Goal: Transaction & Acquisition: Purchase product/service

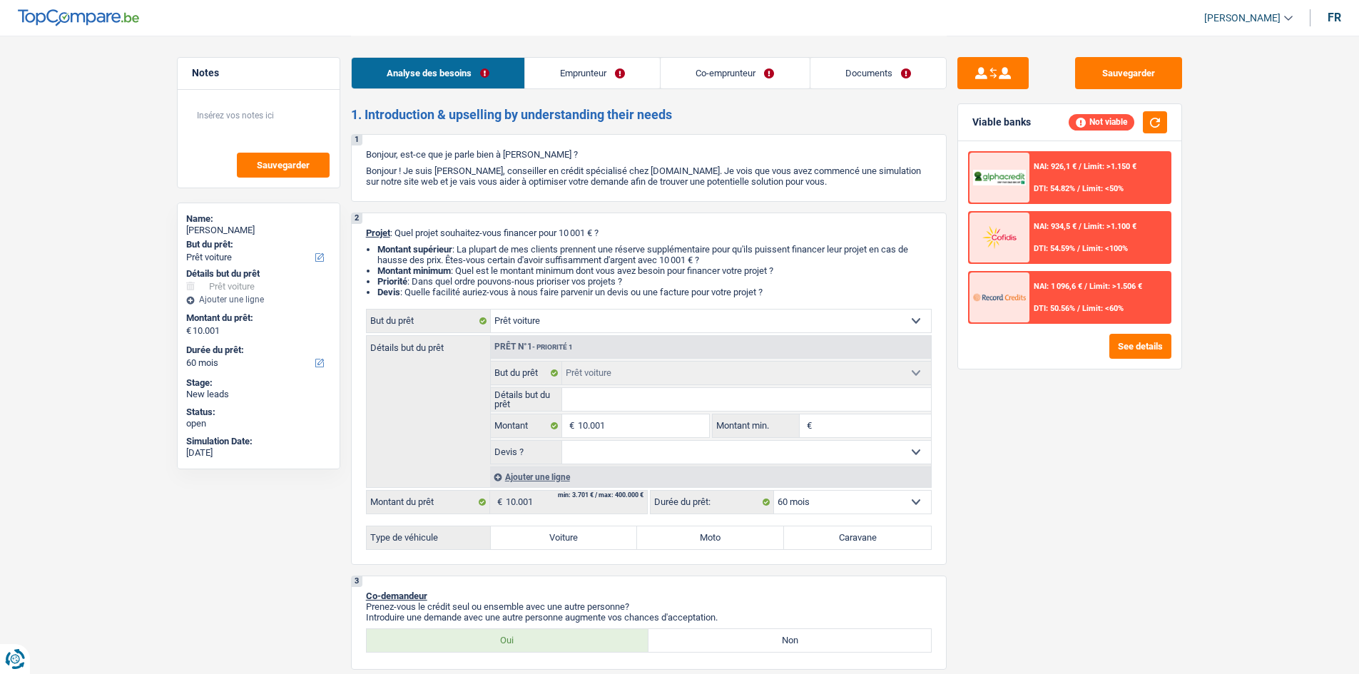
select select "car"
select select "60"
select select "car"
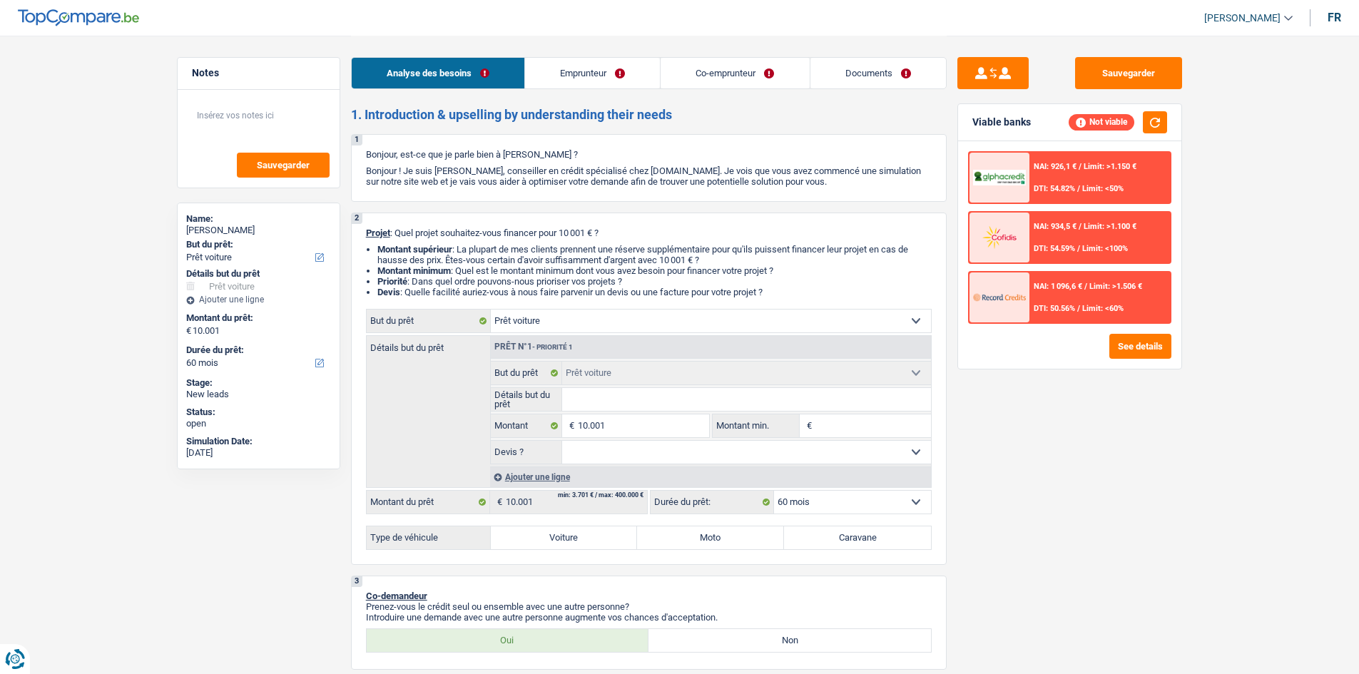
select select "60"
select select "worker"
select select "mutualityIndemnity"
select select "netSalary"
select select "mealVouchers"
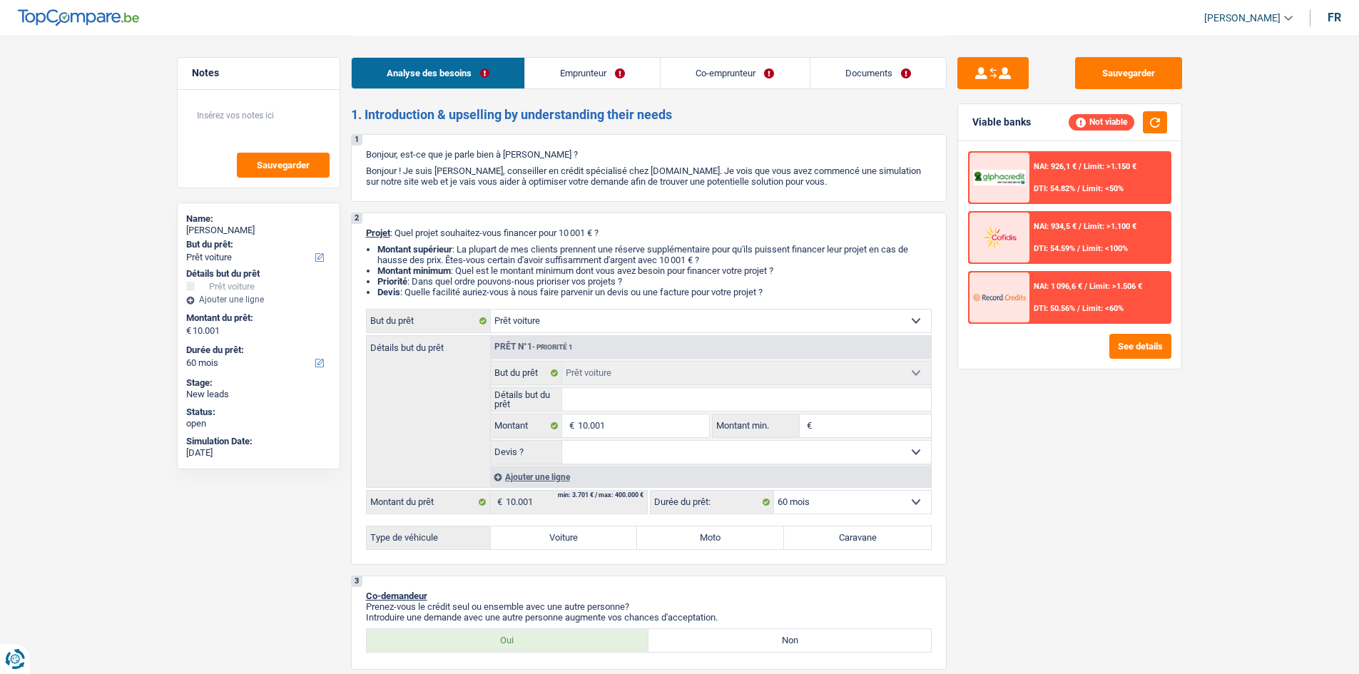
select select "familyAllowances"
select select "rents"
select select "car"
select select "60"
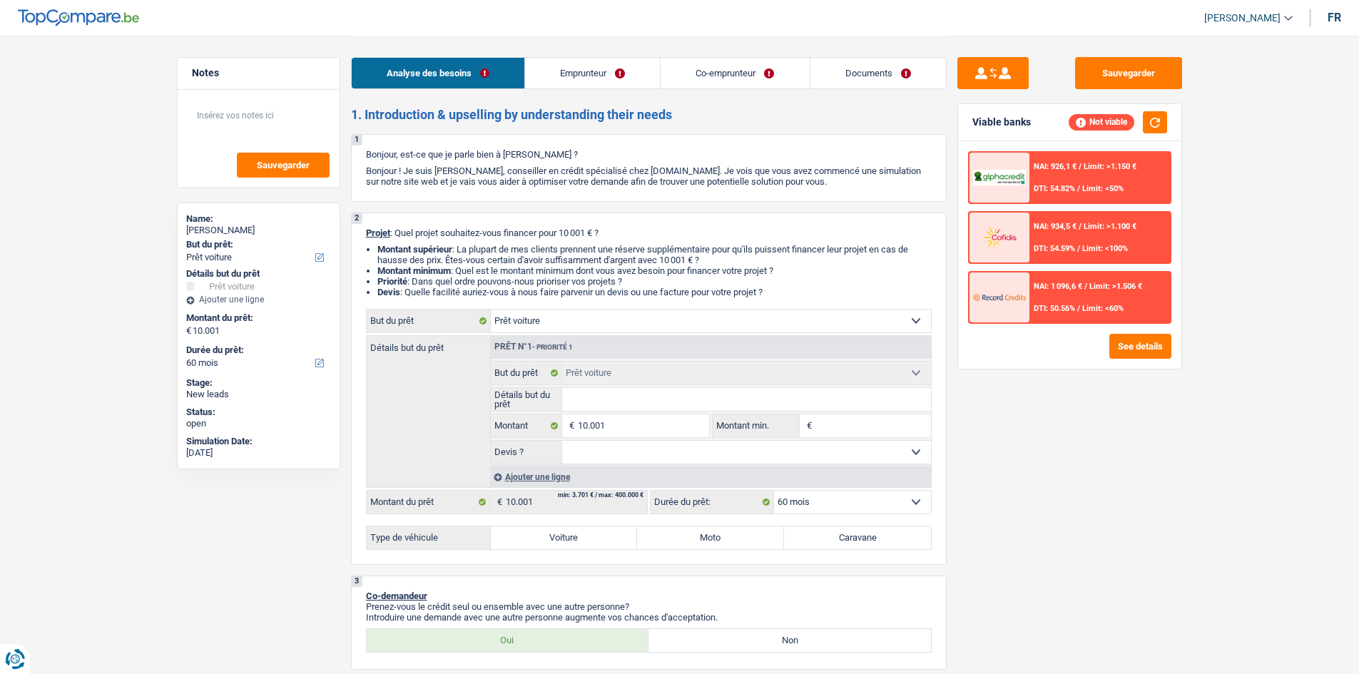
click at [618, 68] on link "Emprunteur" at bounding box center [592, 73] width 135 height 31
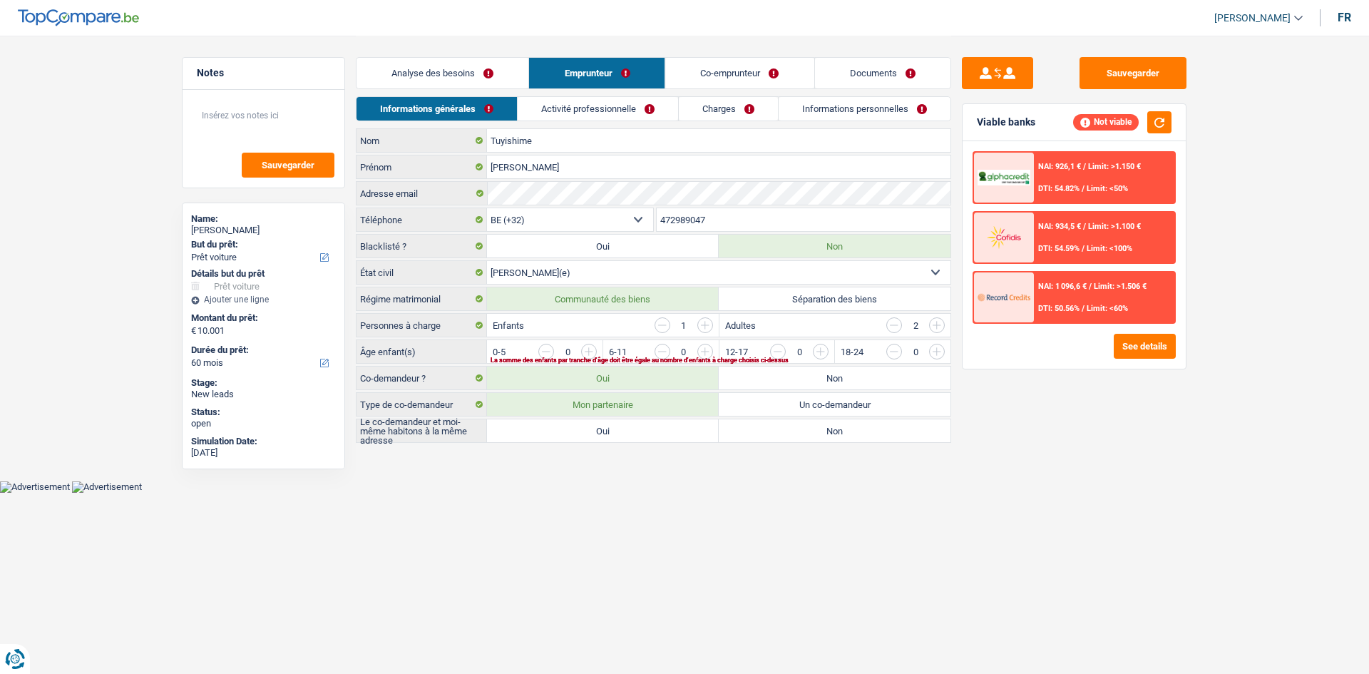
click at [623, 113] on link "Activité professionnelle" at bounding box center [598, 109] width 160 height 24
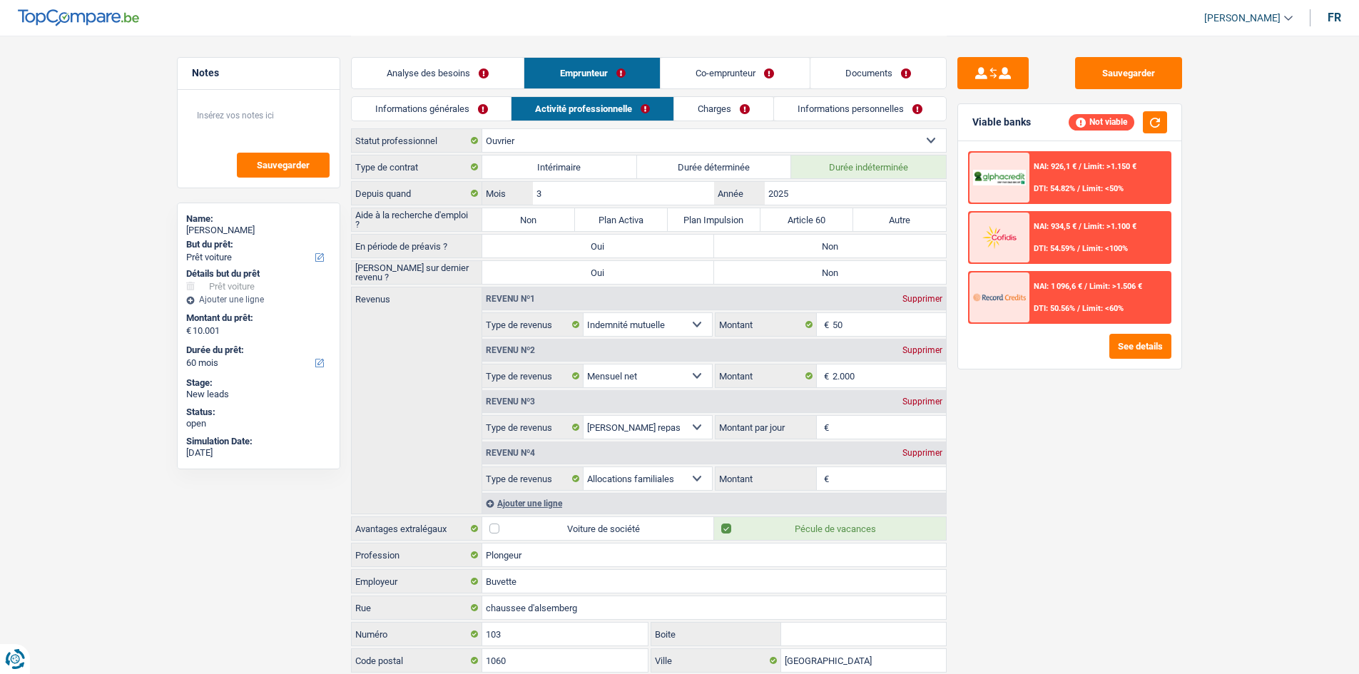
click at [748, 108] on link "Charges" at bounding box center [723, 109] width 99 height 24
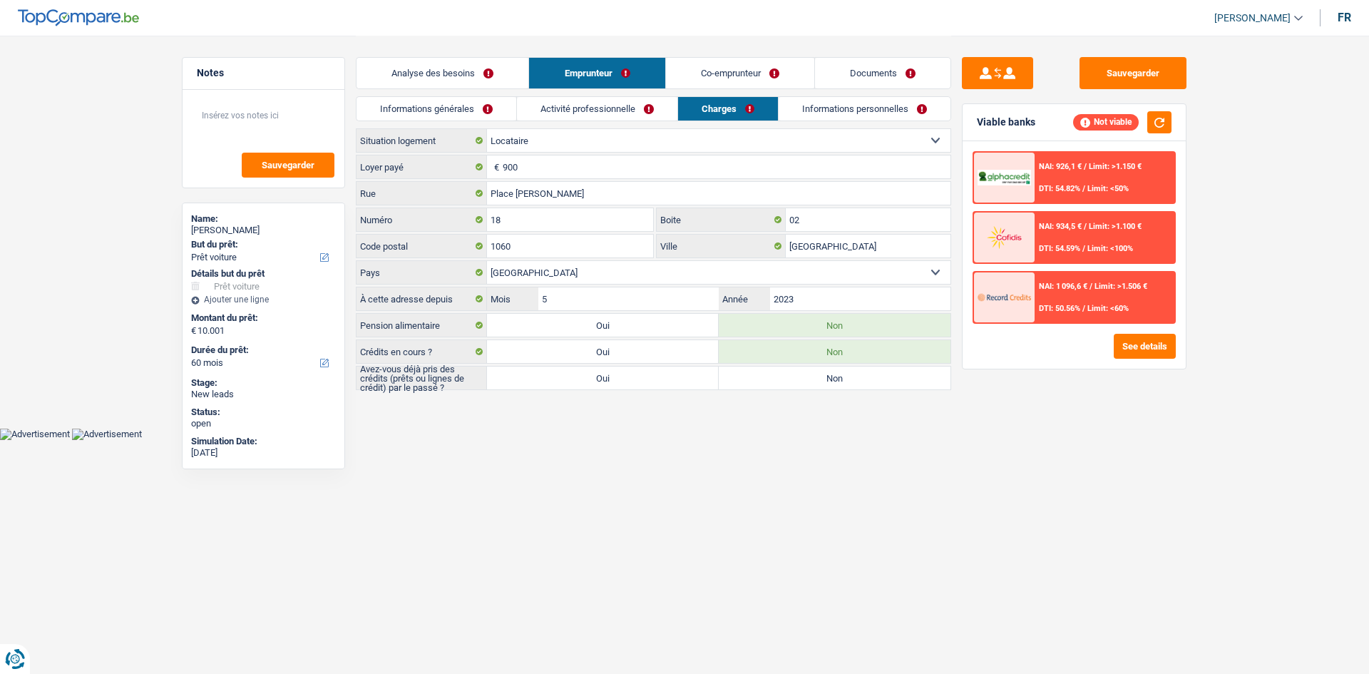
click at [770, 53] on div "Analyse des besoins Emprunteur Co-emprunteur Documents" at bounding box center [654, 66] width 596 height 61
click at [755, 81] on link "Co-emprunteur" at bounding box center [740, 73] width 148 height 31
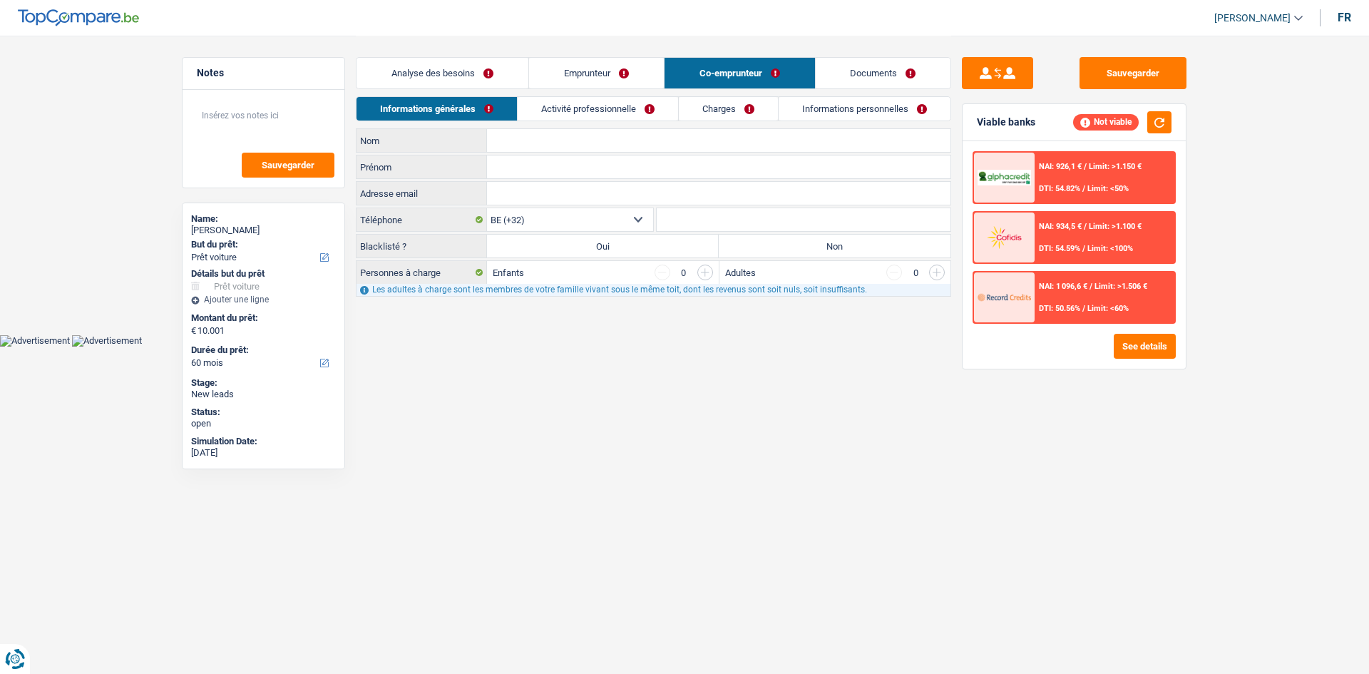
click at [599, 106] on link "Activité professionnelle" at bounding box center [598, 109] width 160 height 24
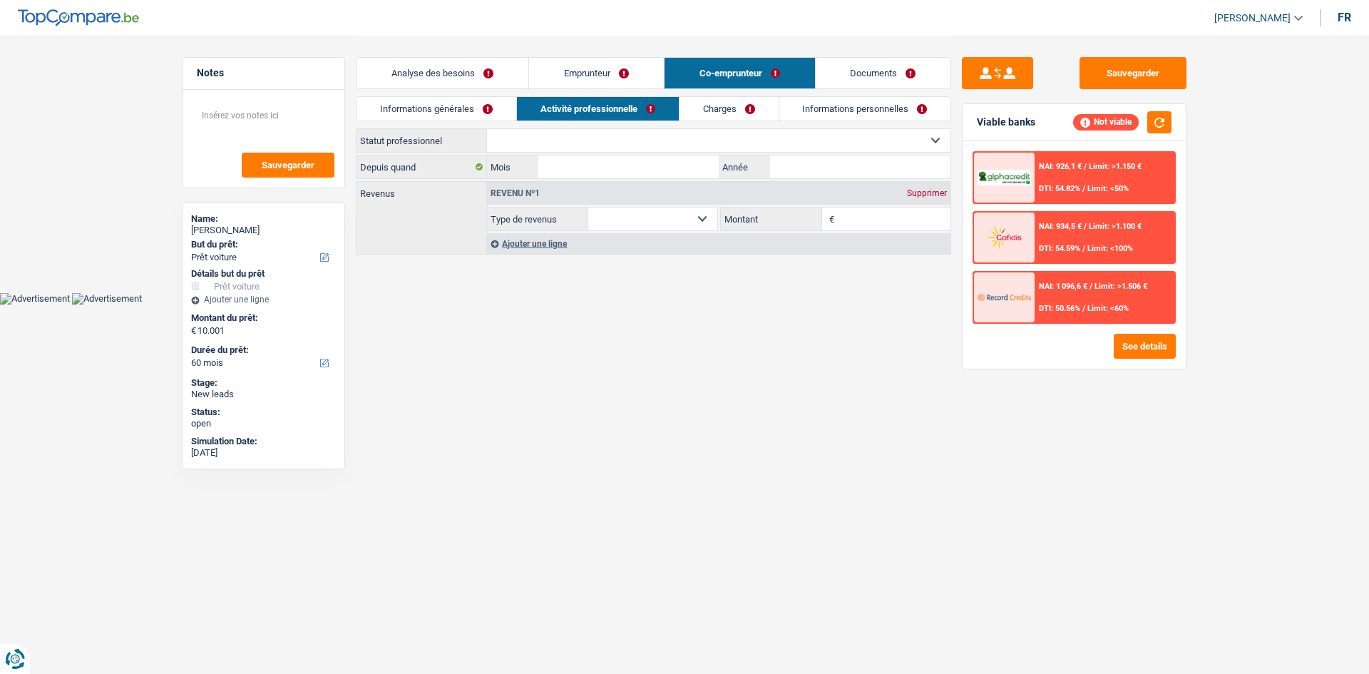
click at [503, 63] on link "Analyse des besoins" at bounding box center [443, 73] width 172 height 31
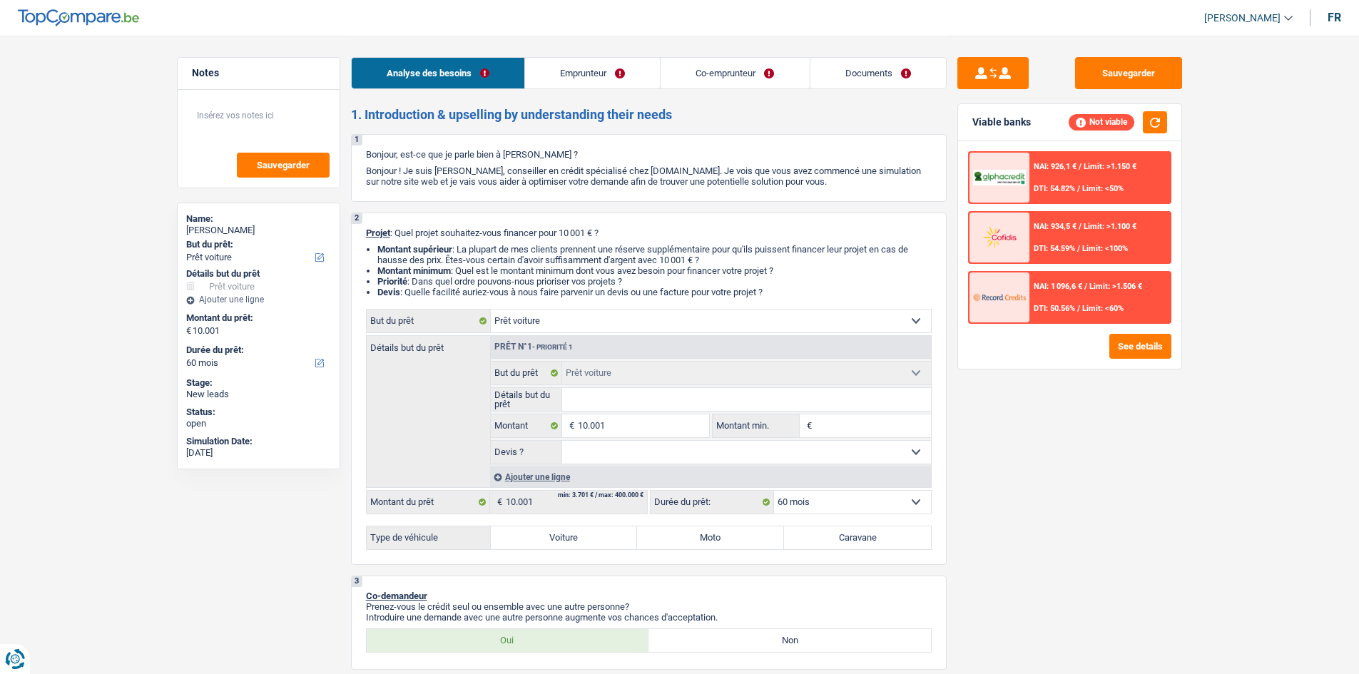
click at [590, 404] on input "Détails but du prêt" at bounding box center [746, 399] width 369 height 23
select select "car"
select select "60"
select select "car"
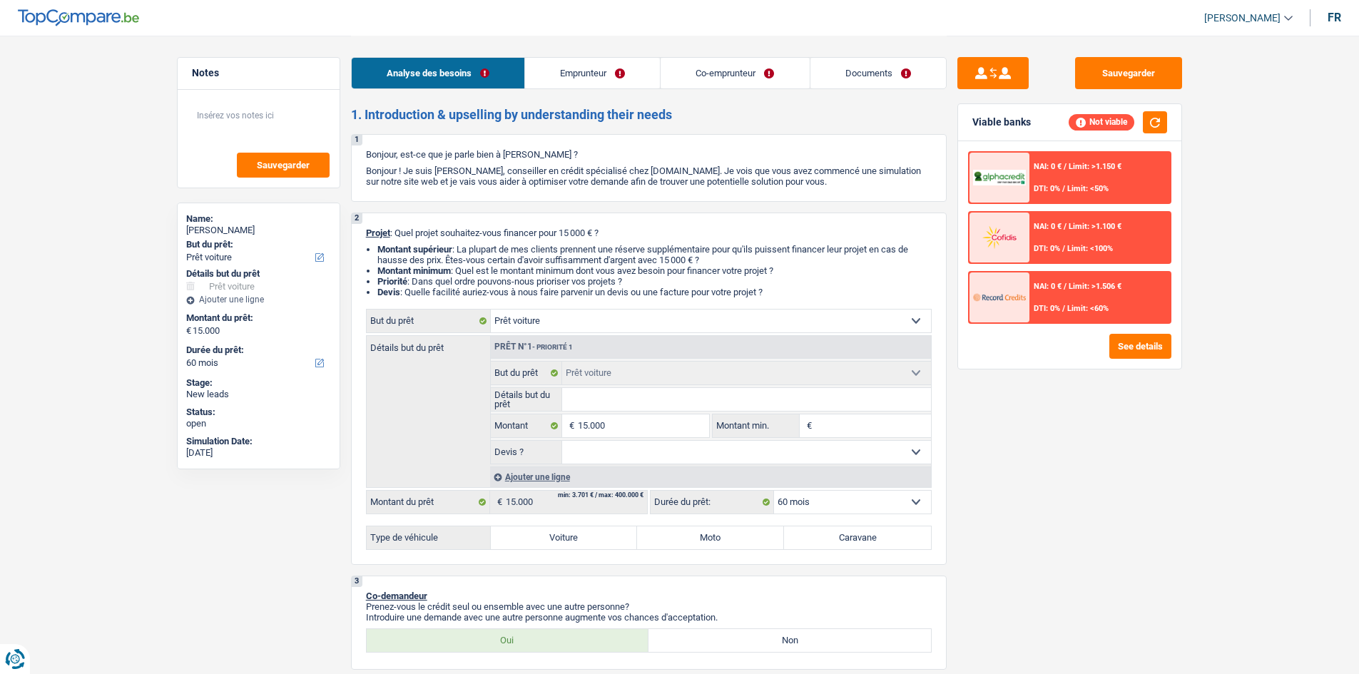
select select "car"
select select "60"
select select "invalid"
select select "familyAllowances"
select select "disabilityPension"
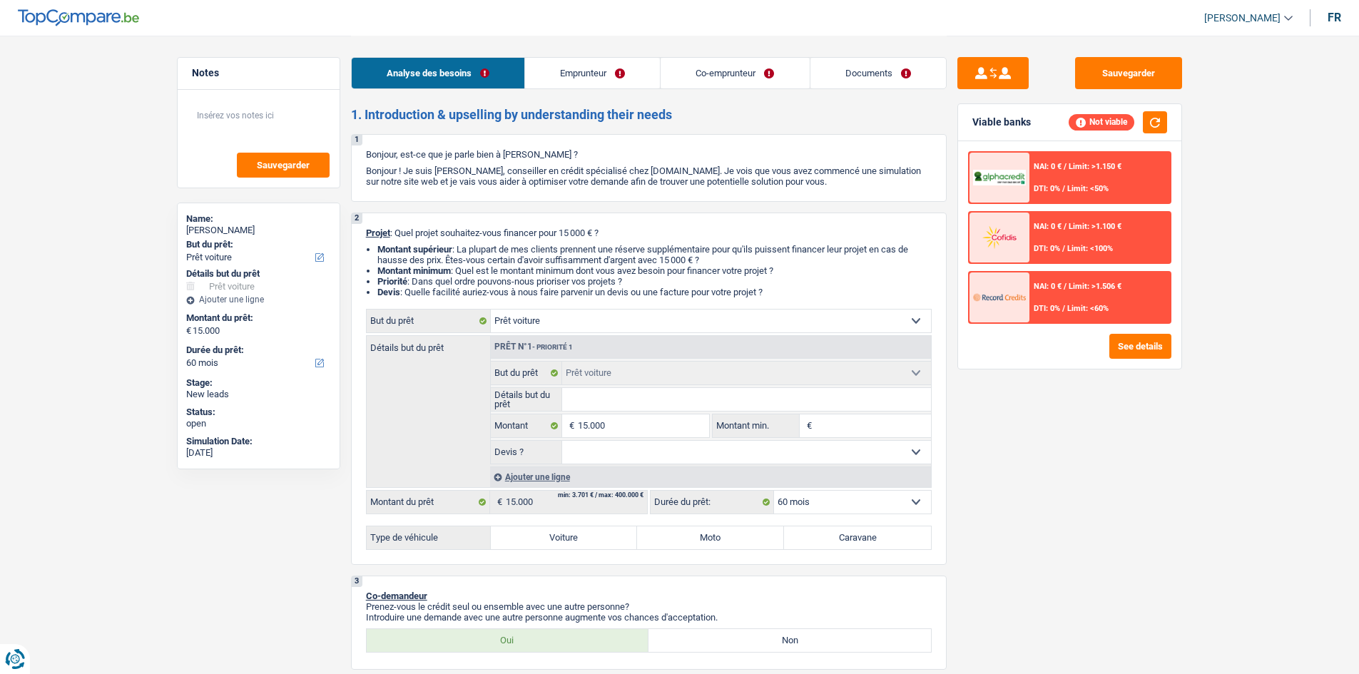
select select "liveWithParents"
select select "car"
select select "60"
click at [597, 74] on link "Emprunteur" at bounding box center [592, 73] width 135 height 31
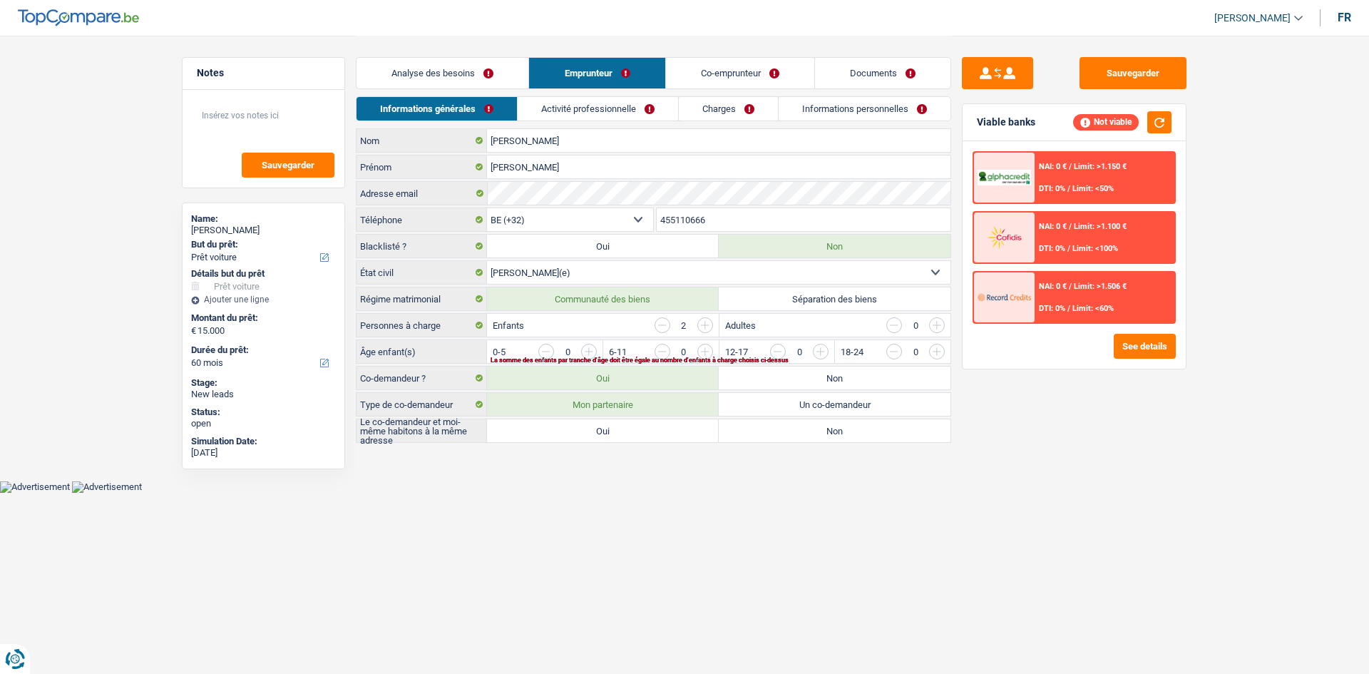
click at [469, 68] on link "Analyse des besoins" at bounding box center [443, 73] width 172 height 31
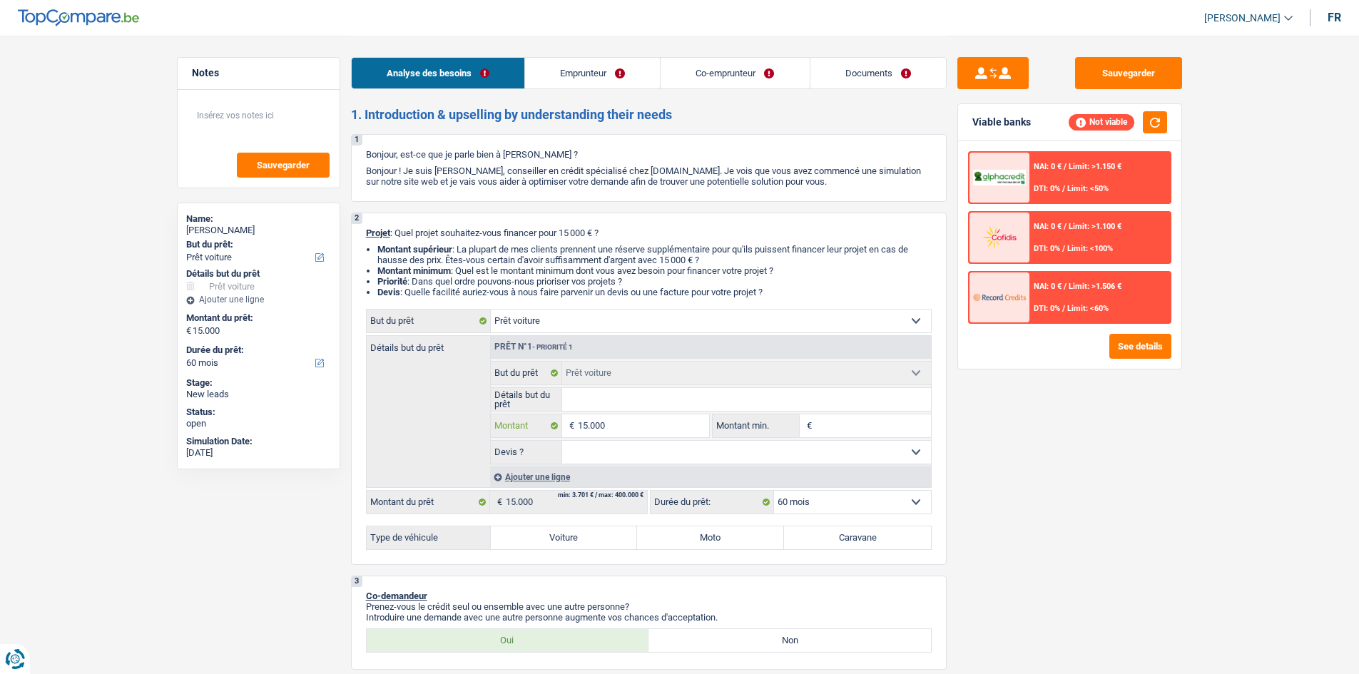
click at [622, 429] on input "15.000" at bounding box center [643, 425] width 131 height 23
type input "1.500"
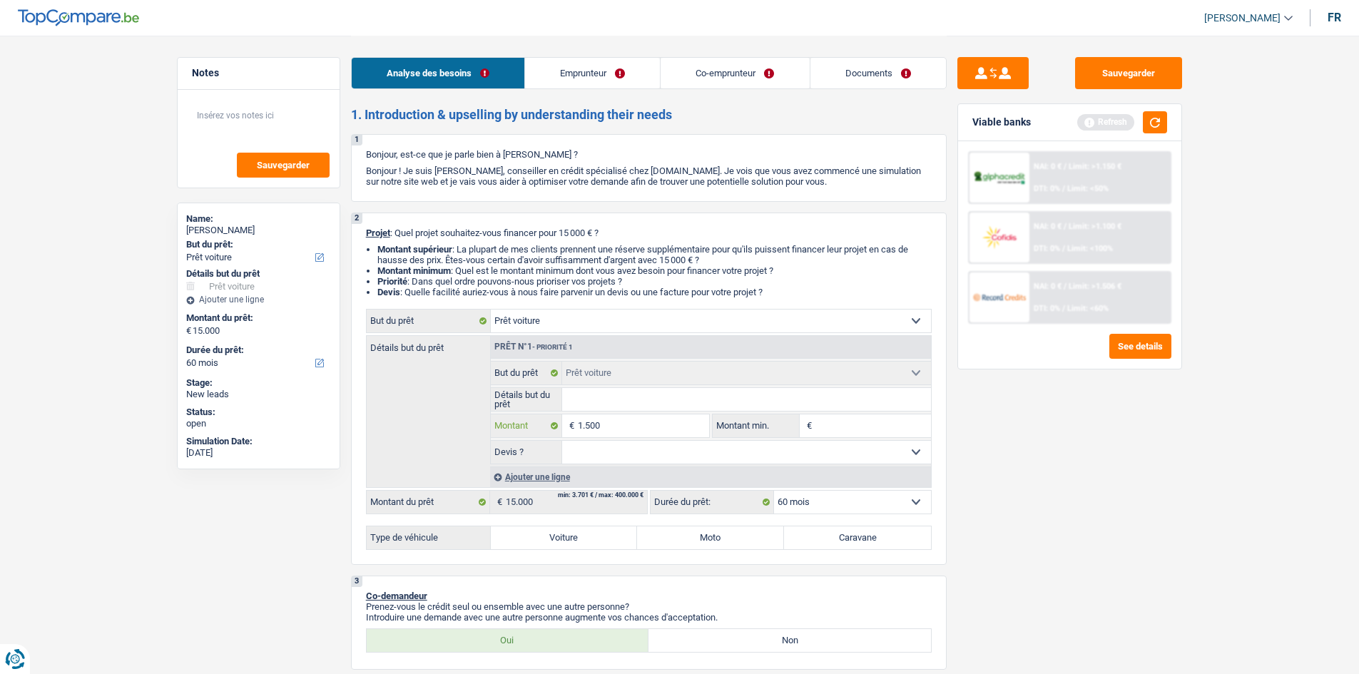
type input "150"
type input "15"
type input "1"
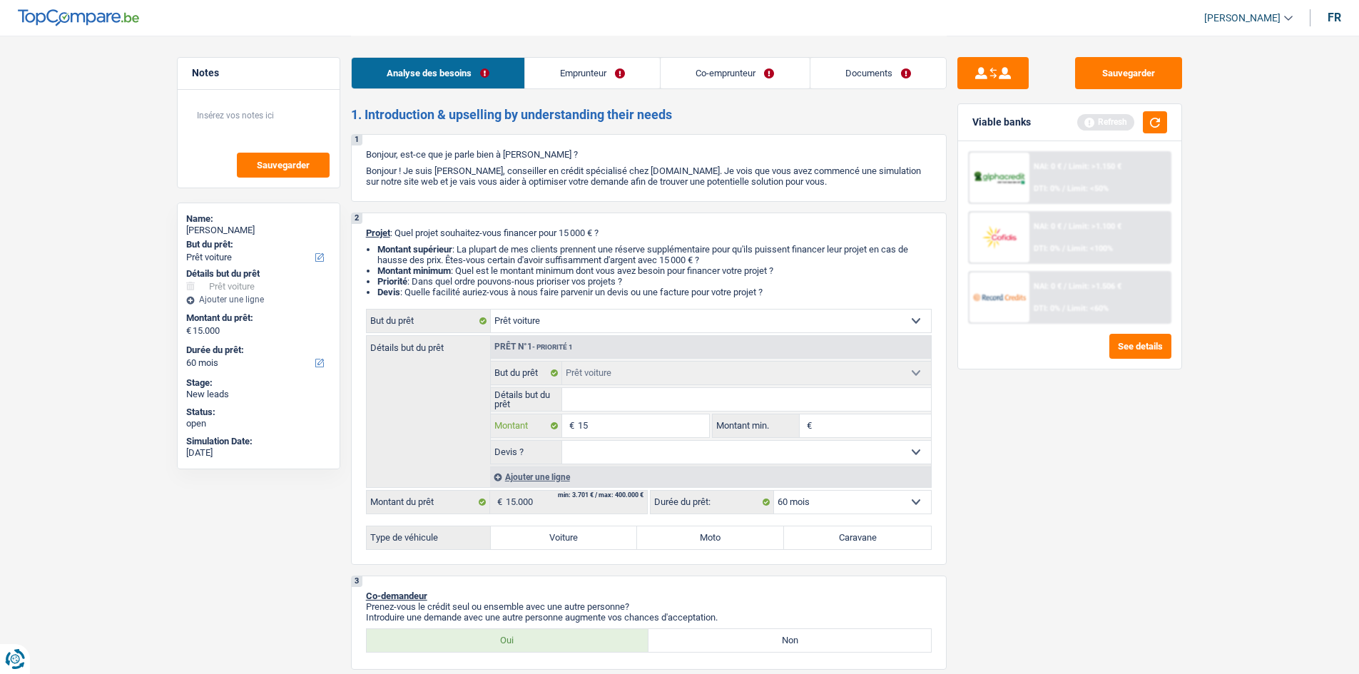
type input "1"
type input "5"
type input "50"
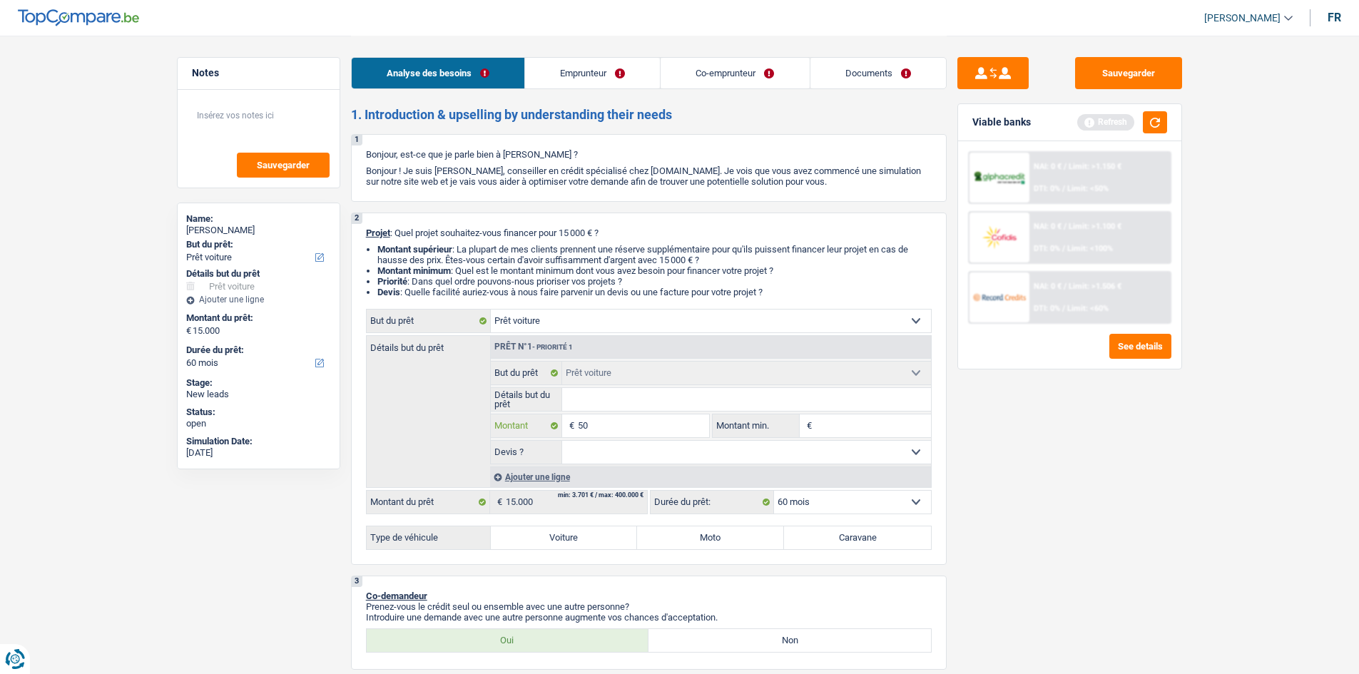
type input "500"
type input "5.001"
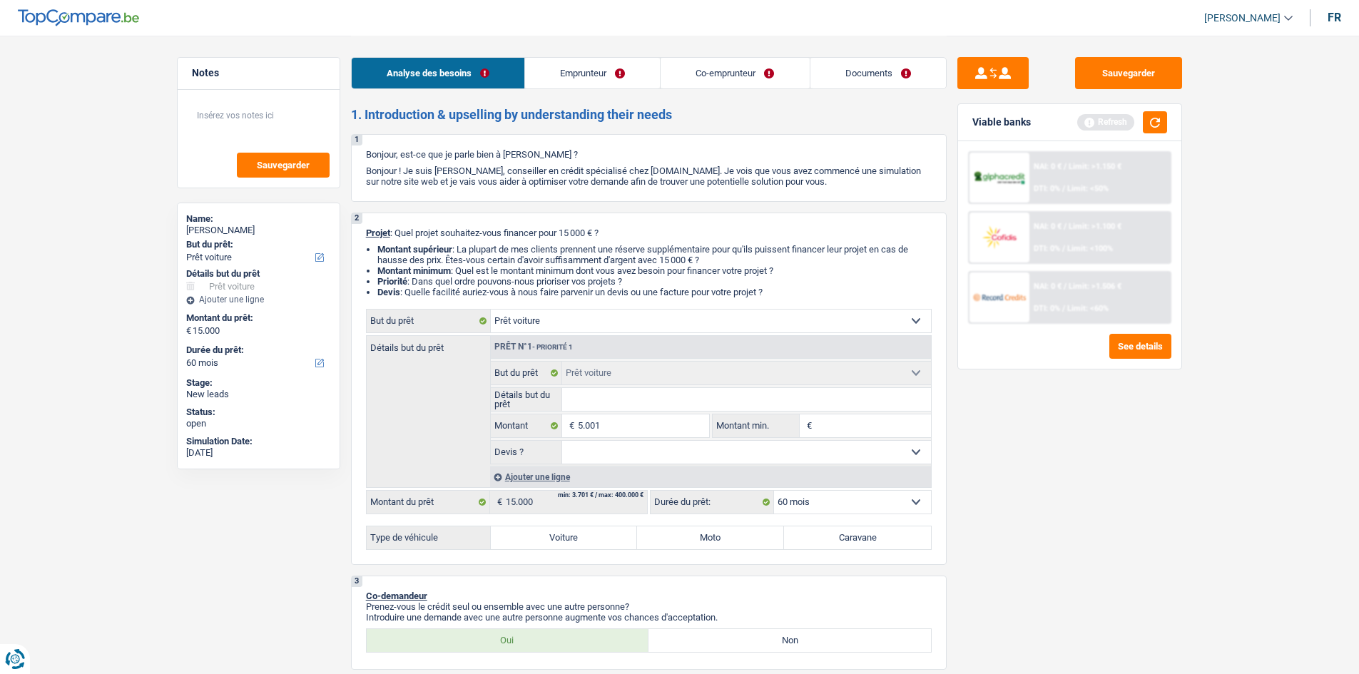
type input "5.001"
select select "36"
type input "5.001"
select select "36"
type input "5.001"
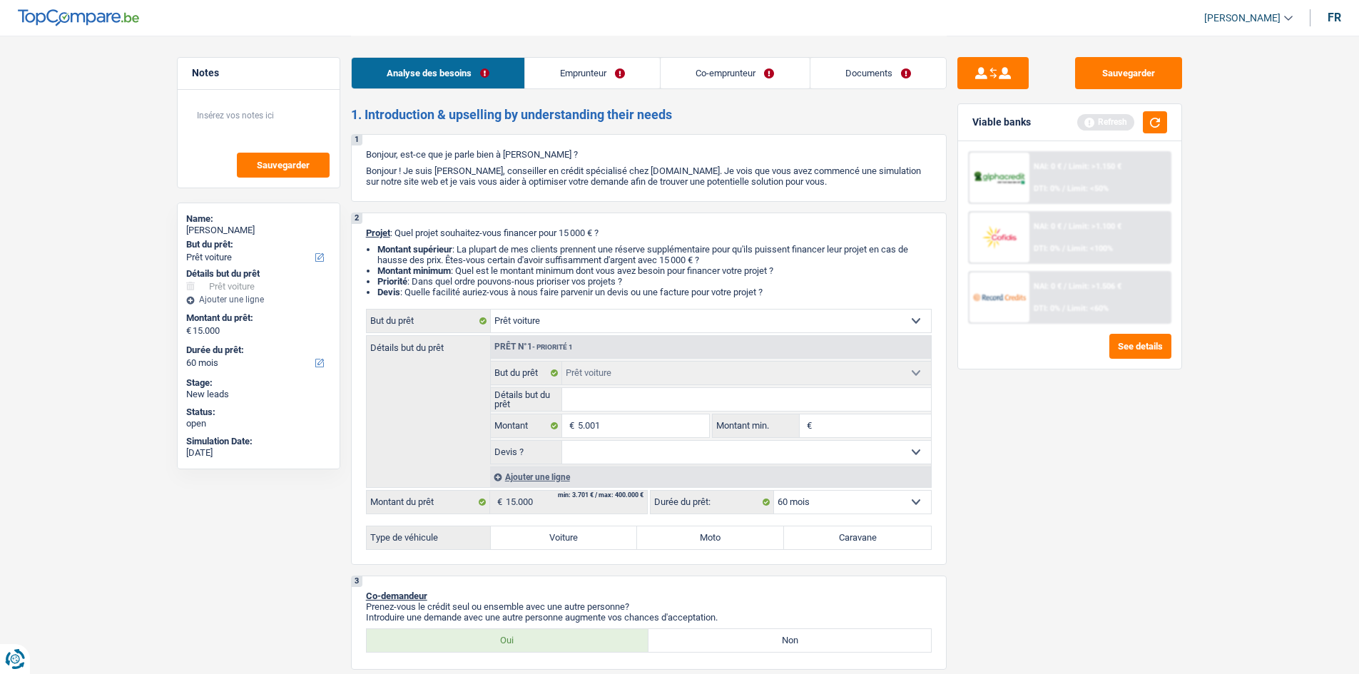
select select "36"
drag, startPoint x: 1078, startPoint y: 456, endPoint x: 1066, endPoint y: 437, distance: 22.2
click at [1079, 456] on div "Sauvegarder Viable banks Refresh NAI: 0 € / Limit: >1.150 € DTI: 0% / Limit: <5…" at bounding box center [1069, 354] width 246 height 594
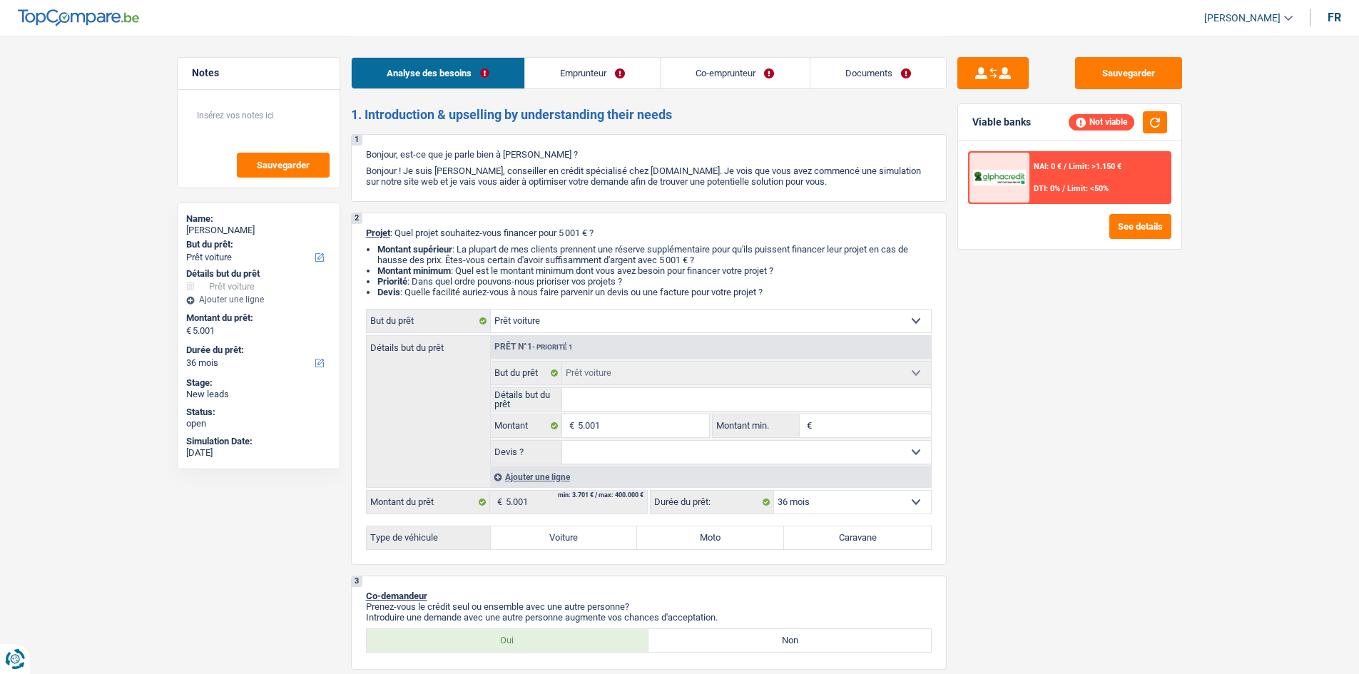
click at [630, 316] on select "Confort maison: meubles, textile, peinture, électroménager, outillage non-profe…" at bounding box center [711, 321] width 440 height 23
select select "tech"
click at [491, 310] on select "Confort maison: meubles, textile, peinture, électroménager, outillage non-profe…" at bounding box center [711, 321] width 440 height 23
select select "tech"
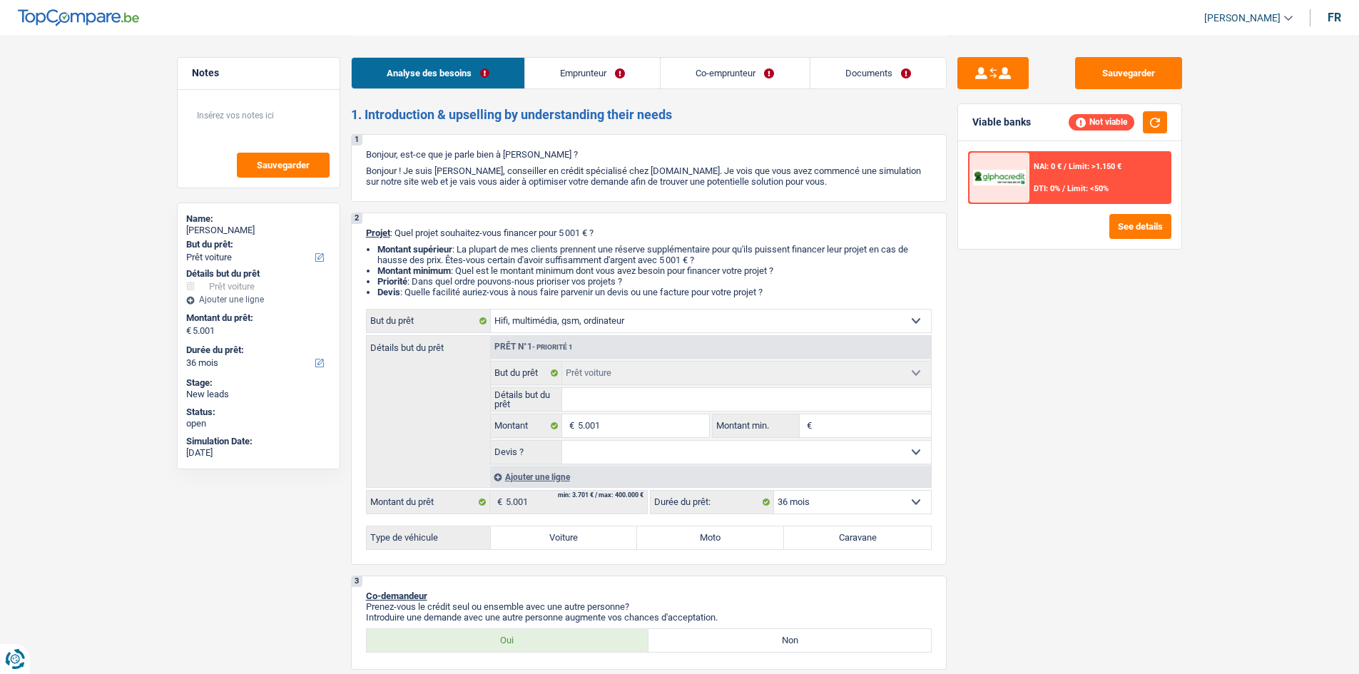
select select "tech"
select select "car"
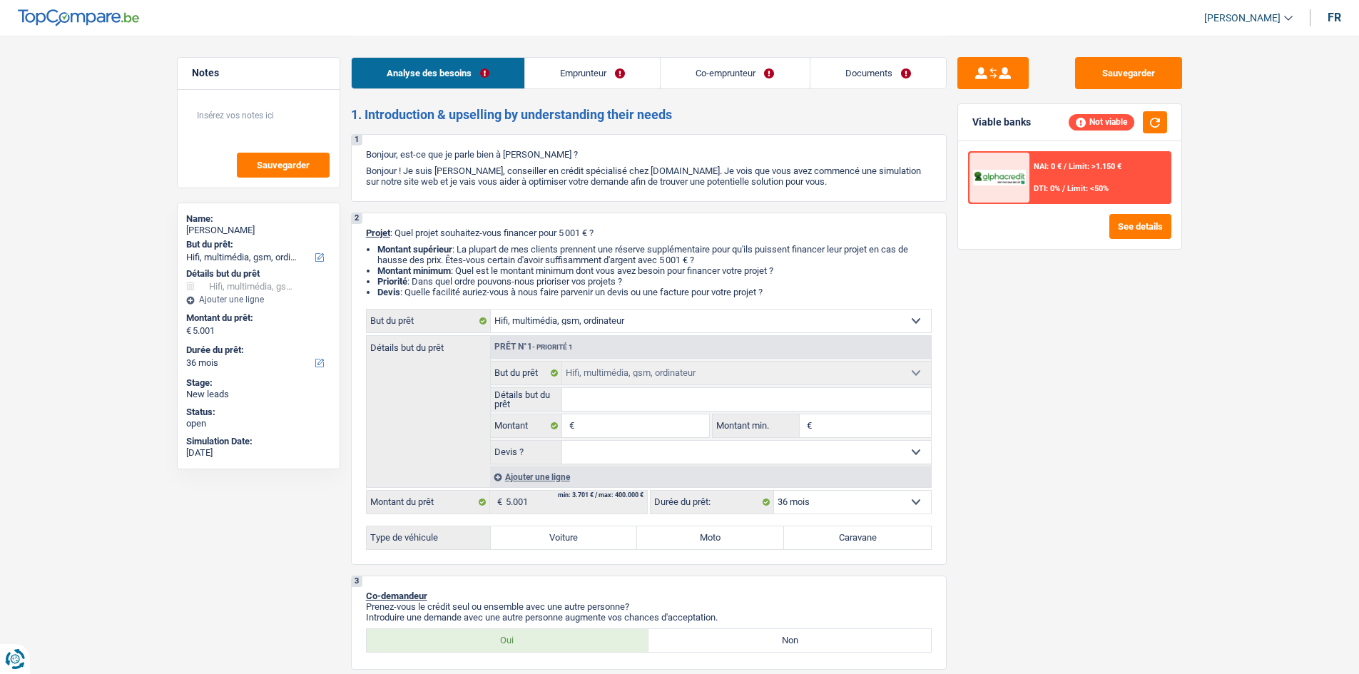
select select "car"
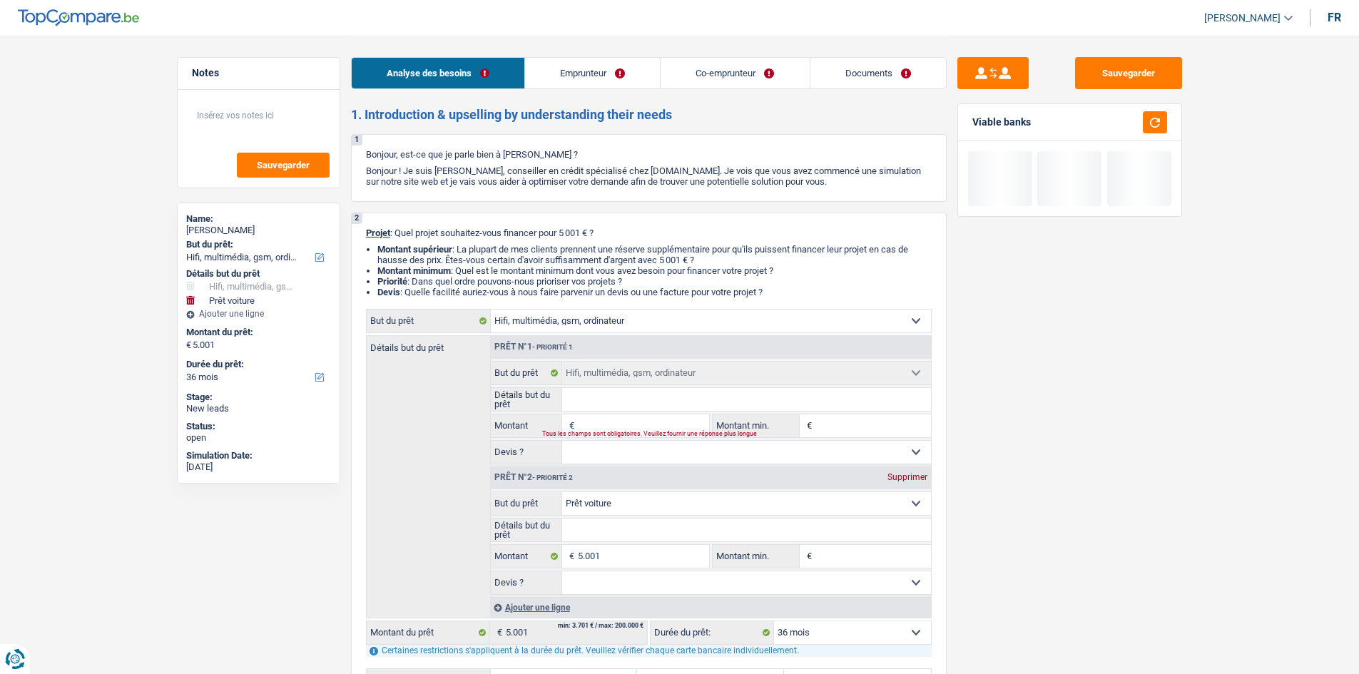
click at [922, 481] on div "Supprimer" at bounding box center [907, 477] width 47 height 9
type input "0"
select select
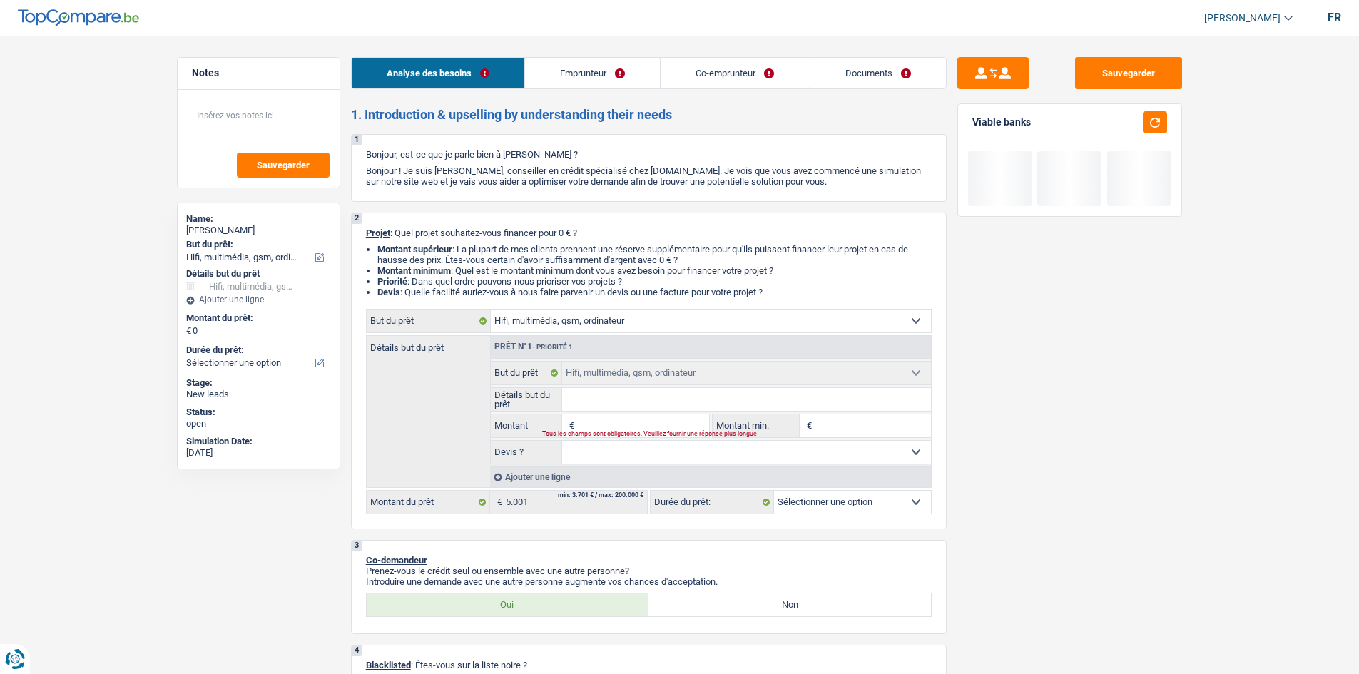
click at [636, 420] on input "Montant" at bounding box center [643, 425] width 131 height 23
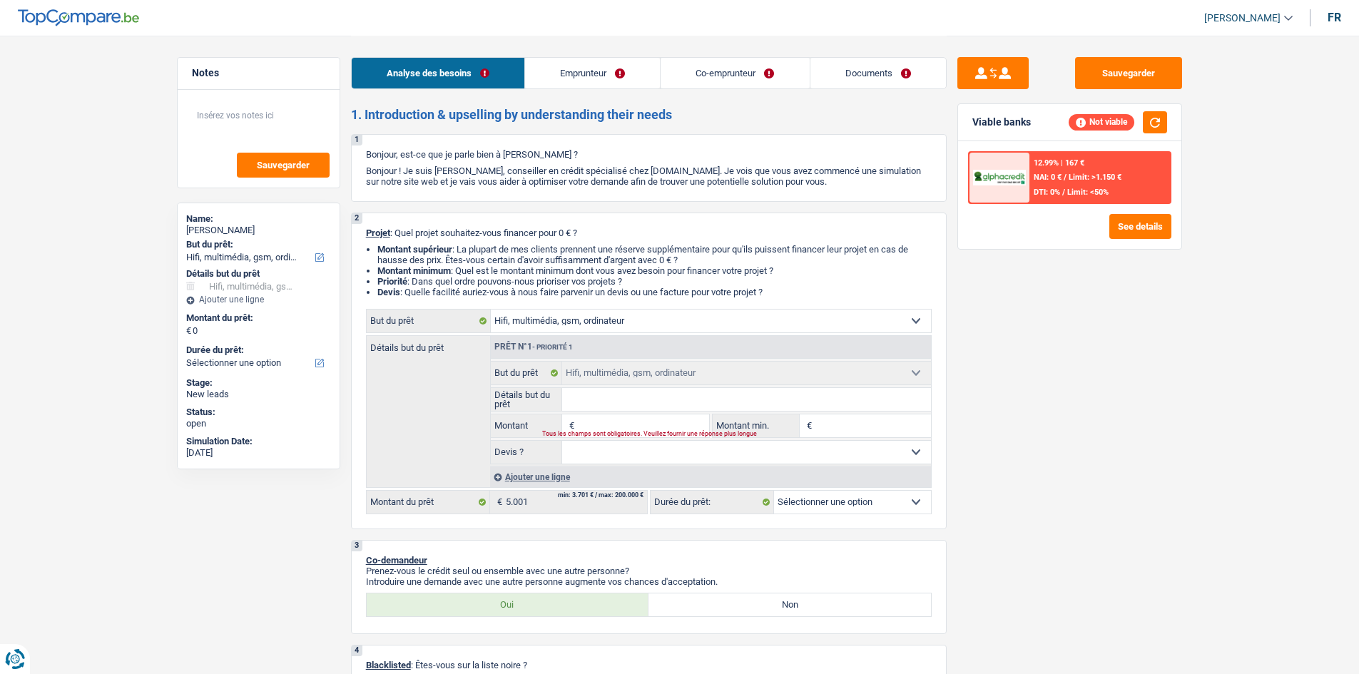
type input "5"
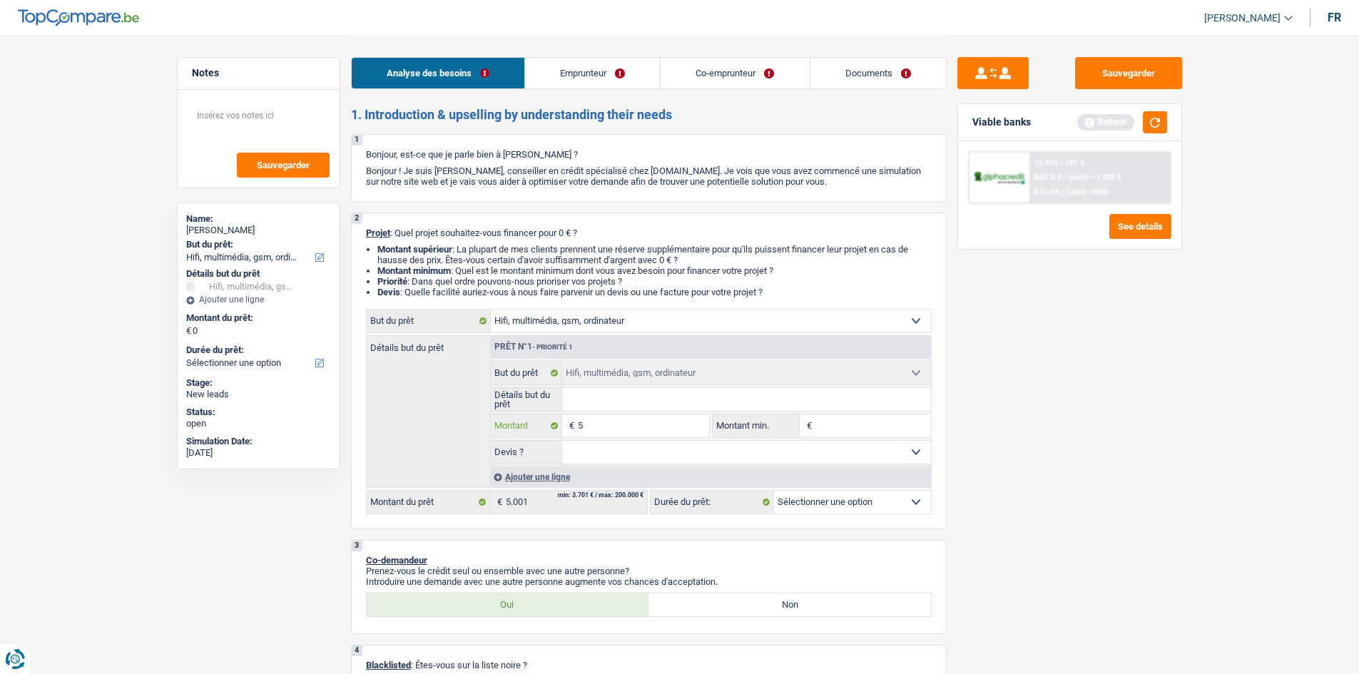
type input "50"
type input "500"
type input "5.000"
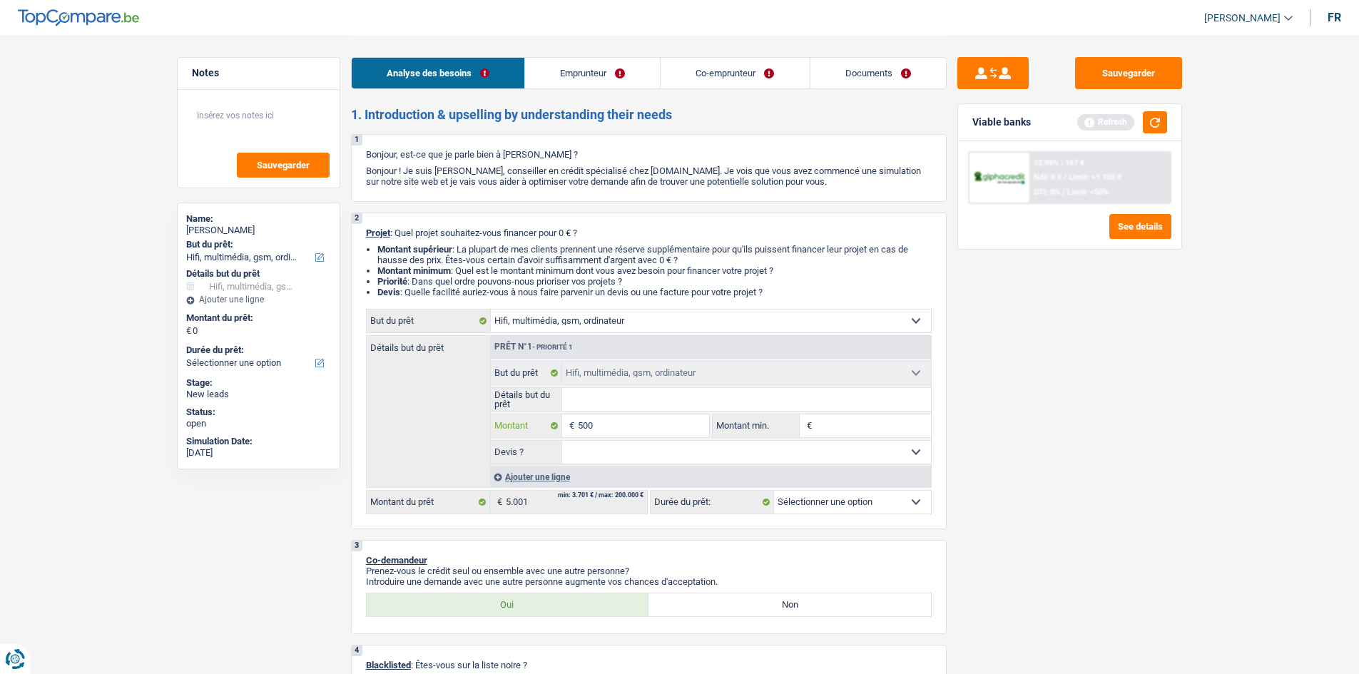
type input "5.000"
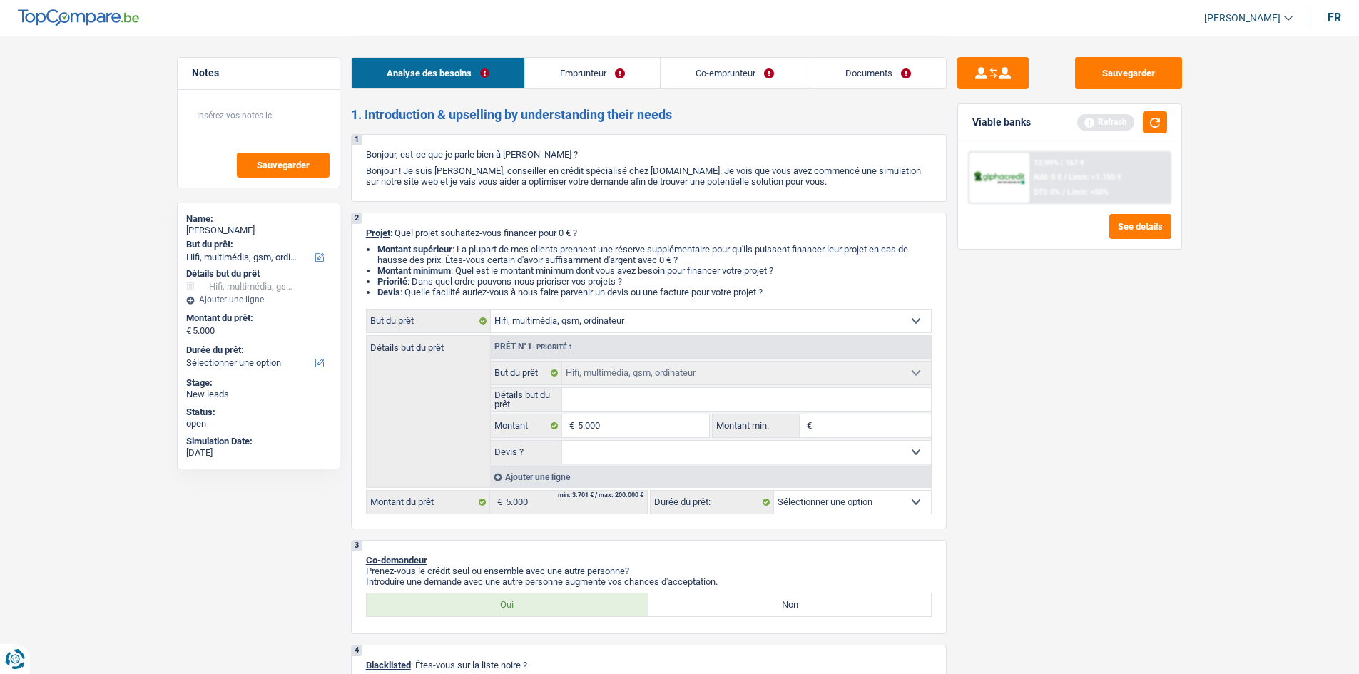
click at [1181, 483] on div "Sauvegarder Viable banks Refresh 12.99% | 167 € NAI: 0 € / Limit: >1.150 € DTI:…" at bounding box center [1069, 354] width 246 height 594
select select "36"
click at [732, 295] on li "Devis : Quelle facilité auriez-vous à nous faire parvenir un devis ou une factu…" at bounding box center [654, 292] width 554 height 11
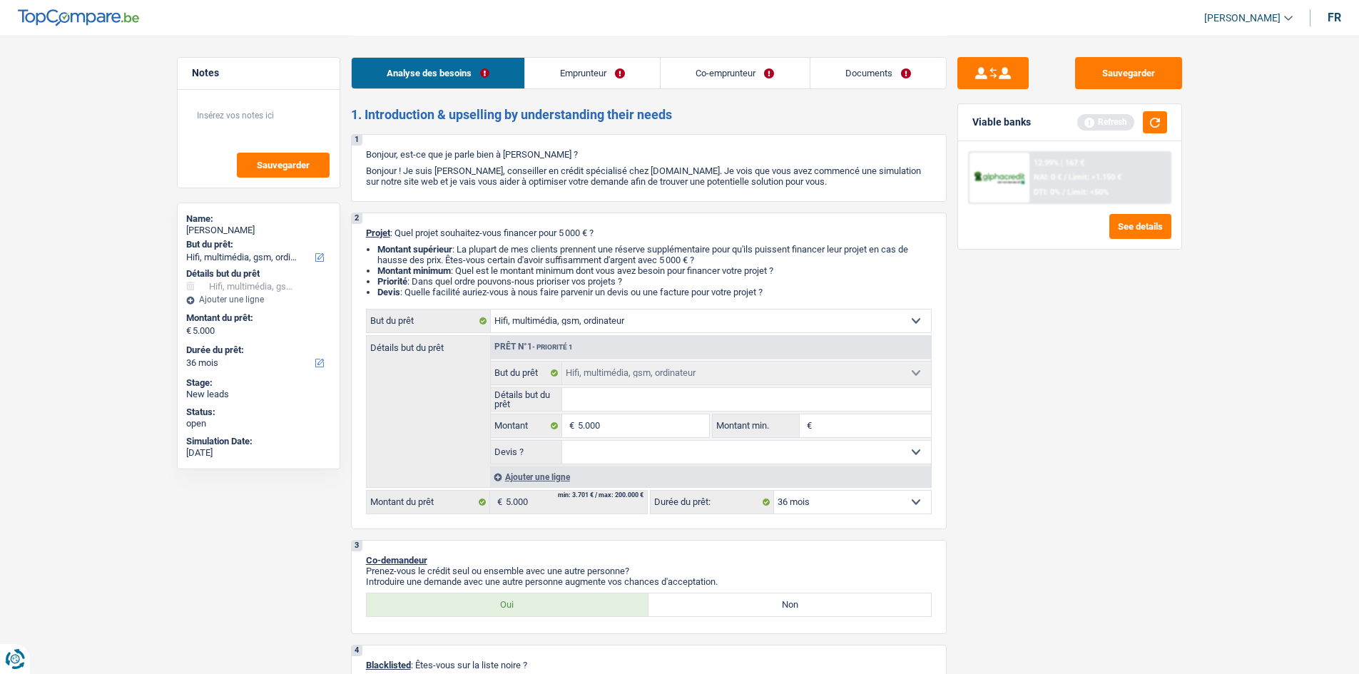
click at [729, 313] on select "Confort maison: meubles, textile, peinture, électroménager, outillage non-profe…" at bounding box center [711, 321] width 440 height 23
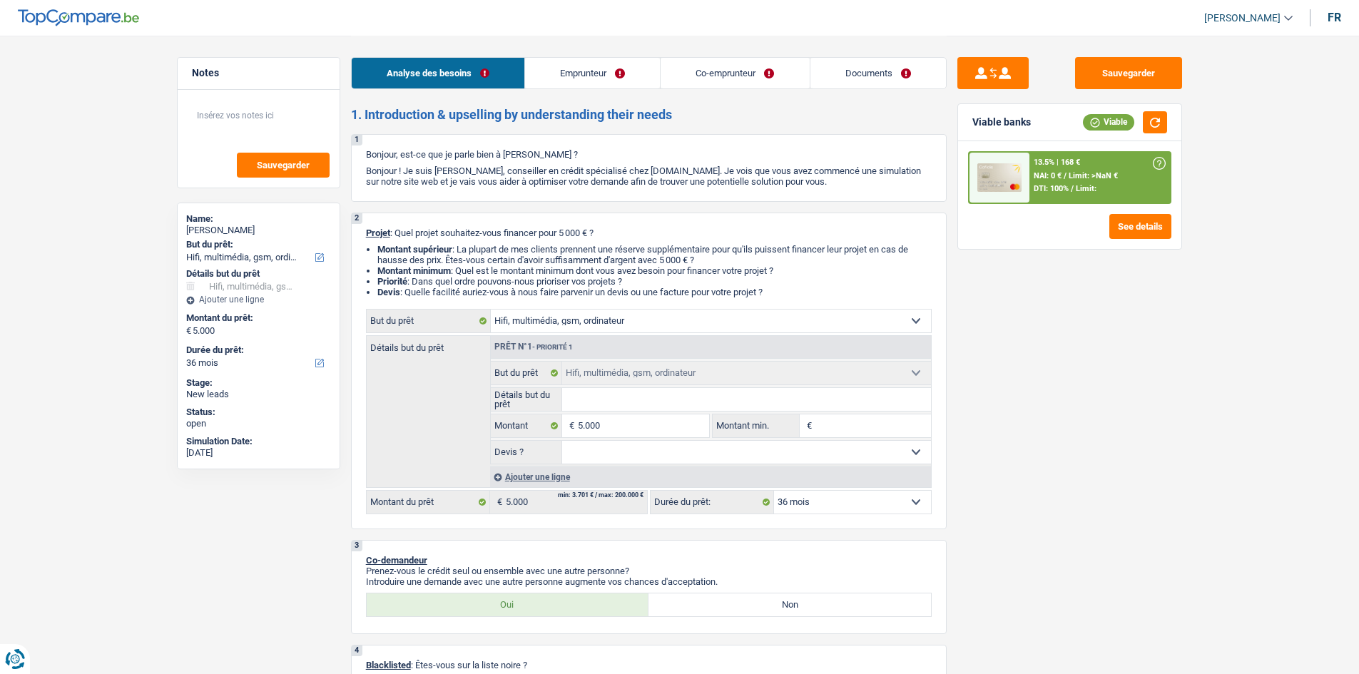
select select "household"
click at [491, 310] on select "Confort maison: meubles, textile, peinture, électroménager, outillage non-profe…" at bounding box center [711, 321] width 440 height 23
select select "household"
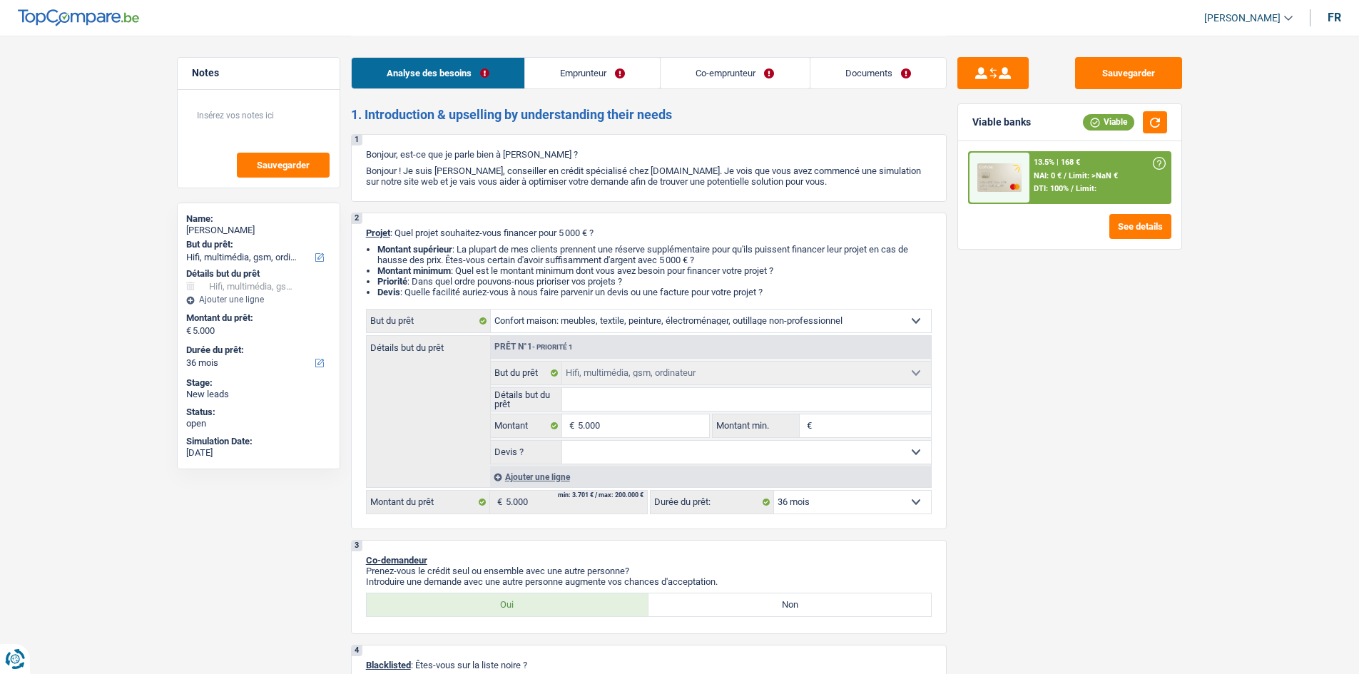
select select "household"
select select "tech"
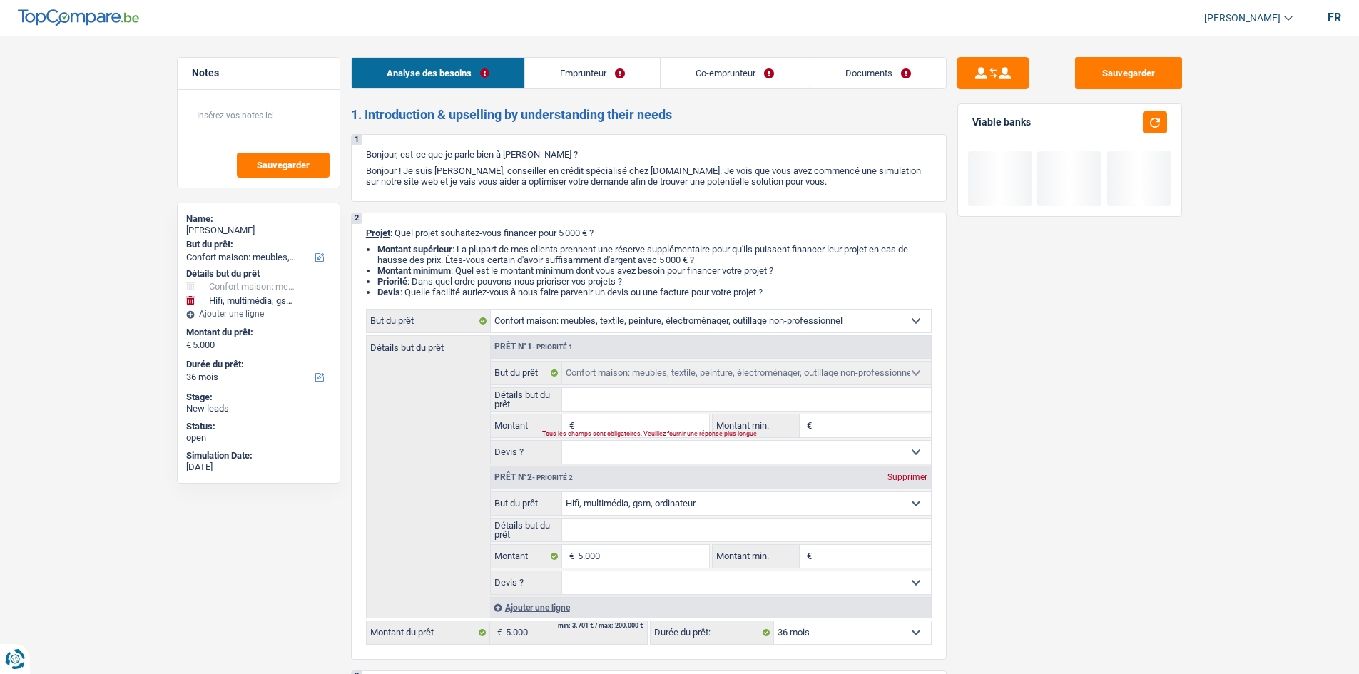
click at [907, 474] on div "Supprimer" at bounding box center [907, 477] width 47 height 9
type input "0"
select select
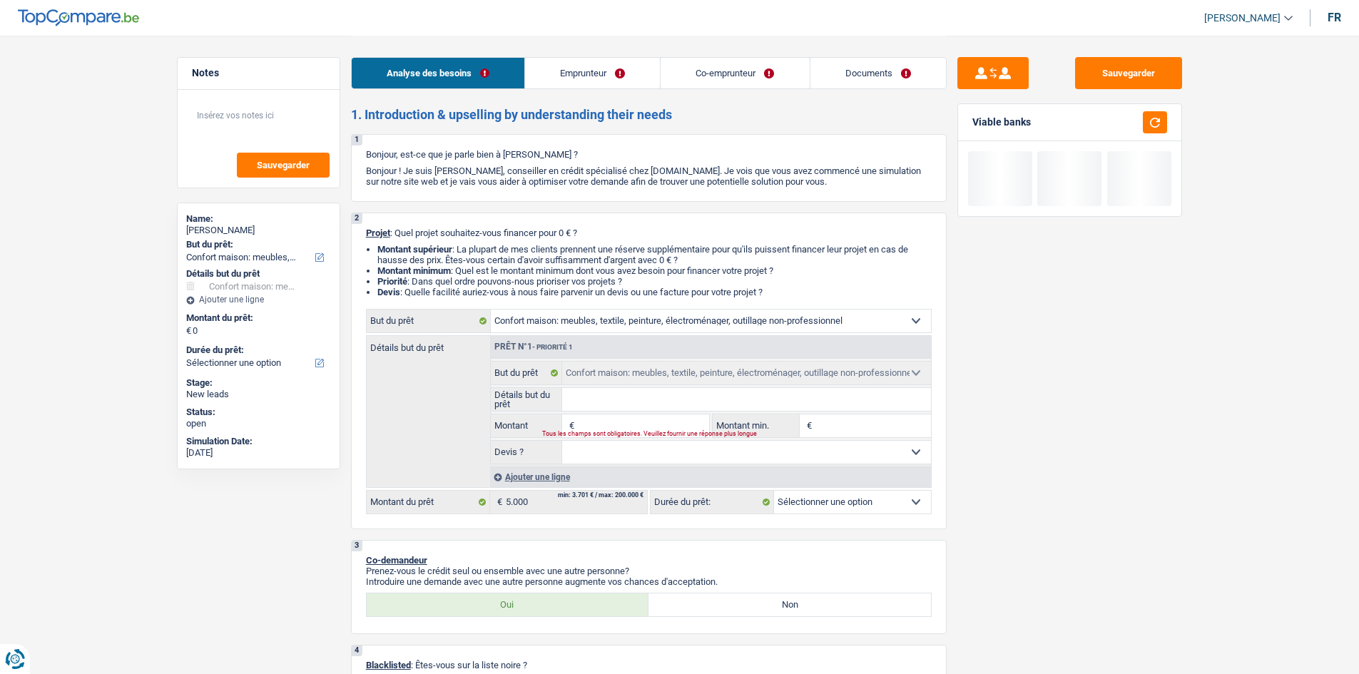
click at [619, 418] on input "Montant" at bounding box center [643, 425] width 131 height 23
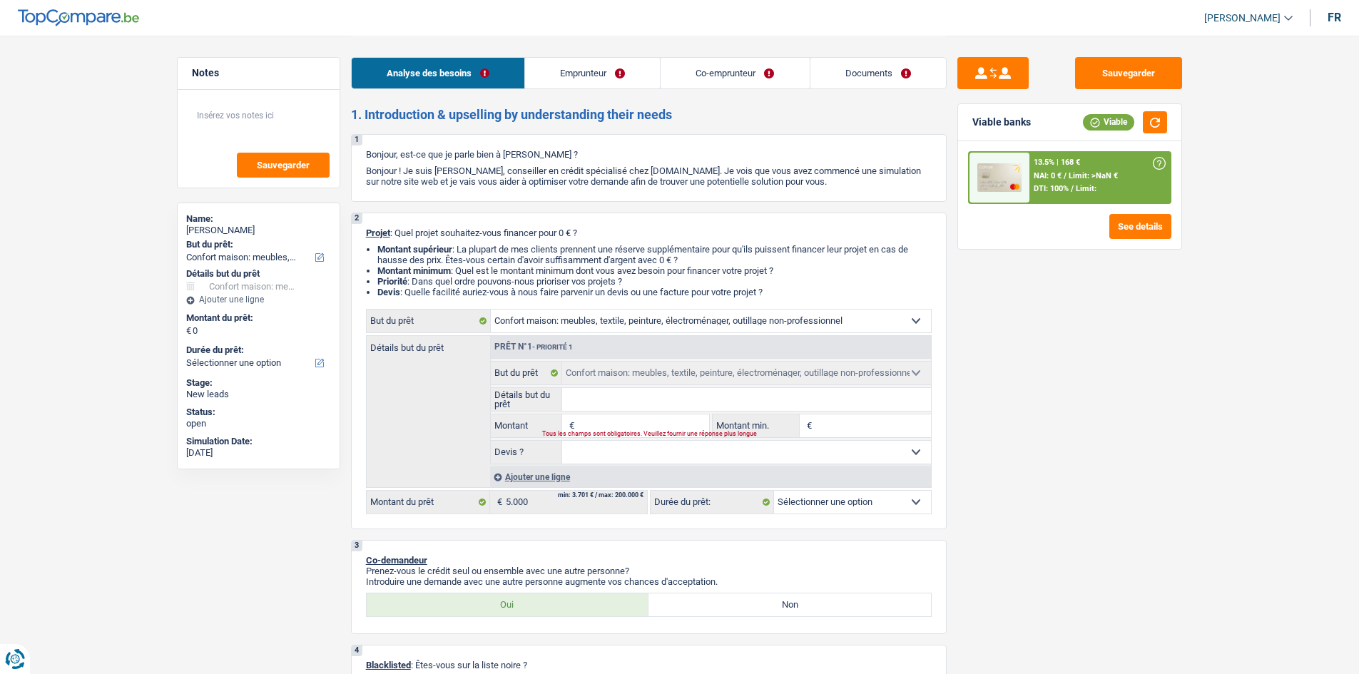
type input "5"
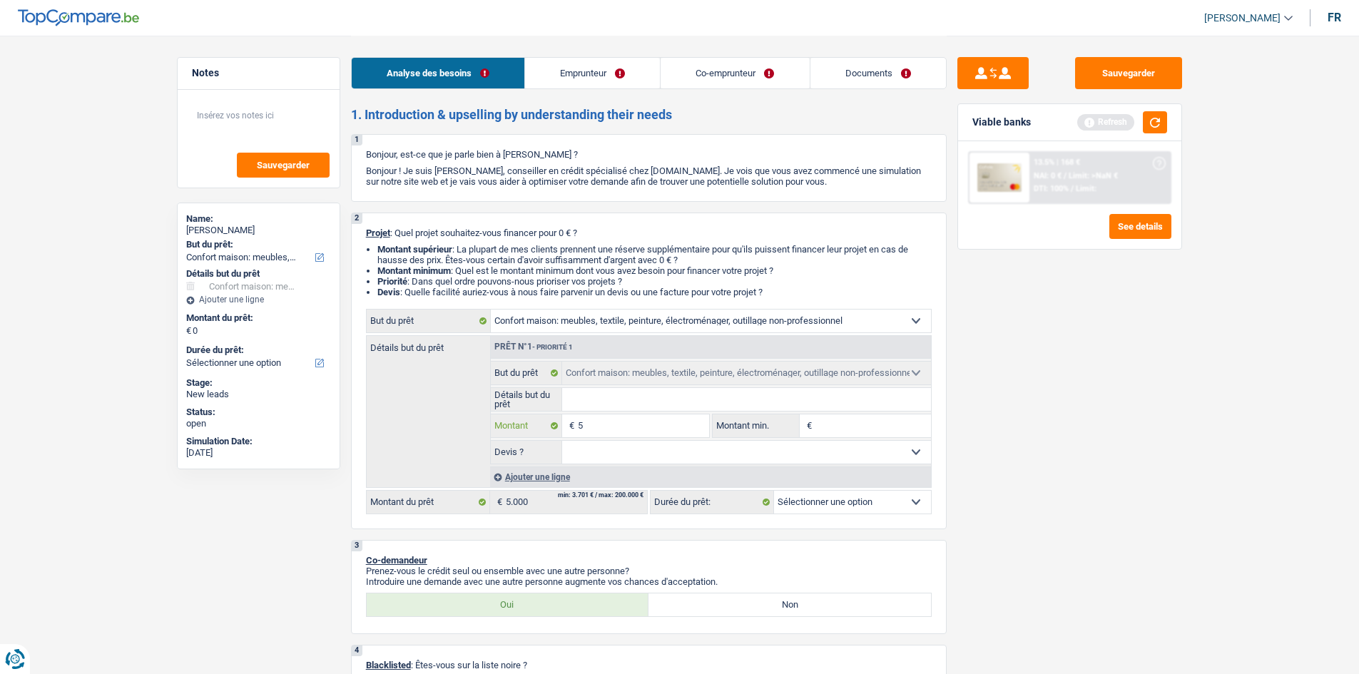
type input "50"
type input "500"
type input "5.001"
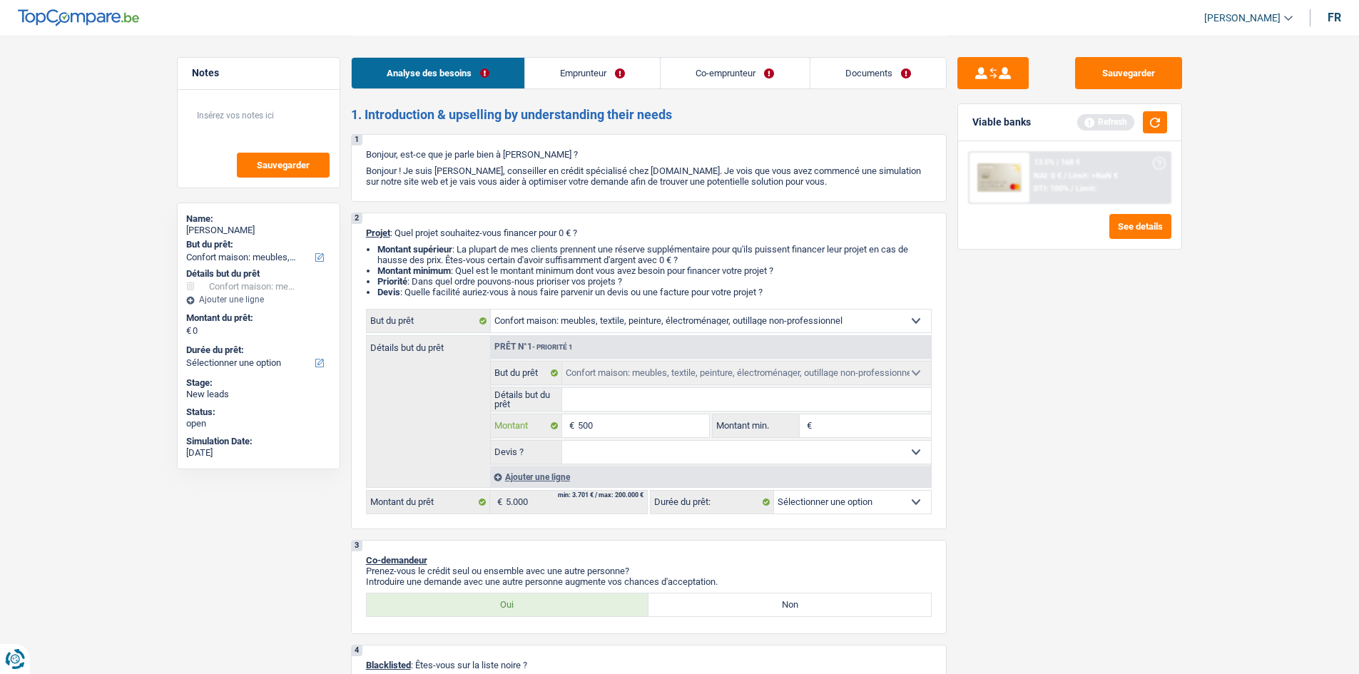
type input "5.001"
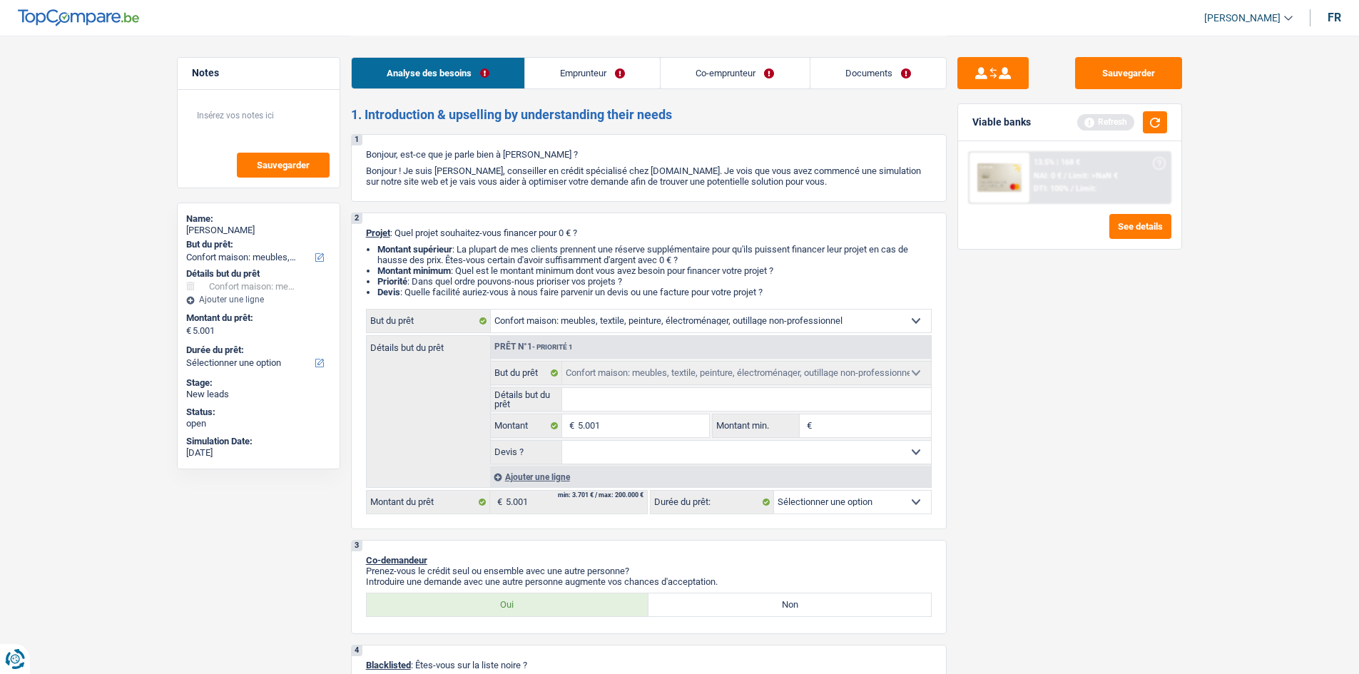
click at [1118, 479] on div "Sauvegarder Viable banks Refresh 13.5% | 168 € NAI: 0 € / Limit: >NaN € DTI: 10…" at bounding box center [1069, 354] width 246 height 594
select select "36"
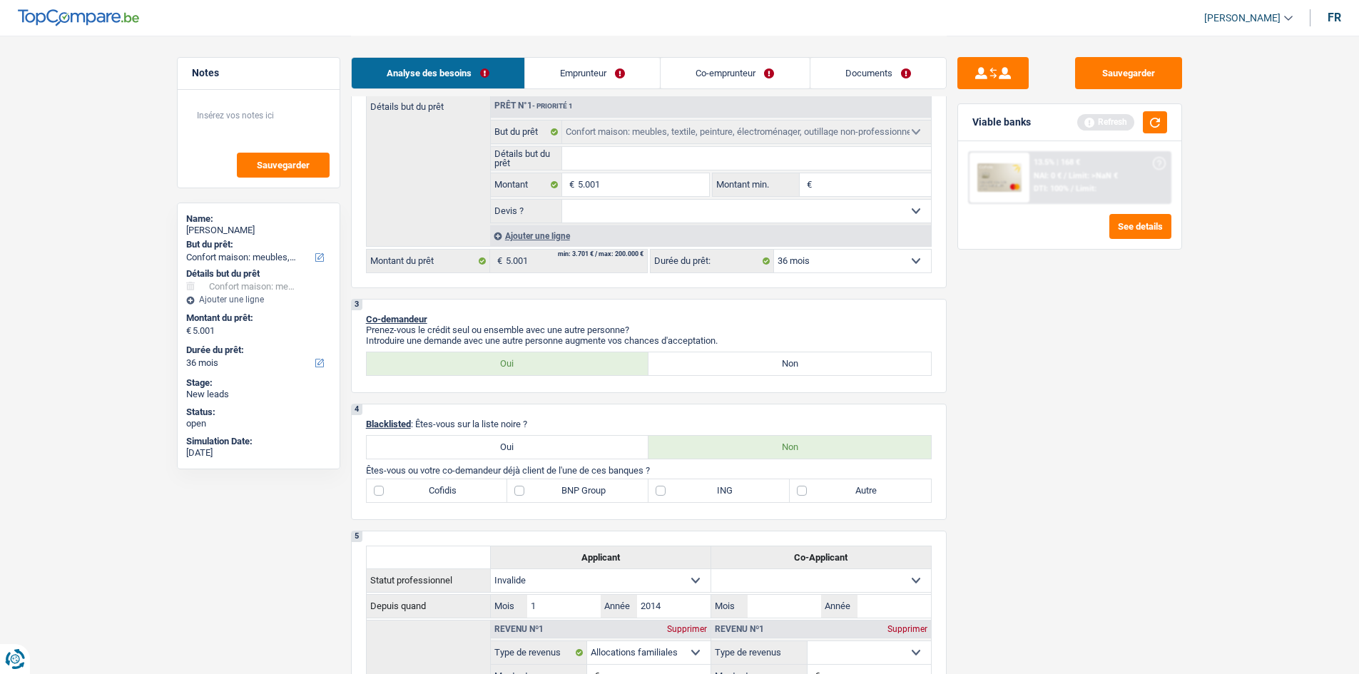
scroll to position [357, 0]
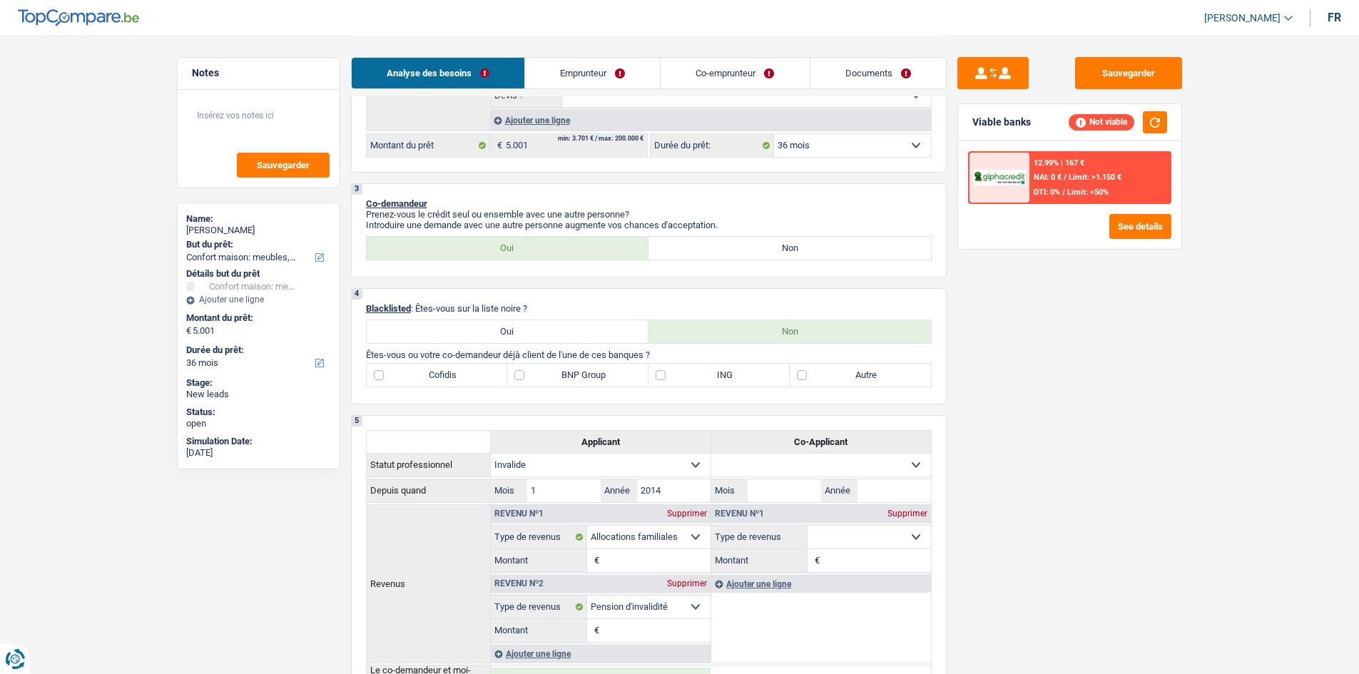
click at [613, 72] on link "Emprunteur" at bounding box center [592, 73] width 135 height 31
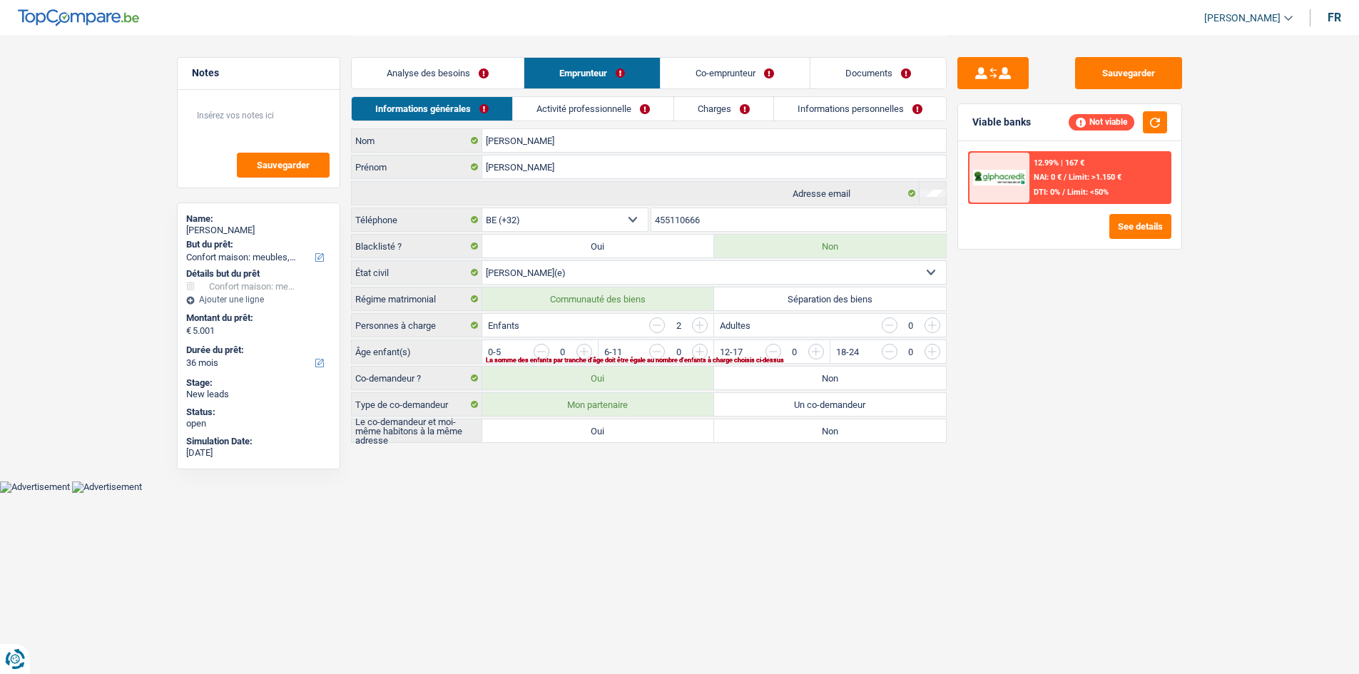
scroll to position [0, 0]
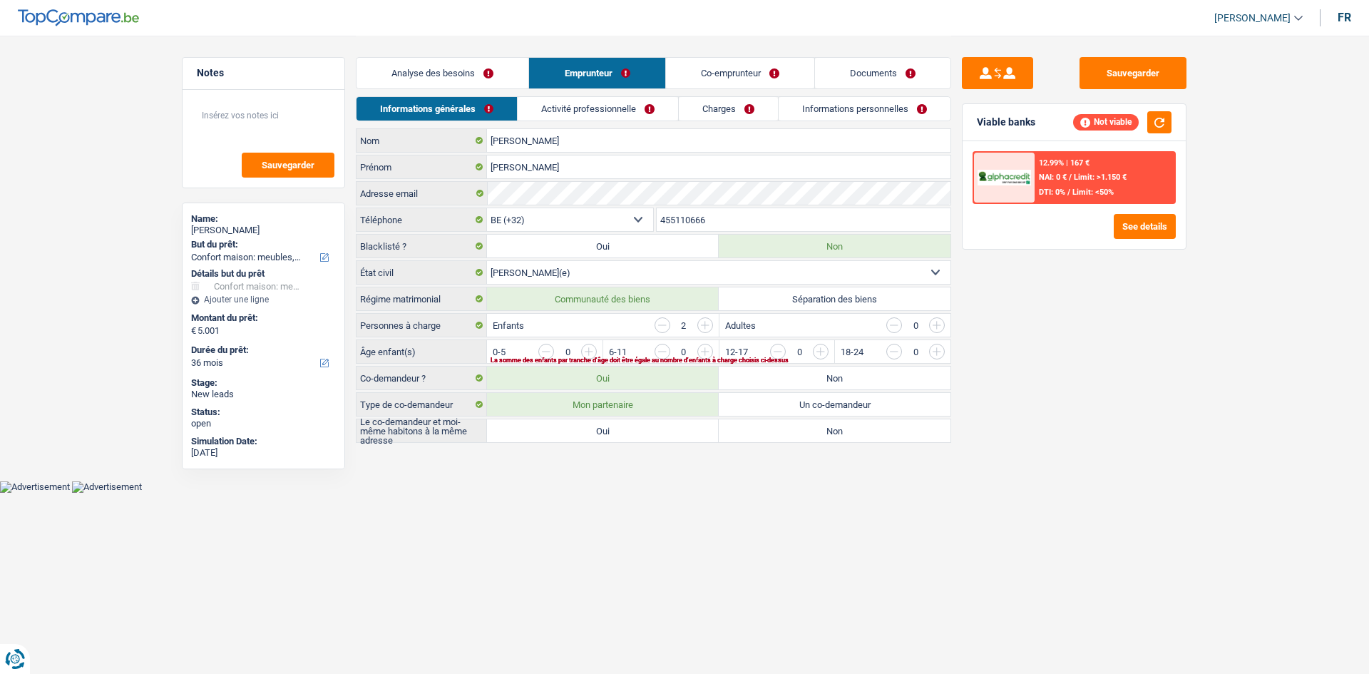
click at [451, 62] on link "Analyse des besoins" at bounding box center [443, 73] width 172 height 31
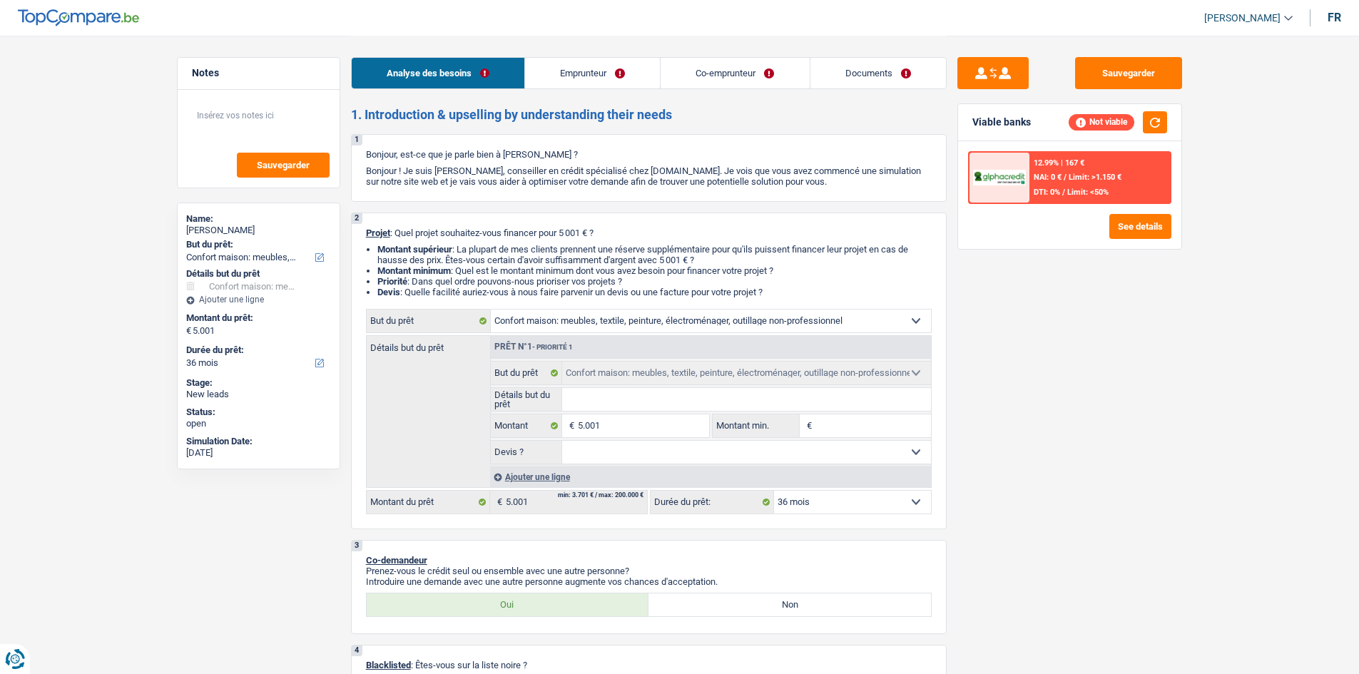
click at [563, 481] on div "Ajouter une ligne" at bounding box center [710, 476] width 441 height 21
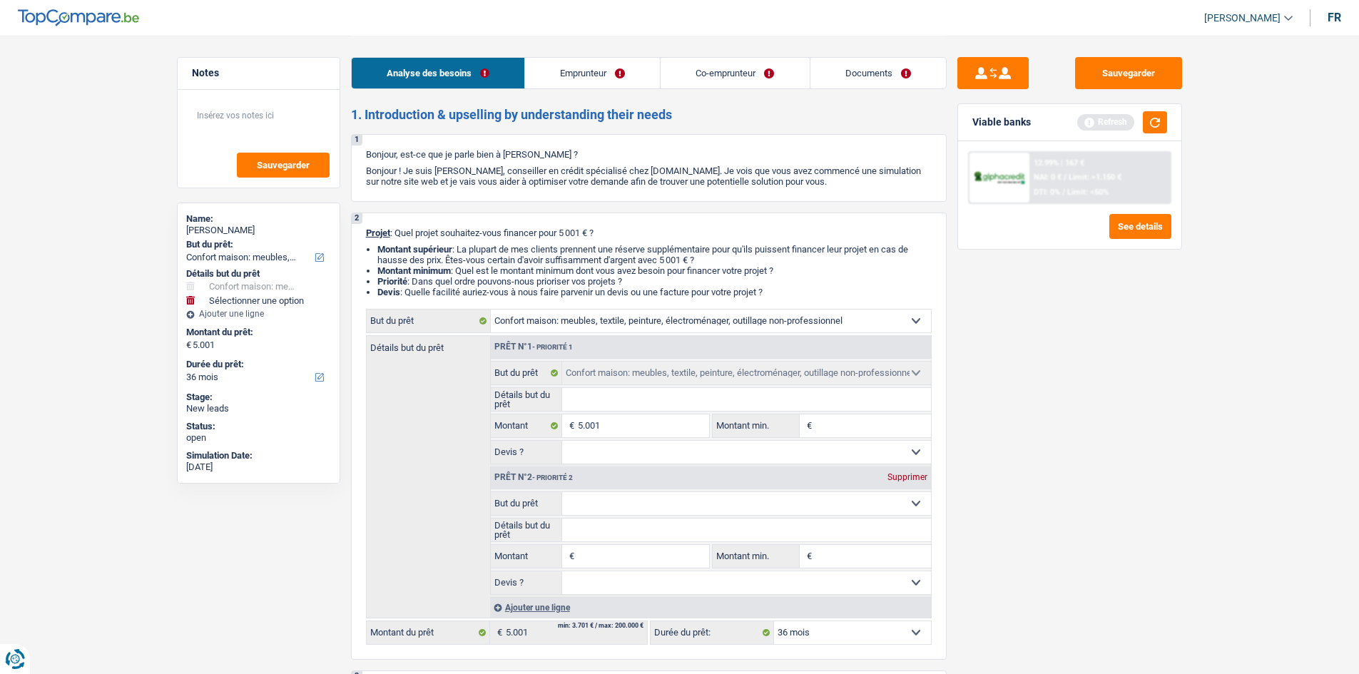
click at [651, 496] on select "Confort maison: meubles, textile, peinture, électroménager, outillage non-profe…" at bounding box center [746, 503] width 369 height 23
select select "tech"
click at [562, 492] on select "Confort maison: meubles, textile, peinture, électroménager, outillage non-profe…" at bounding box center [746, 503] width 369 height 23
select select "tech"
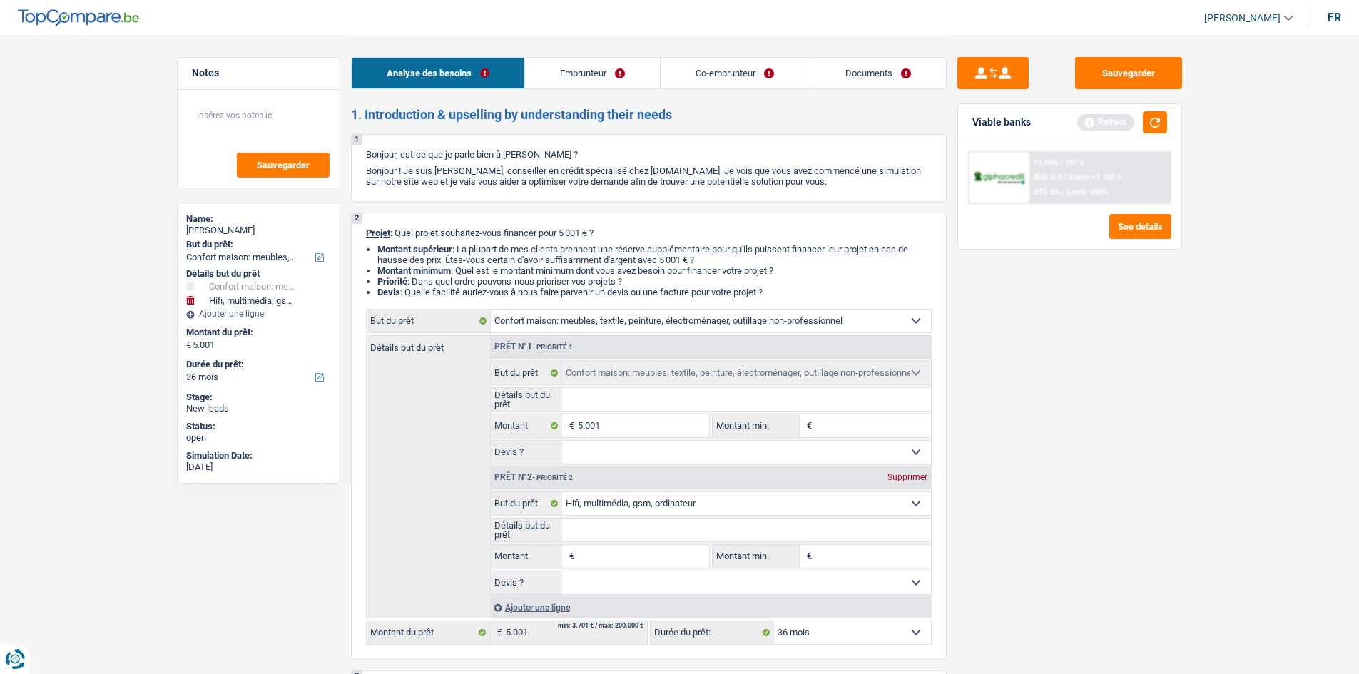
click at [618, 564] on input "Montant" at bounding box center [643, 556] width 131 height 23
type input "2"
type input "25"
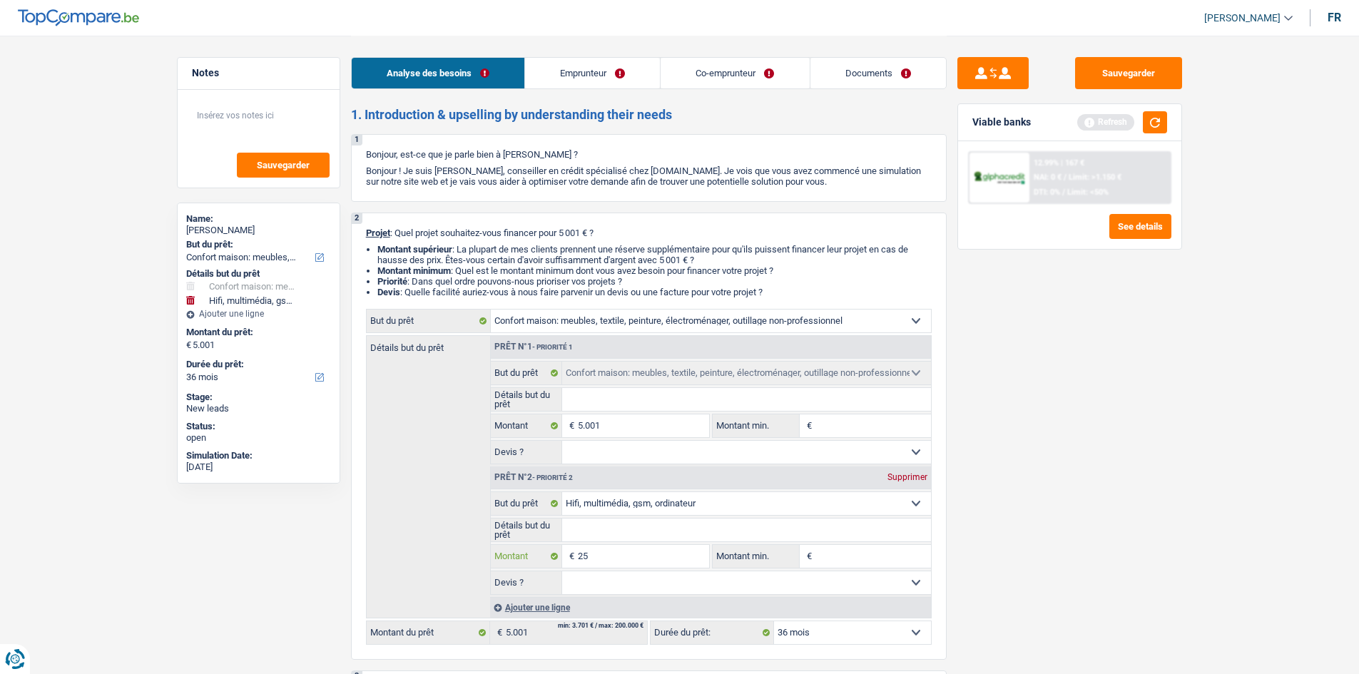
type input "250"
type input "2.500"
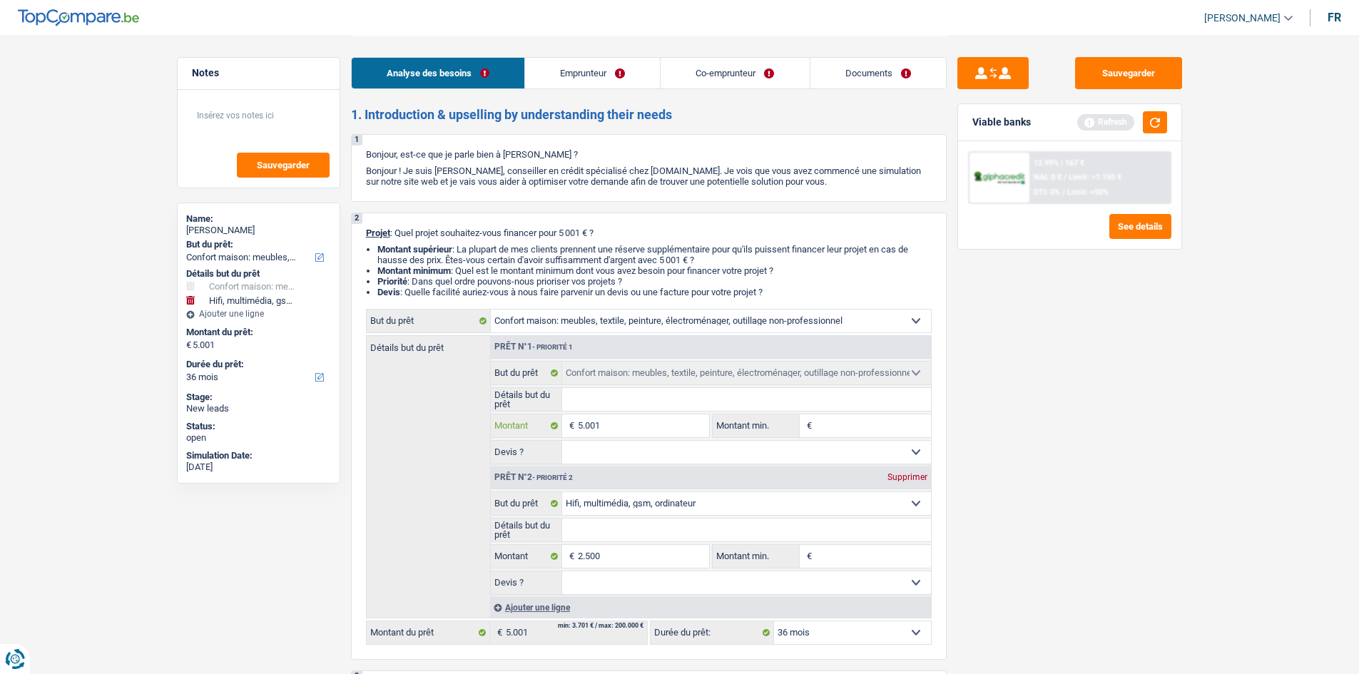
click at [662, 432] on input "5.001" at bounding box center [643, 425] width 131 height 23
type input "7.501"
select select "48"
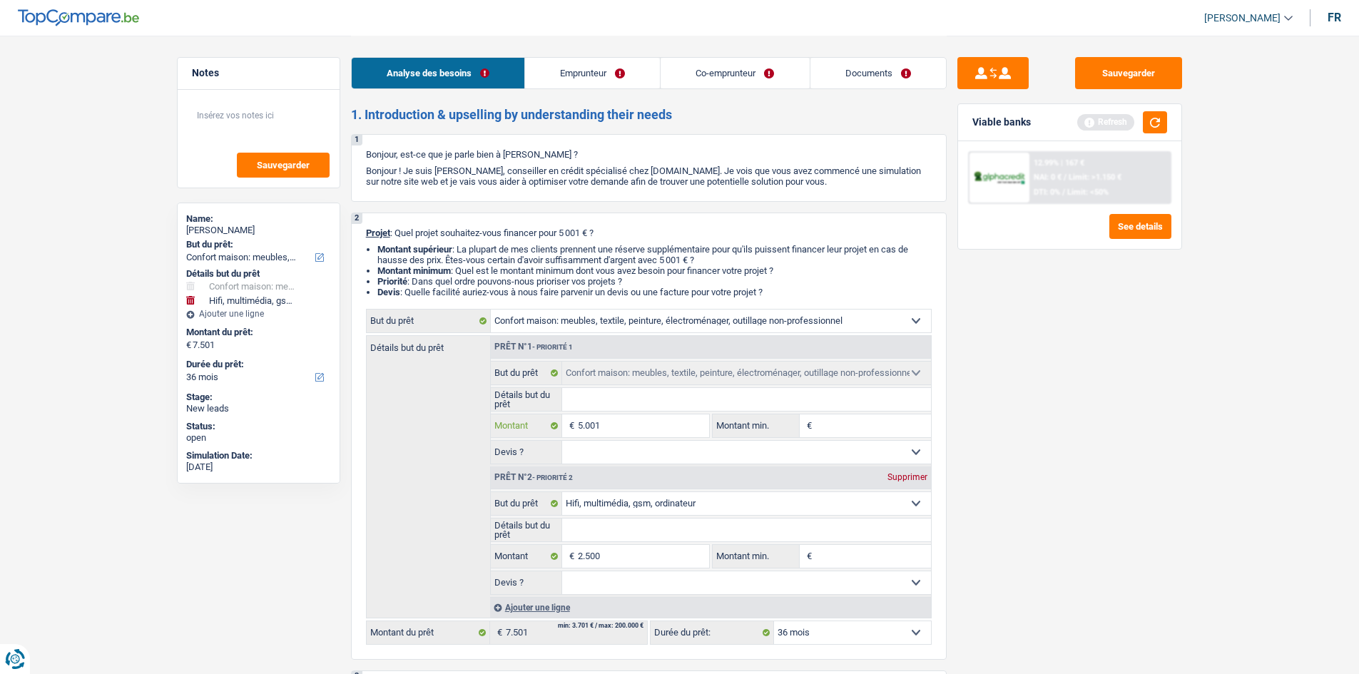
select select "48"
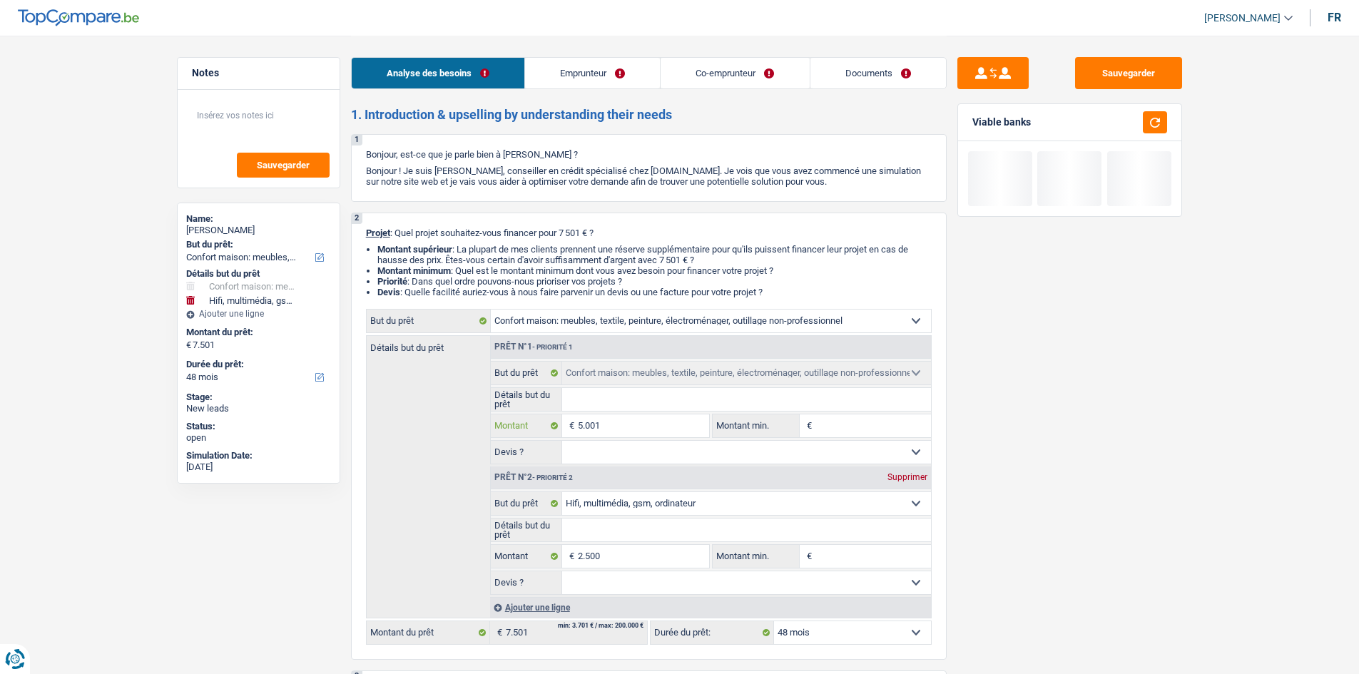
type input "500"
type input "50"
type input "5"
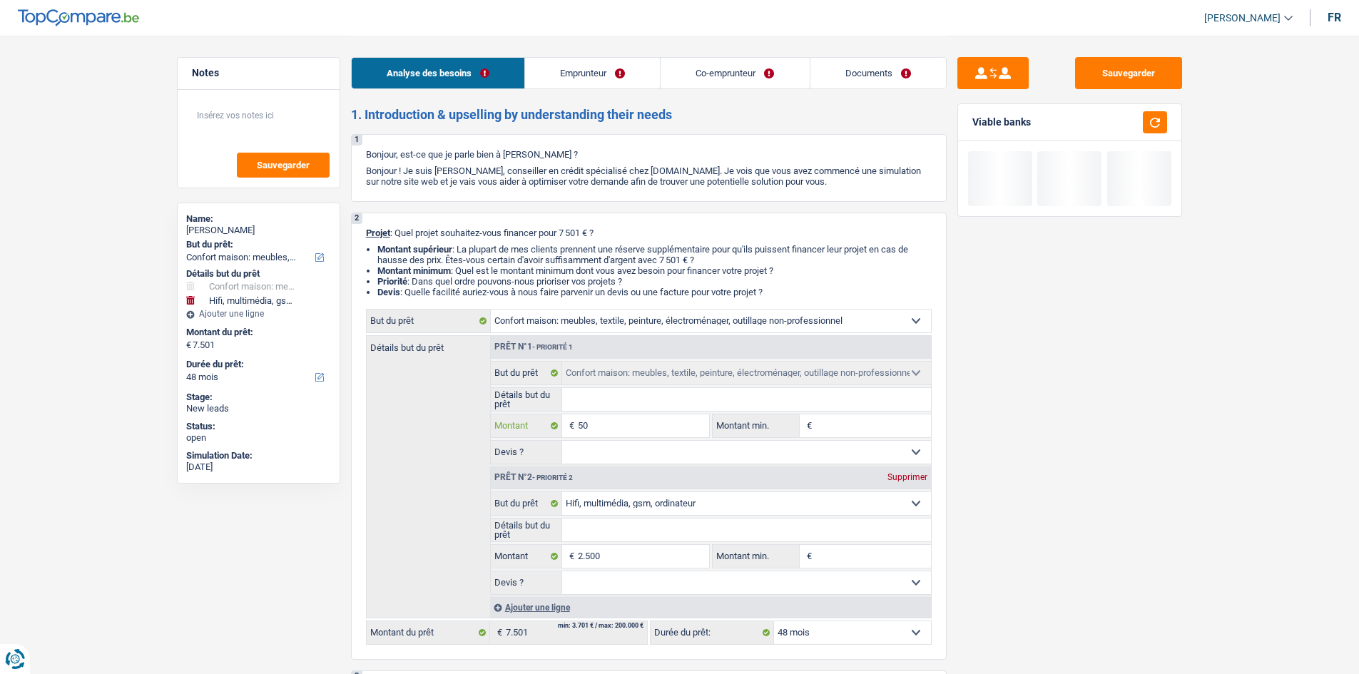
type input "5"
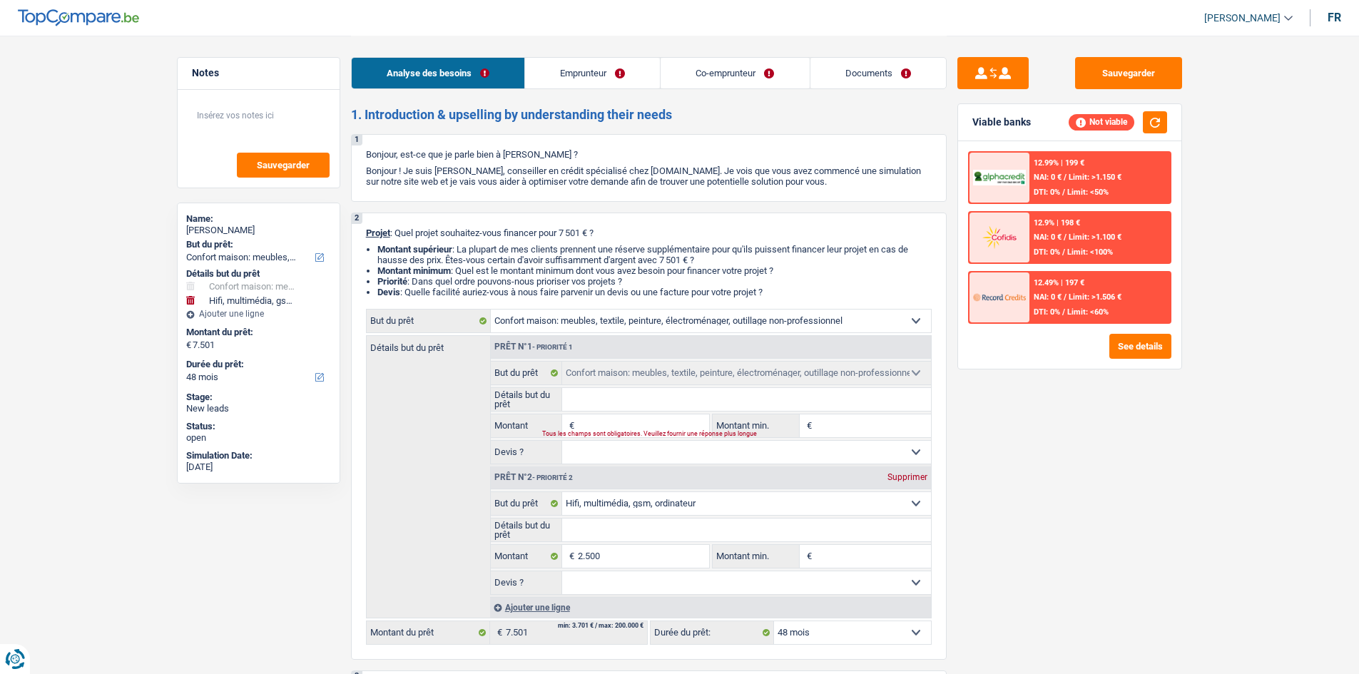
type input "2"
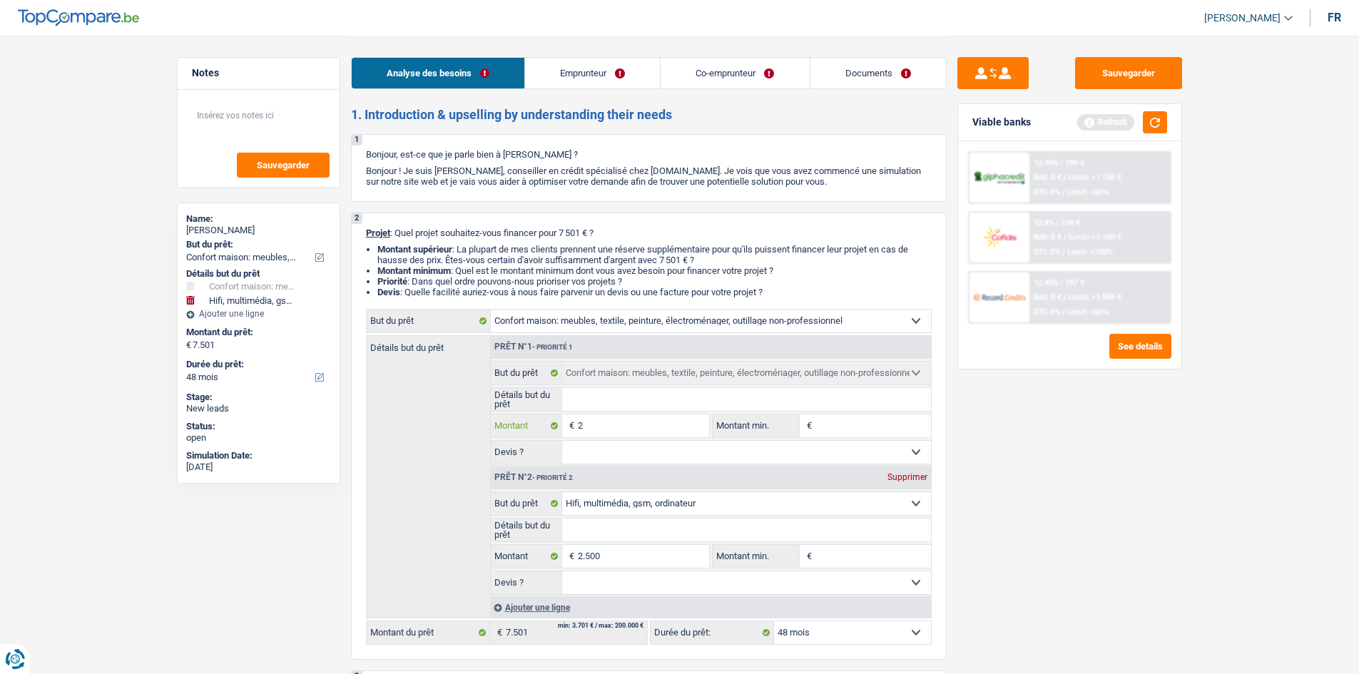
type input "25"
type input "250"
type input "2.501"
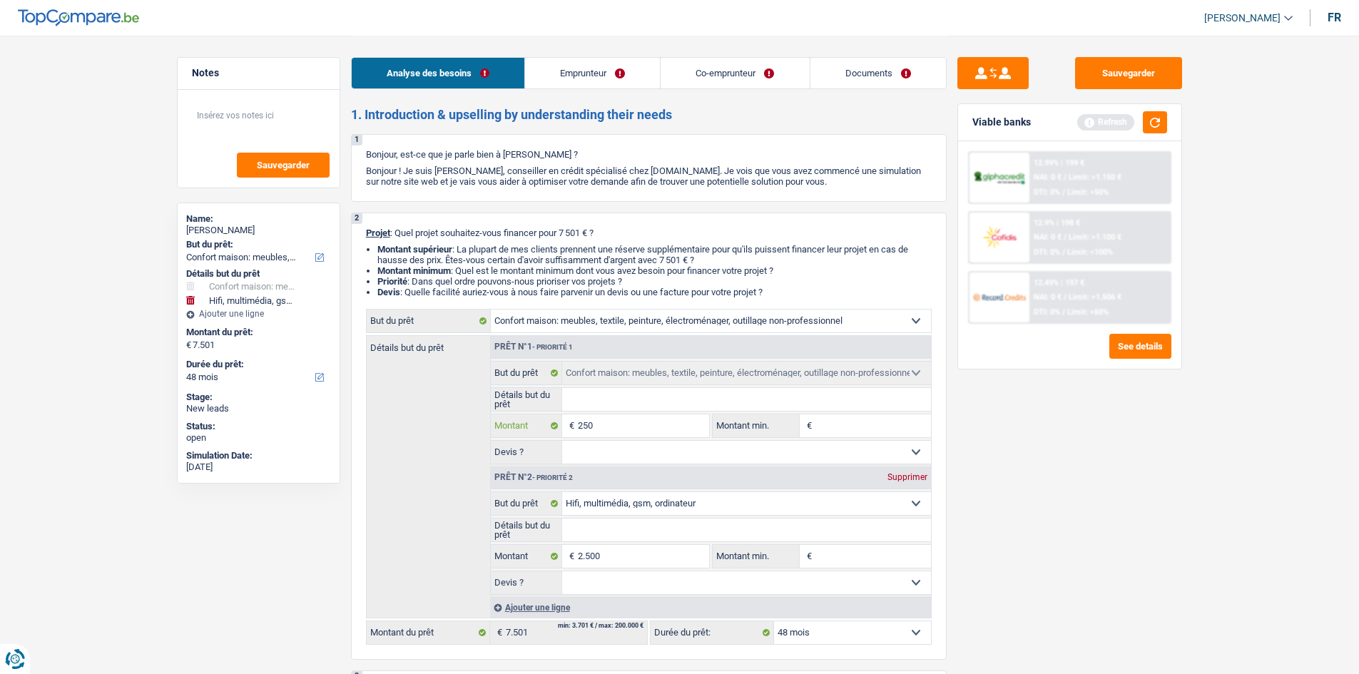
type input "2.501"
type input "5.001"
select select "36"
type input "5.001"
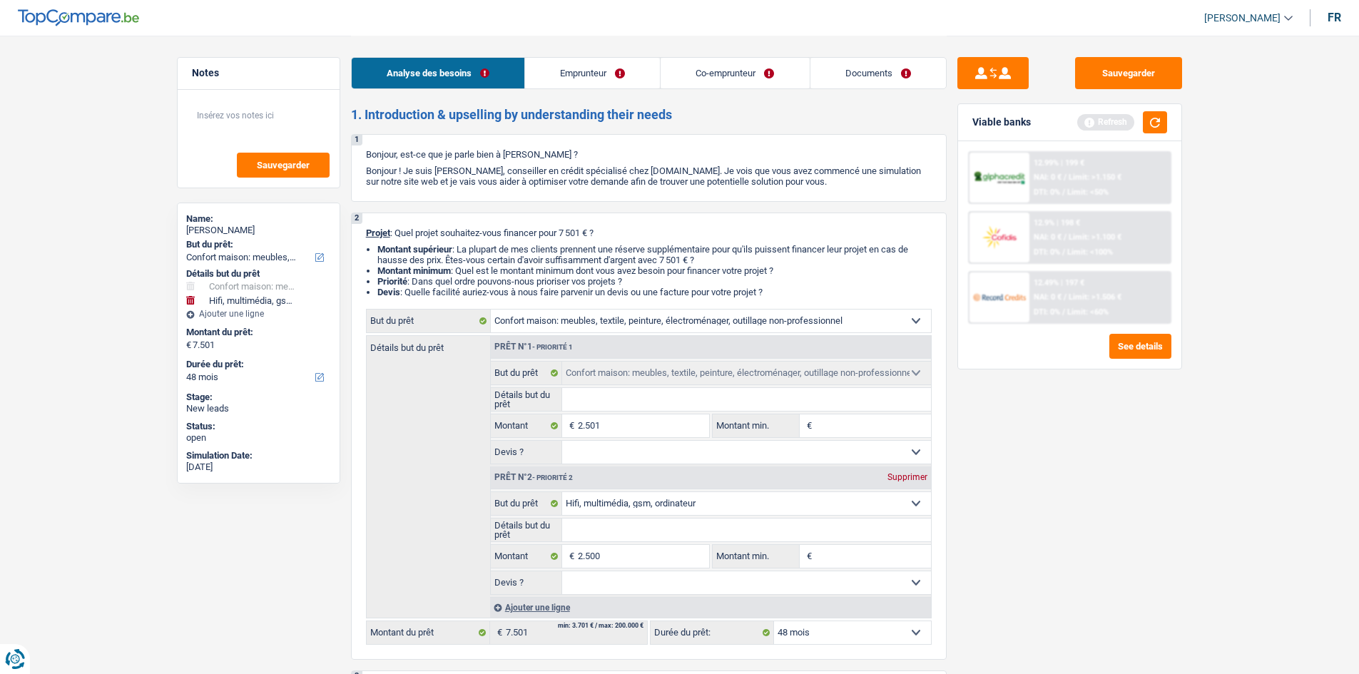
select select "36"
type input "5.001"
select select "36"
click at [1081, 494] on div "Sauvegarder Viable banks Refresh 12.99% | 199 € NAI: 0 € / Limit: >1.150 € DTI:…" at bounding box center [1069, 354] width 246 height 594
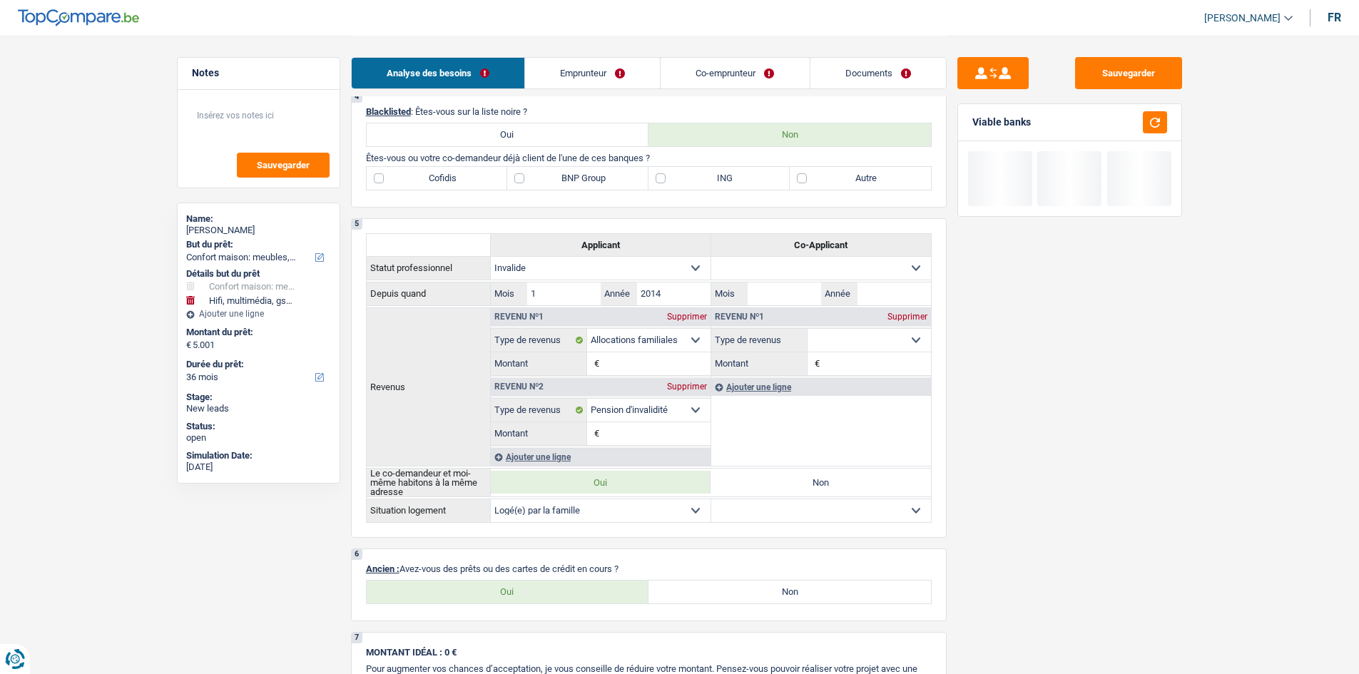
scroll to position [499, 0]
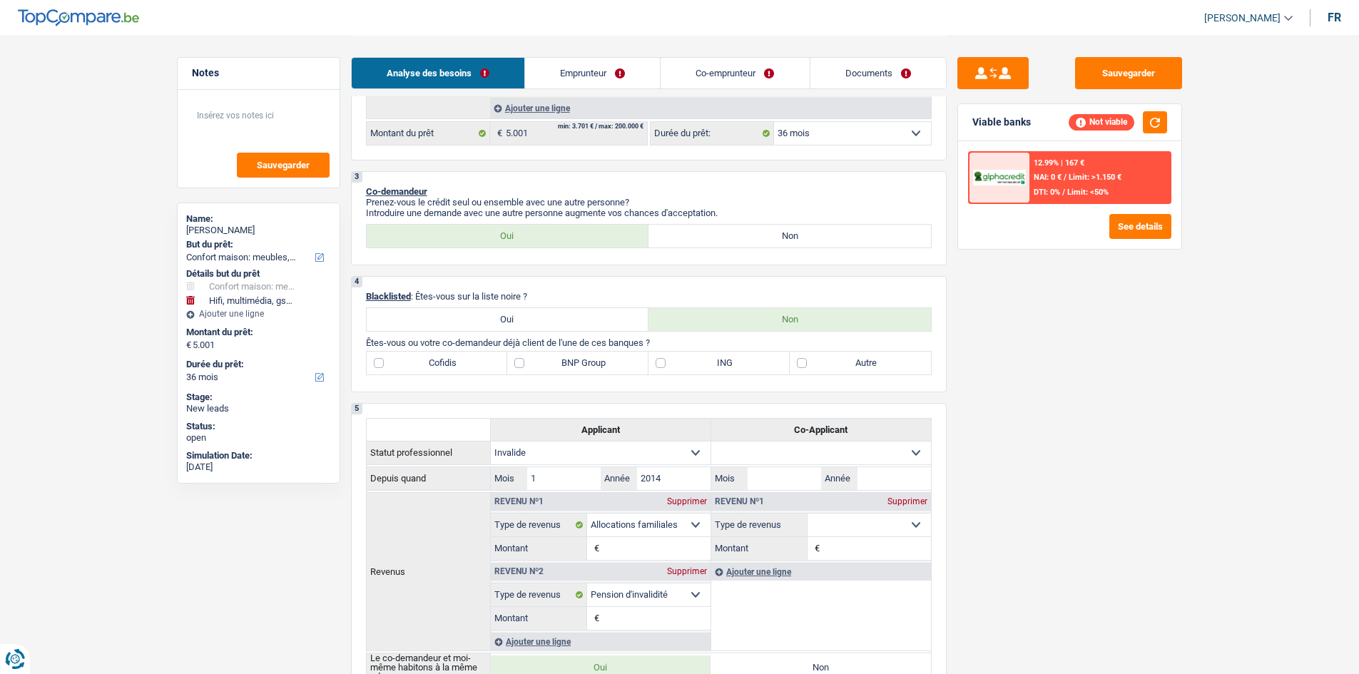
click at [875, 364] on label "Autre" at bounding box center [860, 363] width 141 height 23
click at [875, 364] on input "Autre" at bounding box center [860, 363] width 141 height 23
checkbox input "true"
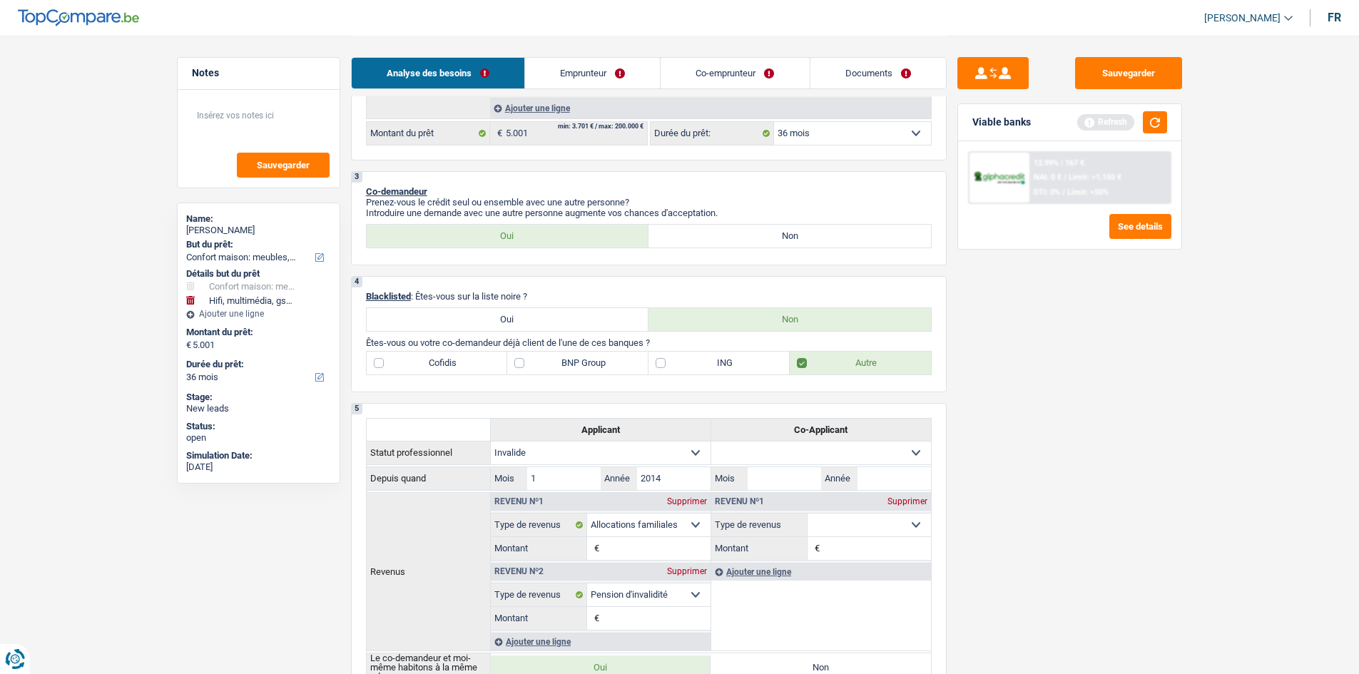
click at [777, 369] on label "ING" at bounding box center [718, 363] width 141 height 23
click at [777, 369] on input "ING" at bounding box center [718, 363] width 141 height 23
checkbox input "true"
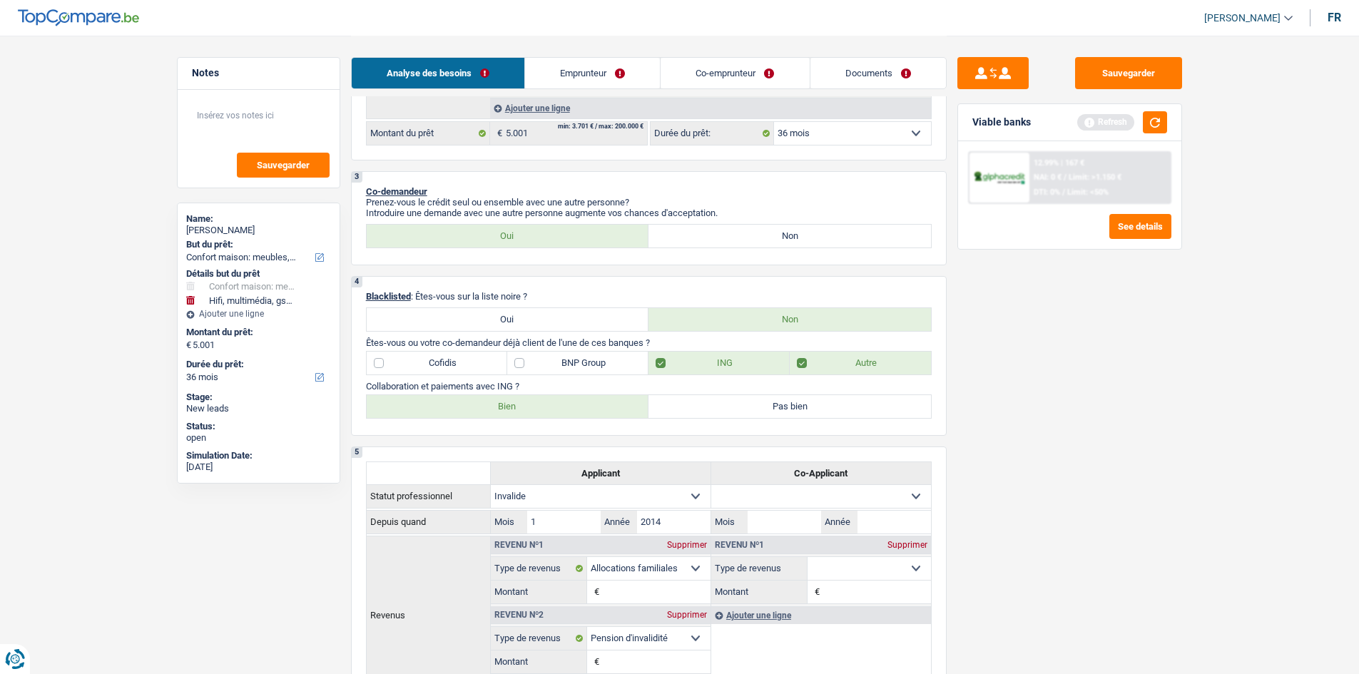
click at [534, 418] on div "Bien Pas bien Tous les champs sont obligatoires. Veuillez sélectionner une opti…" at bounding box center [649, 406] width 566 height 24
click at [626, 406] on label "Bien" at bounding box center [508, 406] width 282 height 23
click at [626, 406] on input "Bien" at bounding box center [508, 406] width 282 height 23
radio input "true"
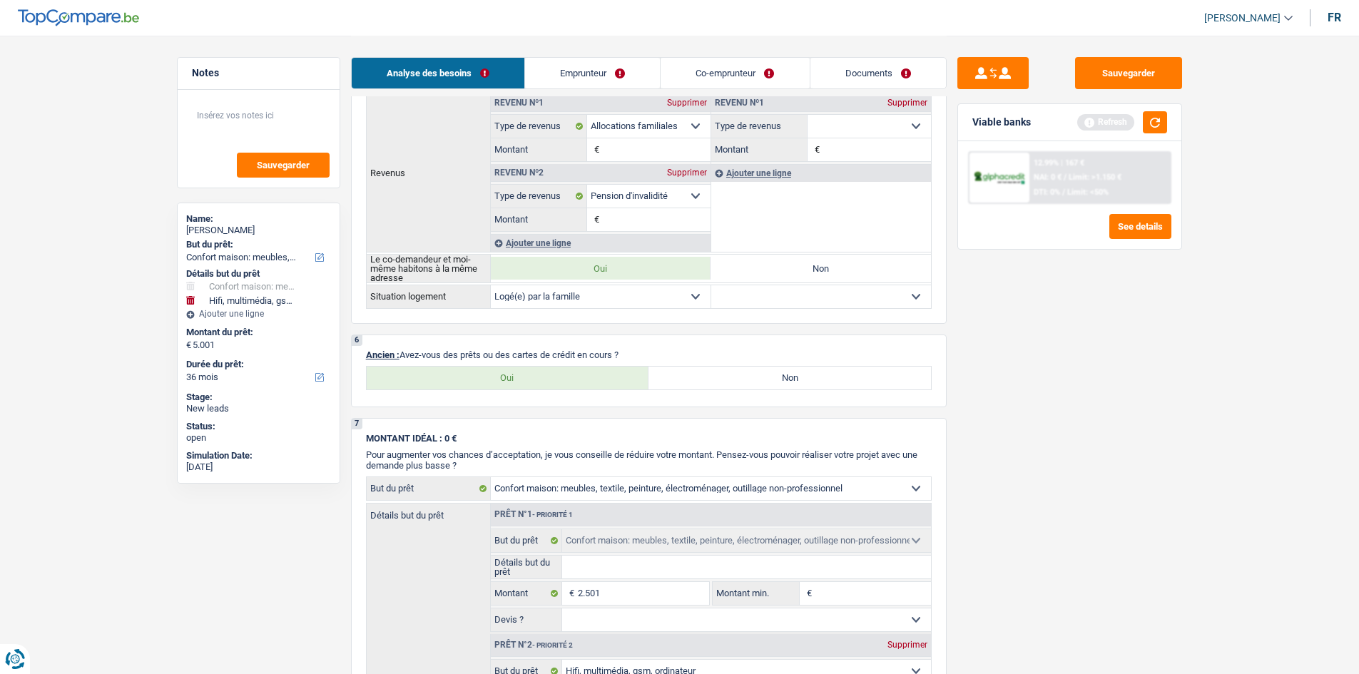
scroll to position [1070, 0]
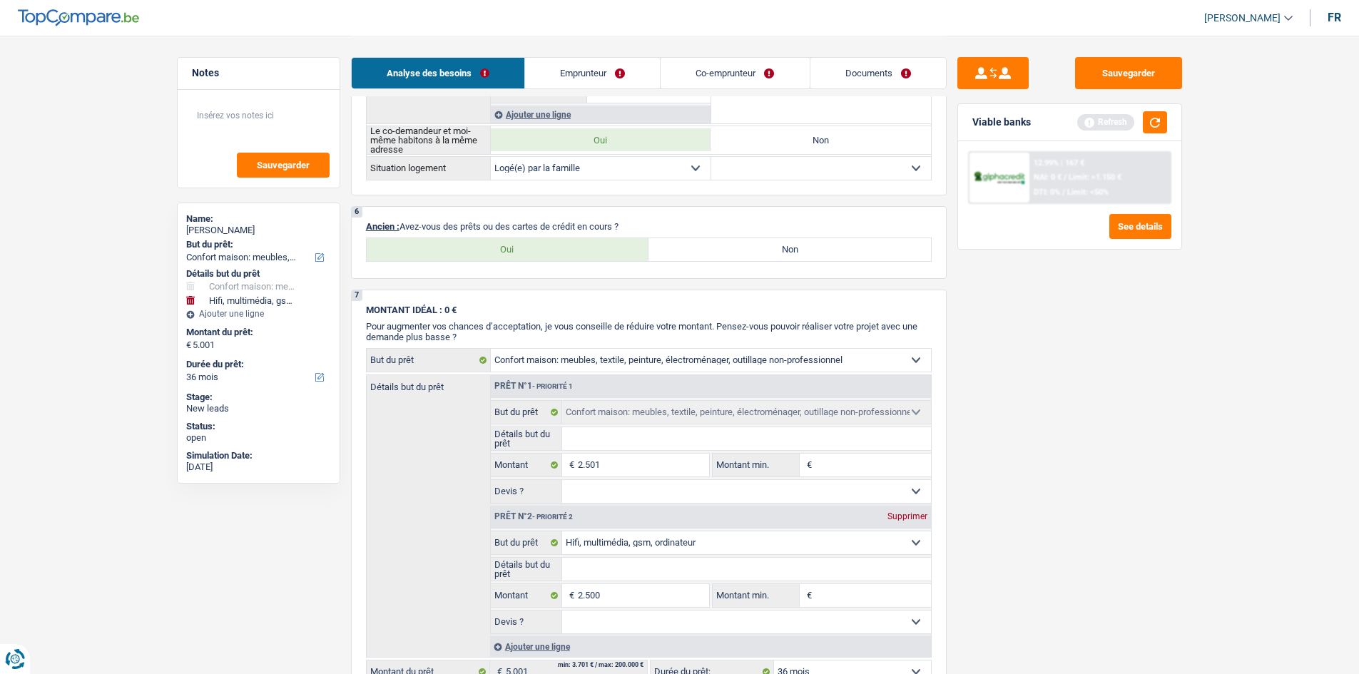
click at [590, 243] on label "Oui" at bounding box center [508, 249] width 282 height 23
click at [590, 243] on input "Oui" at bounding box center [508, 249] width 282 height 23
radio input "true"
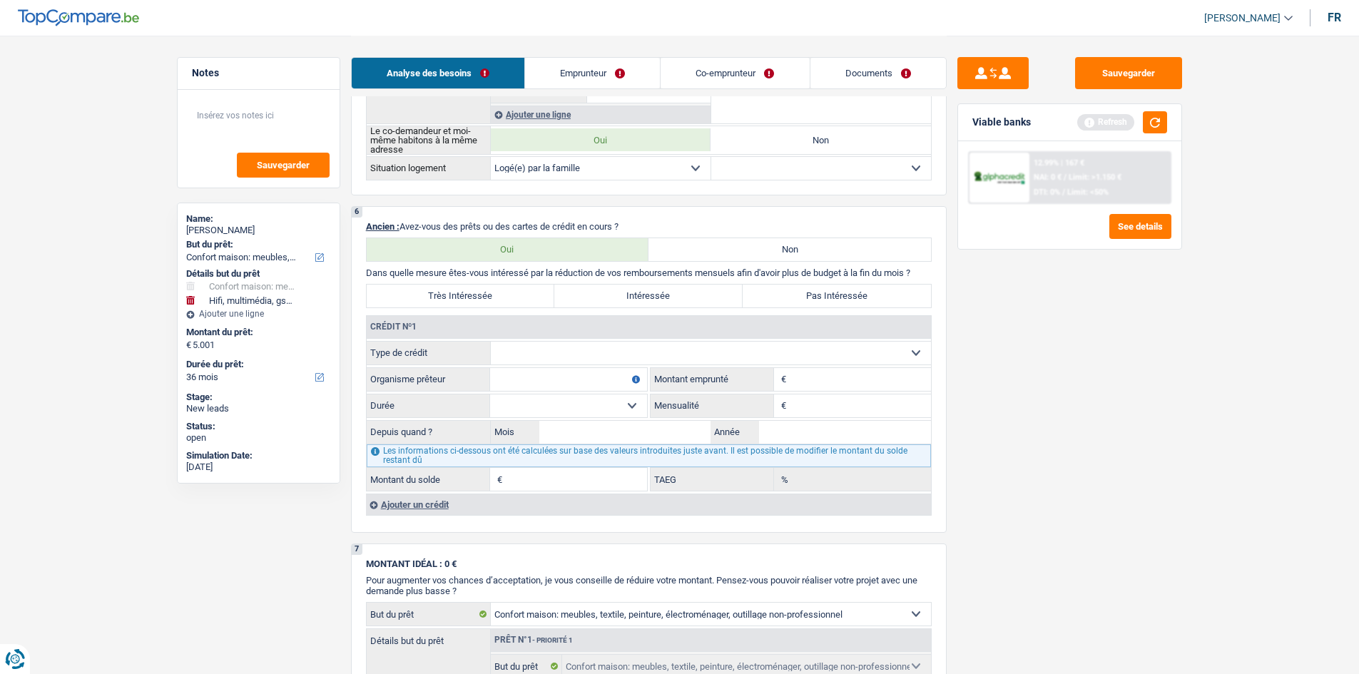
click at [579, 339] on div "Crédit nº1 Carte ou ouverture de crédit Prêt hypothécaire Vente à tempérament P…" at bounding box center [648, 403] width 565 height 175
click at [576, 358] on select "Carte ou ouverture de crédit Prêt hypothécaire Vente à tempérament Prêt à tempé…" at bounding box center [711, 353] width 440 height 23
select select "cardOrCredit"
type input "0"
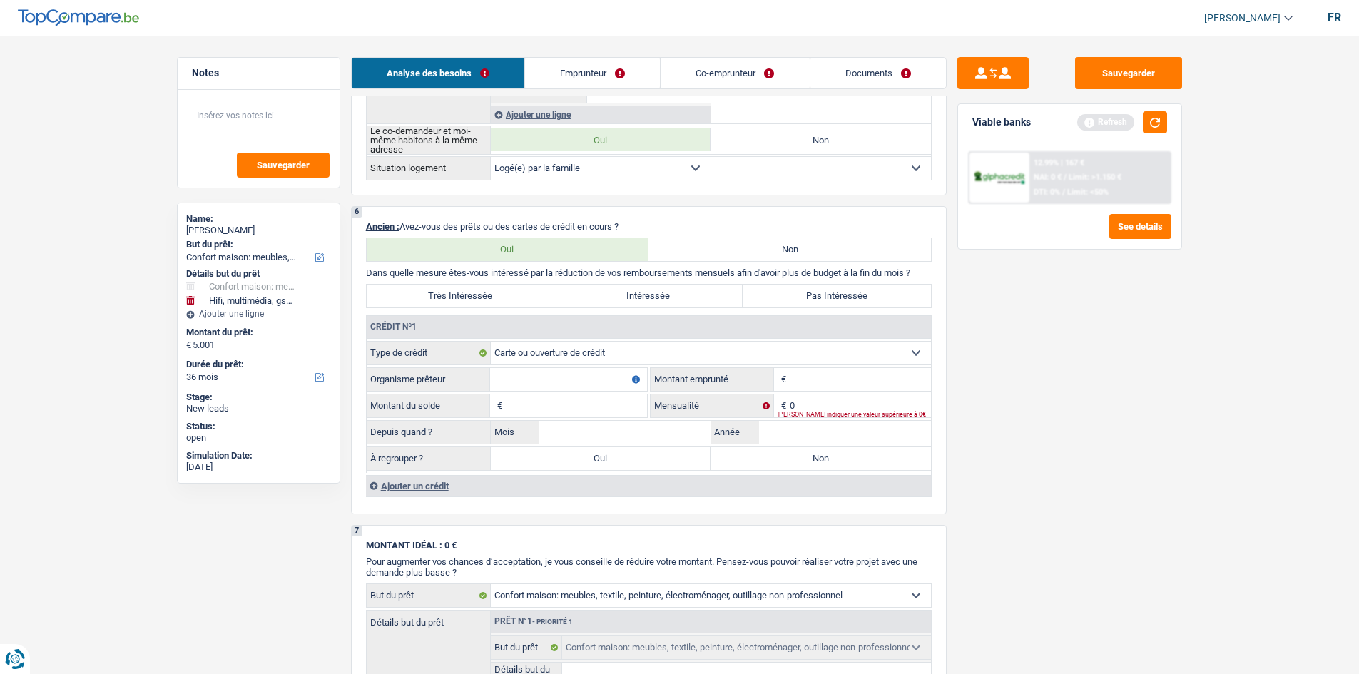
click at [620, 394] on input "Montant du solde" at bounding box center [576, 405] width 141 height 23
click at [610, 376] on input "Organisme prêteur" at bounding box center [568, 379] width 157 height 23
type input "cofidis"
click at [827, 370] on input "Montant" at bounding box center [860, 379] width 141 height 23
type input "2.500"
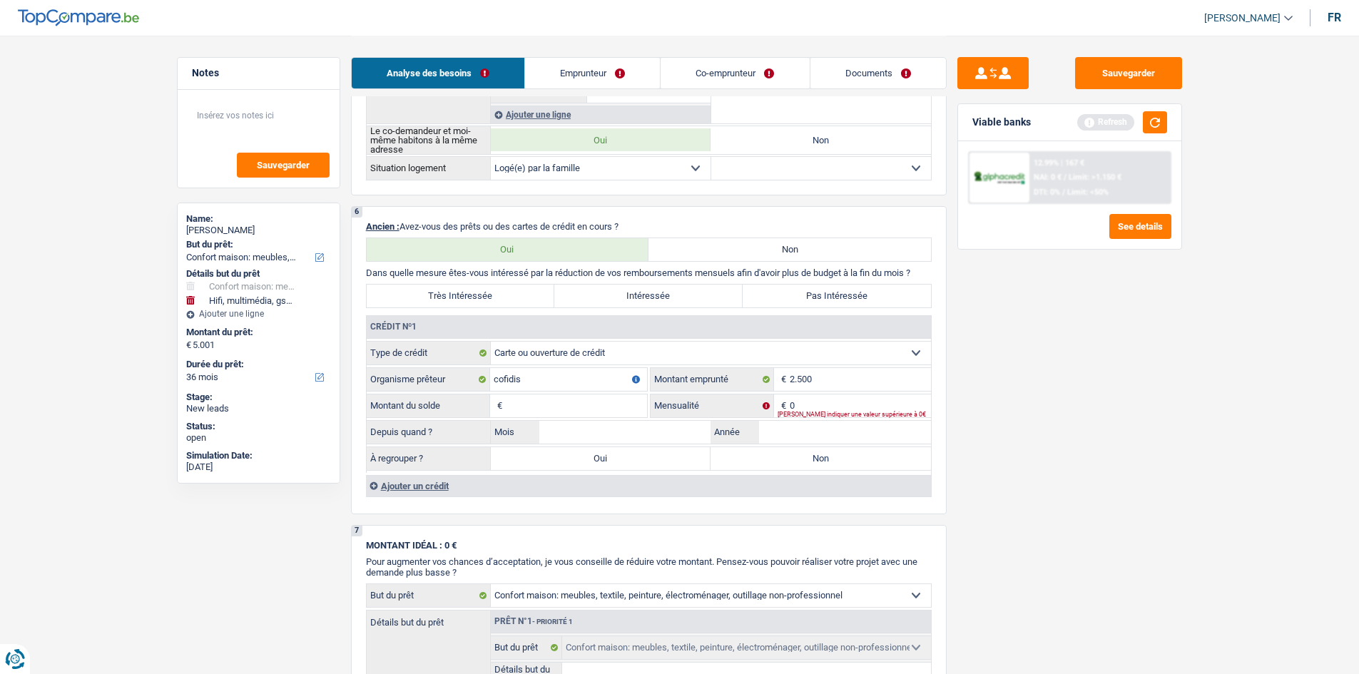
click at [584, 407] on input "Montant du solde" at bounding box center [576, 405] width 141 height 23
type input "2.500"
click at [859, 414] on div "Veuillez indiquer une valeur supérieure à 0€" at bounding box center [853, 415] width 153 height 6
click at [821, 400] on input "0" at bounding box center [860, 405] width 141 height 23
type input "75"
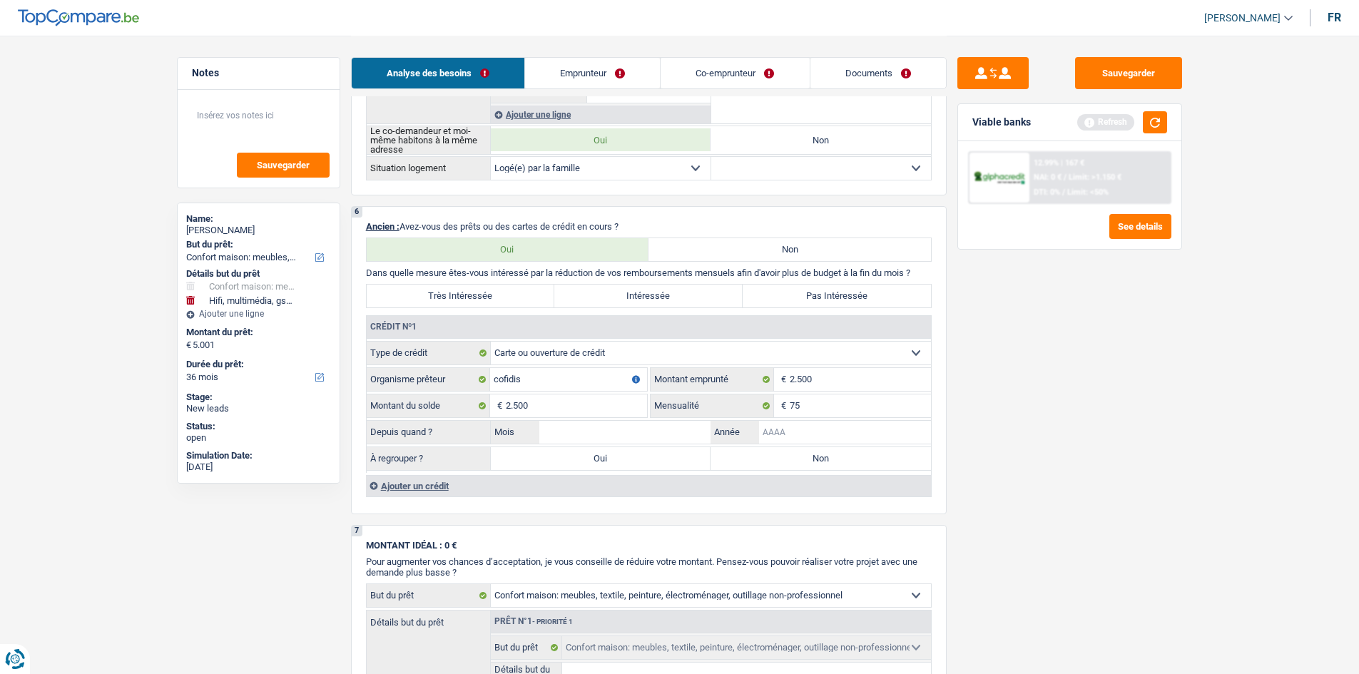
click at [781, 433] on input "Année" at bounding box center [845, 432] width 172 height 23
type input "202"
drag, startPoint x: 886, startPoint y: 303, endPoint x: 852, endPoint y: 424, distance: 125.8
click at [886, 303] on label "Pas Intéressée" at bounding box center [836, 296] width 188 height 23
click at [886, 303] on input "Pas Intéressée" at bounding box center [836, 296] width 188 height 23
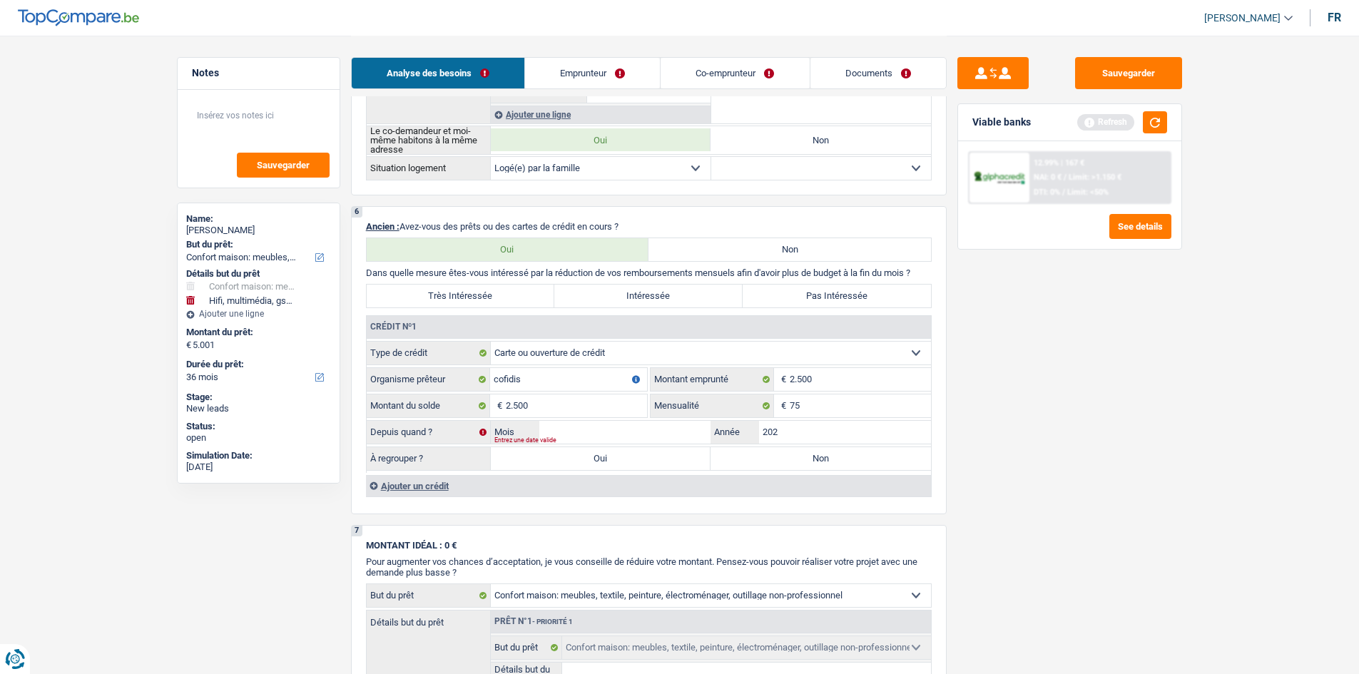
radio input "true"
click at [821, 432] on input "202" at bounding box center [845, 432] width 172 height 23
type input "2023"
click at [586, 434] on input "Mois" at bounding box center [625, 432] width 172 height 23
click at [1029, 472] on div "Sauvegarder Viable banks Refresh 12.99% | 167 € NAI: 0 € / Limit: >1.150 € DTI:…" at bounding box center [1069, 354] width 246 height 594
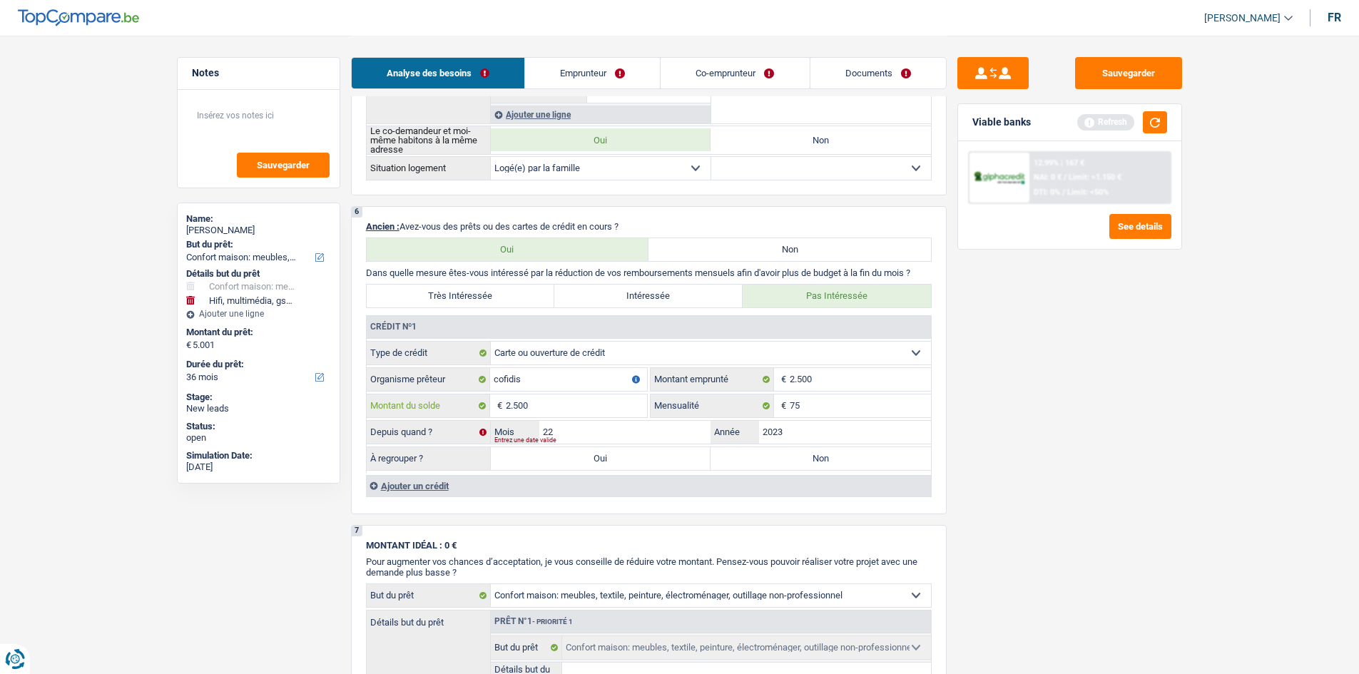
click at [593, 414] on input "2.500" at bounding box center [576, 405] width 141 height 23
click at [588, 428] on input "22" at bounding box center [625, 432] width 172 height 23
type input "2"
type input "11"
click at [1005, 480] on div "Sauvegarder Viable banks Refresh 12.99% | 167 € NAI: 0 € / Limit: >1.150 € DTI:…" at bounding box center [1069, 354] width 246 height 594
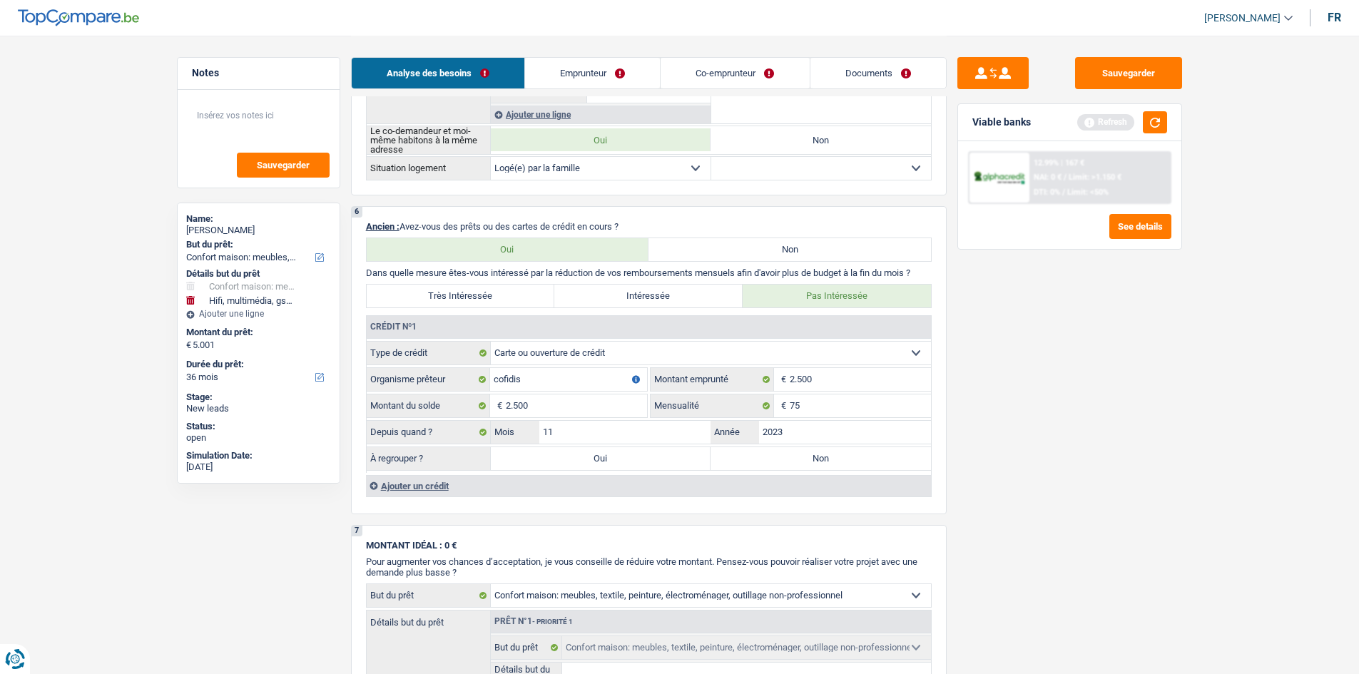
click at [849, 466] on label "Non" at bounding box center [820, 458] width 220 height 23
click at [849, 466] on input "Non" at bounding box center [820, 458] width 220 height 23
radio input "true"
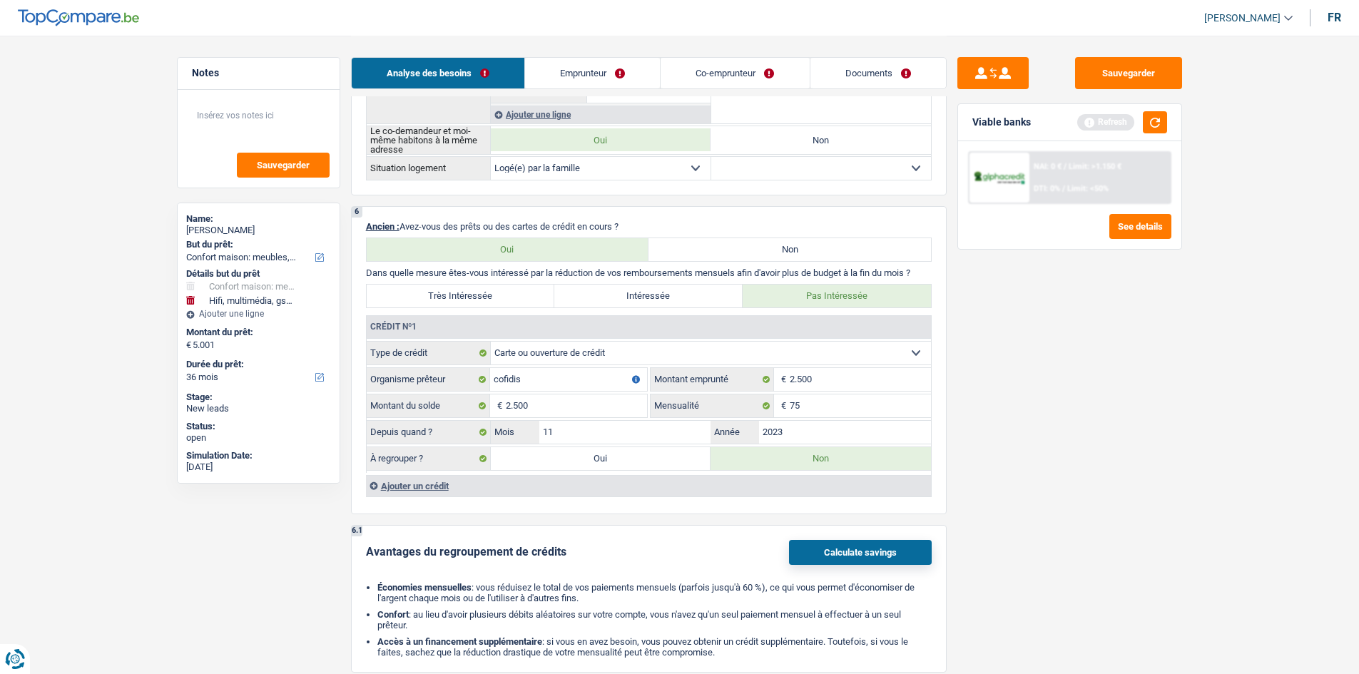
scroll to position [642, 0]
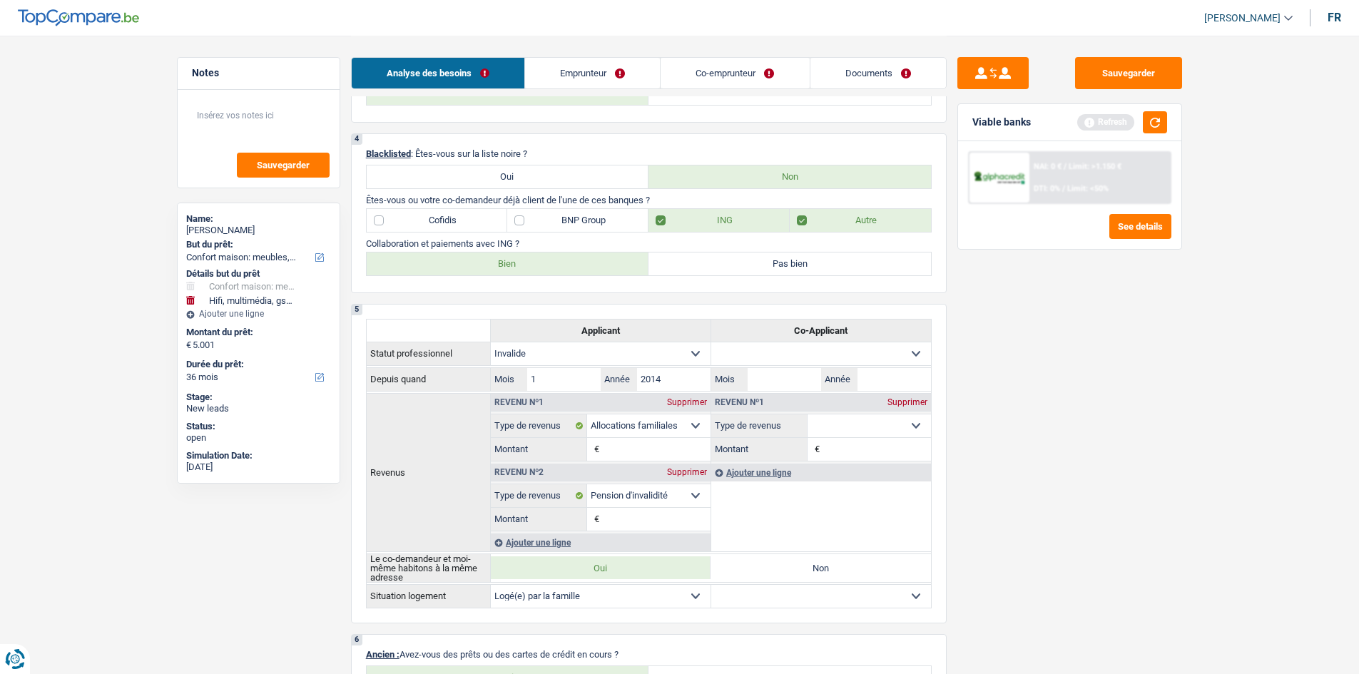
click at [478, 215] on label "Cofidis" at bounding box center [437, 220] width 141 height 23
click at [478, 215] on input "Cofidis" at bounding box center [437, 220] width 141 height 23
checkbox input "true"
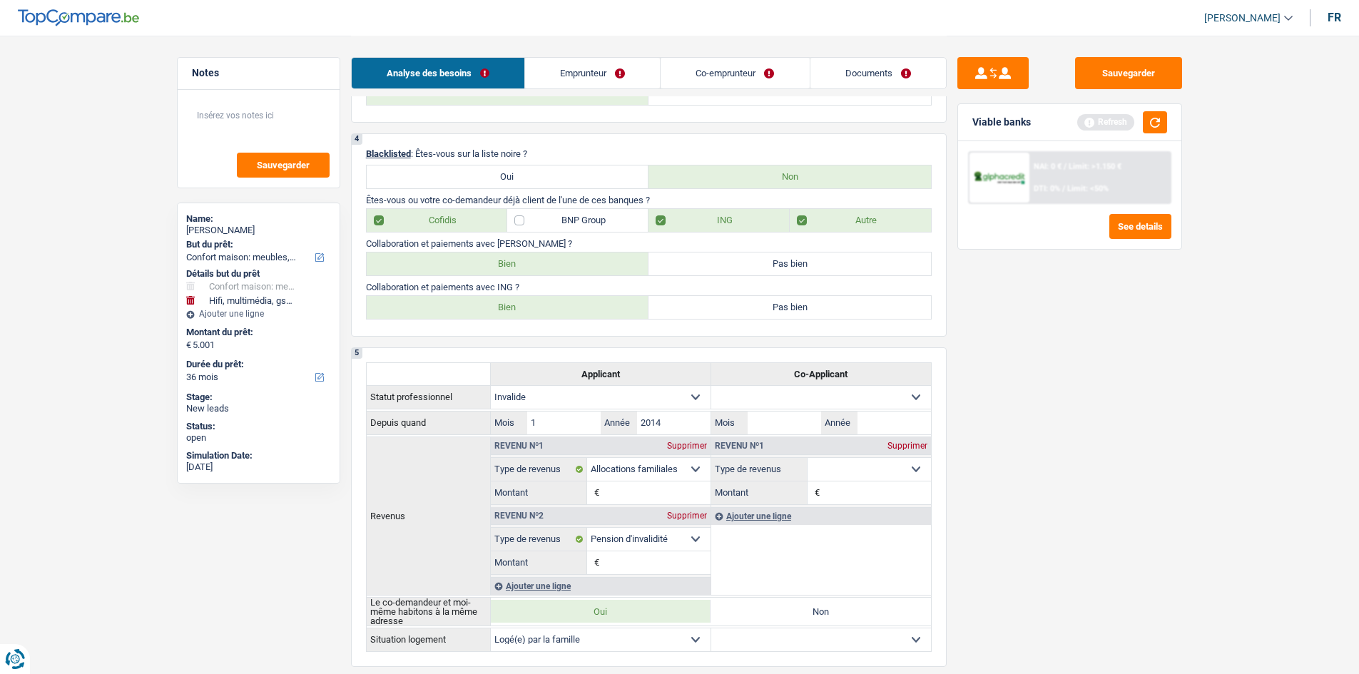
click at [506, 259] on label "Bien" at bounding box center [508, 263] width 282 height 23
click at [506, 259] on input "Bien" at bounding box center [508, 263] width 282 height 23
radio input "true"
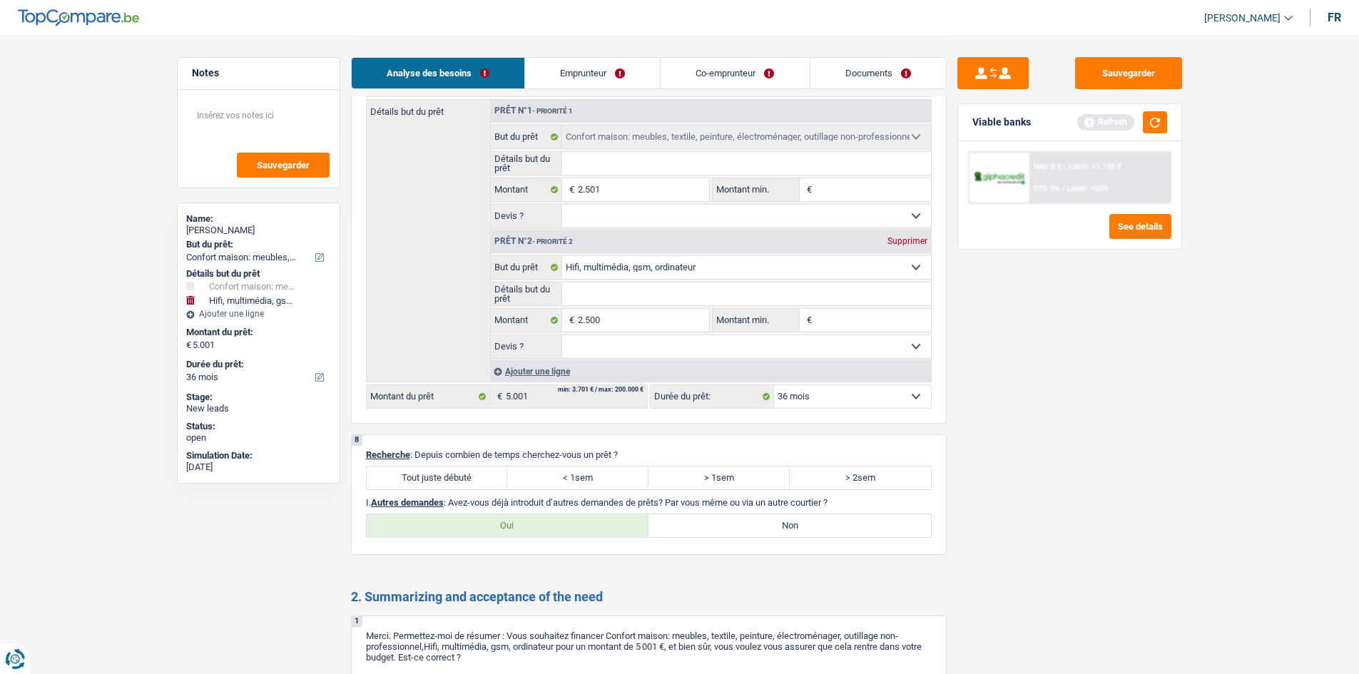
scroll to position [1926, 0]
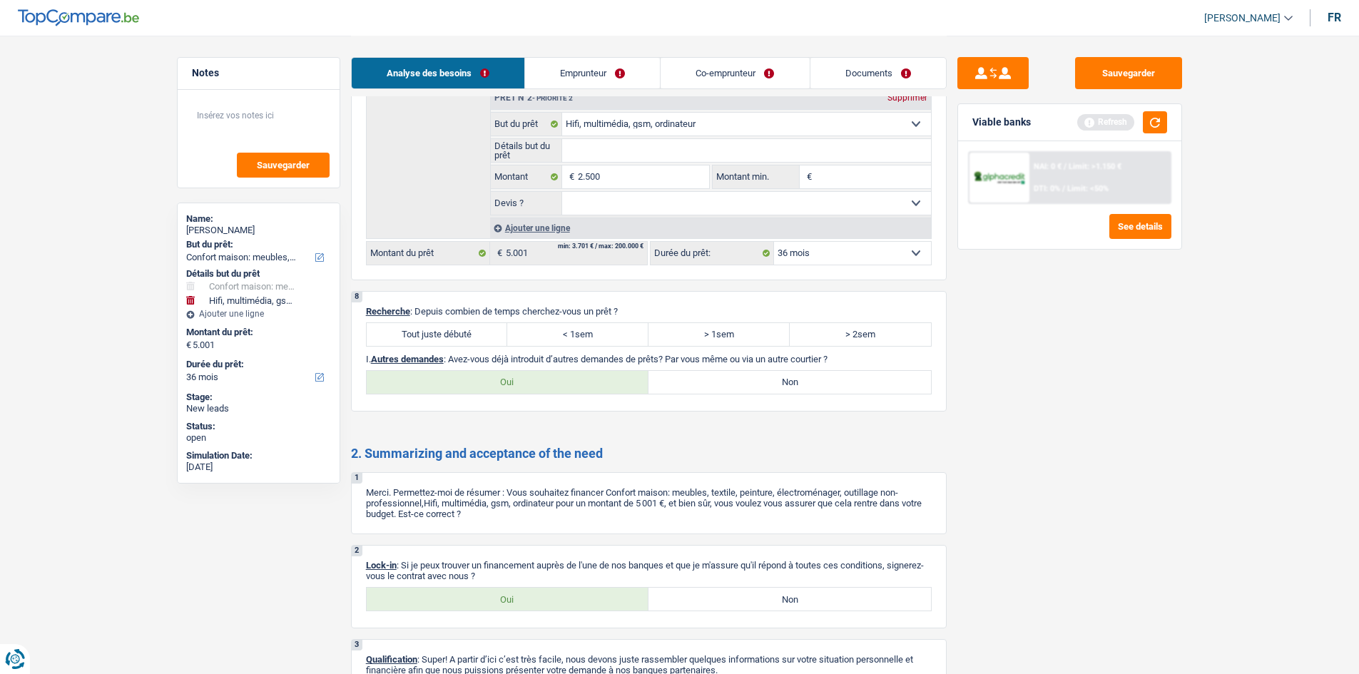
click at [440, 337] on label "Tout juste débuté" at bounding box center [437, 334] width 141 height 23
click at [440, 337] on input "Tout juste débuté" at bounding box center [437, 334] width 141 height 23
radio input "true"
click at [495, 583] on div "2 Lock-in : Si je peux trouver un financement auprès de l'une de nos banques et…" at bounding box center [649, 586] width 596 height 83
click at [481, 595] on label "Oui" at bounding box center [508, 599] width 282 height 23
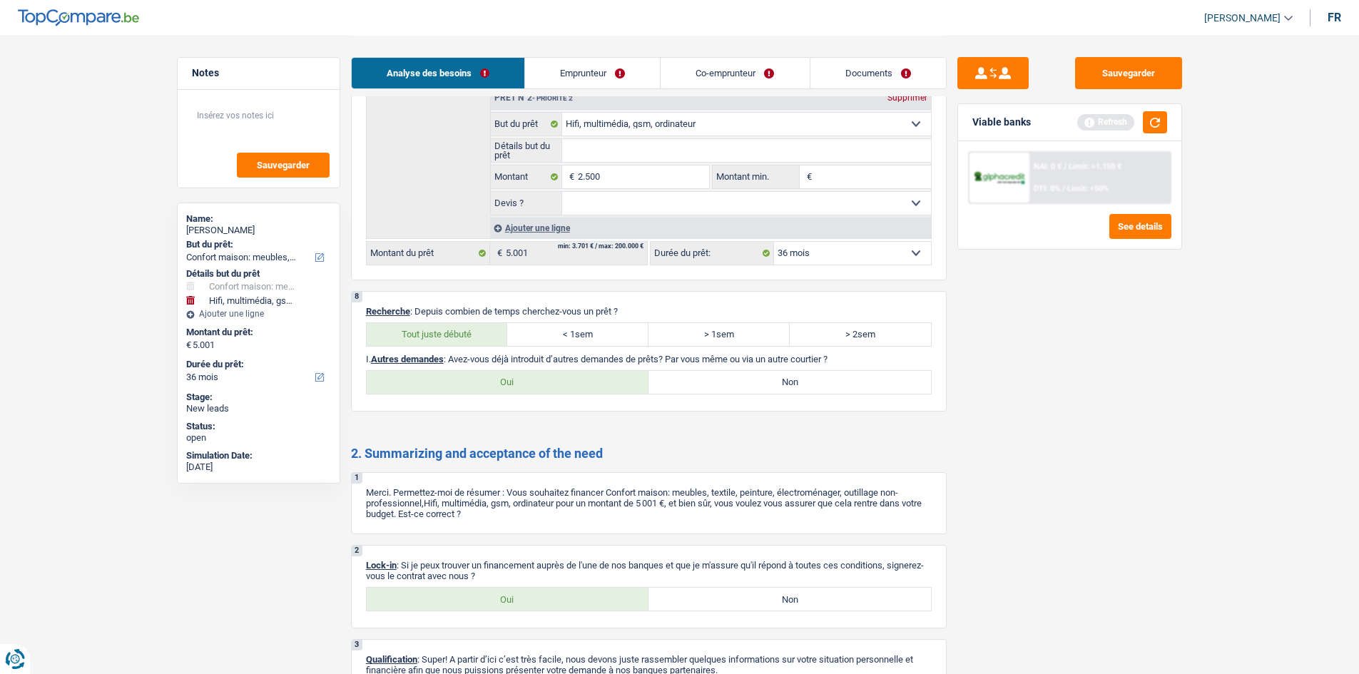
click at [481, 595] on input "Oui" at bounding box center [508, 599] width 282 height 23
radio input "true"
click at [824, 390] on label "Non" at bounding box center [789, 382] width 282 height 23
click at [824, 390] on input "Non" at bounding box center [789, 382] width 282 height 23
radio input "true"
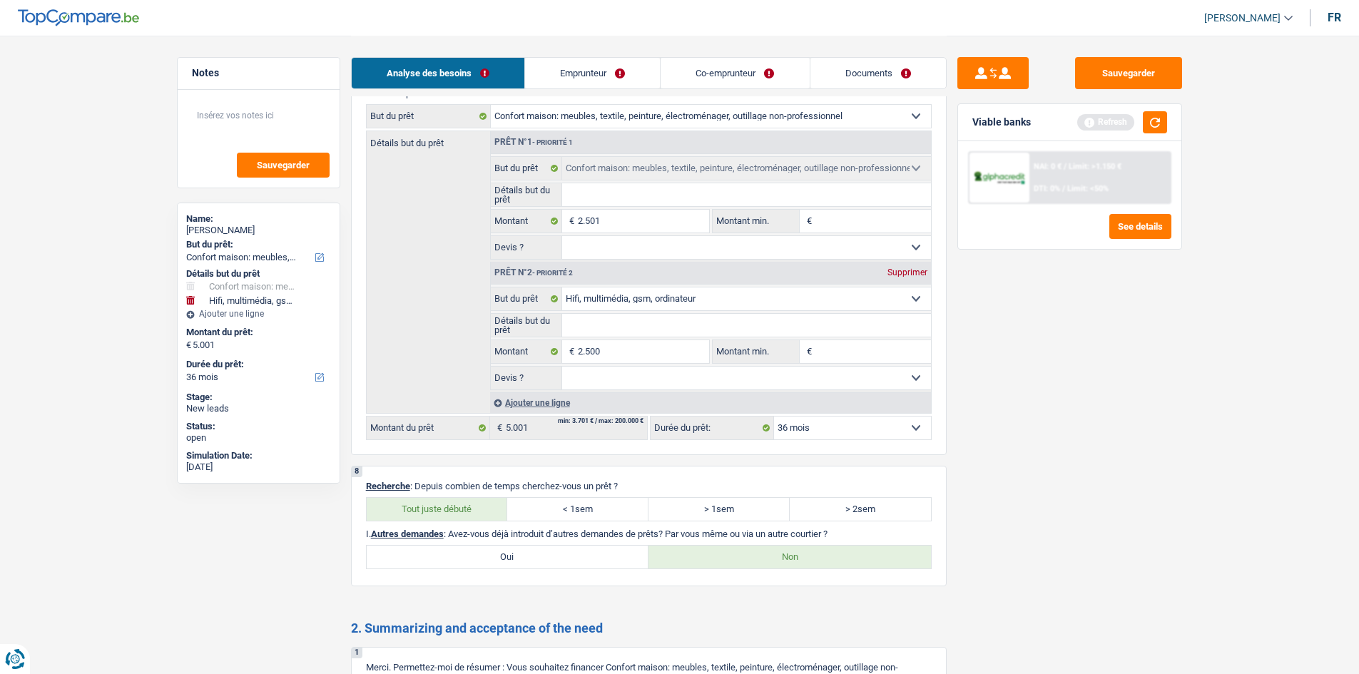
scroll to position [1854, 0]
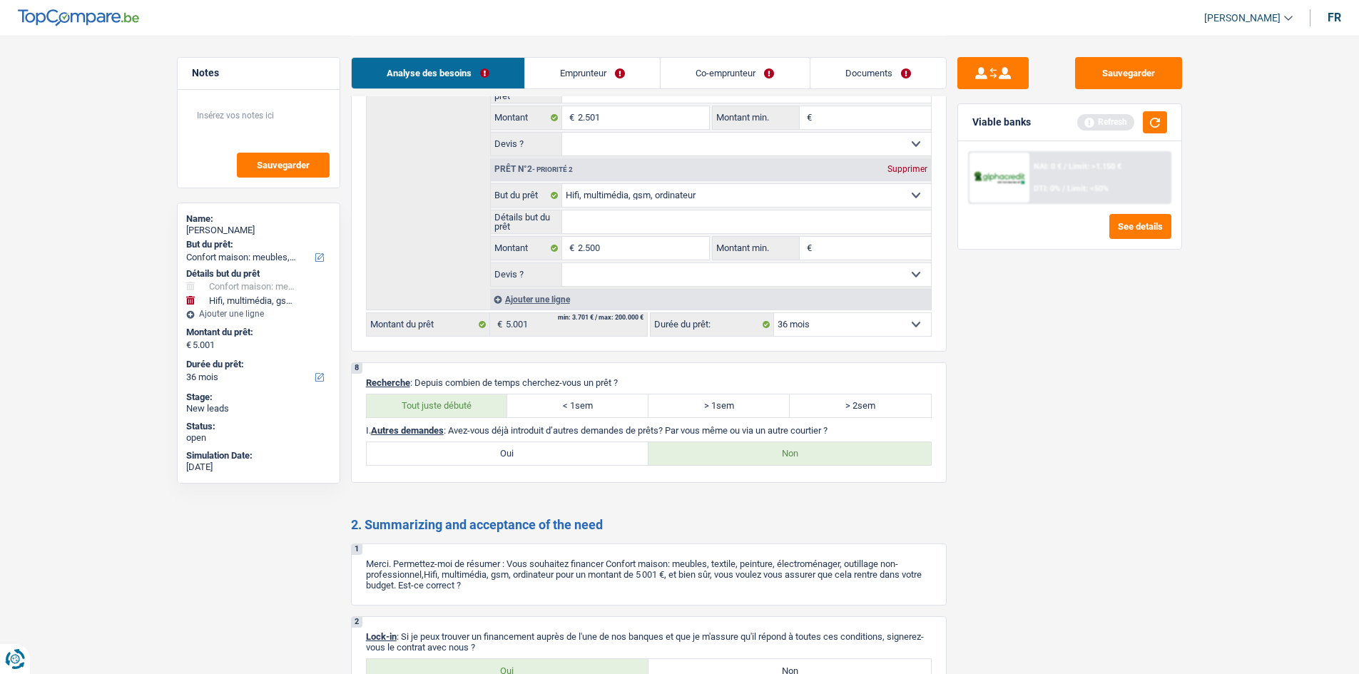
click at [513, 444] on label "Oui" at bounding box center [508, 453] width 282 height 23
click at [513, 444] on input "Oui" at bounding box center [508, 453] width 282 height 23
radio input "true"
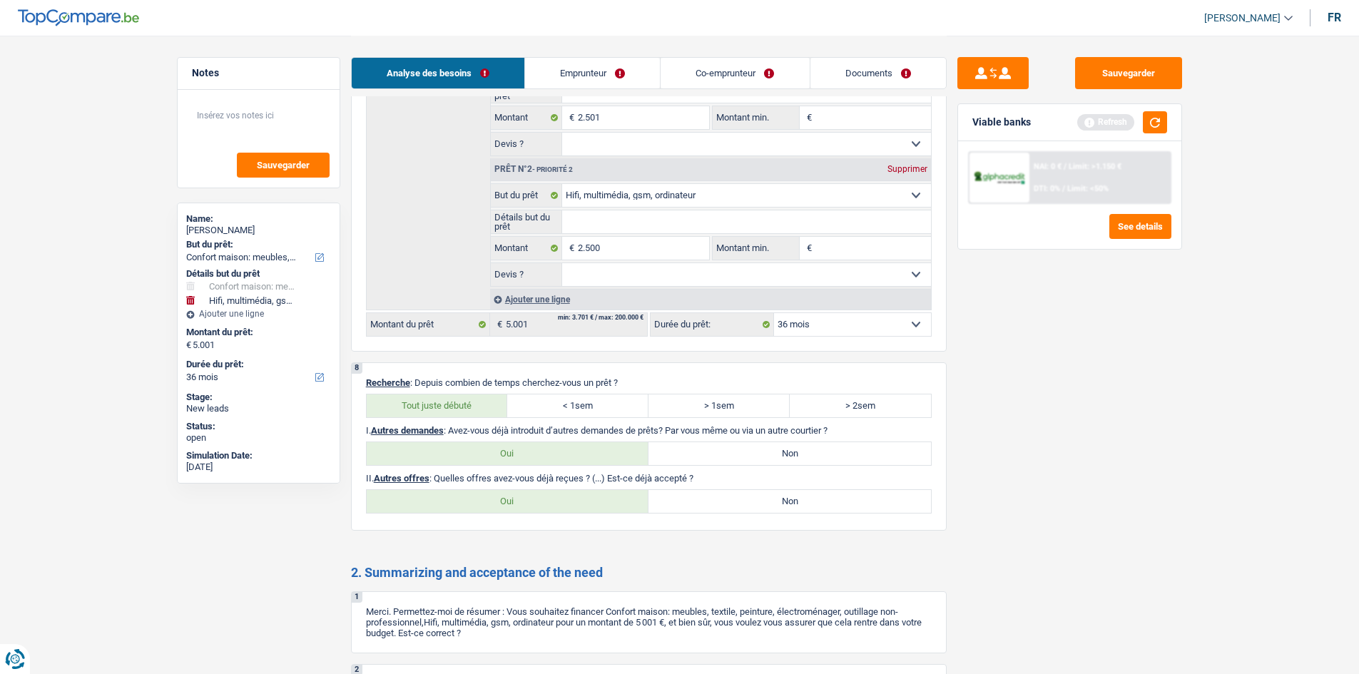
drag, startPoint x: 739, startPoint y: 493, endPoint x: 747, endPoint y: 490, distance: 8.3
click at [738, 493] on label "Non" at bounding box center [789, 501] width 282 height 23
click at [738, 493] on input "Non" at bounding box center [789, 501] width 282 height 23
radio input "true"
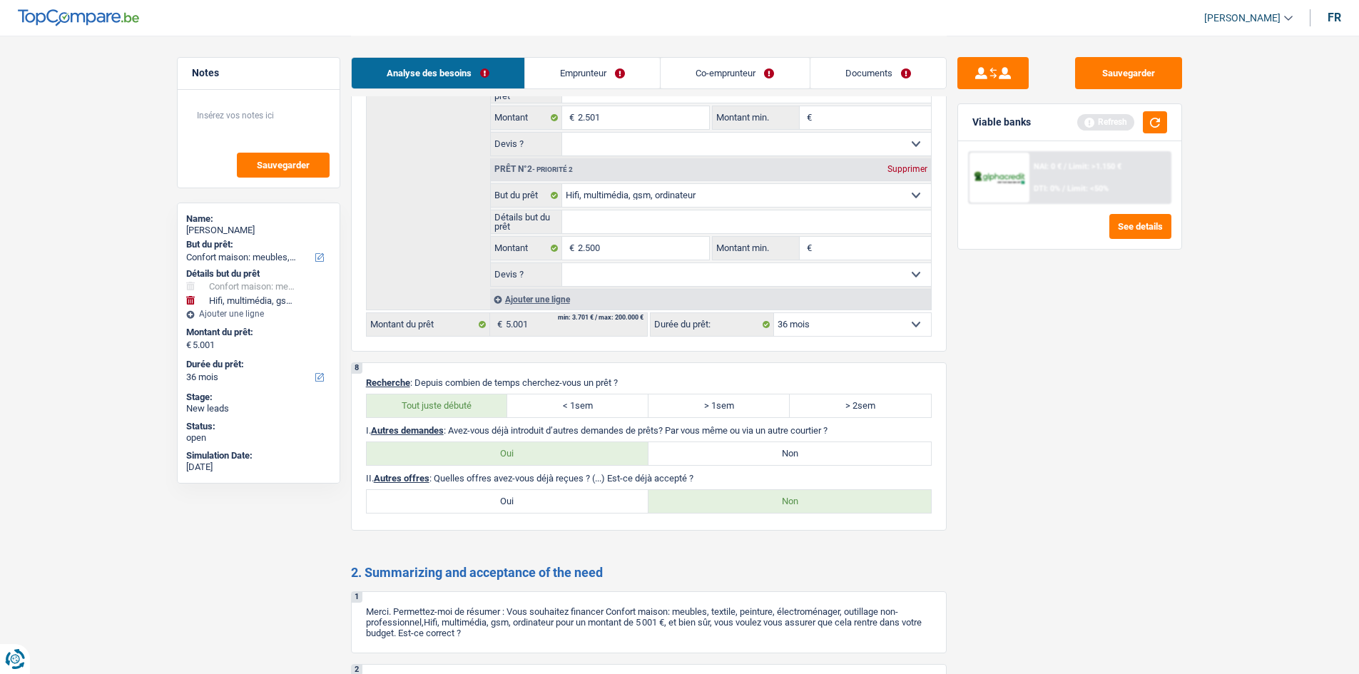
click at [588, 40] on div "Analyse des besoins Emprunteur Co-emprunteur Documents" at bounding box center [649, 66] width 596 height 61
click at [619, 50] on div "Analyse des besoins Emprunteur Co-emprunteur Documents" at bounding box center [649, 66] width 596 height 61
click at [595, 66] on link "Emprunteur" at bounding box center [592, 73] width 135 height 31
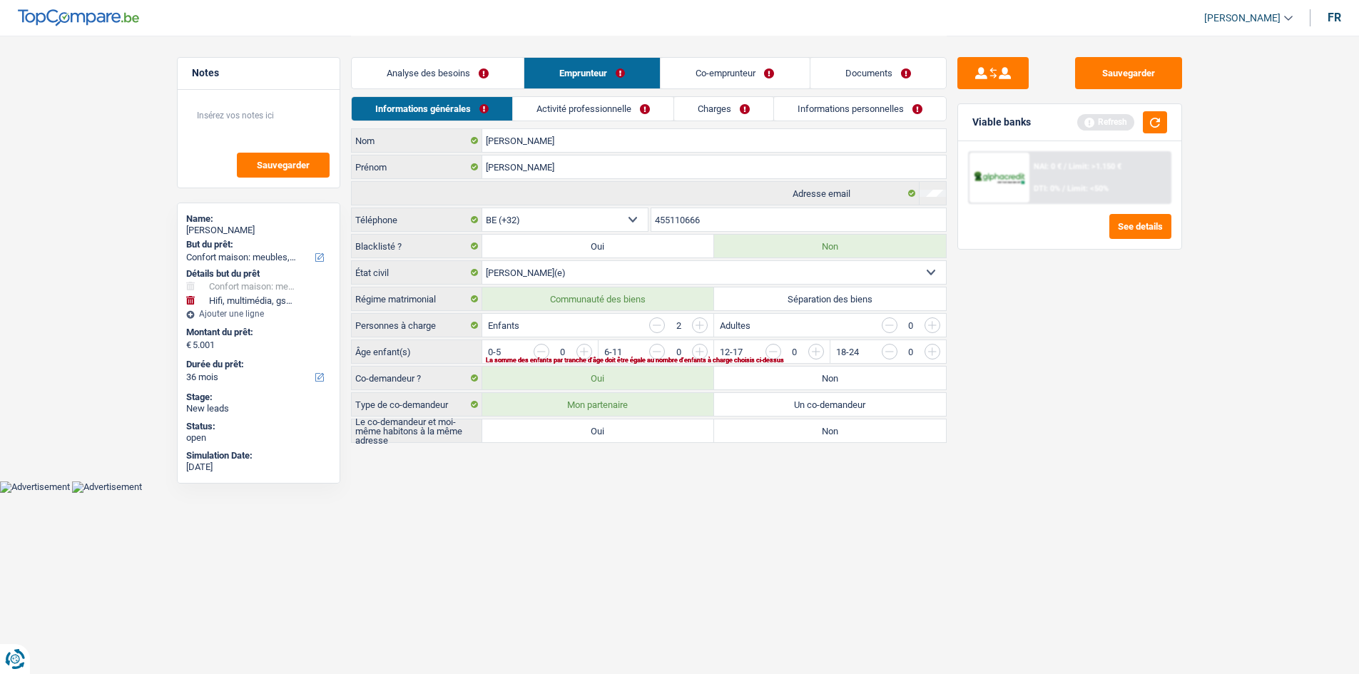
scroll to position [0, 0]
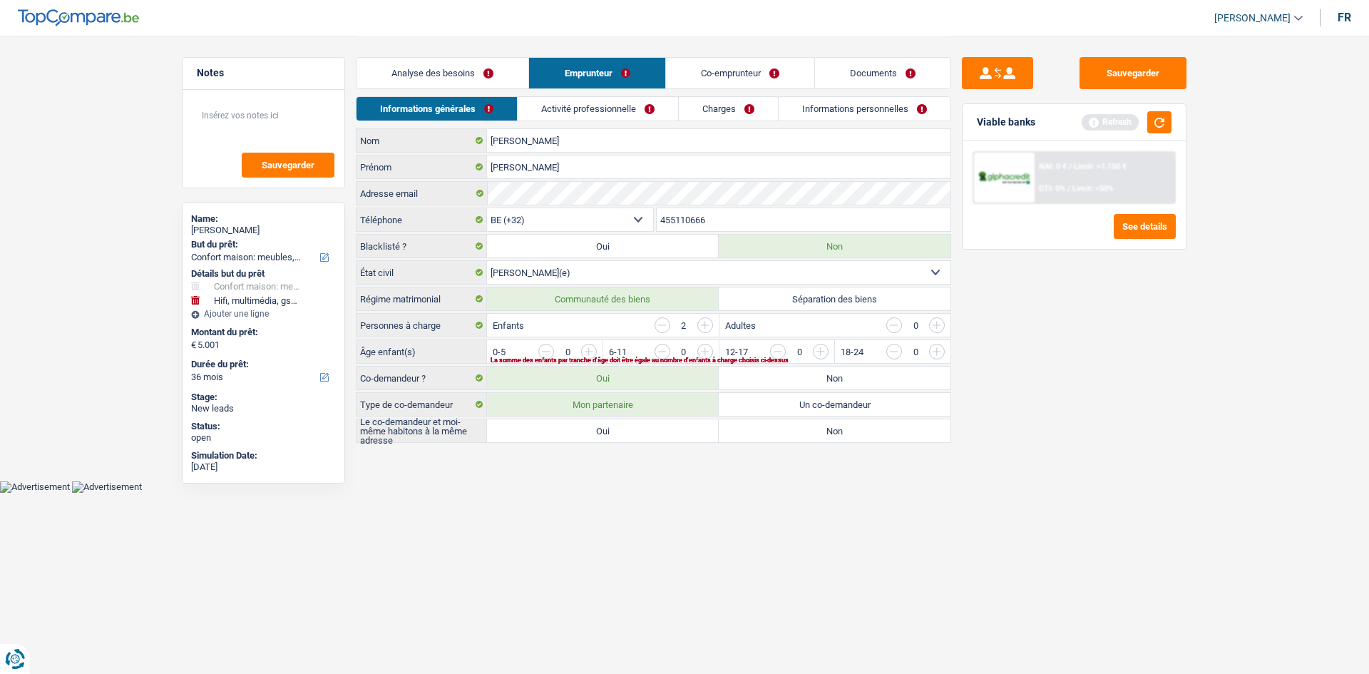
click at [481, 77] on link "Analyse des besoins" at bounding box center [443, 73] width 172 height 31
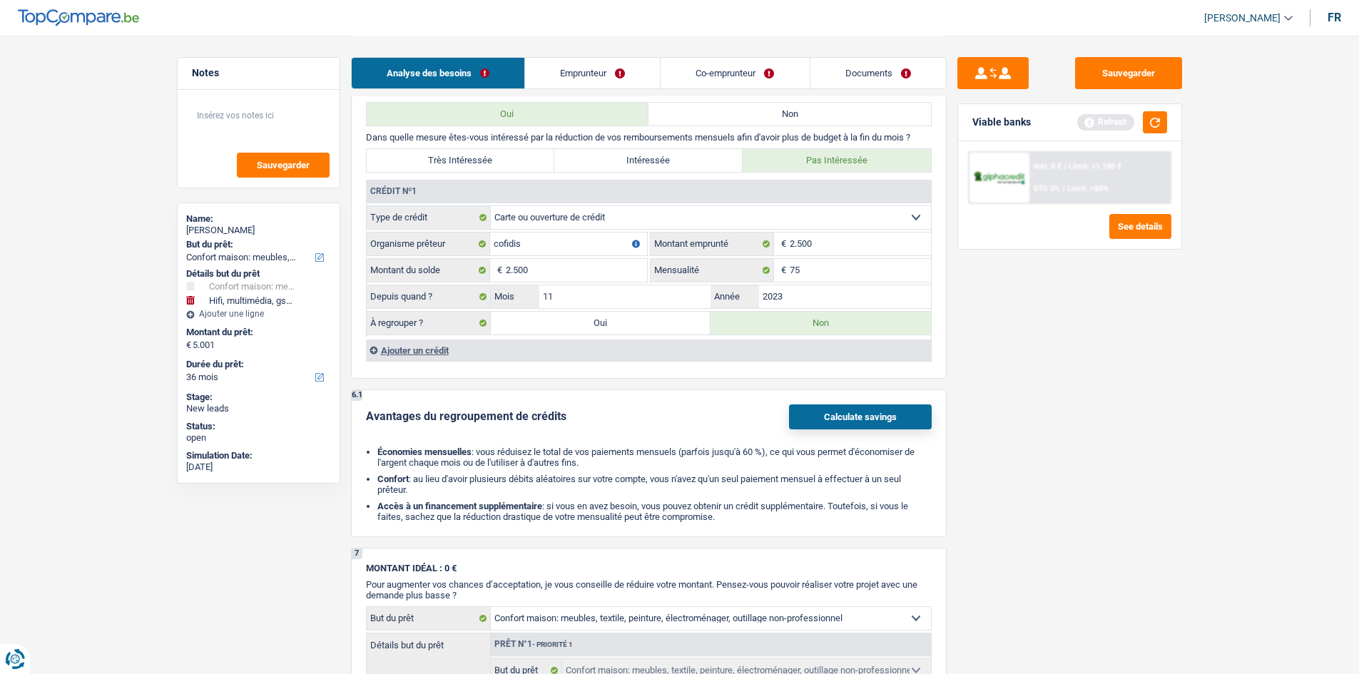
scroll to position [1355, 0]
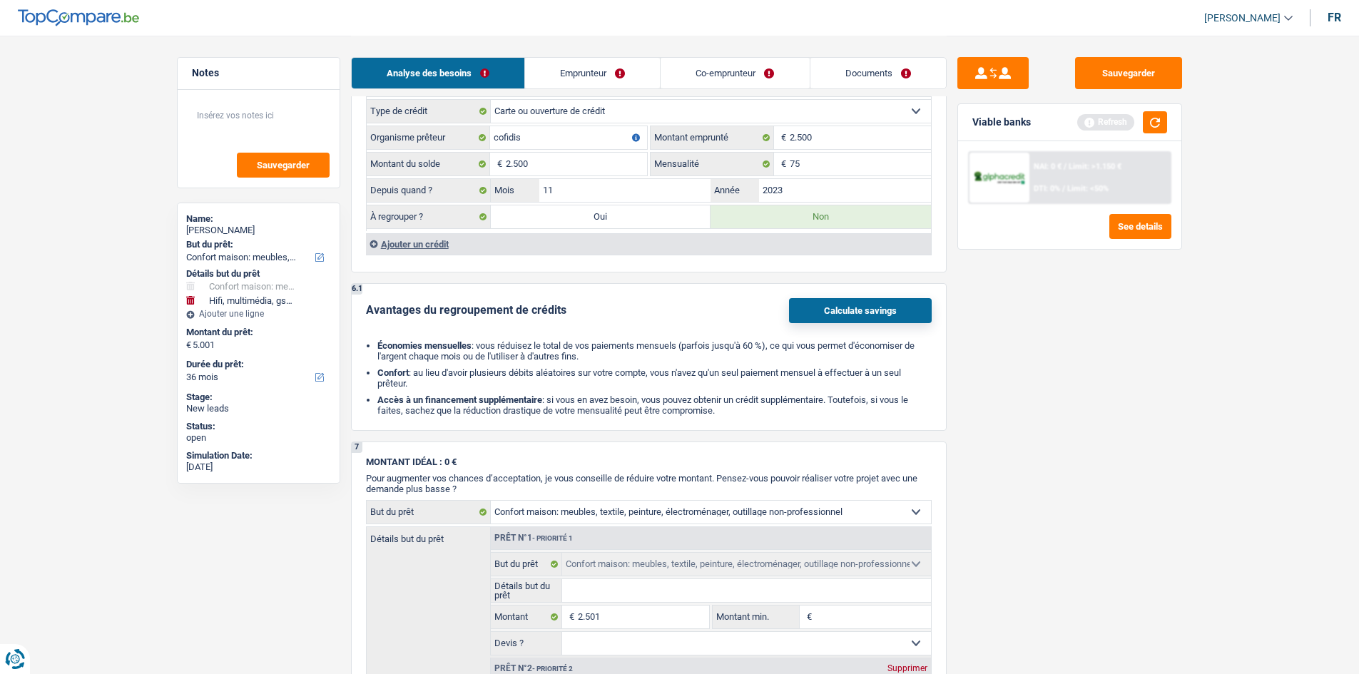
click at [421, 247] on div "Ajouter un crédit" at bounding box center [648, 243] width 565 height 21
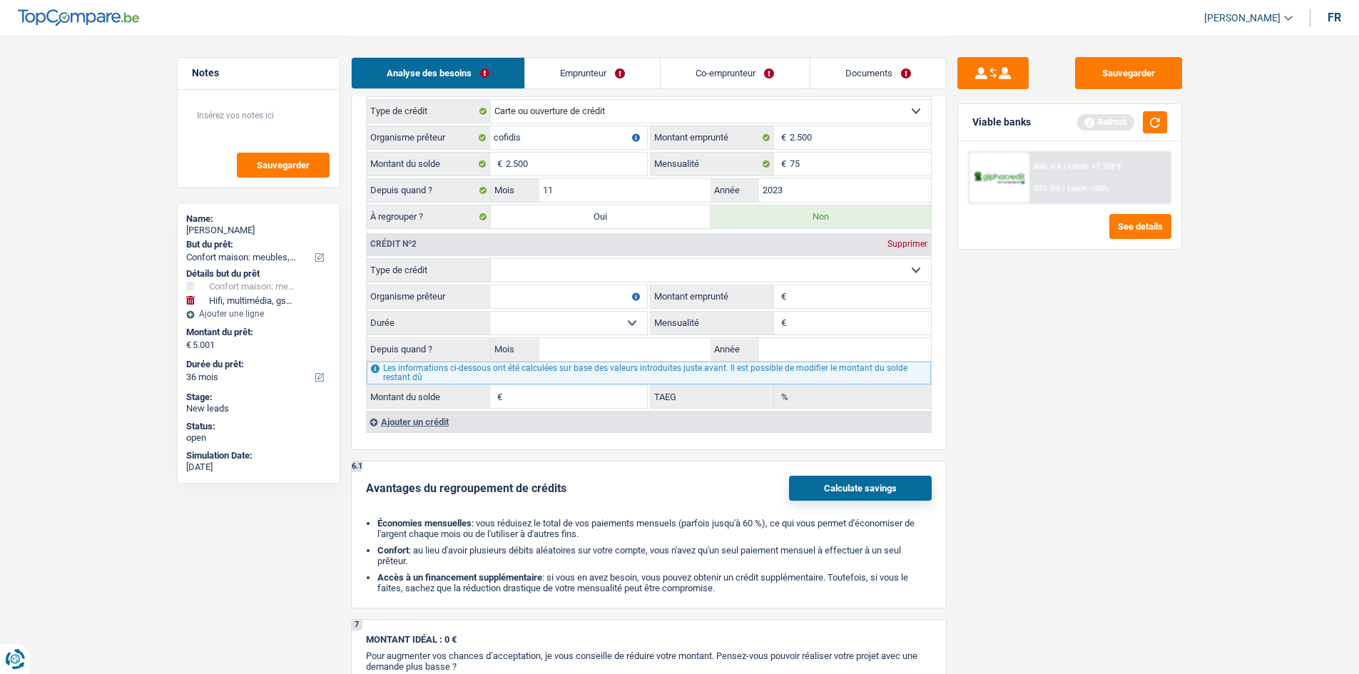
click at [589, 275] on select "Carte ou ouverture de crédit Prêt hypothécaire Vente à tempérament Prêt à tempé…" at bounding box center [711, 270] width 440 height 23
select select "carLoan"
type input "0"
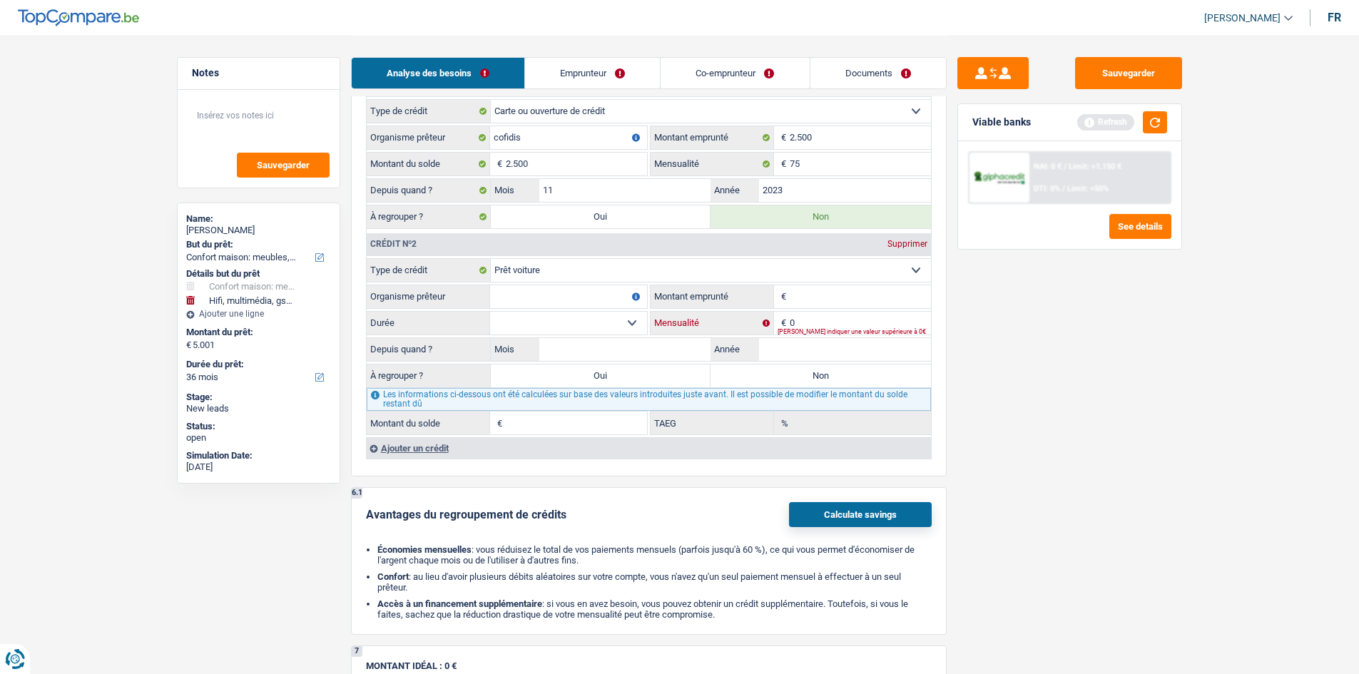
click at [870, 314] on input "0" at bounding box center [860, 323] width 141 height 23
click at [874, 307] on input "Montant" at bounding box center [860, 296] width 141 height 23
type input "20.000"
click at [1133, 409] on div "Sauvegarder Viable banks Refresh NAI: 0 € / Limit: >1.150 € DTI: 0% / Limit: <5…" at bounding box center [1069, 354] width 246 height 594
click at [842, 316] on input "0" at bounding box center [860, 323] width 141 height 23
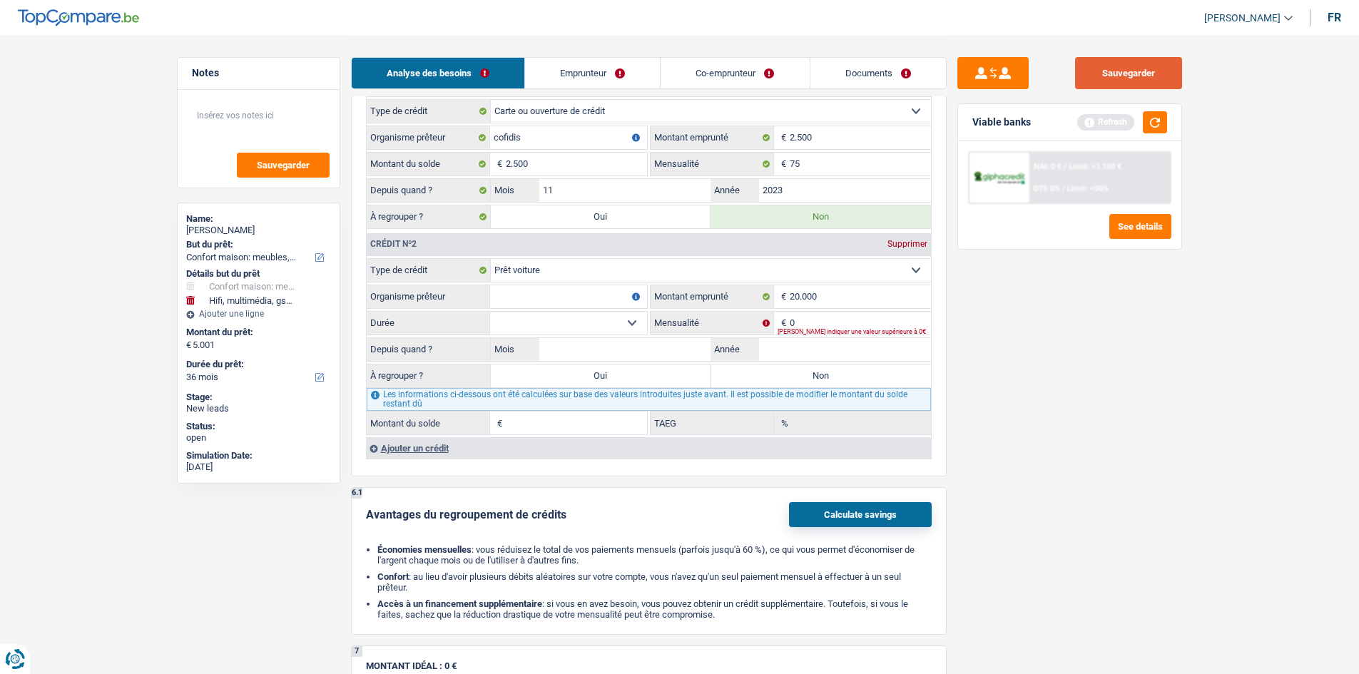
click at [1160, 72] on button "Sauvegarder" at bounding box center [1128, 73] width 107 height 32
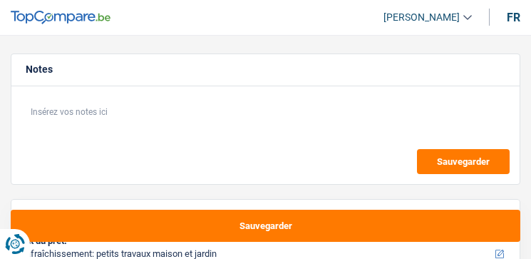
select select "houseOrGarden"
select select "48"
select select "houseOrGarden"
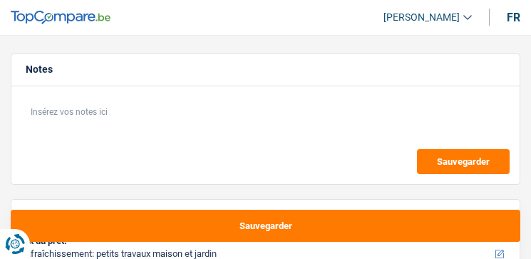
select select "48"
select select "worker"
select select "mealVouchers"
select select "netSalary"
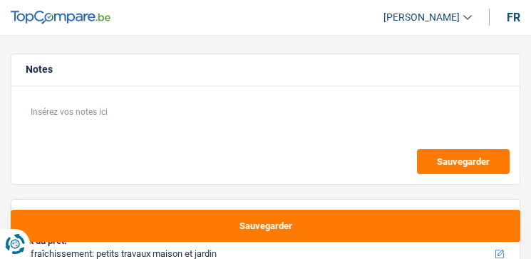
select select "familyAllowances"
select select "rents"
select select "houseOrGarden"
select select "48"
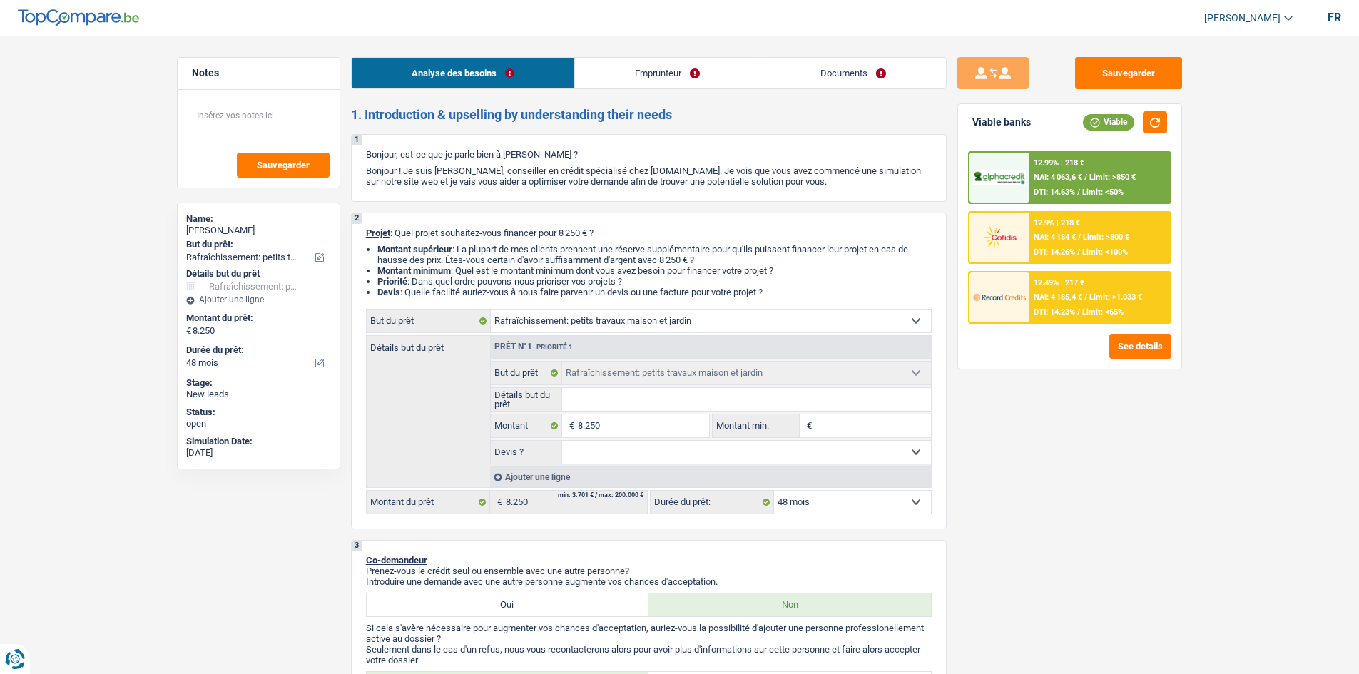
drag, startPoint x: 669, startPoint y: 69, endPoint x: 633, endPoint y: 77, distance: 36.5
click at [531, 69] on link "Emprunteur" at bounding box center [667, 73] width 185 height 31
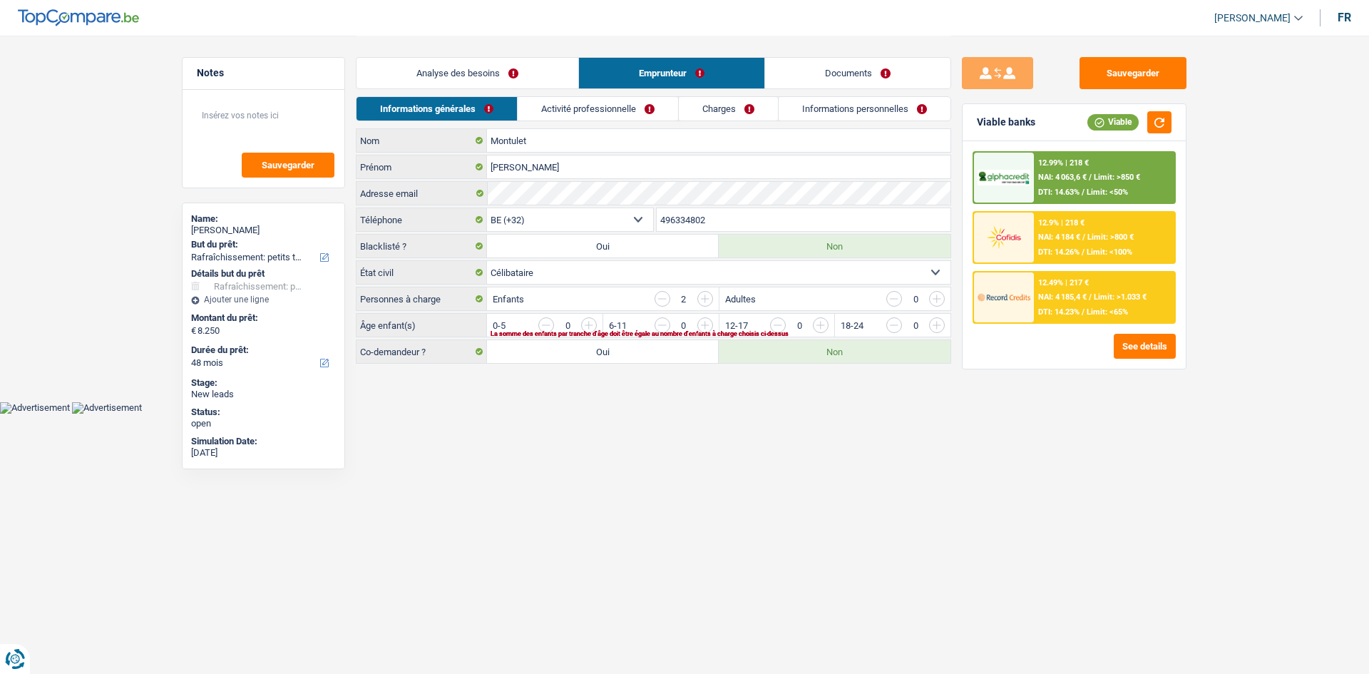
click at [531, 101] on link "Charges" at bounding box center [728, 109] width 99 height 24
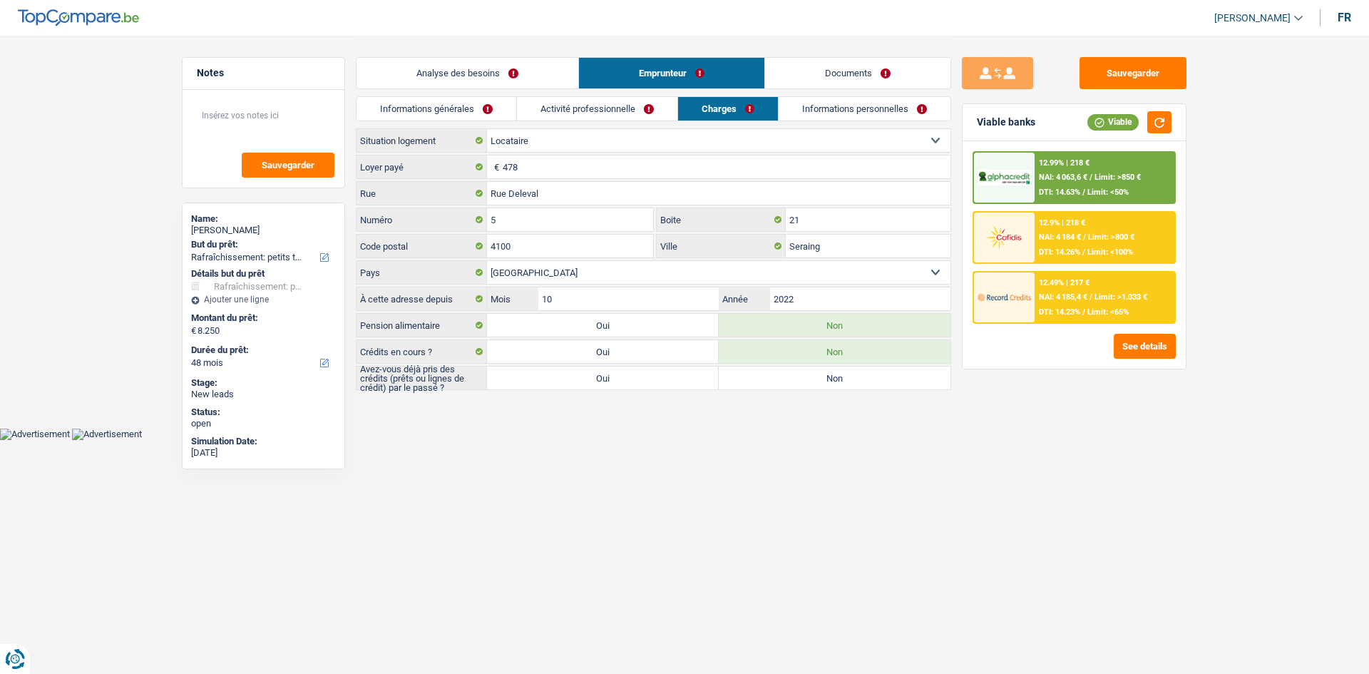
click at [522, 66] on link "Analyse des besoins" at bounding box center [468, 73] width 222 height 31
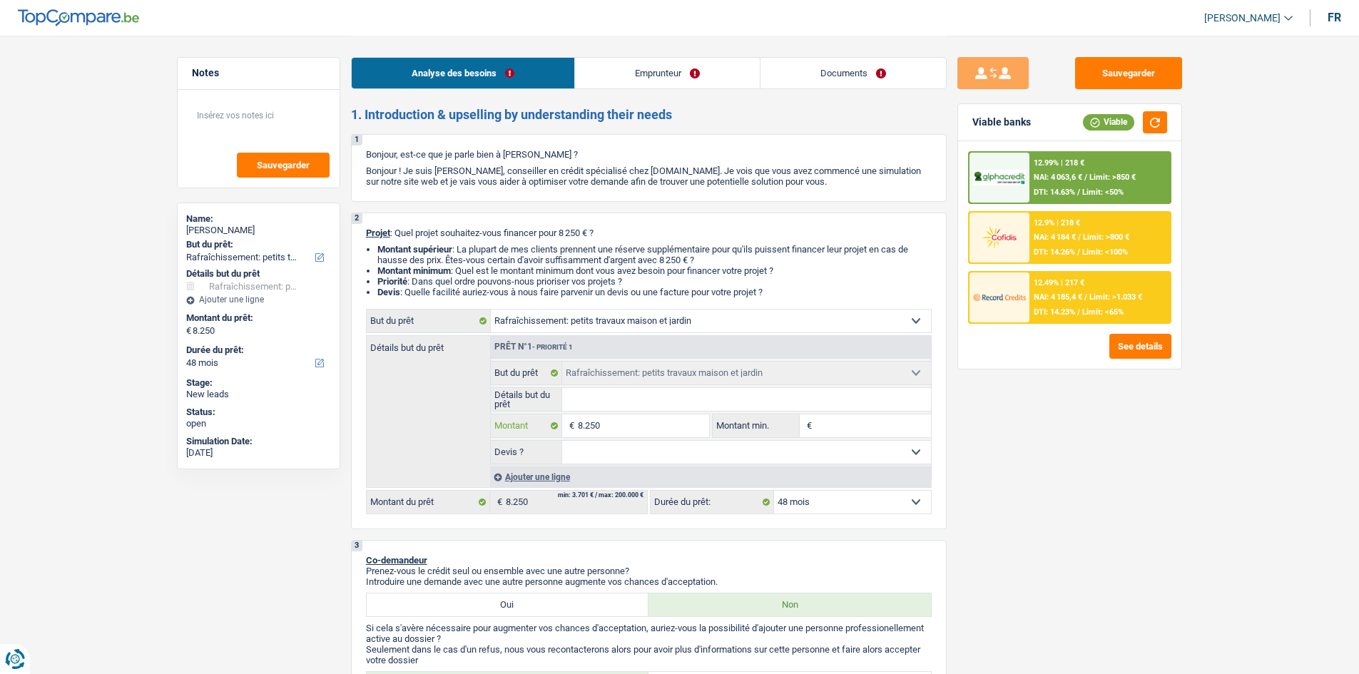
click at [531, 258] on input "8.250" at bounding box center [643, 425] width 131 height 23
click at [531, 258] on select "Confort maison: meubles, textile, peinture, électroménager, outillage non-profe…" at bounding box center [711, 321] width 440 height 23
drag, startPoint x: 658, startPoint y: 330, endPoint x: 739, endPoint y: 344, distance: 82.4
click at [531, 258] on select "Confort maison: meubles, textile, peinture, électroménager, outillage non-profe…" at bounding box center [711, 321] width 440 height 23
drag, startPoint x: 588, startPoint y: 320, endPoint x: 617, endPoint y: 331, distance: 31.4
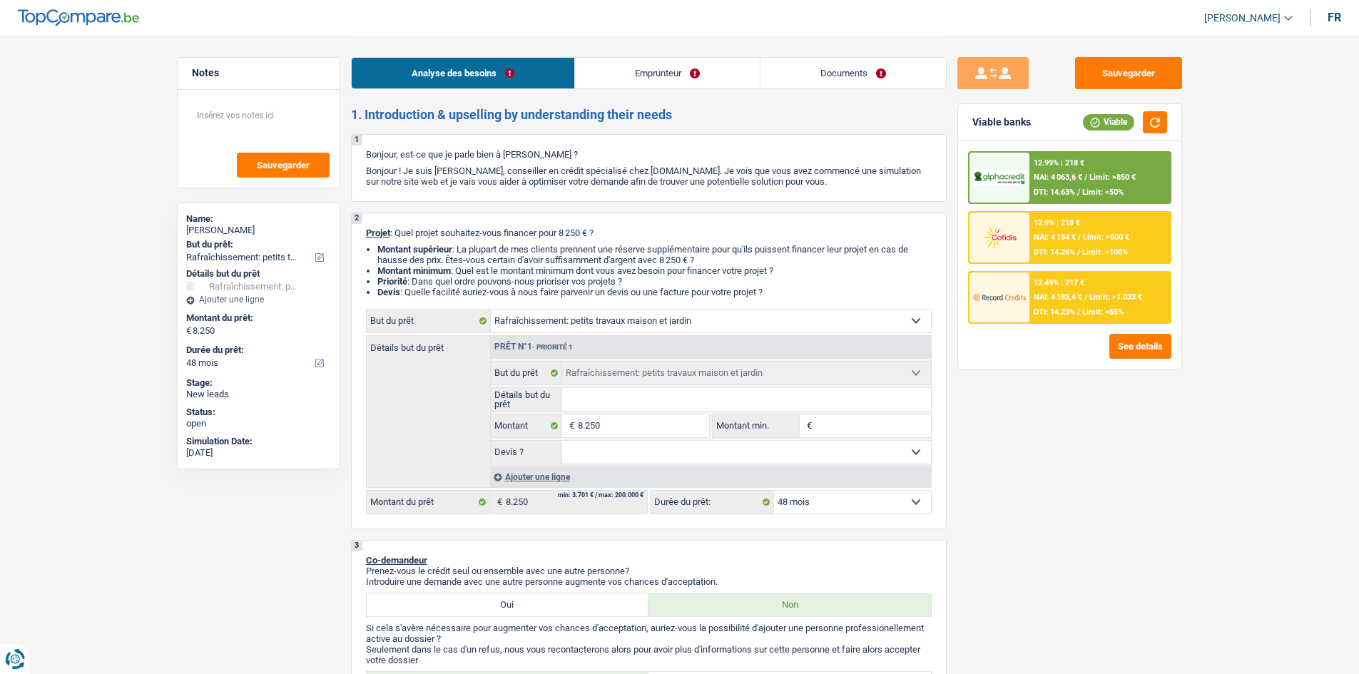
click at [531, 258] on select "Confort maison: meubles, textile, peinture, électroménager, outillage non-profe…" at bounding box center [711, 321] width 440 height 23
select select "household"
click at [491, 258] on select "Confort maison: meubles, textile, peinture, électroménager, outillage non-profe…" at bounding box center [711, 321] width 440 height 23
select select "household"
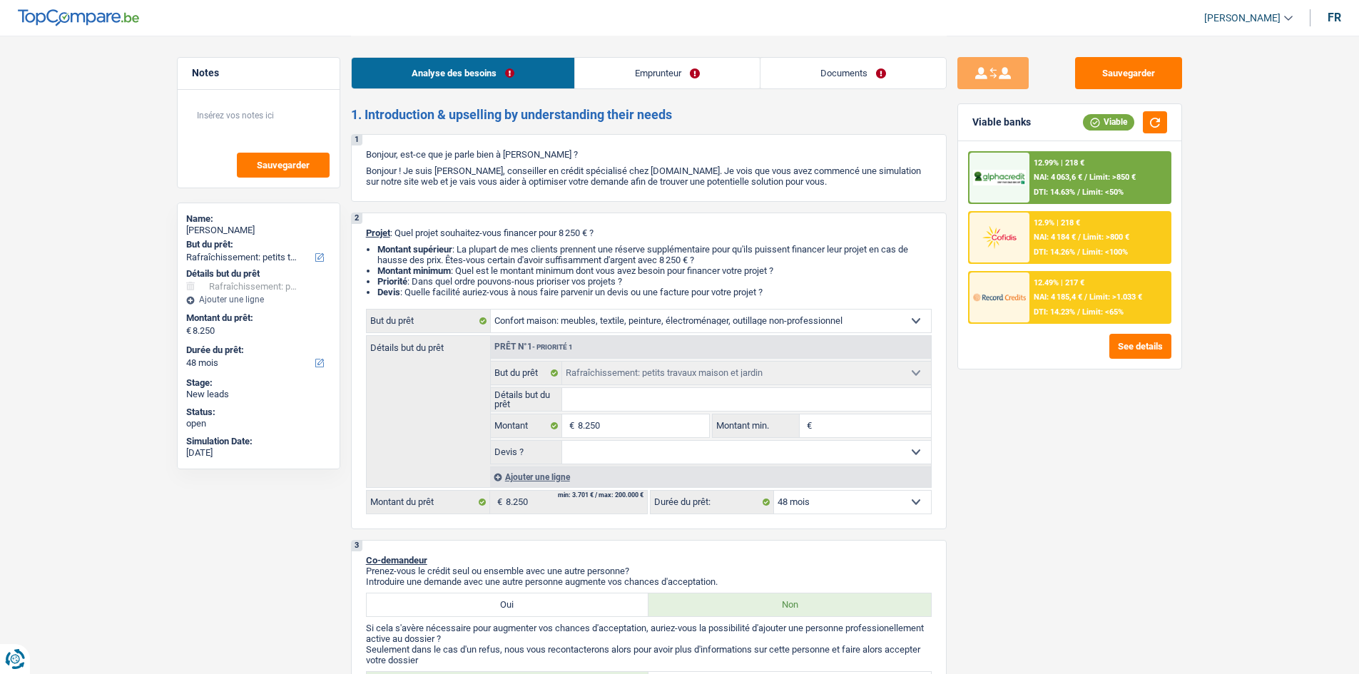
select select "household"
select select "houseOrGarden"
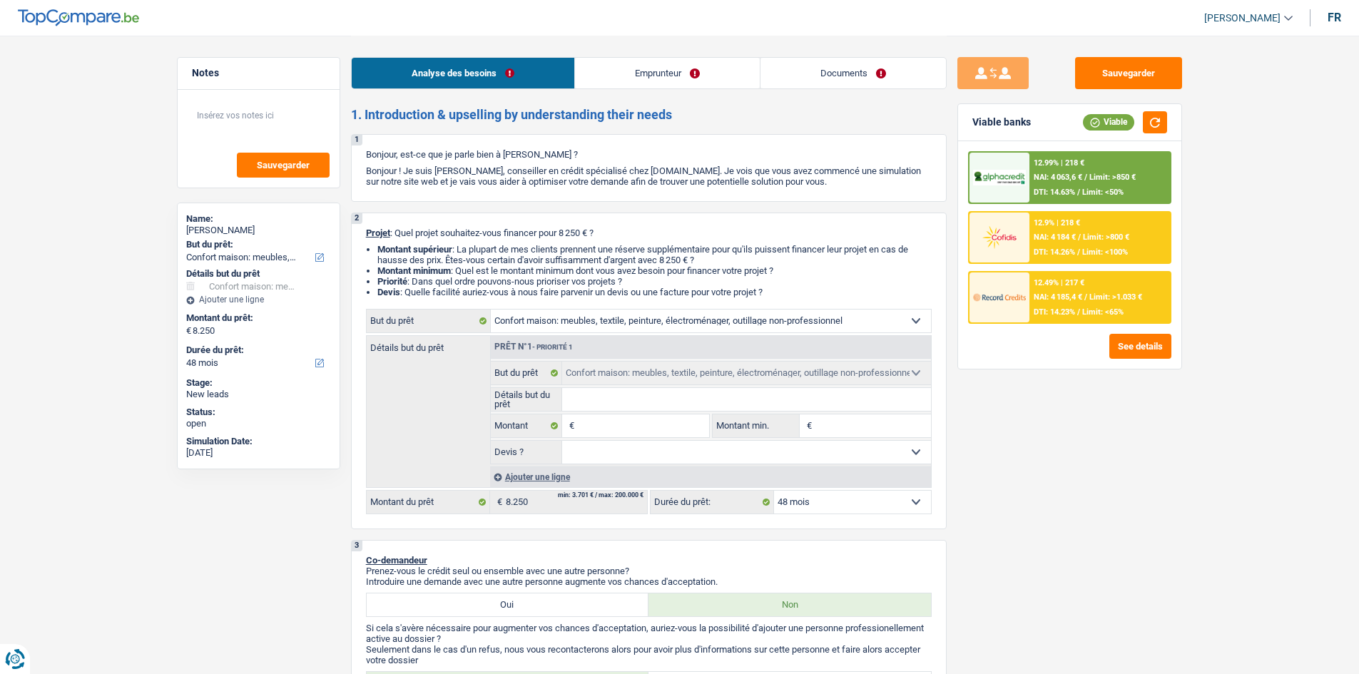
select select "houseOrGarden"
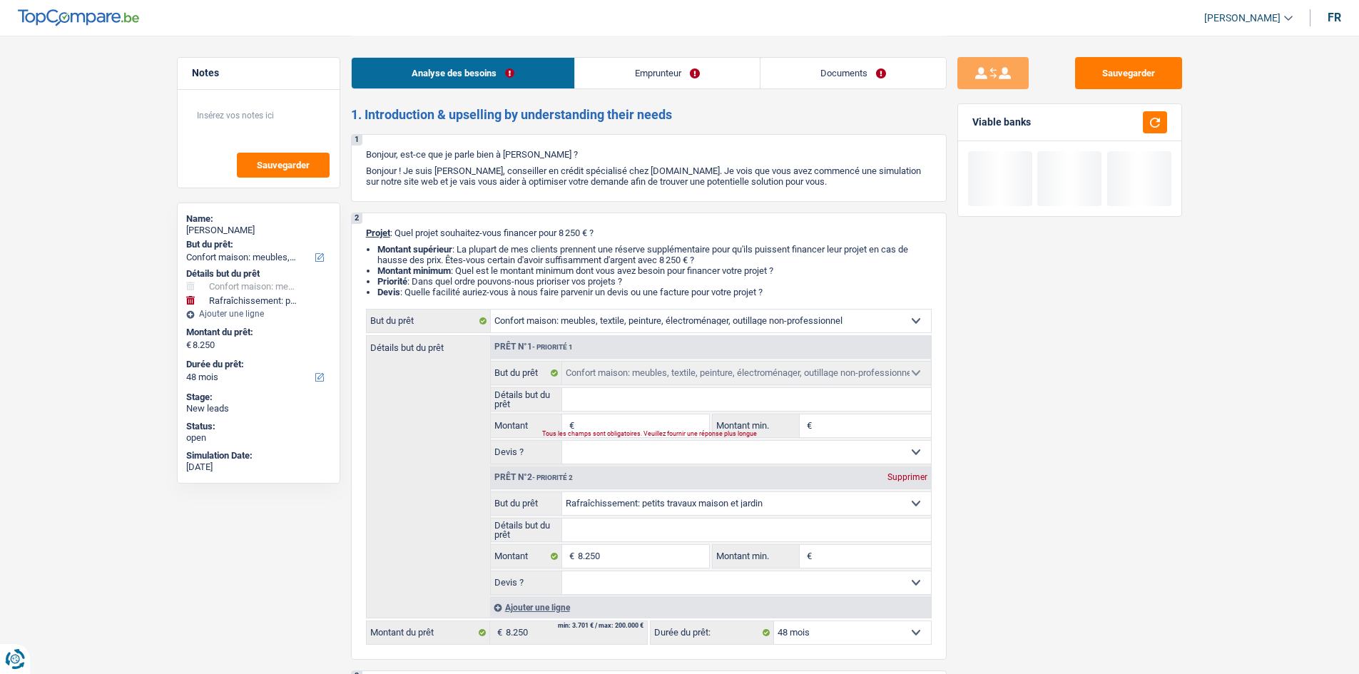
click at [531, 258] on div "Supprimer" at bounding box center [907, 477] width 47 height 9
type input "0"
select select
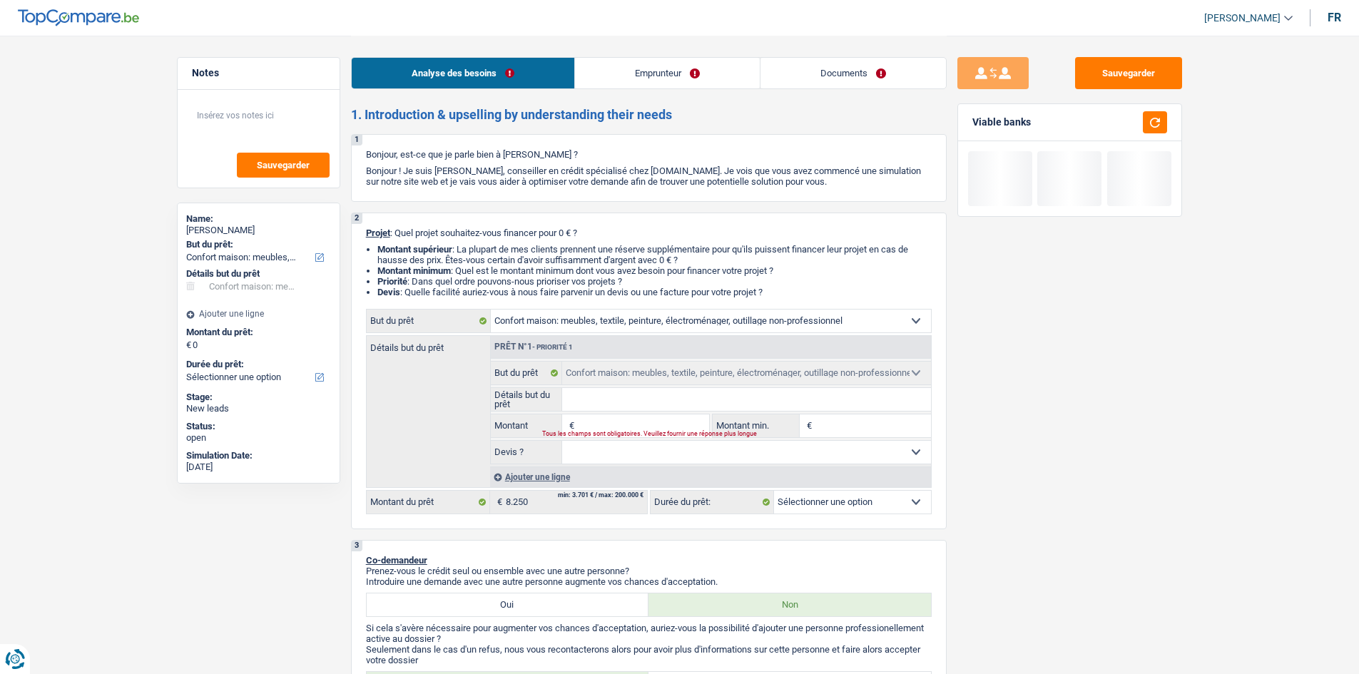
click at [531, 258] on input "Montant" at bounding box center [643, 425] width 131 height 23
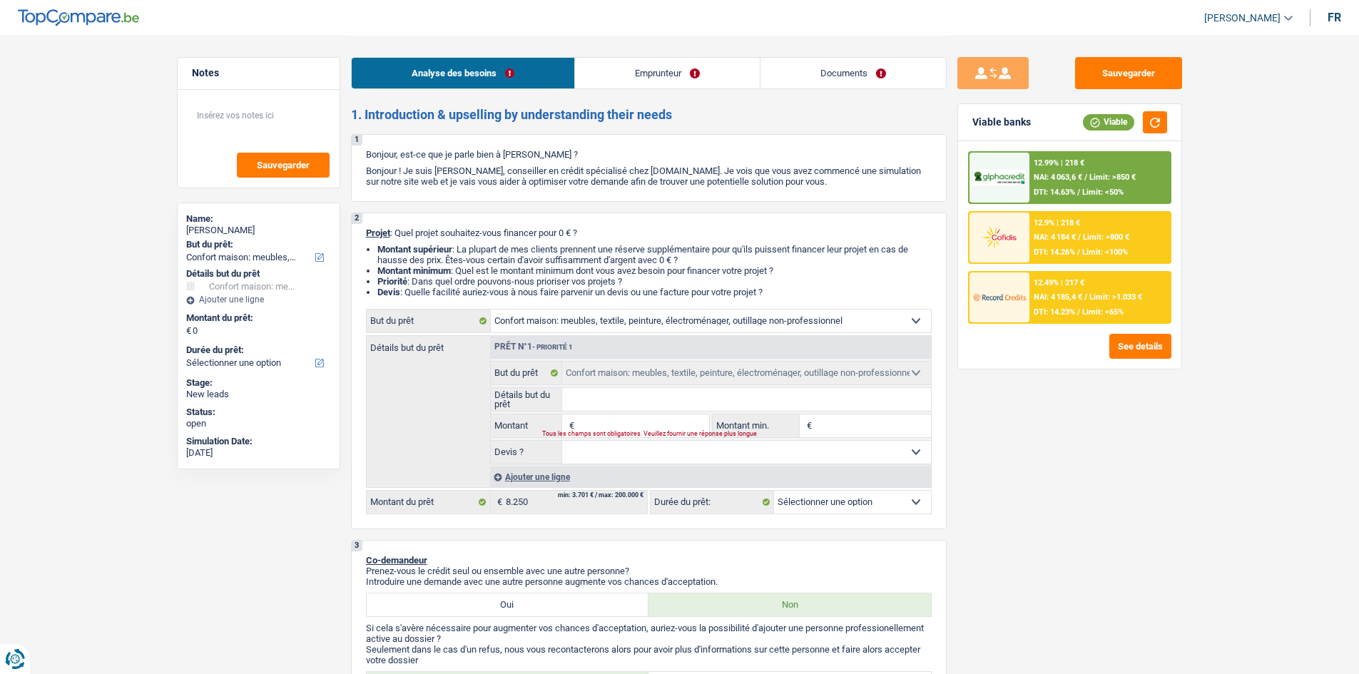
type input "8"
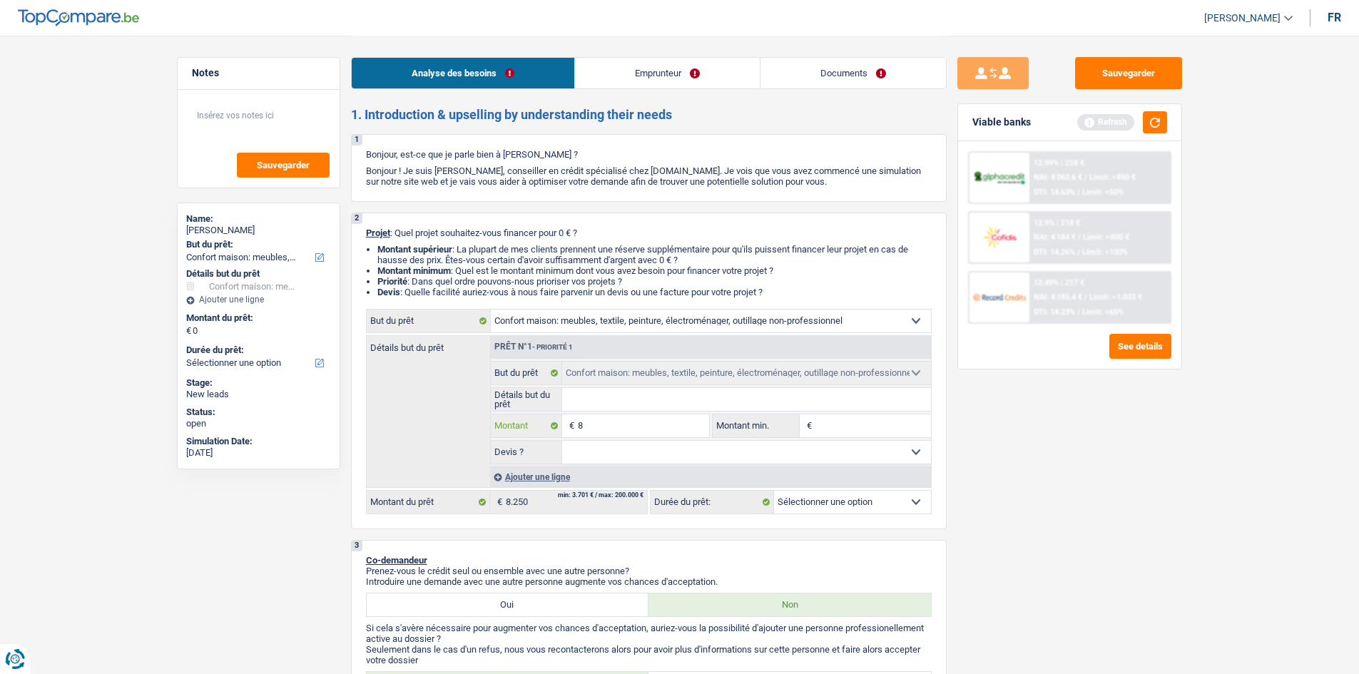
type input "82"
type input "825"
type input "8.250"
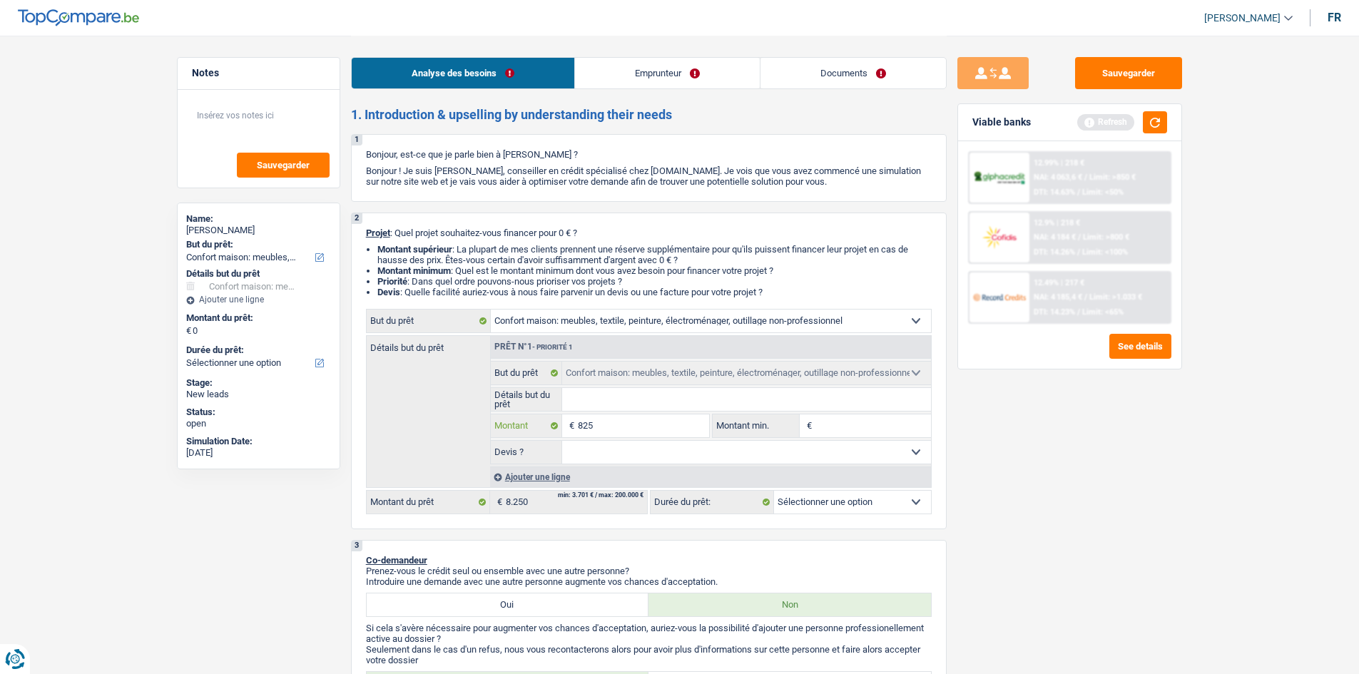
type input "8.250"
select select "48"
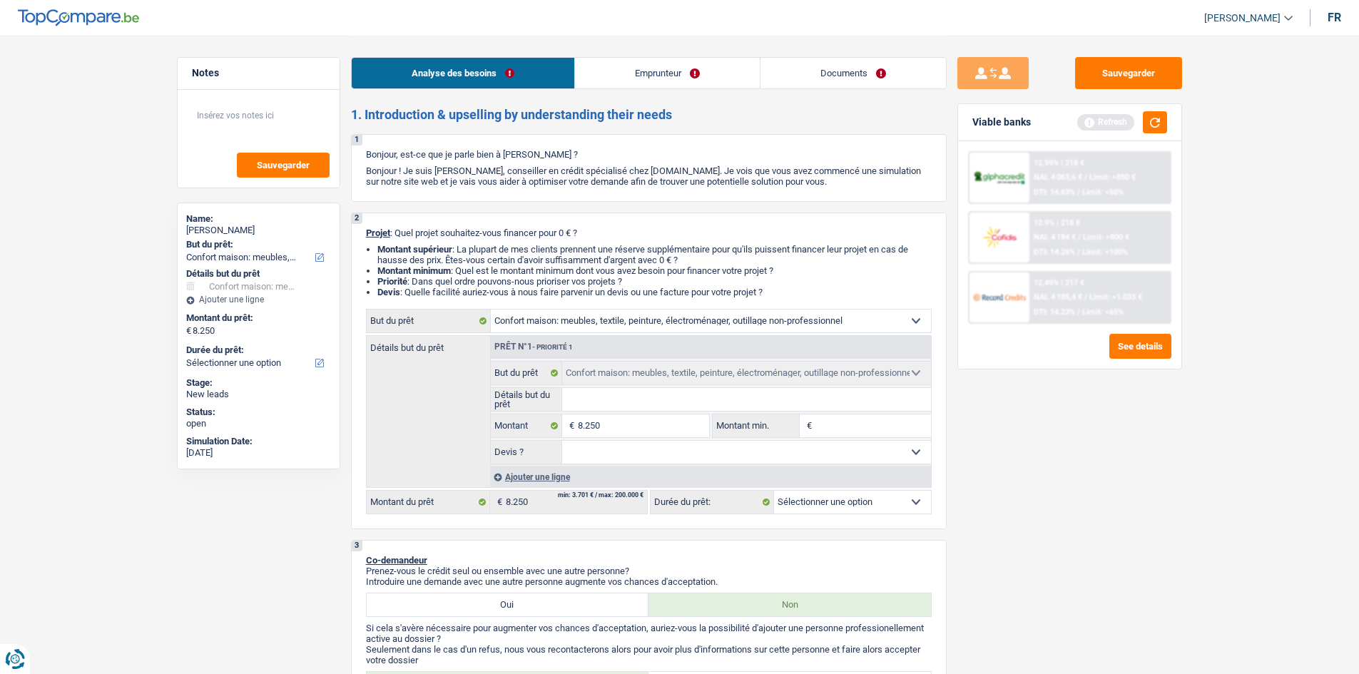
select select "48"
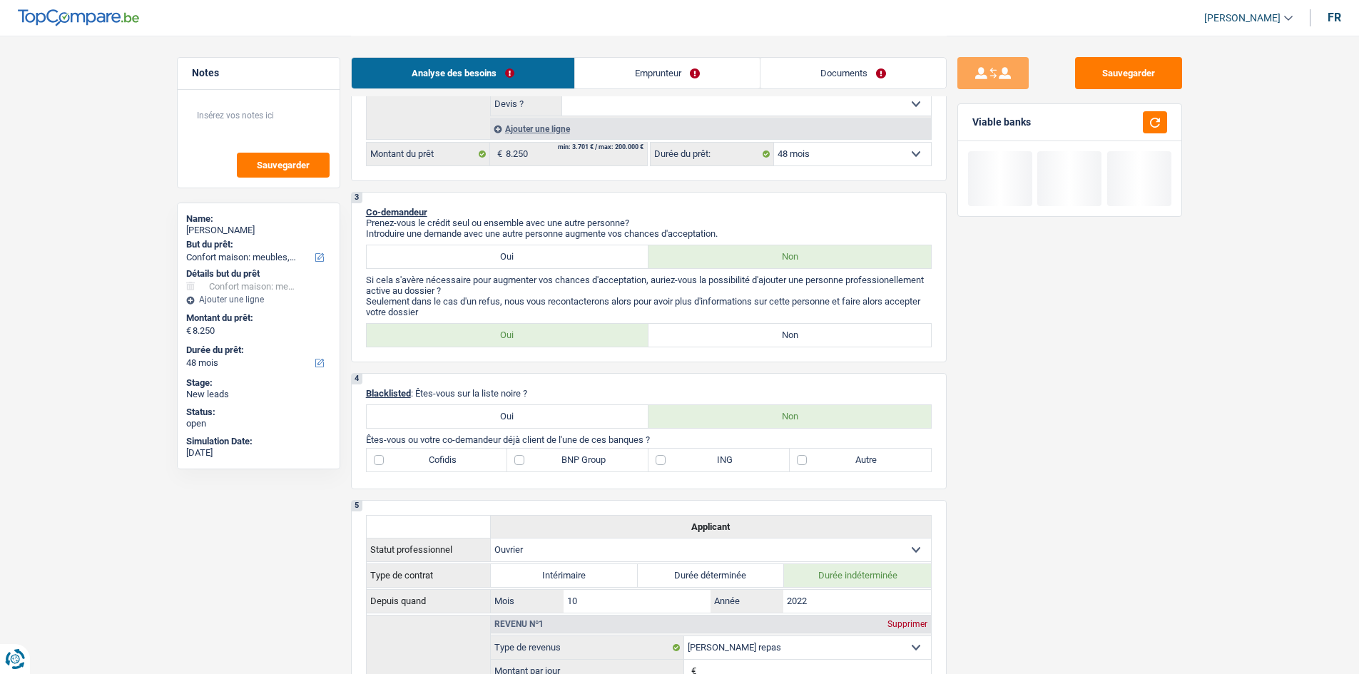
scroll to position [499, 0]
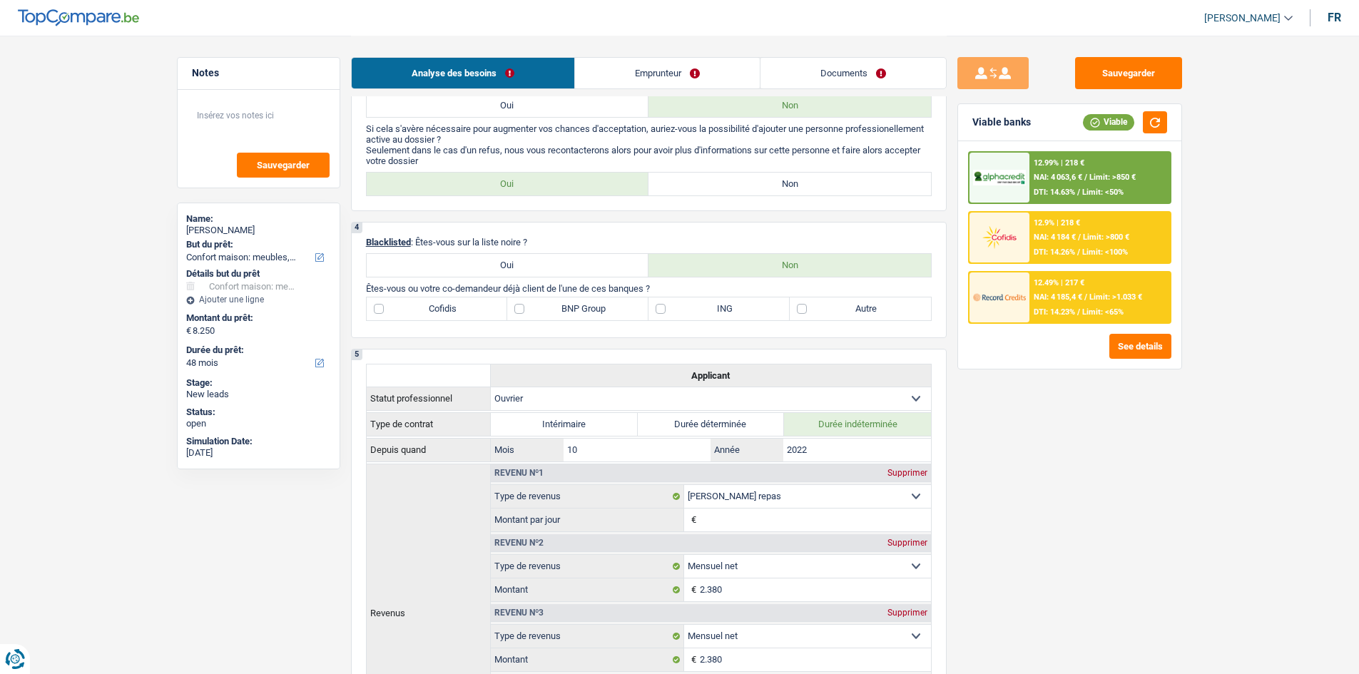
click at [531, 175] on label "Non" at bounding box center [789, 184] width 282 height 23
click at [531, 175] on input "Non" at bounding box center [789, 184] width 282 height 23
radio input "true"
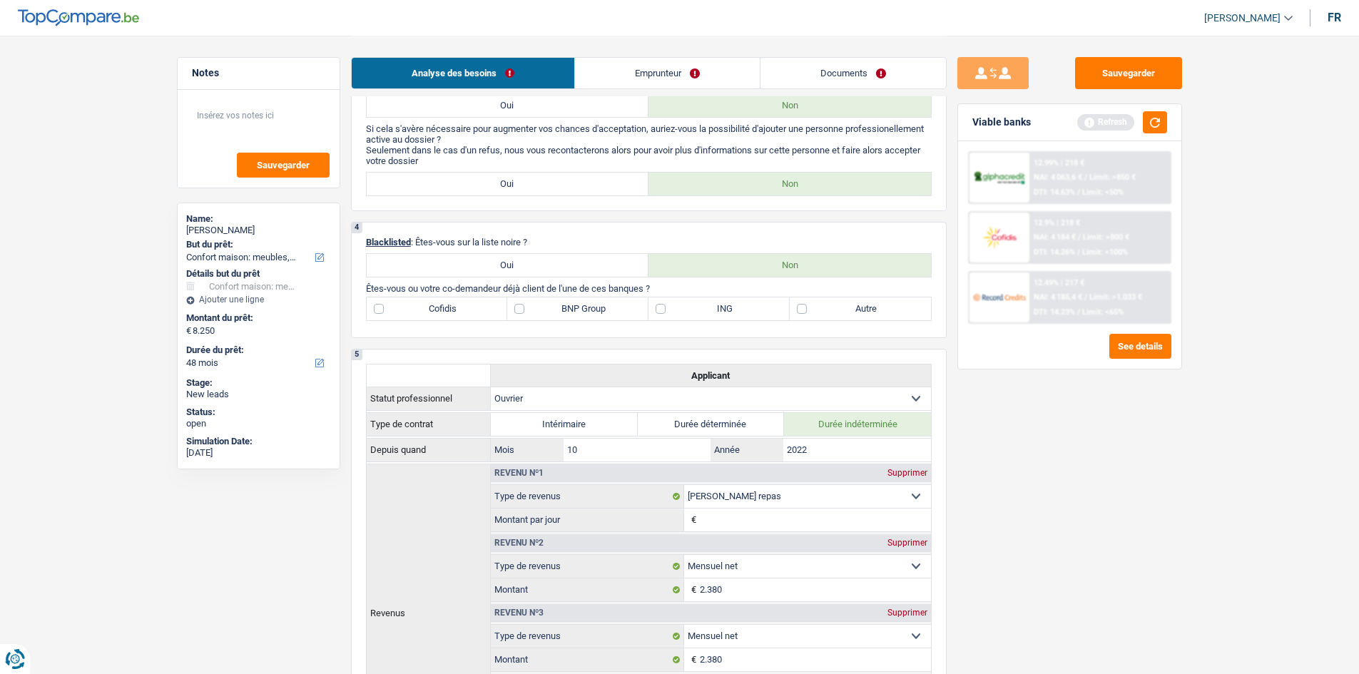
click at [531, 258] on label "BNP Group" at bounding box center [577, 308] width 141 height 23
click at [531, 258] on input "BNP Group" at bounding box center [577, 308] width 141 height 23
checkbox input "true"
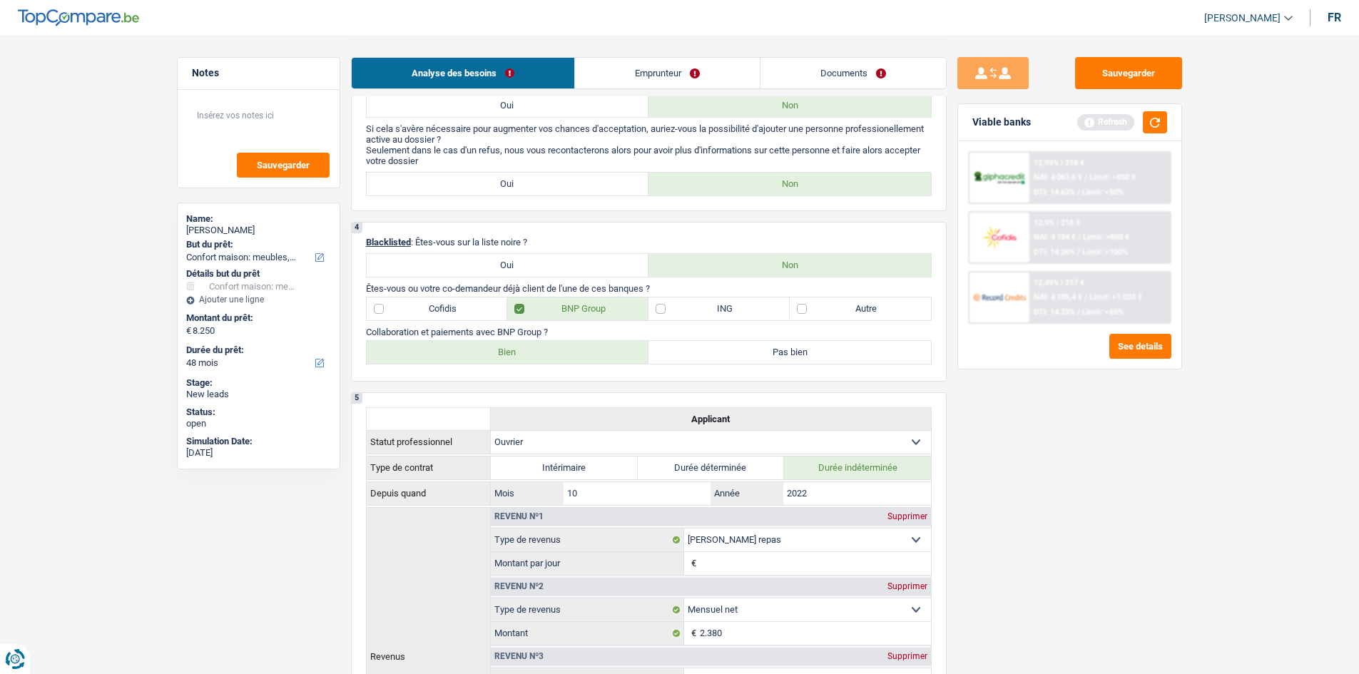
click at [531, 258] on label "Bien" at bounding box center [508, 352] width 282 height 23
click at [531, 258] on input "Bien" at bounding box center [508, 352] width 282 height 23
radio input "true"
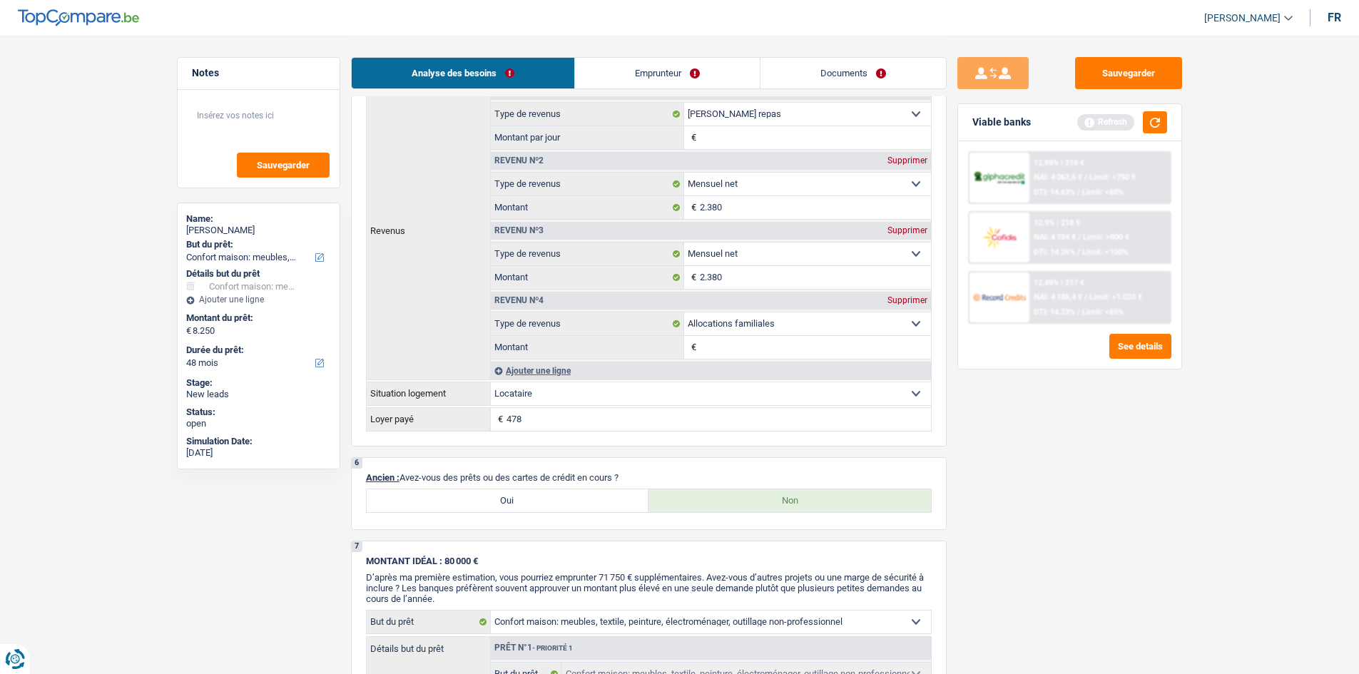
scroll to position [1070, 0]
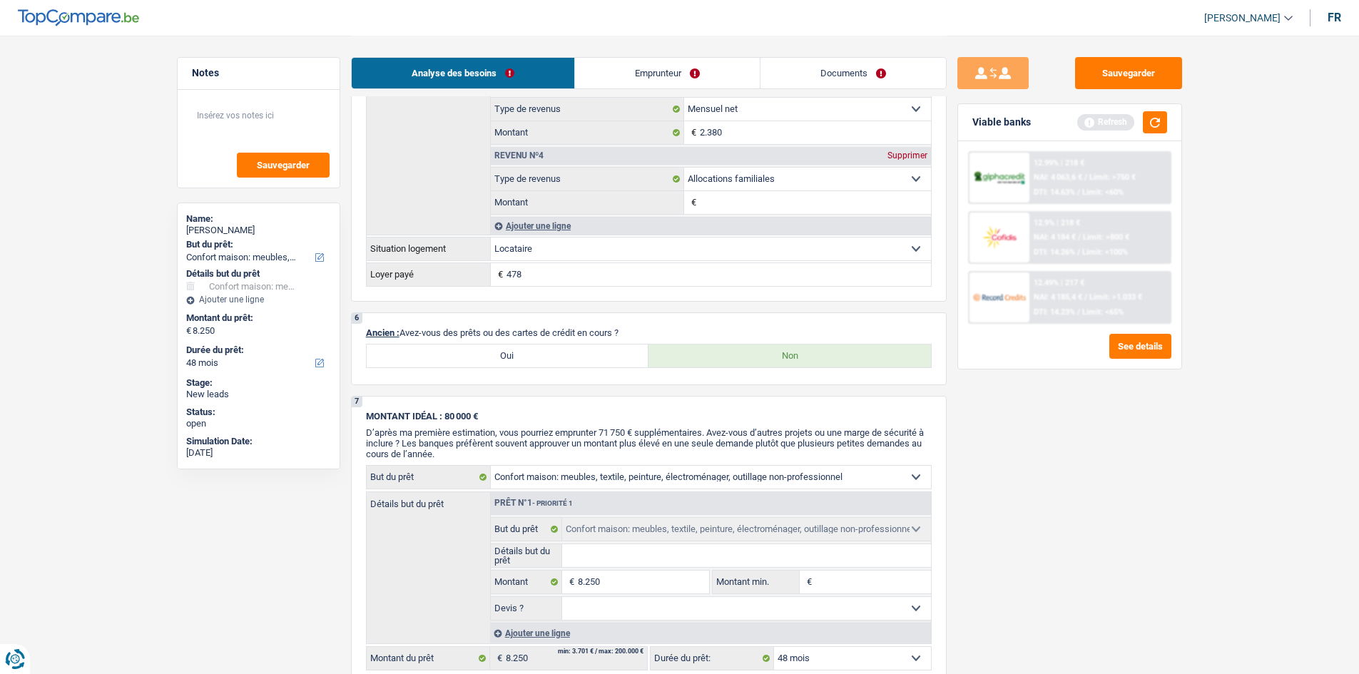
click at [531, 258] on label "Oui" at bounding box center [508, 355] width 282 height 23
click at [531, 258] on input "Oui" at bounding box center [508, 355] width 282 height 23
radio input "true"
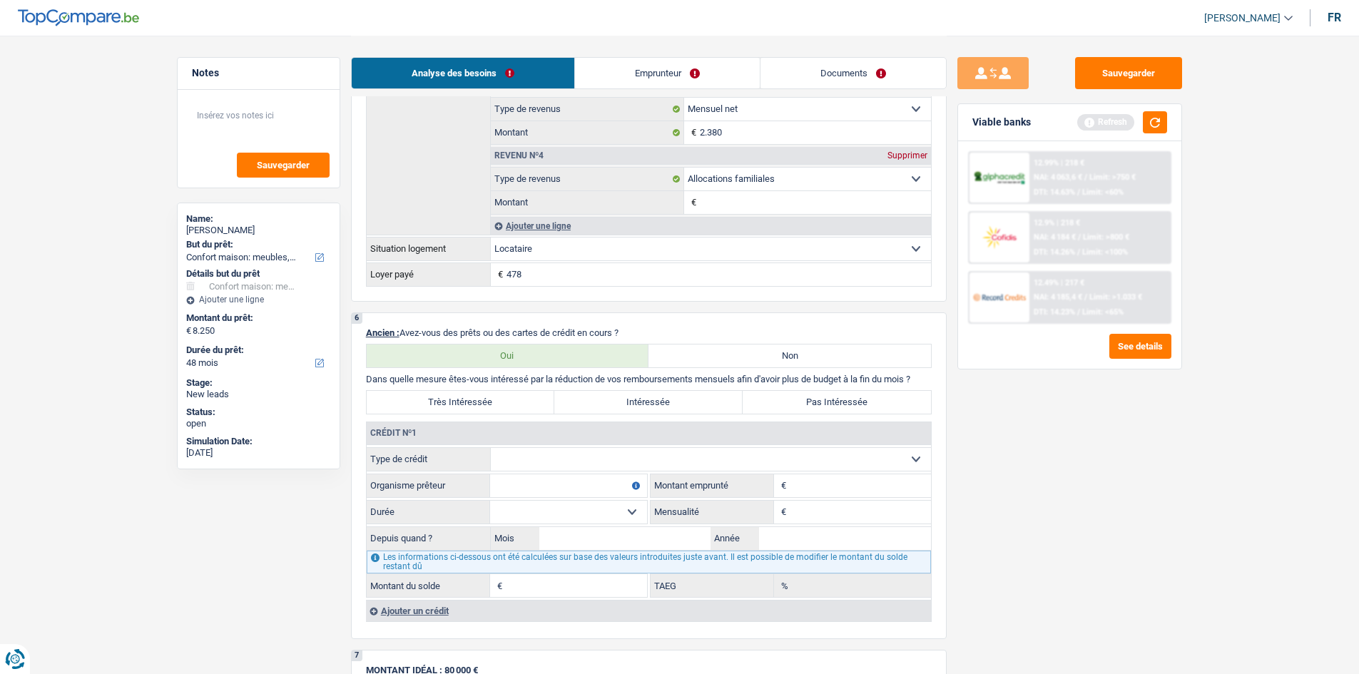
drag, startPoint x: 565, startPoint y: 459, endPoint x: 573, endPoint y: 457, distance: 8.7
click at [531, 258] on select "Carte ou ouverture de crédit Prêt hypothécaire Vente à tempérament Prêt à tempé…" at bounding box center [711, 459] width 440 height 23
select select "personalLoan"
type input "0"
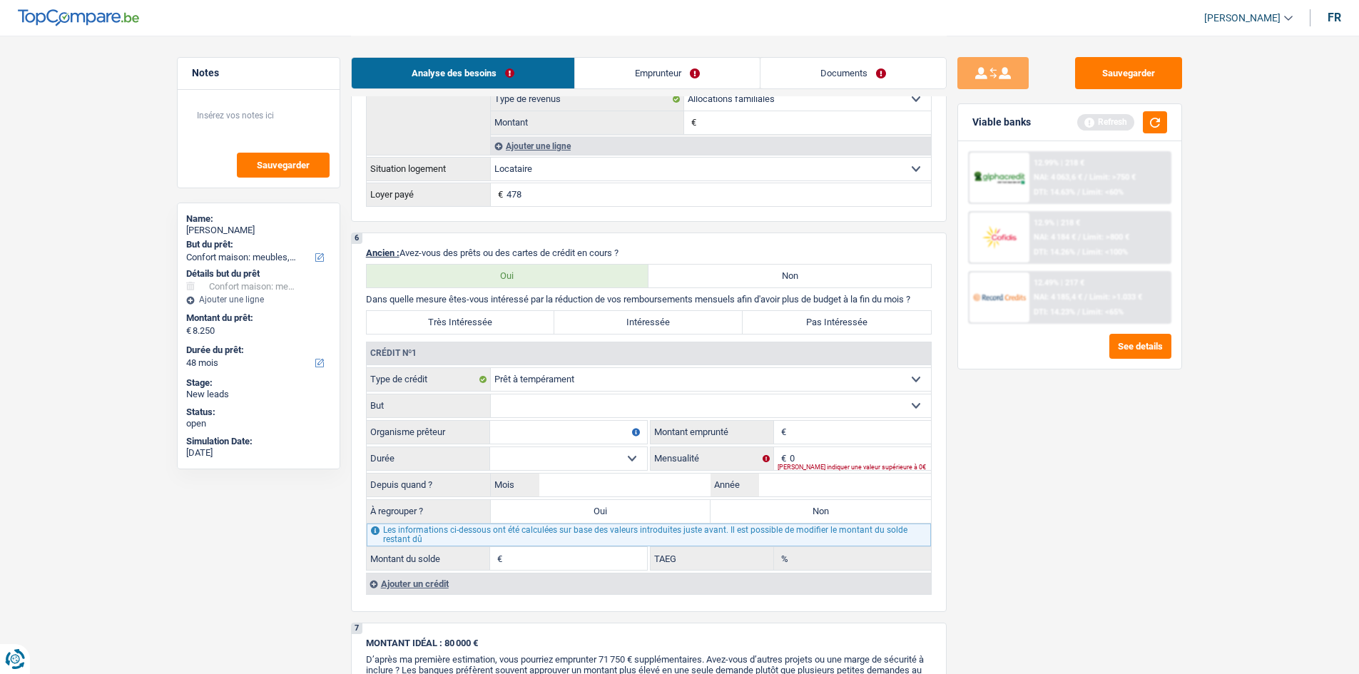
scroll to position [1284, 0]
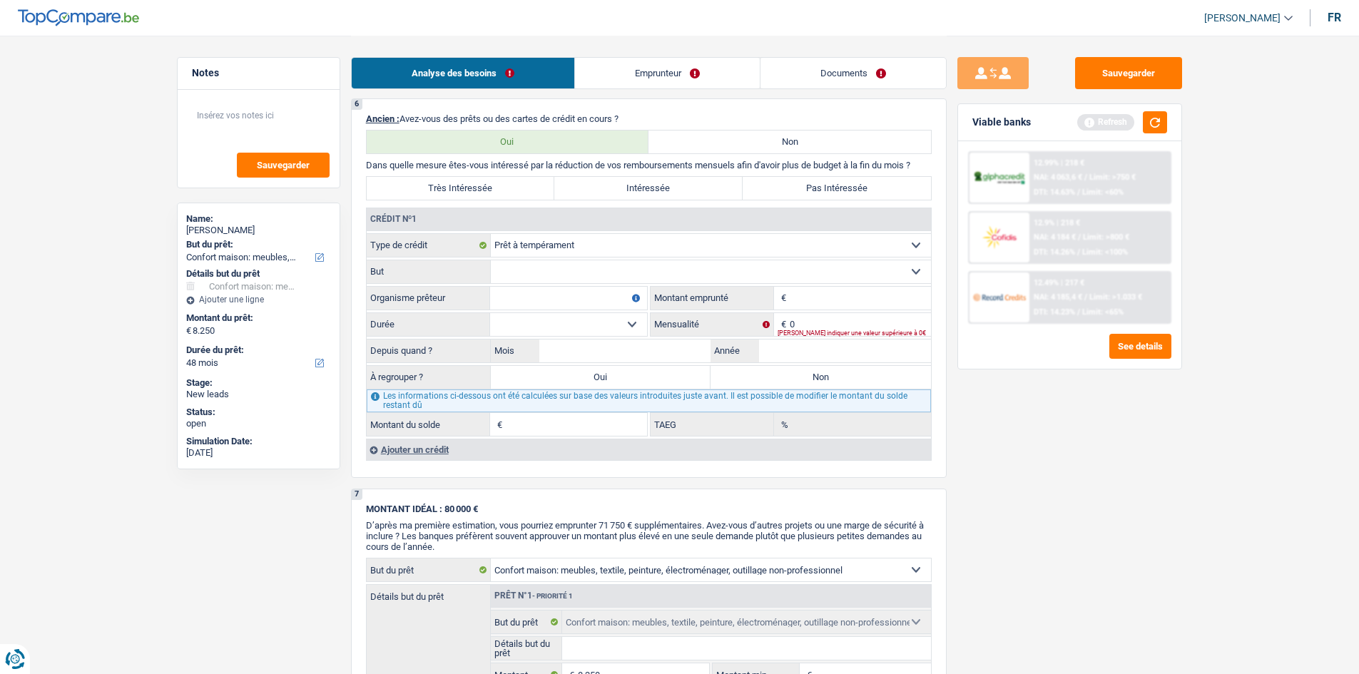
click at [436, 258] on div "Ajouter un crédit" at bounding box center [648, 449] width 565 height 21
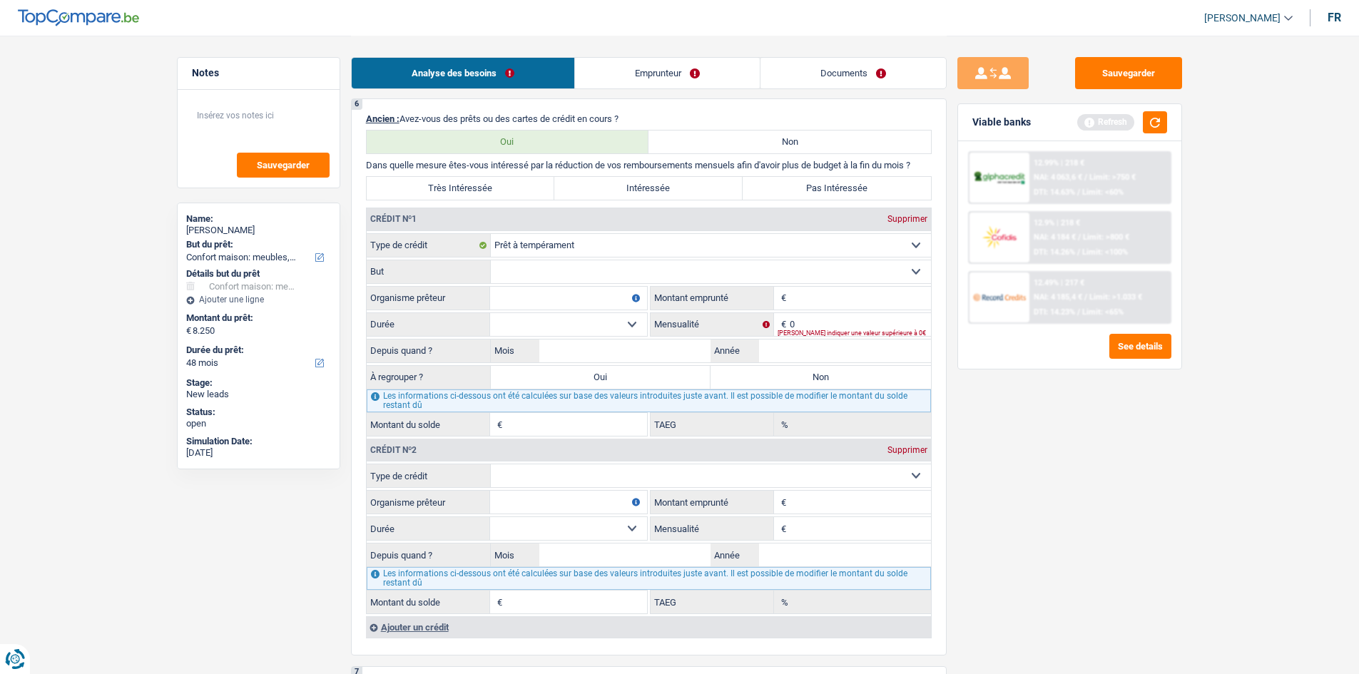
drag, startPoint x: 579, startPoint y: 476, endPoint x: 570, endPoint y: 486, distance: 13.6
click at [531, 258] on select "Carte ou ouverture de crédit Prêt hypothécaire Vente à tempérament Prêt à tempé…" at bounding box center [711, 475] width 440 height 23
select select "personalLoan"
type input "0"
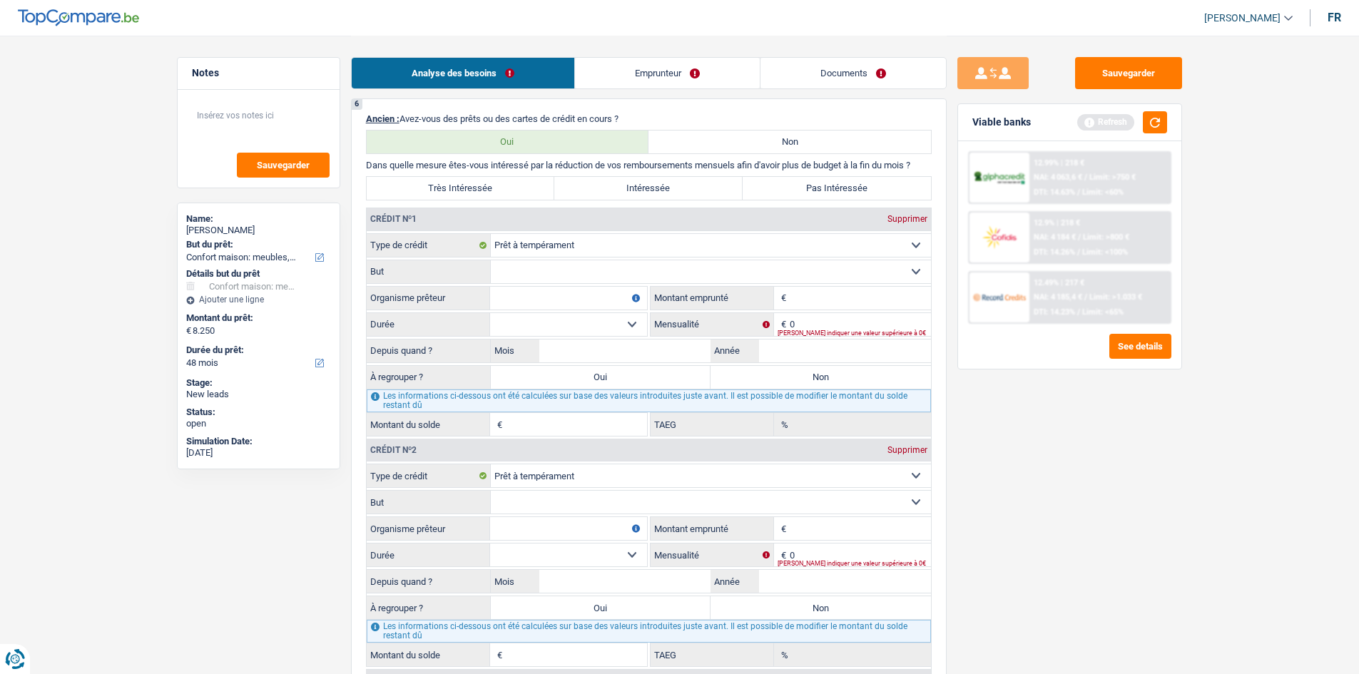
click at [531, 258] on input "Montant" at bounding box center [860, 298] width 141 height 23
type input "4.000"
click at [531, 258] on input "0" at bounding box center [860, 324] width 141 height 23
type input "61"
click at [531, 258] on input "Année" at bounding box center [845, 350] width 172 height 23
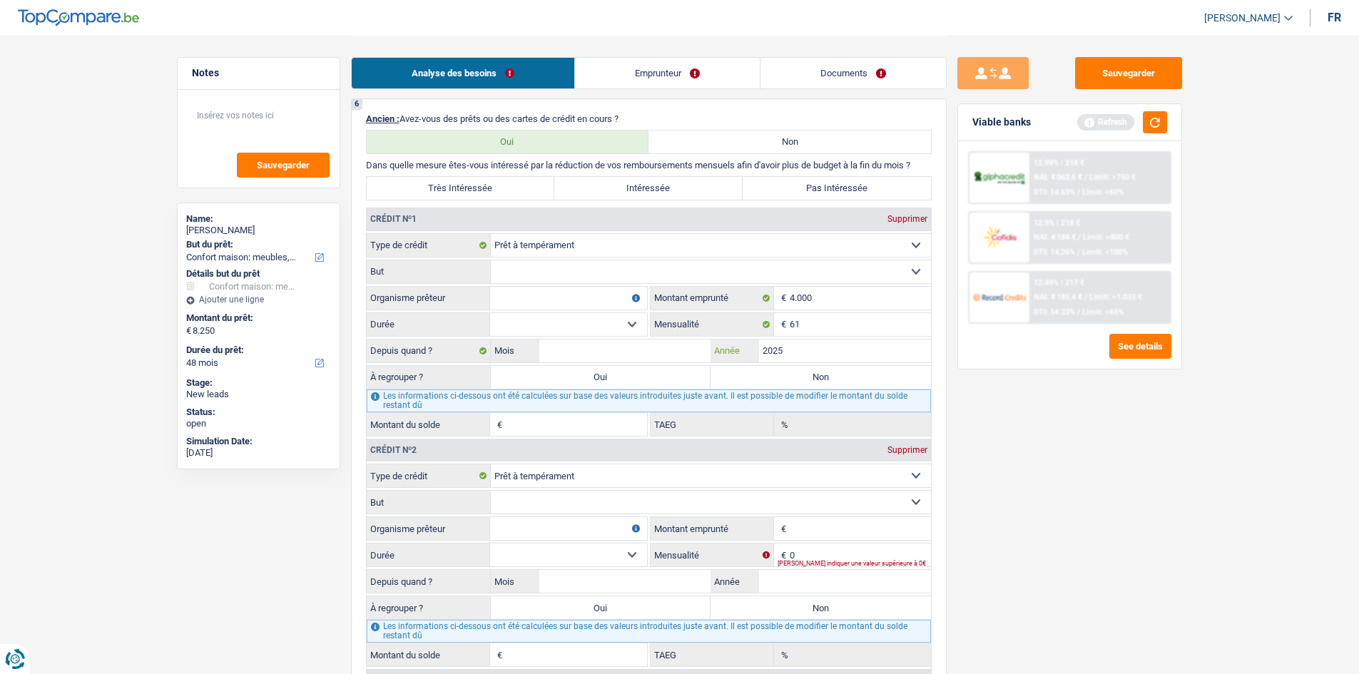
type input "2025"
click at [531, 258] on input "Mois" at bounding box center [625, 350] width 172 height 23
type input "2"
click at [531, 258] on div "Sauvegarder Viable banks Refresh 12.99% | 218 € NAI: 4 063,6 € / Limit: >750 € …" at bounding box center [1069, 354] width 246 height 594
click at [531, 258] on input "2" at bounding box center [625, 350] width 172 height 23
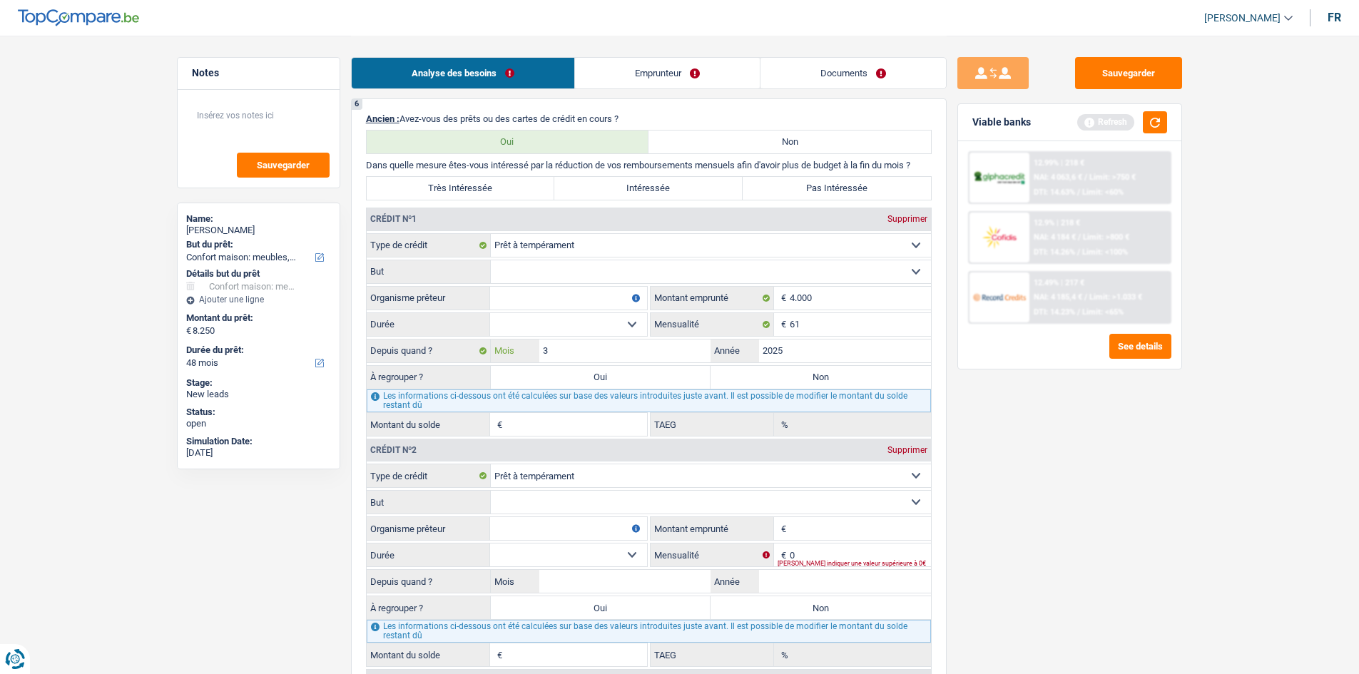
type input "3"
click at [531, 258] on select "12 mois 18 mois 24 mois 30 mois 36 mois Sélectionner une option" at bounding box center [568, 324] width 157 height 23
select select "36"
click at [490, 258] on select "12 mois 18 mois 24 mois 30 mois 36 mois Sélectionner une option" at bounding box center [568, 324] width 157 height 23
type input "2.855"
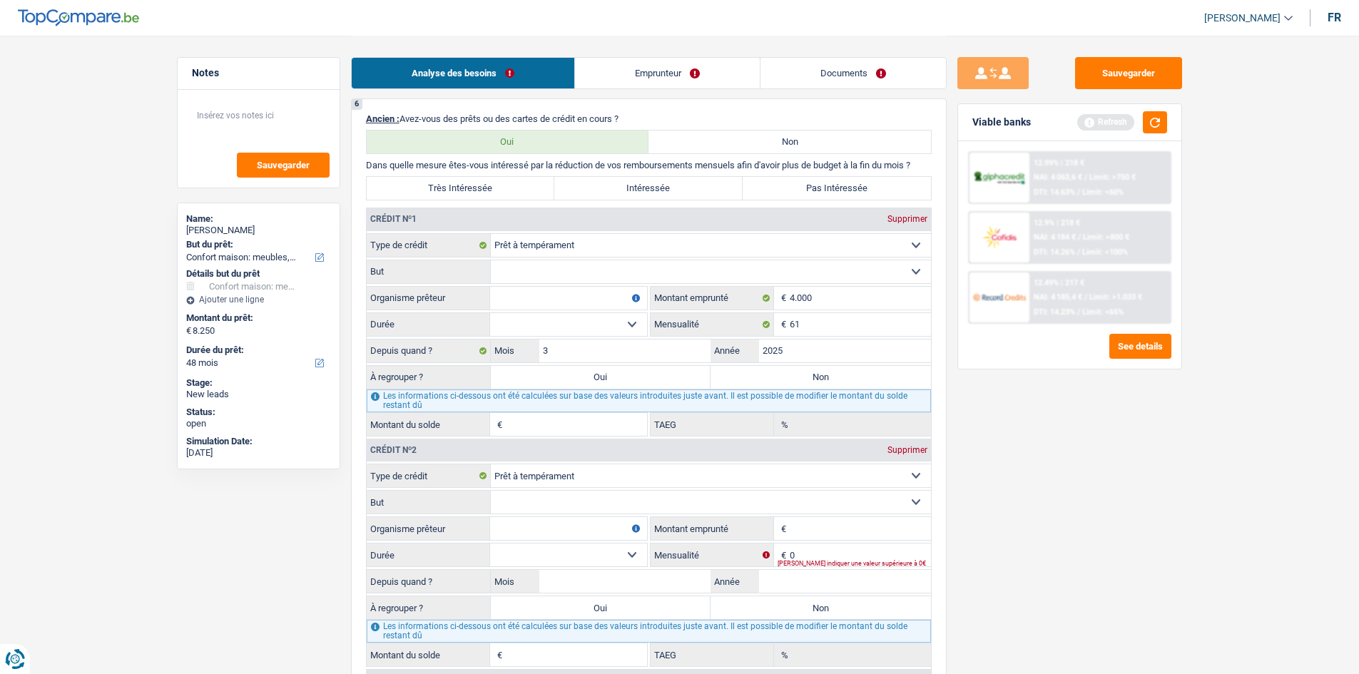
type input "0,00"
drag, startPoint x: 533, startPoint y: 265, endPoint x: 714, endPoint y: 255, distance: 181.4
click at [531, 258] on select "Confort maison: meubles, textile, peinture, électroménager, outillage non-profe…" at bounding box center [711, 271] width 440 height 23
select select "other"
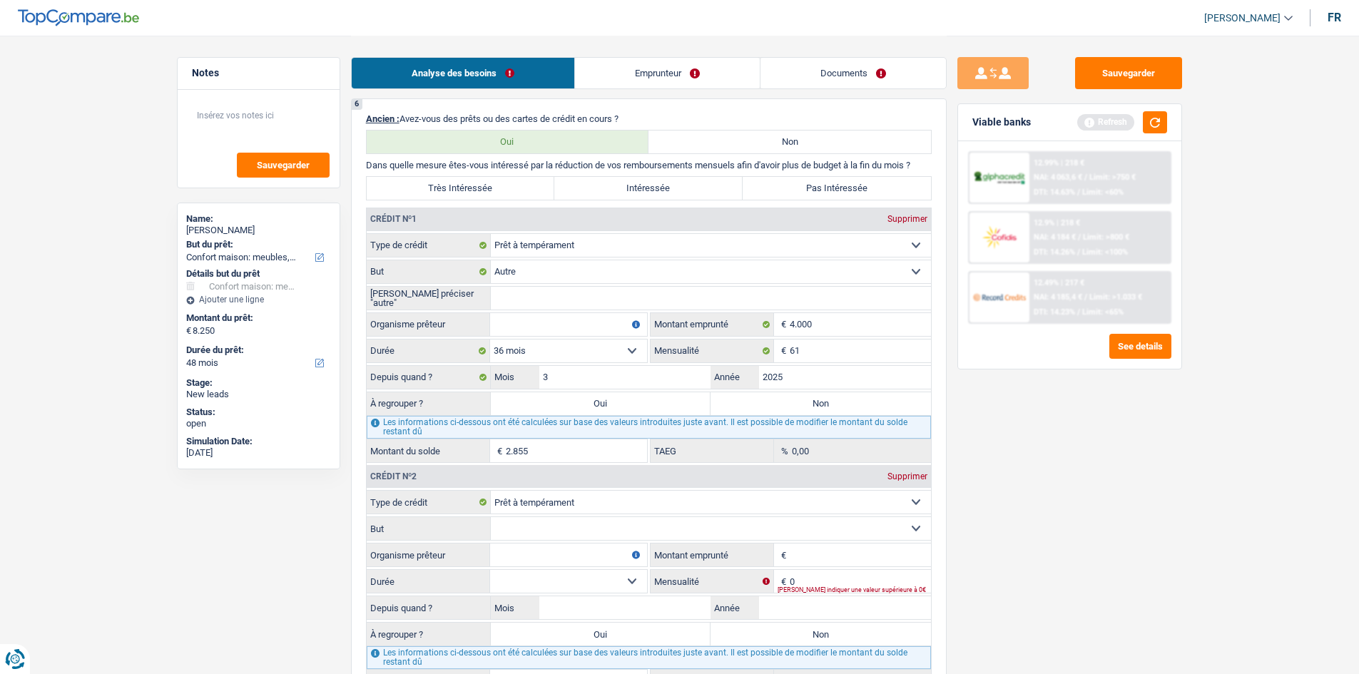
click at [531, 258] on input "Veuillez préciser "autre"" at bounding box center [711, 298] width 440 height 23
type input "scouteur"
click at [531, 258] on input "Organisme prêteur" at bounding box center [568, 324] width 157 height 23
click at [531, 258] on input "beoa" at bounding box center [568, 324] width 157 height 23
type input "beobank"
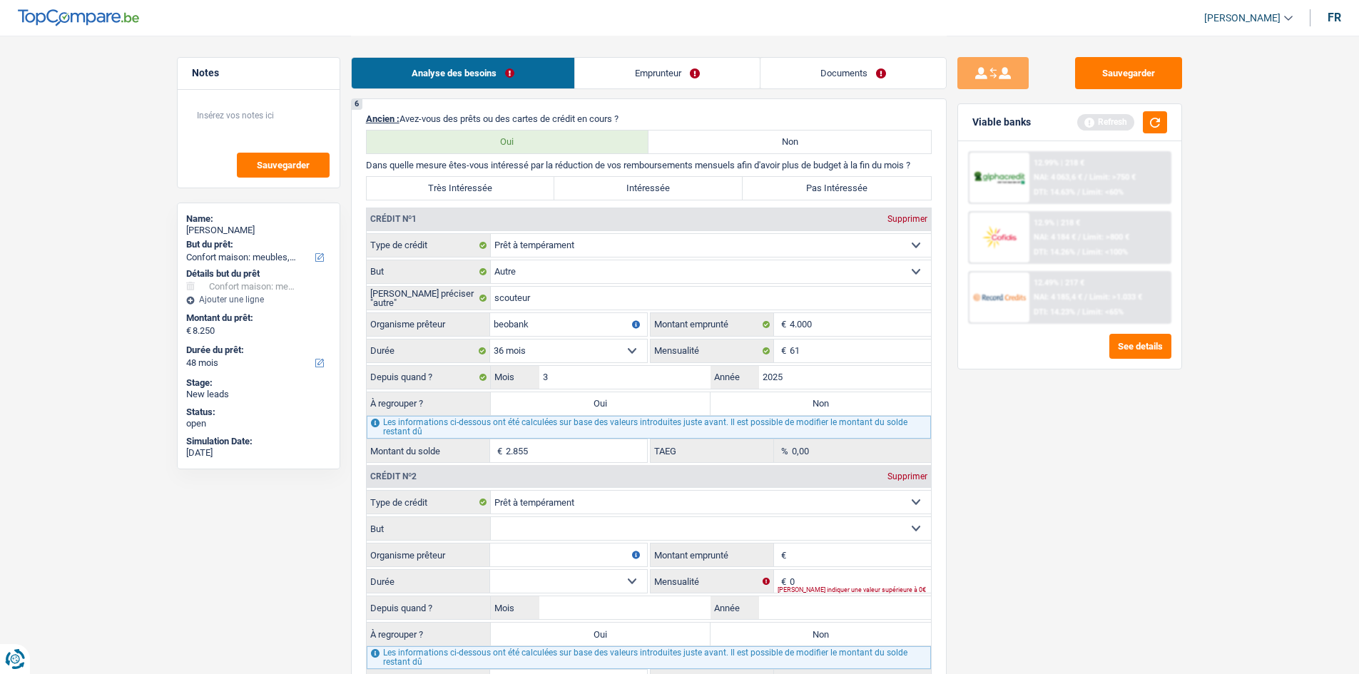
click at [531, 258] on div "Sauvegarder Viable banks Refresh 12.99% | 218 € NAI: 4 063,6 € / Limit: >750 € …" at bounding box center [1069, 354] width 246 height 594
click at [531, 258] on select "Confort maison: meubles, textile, peinture, électroménager, outillage non-profe…" at bounding box center [711, 528] width 440 height 23
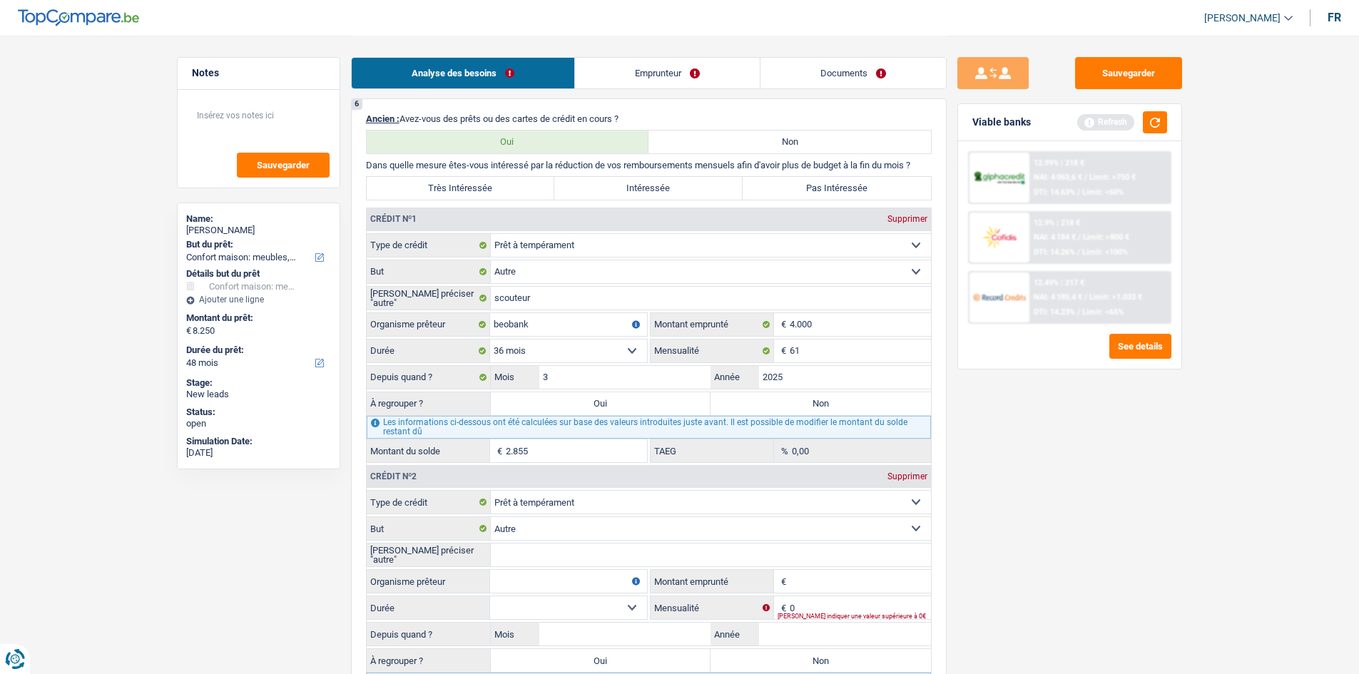
click at [531, 258] on input "Veuillez préciser "autre"" at bounding box center [711, 554] width 440 height 23
click at [531, 258] on select "Confort maison: meubles, textile, peinture, électroménager, outillage non-profe…" at bounding box center [711, 528] width 440 height 23
select select "smallWorks"
click at [491, 258] on select "Confort maison: meubles, textile, peinture, électroménager, outillage non-profe…" at bounding box center [711, 528] width 440 height 23
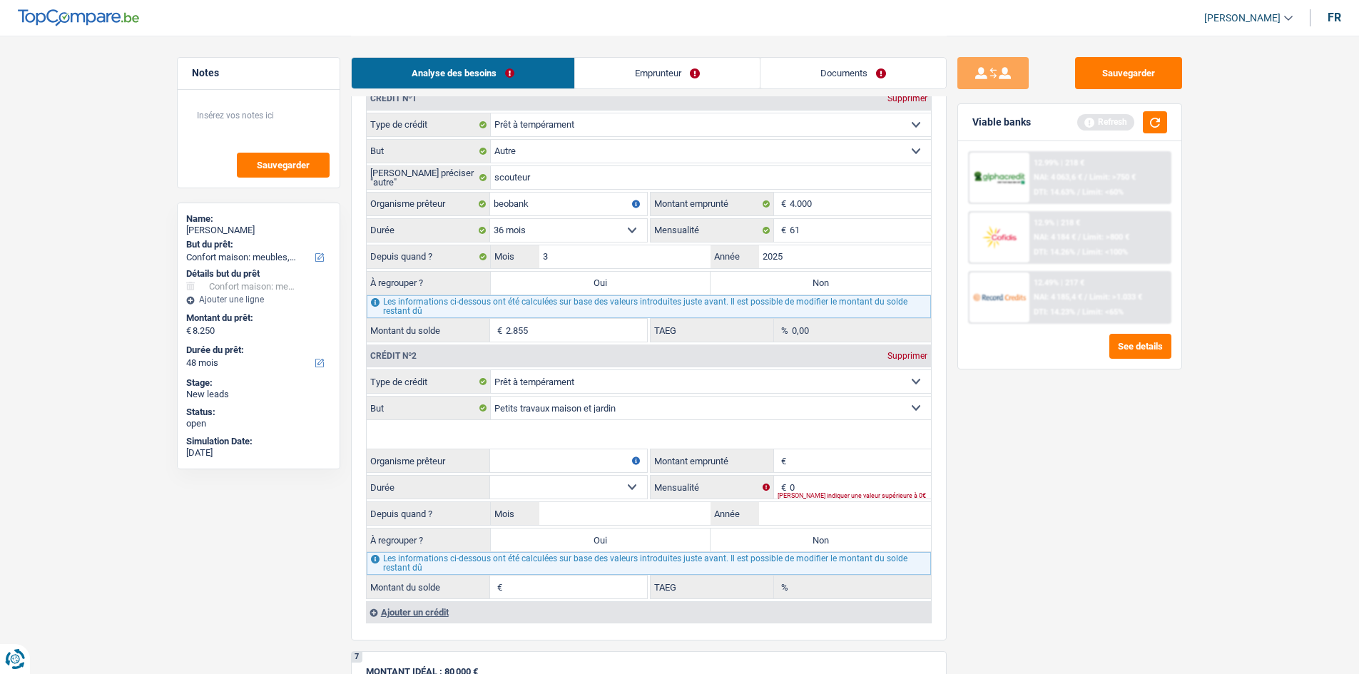
scroll to position [1498, 0]
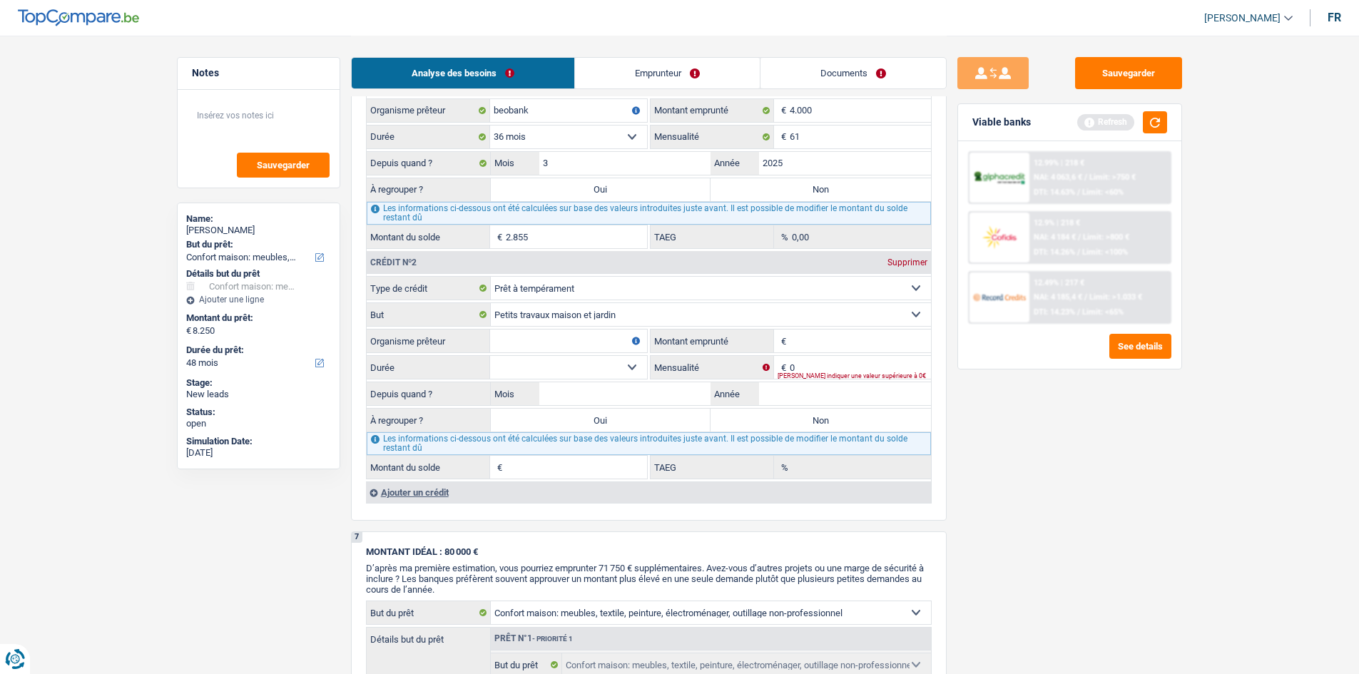
click at [531, 258] on input "Montant emprunté" at bounding box center [860, 341] width 141 height 23
type input "4"
type input "5.000"
click at [531, 258] on label "Non" at bounding box center [820, 420] width 220 height 23
click at [531, 258] on input "Non" at bounding box center [820, 420] width 220 height 23
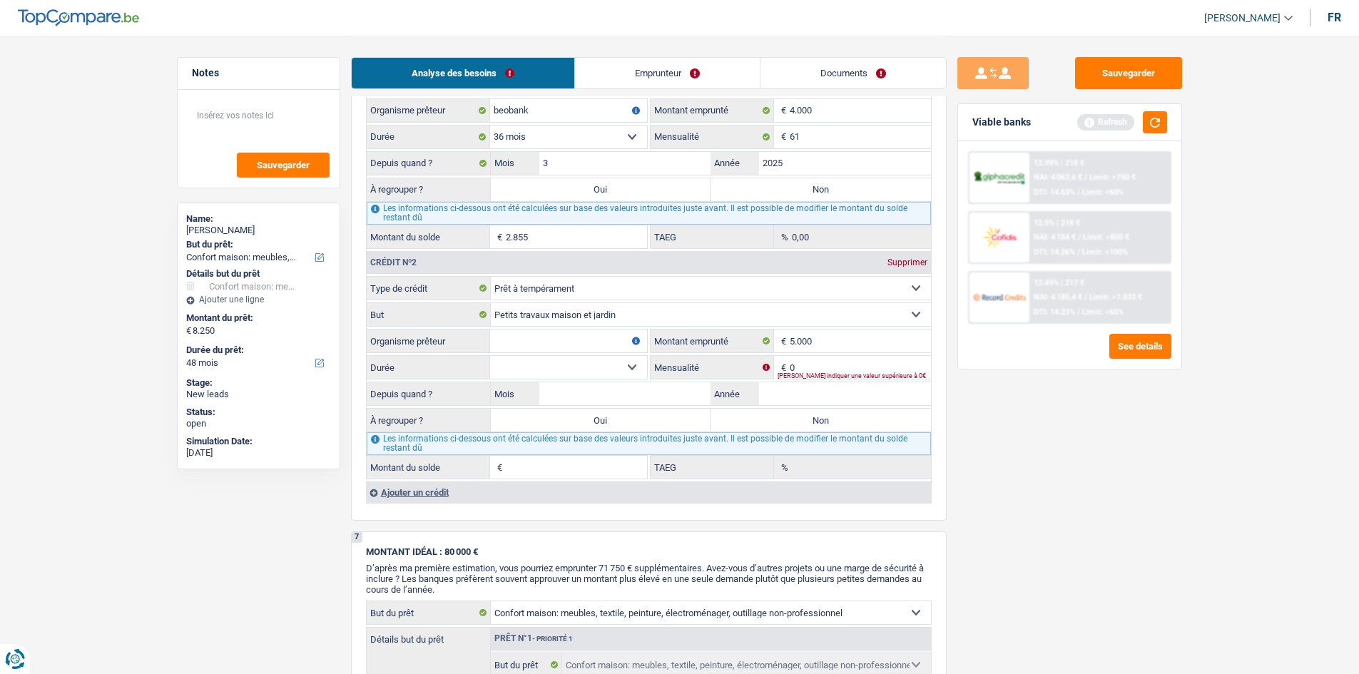
radio input "true"
click at [531, 258] on input "0" at bounding box center [860, 367] width 141 height 23
click at [531, 190] on label "Non" at bounding box center [820, 189] width 220 height 23
click at [531, 190] on input "Non" at bounding box center [820, 189] width 220 height 23
radio input "true"
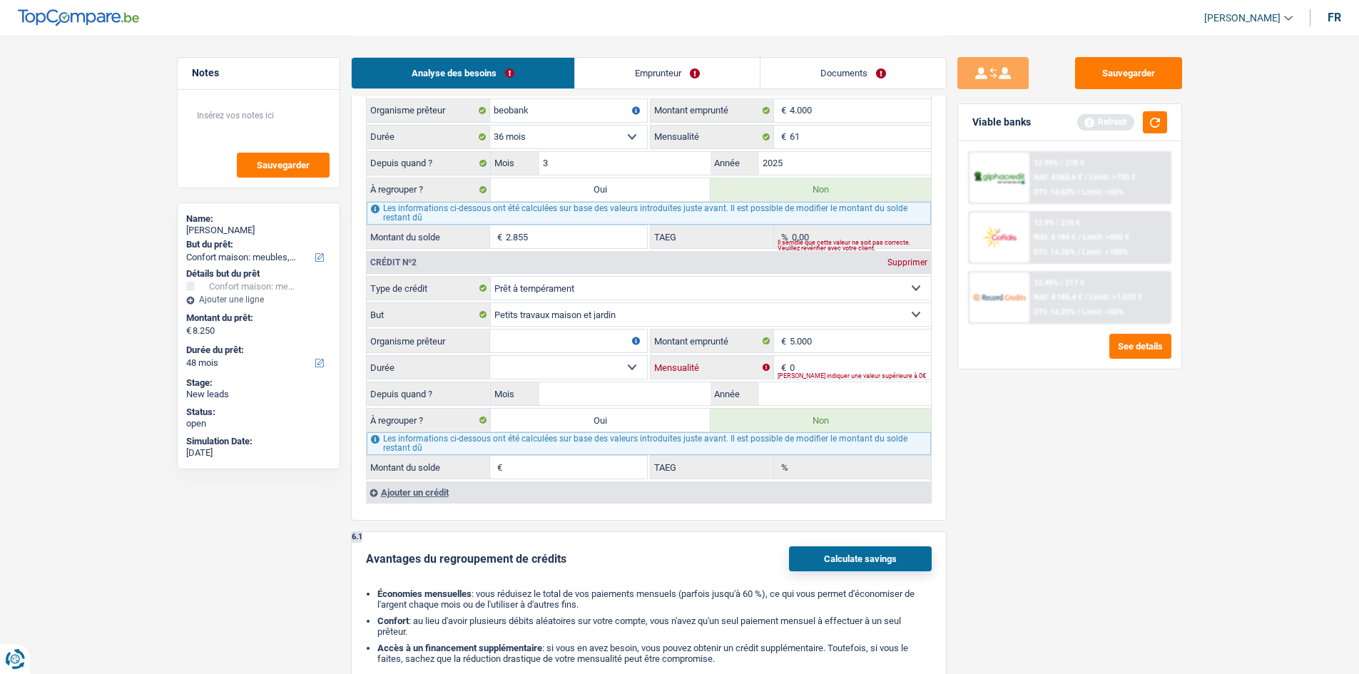
click at [531, 258] on input "0" at bounding box center [860, 367] width 141 height 23
type input "87"
click at [531, 258] on div "Sauvegarder Viable banks Refresh 12.99% | 218 € NAI: 4 063,6 € / Limit: >750 € …" at bounding box center [1069, 354] width 246 height 594
click at [531, 258] on fieldset "Carte ou ouverture de crédit Prêt hypothécaire Vente à tempérament Prêt à tempé…" at bounding box center [649, 377] width 564 height 203
click at [531, 258] on input "Année" at bounding box center [845, 393] width 172 height 23
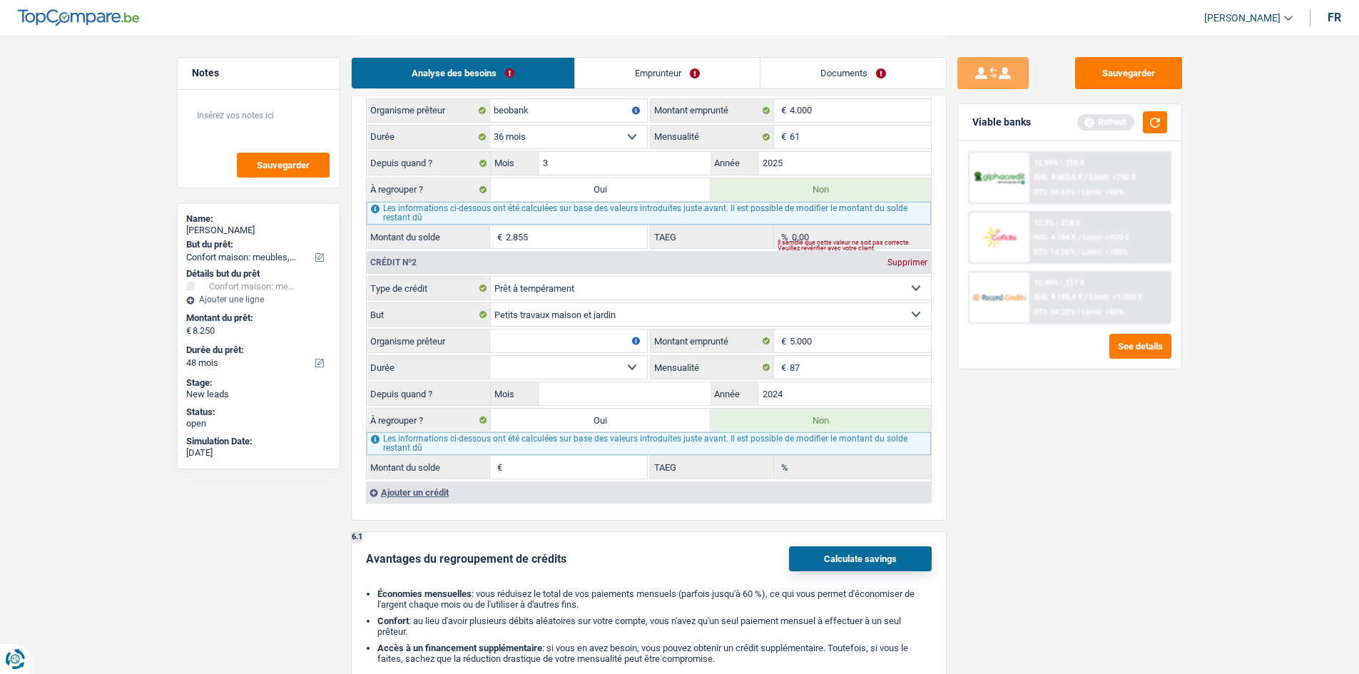
type input "2024"
click at [531, 258] on input "Mois" at bounding box center [625, 393] width 172 height 23
type input "10"
click at [531, 258] on select "12 mois 18 mois 24 mois 30 mois 36 mois Sélectionner une option" at bounding box center [568, 367] width 157 height 23
select select "36"
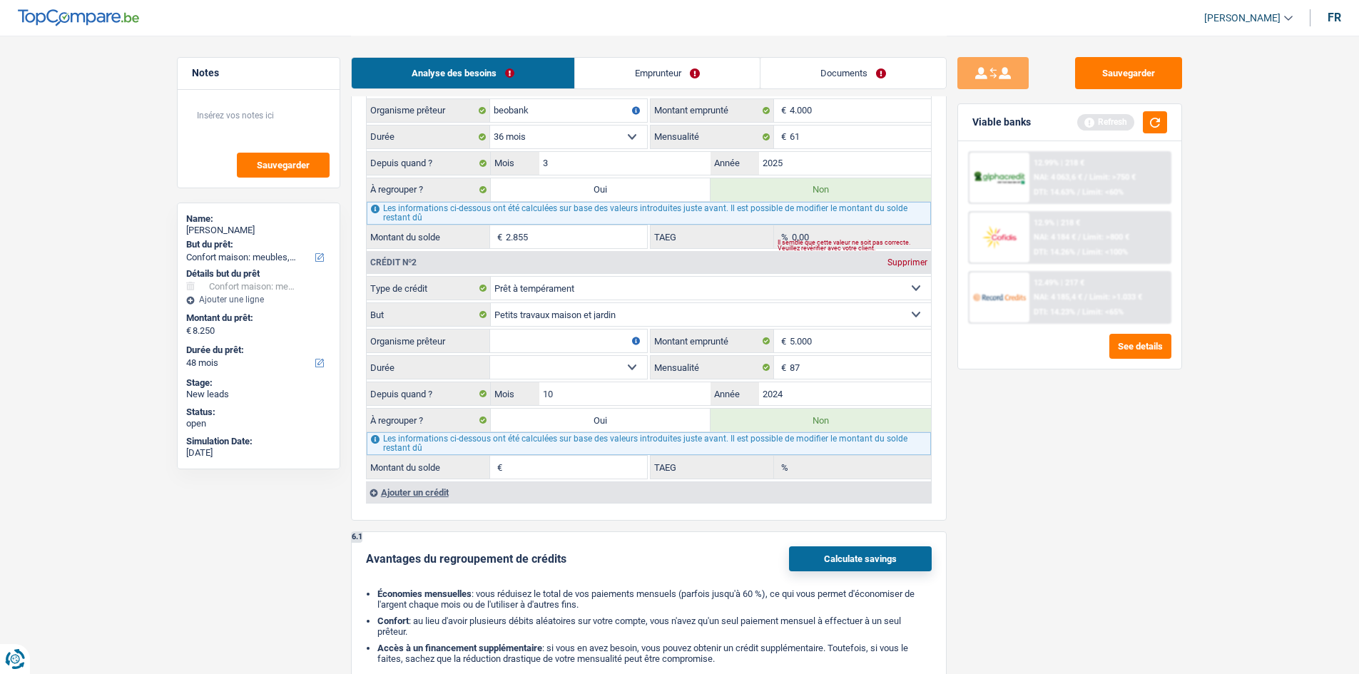
click at [490, 258] on select "12 mois 18 mois 24 mois 30 mois 36 mois Sélectionner une option" at bounding box center [568, 367] width 157 height 23
type input "2.845"
type input "0,00"
click at [531, 258] on input "Organisme prêteur" at bounding box center [568, 341] width 157 height 23
type input "bnp"
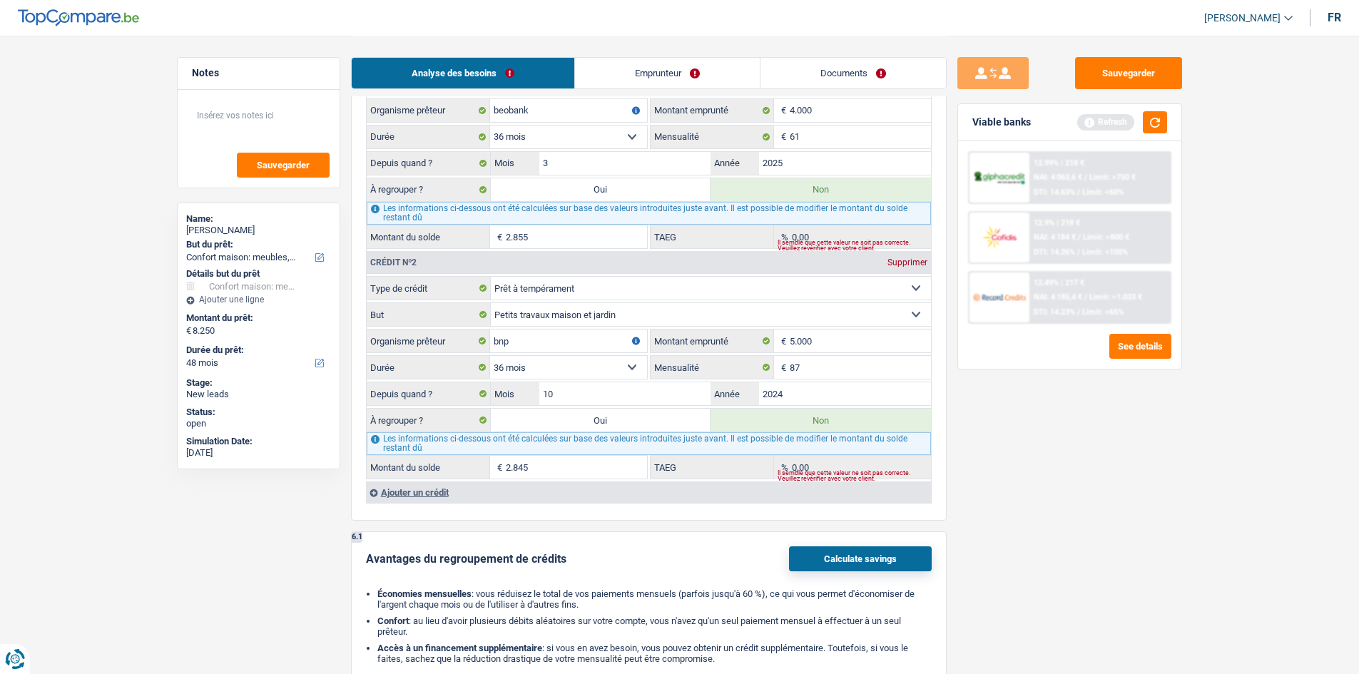
click at [531, 258] on div "Sauvegarder Viable banks Refresh 12.99% | 218 € NAI: 4 063,6 € / Limit: >750 € …" at bounding box center [1069, 354] width 246 height 594
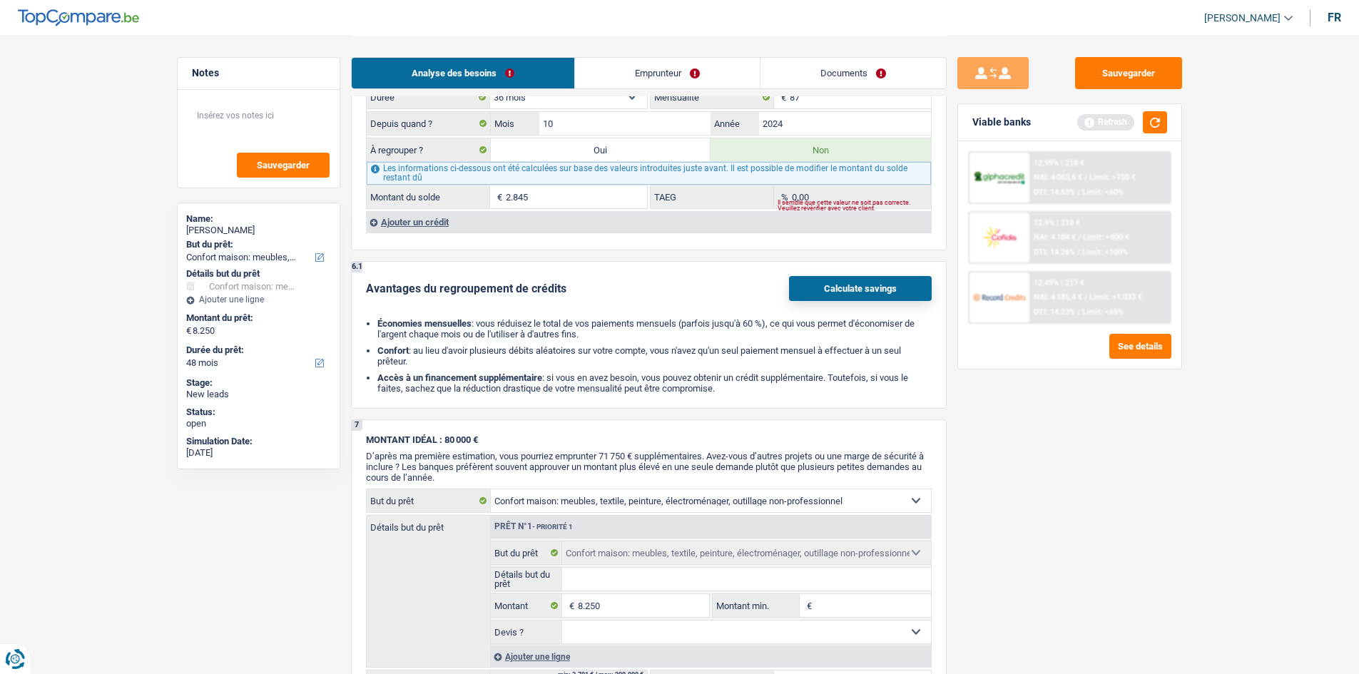
scroll to position [1926, 0]
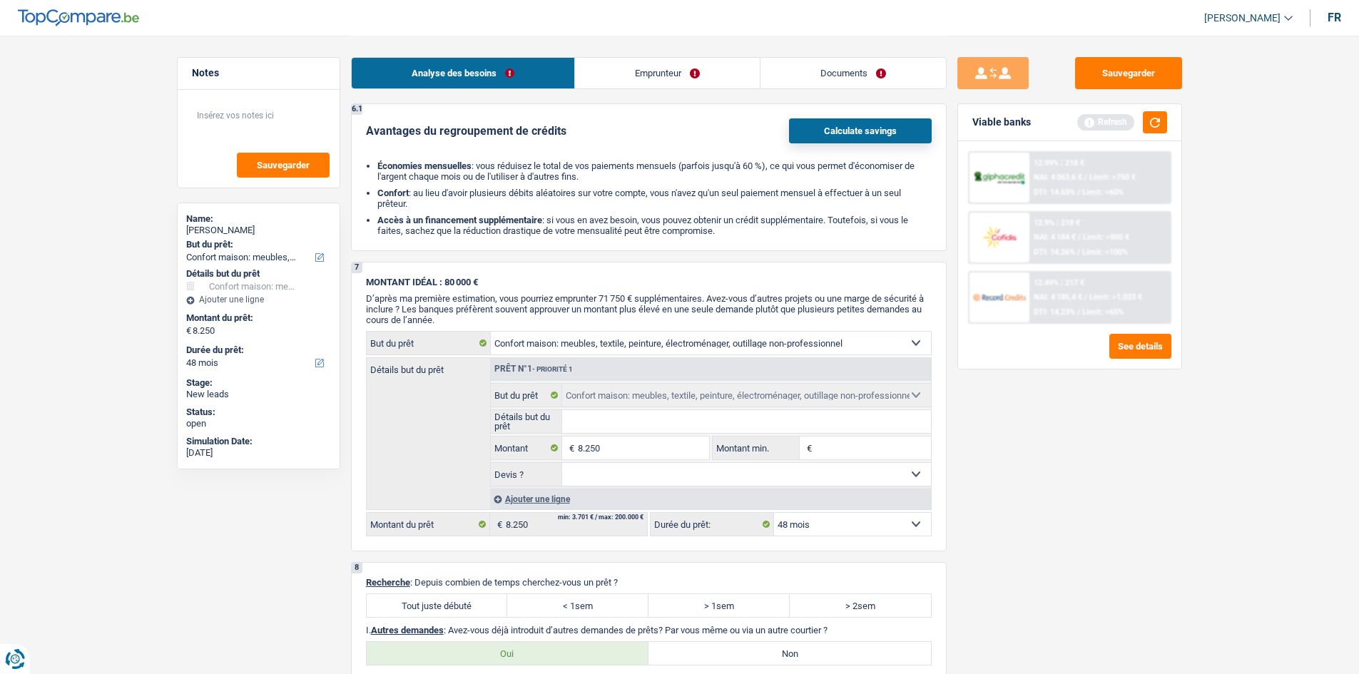
click at [476, 258] on label "Tout juste débuté" at bounding box center [437, 605] width 141 height 23
click at [476, 258] on input "Tout juste débuté" at bounding box center [437, 605] width 141 height 23
radio input "true"
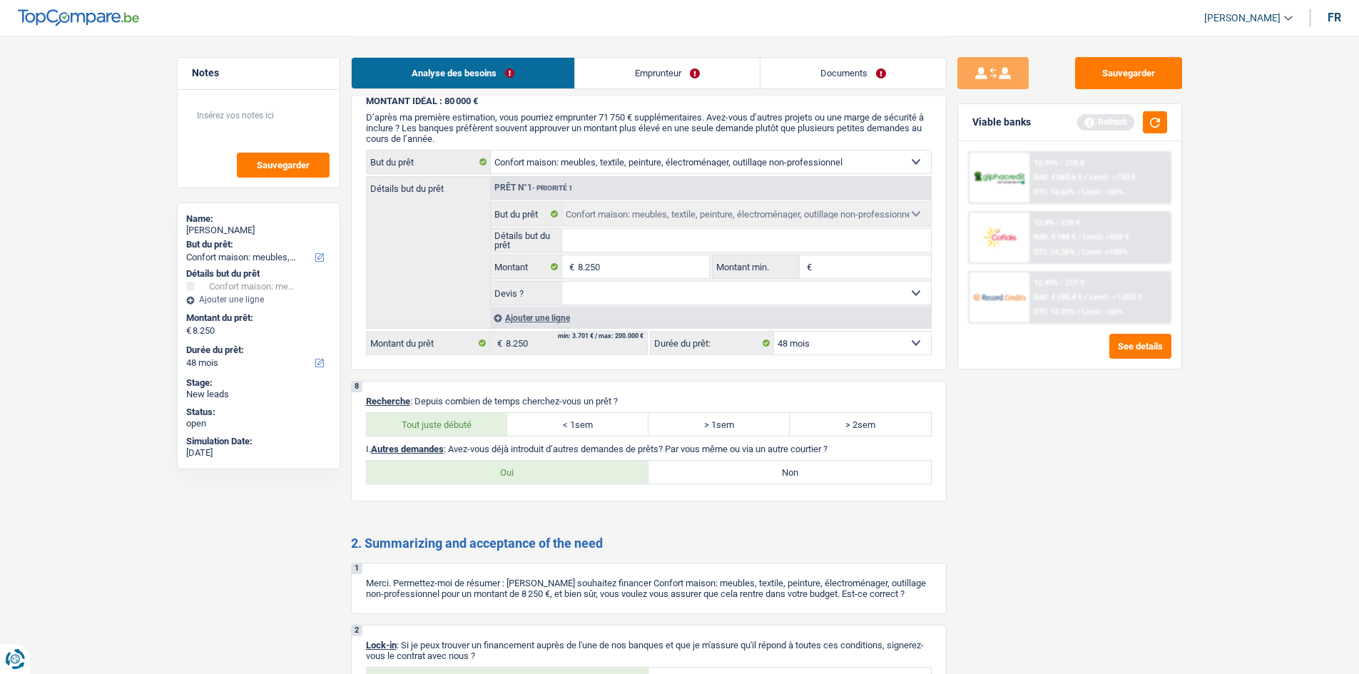
scroll to position [2211, 0]
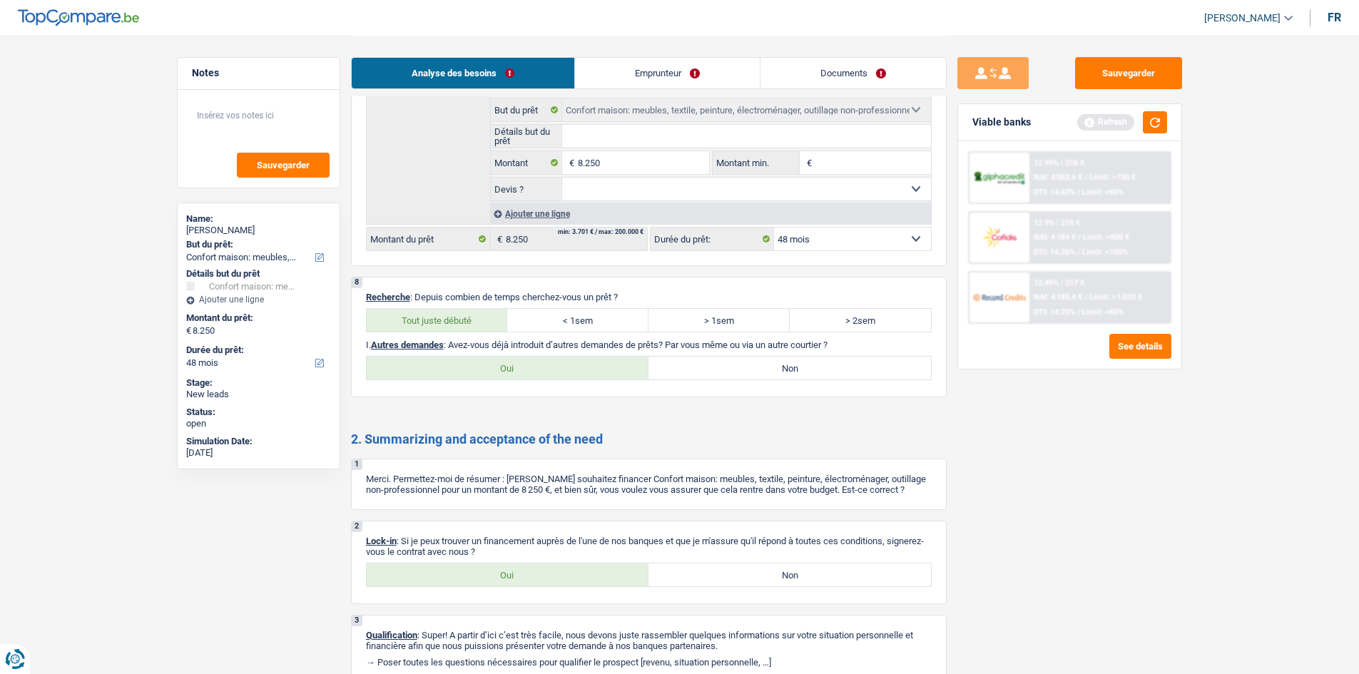
click at [529, 258] on label "Oui" at bounding box center [508, 574] width 282 height 23
click at [529, 258] on input "Oui" at bounding box center [508, 574] width 282 height 23
radio input "true"
click at [531, 258] on label "Non" at bounding box center [789, 368] width 282 height 23
click at [531, 258] on input "Non" at bounding box center [789, 368] width 282 height 23
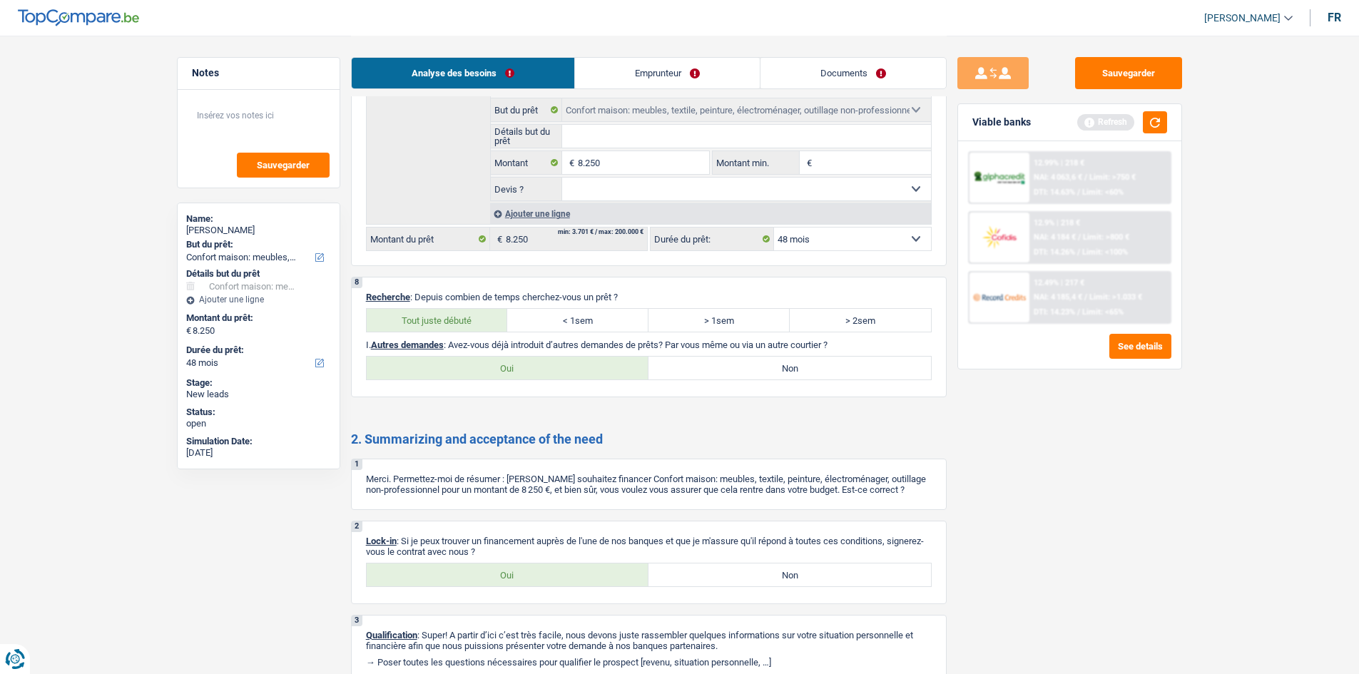
radio input "true"
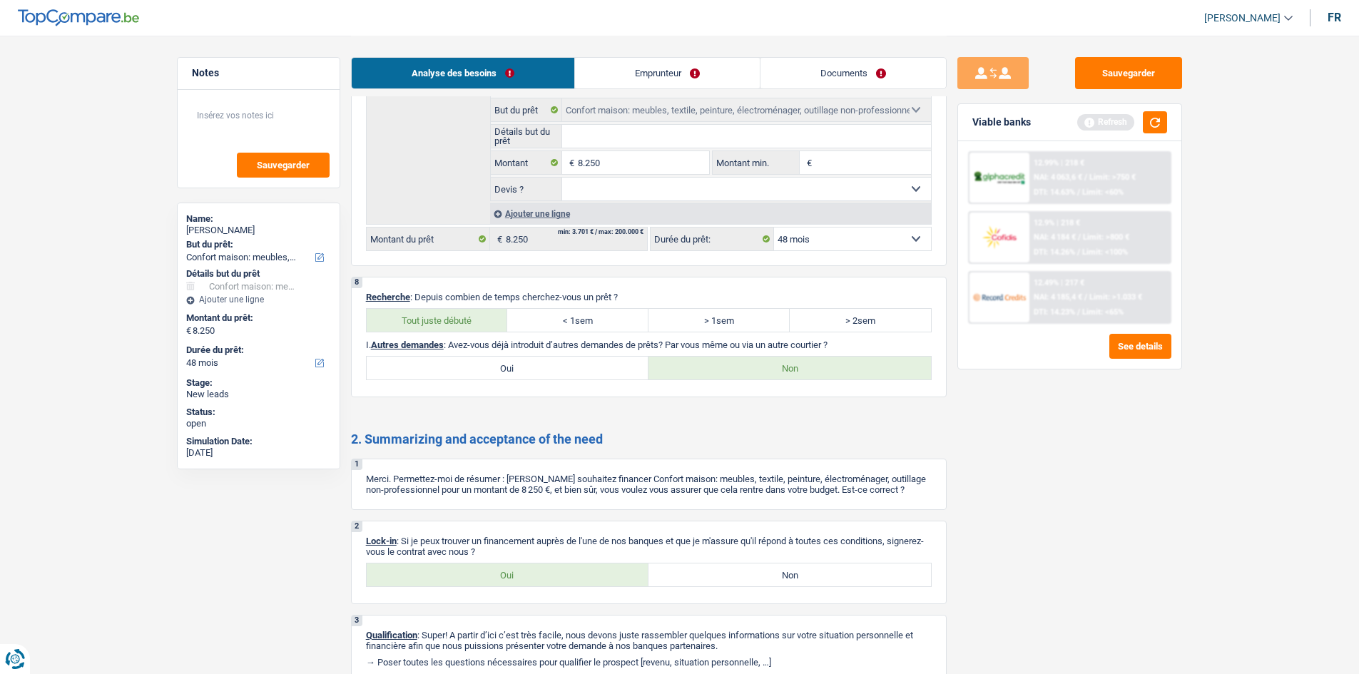
drag, startPoint x: 553, startPoint y: 36, endPoint x: 562, endPoint y: 37, distance: 9.4
click at [531, 36] on div "Analyse des besoins Emprunteur Documents" at bounding box center [649, 66] width 596 height 61
click at [531, 76] on link "Emprunteur" at bounding box center [667, 73] width 185 height 31
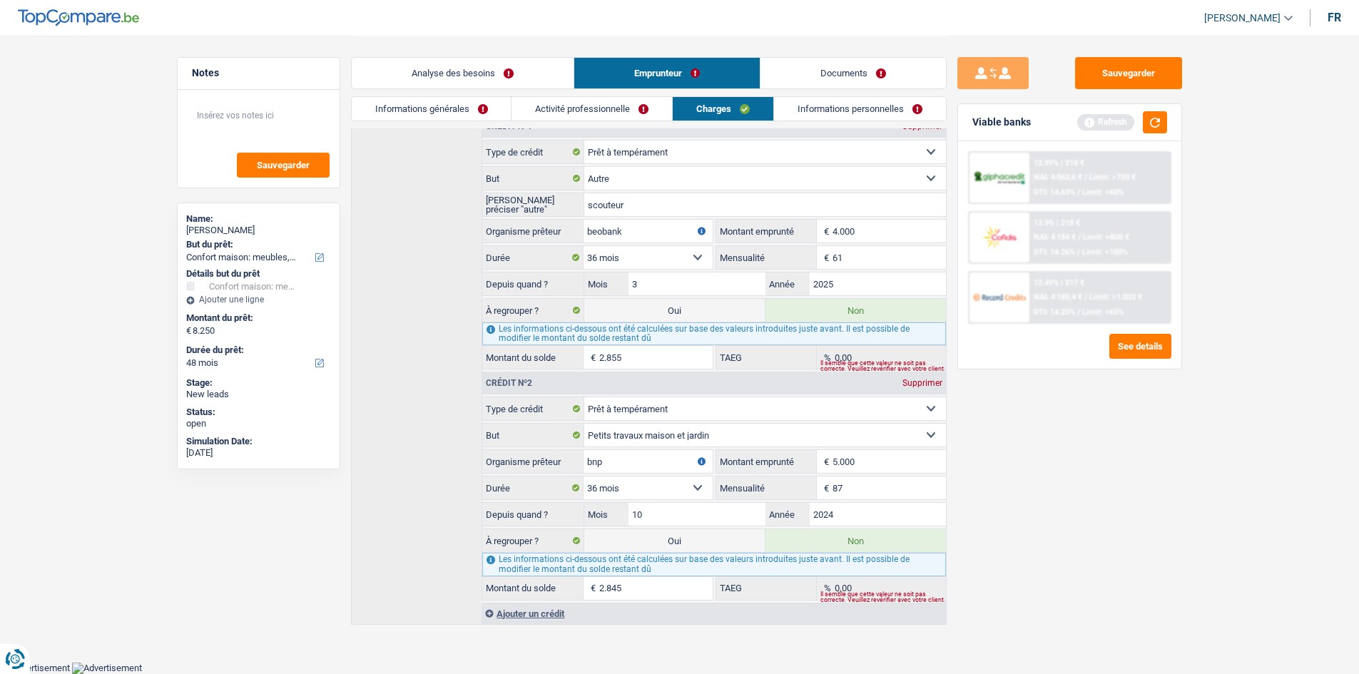
scroll to position [251, 0]
click at [457, 106] on link "Informations générales" at bounding box center [432, 109] width 160 height 24
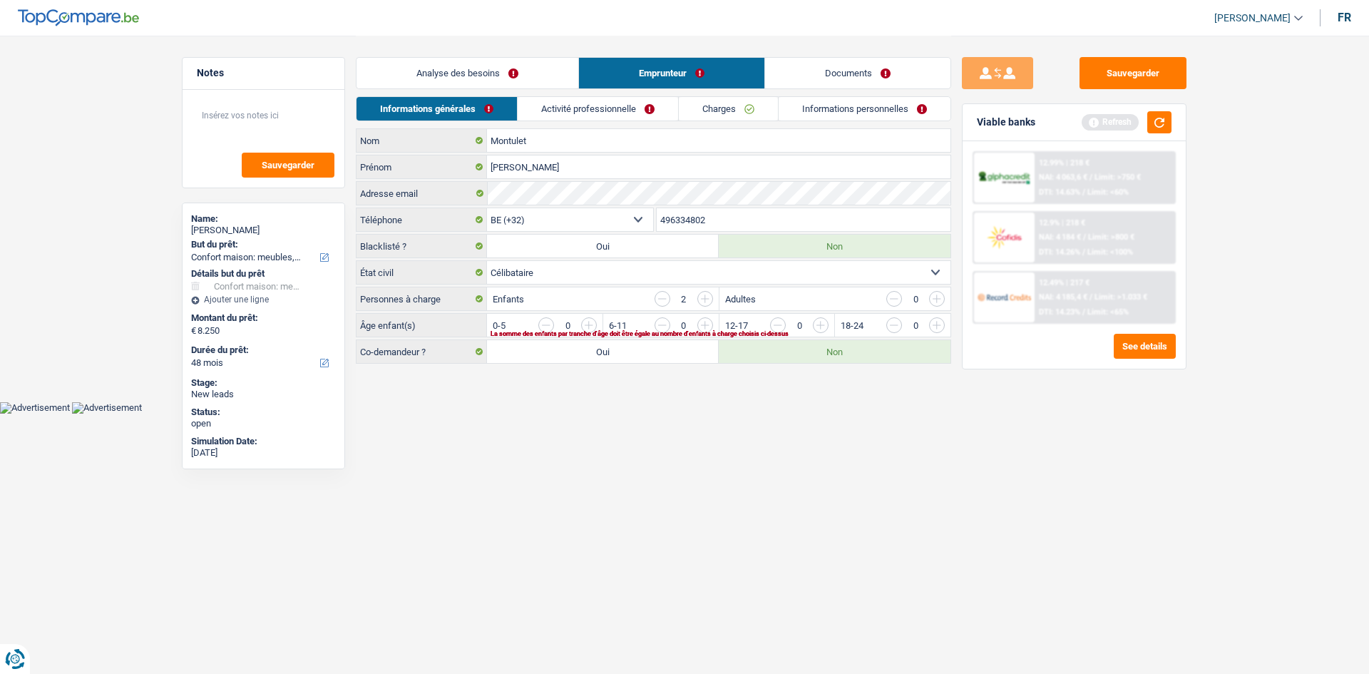
click at [531, 258] on input "button" at bounding box center [878, 328] width 594 height 23
click at [531, 111] on link "Activité professionnelle" at bounding box center [599, 109] width 160 height 24
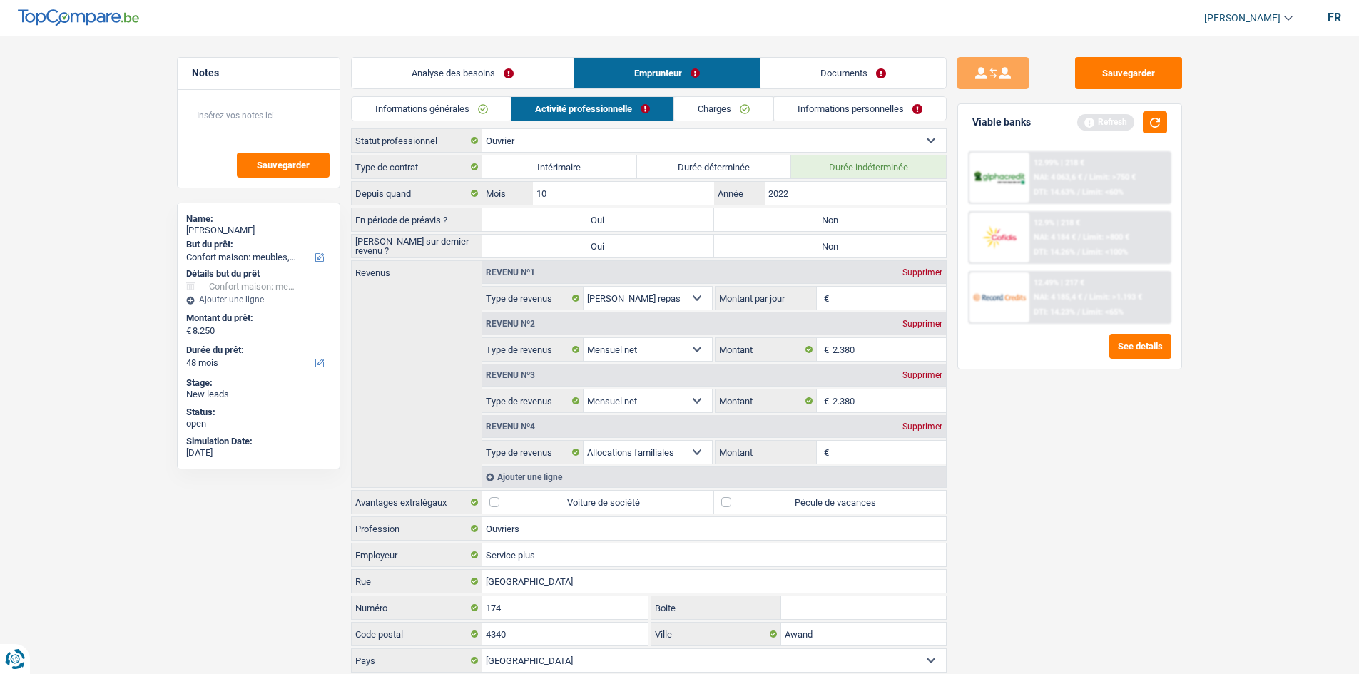
click at [531, 258] on div "Supprimer" at bounding box center [922, 375] width 47 height 9
select select "familyAllowances"
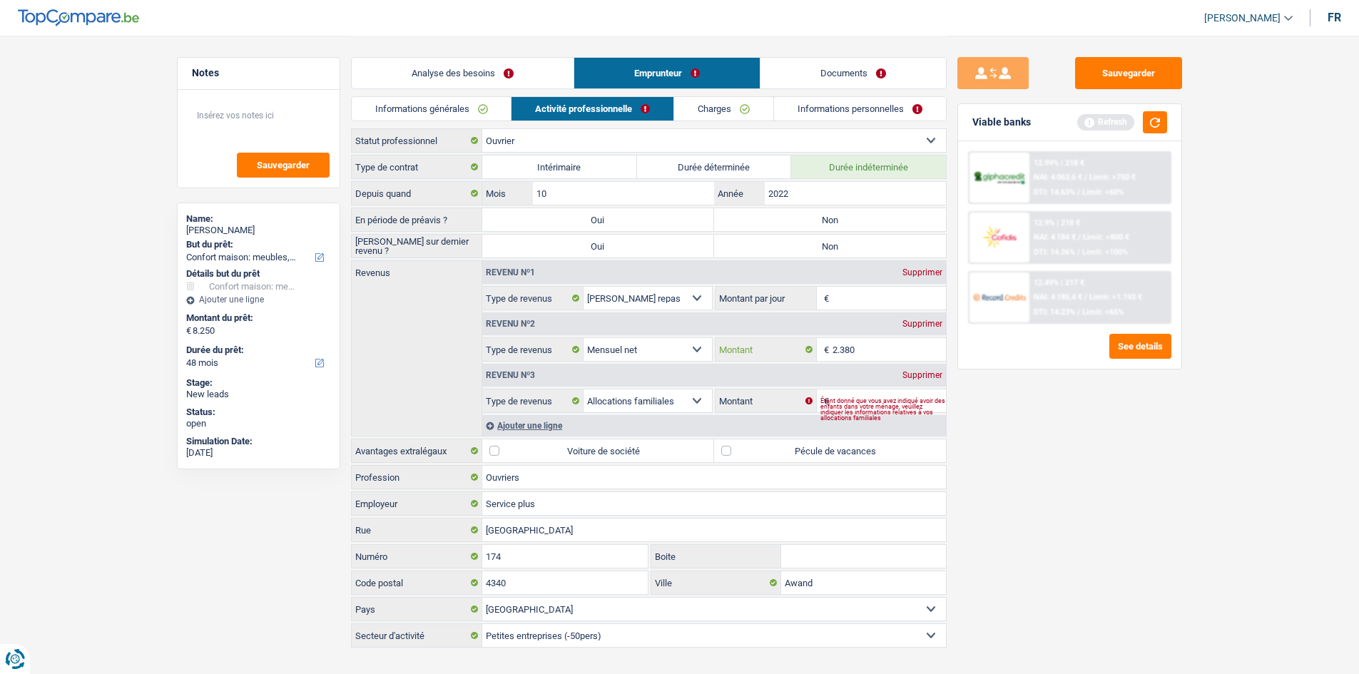
click at [531, 258] on input "2.380" at bounding box center [888, 349] width 113 height 23
click at [531, 258] on div "Supprimer" at bounding box center [922, 375] width 47 height 9
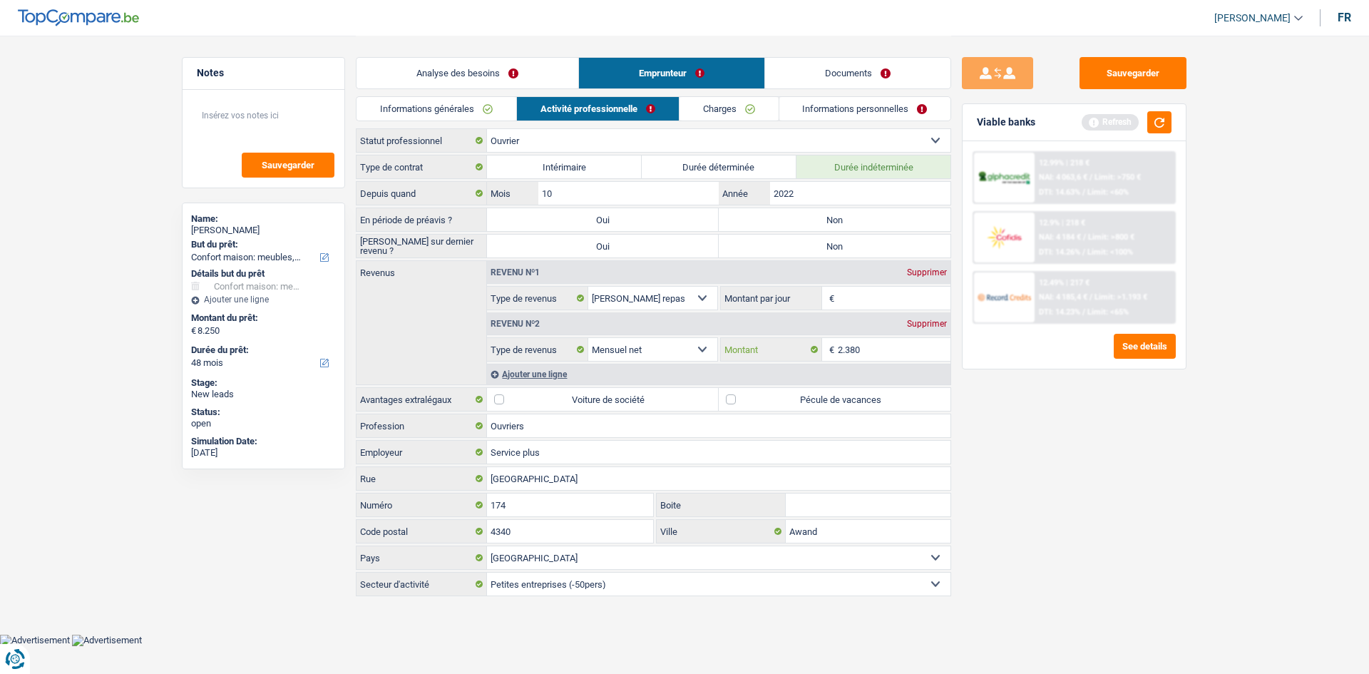
click at [531, 258] on input "2.380" at bounding box center [894, 349] width 113 height 23
click at [531, 258] on div "Type de contrat Intérimaire Durée déterminée Durée indéterminée Depuis quand 10…" at bounding box center [654, 375] width 596 height 441
click at [531, 258] on label "Pécule de vacances" at bounding box center [835, 399] width 232 height 23
click at [531, 258] on input "Pécule de vacances" at bounding box center [835, 399] width 232 height 23
checkbox input "true"
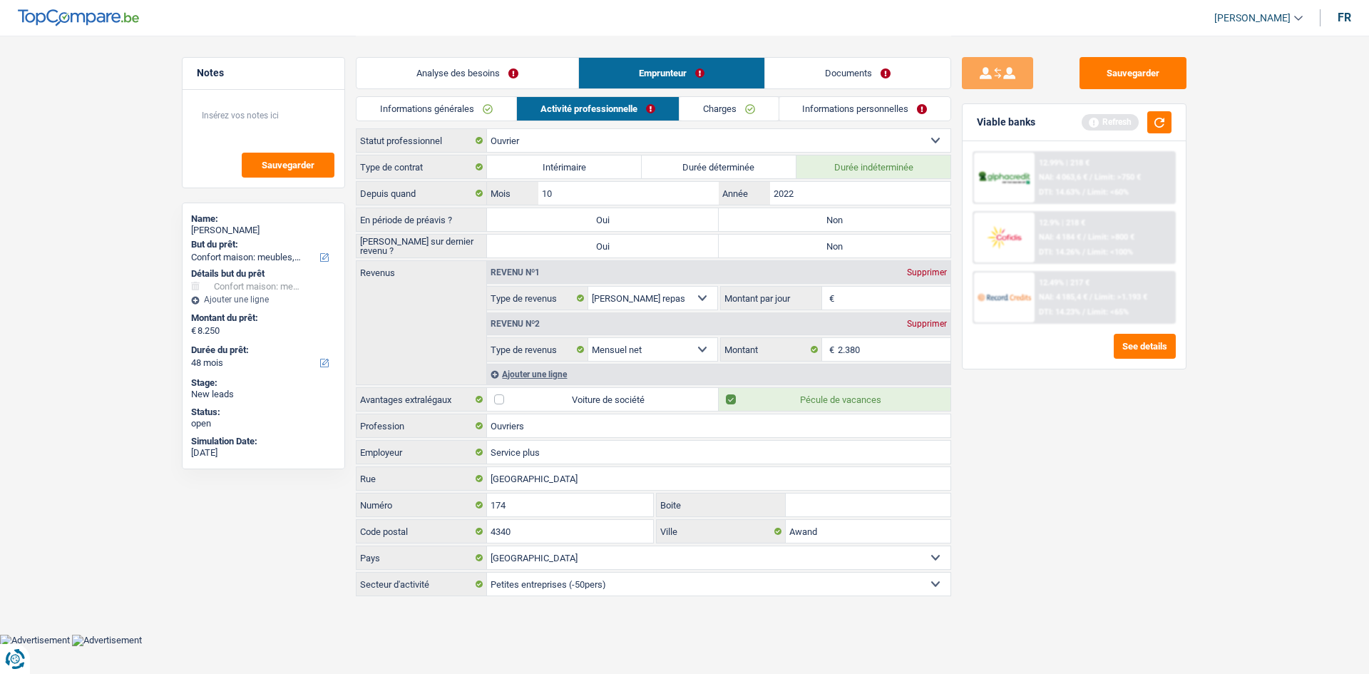
click at [531, 235] on label "Non" at bounding box center [835, 246] width 232 height 23
click at [531, 235] on input "Non" at bounding box center [835, 246] width 232 height 23
radio input "true"
click at [531, 214] on label "Non" at bounding box center [835, 219] width 232 height 23
click at [531, 214] on input "Non" at bounding box center [835, 219] width 232 height 23
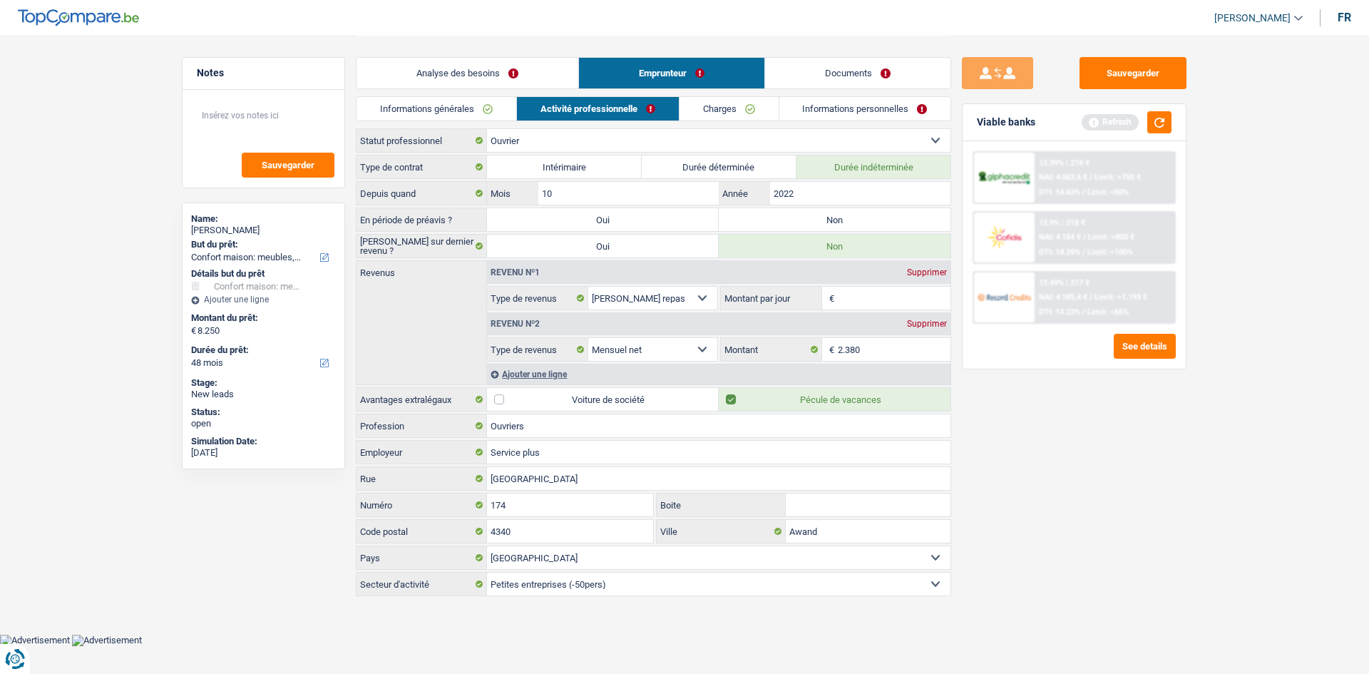
radio input "true"
click at [531, 258] on div "Sauvegarder Viable banks Refresh 12.99% | 218 € NAI: 4 063,6 € / Limit: >750 € …" at bounding box center [1074, 354] width 246 height 594
click at [531, 258] on input "Montant par jour" at bounding box center [894, 298] width 113 height 23
type input "6,0"
click at [531, 111] on link "Charges" at bounding box center [729, 109] width 99 height 24
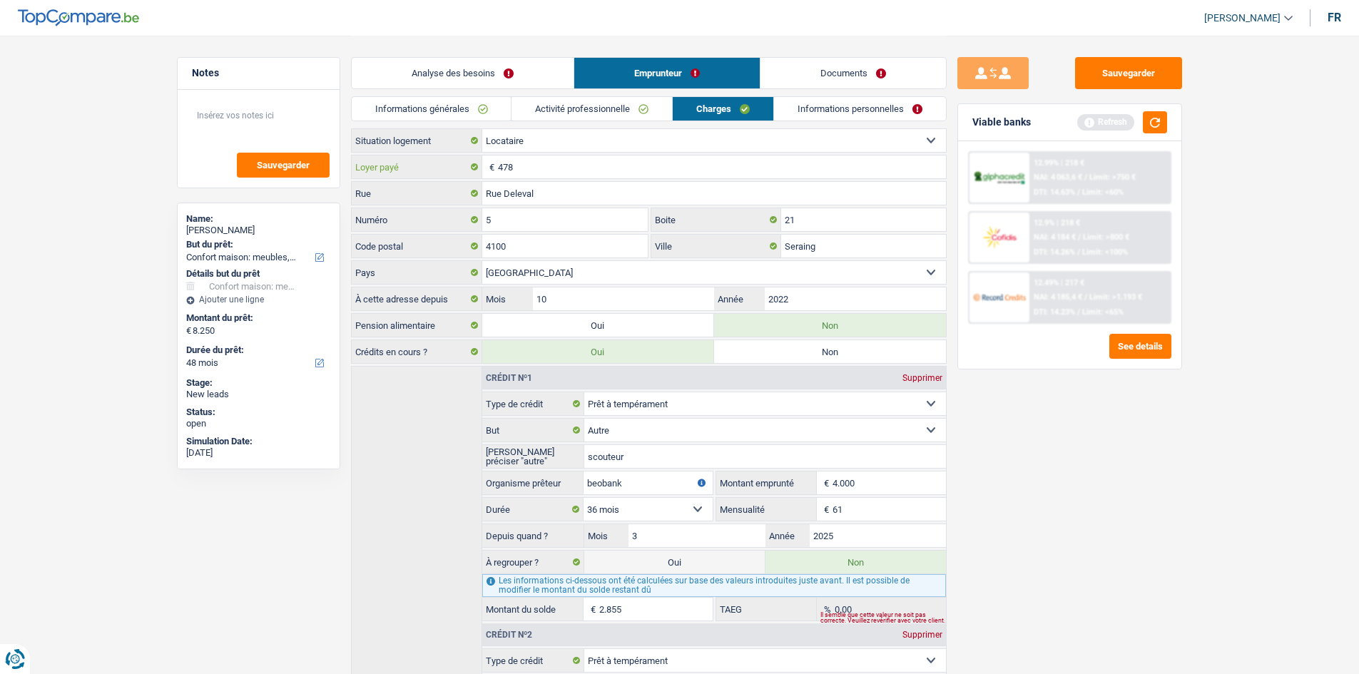
click at [531, 174] on input "478" at bounding box center [722, 166] width 448 height 23
click at [531, 111] on link "Informations personnelles" at bounding box center [860, 109] width 172 height 24
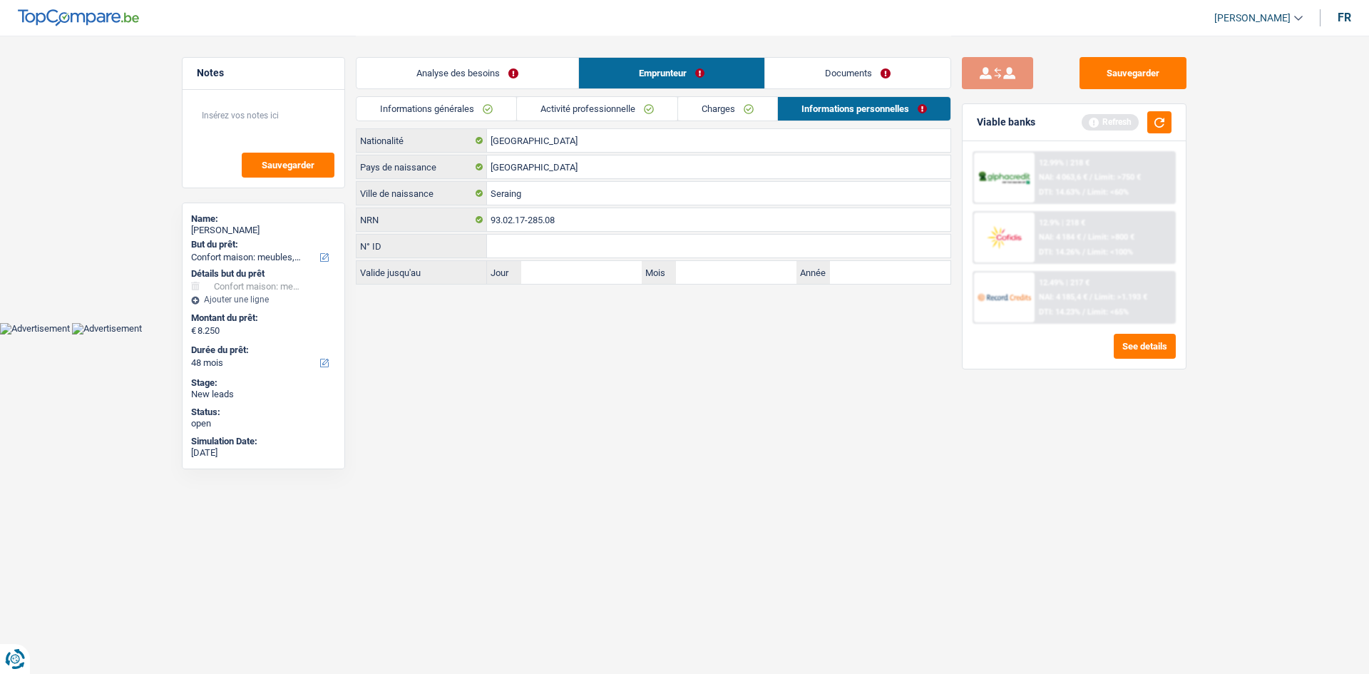
click at [531, 80] on button "submit" at bounding box center [997, 73] width 71 height 32
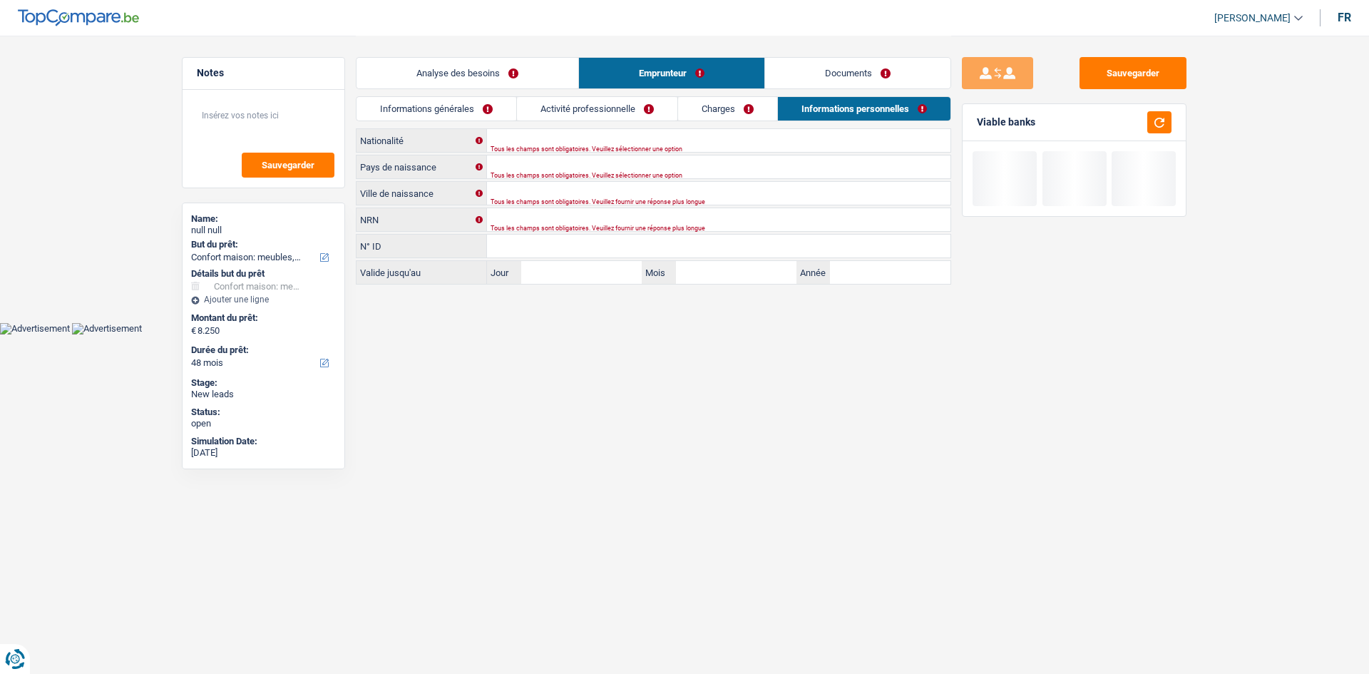
click at [531, 78] on link "Documents" at bounding box center [857, 73] width 185 height 31
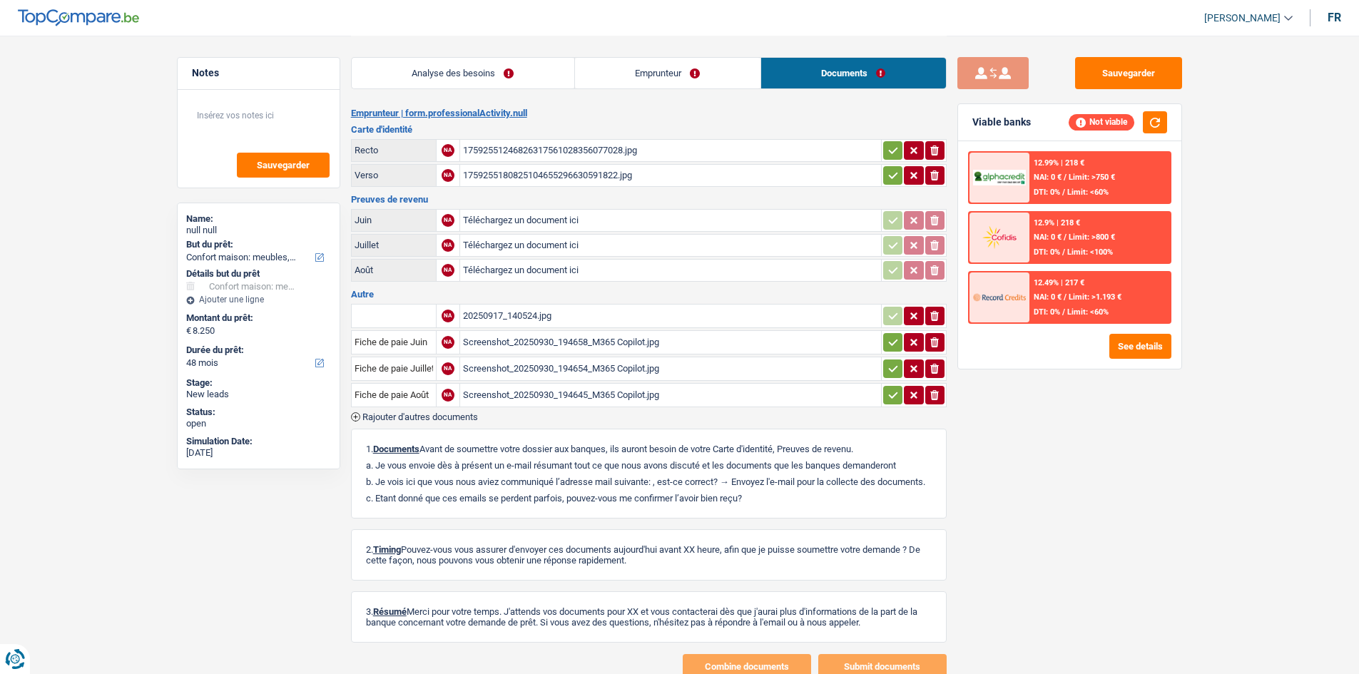
click at [531, 82] on button "submit" at bounding box center [992, 73] width 71 height 32
radio input "true"
select select "worker"
type input "10"
type input "2022"
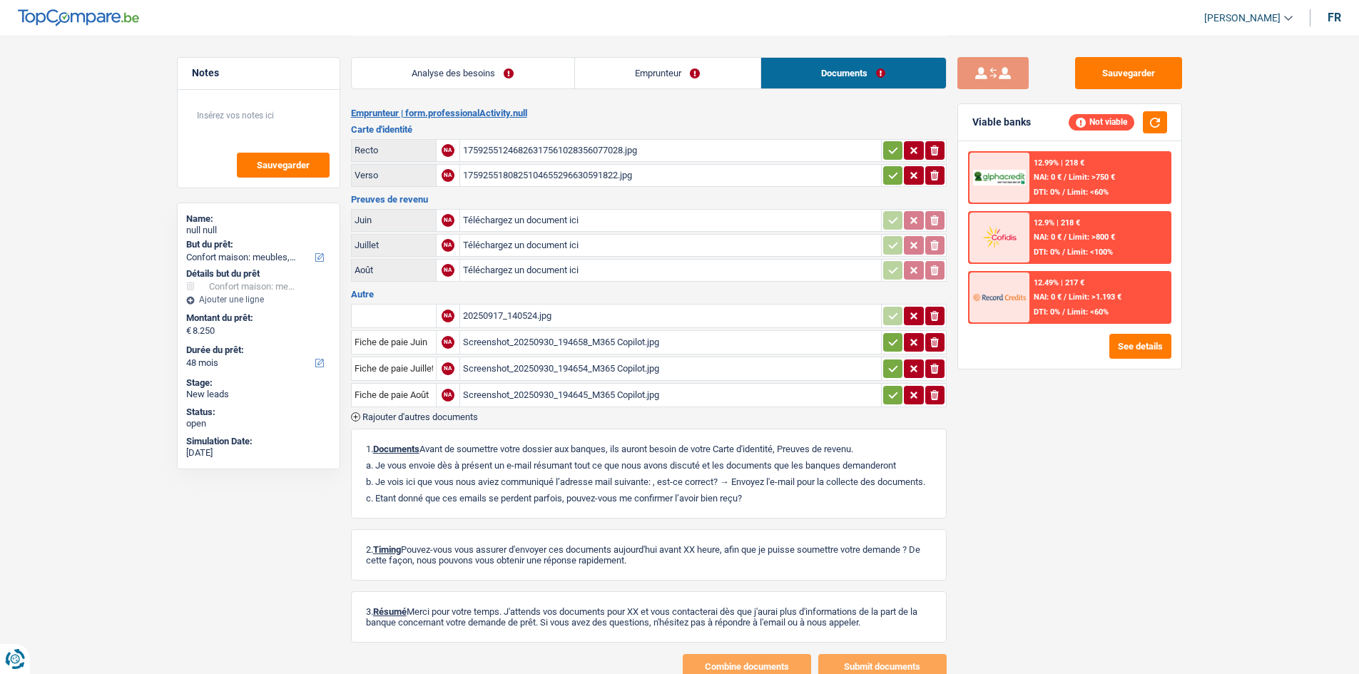
select select "rents"
radio input "true"
select select "mealVouchers"
select select "netSalary"
select select "familyAllowances"
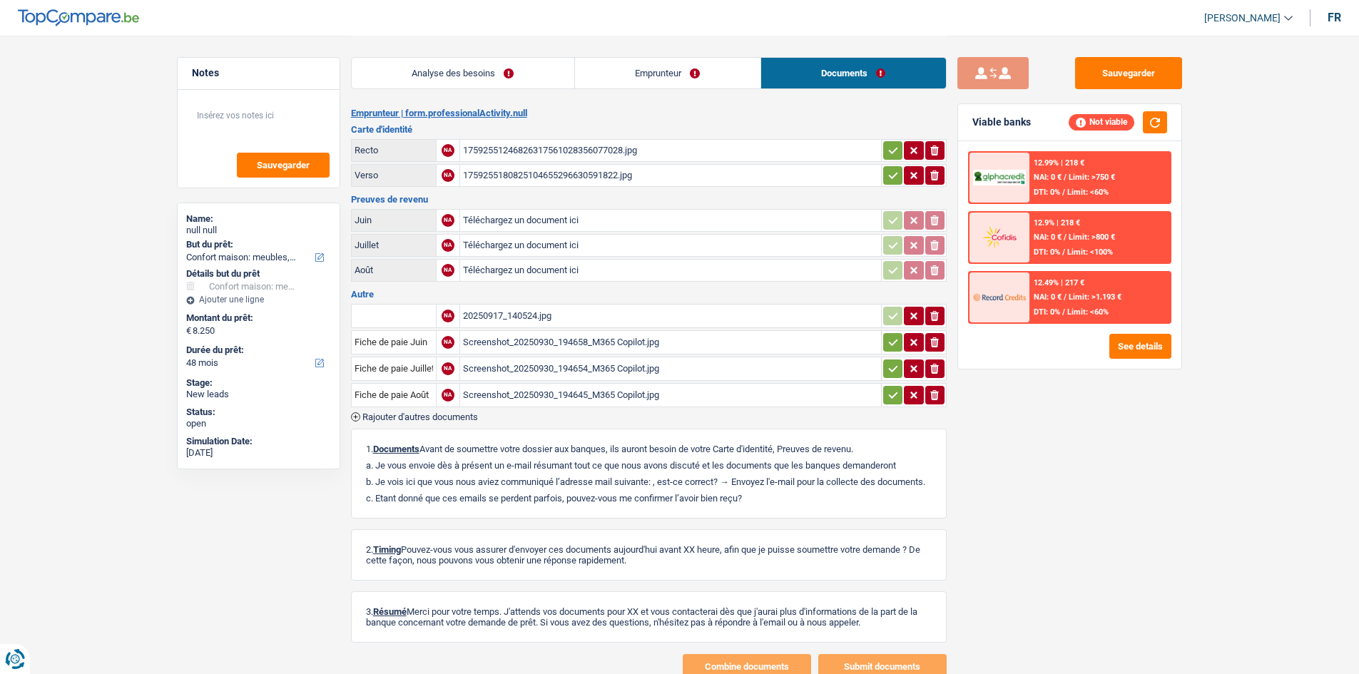
select select "personalLoan"
select select "other"
select select "36"
select select "personalLoan"
select select "smallWorks"
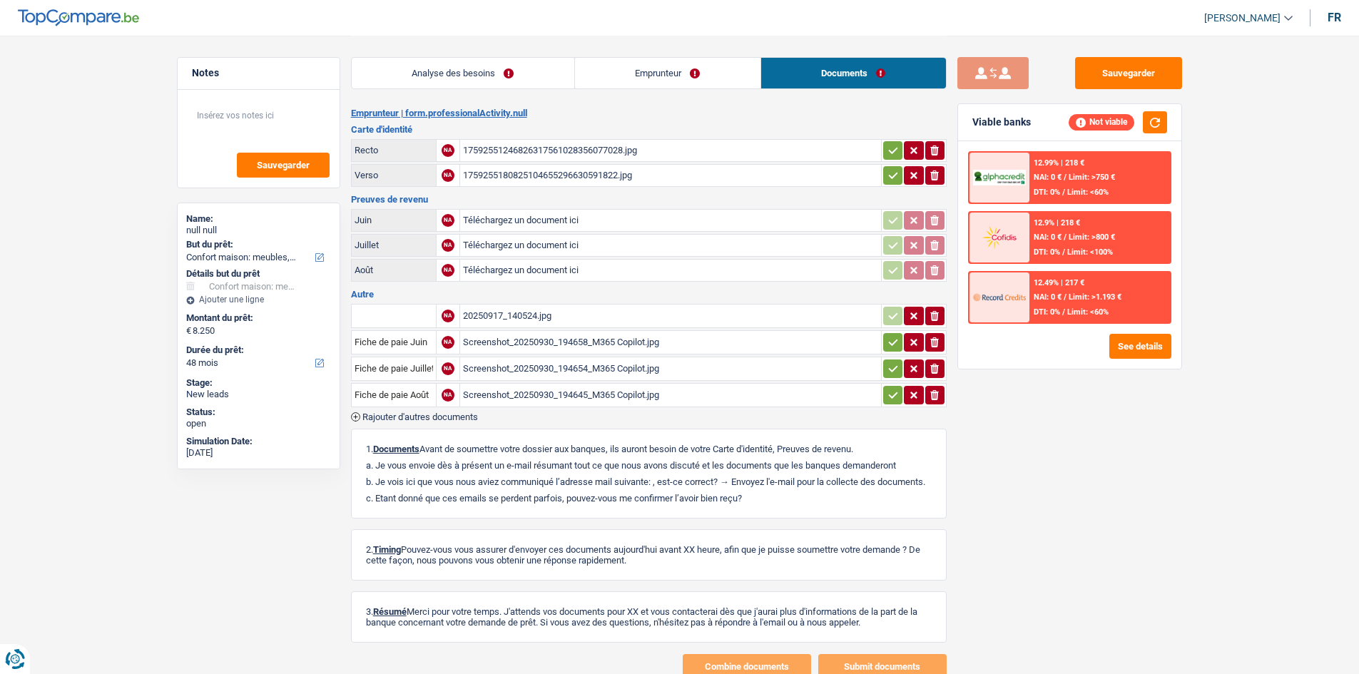
select select "36"
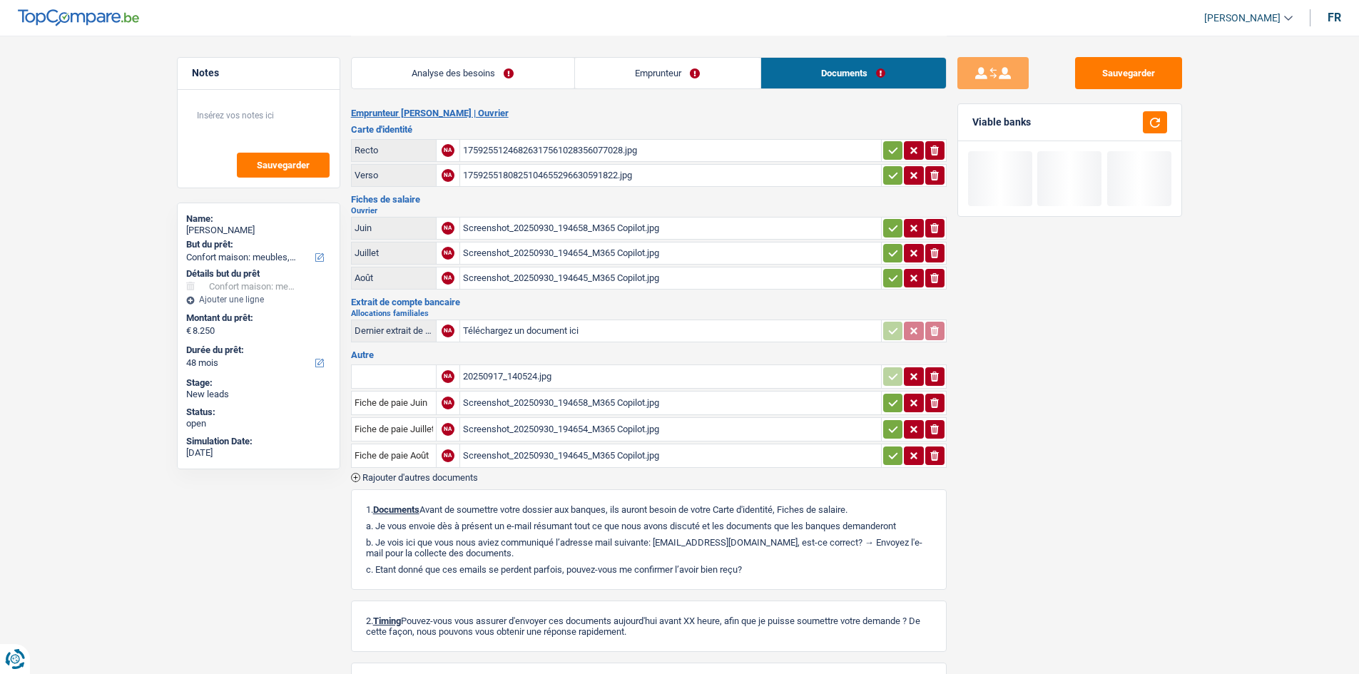
click at [530, 65] on link "Analyse des besoins" at bounding box center [463, 73] width 223 height 31
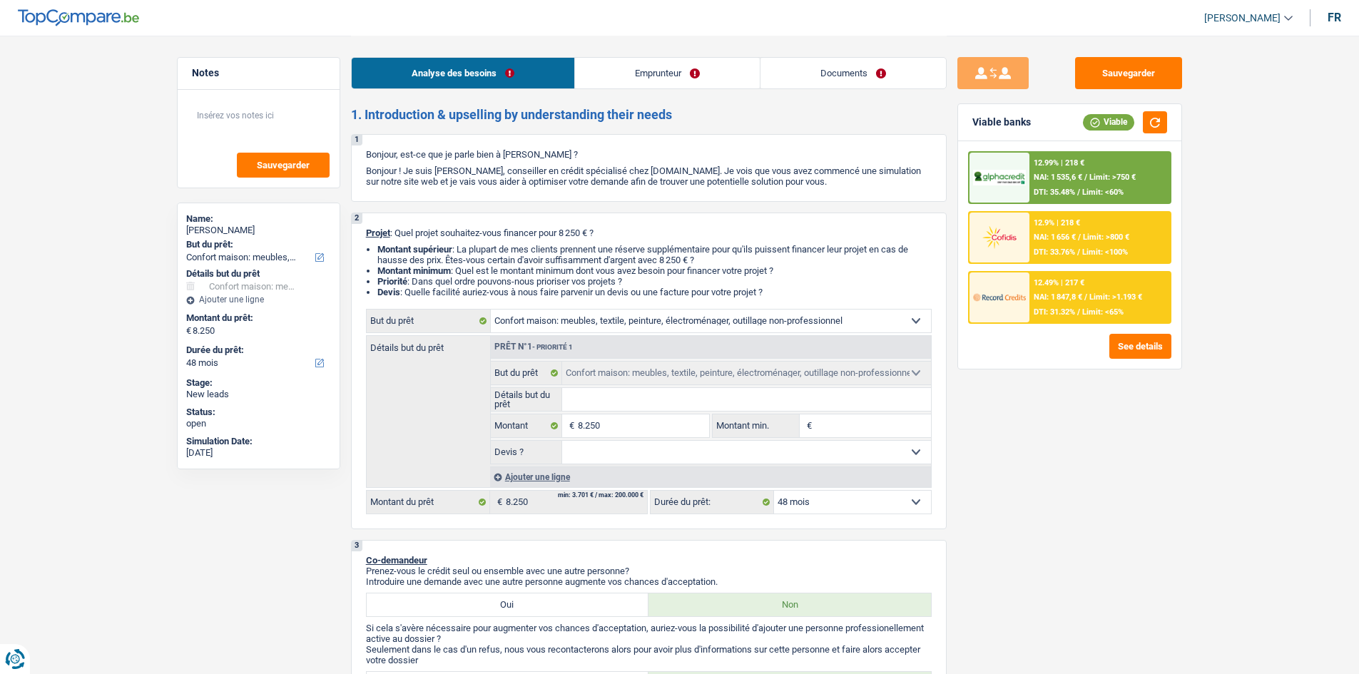
click at [531, 258] on select "Oui Non Non répondu Sélectionner une option" at bounding box center [746, 452] width 369 height 23
select select "yes"
click at [531, 258] on select "Oui Non Non répondu Sélectionner une option" at bounding box center [746, 452] width 369 height 23
select select "yes"
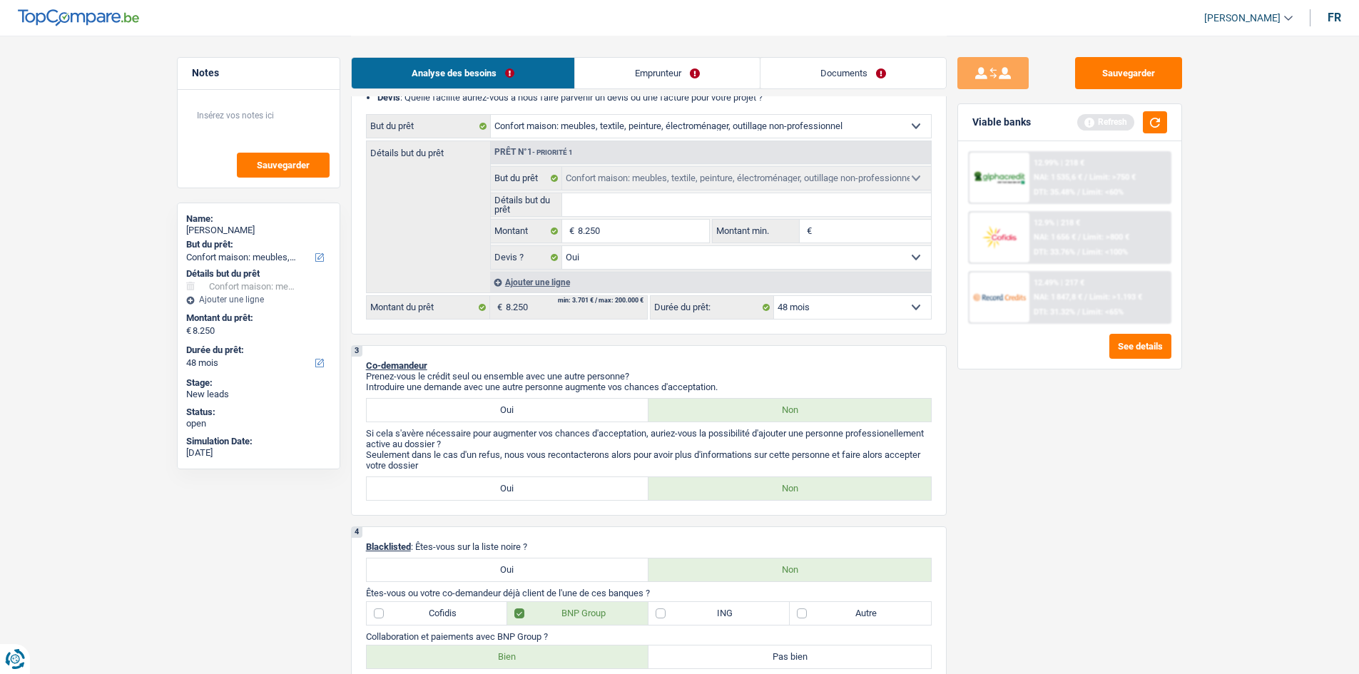
scroll to position [214, 0]
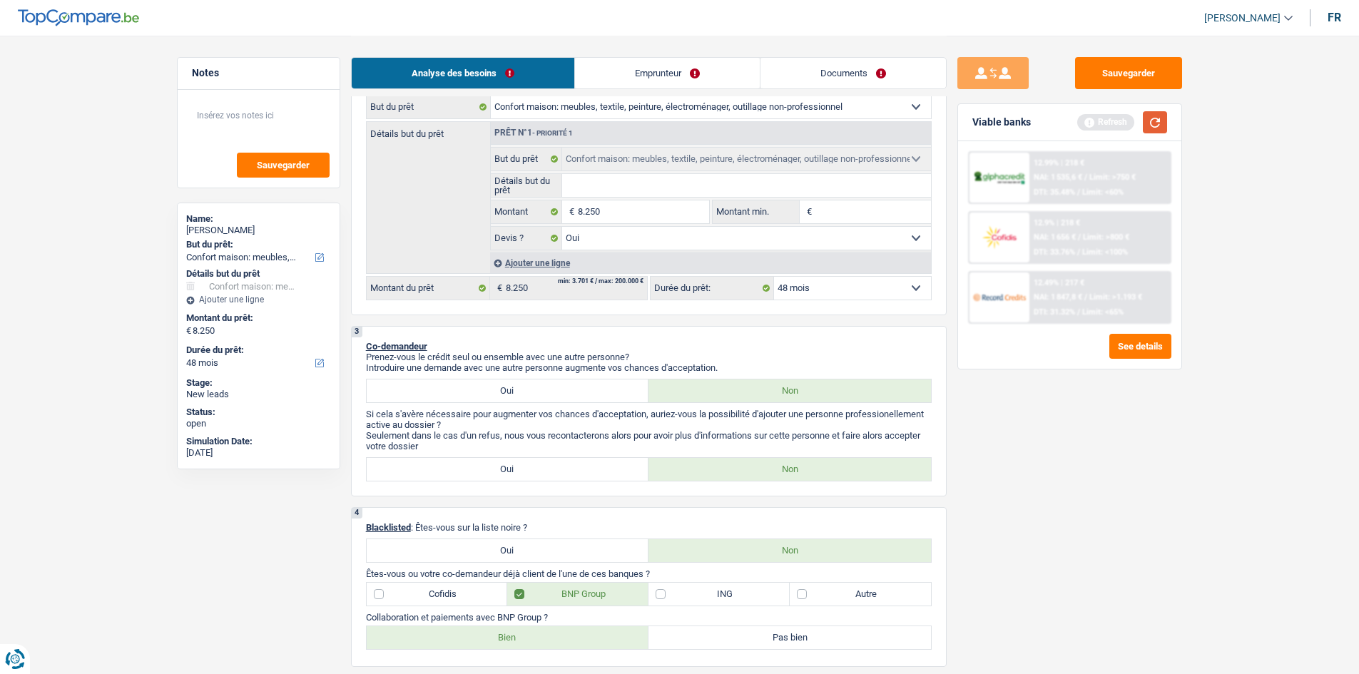
click at [531, 131] on button "button" at bounding box center [1155, 122] width 24 height 22
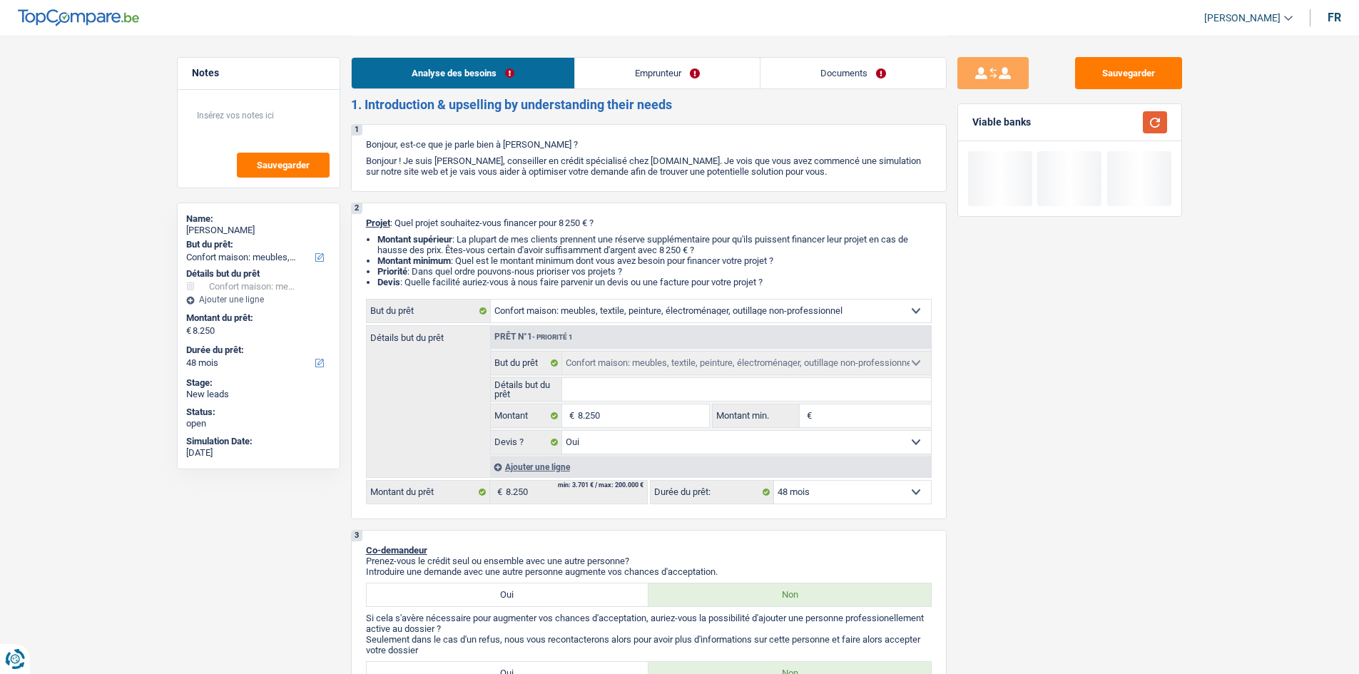
scroll to position [0, 0]
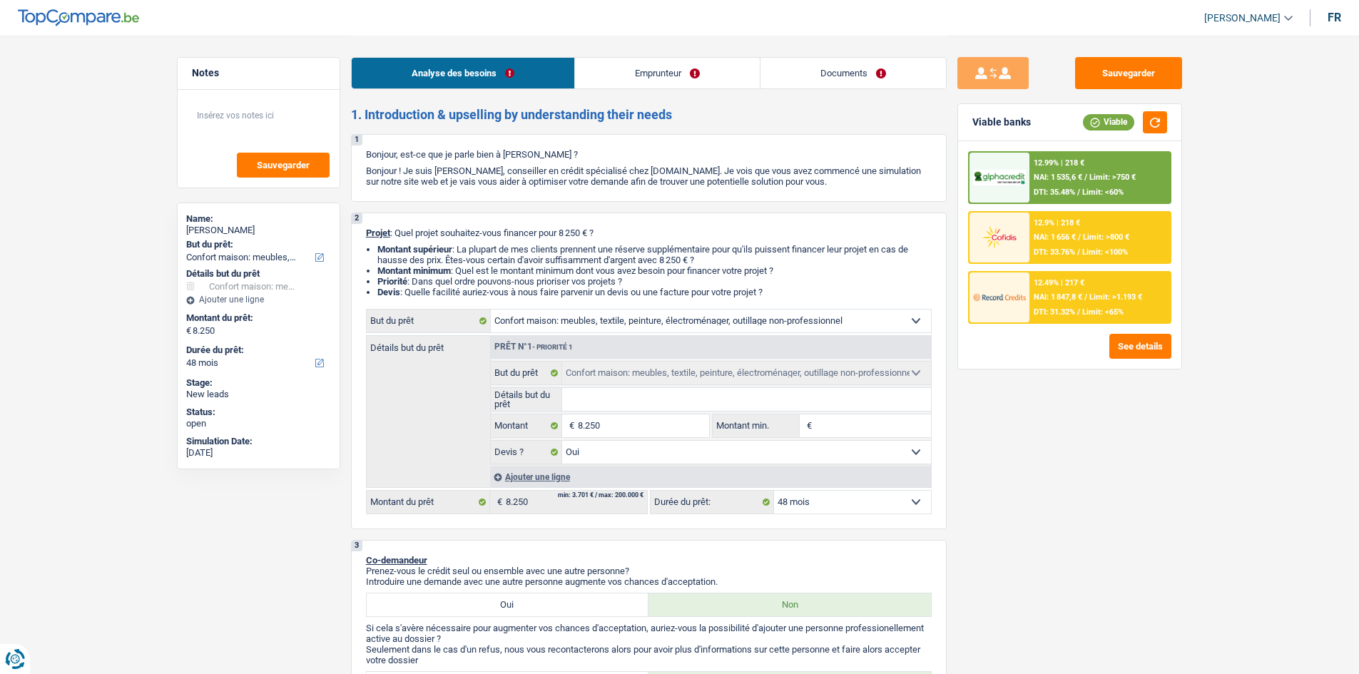
click at [531, 258] on div "12.49% | 217 € NAI: 1 847,8 € / Limit: >1.193 € DTI: 31.32% / Limit: <65%" at bounding box center [1099, 297] width 141 height 50
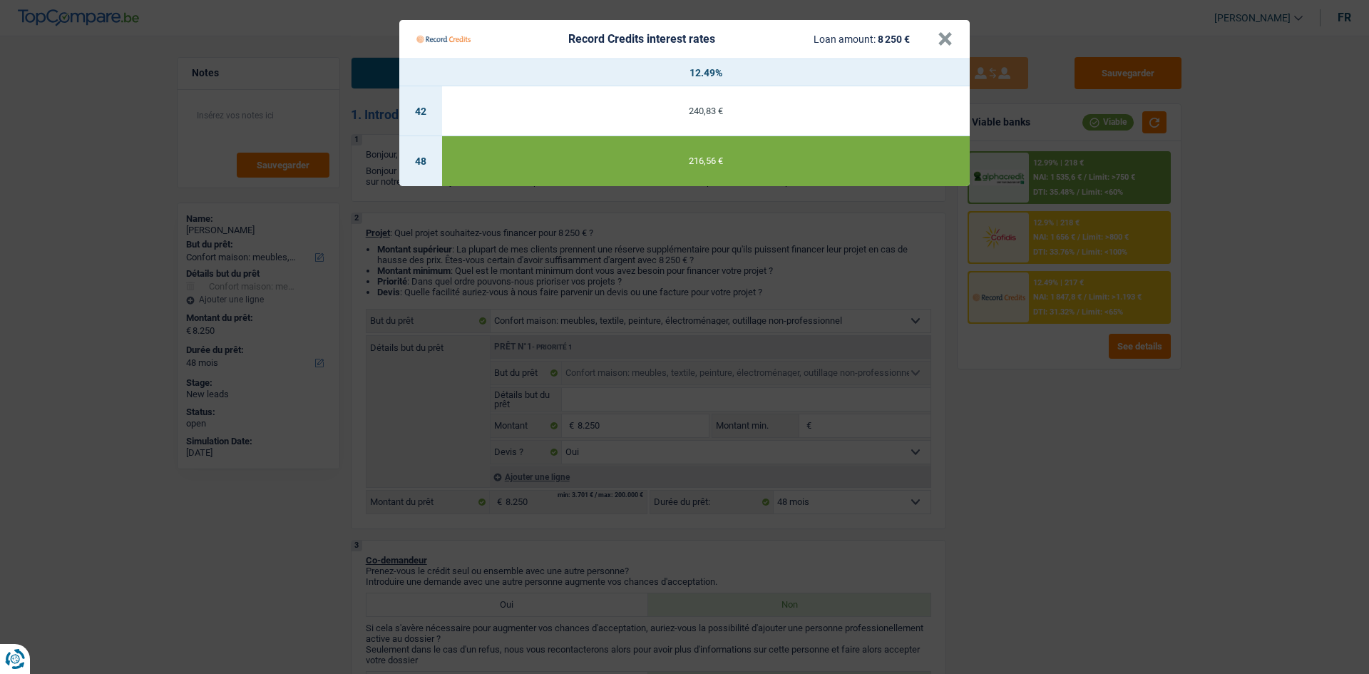
click at [531, 258] on Credits "Record Credits interest rates Loan amount: 8 250 € × 12.49% 42 240,83 € 48 216,…" at bounding box center [684, 337] width 1369 height 674
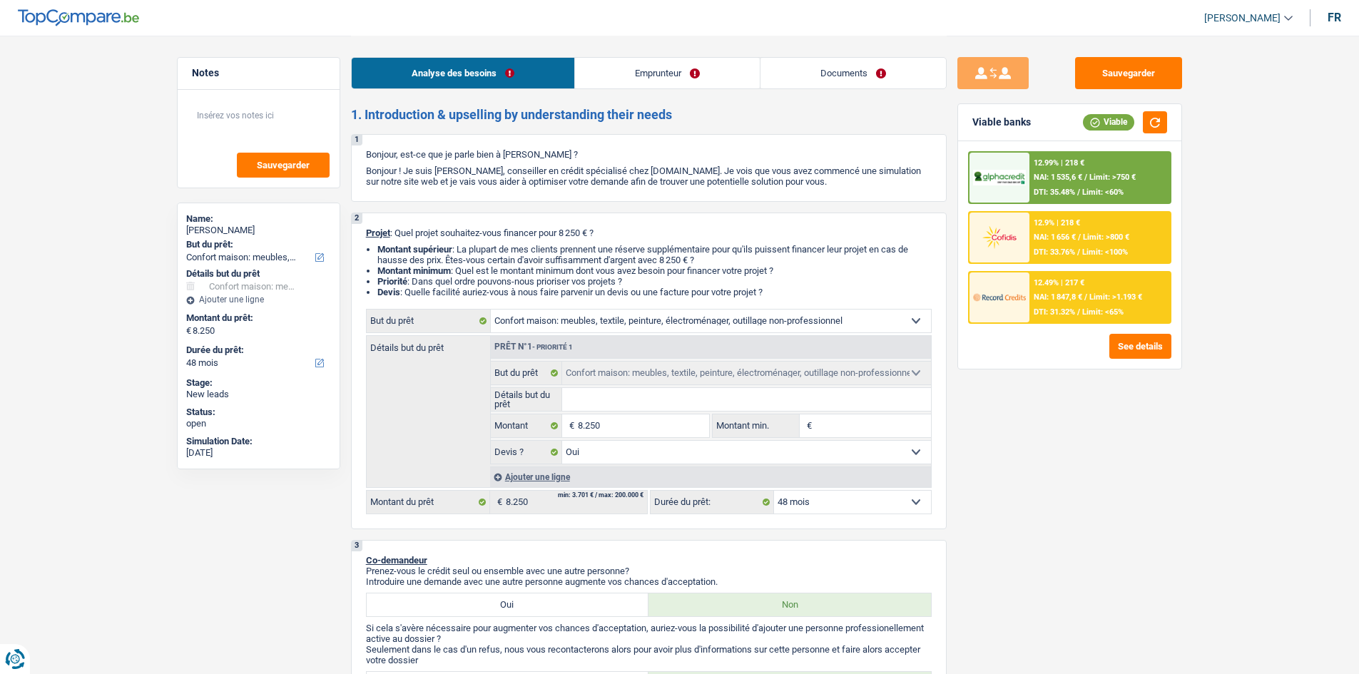
click at [531, 190] on span "Limit: <60%" at bounding box center [1102, 192] width 41 height 9
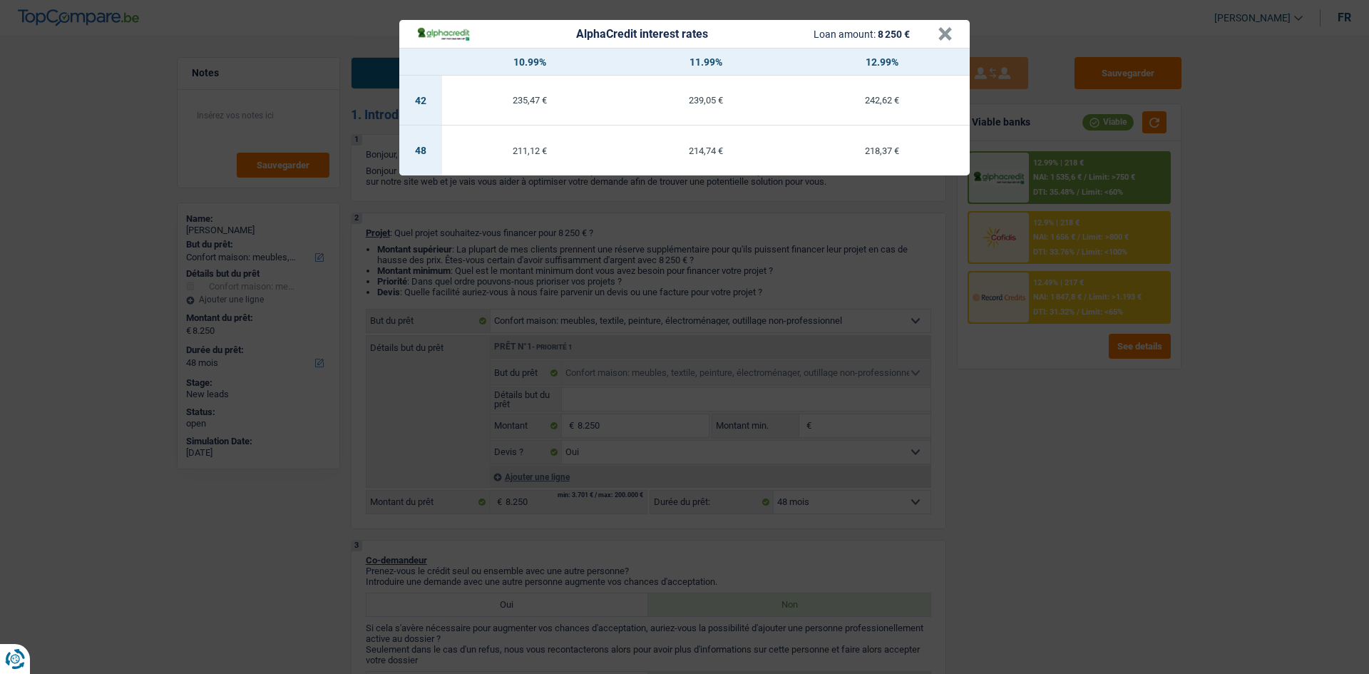
click at [531, 258] on div "AlphaCredit interest rates Loan amount: 8 250 € × 10.99% 11.99% 12.99% 42 235,4…" at bounding box center [684, 337] width 1369 height 674
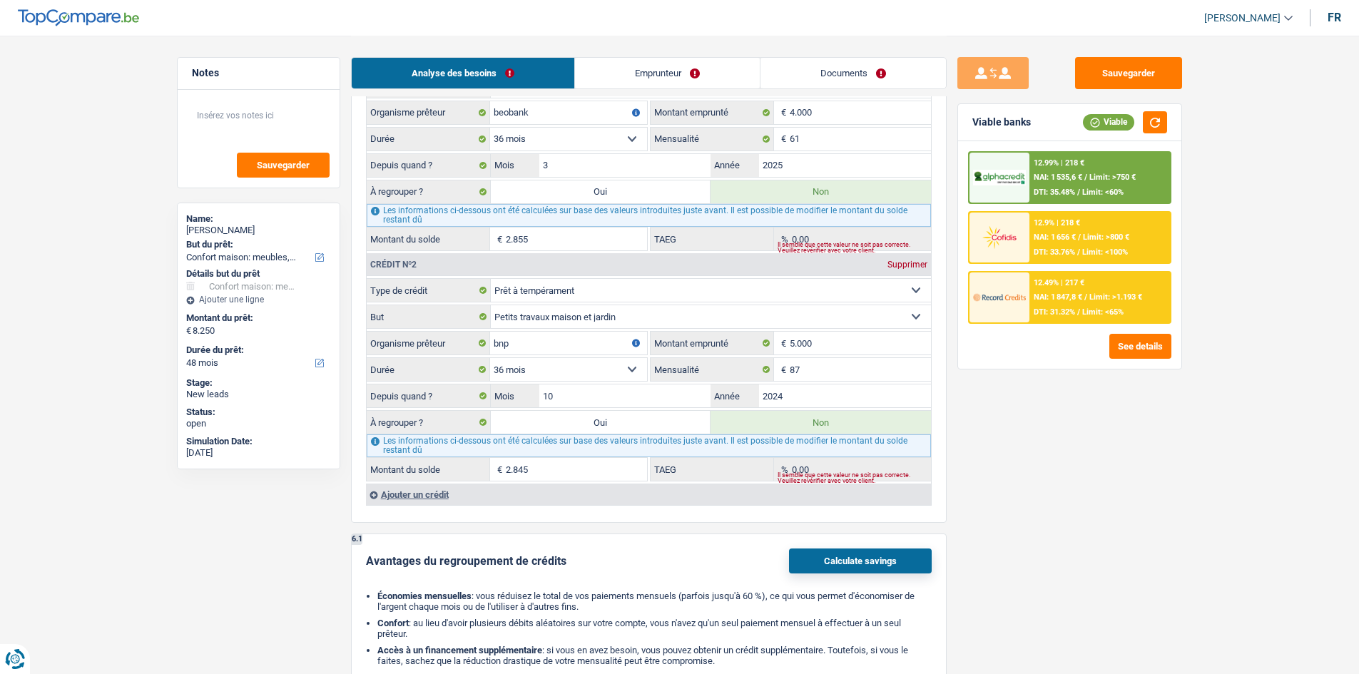
scroll to position [1640, 0]
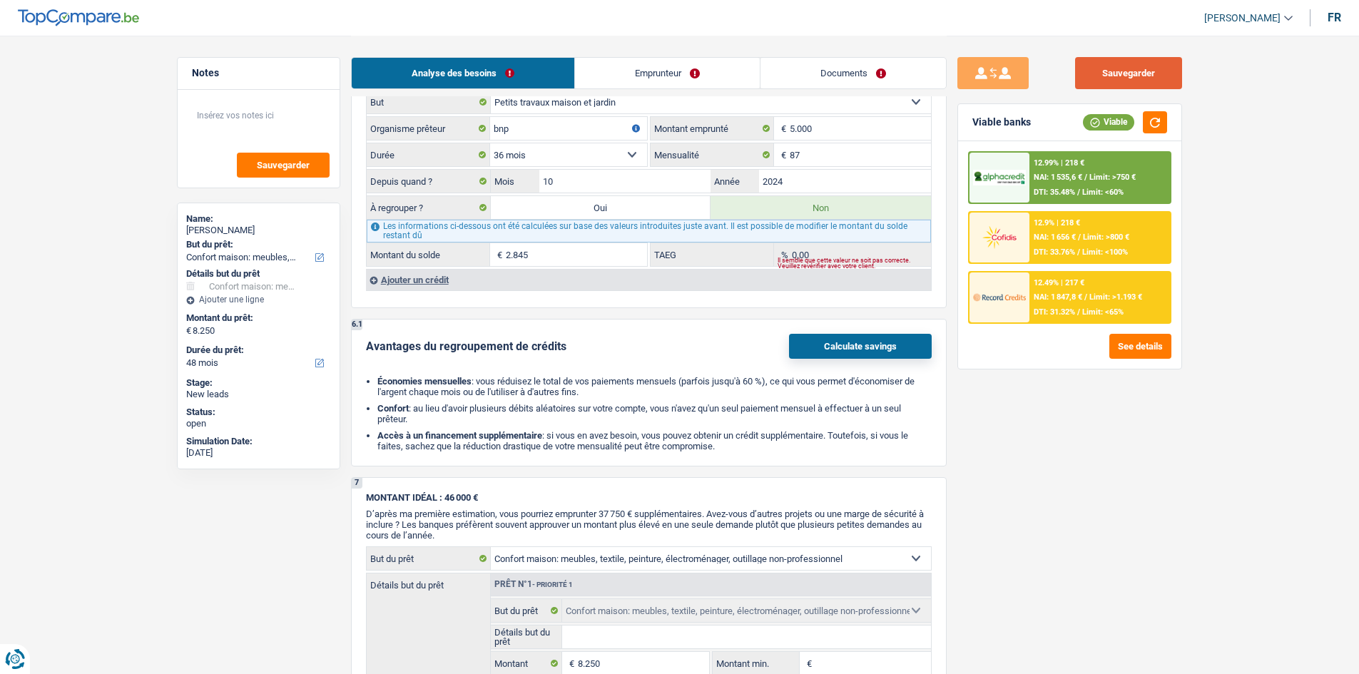
click at [531, 78] on button "Sauvegarder" at bounding box center [1128, 73] width 107 height 32
click at [531, 72] on link "Documents" at bounding box center [852, 73] width 185 height 31
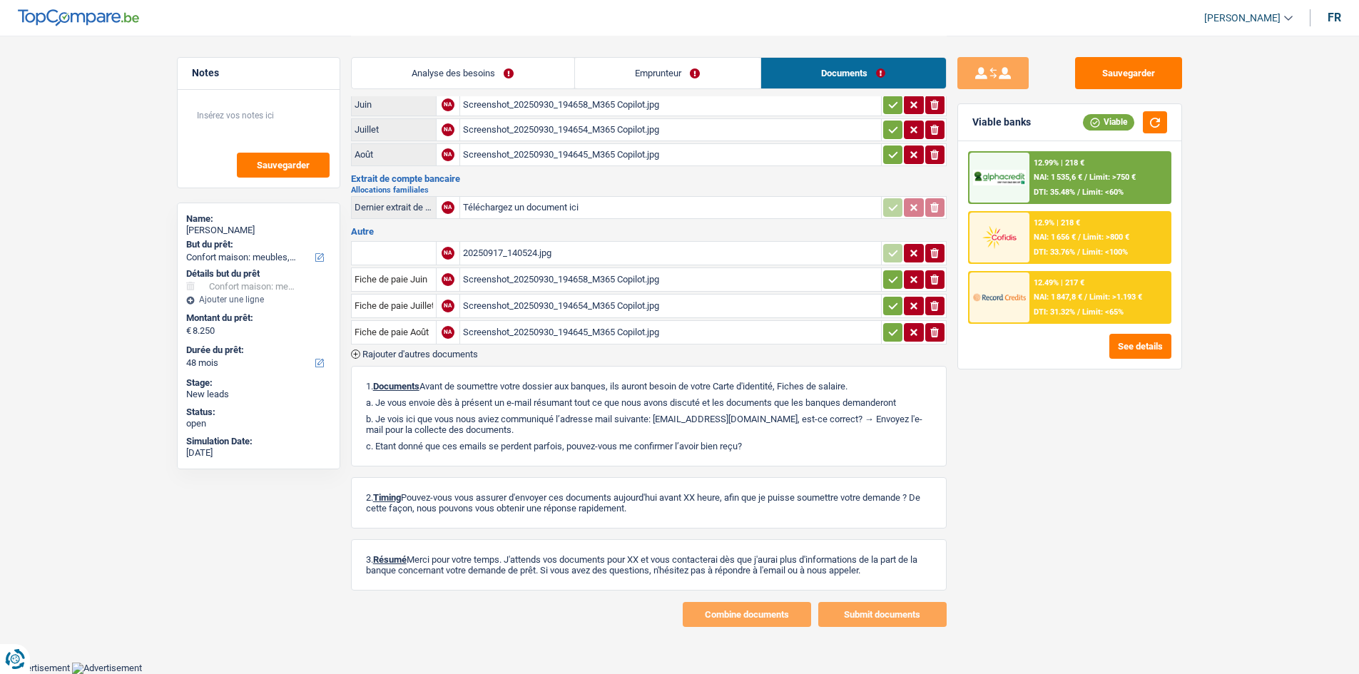
scroll to position [123, 0]
click at [506, 258] on div "Screenshot_20250930_194658_M365 Copilot.jpg" at bounding box center [670, 280] width 415 height 21
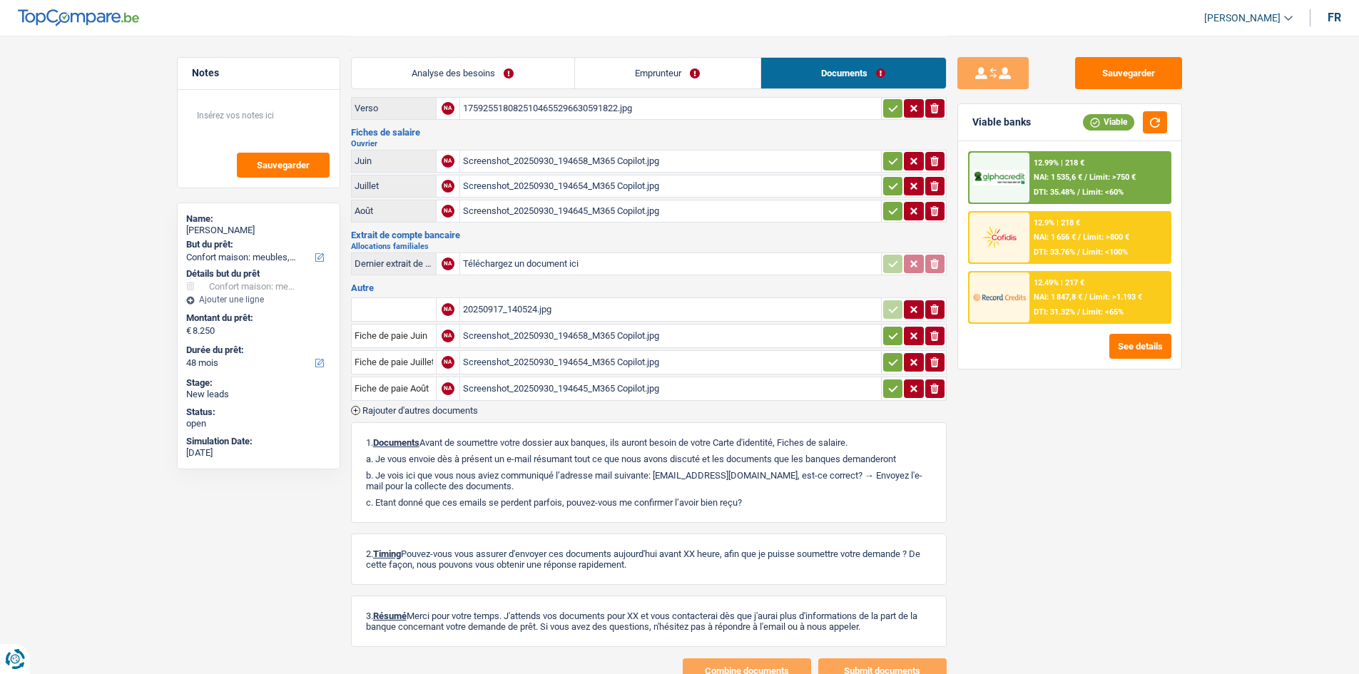
scroll to position [0, 0]
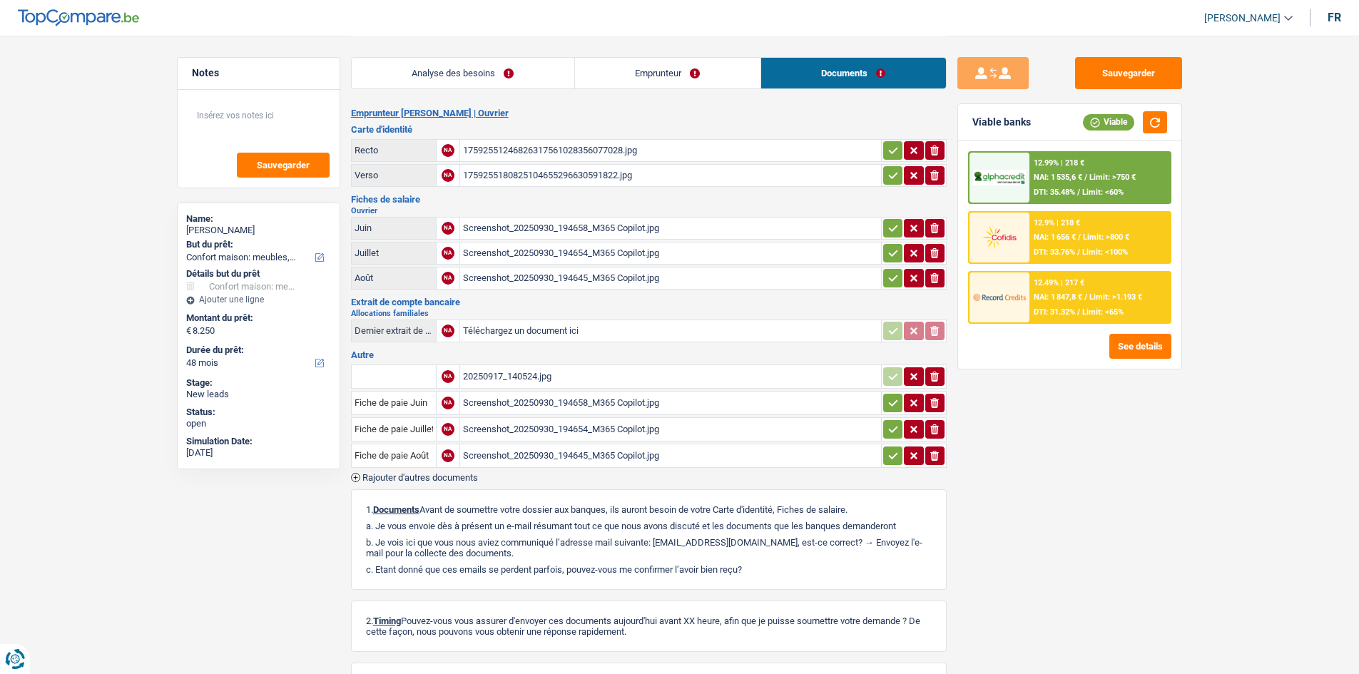
click at [531, 153] on div "17592551246826317561028356077028.jpg" at bounding box center [670, 150] width 415 height 21
click at [526, 192] on div "Emprunteur Jason Montulet | Ouvrier Carte d'identité Recto NA 17592551246826317…" at bounding box center [649, 429] width 596 height 643
click at [531, 165] on div "1759255180825104655296630591822.jpg" at bounding box center [670, 175] width 415 height 21
click at [531, 149] on div "17592551246826317561028356077028.jpg" at bounding box center [670, 150] width 415 height 21
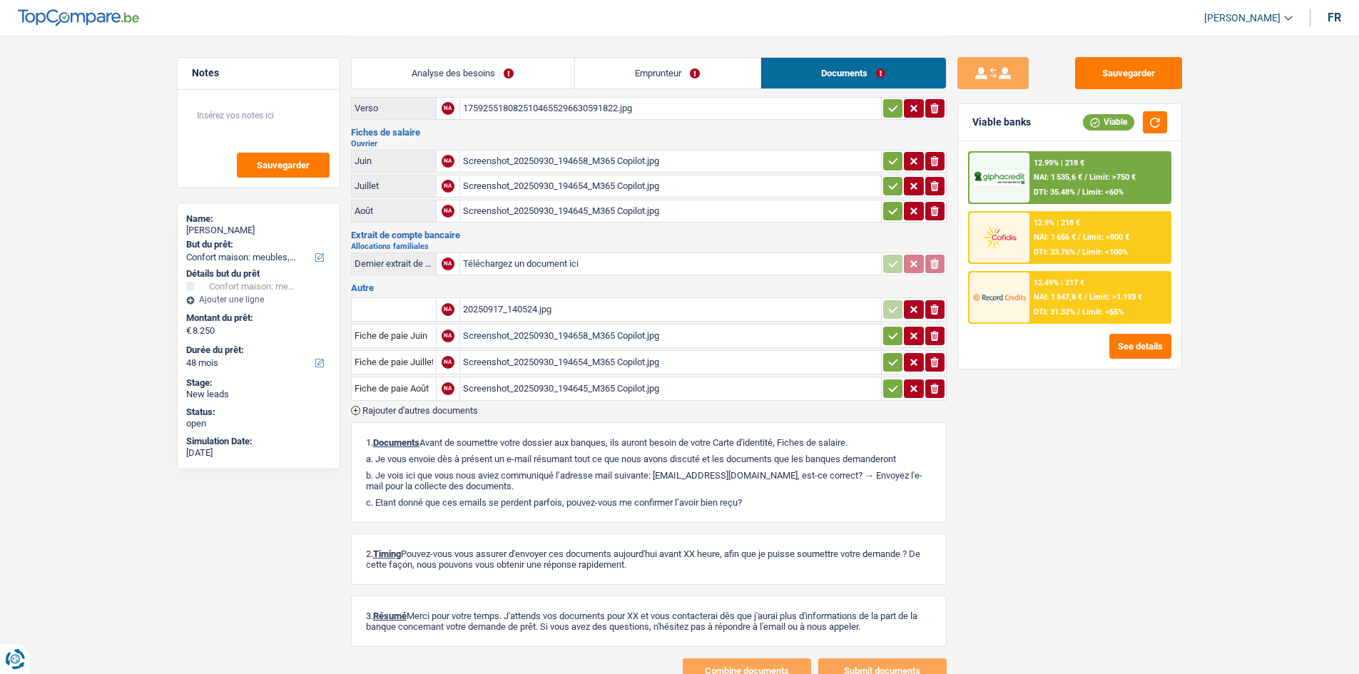
scroll to position [123, 0]
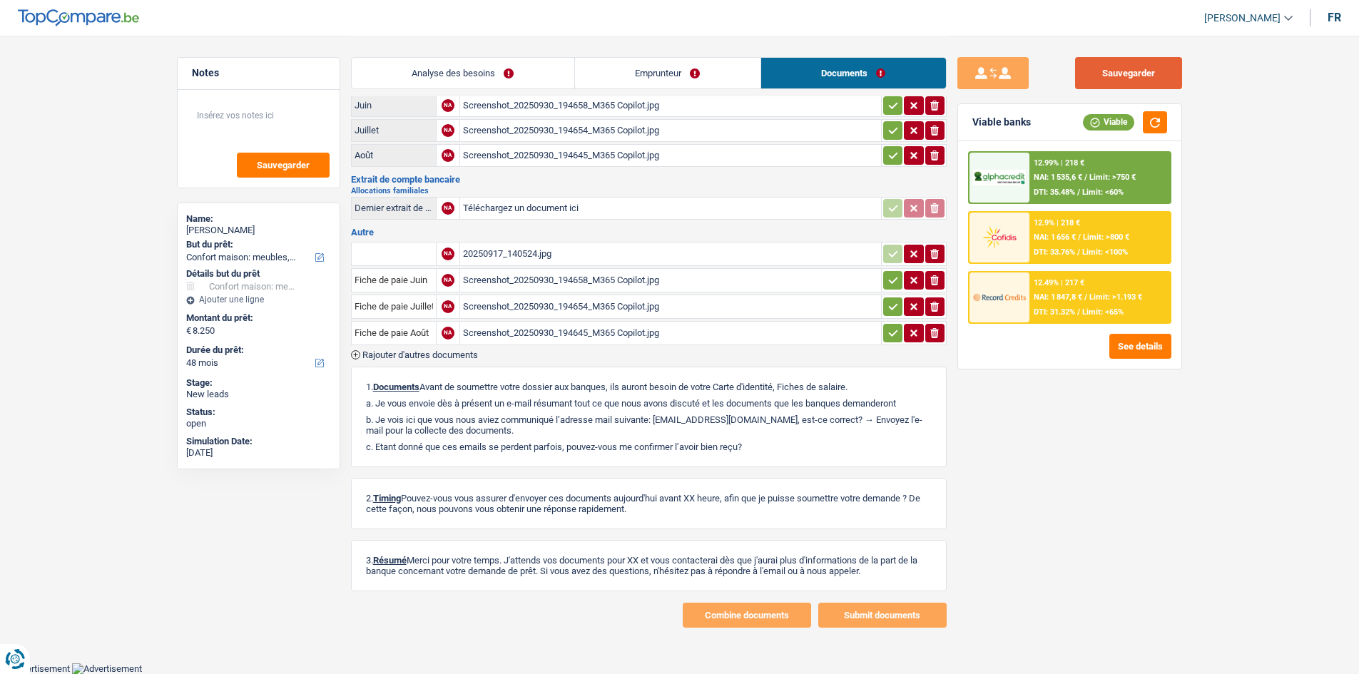
drag, startPoint x: 1108, startPoint y: 77, endPoint x: 1093, endPoint y: 106, distance: 32.2
click at [531, 77] on button "Sauvegarder" at bounding box center [1128, 73] width 107 height 32
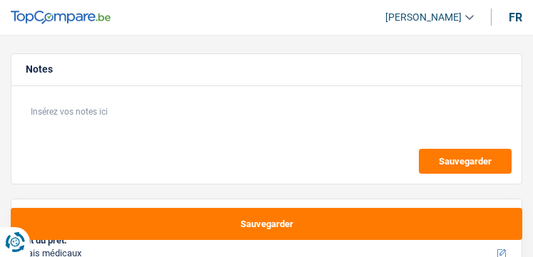
select select "medical"
select select "36"
select select "medical"
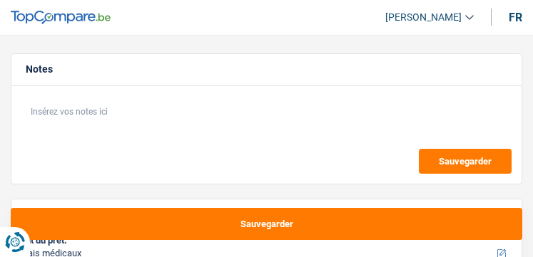
select select "36"
select select "worker"
select select "netSalary"
select select "rents"
select select "medical"
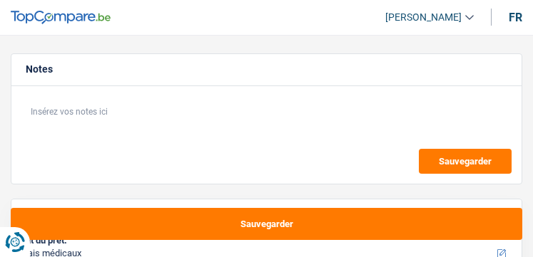
select select "medical"
select select "36"
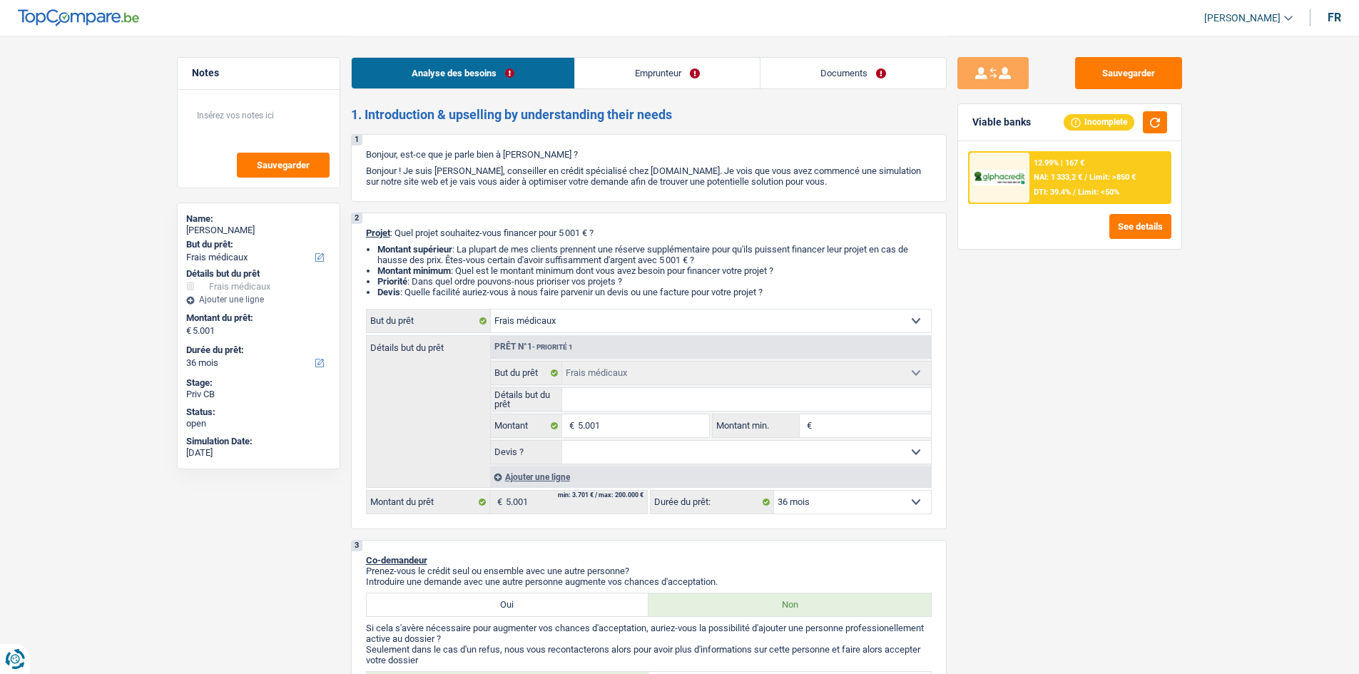
click at [532, 257] on input "Détails but du prêt" at bounding box center [746, 399] width 369 height 23
type input "o"
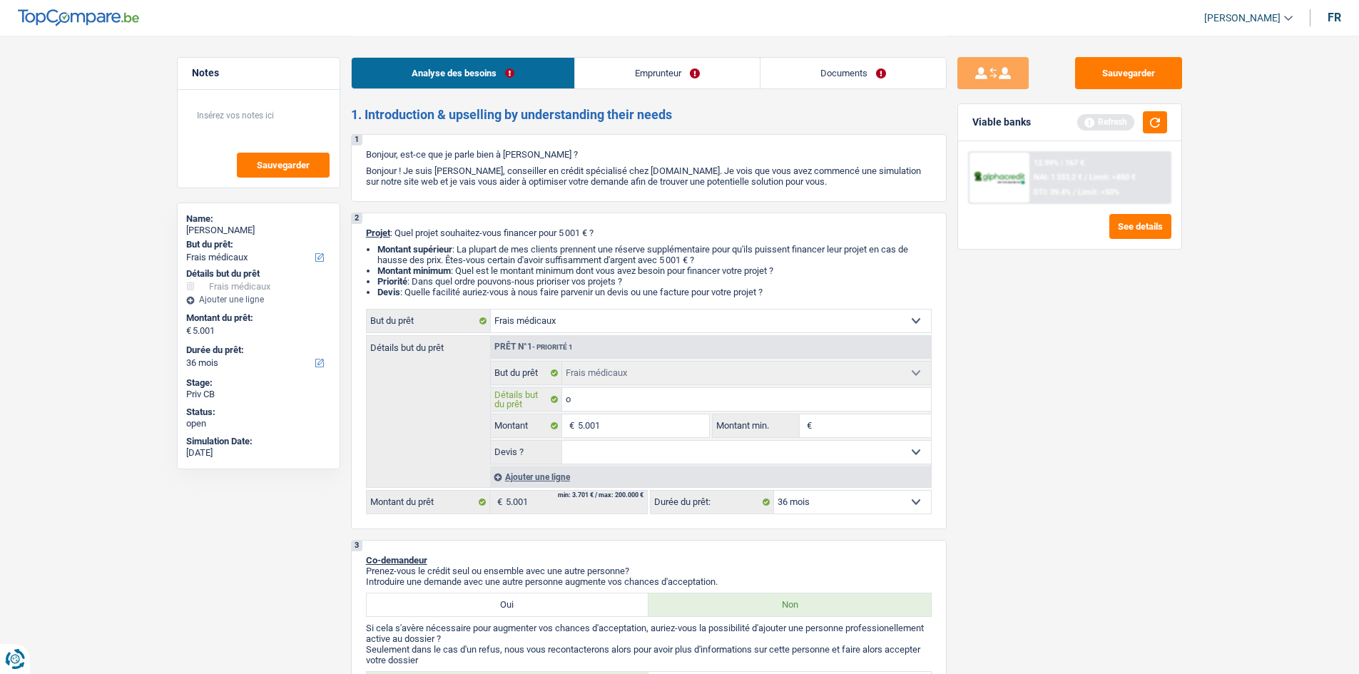
type input "op"
type input "opé"
type input "opér"
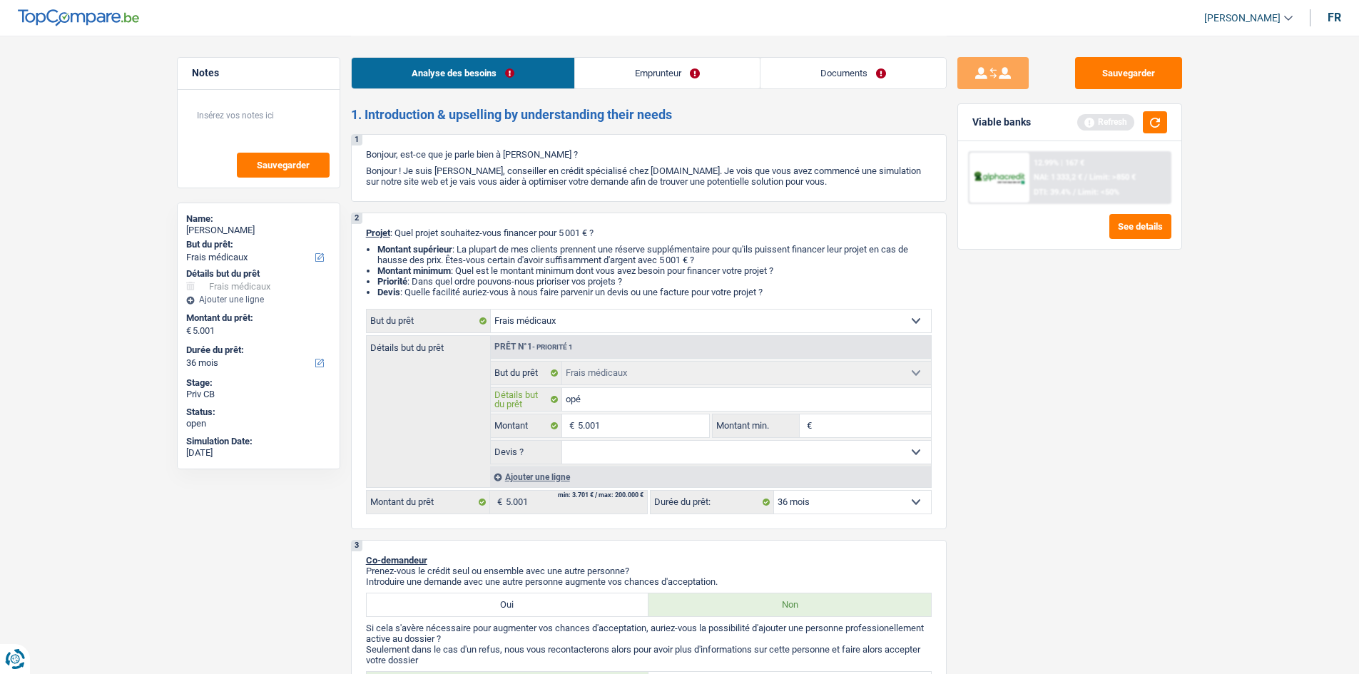
type input "opér"
type input "opéra"
type input "opérat"
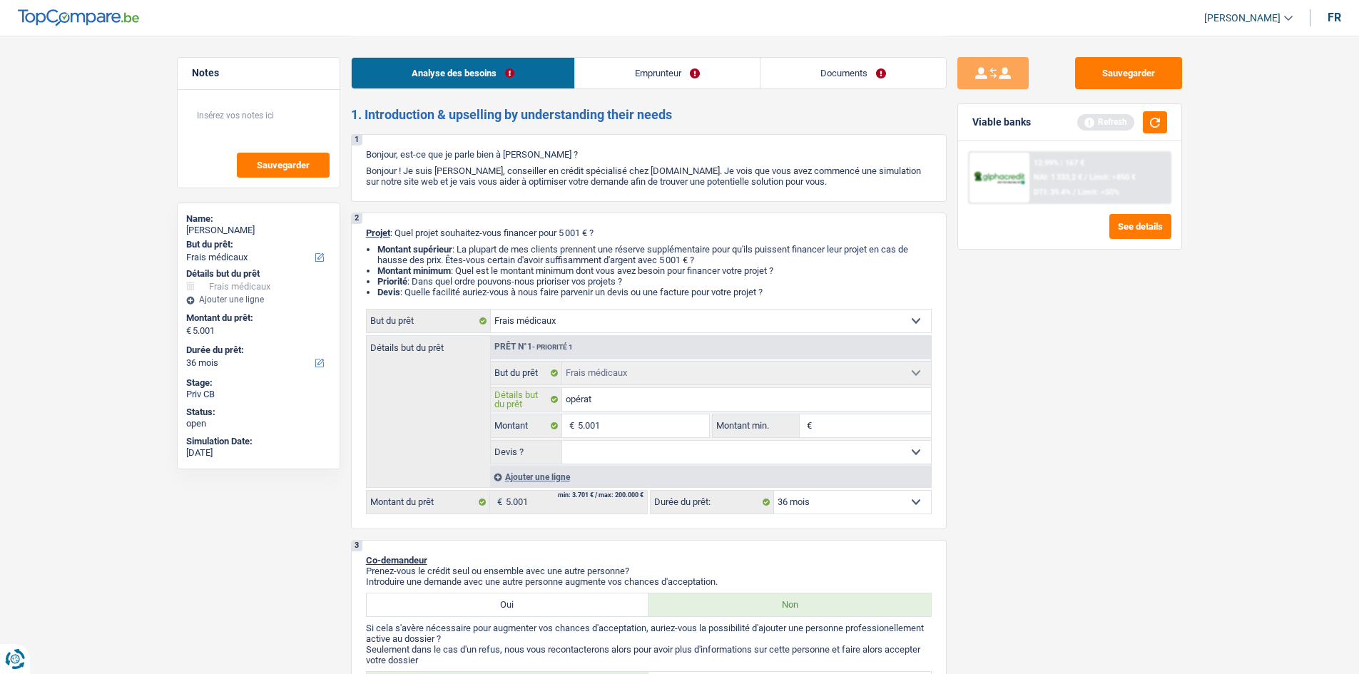
type input "opérati"
type input "opératio"
type input "opération"
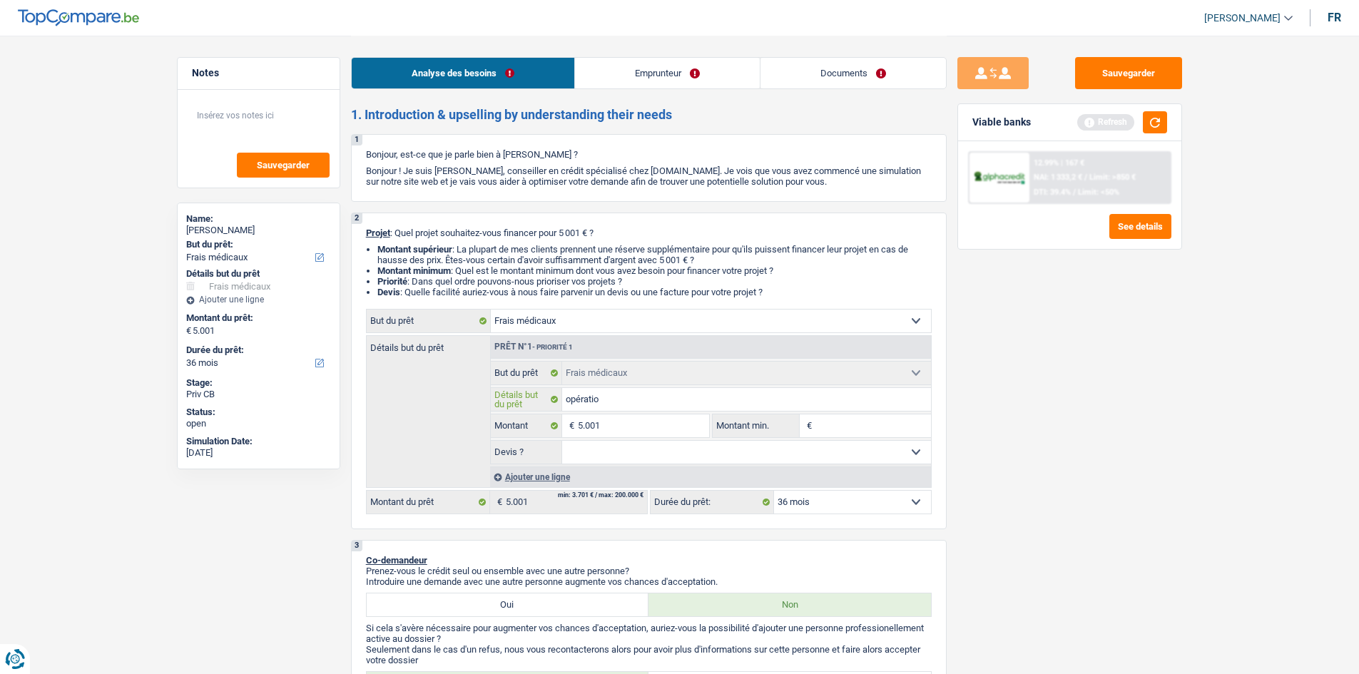
type input "opération"
drag, startPoint x: 1189, startPoint y: 442, endPoint x: 1190, endPoint y: 450, distance: 8.0
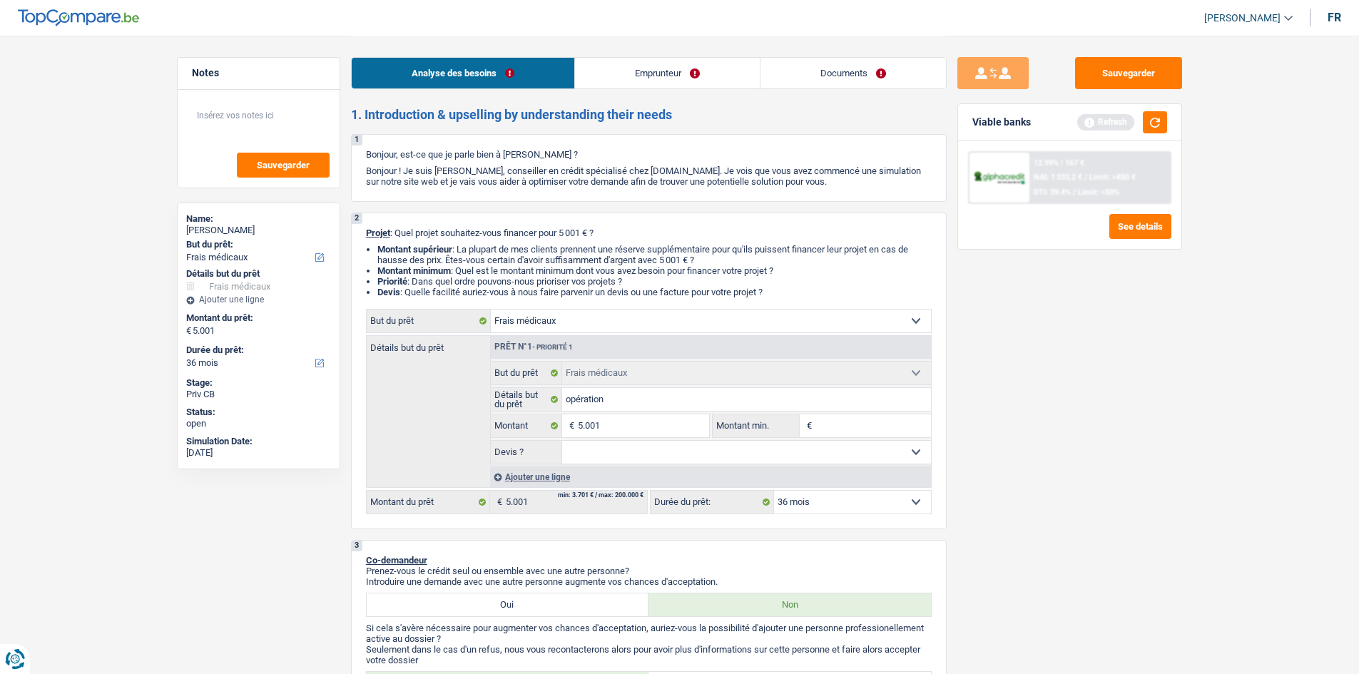
click at [532, 257] on div "Sauvegarder Viable banks Refresh 12.99% | 167 € NAI: 1 333,2 € / Limit: >850 € …" at bounding box center [1069, 354] width 246 height 594
drag, startPoint x: 702, startPoint y: 453, endPoint x: 695, endPoint y: 454, distance: 7.2
click at [532, 257] on select "Oui Non Non répondu Sélectionner une option" at bounding box center [746, 452] width 369 height 23
select select "yes"
click at [532, 257] on select "Oui Non Non répondu Sélectionner une option" at bounding box center [746, 452] width 369 height 23
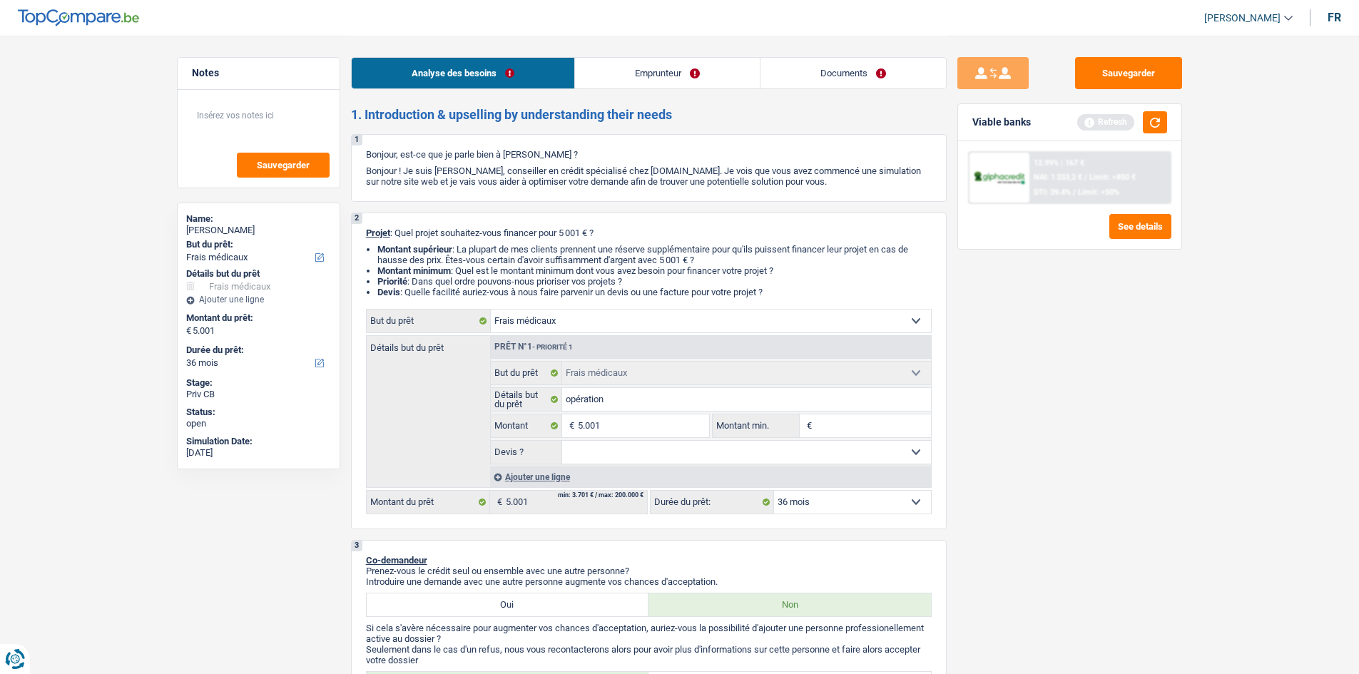
select select "yes"
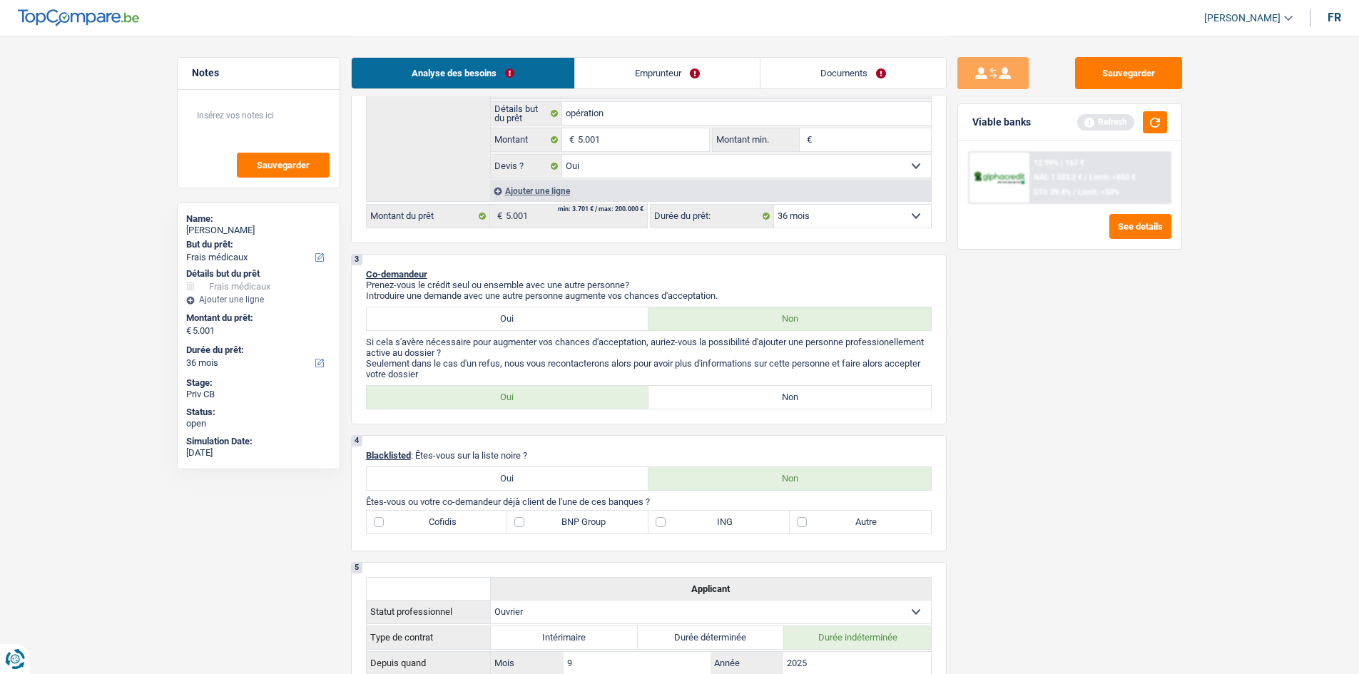
scroll to position [357, 0]
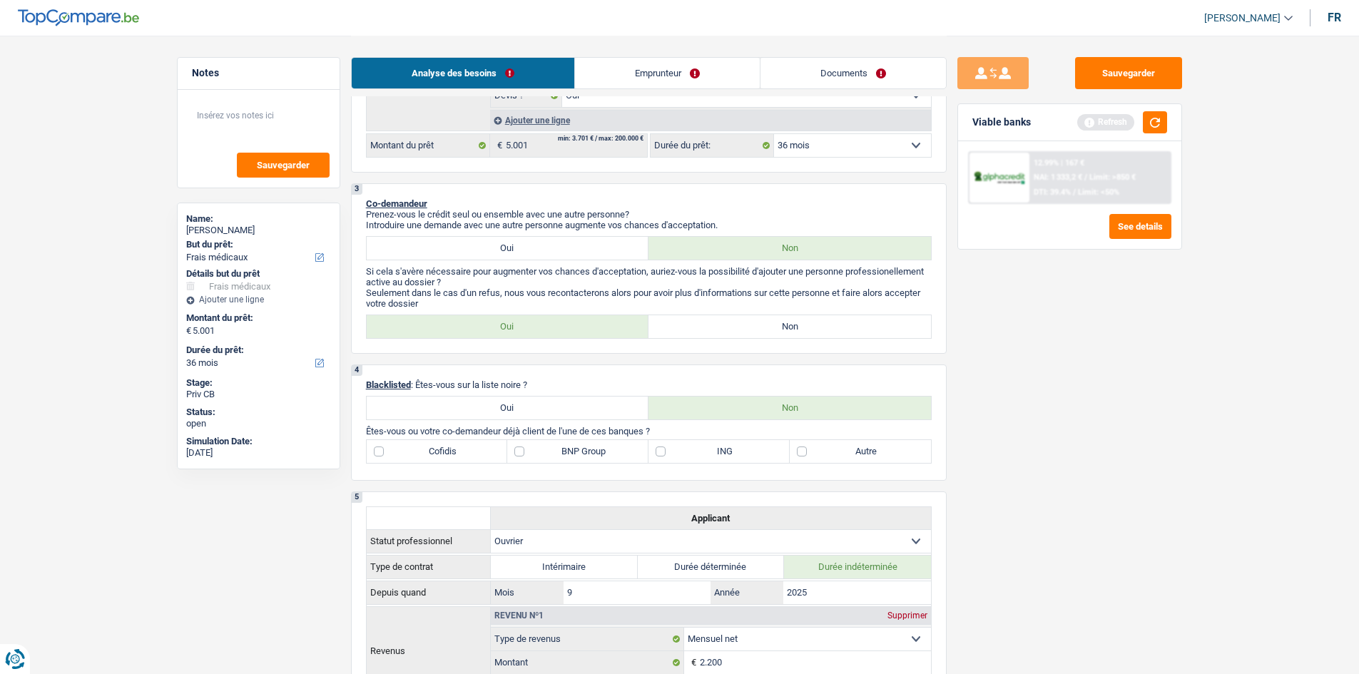
click at [532, 257] on label "Non" at bounding box center [789, 326] width 282 height 23
click at [532, 257] on input "Non" at bounding box center [789, 326] width 282 height 23
radio input "true"
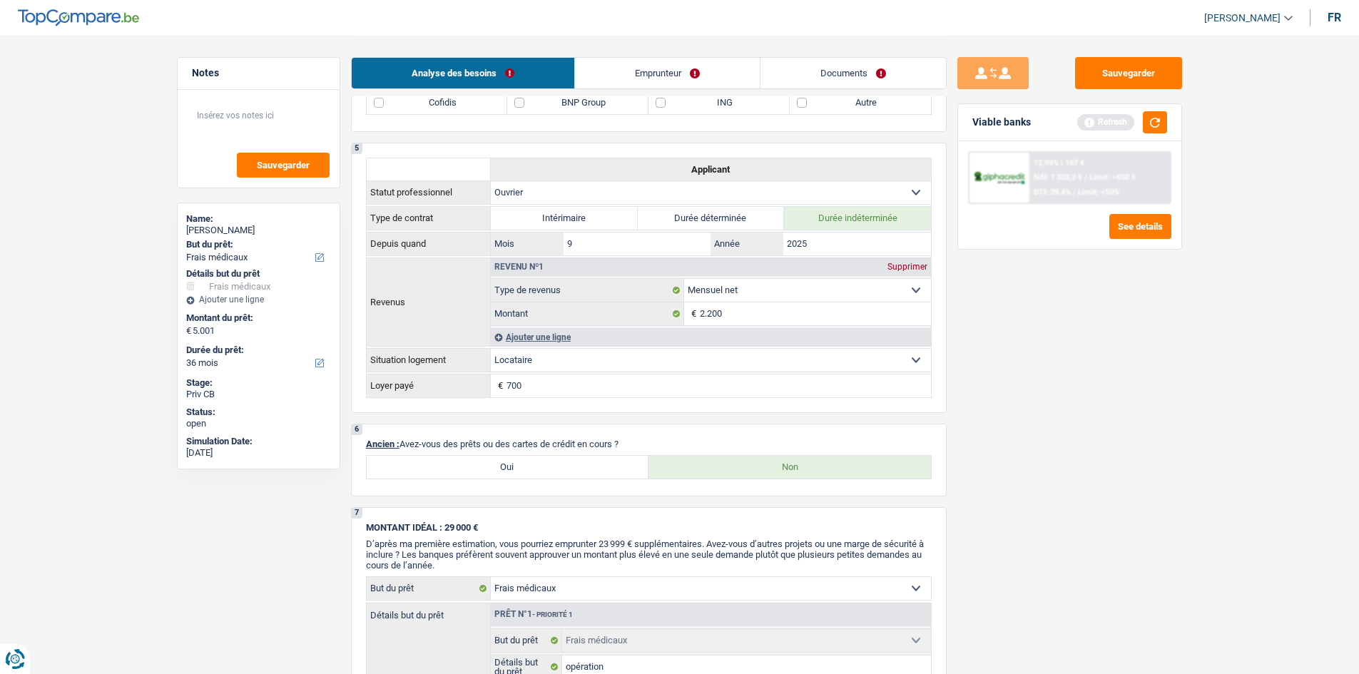
scroll to position [499, 0]
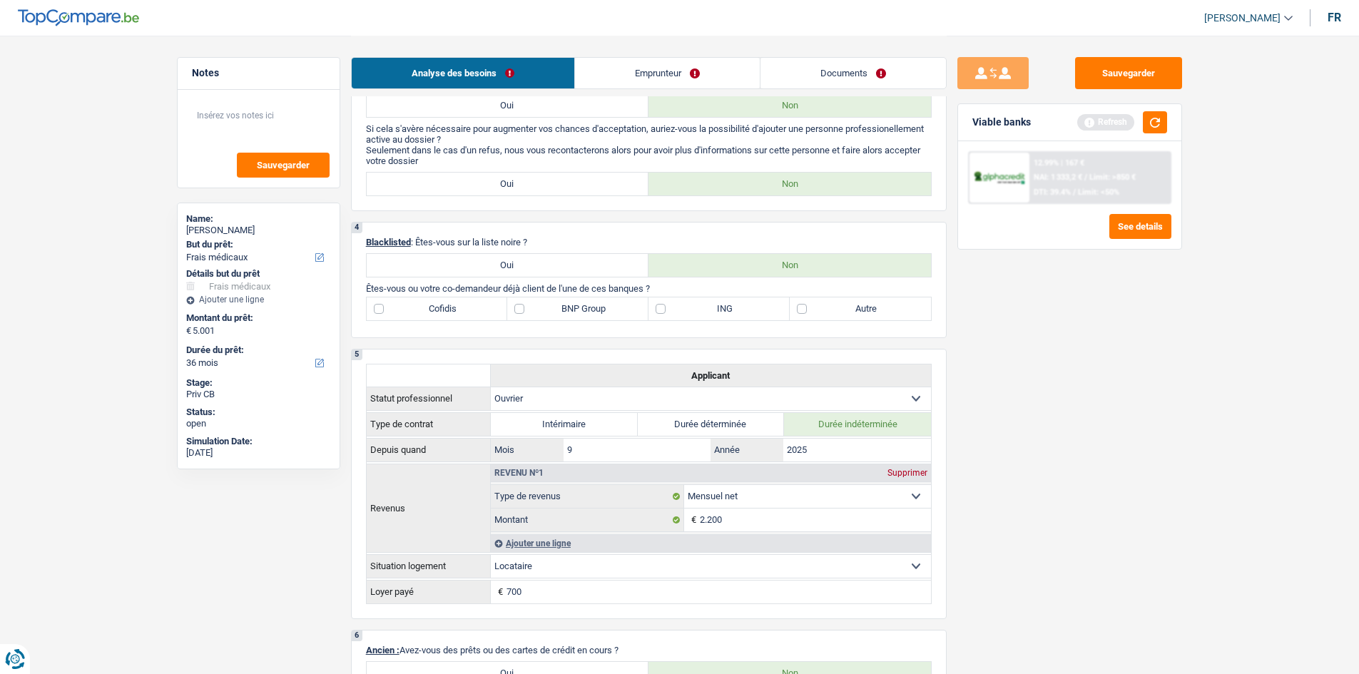
click at [532, 257] on label "Autre" at bounding box center [860, 308] width 141 height 23
click at [532, 257] on input "Autre" at bounding box center [860, 308] width 141 height 23
checkbox input "true"
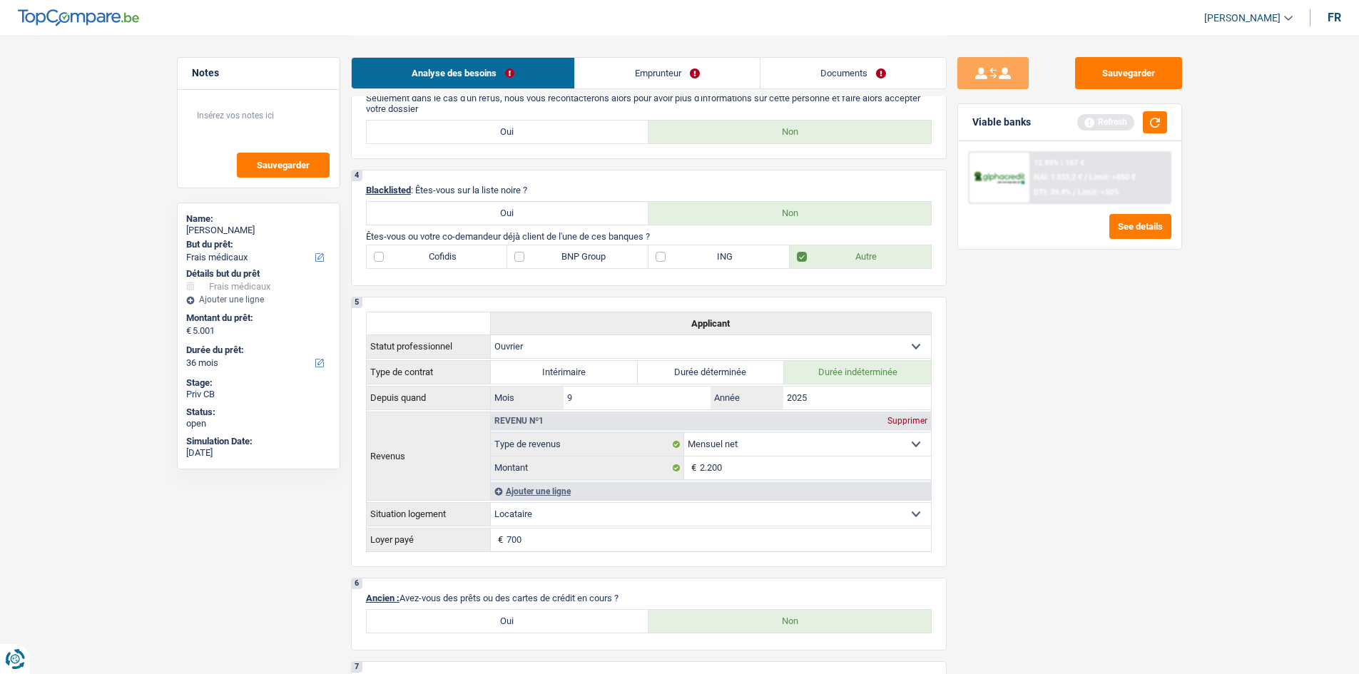
scroll to position [428, 0]
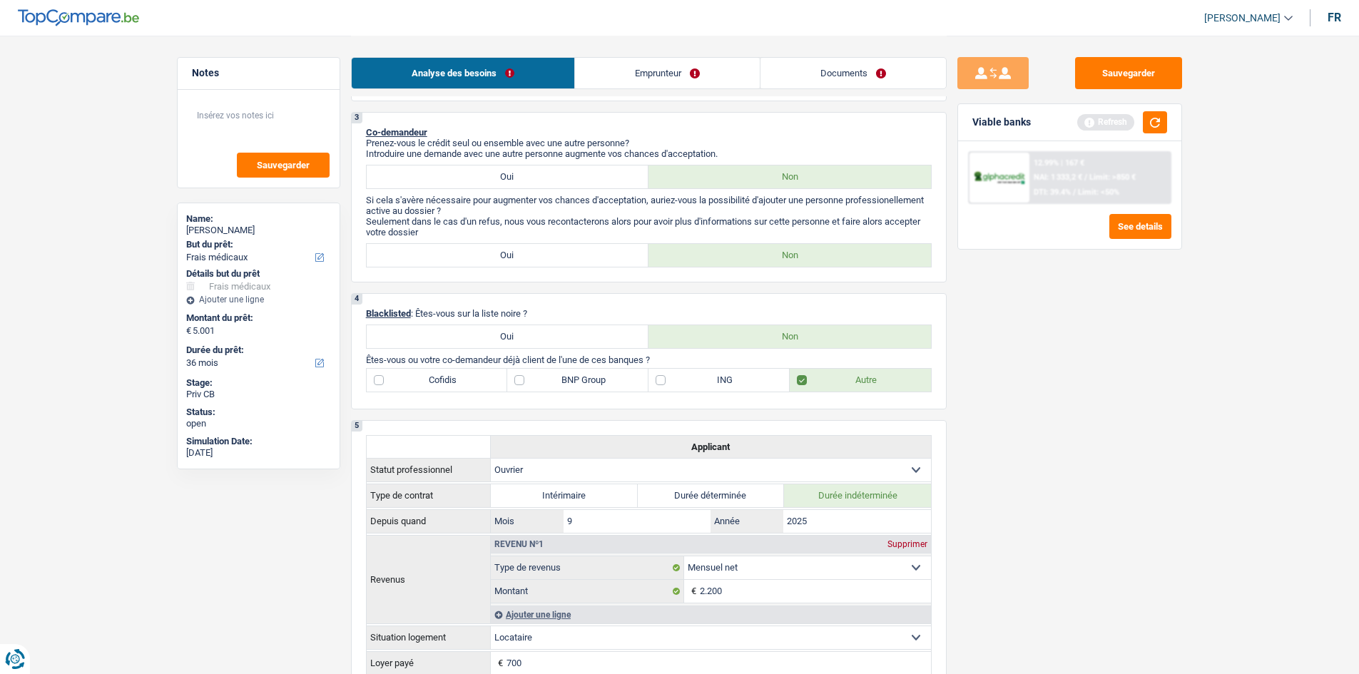
click at [532, 257] on label "BNP Group" at bounding box center [577, 380] width 141 height 23
click at [532, 257] on input "BNP Group" at bounding box center [577, 380] width 141 height 23
checkbox input "true"
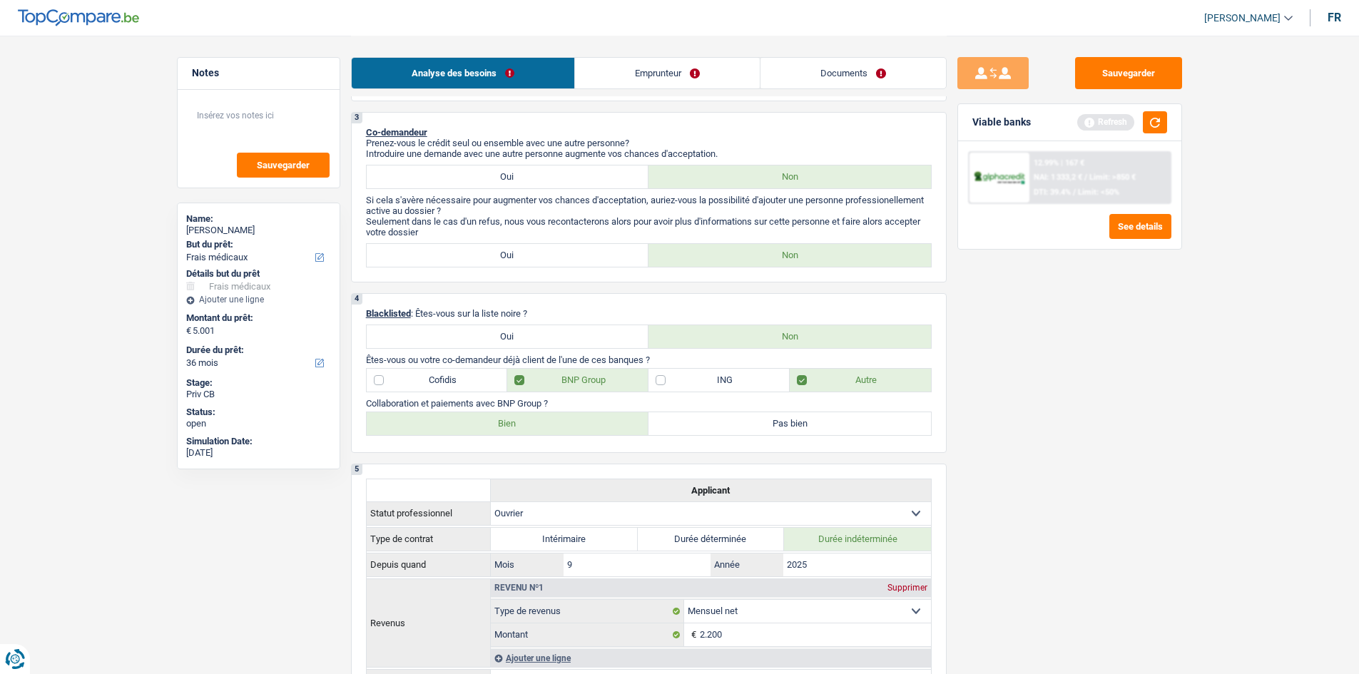
click at [532, 257] on label "Bien" at bounding box center [508, 423] width 282 height 23
click at [532, 257] on input "Bien" at bounding box center [508, 423] width 282 height 23
radio input "true"
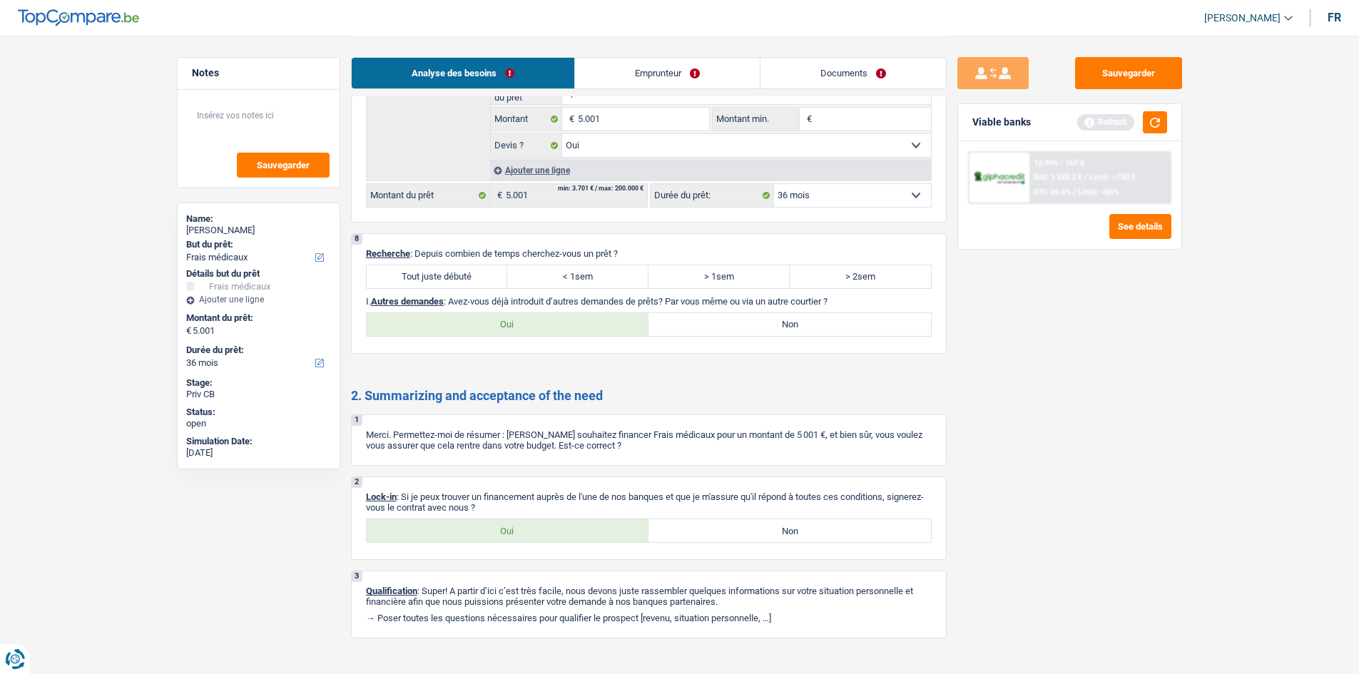
scroll to position [1344, 0]
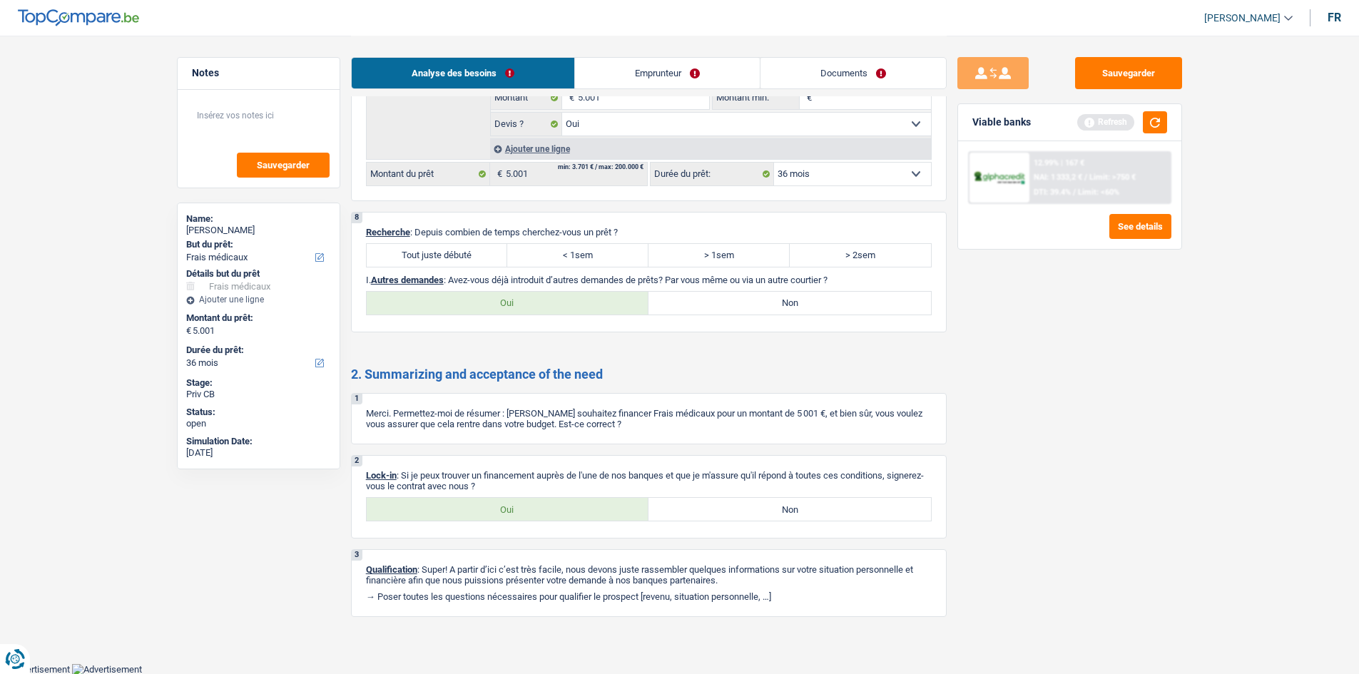
click at [475, 257] on label "Tout juste débuté" at bounding box center [437, 255] width 141 height 23
click at [475, 257] on input "Tout juste débuté" at bounding box center [437, 255] width 141 height 23
radio input "true"
click at [532, 257] on label "< 1sem" at bounding box center [577, 255] width 141 height 23
click at [532, 257] on input "< 1sem" at bounding box center [577, 255] width 141 height 23
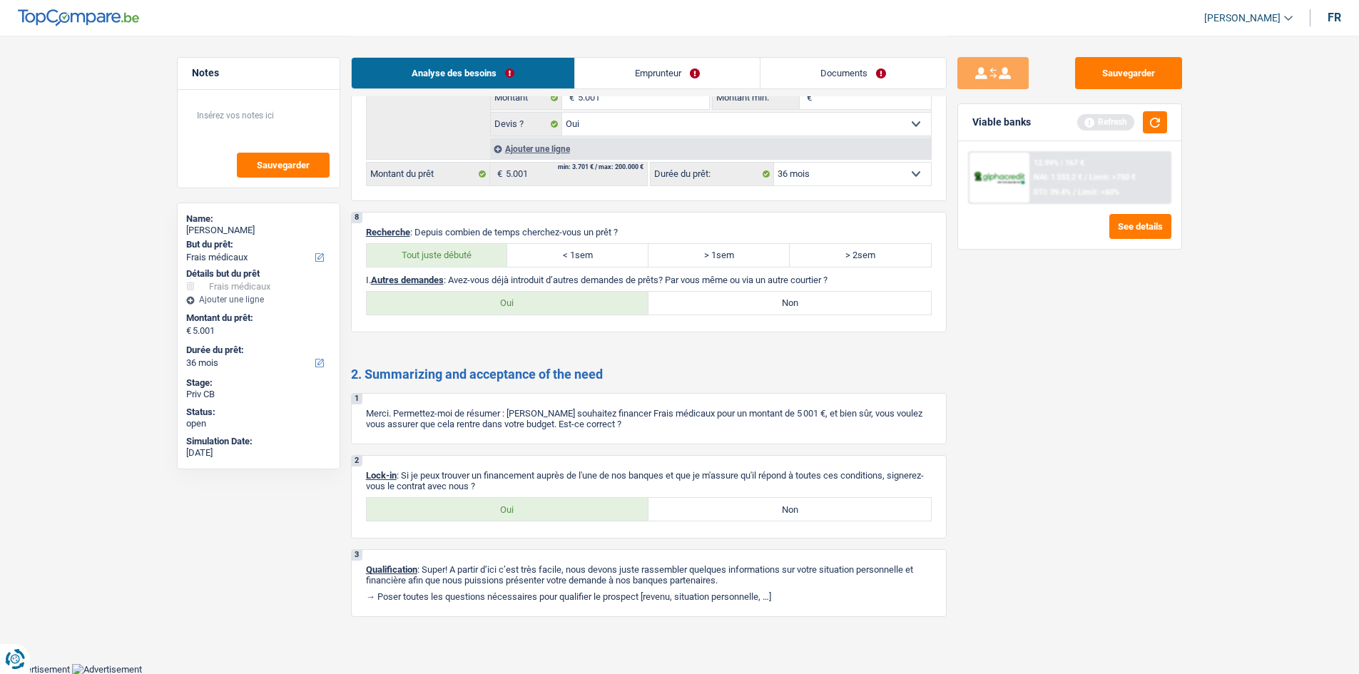
radio input "true"
click at [532, 257] on label "Non" at bounding box center [789, 303] width 282 height 23
click at [532, 257] on input "Non" at bounding box center [789, 303] width 282 height 23
radio input "true"
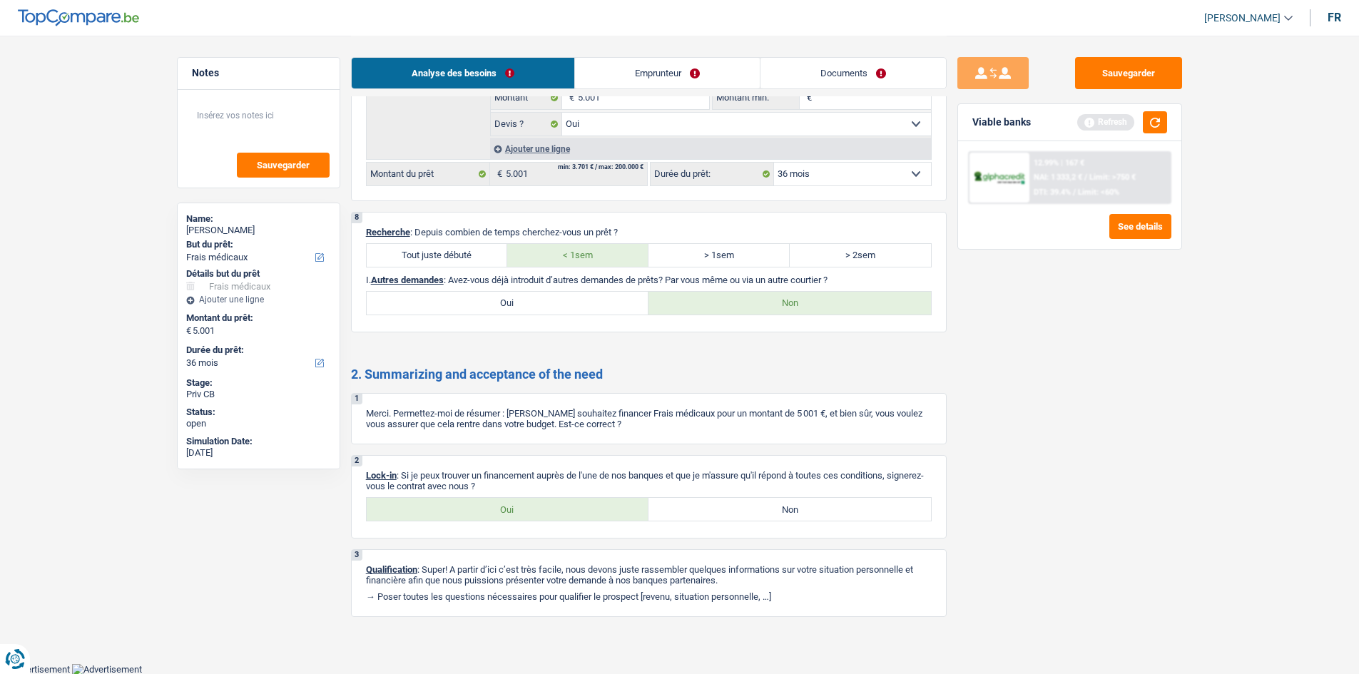
click at [474, 257] on label "Oui" at bounding box center [508, 509] width 282 height 23
click at [474, 257] on input "Oui" at bounding box center [508, 509] width 282 height 23
radio input "true"
click at [532, 57] on li "Emprunteur" at bounding box center [666, 73] width 185 height 32
click at [532, 58] on link "Emprunteur" at bounding box center [667, 73] width 185 height 31
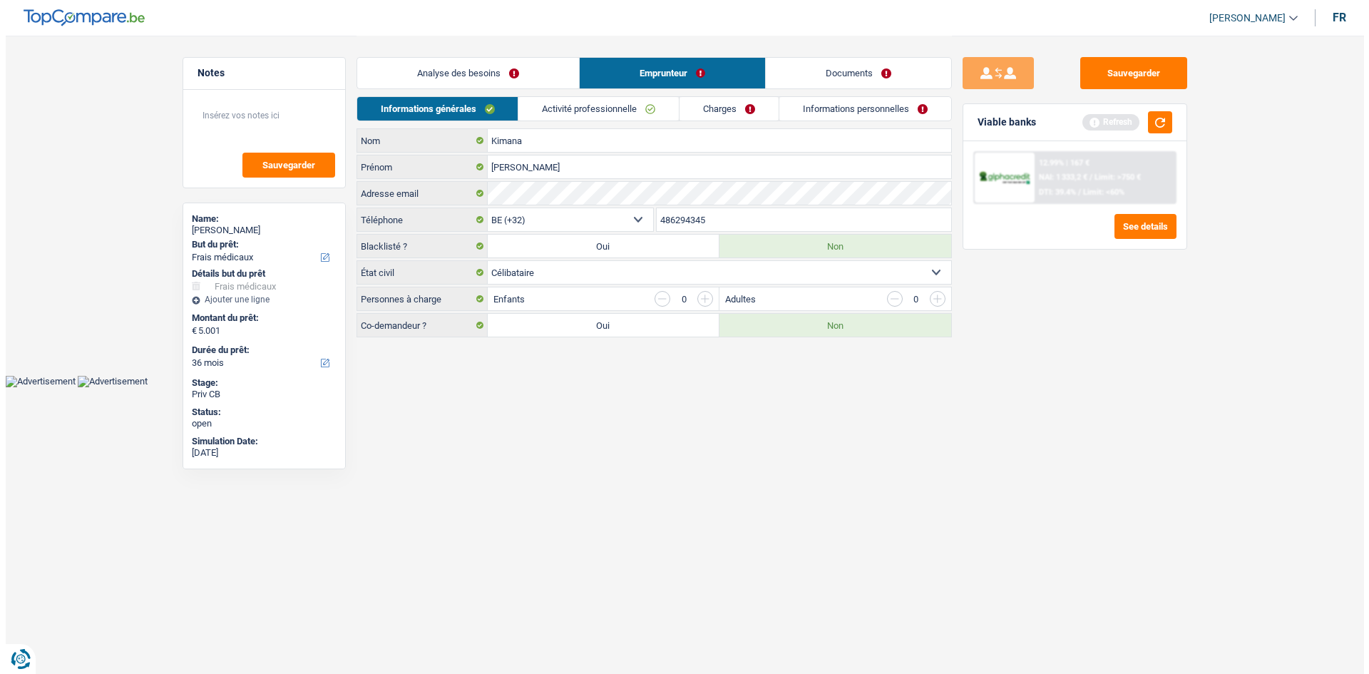
scroll to position [0, 0]
click at [532, 119] on link "Activité professionnelle" at bounding box center [599, 109] width 160 height 24
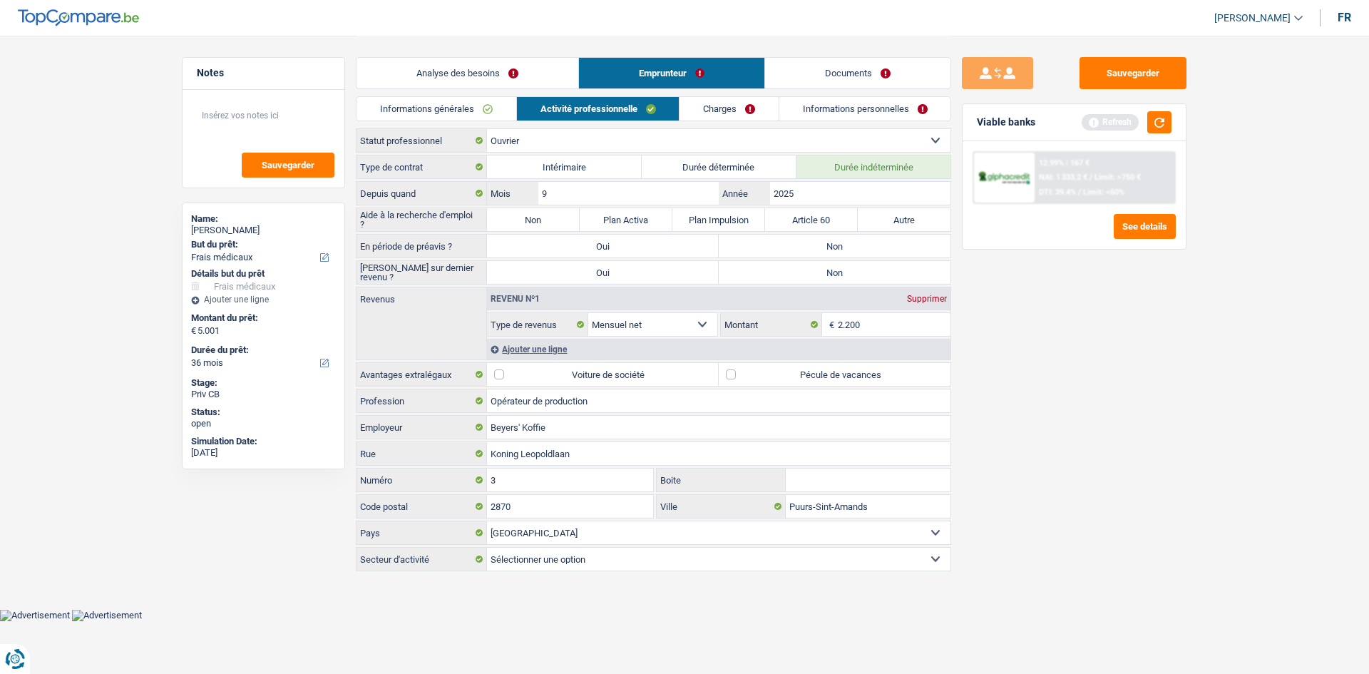
click at [532, 213] on label "Non" at bounding box center [533, 219] width 93 height 23
click at [532, 213] on input "Non" at bounding box center [533, 219] width 93 height 23
radio input "true"
click at [532, 257] on div "Saisie sur dernier revenu ? Oui Non Tous les champs sont obligatoires. Veuillez…" at bounding box center [654, 272] width 596 height 24
click at [532, 250] on label "Non" at bounding box center [835, 246] width 232 height 23
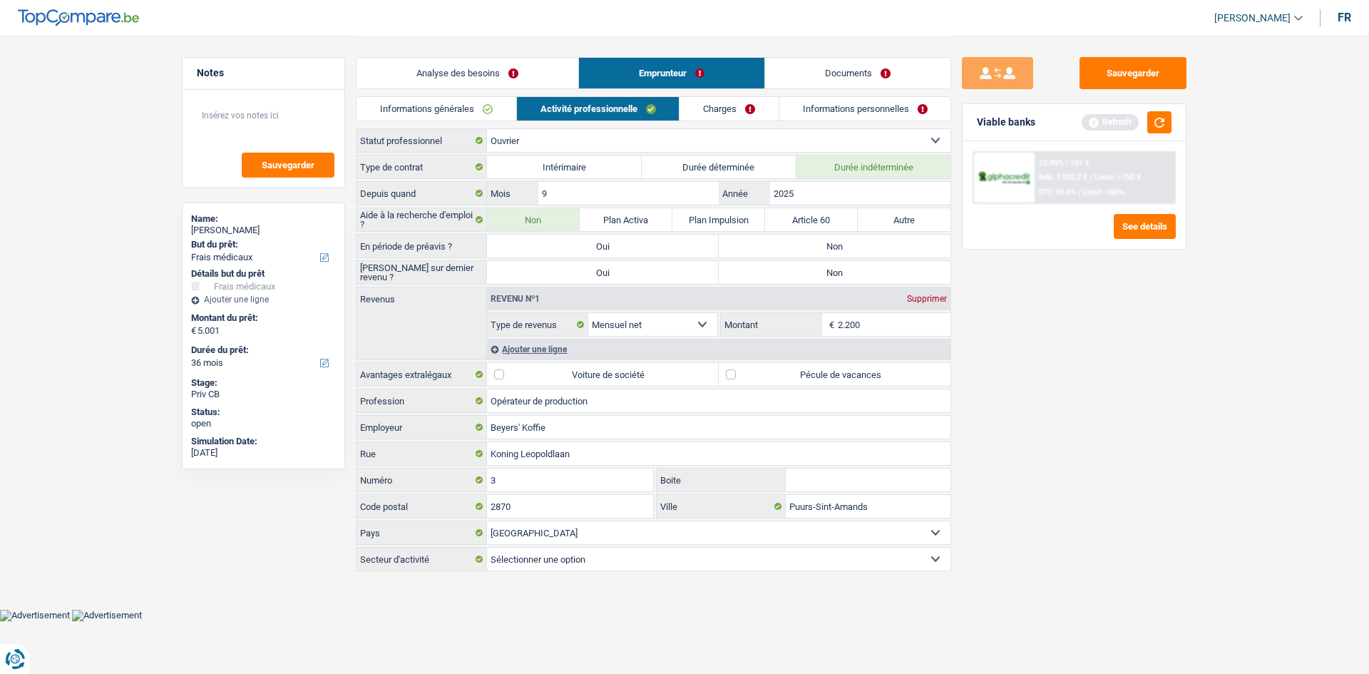
click at [532, 250] on input "Non" at bounding box center [835, 246] width 232 height 23
radio input "true"
click at [532, 257] on label "Non" at bounding box center [835, 272] width 232 height 23
click at [532, 257] on input "Non" at bounding box center [835, 272] width 232 height 23
radio input "true"
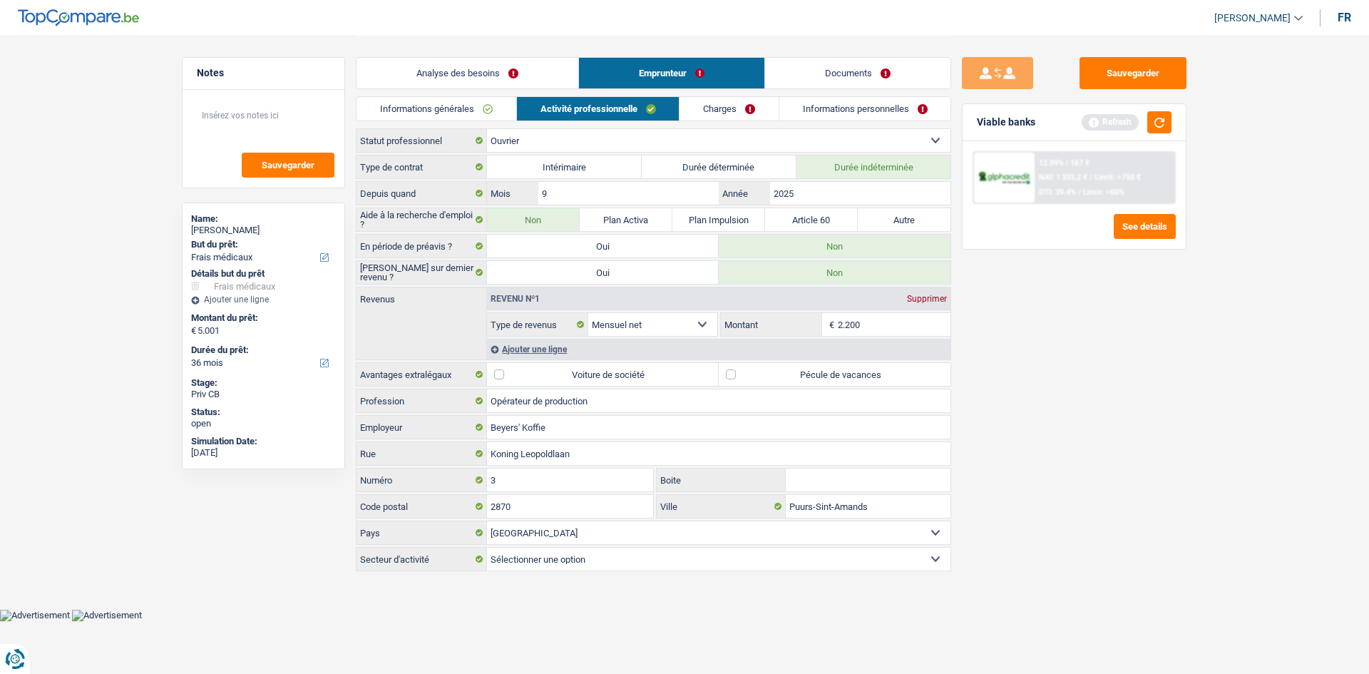
click at [532, 257] on main "Notes Sauvegarder Name: Dhalie-rose Kimana But du prêt: Confort maison: meubles…" at bounding box center [684, 304] width 1369 height 609
click at [532, 72] on button "Sauvegarder" at bounding box center [1133, 73] width 107 height 32
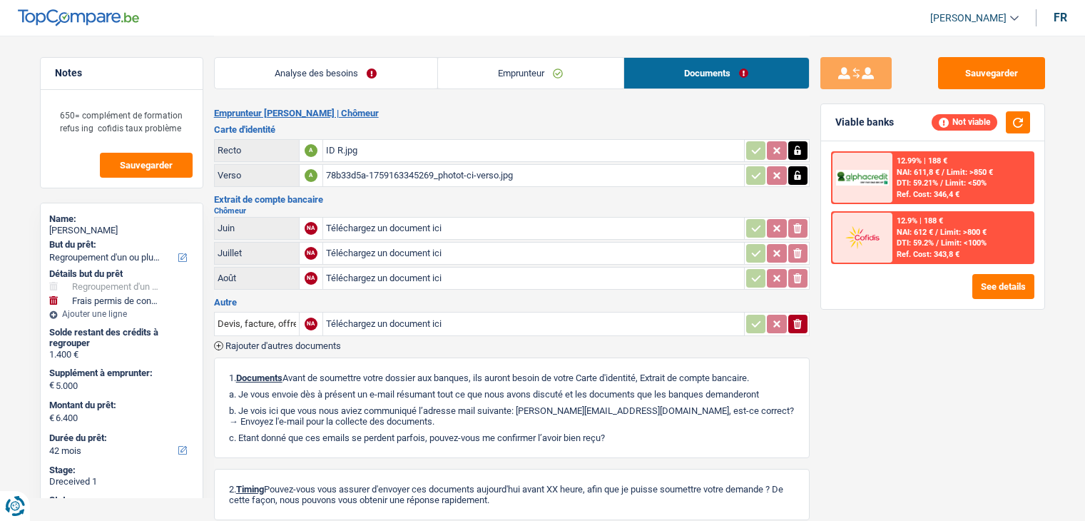
select select "refinancing"
select select "drivingLicense"
select select "42"
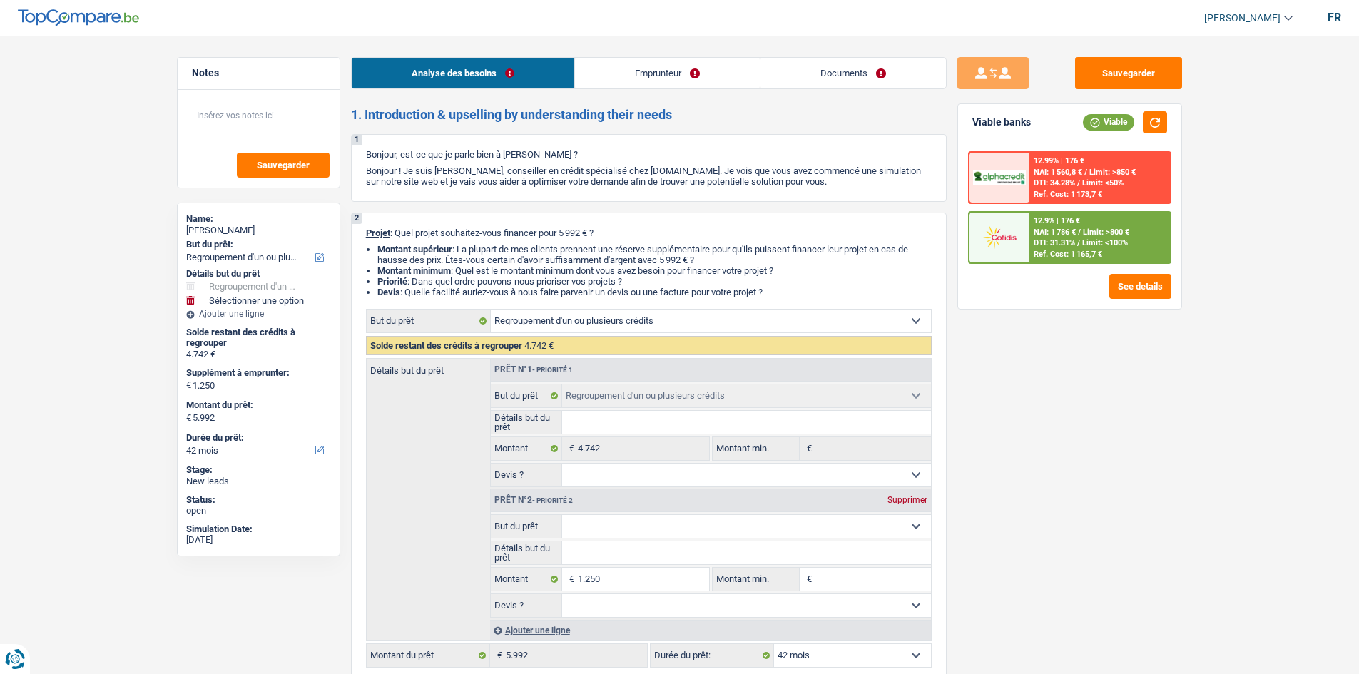
select select "refinancing"
select select "42"
select select "refinancing"
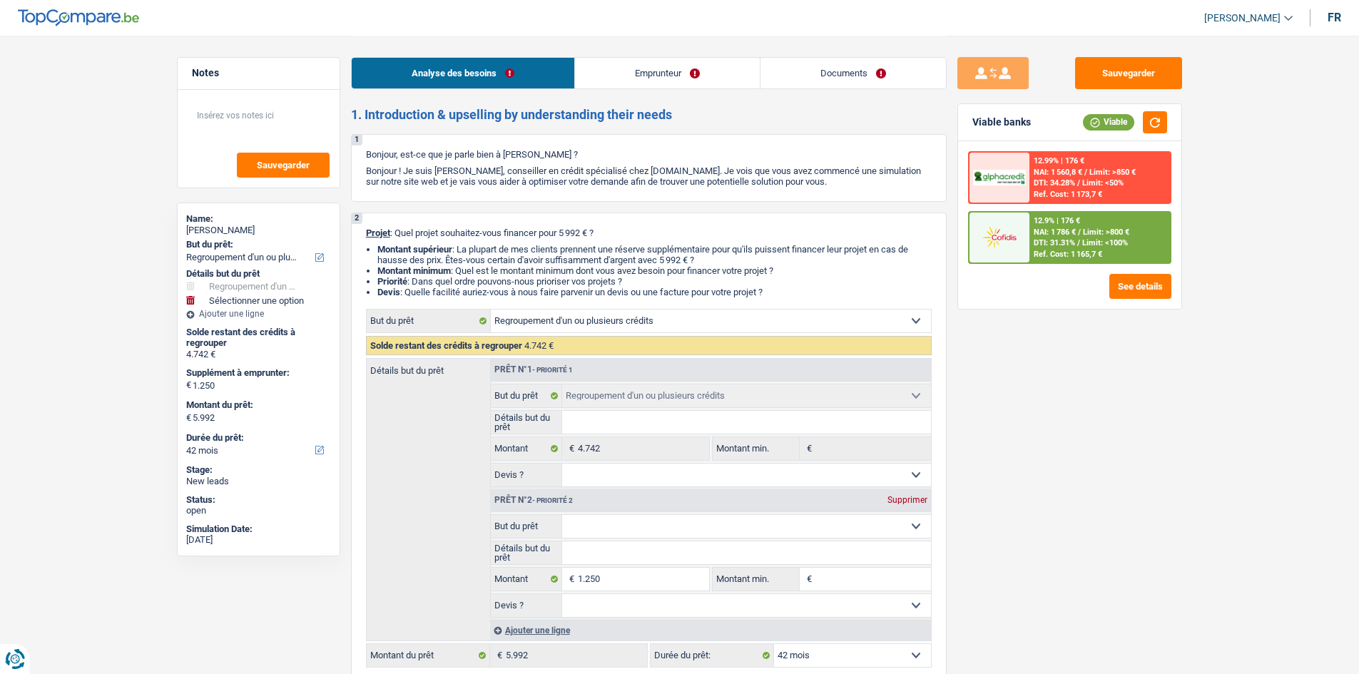
select select "42"
select select "mutuality"
select select "familyAllowances"
select select "mutualityIndemnity"
select select "rents"
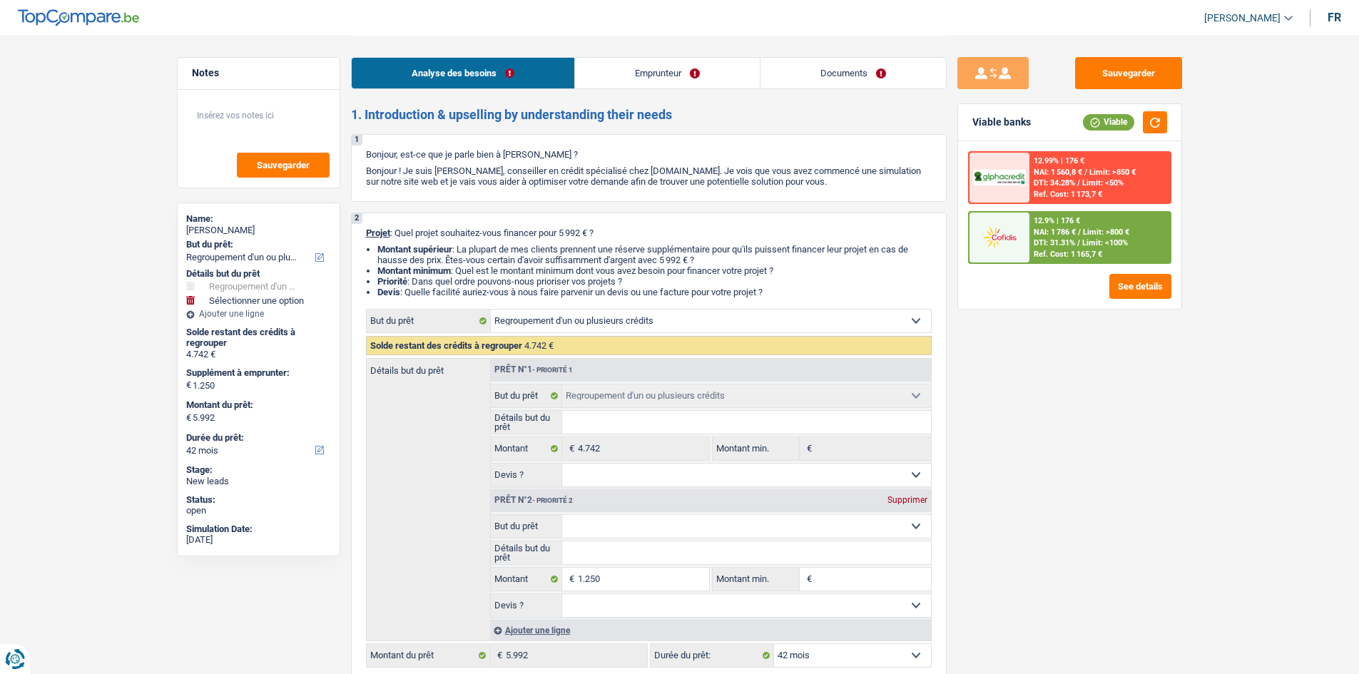
select select "personalLoan"
select select "loanRepayment"
select select "36"
select select "refinancing"
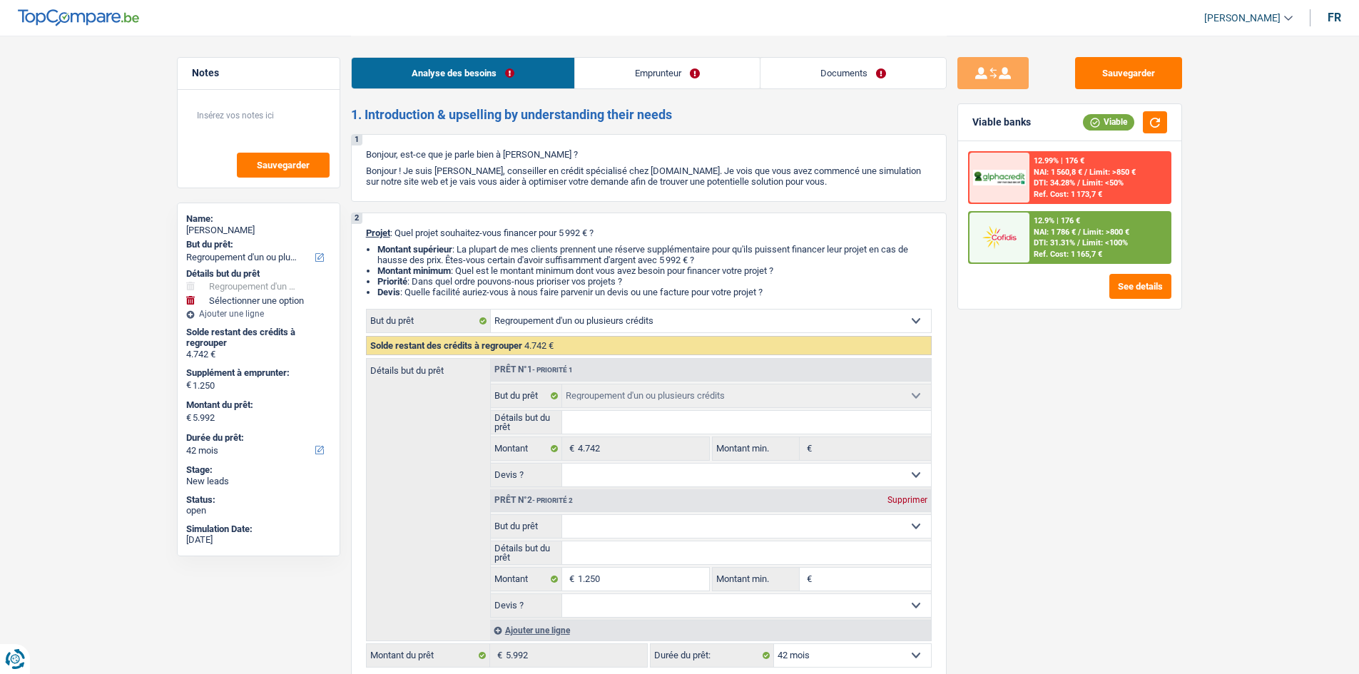
select select "42"
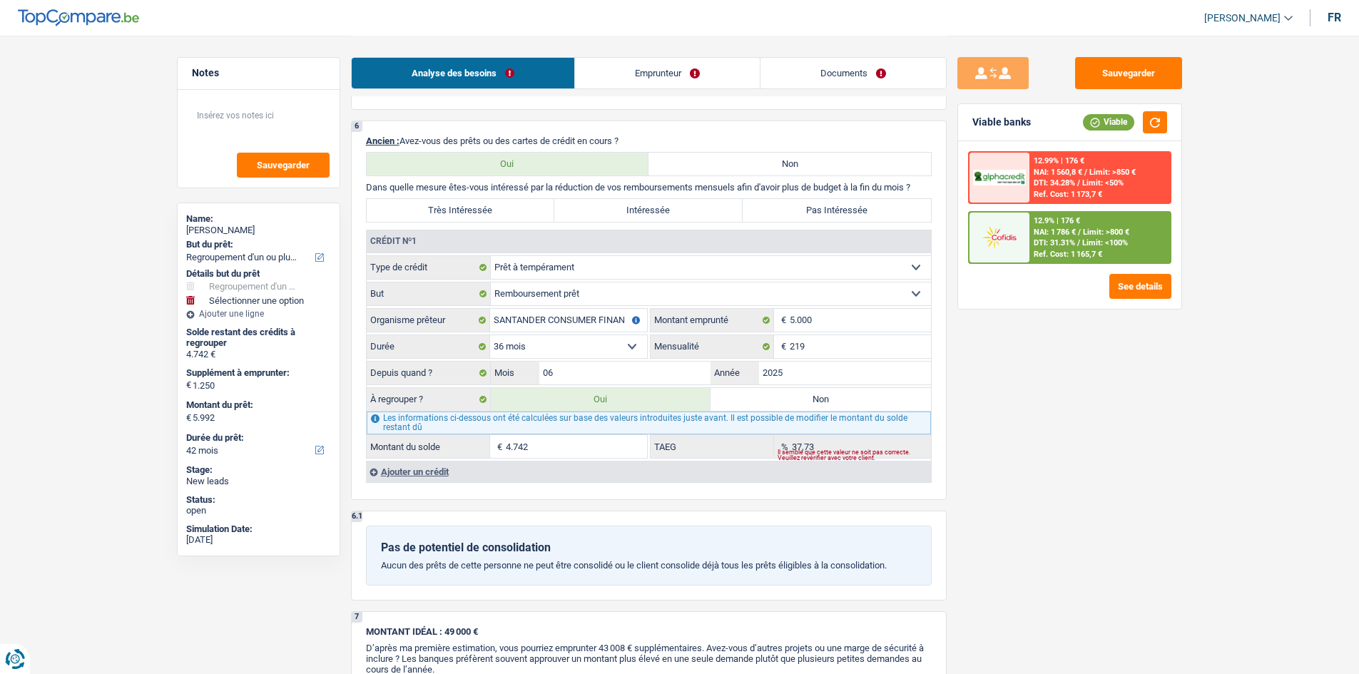
scroll to position [1212, 0]
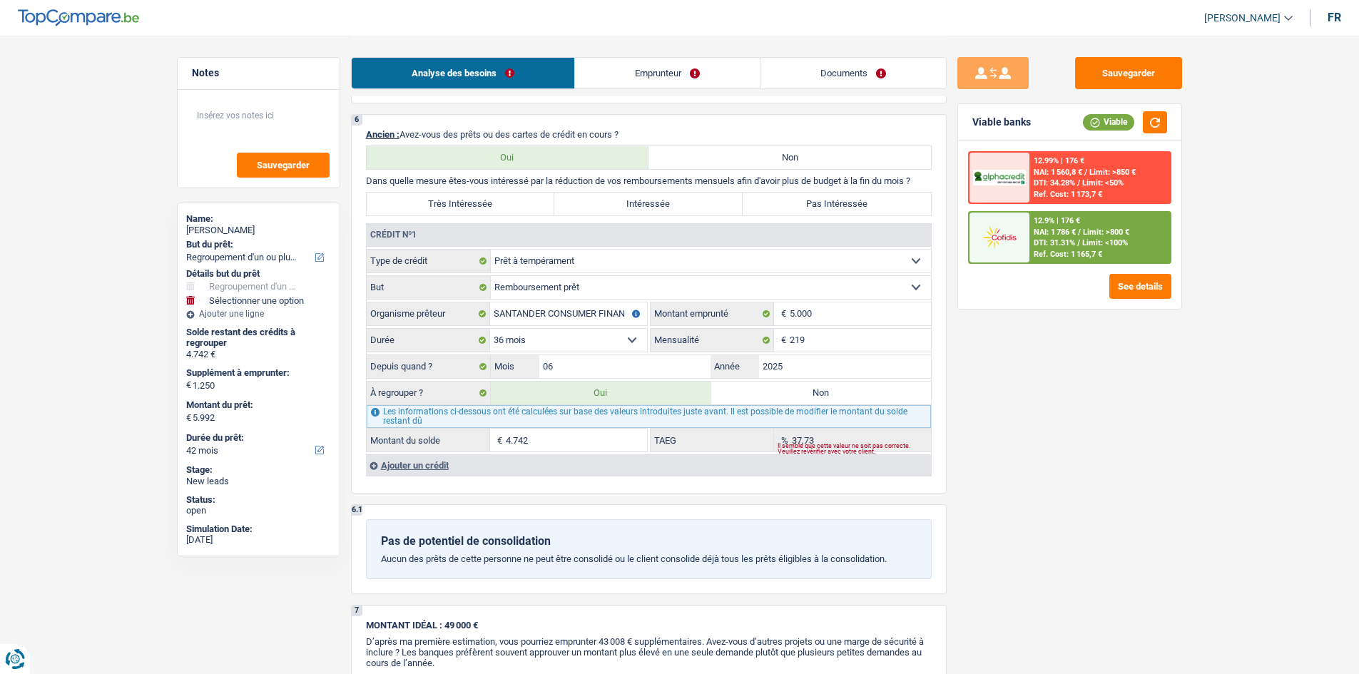
click at [494, 193] on label "Très Intéressée" at bounding box center [461, 204] width 188 height 23
click at [494, 193] on input "Très Intéressée" at bounding box center [461, 204] width 188 height 23
radio input "true"
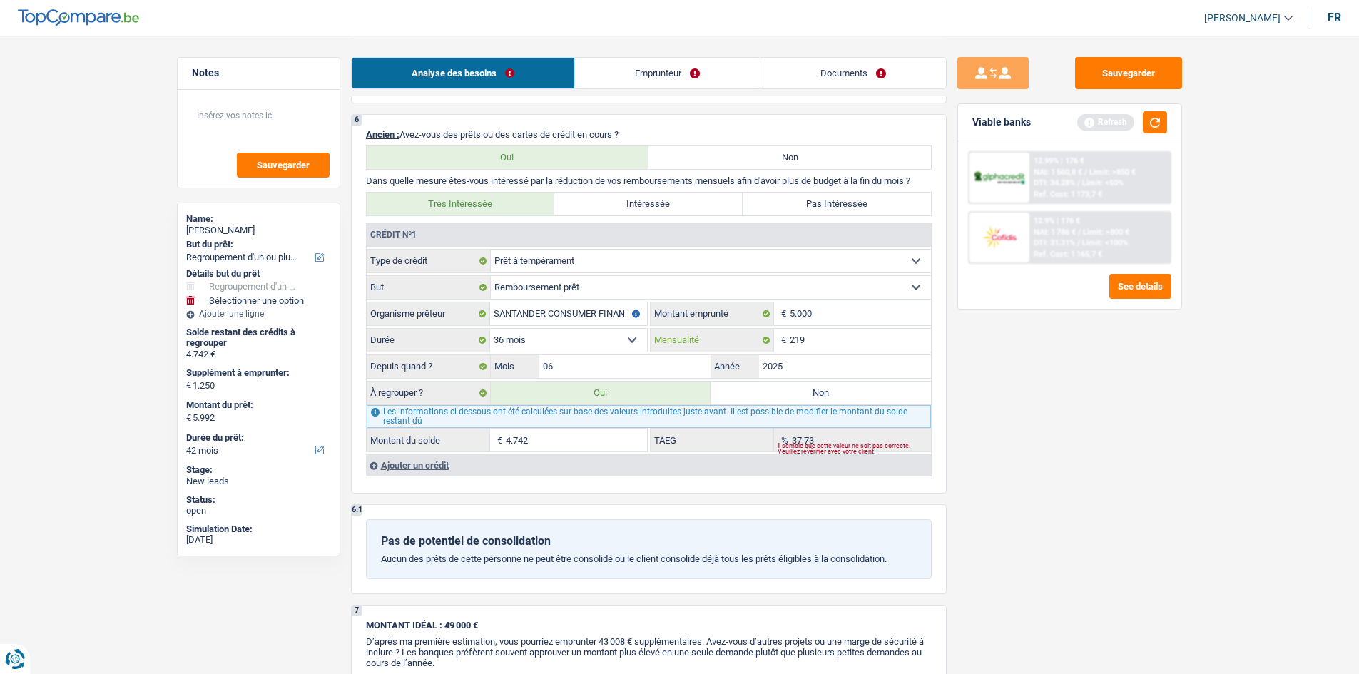
click at [862, 346] on input "219" at bounding box center [860, 340] width 141 height 23
click at [940, 401] on div "6 Ancien : Avez-vous des prêts ou des cartes de crédit en cours ? Oui Non Dans …" at bounding box center [649, 303] width 596 height 379
type input "5.901"
type input "4.651"
type input "5.901"
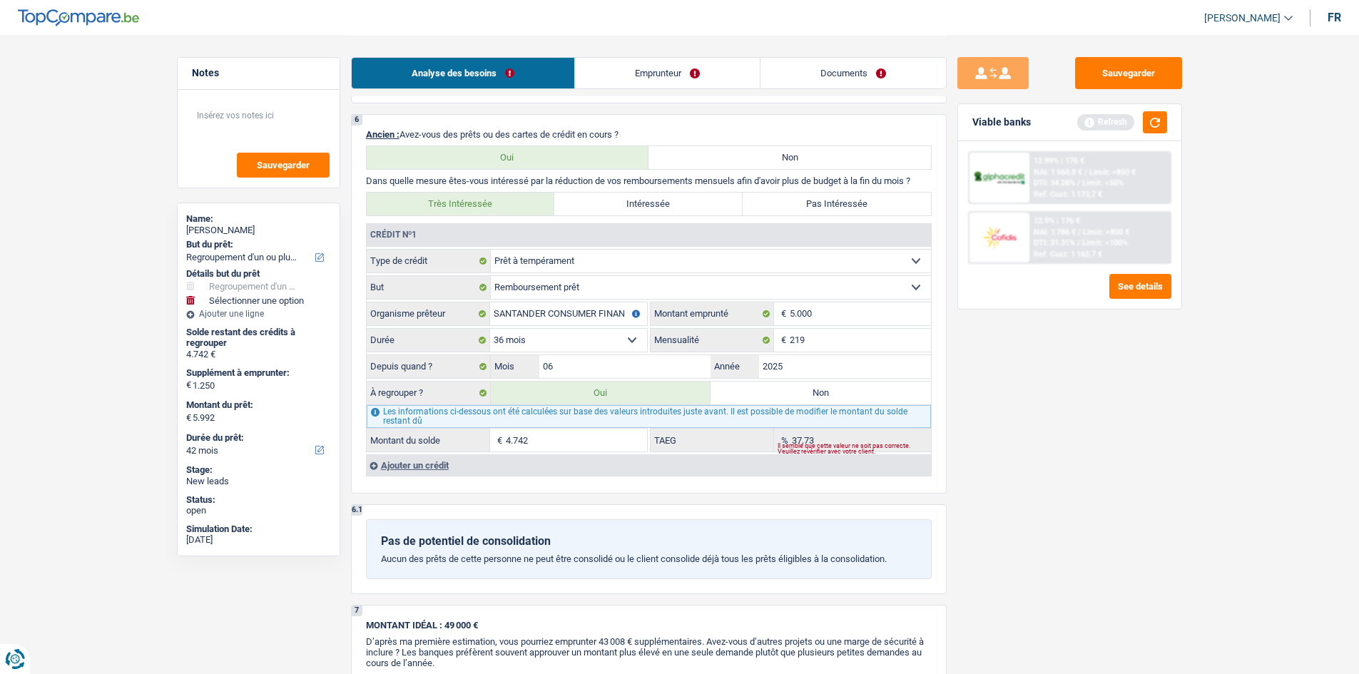
type input "4.651"
type input "5.901"
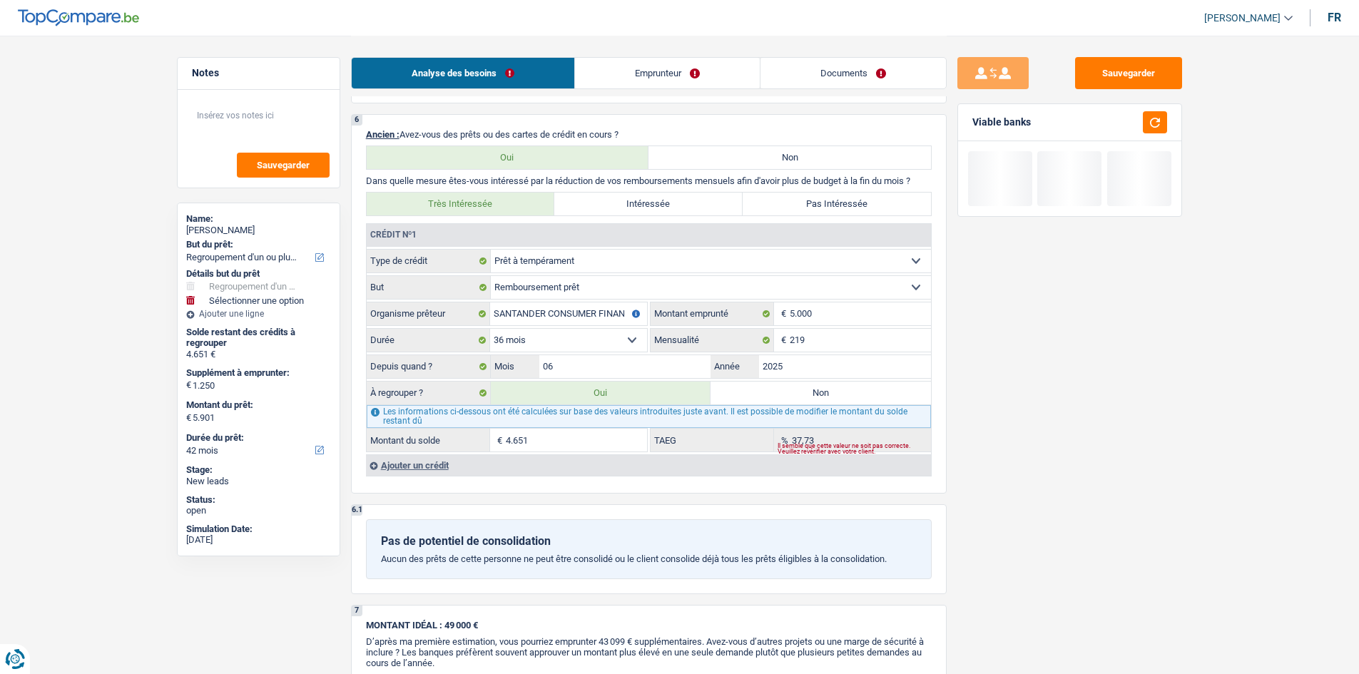
click at [899, 391] on label "Non" at bounding box center [820, 393] width 220 height 23
click at [899, 391] on input "Non" at bounding box center [820, 393] width 220 height 23
radio input "true"
select select
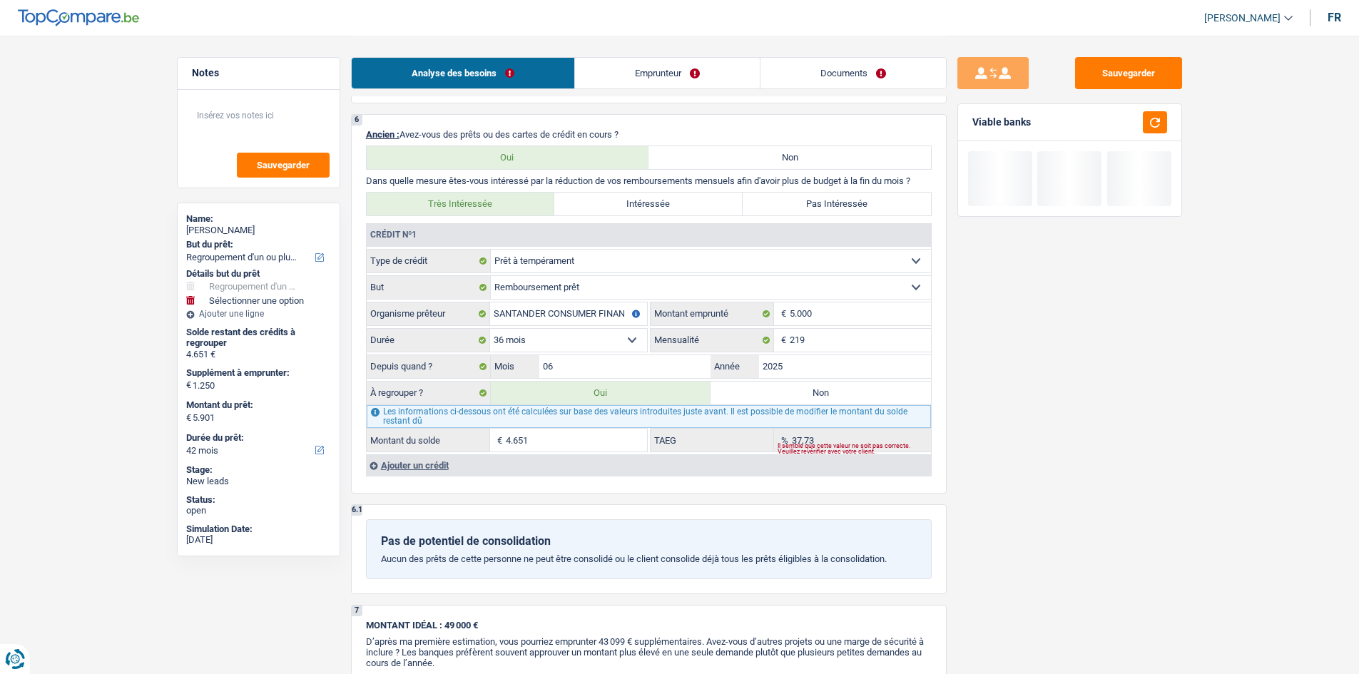
select select "24"
select select
type input "1.250"
type input "11.251"
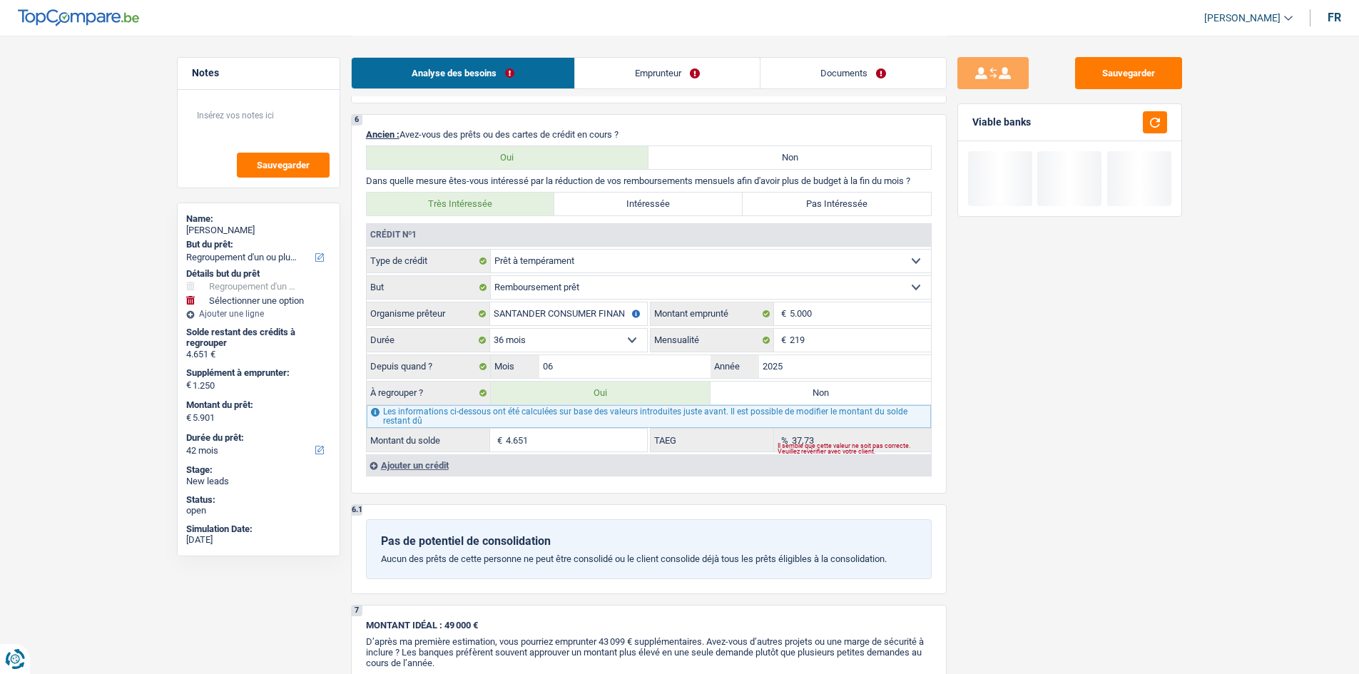
select select "24"
radio input "false"
select select
type input "1.250"
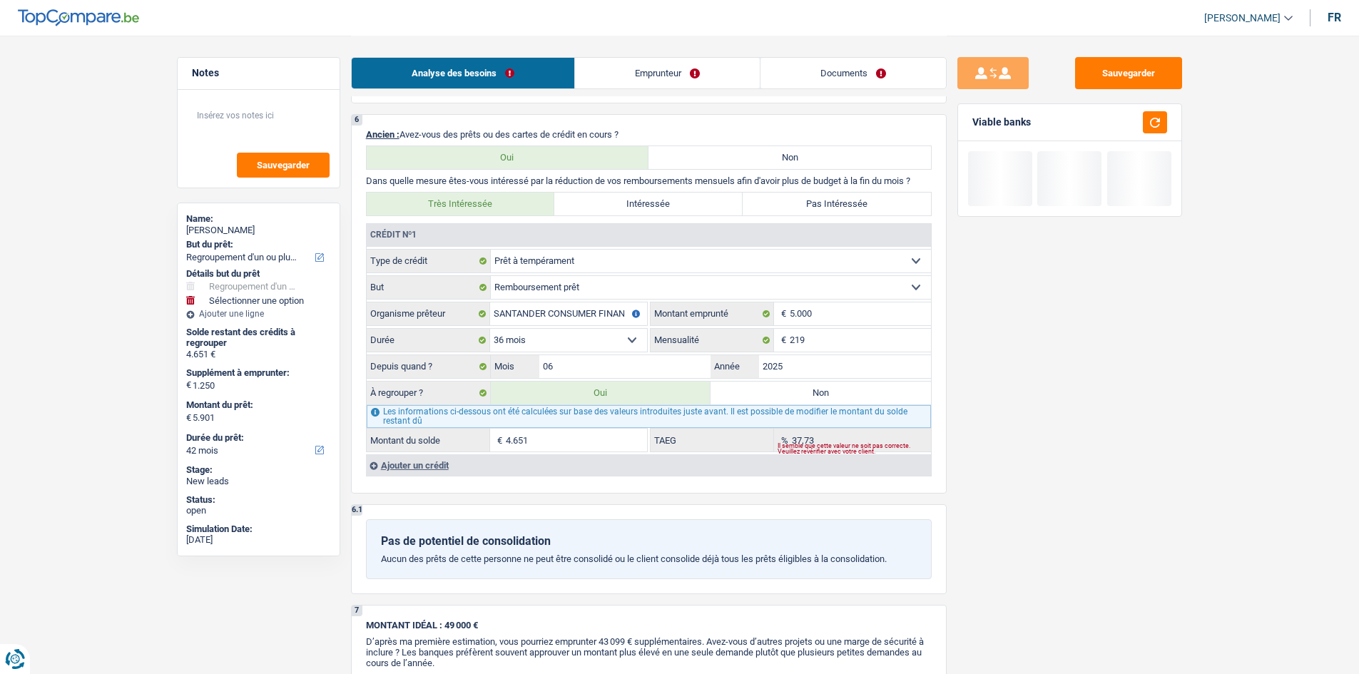
type input "11.251"
select select "24"
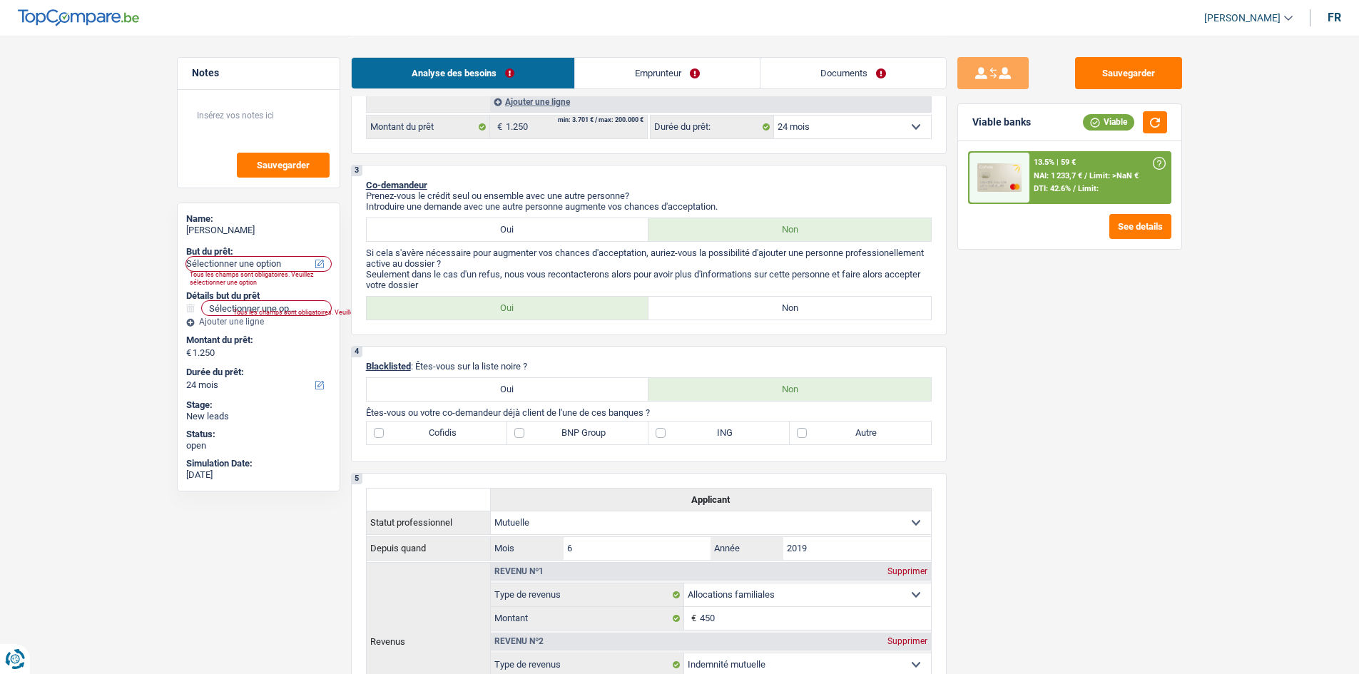
scroll to position [143, 0]
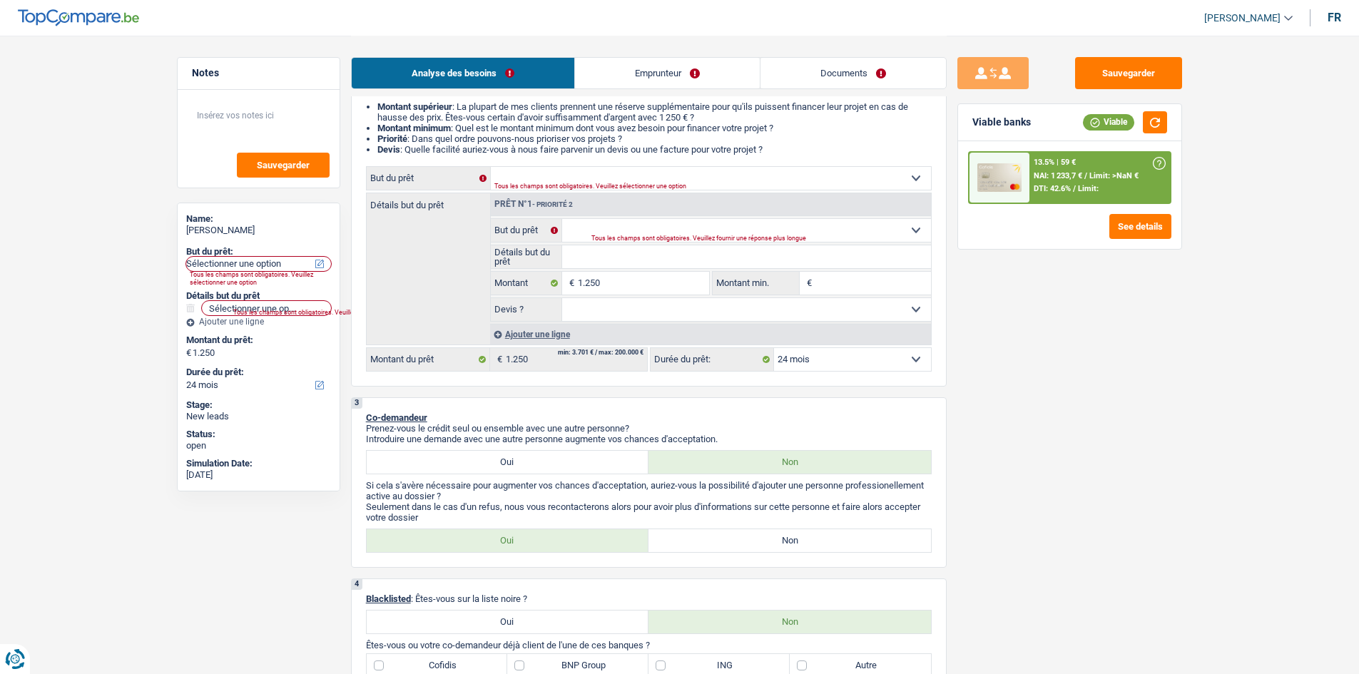
click at [549, 332] on div "Ajouter une ligne" at bounding box center [710, 334] width 441 height 21
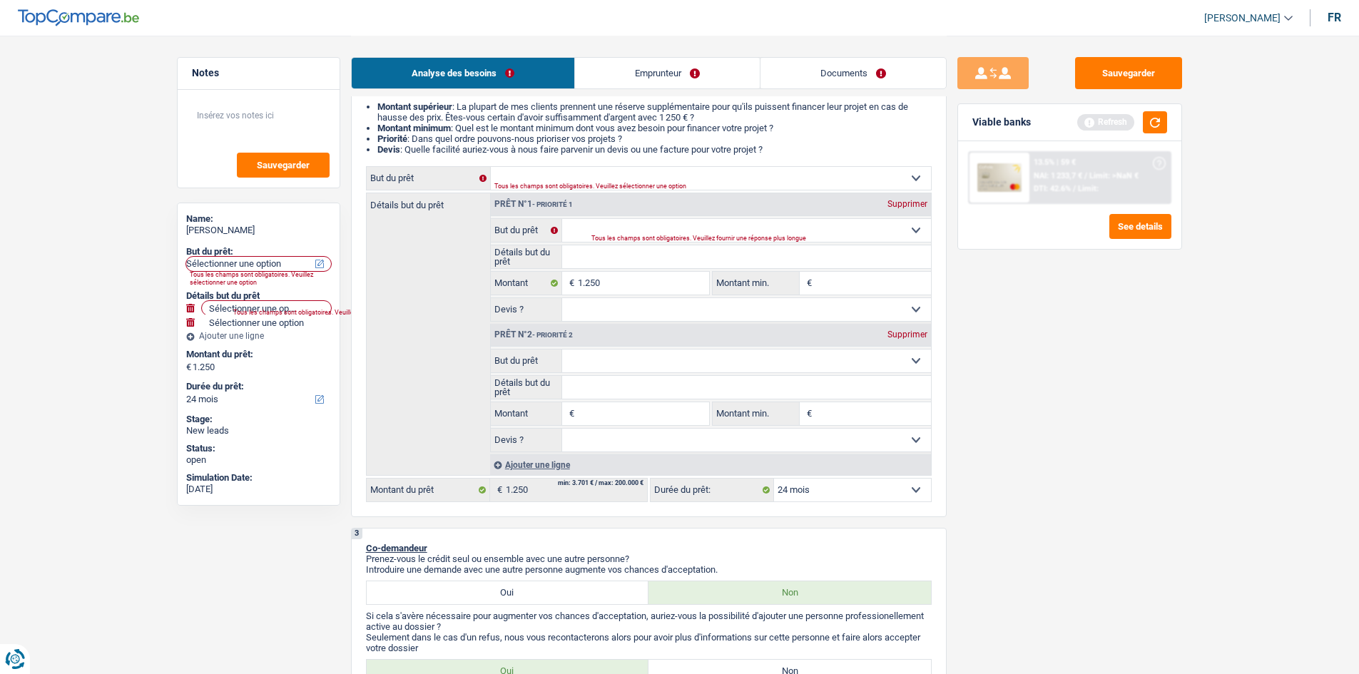
click at [600, 346] on div "Prêt n°2 - Priorité 2 Supprimer" at bounding box center [711, 335] width 440 height 23
click at [621, 362] on select "Confort maison: meubles, textile, peinture, électroménager, outillage non-profe…" at bounding box center [746, 360] width 369 height 23
select select "household"
click at [562, 349] on select "Confort maison: meubles, textile, peinture, électroménager, outillage non-profe…" at bounding box center [746, 360] width 369 height 23
select select "household"
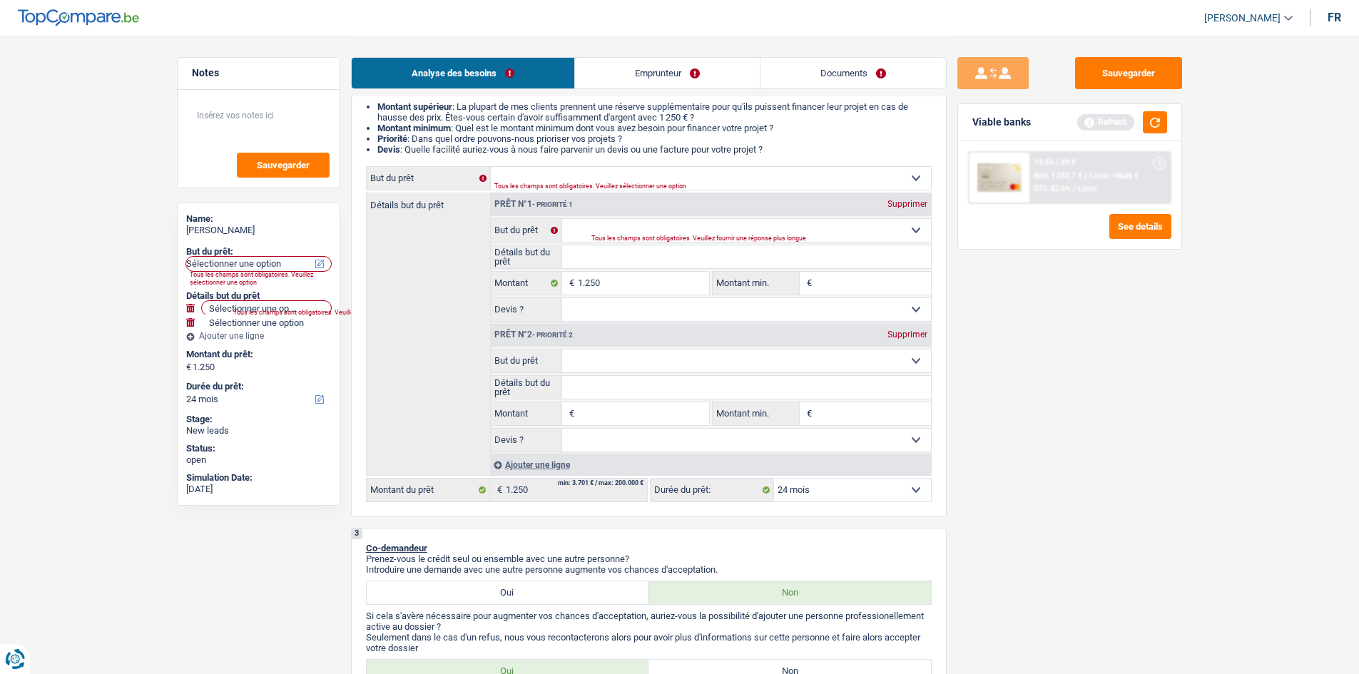
select select "household"
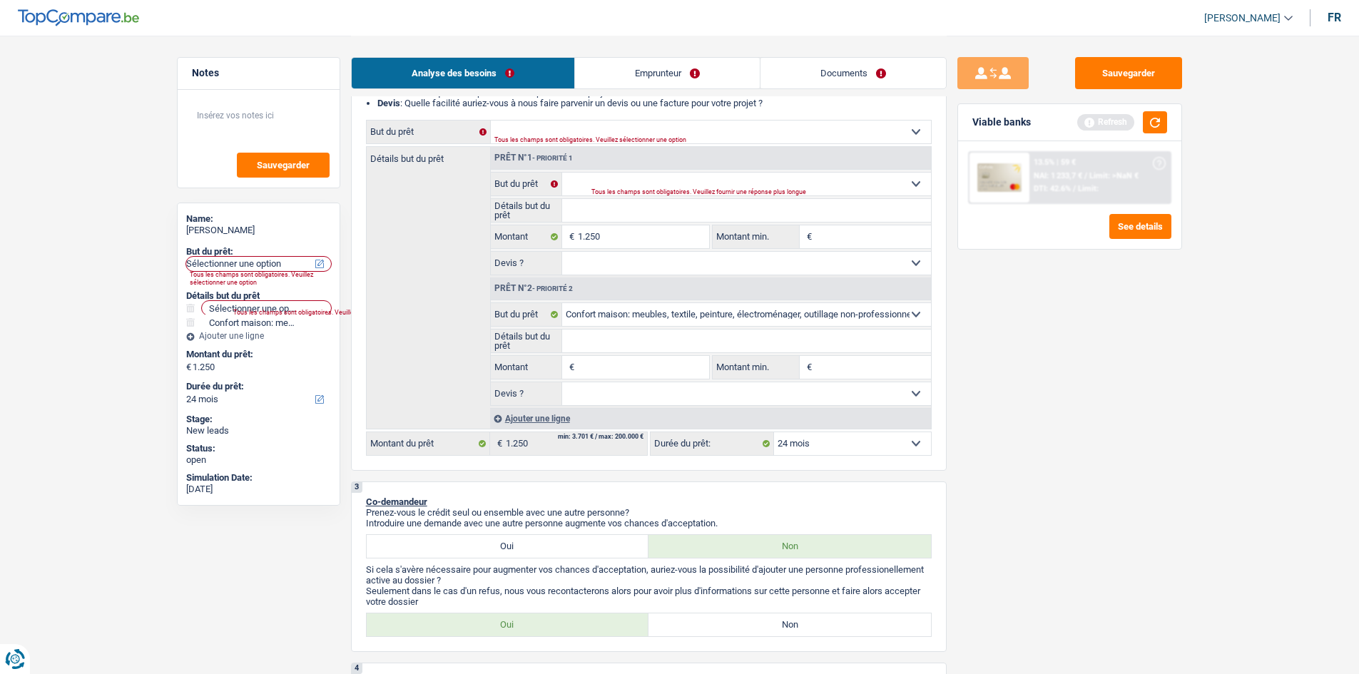
scroll to position [214, 0]
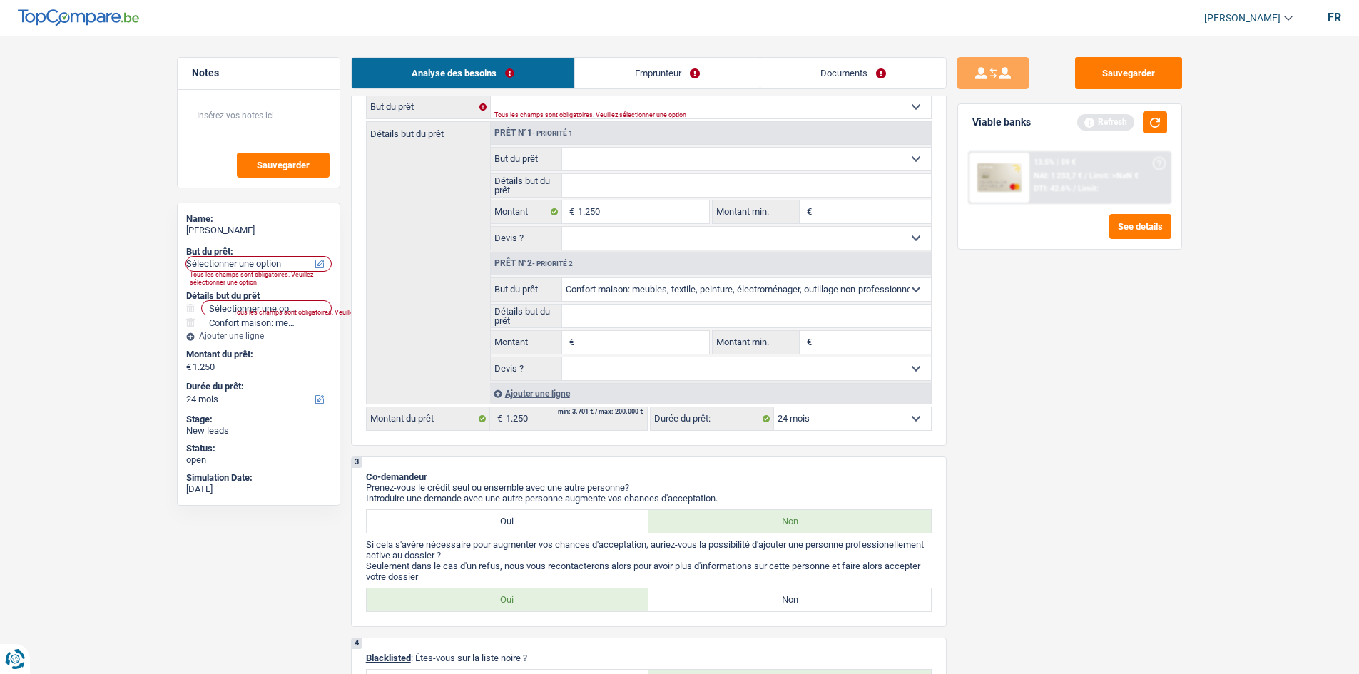
type input "6"
type input "62"
type input "625"
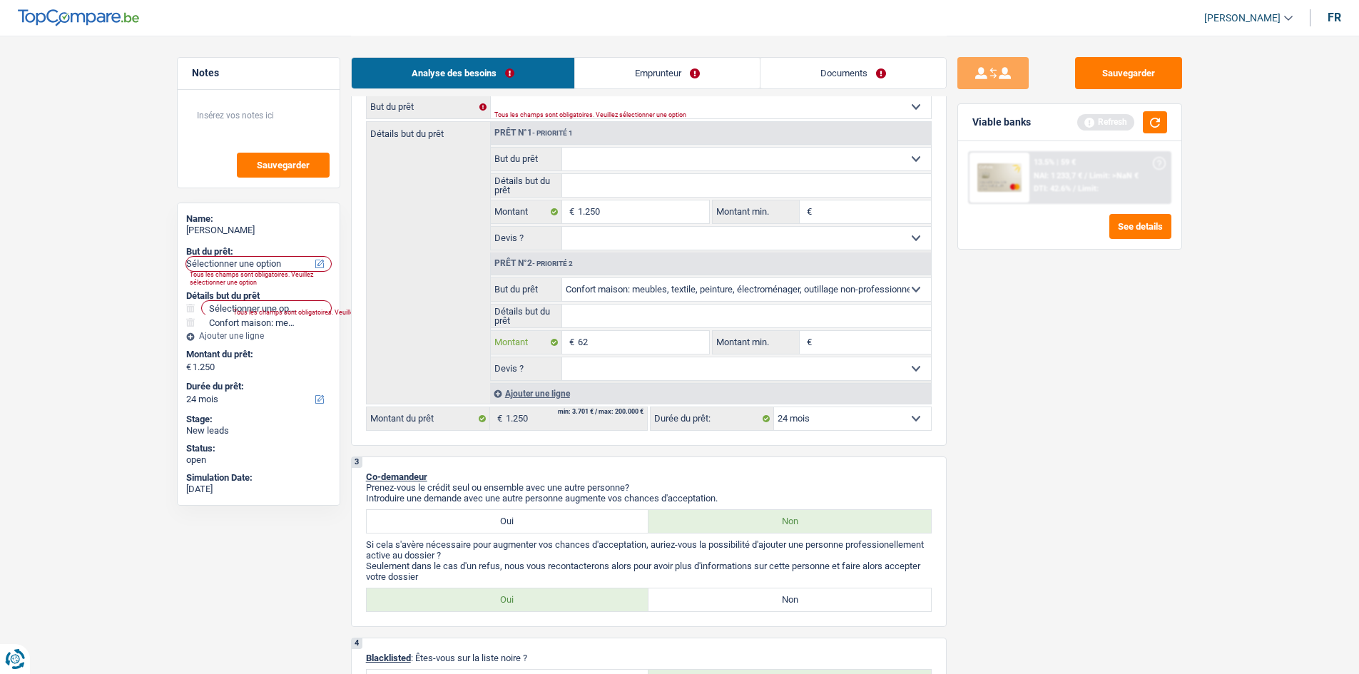
type input "625"
type input "6.250"
type input "7.500"
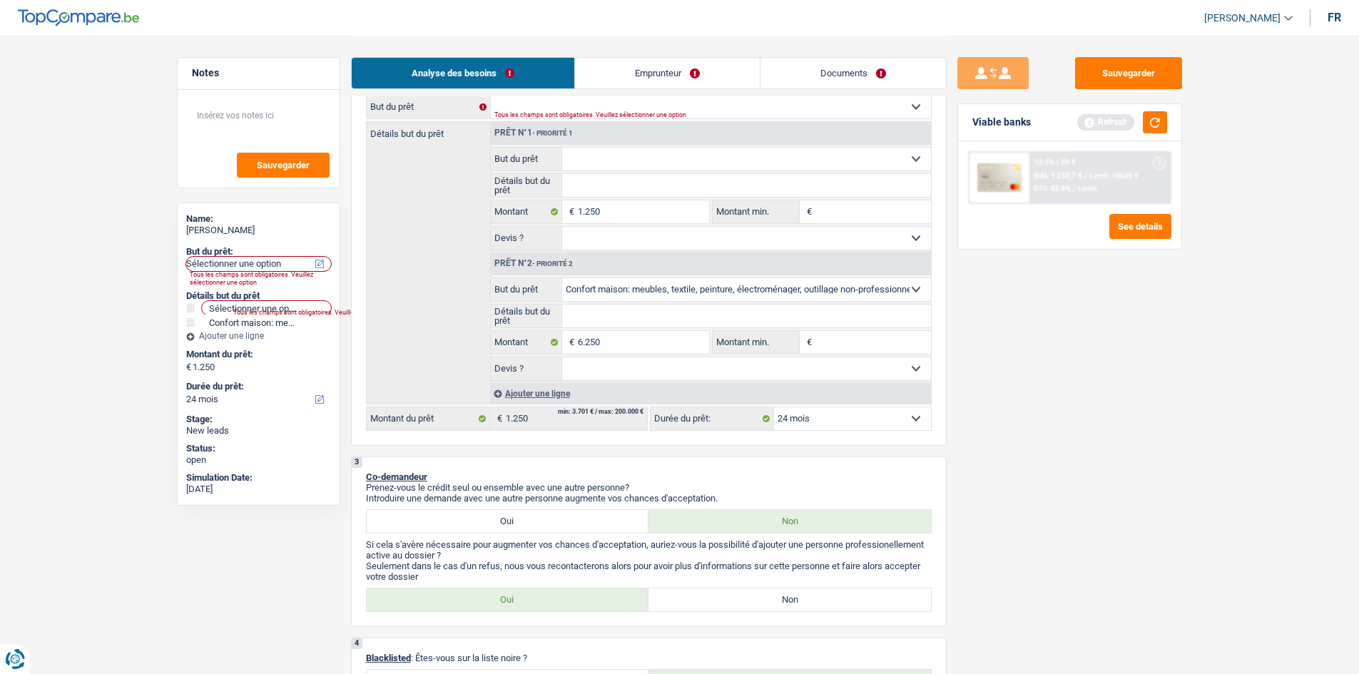
type input "7.500"
select select "42"
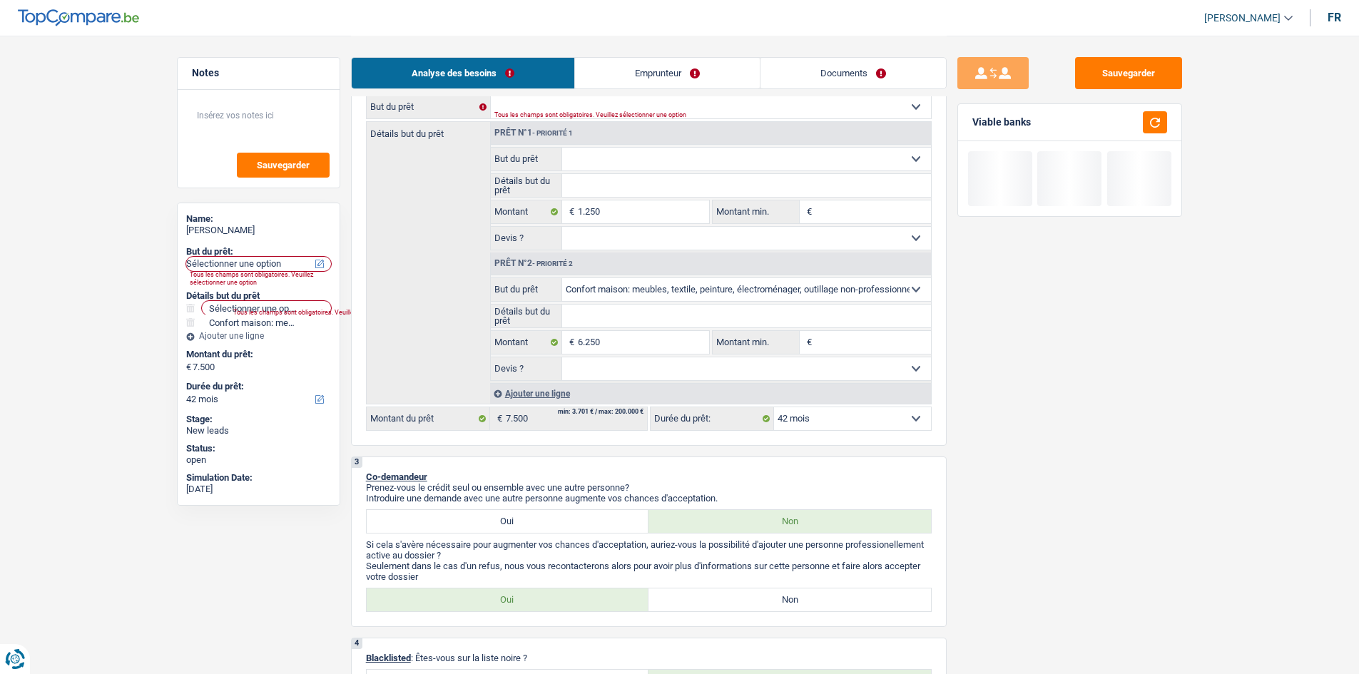
click at [1100, 427] on div "Sauvegarder Viable banks" at bounding box center [1069, 354] width 246 height 594
drag, startPoint x: 715, startPoint y: 78, endPoint x: 875, endPoint y: 172, distance: 186.1
click at [715, 78] on link "Emprunteur" at bounding box center [667, 73] width 185 height 31
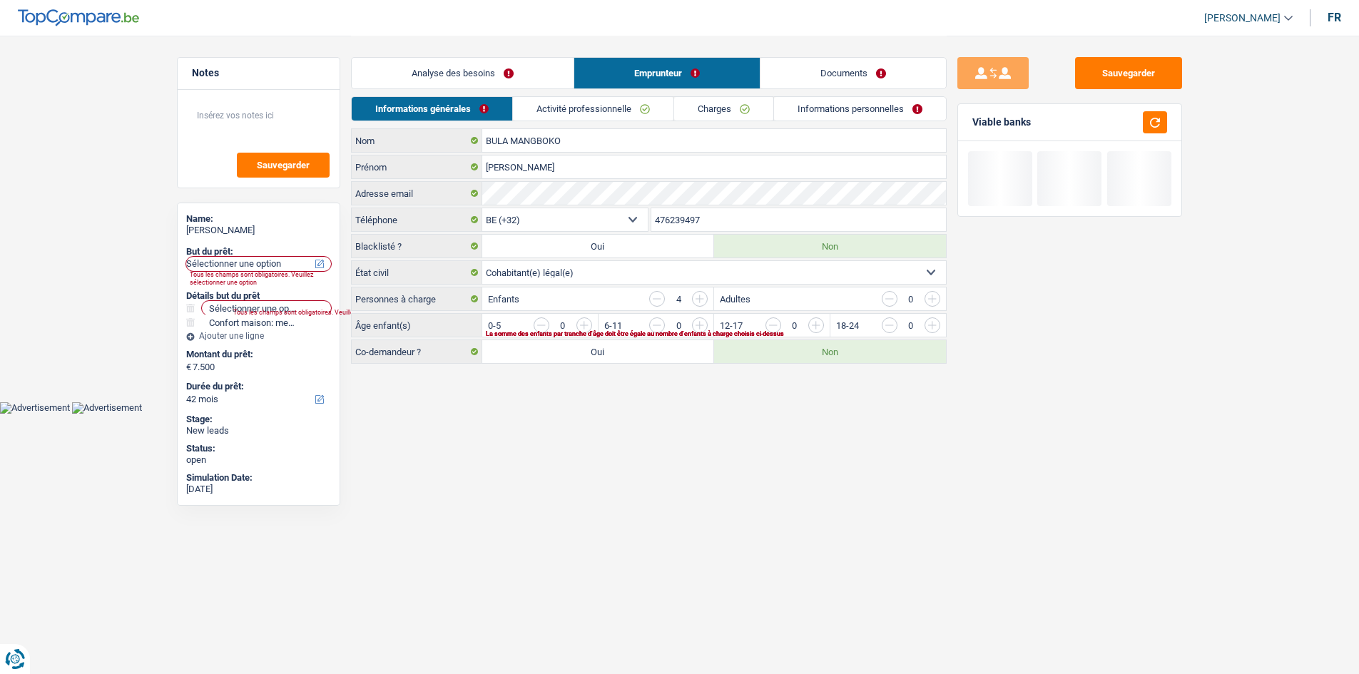
scroll to position [0, 0]
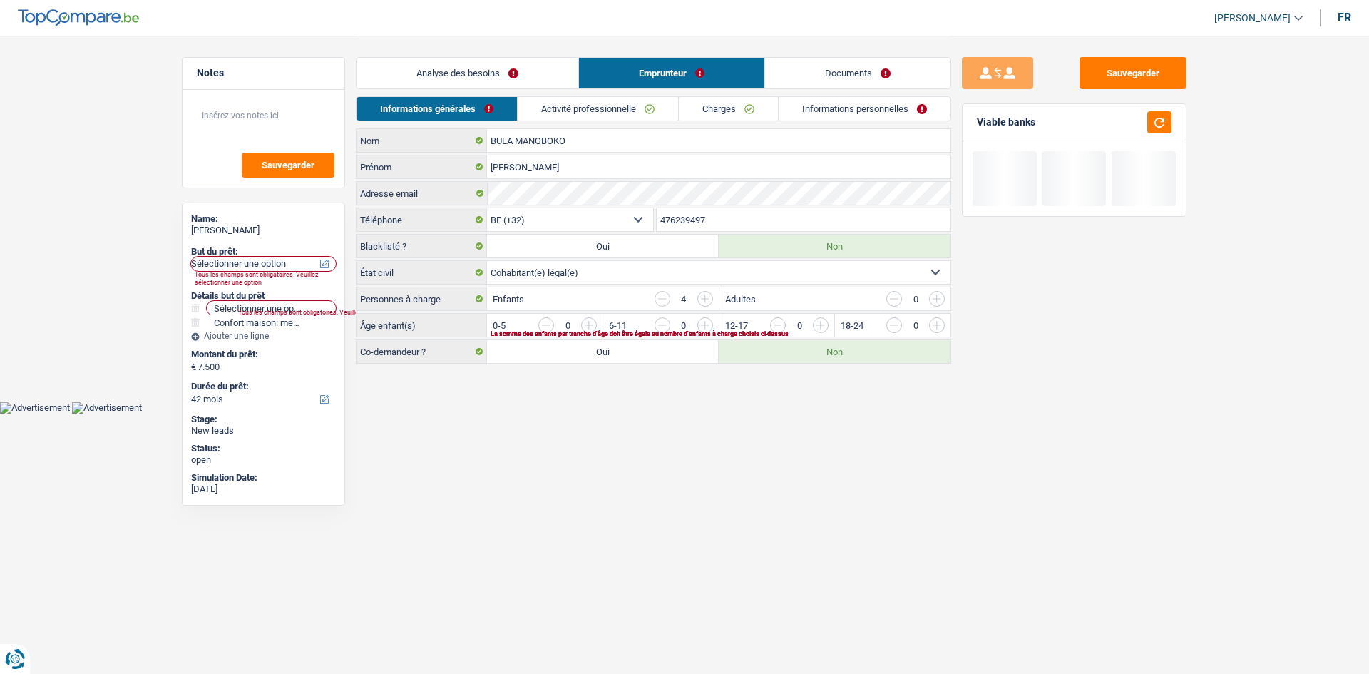
click at [650, 113] on link "Activité professionnelle" at bounding box center [598, 109] width 160 height 24
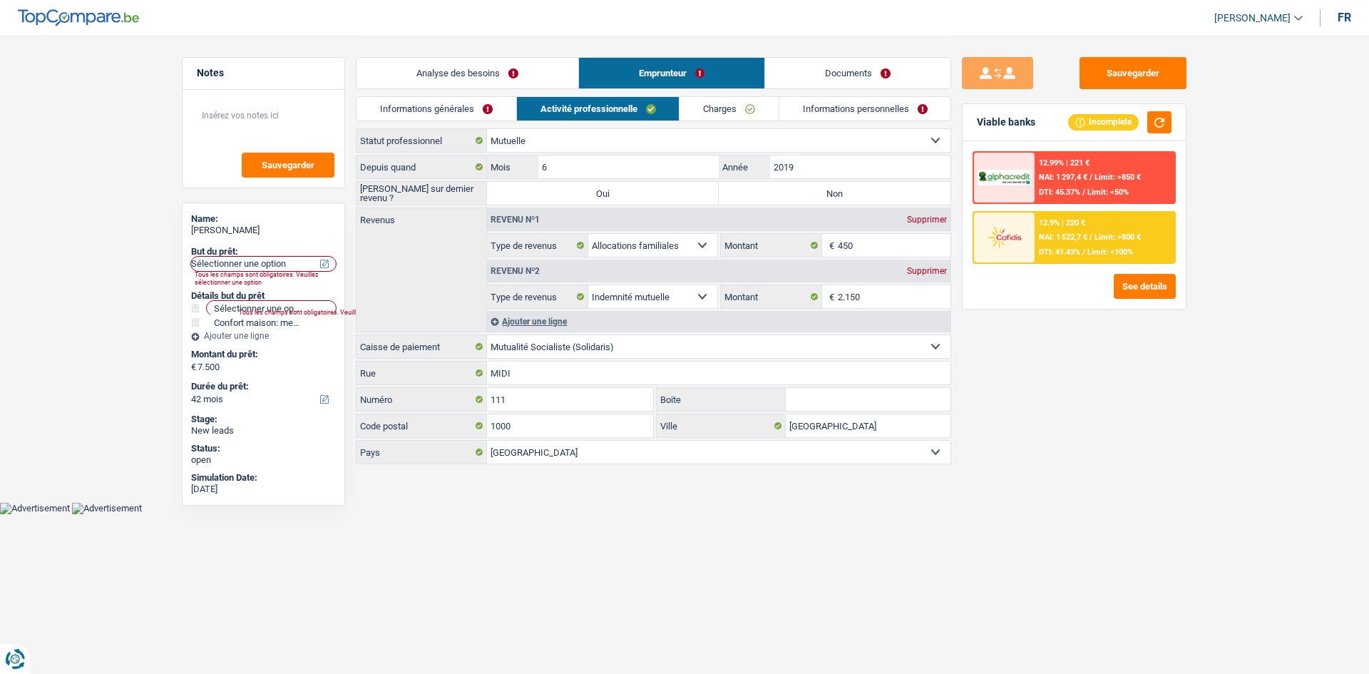
click at [450, 73] on link "Analyse des besoins" at bounding box center [468, 73] width 222 height 31
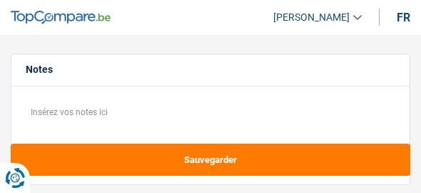
select select "renovation"
select select "60"
select select "renovation"
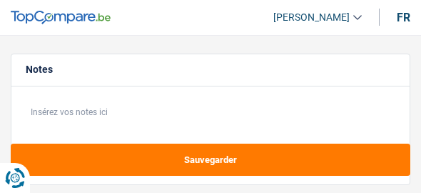
select select "60"
select select "privateEmployee"
select select "netSalary"
select select "mealVouchers"
select select "ownerWithMortgage"
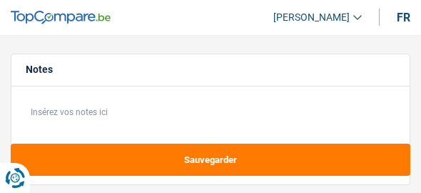
select select "mortgage"
select select "300"
select select "renovation"
select select "60"
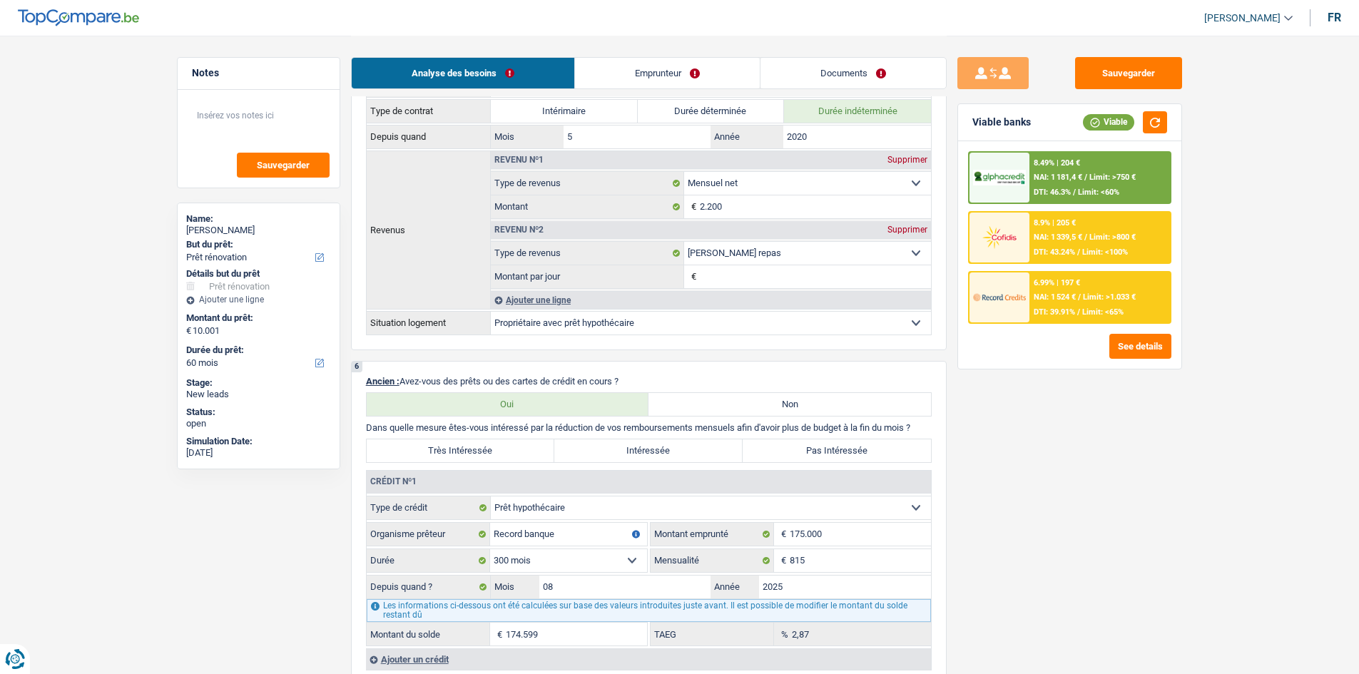
scroll to position [927, 0]
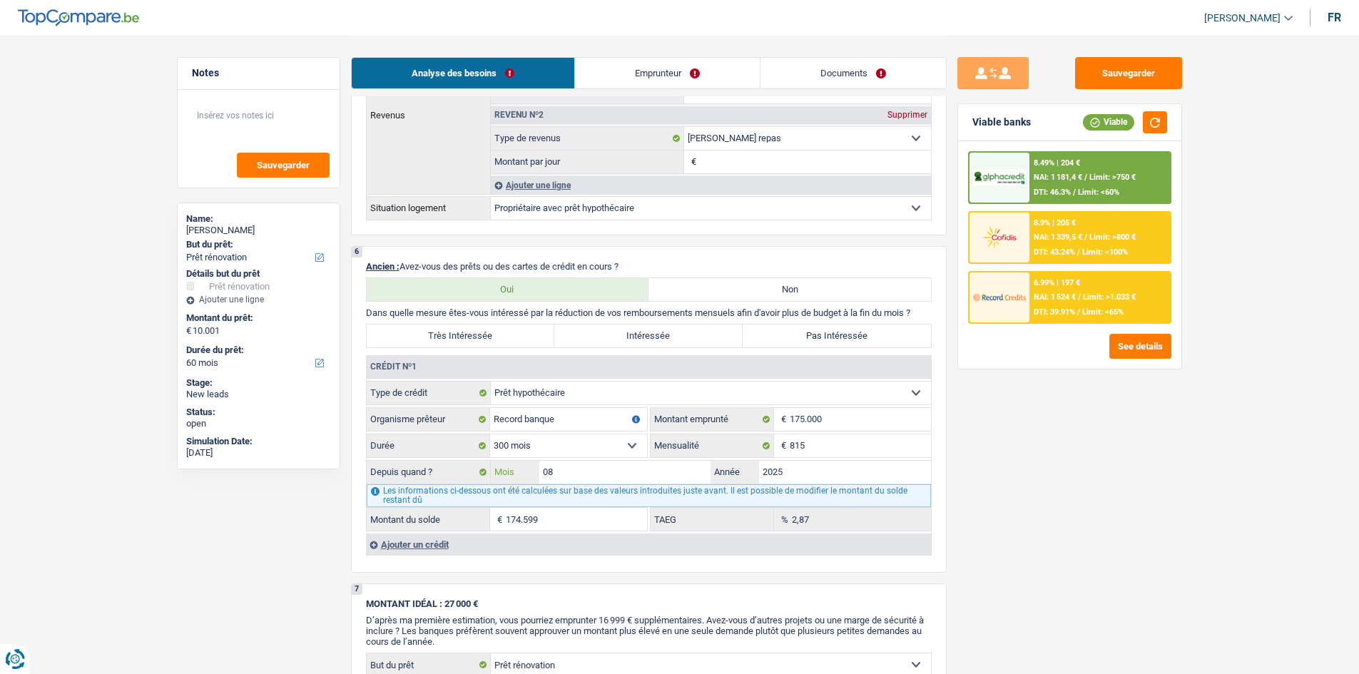
click at [420, 192] on input "08" at bounding box center [625, 472] width 172 height 23
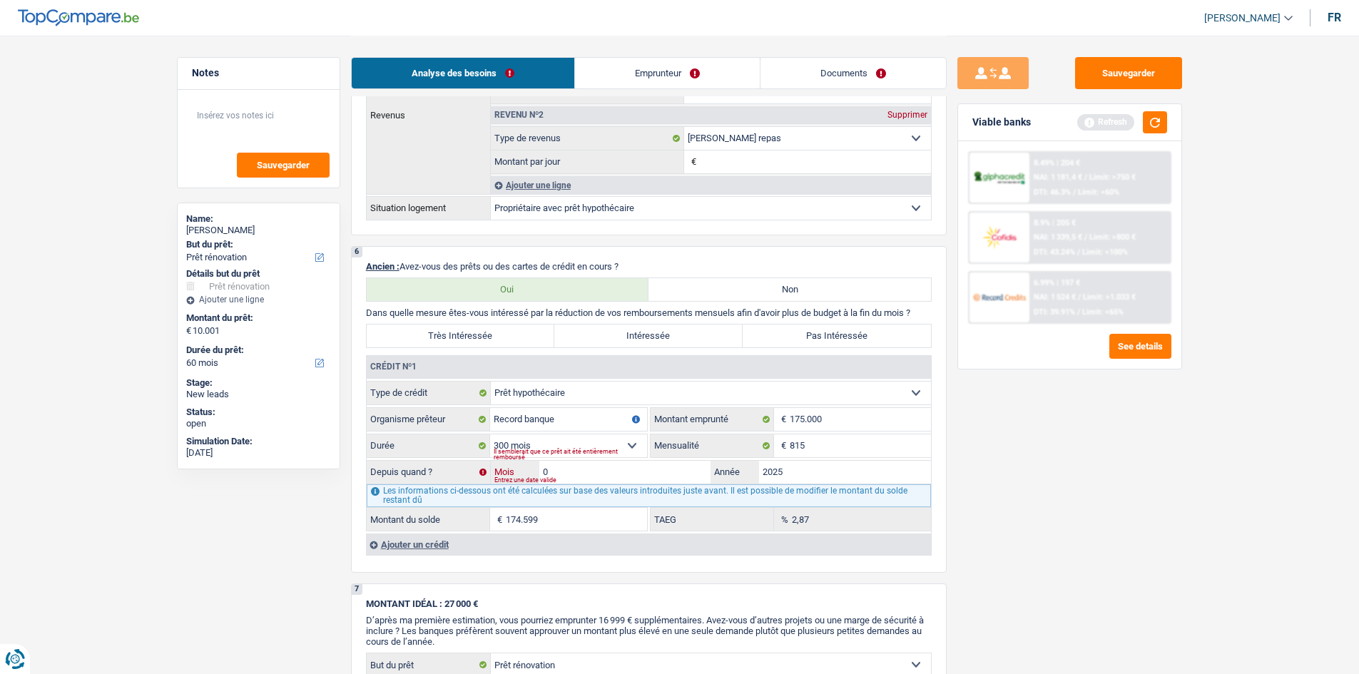
type input "06"
type input "173.389"
click at [420, 192] on main "Notes Sauvegarder Name: [PERSON_NAME] But du prêt: Confort maison: meubles, tex…" at bounding box center [679, 204] width 1359 height 2263
click at [420, 192] on input "815" at bounding box center [860, 445] width 141 height 23
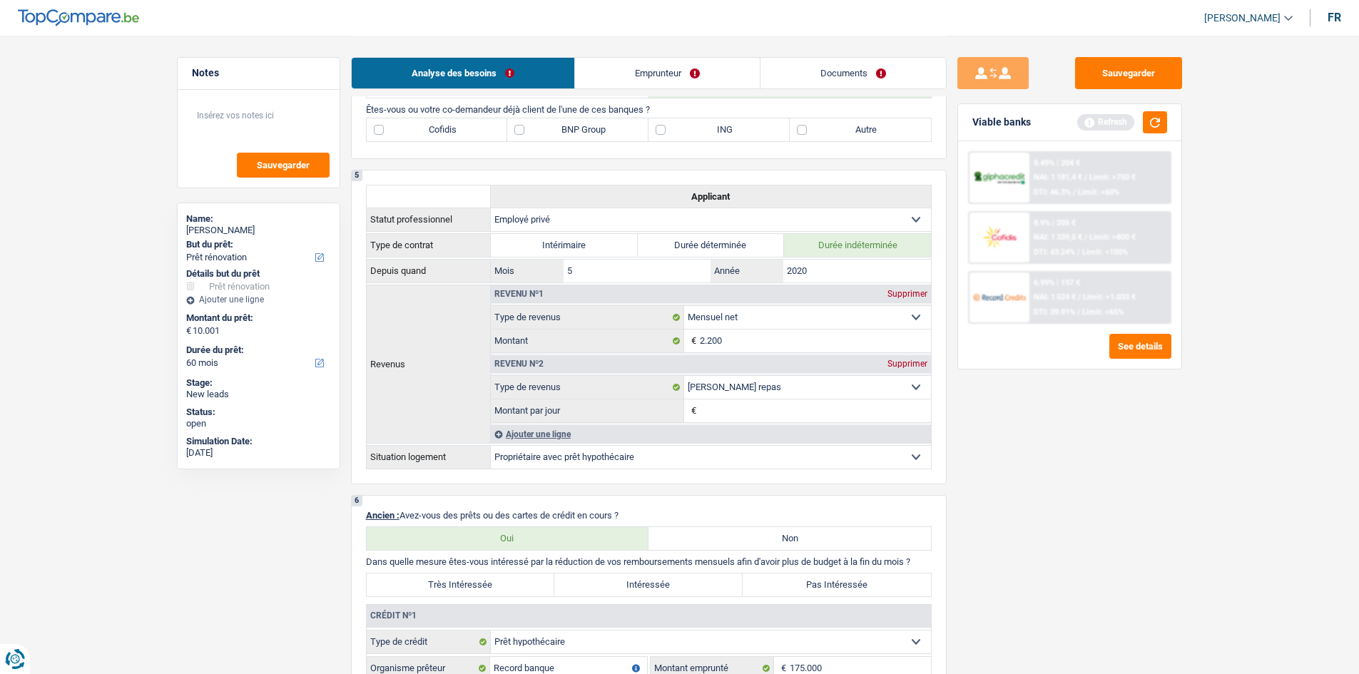
scroll to position [785, 0]
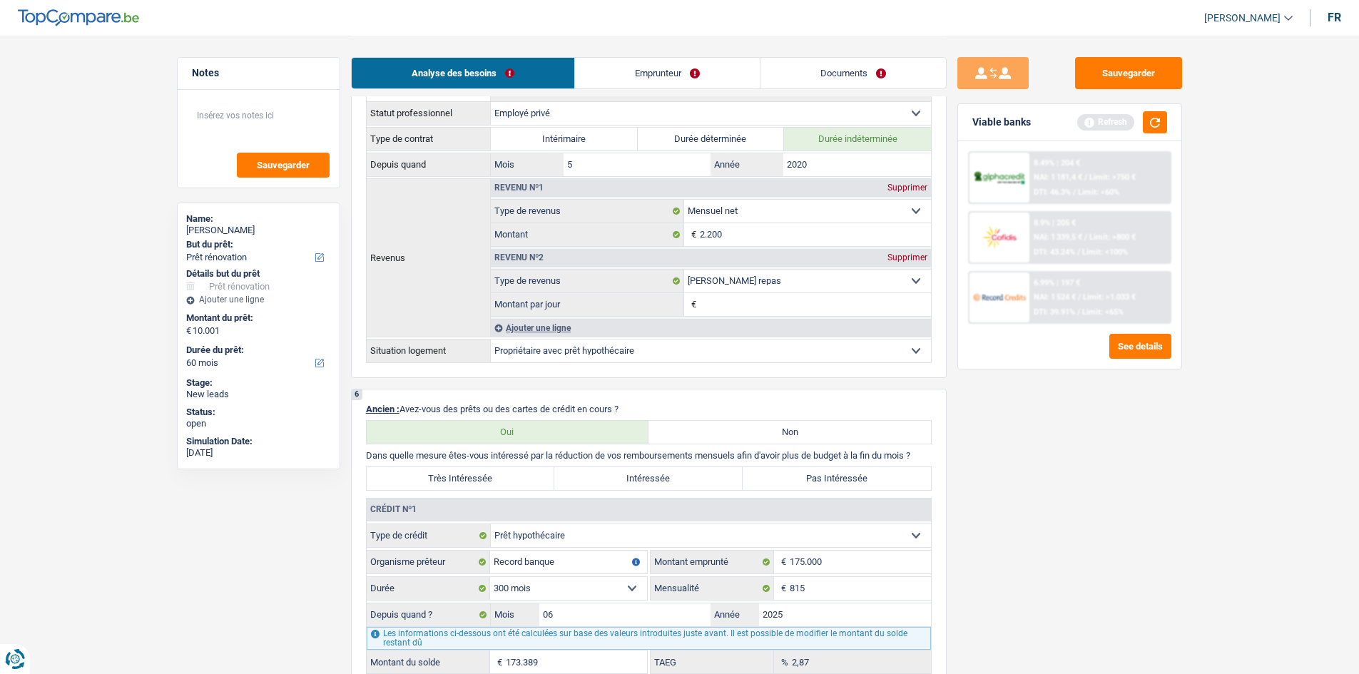
click at [420, 192] on div "6 Ancien : Avez-vous des prêts ou des cartes de crédit en cours ? Oui Non Dans …" at bounding box center [649, 552] width 596 height 327
click at [420, 192] on label "Pas Intéressée" at bounding box center [836, 478] width 188 height 23
click at [420, 192] on input "Pas Intéressée" at bounding box center [836, 478] width 188 height 23
radio input "true"
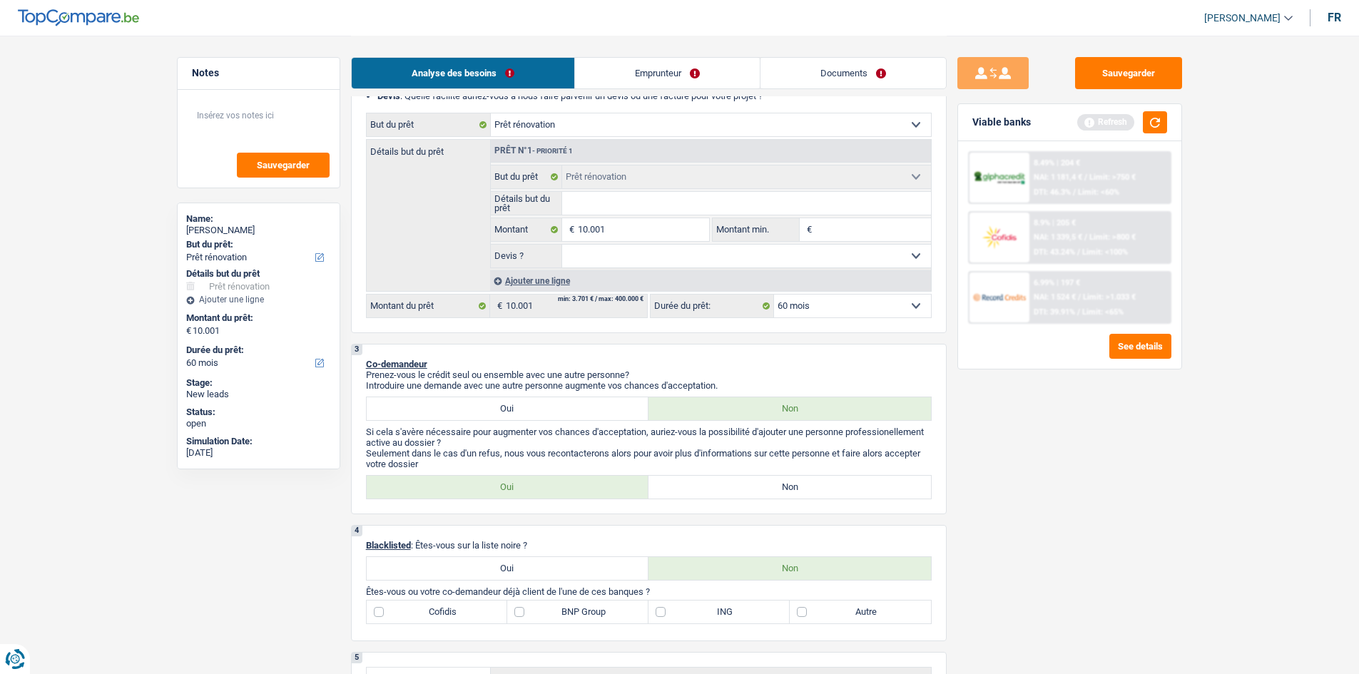
scroll to position [71, 0]
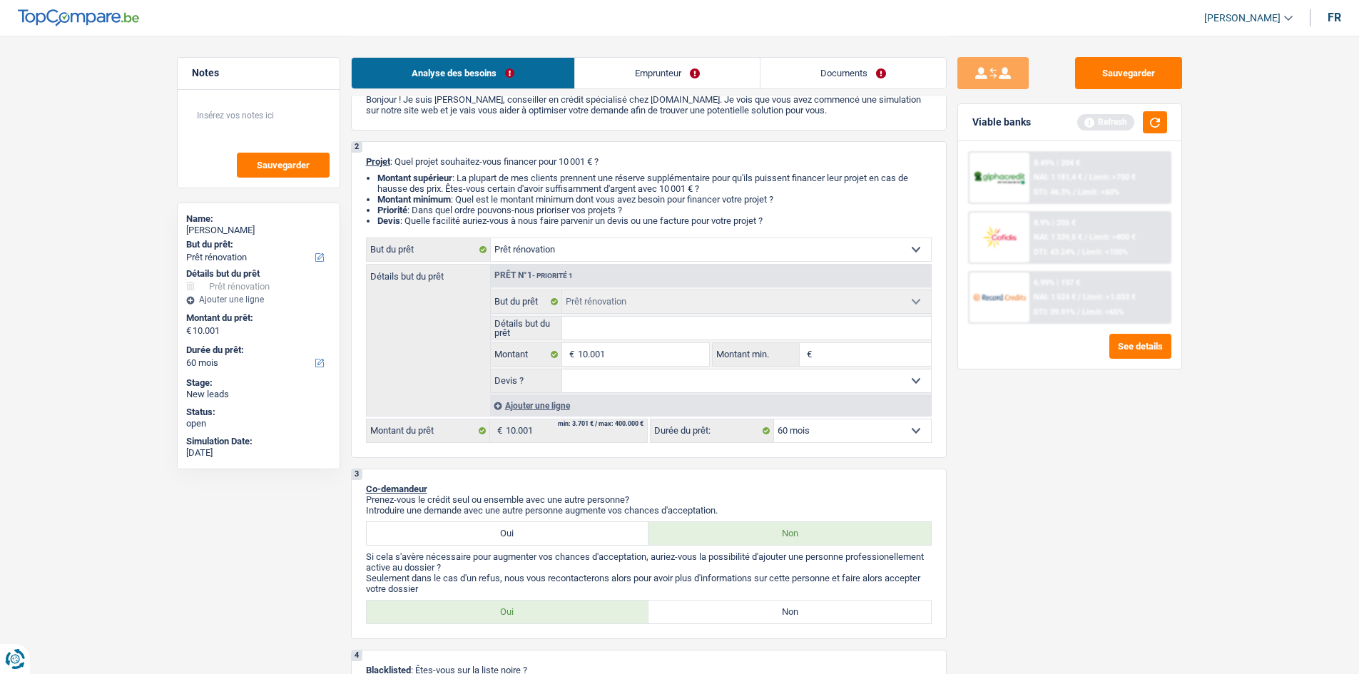
drag, startPoint x: 611, startPoint y: 384, endPoint x: 605, endPoint y: 389, distance: 8.1
click at [420, 192] on select "Oui Non Non répondu Sélectionner une option" at bounding box center [746, 380] width 369 height 23
select select "yes"
click at [420, 192] on select "Oui Non Non répondu Sélectionner une option" at bounding box center [746, 380] width 369 height 23
select select "yes"
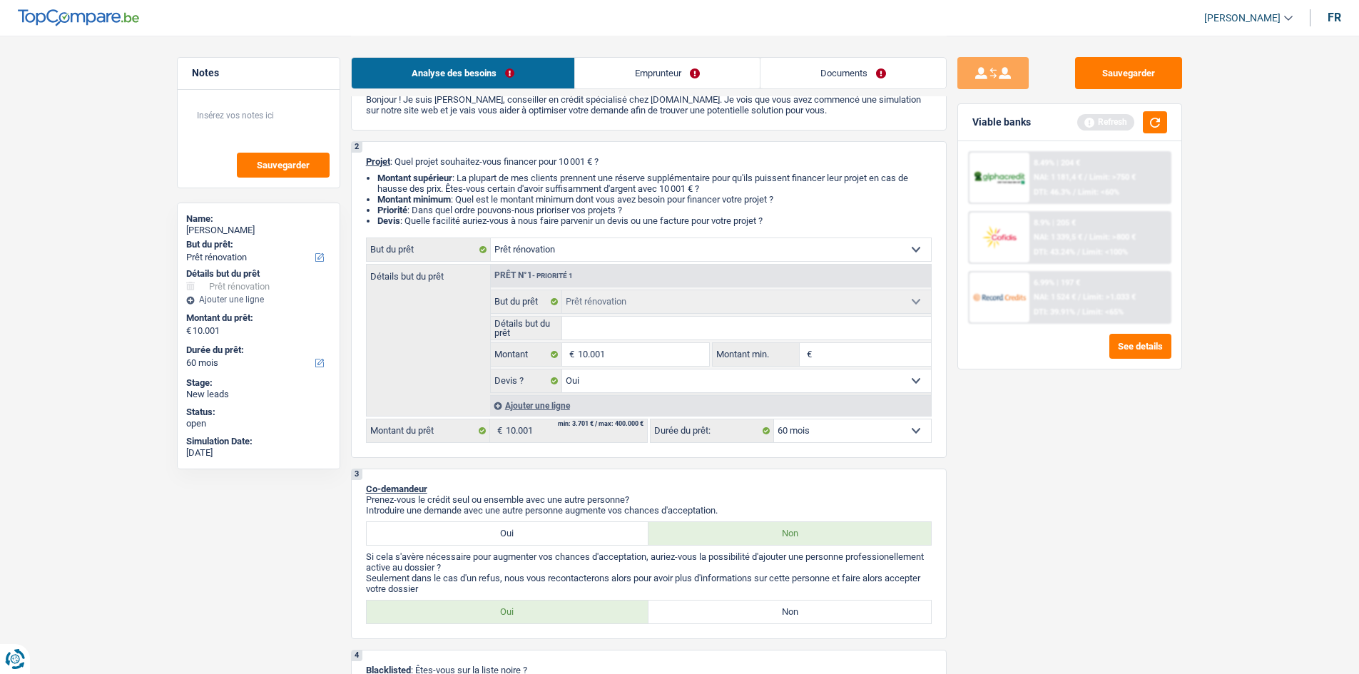
click at [420, 192] on fieldset "Oui Non Non répondu Sélectionner une option Devis ? Tous les champs sont obliga…" at bounding box center [711, 381] width 440 height 24
click at [420, 192] on select "Oui Non Non répondu Sélectionner une option" at bounding box center [746, 380] width 369 height 23
drag, startPoint x: 1256, startPoint y: 493, endPoint x: 1222, endPoint y: 491, distance: 33.6
click at [420, 192] on input "Détails but du prêt" at bounding box center [746, 328] width 369 height 23
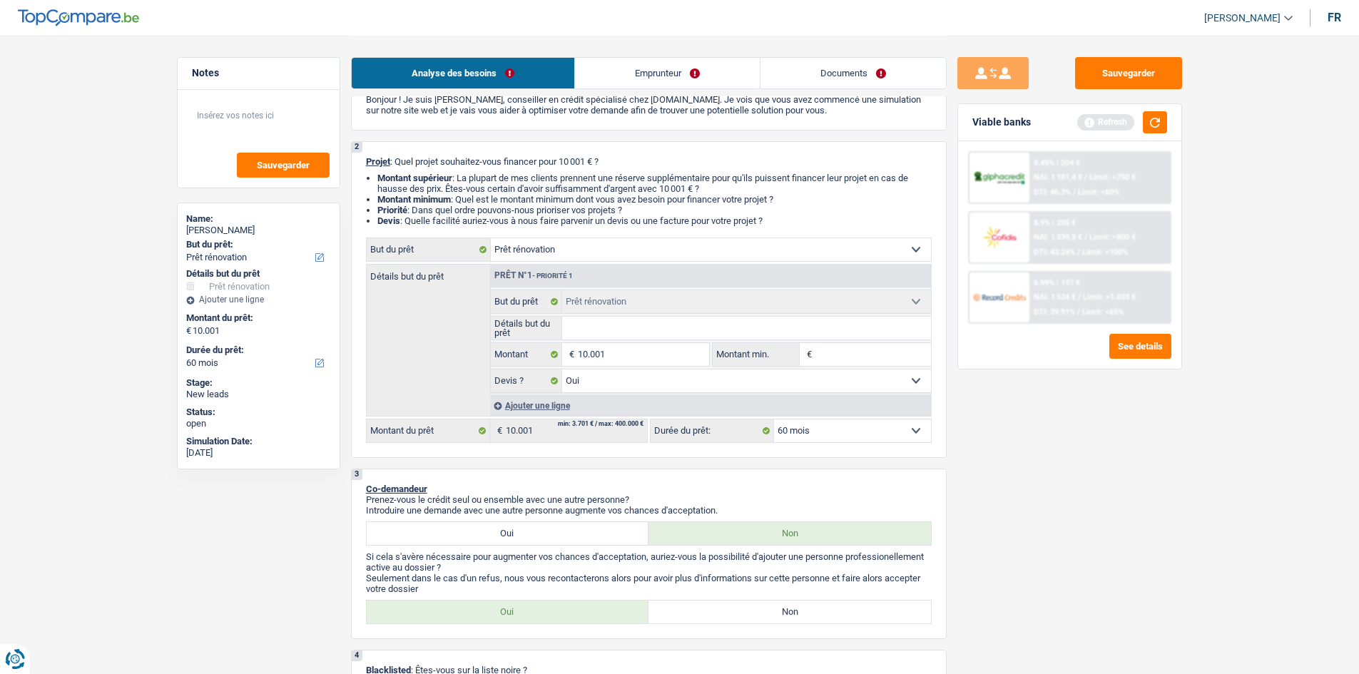
click at [420, 192] on select "Confort maison: meubles, textile, peinture, électroménager, outillage non-profe…" at bounding box center [711, 249] width 440 height 23
select select "energy"
click at [420, 192] on select "Confort maison: meubles, textile, peinture, électroménager, outillage non-profe…" at bounding box center [711, 249] width 440 height 23
select select "energy"
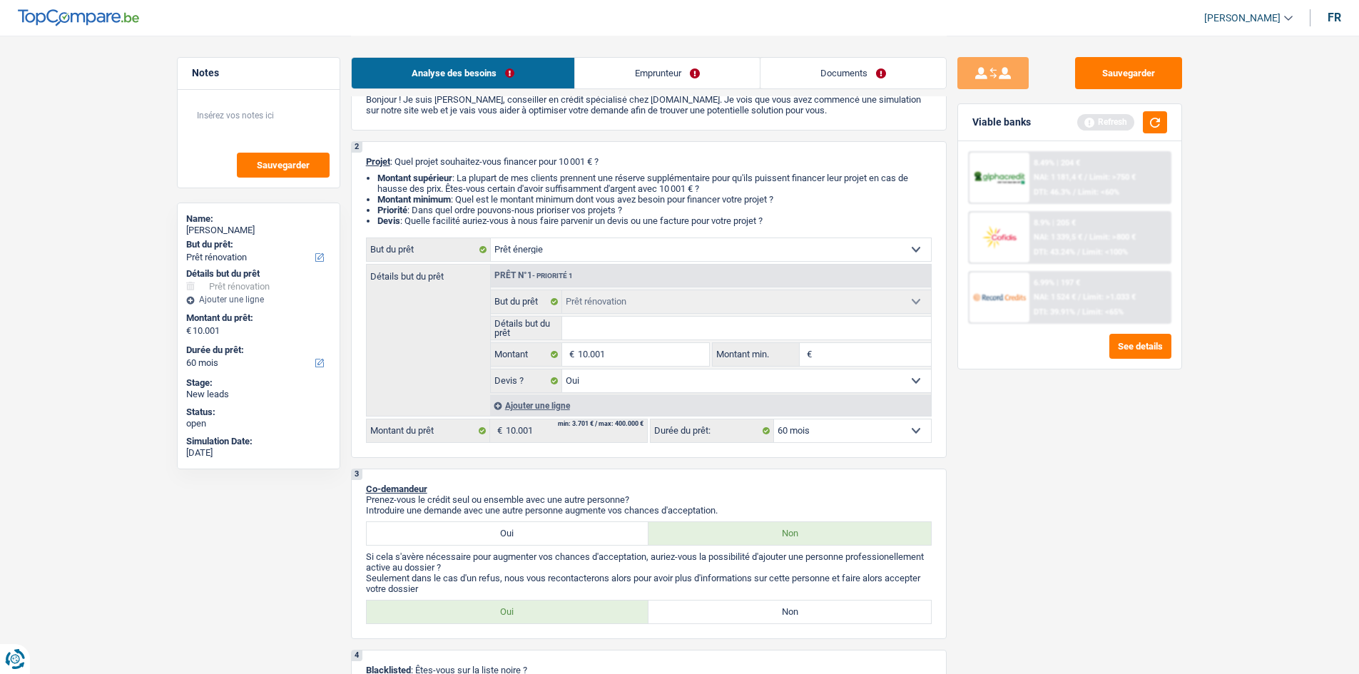
select select "energy"
select select
select select "energy"
select select
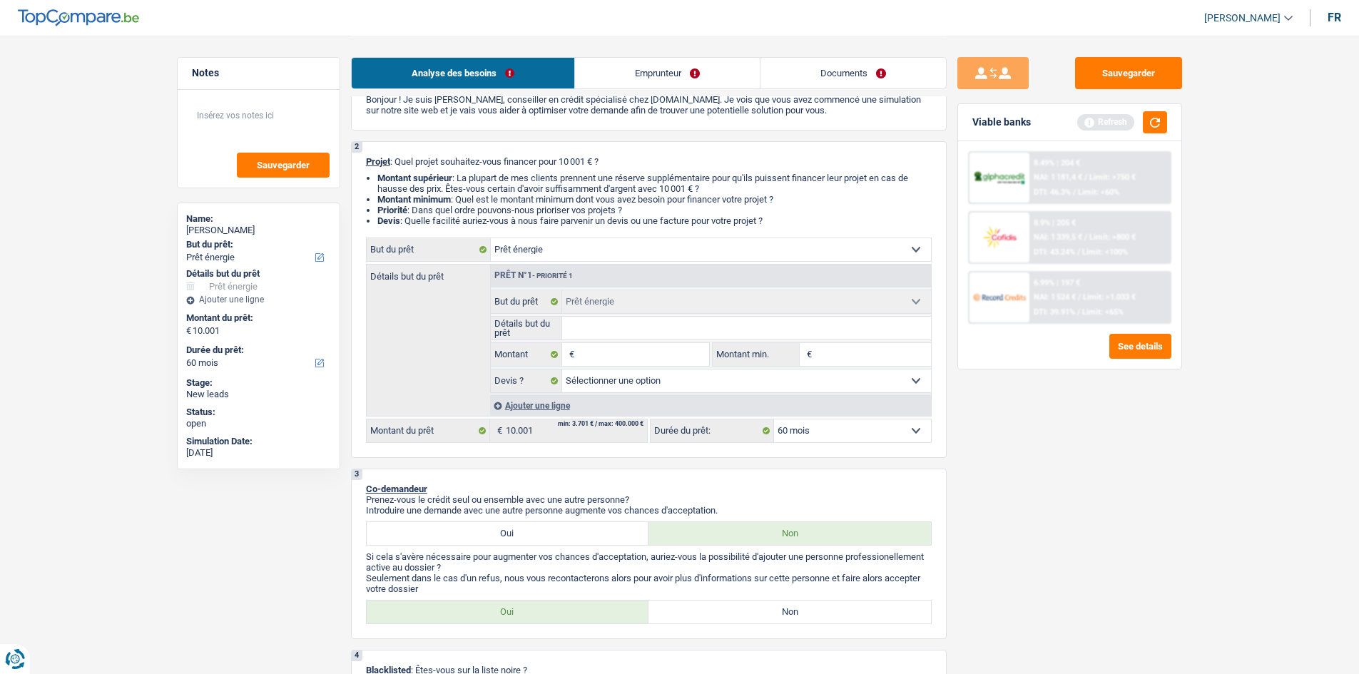
select select "renovation"
select select "yes"
select select "renovation"
select select "yes"
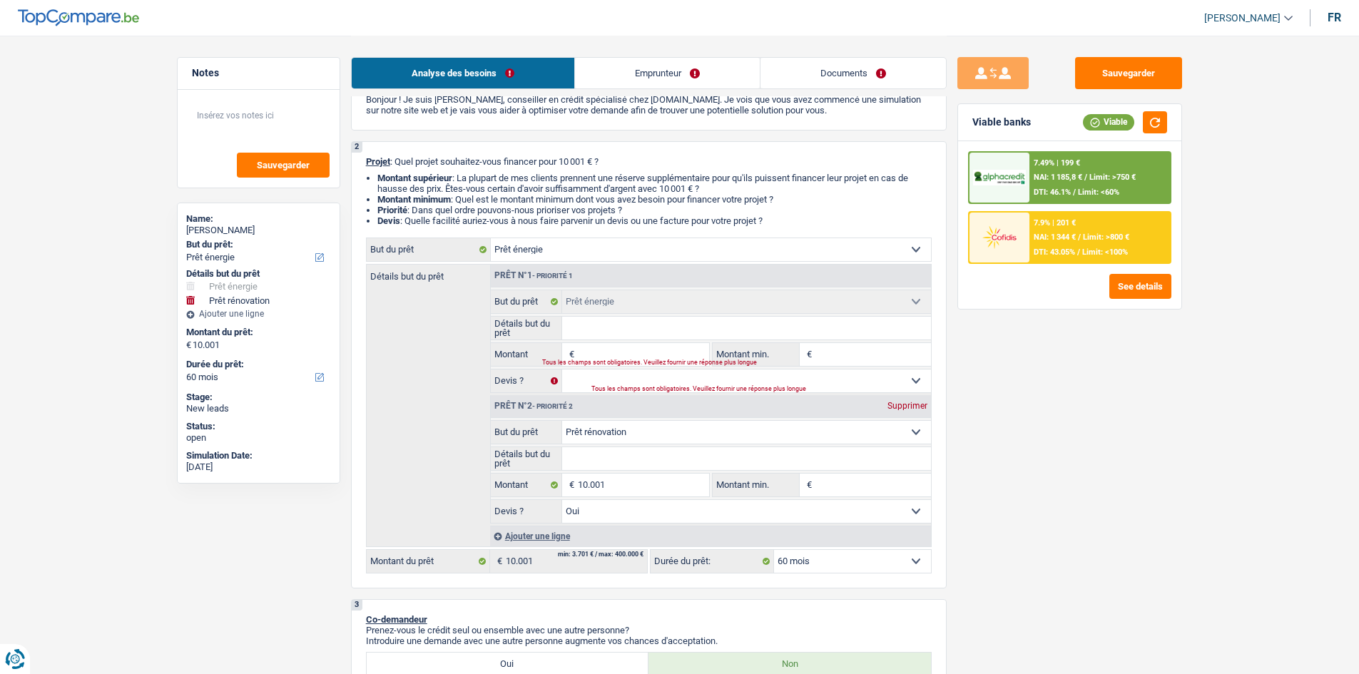
click at [420, 192] on div "Supprimer" at bounding box center [907, 406] width 47 height 9
type input "0"
select select
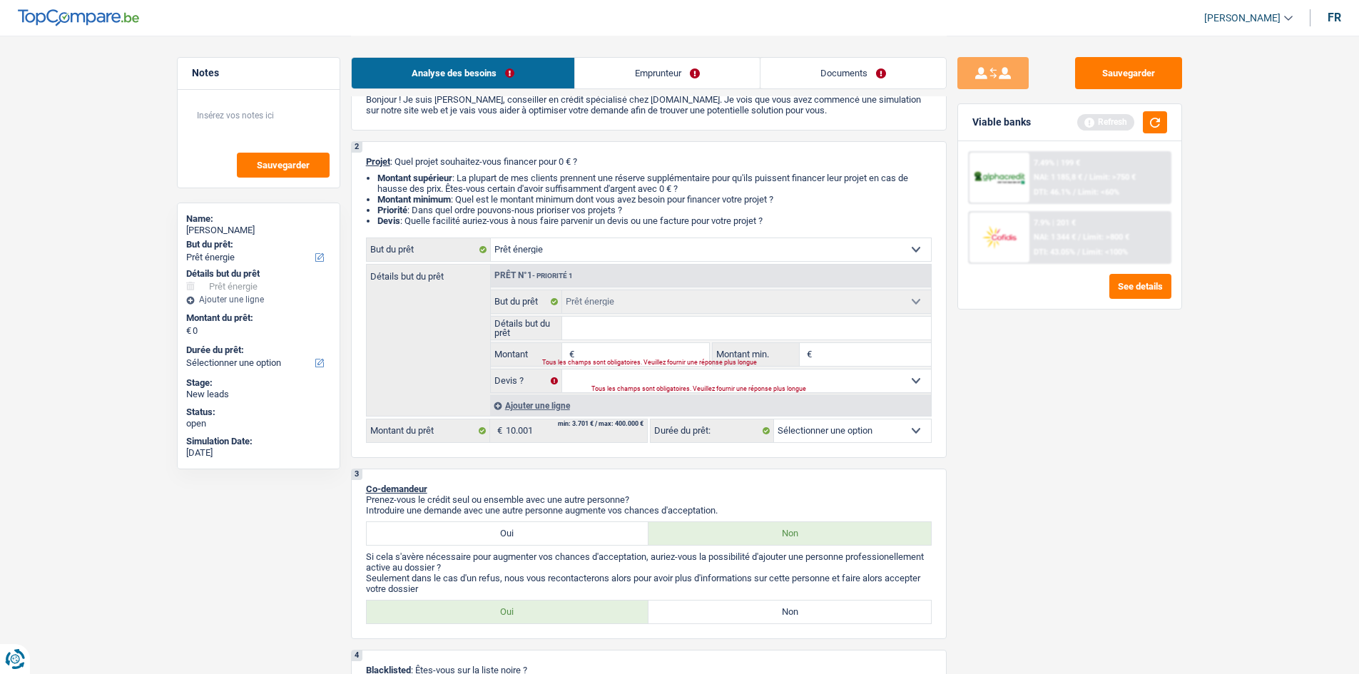
click at [420, 192] on input "Montant" at bounding box center [643, 354] width 131 height 23
type input "1"
type input "10"
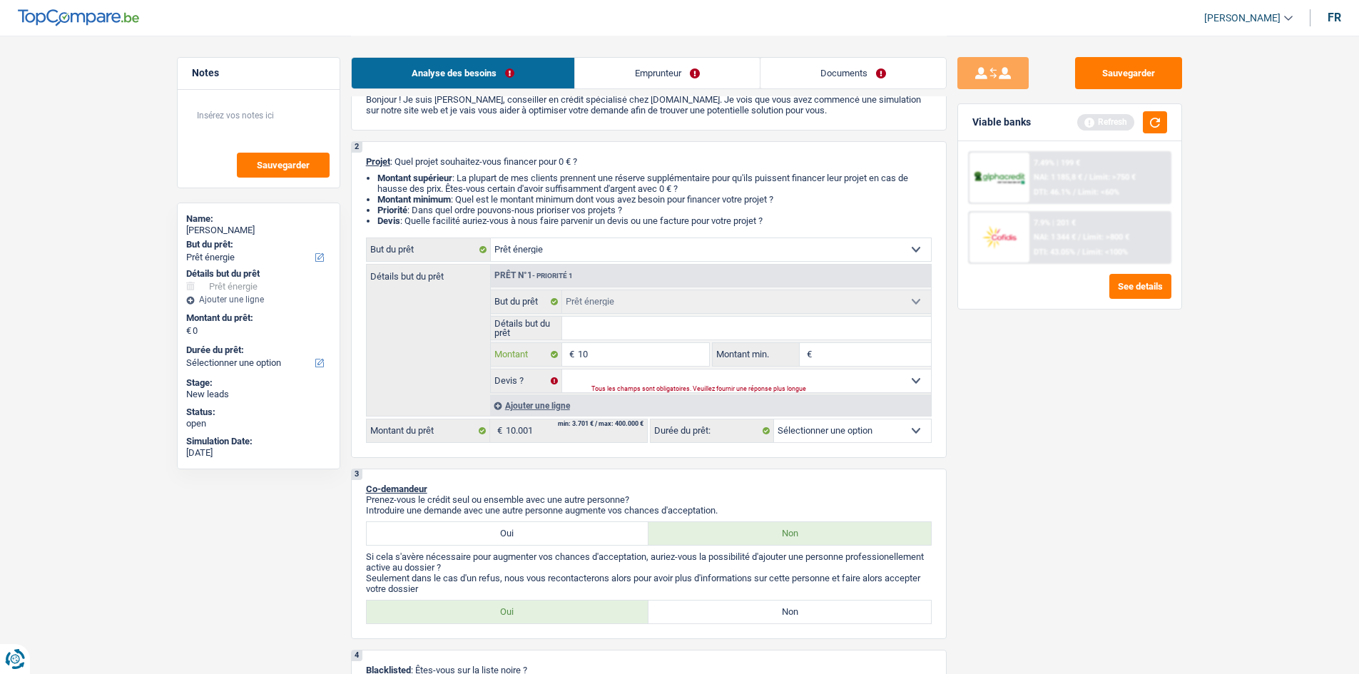
type input "100"
type input "10.011"
type input "1.001"
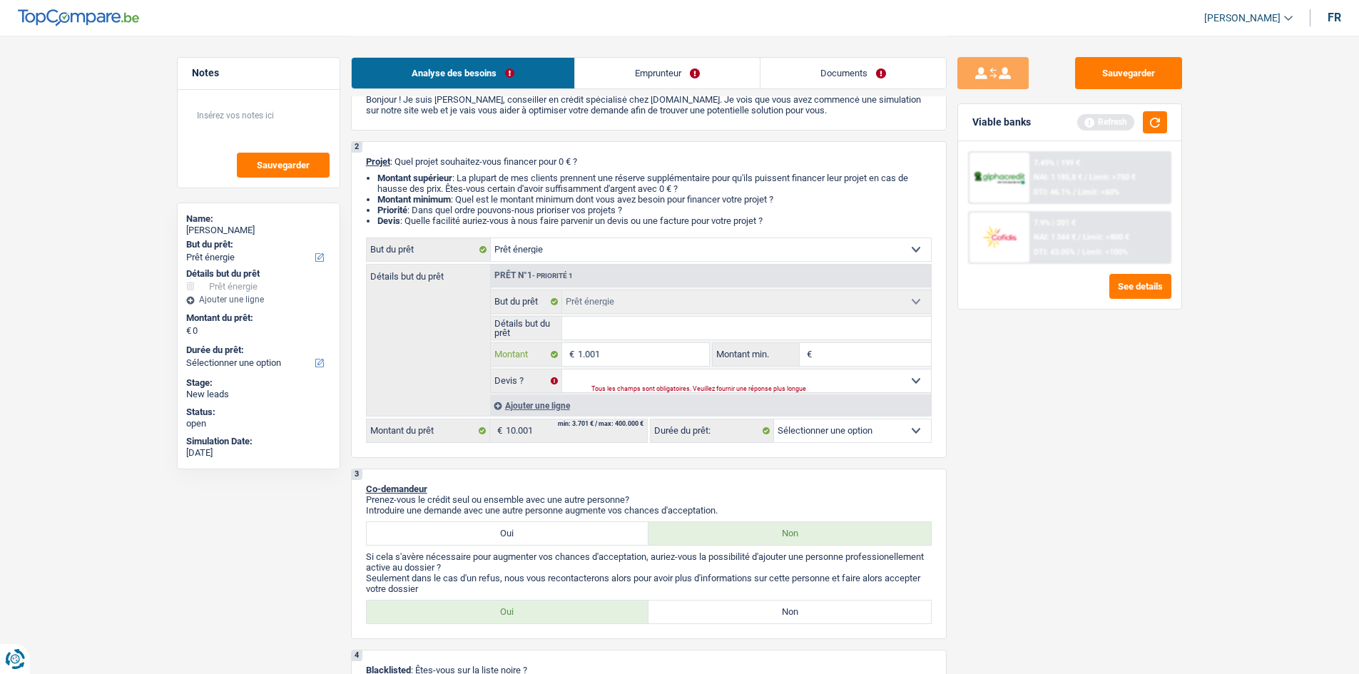
type input "1.001"
type input "100"
type input "10"
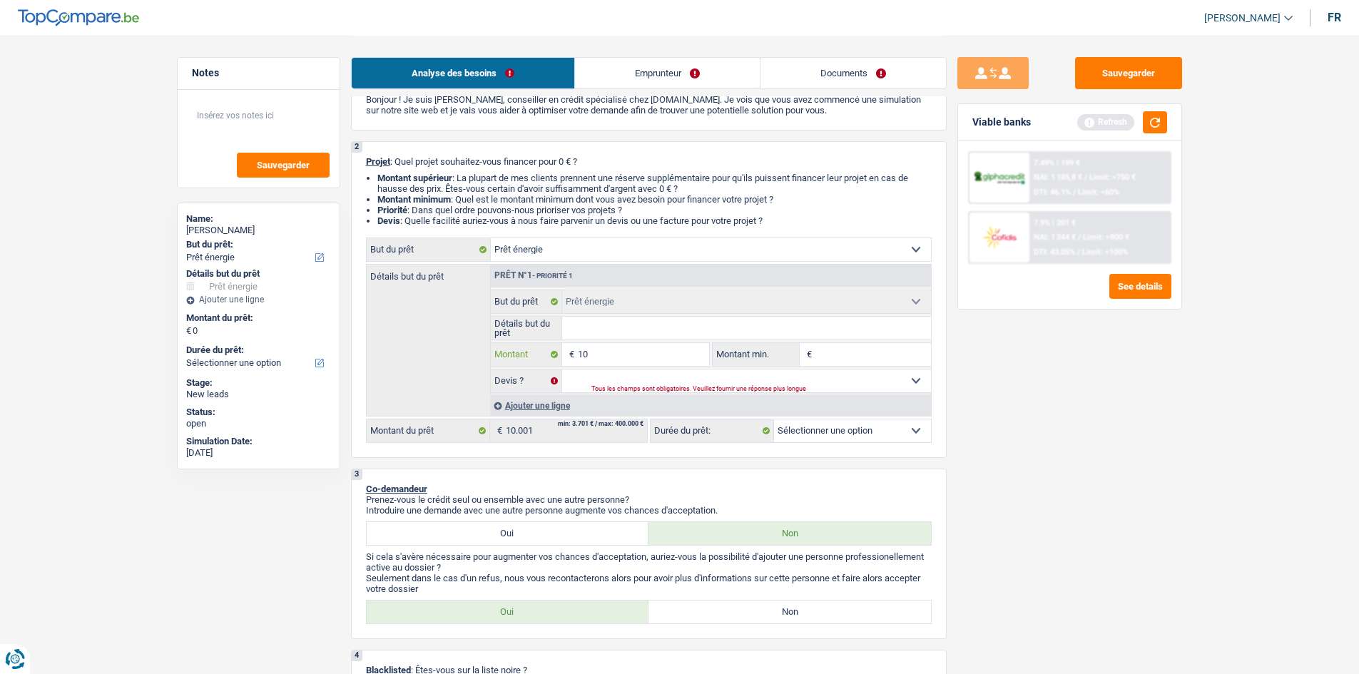
type input "1"
type input "10"
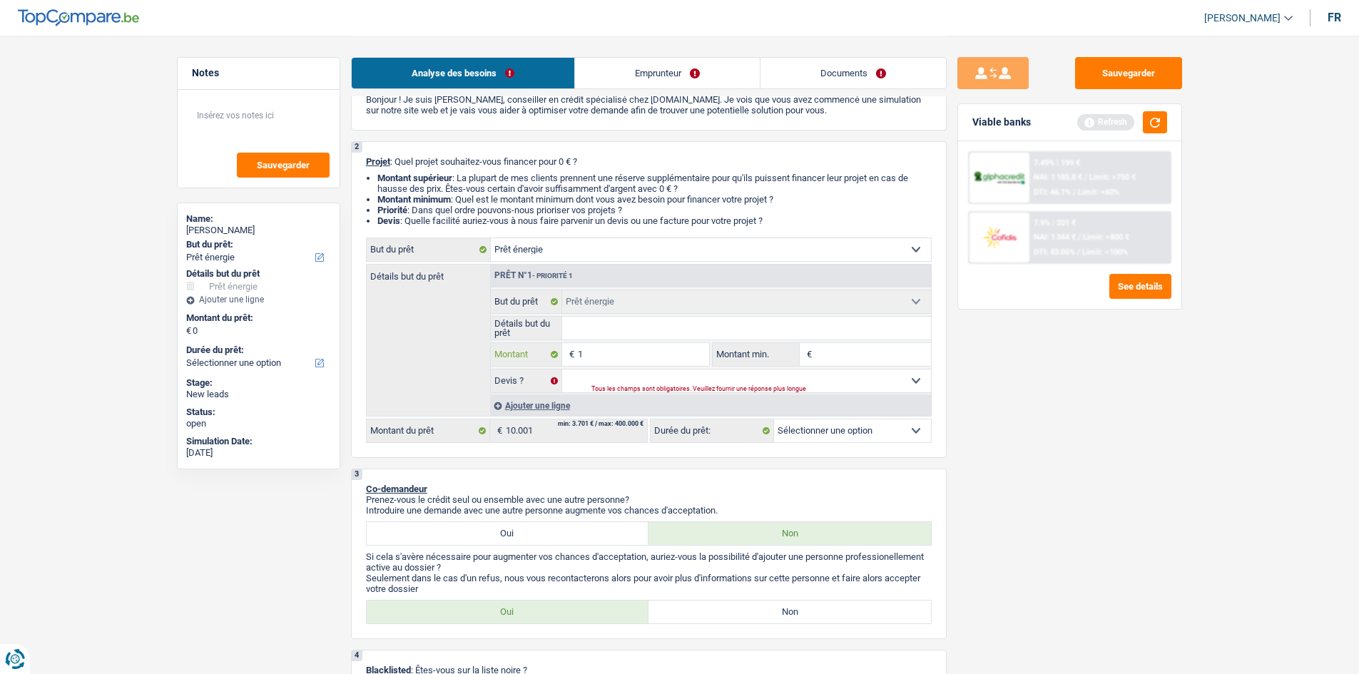
type input "10"
type input "100"
type input "1.000"
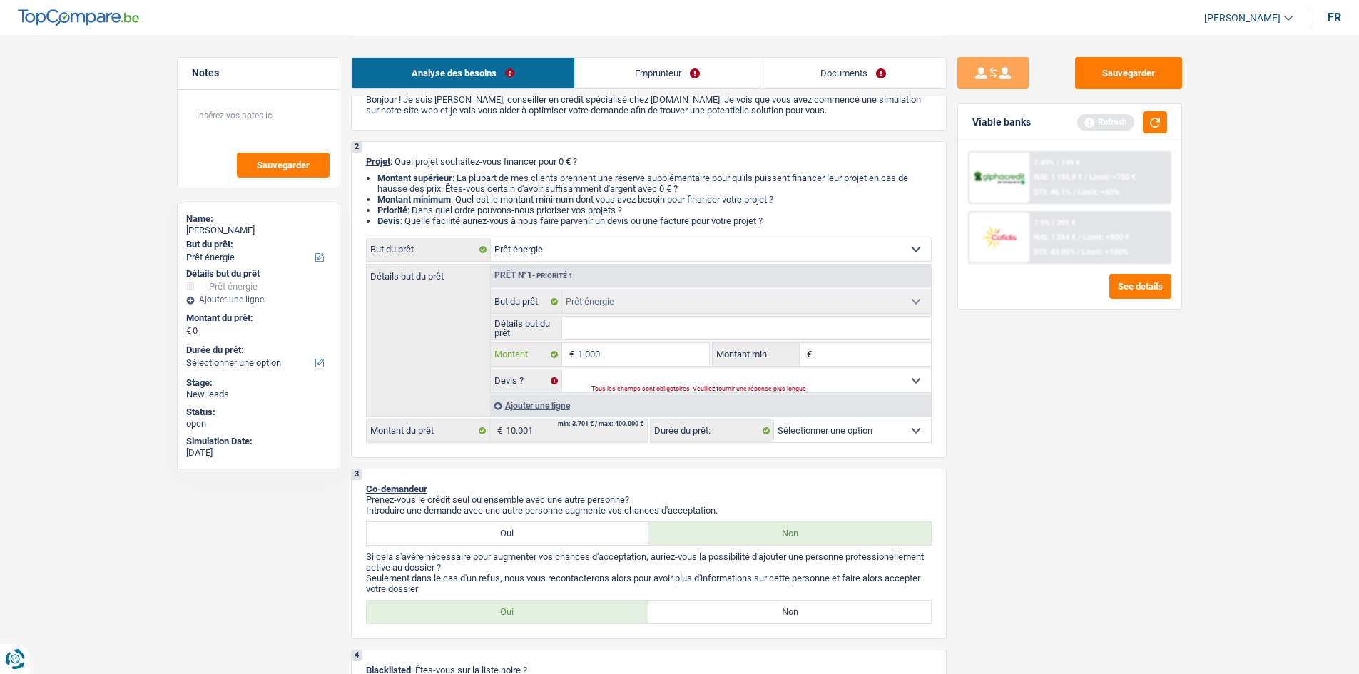
type input "10.001"
click at [420, 192] on input "Détails but du prêt" at bounding box center [746, 328] width 369 height 23
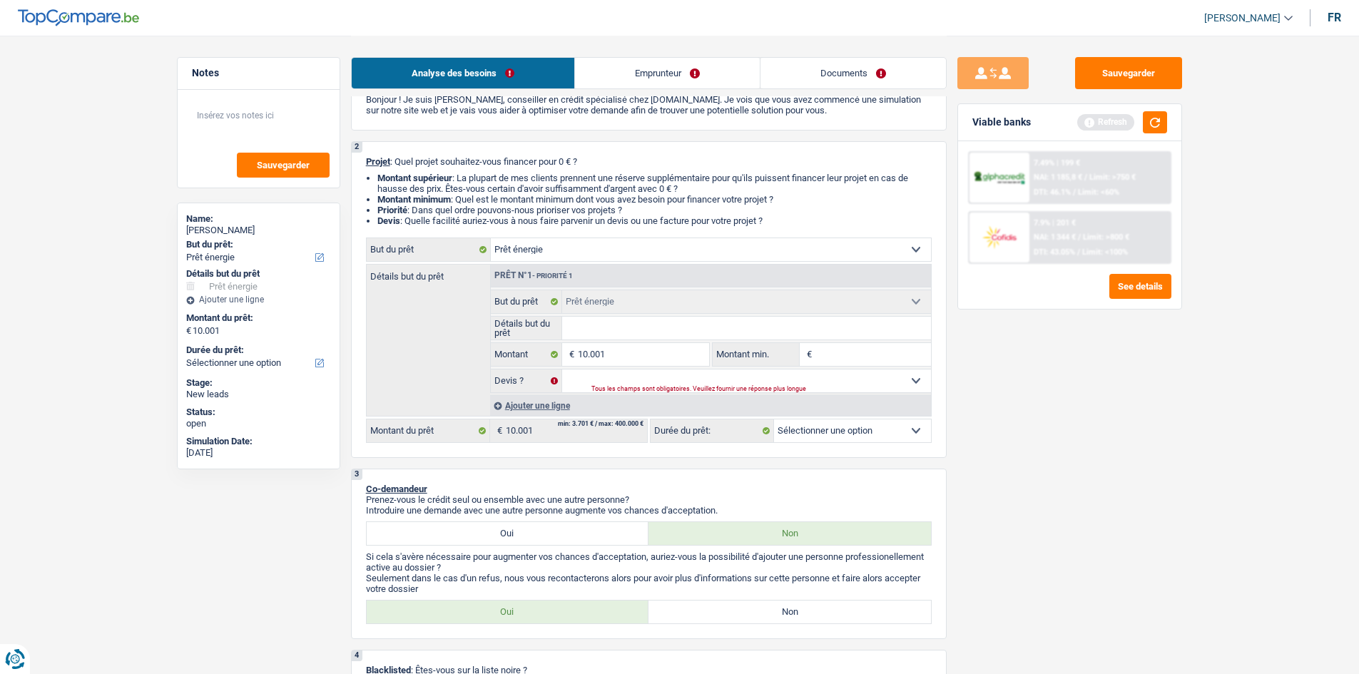
select select "60"
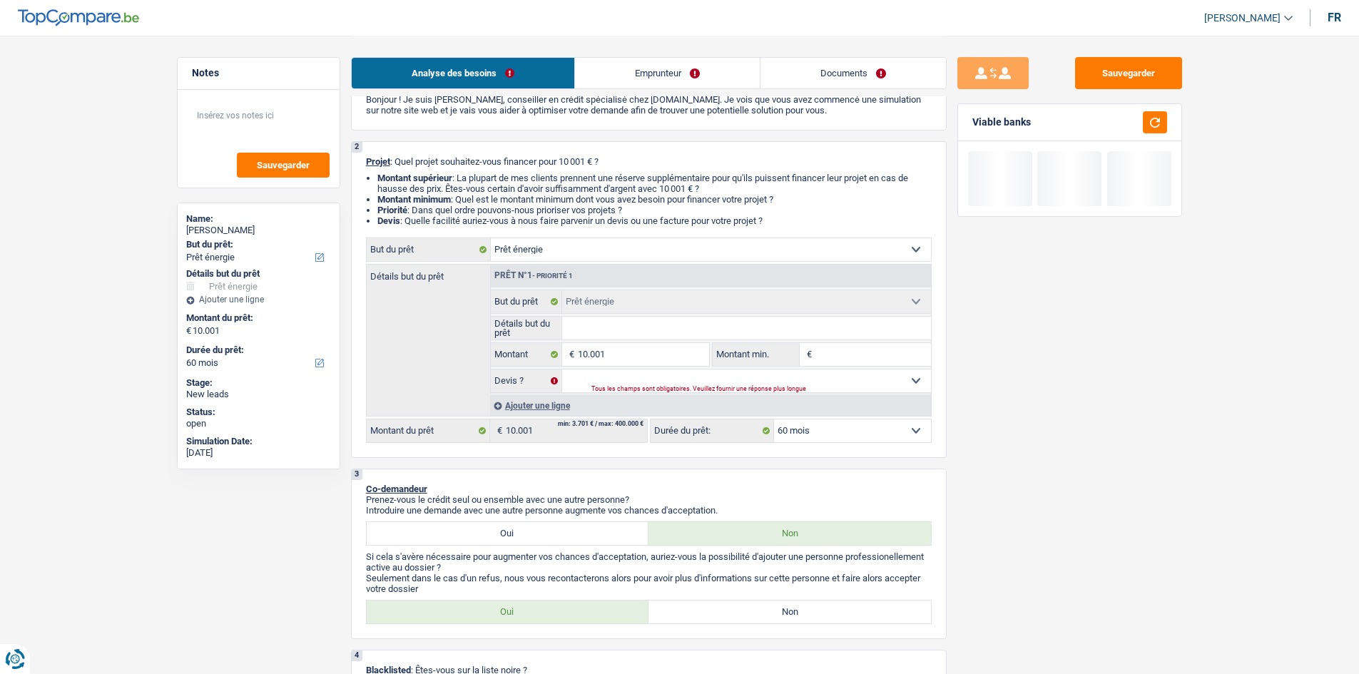
type input "e"
type input "en"
type input "ene"
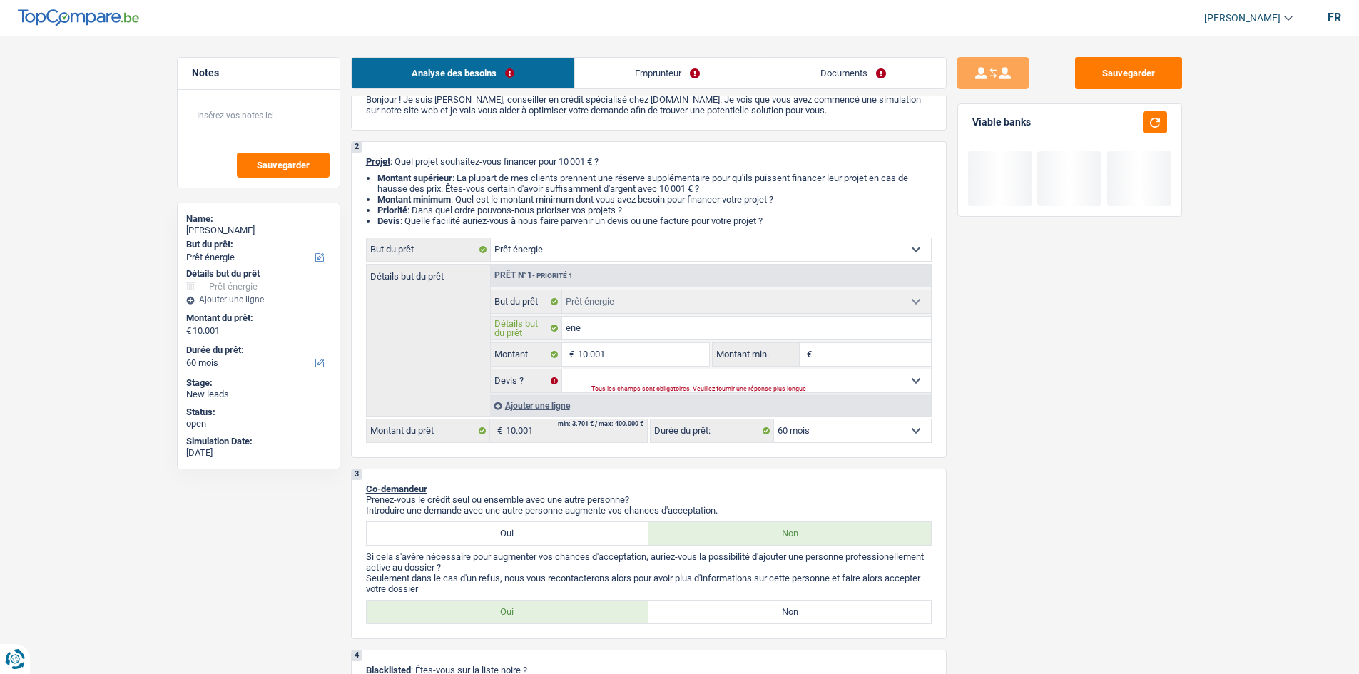
type input "ene"
type input "ener"
type input "energ"
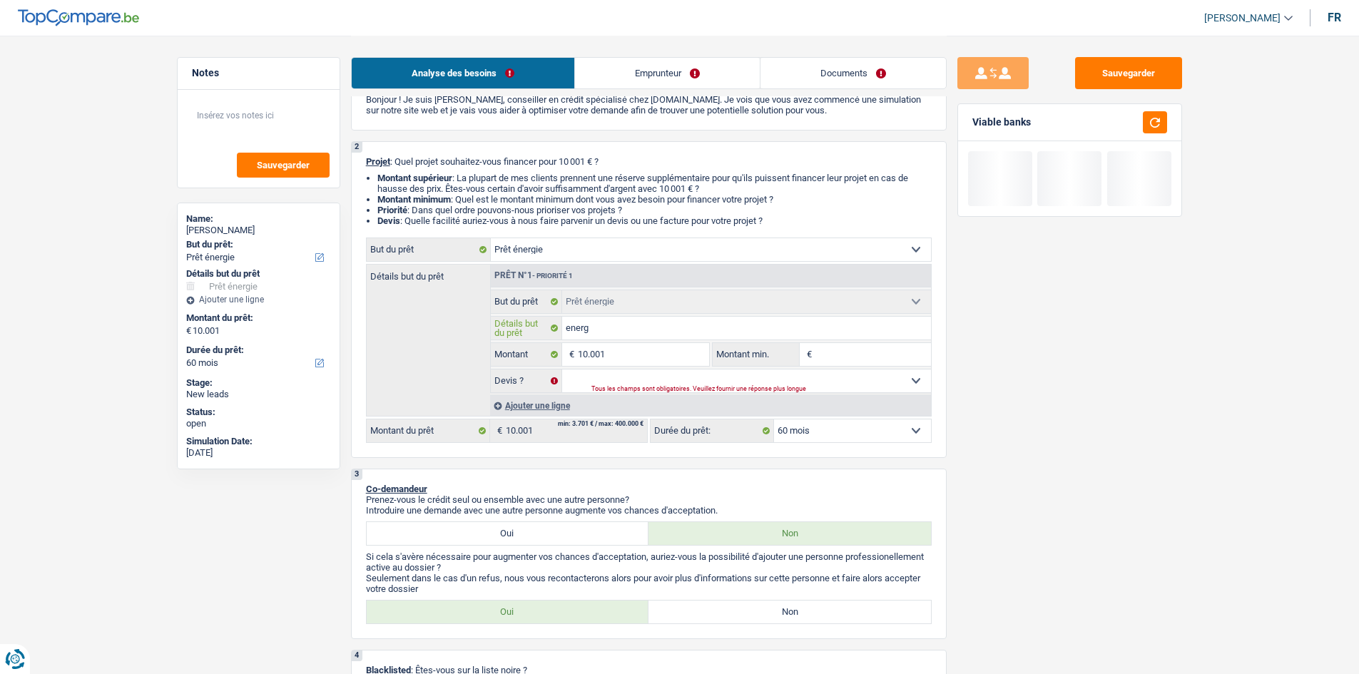
type input "energi"
type input "energie"
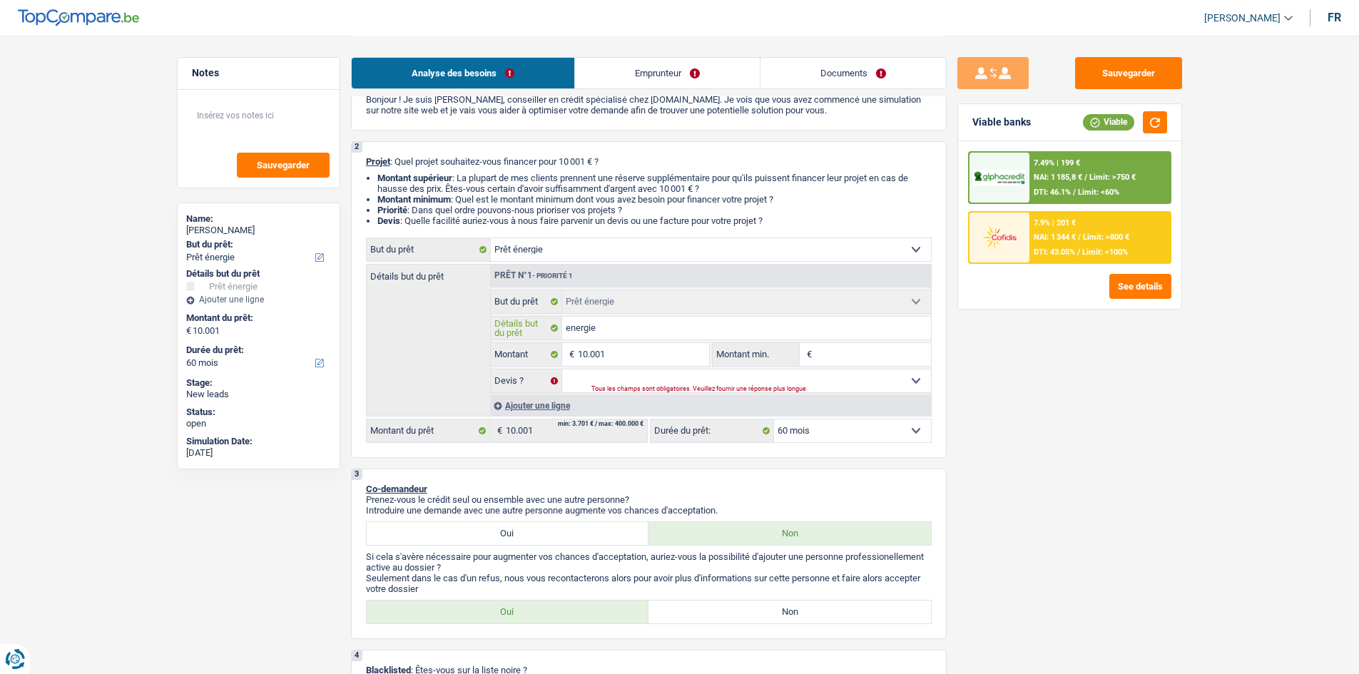
type input "energie"
click at [420, 192] on div "Sauvegarder Viable banks Viable 7.49% | 199 € NAI: 1 185,8 € / Limit: >750 € DT…" at bounding box center [1069, 354] width 246 height 594
click at [420, 192] on input "energie" at bounding box center [746, 328] width 369 height 23
type input "energie"
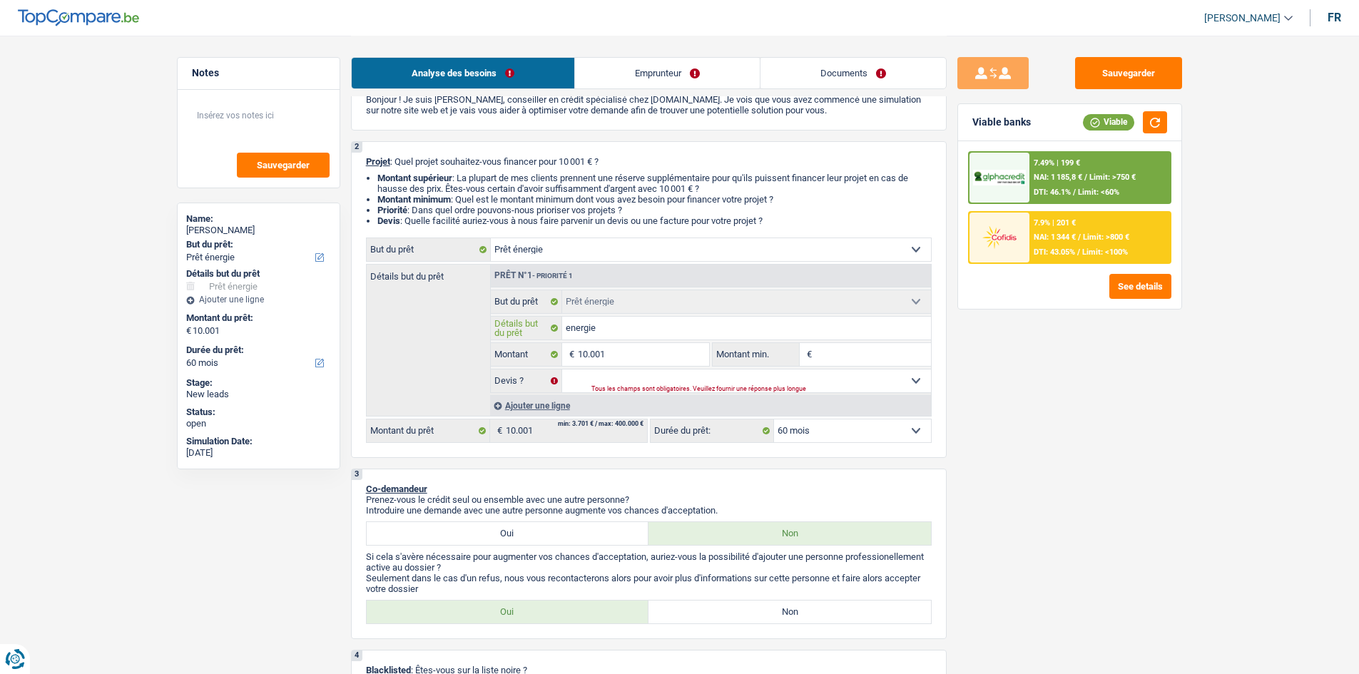
type input "energie"
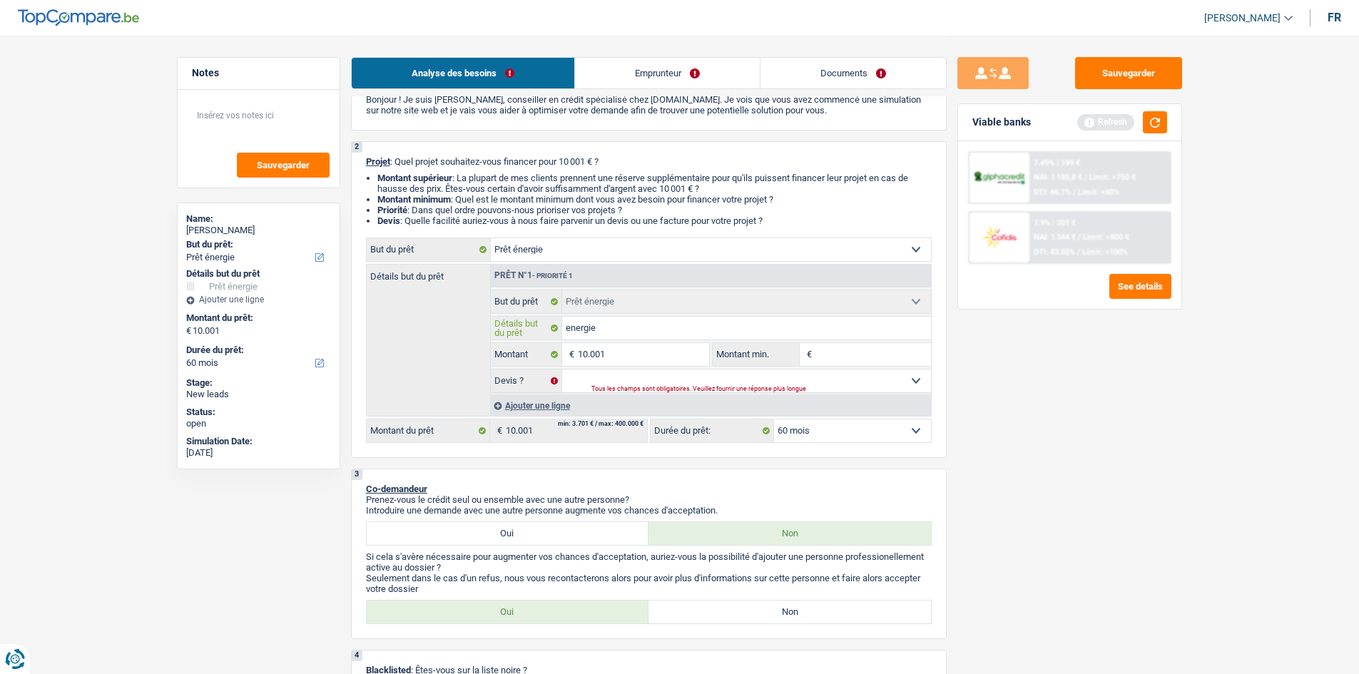
type input "energi"
type input "energ"
type input "ener"
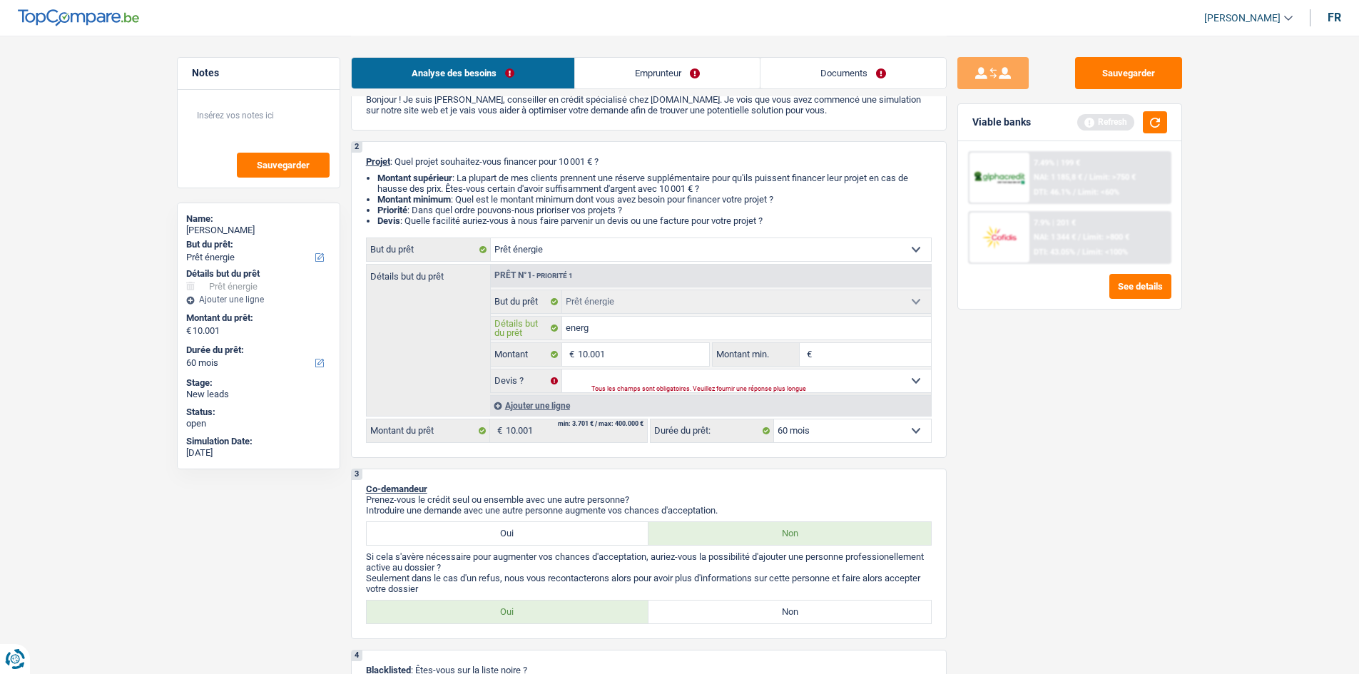
type input "ener"
type input "ene"
type input "en"
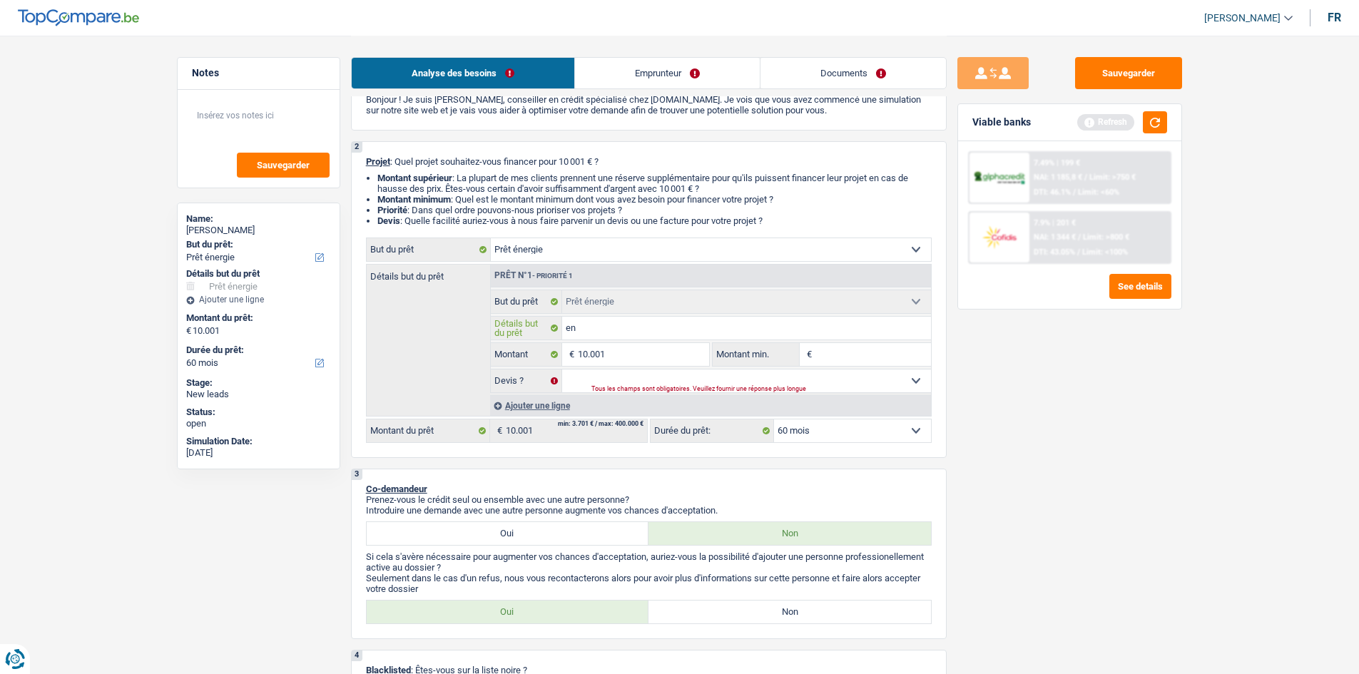
type input "e"
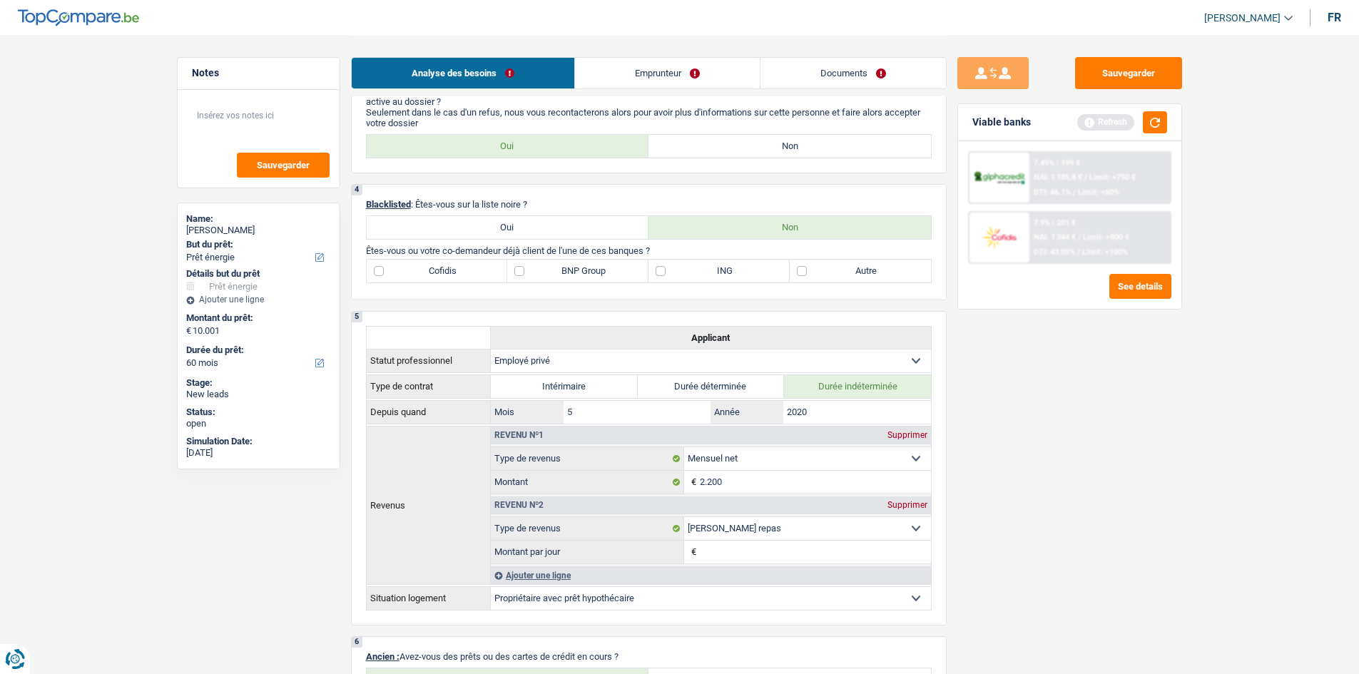
scroll to position [499, 0]
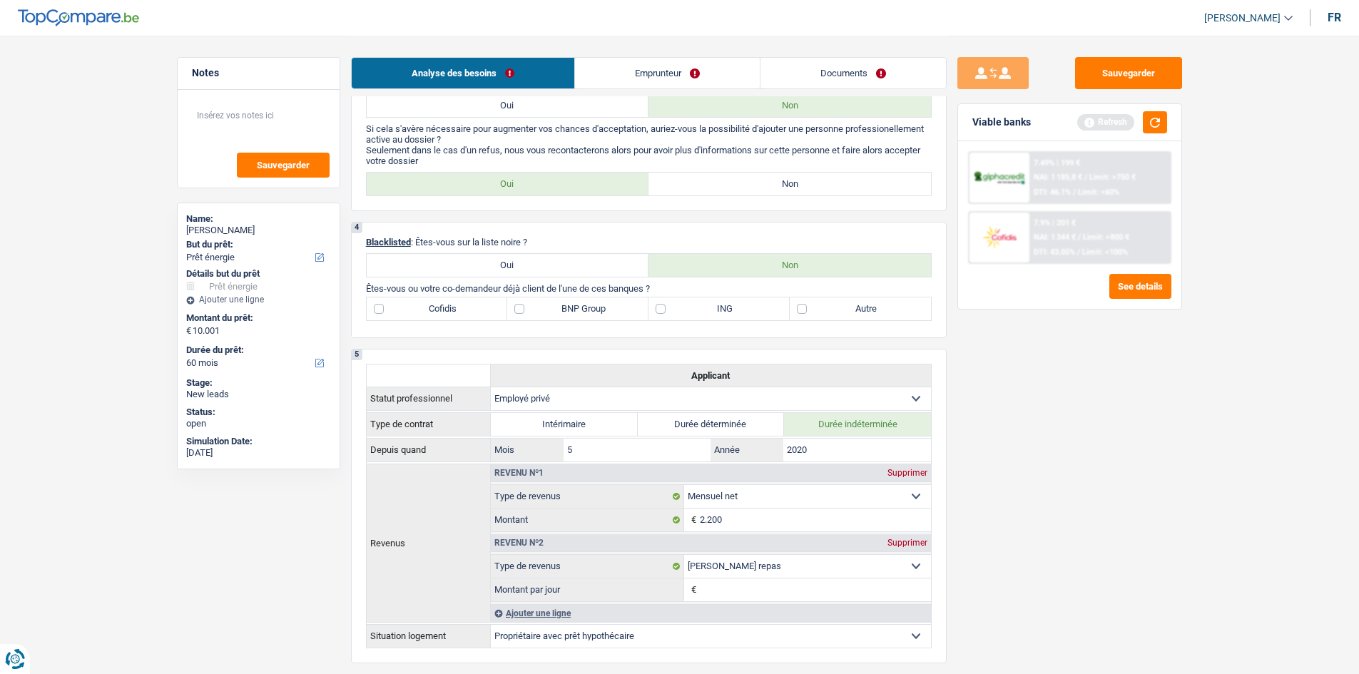
click at [420, 192] on div "4 Blacklisted : Êtes-vous sur la liste noire ? Oui Non Êtes-vous ou votre co-de…" at bounding box center [649, 280] width 596 height 116
click at [420, 192] on label "Autre" at bounding box center [860, 308] width 141 height 23
click at [420, 192] on input "Autre" at bounding box center [860, 308] width 141 height 23
checkbox input "true"
click at [420, 73] on link "Emprunteur" at bounding box center [667, 73] width 185 height 31
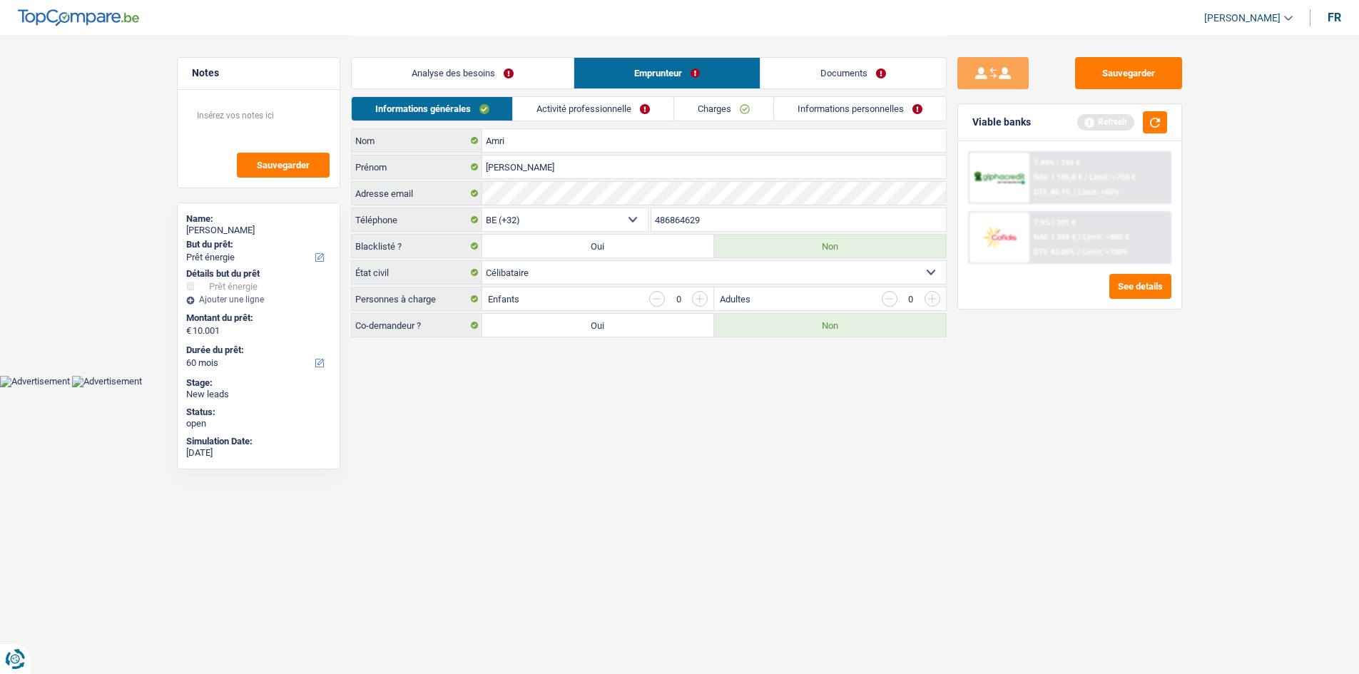
scroll to position [0, 0]
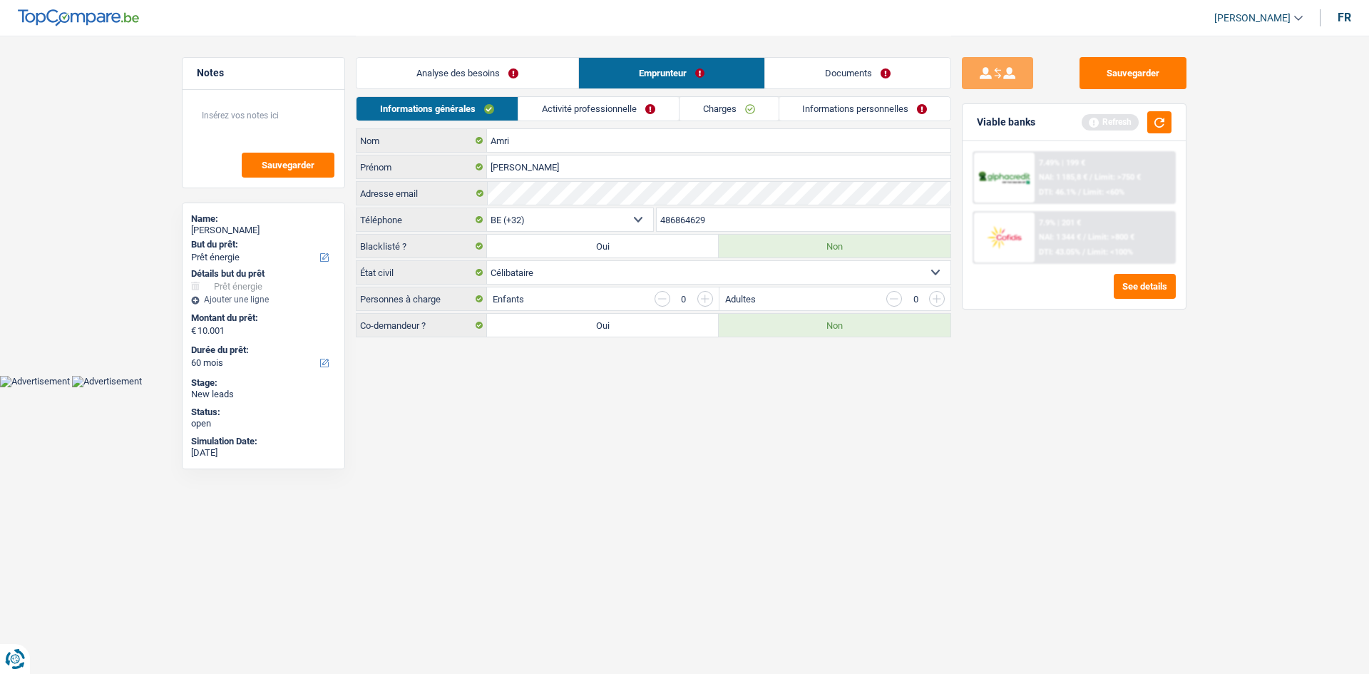
click at [344, 53] on div "Notes Sauvegarder Name: Sabrina Amri But du prêt: Confort maison: meubles, text…" at bounding box center [263, 188] width 185 height 304
click at [362, 51] on div "Analyse des besoins Emprunteur Documents" at bounding box center [654, 66] width 596 height 61
click at [420, 91] on div "Analyse des besoins Emprunteur Documents" at bounding box center [654, 66] width 596 height 61
click at [420, 83] on link "Analyse des besoins" at bounding box center [468, 73] width 222 height 31
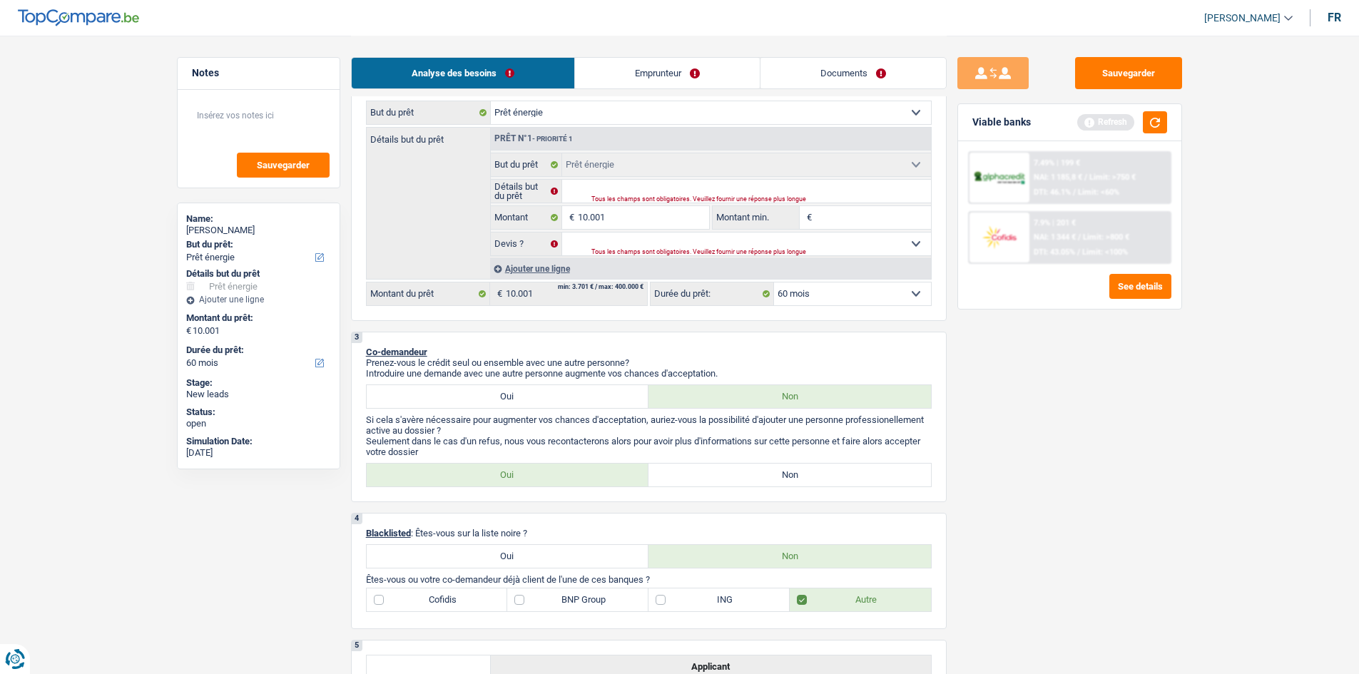
scroll to position [214, 0]
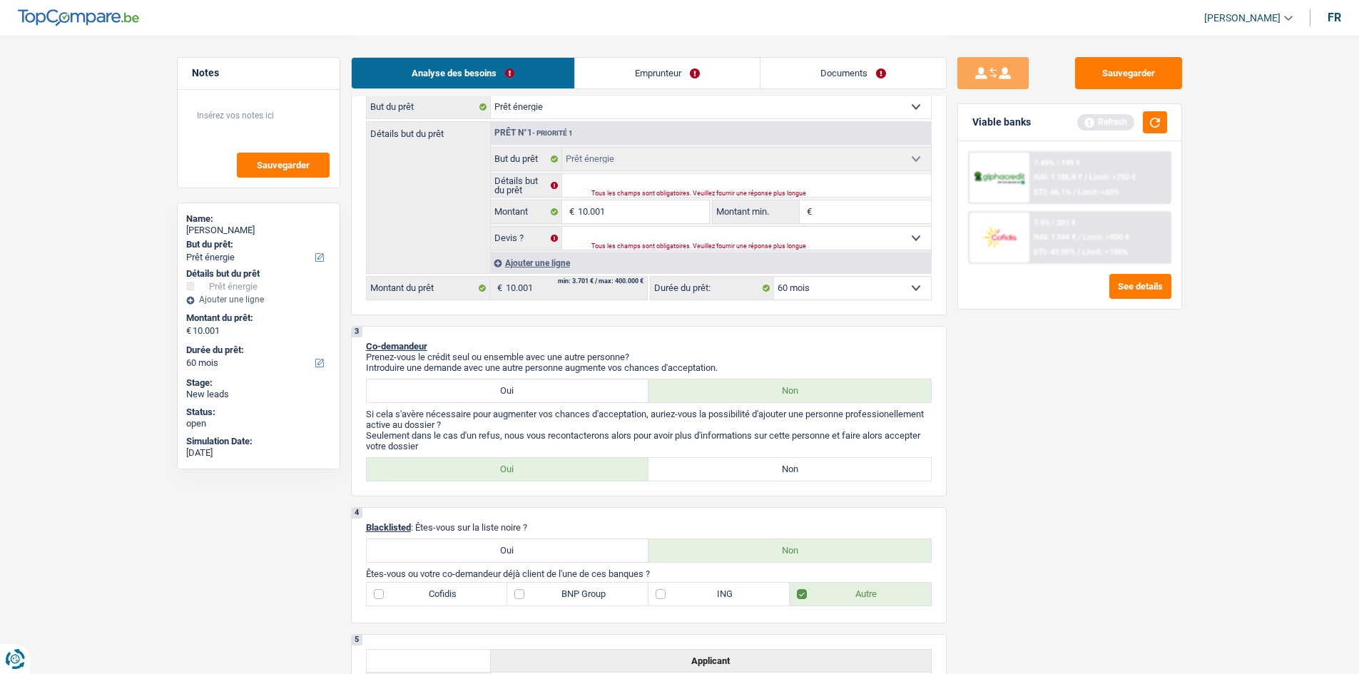
click at [420, 191] on div "Tous les champs sont obligatoires. Veuillez fournir une réponse plus longue" at bounding box center [743, 194] width 305 height 6
click at [420, 183] on input "Détails but du prêt" at bounding box center [746, 185] width 369 height 23
type input "c"
type input "ch"
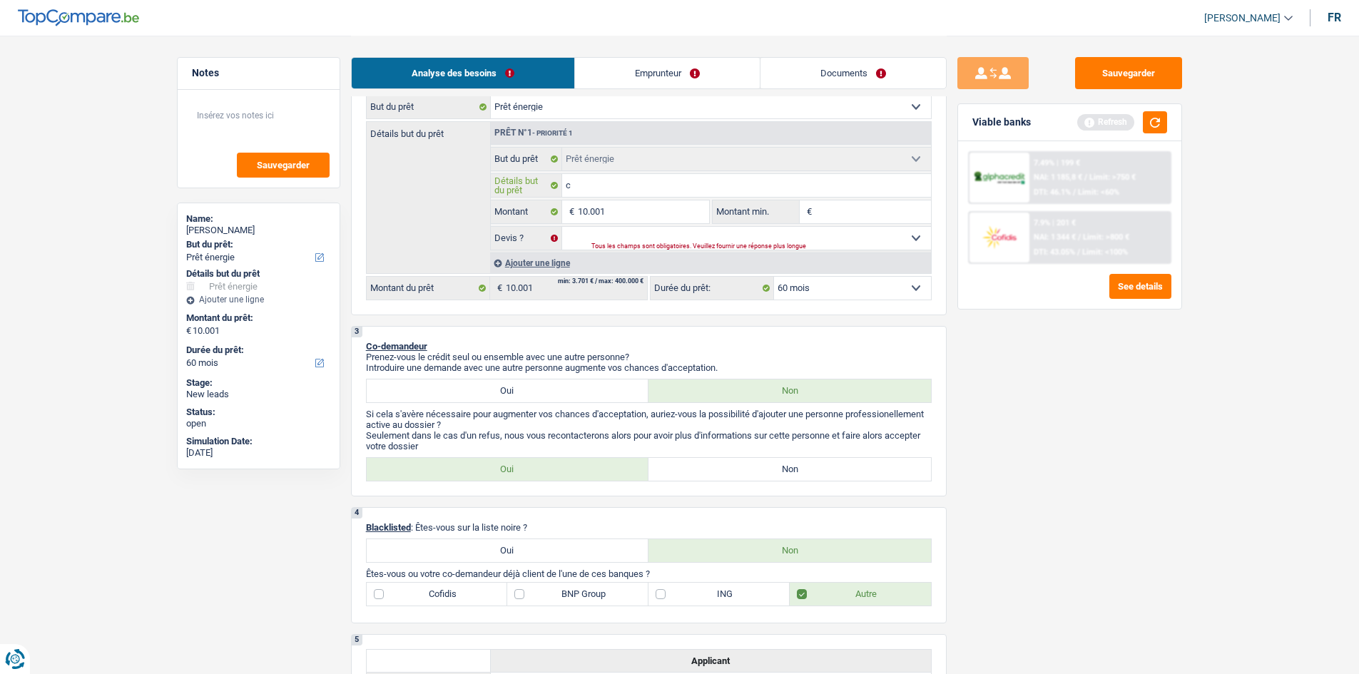
type input "ch"
type input "cha"
type input "chau"
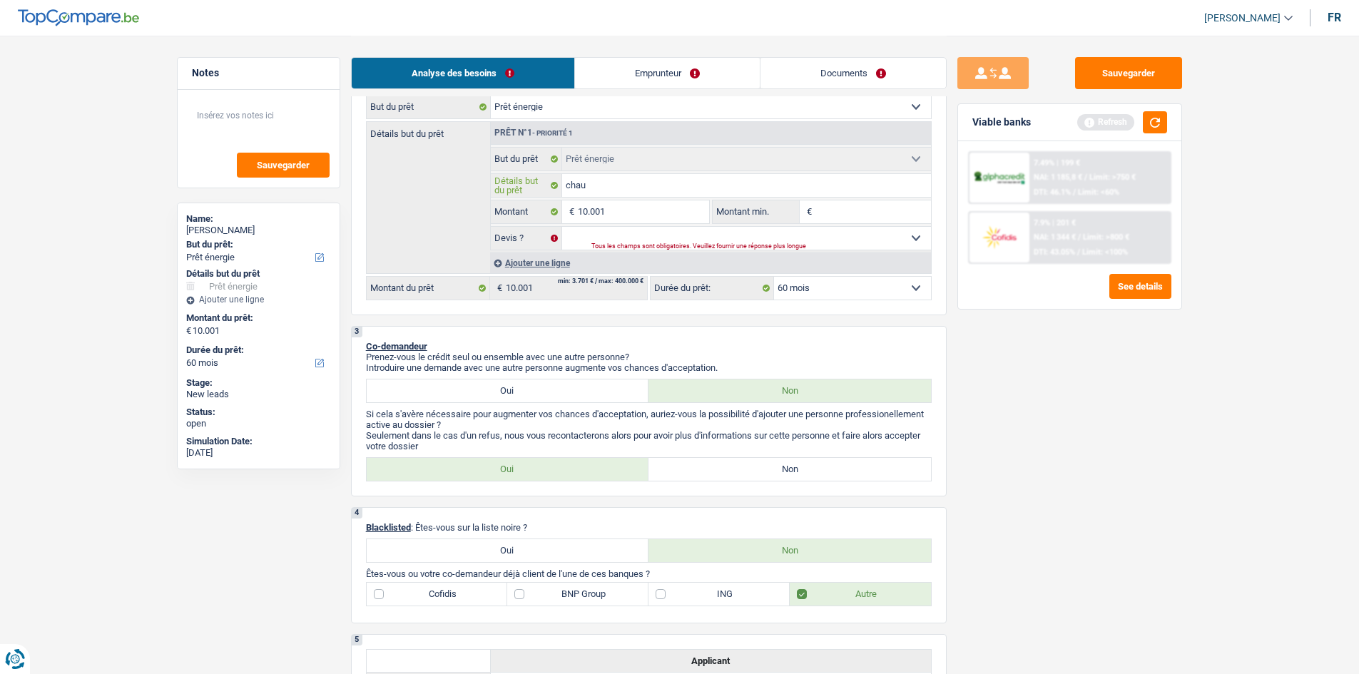
type input "chauf"
type input "chauff"
type input "chauffa"
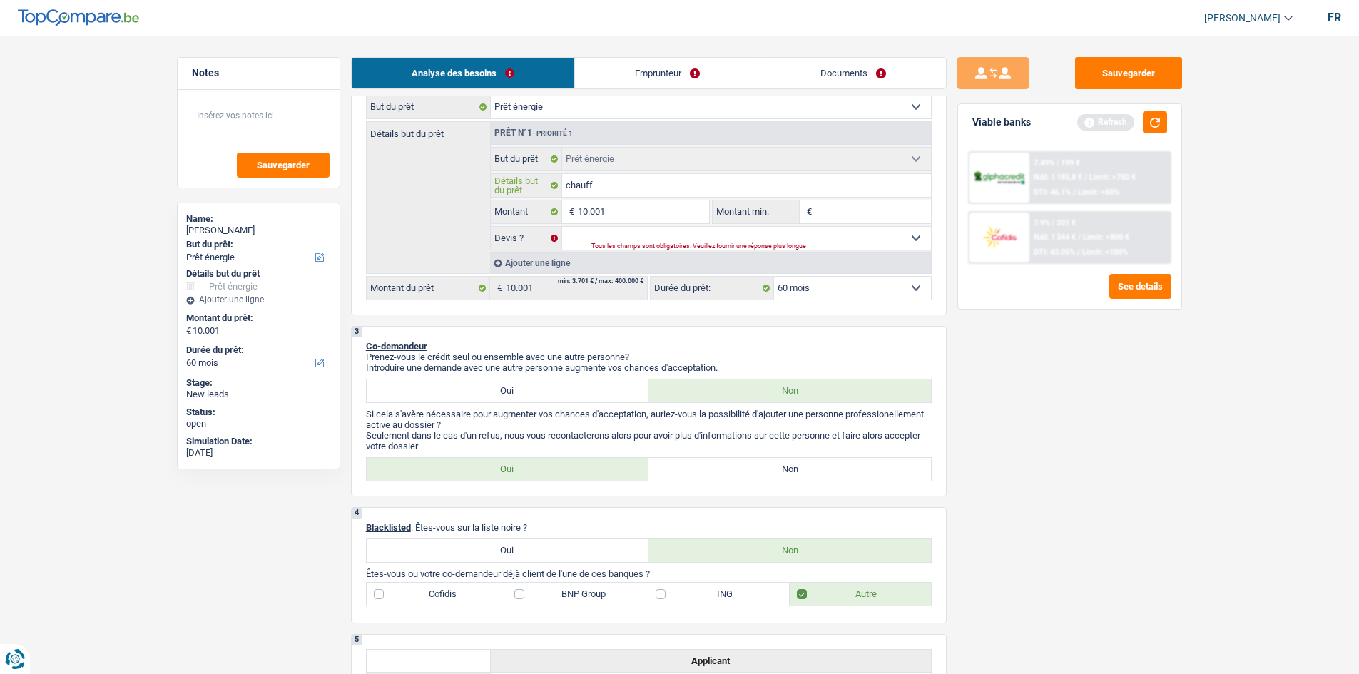
type input "chauffa"
type input "chauffag"
type input "chauffage"
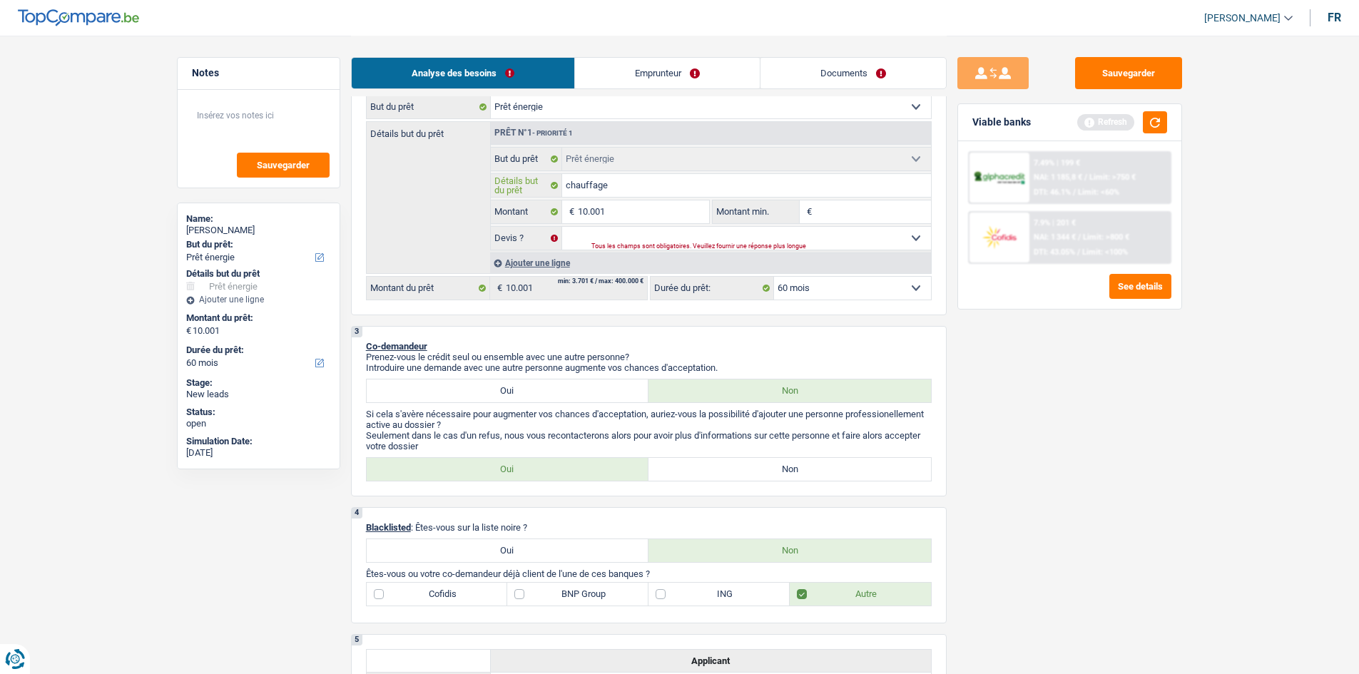
type input "chauffage"
type input "chauffage,"
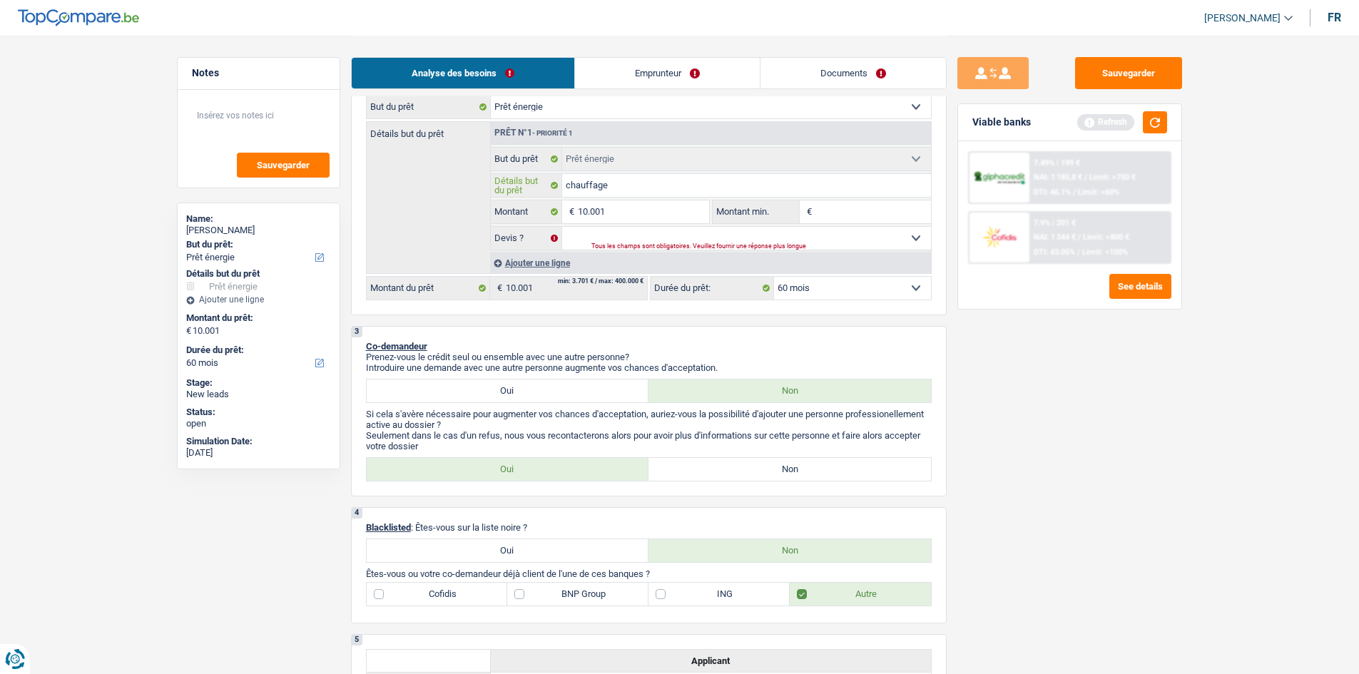
type input "chauffage,"
type input "chauffage, e"
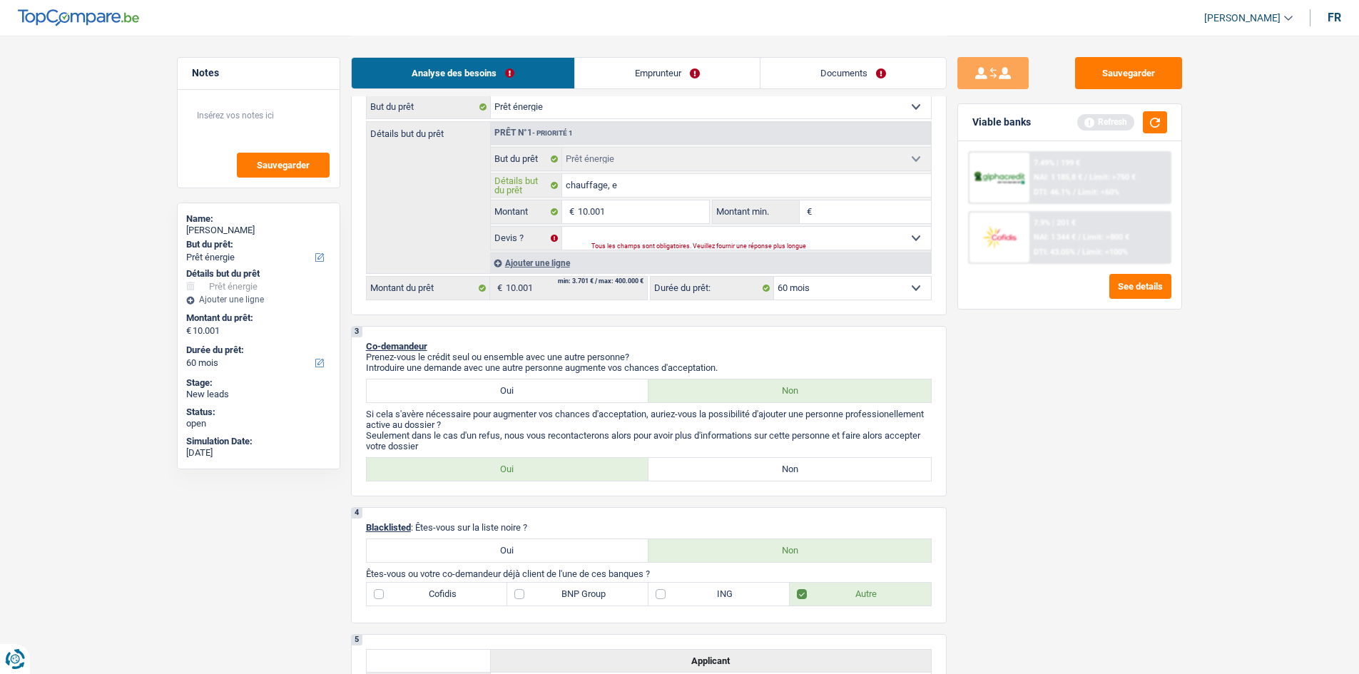
type input "chauffage, el"
type input "chauffage, ele"
type input "chauffage, elec"
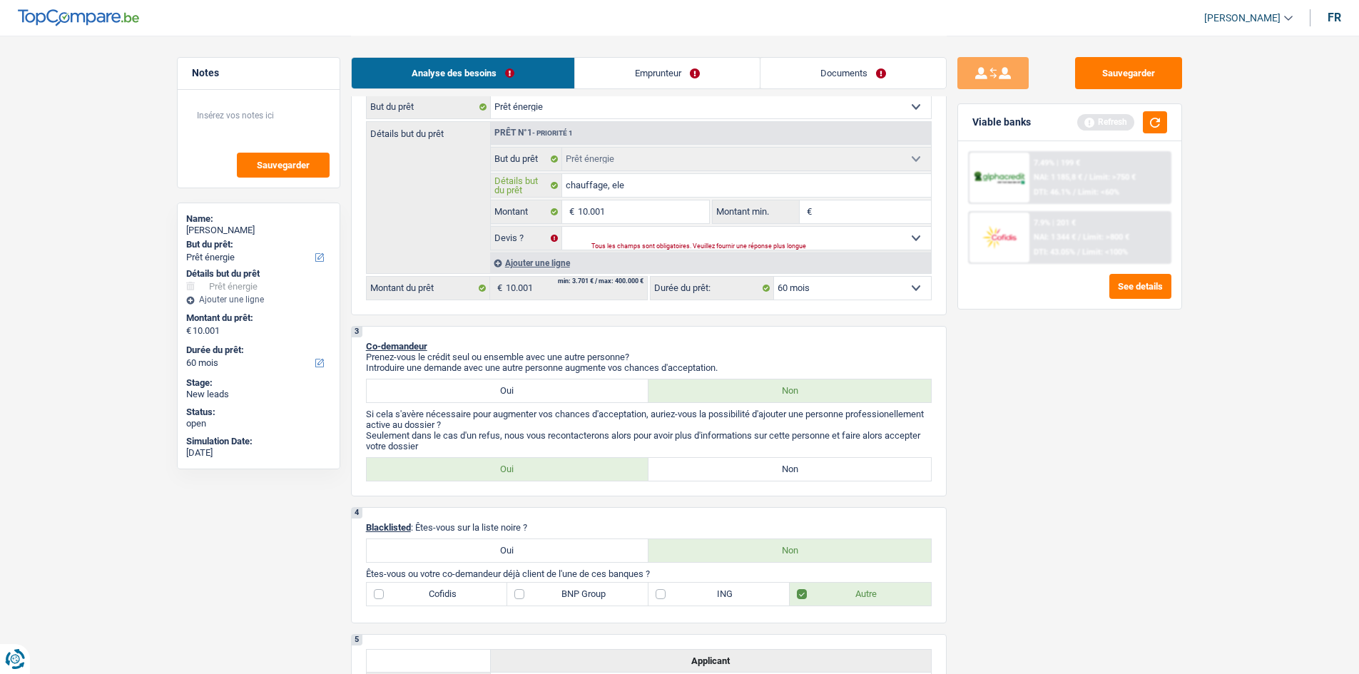
type input "chauffage, elec"
type input "chauffage, elect"
type input "chauffage, electr"
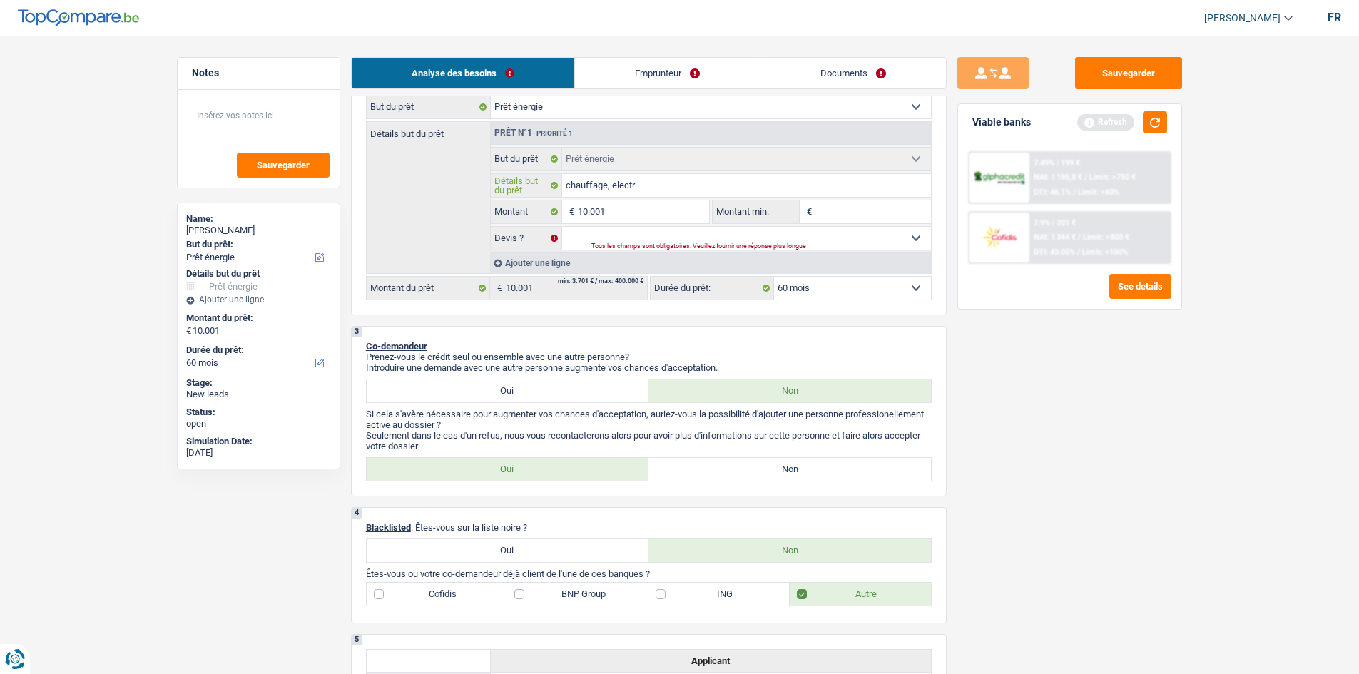
type input "chauffage, electri"
type input "chauffage, electric"
type input "chauffage, electrici"
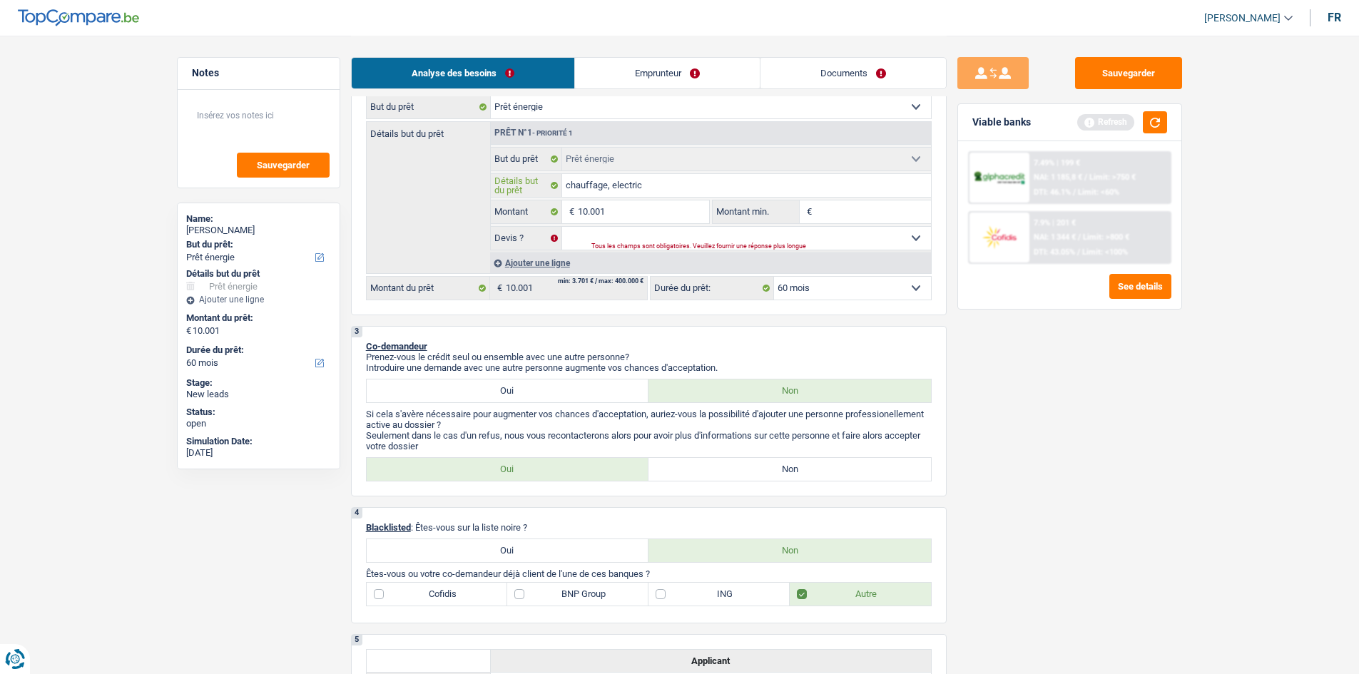
type input "chauffage, electrici"
type input "chauffage, electricit"
type input "chauffage, electricité"
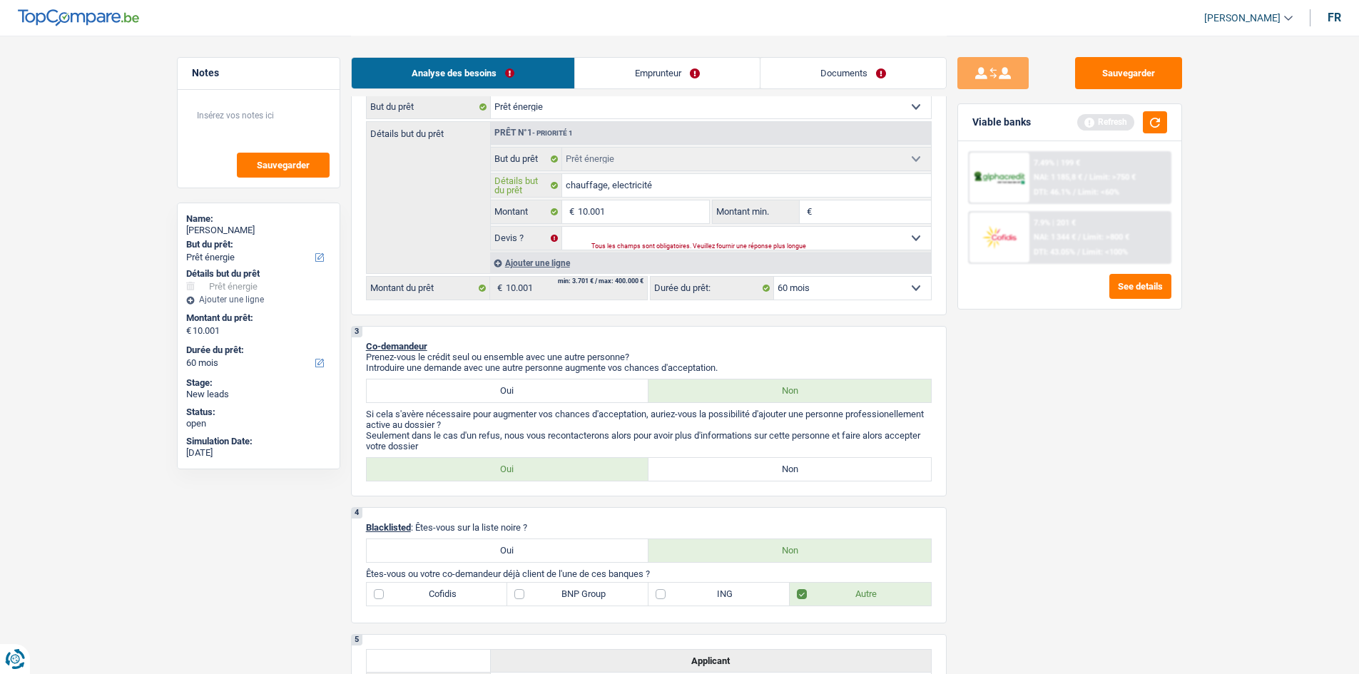
type input "chauffage, electricité"
drag, startPoint x: 593, startPoint y: 228, endPoint x: 593, endPoint y: 238, distance: 10.0
click at [420, 192] on select "Oui Non Non répondu Sélectionner une option" at bounding box center [746, 238] width 369 height 23
select select "yes"
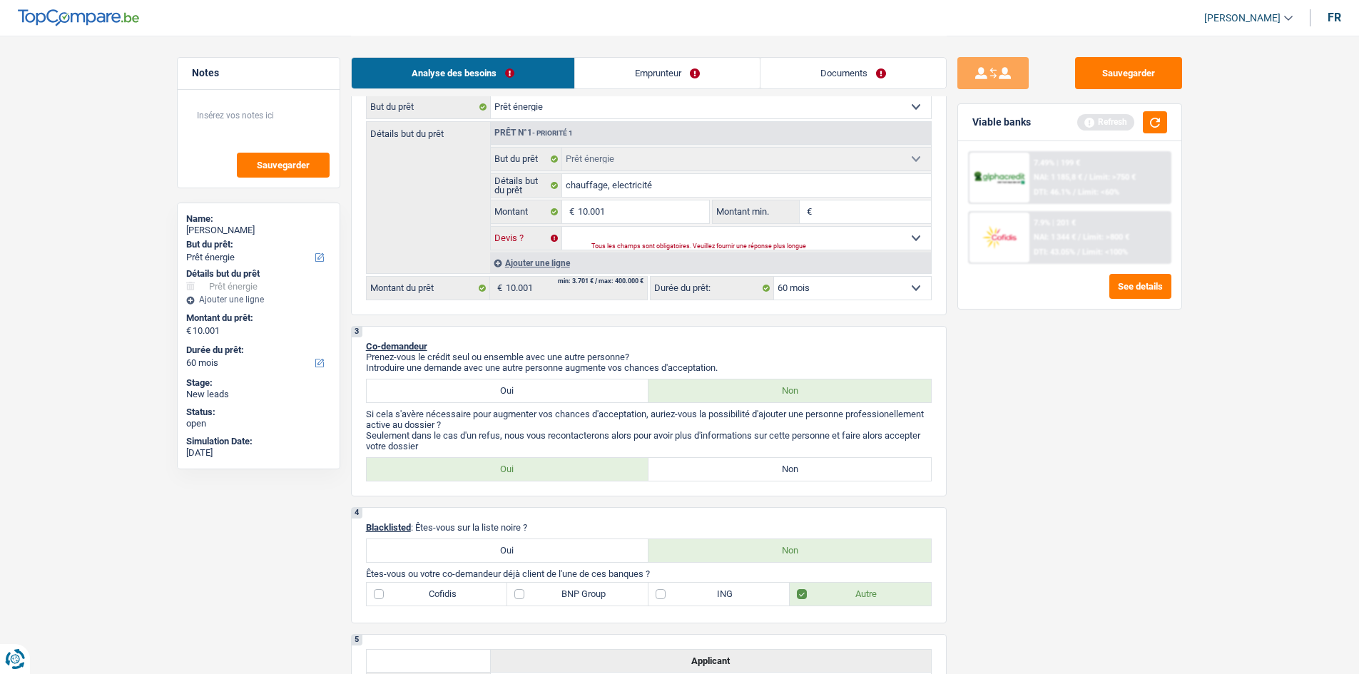
click at [420, 192] on select "Oui Non Non répondu Sélectionner une option" at bounding box center [746, 238] width 369 height 23
select select "yes"
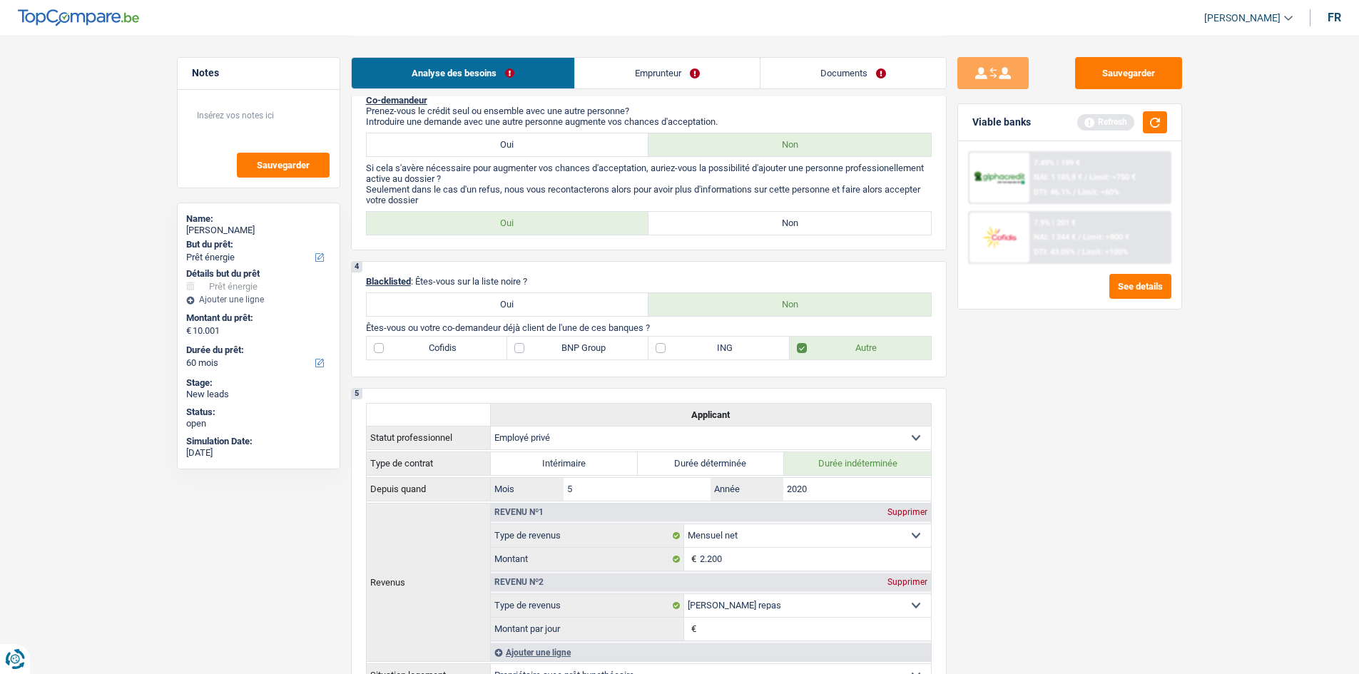
scroll to position [499, 0]
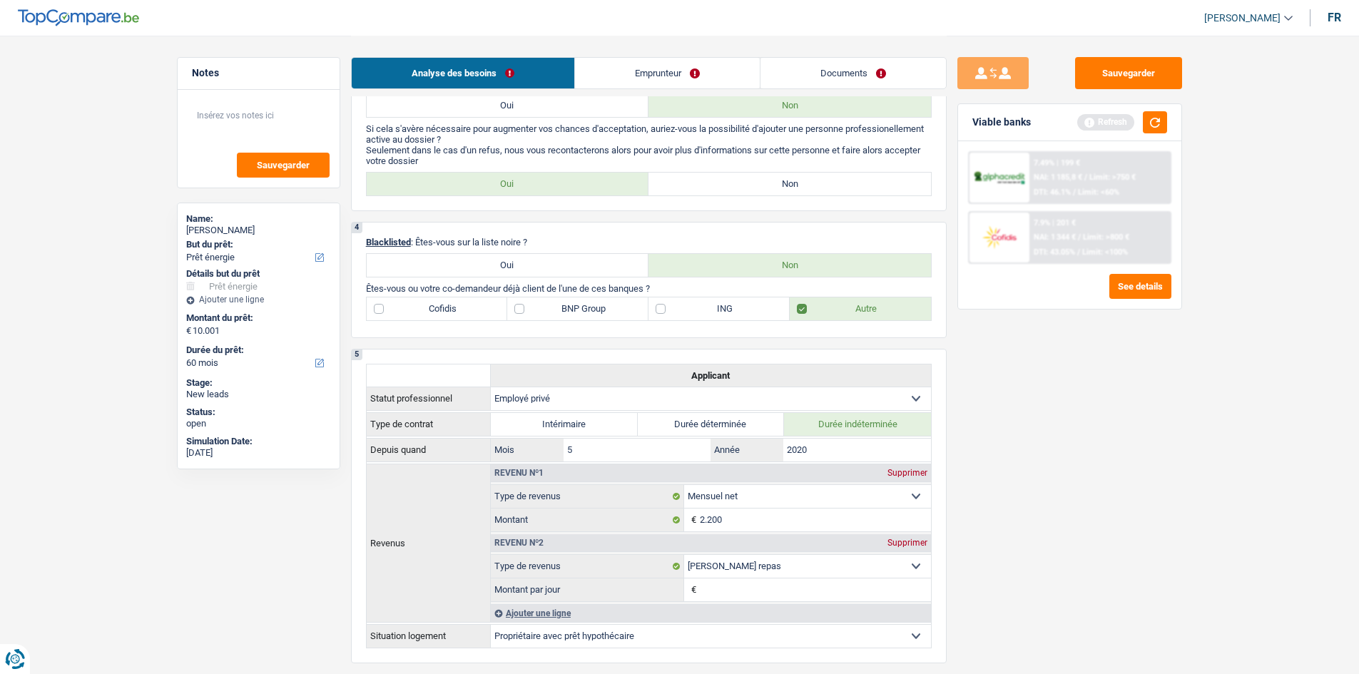
click at [420, 175] on label "Non" at bounding box center [789, 184] width 282 height 23
click at [420, 175] on input "Non" at bounding box center [789, 184] width 282 height 23
radio input "true"
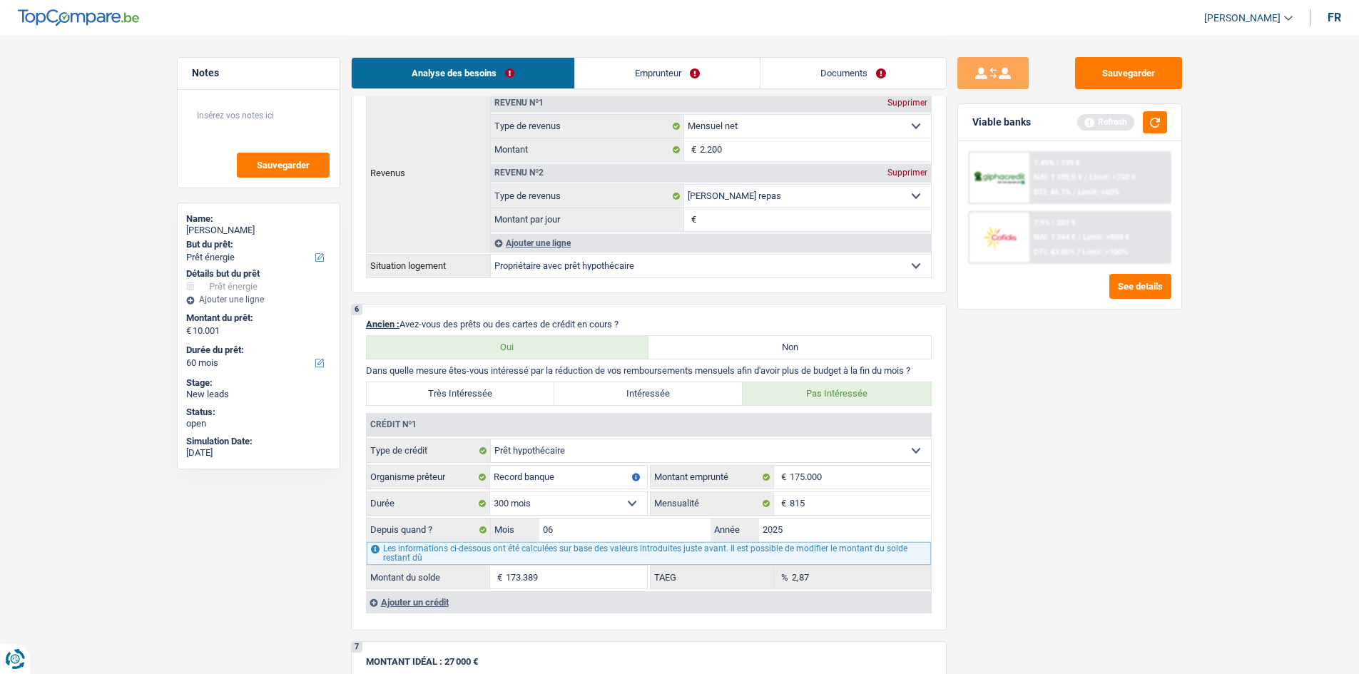
scroll to position [999, 0]
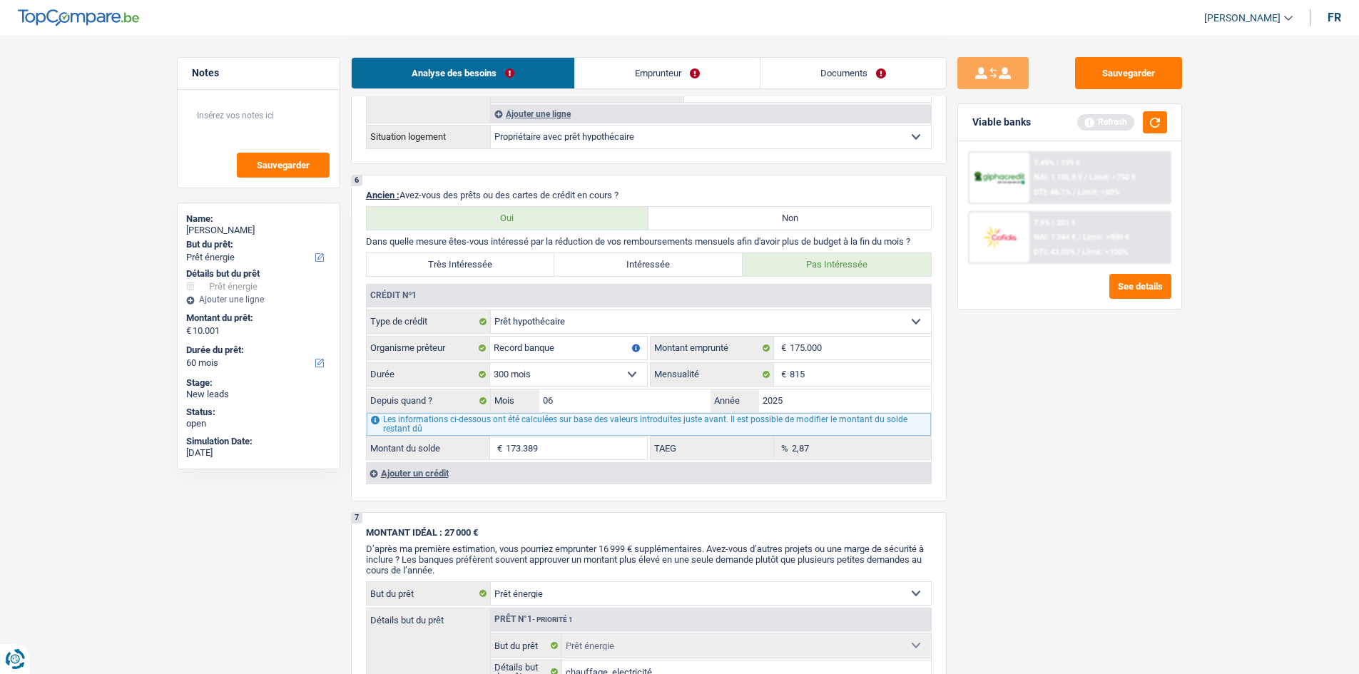
click at [420, 63] on link "Emprunteur" at bounding box center [667, 73] width 185 height 31
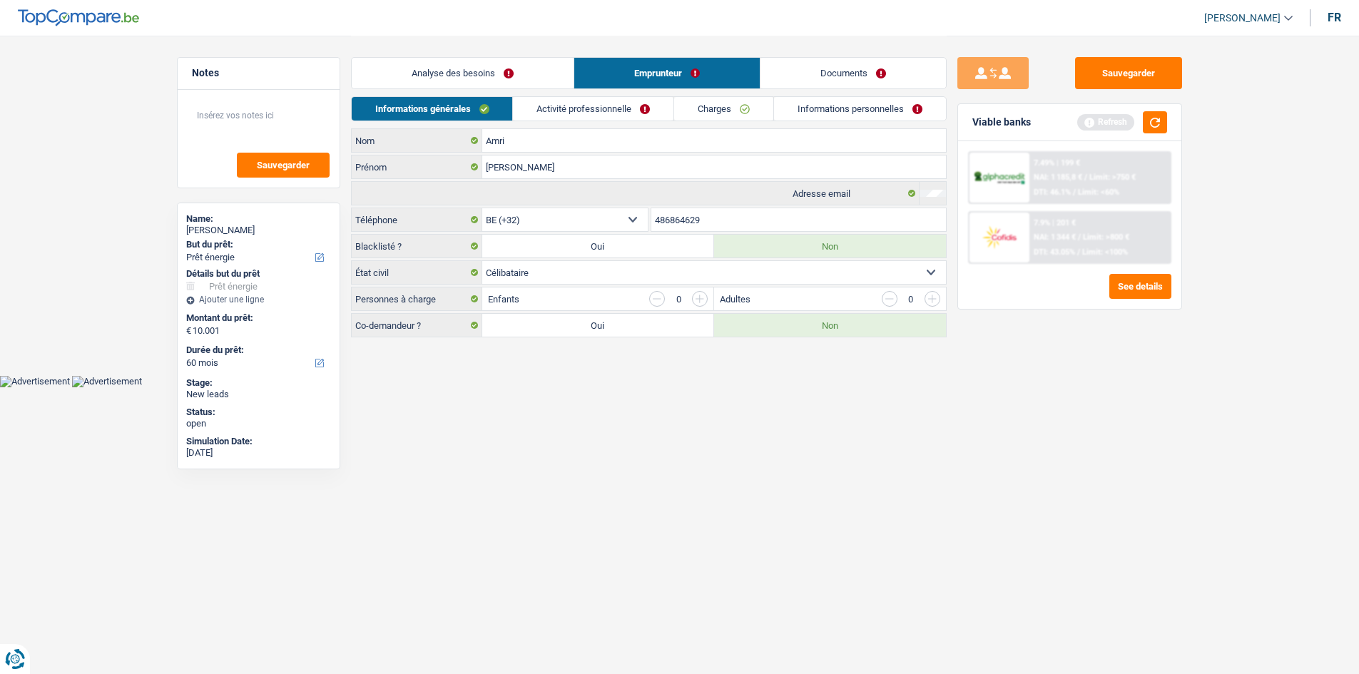
scroll to position [0, 0]
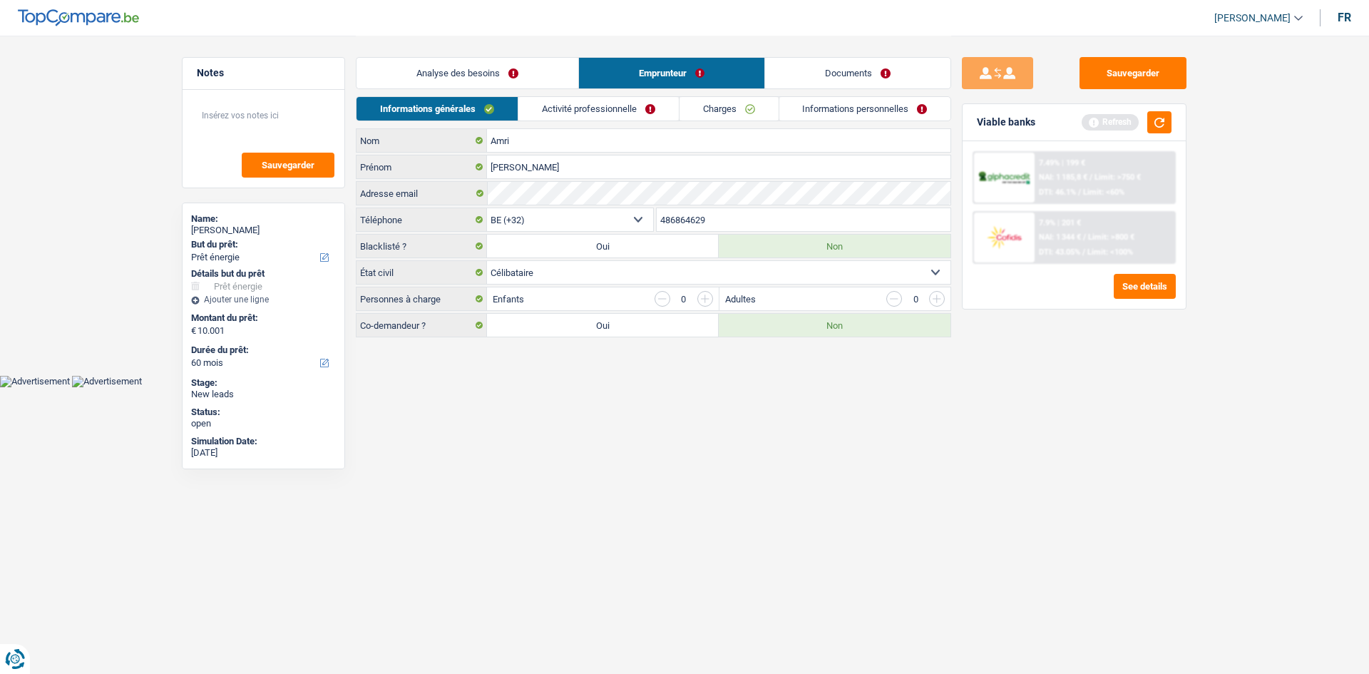
click at [420, 86] on link "Analyse des besoins" at bounding box center [468, 73] width 222 height 31
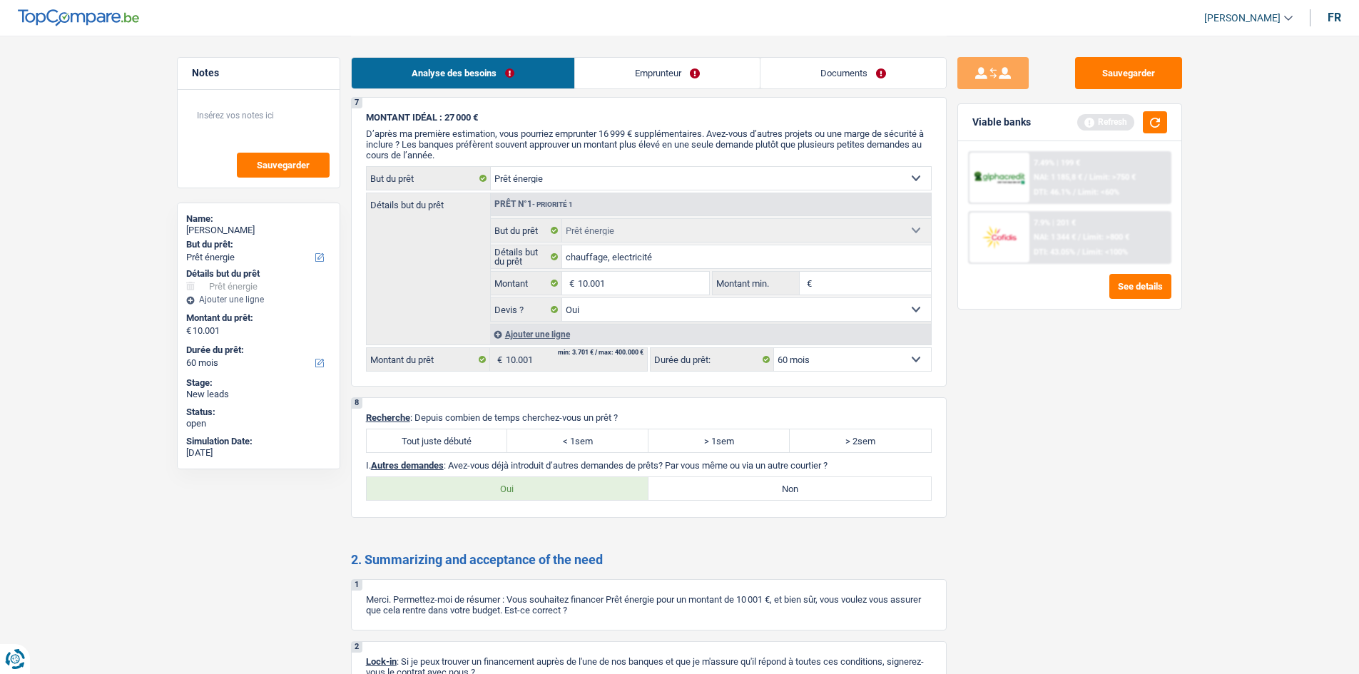
scroll to position [1569, 0]
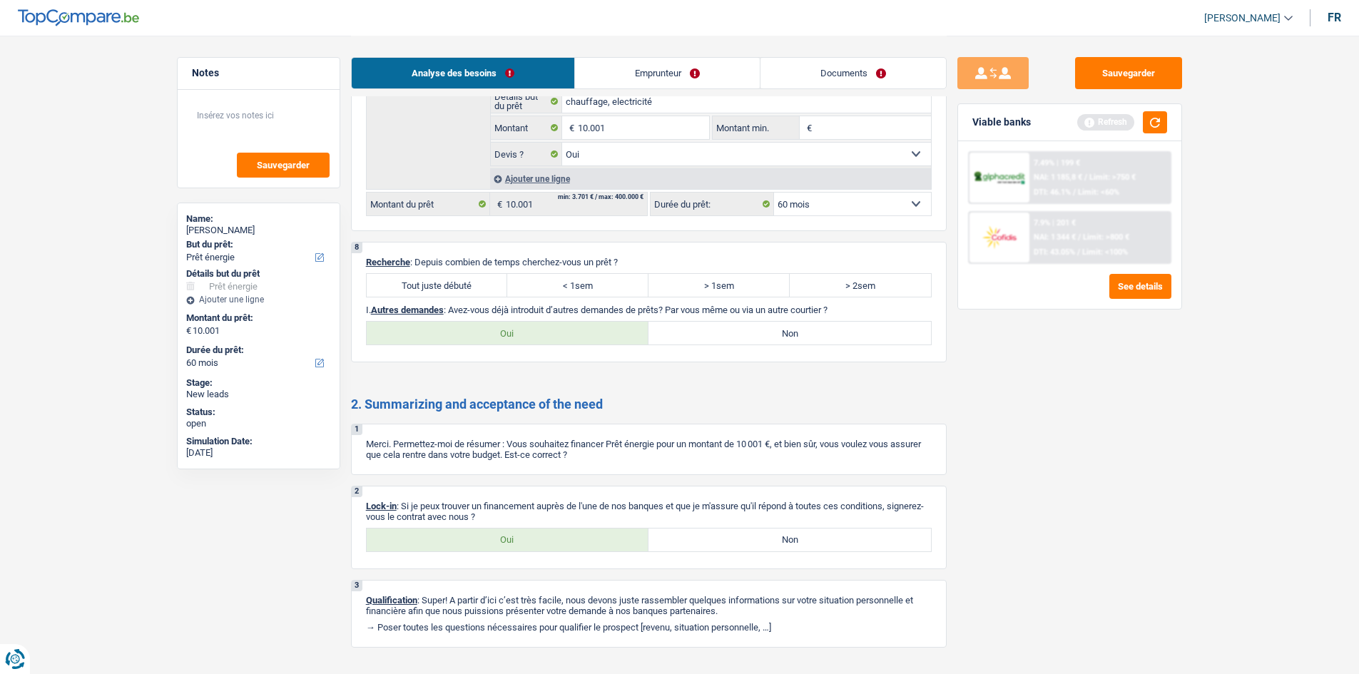
click at [420, 192] on label "Tout juste débuté" at bounding box center [437, 285] width 141 height 23
click at [420, 192] on input "Tout juste débuté" at bounding box center [437, 285] width 141 height 23
radio input "true"
click at [420, 192] on label "Oui" at bounding box center [508, 540] width 282 height 23
click at [420, 192] on input "Oui" at bounding box center [508, 540] width 282 height 23
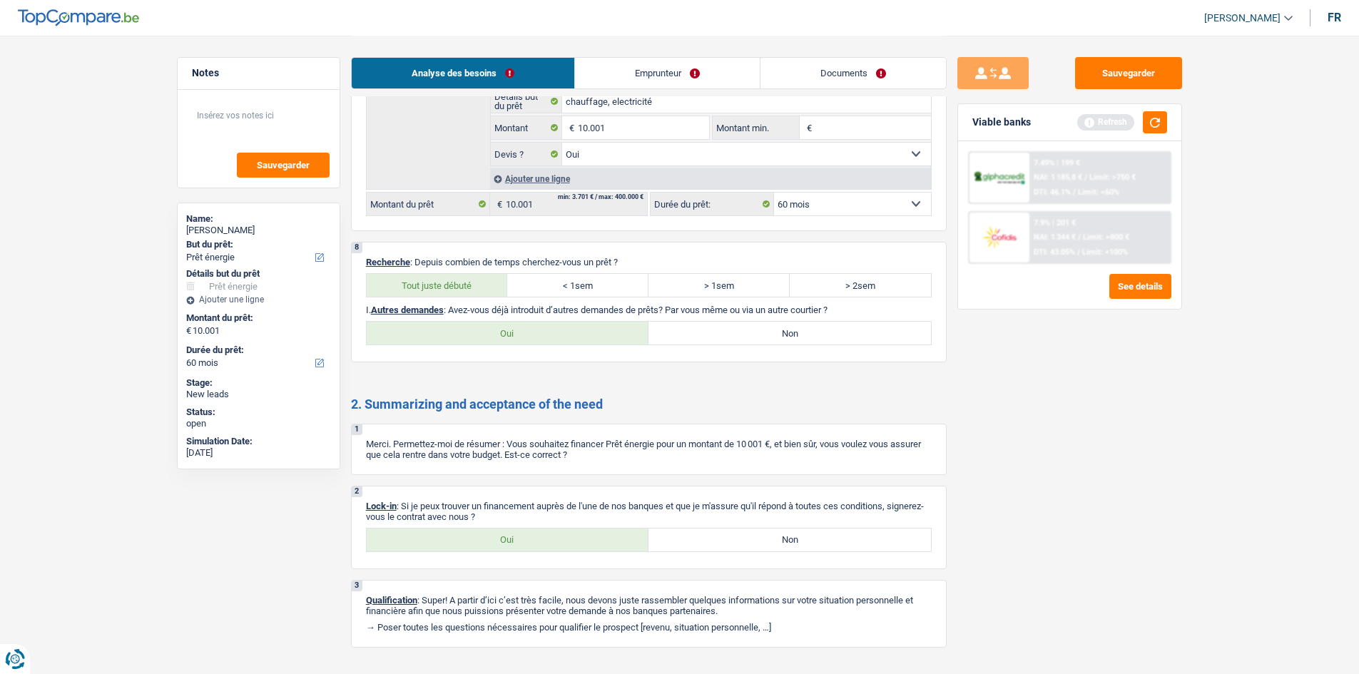
radio input "true"
click at [420, 192] on label "Non" at bounding box center [789, 333] width 282 height 23
click at [420, 192] on input "Non" at bounding box center [789, 333] width 282 height 23
radio input "true"
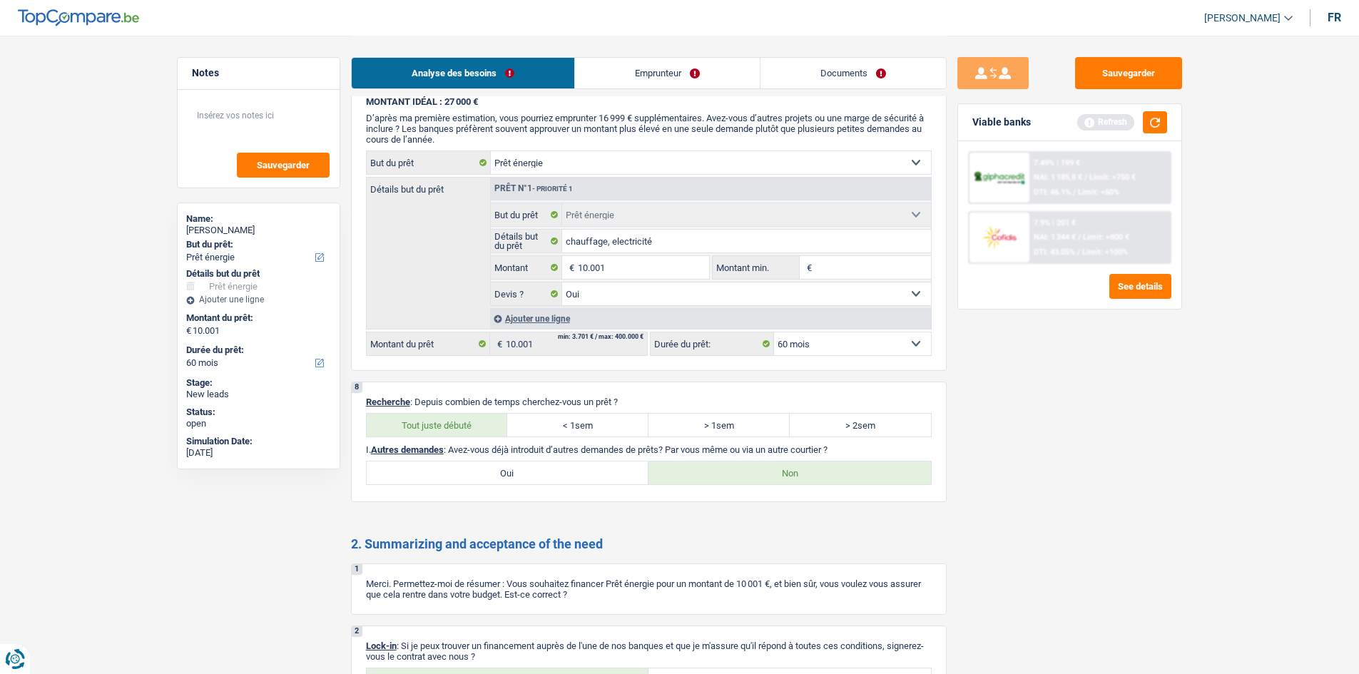
scroll to position [1212, 0]
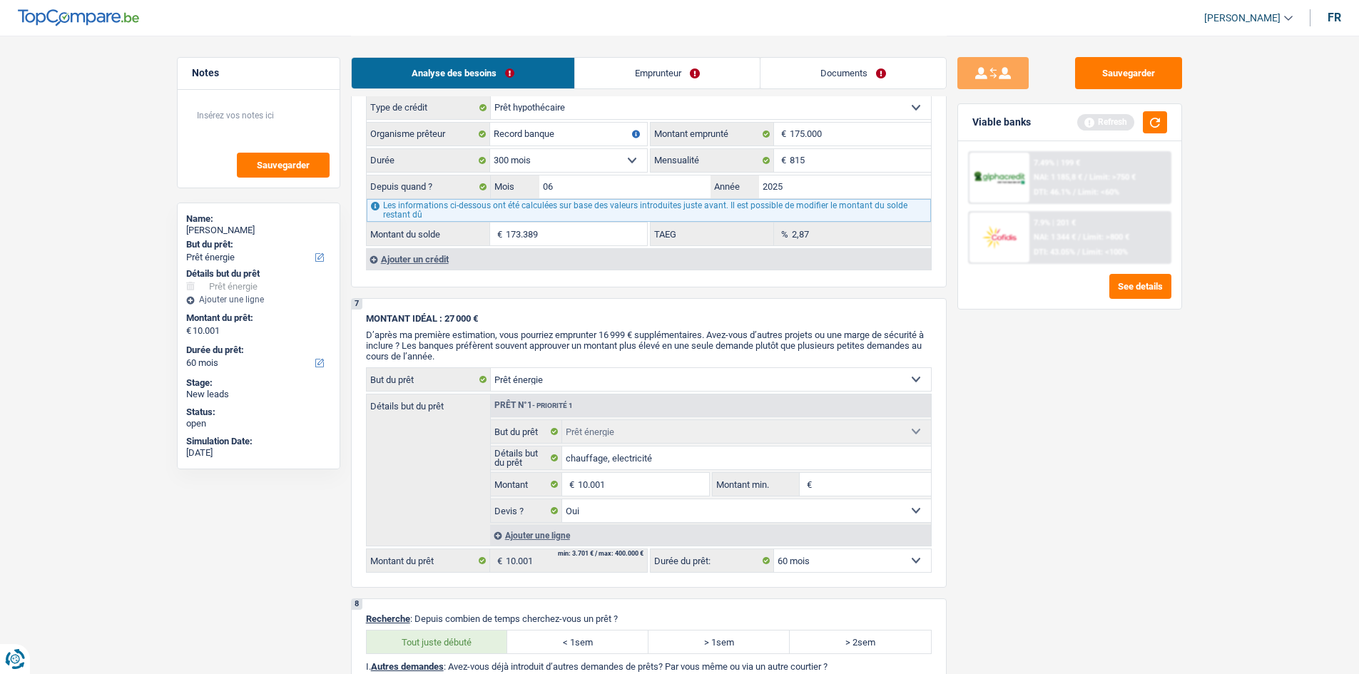
click at [420, 192] on div "Ajouter un crédit" at bounding box center [648, 258] width 565 height 21
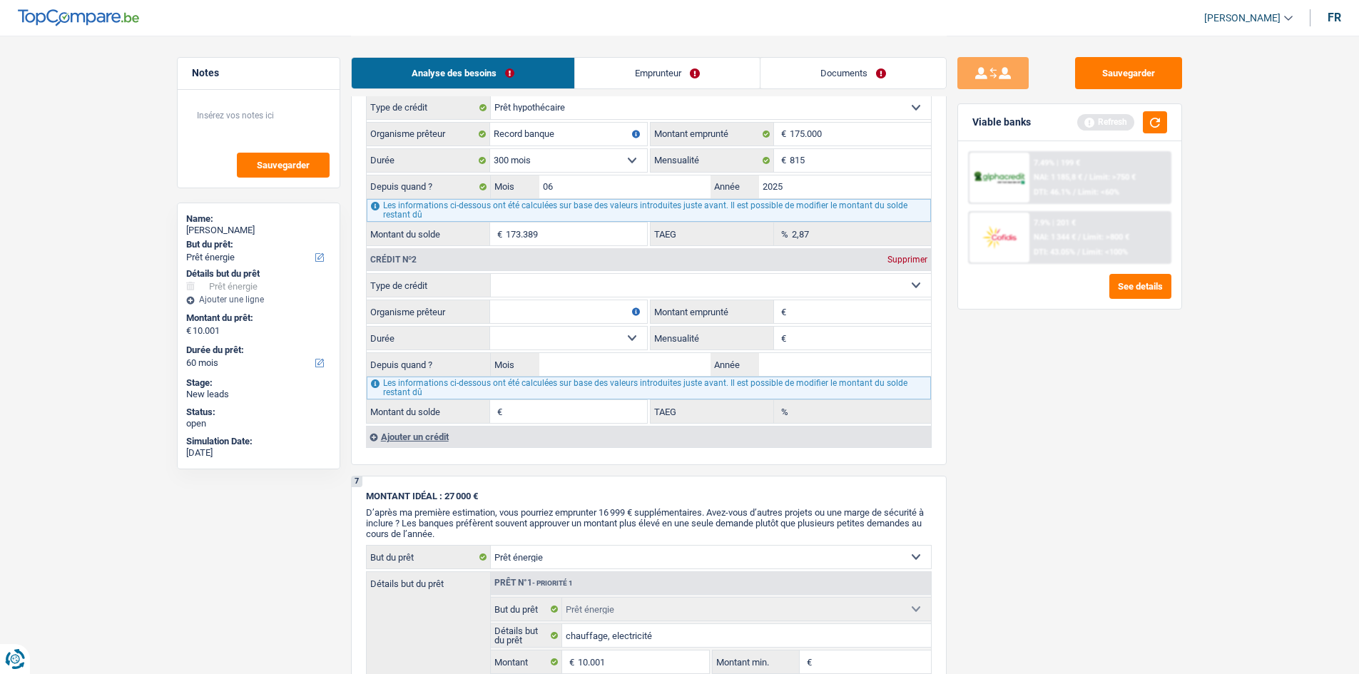
click at [420, 192] on select "Carte ou ouverture de crédit Prêt hypothécaire Vente à tempérament Prêt à tempé…" at bounding box center [711, 285] width 440 height 23
select select "cardOrCredit"
type input "0"
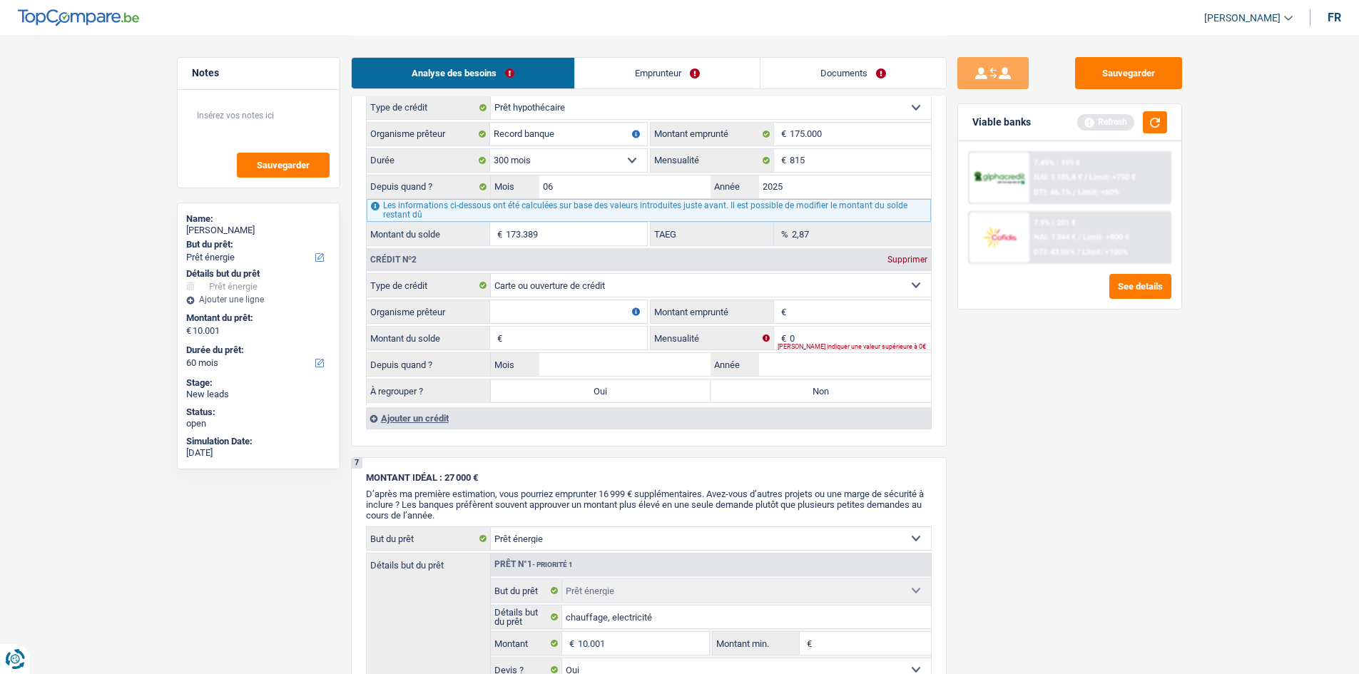
click at [420, 192] on input "Organisme prêteur" at bounding box center [568, 311] width 157 height 23
type input "buy way"
click at [420, 192] on input "Montant emprunté" at bounding box center [860, 311] width 141 height 23
type input "1.250"
click at [420, 192] on input "Montant du solde" at bounding box center [576, 338] width 141 height 23
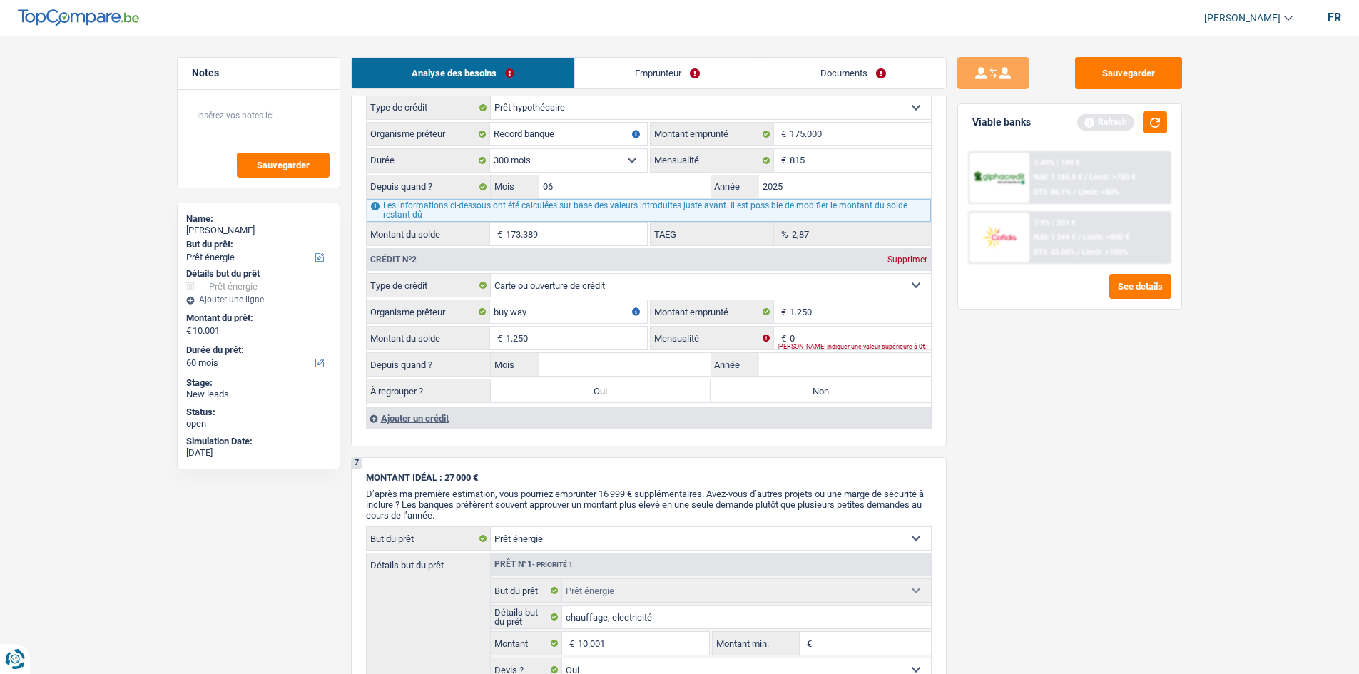
type input "1.250"
click at [420, 192] on input "Mois" at bounding box center [625, 364] width 172 height 23
type input "11"
type input "2024"
click at [420, 192] on div "Sauvegarder Viable banks Refresh 7.49% | 199 € NAI: 1 185,8 € / Limit: >750 € D…" at bounding box center [1069, 354] width 246 height 594
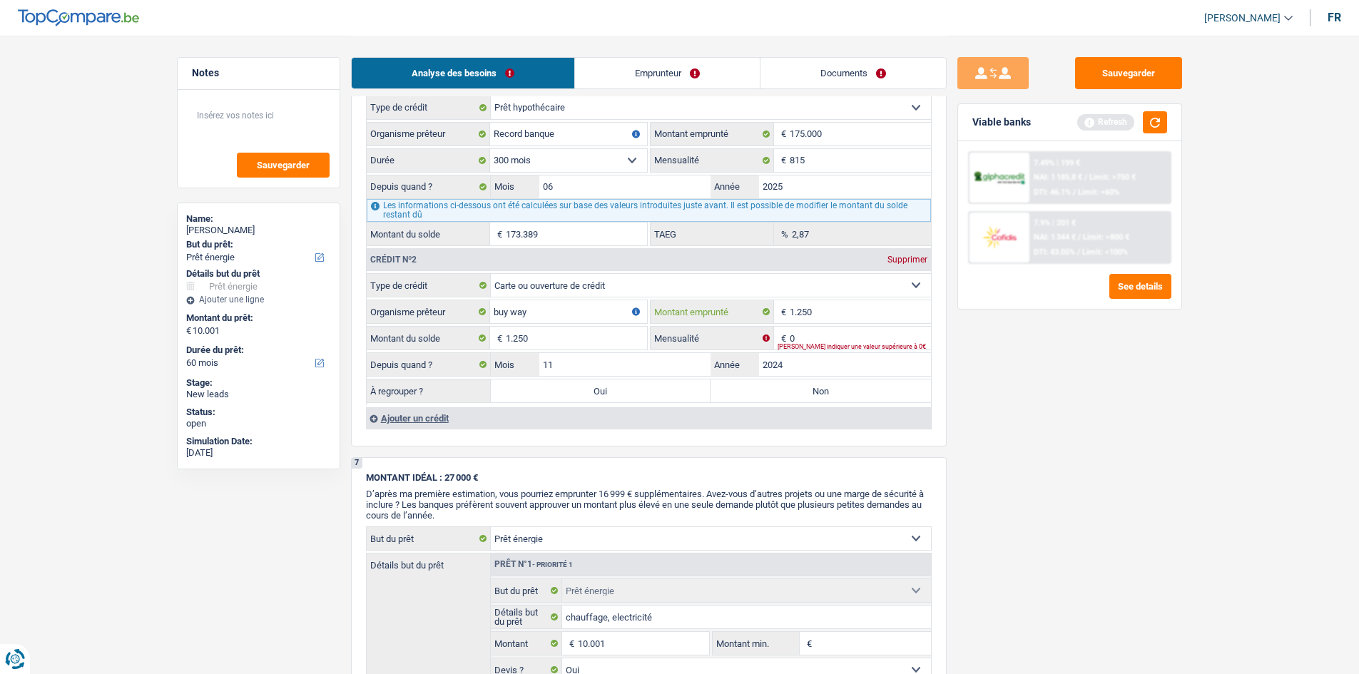
click at [420, 192] on input "1.250" at bounding box center [860, 311] width 141 height 23
click at [420, 192] on input "0" at bounding box center [860, 338] width 141 height 23
type input "65"
click at [420, 192] on div "Sauvegarder Viable banks Refresh 7.49% | 199 € NAI: 1 185,8 € / Limit: >750 € D…" at bounding box center [1069, 354] width 246 height 594
drag, startPoint x: 837, startPoint y: 375, endPoint x: 864, endPoint y: 402, distance: 38.8
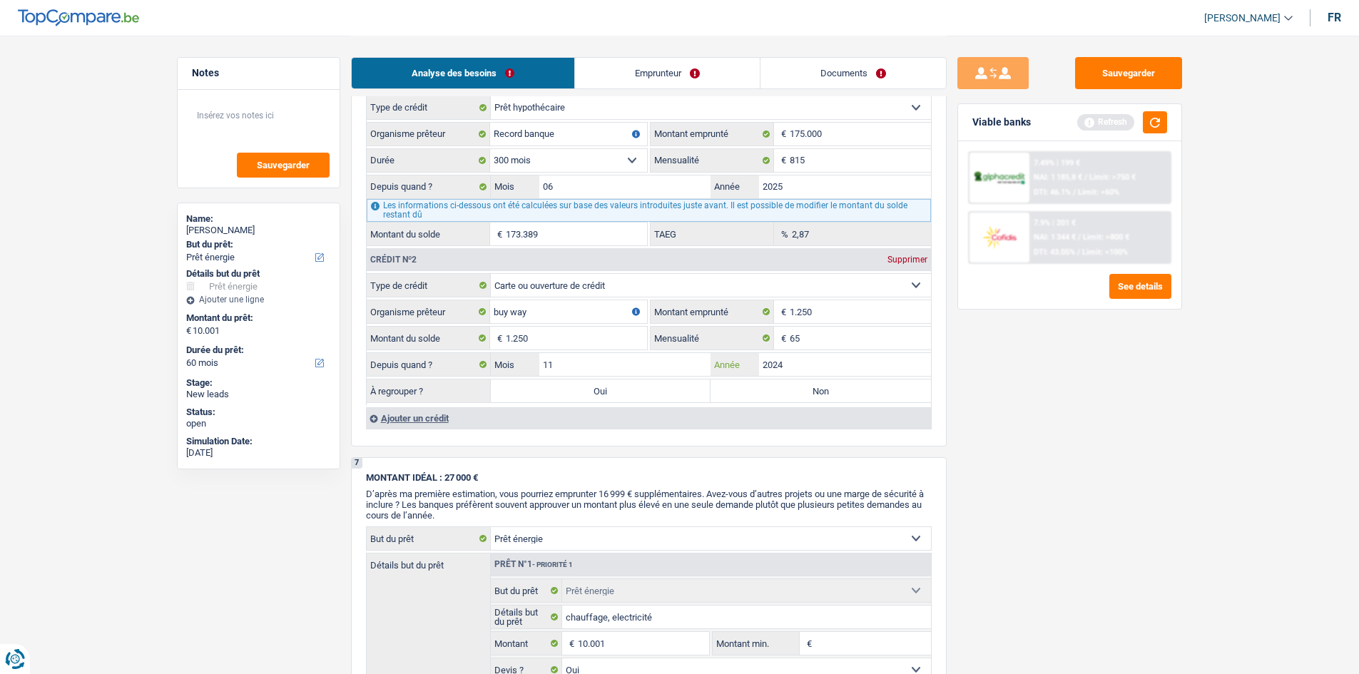
click at [420, 192] on div "Depuis quand ? 11 Mois / 2024 Année" at bounding box center [649, 364] width 564 height 24
type input "2023"
click at [420, 192] on div "Sauvegarder Viable banks Refresh 7.49% | 199 € NAI: 1 185,8 € / Limit: >750 € D…" at bounding box center [1069, 354] width 246 height 594
click at [420, 192] on label "Non" at bounding box center [820, 390] width 220 height 23
click at [420, 192] on input "Non" at bounding box center [820, 390] width 220 height 23
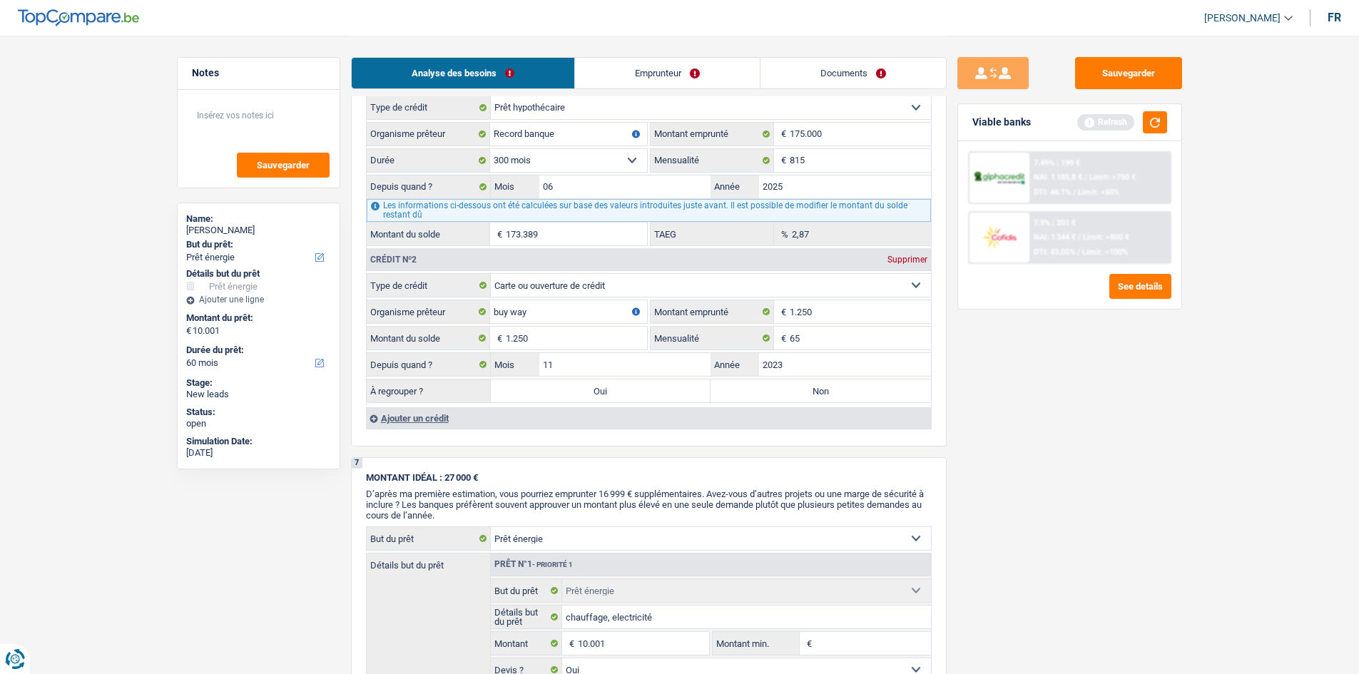
radio input "true"
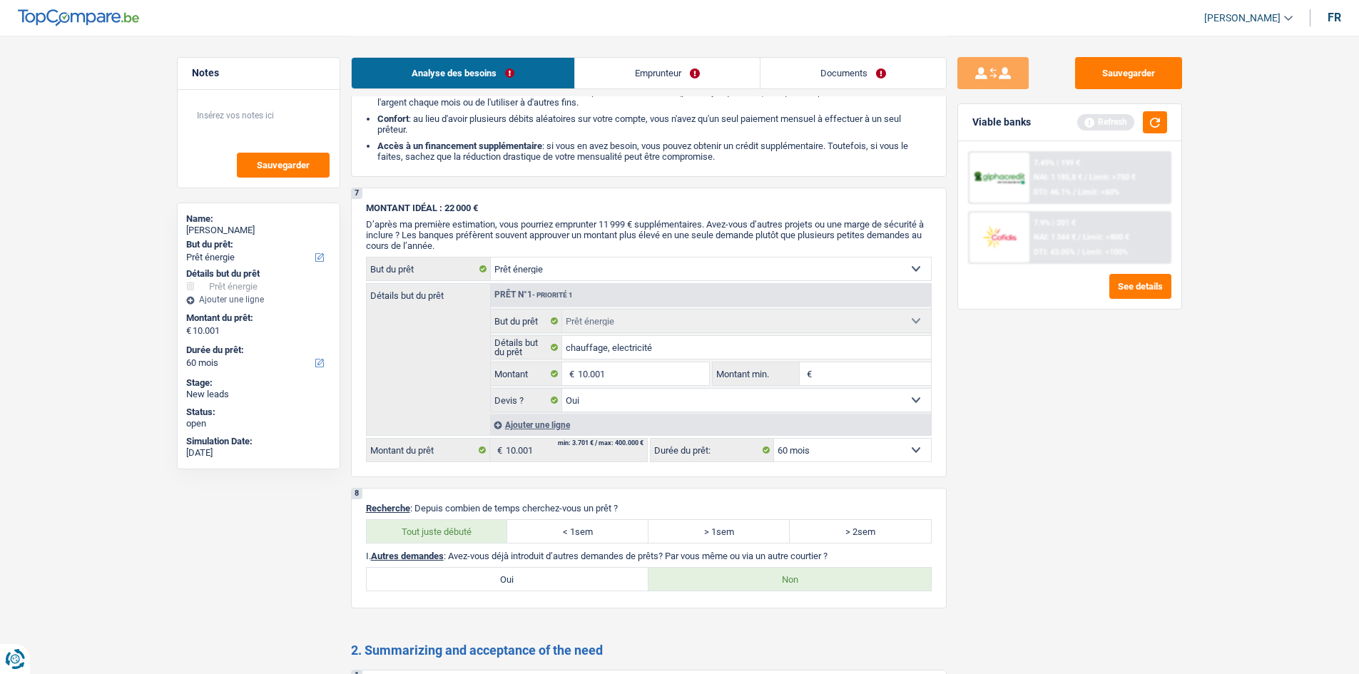
scroll to position [1917, 0]
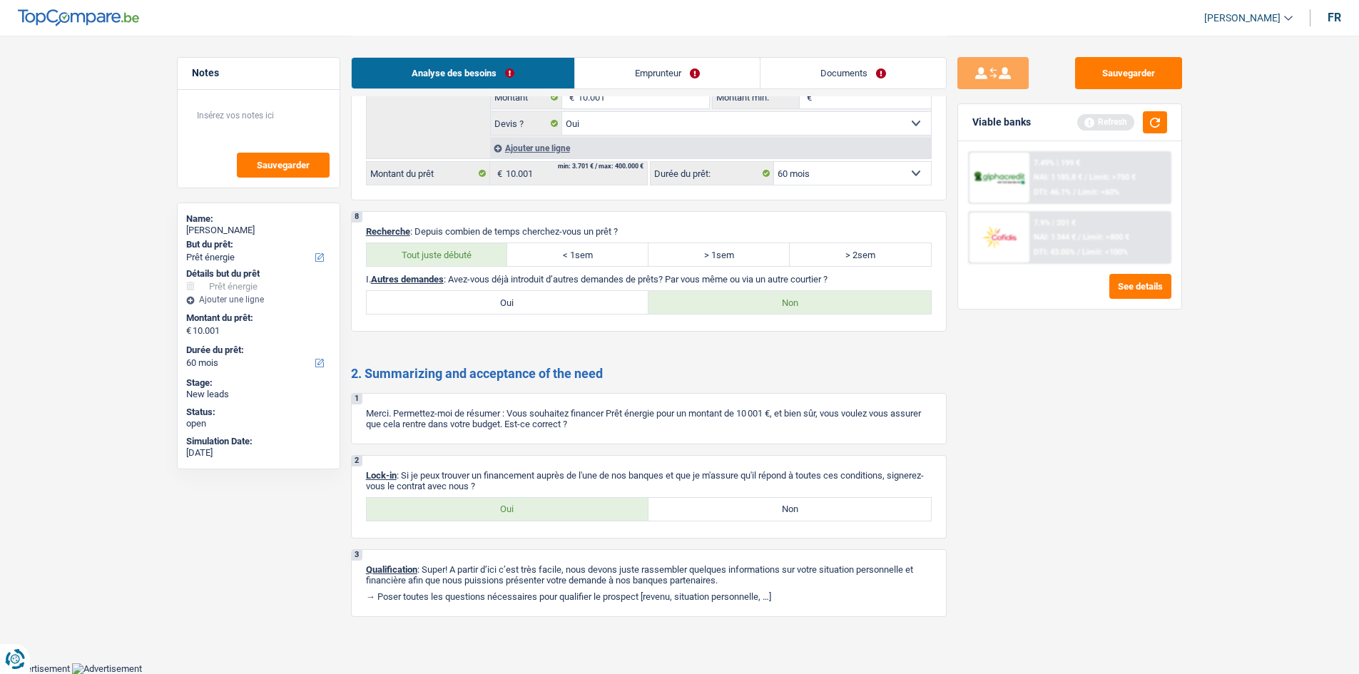
click at [420, 58] on link "Emprunteur" at bounding box center [667, 73] width 185 height 31
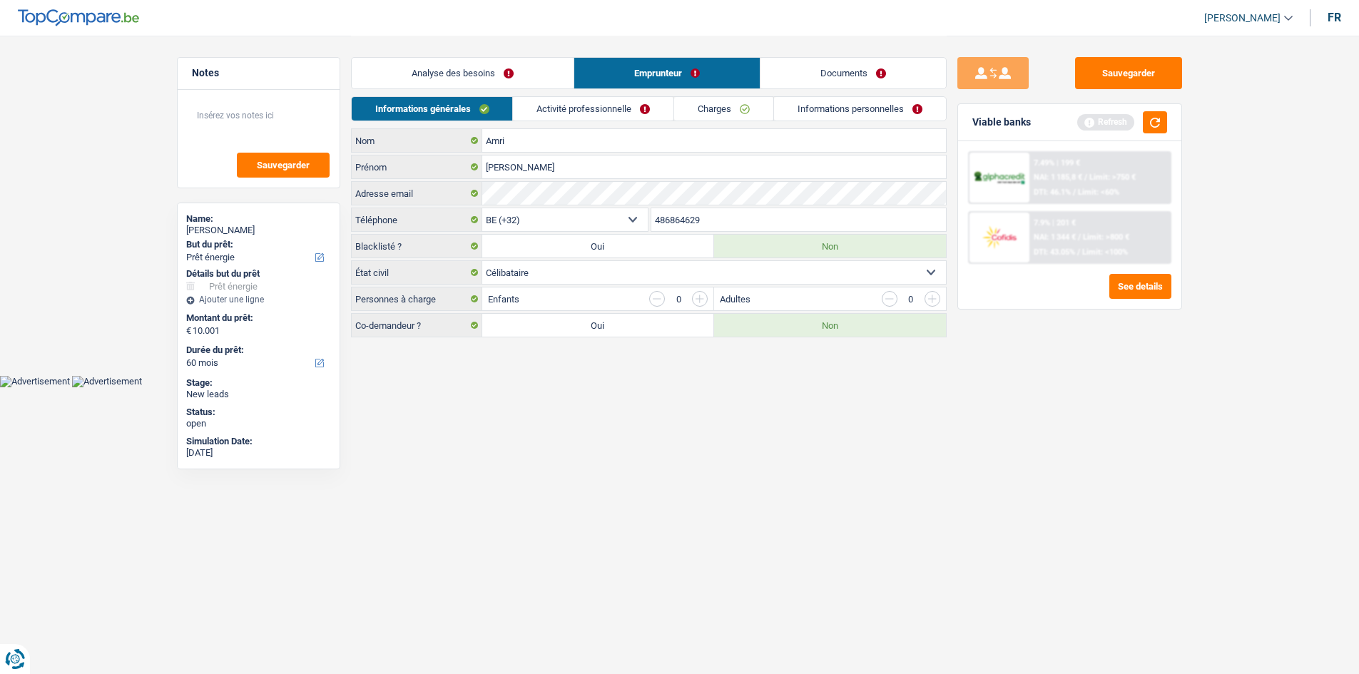
scroll to position [0, 0]
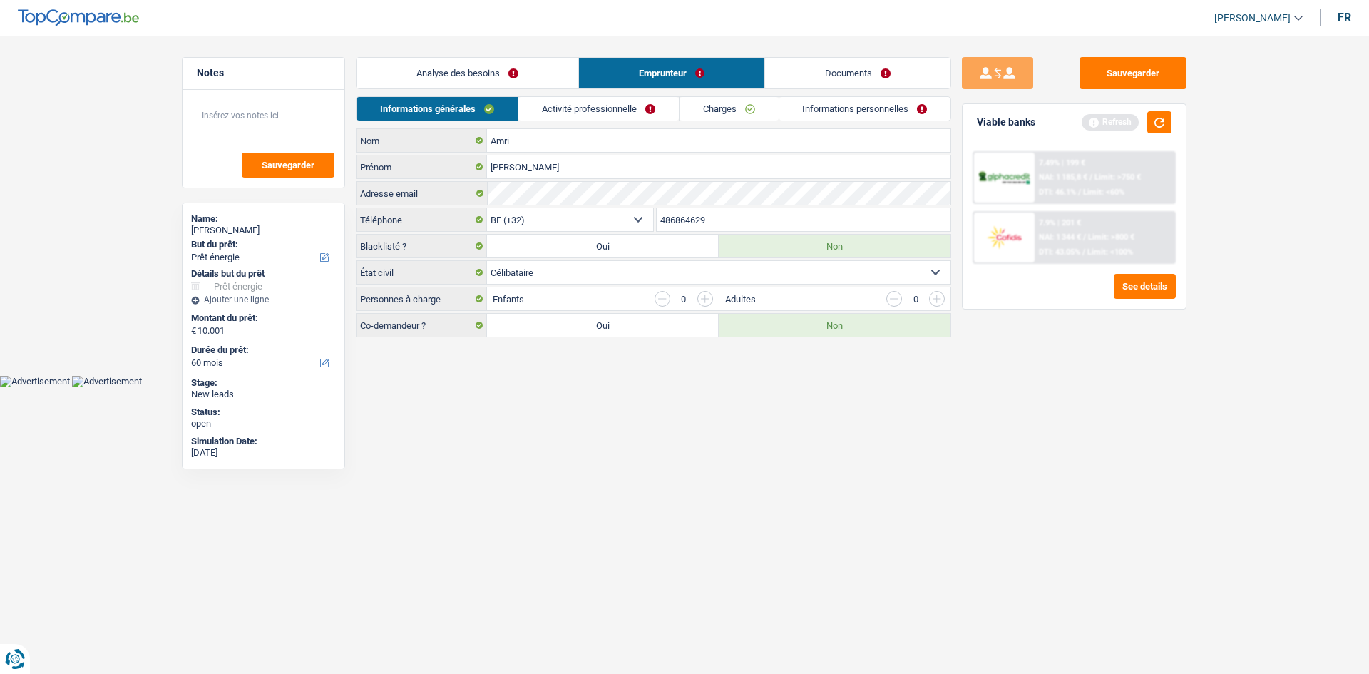
click at [420, 113] on link "Activité professionnelle" at bounding box center [599, 109] width 160 height 24
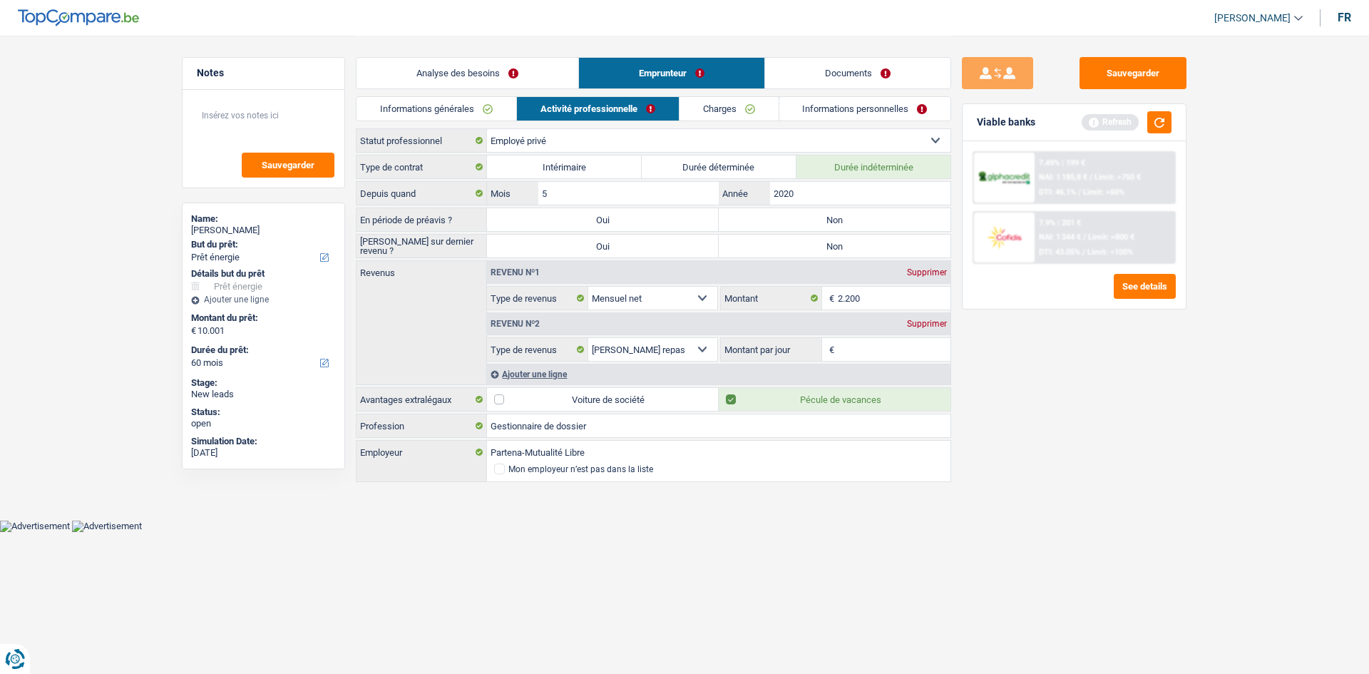
click at [420, 192] on div "Type de contrat Intérimaire Durée déterminée Durée indéterminée Depuis quand 5 …" at bounding box center [654, 320] width 596 height 330
click at [420, 192] on label "Non" at bounding box center [835, 219] width 232 height 23
click at [420, 192] on input "Non" at bounding box center [835, 219] width 232 height 23
radio input "true"
click at [420, 192] on label "Non" at bounding box center [835, 246] width 232 height 23
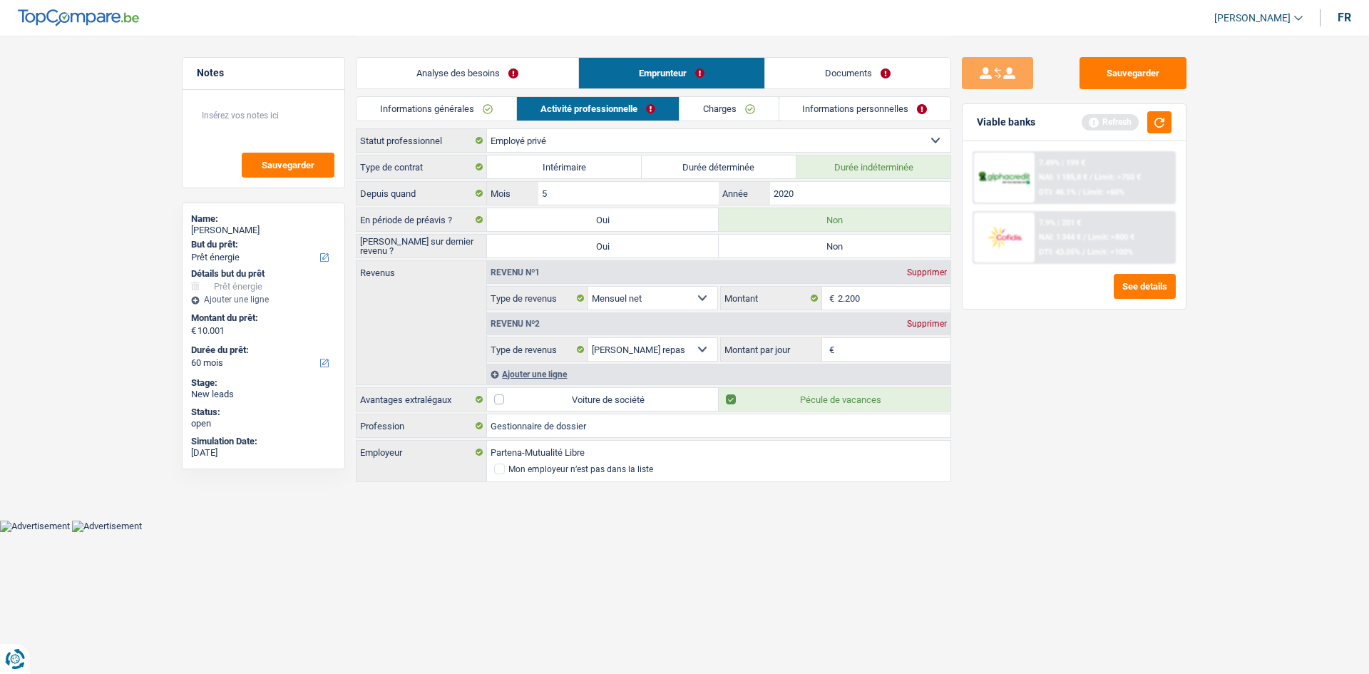
click at [420, 192] on input "Non" at bounding box center [835, 246] width 232 height 23
radio input "true"
click at [420, 192] on input "2020" at bounding box center [860, 193] width 180 height 23
drag, startPoint x: 887, startPoint y: 295, endPoint x: 933, endPoint y: 309, distance: 48.5
click at [420, 192] on input "2.200" at bounding box center [894, 298] width 113 height 23
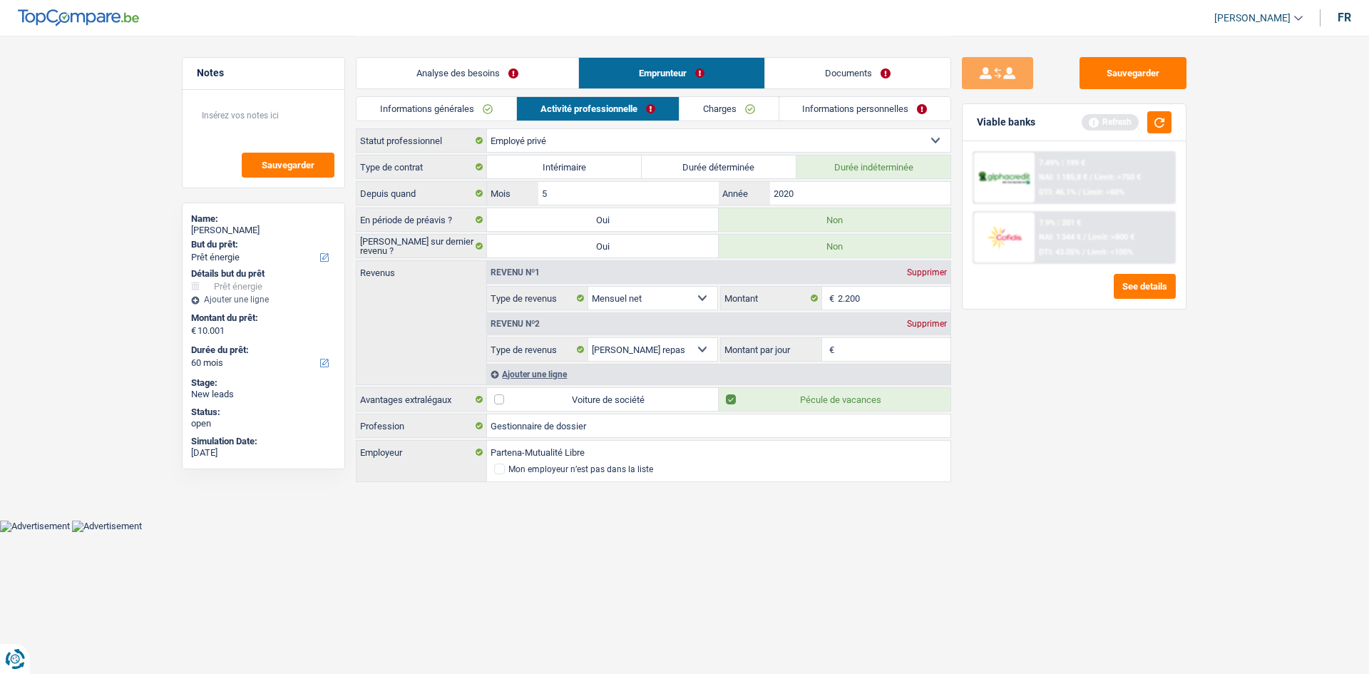
click at [420, 192] on input "Montant par jour" at bounding box center [894, 349] width 113 height 23
type input "8,0"
click at [420, 192] on div "7.49% | 199 € NAI: 1 185,8 € / Limit: >750 € DTI: 46.1% / Limit: <60% 7.9% | 20…" at bounding box center [1074, 225] width 223 height 168
click at [420, 112] on link "Charges" at bounding box center [729, 109] width 99 height 24
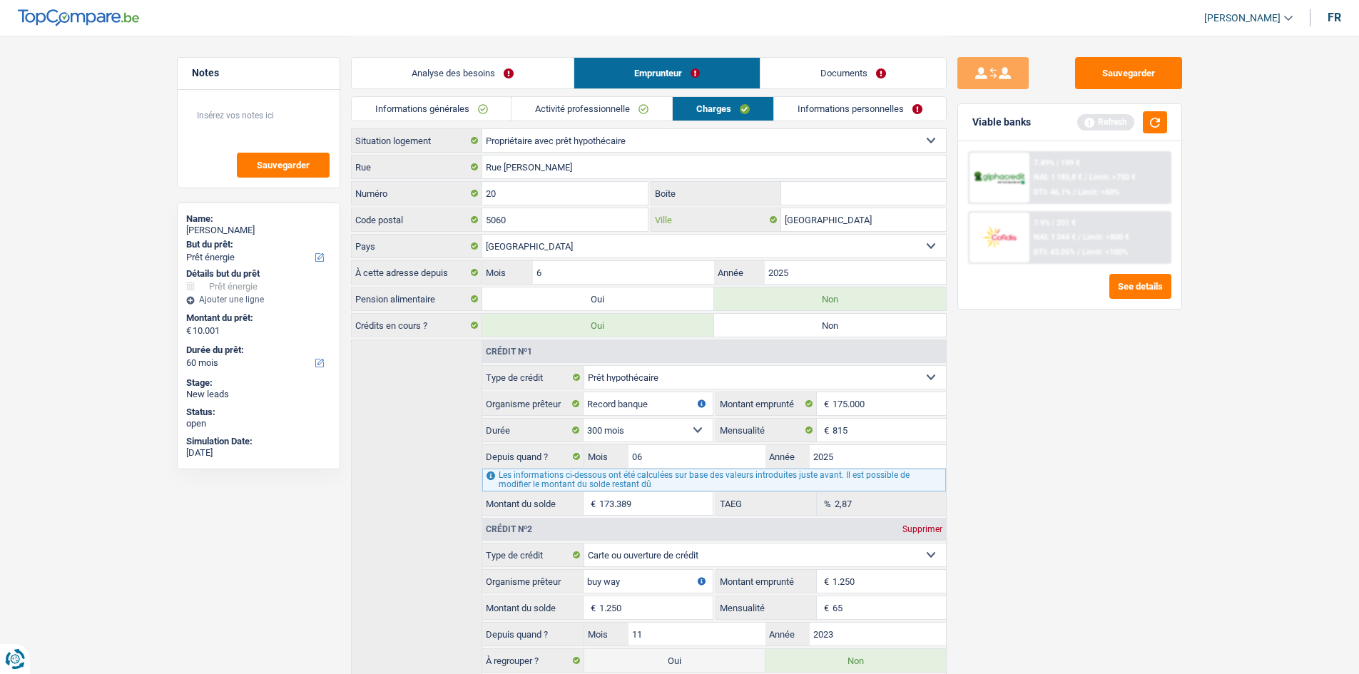
click at [420, 192] on input "Sambreville" at bounding box center [863, 219] width 165 height 23
click at [420, 106] on link "Informations personnelles" at bounding box center [860, 109] width 172 height 24
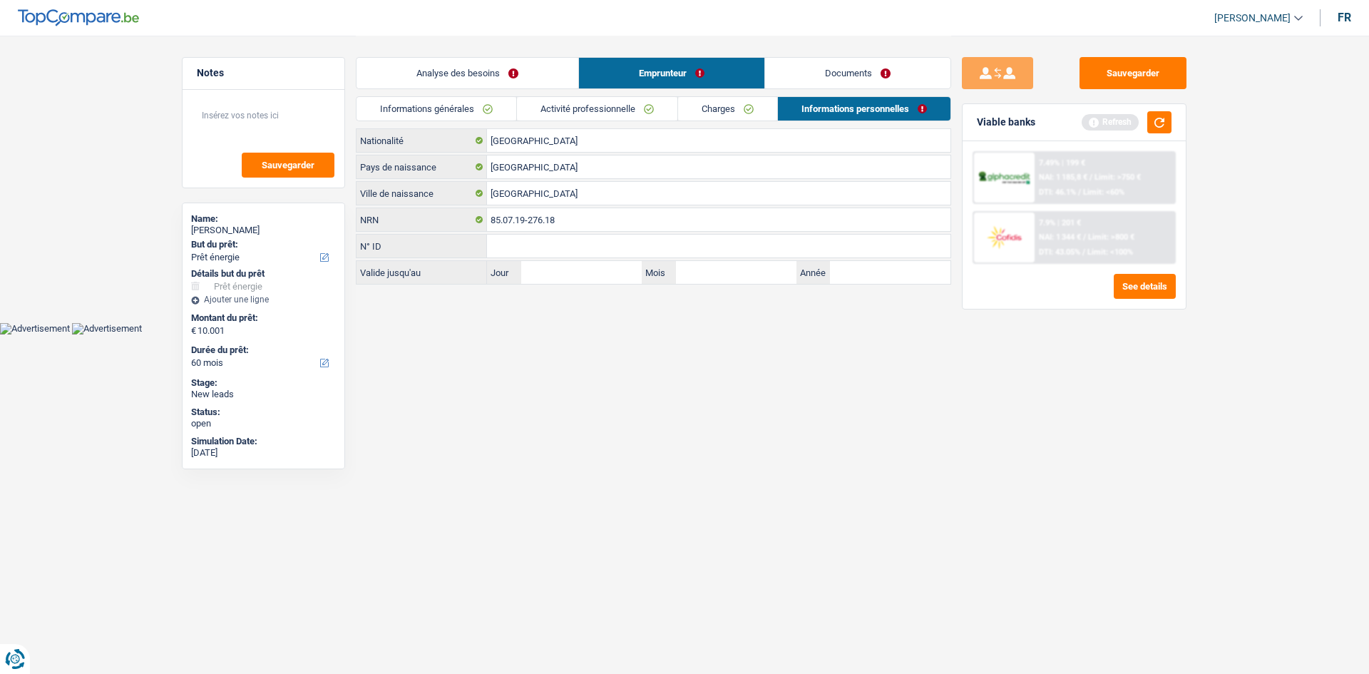
click at [420, 76] on link "Documents" at bounding box center [857, 73] width 185 height 31
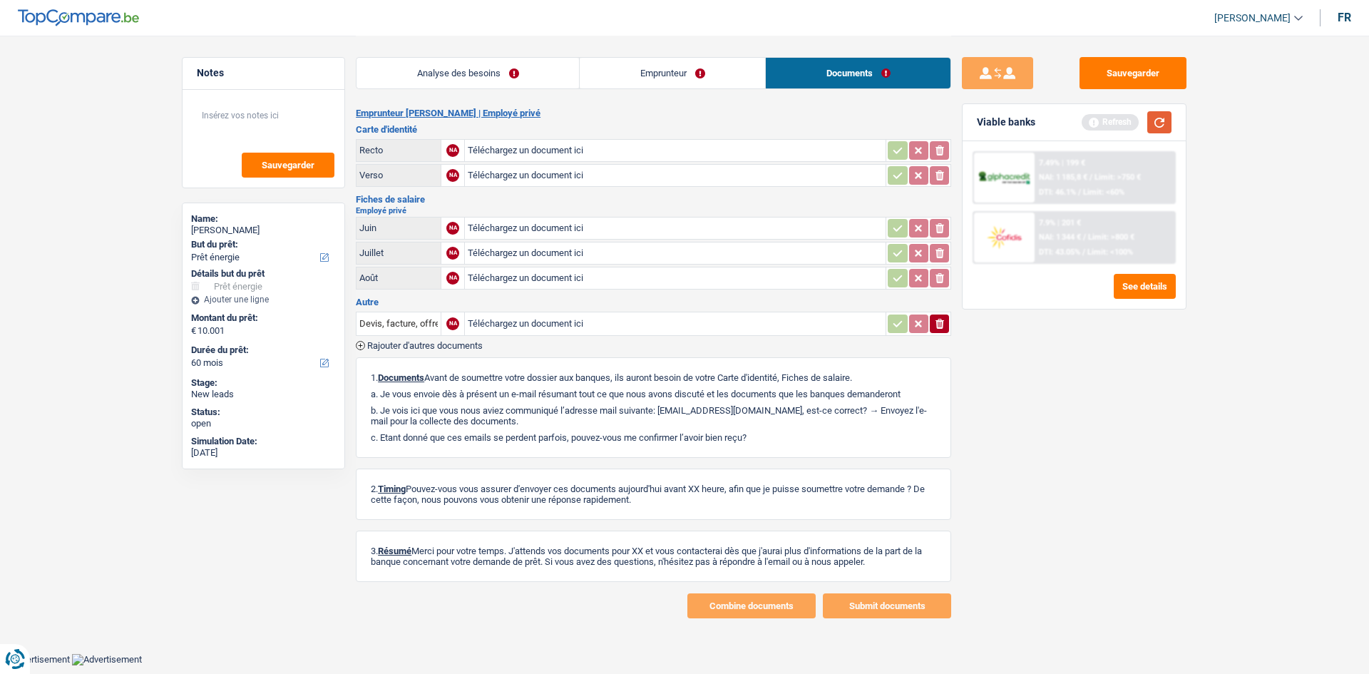
click at [420, 122] on button "button" at bounding box center [1160, 122] width 24 height 22
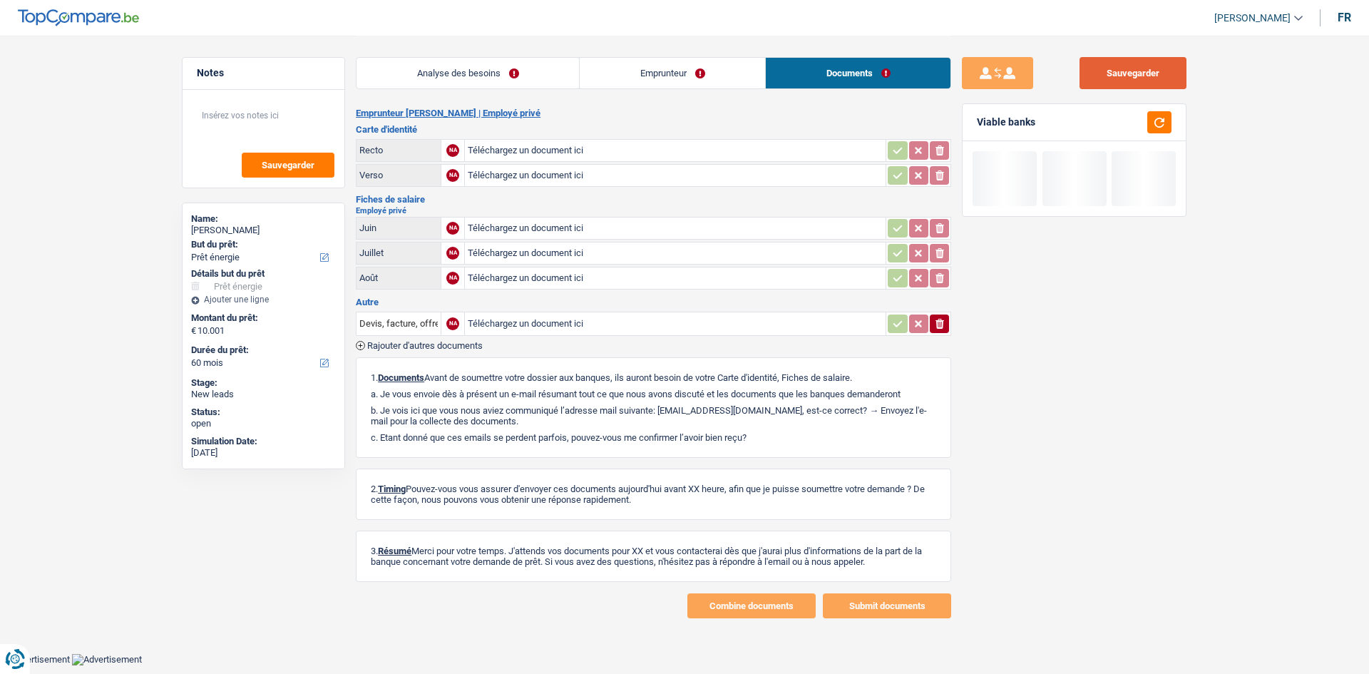
click at [420, 63] on button "Sauvegarder" at bounding box center [1133, 73] width 107 height 32
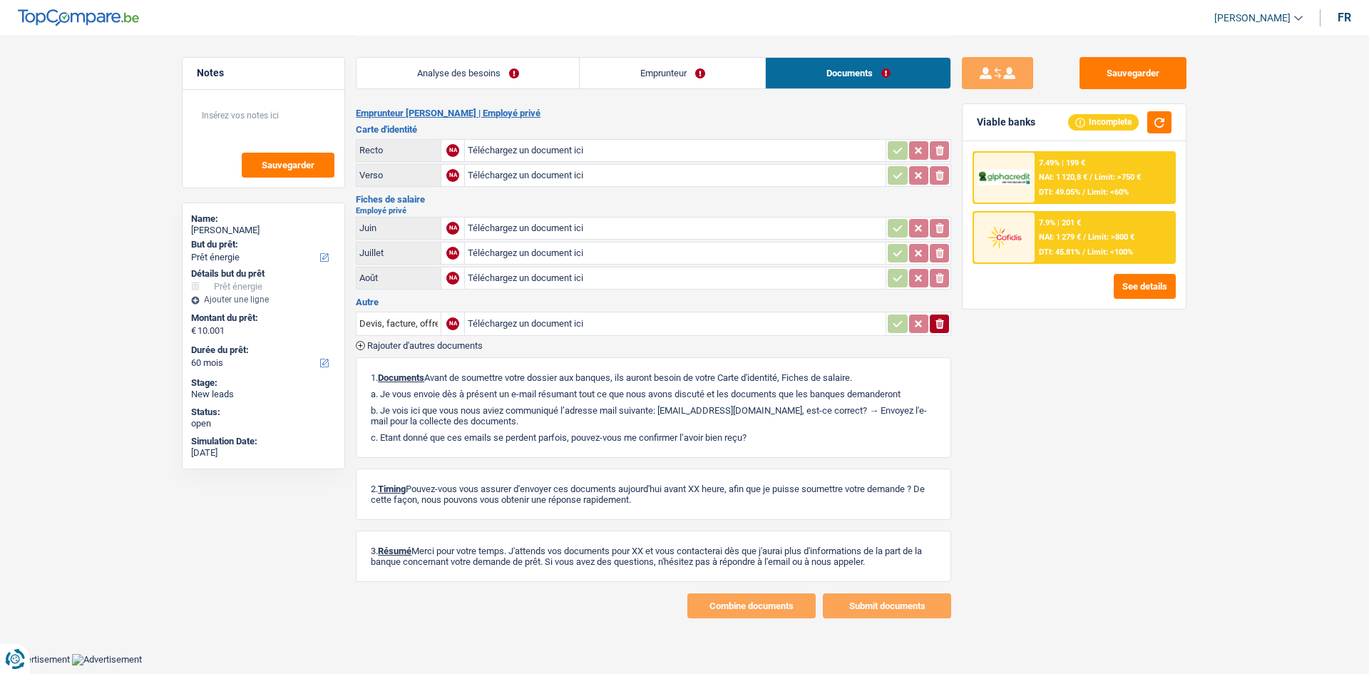
click at [420, 84] on link "Analyse des besoins" at bounding box center [468, 73] width 223 height 31
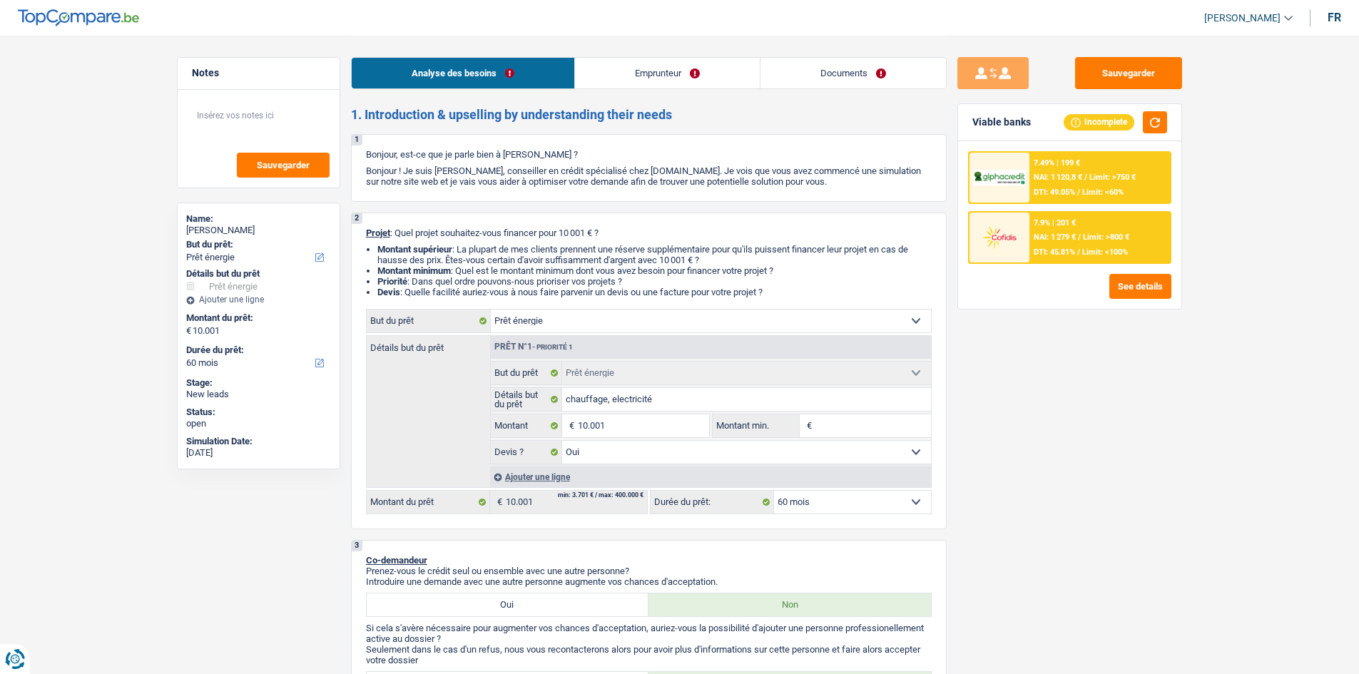
click at [420, 192] on div "7.9% | 201 € NAI: 1 279 € / Limit: >800 € DTI: 45.81% / Limit: <100%" at bounding box center [1099, 238] width 141 height 50
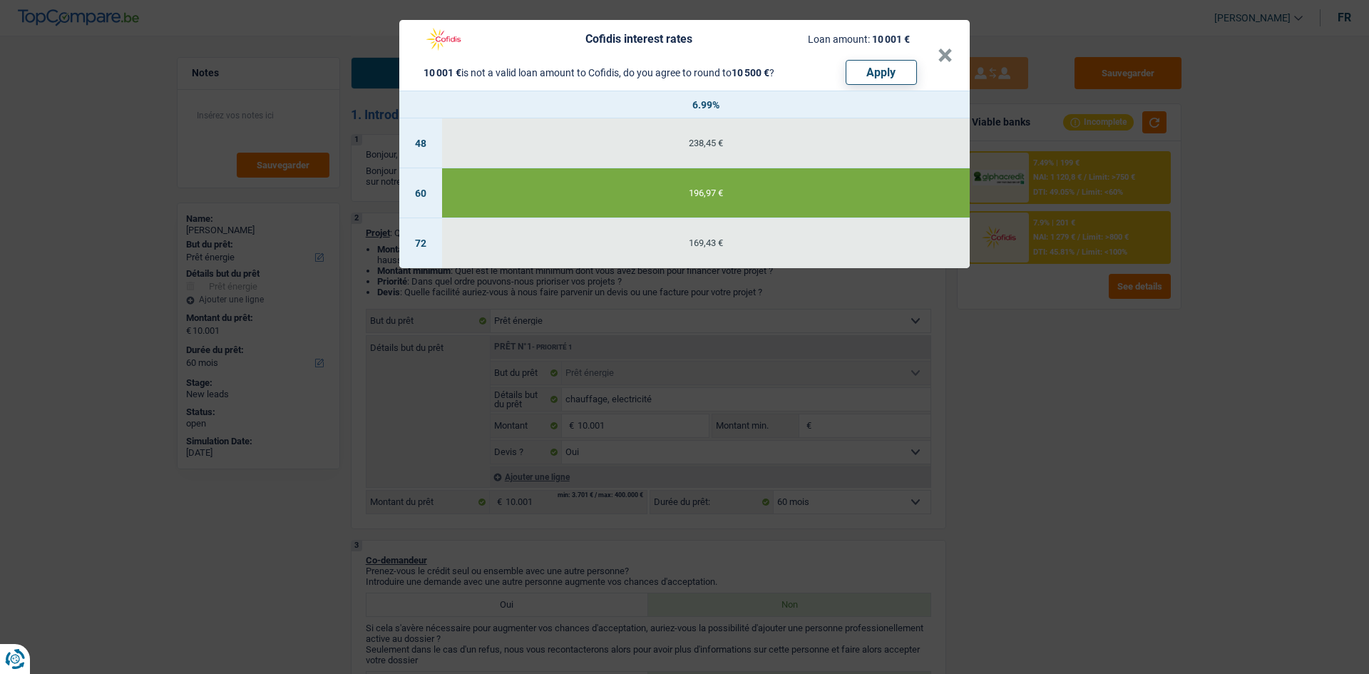
drag, startPoint x: 1039, startPoint y: 372, endPoint x: 1071, endPoint y: 359, distance: 33.6
click at [420, 192] on div "Cofidis interest rates Loan amount: 10 001 € 10 001 € is not a valid loan amoun…" at bounding box center [684, 337] width 1369 height 674
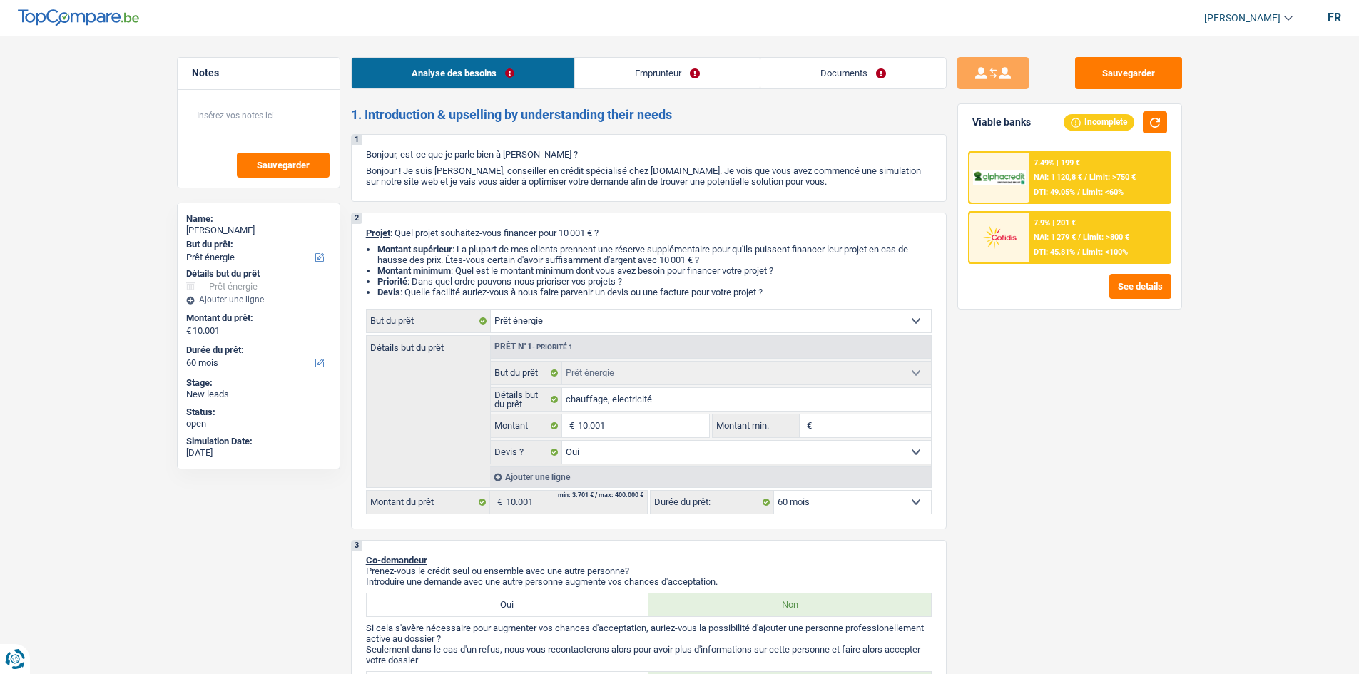
click at [420, 182] on span "/" at bounding box center [1085, 177] width 3 height 9
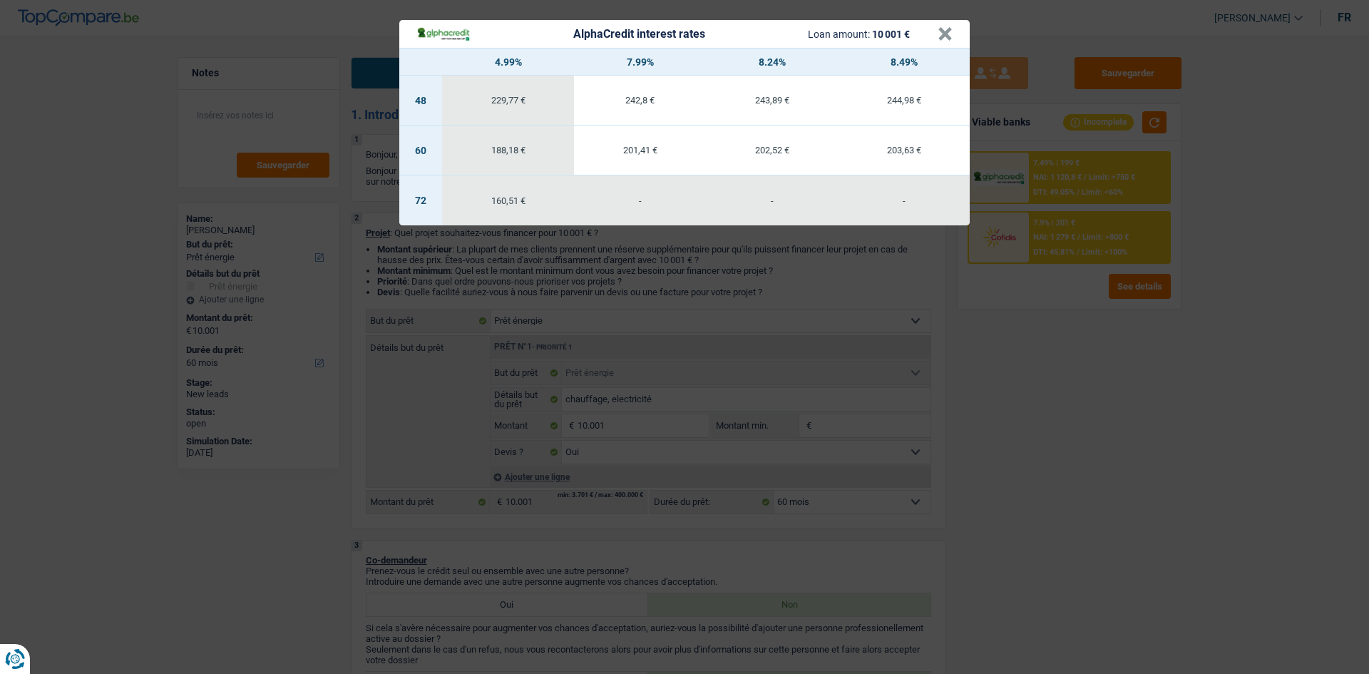
click at [420, 192] on div "AlphaCredit interest rates Loan amount: 10 001 € × 4.99% 7.99% 8.24% 8.49% 48 2…" at bounding box center [684, 337] width 1369 height 674
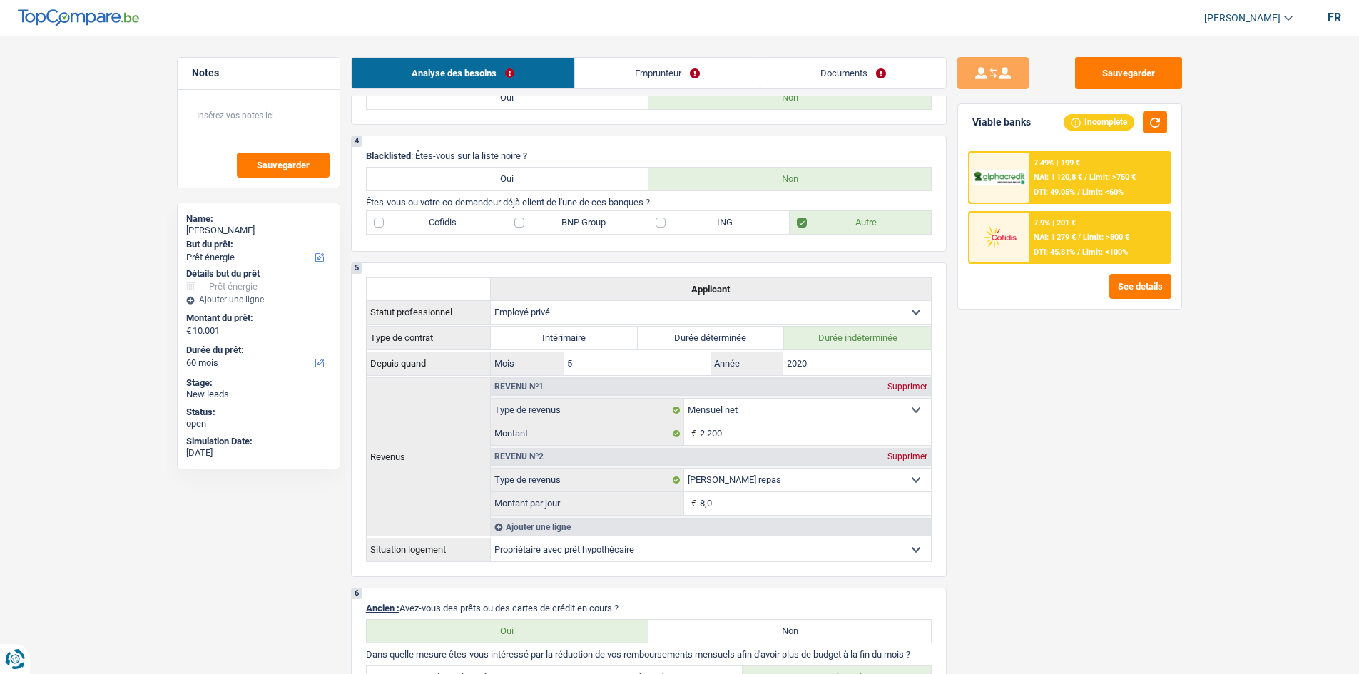
scroll to position [357, 0]
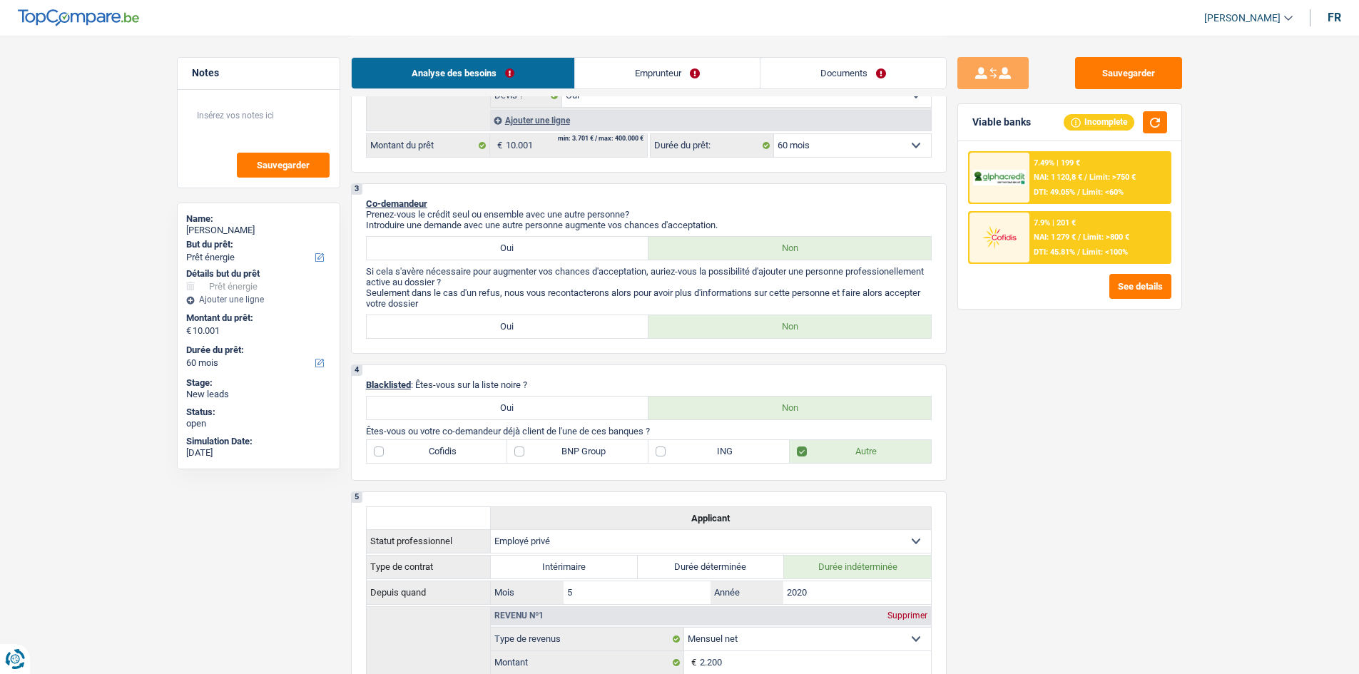
click at [420, 192] on label "Oui" at bounding box center [508, 326] width 282 height 23
click at [420, 192] on input "Oui" at bounding box center [508, 326] width 282 height 23
radio input "true"
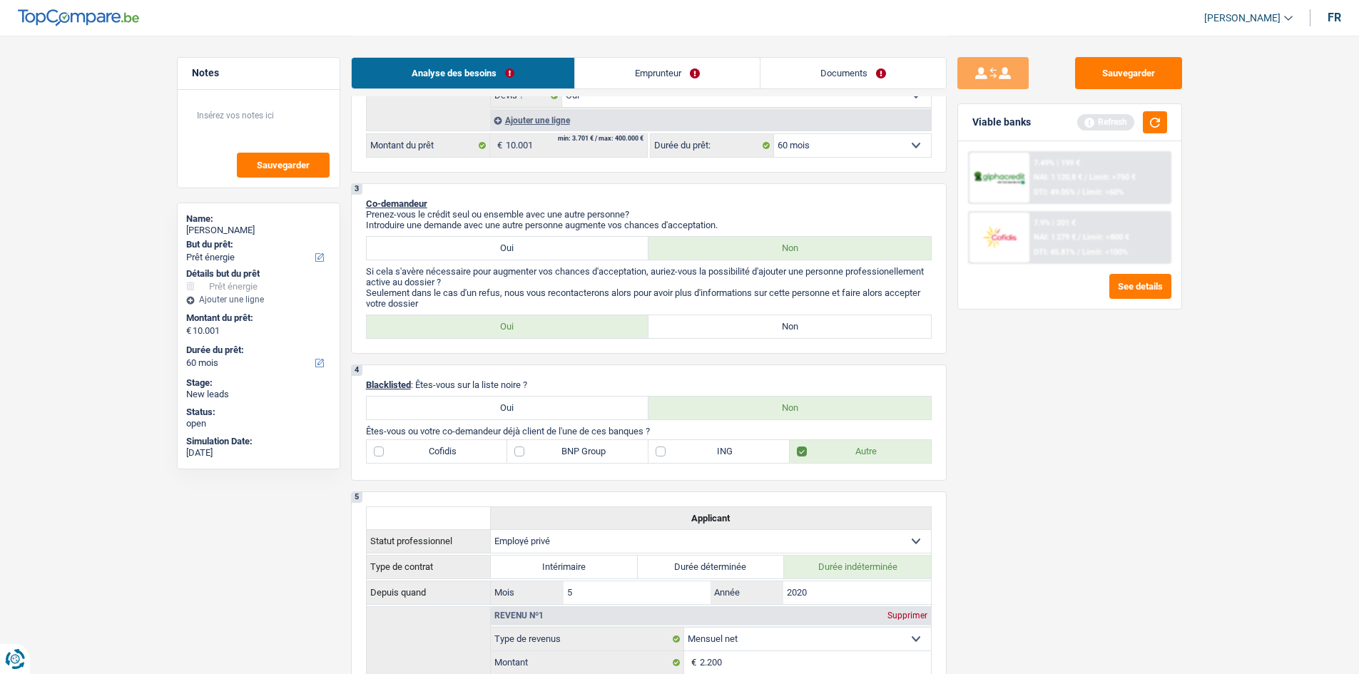
drag, startPoint x: 690, startPoint y: 69, endPoint x: 703, endPoint y: 86, distance: 21.8
click at [420, 69] on link "Emprunteur" at bounding box center [667, 73] width 185 height 31
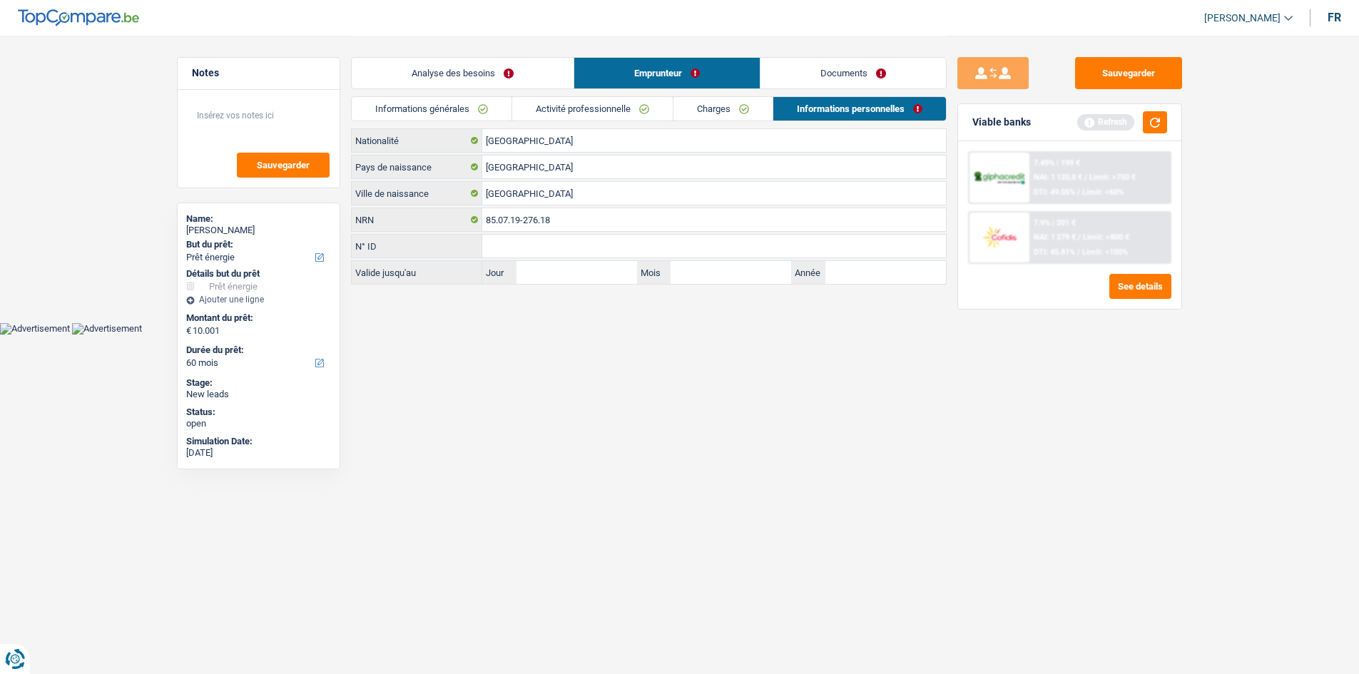
scroll to position [0, 0]
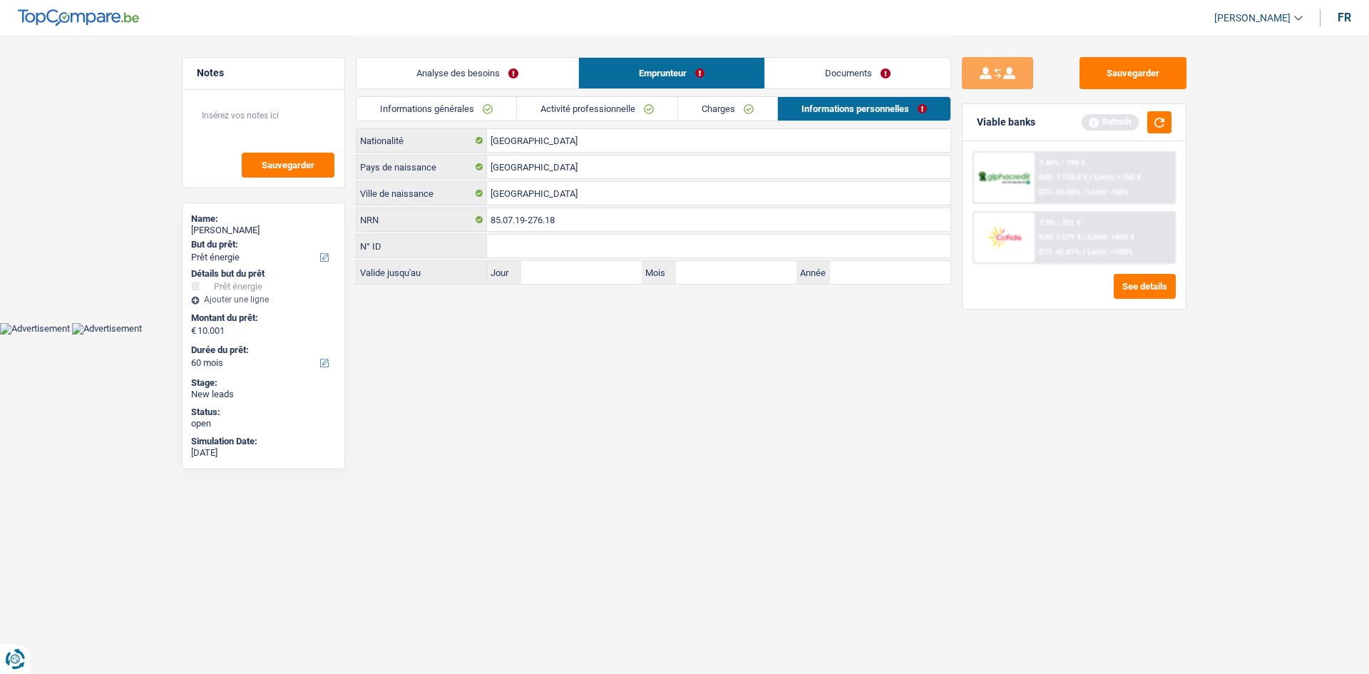
click at [420, 112] on link "Charges" at bounding box center [727, 109] width 99 height 24
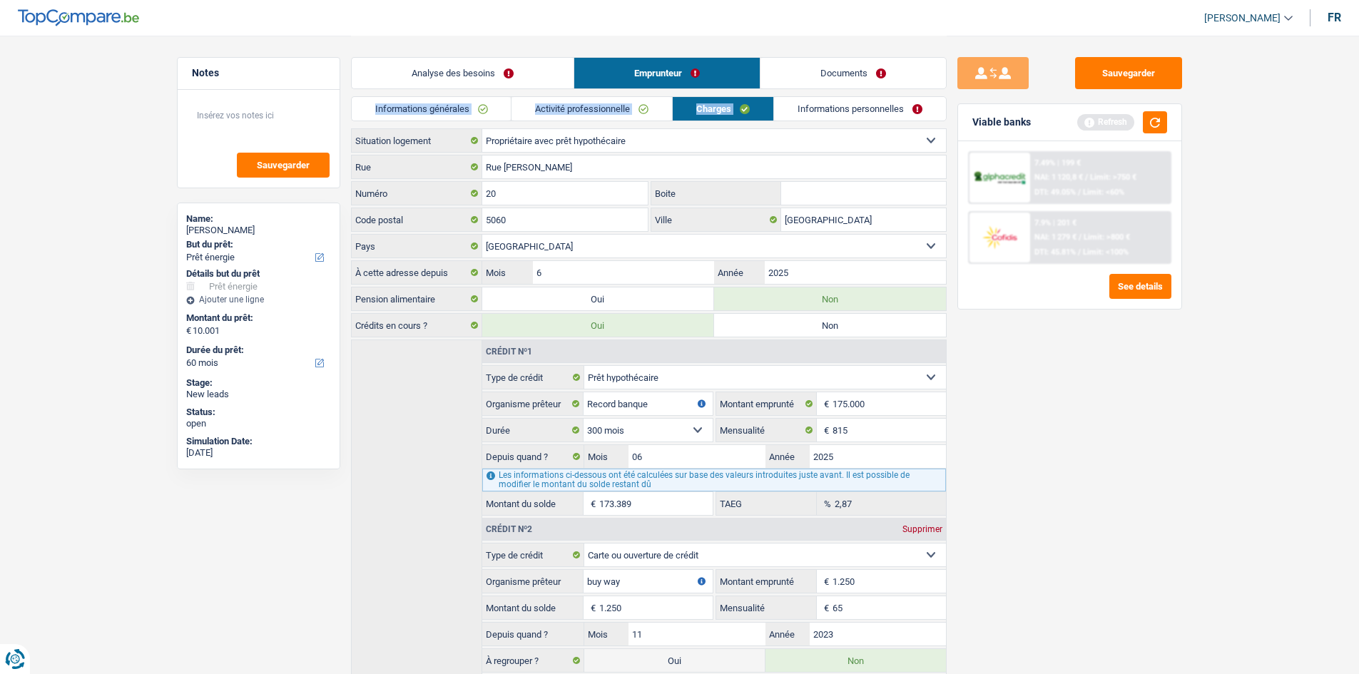
drag, startPoint x: 789, startPoint y: 96, endPoint x: 799, endPoint y: 98, distance: 10.4
click at [420, 99] on div "Analyse des besoins Emprunteur Documents 1. Introduction & upselling by underst…" at bounding box center [649, 367] width 596 height 663
click at [420, 63] on link "Documents" at bounding box center [852, 73] width 185 height 31
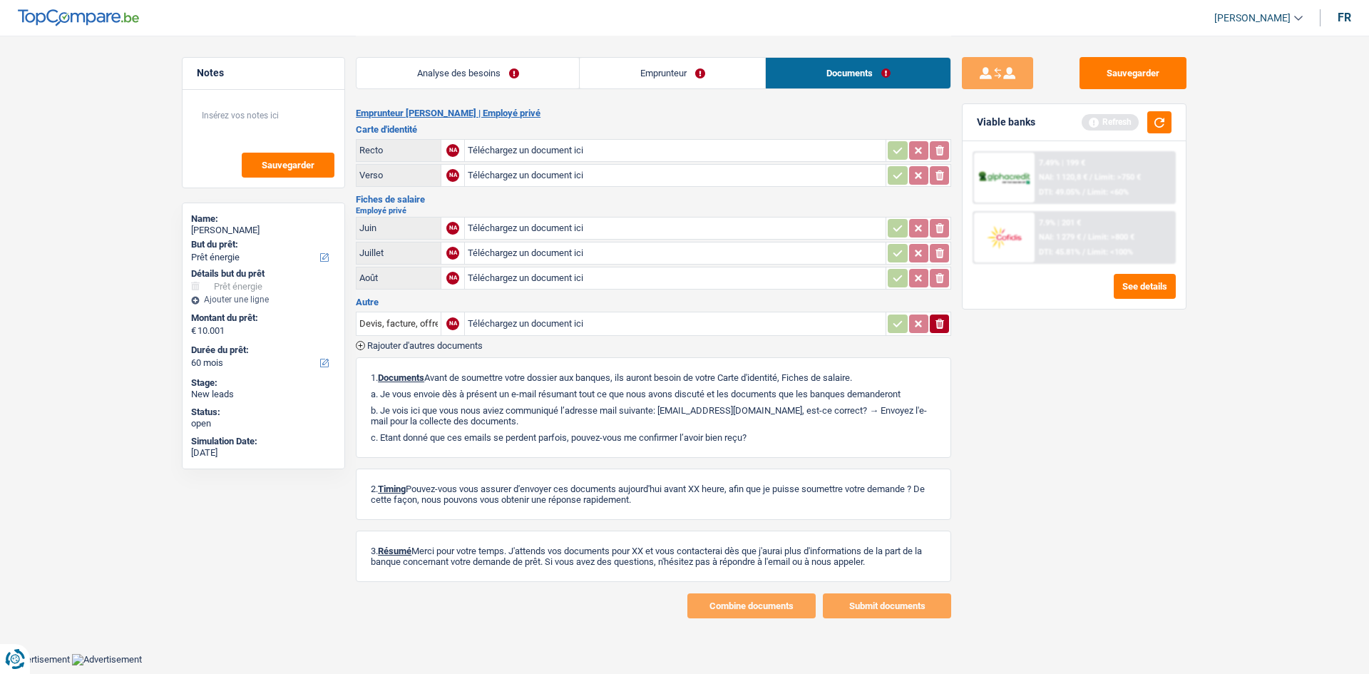
click at [420, 96] on div "Analyse des besoins Emprunteur Documents 1. Introduction & upselling by underst…" at bounding box center [654, 327] width 596 height 583
click at [420, 80] on link "Analyse des besoins" at bounding box center [468, 73] width 223 height 31
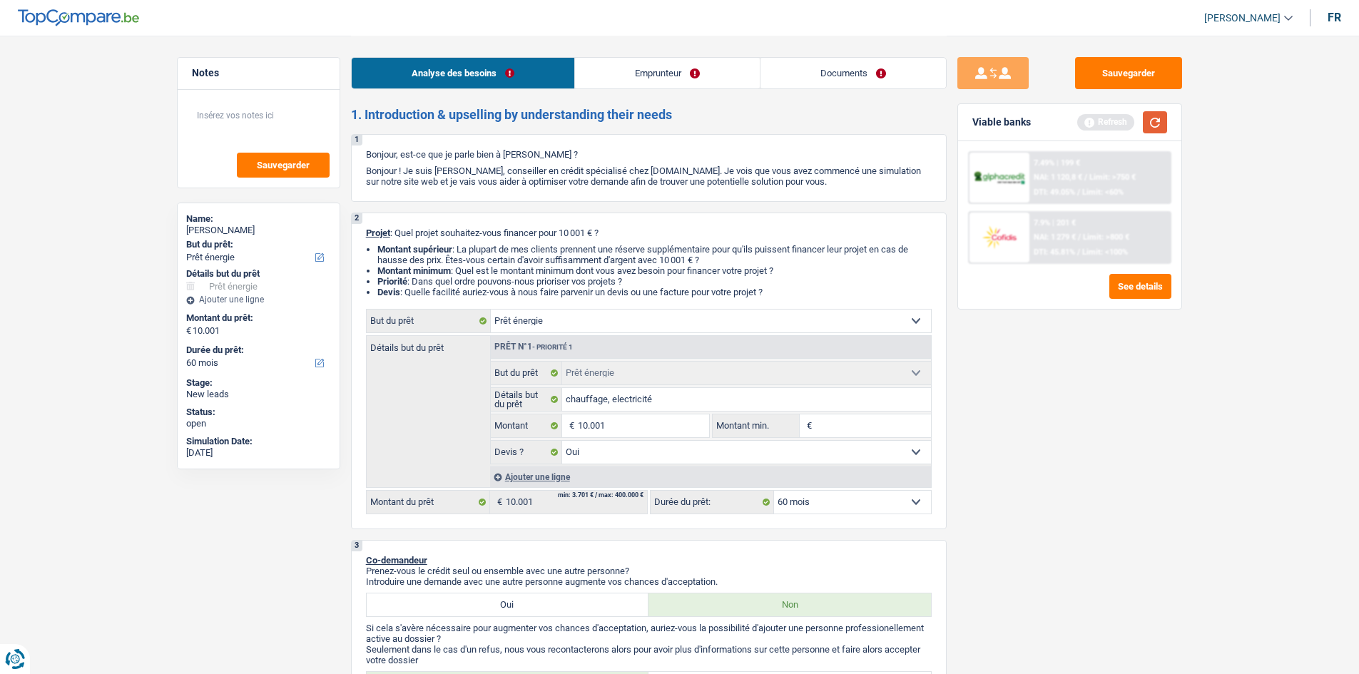
click at [420, 117] on button "button" at bounding box center [1155, 122] width 24 height 22
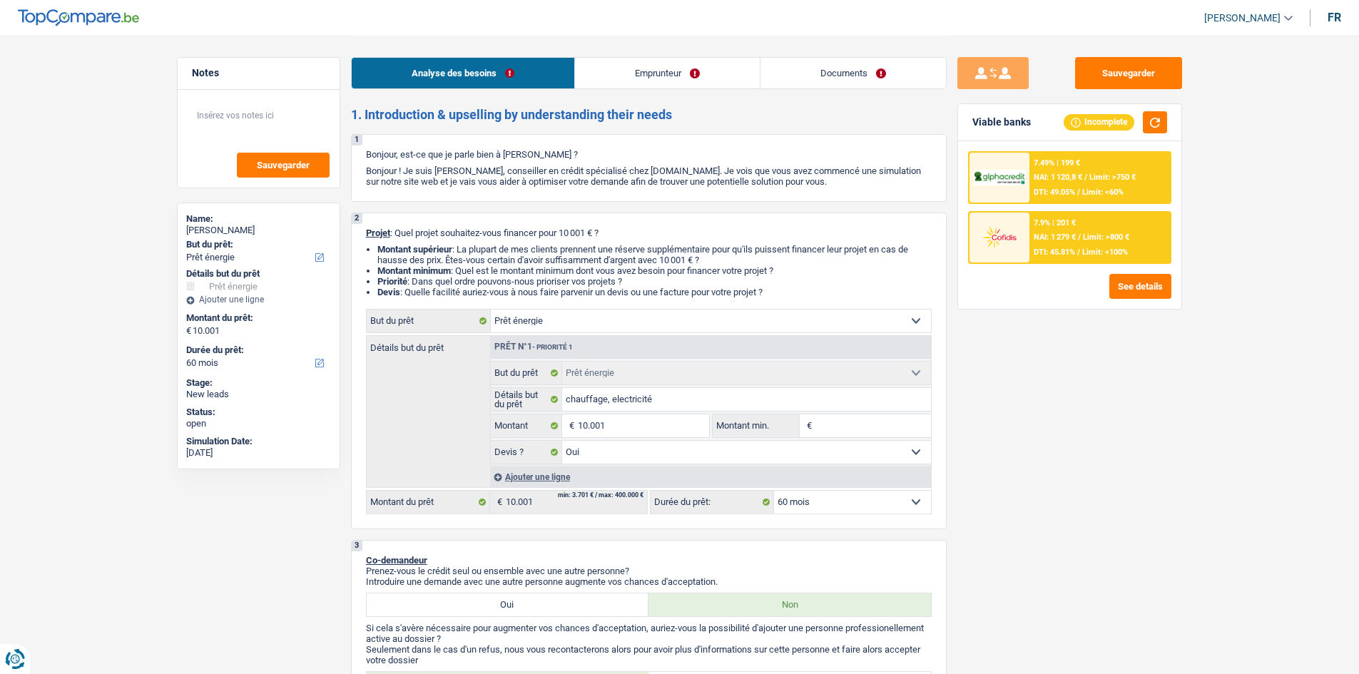
click at [420, 192] on div "Sauvegarder Viable banks Incomplete 7.49% | 199 € NAI: 1 120,8 € / Limit: >750 …" at bounding box center [1069, 354] width 246 height 594
click at [420, 76] on button "Sauvegarder" at bounding box center [1128, 73] width 107 height 32
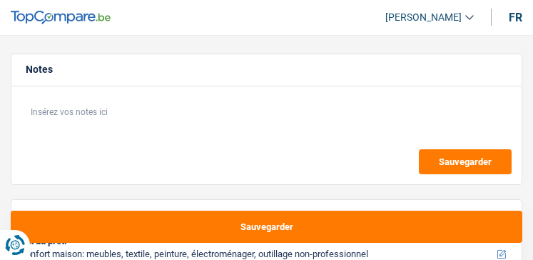
select select "household"
select select "120"
select select "household"
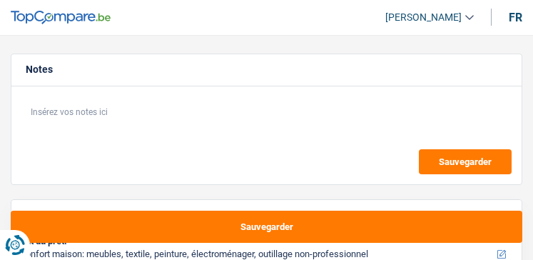
select select "120"
select select "worker"
select select "netSalary"
select select "rents"
select select "renovationLoan"
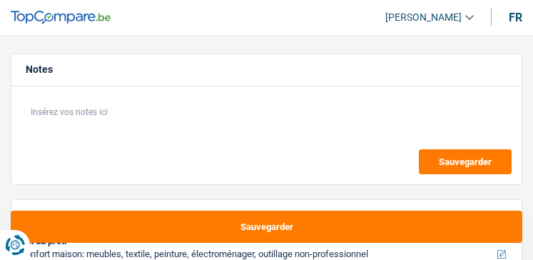
select select "120"
select select "household"
select select "120"
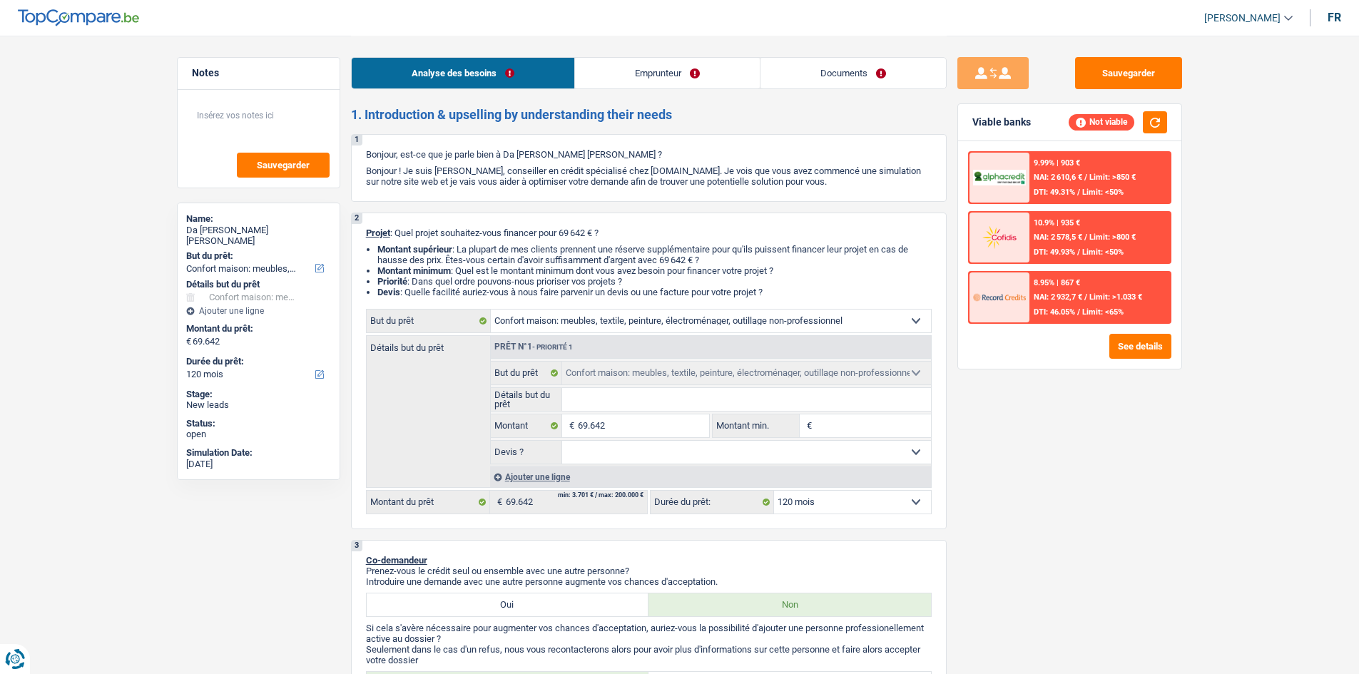
click at [532, 71] on link "Emprunteur" at bounding box center [667, 73] width 185 height 31
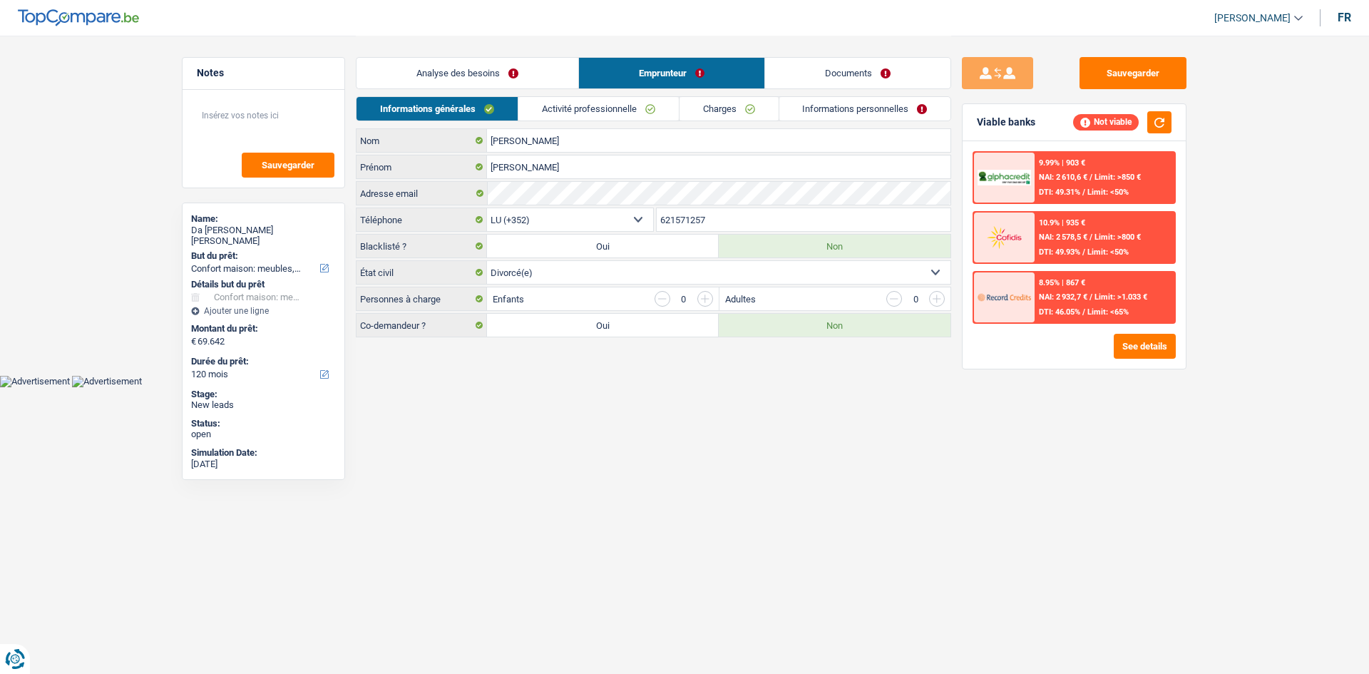
click at [532, 106] on link "Activité professionnelle" at bounding box center [599, 109] width 160 height 24
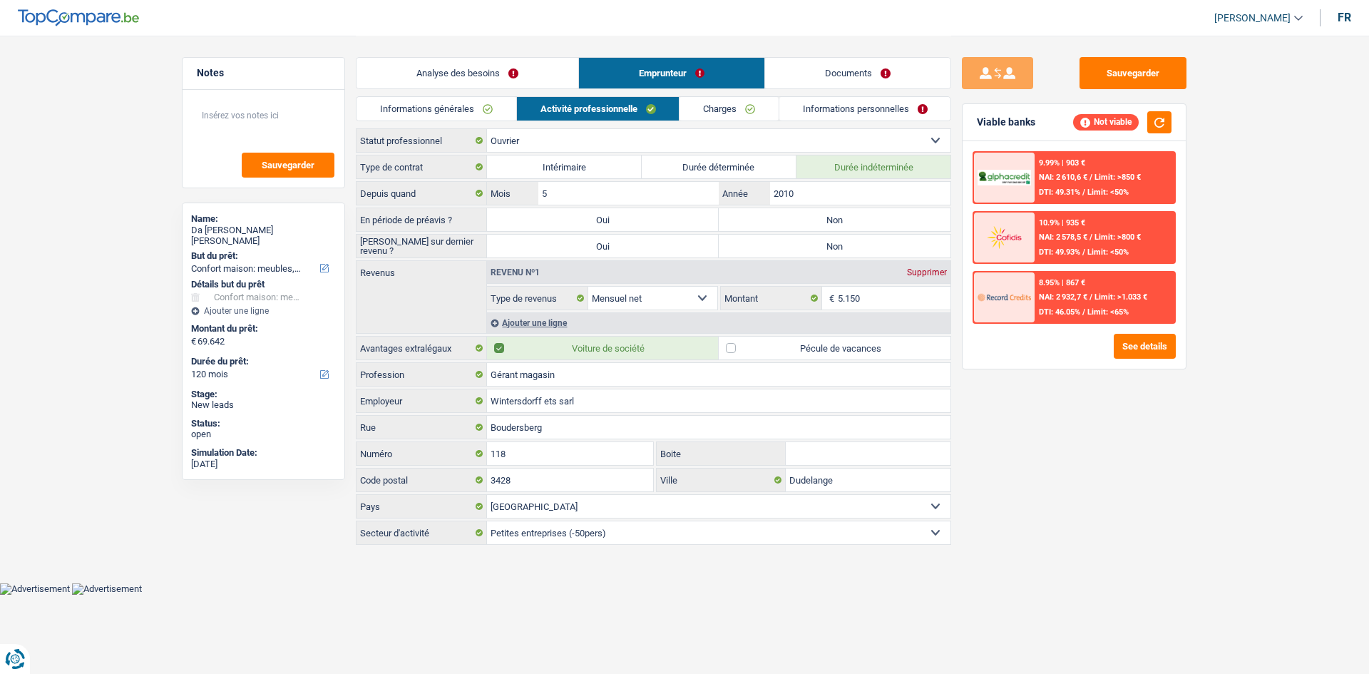
click at [522, 60] on link "Analyse des besoins" at bounding box center [468, 73] width 222 height 31
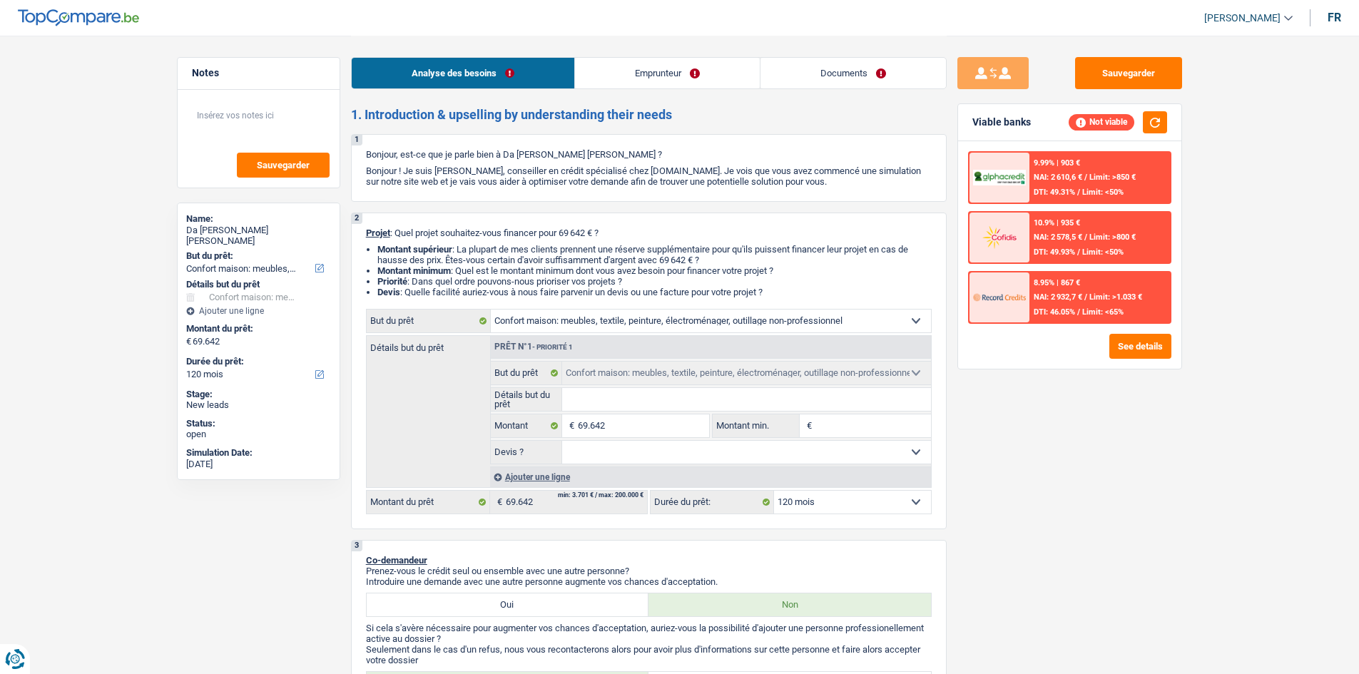
click at [532, 259] on select "Confort maison: meubles, textile, peinture, électroménager, outillage non-profe…" at bounding box center [711, 321] width 440 height 23
select select "houseOrGarden"
click at [491, 259] on select "Confort maison: meubles, textile, peinture, électroménager, outillage non-profe…" at bounding box center [711, 321] width 440 height 23
select select "houseOrGarden"
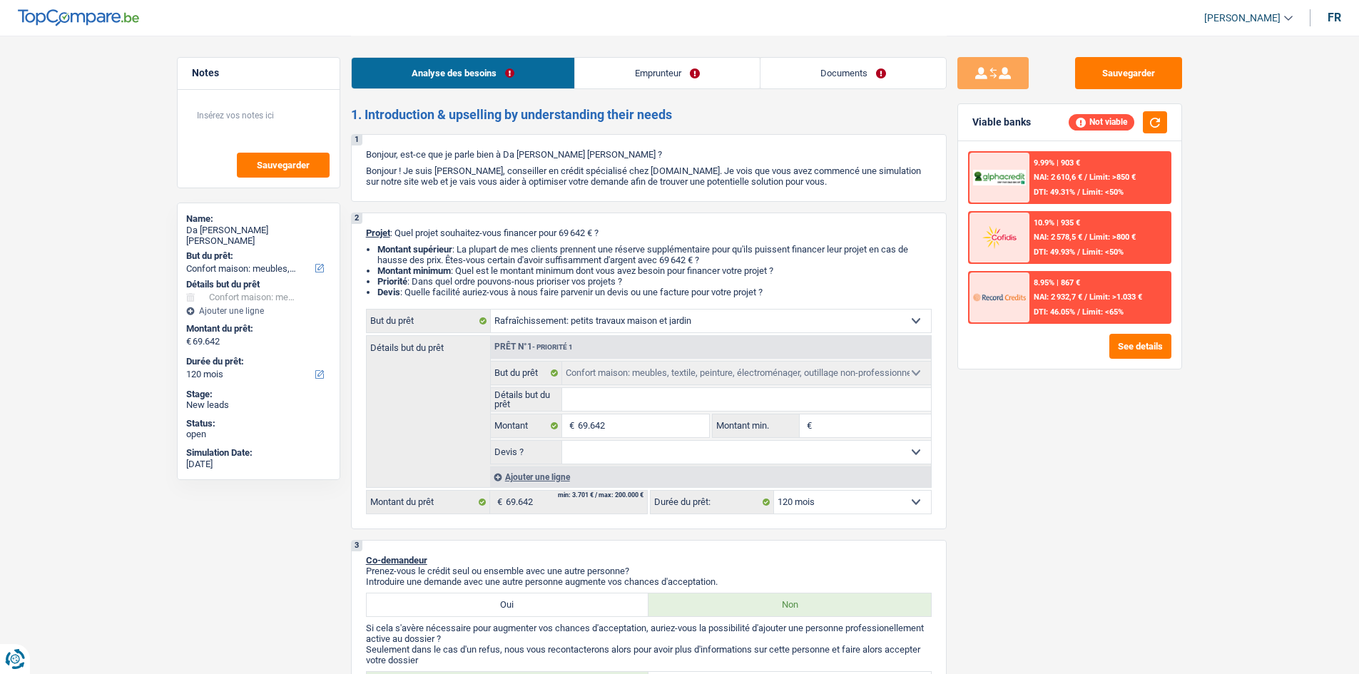
select select "houseOrGarden"
select select "household"
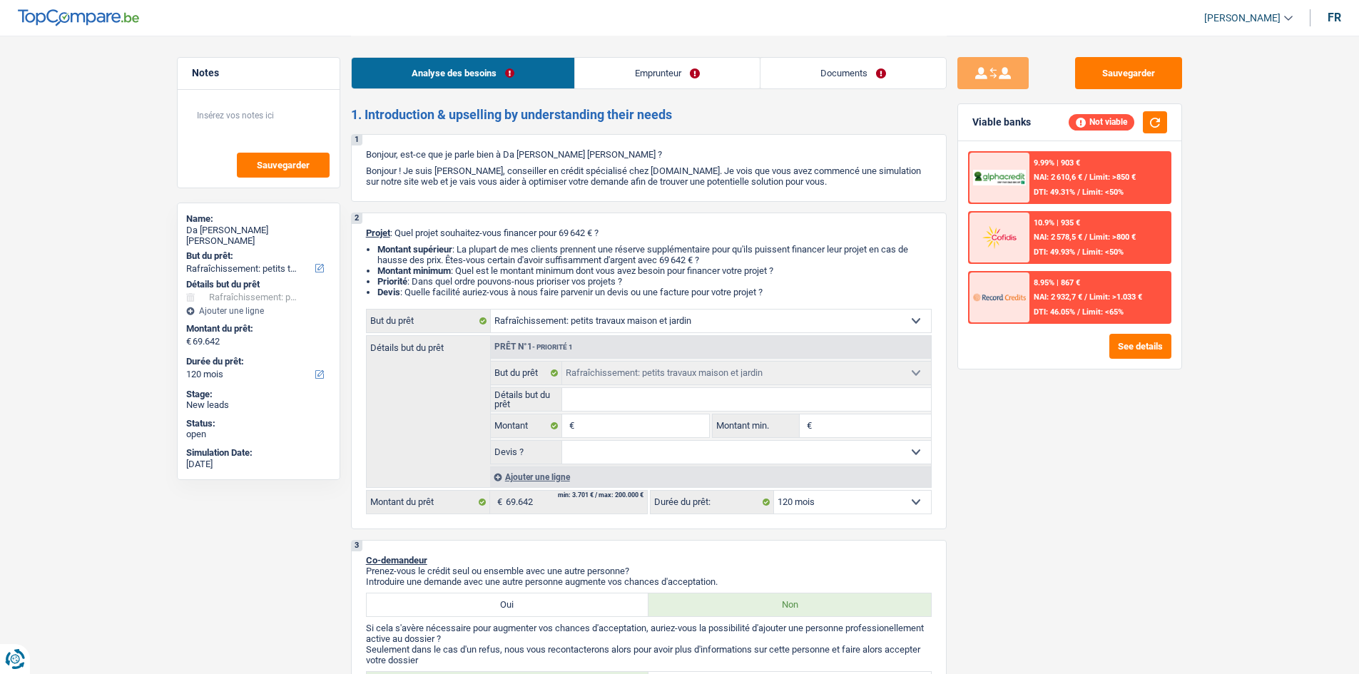
select select "household"
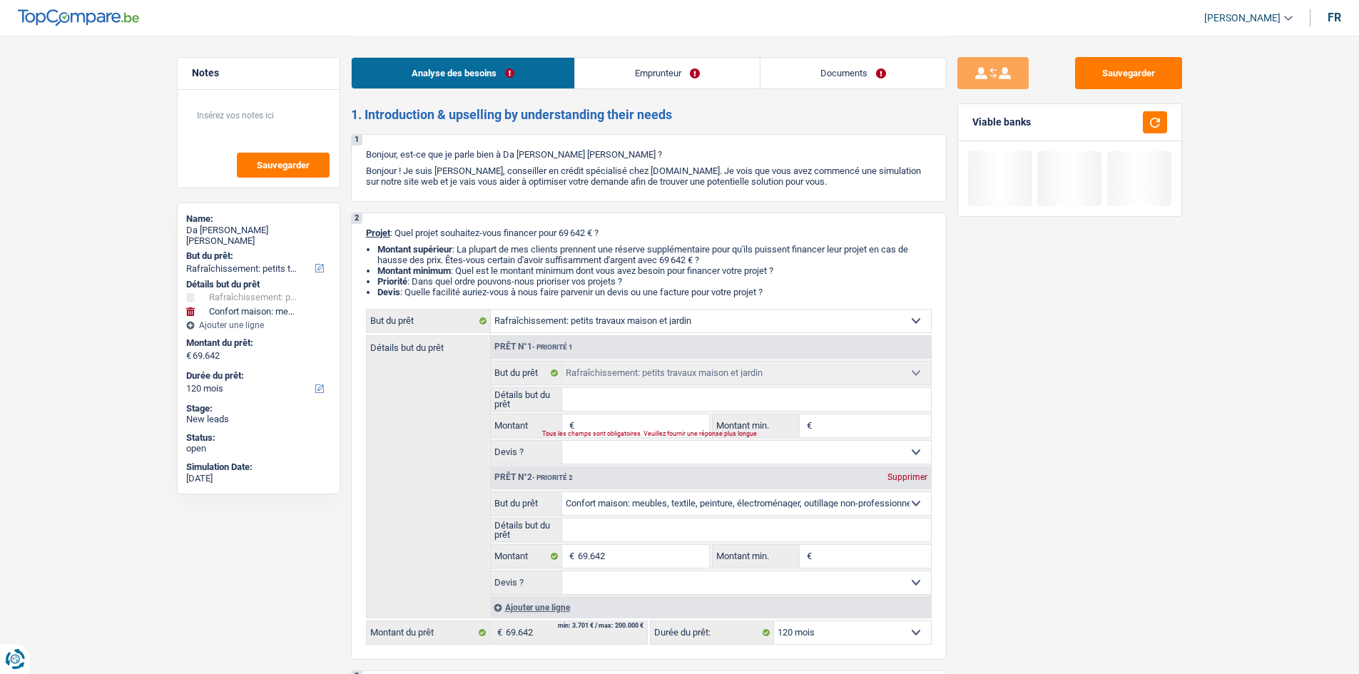
click at [532, 71] on link "Emprunteur" at bounding box center [667, 73] width 185 height 31
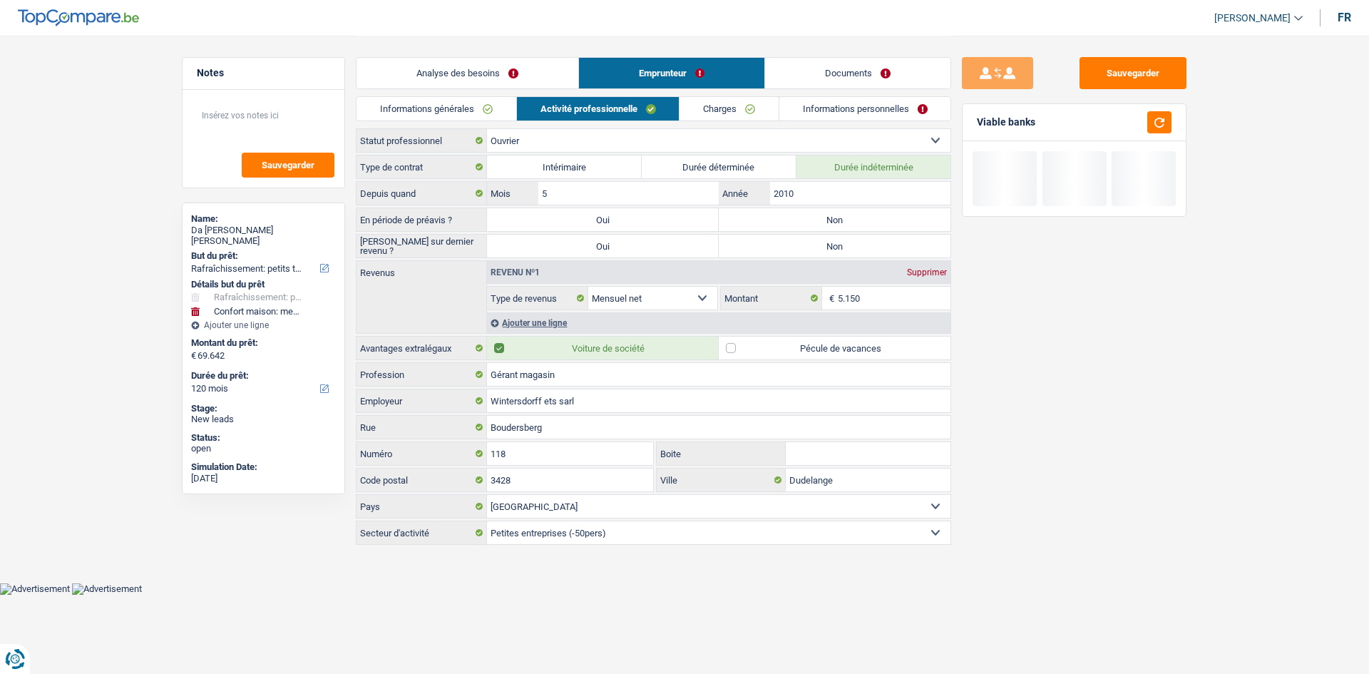
click at [532, 108] on link "Charges" at bounding box center [729, 109] width 99 height 24
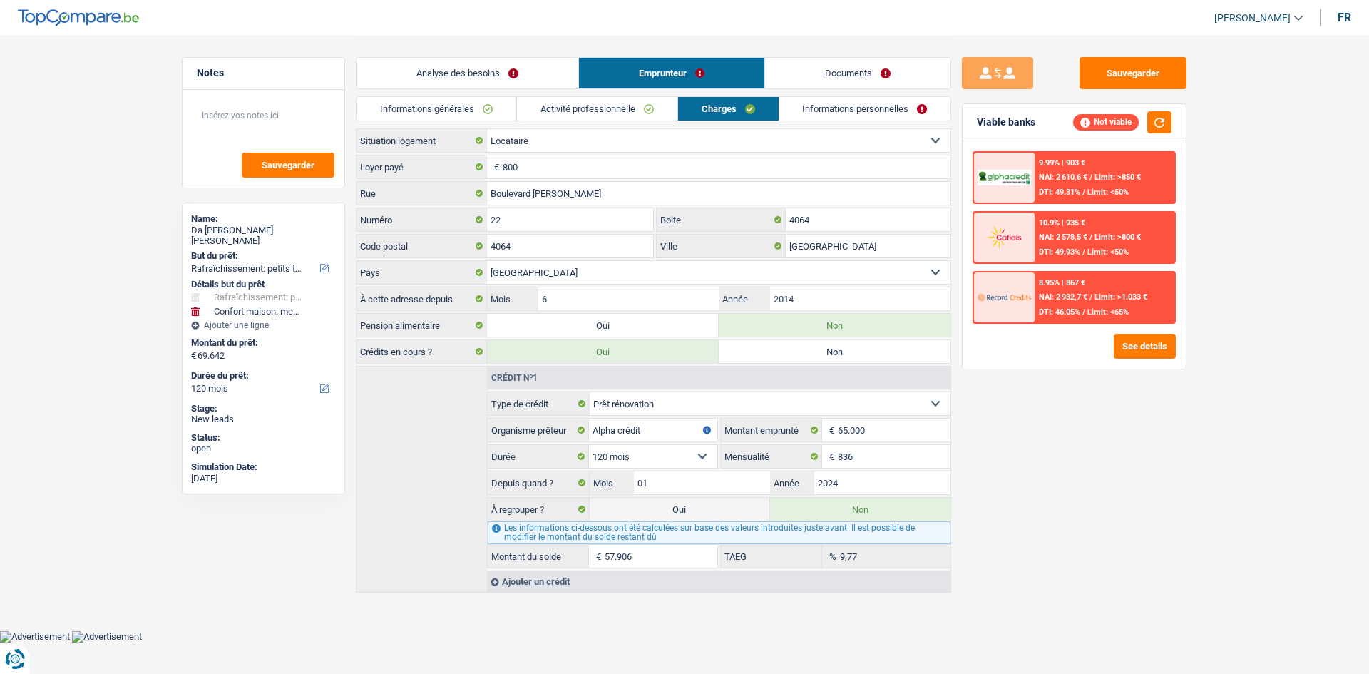
click at [532, 259] on div "9.99% | 903 € NAI: 2 610,6 € / Limit: >850 € DTI: 49.31% / Limit: <50% 10.9% | …" at bounding box center [1074, 255] width 223 height 228
click at [532, 259] on button "See details" at bounding box center [1145, 346] width 62 height 25
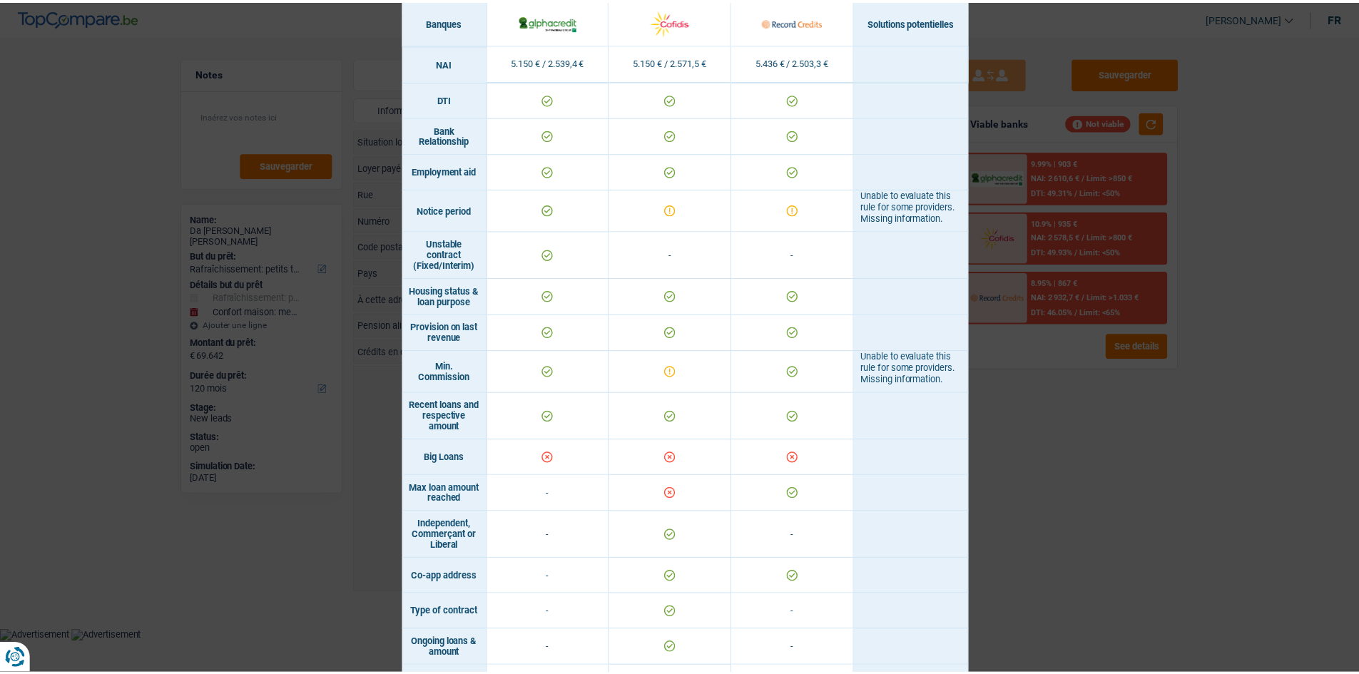
scroll to position [816, 0]
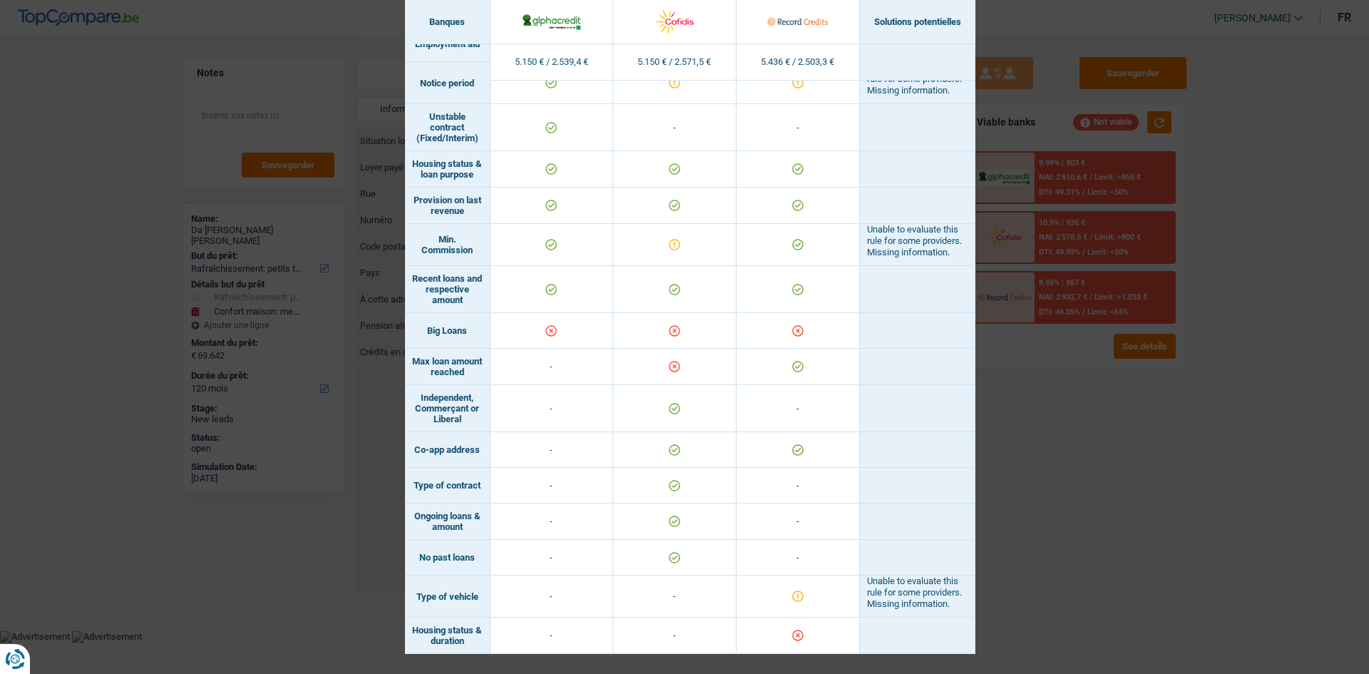
click at [532, 259] on div "Banks conditions × Banques Solutions potentielles Revenus / Charges 5.150 € / 2…" at bounding box center [684, 337] width 1369 height 674
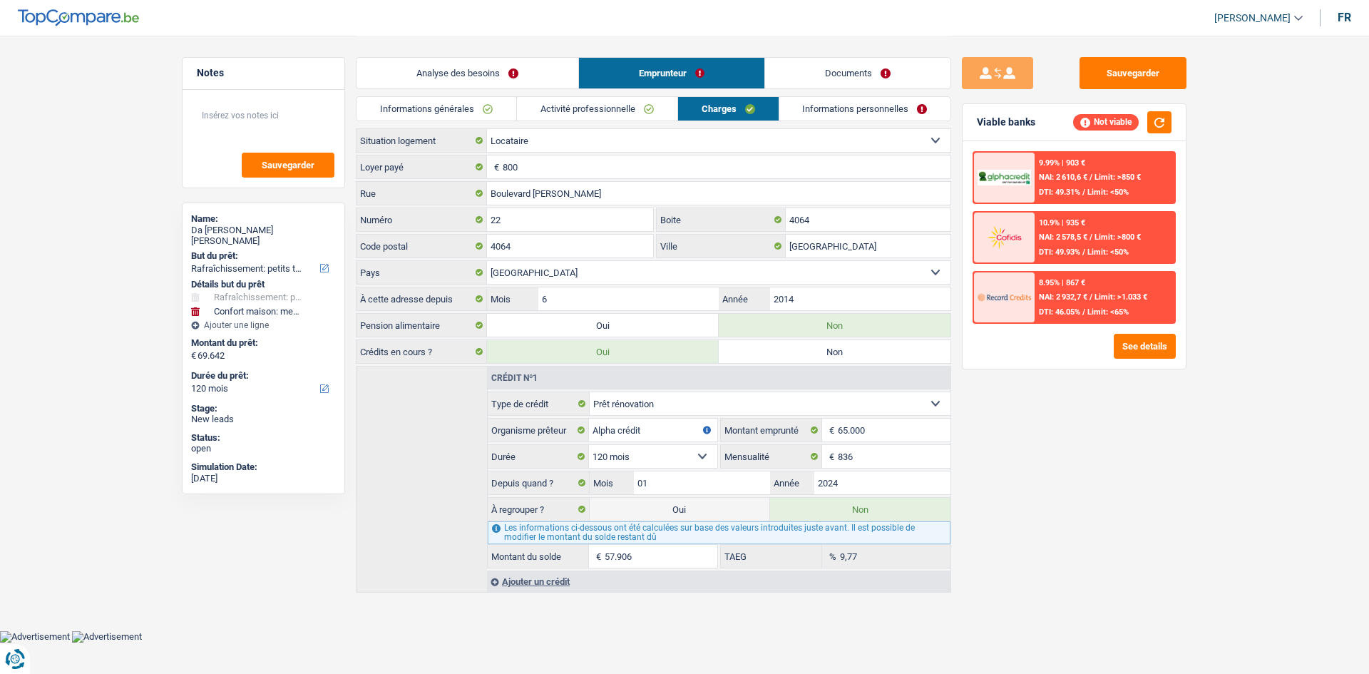
click at [532, 116] on link "Informations personnelles" at bounding box center [866, 109] width 172 height 24
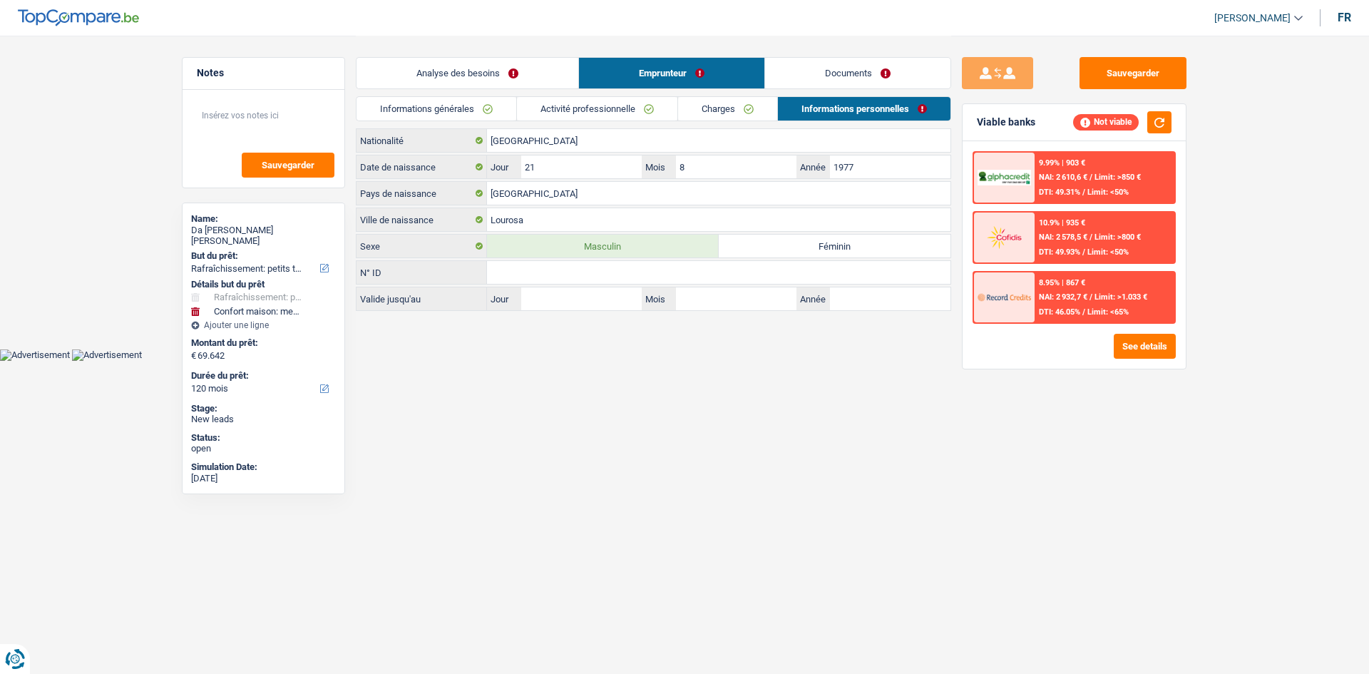
click at [512, 66] on link "Analyse des besoins" at bounding box center [468, 73] width 222 height 31
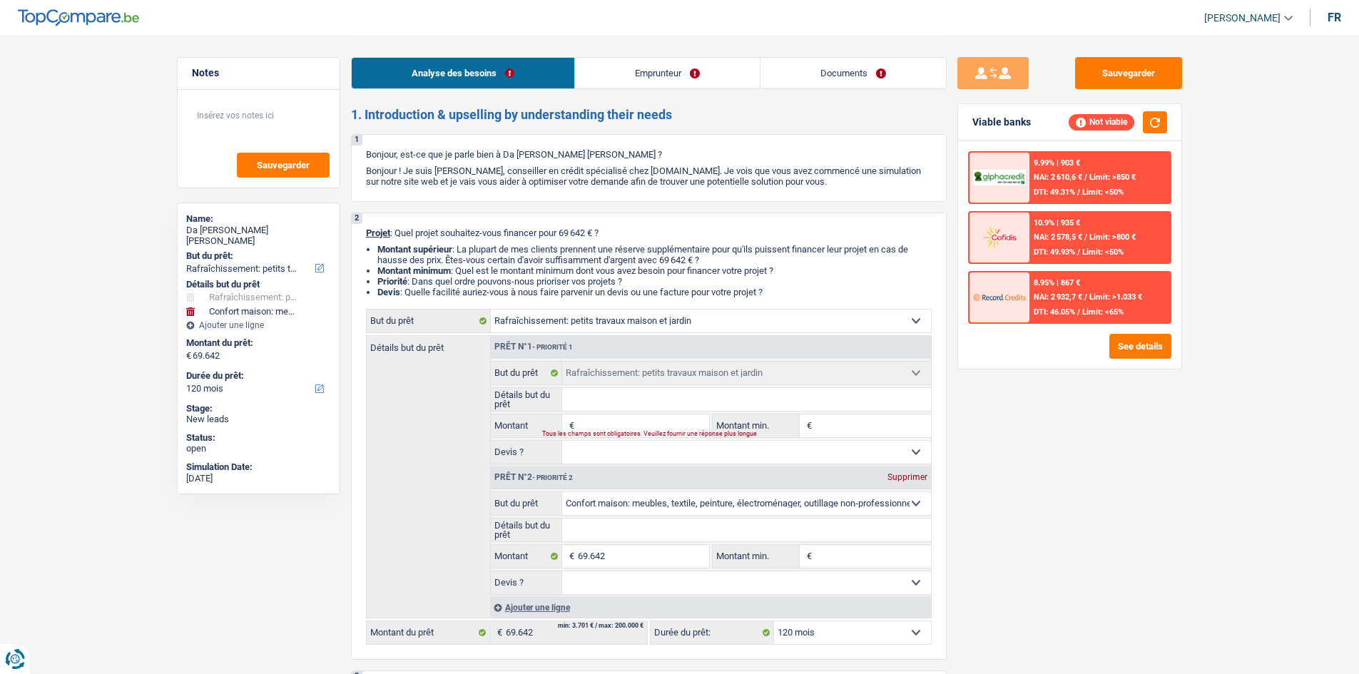
click at [532, 259] on div "Supprimer" at bounding box center [907, 477] width 47 height 9
type input "0"
select select
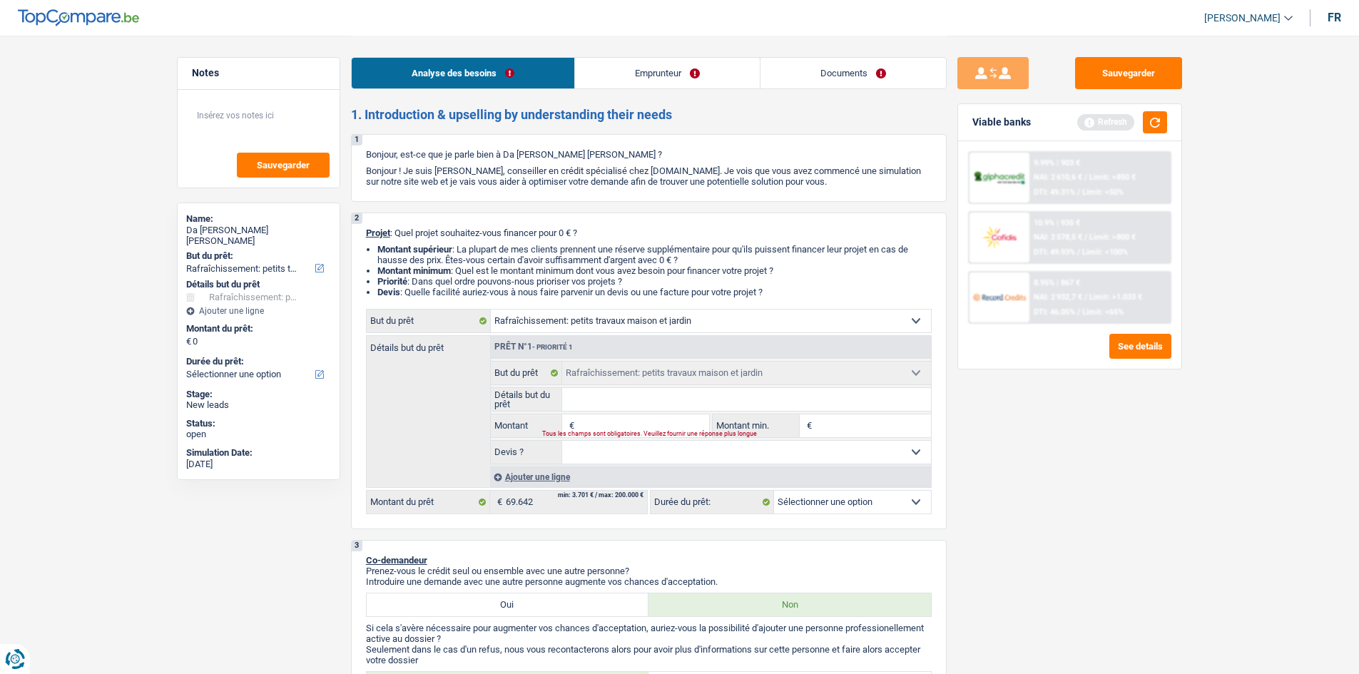
click at [532, 259] on input "Montant" at bounding box center [643, 425] width 131 height 23
click at [532, 68] on link "Emprunteur" at bounding box center [667, 73] width 185 height 31
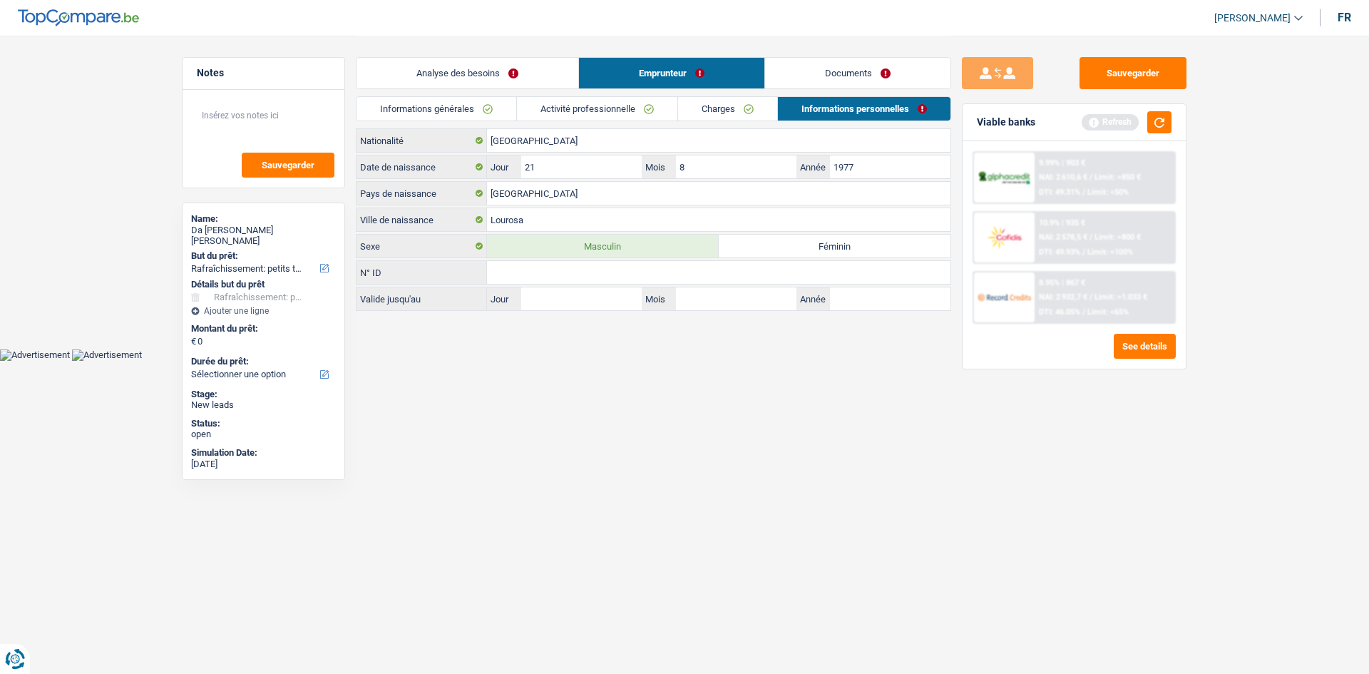
click at [532, 100] on link "Charges" at bounding box center [727, 109] width 99 height 24
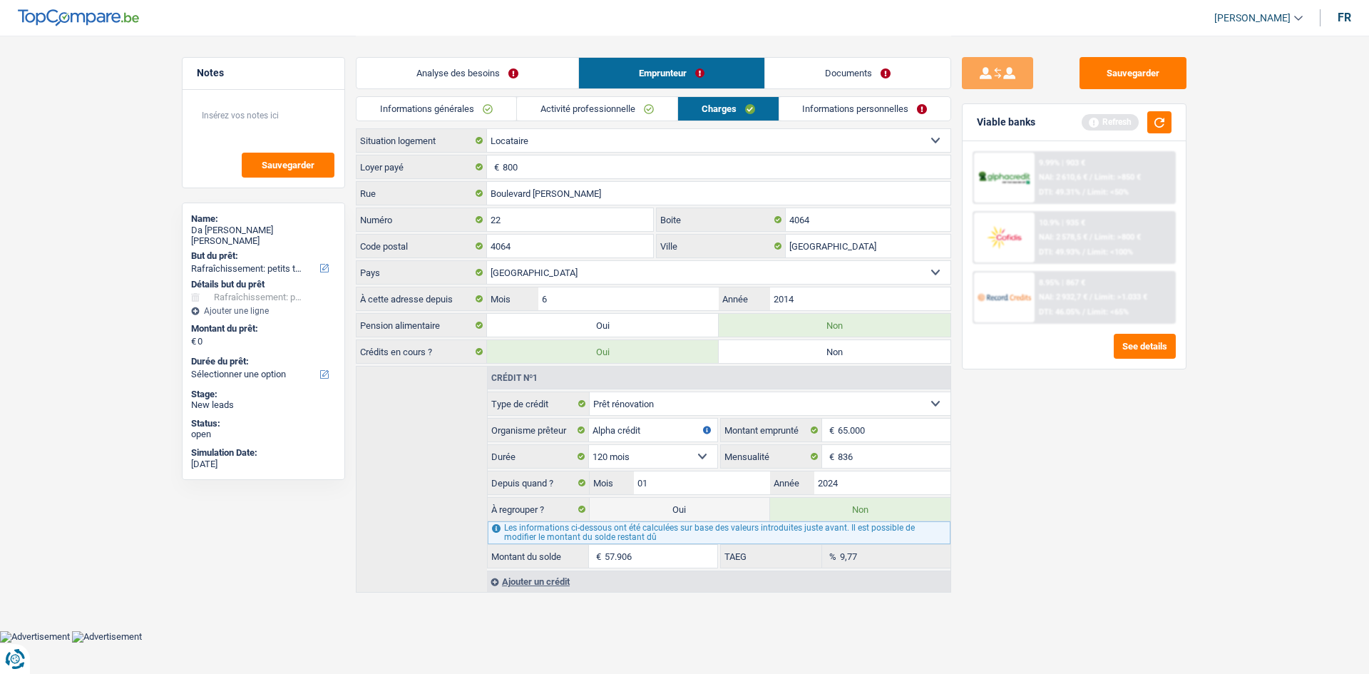
click at [532, 96] on li "Activité professionnelle" at bounding box center [596, 108] width 161 height 25
click at [532, 106] on link "Charges" at bounding box center [728, 109] width 101 height 24
click at [532, 108] on link "Activité professionnelle" at bounding box center [597, 109] width 160 height 24
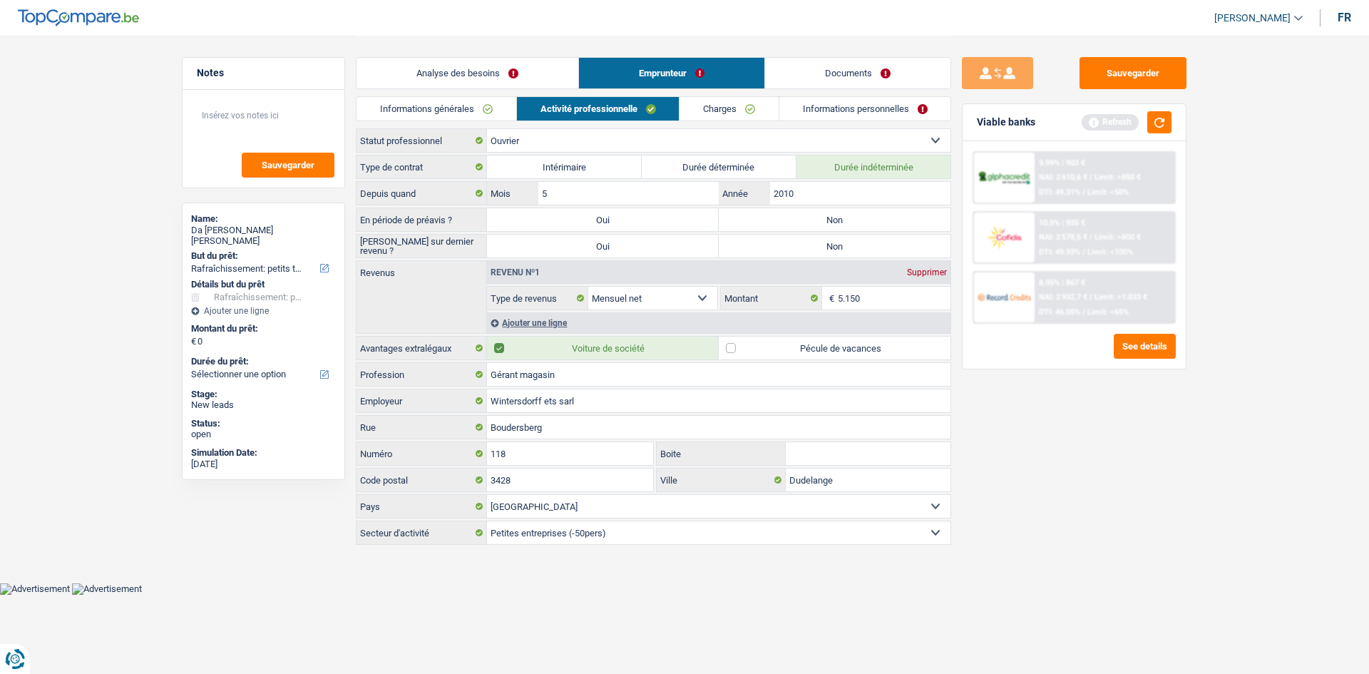
click at [532, 116] on link "Charges" at bounding box center [729, 109] width 99 height 24
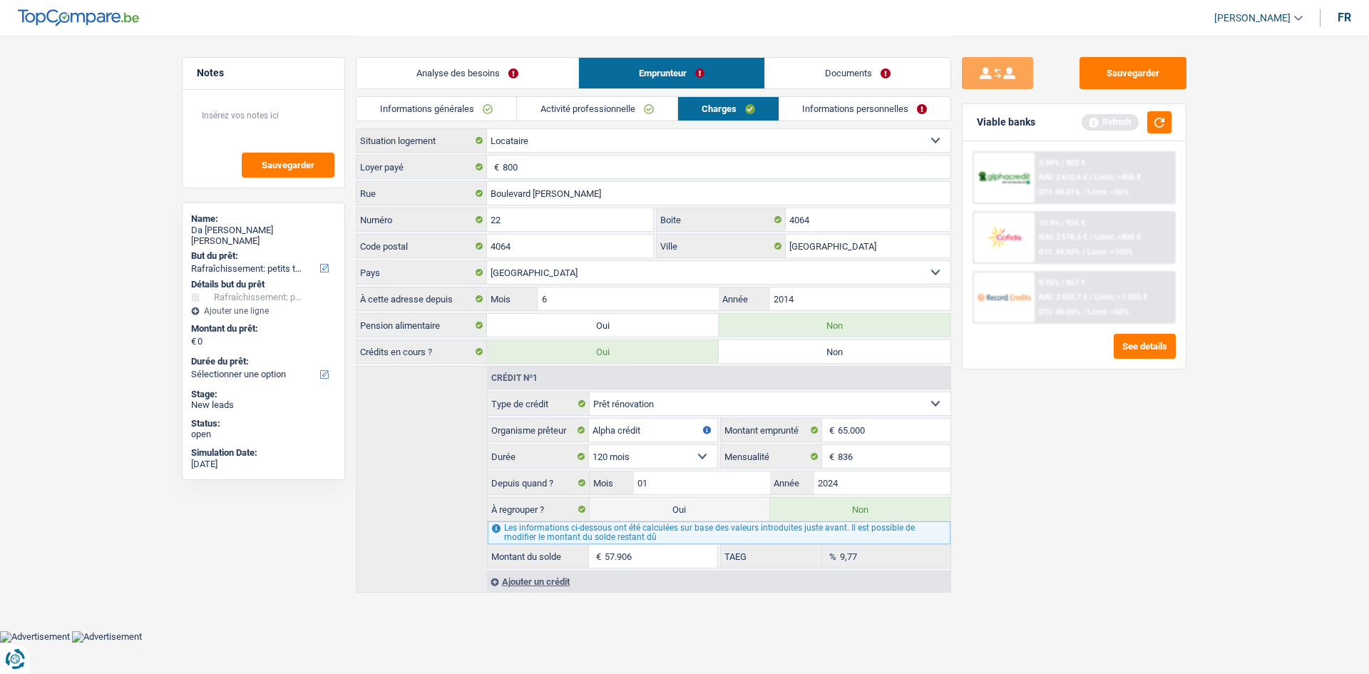
click at [454, 111] on link "Informations générales" at bounding box center [437, 109] width 160 height 24
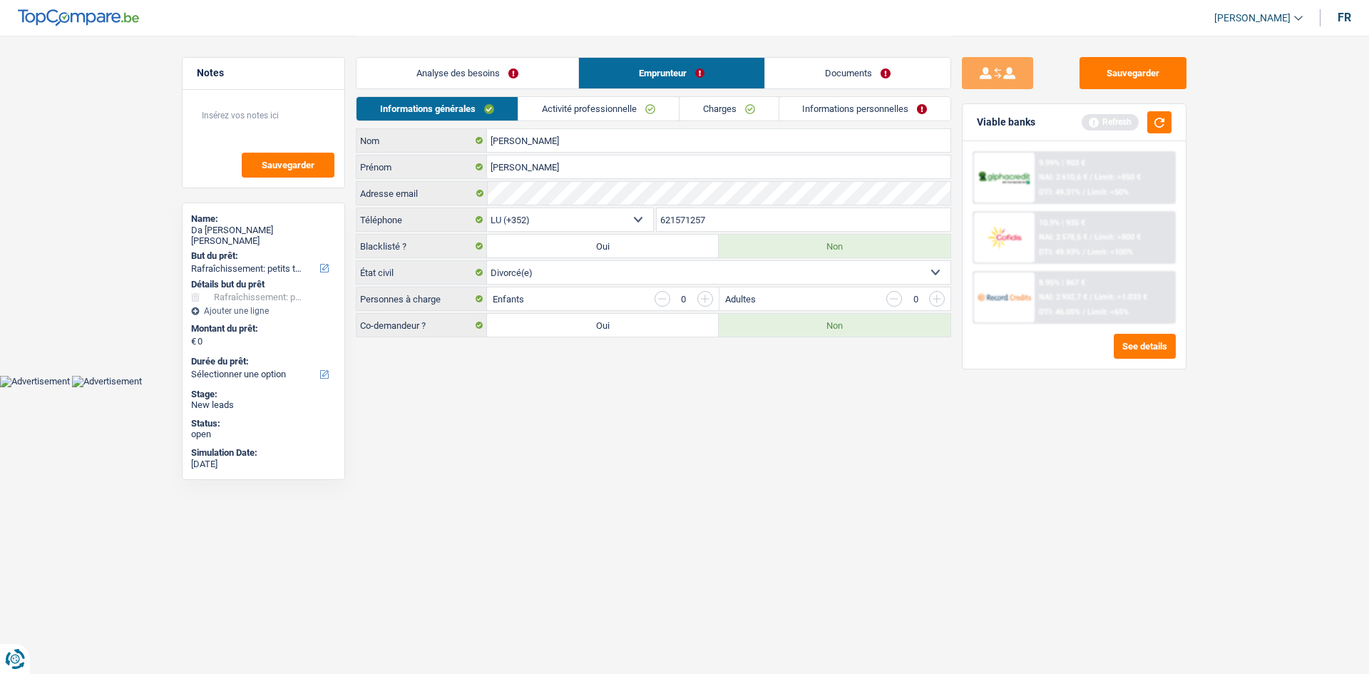
click at [528, 66] on link "Analyse des besoins" at bounding box center [468, 73] width 222 height 31
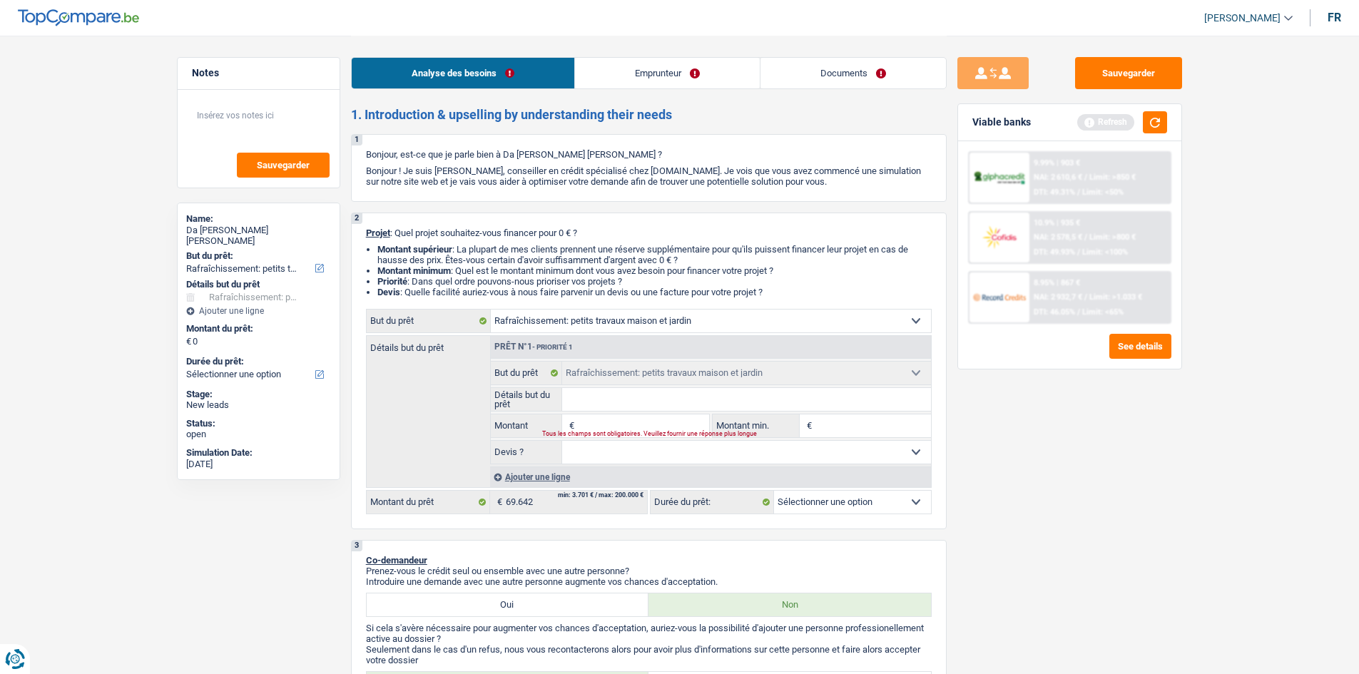
click at [532, 259] on select "Confort maison: meubles, textile, peinture, électroménager, outillage non-profe…" at bounding box center [711, 321] width 440 height 23
drag, startPoint x: 1185, startPoint y: 496, endPoint x: 1188, endPoint y: 487, distance: 9.0
click at [532, 259] on div "Sauvegarder Viable banks Refresh 9.99% | 903 € NAI: 2 610,6 € / Limit: >850 € D…" at bounding box center [1069, 354] width 246 height 594
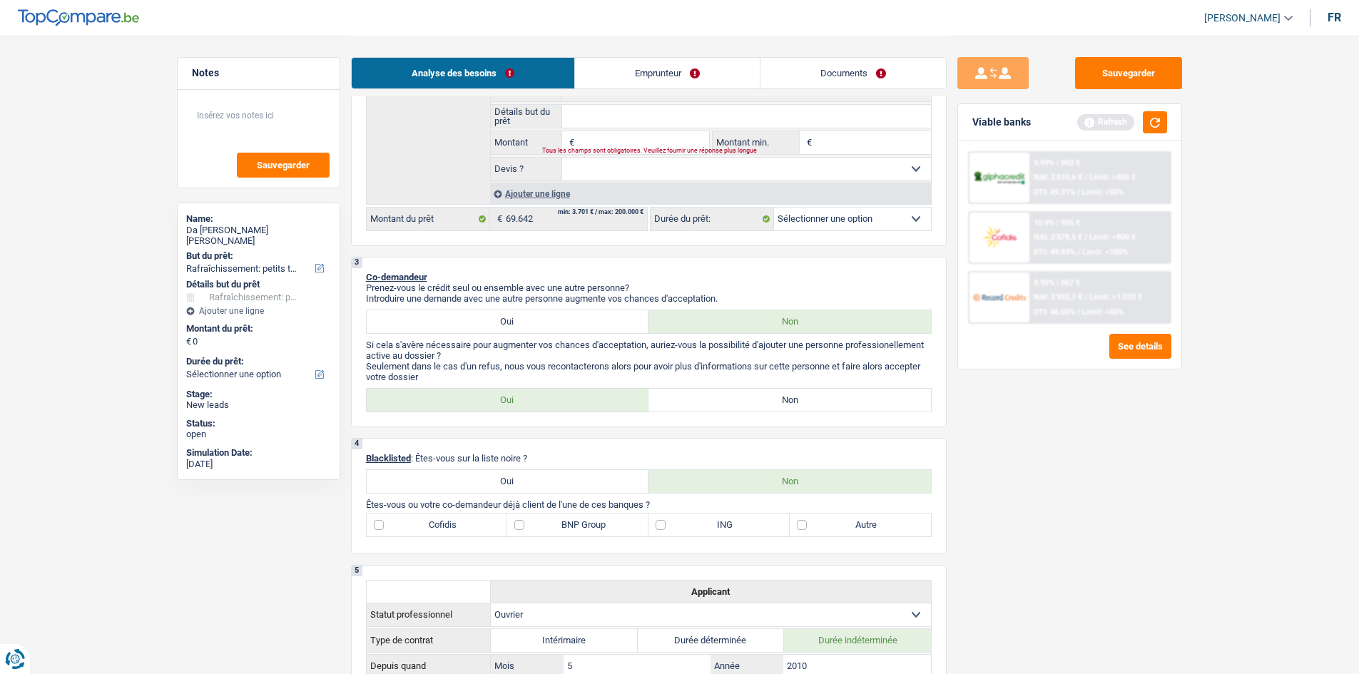
scroll to position [214, 0]
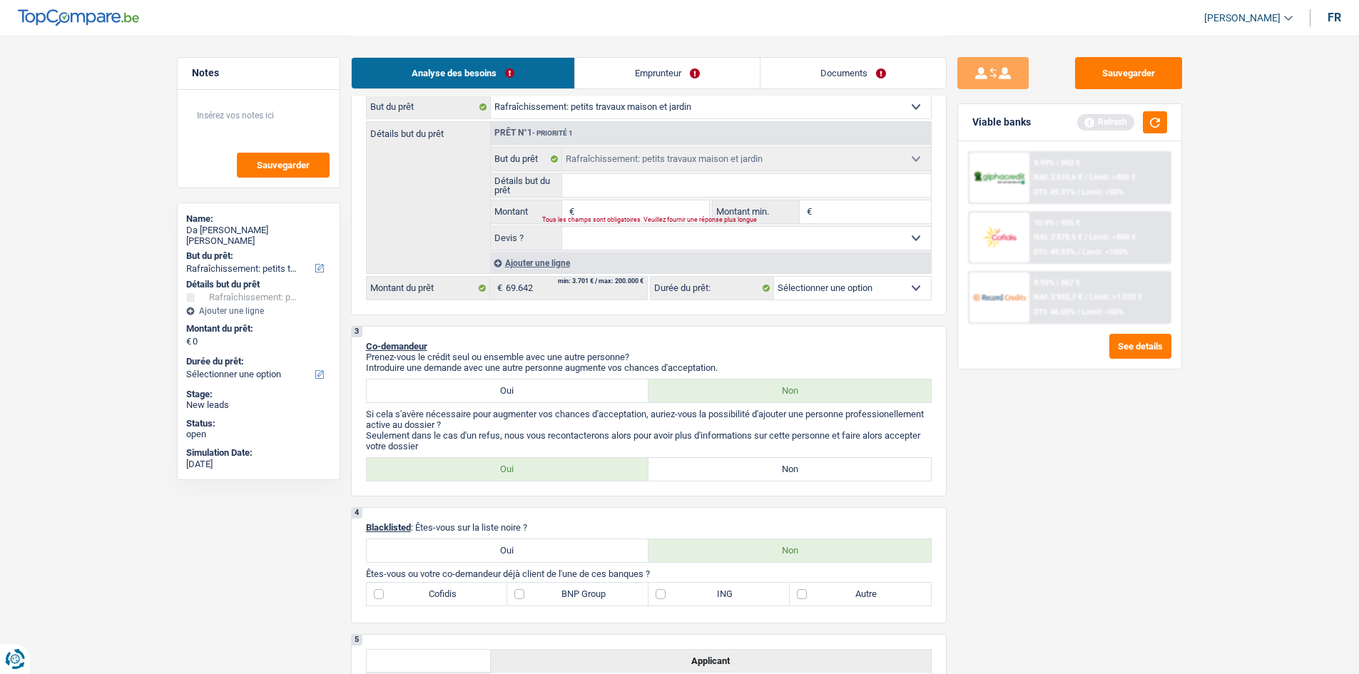
click at [532, 116] on select "Confort maison: meubles, textile, peinture, électroménager, outillage non-profe…" at bounding box center [711, 107] width 440 height 23
select select "other"
click at [491, 96] on select "Confort maison: meubles, textile, peinture, électroménager, outillage non-profe…" at bounding box center [711, 107] width 440 height 23
select select "other"
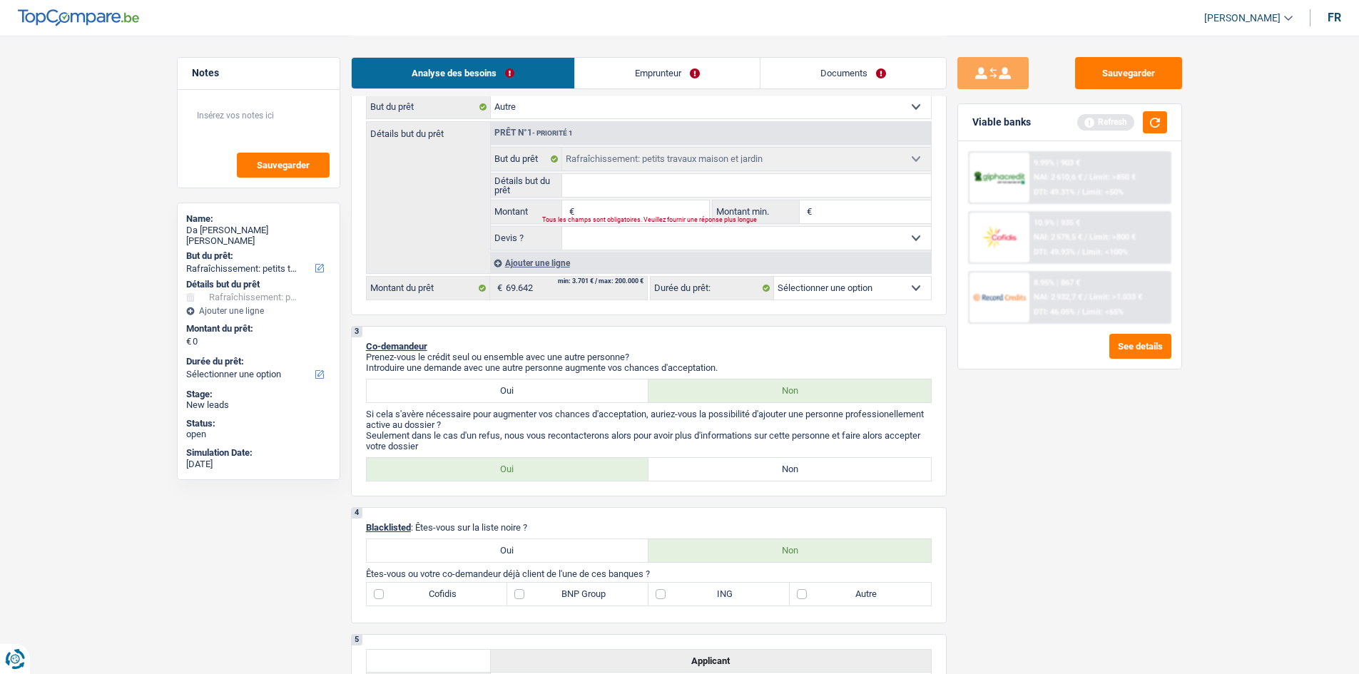
select select
select select "other"
select select
select select "other"
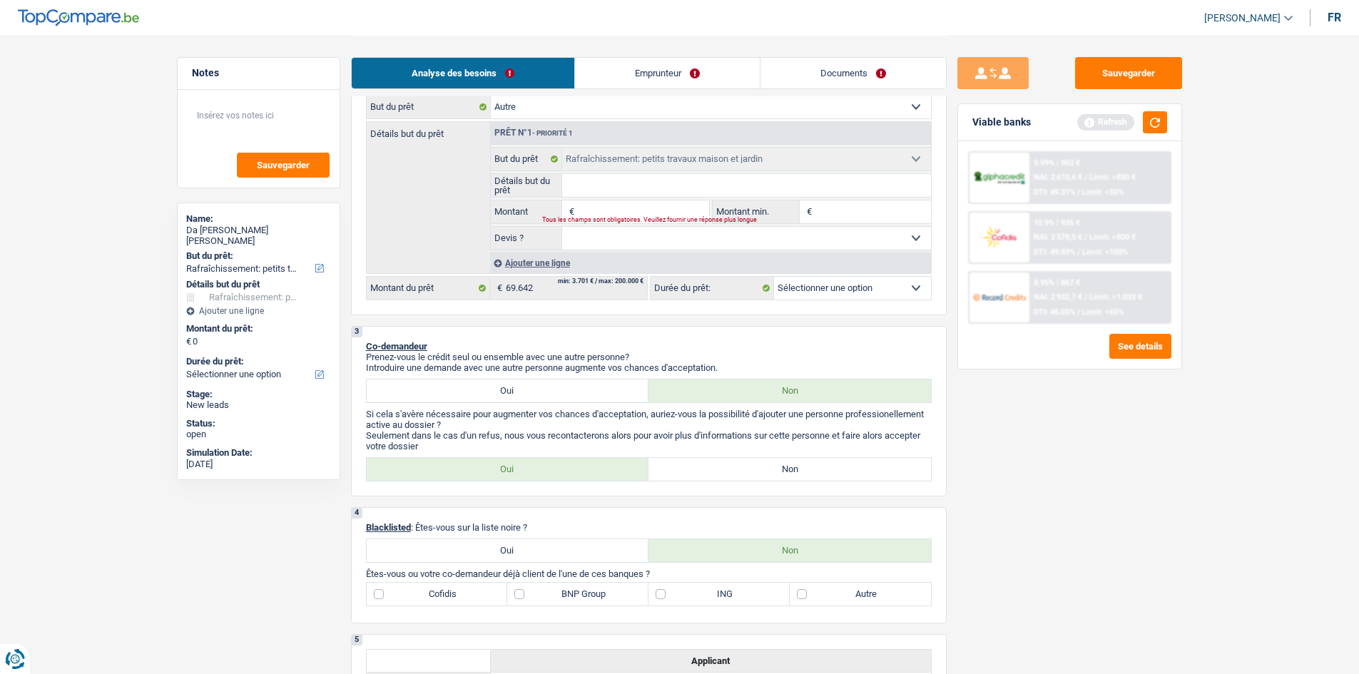
select select
select select "houseOrGarden"
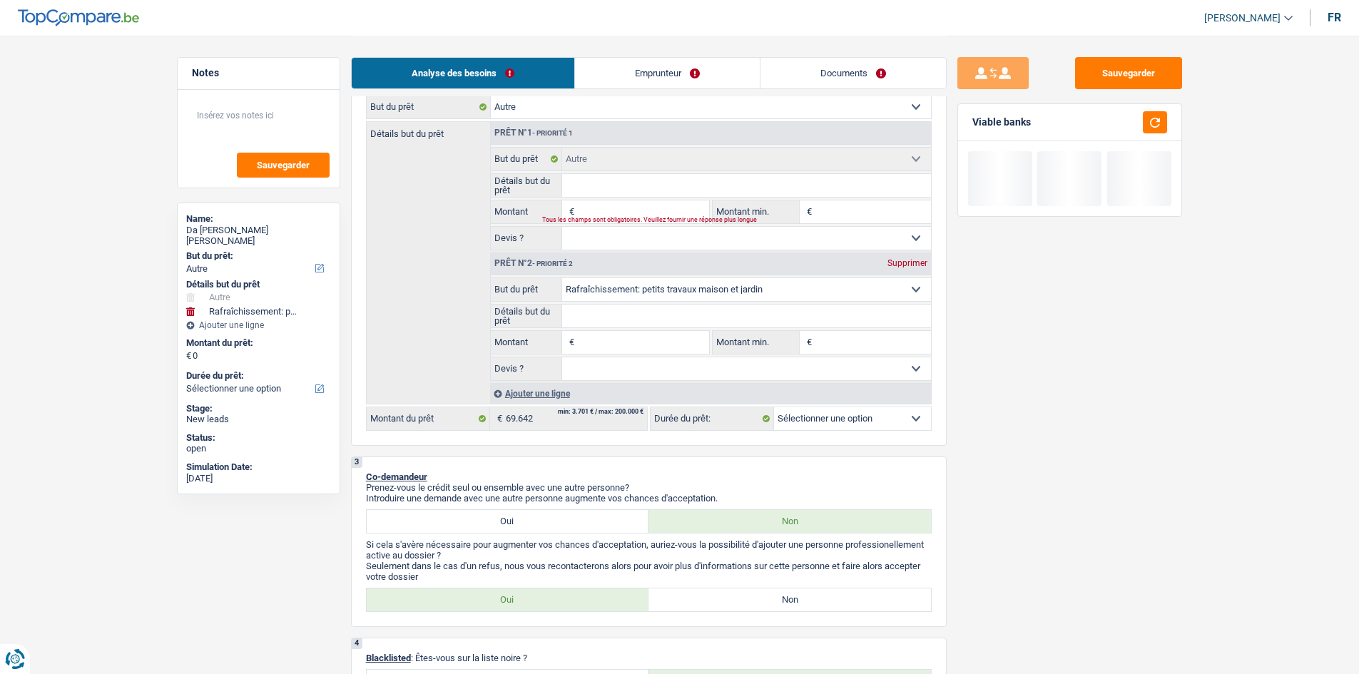
click at [532, 259] on div "Supprimer" at bounding box center [907, 263] width 47 height 9
select select
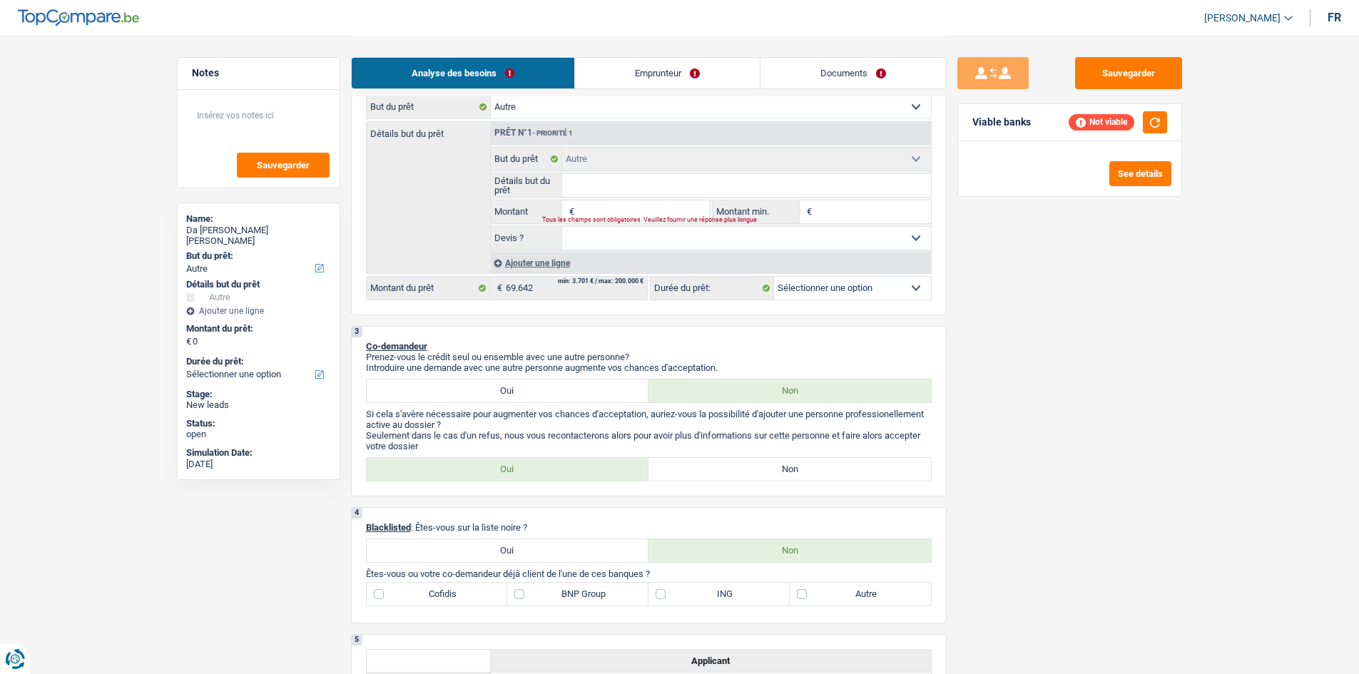
click at [532, 204] on input "Montant" at bounding box center [643, 211] width 131 height 23
type input "5"
type input "50"
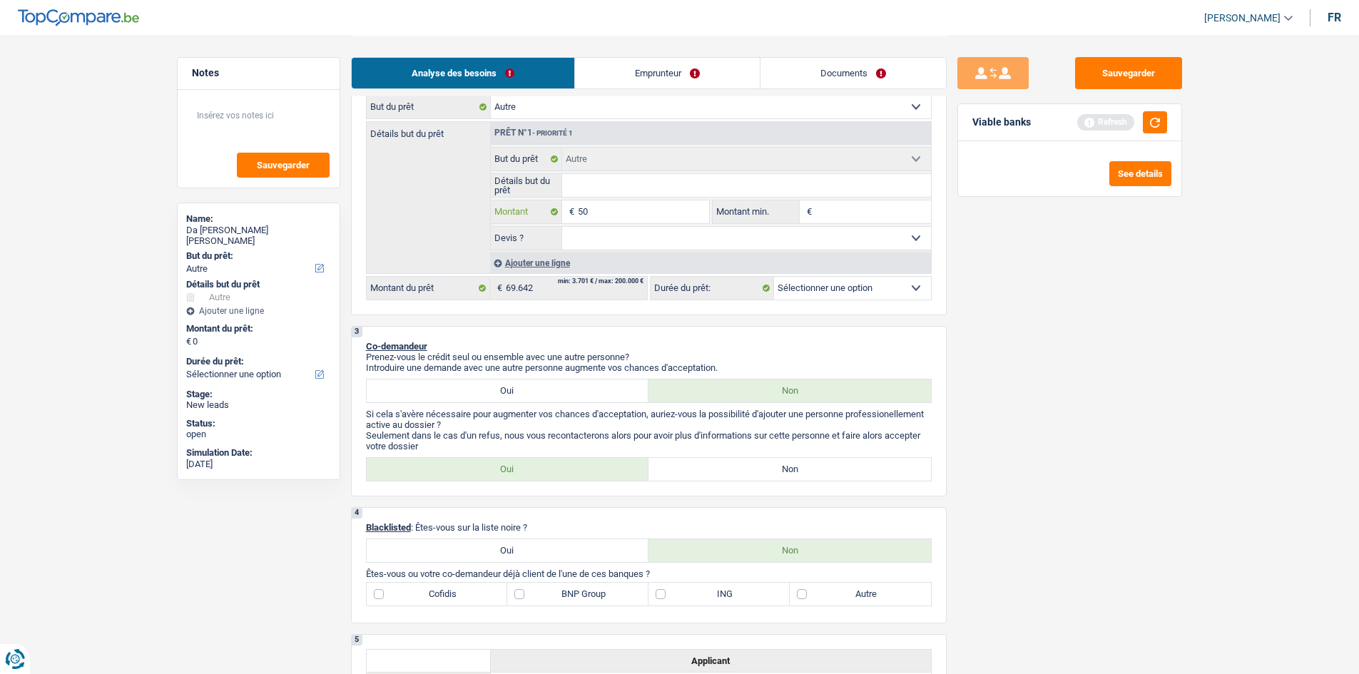
type input "500"
type input "5.000"
type input "50.000"
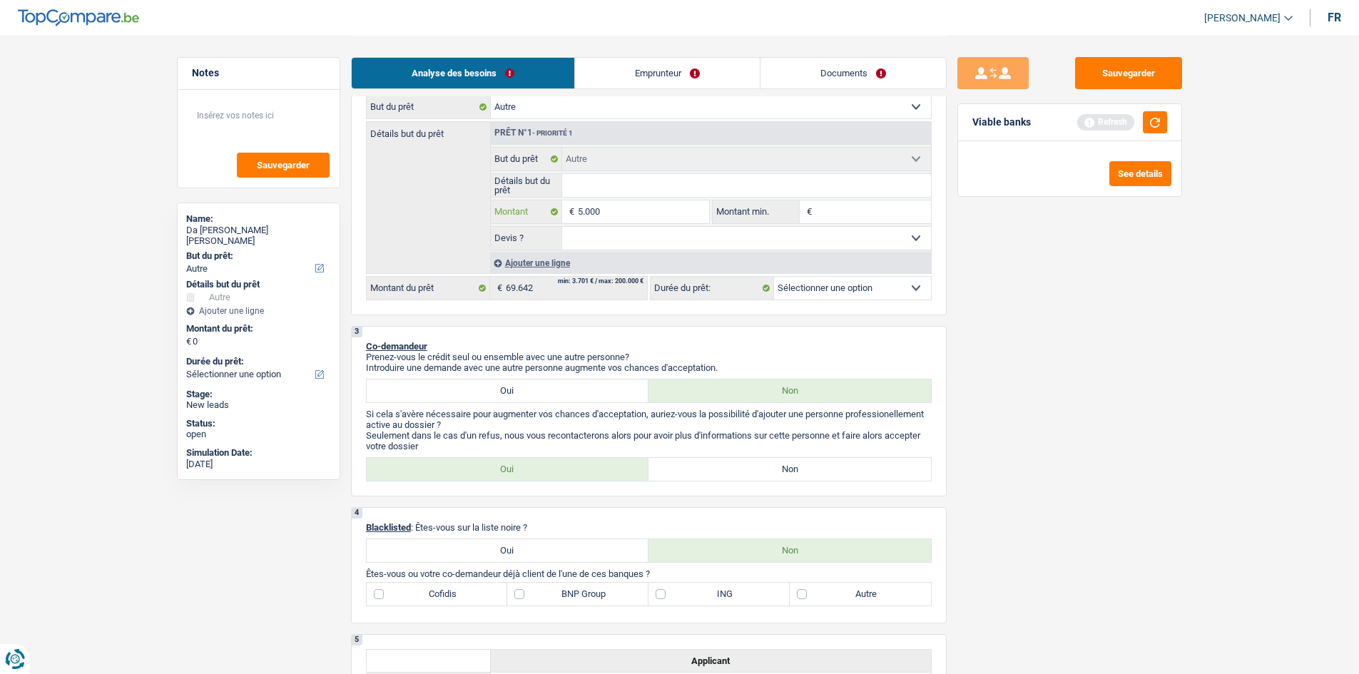
type input "50.000"
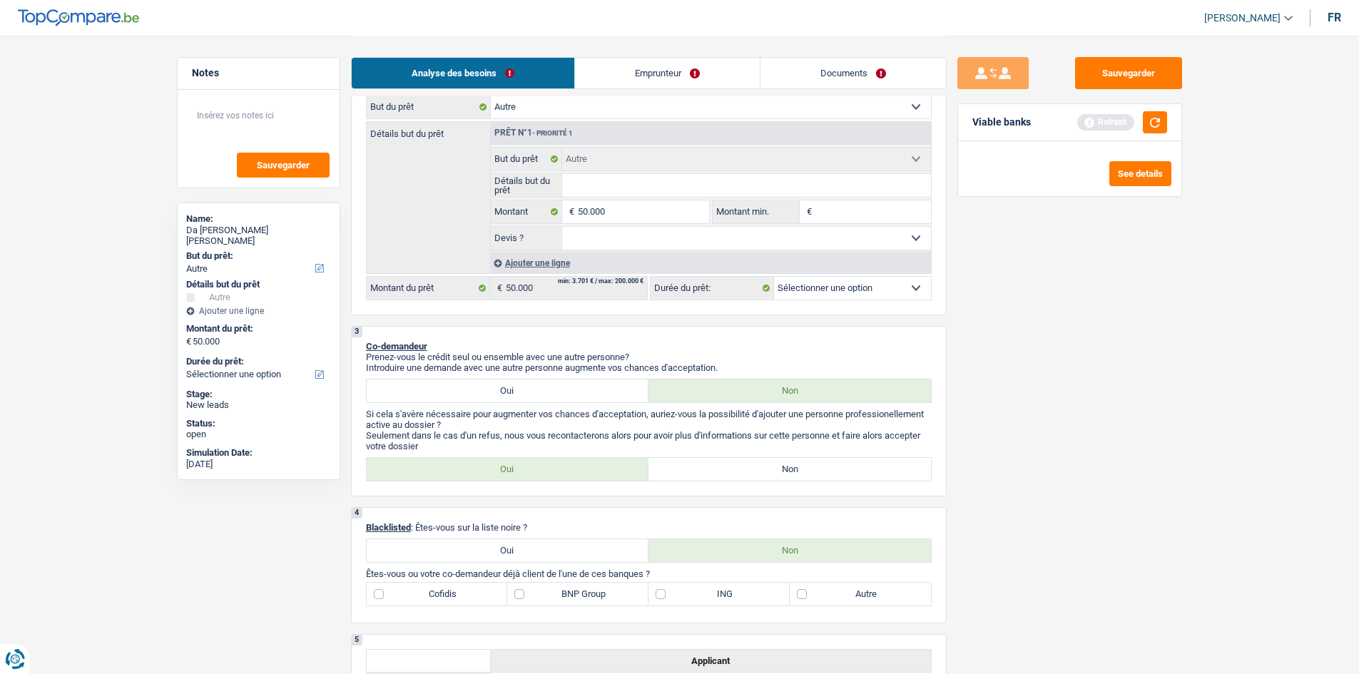
drag, startPoint x: 894, startPoint y: 280, endPoint x: 942, endPoint y: 282, distance: 48.6
click at [532, 259] on select "12 mois 18 mois 24 mois Sélectionner une option" at bounding box center [852, 288] width 157 height 23
select select "144"
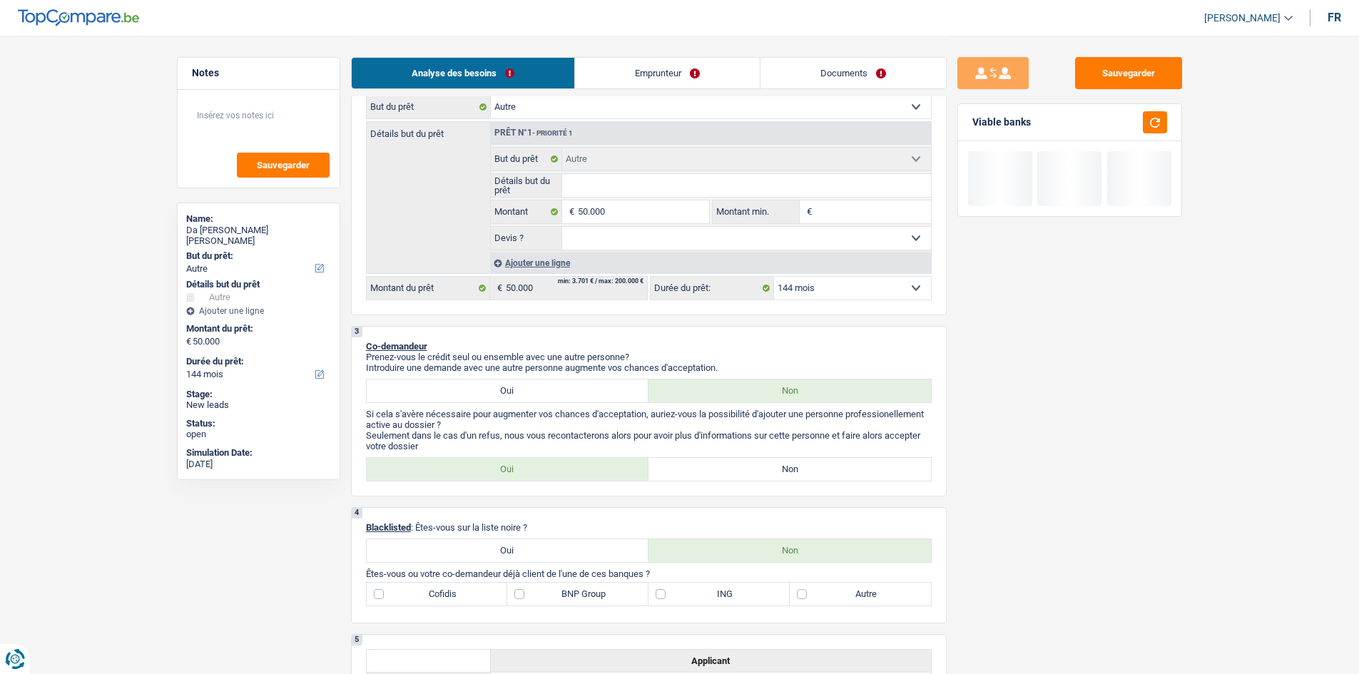
click at [532, 259] on div "Sauvegarder Viable banks" at bounding box center [1069, 354] width 246 height 594
drag, startPoint x: 842, startPoint y: 283, endPoint x: 839, endPoint y: 295, distance: 12.5
click at [532, 259] on select "12 mois 18 mois 24 mois 30 mois 36 mois 42 mois 48 mois 60 mois 72 mois 84 mois…" at bounding box center [852, 288] width 157 height 23
select select "120"
click at [532, 259] on select "12 mois 18 mois 24 mois 30 mois 36 mois 42 mois 48 mois 60 mois 72 mois 84 mois…" at bounding box center [852, 288] width 157 height 23
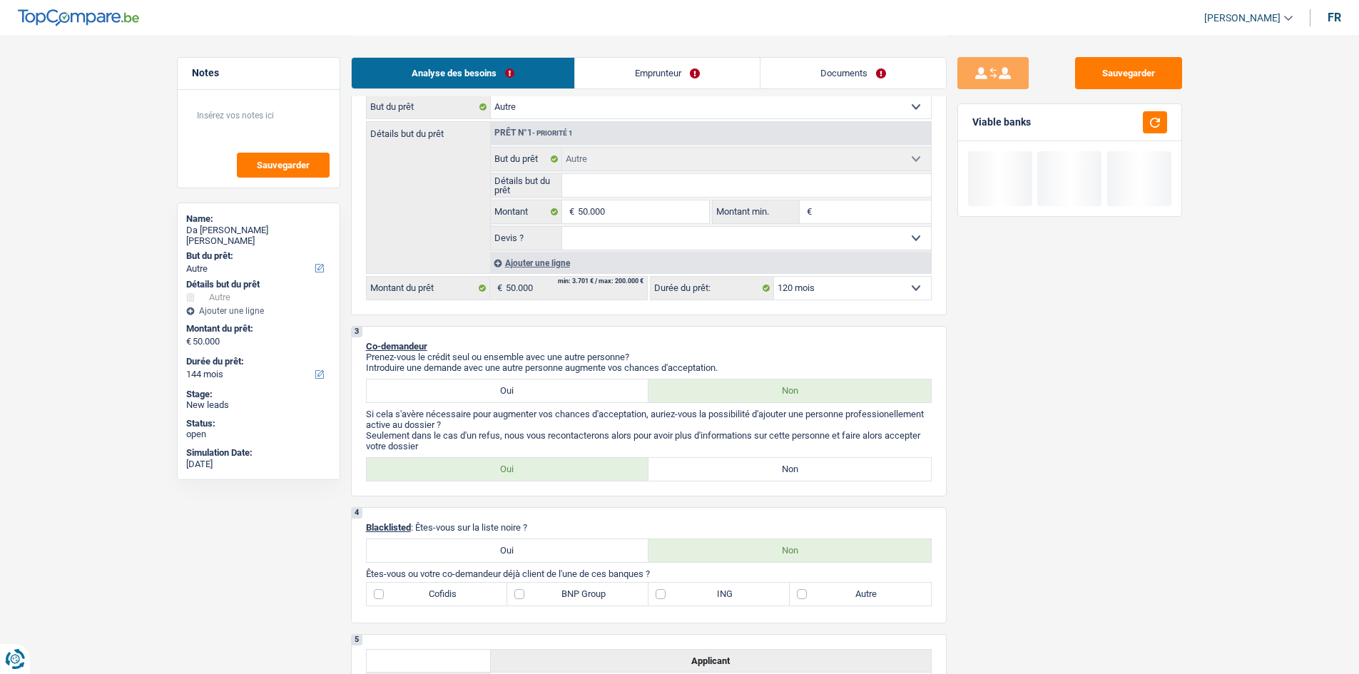
select select "120"
click at [532, 259] on div "Sauvegarder Viable banks Not viable See details" at bounding box center [1069, 354] width 246 height 594
click at [532, 183] on input "Détails but du prêt" at bounding box center [746, 185] width 369 height 23
type input "v"
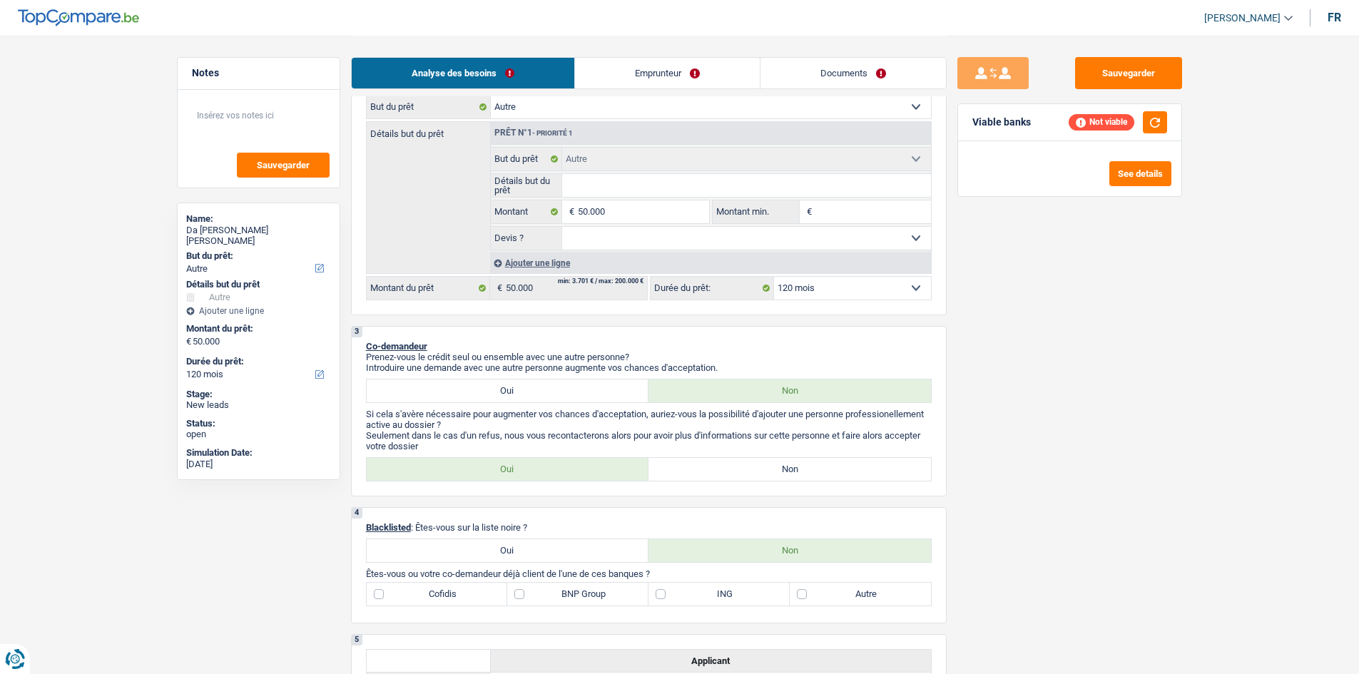
type input "v"
type input "vo"
type input "voi"
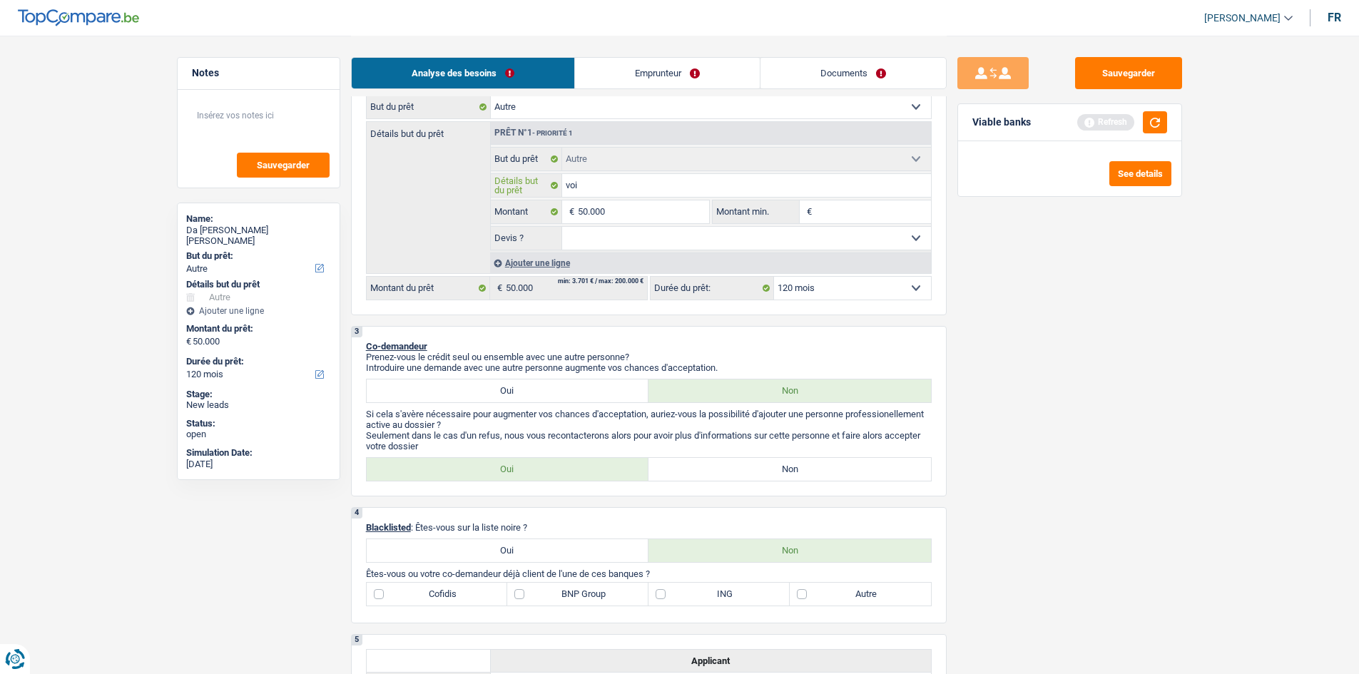
type input "voit"
type input "voitu"
type input "voitur"
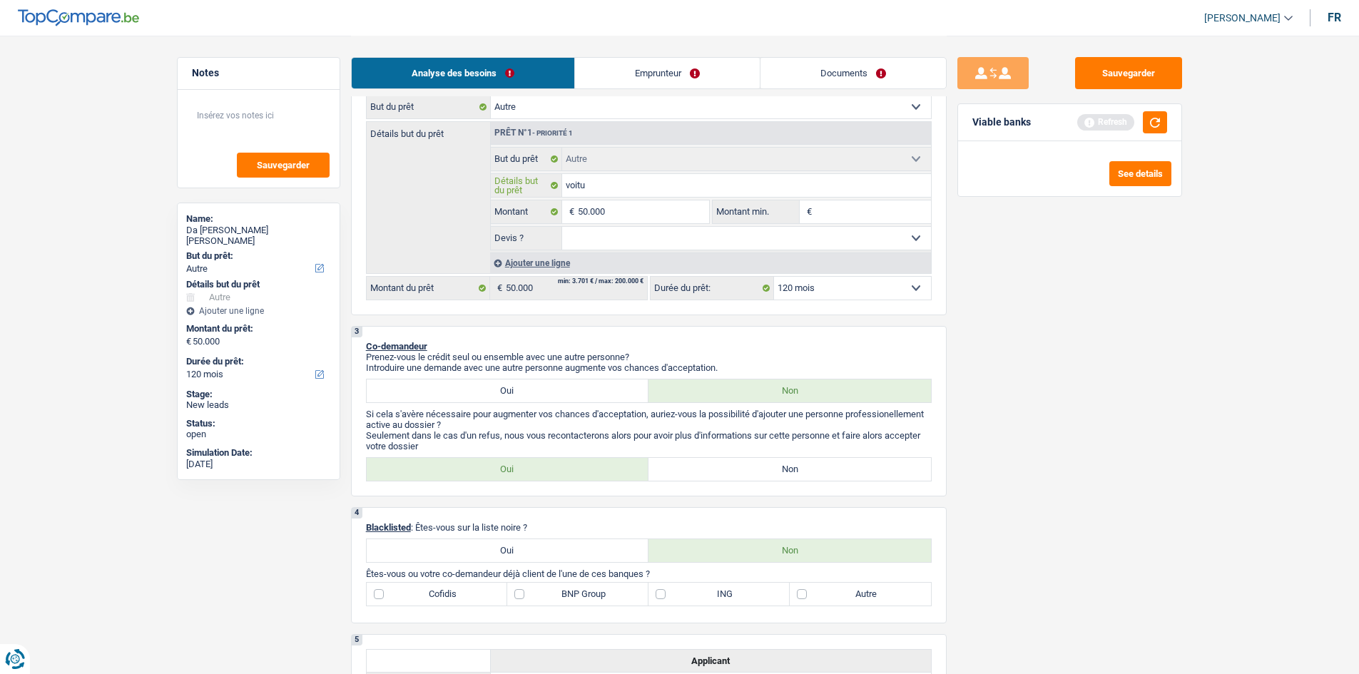
type input "voitur"
type input "voiture"
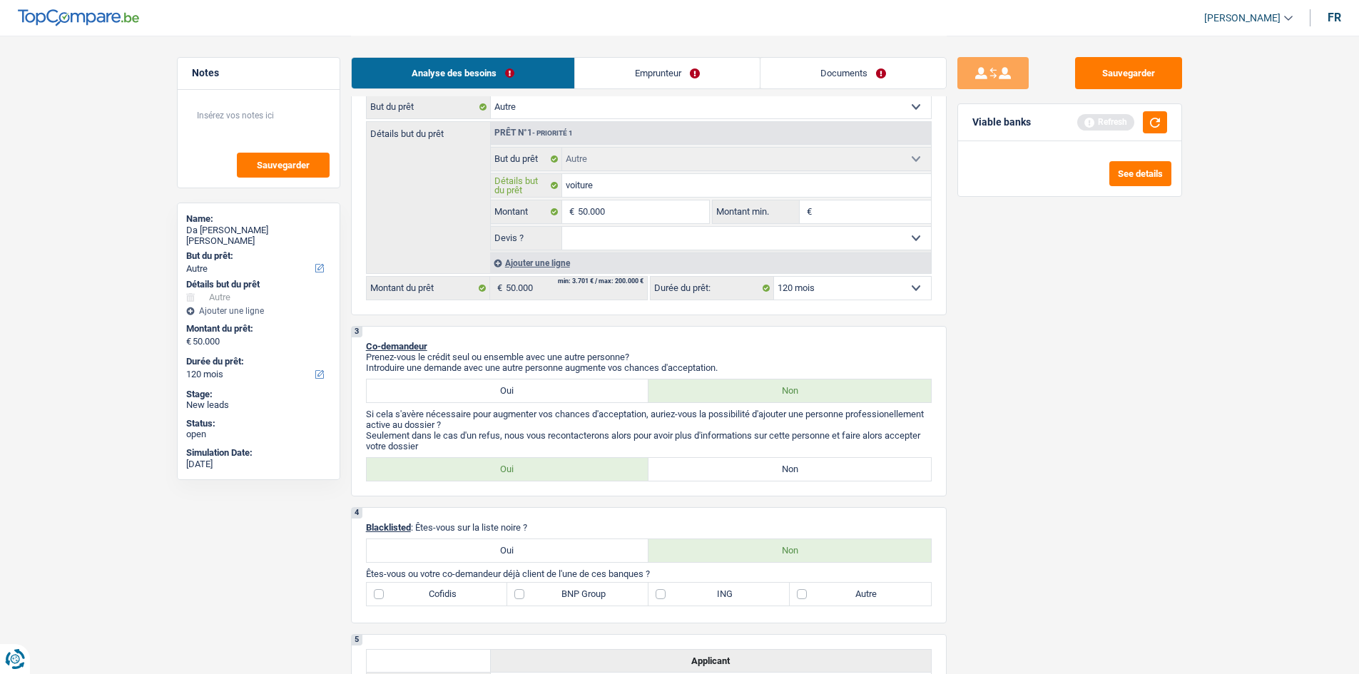
type input "voiture"
click at [532, 259] on div "Sauvegarder Viable banks Refresh See details" at bounding box center [1069, 354] width 246 height 594
click at [532, 122] on div "Viable banks Refresh" at bounding box center [1069, 122] width 223 height 37
click at [532, 123] on button "button" at bounding box center [1155, 122] width 24 height 22
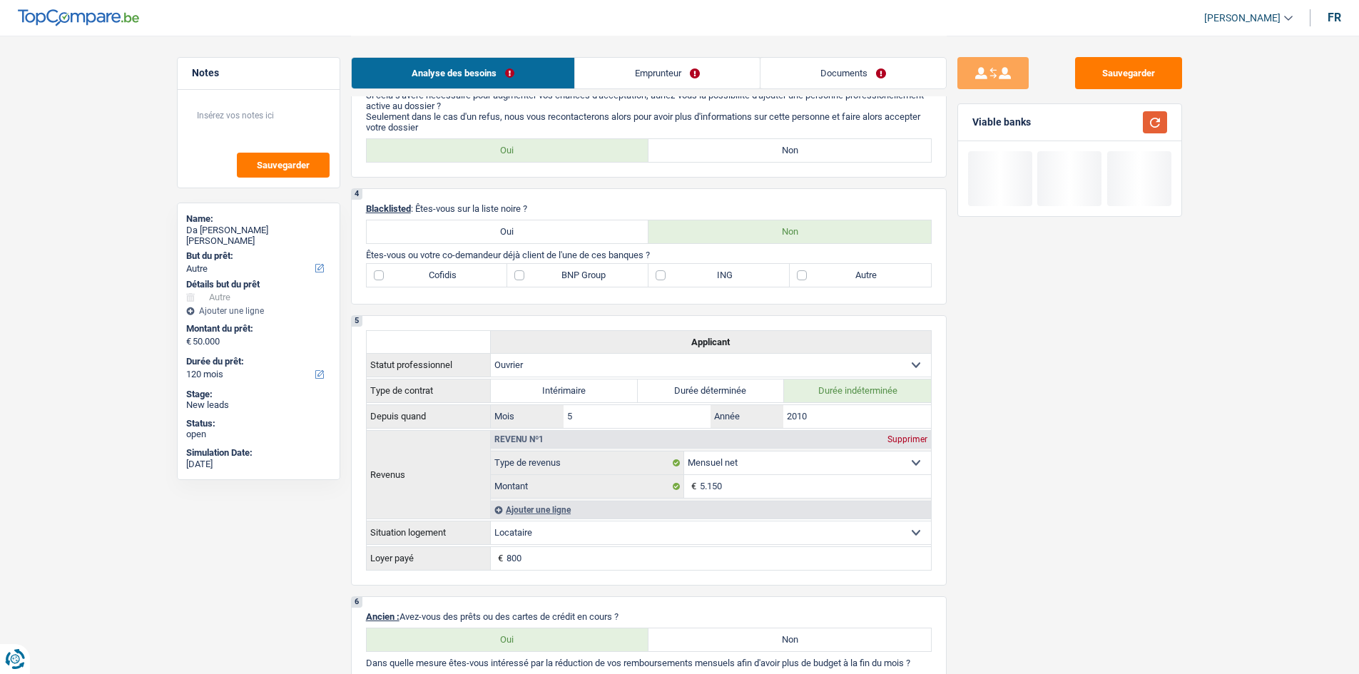
scroll to position [713, 0]
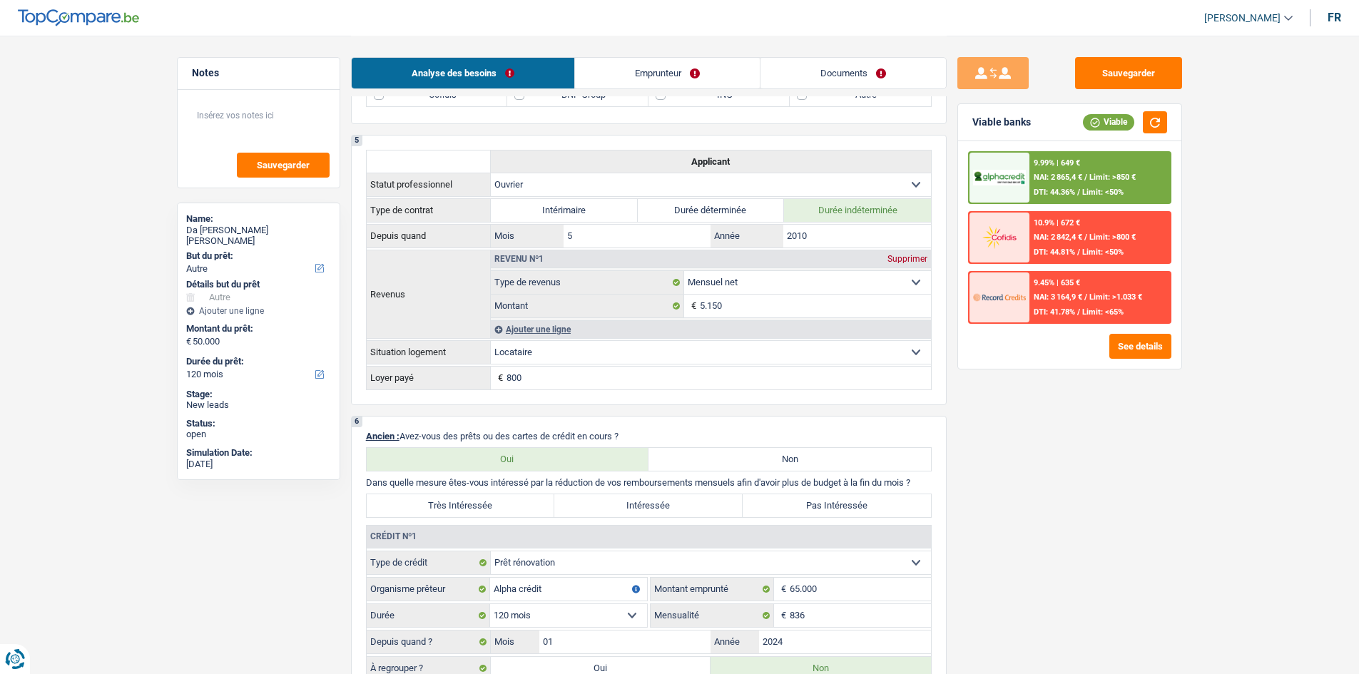
click at [532, 259] on div "Sauvegarder Viable banks Viable 9.99% | 649 € NAI: 2 865,4 € / Limit: >850 € DT…" at bounding box center [1069, 354] width 246 height 594
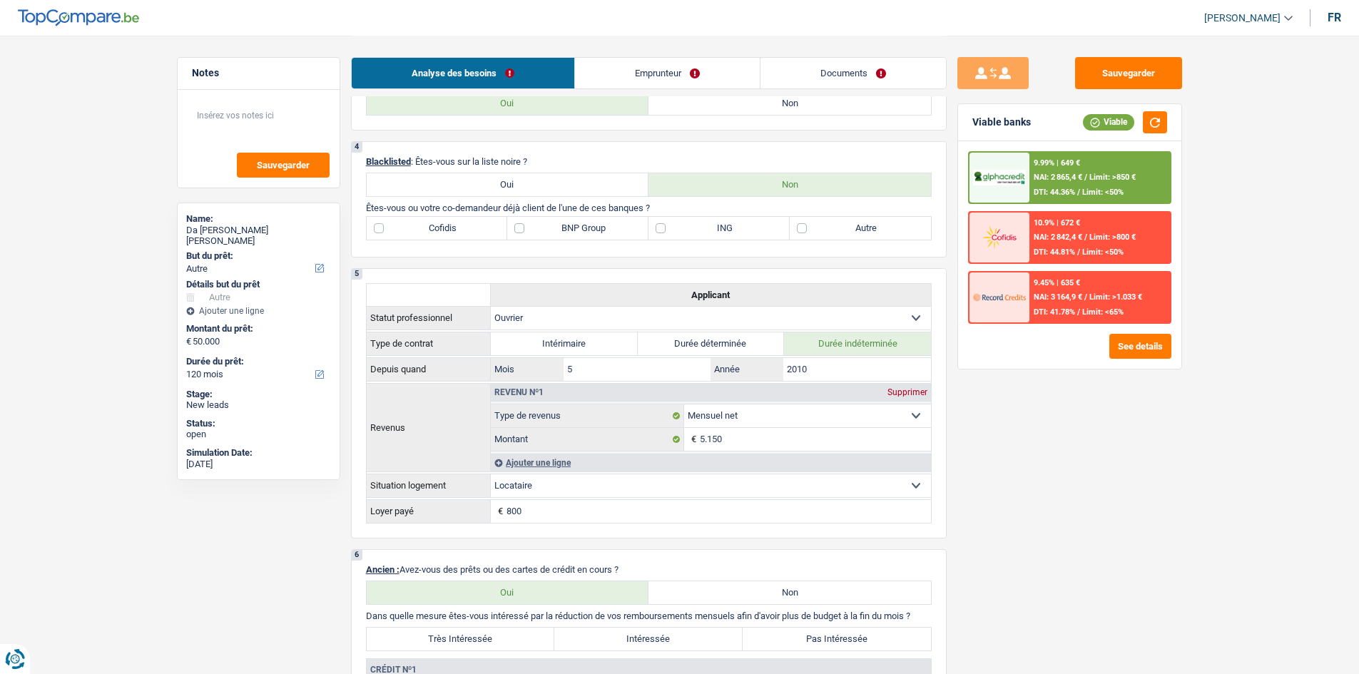
scroll to position [428, 0]
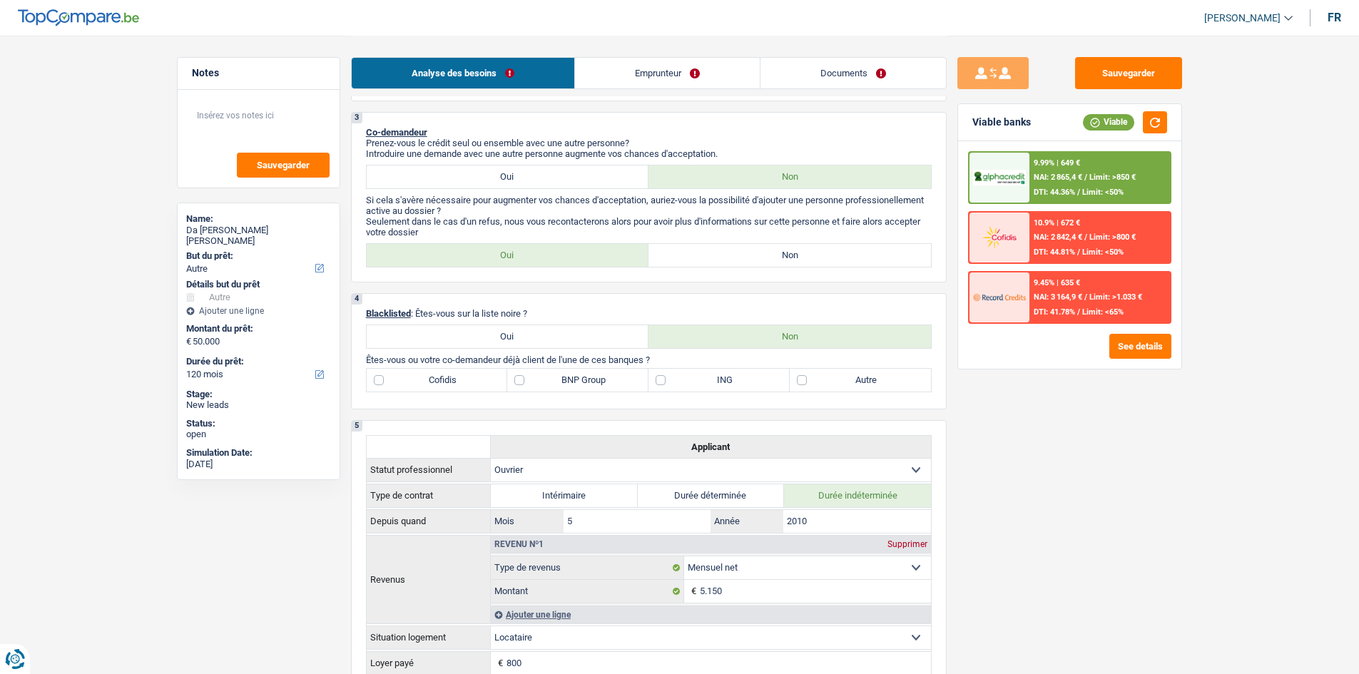
click at [532, 73] on link "Emprunteur" at bounding box center [667, 73] width 185 height 31
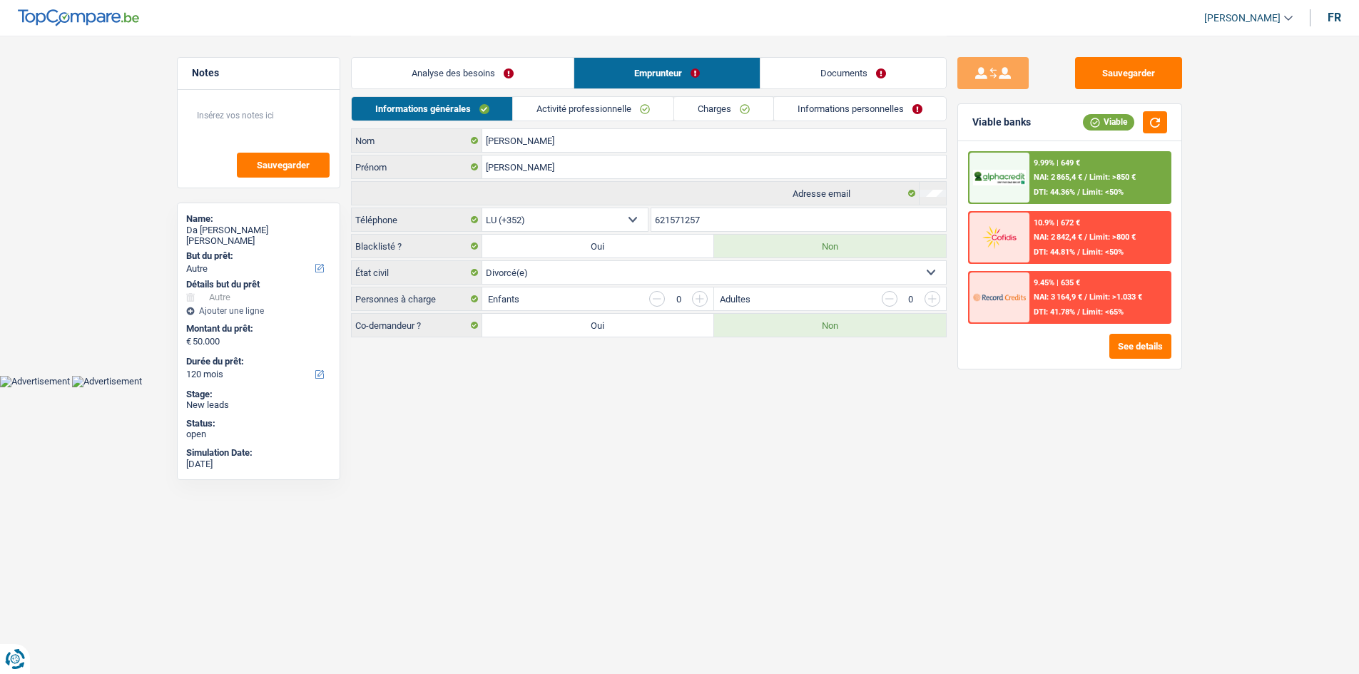
scroll to position [0, 0]
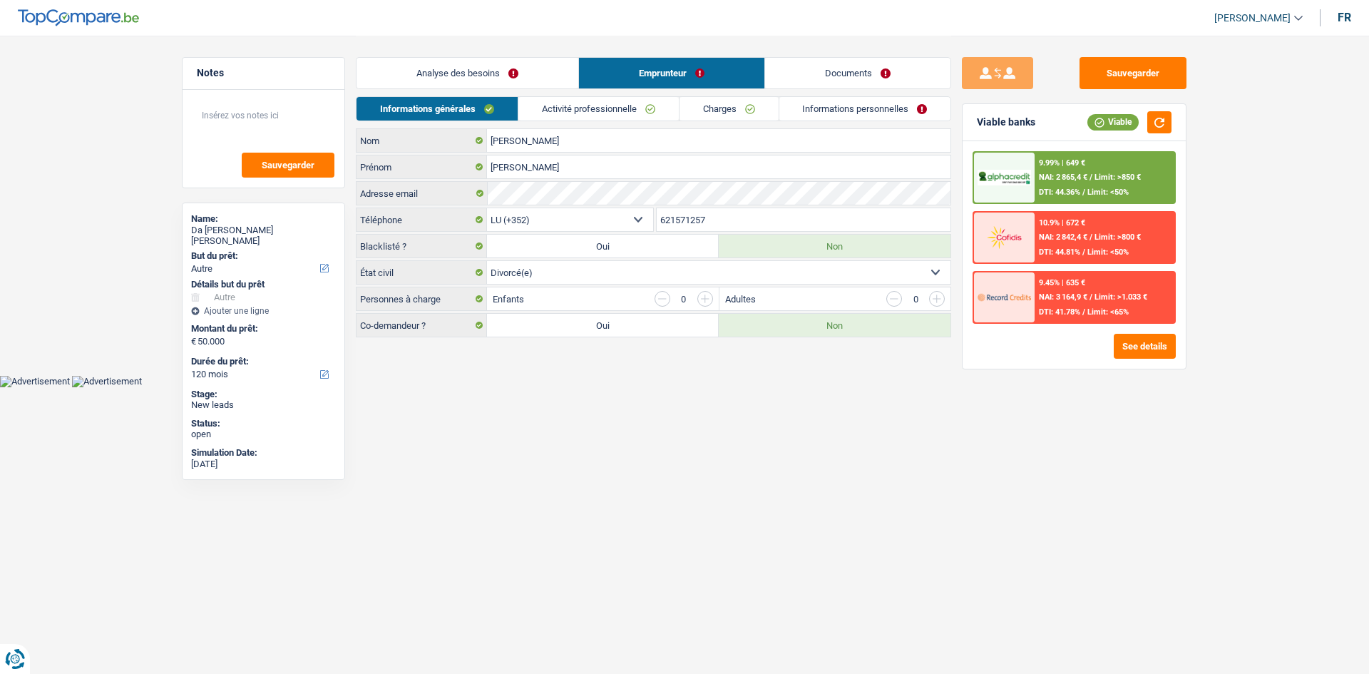
click at [532, 110] on link "Activité professionnelle" at bounding box center [599, 109] width 160 height 24
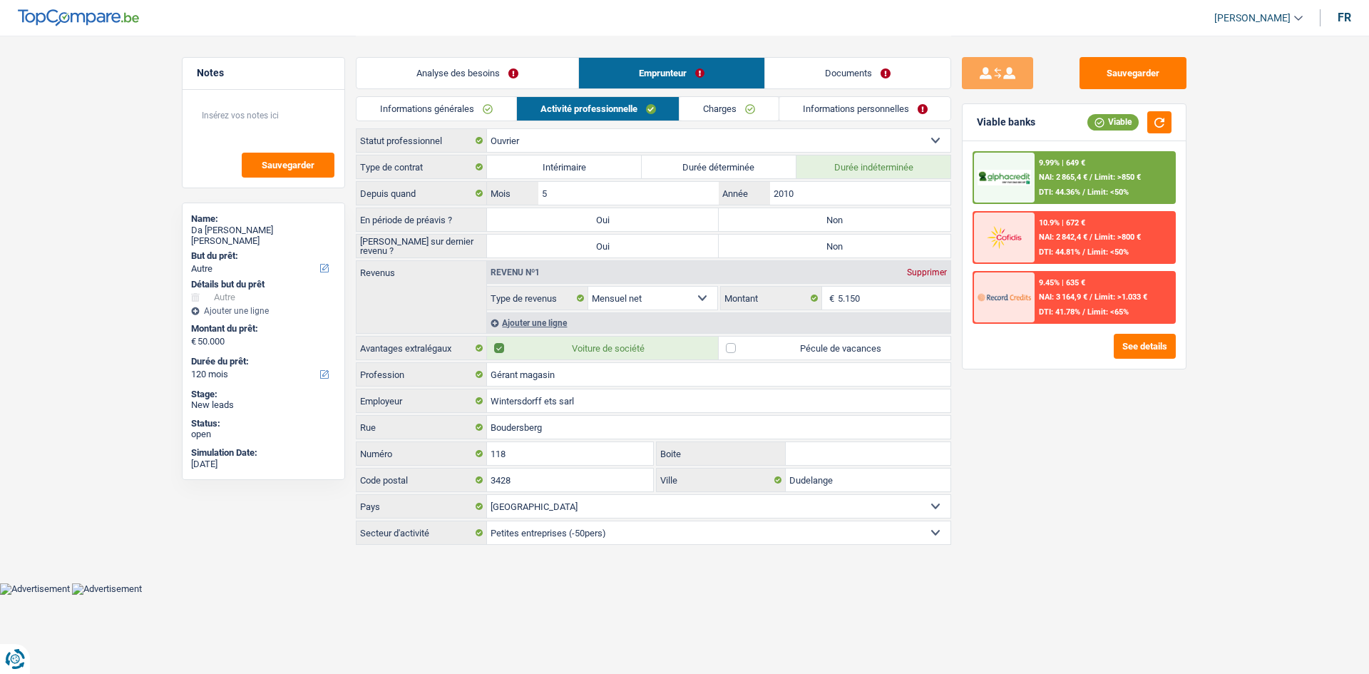
click at [509, 77] on link "Analyse des besoins" at bounding box center [468, 73] width 222 height 31
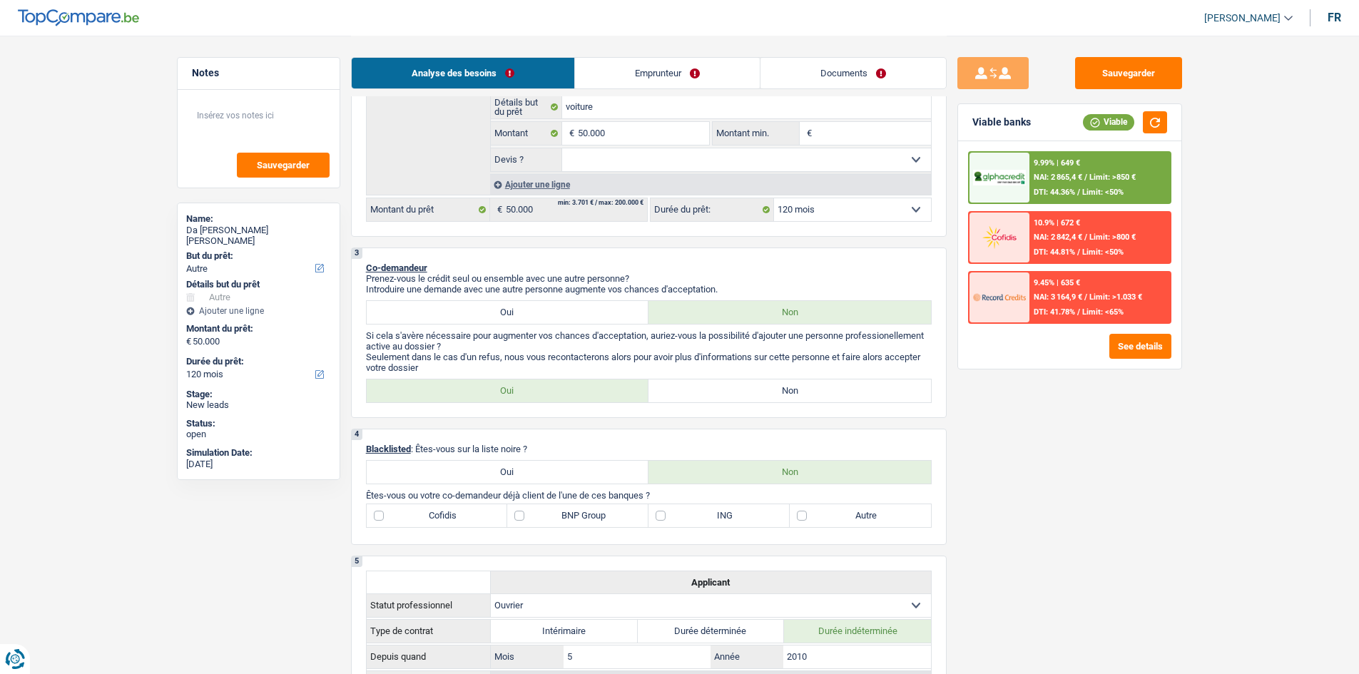
scroll to position [428, 0]
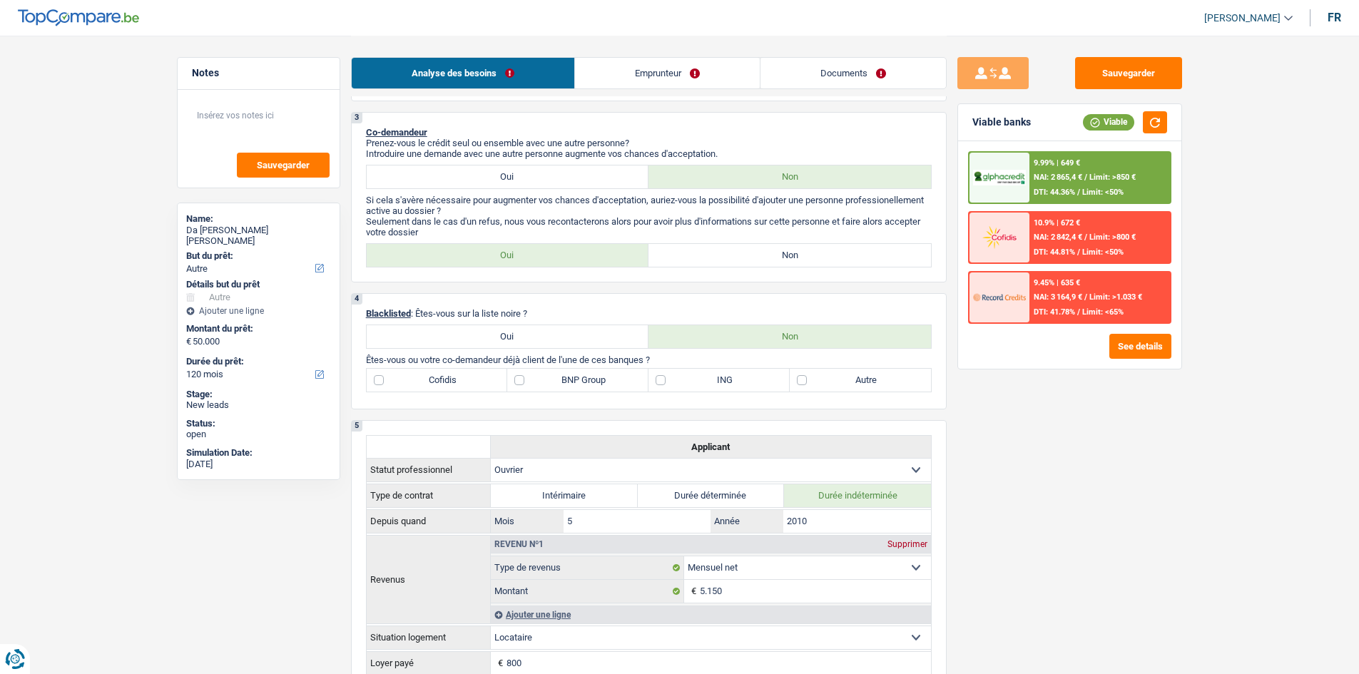
click at [532, 249] on label "Non" at bounding box center [789, 255] width 282 height 23
click at [532, 249] on input "Non" at bounding box center [789, 255] width 282 height 23
radio input "true"
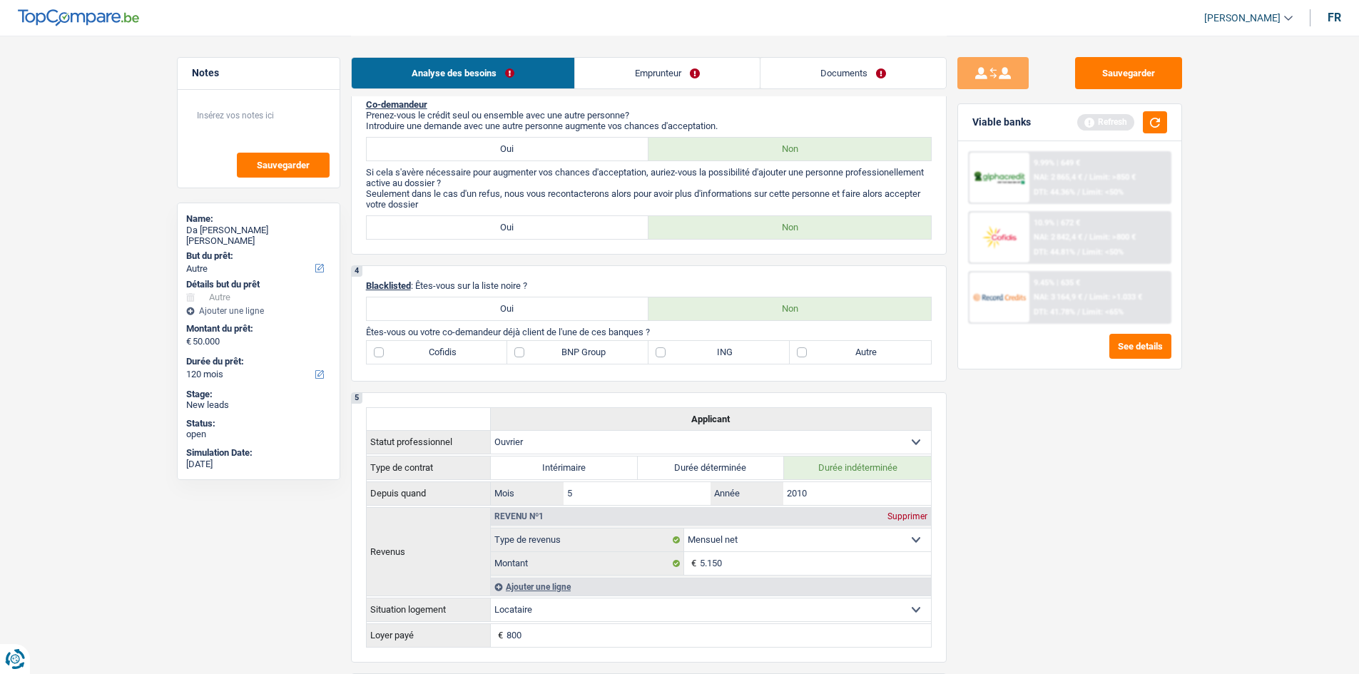
scroll to position [499, 0]
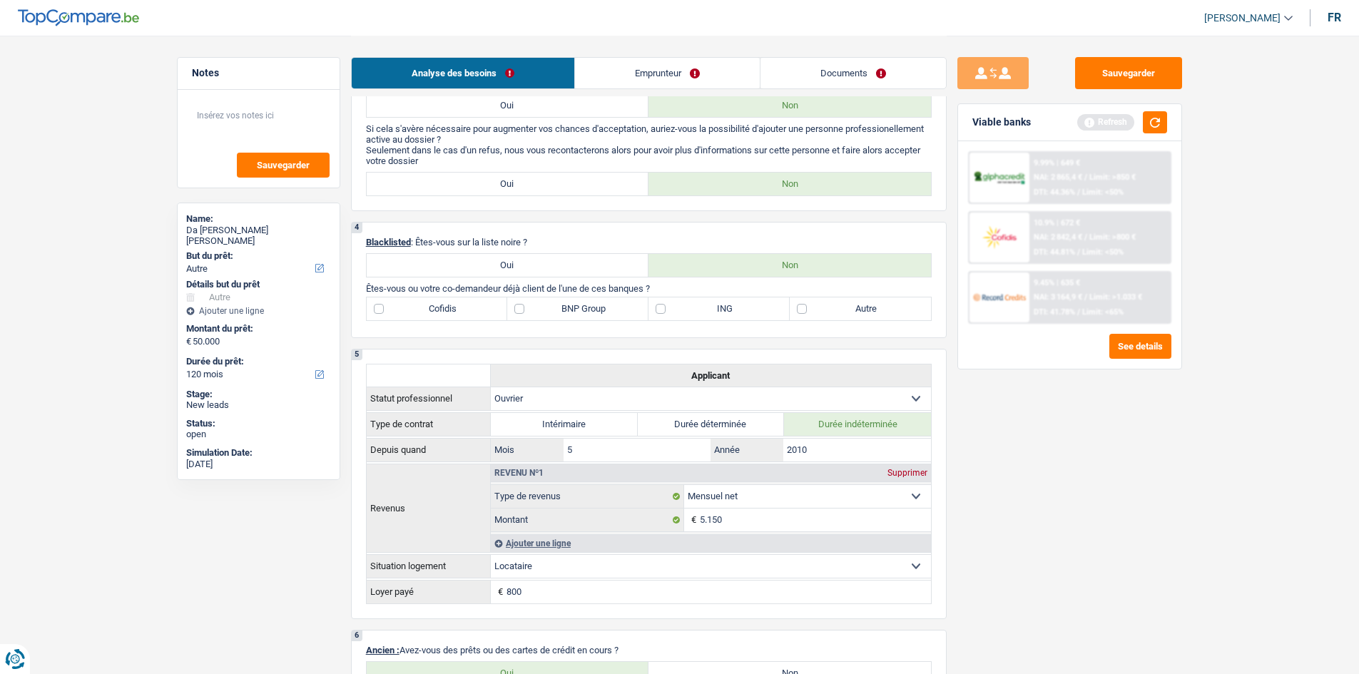
click at [532, 259] on label "BNP Group" at bounding box center [577, 308] width 141 height 23
click at [532, 259] on input "BNP Group" at bounding box center [577, 308] width 141 height 23
checkbox input "true"
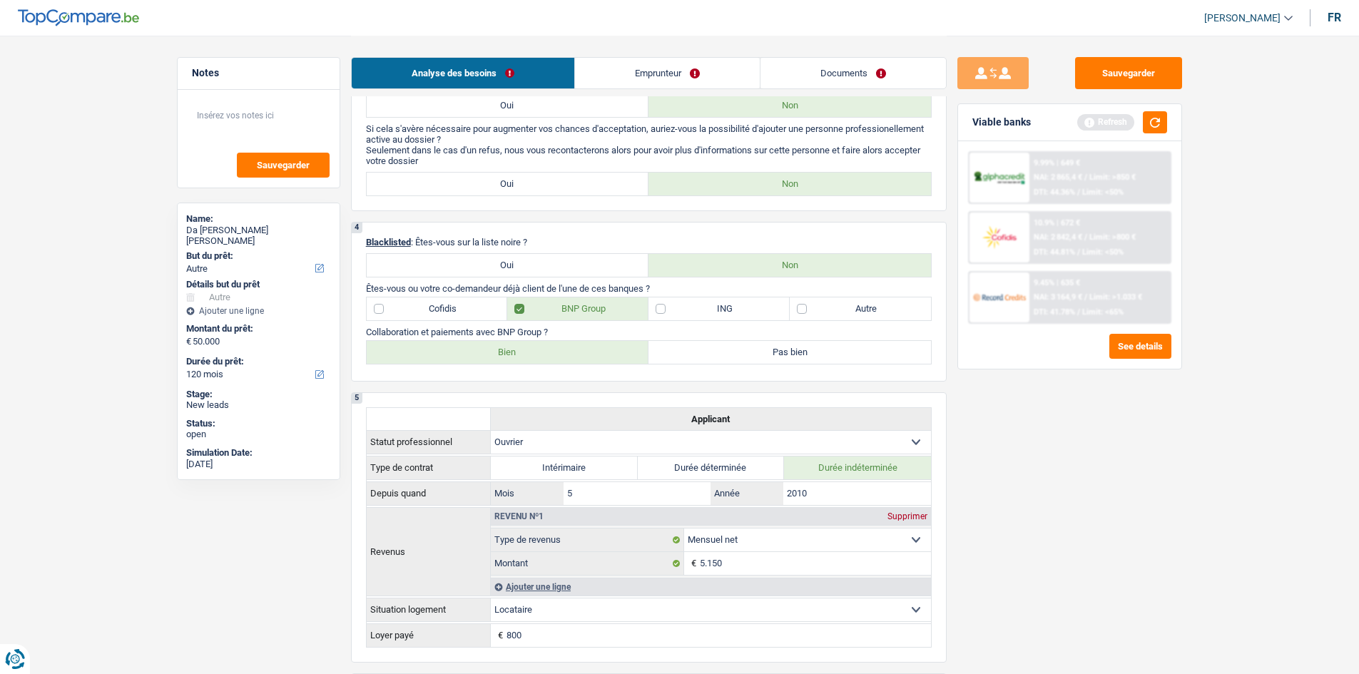
click at [530, 259] on label "Bien" at bounding box center [508, 352] width 282 height 23
click at [530, 259] on input "Bien" at bounding box center [508, 352] width 282 height 23
radio input "true"
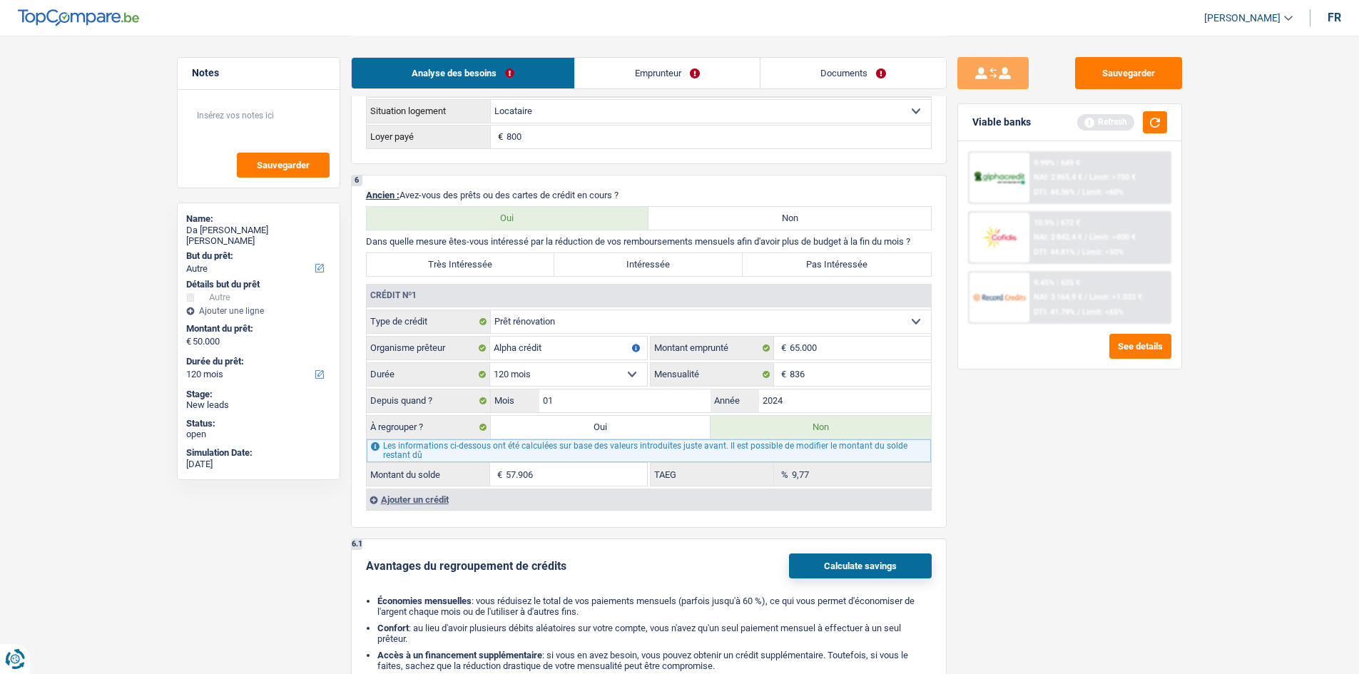
scroll to position [999, 0]
click at [532, 126] on div "Refresh" at bounding box center [1122, 122] width 90 height 22
click at [532, 126] on button "button" at bounding box center [1155, 122] width 24 height 22
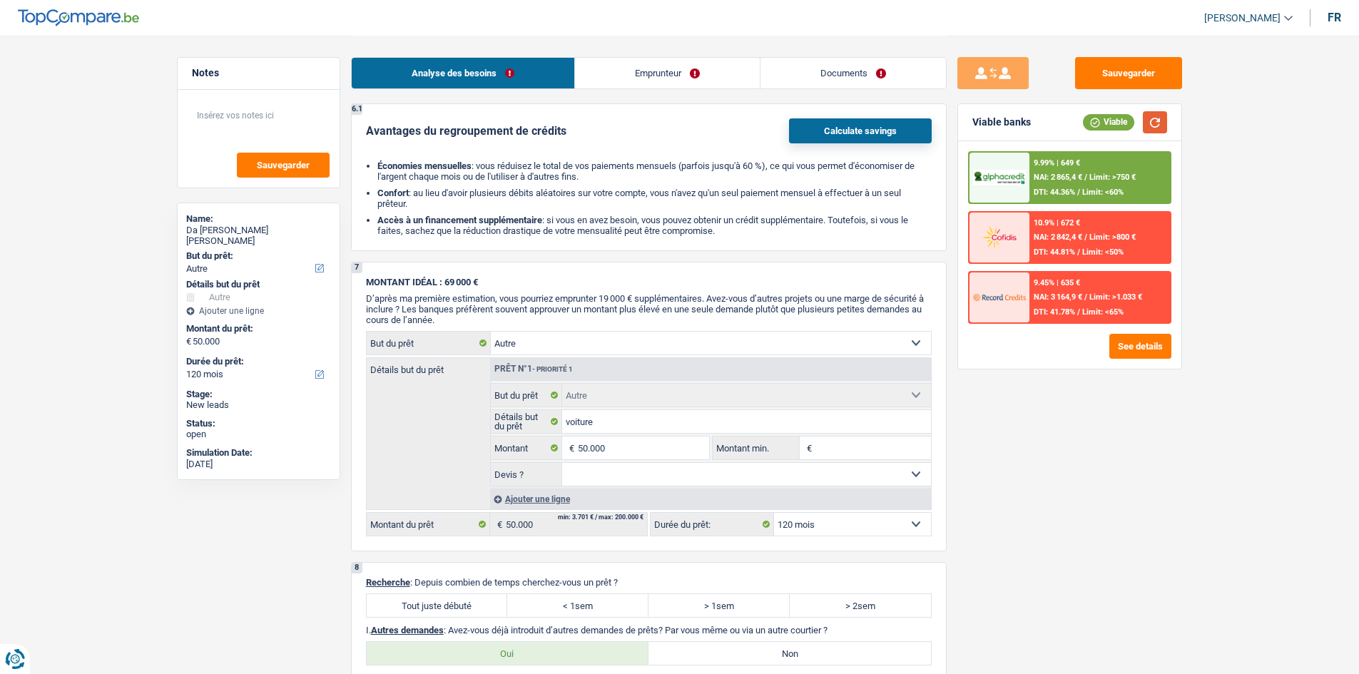
scroll to position [1569, 0]
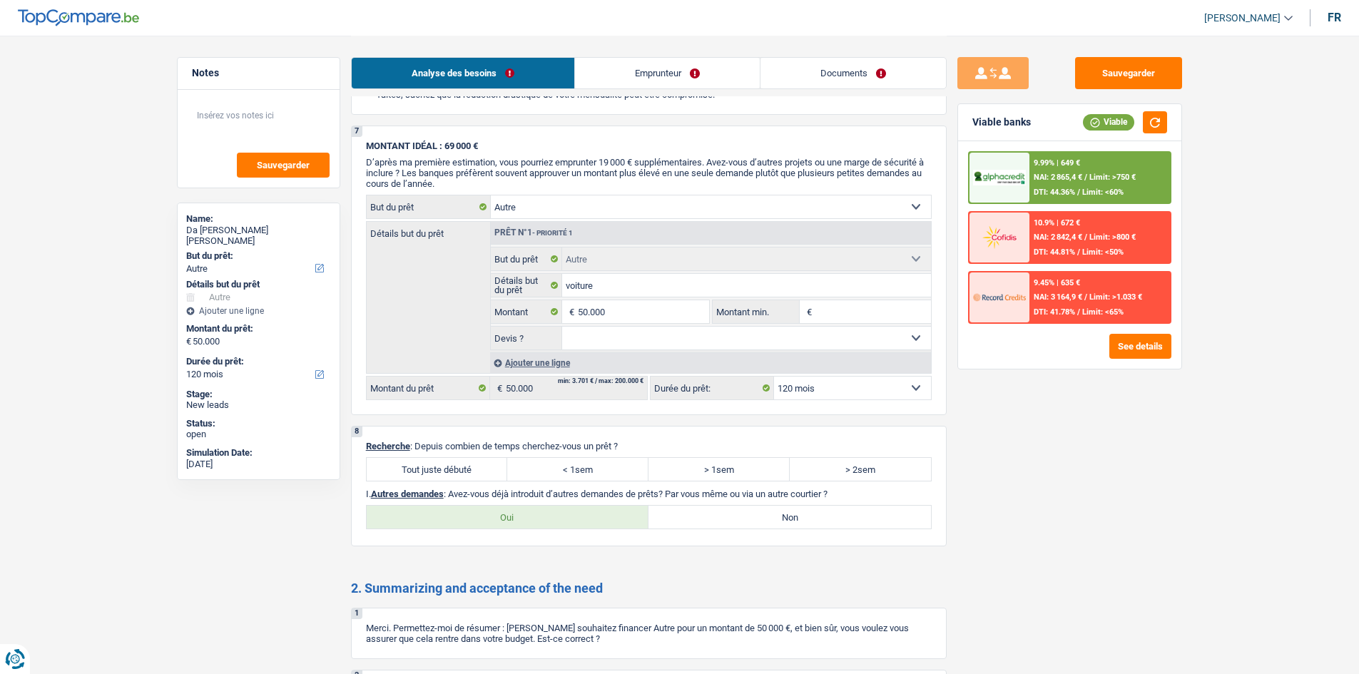
click at [483, 259] on label "Tout juste débuté" at bounding box center [437, 469] width 141 height 23
click at [483, 259] on input "Tout juste débuté" at bounding box center [437, 469] width 141 height 23
radio input "true"
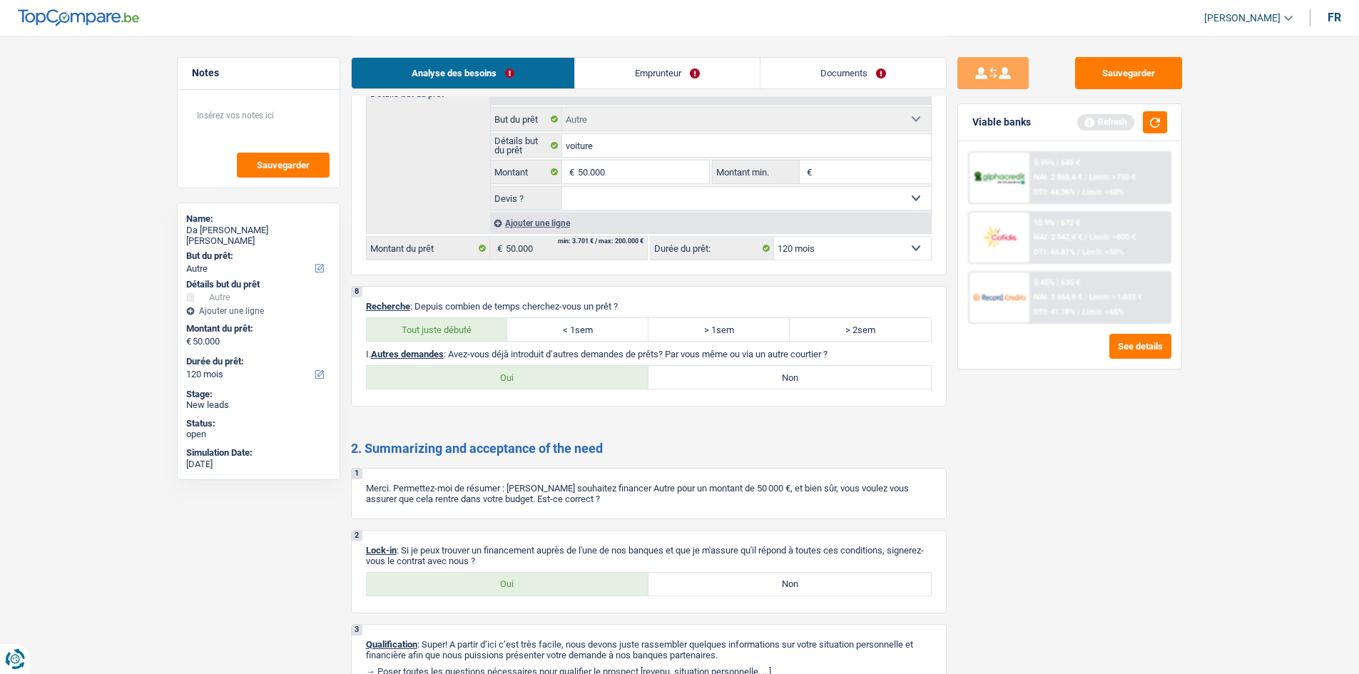
scroll to position [1784, 0]
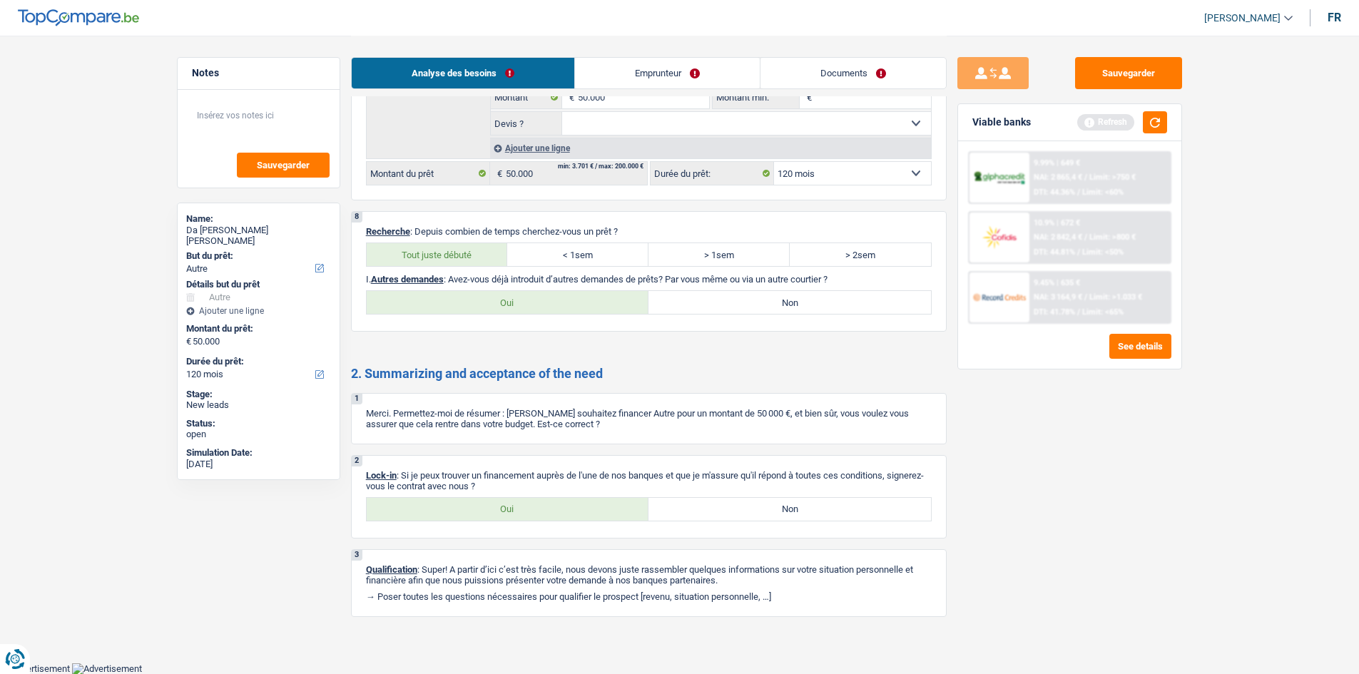
click at [499, 259] on label "Oui" at bounding box center [508, 509] width 282 height 23
click at [499, 259] on input "Oui" at bounding box center [508, 509] width 282 height 23
radio input "true"
click at [532, 259] on label "Non" at bounding box center [789, 302] width 282 height 23
click at [532, 259] on input "Non" at bounding box center [789, 302] width 282 height 23
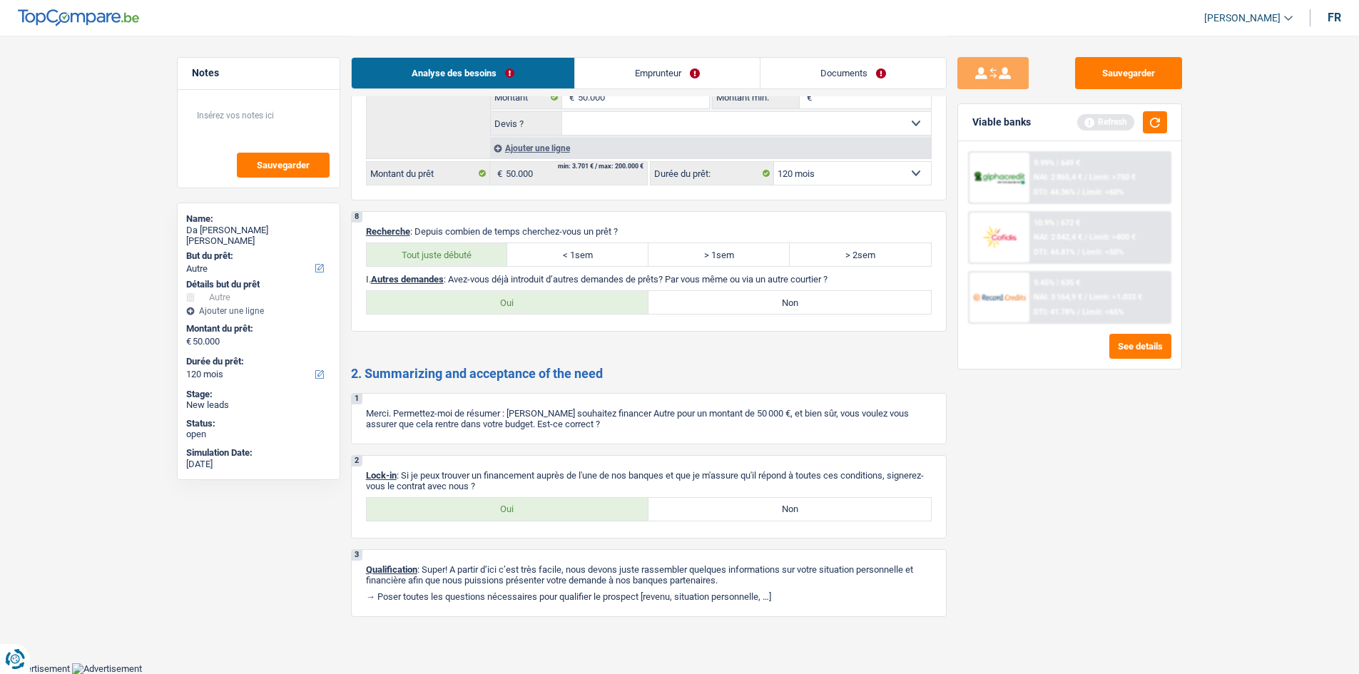
radio input "true"
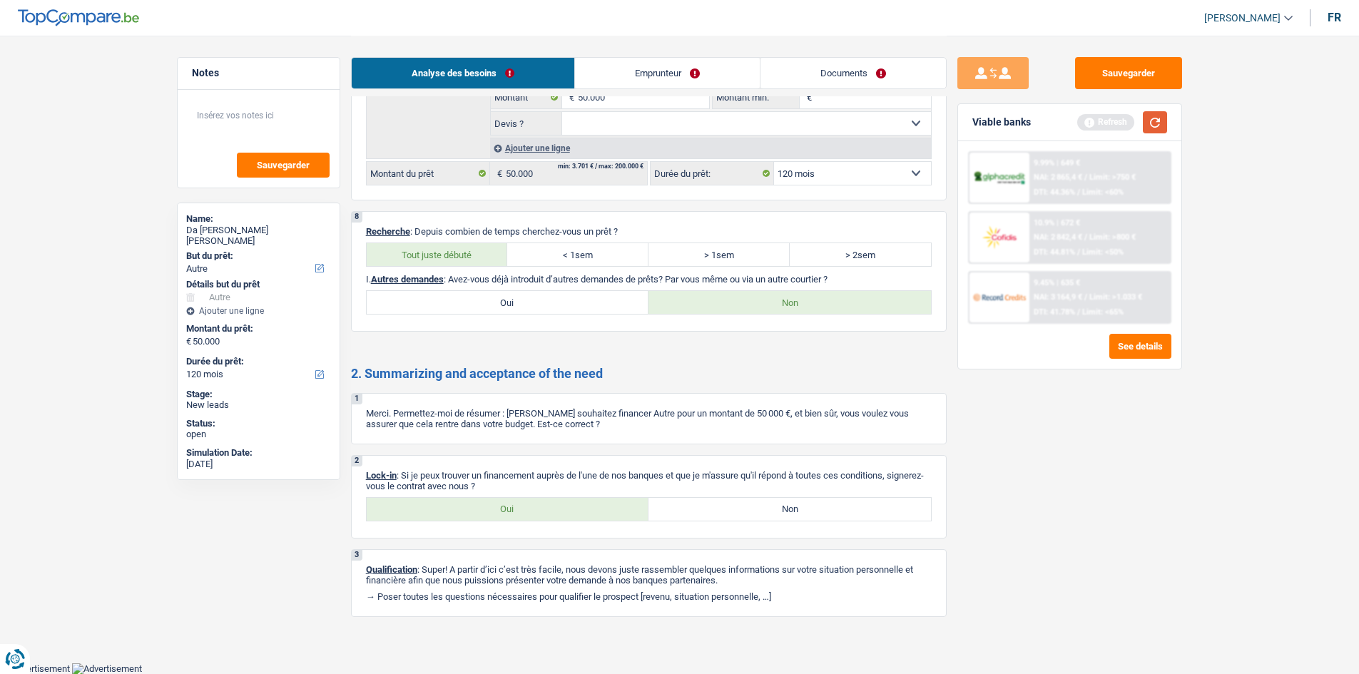
click at [532, 126] on button "button" at bounding box center [1155, 122] width 24 height 22
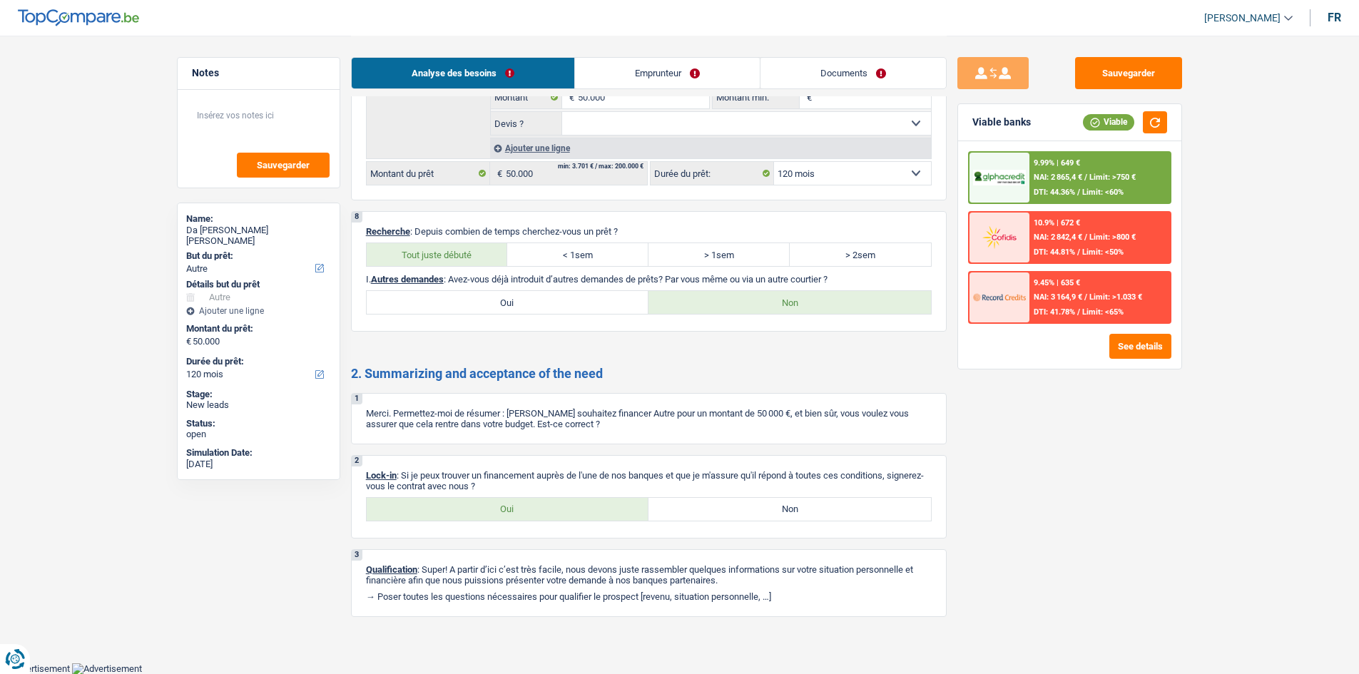
click at [532, 83] on link "Emprunteur" at bounding box center [667, 73] width 185 height 31
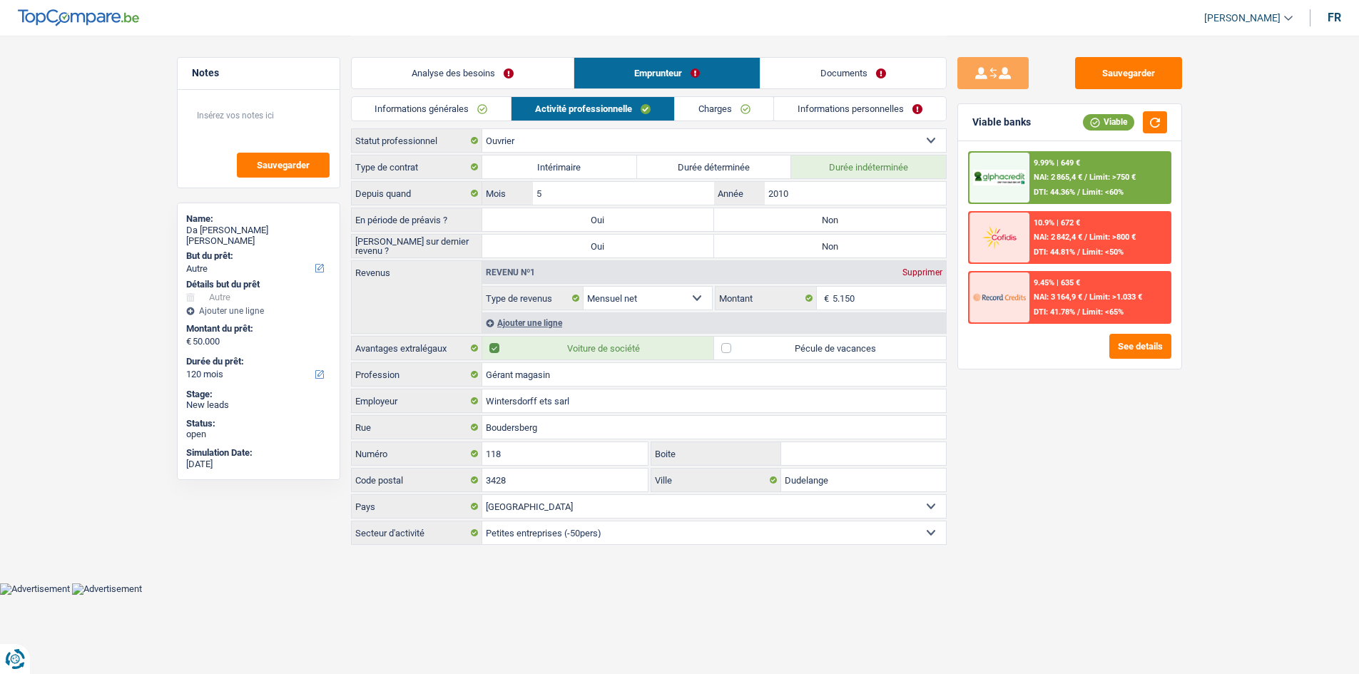
scroll to position [0, 0]
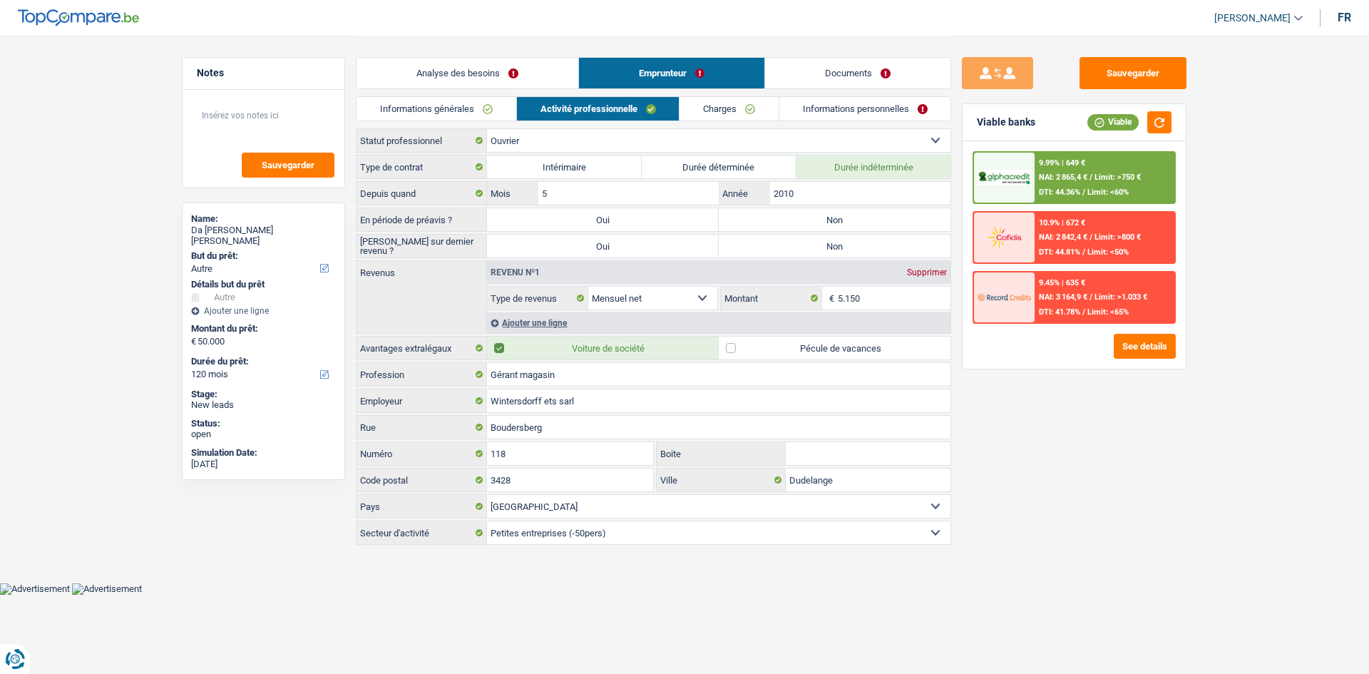
click at [476, 111] on link "Informations générales" at bounding box center [437, 109] width 160 height 24
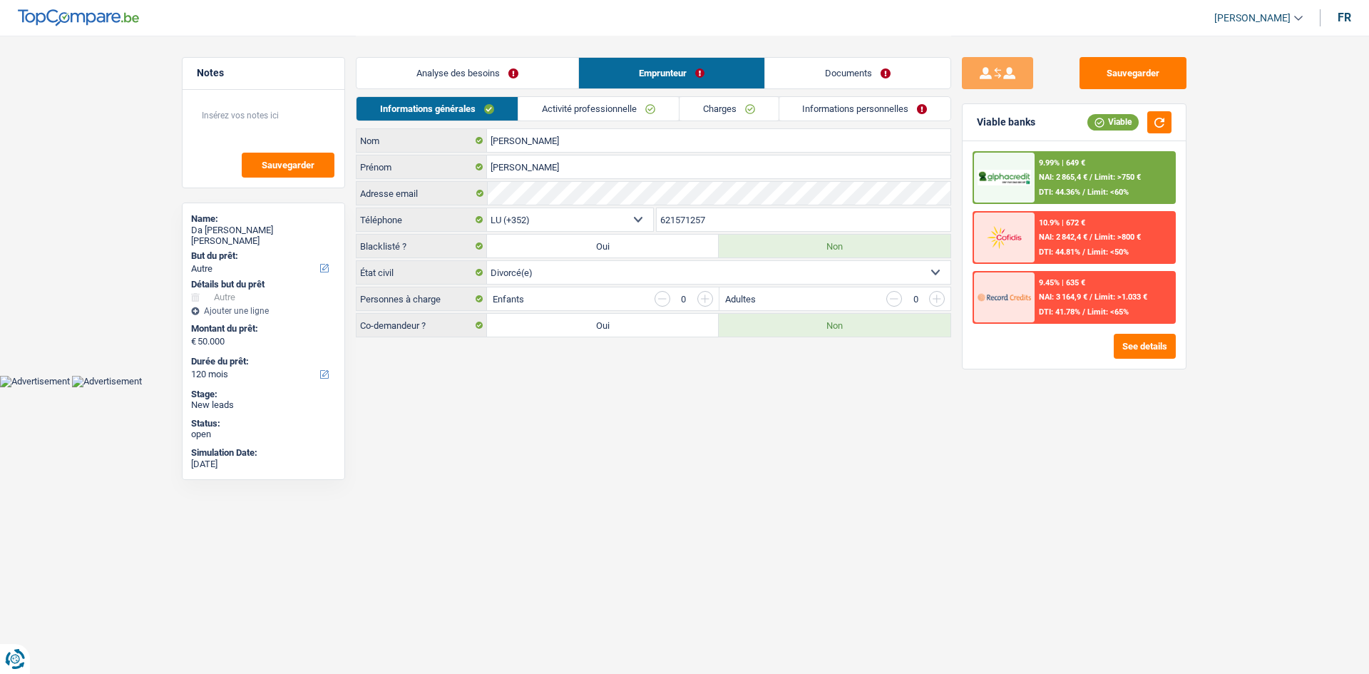
click at [532, 106] on link "Activité professionnelle" at bounding box center [599, 109] width 160 height 24
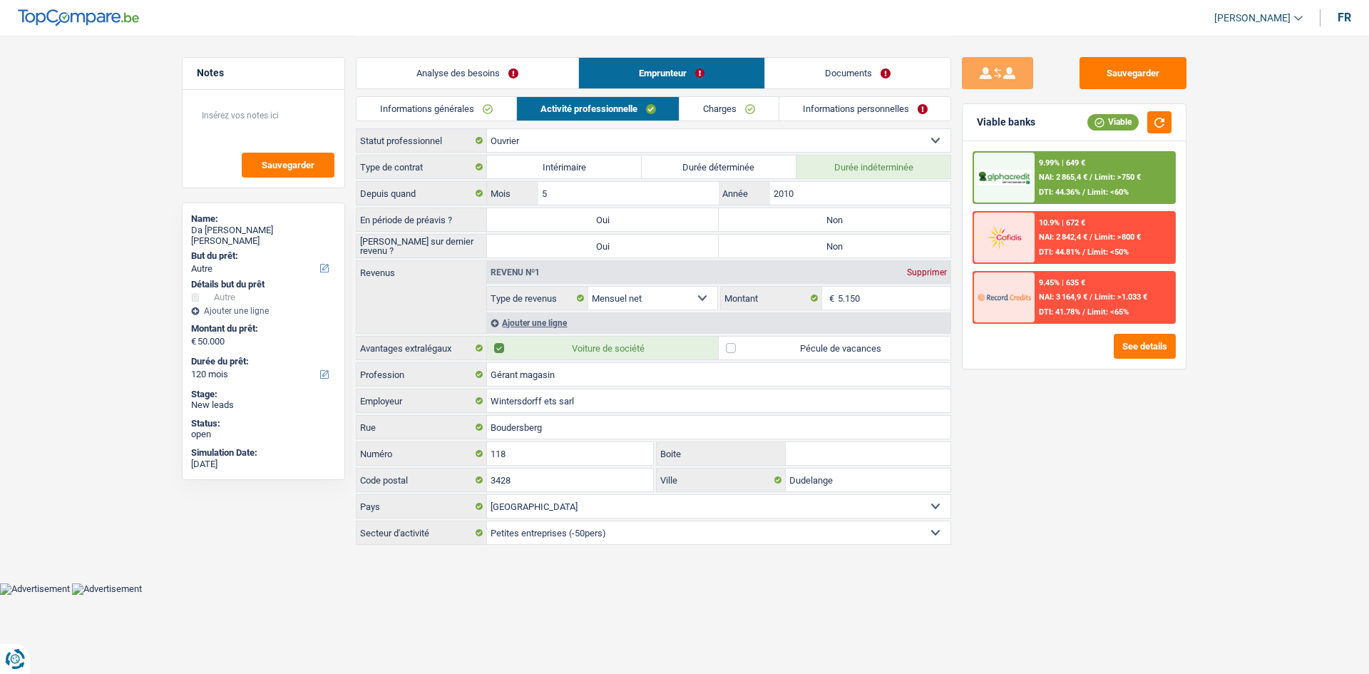
click at [532, 217] on label "Non" at bounding box center [835, 219] width 232 height 23
click at [532, 217] on input "Non" at bounding box center [835, 219] width 232 height 23
radio input "true"
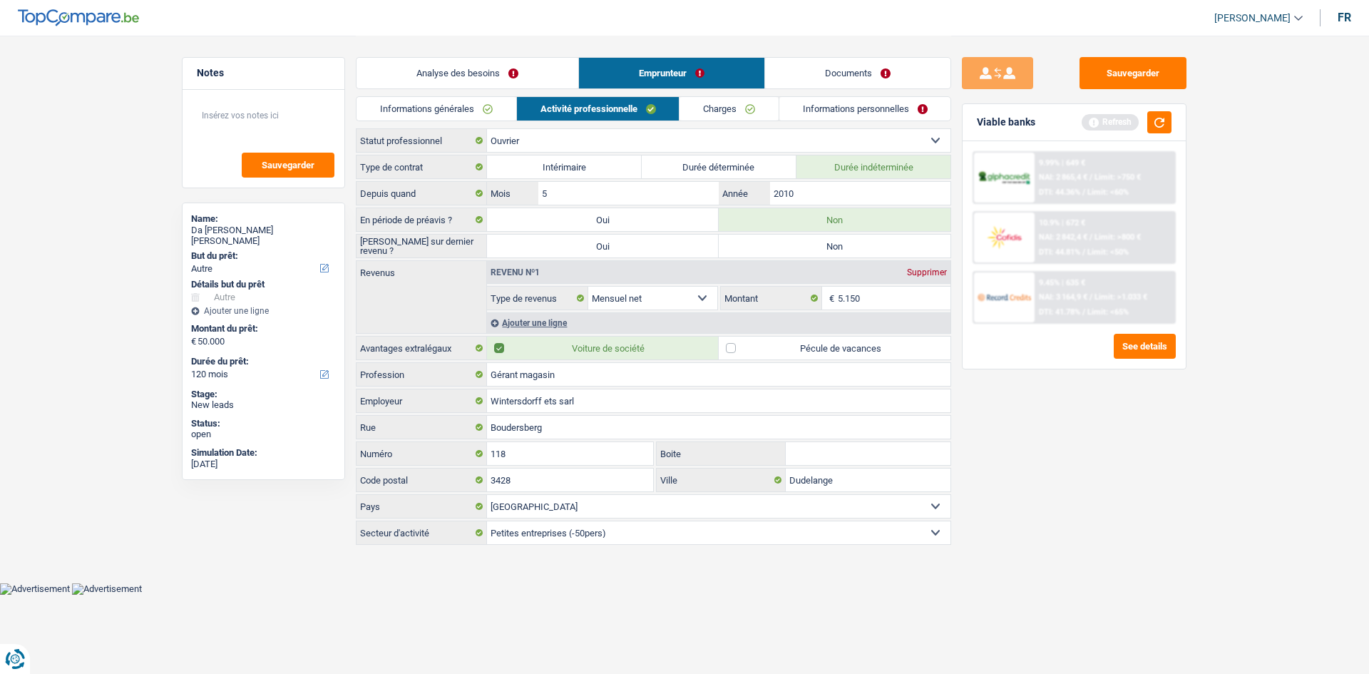
drag, startPoint x: 835, startPoint y: 245, endPoint x: 858, endPoint y: 234, distance: 25.5
click at [532, 245] on label "Non" at bounding box center [835, 246] width 232 height 23
click at [532, 245] on input "Non" at bounding box center [835, 246] width 232 height 23
radio input "true"
click at [532, 195] on input "2010" at bounding box center [860, 193] width 180 height 23
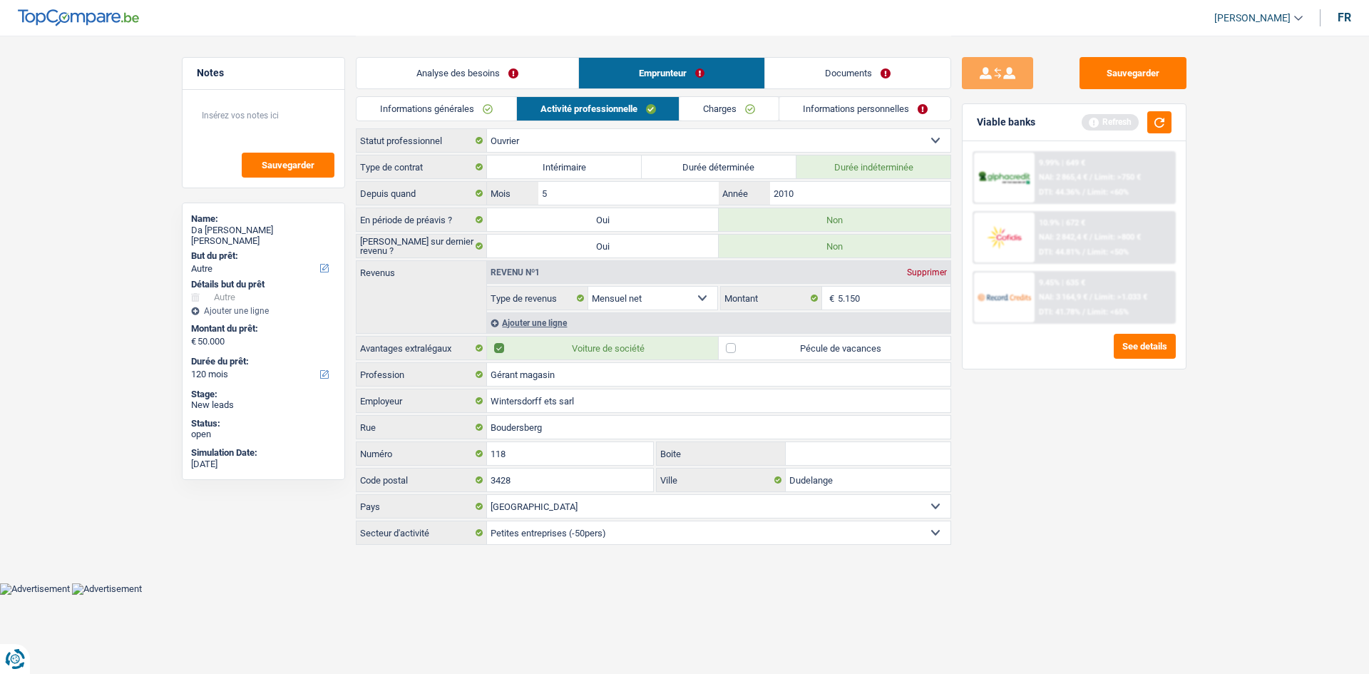
click at [532, 66] on link "Documents" at bounding box center [857, 73] width 185 height 31
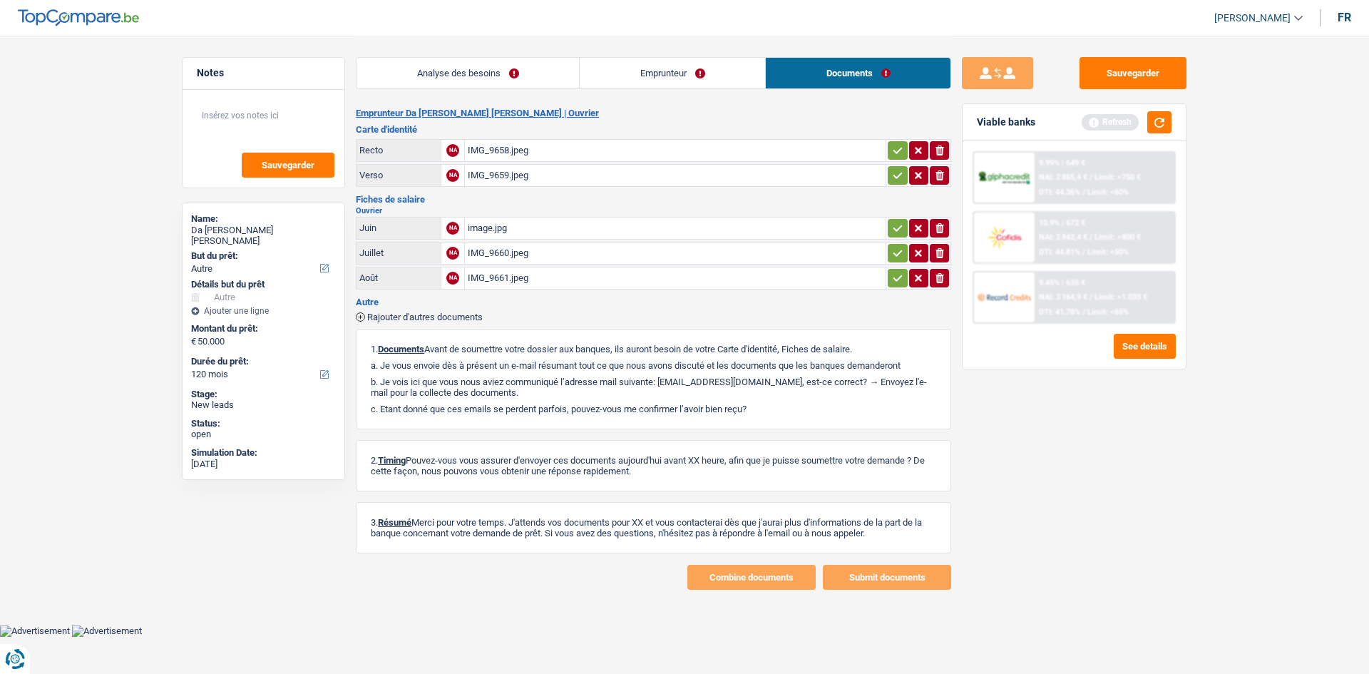
click at [531, 259] on div "IMG_9661.jpeg" at bounding box center [675, 277] width 415 height 21
click at [532, 78] on link "Emprunteur" at bounding box center [672, 73] width 185 height 31
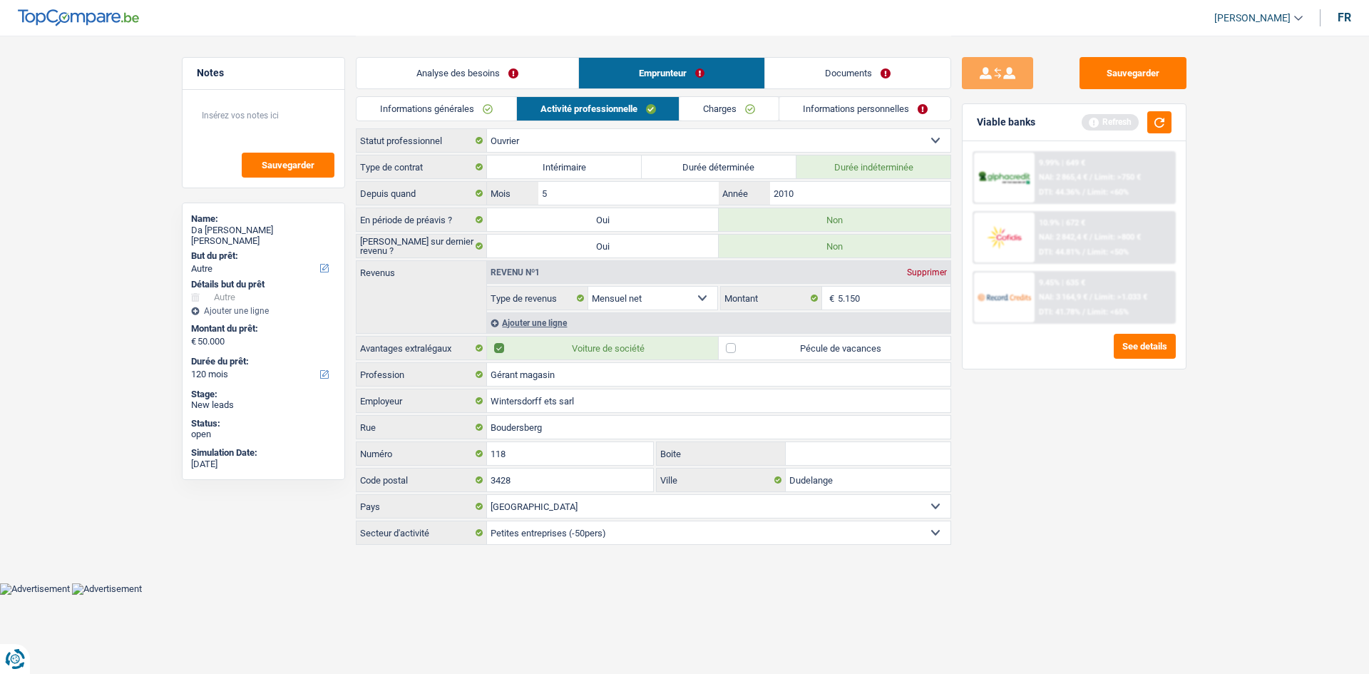
click at [532, 101] on link "Charges" at bounding box center [729, 109] width 99 height 24
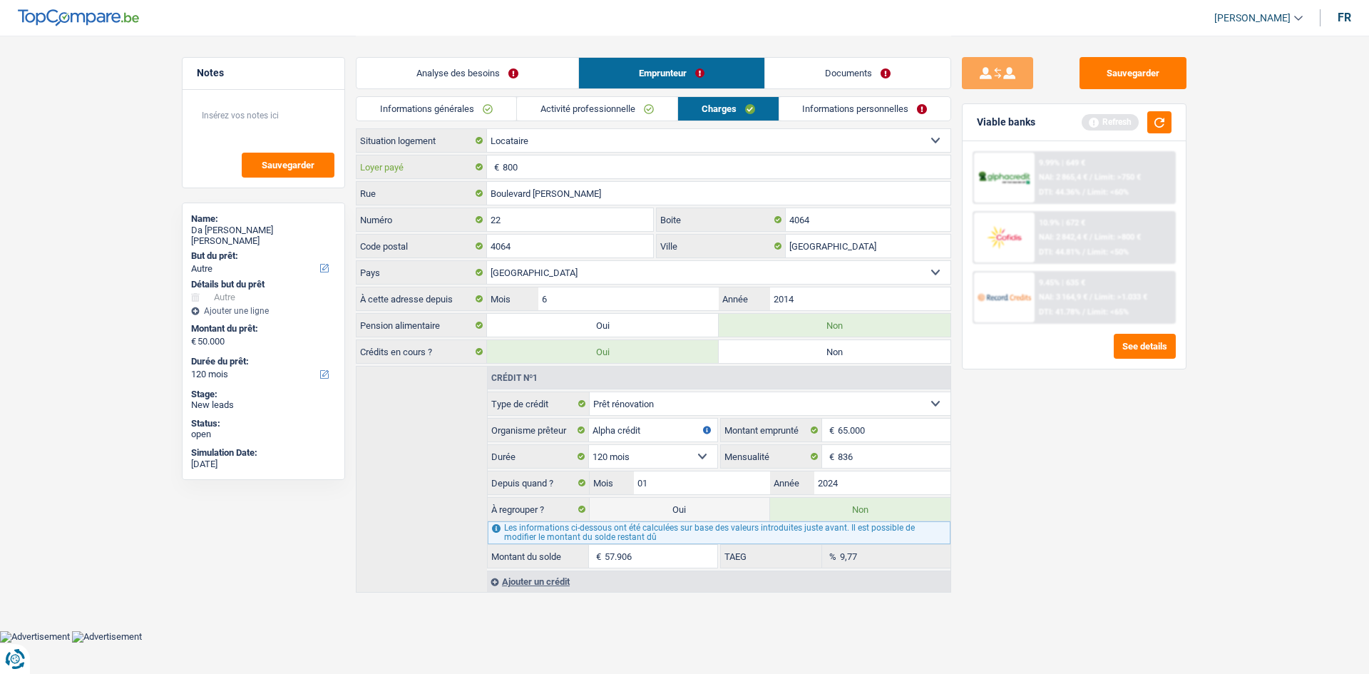
click at [532, 159] on input "800" at bounding box center [727, 166] width 448 height 23
click at [532, 117] on link "Informations personnelles" at bounding box center [866, 109] width 172 height 24
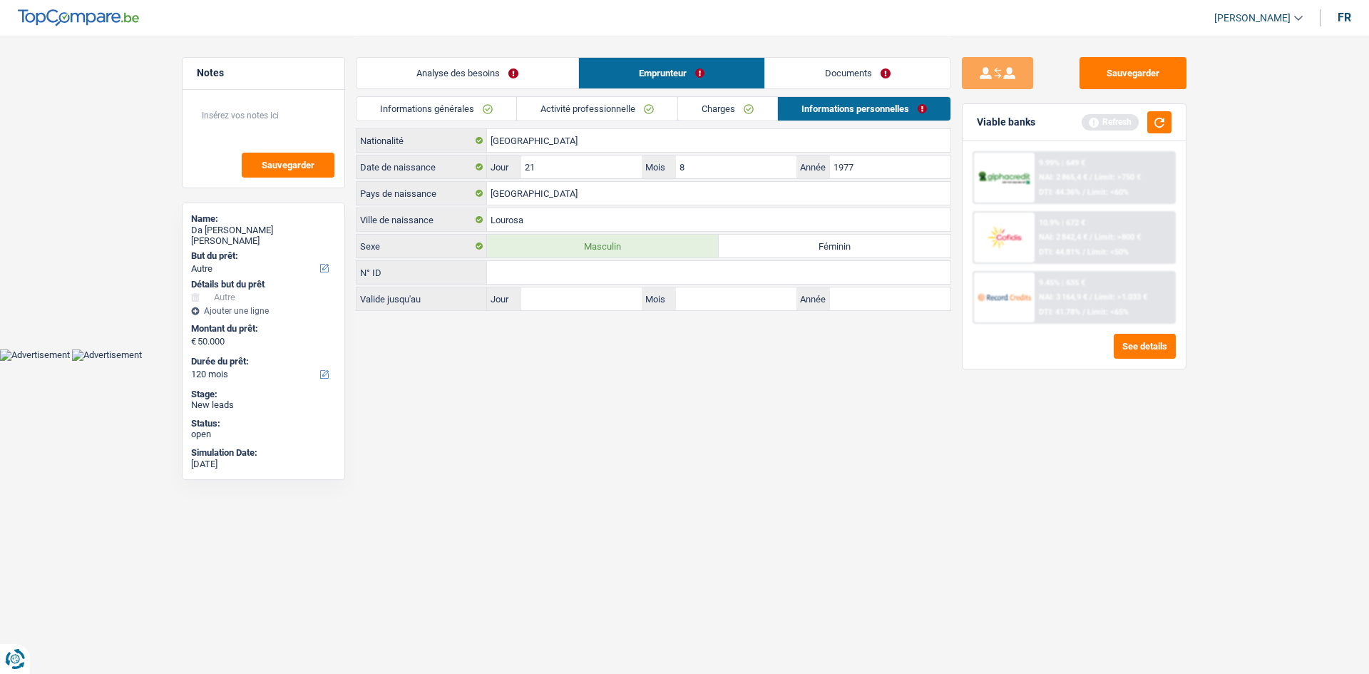
click at [532, 111] on link "Activité professionnelle" at bounding box center [597, 109] width 160 height 24
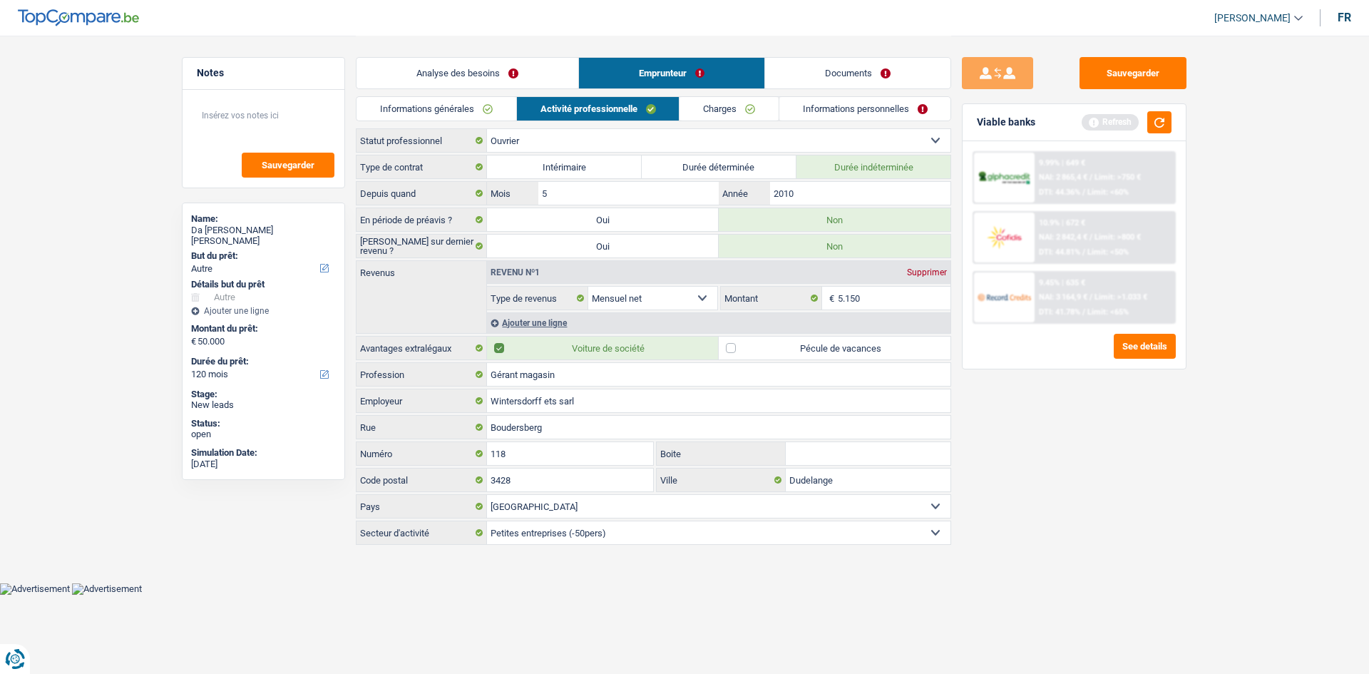
click at [482, 101] on link "Informations générales" at bounding box center [437, 109] width 160 height 24
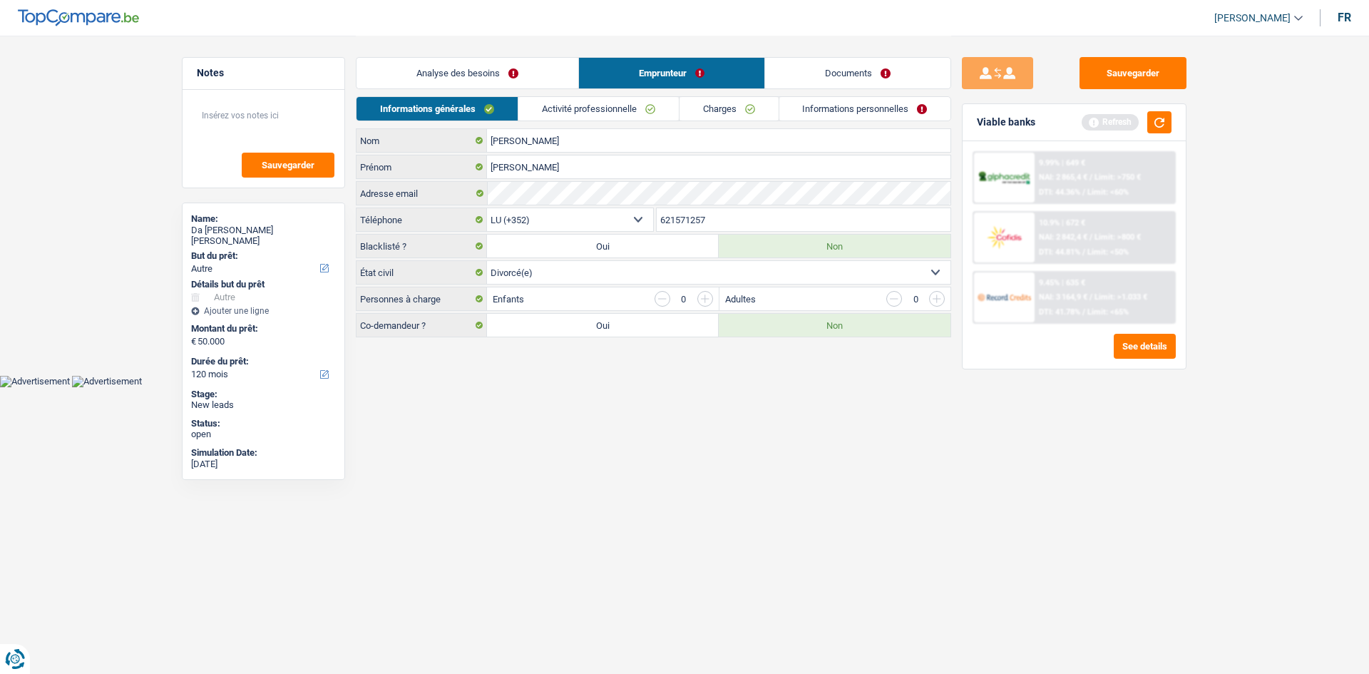
click at [458, 68] on link "Analyse des besoins" at bounding box center [468, 73] width 222 height 31
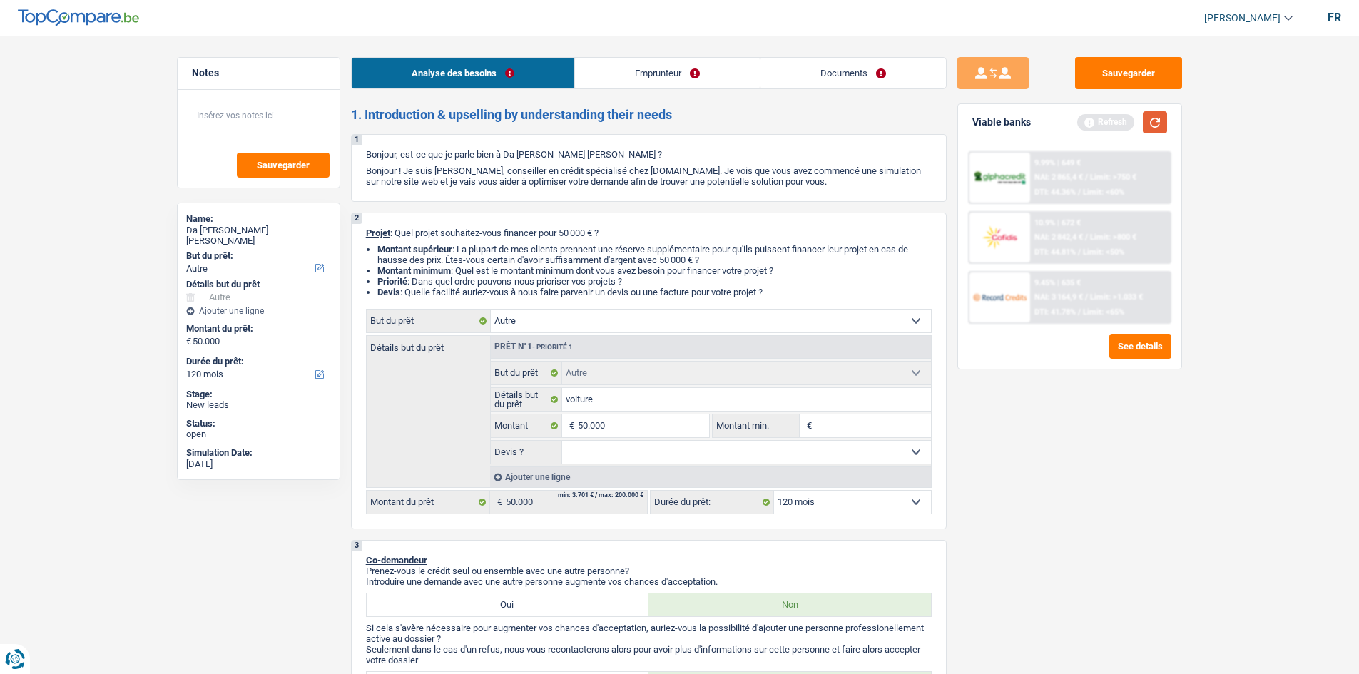
click at [532, 121] on button "button" at bounding box center [1155, 122] width 24 height 22
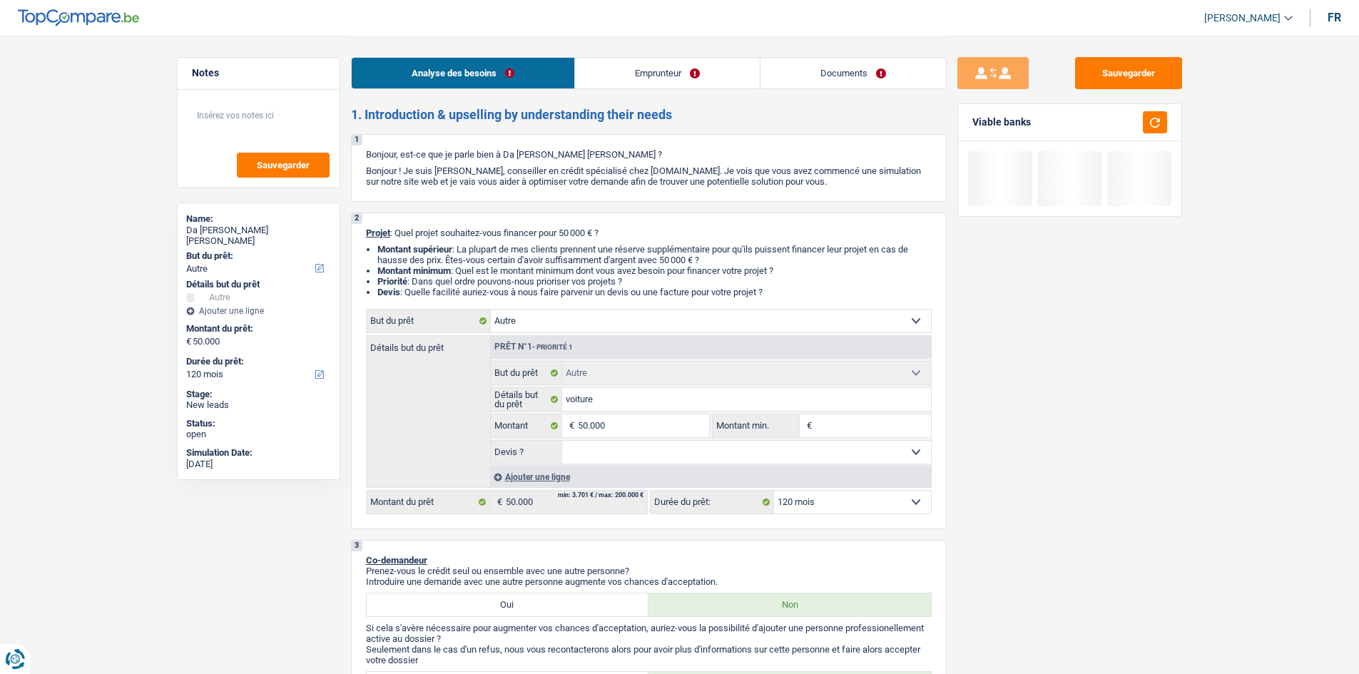
click at [532, 259] on select "Oui Non Non répondu Sélectionner une option" at bounding box center [746, 452] width 369 height 23
select select "yes"
click at [532, 259] on select "Oui Non Non répondu Sélectionner une option" at bounding box center [746, 452] width 369 height 23
select select "yes"
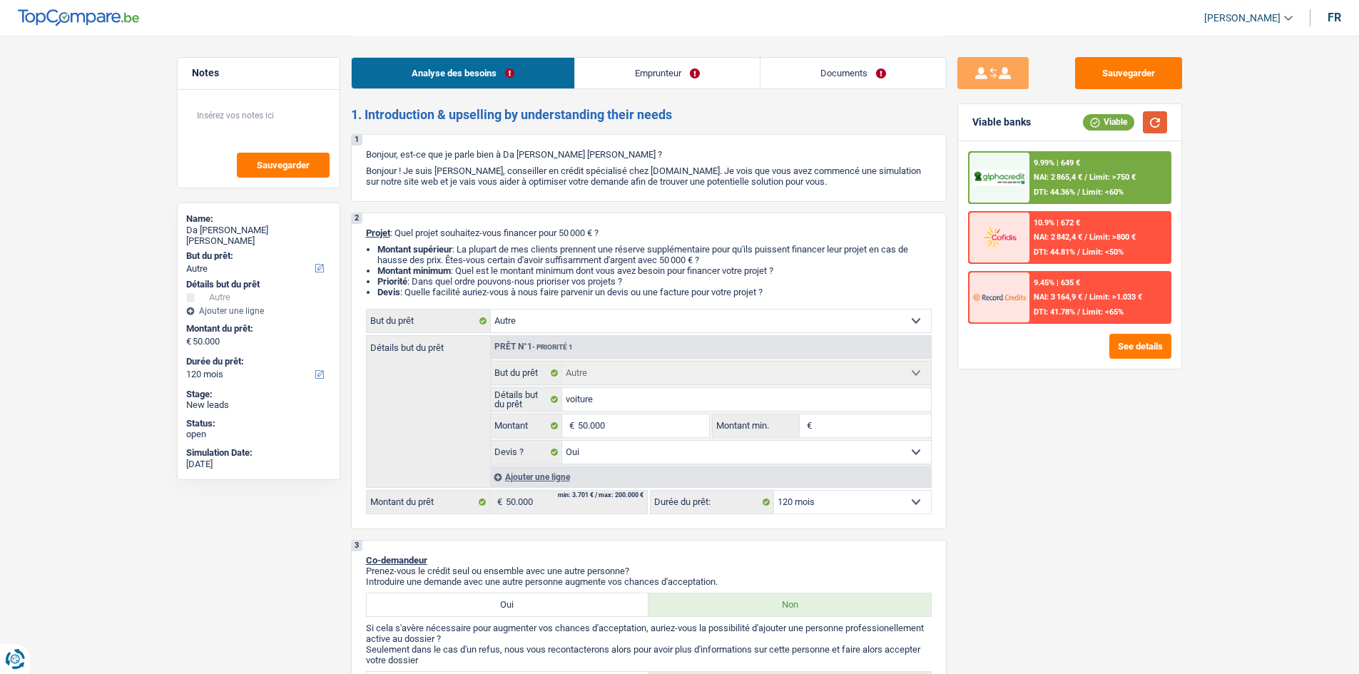
click at [532, 127] on button "button" at bounding box center [1155, 122] width 24 height 22
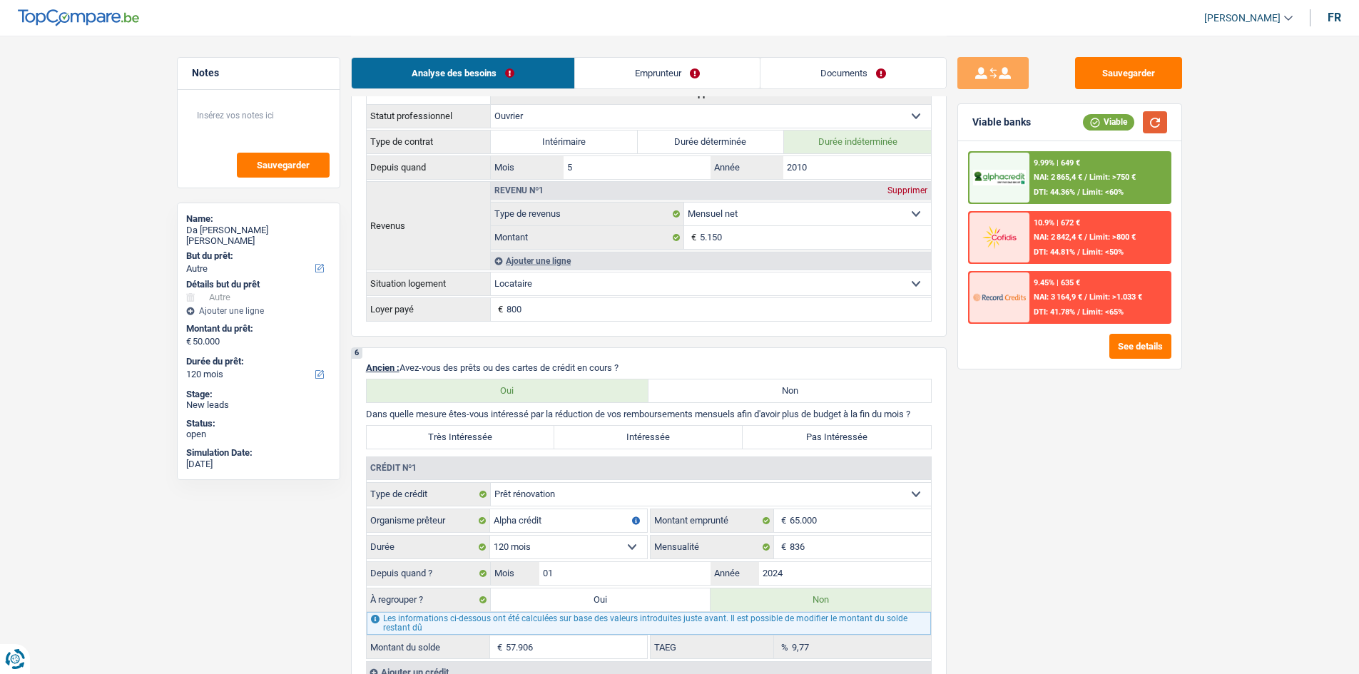
scroll to position [927, 0]
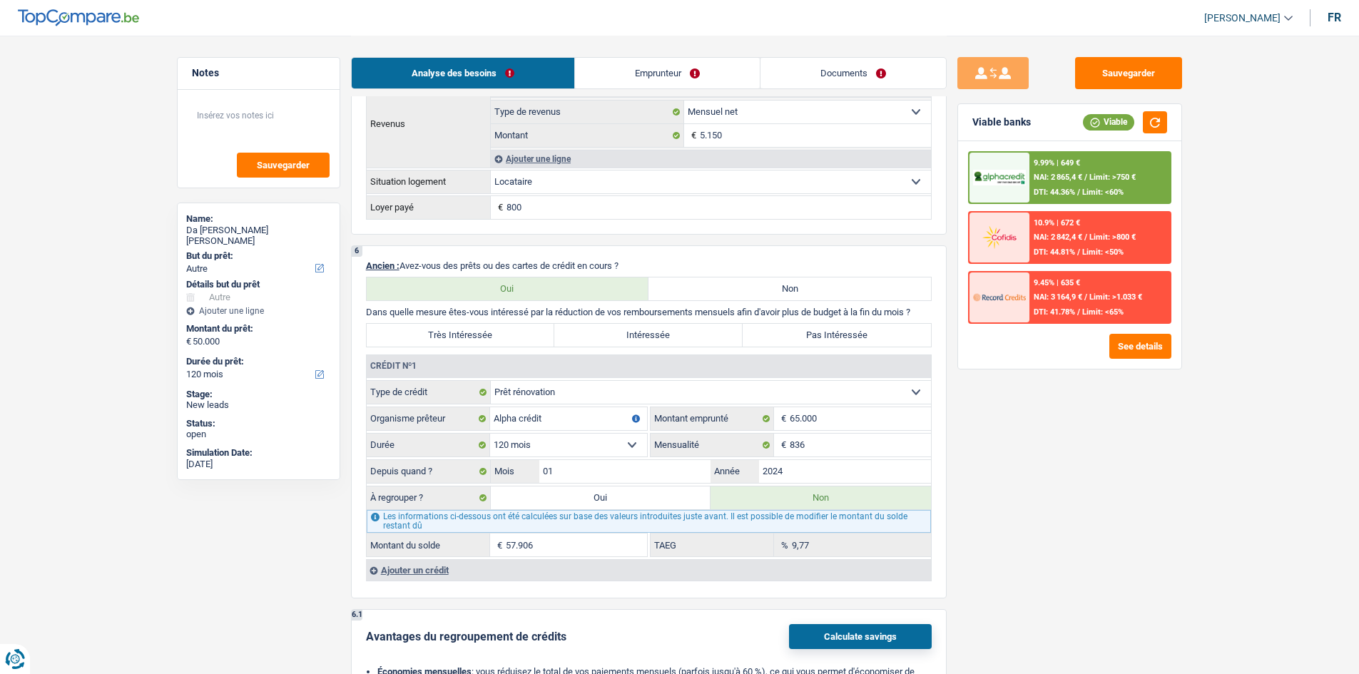
click at [532, 259] on label "Intéressée" at bounding box center [648, 335] width 188 height 23
click at [532, 259] on input "Intéressée" at bounding box center [648, 335] width 188 height 23
radio input "true"
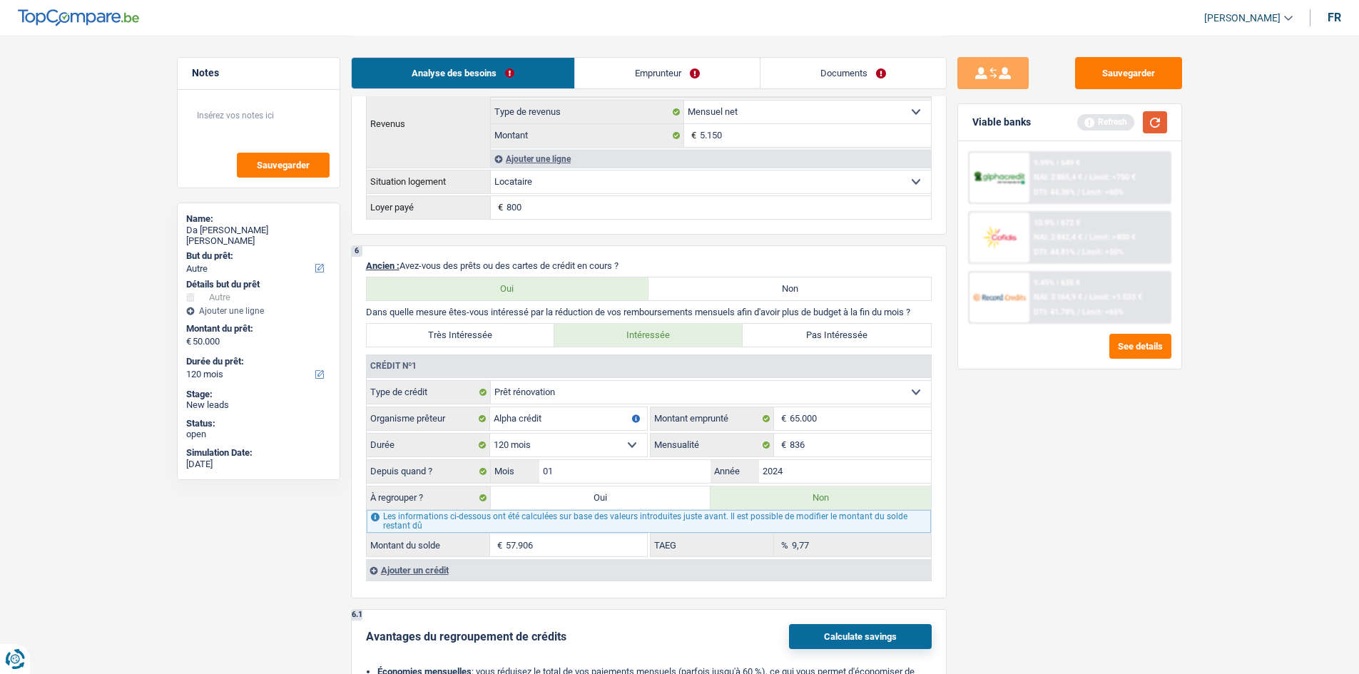
click at [532, 127] on button "button" at bounding box center [1155, 122] width 24 height 22
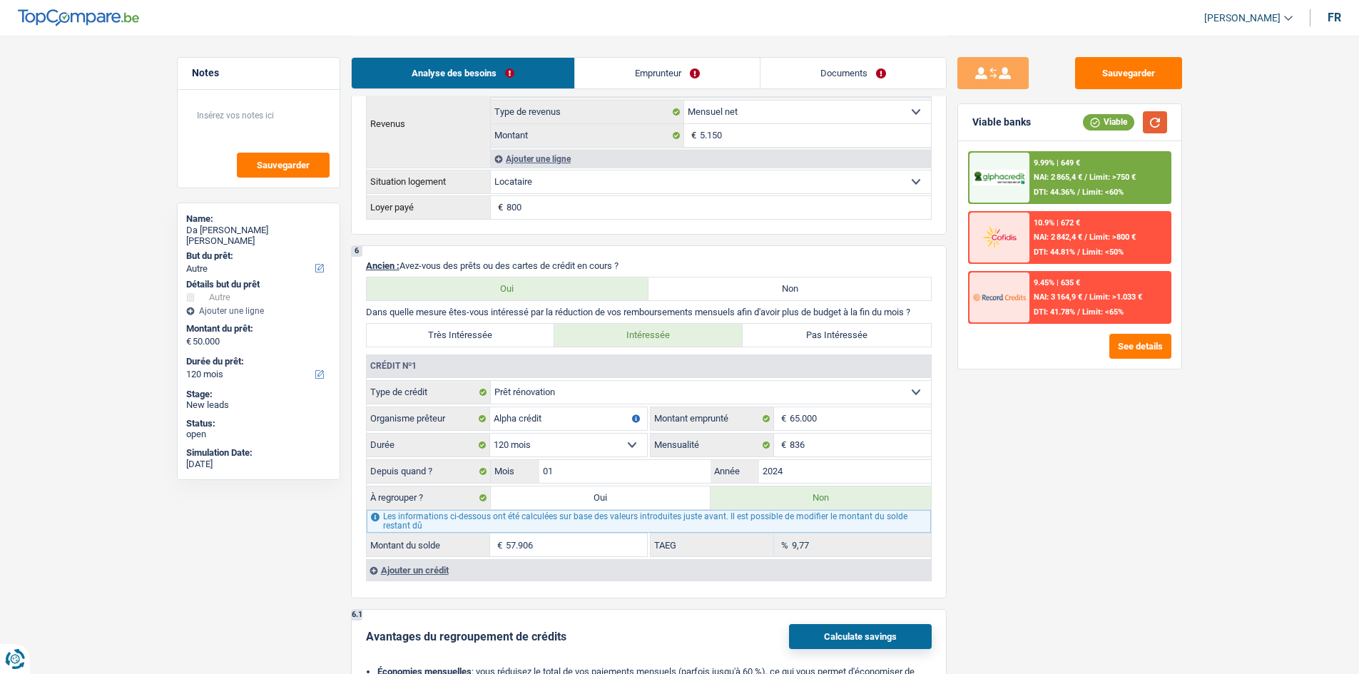
scroll to position [973, 0]
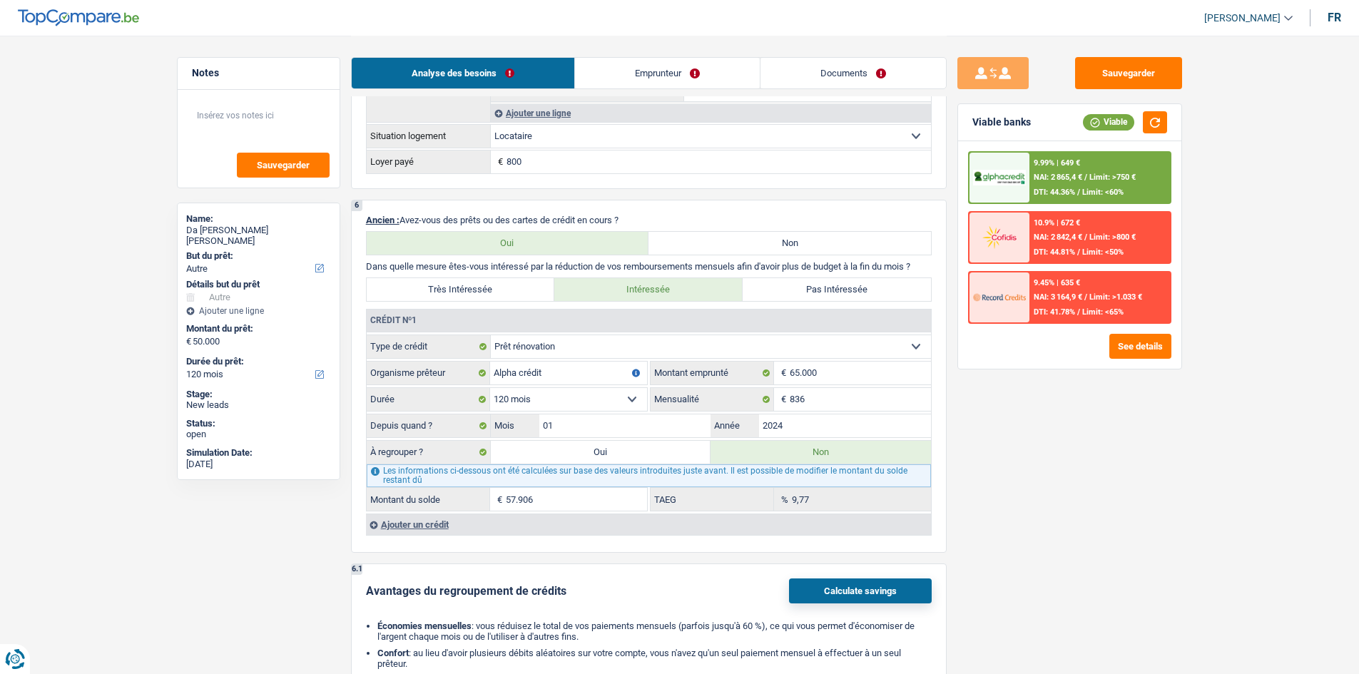
click at [532, 259] on div "Sauvegarder Viable banks Viable 9.99% | 649 € NAI: 2 865,4 € / Limit: >750 € DT…" at bounding box center [1069, 354] width 246 height 594
click at [532, 259] on input "836" at bounding box center [860, 399] width 141 height 23
type input "57.521"
click at [532, 259] on div "Sauvegarder Viable banks Viable 9.99% | 649 € NAI: 2 865,4 € / Limit: >750 € DT…" at bounding box center [1069, 354] width 246 height 594
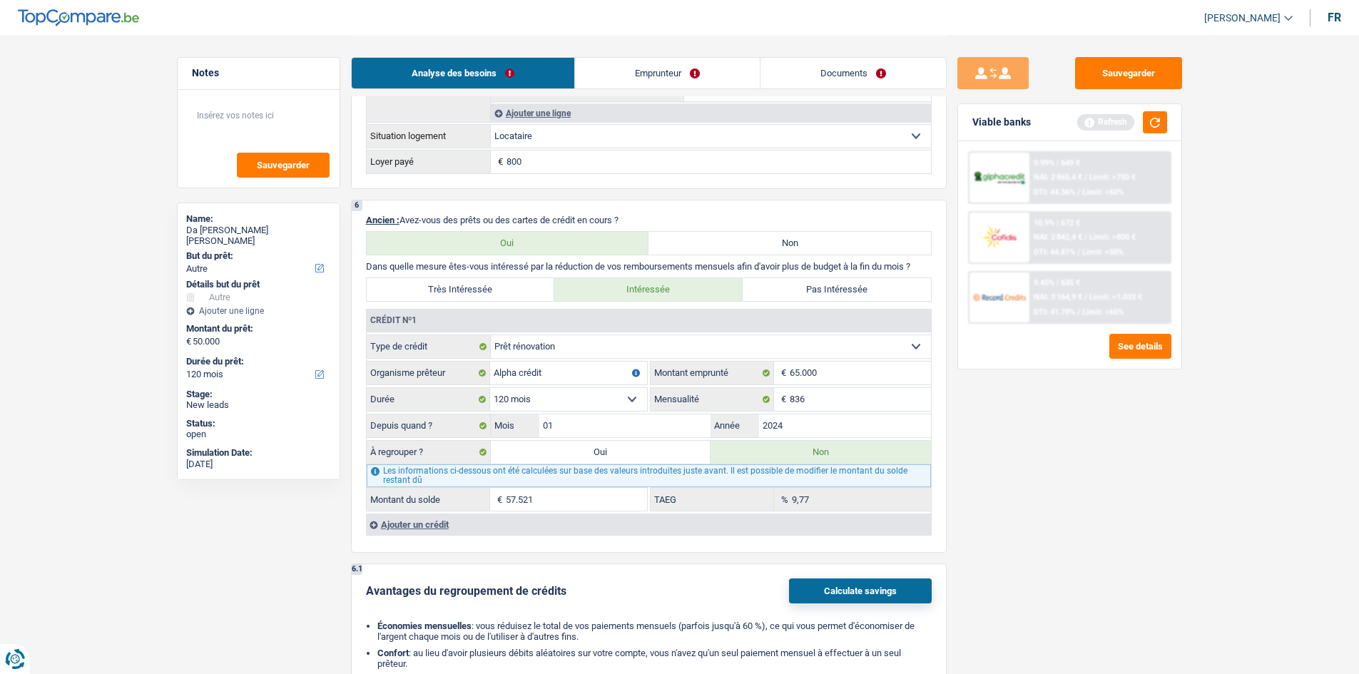
click at [532, 259] on div "Sauvegarder Viable banks Refresh 9.99% | 649 € NAI: 2 865,4 € / Limit: >750 € D…" at bounding box center [1069, 354] width 246 height 594
click at [532, 175] on span "Limit: >750 €" at bounding box center [1112, 177] width 46 height 9
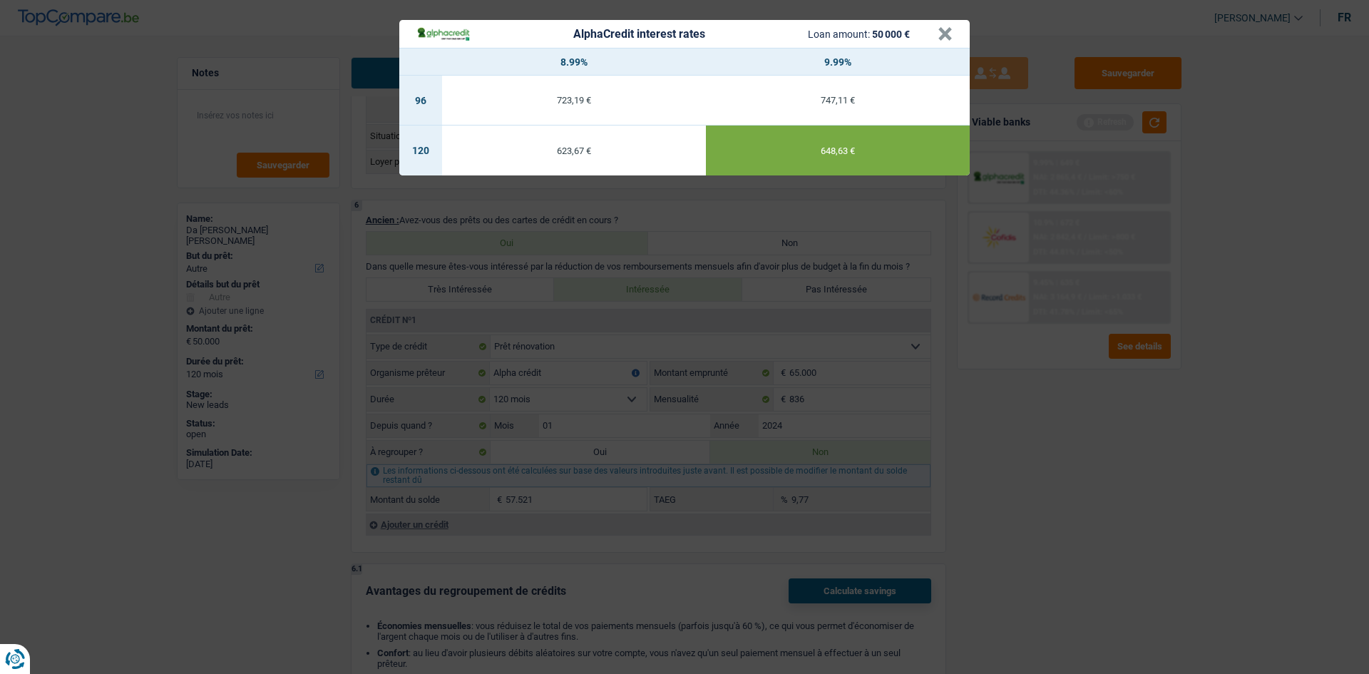
click at [532, 259] on div "AlphaCredit interest rates Loan amount: 50 000 € × 8.99% 9.99% 96 723,19 € 747,…" at bounding box center [684, 337] width 1369 height 674
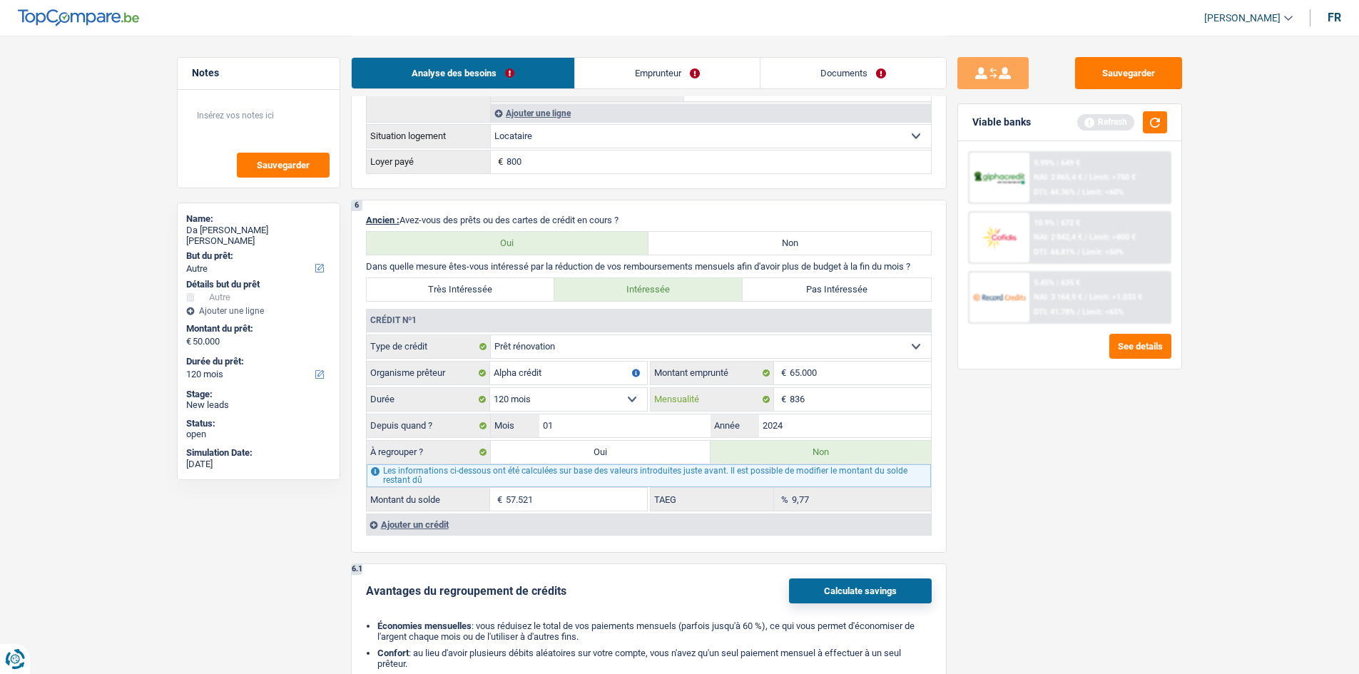
click at [532, 259] on input "836" at bounding box center [860, 399] width 141 height 23
click at [532, 259] on select "Carte ou ouverture de crédit Prêt hypothécaire Vente à tempérament Prêt à tempé…" at bounding box center [711, 346] width 440 height 23
click at [532, 259] on div "Sauvegarder Viable banks Refresh 9.99% | 649 € NAI: 2 865,4 € / Limit: >750 € D…" at bounding box center [1069, 354] width 246 height 594
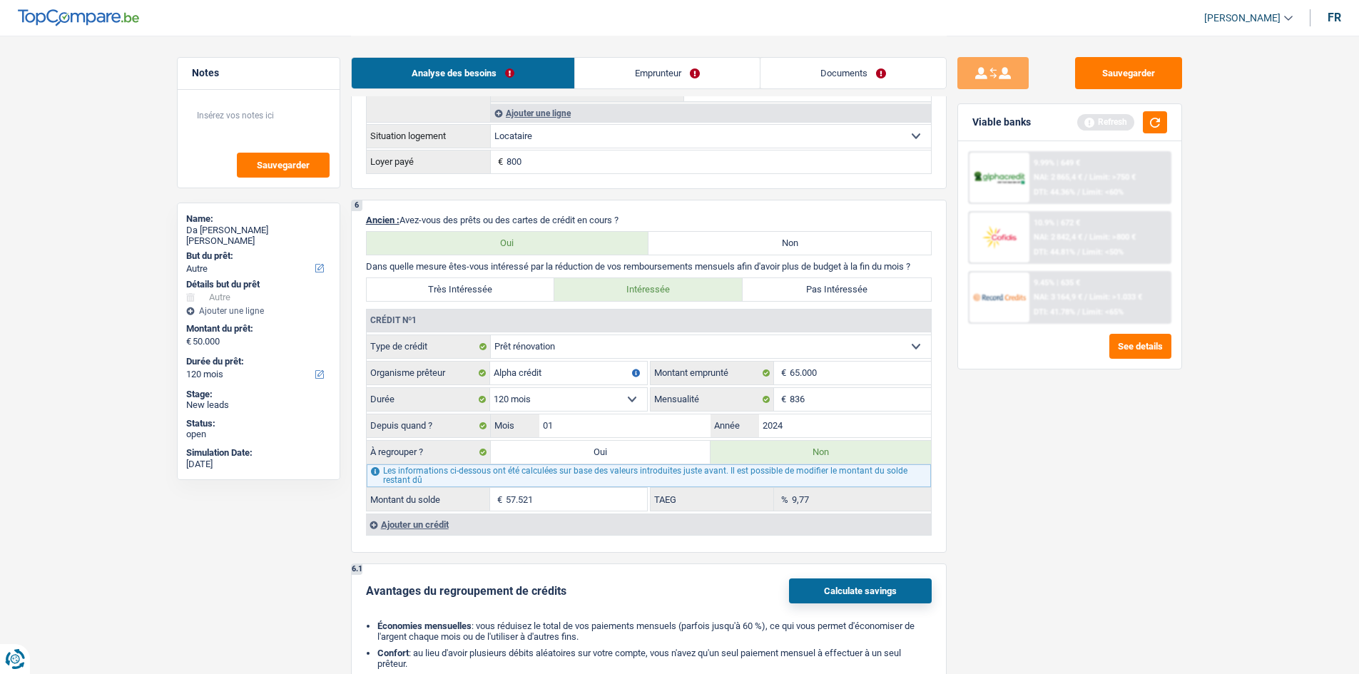
click at [532, 259] on select "Carte ou ouverture de crédit Prêt hypothécaire Vente à tempérament Prêt à tempé…" at bounding box center [711, 346] width 440 height 23
select select "personalLoan"
select select
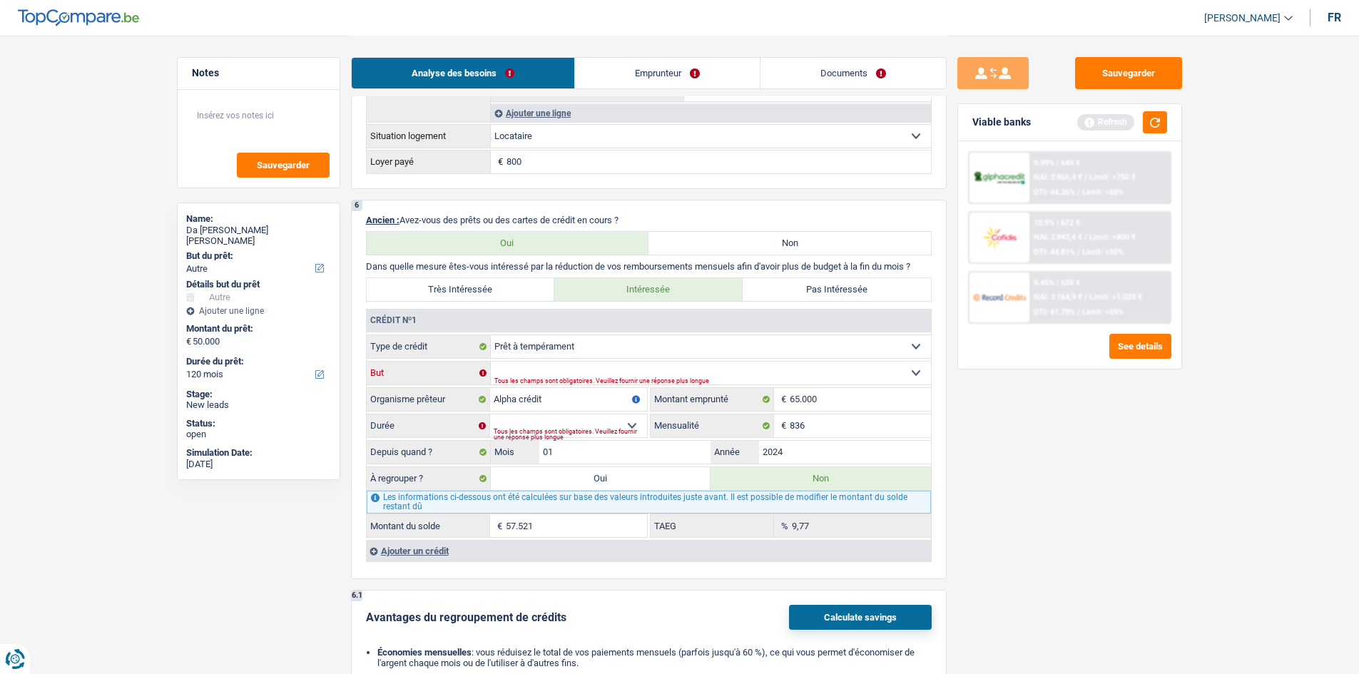
click at [532, 259] on select "Confort maison: meubles, textile, peinture, électroménager, outillage non-profe…" at bounding box center [711, 373] width 440 height 23
select select "smallWorks"
click at [491, 259] on select "Confort maison: meubles, textile, peinture, électroménager, outillage non-profe…" at bounding box center [711, 373] width 440 height 23
drag, startPoint x: 507, startPoint y: 422, endPoint x: 542, endPoint y: 434, distance: 37.2
click at [507, 259] on select "12 mois 18 mois 24 mois 30 mois 36 mois 42 mois 48 mois 60 mois 72 mois 84 mois…" at bounding box center [568, 425] width 157 height 23
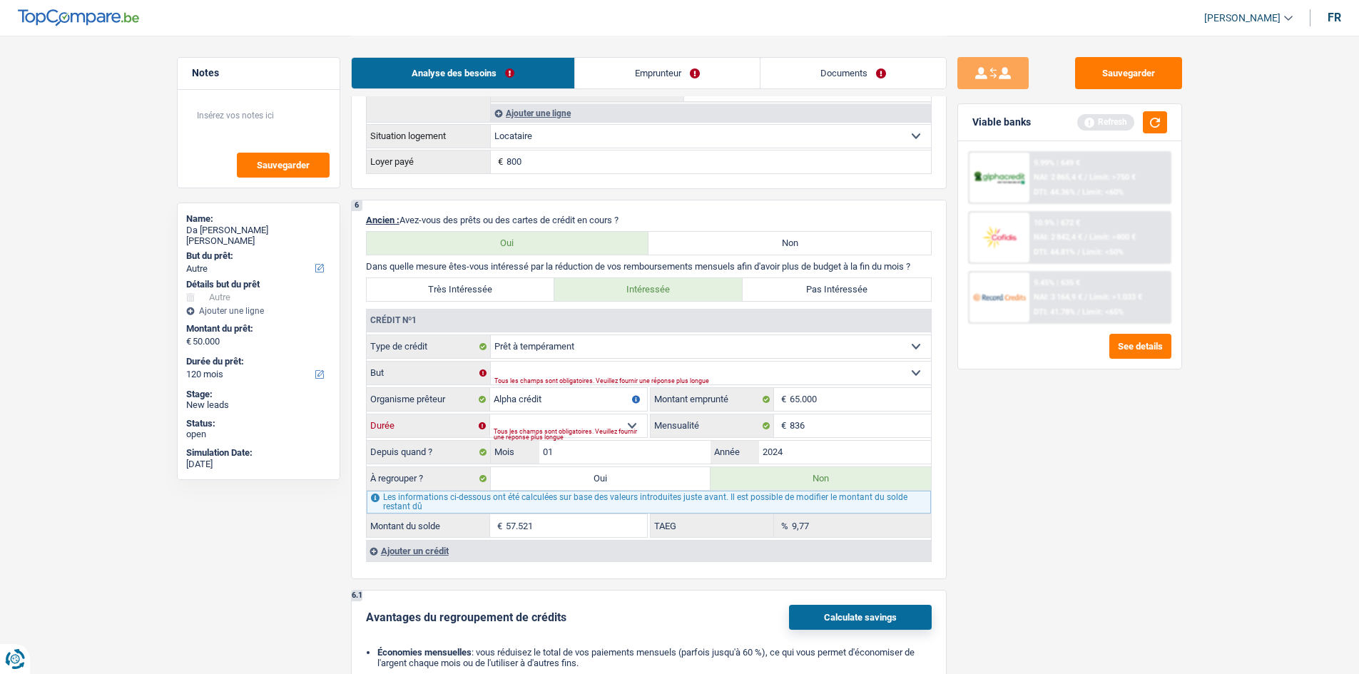
select select "120"
click at [490, 259] on select "12 mois 18 mois 24 mois 30 mois 36 mois 42 mois 48 mois 60 mois 72 mois 84 mois…" at bounding box center [568, 425] width 157 height 23
drag, startPoint x: 1133, startPoint y: 477, endPoint x: 1118, endPoint y: 475, distance: 14.4
click at [532, 259] on div "Sauvegarder Viable banks Refresh 9.99% | 649 € NAI: 2 865,4 € / Limit: >750 € D…" at bounding box center [1069, 354] width 246 height 594
click at [532, 259] on label "Oui" at bounding box center [601, 478] width 220 height 23
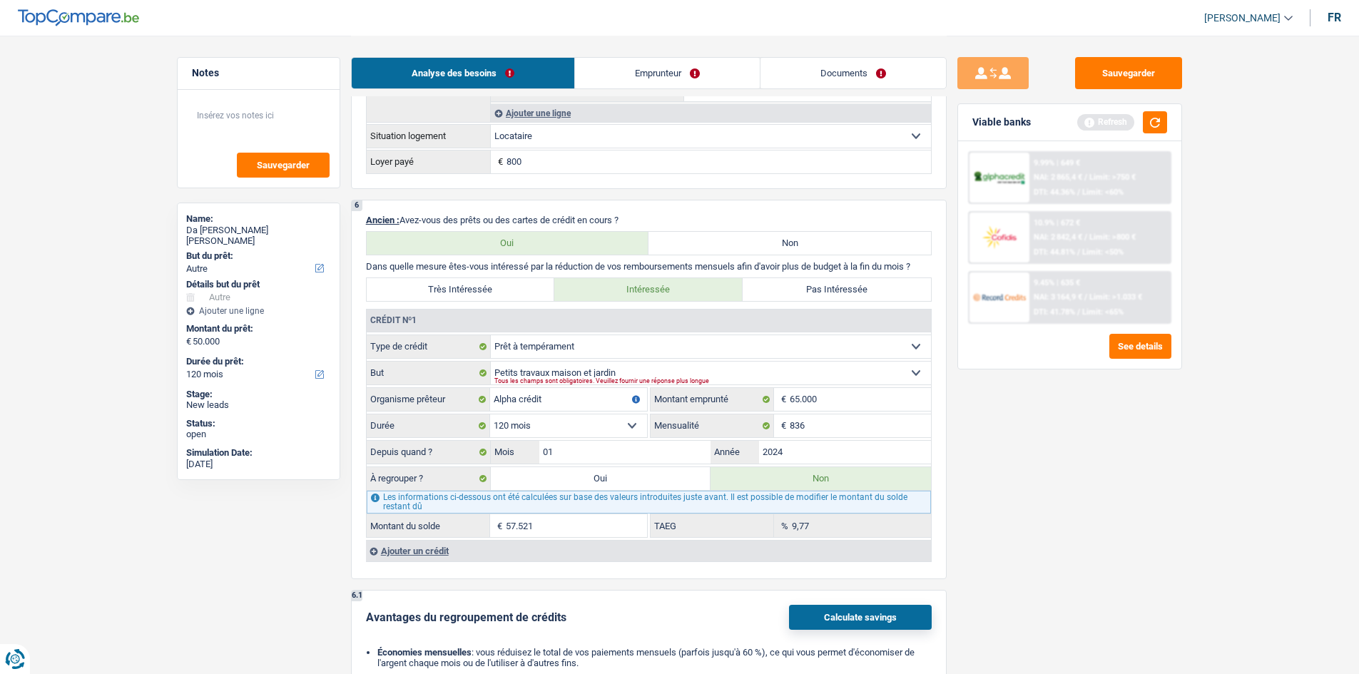
click at [532, 259] on input "Oui" at bounding box center [601, 478] width 220 height 23
radio input "true"
type input "107.521"
select select "144"
type input "57.521"
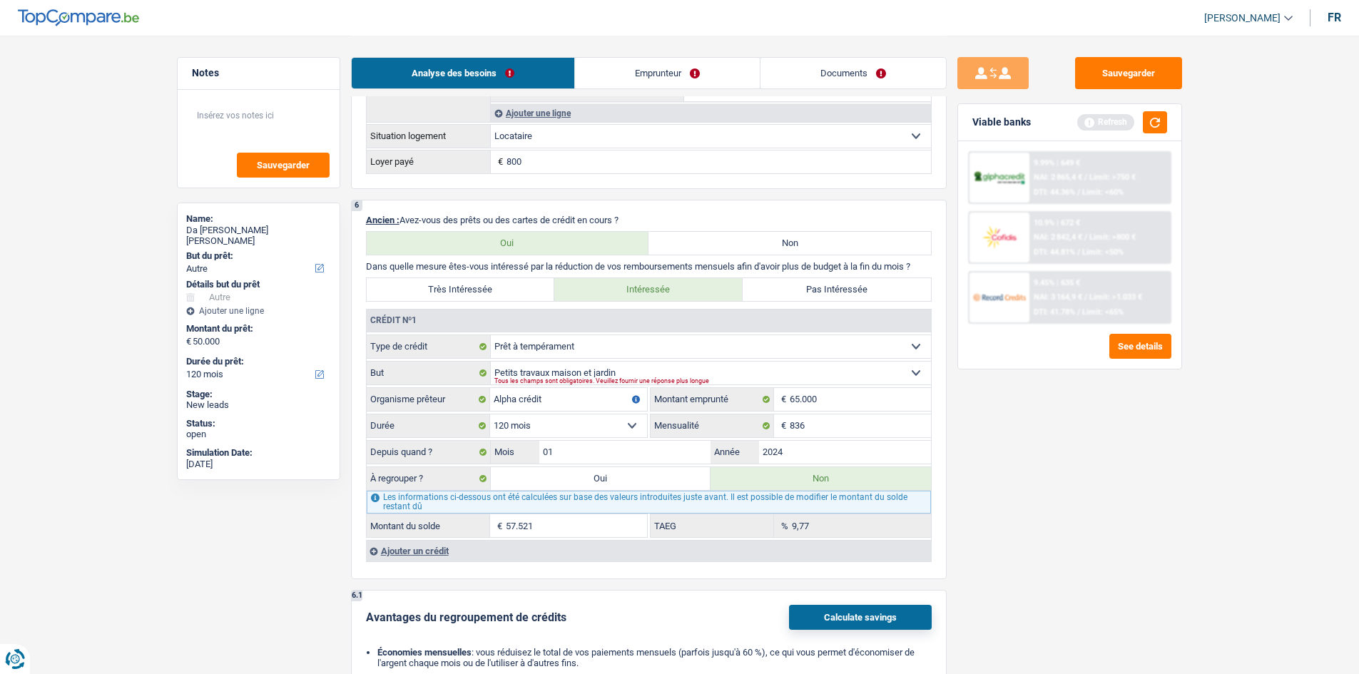
select select
select select "144"
radio input "false"
type input "57.521"
select select
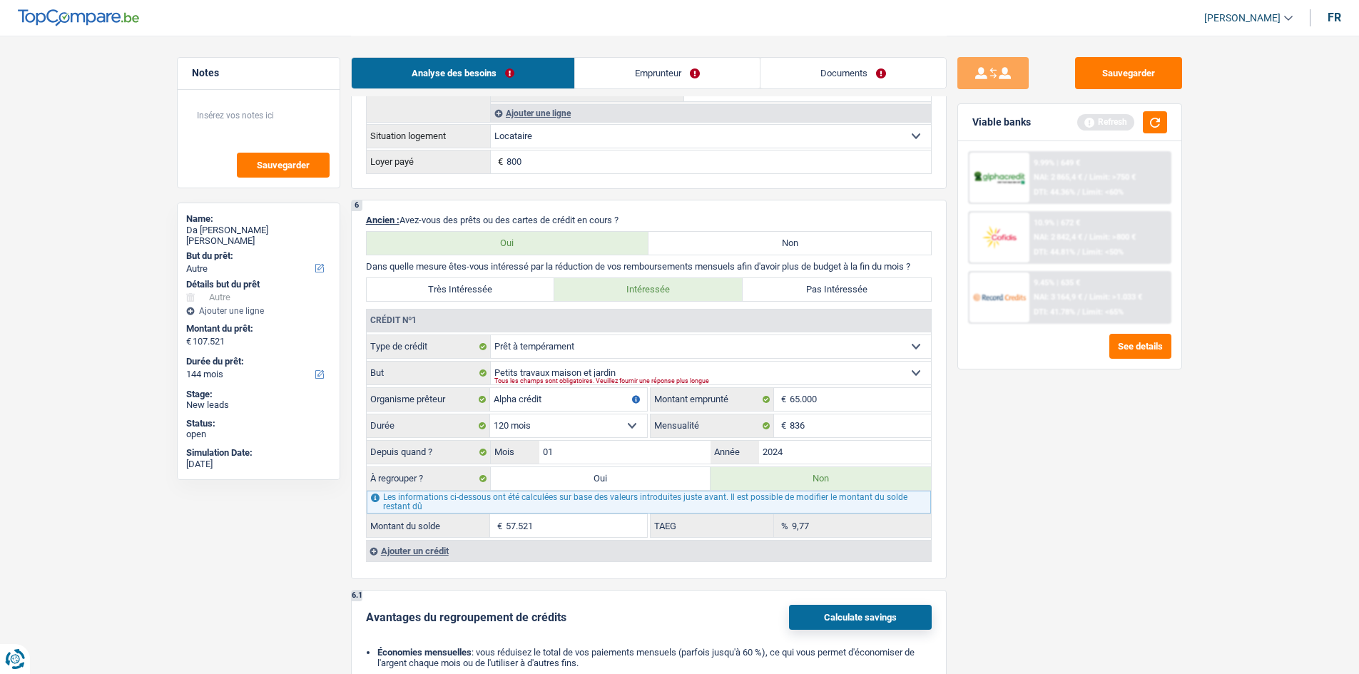
select select "144"
select select "refinancing"
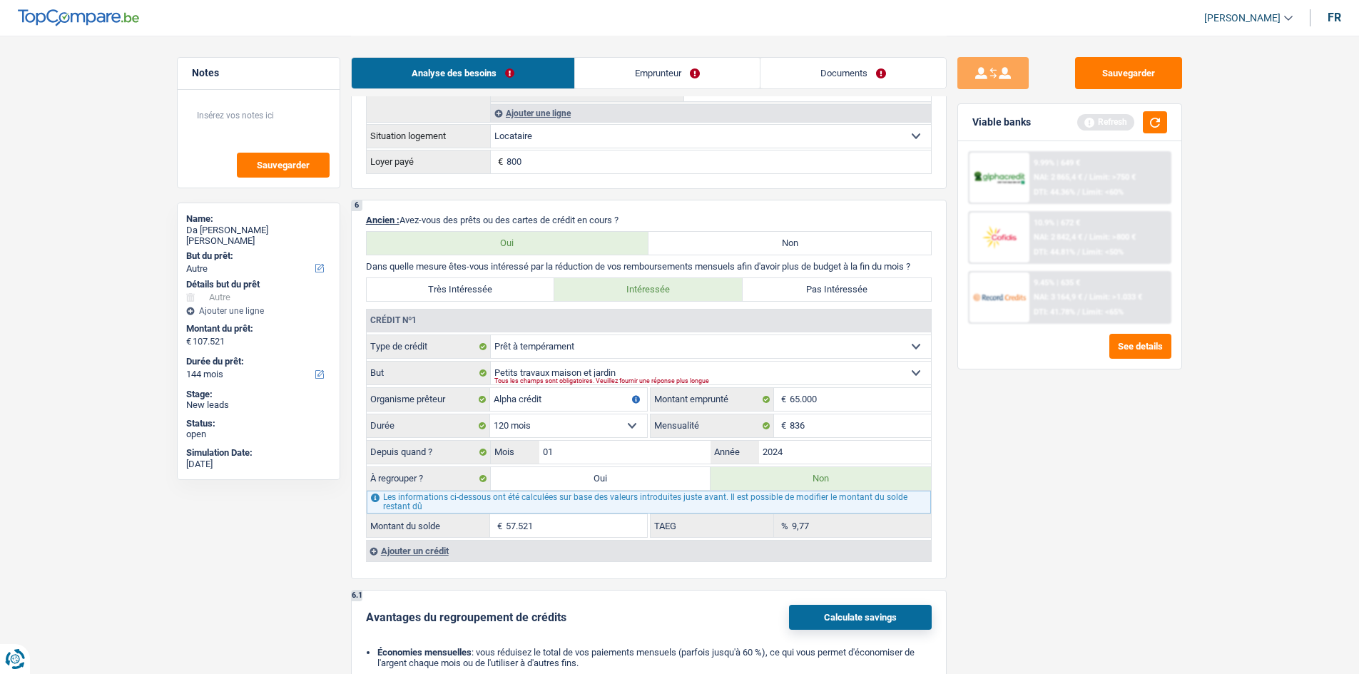
select select "refinancing"
select select "other"
select select "yes"
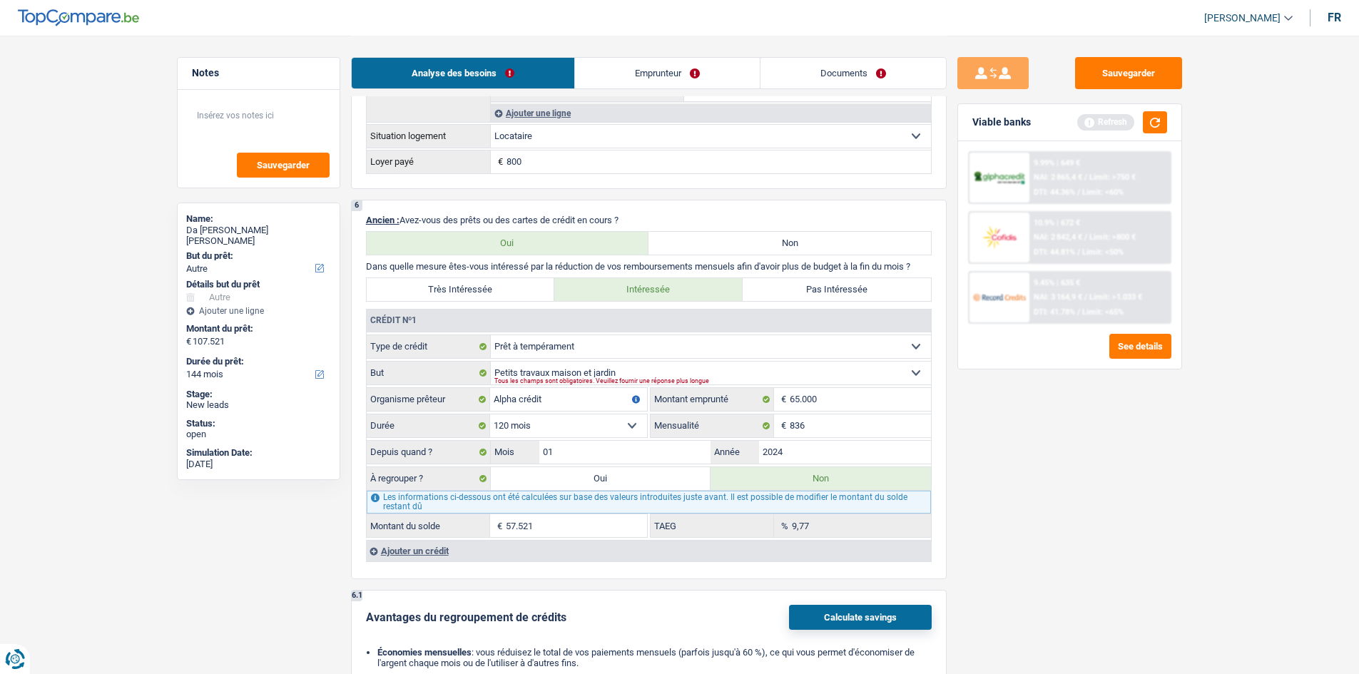
select select "other"
select select "yes"
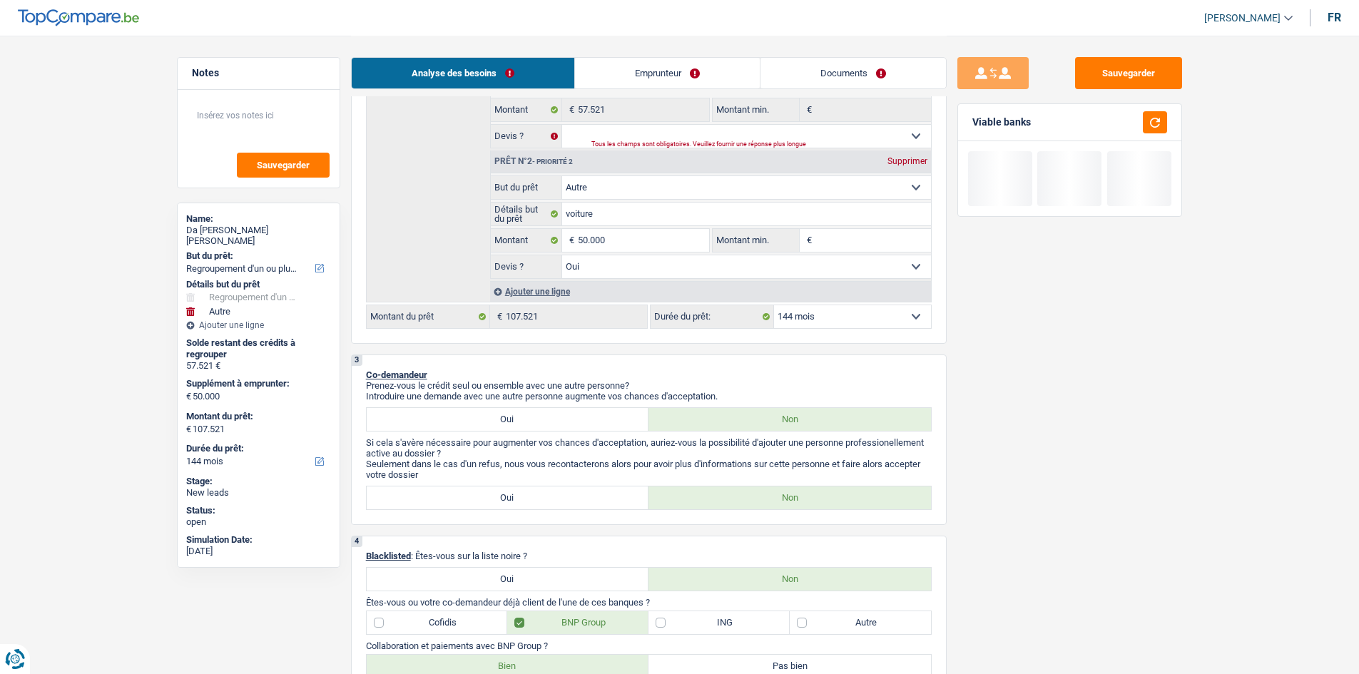
scroll to position [117, 0]
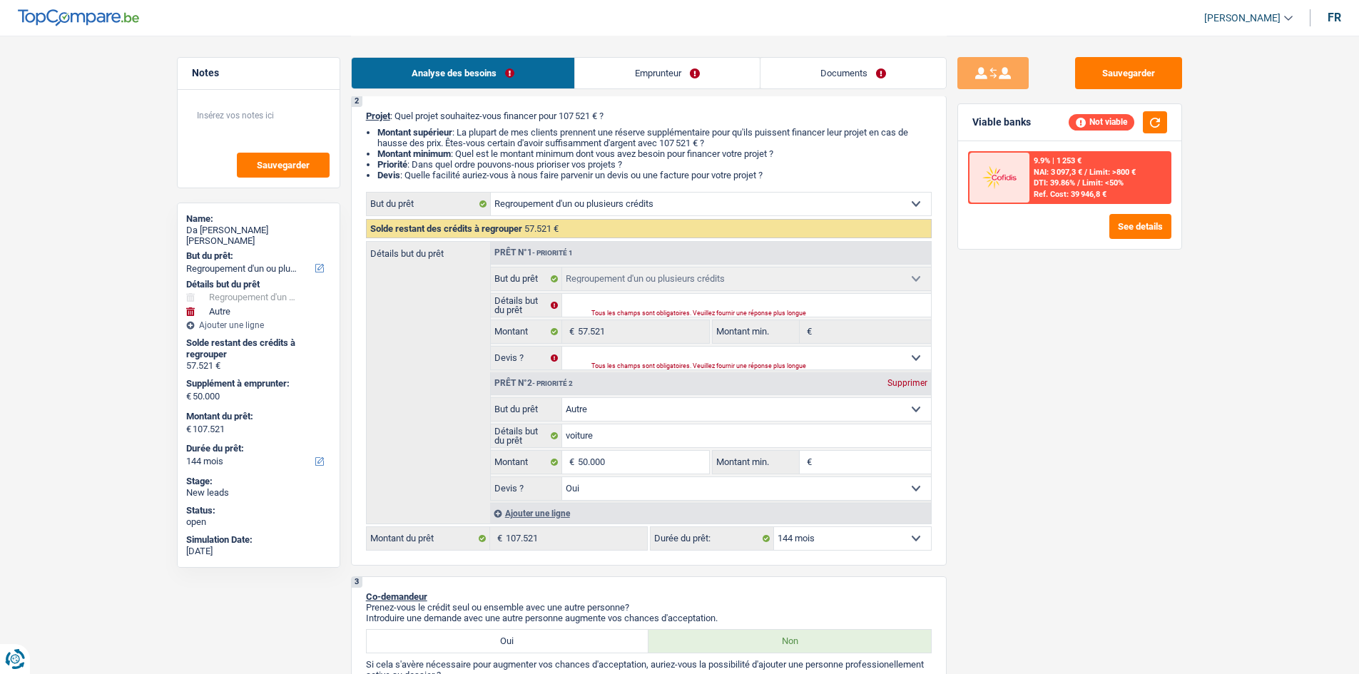
drag, startPoint x: 838, startPoint y: 536, endPoint x: 833, endPoint y: 543, distance: 8.7
click at [532, 259] on select "12 mois 18 mois 24 mois 30 mois 36 mois 42 mois 48 mois 60 mois 72 mois 84 mois…" at bounding box center [852, 538] width 157 height 23
select select "120"
click at [532, 259] on select "12 mois 18 mois 24 mois 30 mois 36 mois 42 mois 48 mois 60 mois 72 mois 84 mois…" at bounding box center [852, 538] width 157 height 23
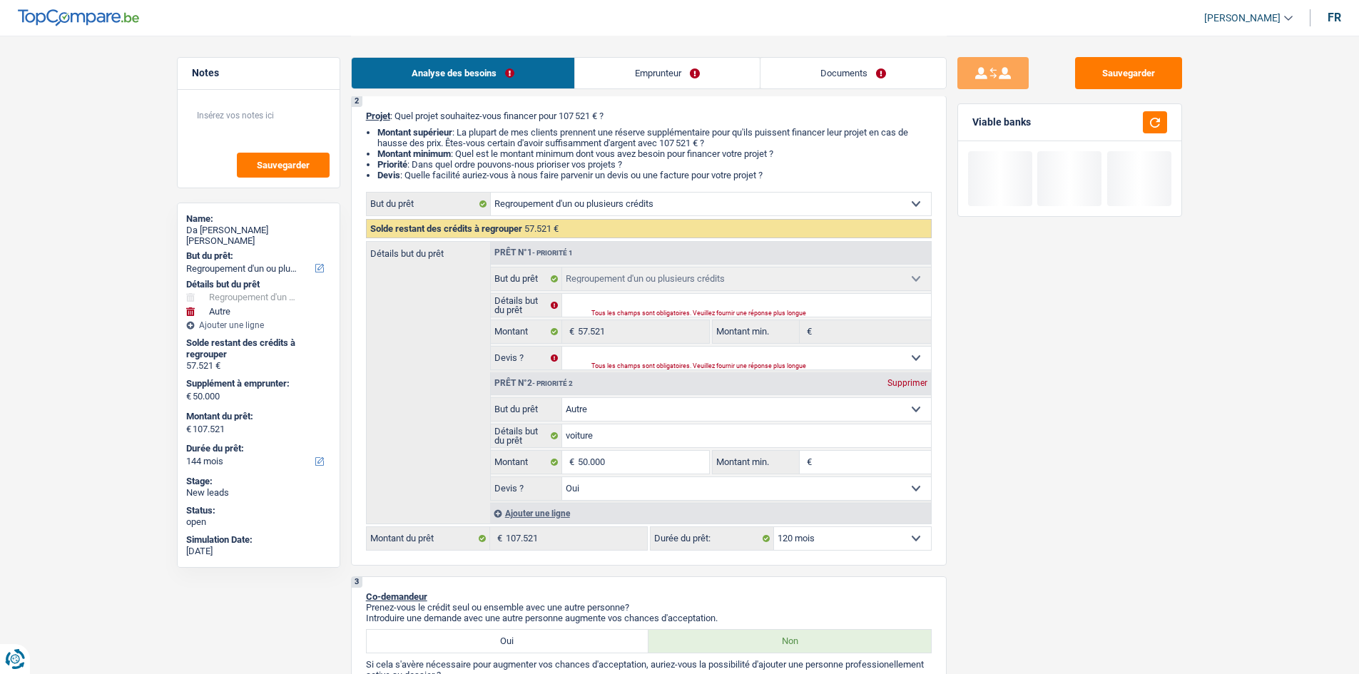
select select "120"
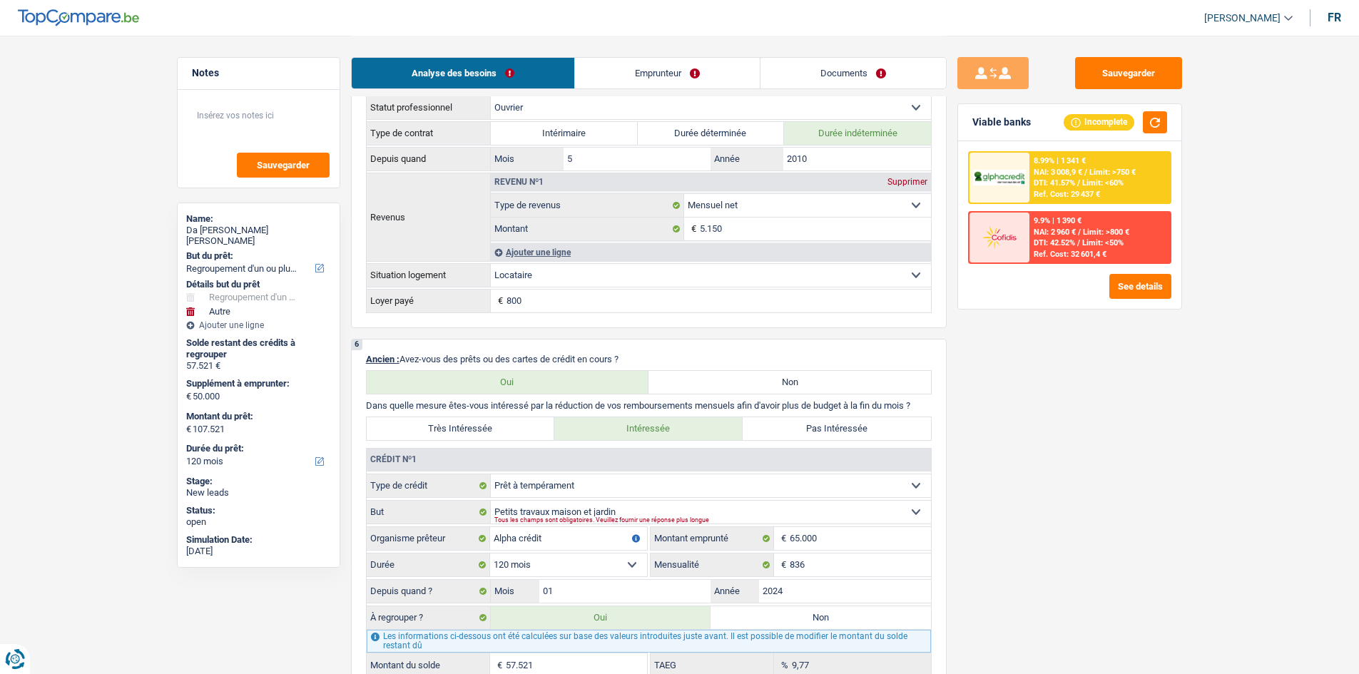
scroll to position [1141, 0]
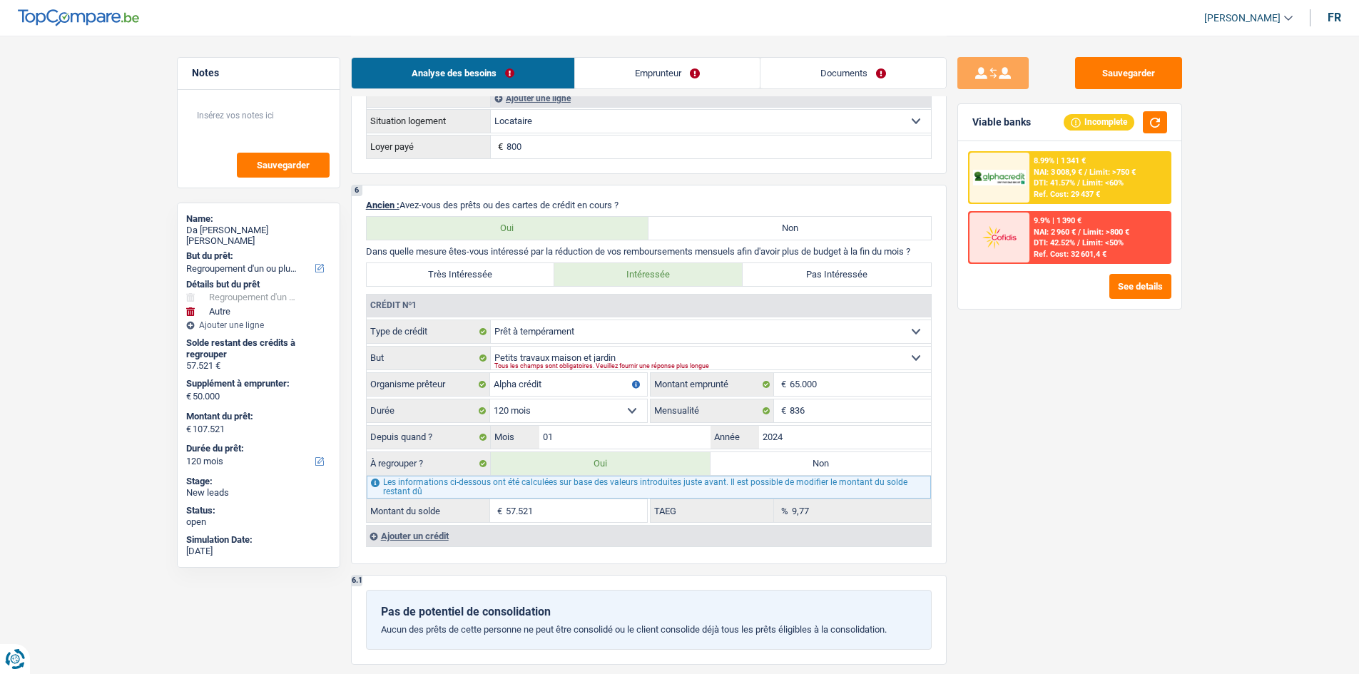
click at [532, 259] on label "Non" at bounding box center [820, 463] width 220 height 23
click at [532, 259] on input "Non" at bounding box center [820, 463] width 220 height 23
radio input "true"
select select "other"
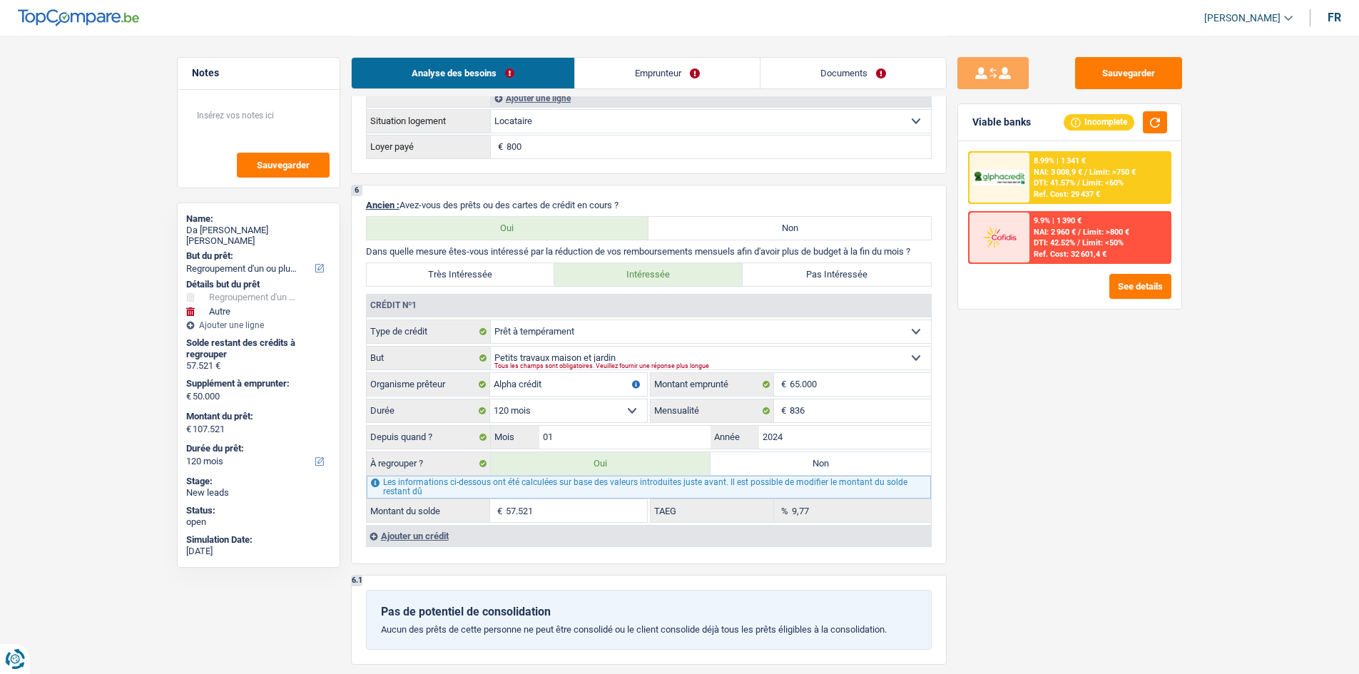
select select "144"
select select "other"
type input "voiture"
type input "50.000"
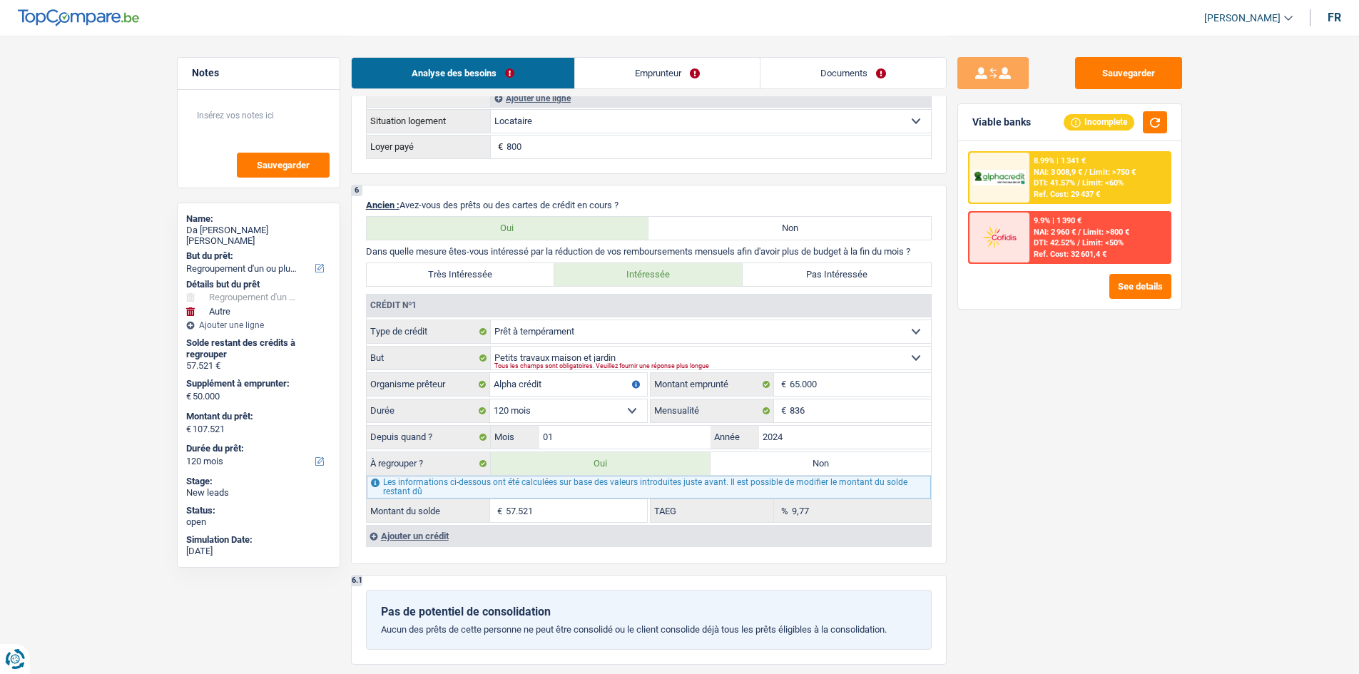
select select "yes"
select select "144"
radio input "false"
select select "other"
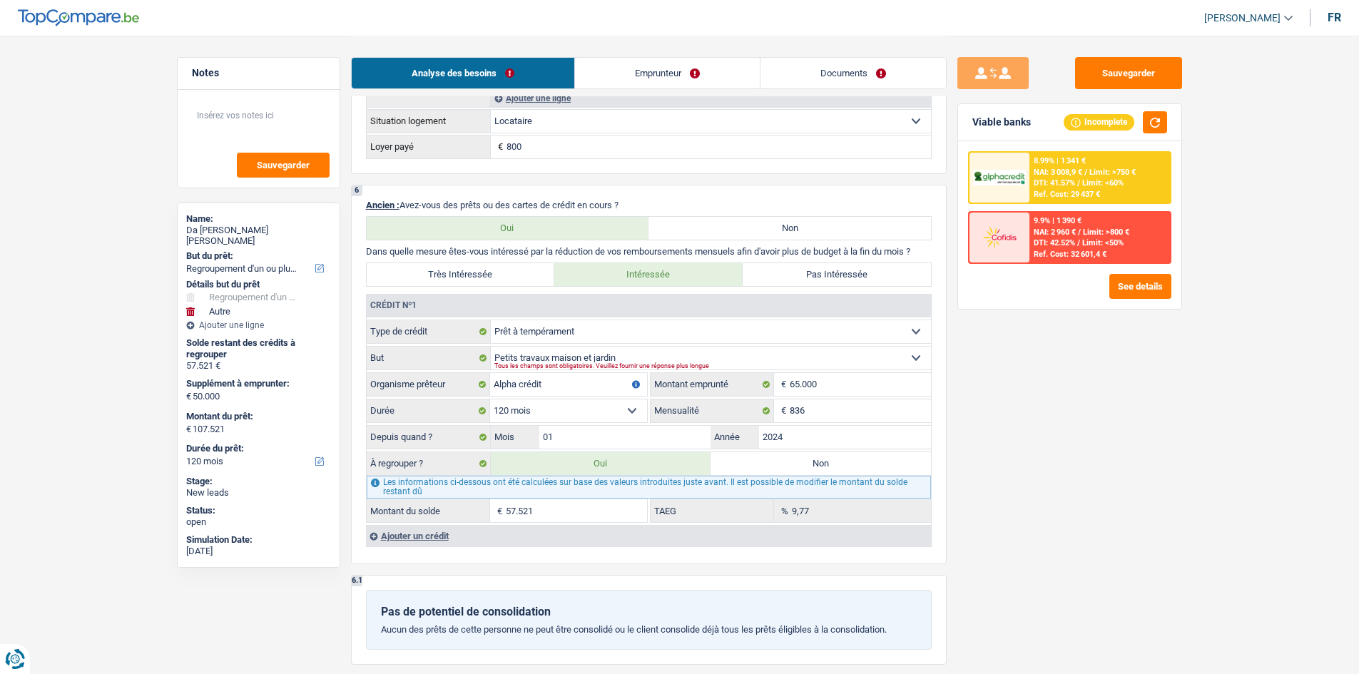
type input "voiture"
type input "50.000"
select select "yes"
select select "144"
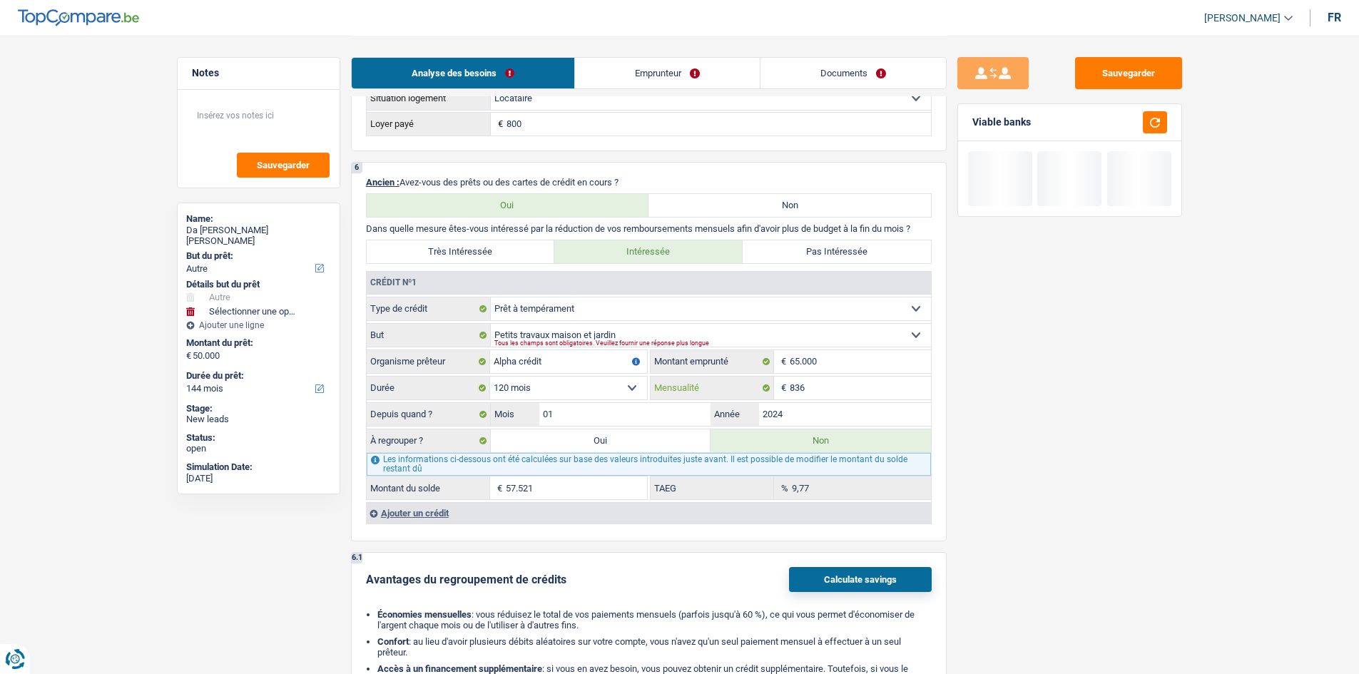
click at [532, 259] on input "836" at bounding box center [860, 388] width 141 height 23
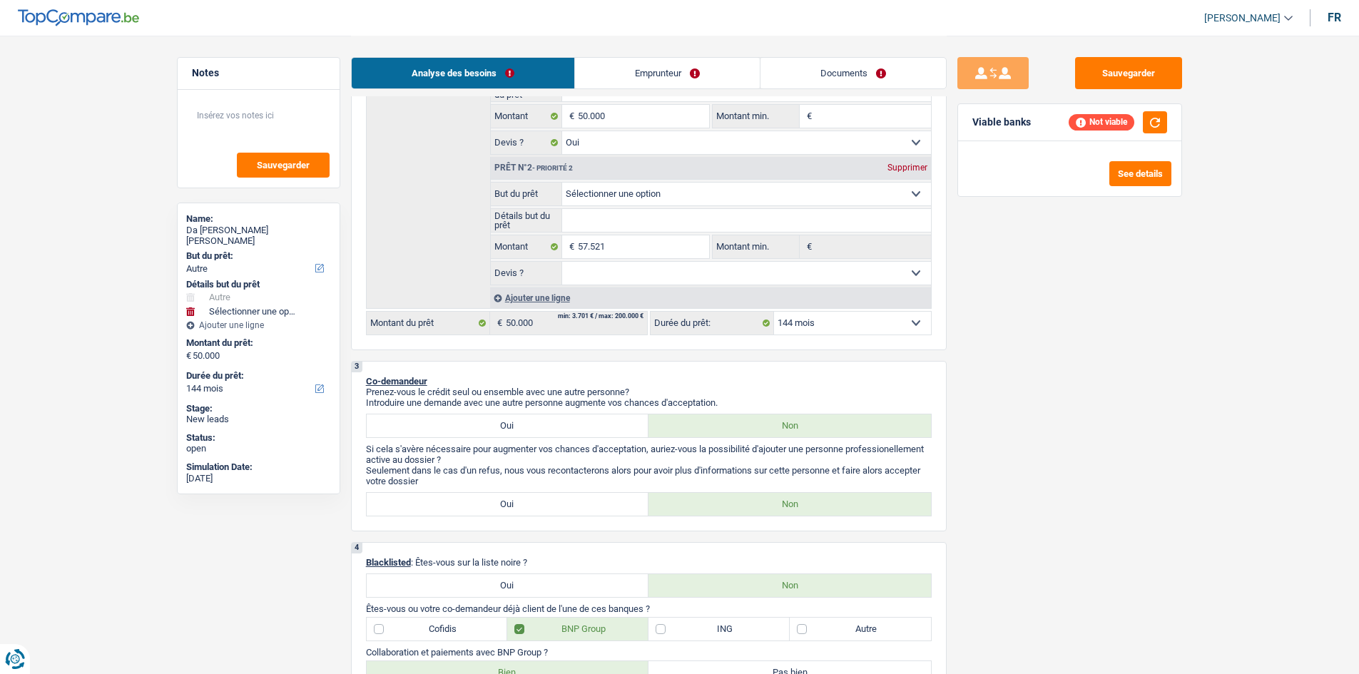
scroll to position [285, 0]
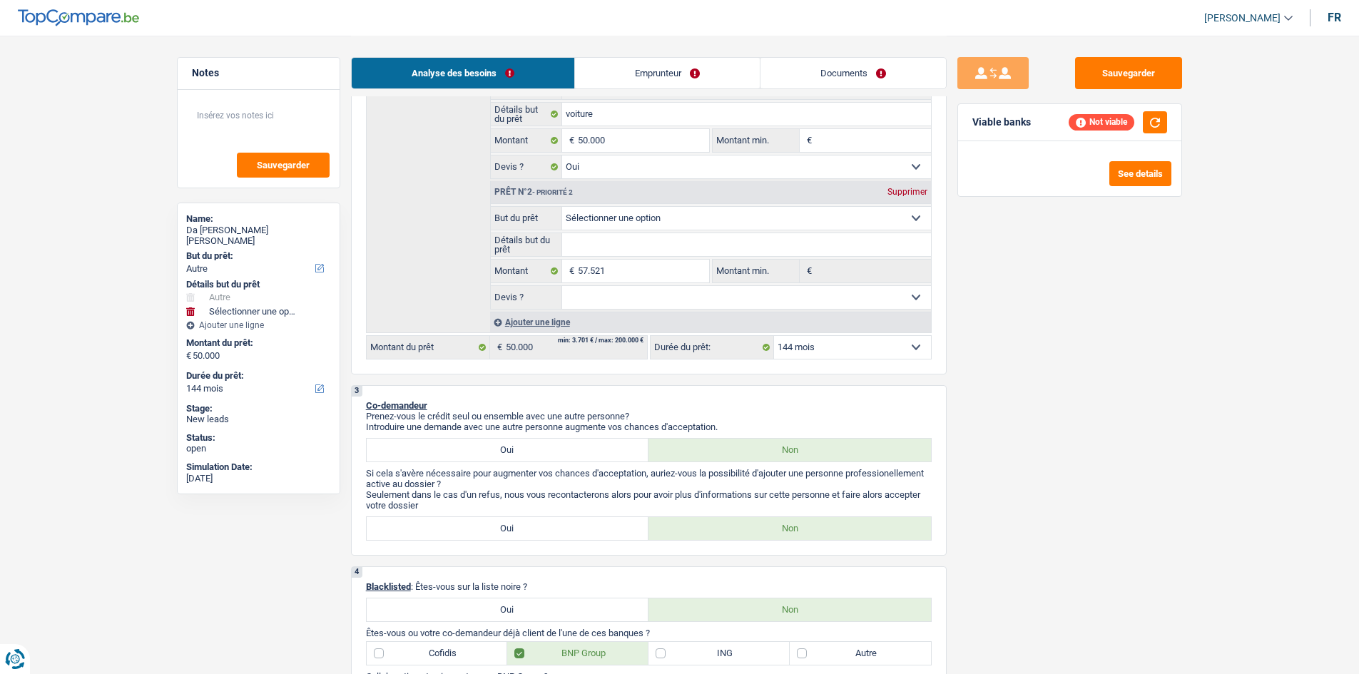
click at [532, 197] on div "Prêt n°2 - Priorité 2 Supprimer" at bounding box center [711, 192] width 440 height 23
click at [532, 181] on div "Prêt n°2 - Priorité 2 Supprimer" at bounding box center [711, 192] width 440 height 23
click at [532, 196] on div "Supprimer" at bounding box center [907, 192] width 47 height 9
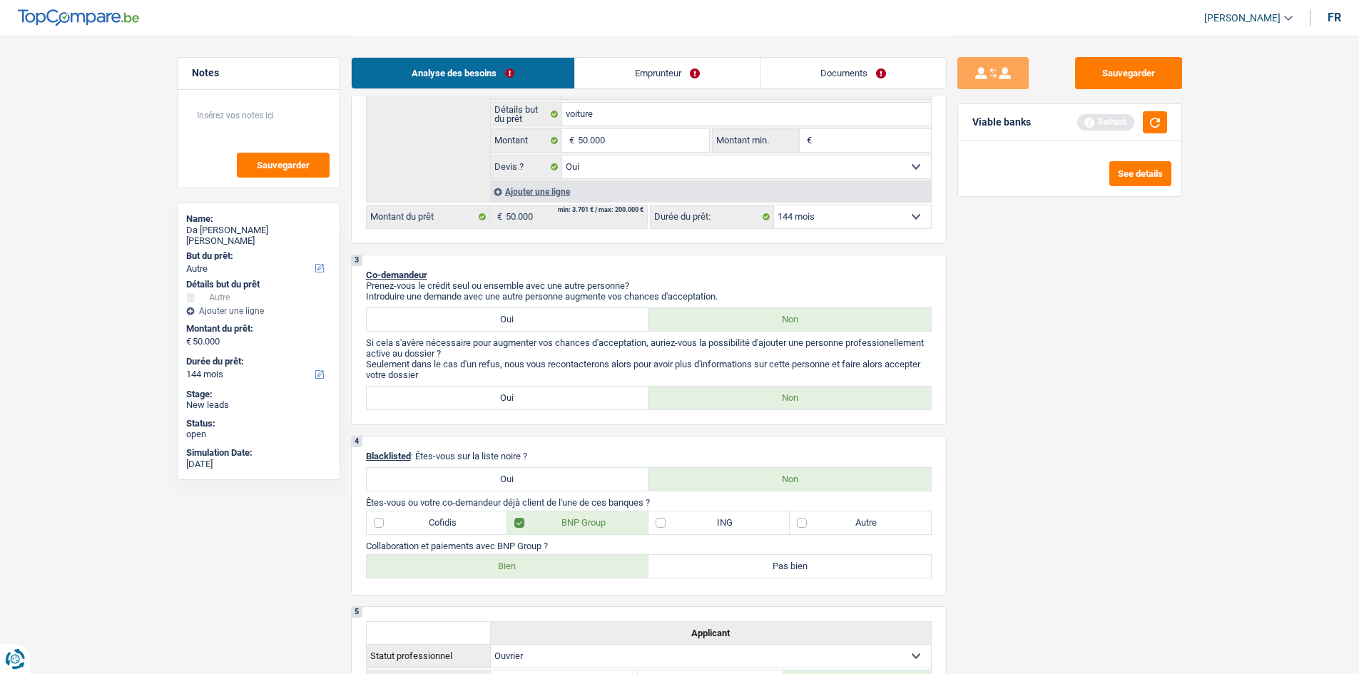
click at [532, 218] on select "12 mois 18 mois 24 mois 30 mois 36 mois 42 mois 48 mois 60 mois 72 mois 84 mois…" at bounding box center [852, 216] width 157 height 23
select select "120"
click at [532, 205] on select "12 mois 18 mois 24 mois 30 mois 36 mois 42 mois 48 mois 60 mois 72 mois 84 mois…" at bounding box center [852, 216] width 157 height 23
select select "120"
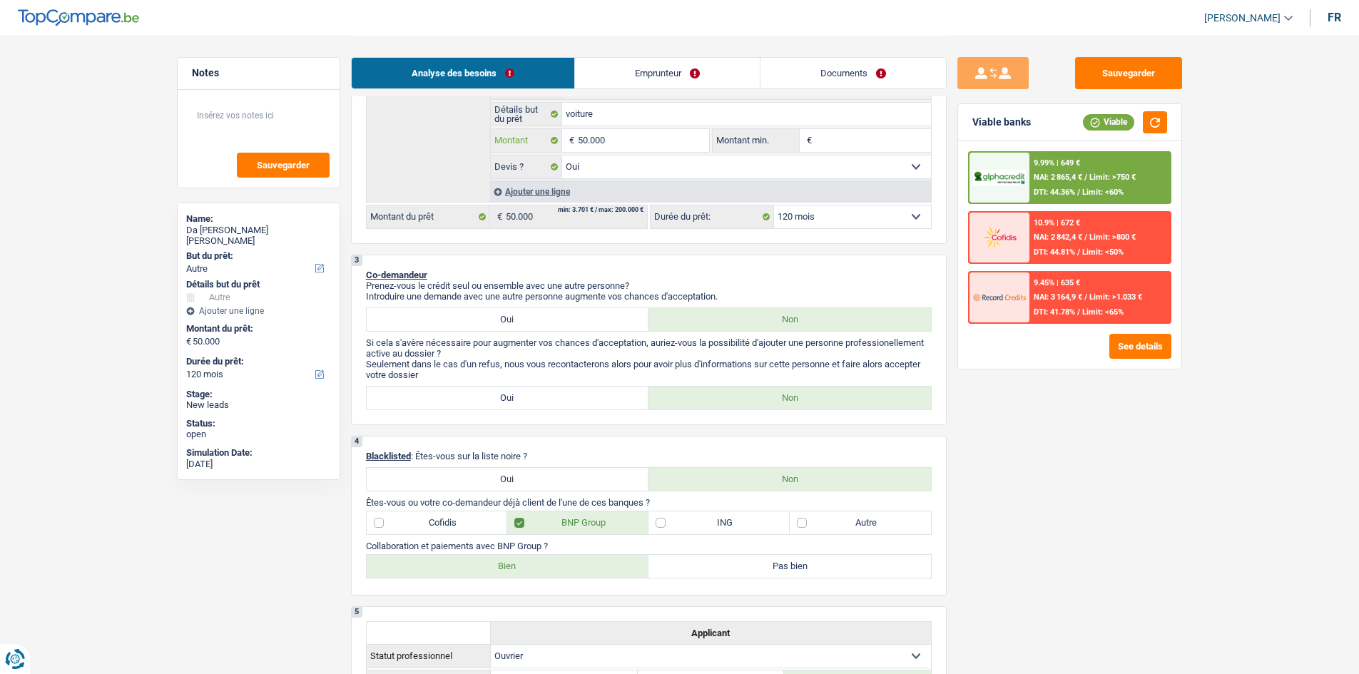
click at [532, 144] on input "50.000" at bounding box center [643, 140] width 131 height 23
click at [532, 182] on span "NAI: 2 865,4 €" at bounding box center [1057, 177] width 48 height 9
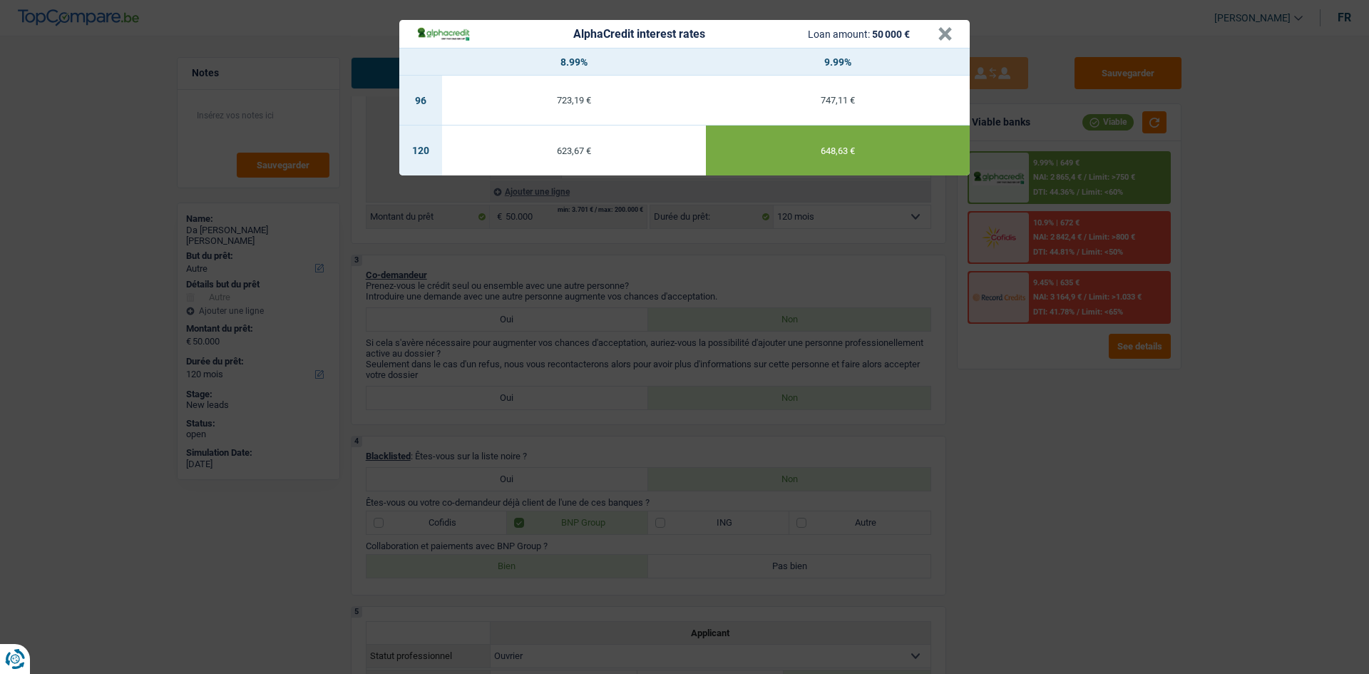
click at [532, 259] on div "AlphaCredit interest rates Loan amount: 50 000 € × 8.99% 9.99% 96 723,19 € 747,…" at bounding box center [684, 337] width 1369 height 674
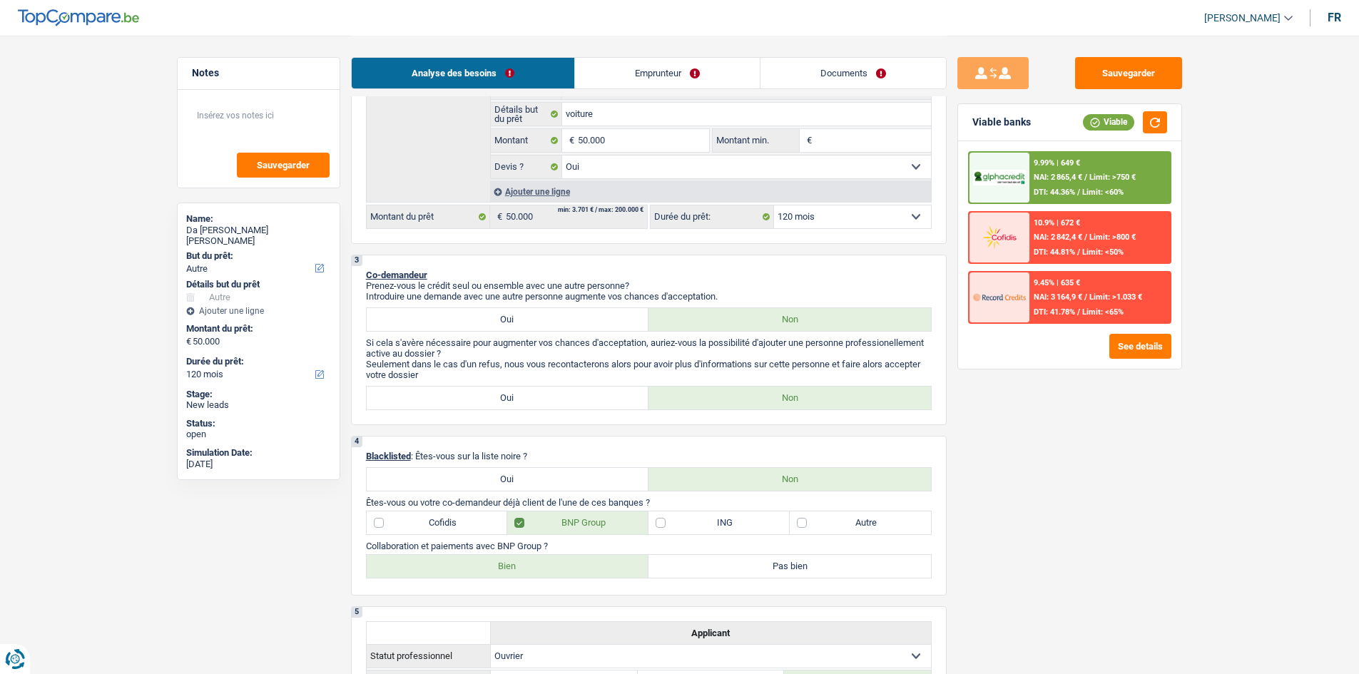
click at [532, 181] on span "NAI: 2 865,4 €" at bounding box center [1057, 177] width 48 height 9
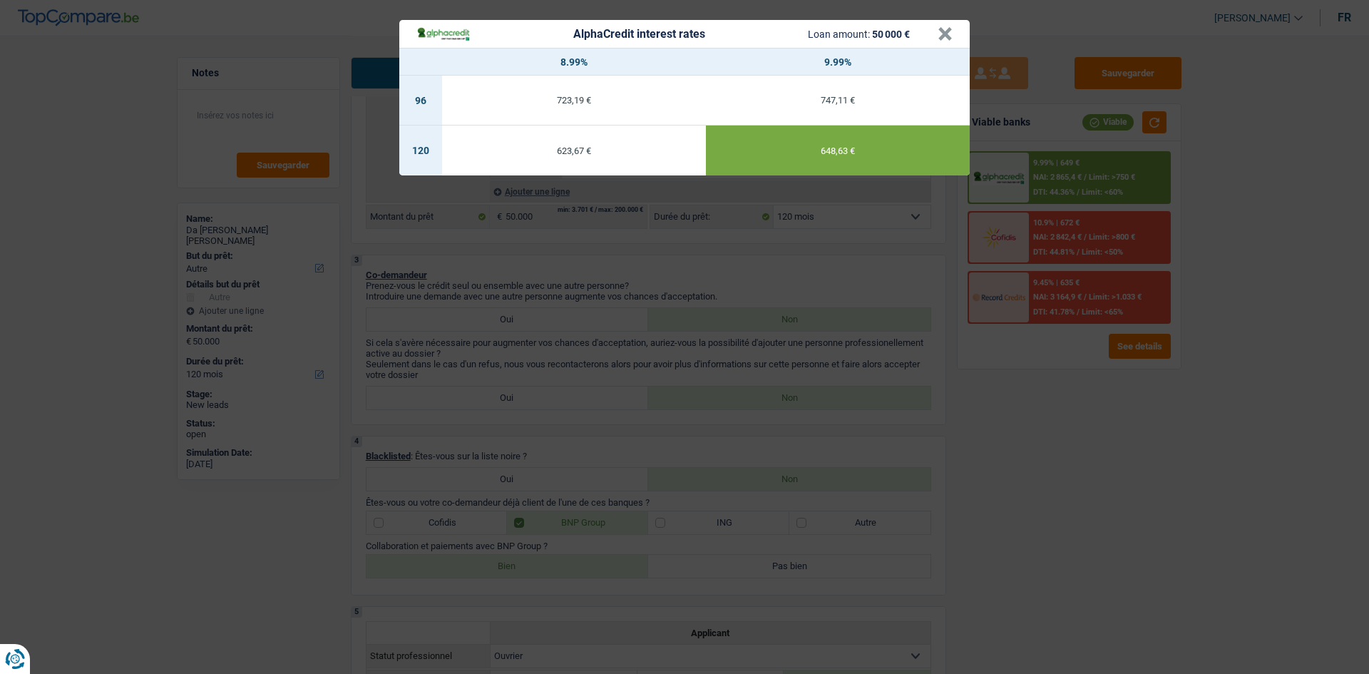
click at [532, 259] on div "AlphaCredit interest rates Loan amount: 50 000 € × 8.99% 9.99% 96 723,19 € 747,…" at bounding box center [684, 337] width 1369 height 674
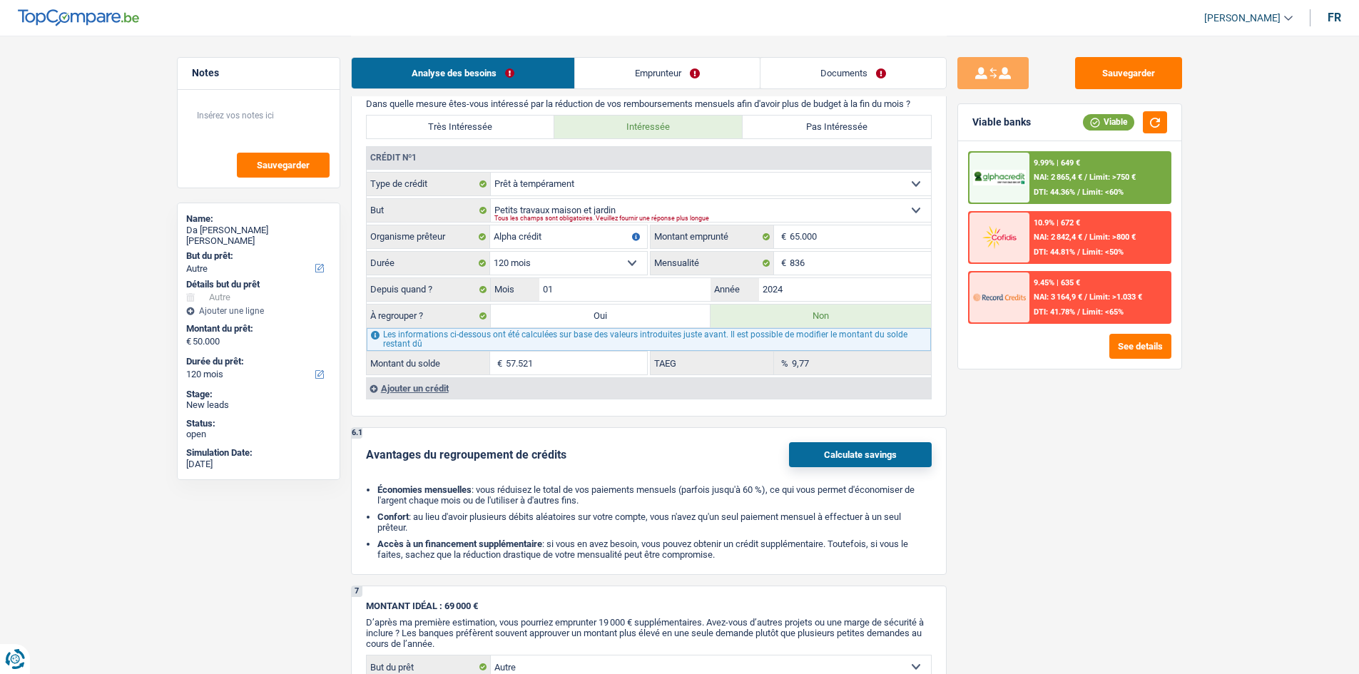
scroll to position [1141, 0]
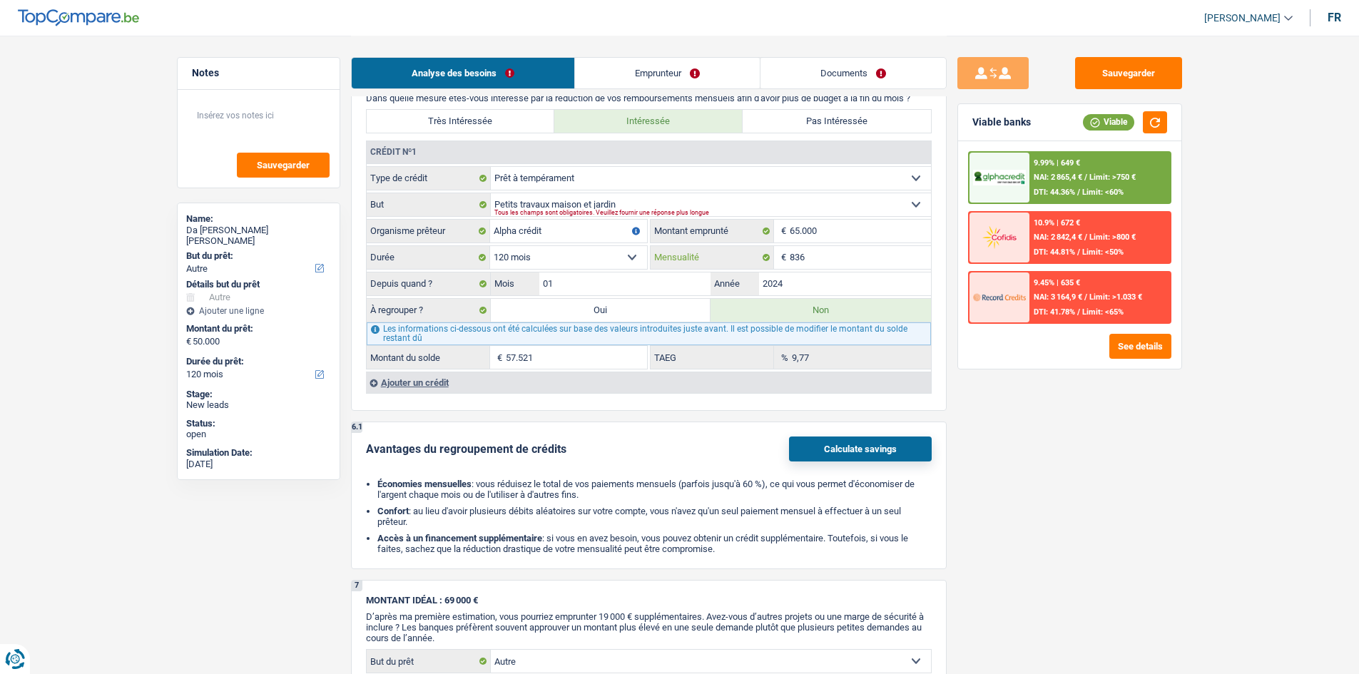
click at [532, 259] on input "836" at bounding box center [860, 257] width 141 height 23
drag, startPoint x: 616, startPoint y: 312, endPoint x: 1227, endPoint y: 451, distance: 626.2
click at [532, 259] on label "Oui" at bounding box center [601, 310] width 220 height 23
click at [532, 259] on input "Oui" at bounding box center [601, 310] width 220 height 23
radio input "true"
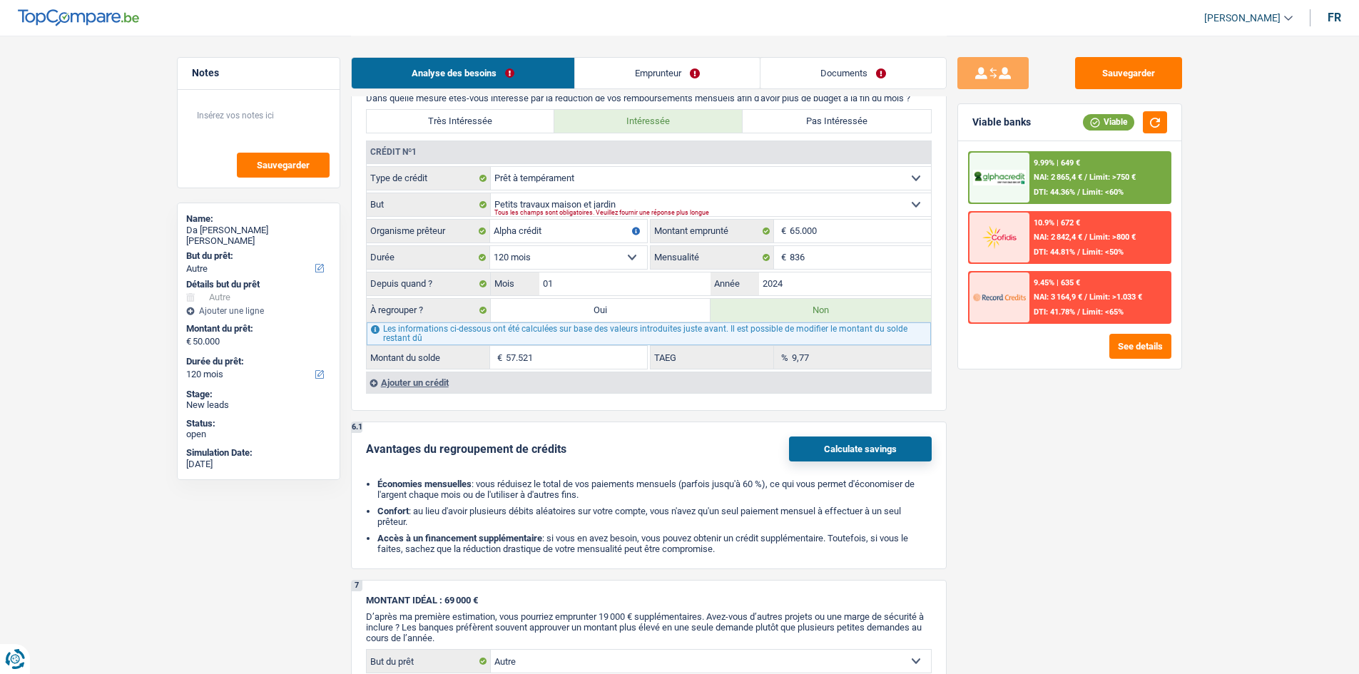
select select "144"
type input "57.521"
select select
select select "144"
radio input "false"
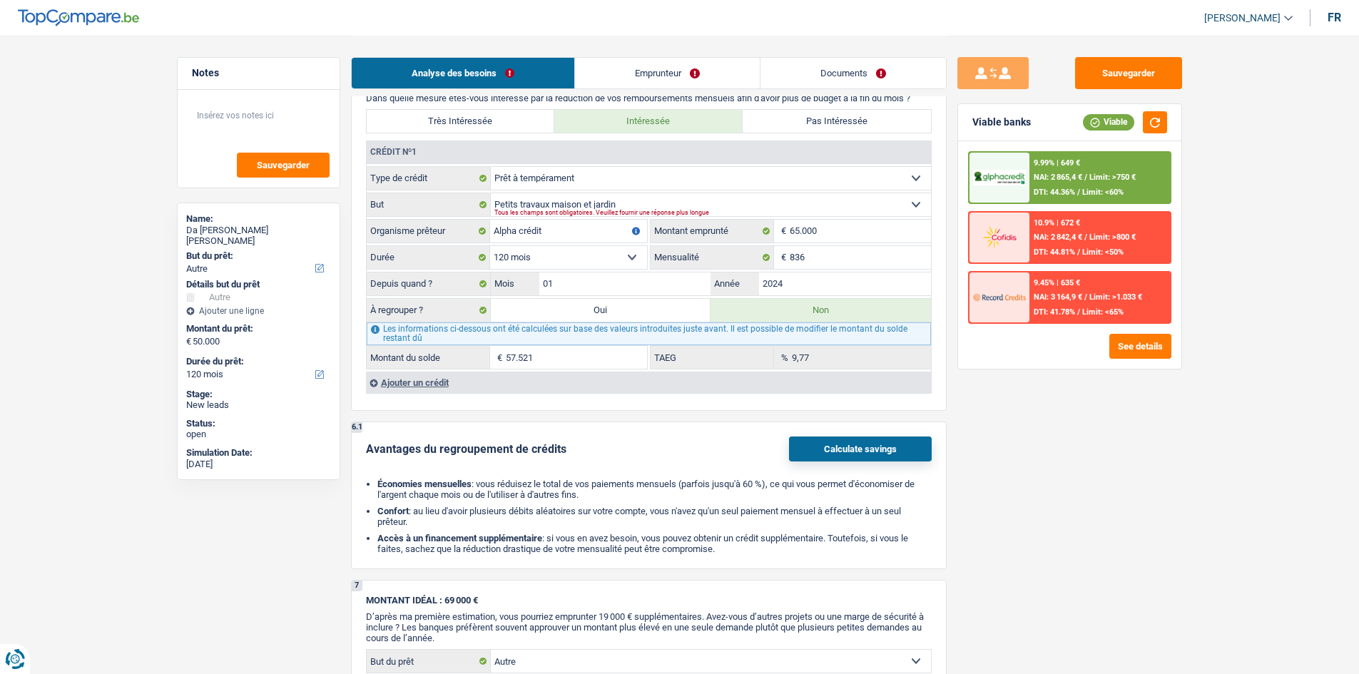
type input "57.521"
select select
select select "144"
type input "107.521"
select select "refinancing"
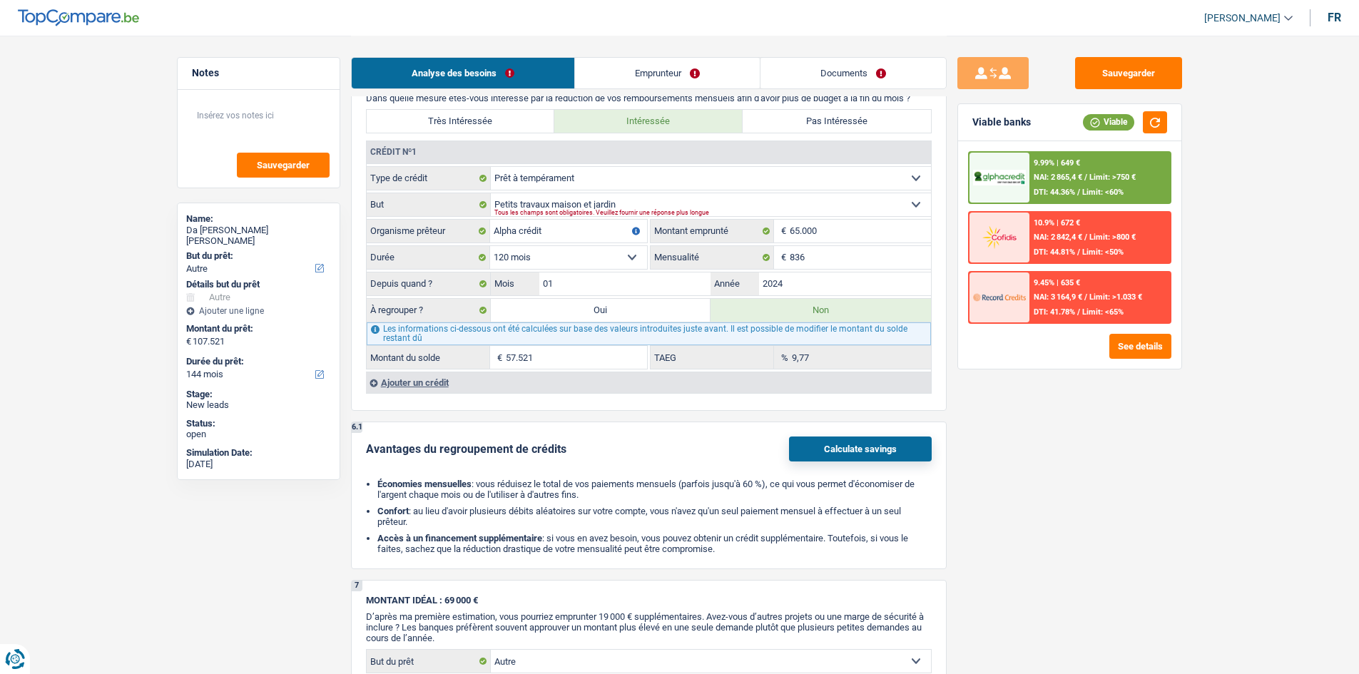
select select "refinancing"
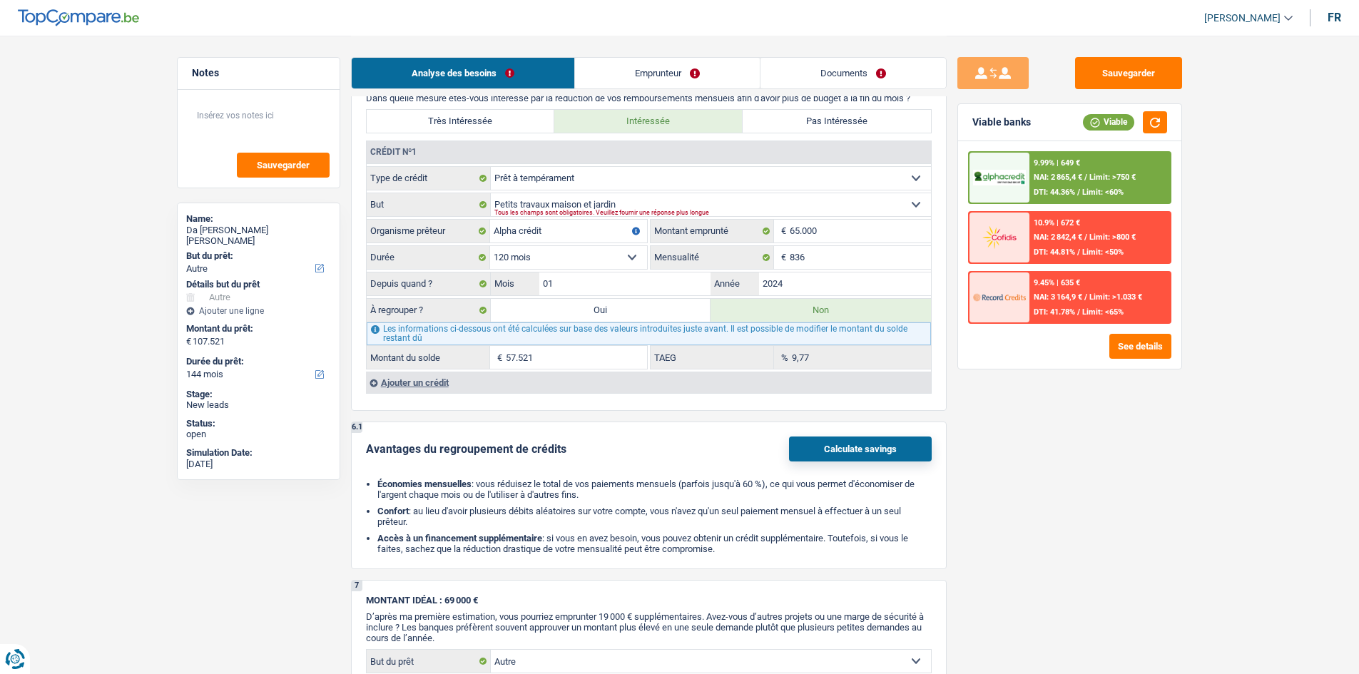
select select "other"
select select "yes"
select select "other"
select select "yes"
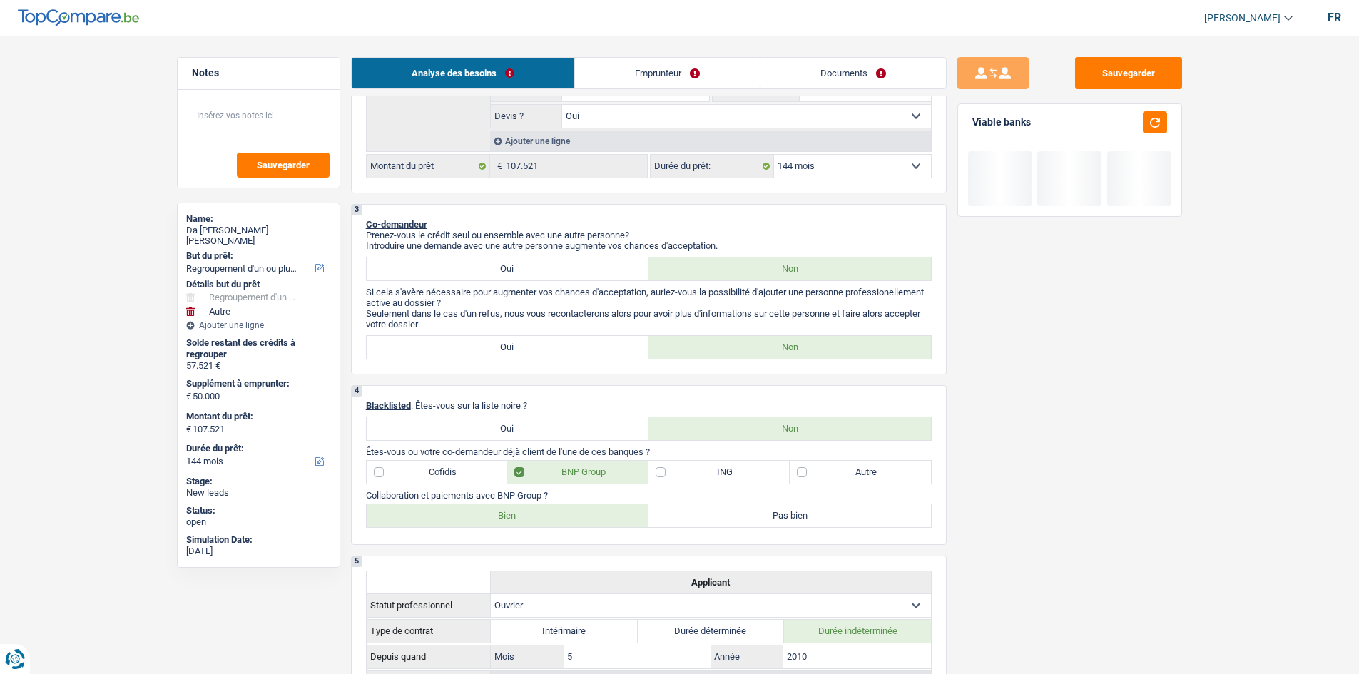
scroll to position [285, 0]
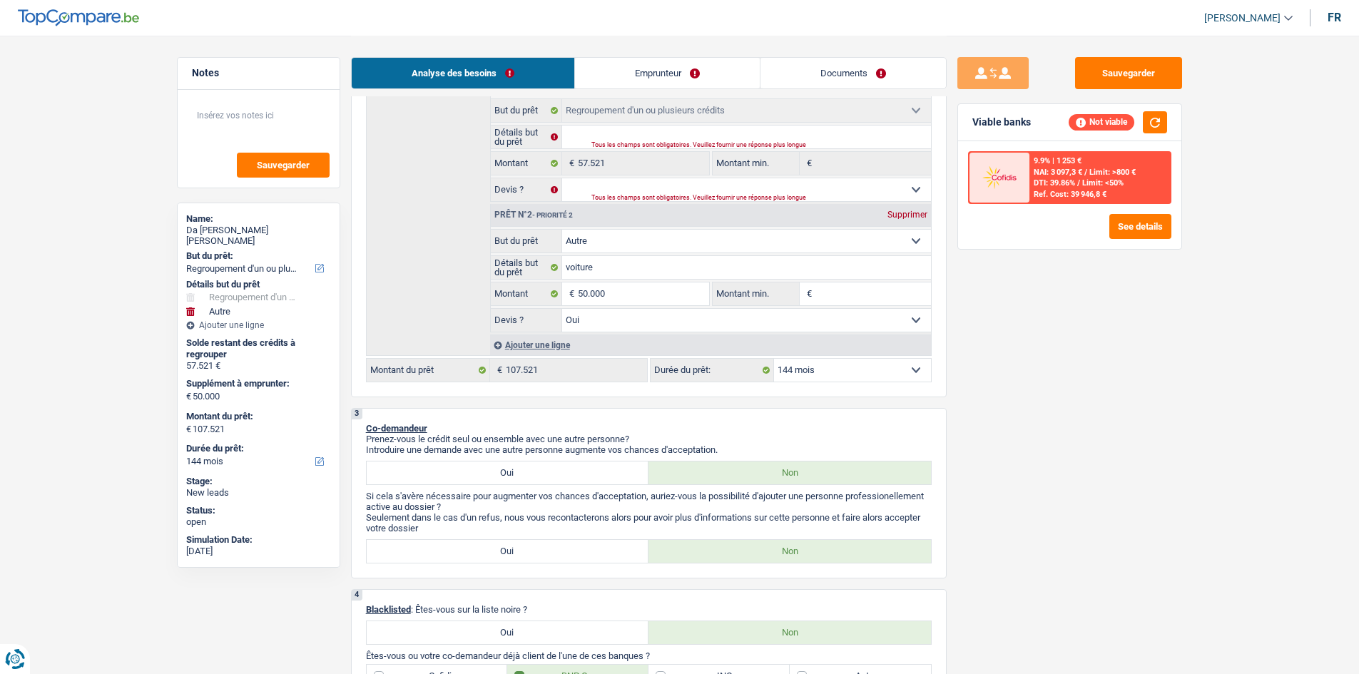
click at [532, 259] on select "12 mois 18 mois 24 mois 30 mois 36 mois 42 mois 48 mois 60 mois 72 mois 84 mois…" at bounding box center [852, 370] width 157 height 23
select select "120"
click at [532, 259] on select "12 mois 18 mois 24 mois 30 mois 36 mois 42 mois 48 mois 60 mois 72 mois 84 mois…" at bounding box center [852, 370] width 157 height 23
select select "120"
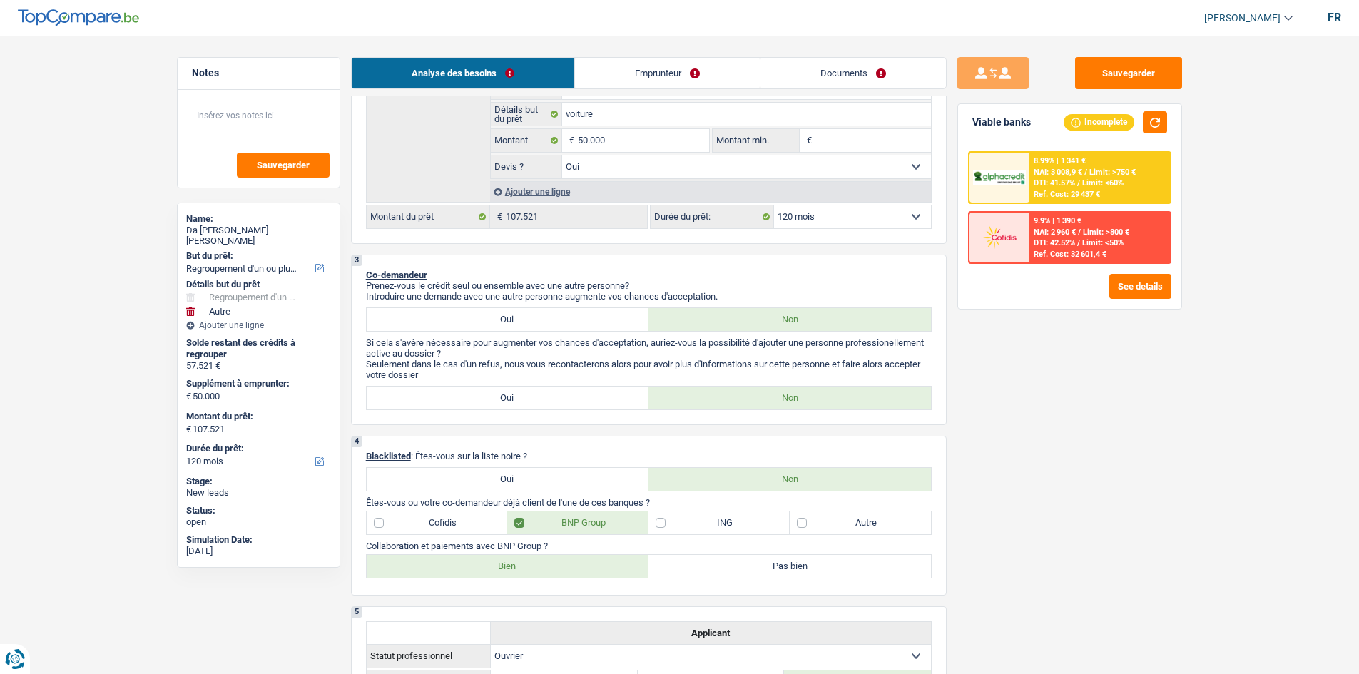
scroll to position [357, 0]
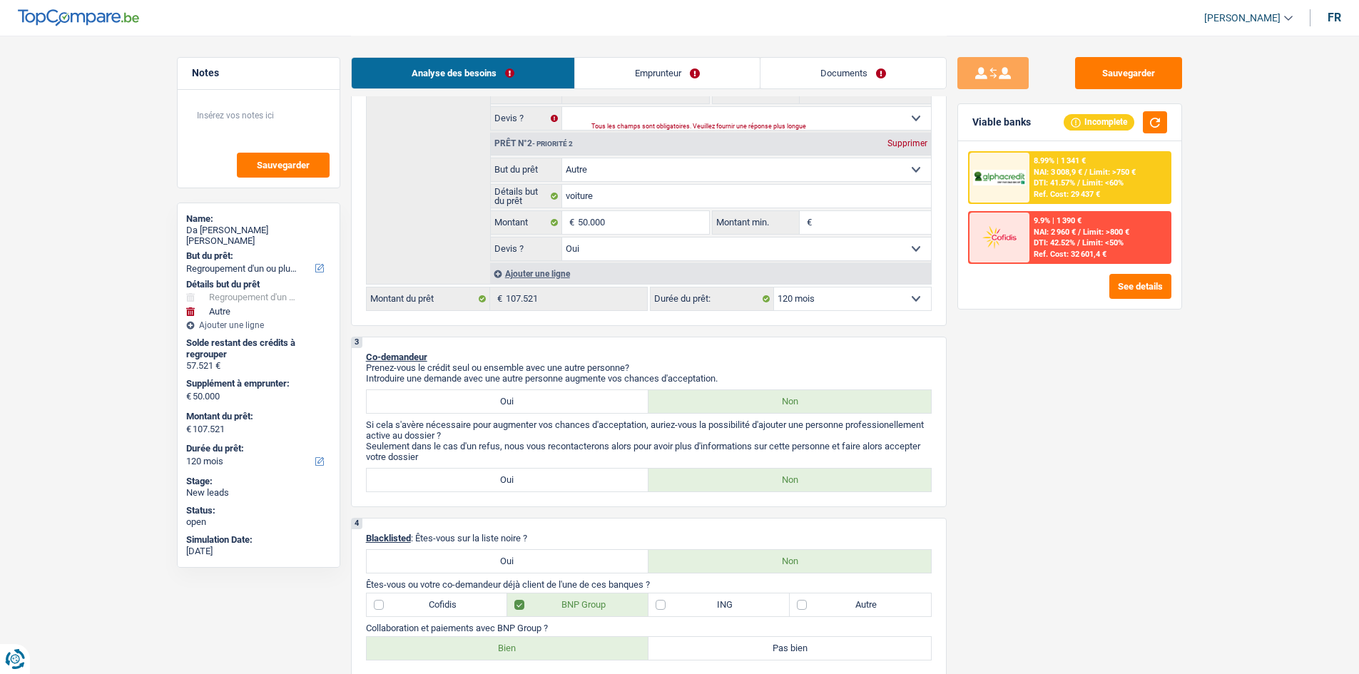
click at [532, 163] on div "8.99% | 1 341 €" at bounding box center [1059, 160] width 52 height 9
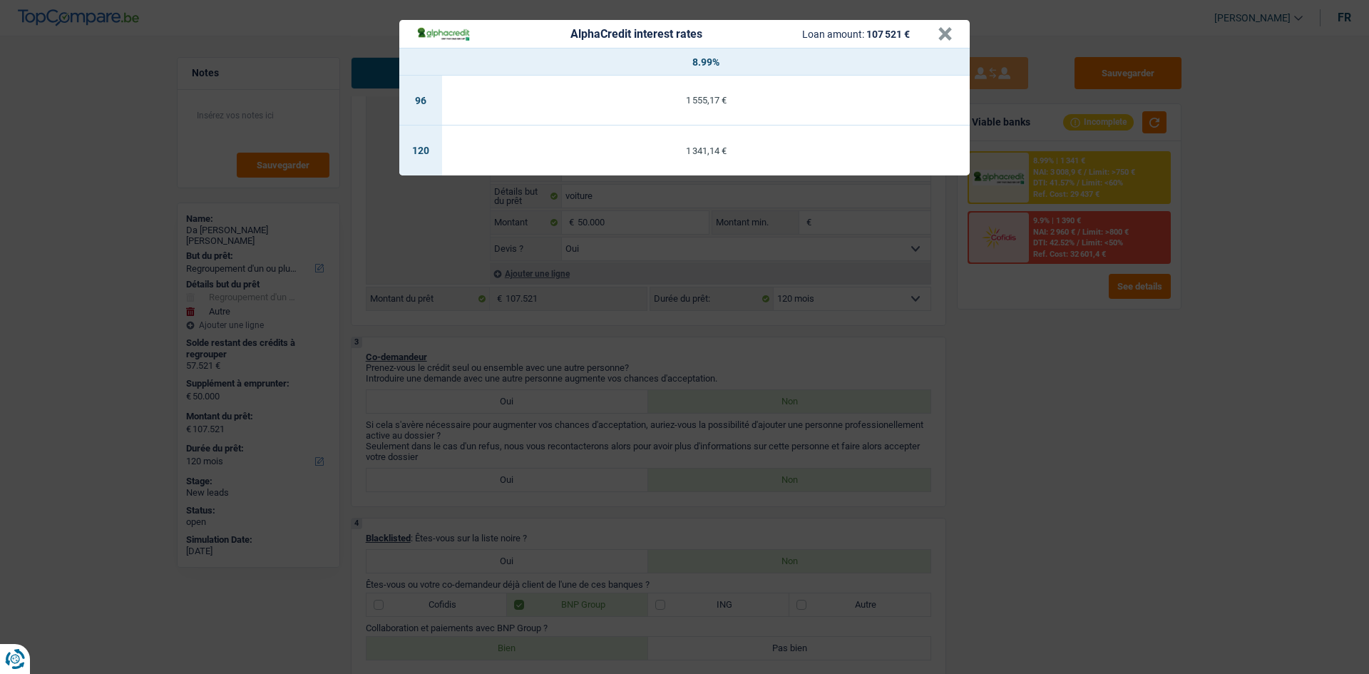
click at [532, 259] on div "AlphaCredit interest rates Loan amount: 107 521 € × 8.99% 96 1 555,17 € 120 1 3…" at bounding box center [684, 337] width 1369 height 674
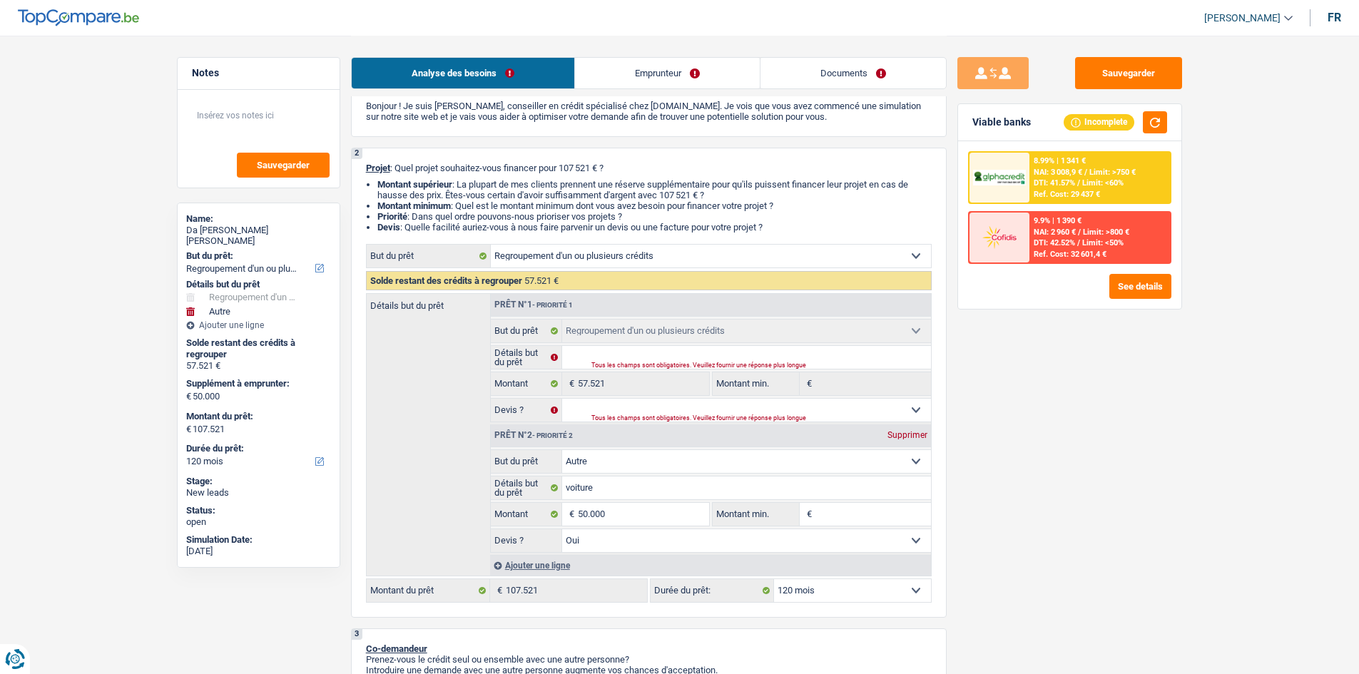
scroll to position [0, 0]
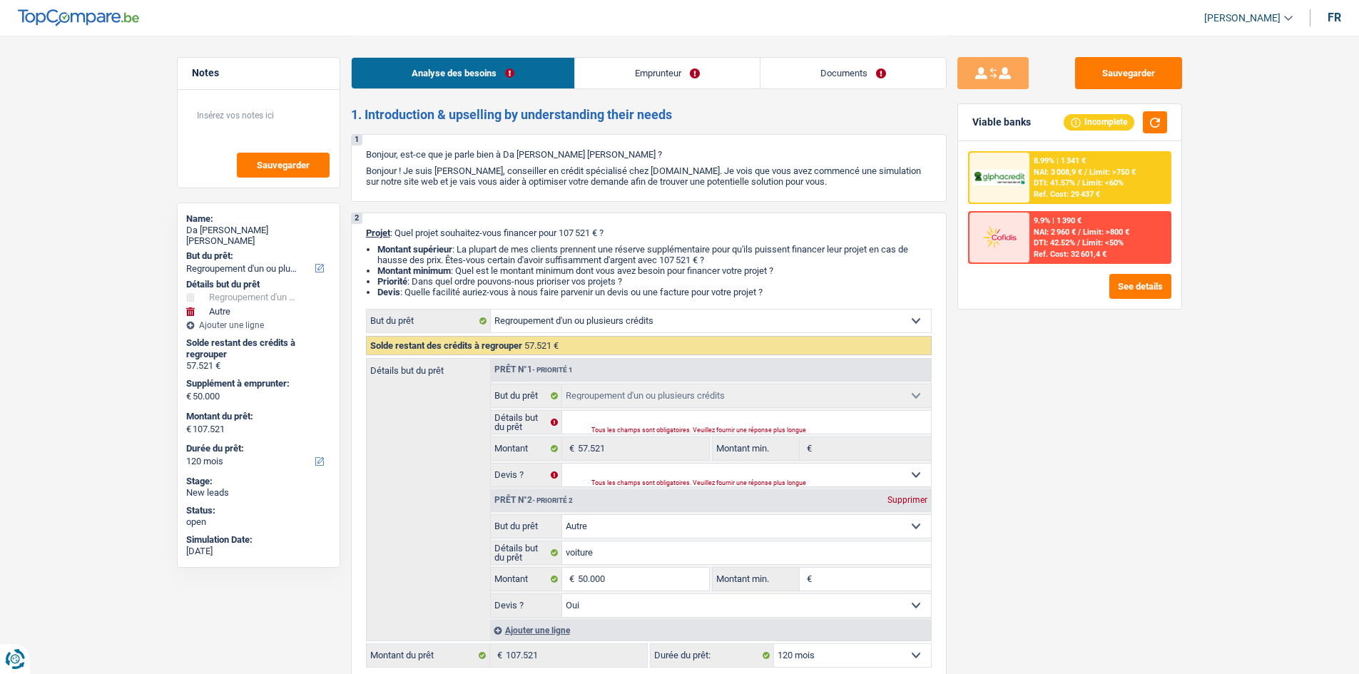
click at [532, 59] on link "Emprunteur" at bounding box center [667, 73] width 185 height 31
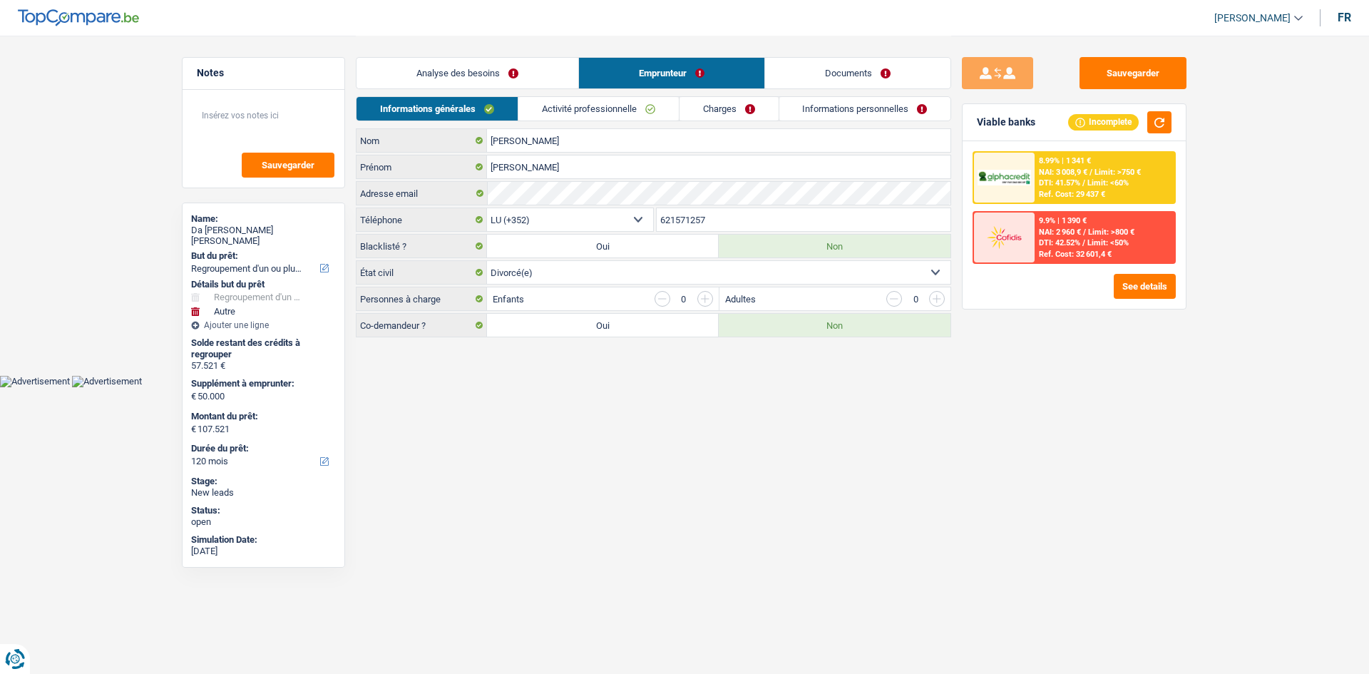
click at [532, 116] on link "Activité professionnelle" at bounding box center [599, 109] width 160 height 24
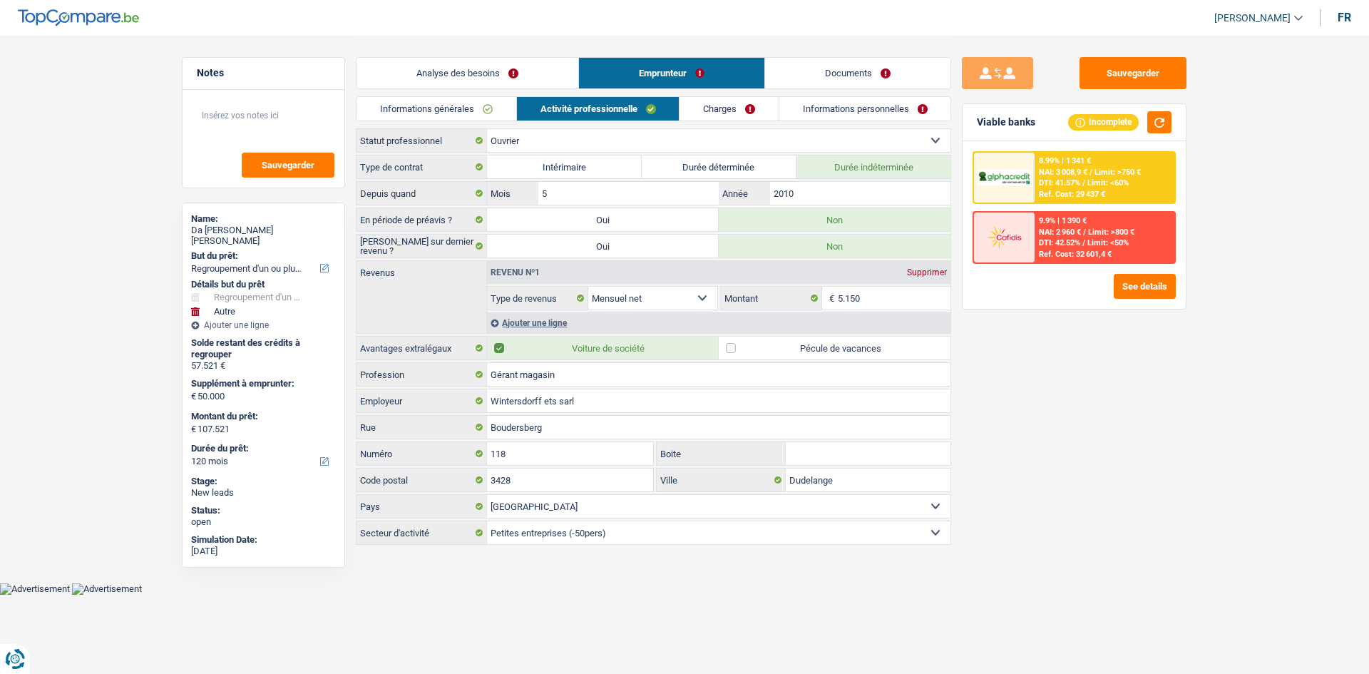
click at [532, 111] on link "Charges" at bounding box center [729, 109] width 99 height 24
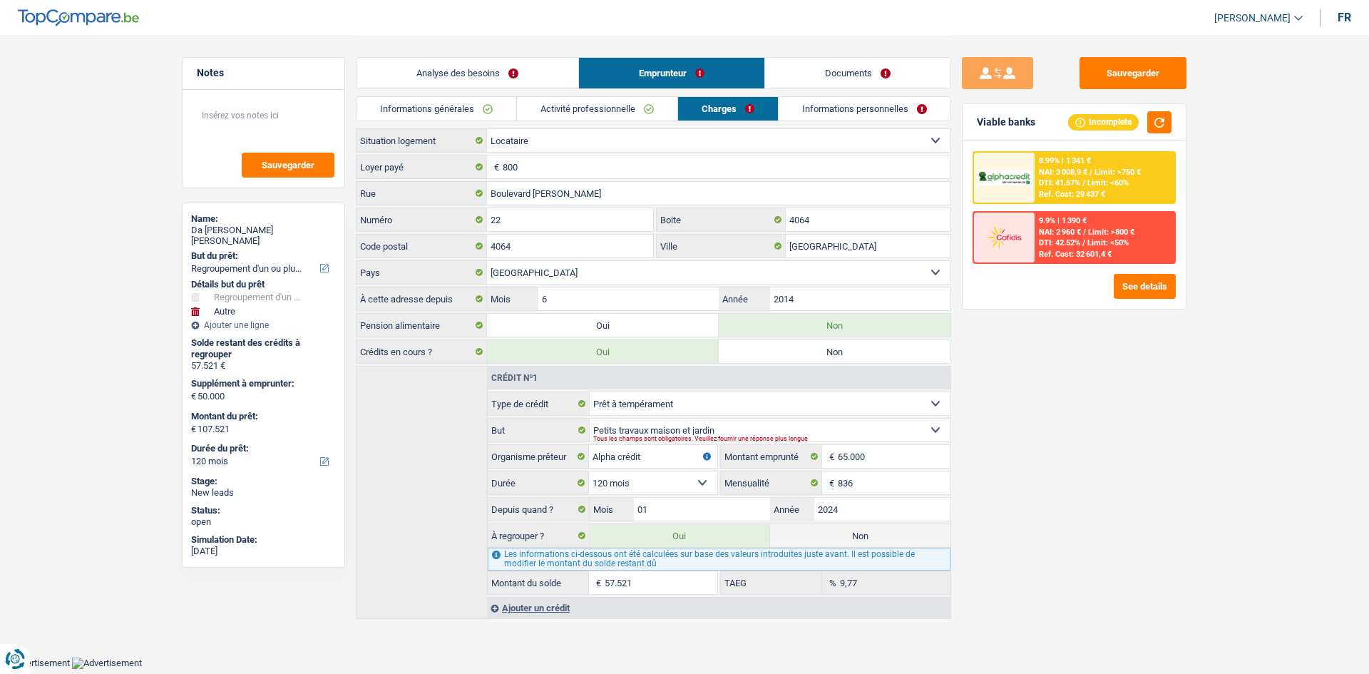
click at [532, 112] on link "Informations personnelles" at bounding box center [865, 109] width 172 height 24
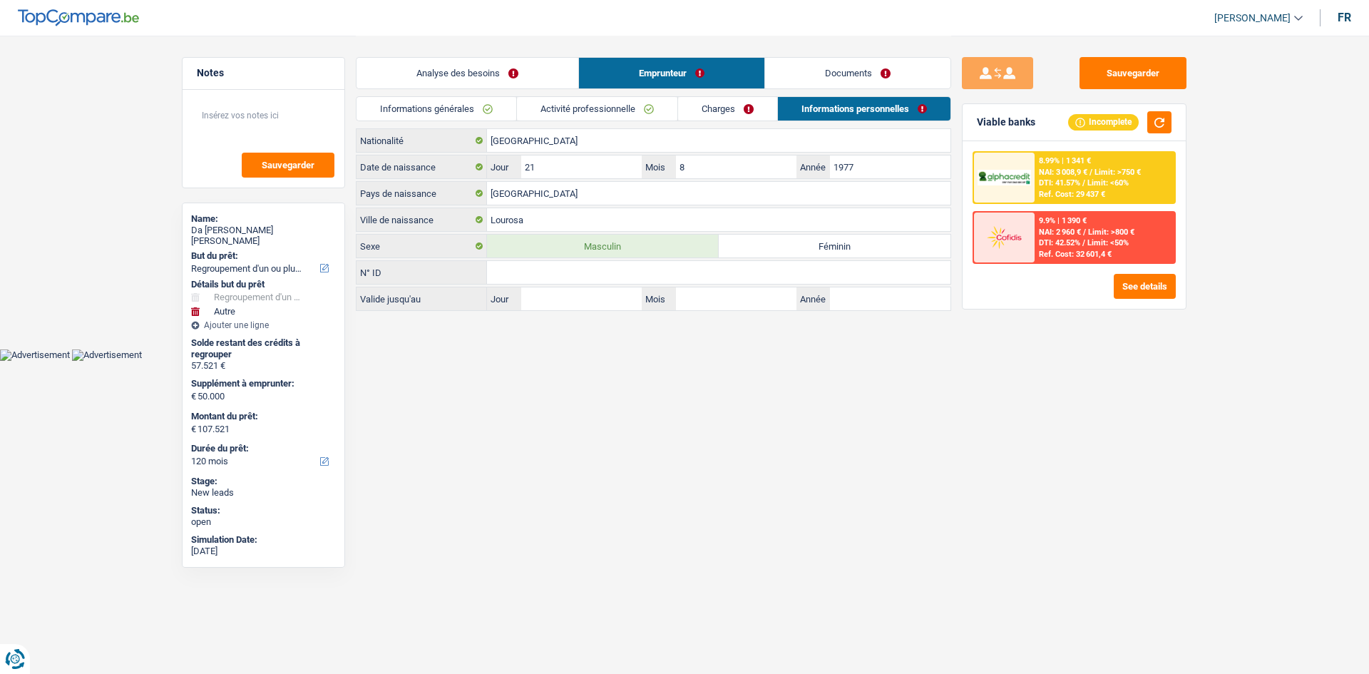
click at [532, 66] on link "Documents" at bounding box center [857, 73] width 185 height 31
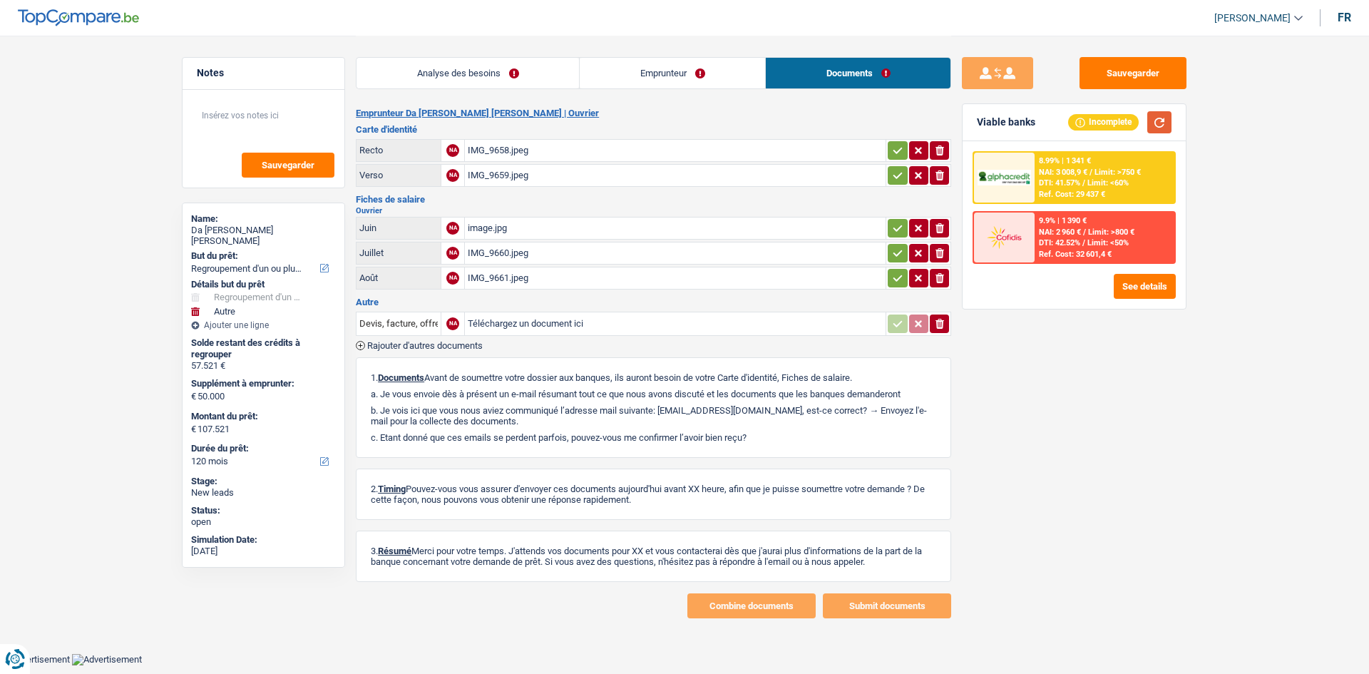
click at [532, 124] on button "button" at bounding box center [1160, 122] width 24 height 22
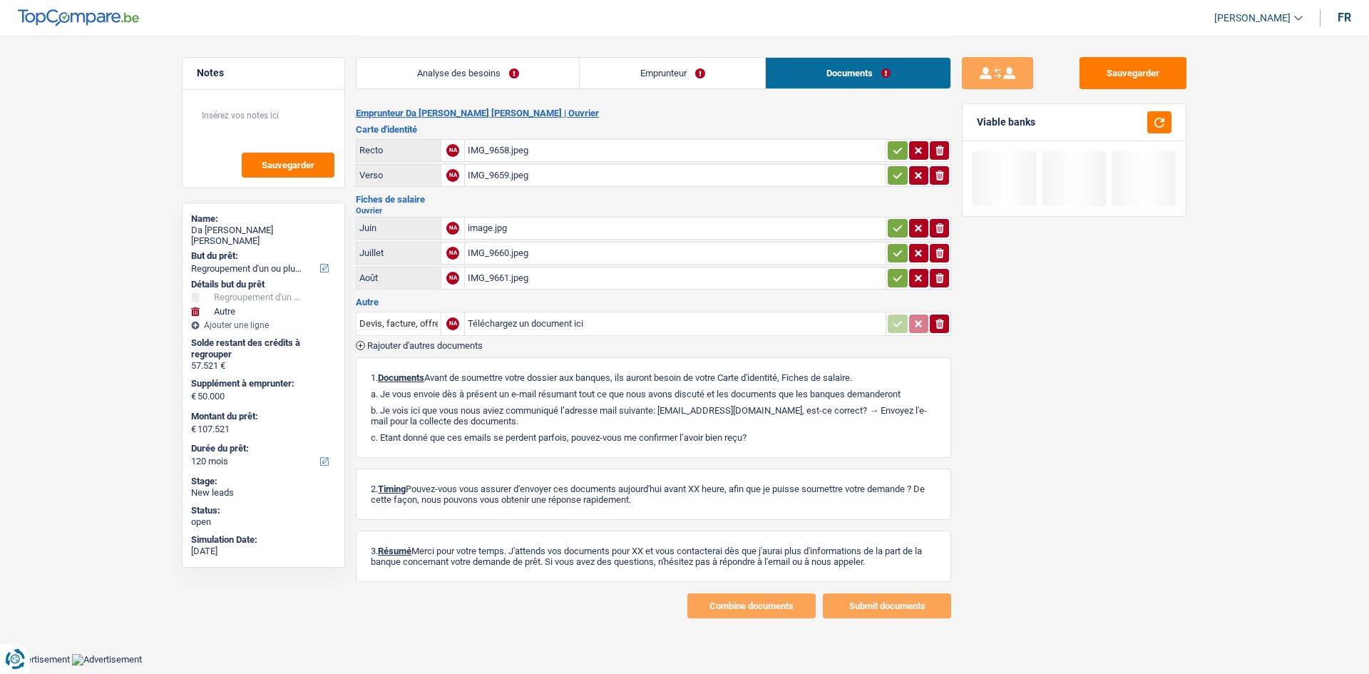
click at [471, 71] on link "Analyse des besoins" at bounding box center [468, 73] width 223 height 31
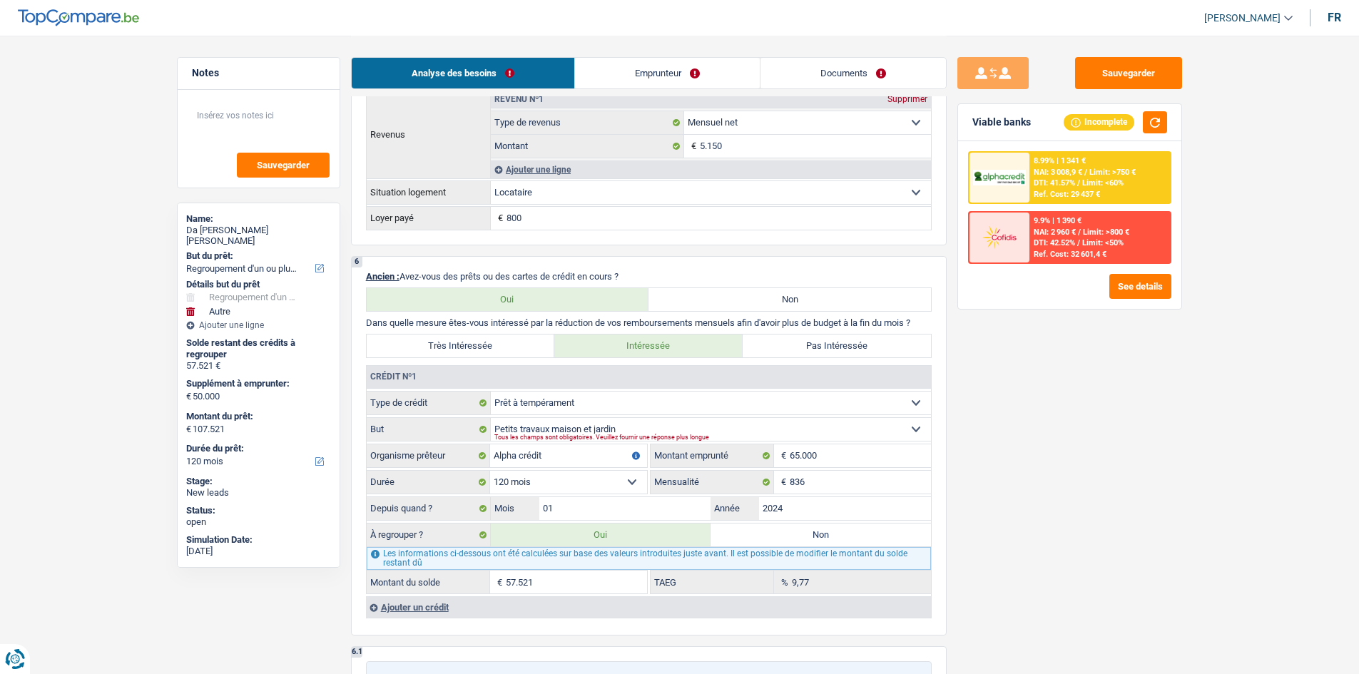
scroll to position [1355, 0]
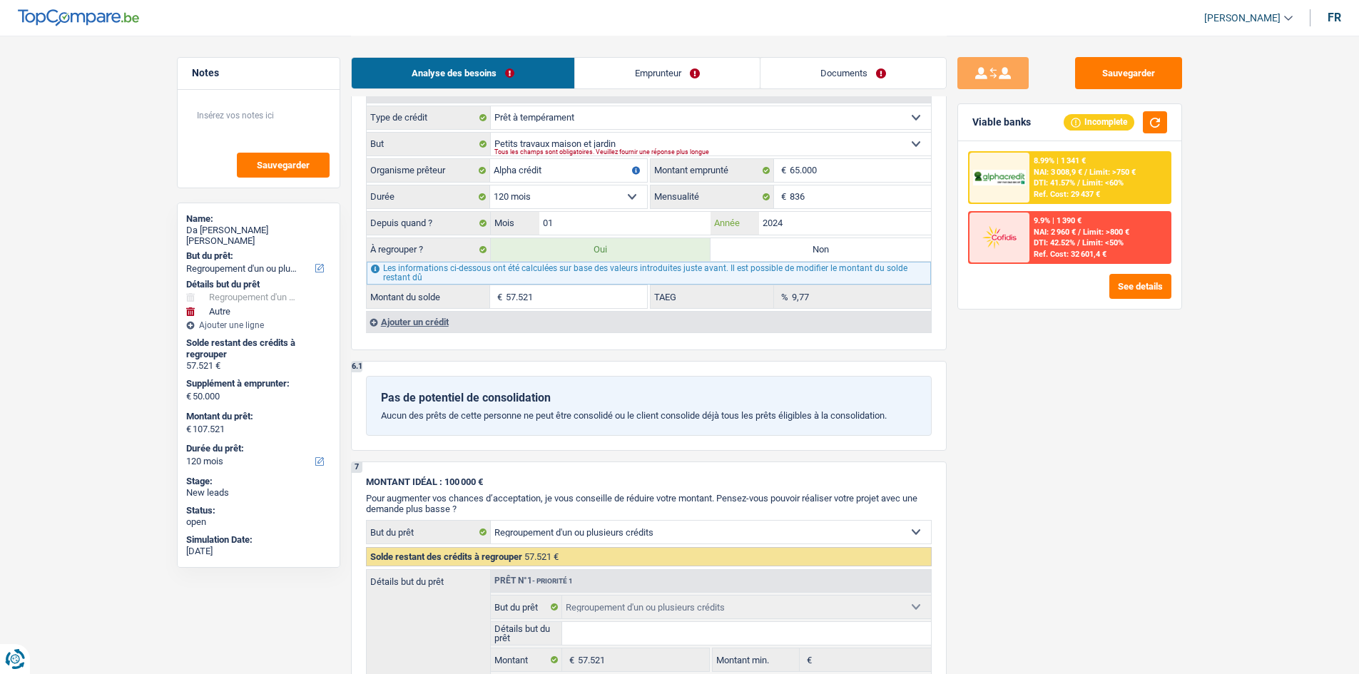
click at [532, 218] on input "2024" at bounding box center [845, 223] width 172 height 23
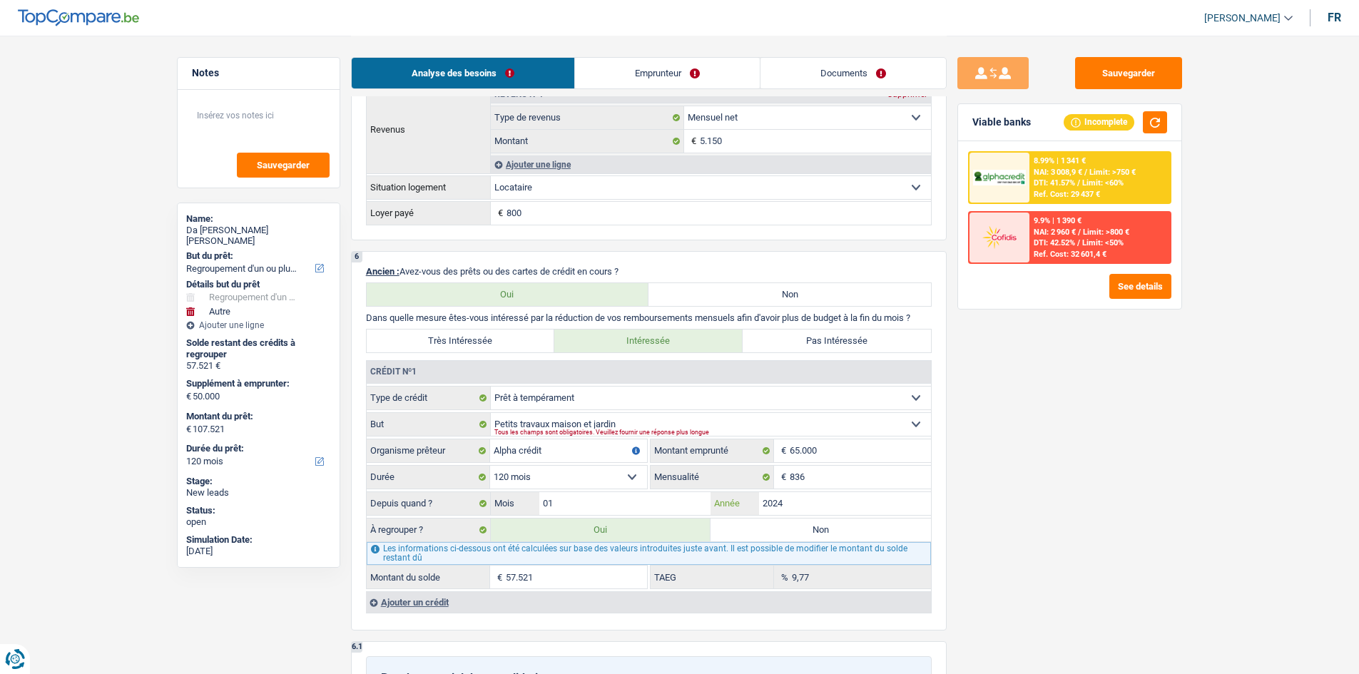
scroll to position [1212, 0]
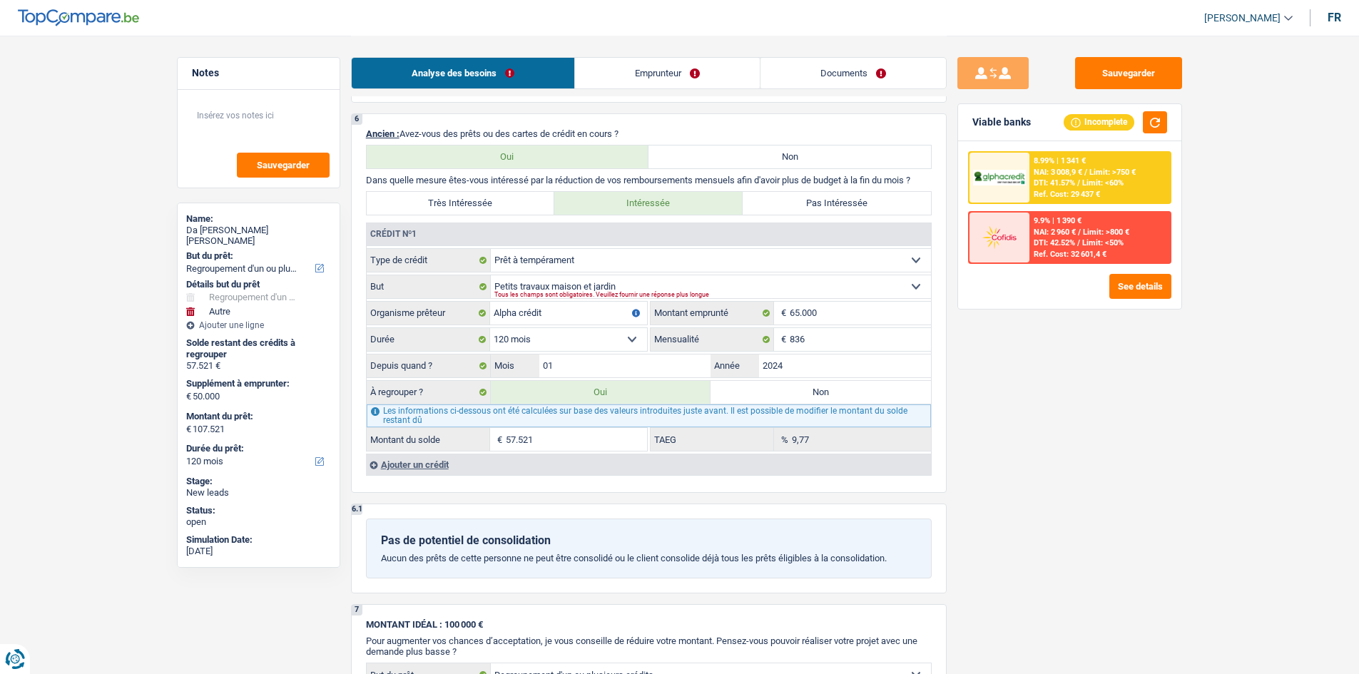
click at [532, 259] on div "Sauvegarder Viable banks Incomplete 8.99% | 1 341 € NAI: 3 008,9 € / Limit: >75…" at bounding box center [1069, 354] width 246 height 594
click at [532, 259] on input "836" at bounding box center [860, 339] width 141 height 23
click at [532, 165] on div "8.99% | 1 341 €" at bounding box center [1059, 160] width 52 height 9
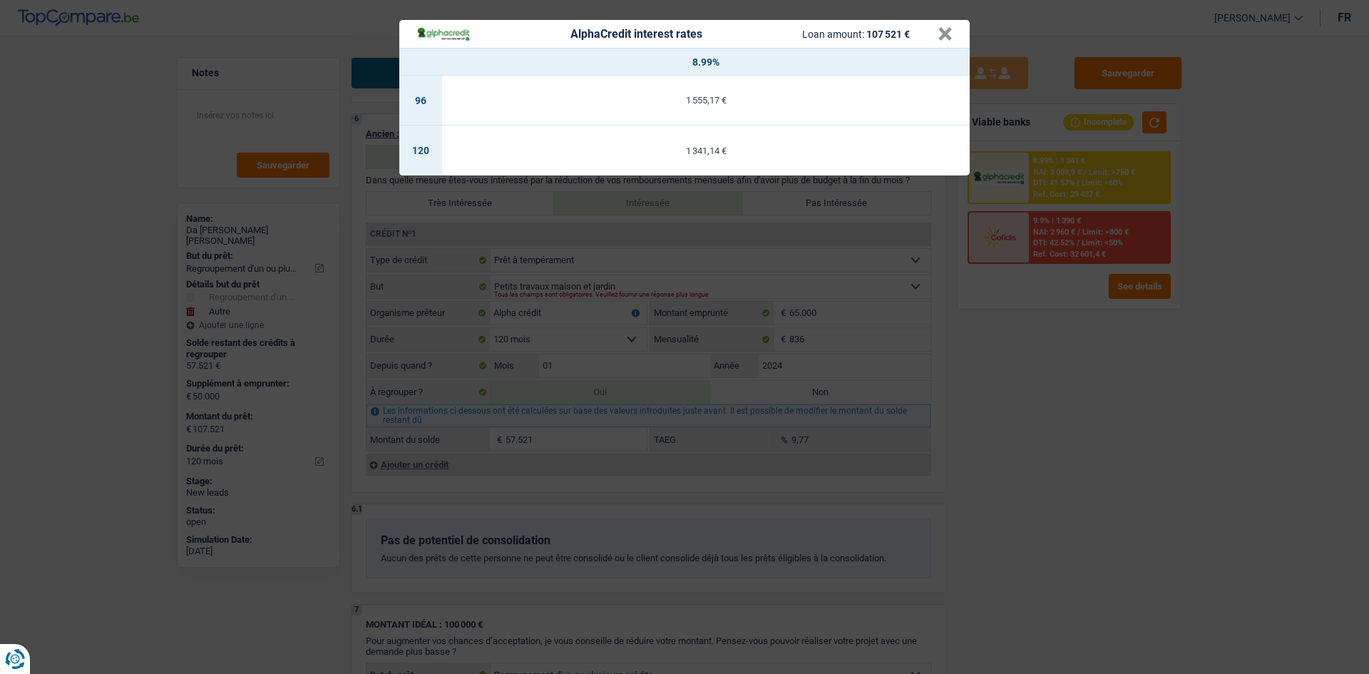
click at [532, 259] on div "AlphaCredit interest rates Loan amount: 107 521 € × 8.99% 96 1 555,17 € 120 1 3…" at bounding box center [684, 337] width 1369 height 674
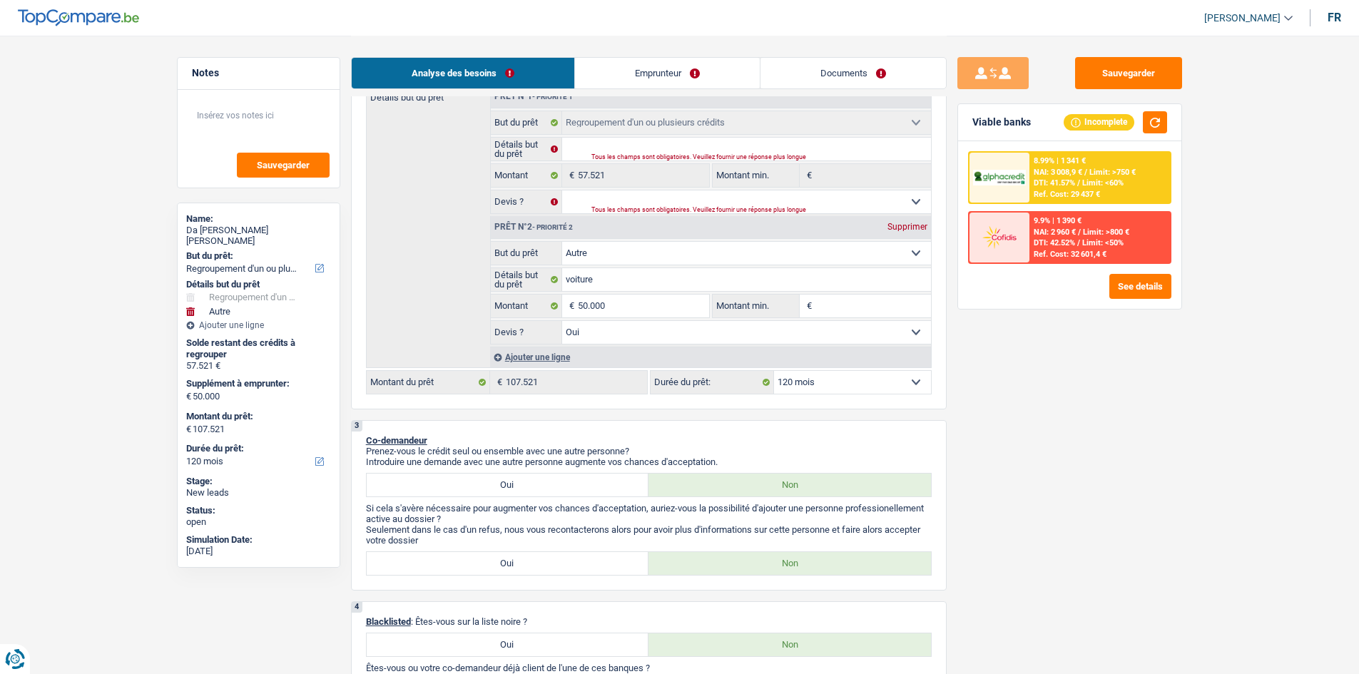
scroll to position [71, 0]
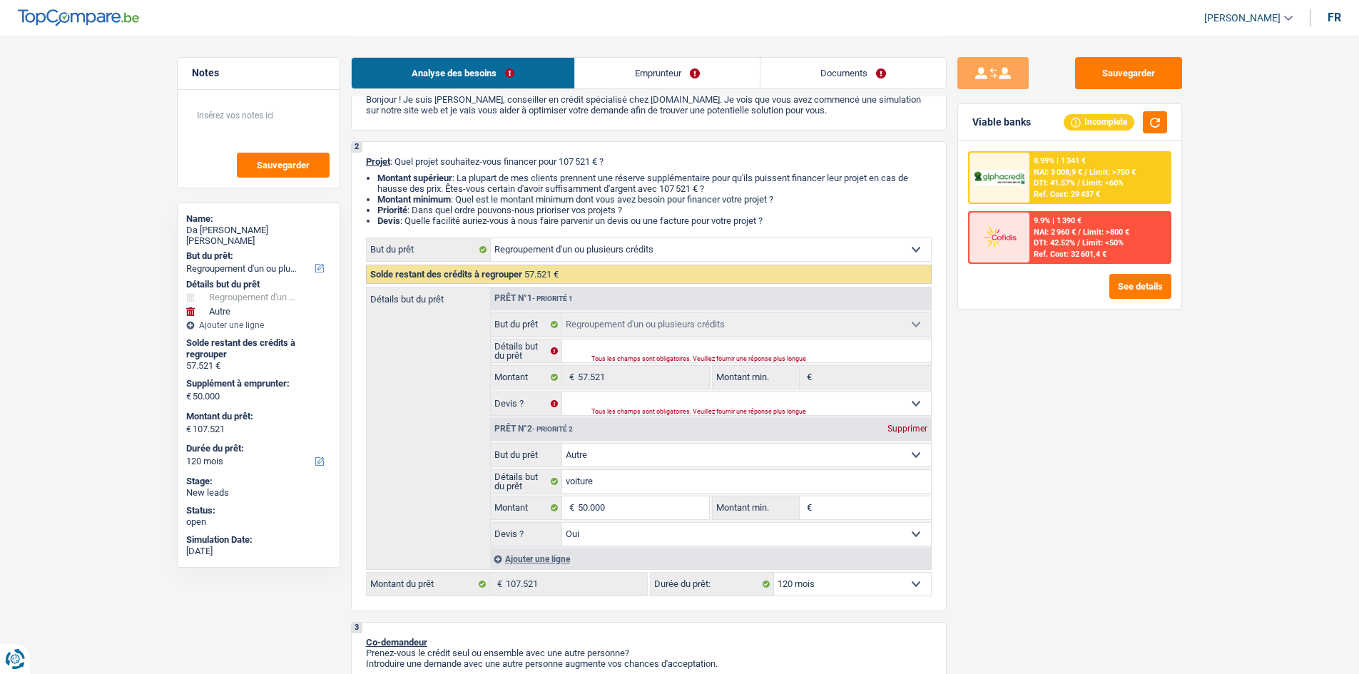
click at [532, 76] on link "Emprunteur" at bounding box center [667, 73] width 185 height 31
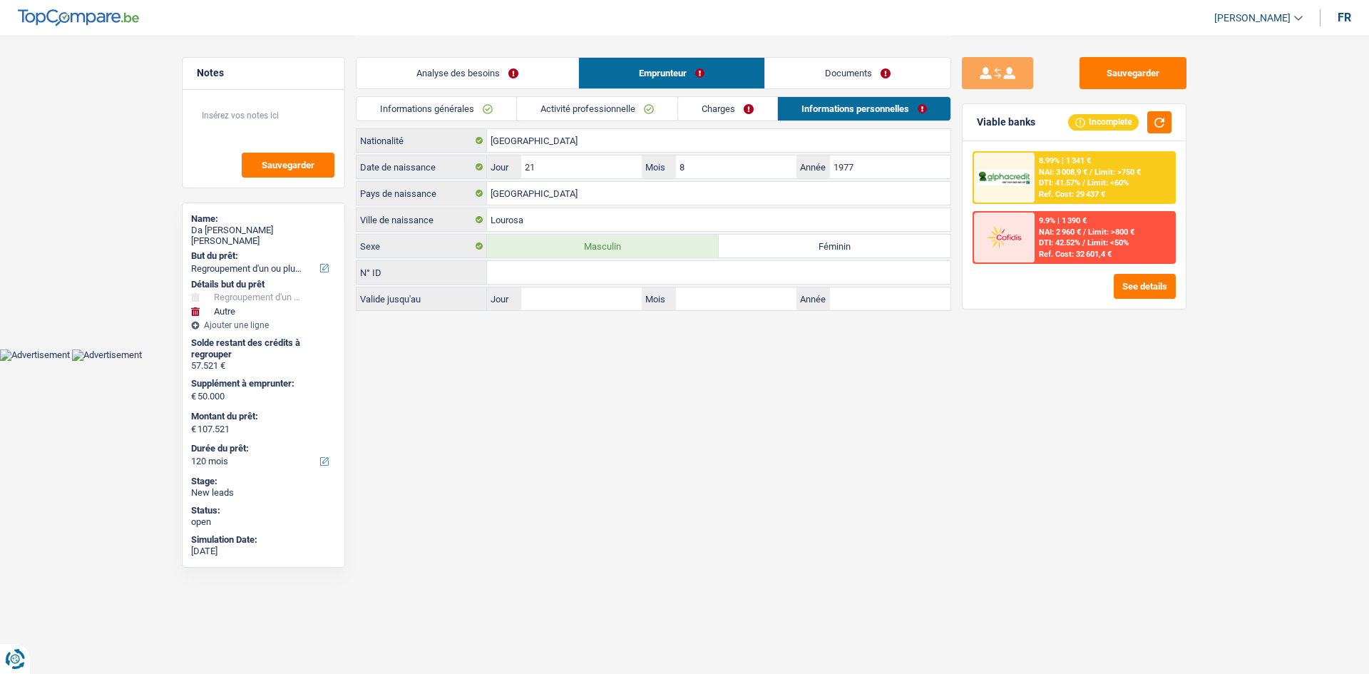
click at [532, 71] on link "Documents" at bounding box center [857, 73] width 185 height 31
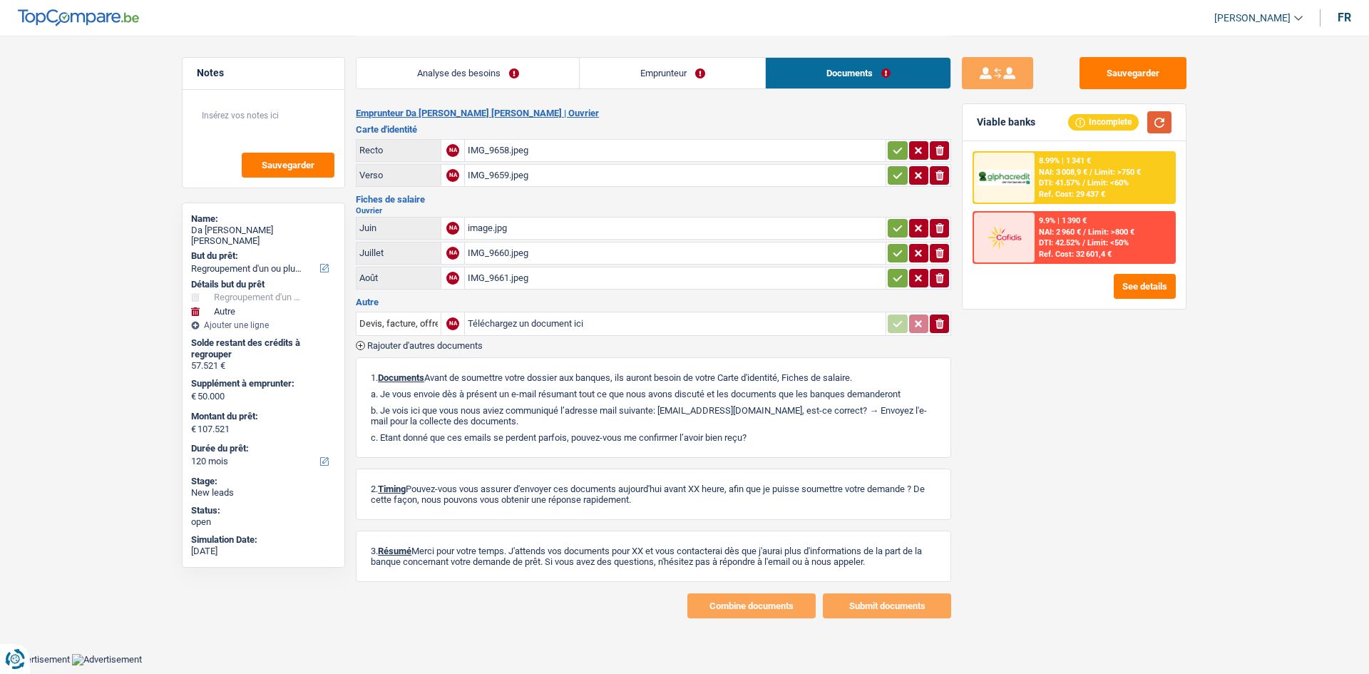
click at [532, 120] on button "button" at bounding box center [1160, 122] width 24 height 22
click at [532, 74] on button "Sauvegarder" at bounding box center [1133, 73] width 107 height 32
click at [532, 154] on icon "button" at bounding box center [897, 150] width 11 height 14
click at [532, 166] on button "button" at bounding box center [897, 175] width 19 height 19
click at [532, 225] on button "button" at bounding box center [897, 228] width 19 height 19
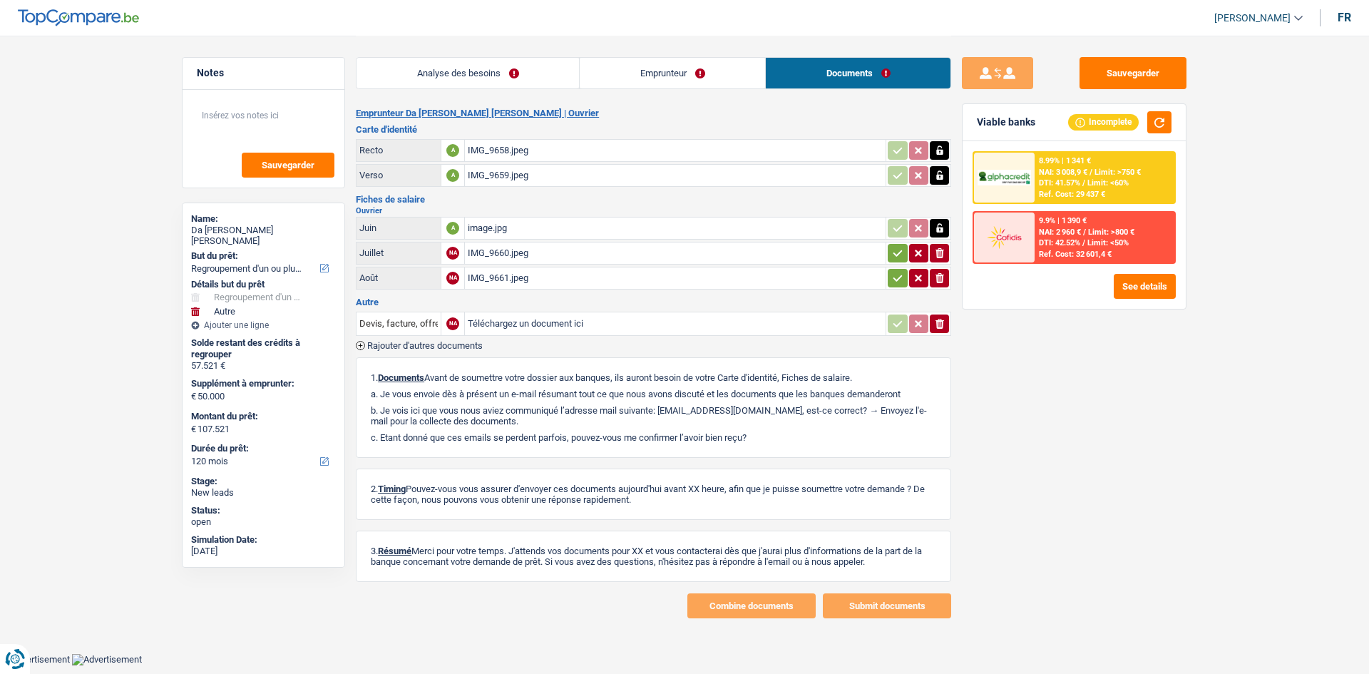
click at [532, 253] on icon "button" at bounding box center [898, 253] width 9 height 6
click at [532, 259] on icon "button" at bounding box center [897, 278] width 11 height 14
click at [532, 65] on link "Emprunteur" at bounding box center [672, 73] width 185 height 31
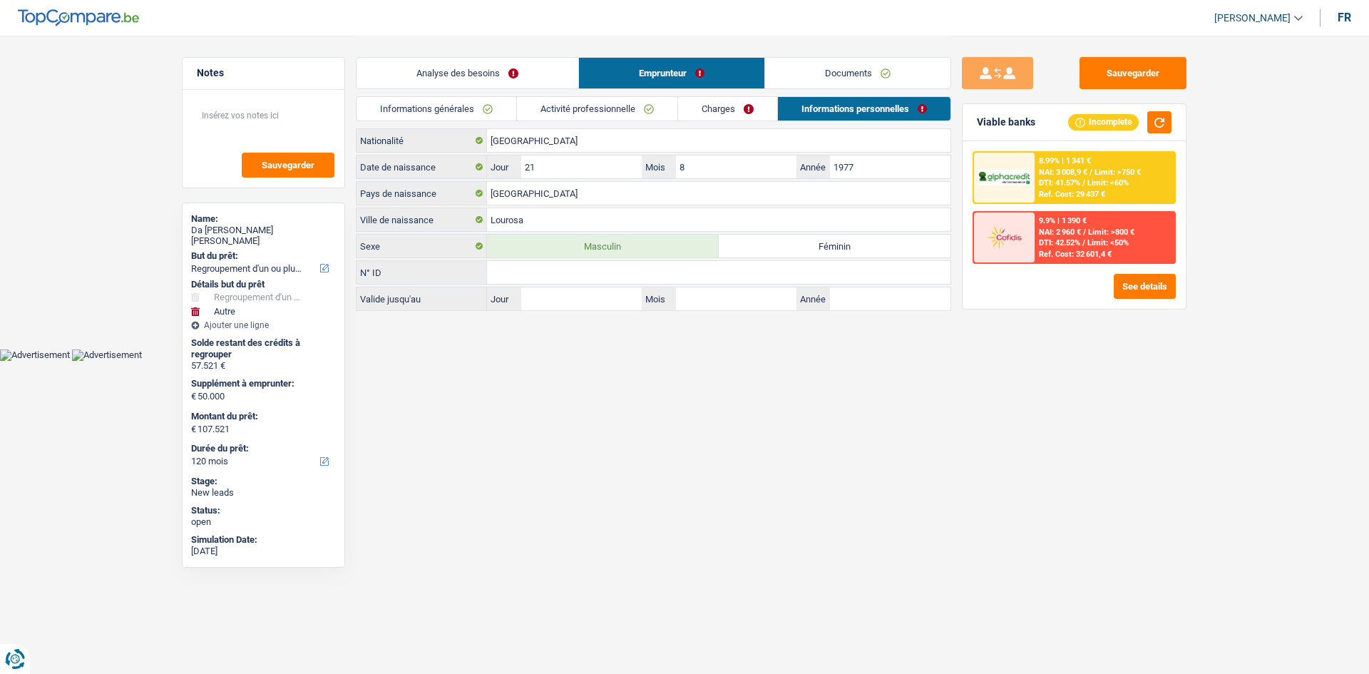
click at [528, 82] on link "Analyse des besoins" at bounding box center [468, 73] width 222 height 31
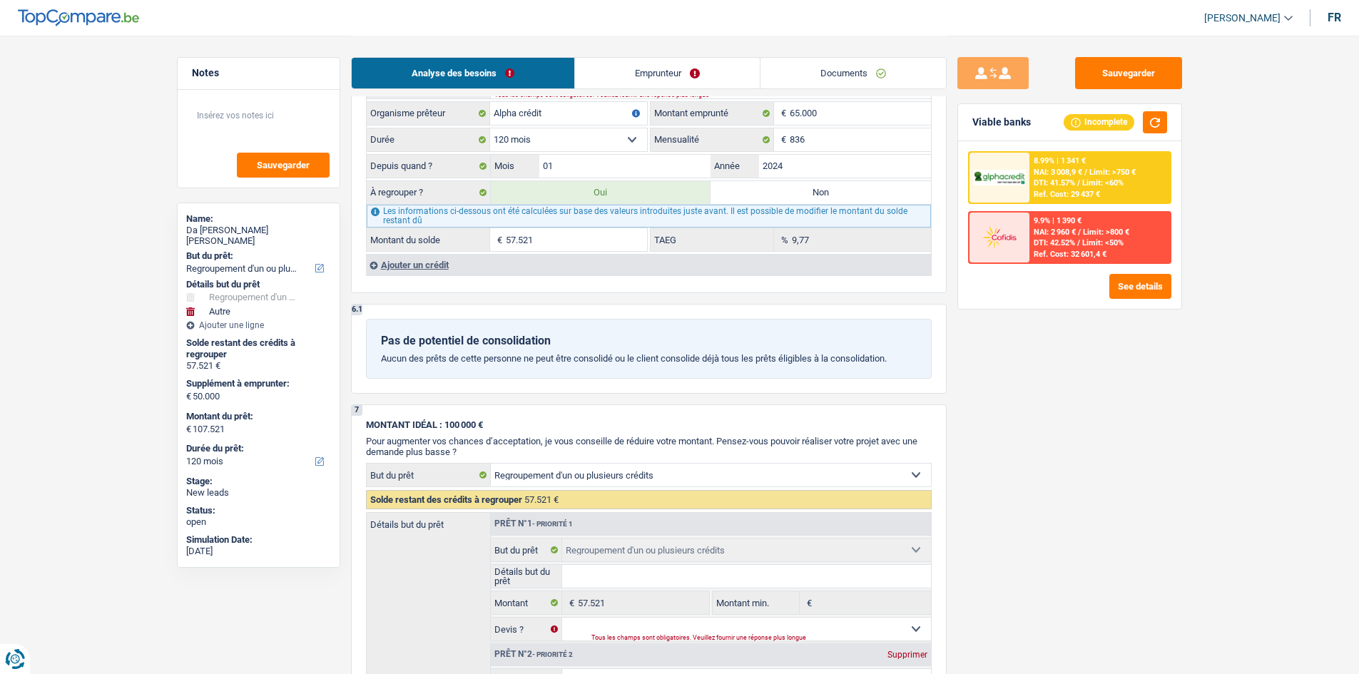
scroll to position [1193, 0]
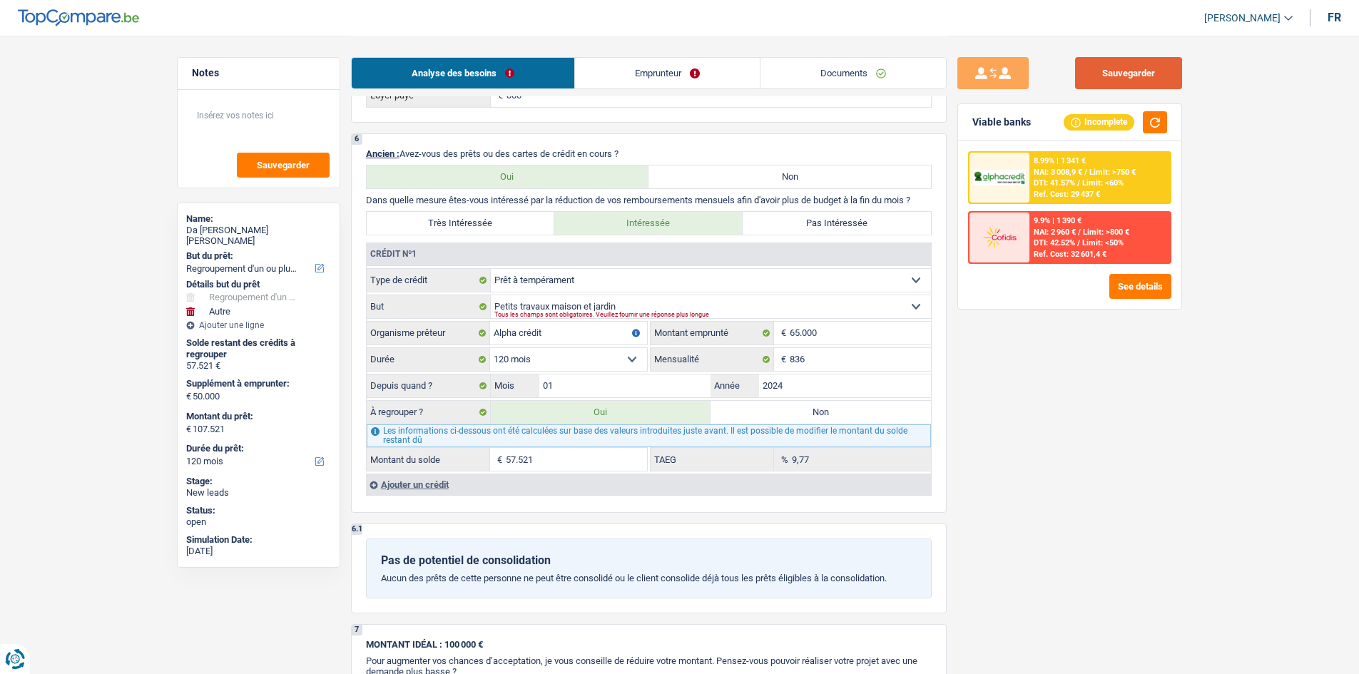
click at [532, 81] on button "Sauvegarder" at bounding box center [1128, 73] width 107 height 32
drag, startPoint x: 650, startPoint y: 77, endPoint x: 648, endPoint y: 86, distance: 9.0
click at [532, 77] on link "Emprunteur" at bounding box center [667, 73] width 185 height 31
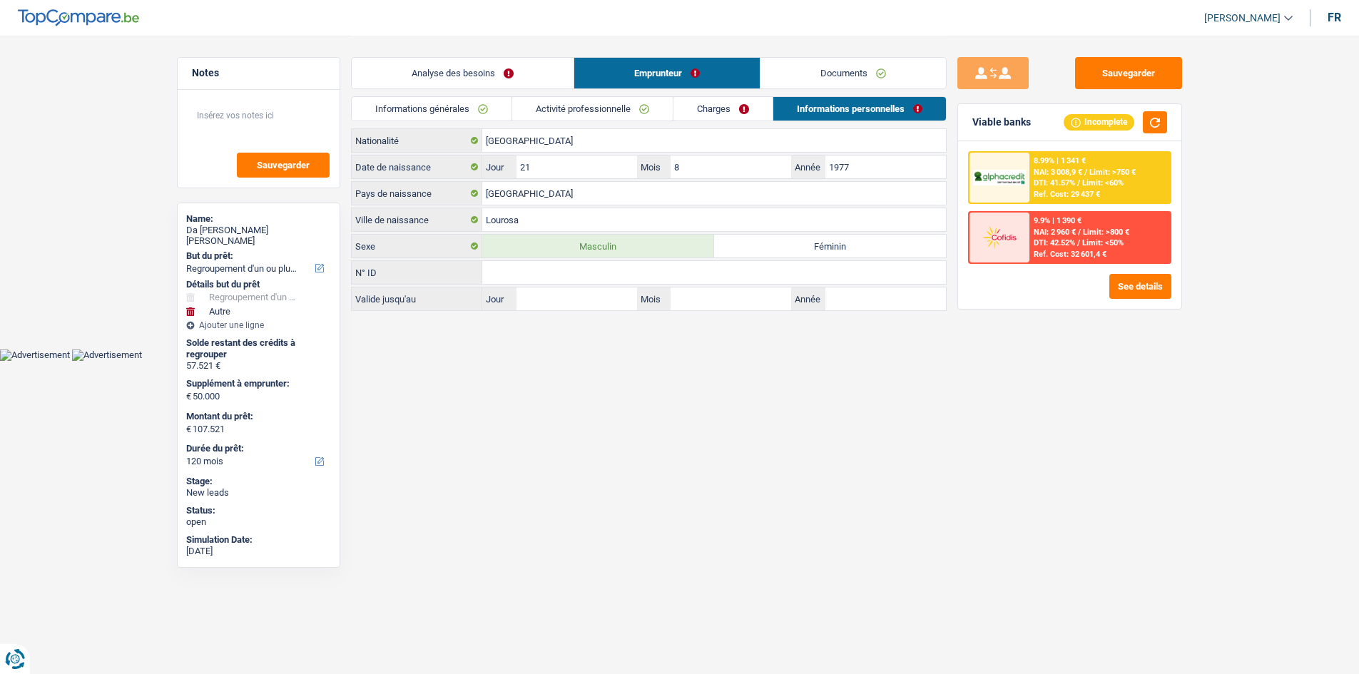
scroll to position [0, 0]
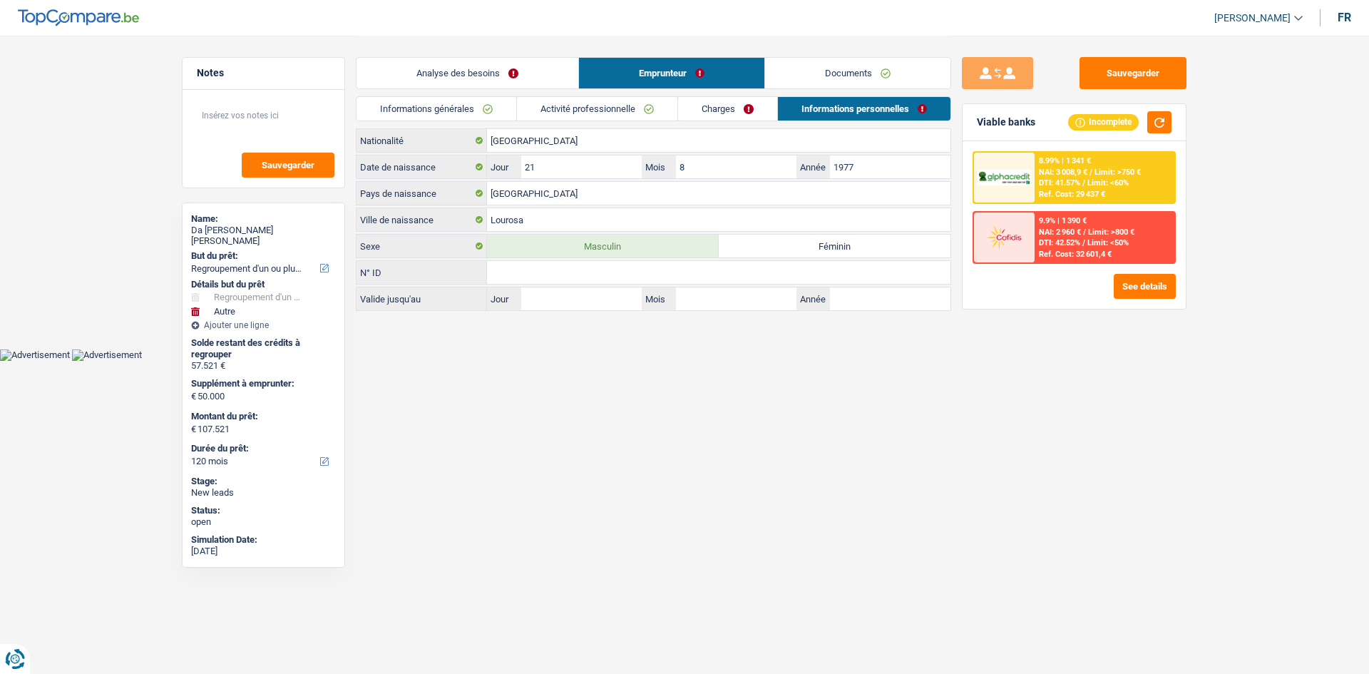
click at [480, 108] on link "Informations générales" at bounding box center [437, 109] width 160 height 24
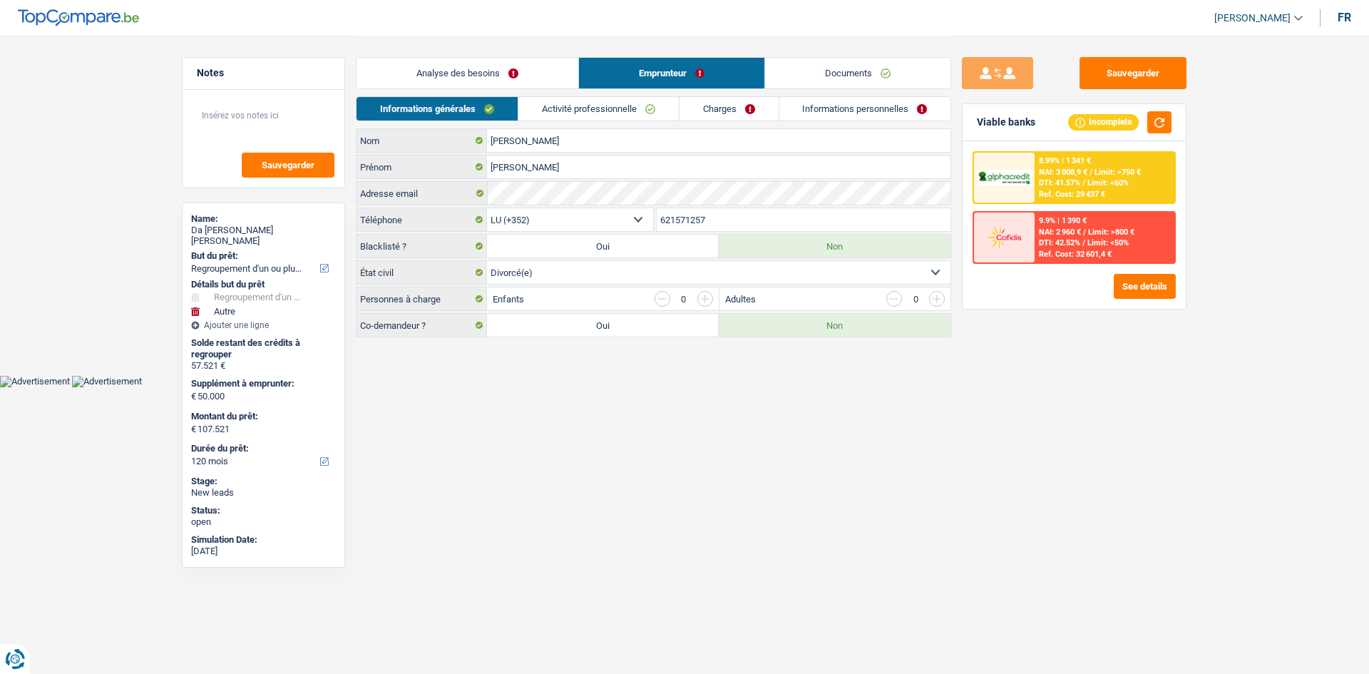
click at [532, 119] on link "Activité professionnelle" at bounding box center [599, 109] width 160 height 24
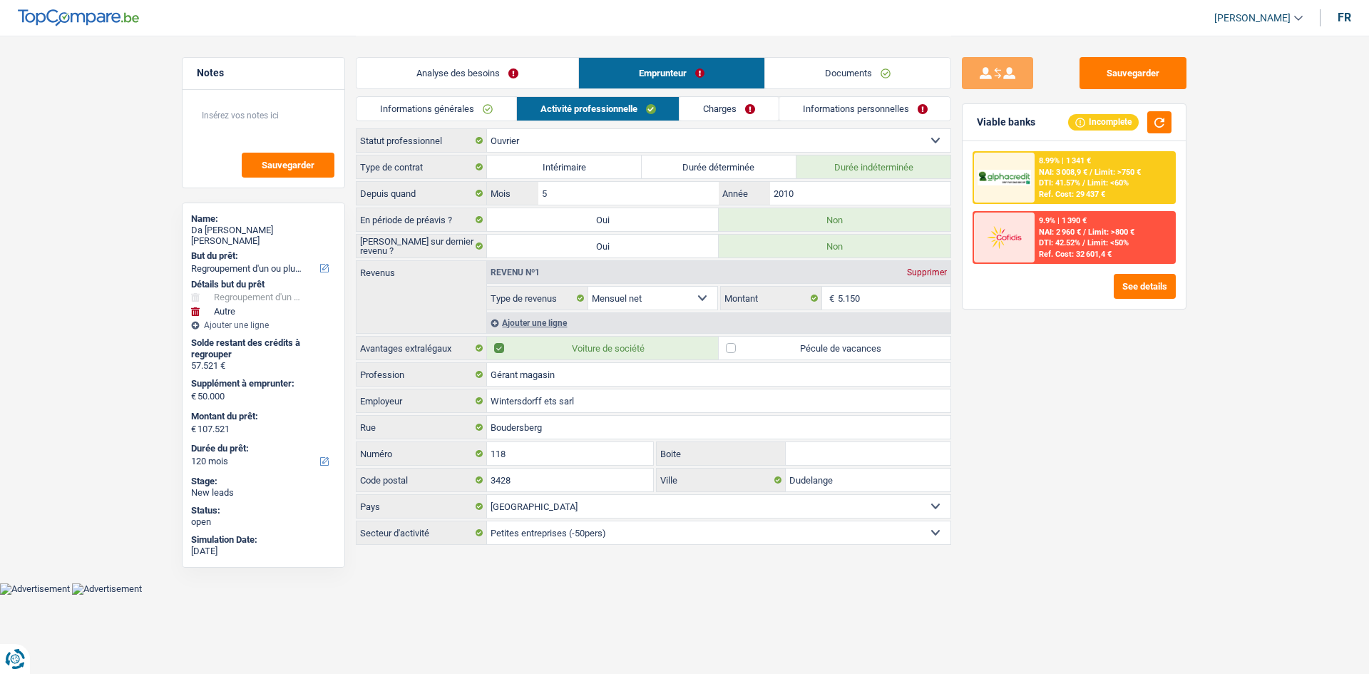
click at [532, 117] on link "Charges" at bounding box center [729, 109] width 99 height 24
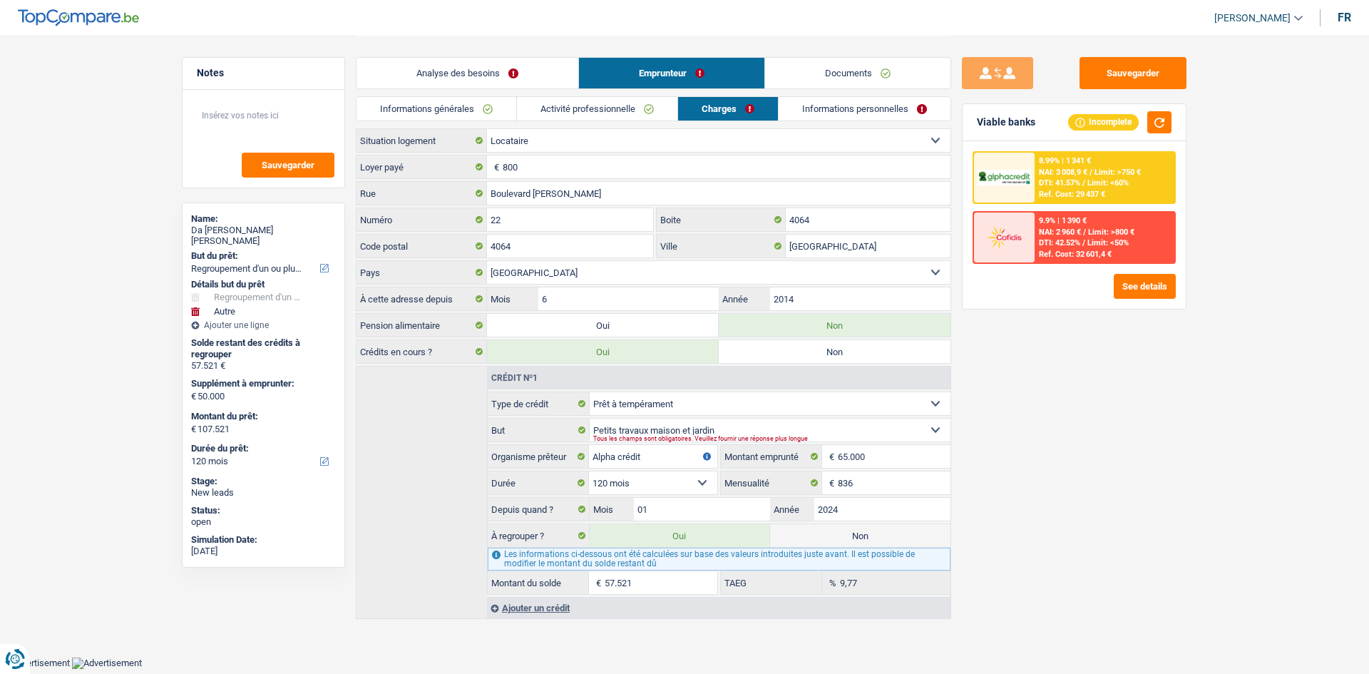
click at [532, 104] on link "Informations personnelles" at bounding box center [865, 109] width 172 height 24
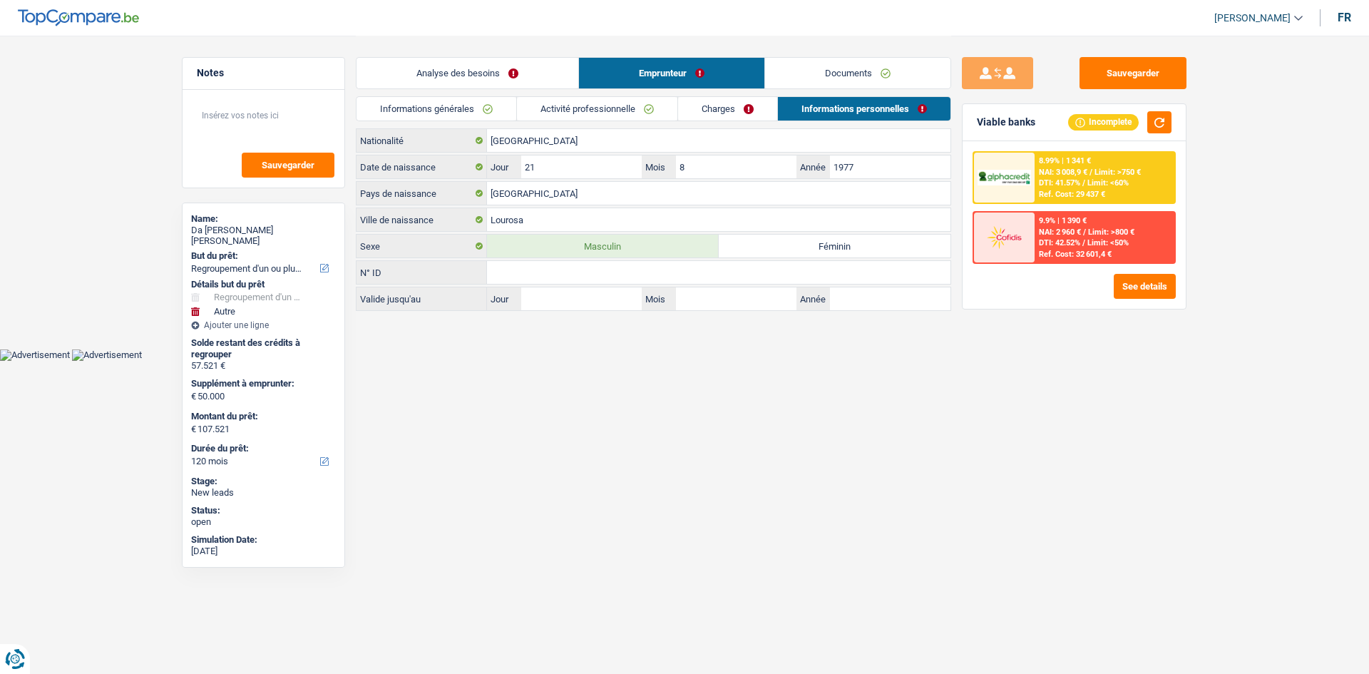
click at [524, 63] on link "Analyse des besoins" at bounding box center [468, 73] width 222 height 31
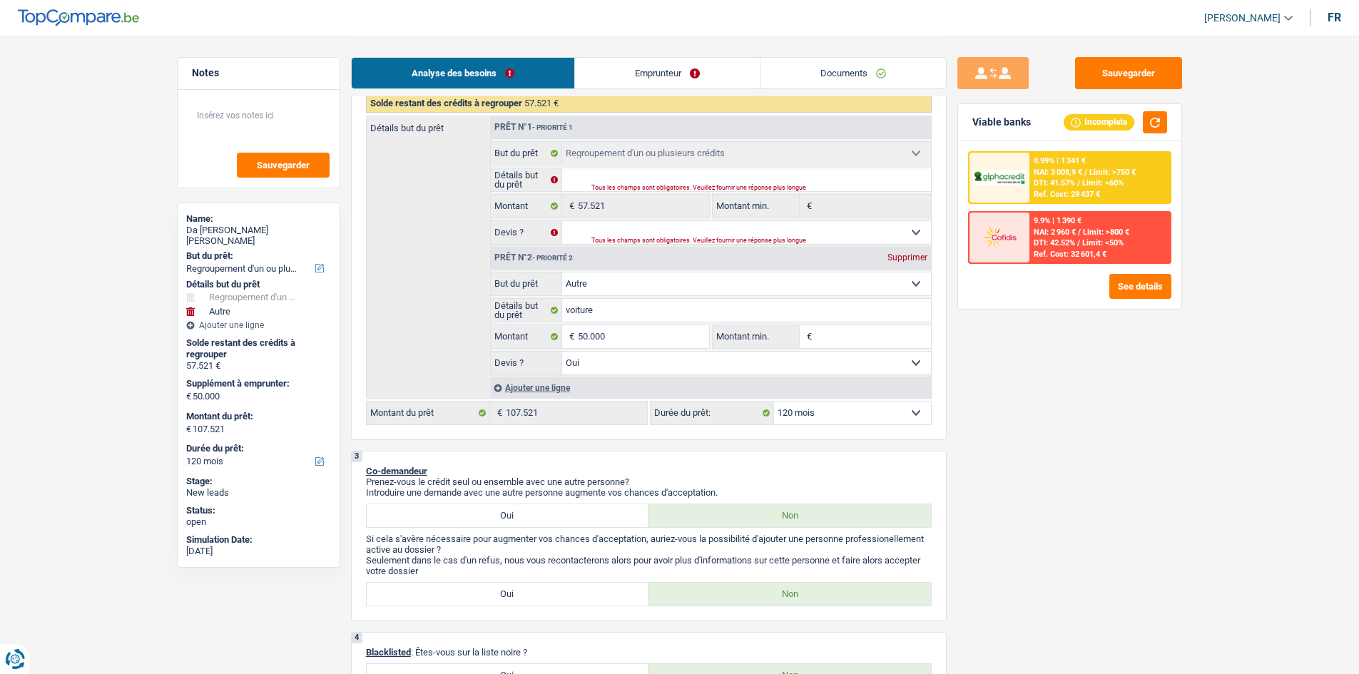
scroll to position [71, 0]
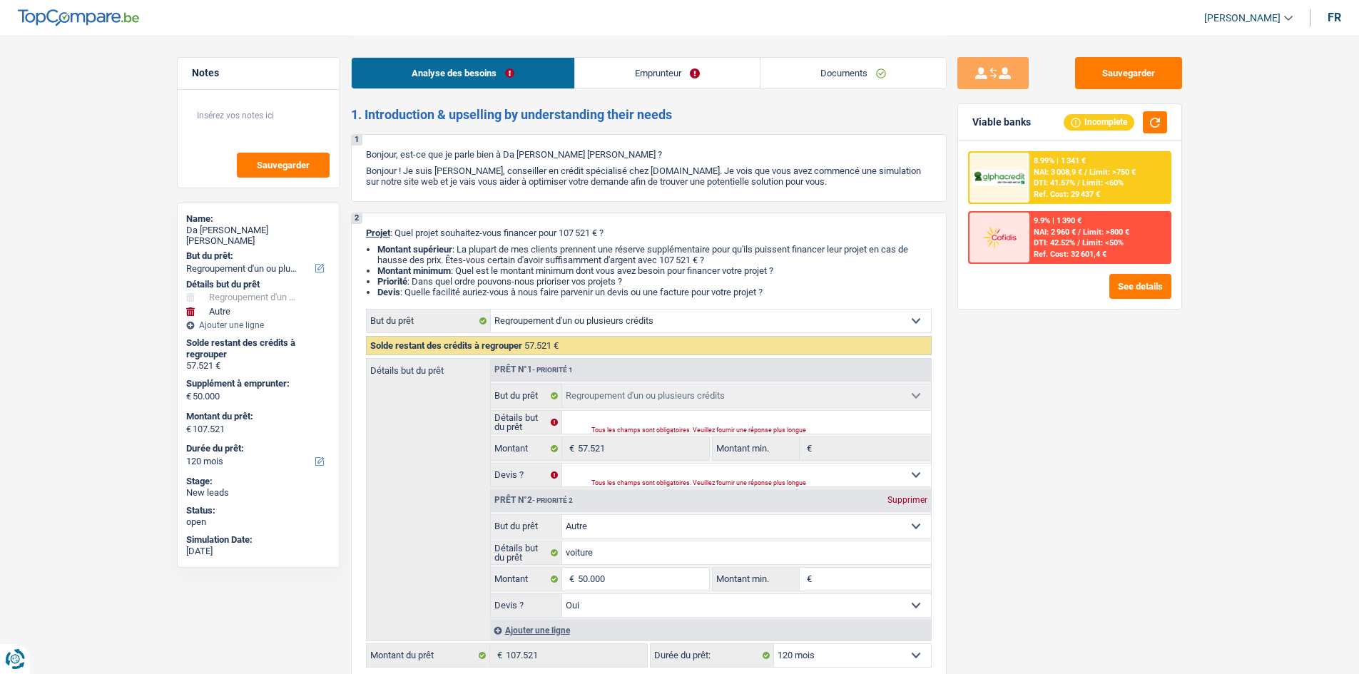
click at [532, 75] on link "Emprunteur" at bounding box center [667, 73] width 185 height 31
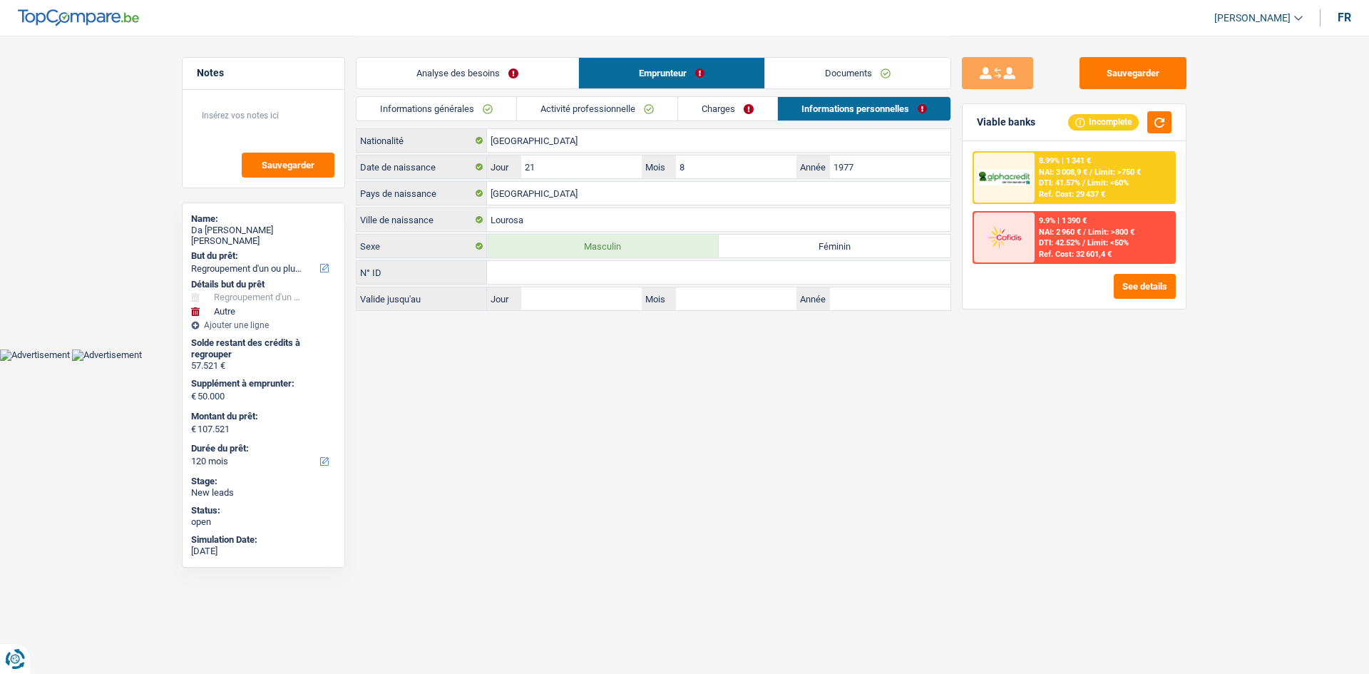
click at [532, 106] on link "Activité professionnelle" at bounding box center [597, 109] width 160 height 24
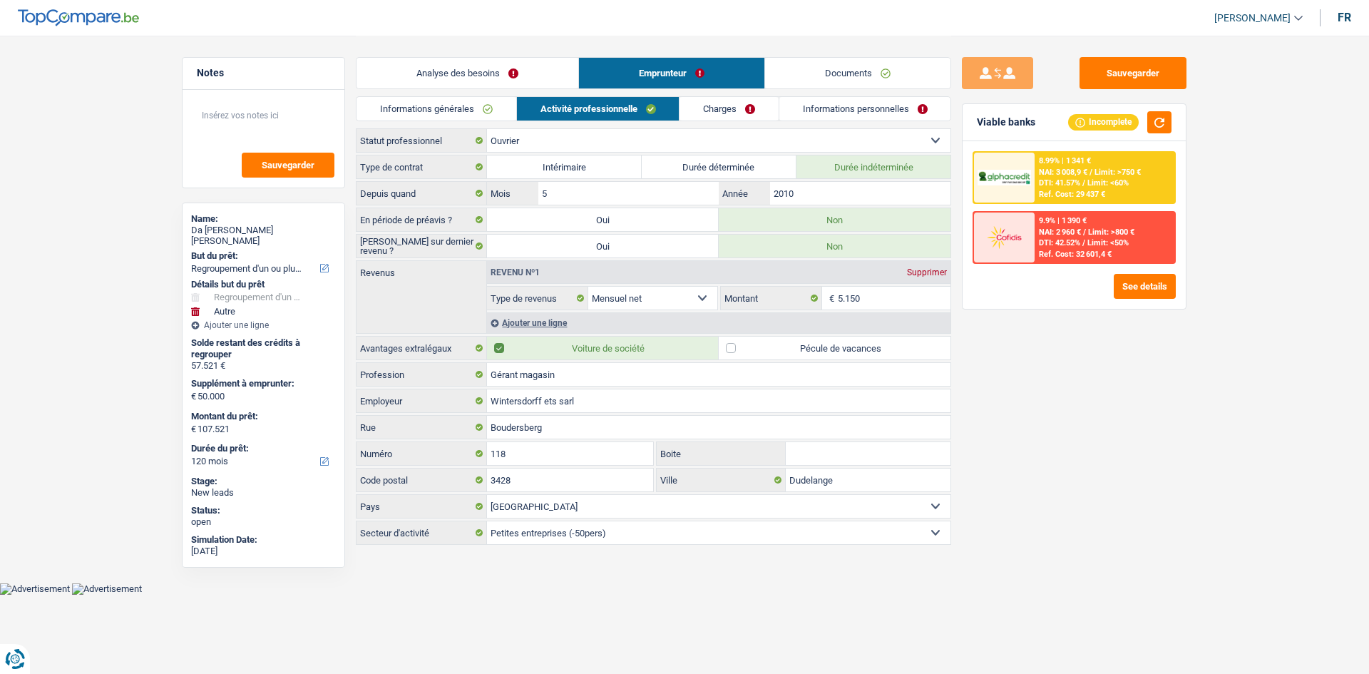
click at [532, 110] on link "Charges" at bounding box center [729, 109] width 99 height 24
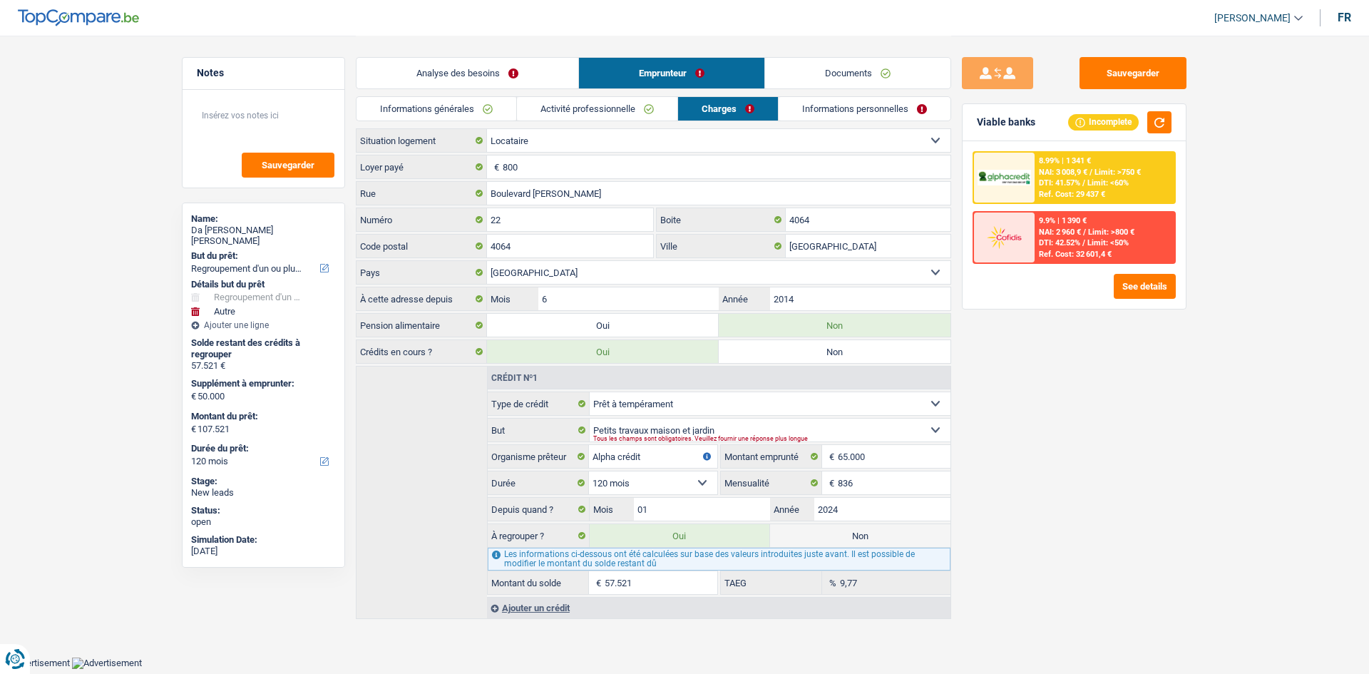
click at [532, 108] on link "Informations personnelles" at bounding box center [865, 109] width 172 height 24
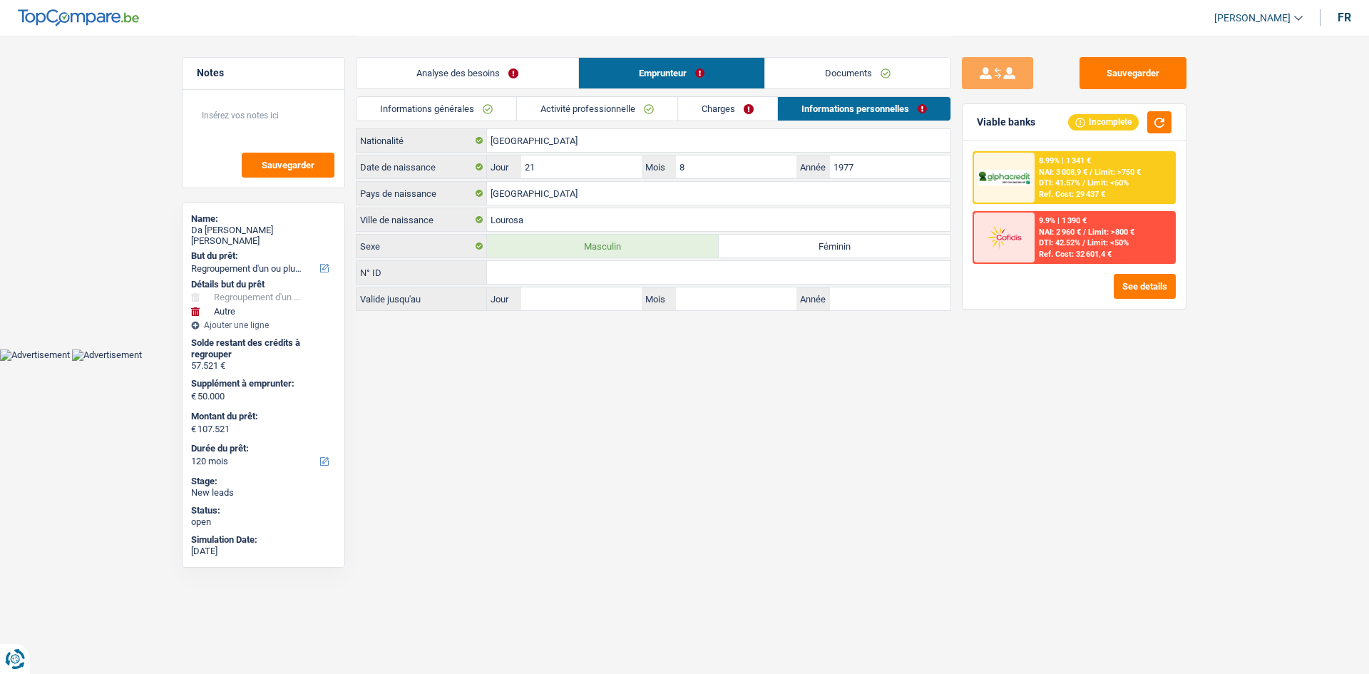
drag, startPoint x: 474, startPoint y: 61, endPoint x: 735, endPoint y: 103, distance: 265.1
click at [474, 61] on link "Analyse des besoins" at bounding box center [468, 73] width 222 height 31
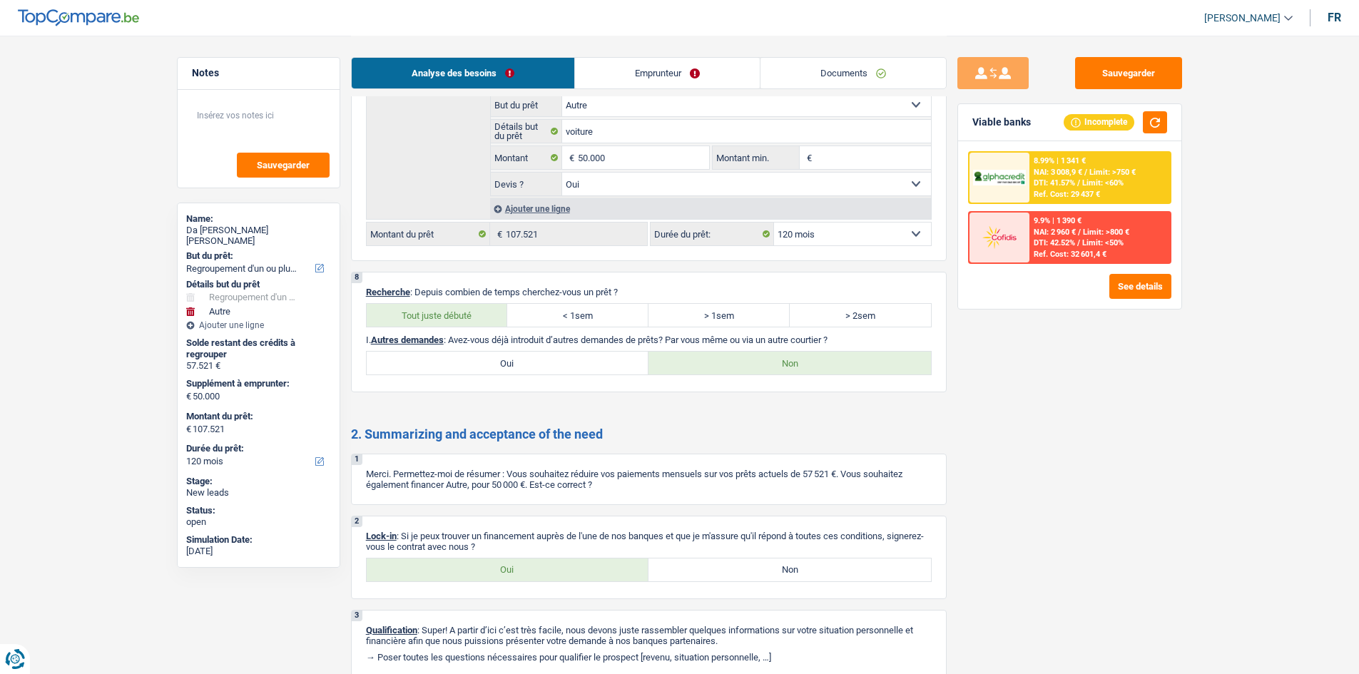
scroll to position [2048, 0]
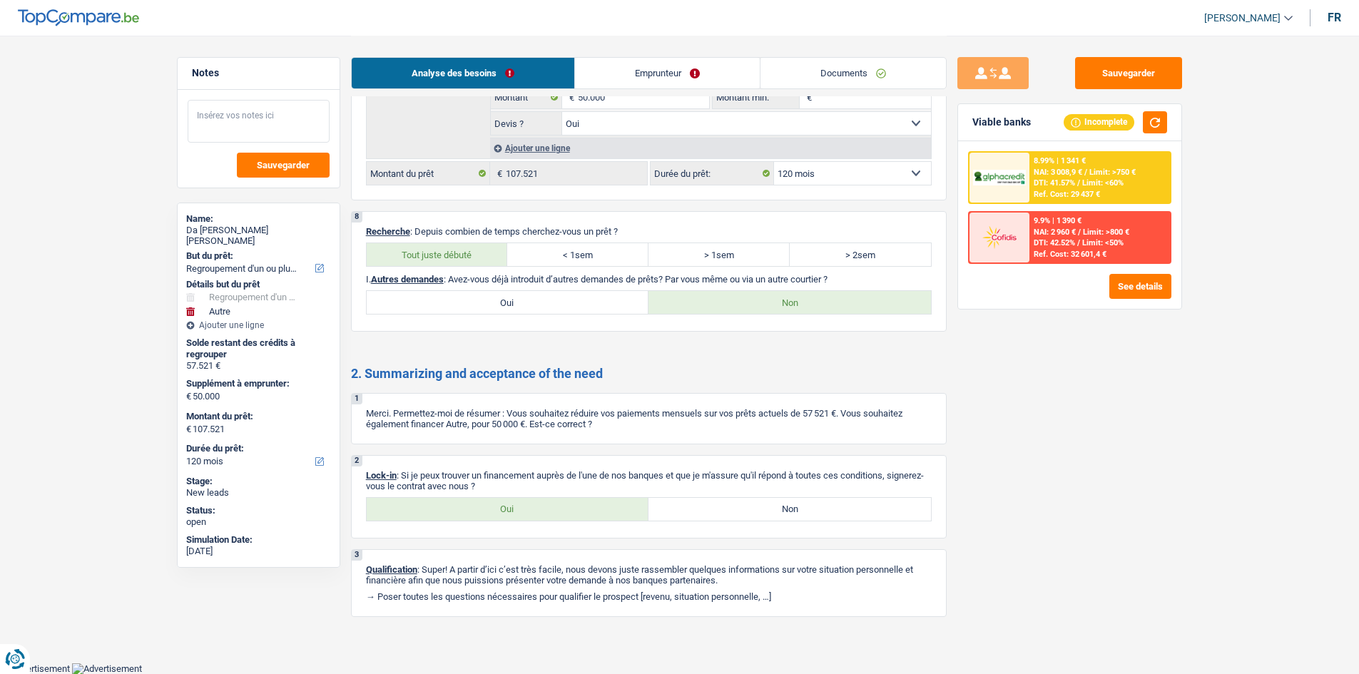
click at [230, 112] on textarea at bounding box center [259, 121] width 142 height 43
click at [258, 132] on textarea at bounding box center [259, 121] width 142 height 43
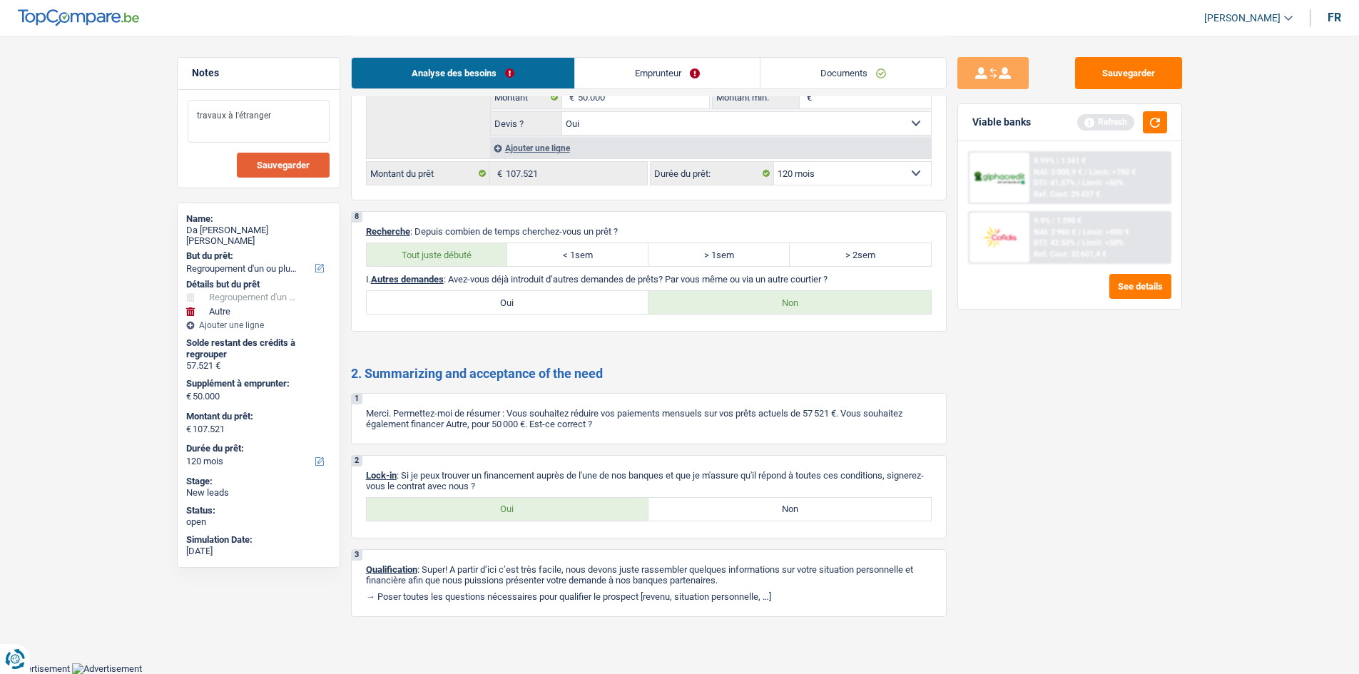
type textarea "travaux à l'étranger"
click at [302, 165] on span "Sauvegarder" at bounding box center [283, 164] width 53 height 9
click at [532, 79] on button "Sauvegarder" at bounding box center [1128, 73] width 107 height 32
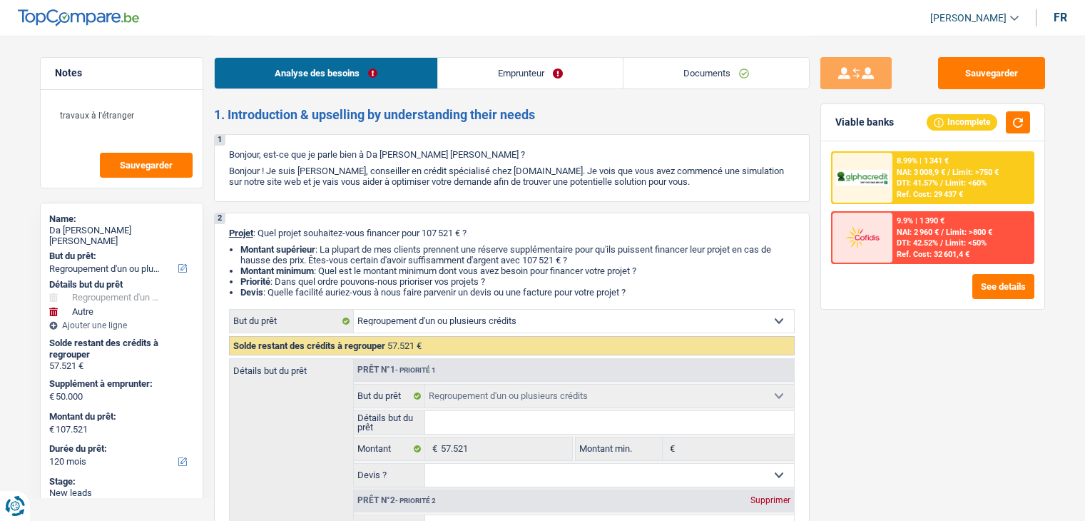
select select "refinancing"
select select "other"
select select "120"
select select "refinancing"
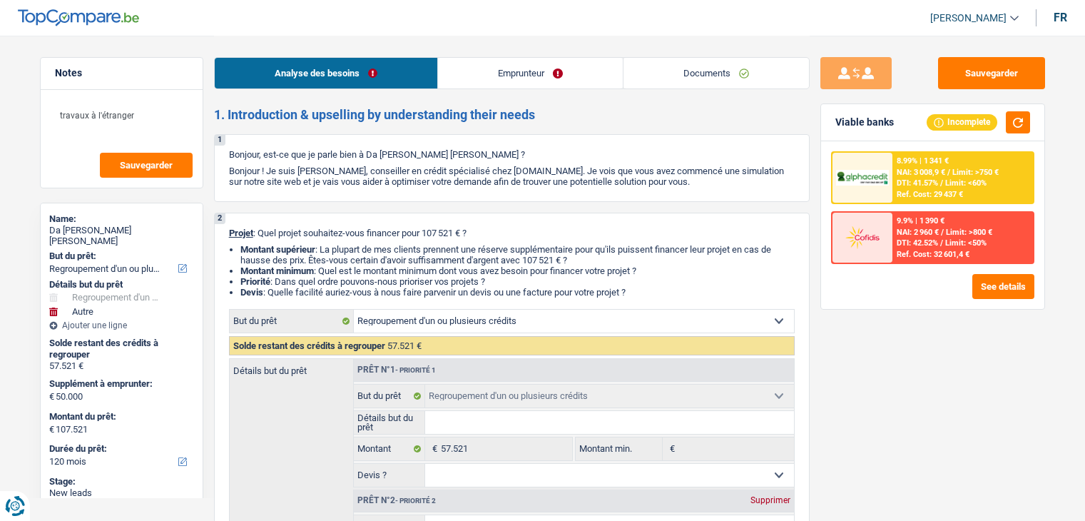
select select "refinancing"
select select "other"
select select "yes"
select select "120"
select select "worker"
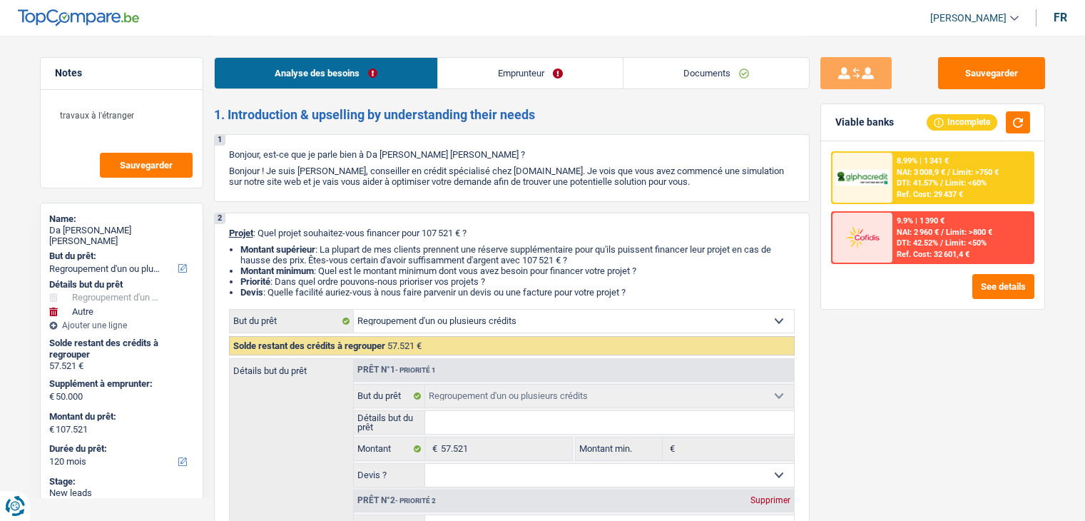
select select "netSalary"
select select "rents"
select select "personalLoan"
select select "smallWorks"
select select "120"
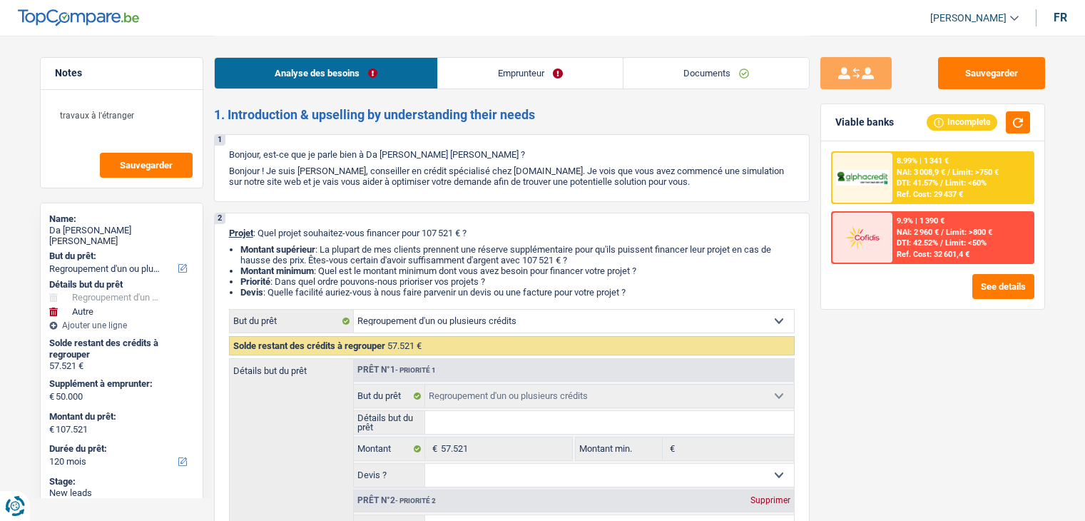
select select "refinancing"
select select "other"
select select "yes"
select select "120"
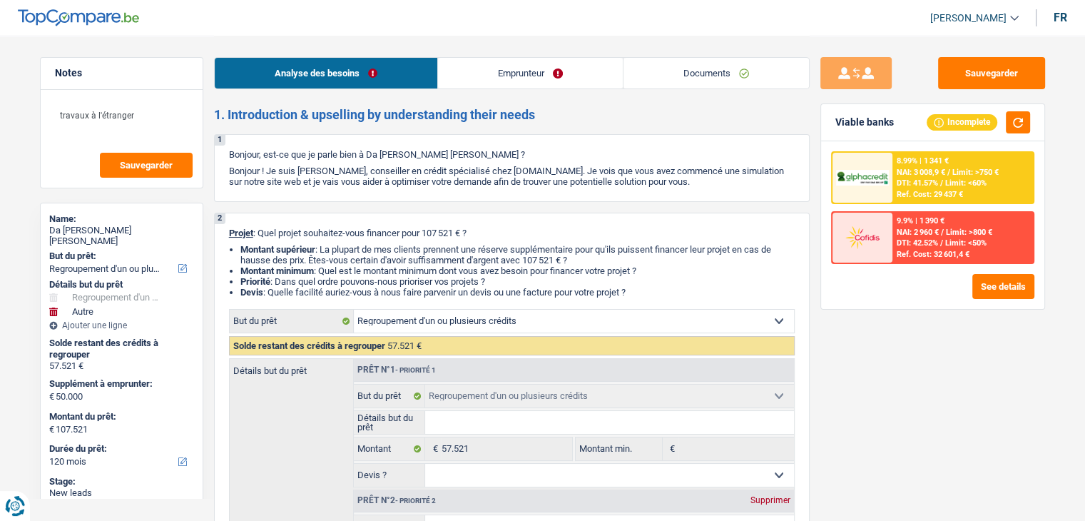
click at [717, 62] on link "Documents" at bounding box center [715, 73] width 185 height 31
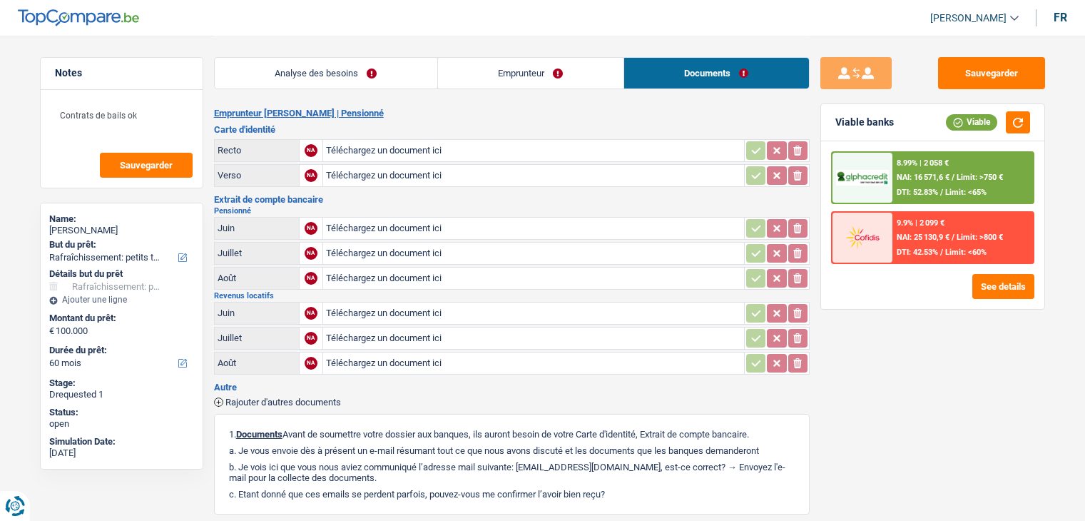
select select "houseOrGarden"
select select "60"
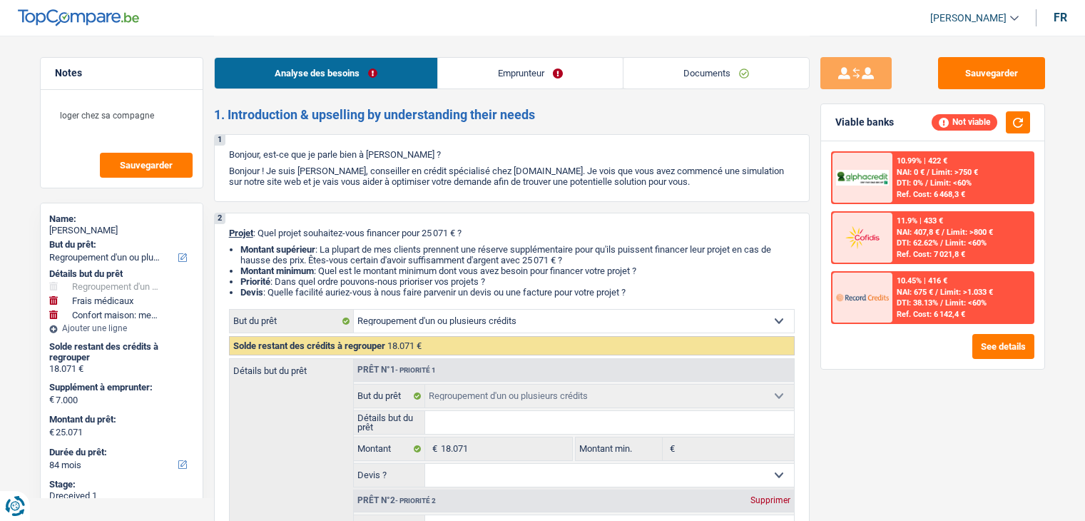
select select "refinancing"
select select "medical"
select select "household"
select select "84"
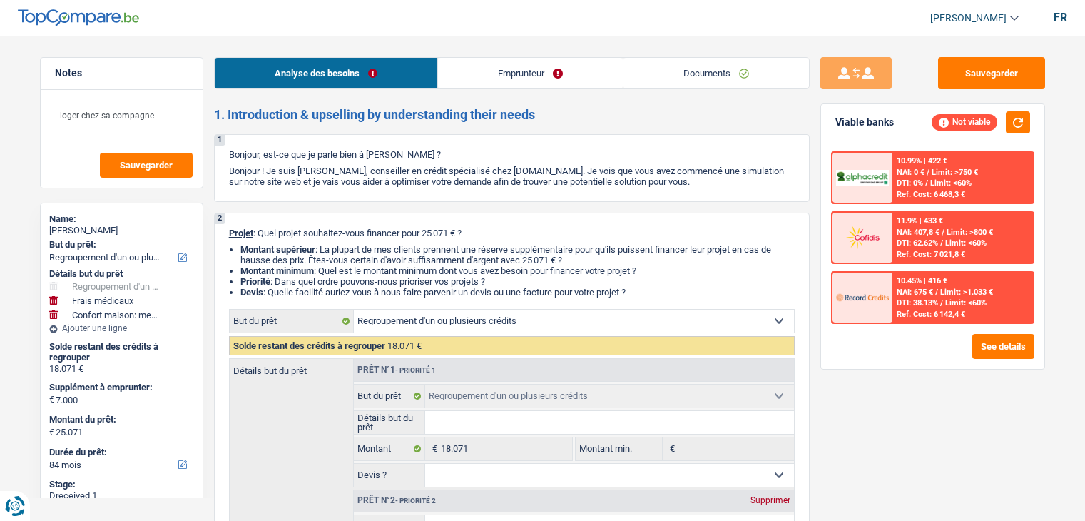
select select "refinancing"
select select "medical"
select select "yes"
select select "household"
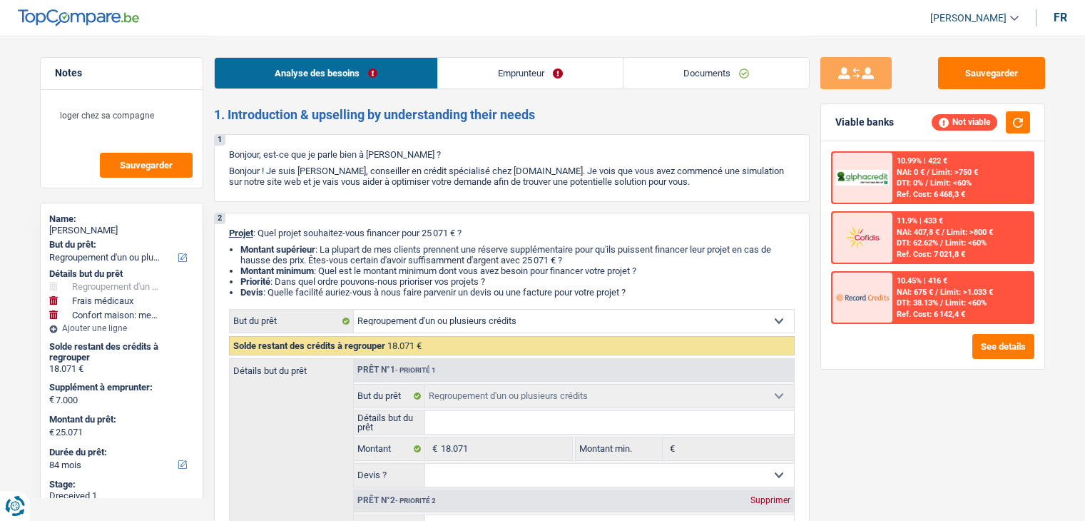
select select "yes"
select select "84"
select select "retired"
select select "pension"
select select "other"
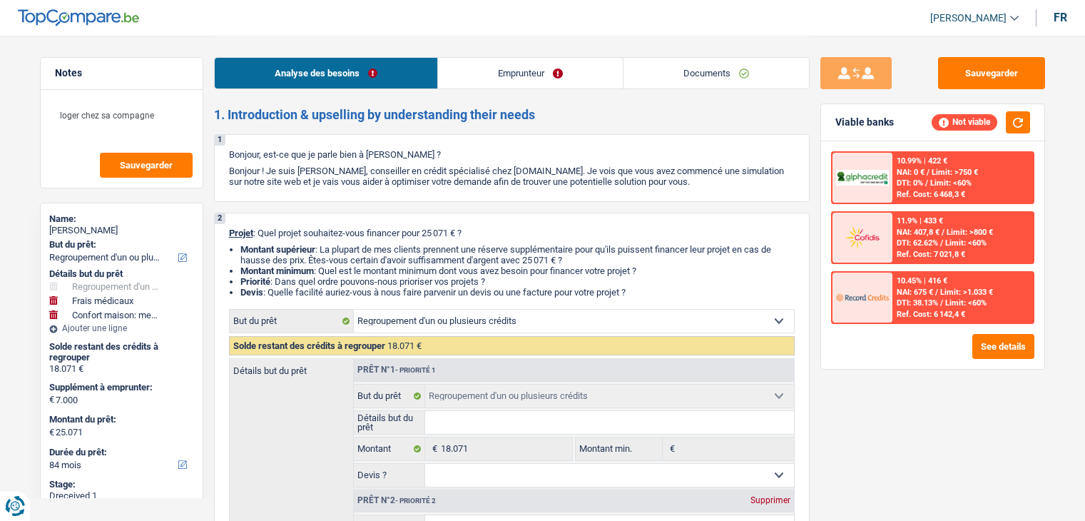
select select "liveWithParents"
select select "creditConsolidation"
select select "72"
select select "cardOrCredit"
select select "refinancing"
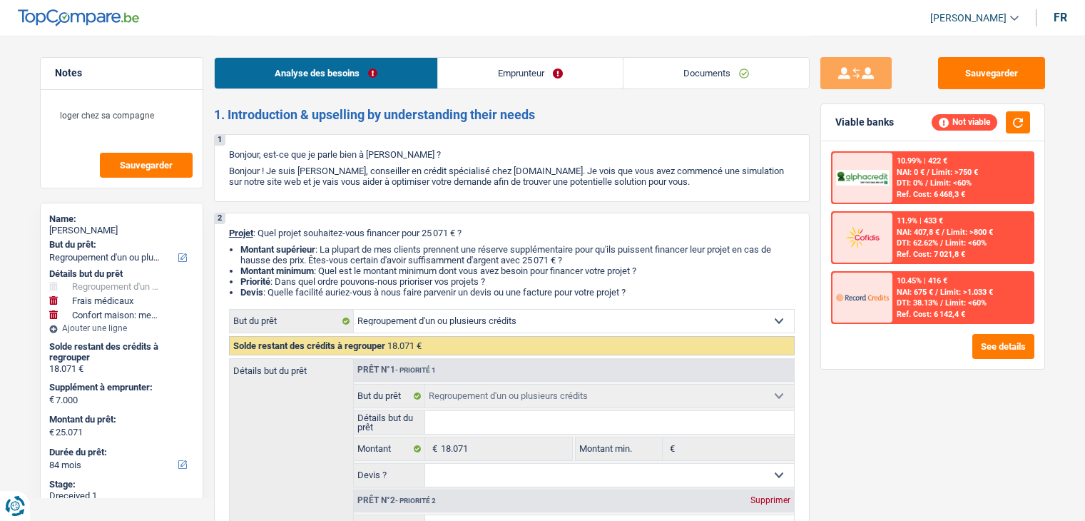
select select "refinancing"
select select "medical"
select select "yes"
select select "household"
select select "yes"
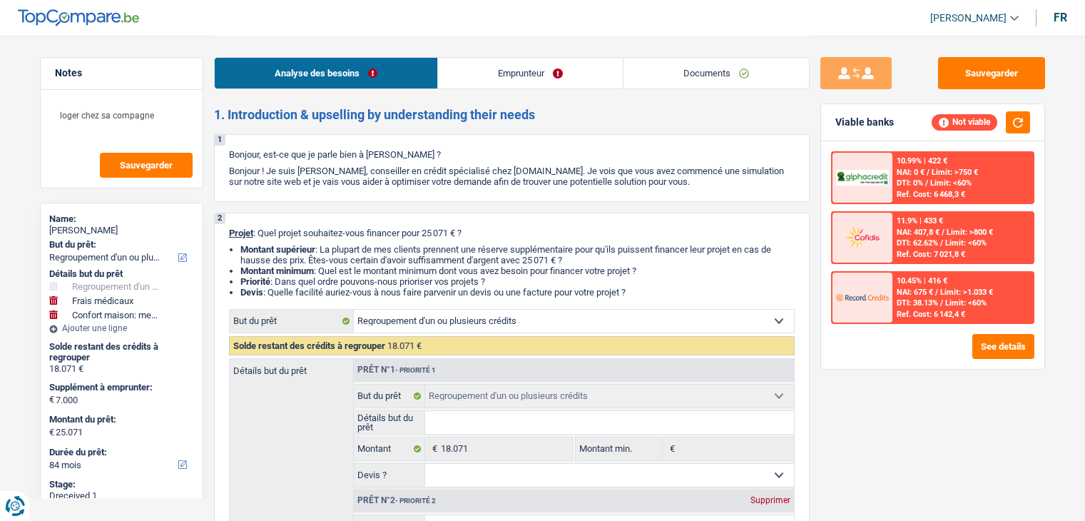
select select "84"
drag, startPoint x: 0, startPoint y: 0, endPoint x: 522, endPoint y: 61, distance: 525.6
click at [522, 61] on link "Emprunteur" at bounding box center [530, 73] width 185 height 31
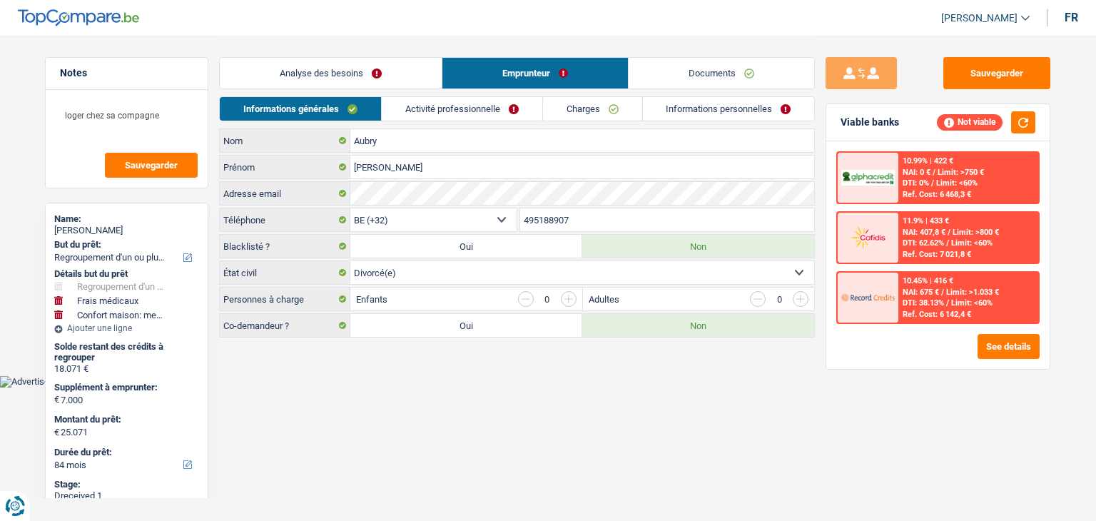
click at [526, 112] on link "Activité professionnelle" at bounding box center [462, 109] width 160 height 24
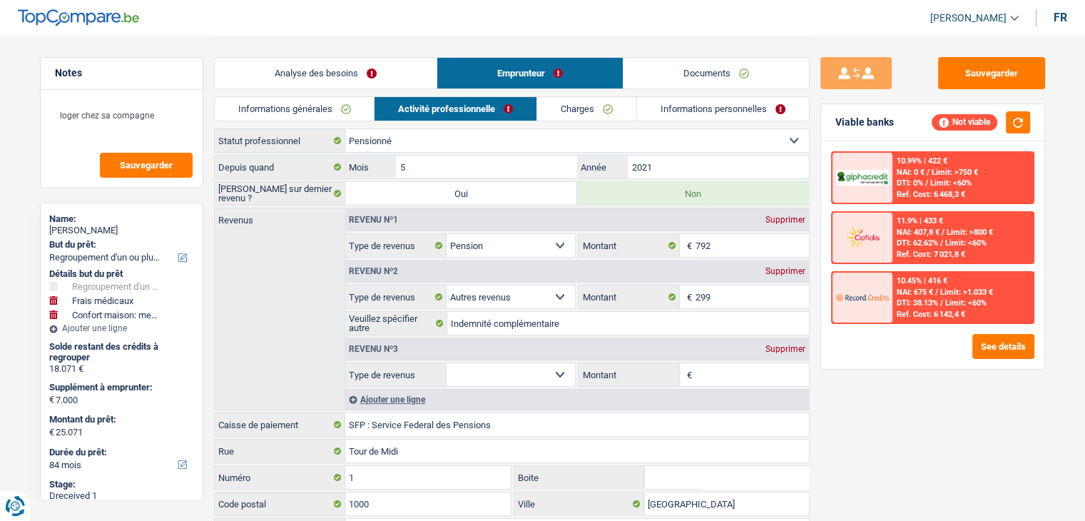
drag, startPoint x: 618, startPoint y: 132, endPoint x: 666, endPoint y: 110, distance: 53.3
click at [618, 132] on select "Ouvrier Employé privé Employé public Invalide Indépendant Pensionné Chômeur Mut…" at bounding box center [577, 140] width 464 height 23
drag, startPoint x: 740, startPoint y: 89, endPoint x: 739, endPoint y: 81, distance: 8.7
click at [740, 89] on div "Analyse des besoins Emprunteur Documents" at bounding box center [512, 66] width 596 height 61
click at [736, 73] on link "Documents" at bounding box center [715, 73] width 185 height 31
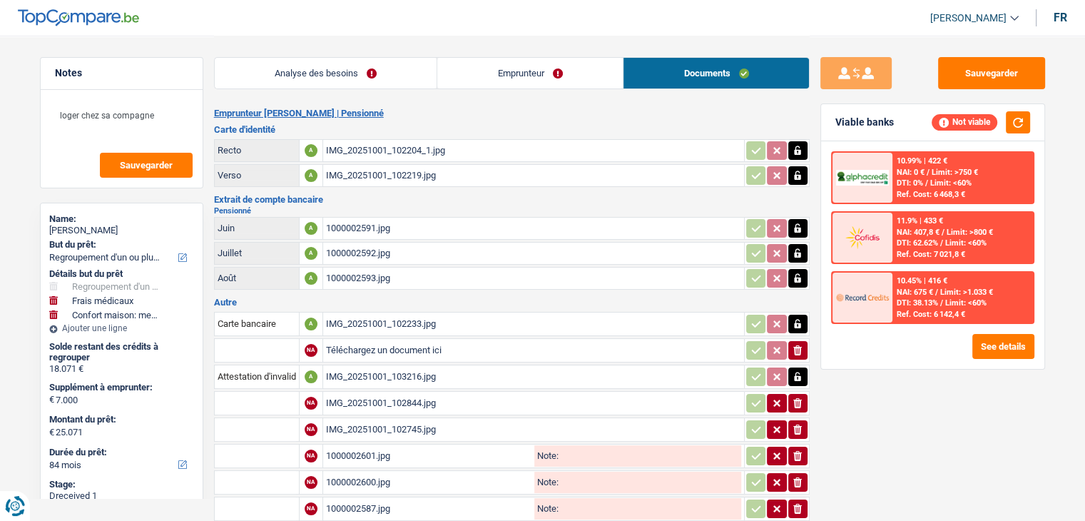
click at [553, 56] on div "Analyse des besoins Emprunteur Documents" at bounding box center [512, 66] width 596 height 61
click at [499, 56] on div "Analyse des besoins Emprunteur Documents" at bounding box center [512, 66] width 596 height 61
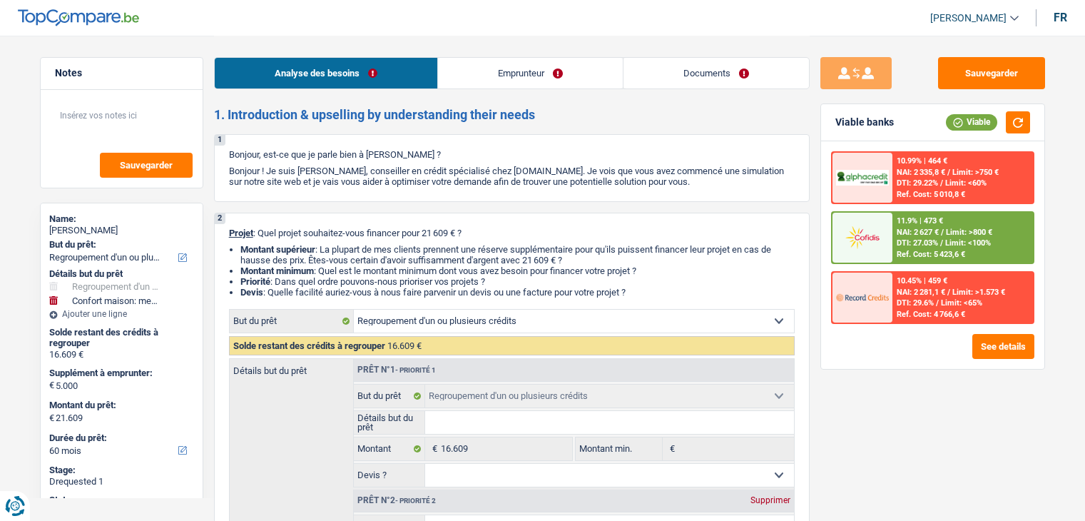
select select "refinancing"
select select "household"
select select "60"
select select "refinancing"
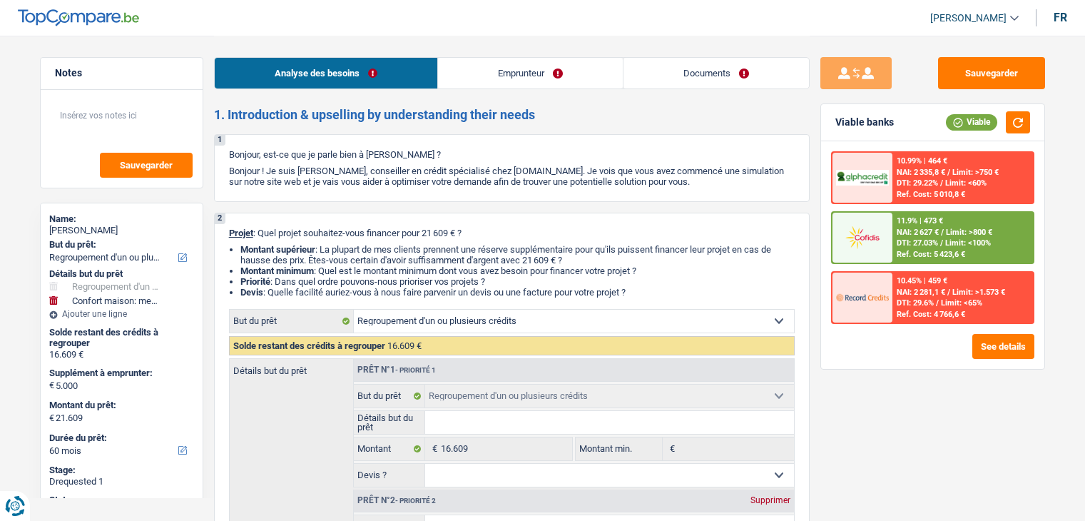
select select "refinancing"
select select "household"
select select "60"
select select "worker"
select select "netSalary"
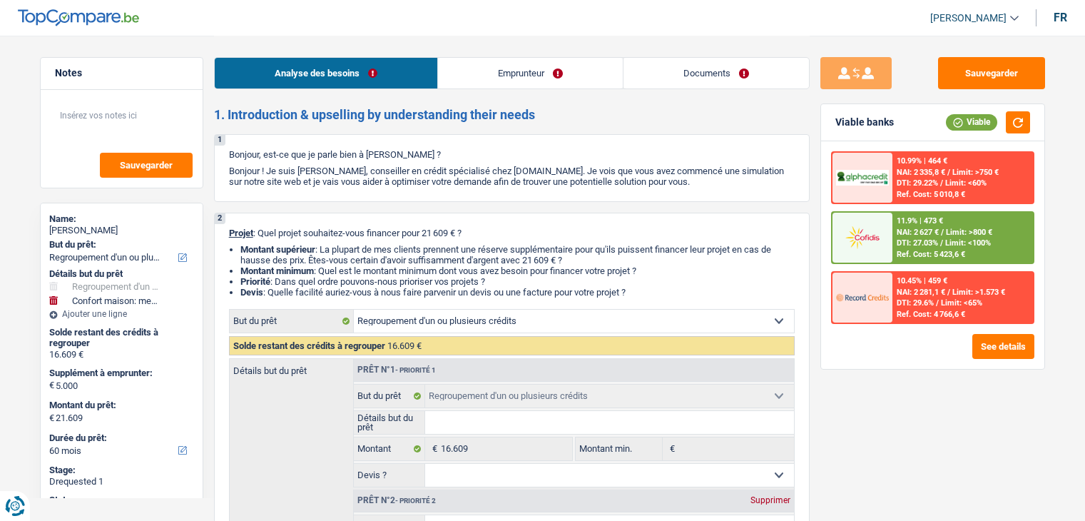
select select "familyAllowances"
select select "rents"
select select "carLoan"
select select "42"
select select "creditConsolidation"
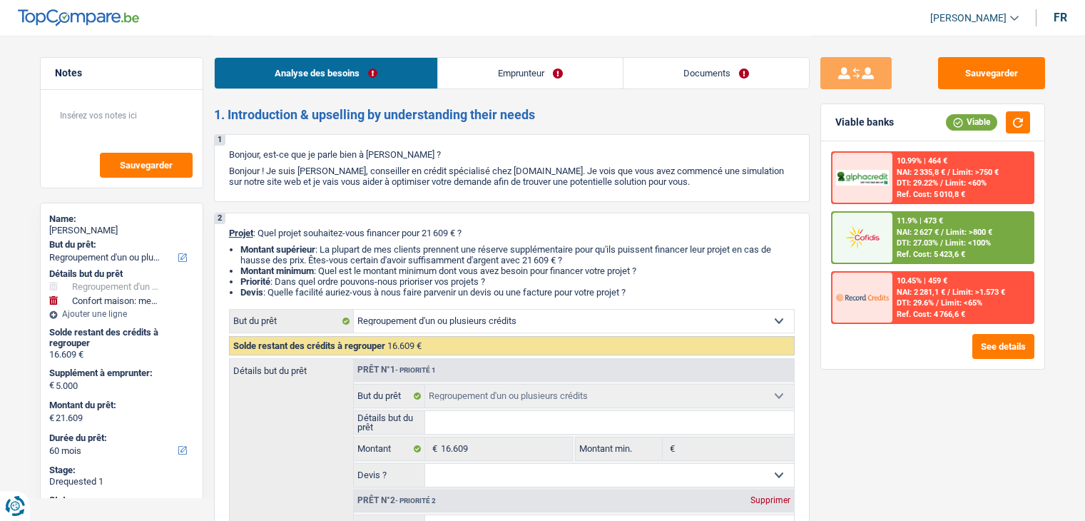
select select "48"
select select "refinancing"
select select "household"
select select "60"
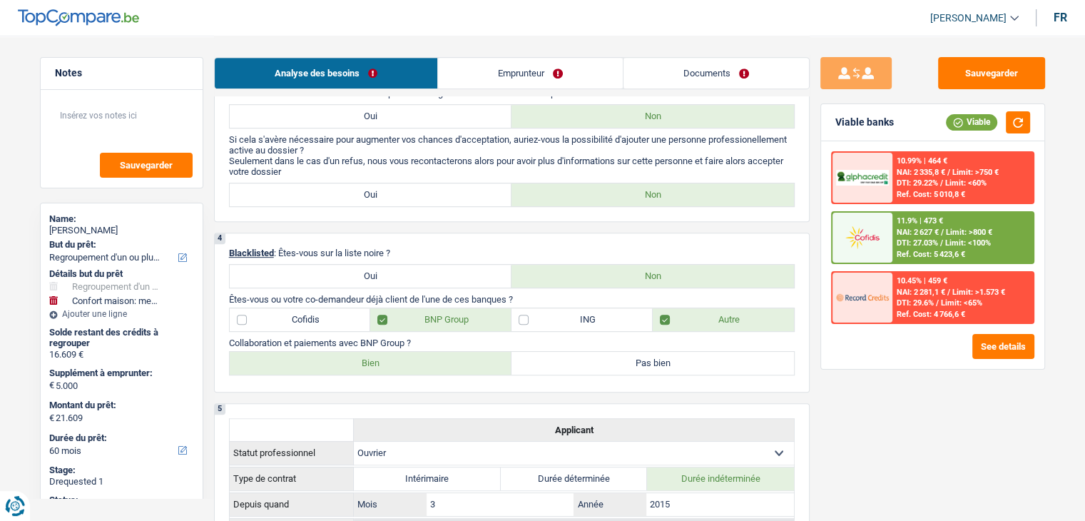
click at [695, 86] on link "Documents" at bounding box center [715, 73] width 185 height 31
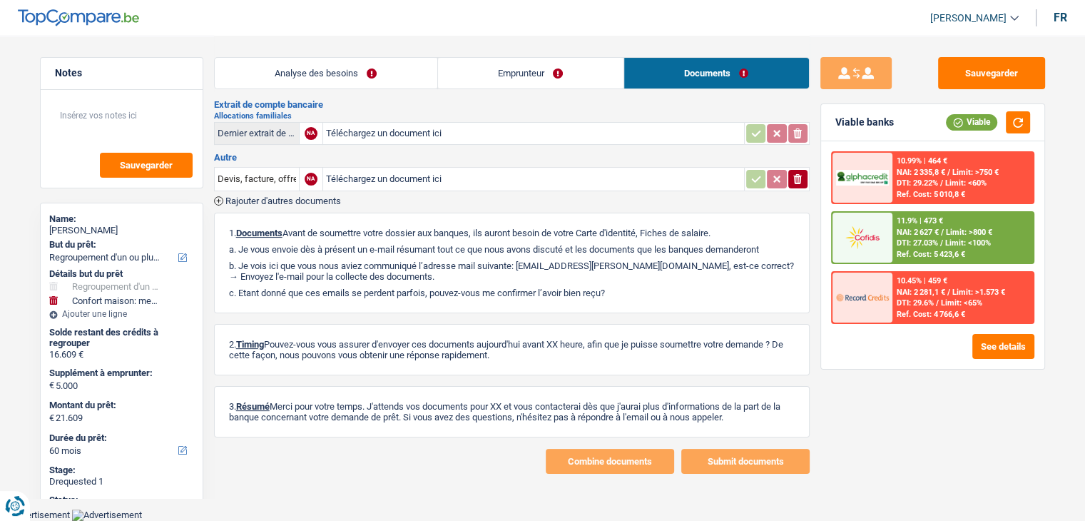
scroll to position [190, 0]
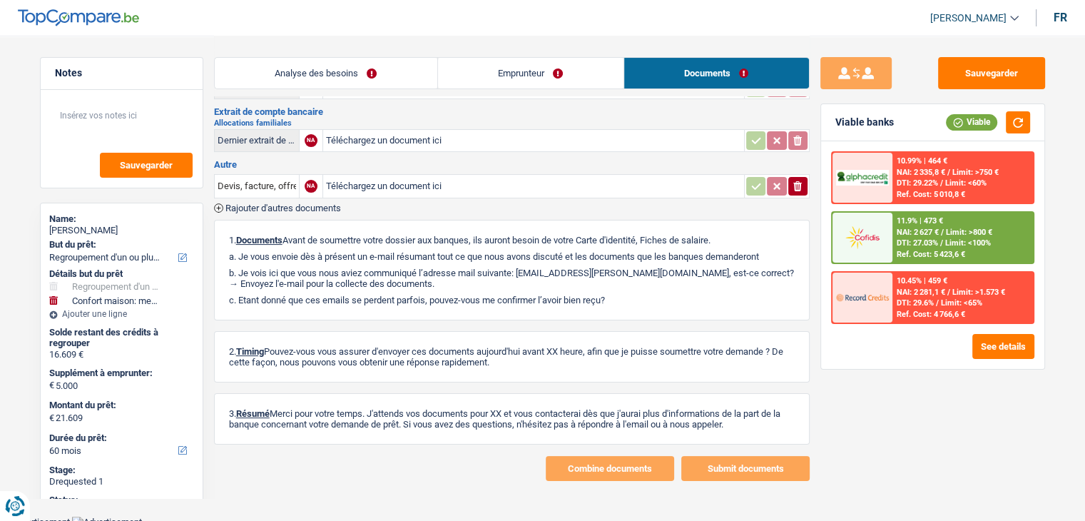
click at [725, 68] on link "Documents" at bounding box center [716, 73] width 185 height 31
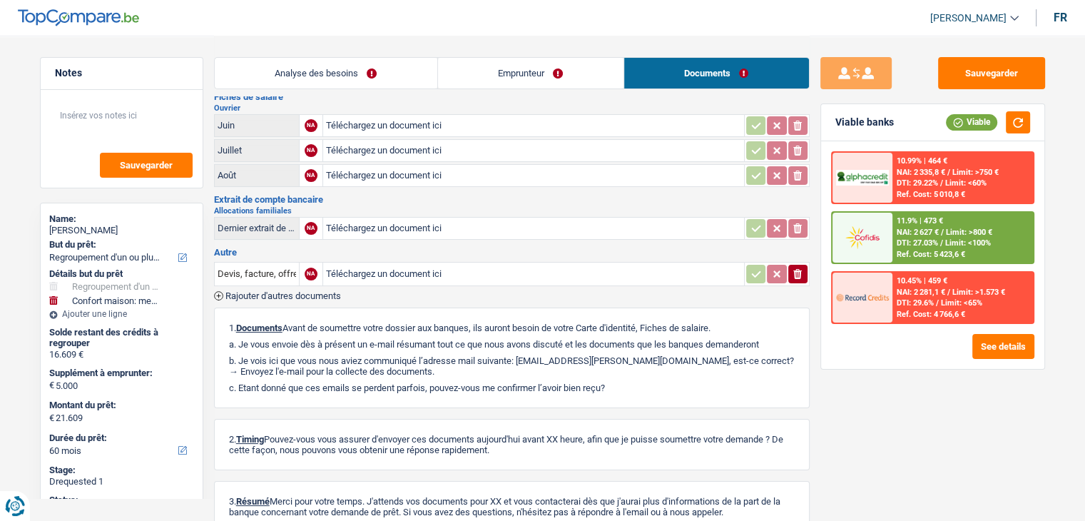
scroll to position [0, 0]
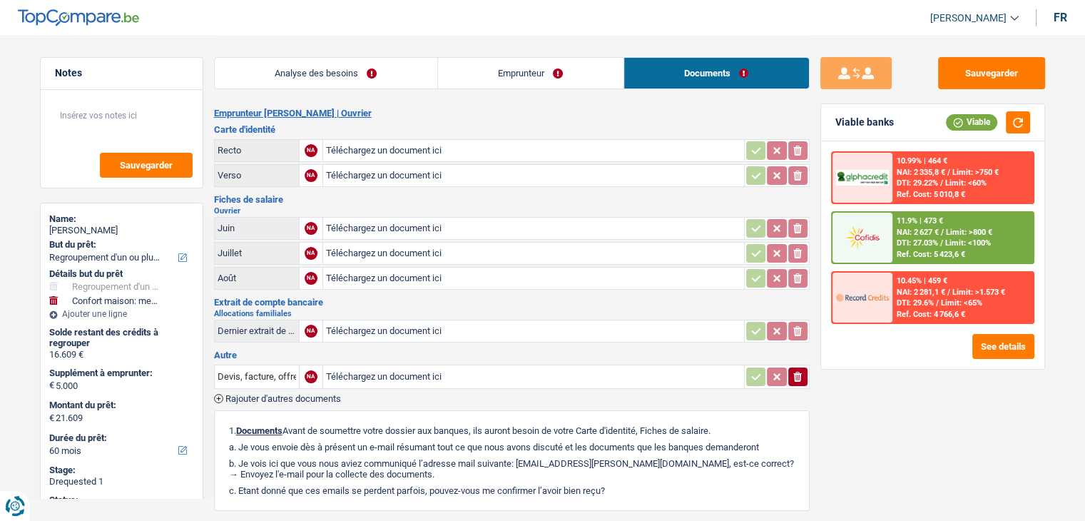
click at [544, 81] on link "Emprunteur" at bounding box center [530, 73] width 185 height 31
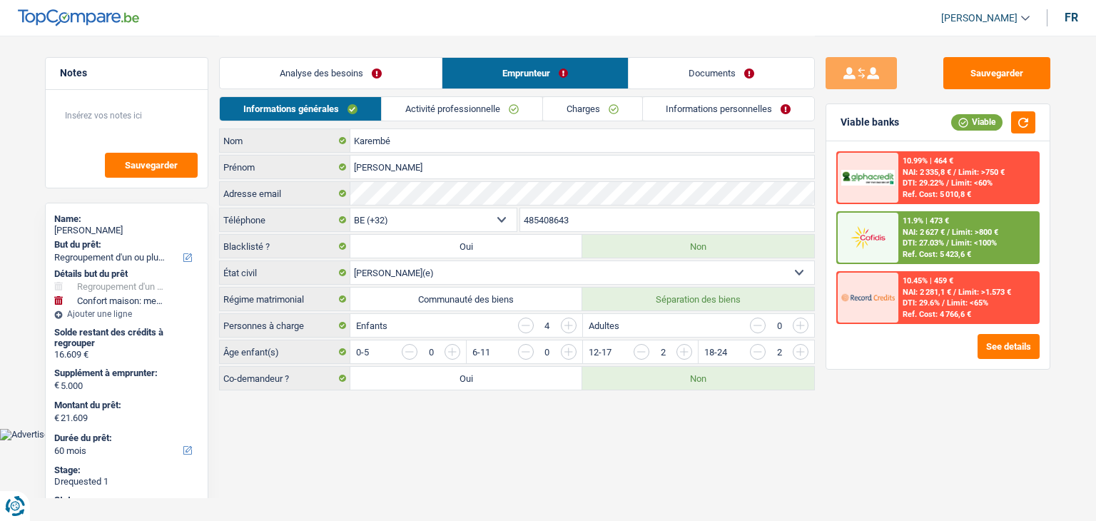
click at [687, 108] on link "Informations personnelles" at bounding box center [729, 109] width 172 height 24
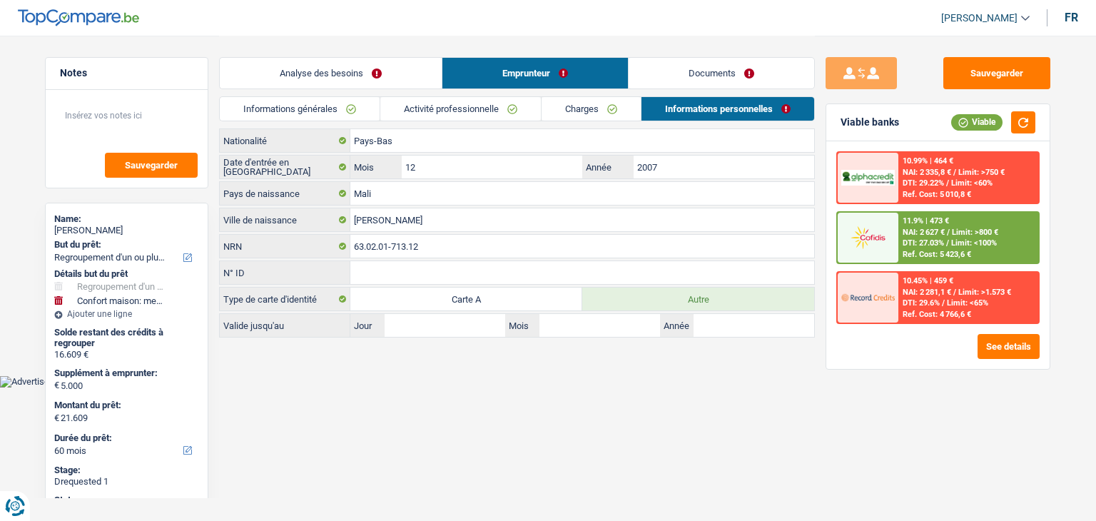
click at [704, 74] on link "Documents" at bounding box center [720, 73] width 185 height 31
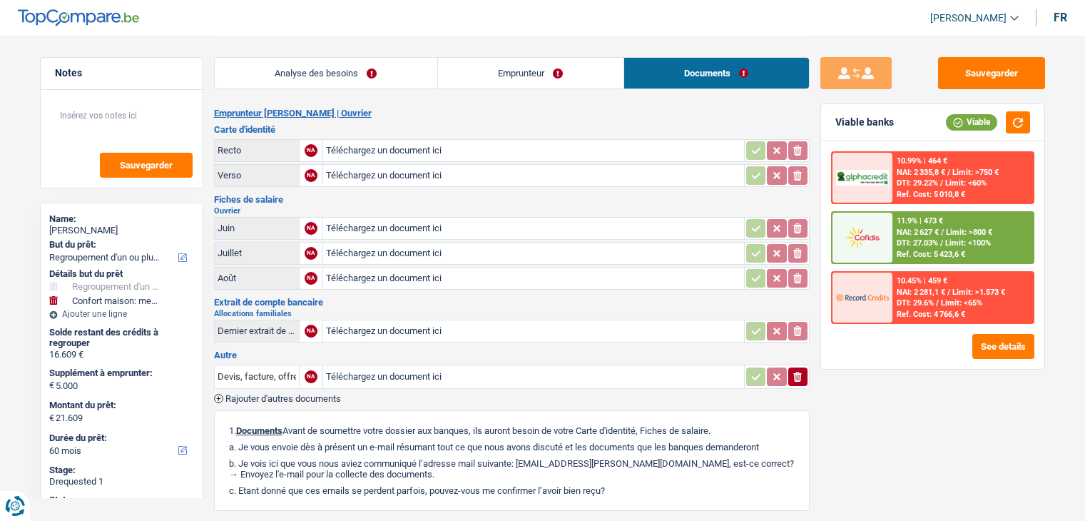
select select "refinancing"
select select "household"
select select "60"
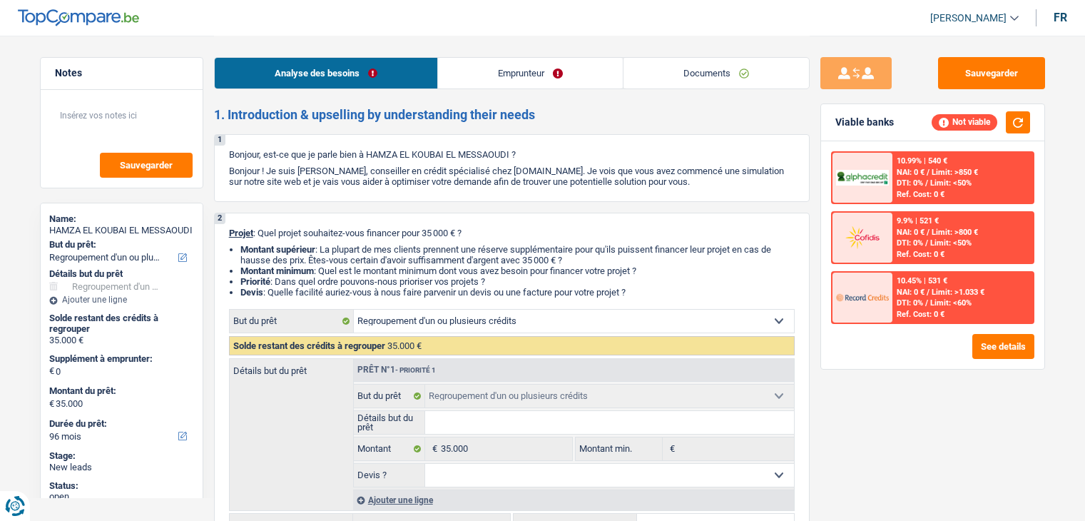
select select "refinancing"
select select "96"
select select "refinancing"
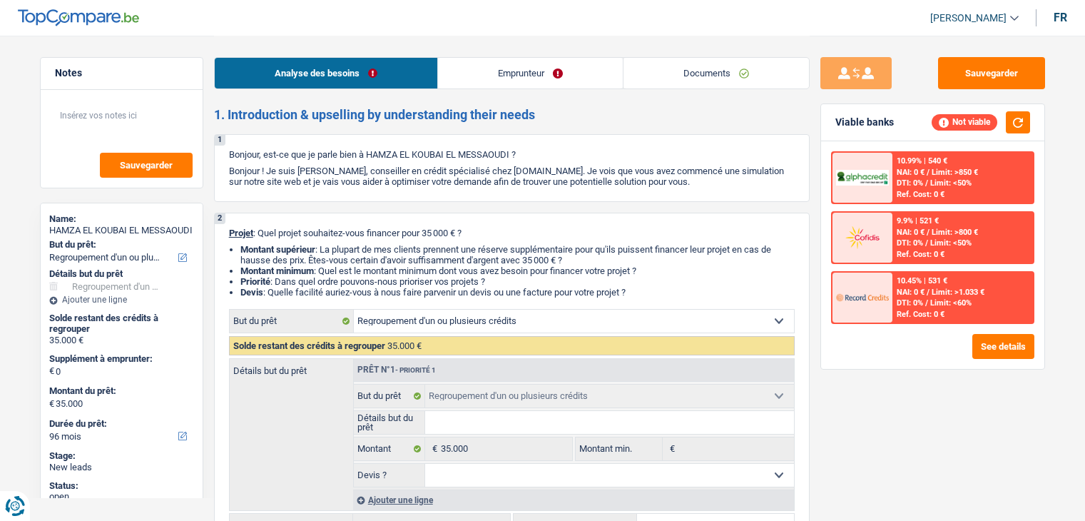
select select "96"
select select "refinancing"
select select "96"
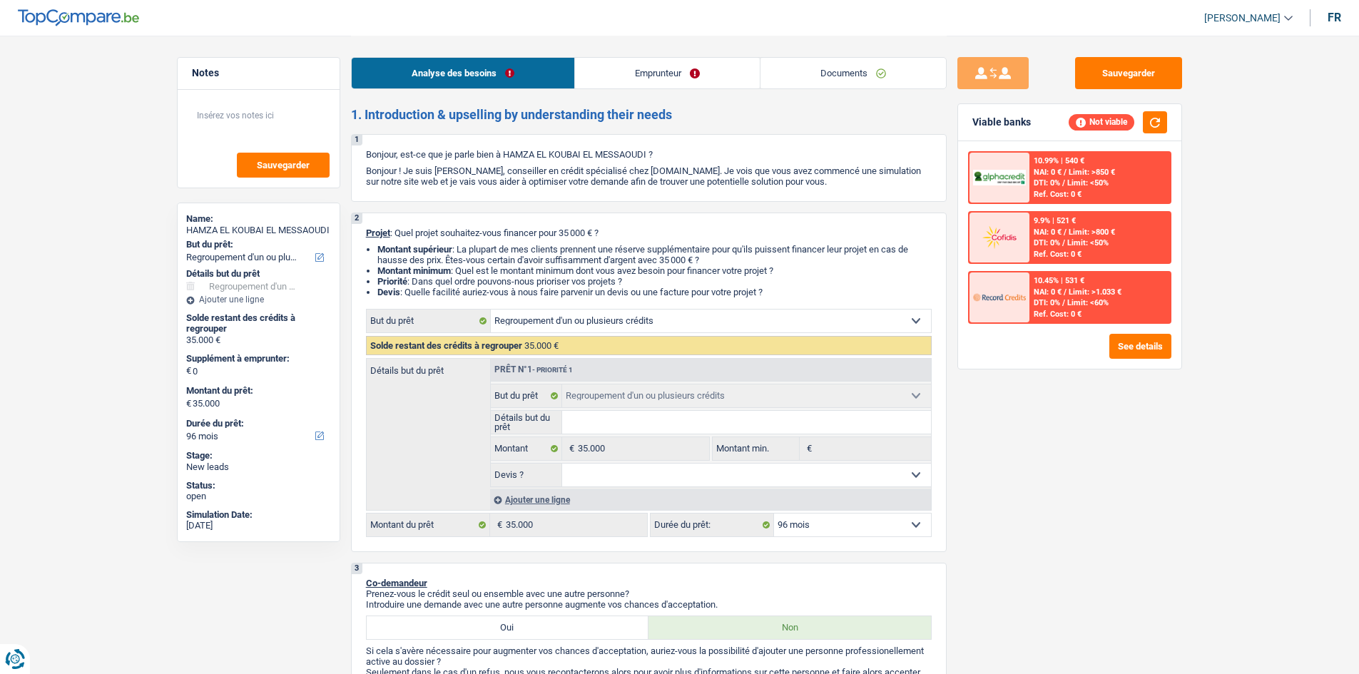
drag, startPoint x: 663, startPoint y: 312, endPoint x: 740, endPoint y: 323, distance: 77.9
click at [663, 312] on select "Confort maison: meubles, textile, peinture, électroménager, outillage non-profe…" at bounding box center [711, 321] width 440 height 23
drag, startPoint x: 623, startPoint y: 312, endPoint x: 812, endPoint y: 413, distance: 214.4
click at [623, 312] on select "Confort maison: meubles, textile, peinture, électroménager, outillage non-profe…" at bounding box center [711, 321] width 440 height 23
click at [727, 320] on select "Confort maison: meubles, textile, peinture, électroménager, outillage non-profe…" at bounding box center [711, 321] width 440 height 23
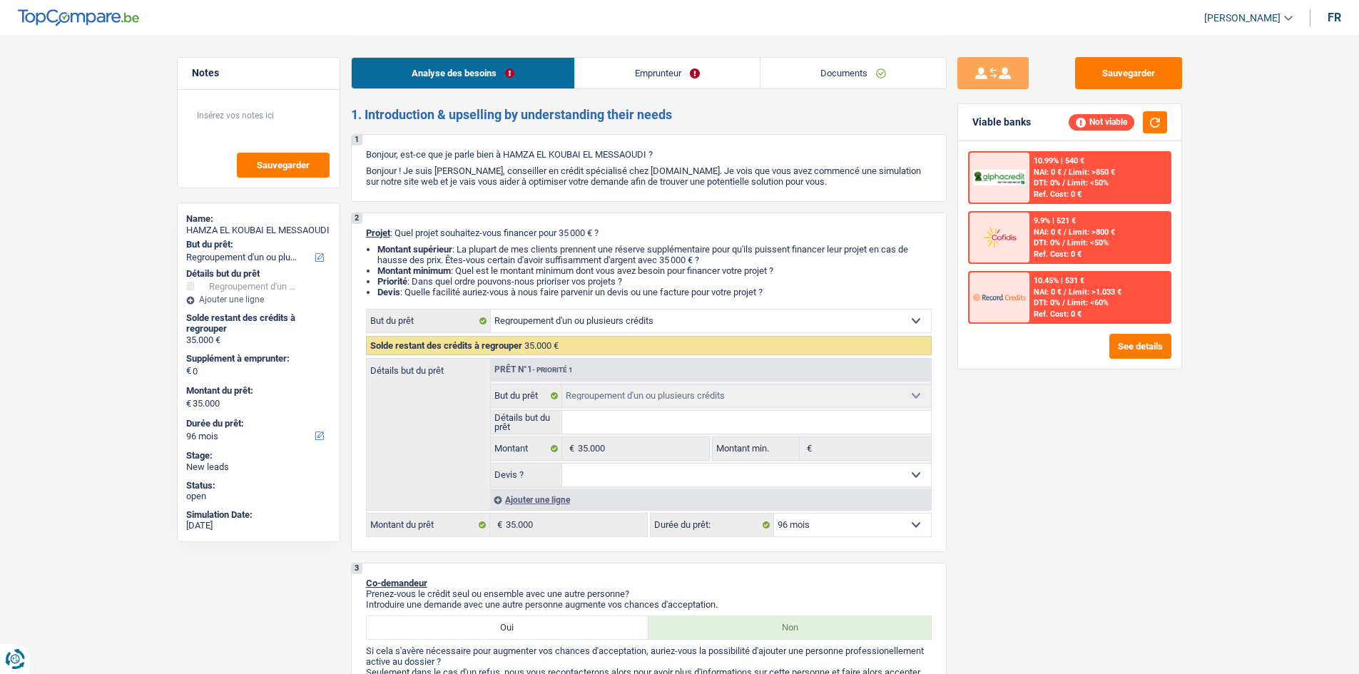
select select "other"
click at [491, 310] on select "Confort maison: meubles, textile, peinture, électroménager, outillage non-profe…" at bounding box center [711, 321] width 440 height 23
select select "other"
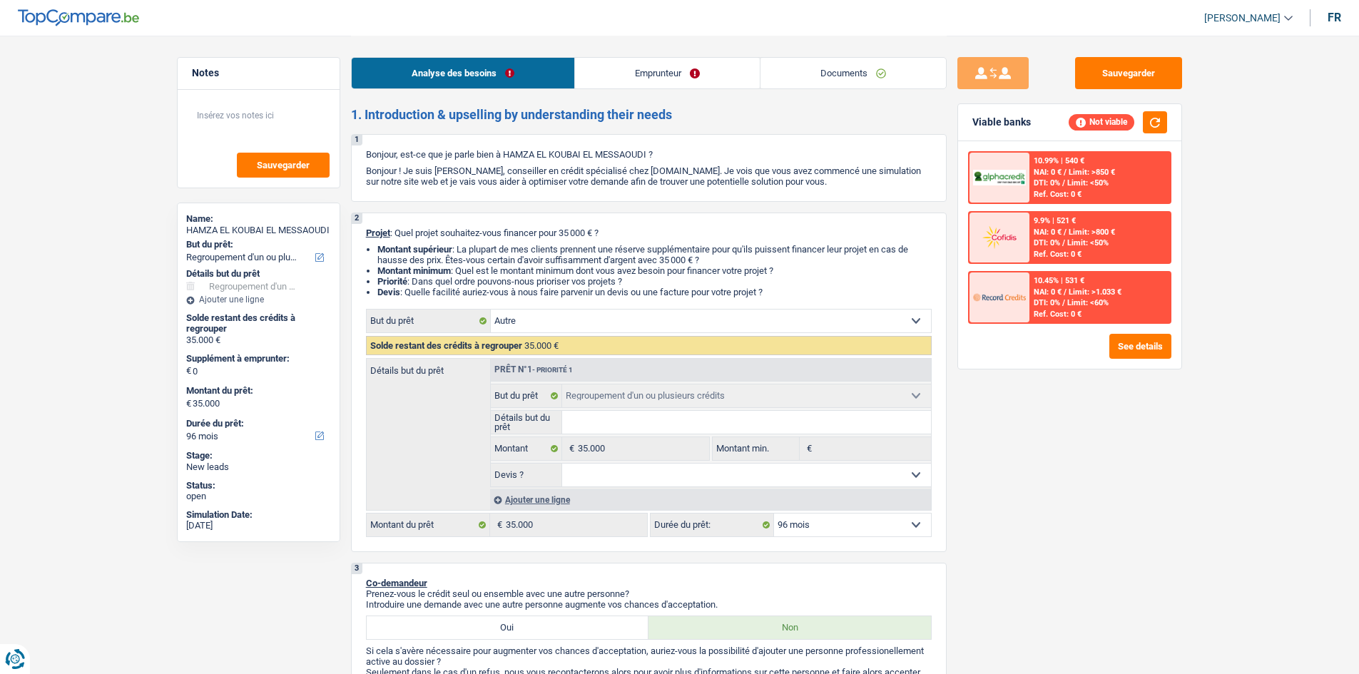
select select "other"
select select "refinancing"
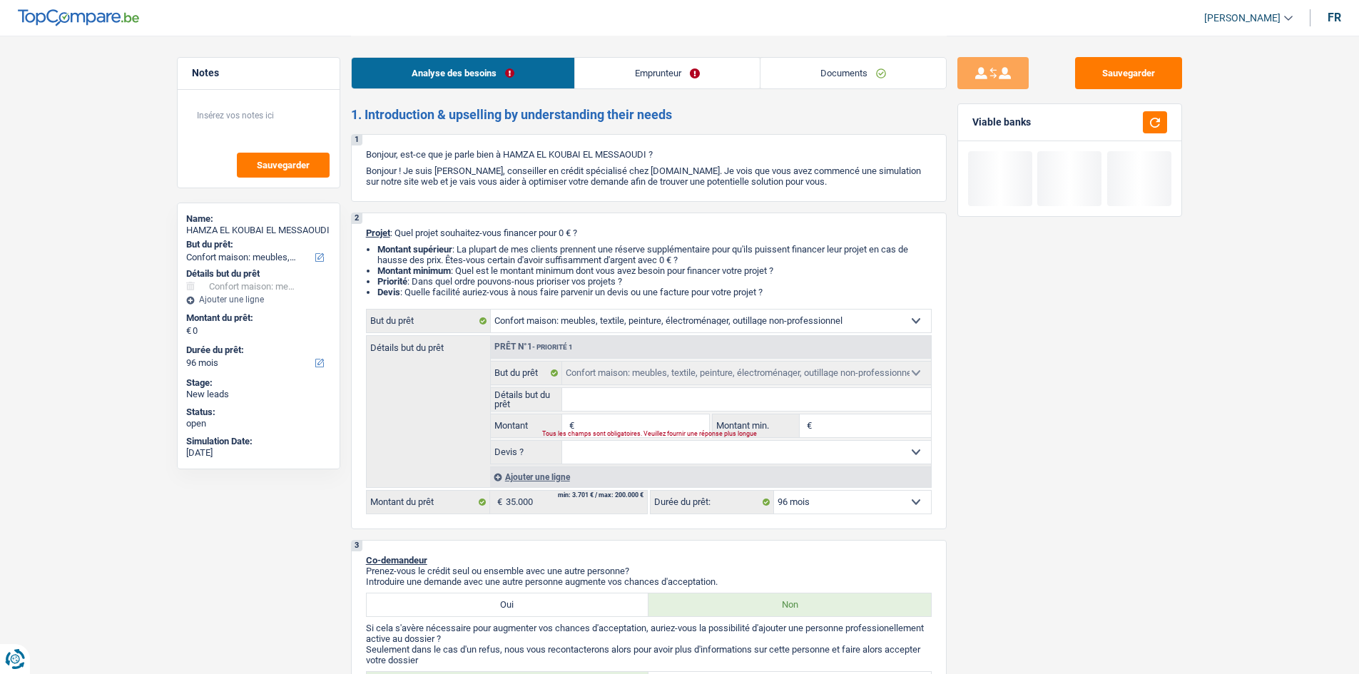
click at [685, 78] on link "Emprunteur" at bounding box center [667, 73] width 185 height 31
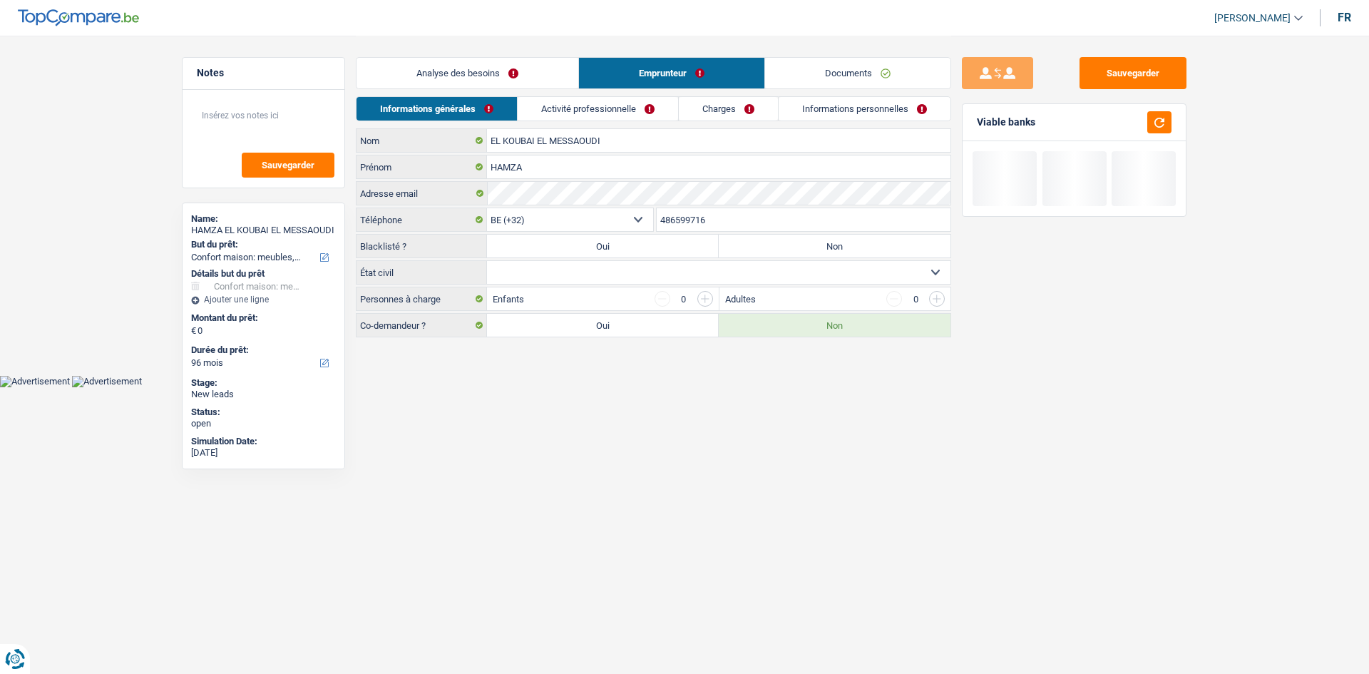
click at [735, 108] on link "Charges" at bounding box center [728, 109] width 99 height 24
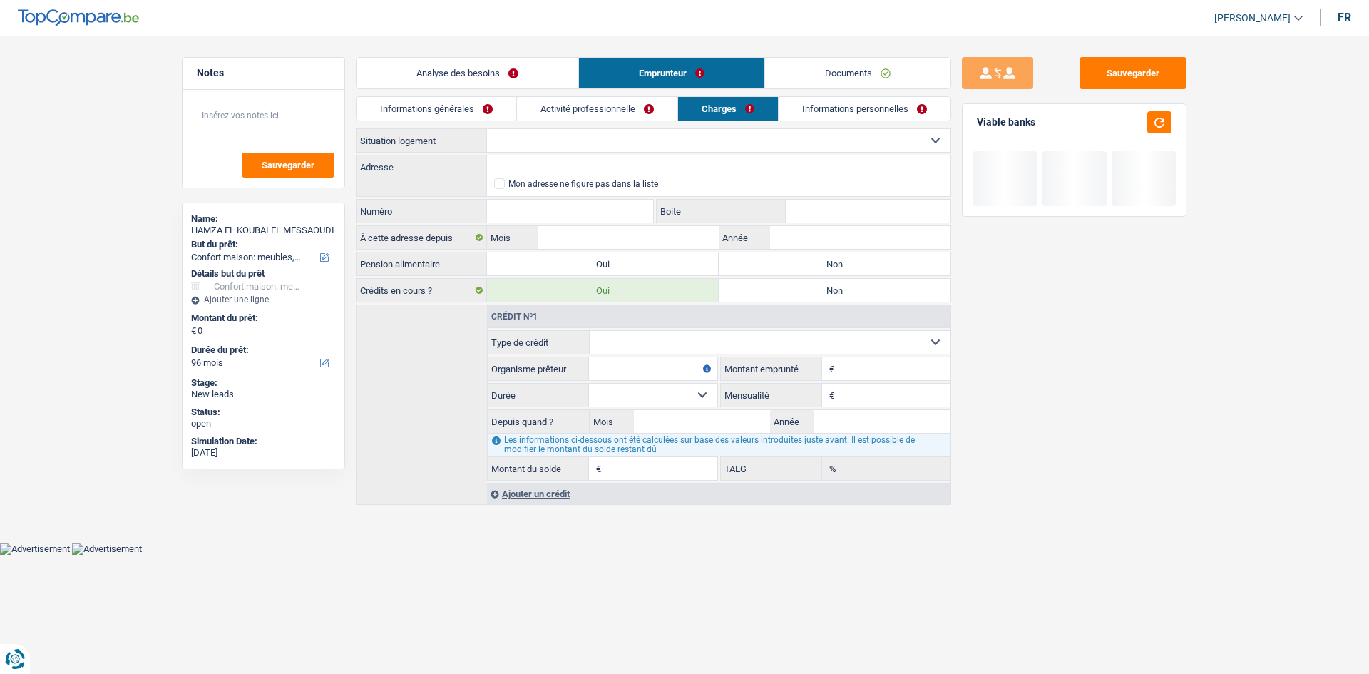
click at [857, 103] on link "Informations personnelles" at bounding box center [865, 109] width 172 height 24
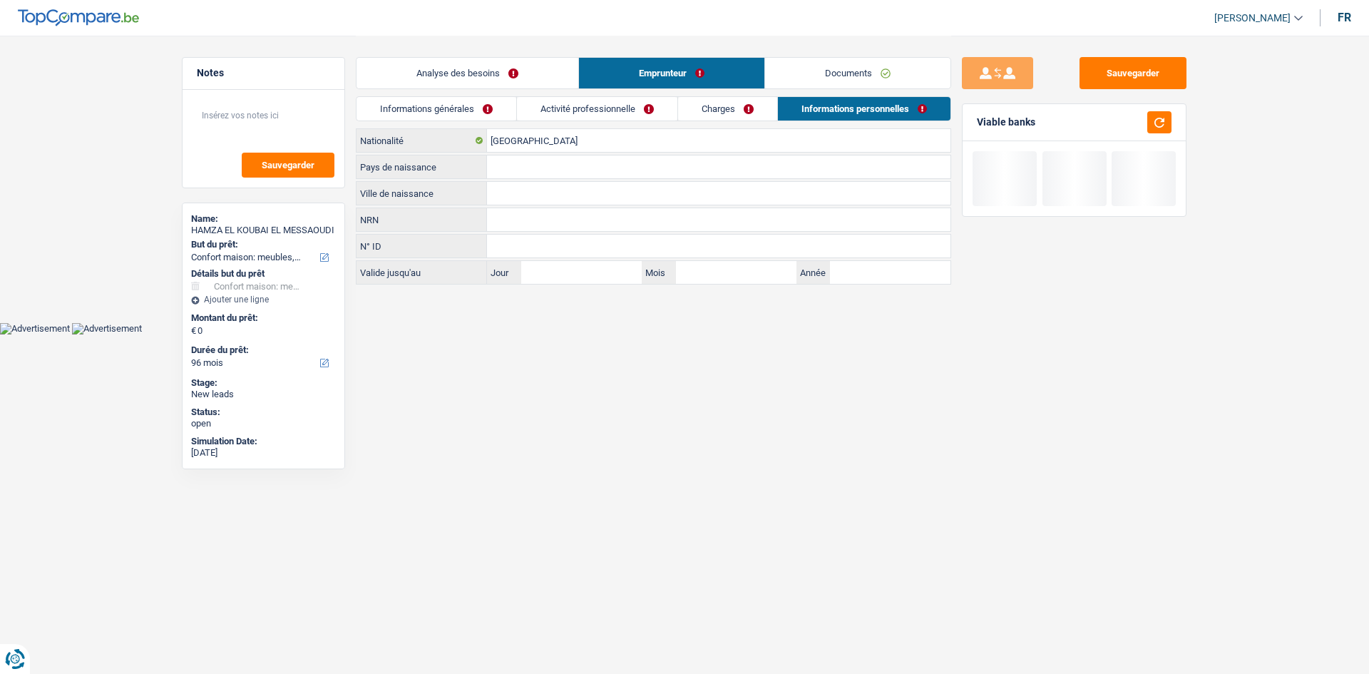
click at [579, 102] on link "Activité professionnelle" at bounding box center [597, 109] width 160 height 24
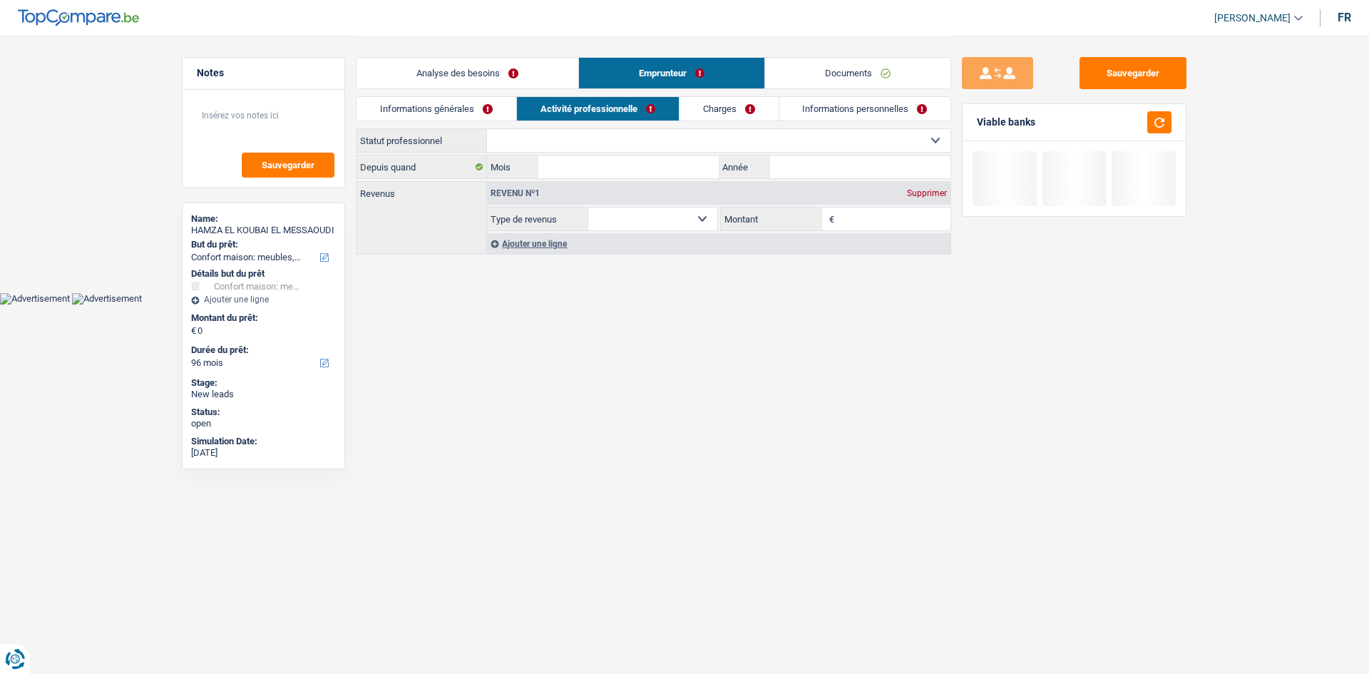
click at [498, 107] on link "Informations générales" at bounding box center [437, 109] width 160 height 24
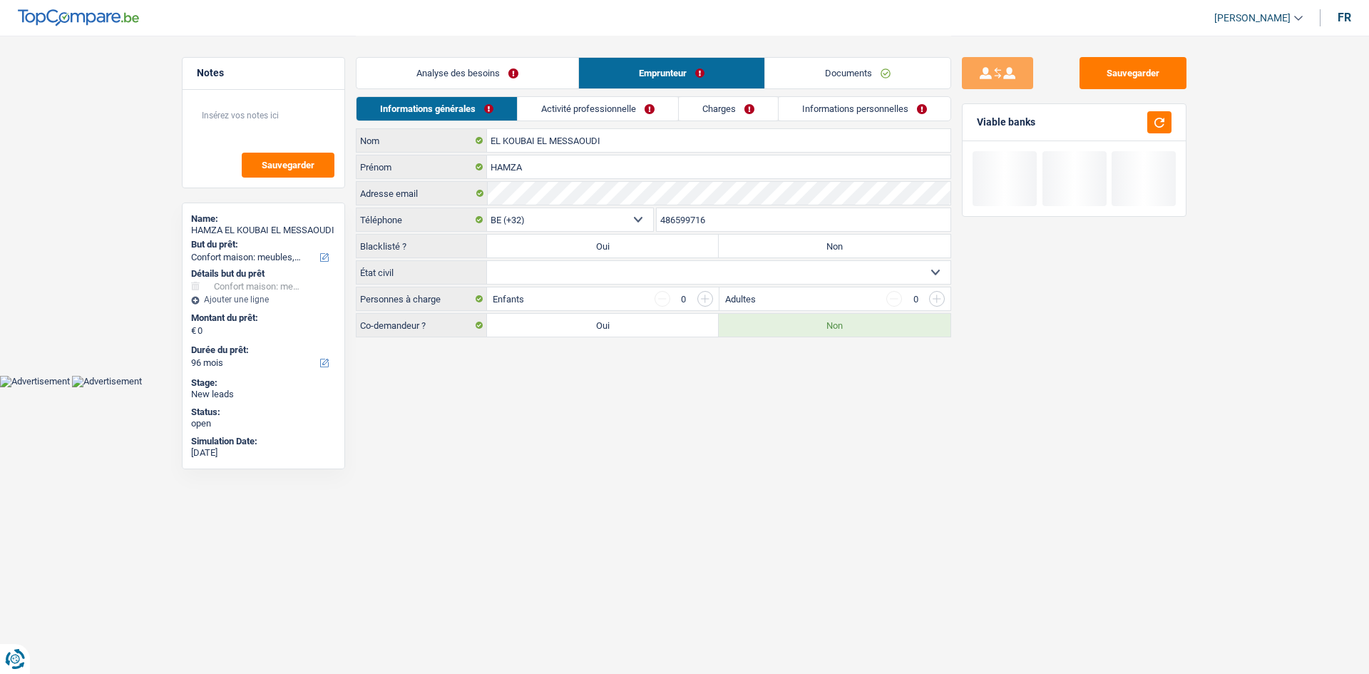
click at [551, 60] on link "Analyse des besoins" at bounding box center [468, 73] width 222 height 31
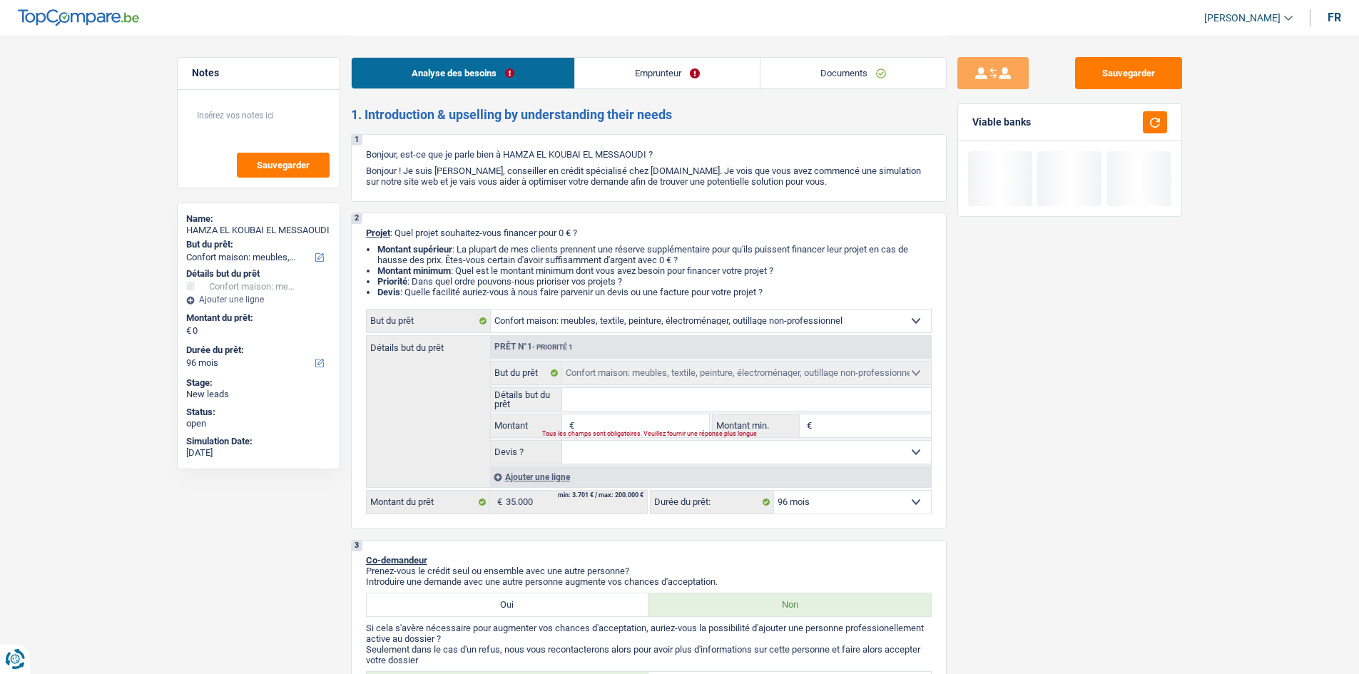
click at [865, 73] on link "Documents" at bounding box center [852, 73] width 185 height 31
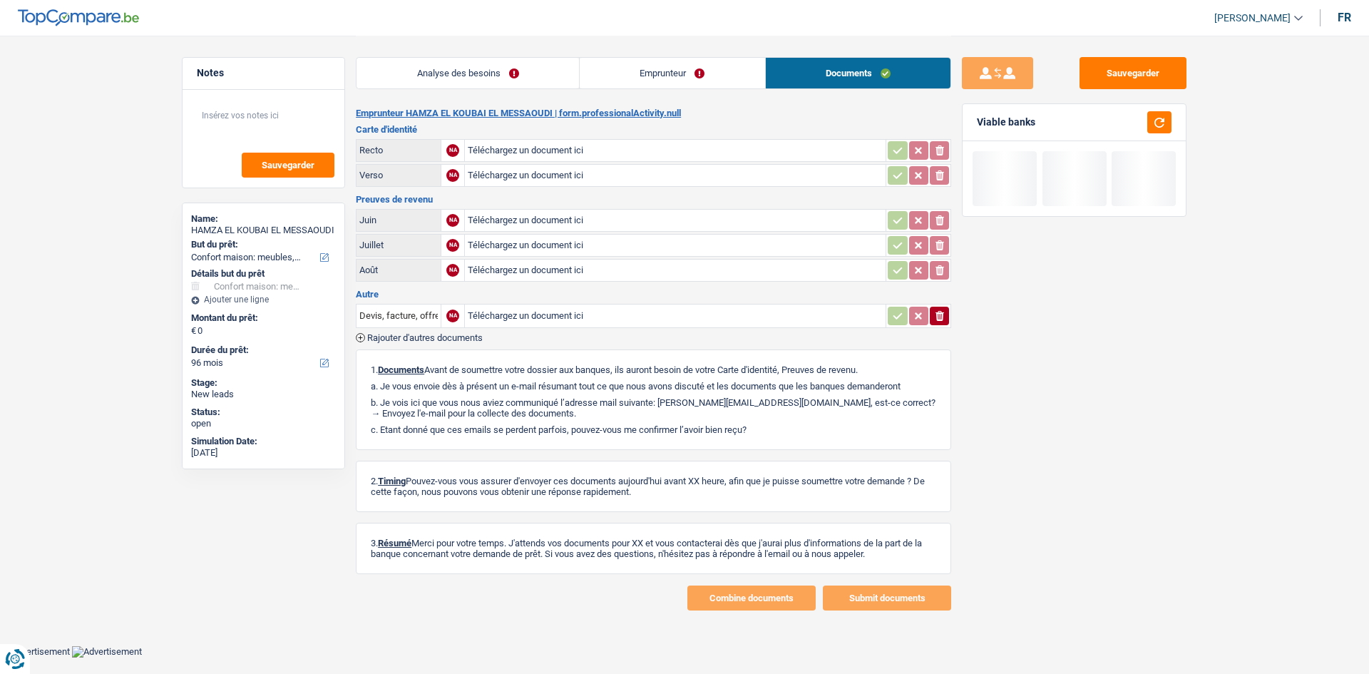
click at [652, 66] on link "Emprunteur" at bounding box center [672, 73] width 185 height 31
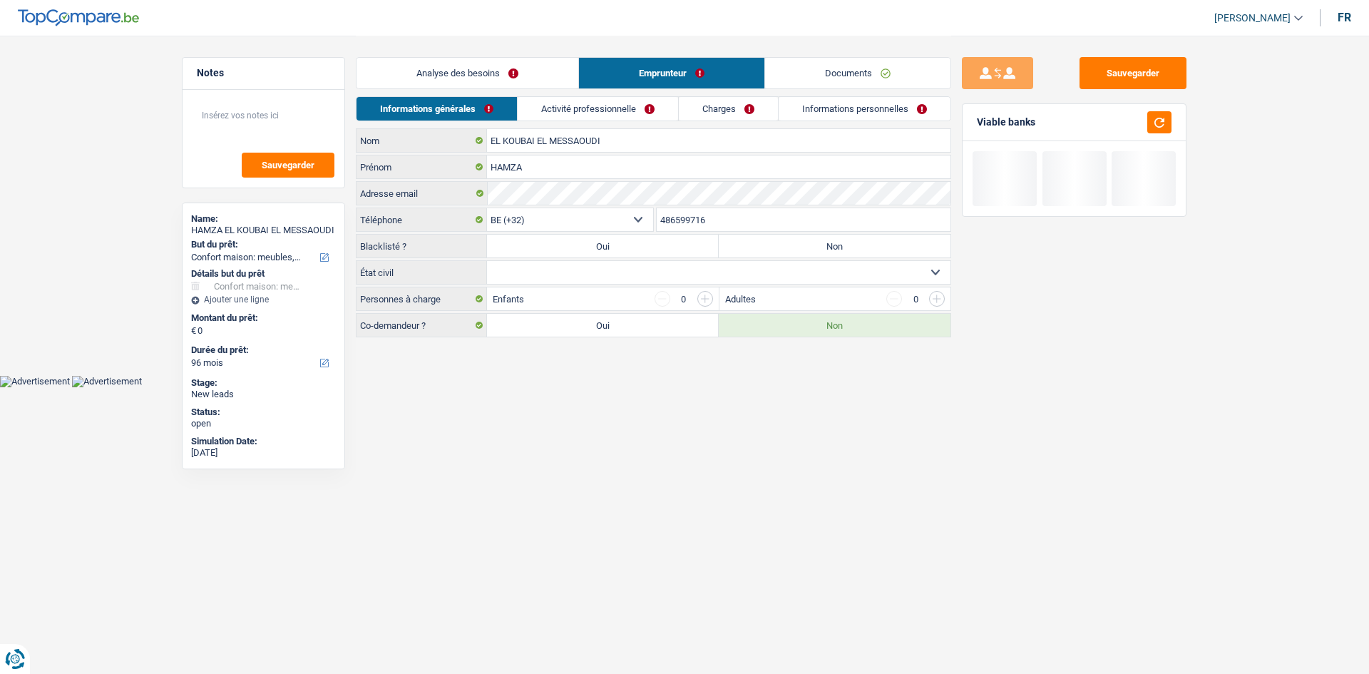
click at [693, 111] on link "Charges" at bounding box center [728, 109] width 99 height 24
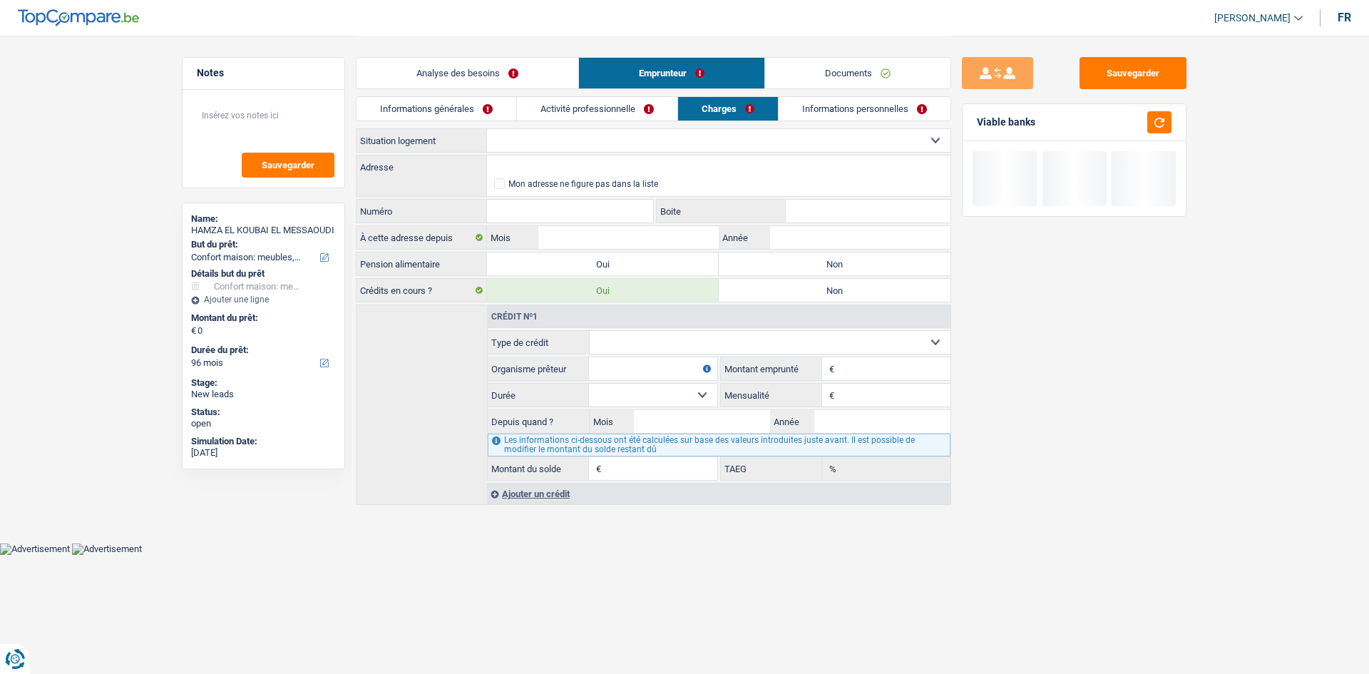
click at [855, 109] on link "Informations personnelles" at bounding box center [865, 109] width 172 height 24
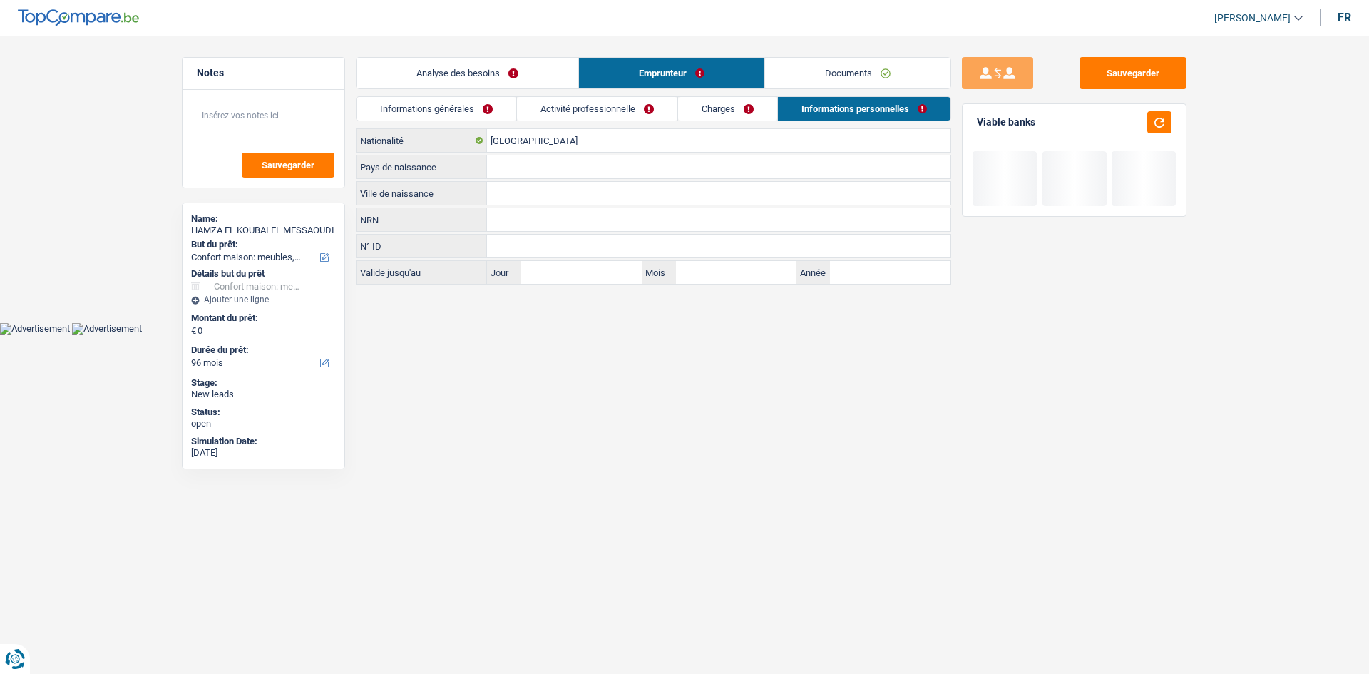
click at [621, 104] on link "Activité professionnelle" at bounding box center [597, 109] width 160 height 24
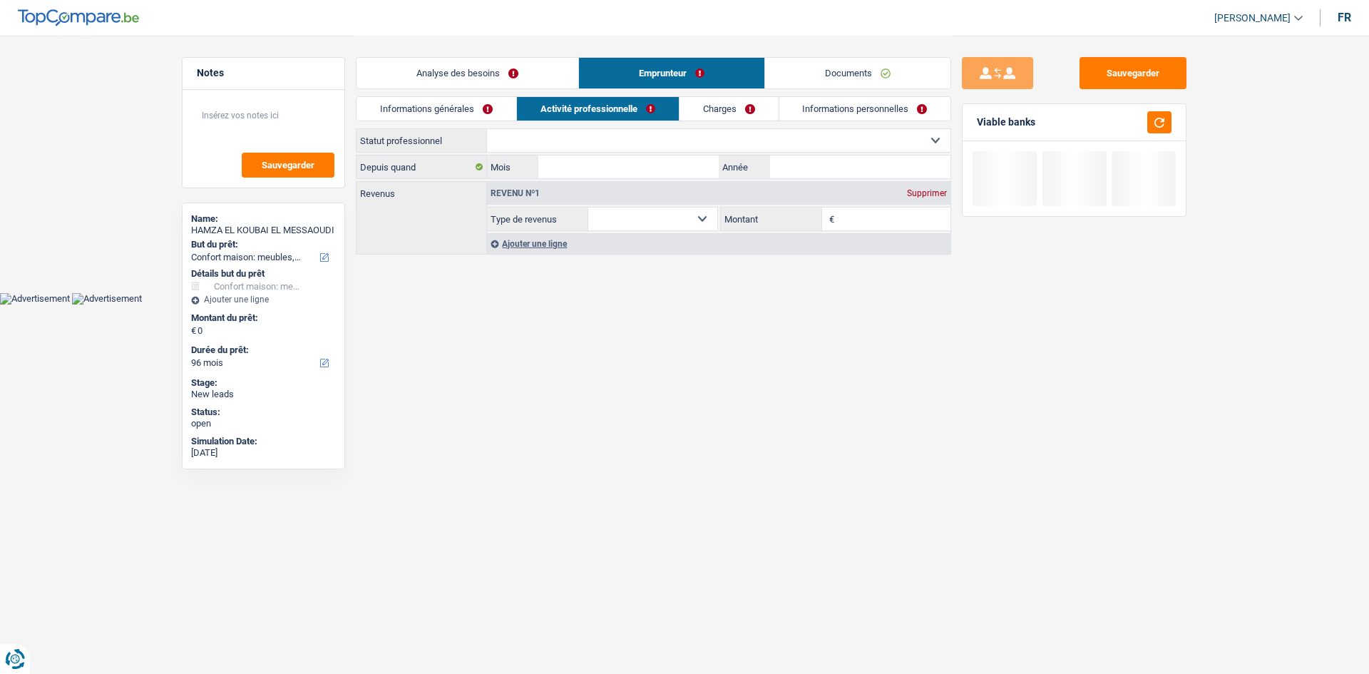
click at [506, 108] on link "Informations générales" at bounding box center [437, 109] width 160 height 24
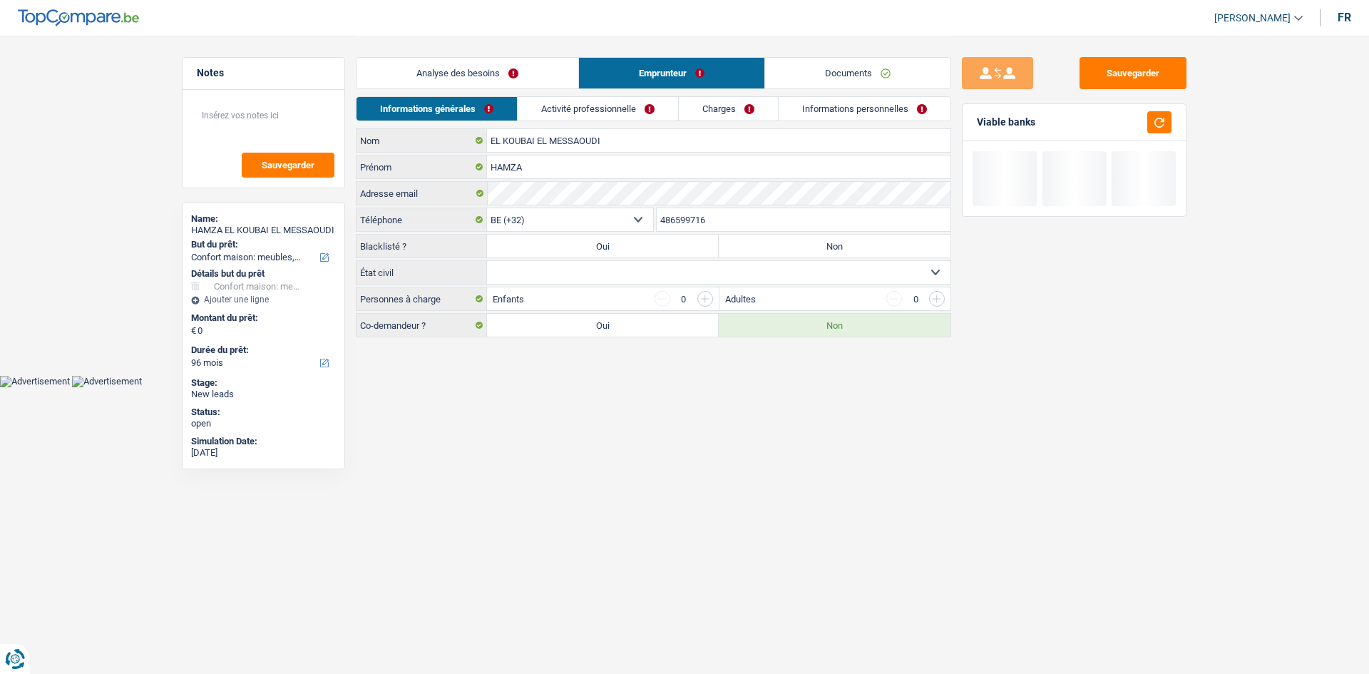
click at [542, 64] on link "Analyse des besoins" at bounding box center [468, 73] width 222 height 31
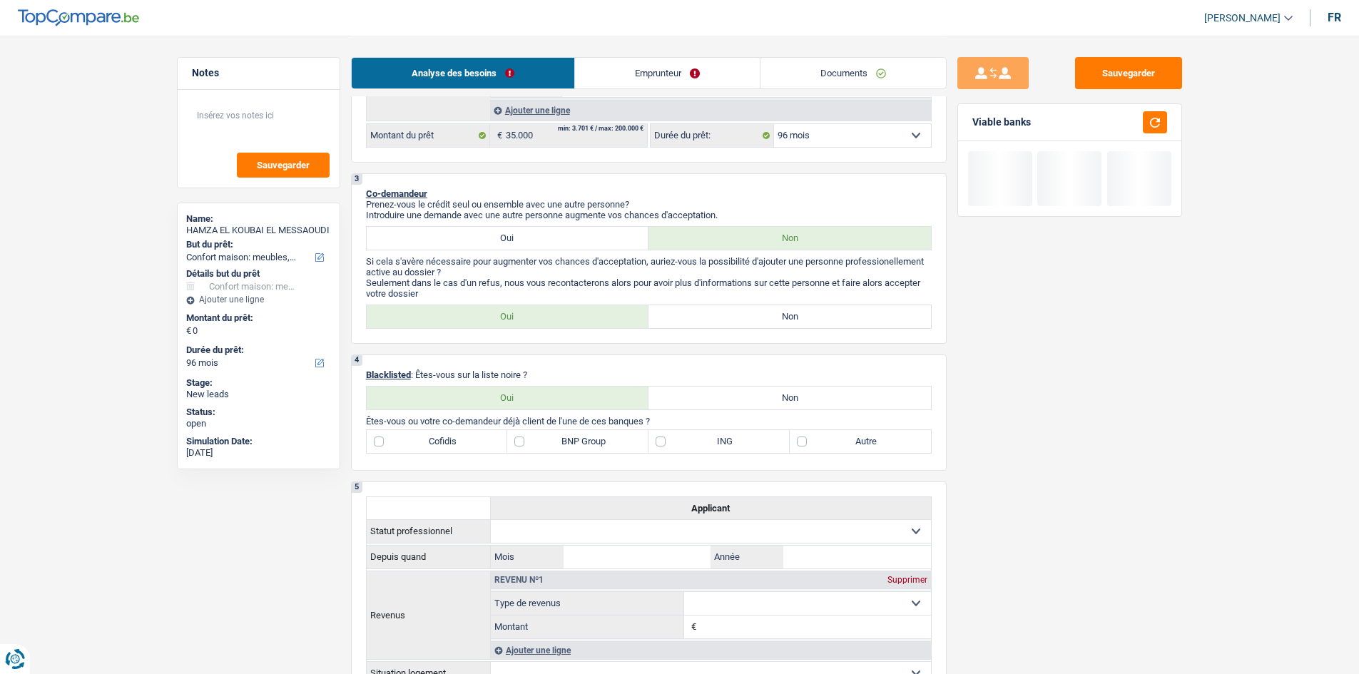
scroll to position [357, 0]
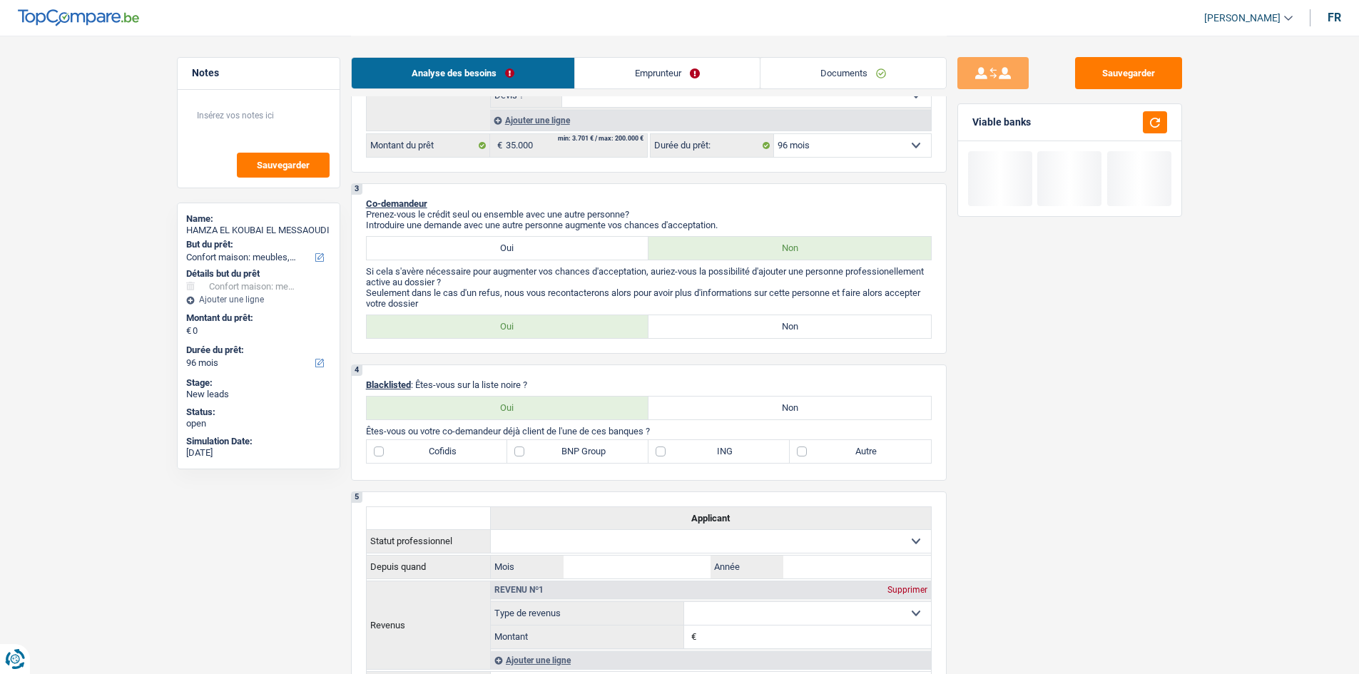
click at [1022, 199] on div at bounding box center [1000, 178] width 64 height 55
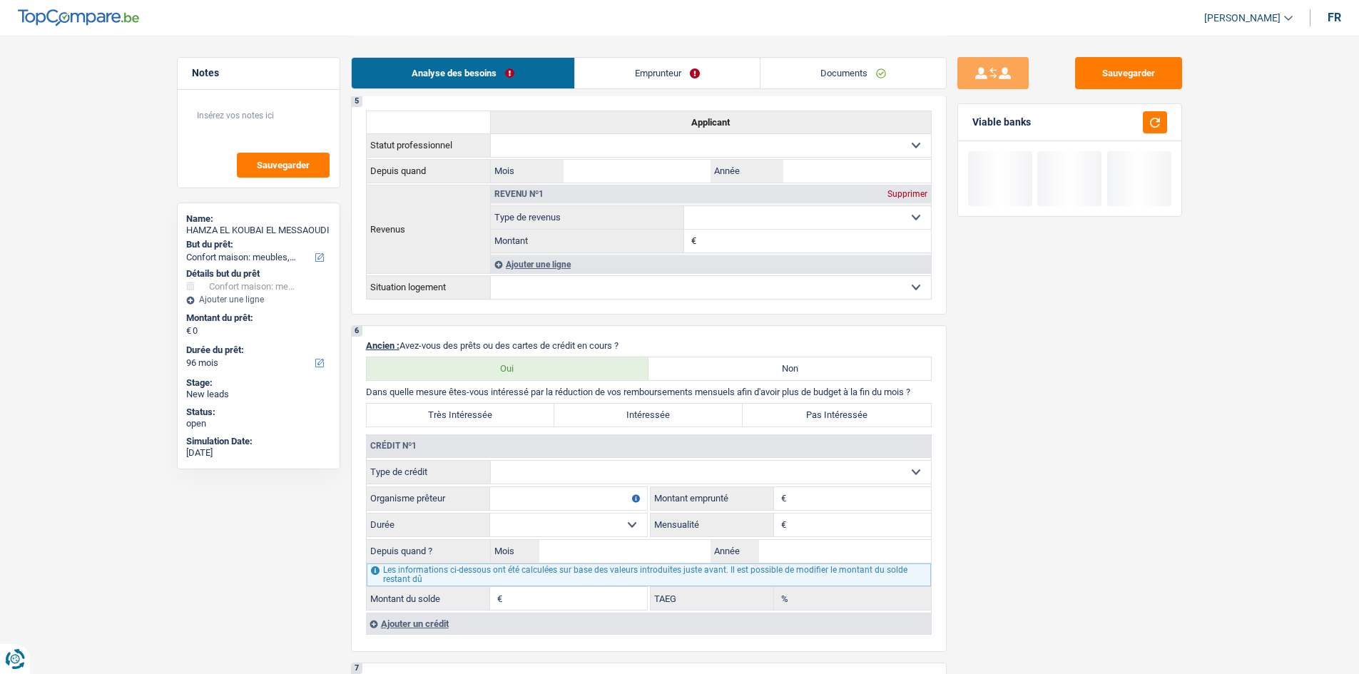
scroll to position [856, 0]
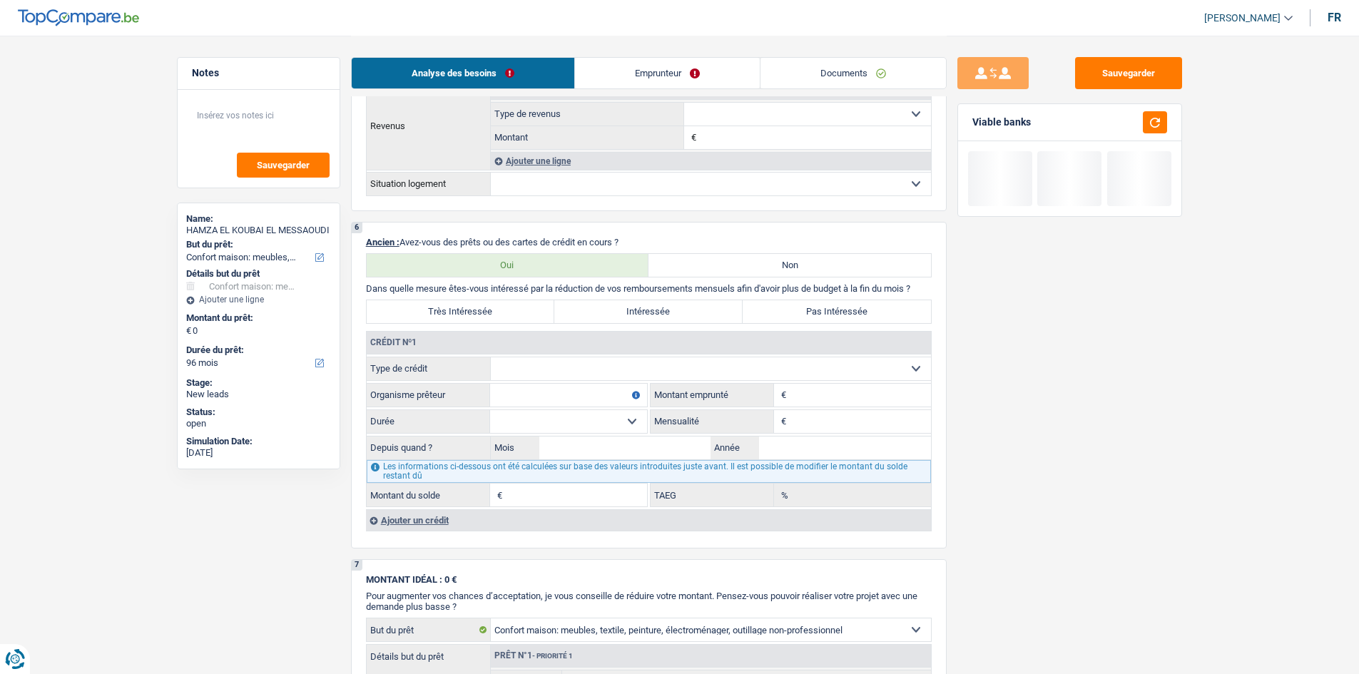
click at [737, 68] on link "Emprunteur" at bounding box center [667, 73] width 185 height 31
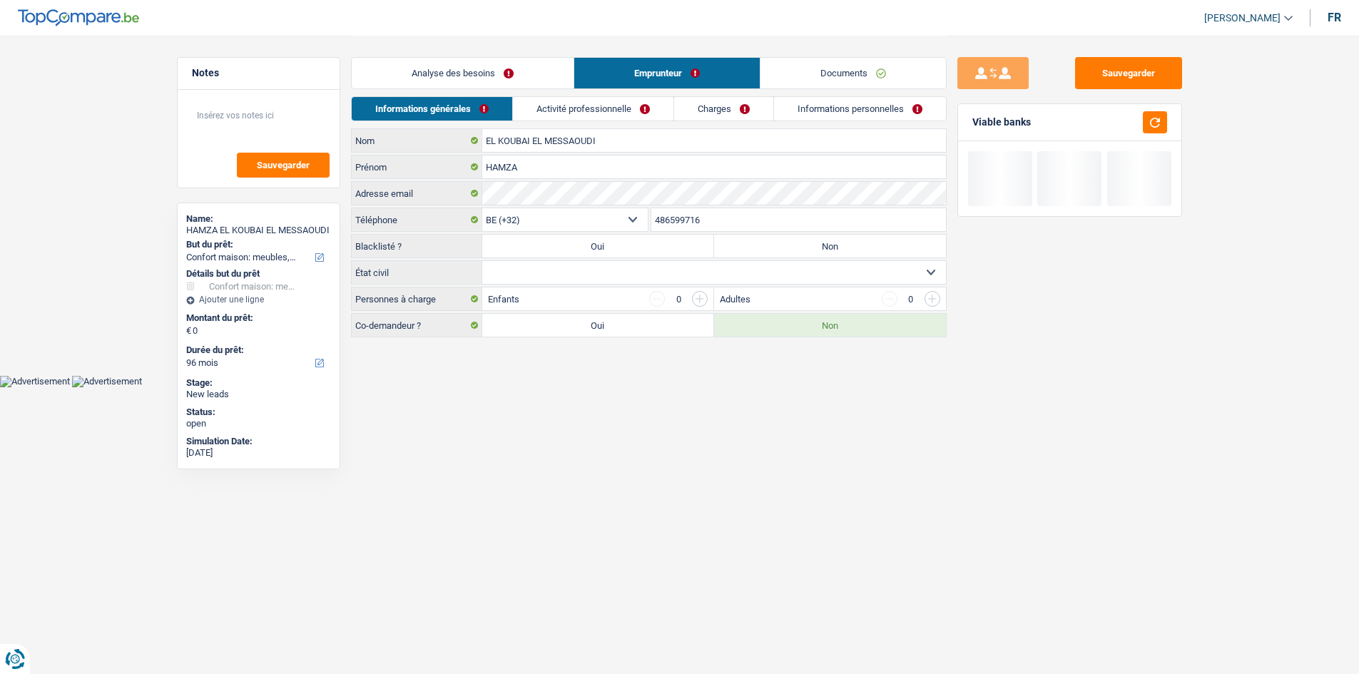
scroll to position [0, 0]
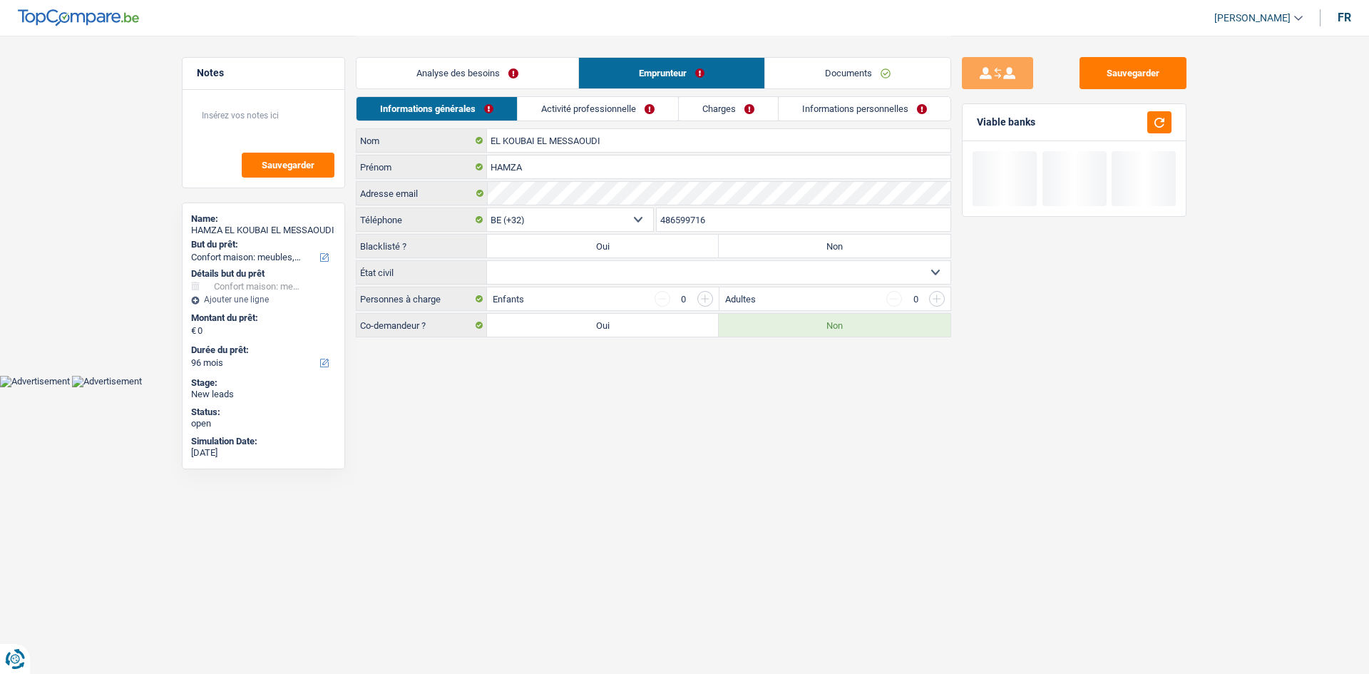
click at [630, 95] on div "Analyse des besoins Emprunteur Documents" at bounding box center [654, 66] width 596 height 61
click at [630, 106] on link "Activité professionnelle" at bounding box center [598, 109] width 160 height 24
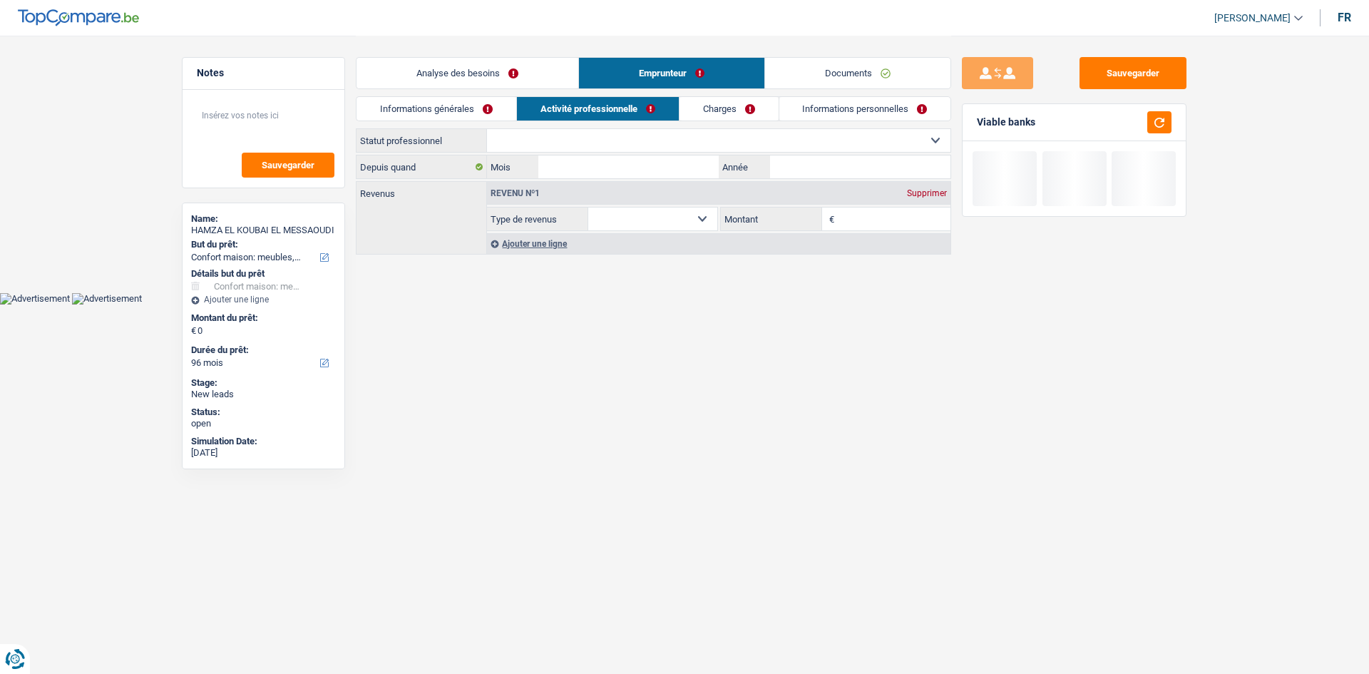
click at [730, 113] on link "Charges" at bounding box center [729, 109] width 99 height 24
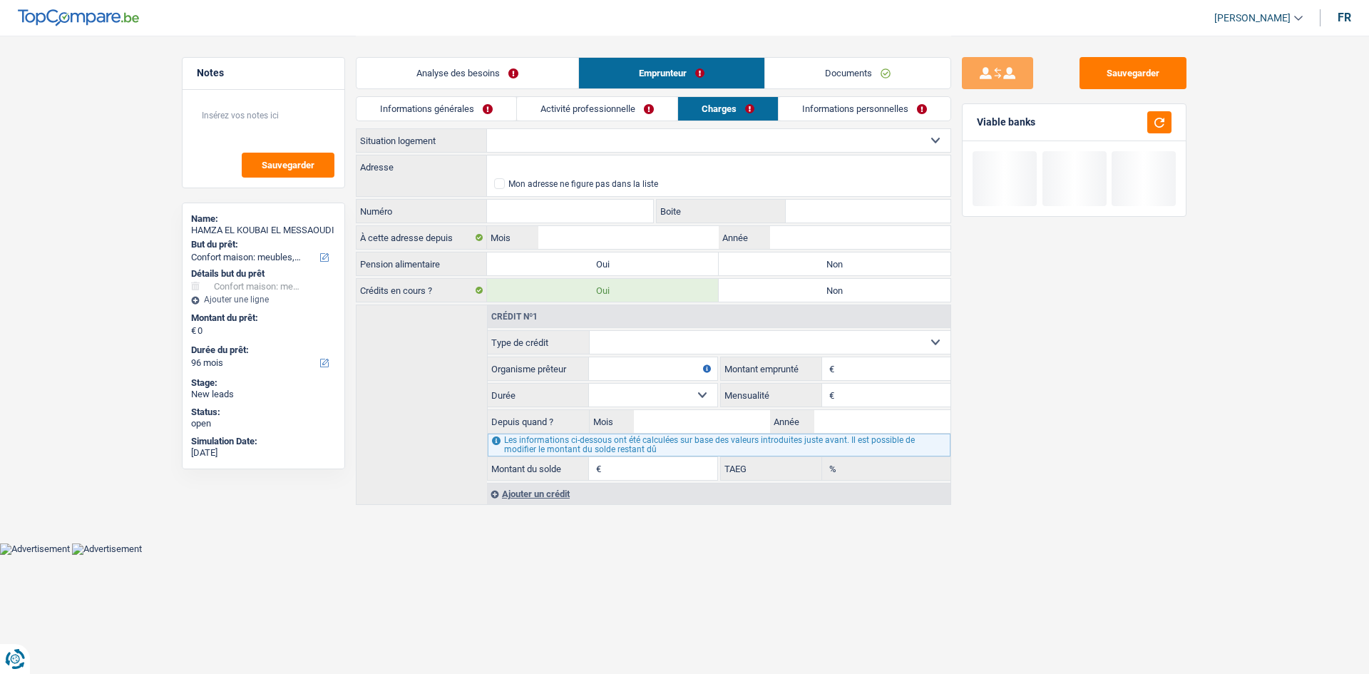
click at [818, 106] on link "Informations personnelles" at bounding box center [865, 109] width 172 height 24
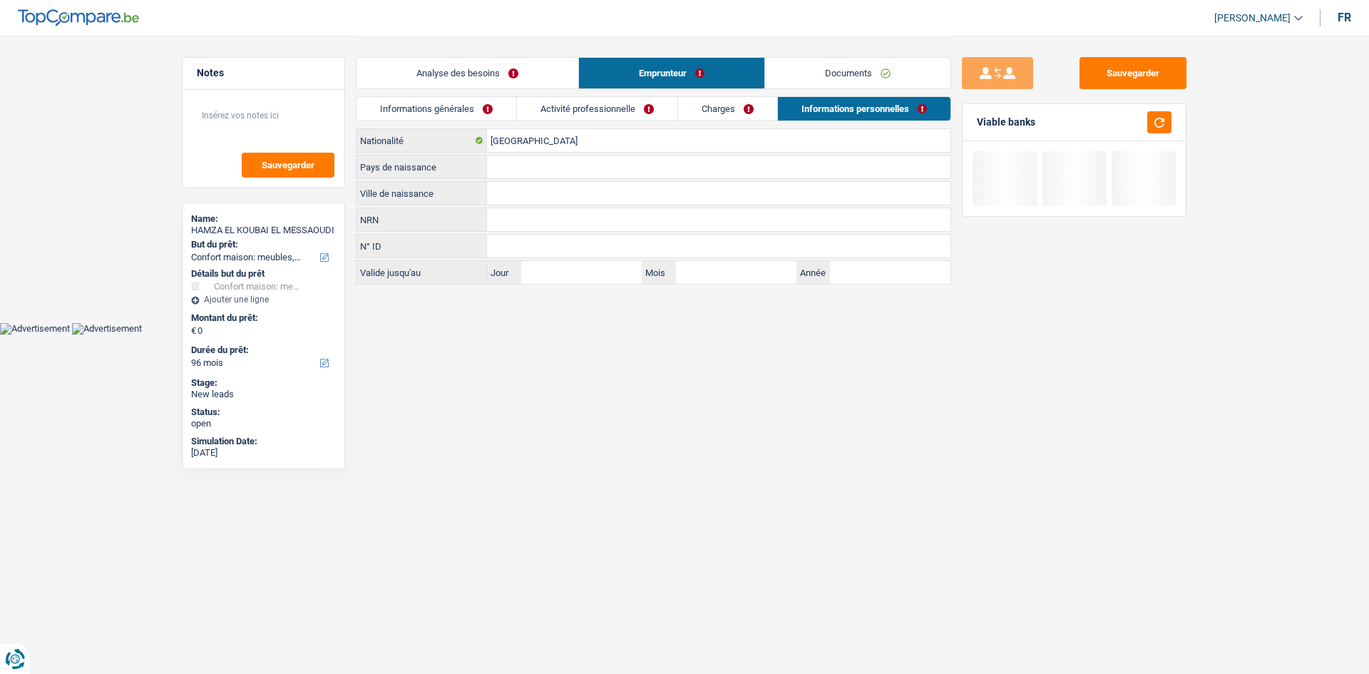
click at [726, 119] on link "Charges" at bounding box center [727, 109] width 99 height 24
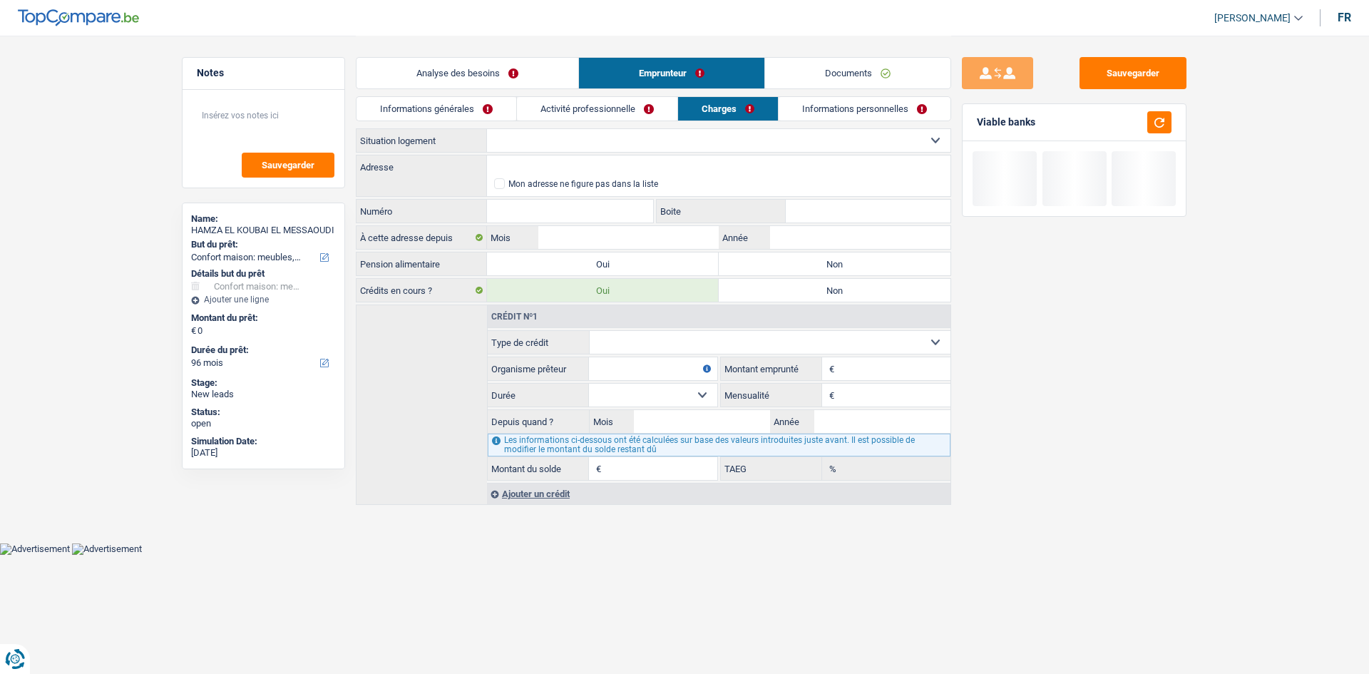
click at [624, 106] on link "Activité professionnelle" at bounding box center [597, 109] width 160 height 24
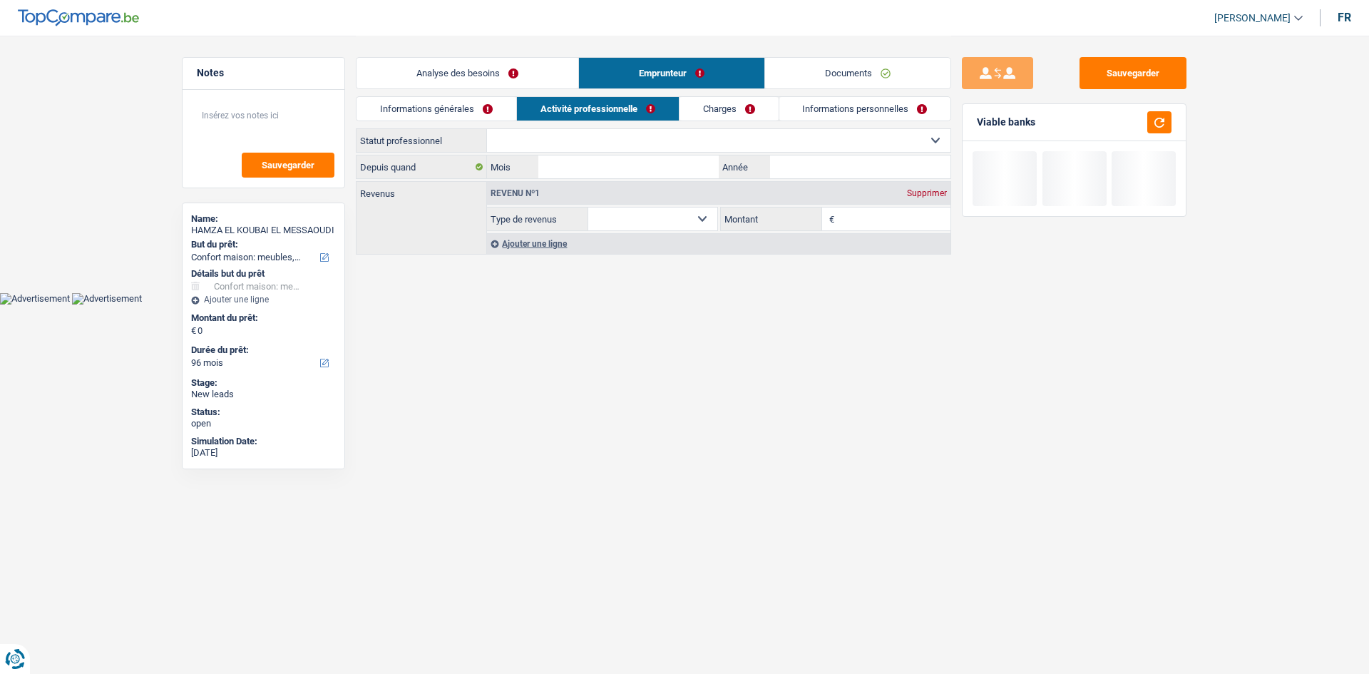
click at [402, 109] on link "Informations générales" at bounding box center [437, 109] width 160 height 24
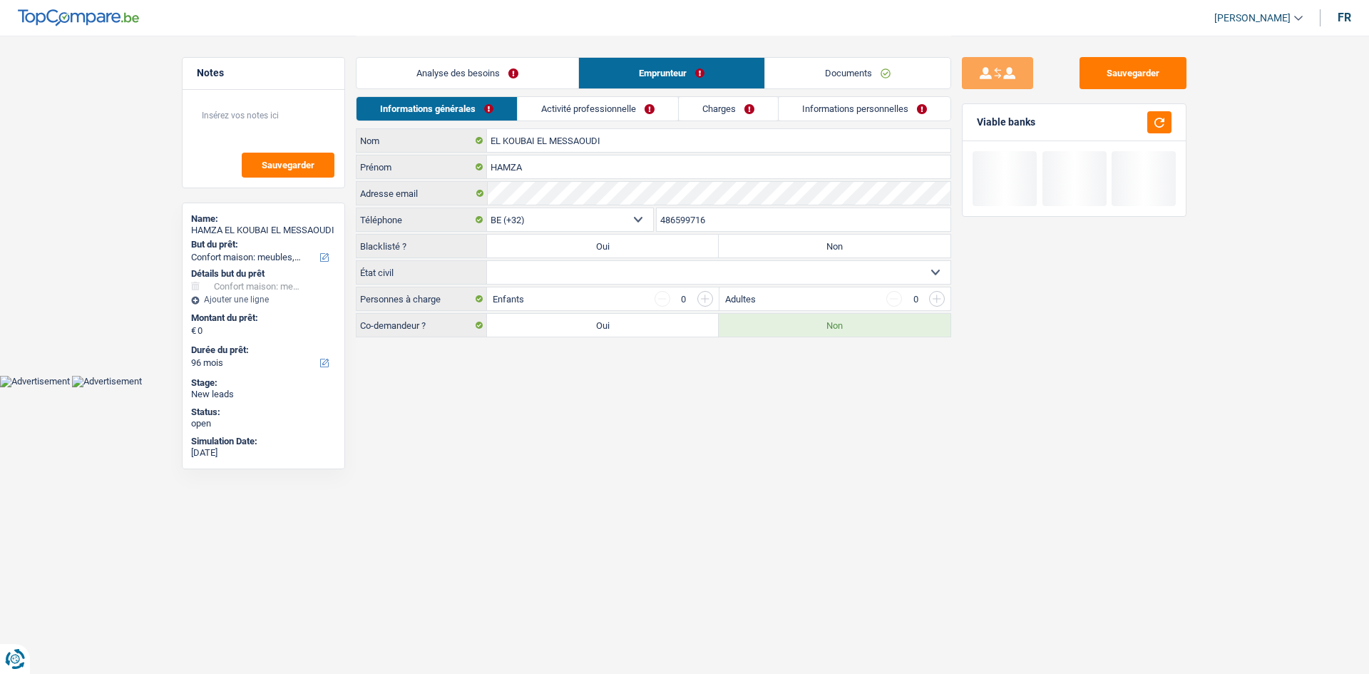
click at [449, 73] on link "Analyse des besoins" at bounding box center [468, 73] width 222 height 31
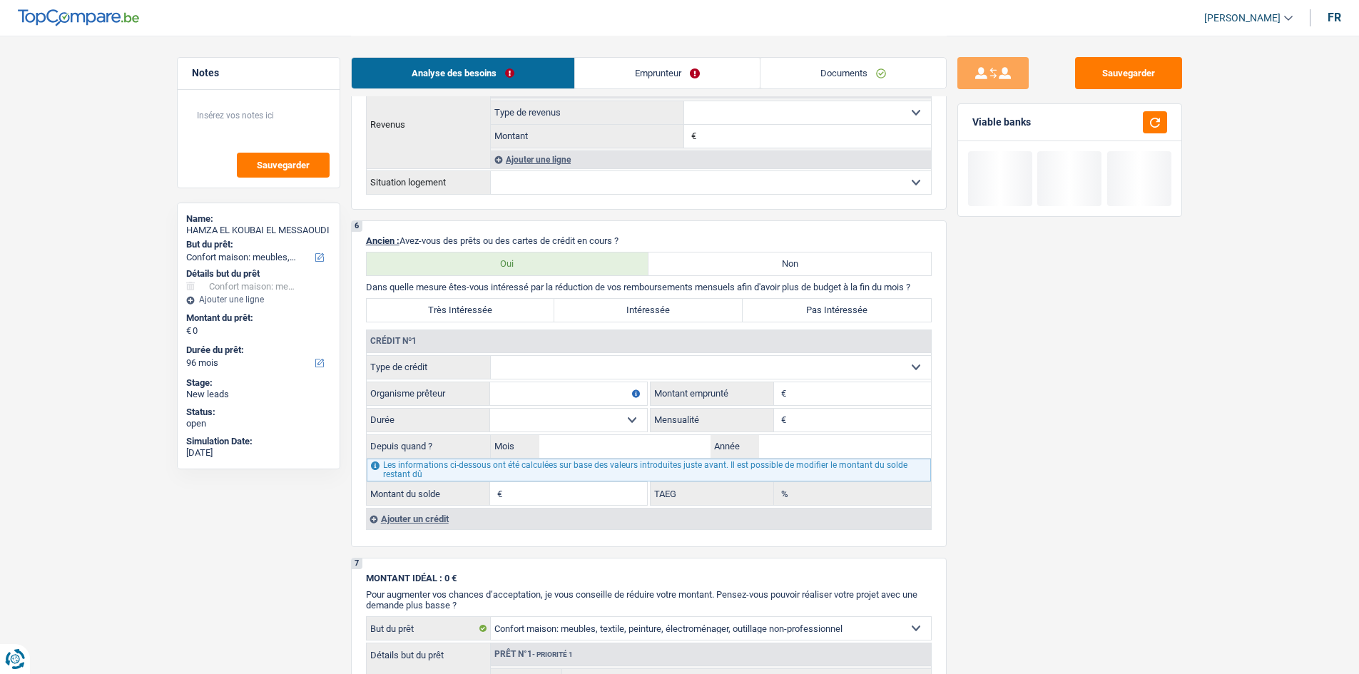
scroll to position [999, 0]
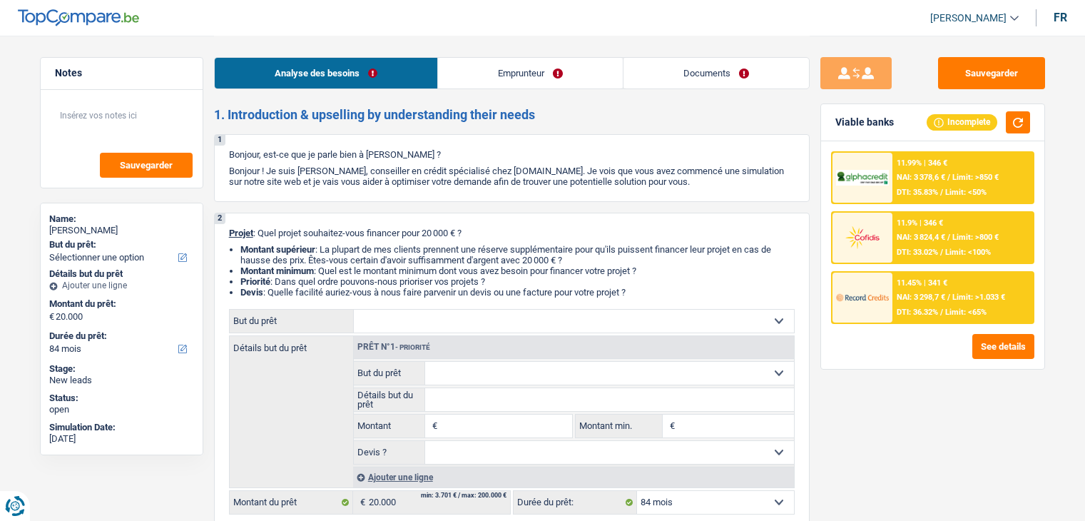
select select "84"
select select "privateEmployee"
select select "netSalary"
select select "familyAllowances"
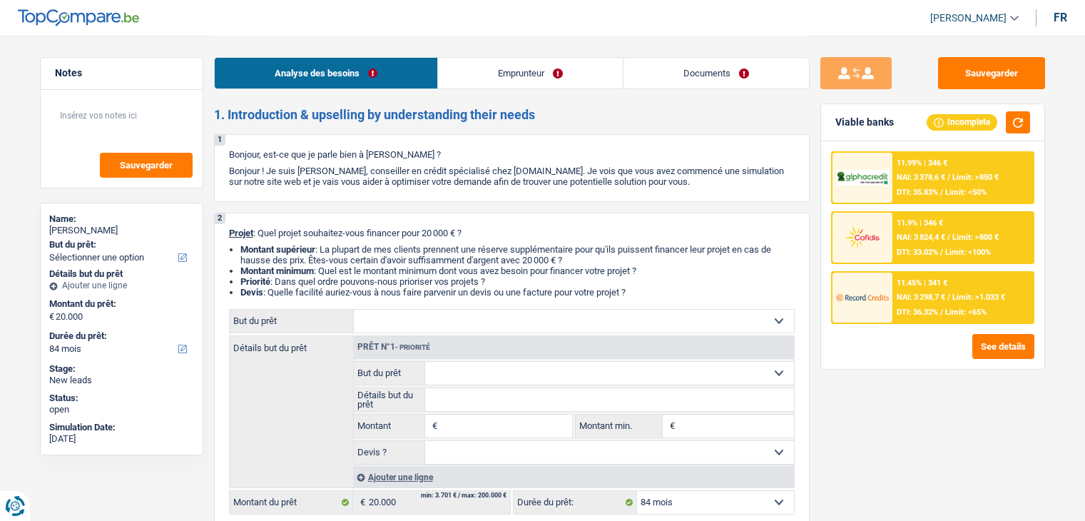
select select "mealVouchers"
select select "rents"
select select "personalLoan"
select select "familyEvent"
select select "84"
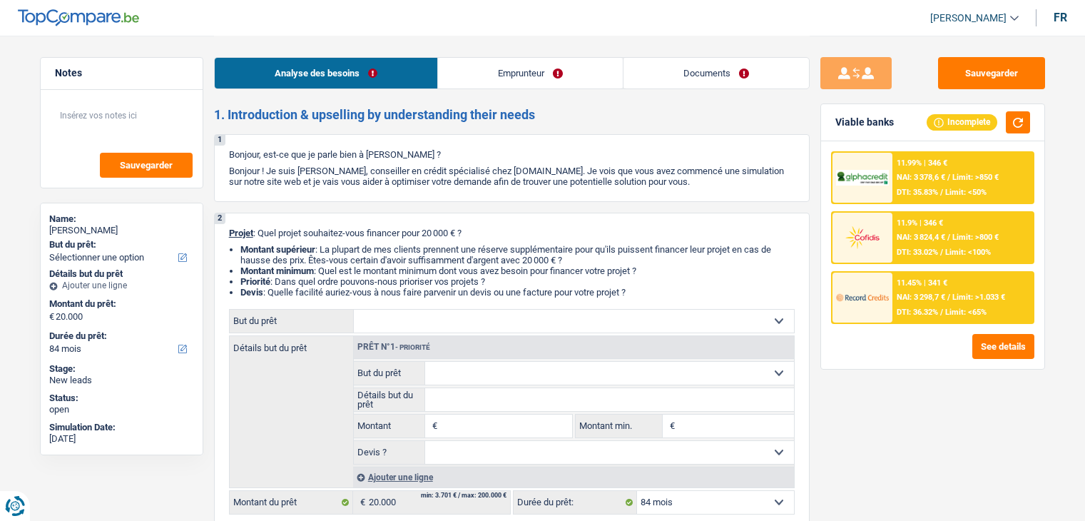
select select "carLoan"
select select "120"
select select "84"
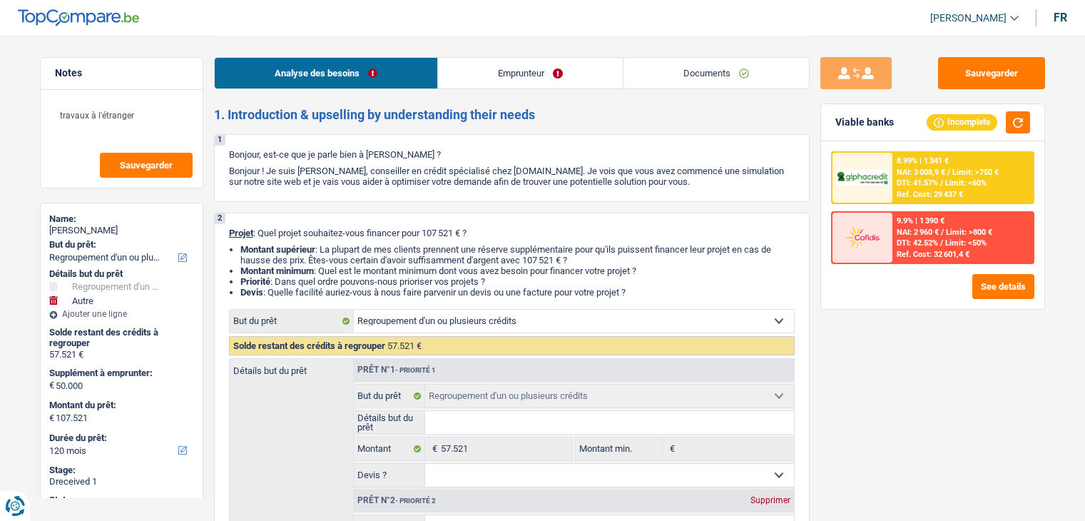
select select "refinancing"
select select "other"
select select "120"
select select "refinancing"
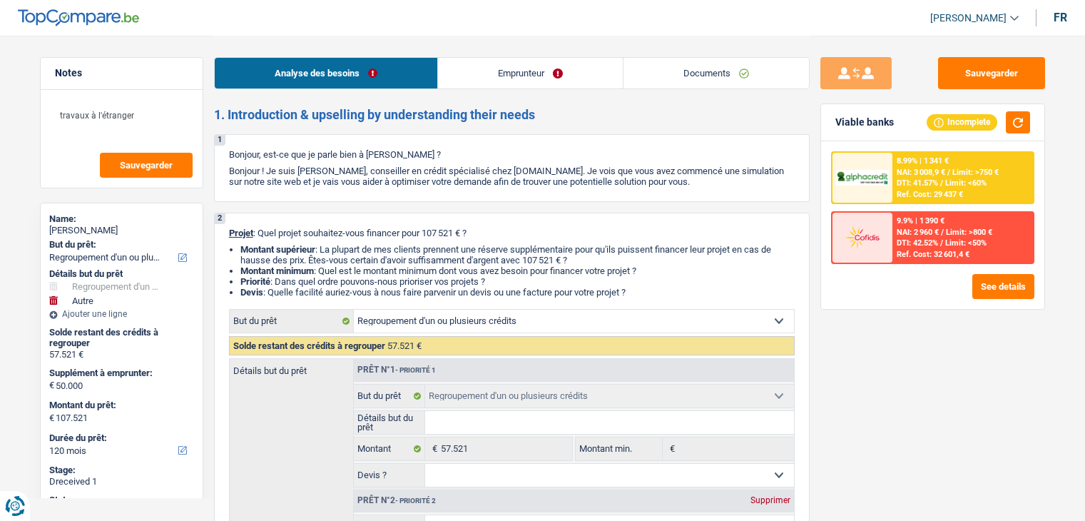
select select "refinancing"
select select "other"
select select "yes"
select select "120"
select select "worker"
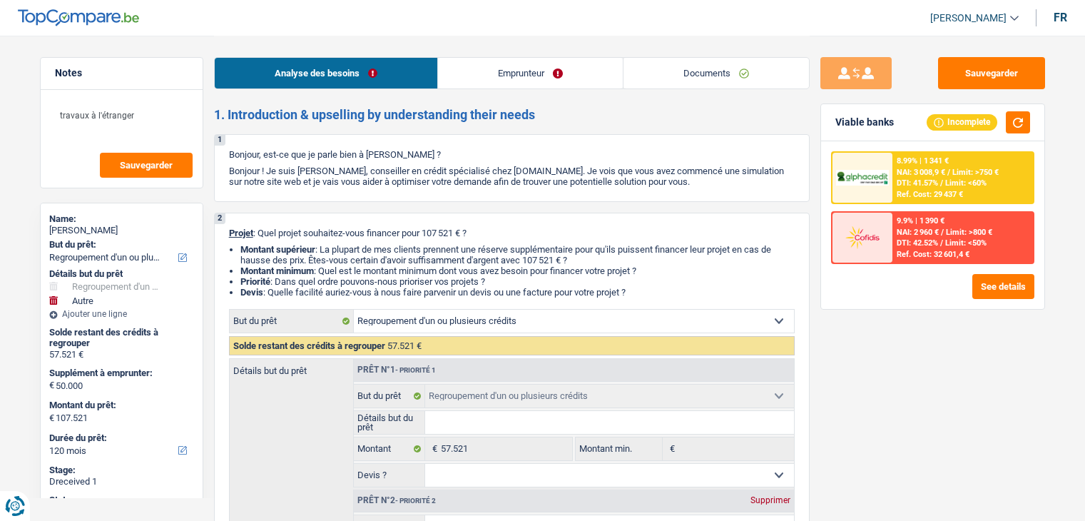
select select "netSalary"
select select "rents"
select select "personalLoan"
select select "smallWorks"
select select "120"
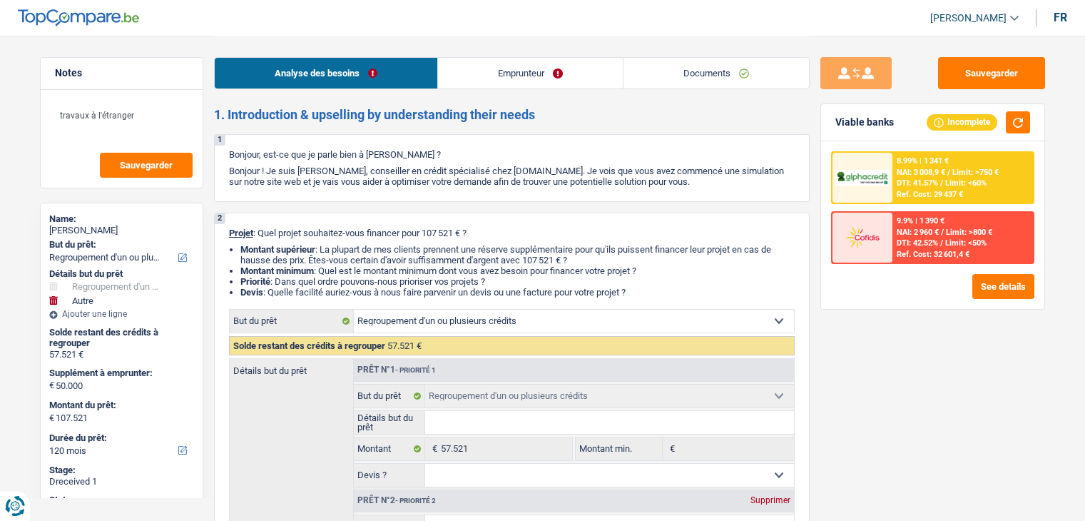
select select "refinancing"
select select "other"
select select "yes"
select select "120"
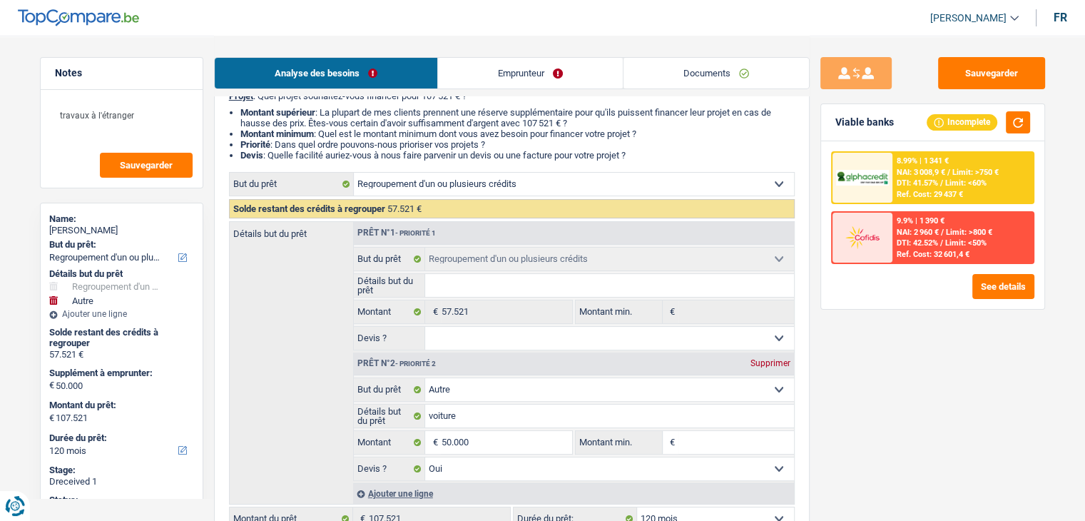
scroll to position [214, 0]
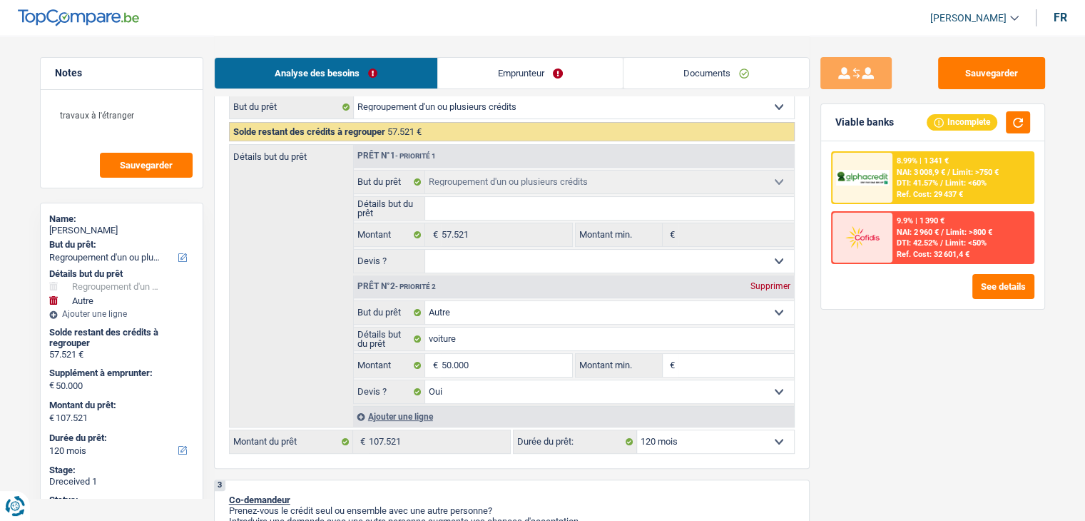
click at [726, 59] on link "Documents" at bounding box center [715, 73] width 185 height 31
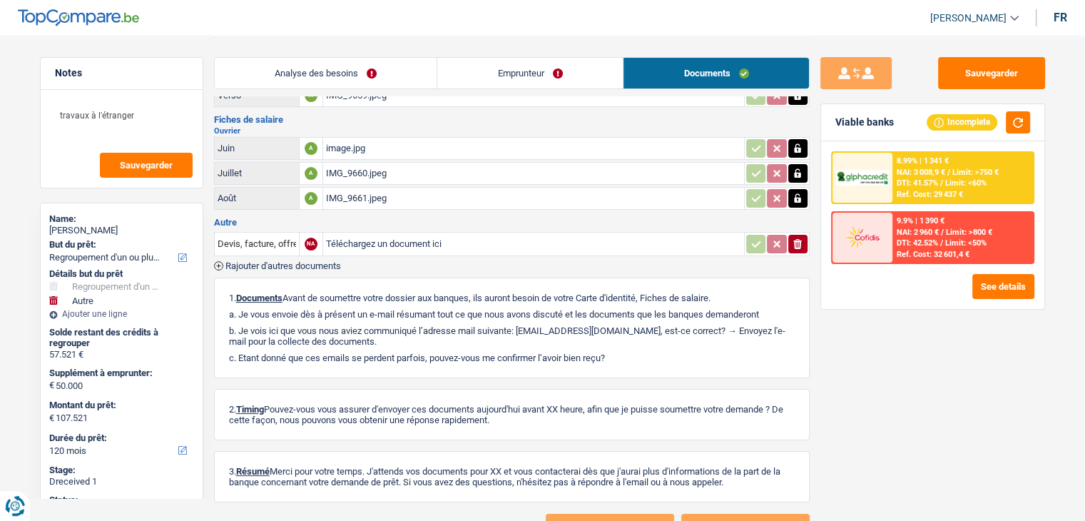
scroll to position [0, 0]
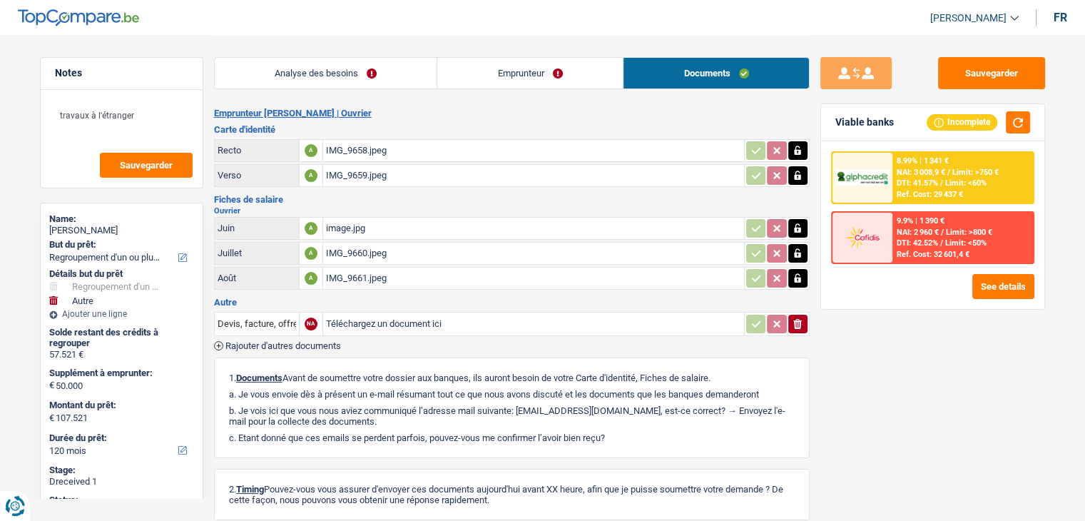
click at [388, 273] on div "IMG_9661.jpeg" at bounding box center [533, 277] width 415 height 21
click at [368, 235] on div "image.jpg" at bounding box center [533, 228] width 415 height 21
click at [373, 228] on div "image.jpg" at bounding box center [533, 228] width 415 height 21
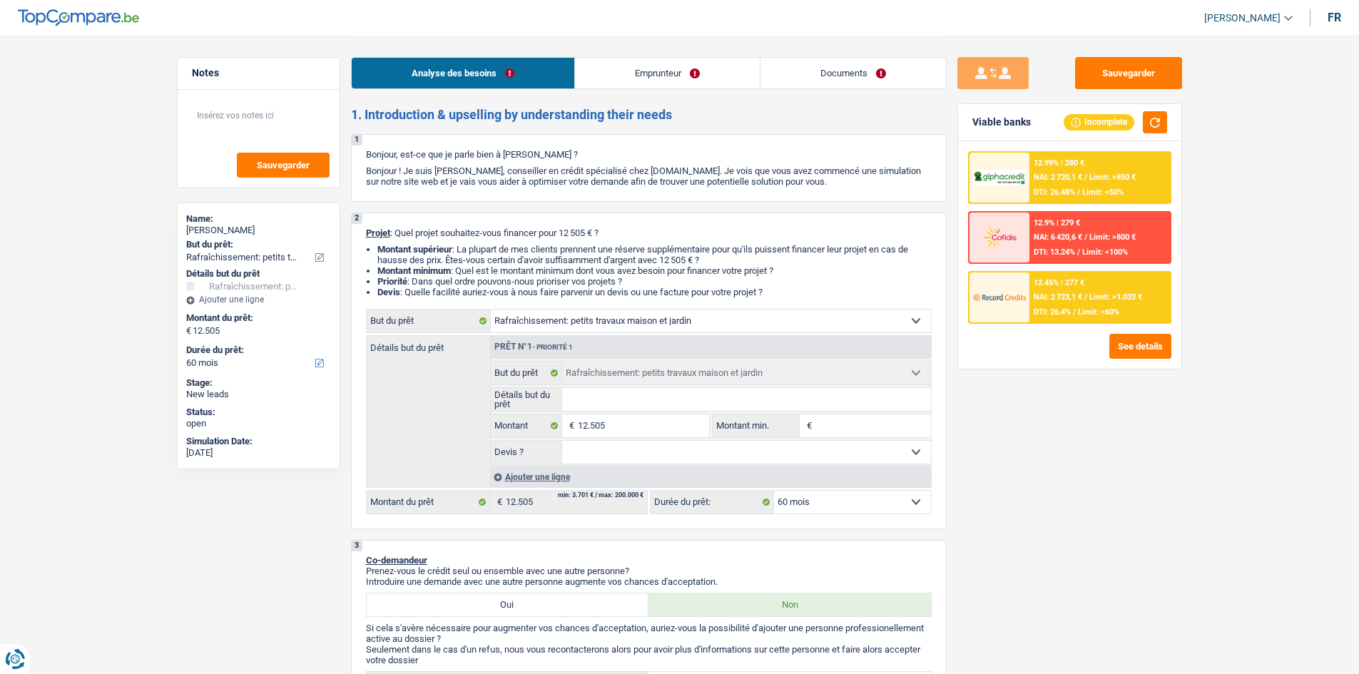
select select "houseOrGarden"
select select "60"
select select "houseOrGarden"
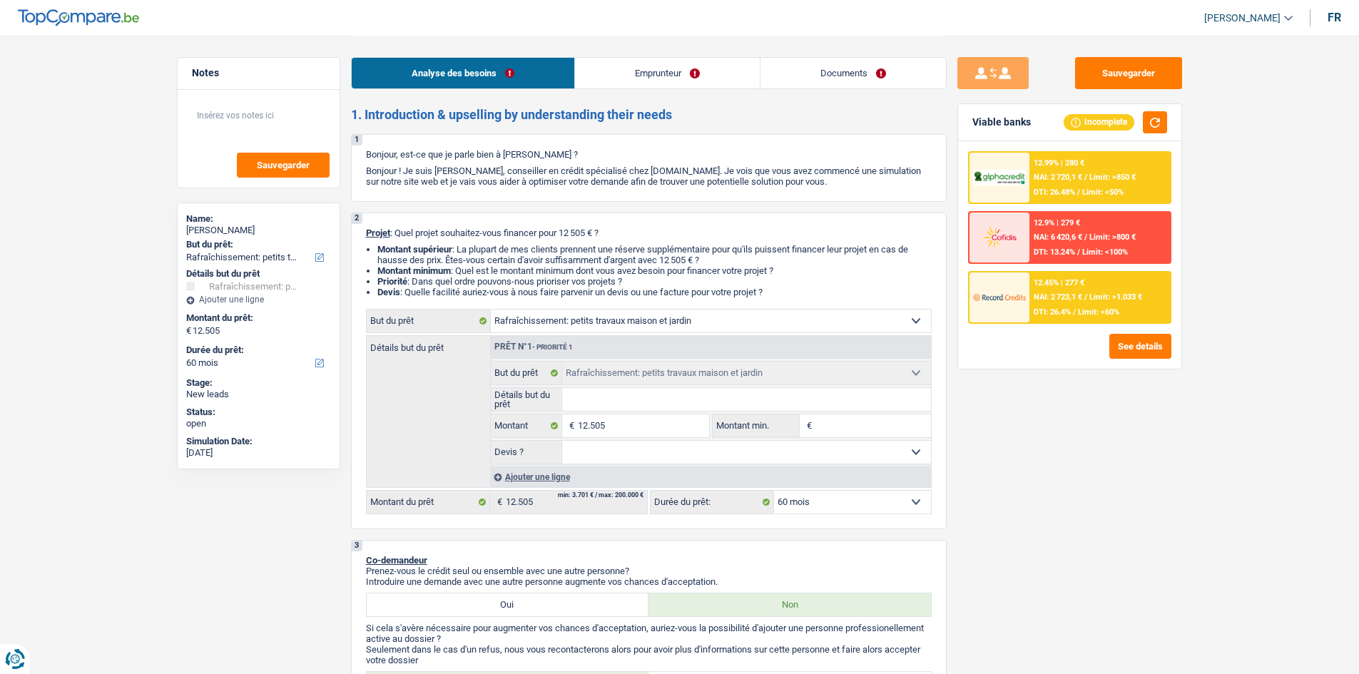
select select "60"
select select "independent"
select select "parttimeSelfemployed"
select select "netSalary"
select select "rents"
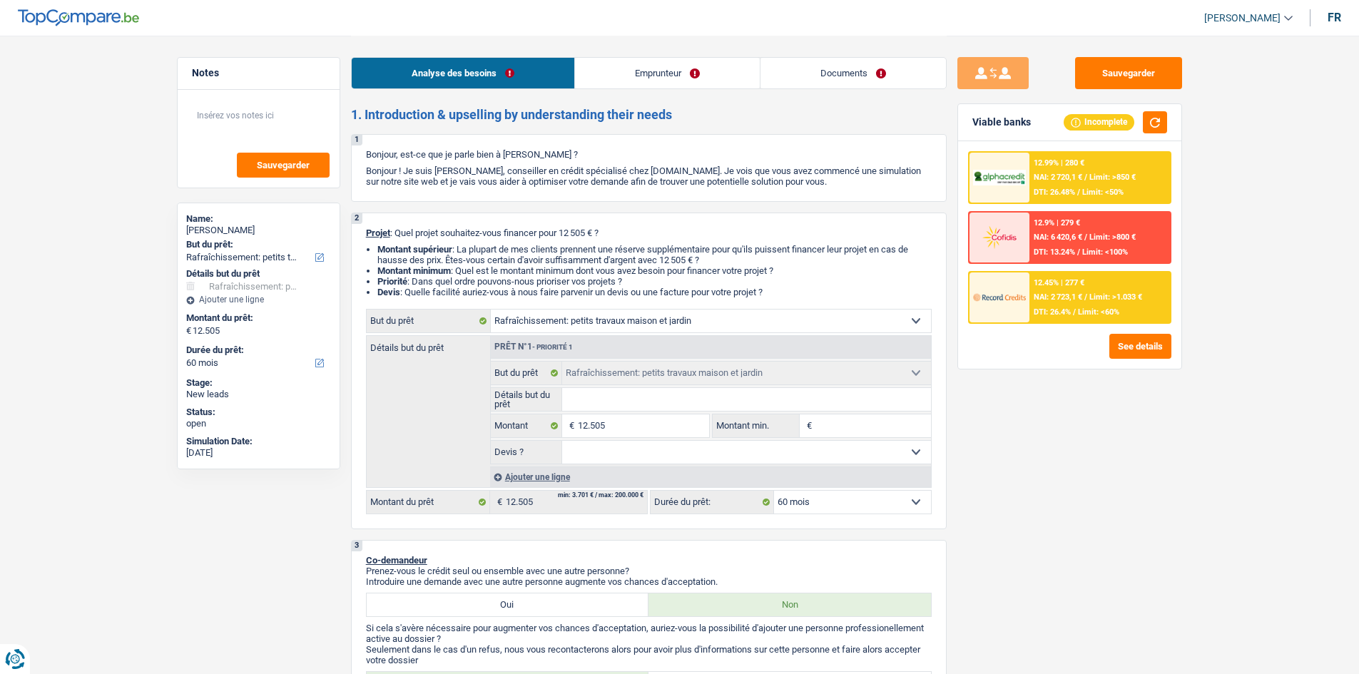
select select "houseOrGarden"
select select "60"
click at [685, 67] on link "Emprunteur" at bounding box center [667, 73] width 185 height 31
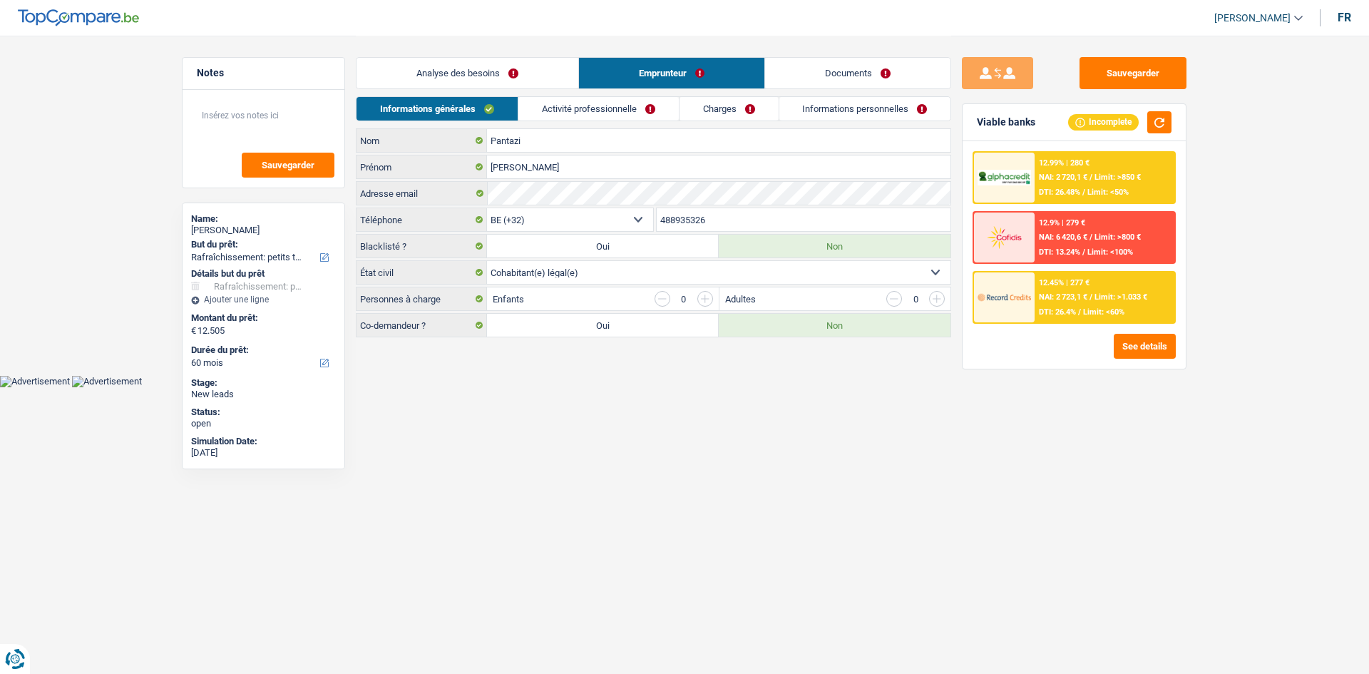
click at [641, 108] on link "Activité professionnelle" at bounding box center [599, 109] width 160 height 24
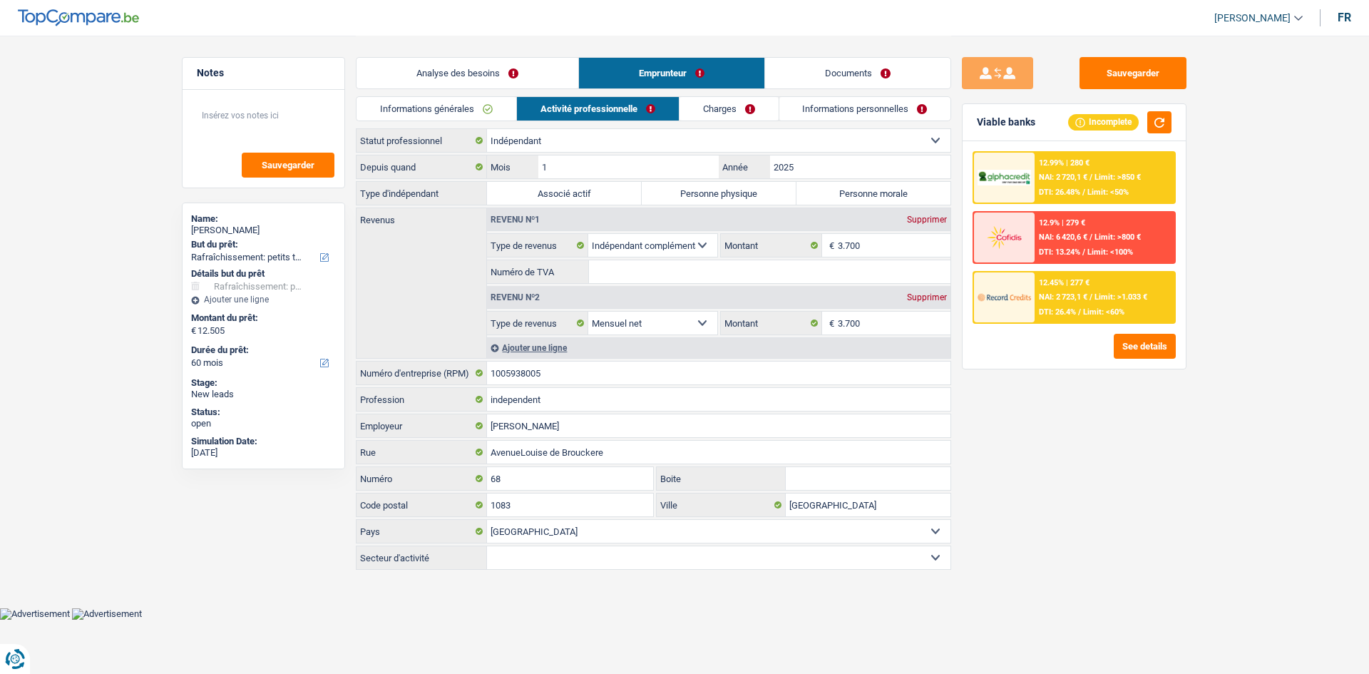
click at [756, 108] on link "Charges" at bounding box center [729, 109] width 99 height 24
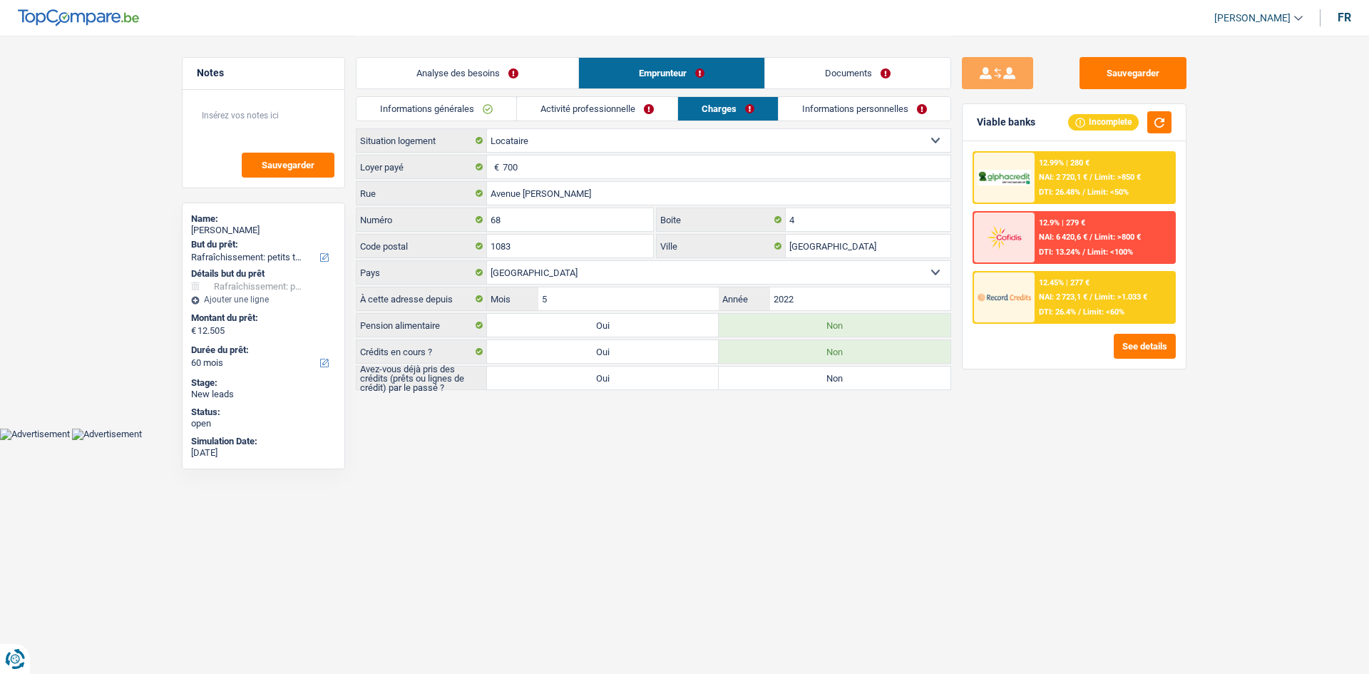
click at [839, 109] on link "Informations personnelles" at bounding box center [865, 109] width 172 height 24
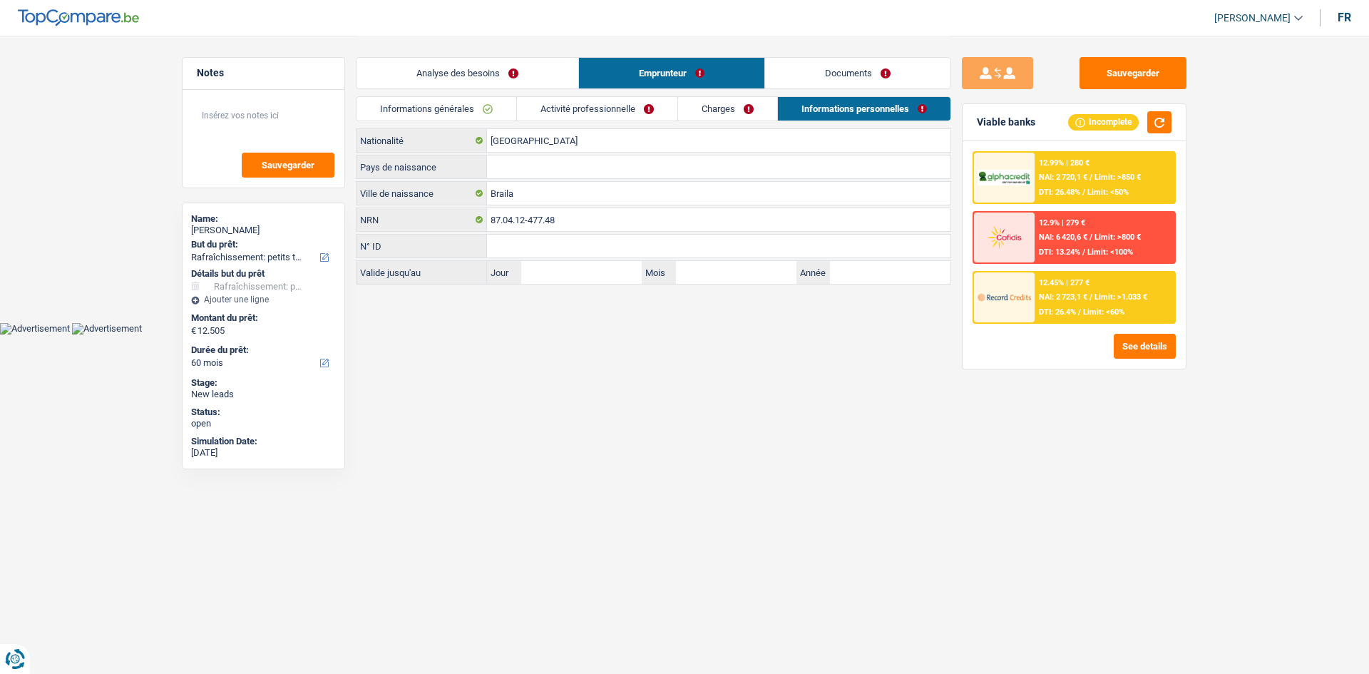
click at [854, 71] on link "Documents" at bounding box center [857, 73] width 185 height 31
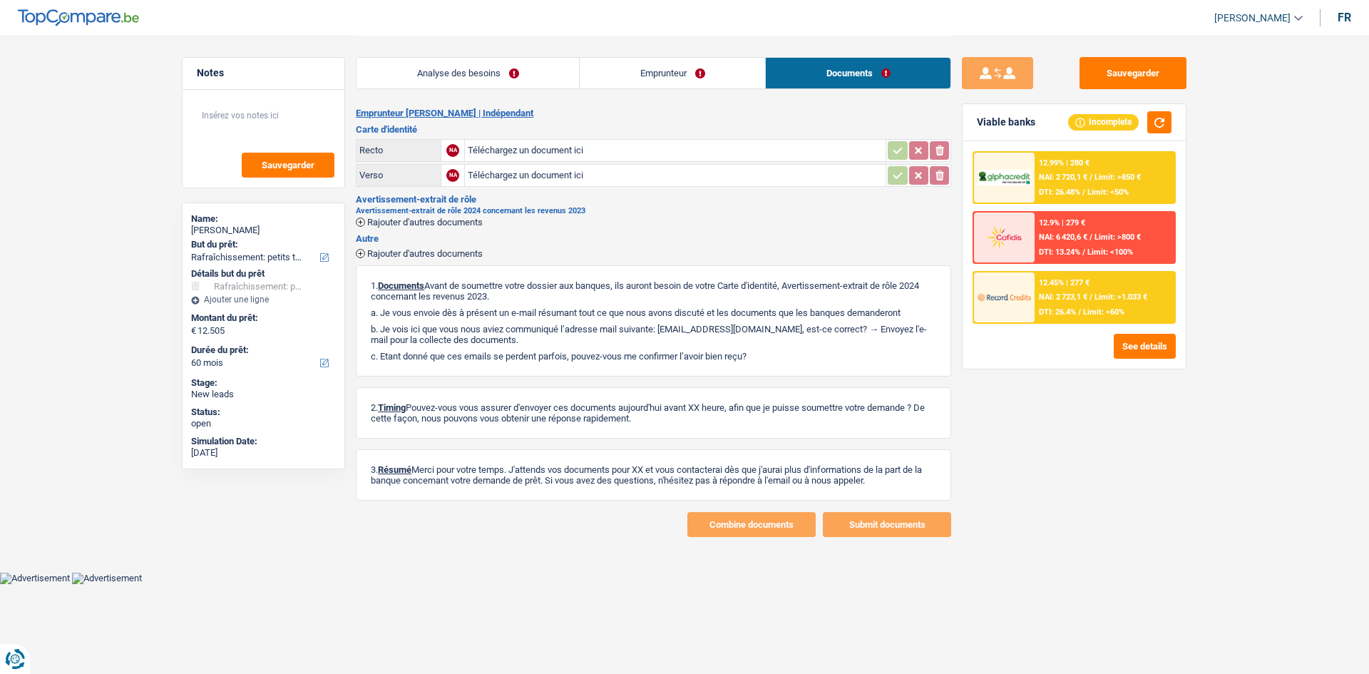
click at [680, 61] on link "Emprunteur" at bounding box center [672, 73] width 185 height 31
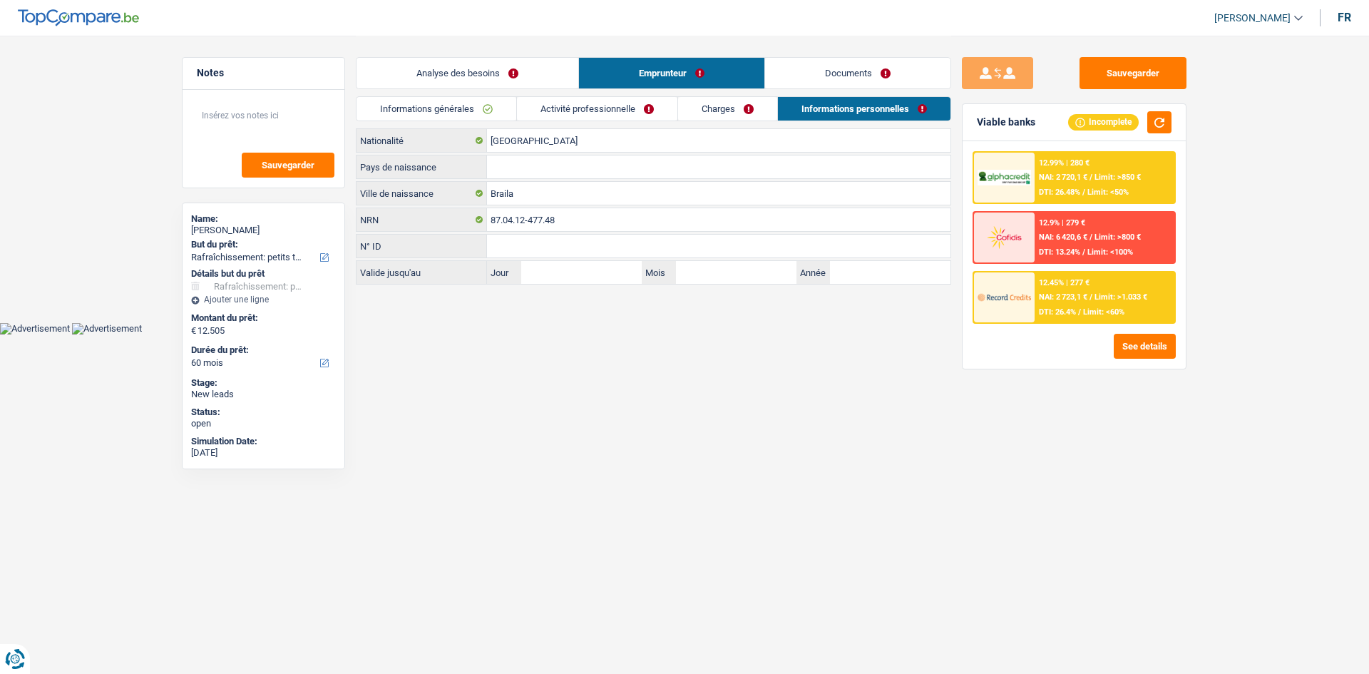
click at [476, 74] on link "Analyse des besoins" at bounding box center [468, 73] width 222 height 31
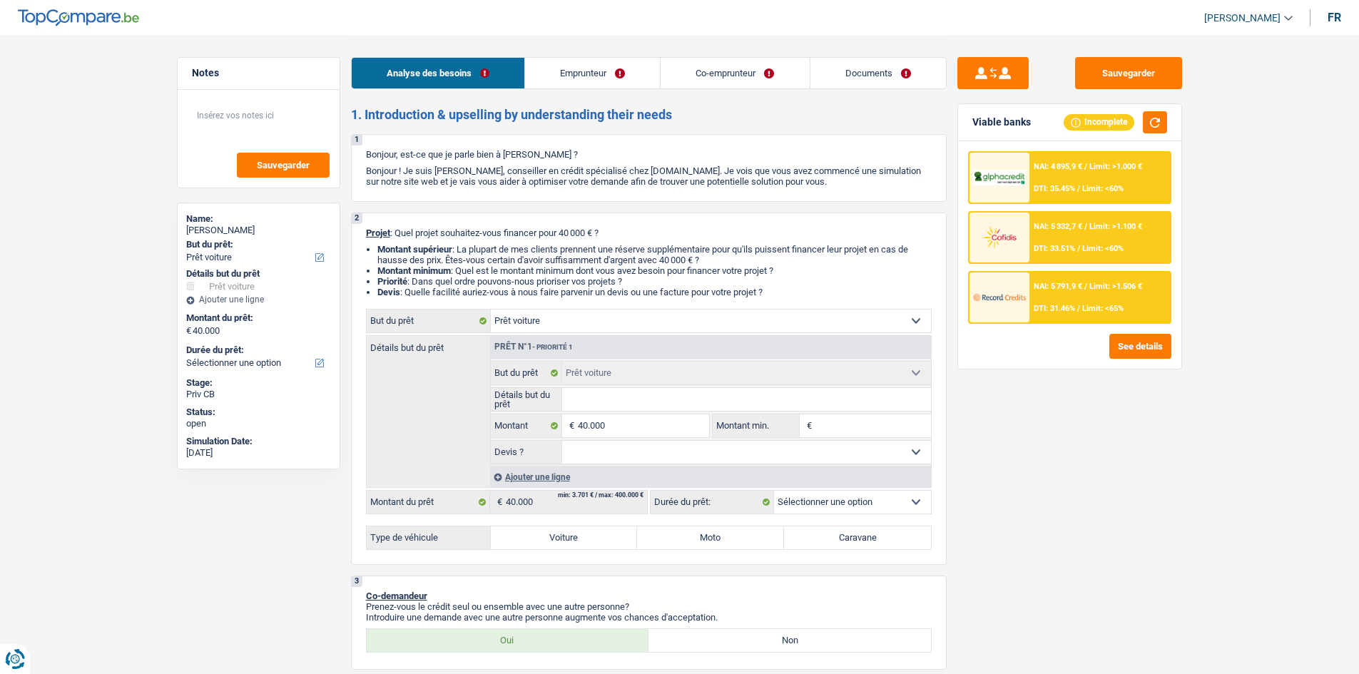
select select "car"
select select "privateEmployee"
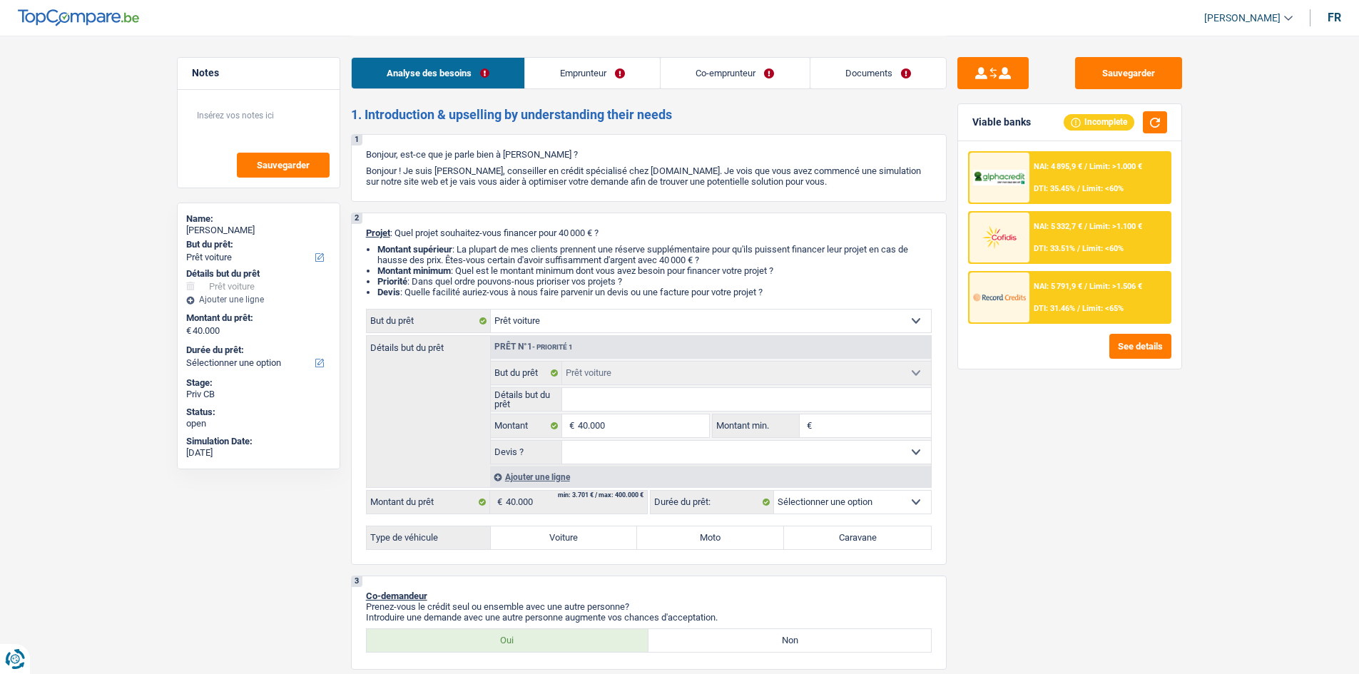
select select "housewife"
select select "netSalary"
select select "mealVouchers"
select select "familyAllowances"
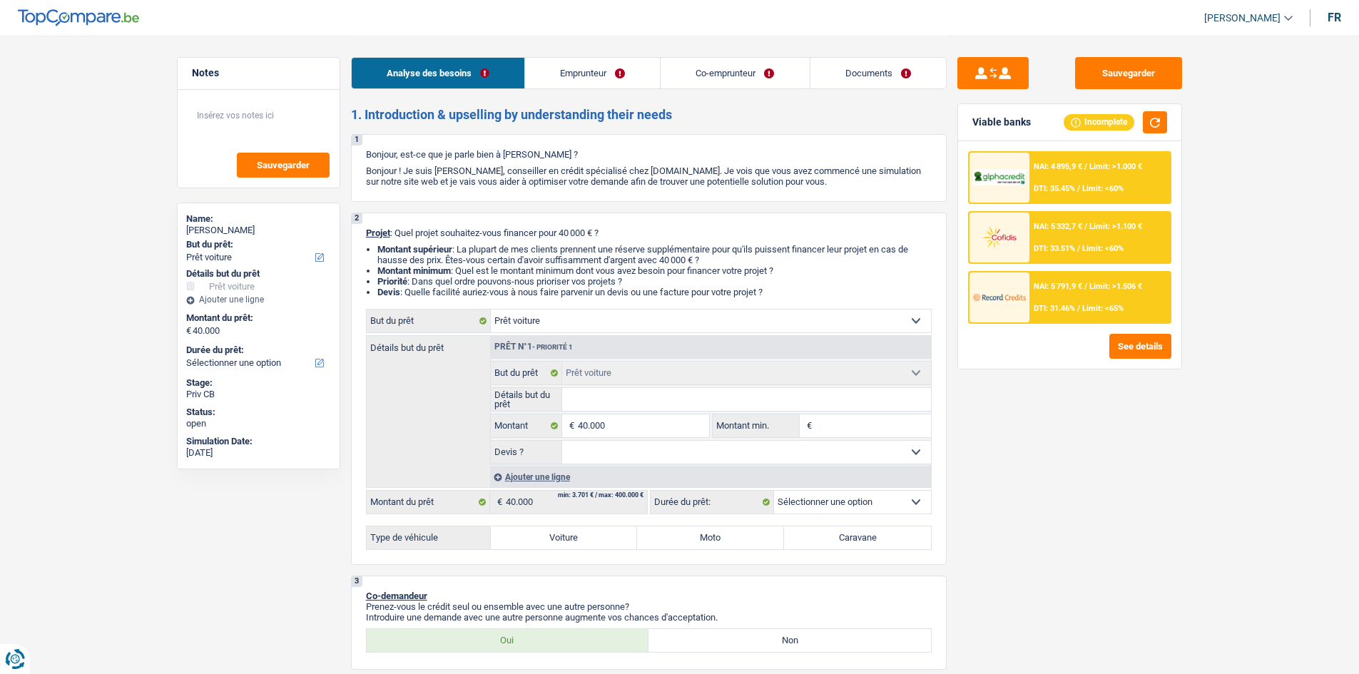
select select "ownerWithoutMortgage"
select select "renovationLoan"
select select "120"
select select "car"
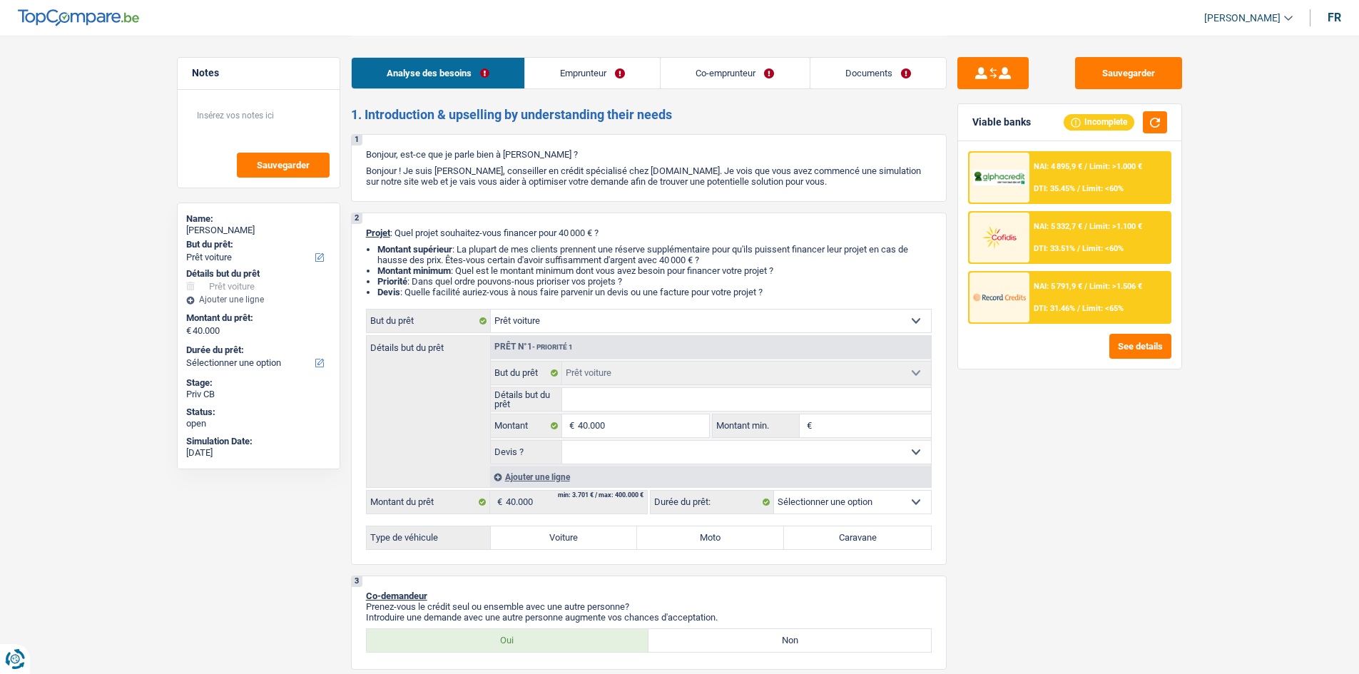
scroll to position [71, 0]
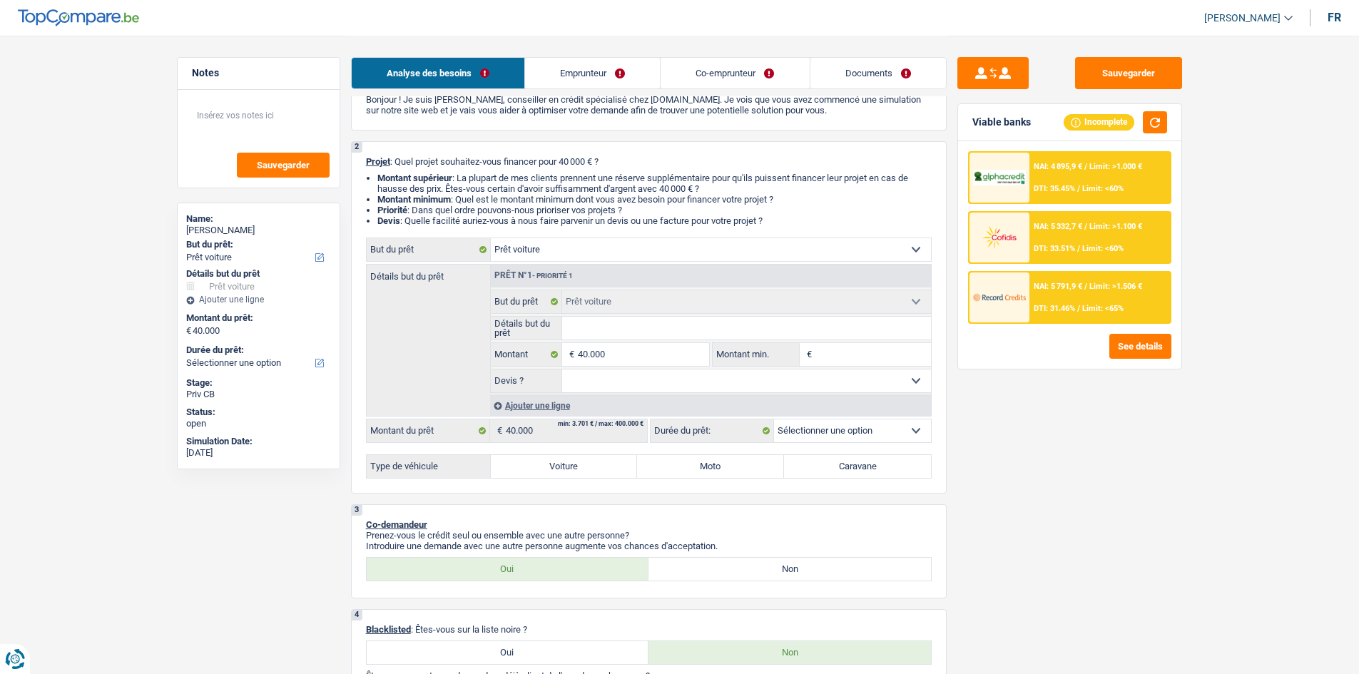
click at [608, 386] on select "Oui Non Non répondu Sélectionner une option" at bounding box center [746, 380] width 369 height 23
select select "yes"
click at [562, 369] on select "Oui Non Non répondu Sélectionner une option" at bounding box center [746, 380] width 369 height 23
select select "yes"
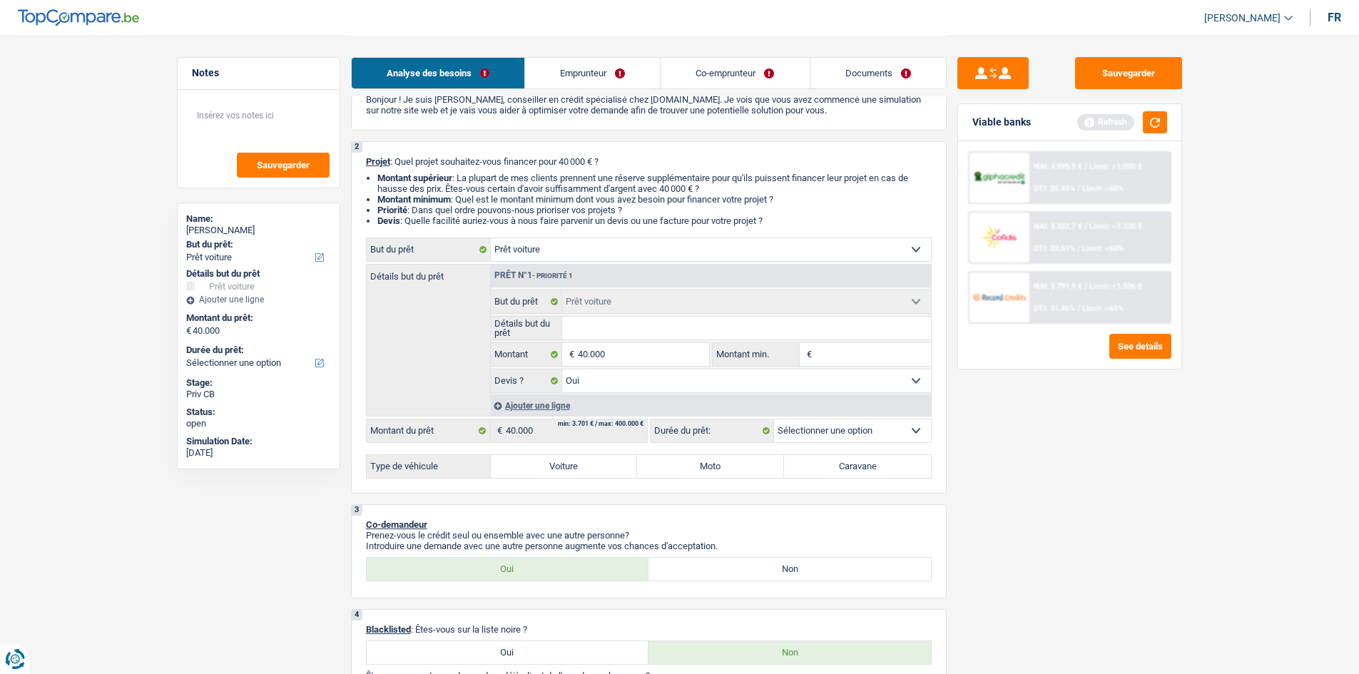
click at [581, 466] on label "Voiture" at bounding box center [564, 466] width 147 height 23
click at [581, 466] on input "Voiture" at bounding box center [564, 466] width 147 height 23
radio input "true"
select select "60"
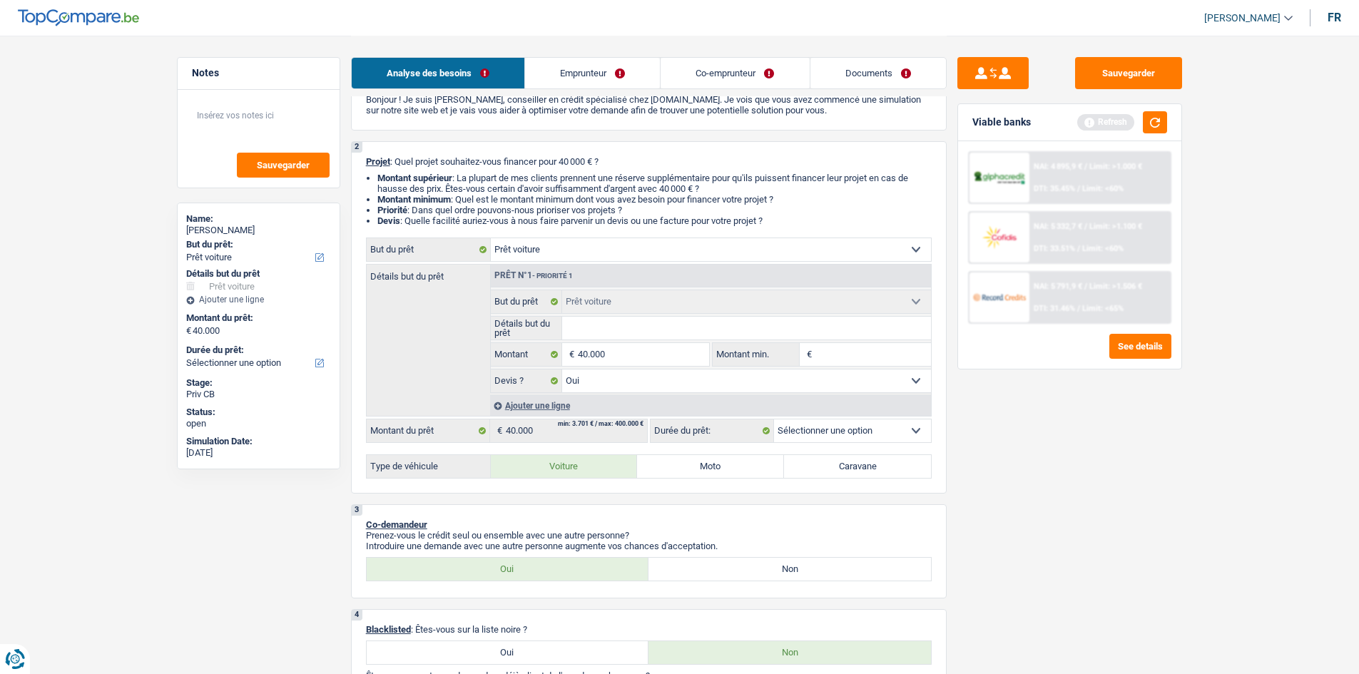
select select "60"
radio input "true"
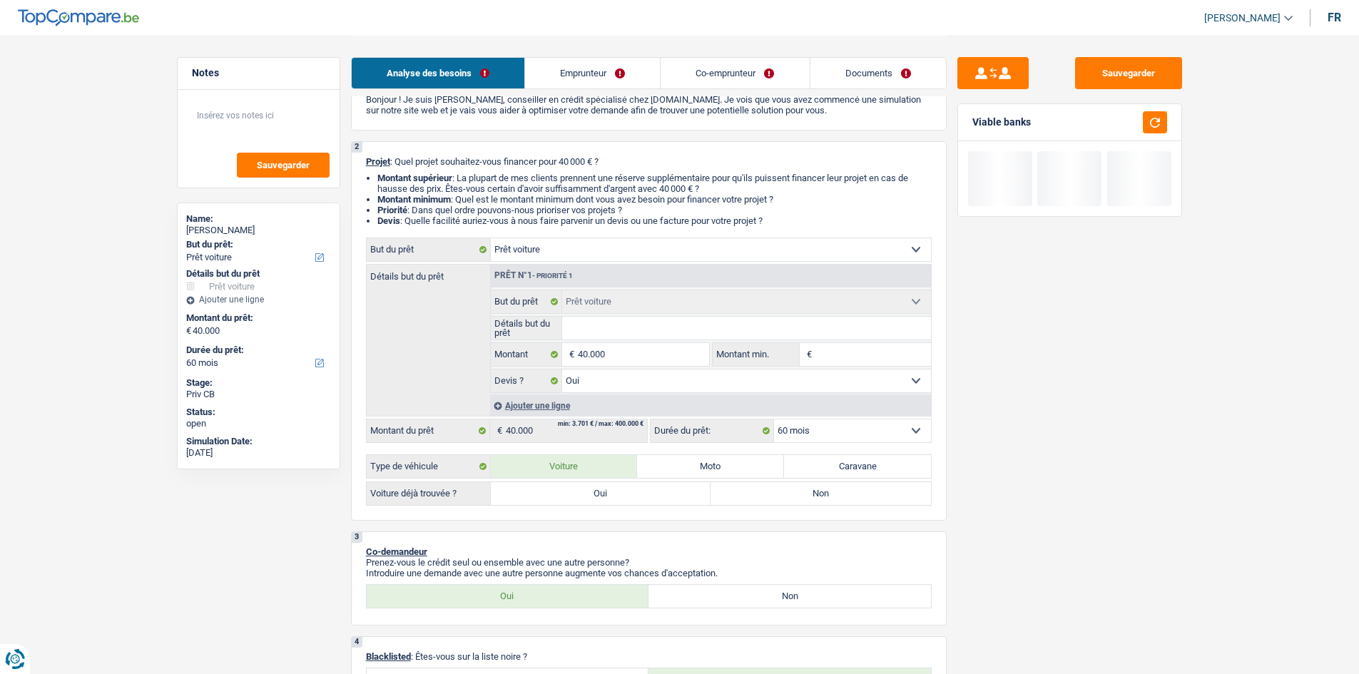
click at [653, 492] on label "Oui" at bounding box center [601, 493] width 220 height 23
click at [653, 492] on input "Oui" at bounding box center [601, 493] width 220 height 23
radio input "true"
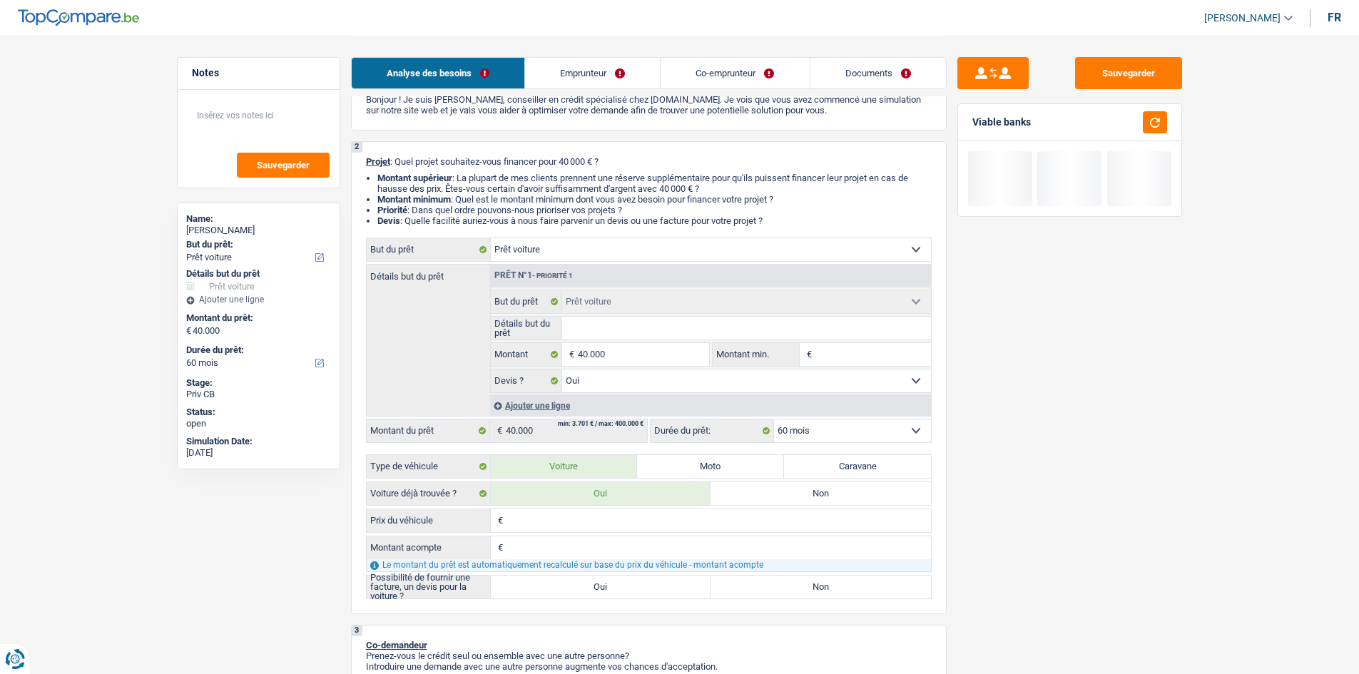
scroll to position [357, 0]
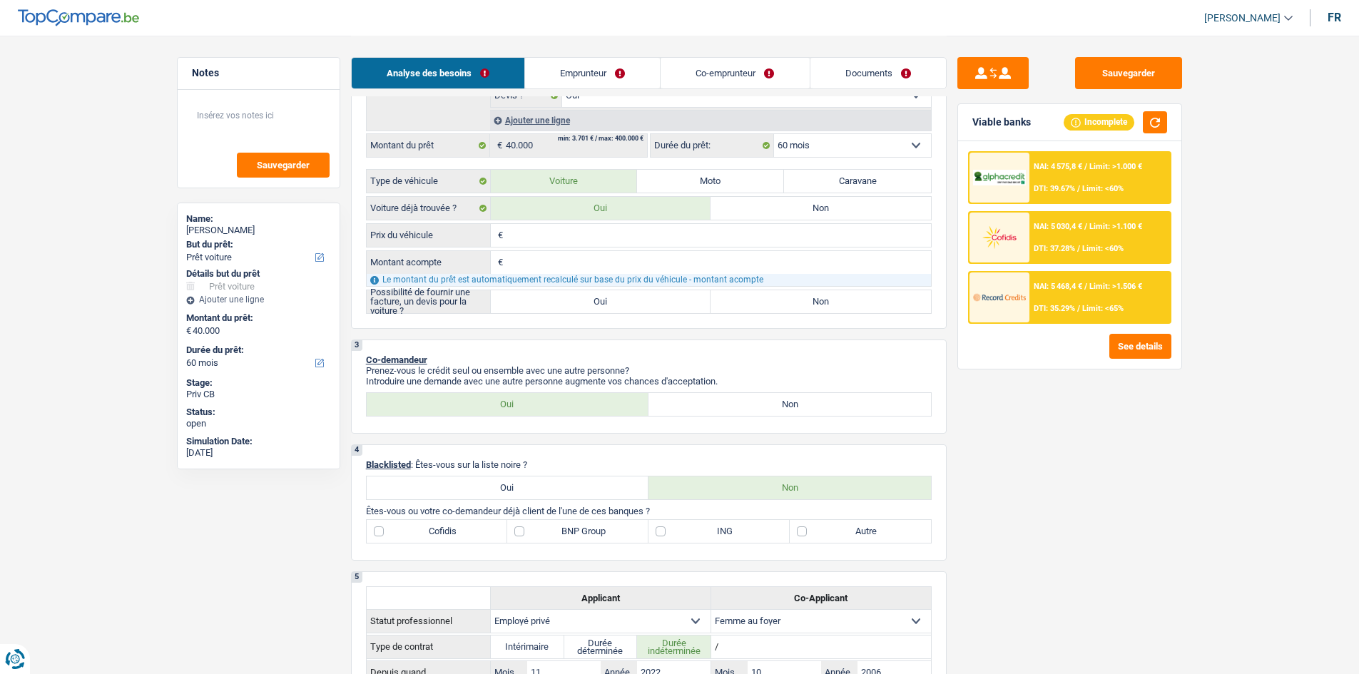
click at [672, 310] on label "Oui" at bounding box center [601, 301] width 220 height 23
click at [672, 310] on input "Oui" at bounding box center [601, 301] width 220 height 23
radio input "true"
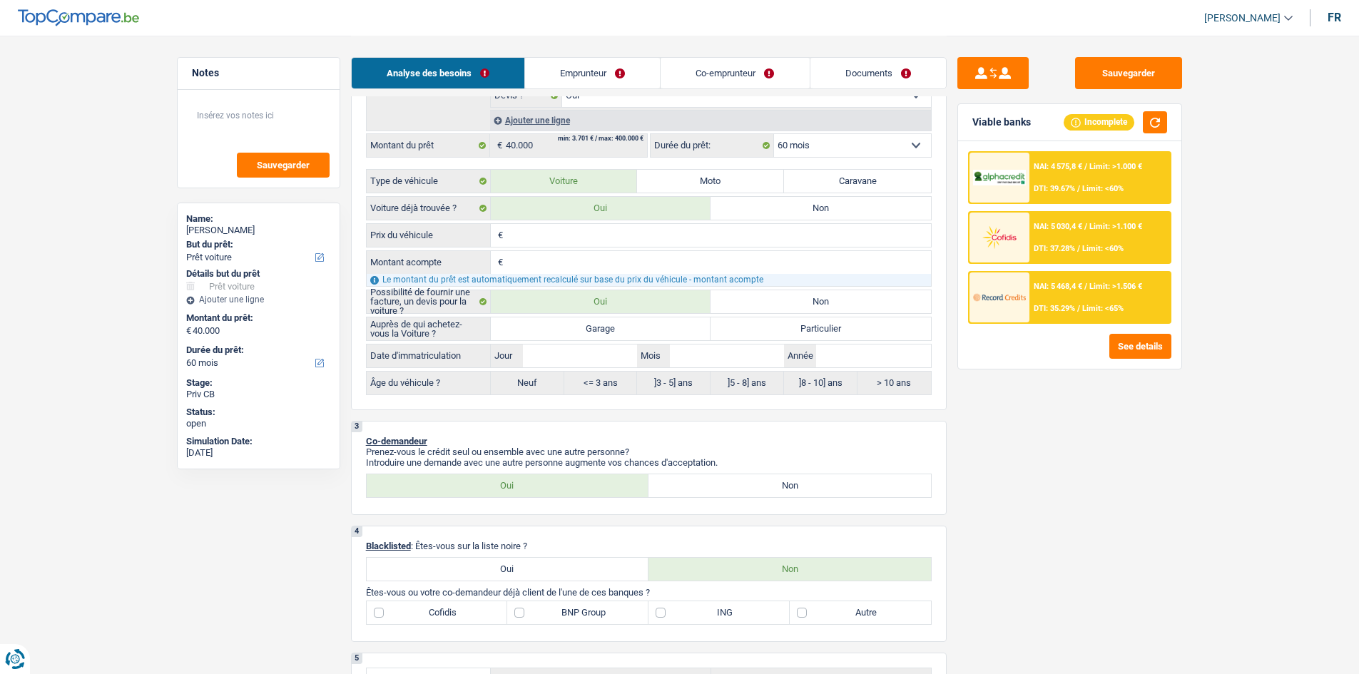
click at [613, 330] on label "Garage" at bounding box center [601, 328] width 220 height 23
click at [613, 330] on input "Garage" at bounding box center [601, 328] width 220 height 23
radio input "true"
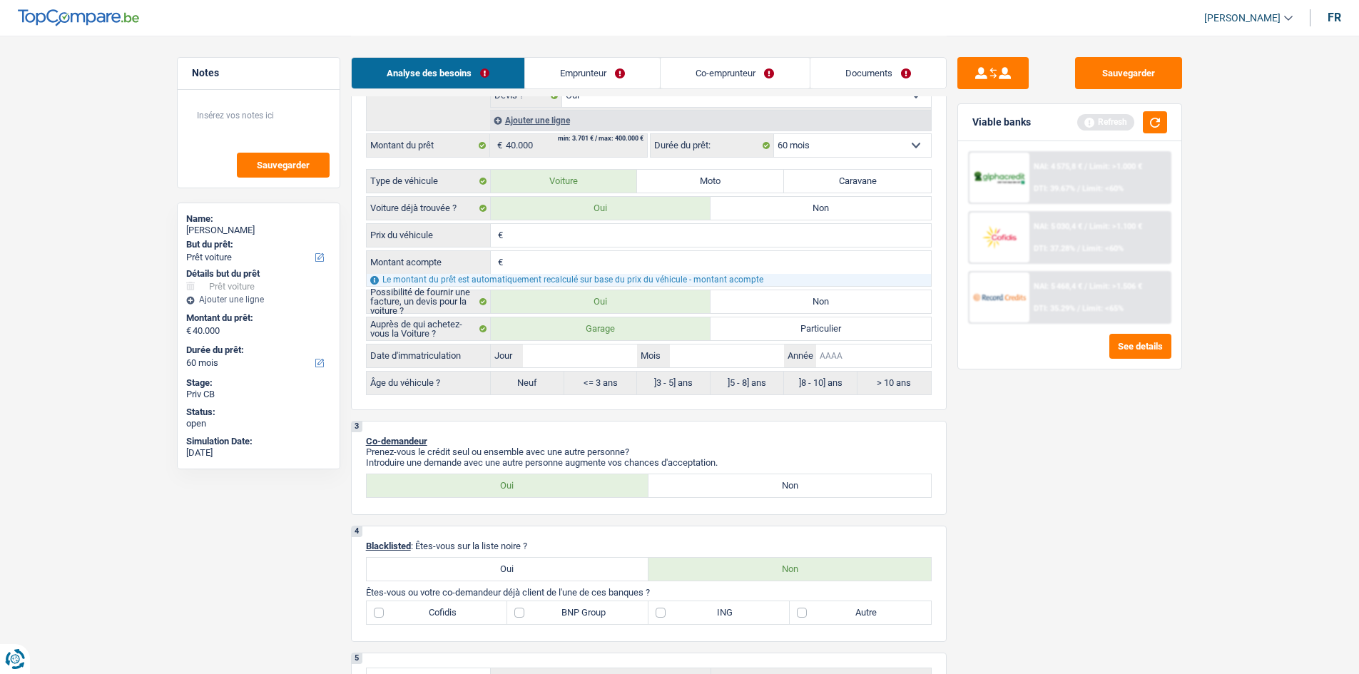
drag, startPoint x: 892, startPoint y: 365, endPoint x: 1247, endPoint y: 663, distance: 463.3
click at [894, 363] on input "Année" at bounding box center [873, 355] width 114 height 23
type input "2"
type input "20"
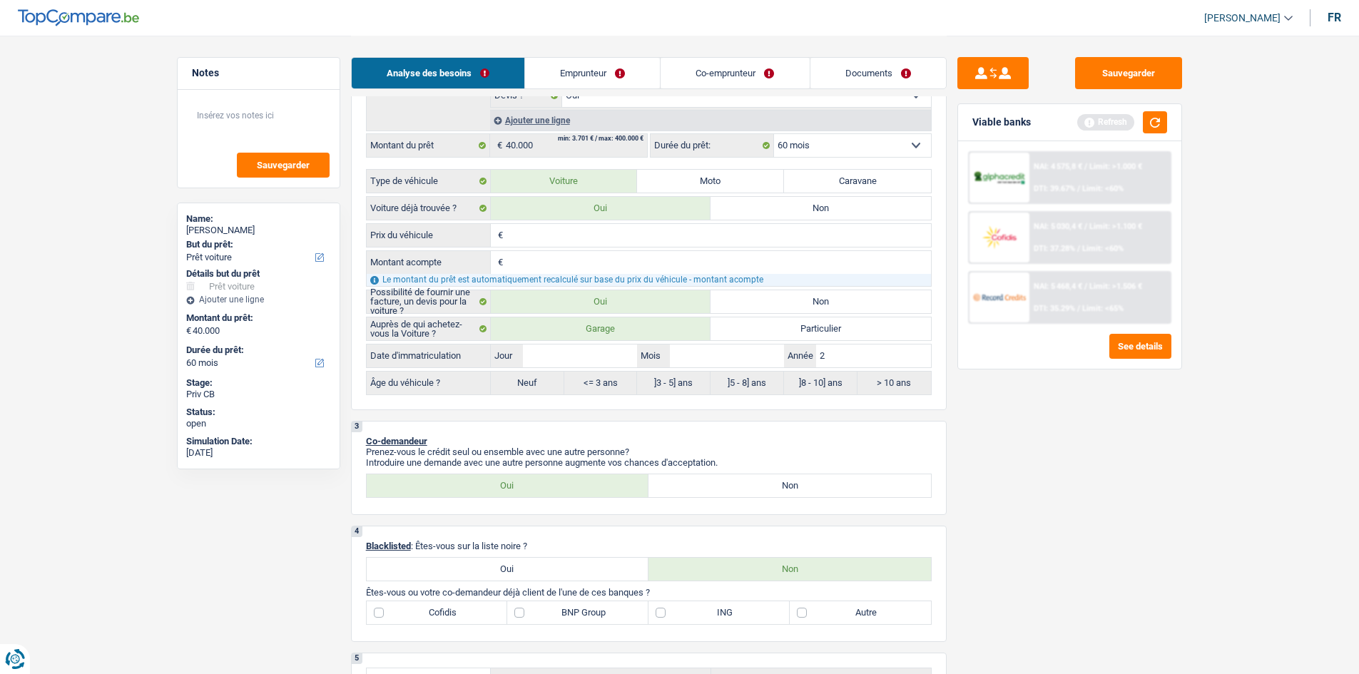
type input "20"
type input "202"
type input "2022"
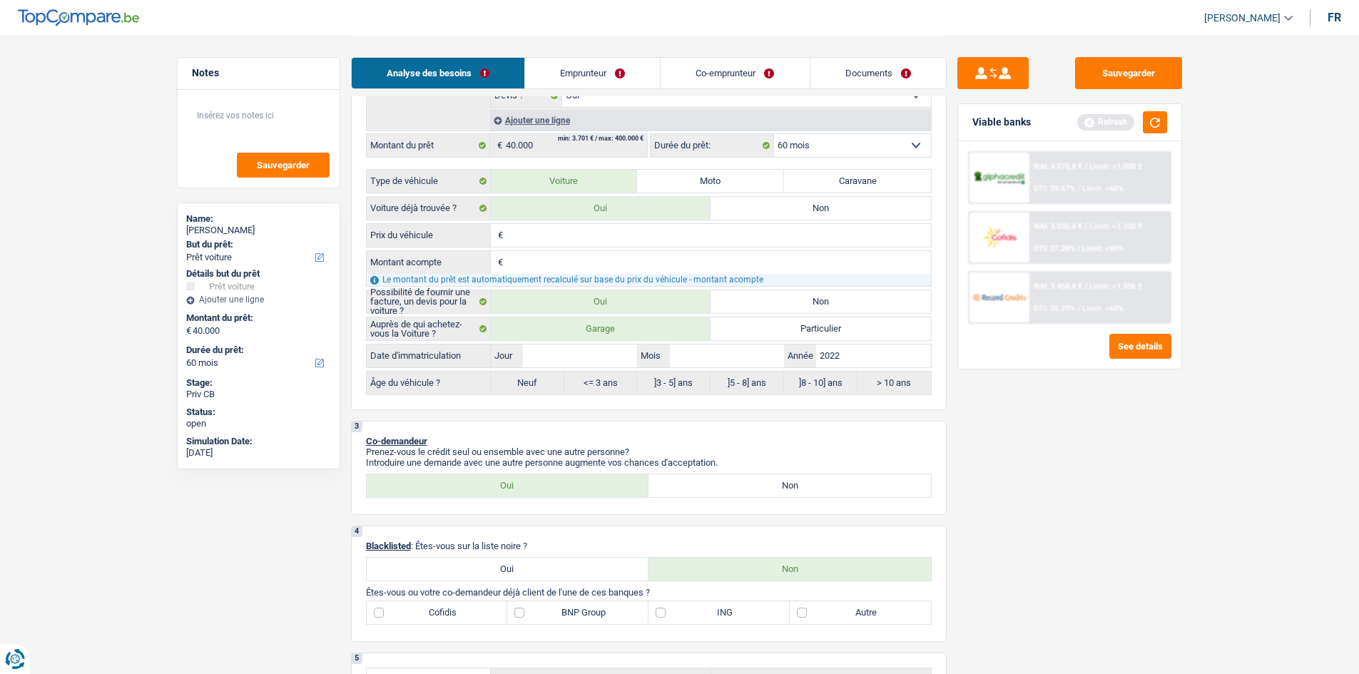
type input "2022"
click at [750, 351] on input "Mois" at bounding box center [727, 355] width 114 height 23
type input "5"
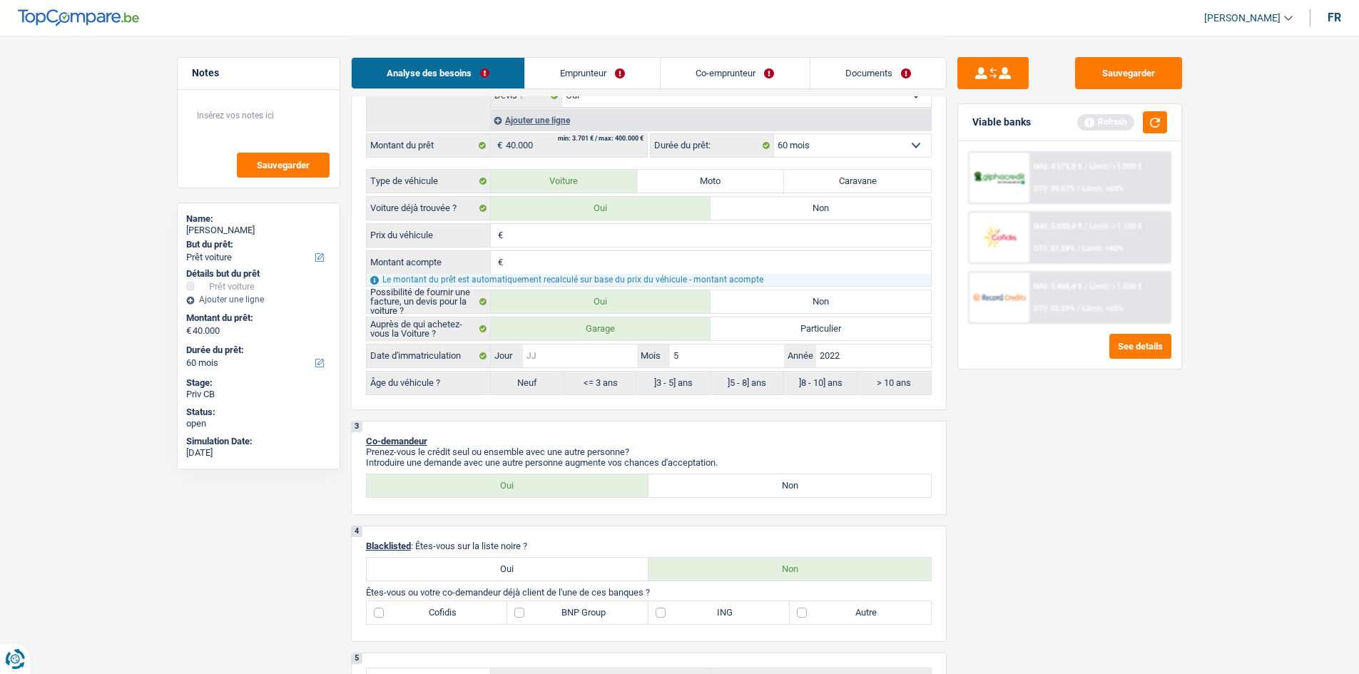
click at [602, 366] on input "Jour" at bounding box center [580, 355] width 114 height 23
type input "5"
click at [1162, 461] on div "Sauvegarder Viable banks Refresh NAI: 4 575,8 € / Limit: >1.000 € DTI: 39.67% /…" at bounding box center [1069, 354] width 246 height 594
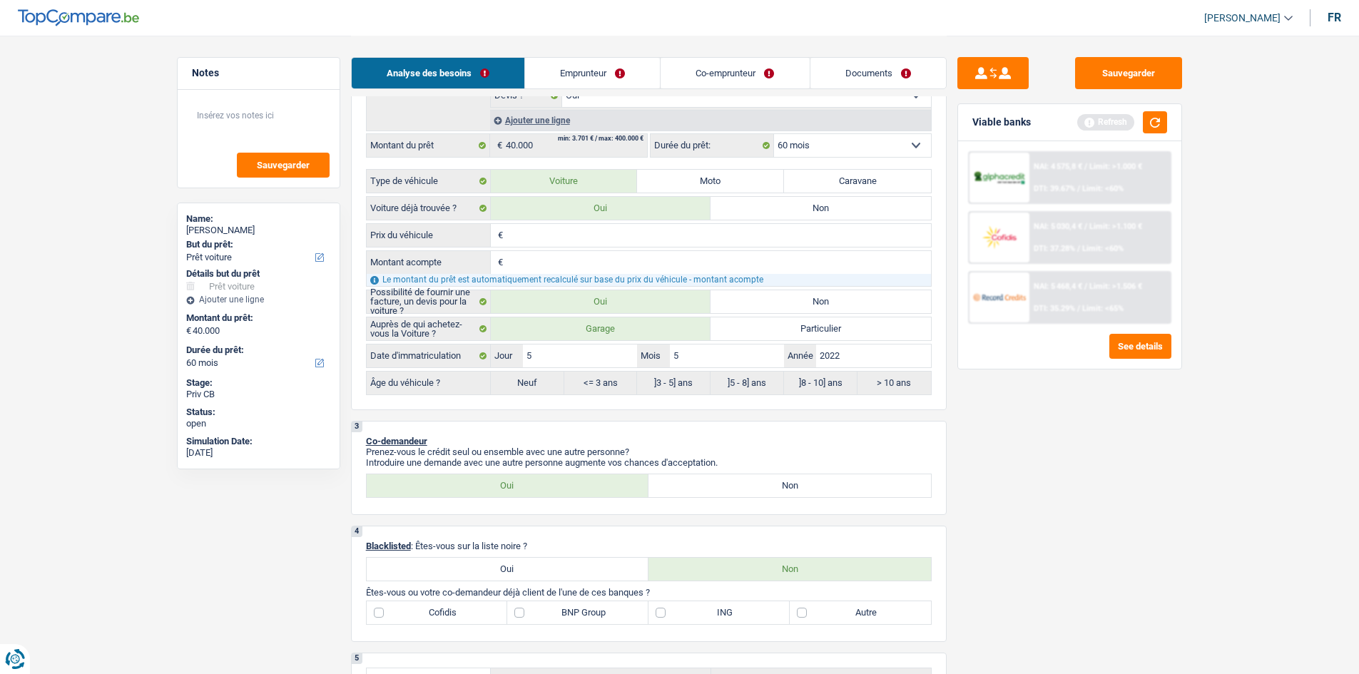
radio input "false"
radio input "true"
click at [1150, 117] on button "button" at bounding box center [1155, 122] width 24 height 22
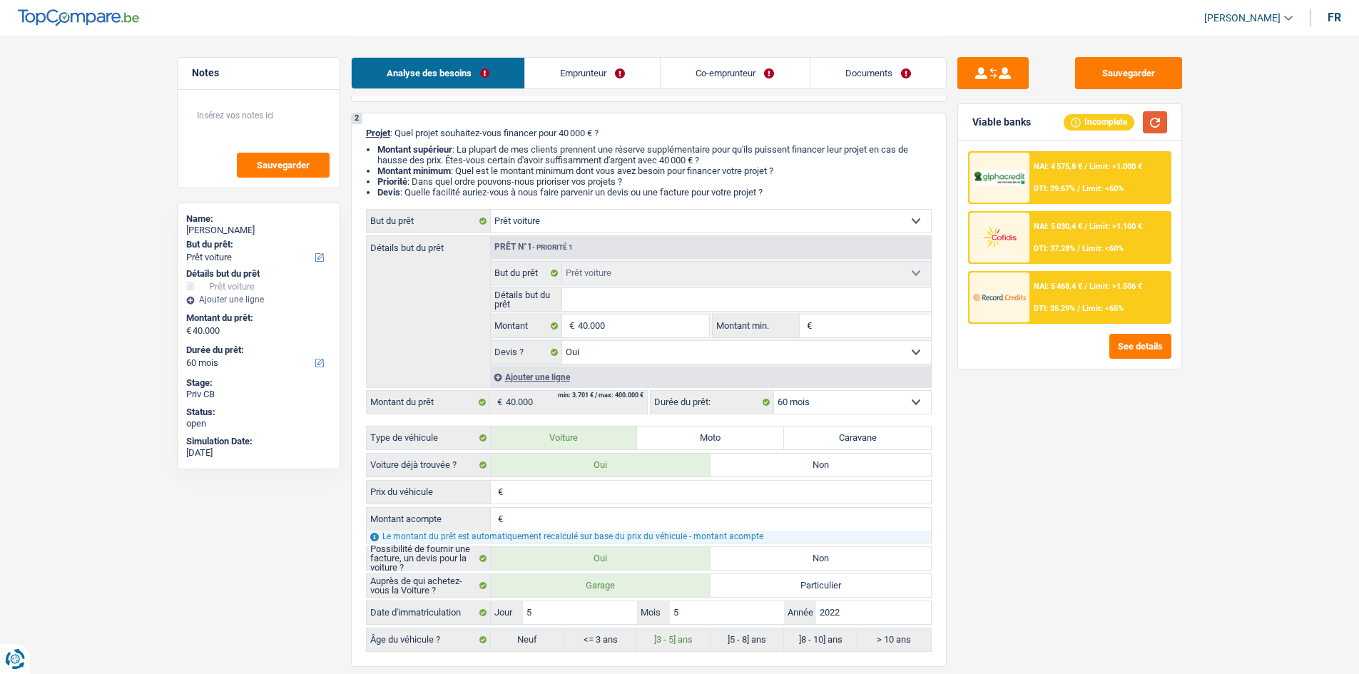
scroll to position [0, 0]
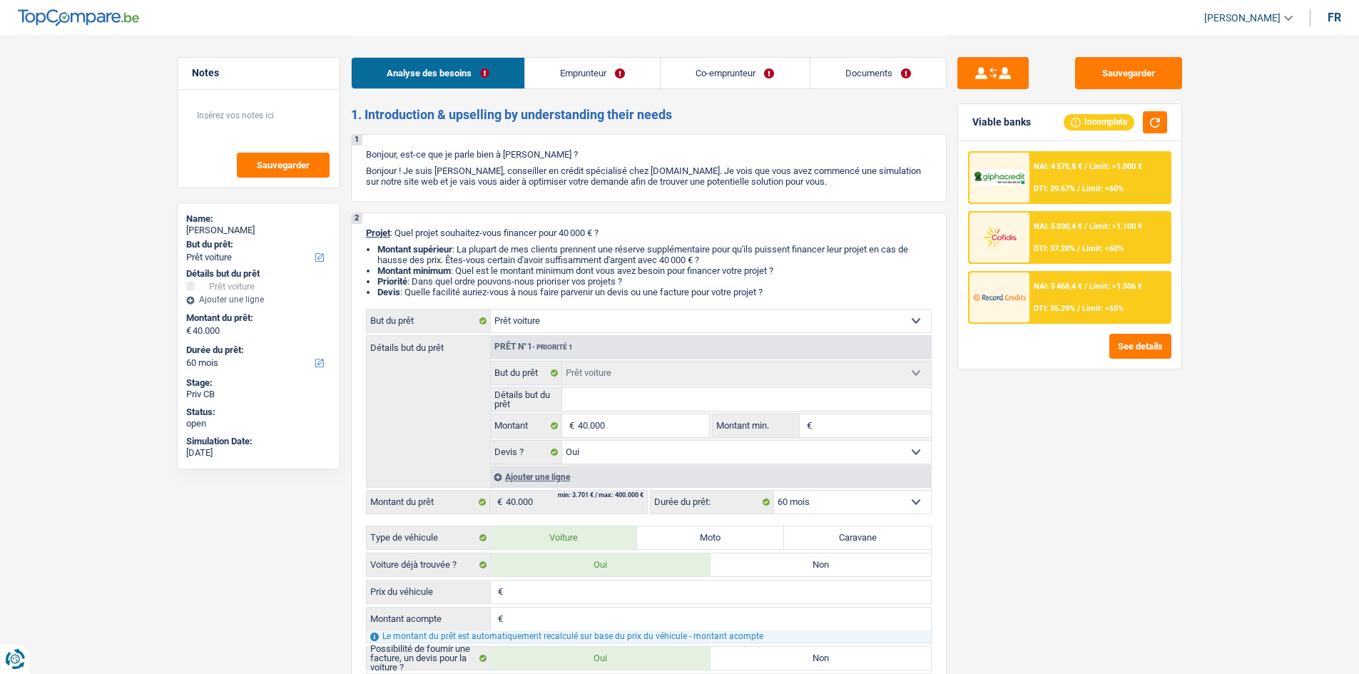
click at [885, 74] on link "Documents" at bounding box center [878, 73] width 136 height 31
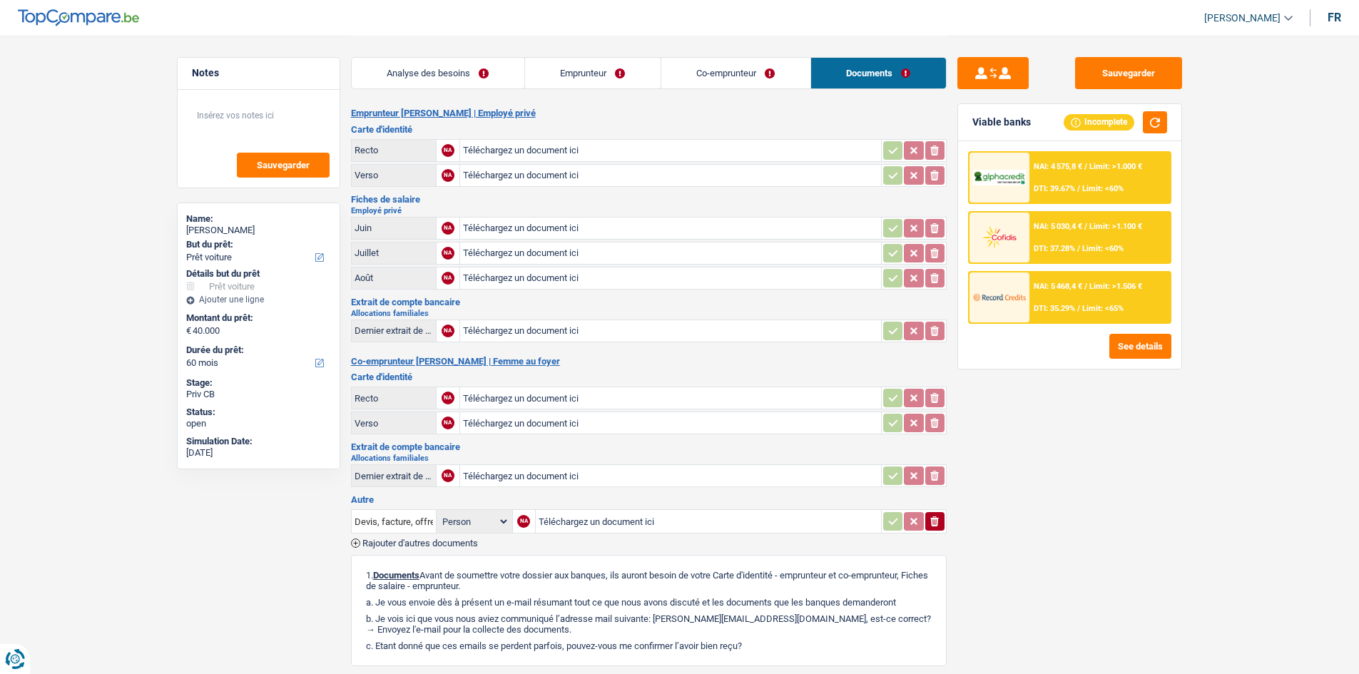
drag, startPoint x: 452, startPoint y: 63, endPoint x: 1087, endPoint y: 323, distance: 685.8
click at [451, 63] on link "Analyse des besoins" at bounding box center [438, 73] width 173 height 31
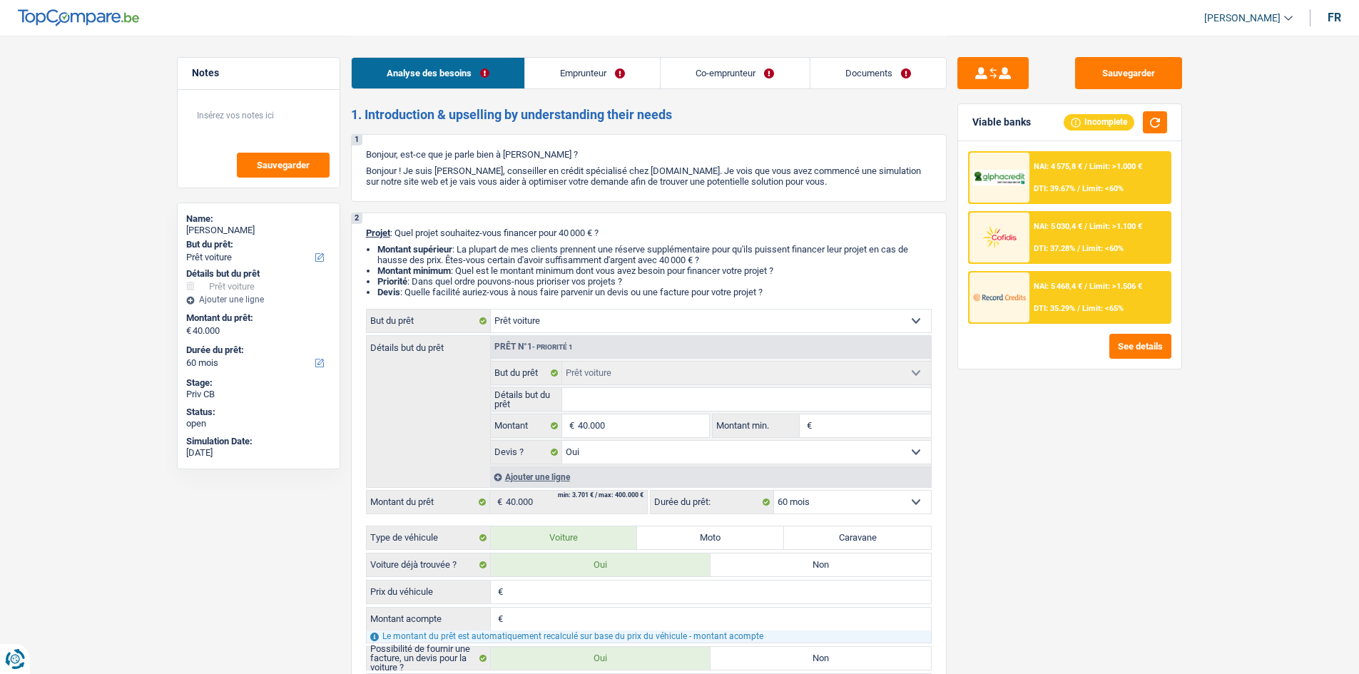
drag, startPoint x: 626, startPoint y: 399, endPoint x: 1276, endPoint y: 511, distance: 659.9
click at [626, 398] on input "Détails but du prêt" at bounding box center [746, 399] width 369 height 23
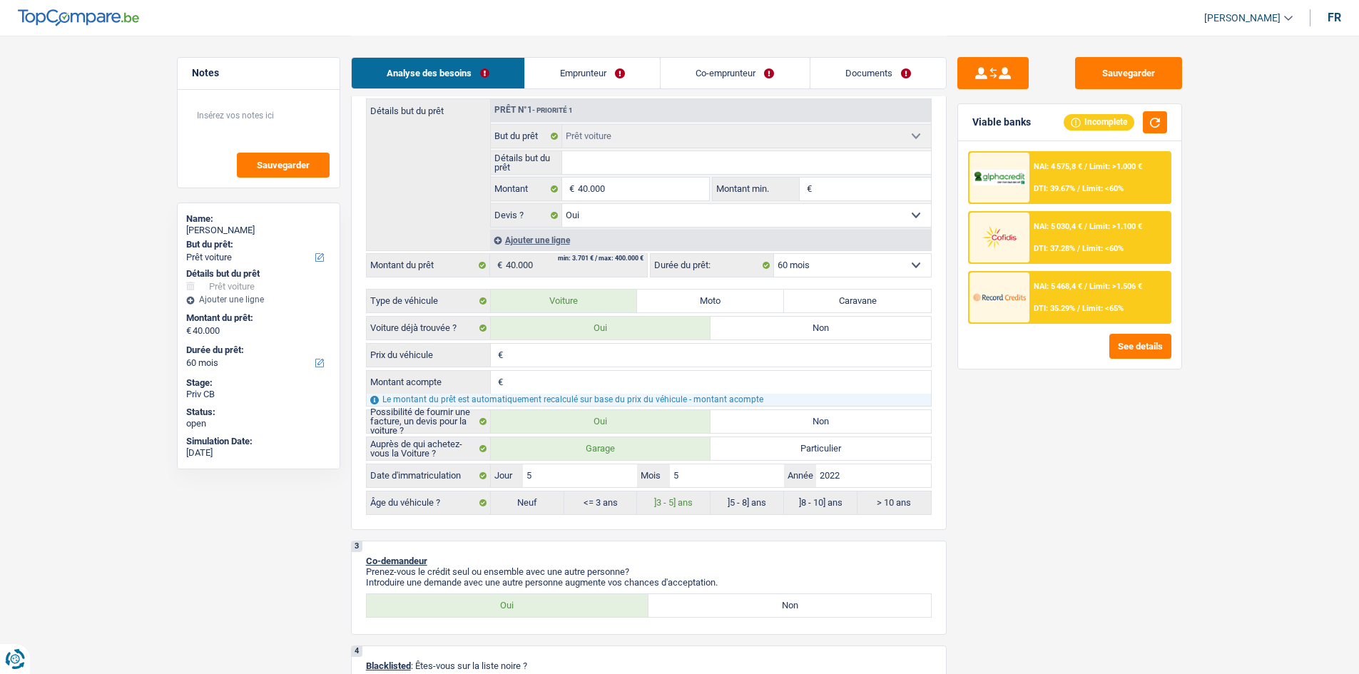
scroll to position [220, 0]
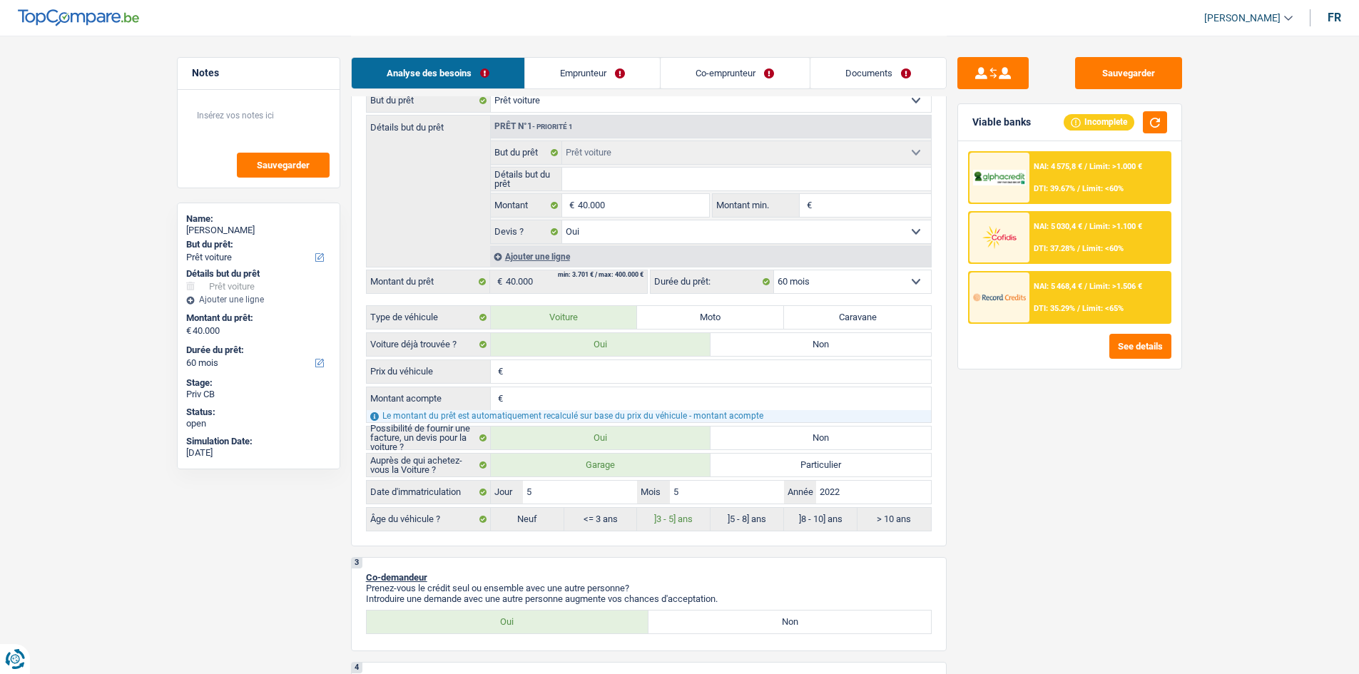
type input "r"
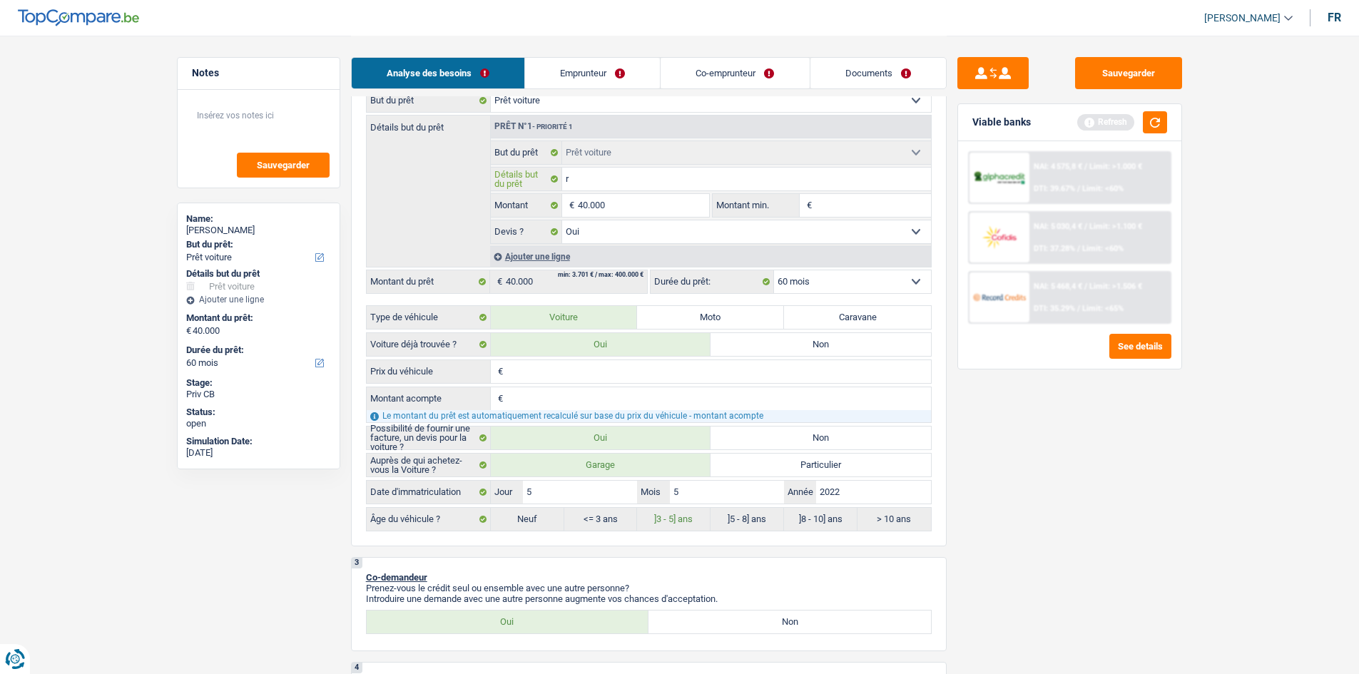
type input "ra"
type input "ran"
type input "rang"
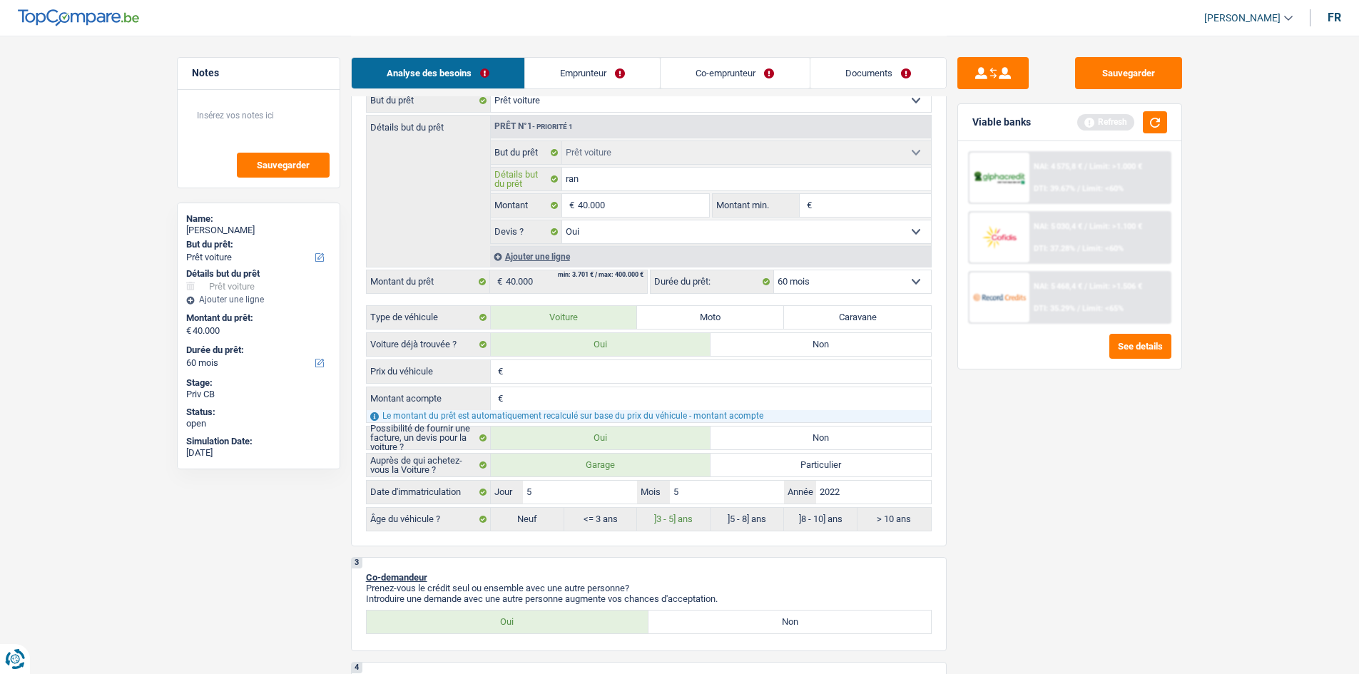
type input "rang"
type input "rangze"
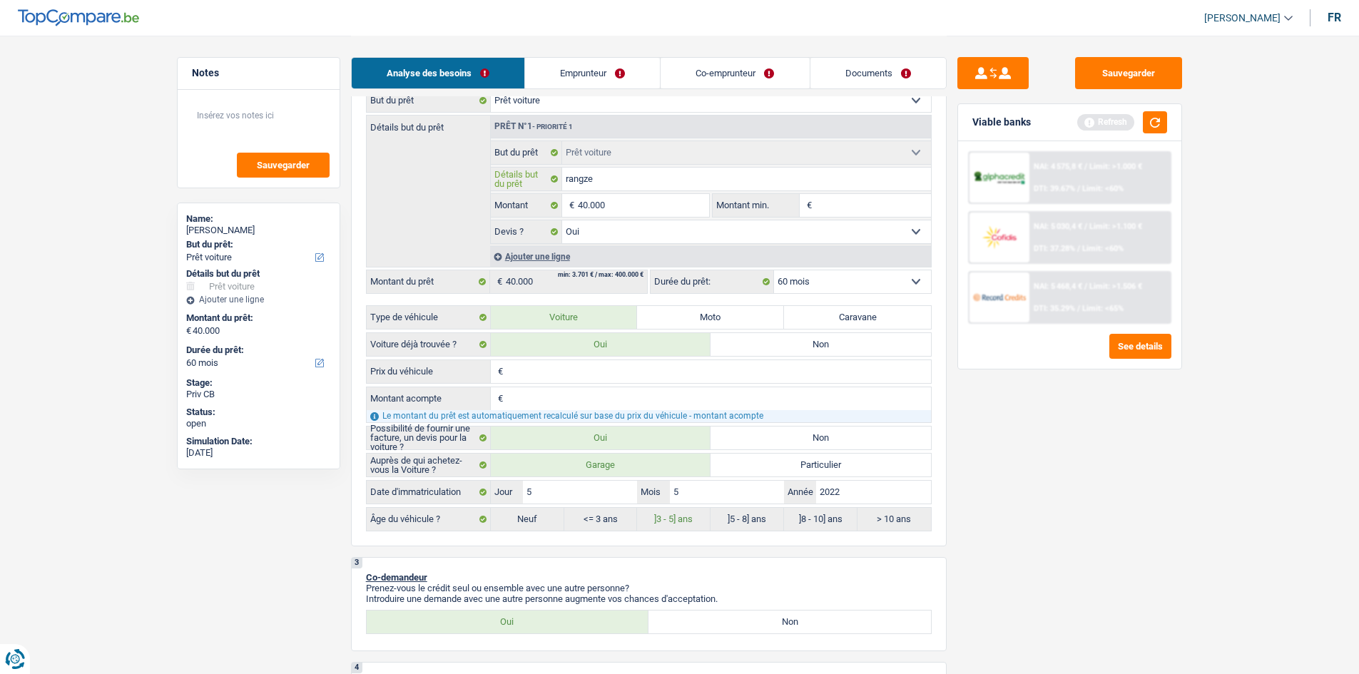
type input "rangze r"
type input "rangze ro"
type input "rangze rov"
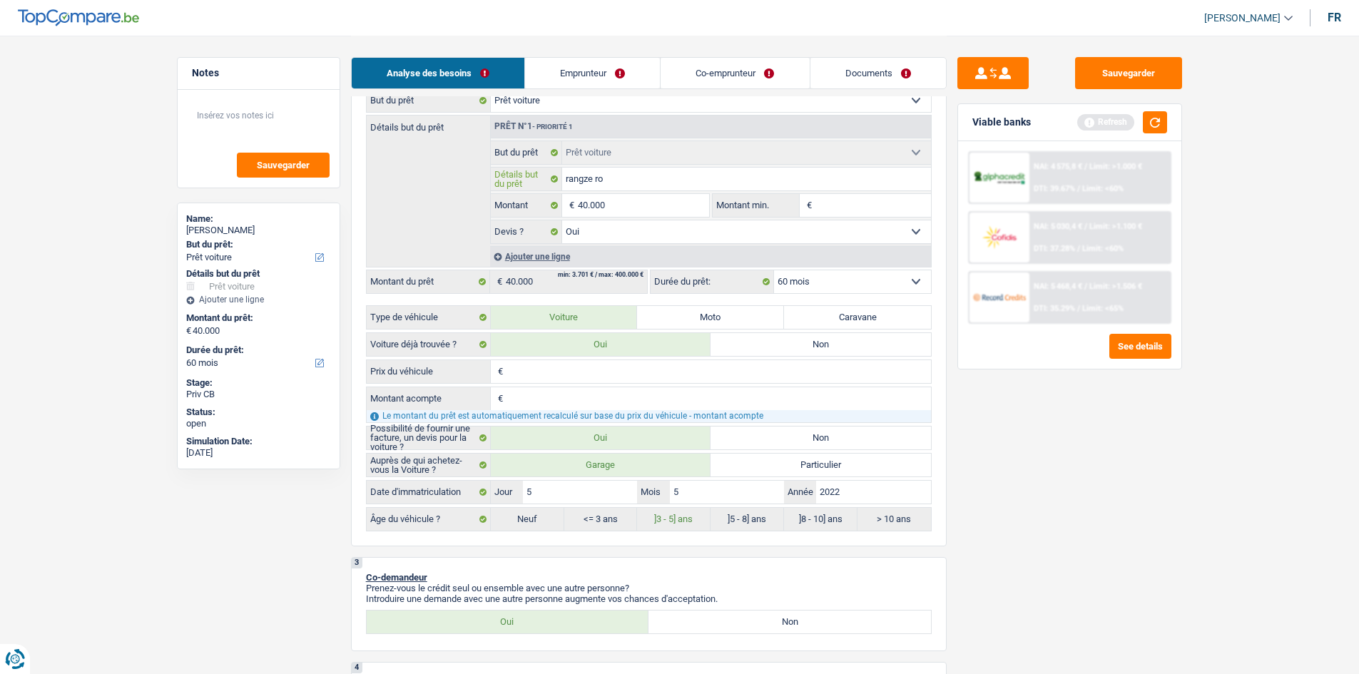
type input "rangze rov"
type input "rangze rove"
type input "rangze rover"
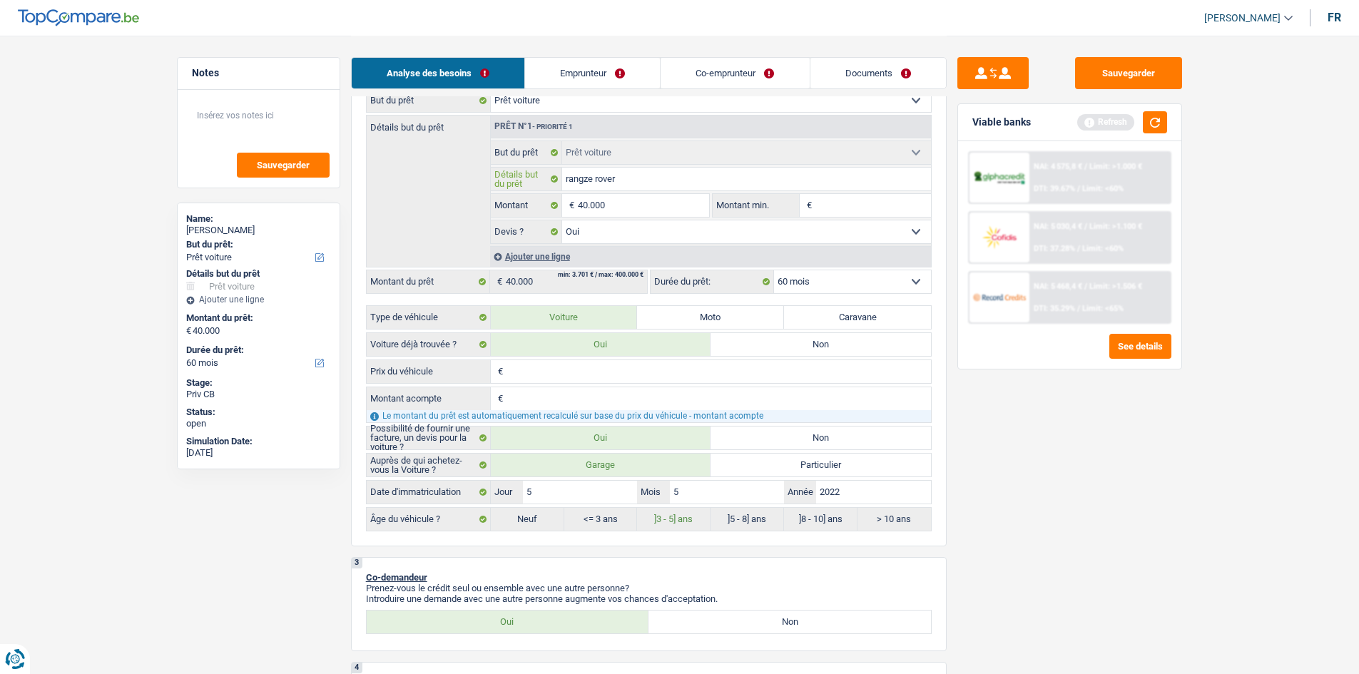
type input "rangze rover"
click at [1192, 458] on div "Sauvegarder Viable banks Refresh NAI: 4 575,8 € / Limit: >1.000 € DTI: 39.67% /…" at bounding box center [1069, 354] width 246 height 594
drag, startPoint x: 1155, startPoint y: 128, endPoint x: 1148, endPoint y: 147, distance: 20.8
click at [1155, 128] on button "button" at bounding box center [1155, 122] width 24 height 22
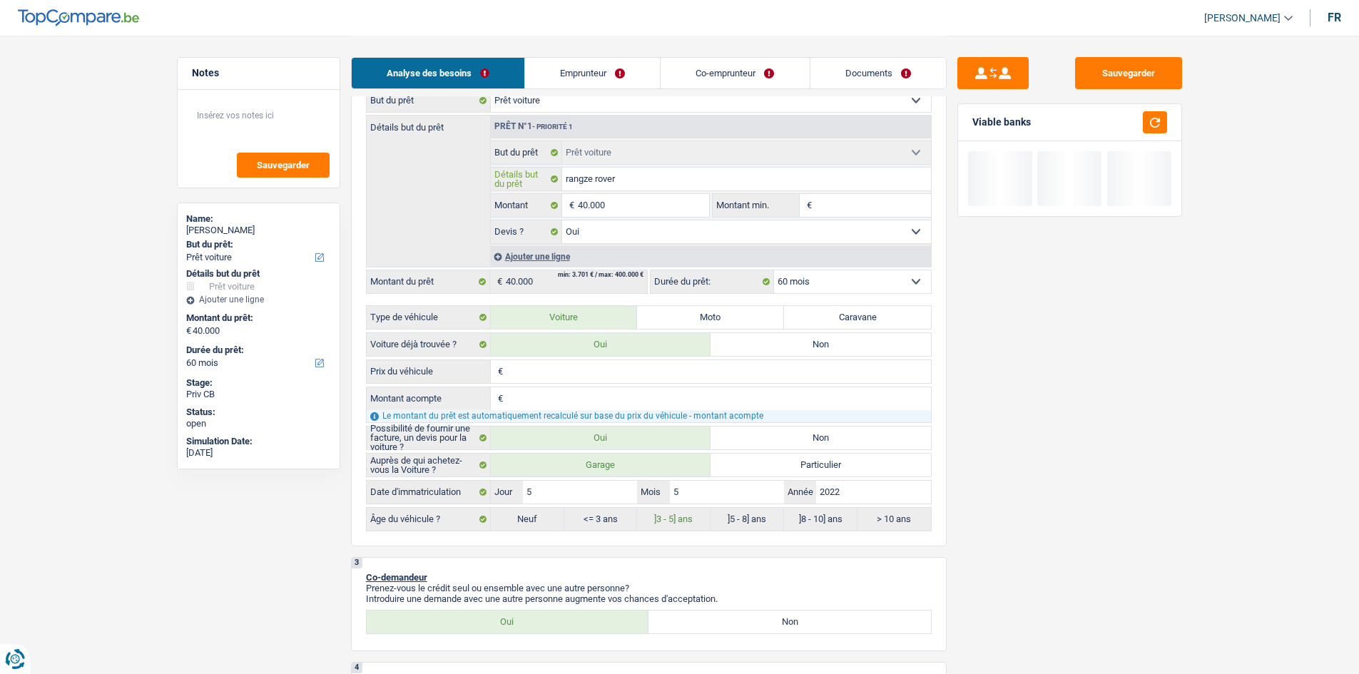
click at [591, 180] on input "rangze rover" at bounding box center [746, 179] width 369 height 23
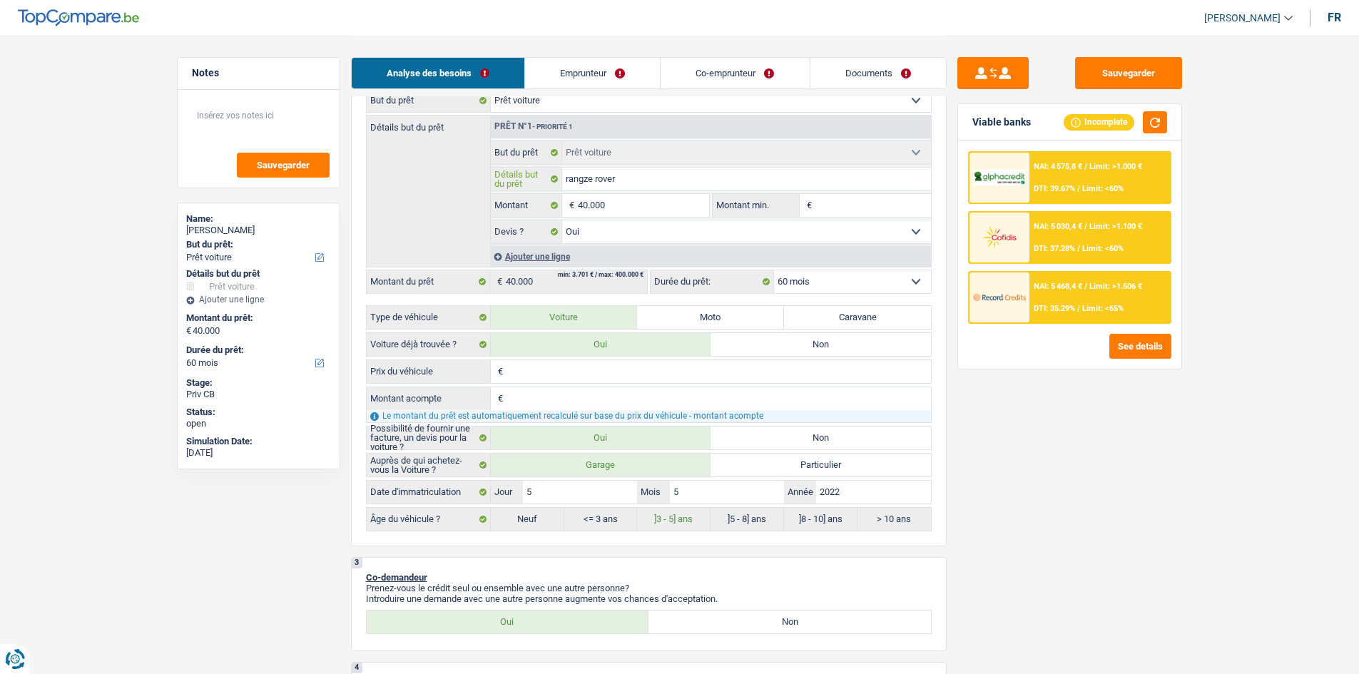
type input "rangz rover"
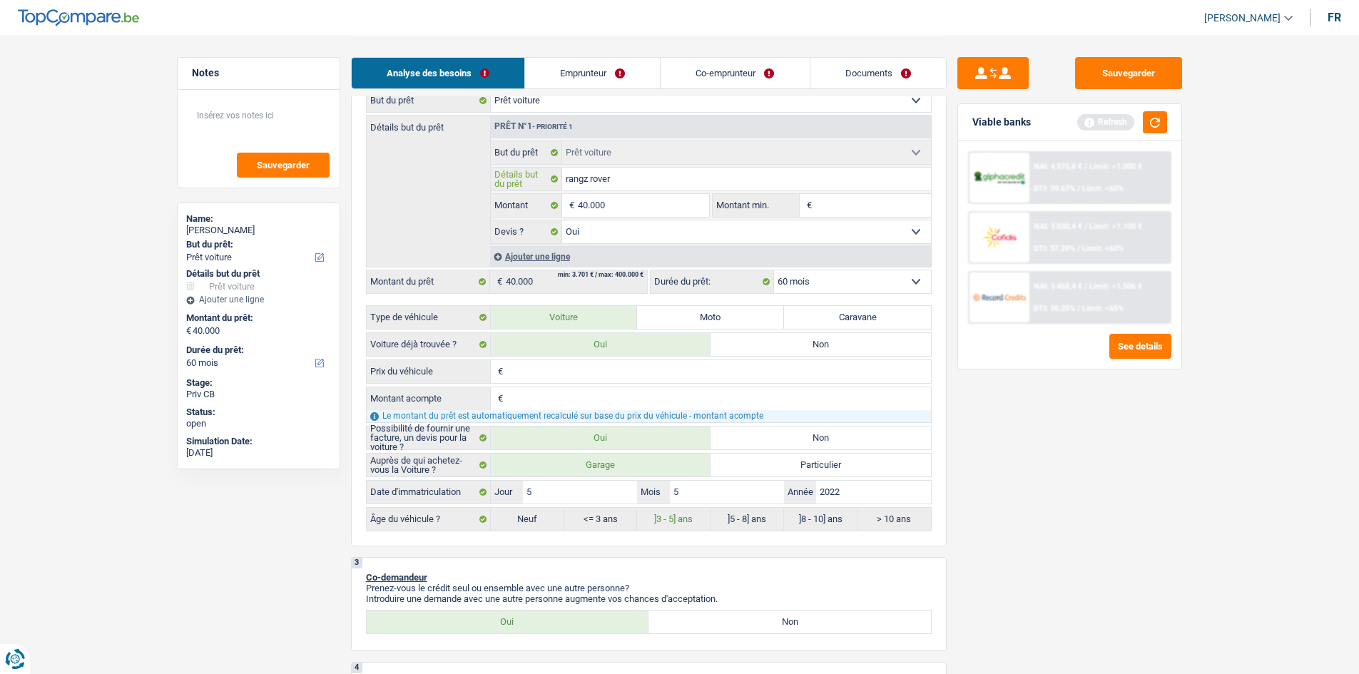
type input "rang rover"
type input "range rover"
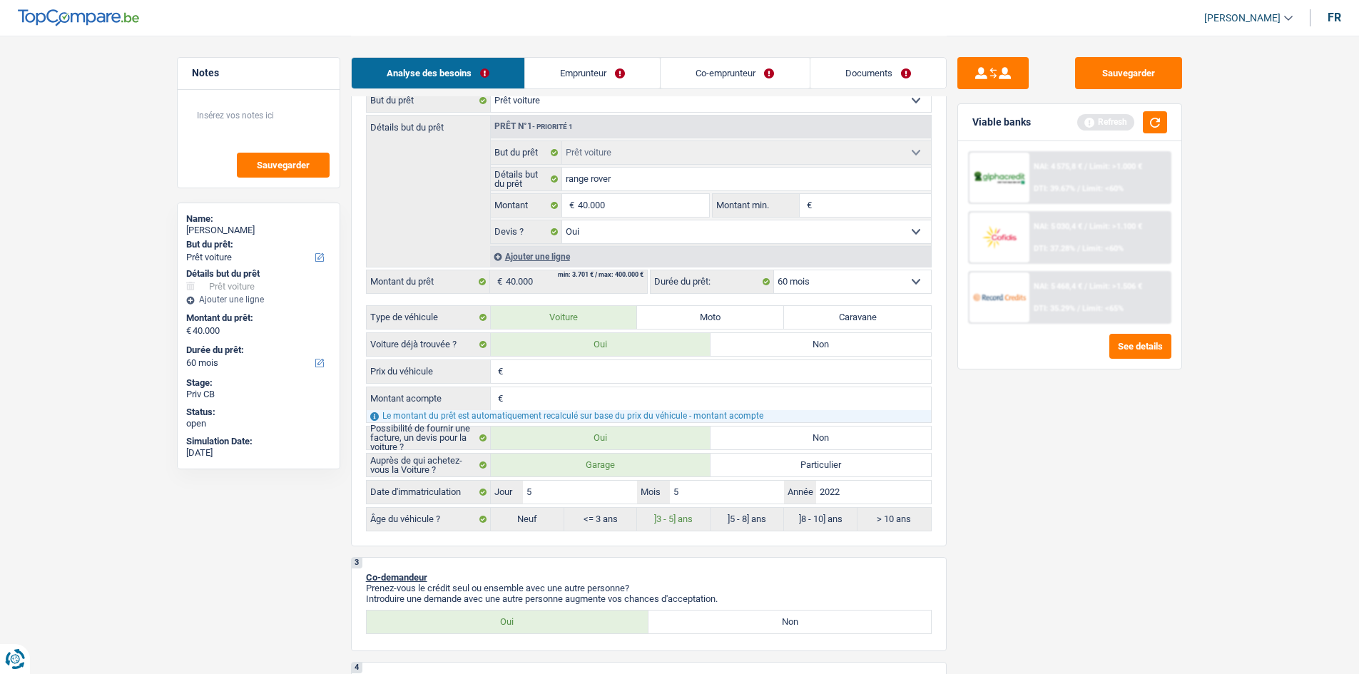
click at [1156, 543] on div "Sauvegarder Viable banks Refresh NAI: 4 575,8 € / Limit: >1.000 € DTI: 39.67% /…" at bounding box center [1069, 354] width 246 height 594
click at [1166, 121] on button "button" at bounding box center [1155, 122] width 24 height 22
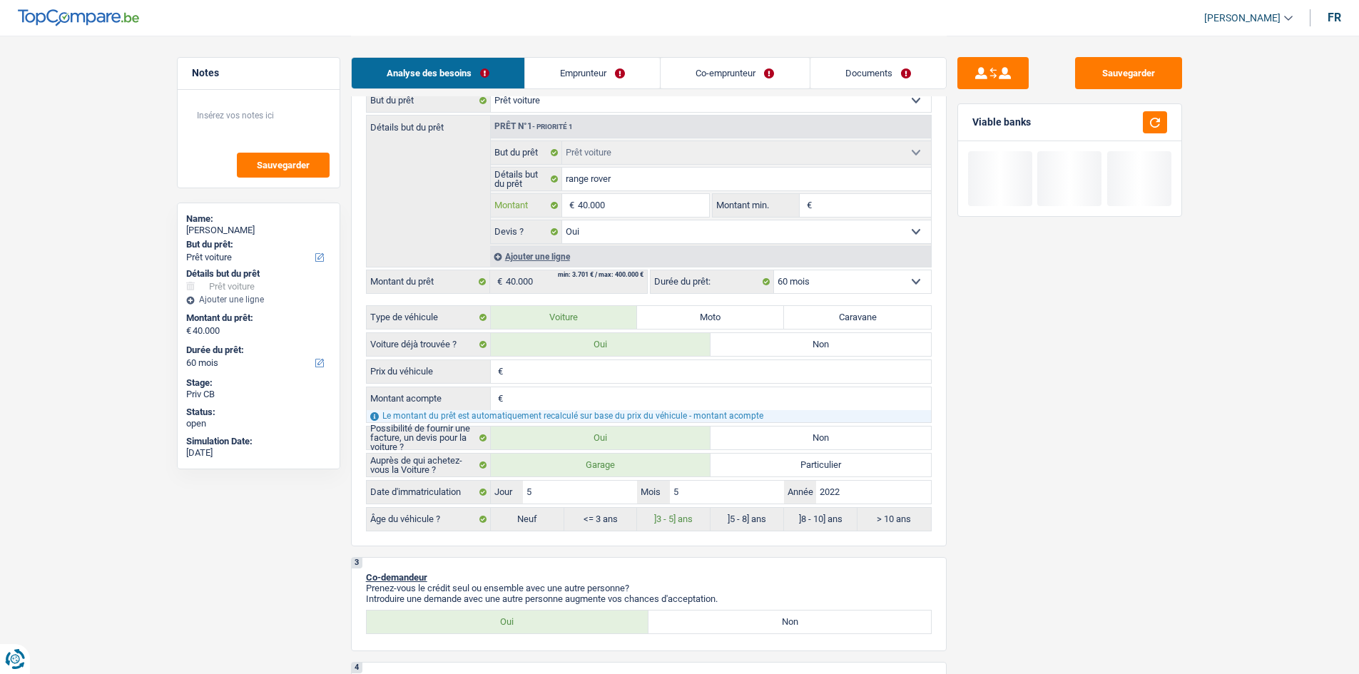
click at [646, 207] on input "40.000" at bounding box center [643, 205] width 131 height 23
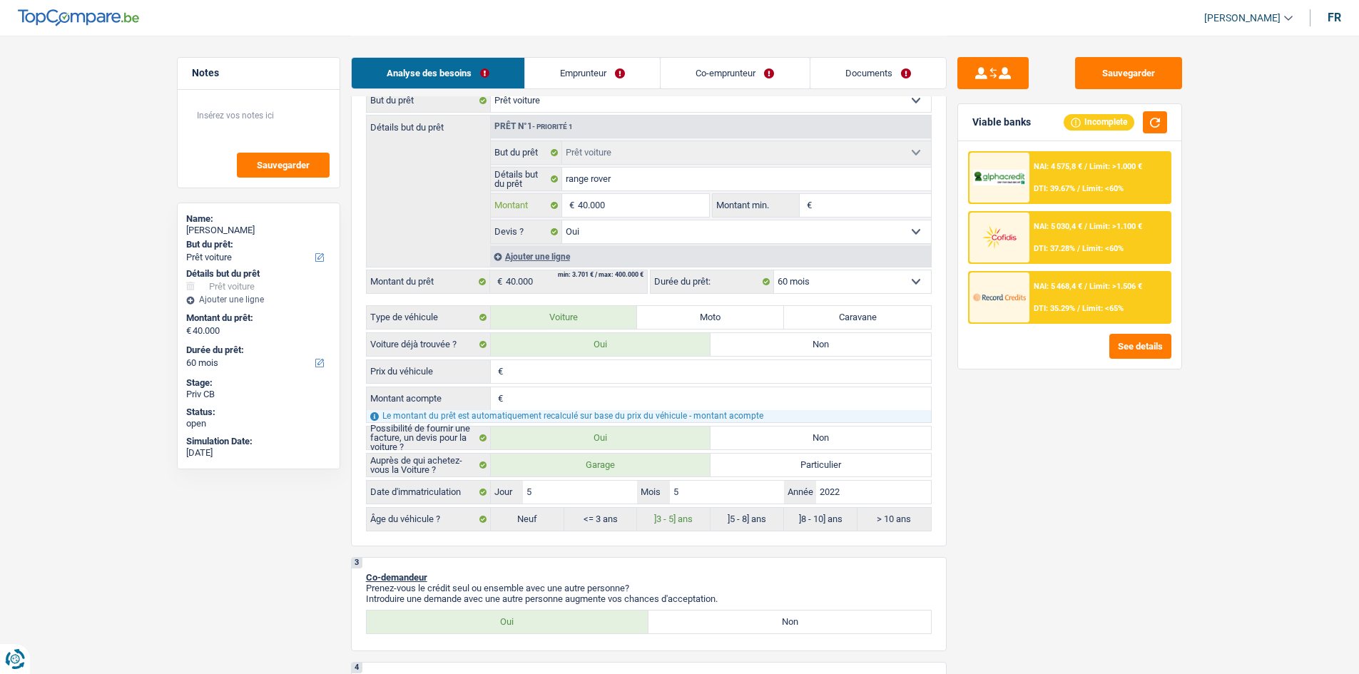
type input "4.000"
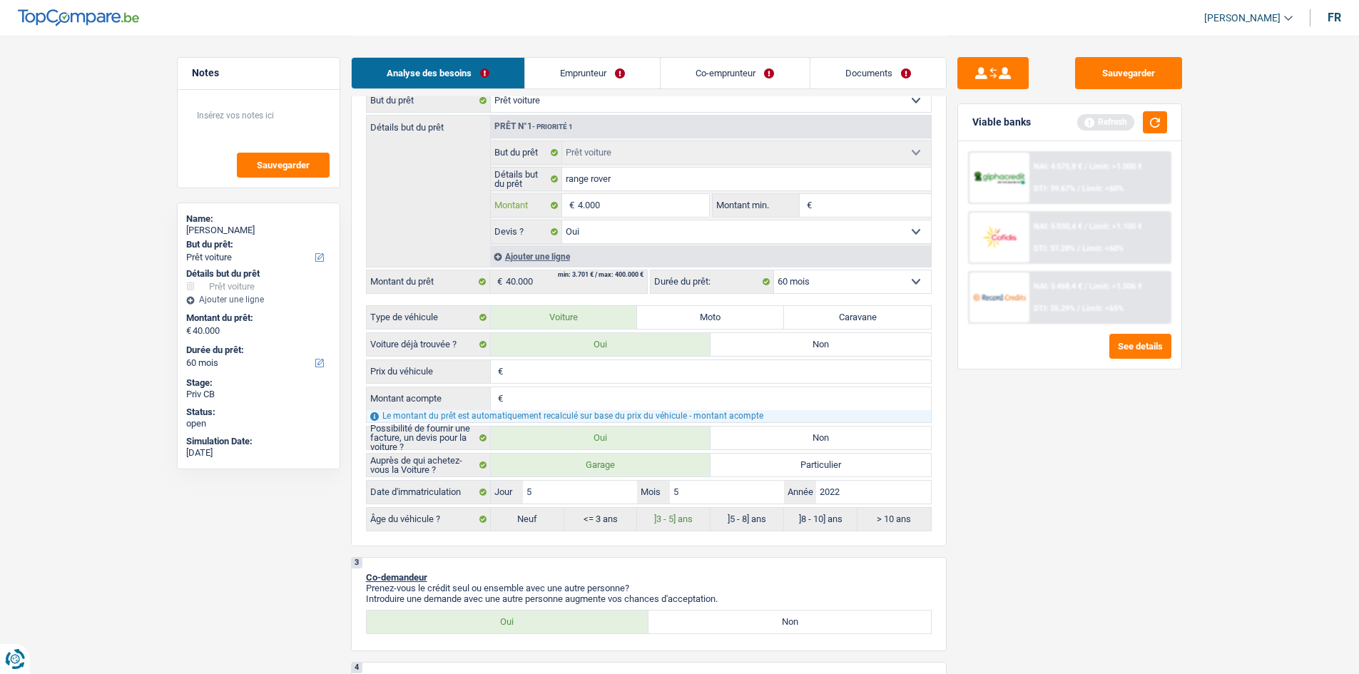
type input "400"
type input "40"
type input "4"
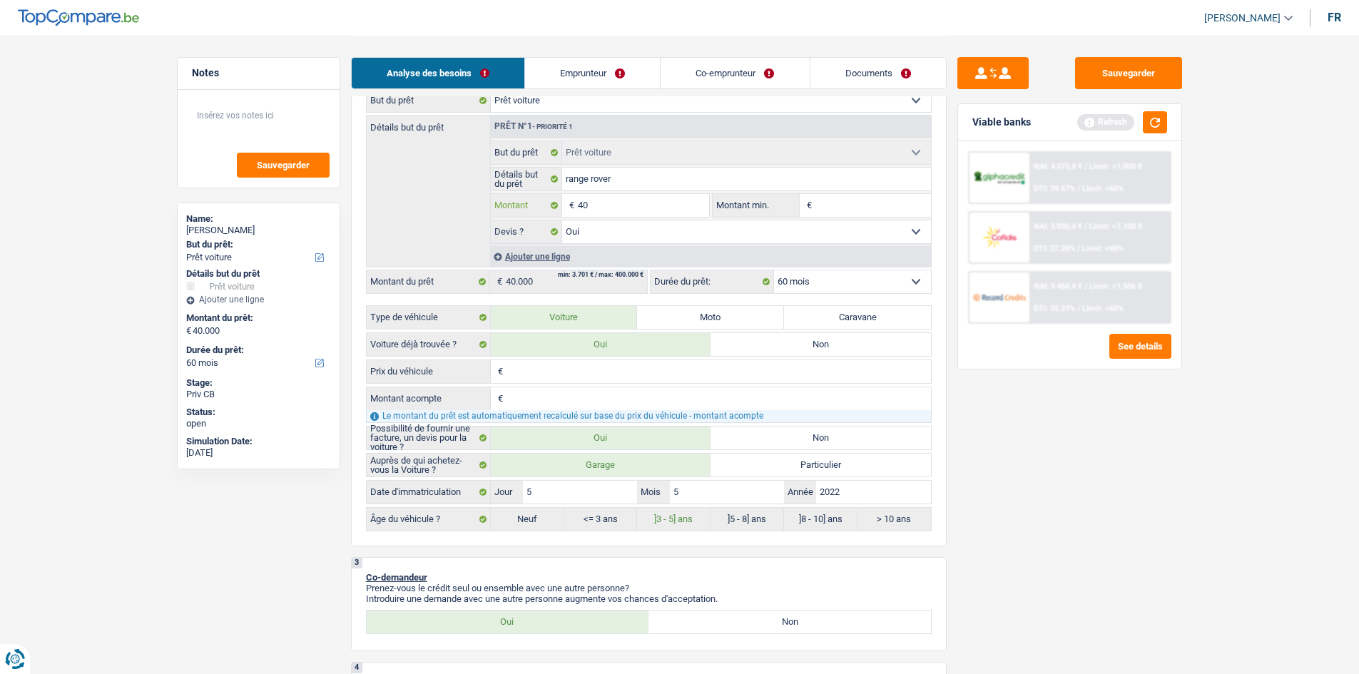
type input "4"
type input "6"
type input "60"
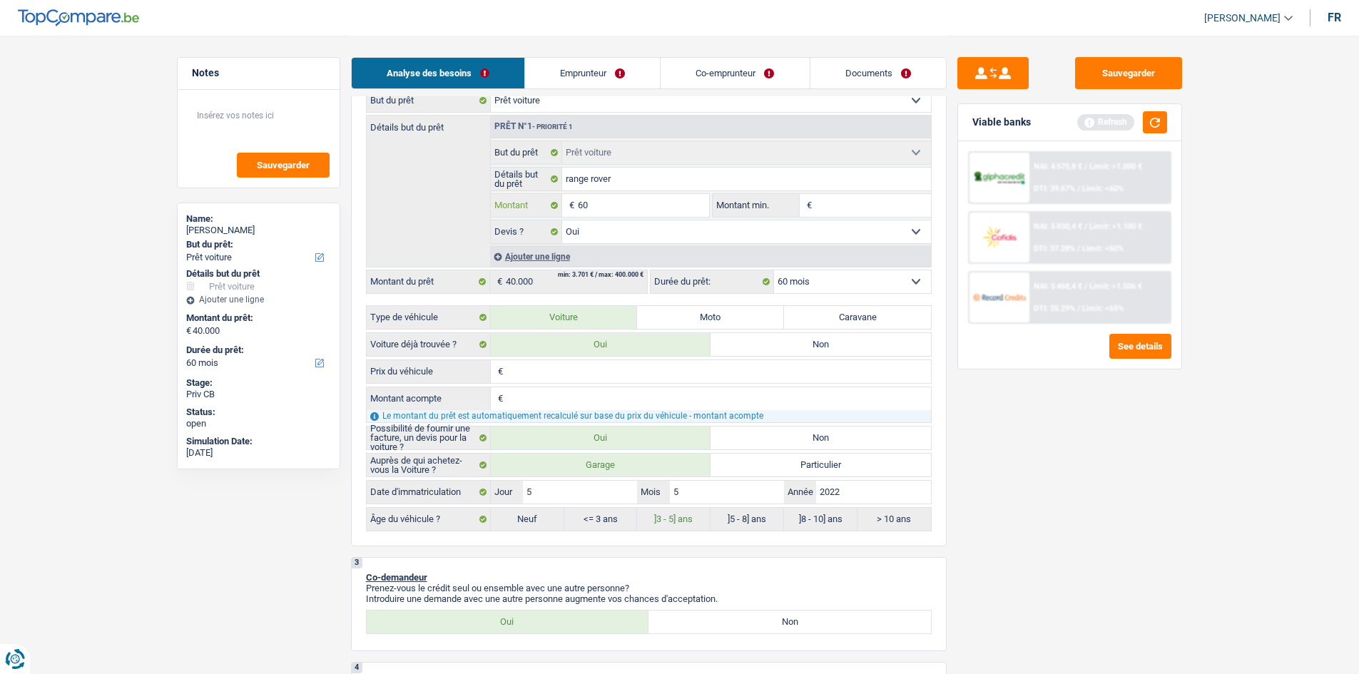
type input "600"
type input "6.000"
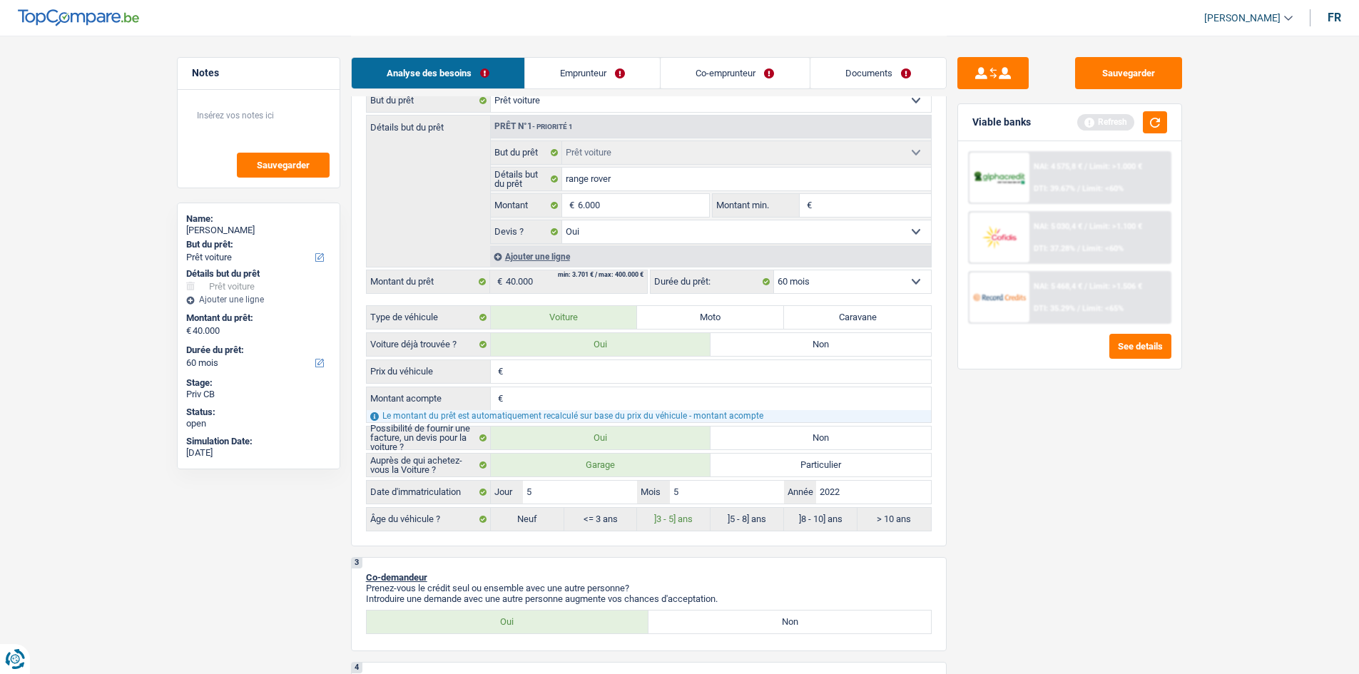
click at [850, 207] on input "Montant min." at bounding box center [873, 205] width 116 height 23
type input "6.000"
select select "42"
type input "6.000"
select select "42"
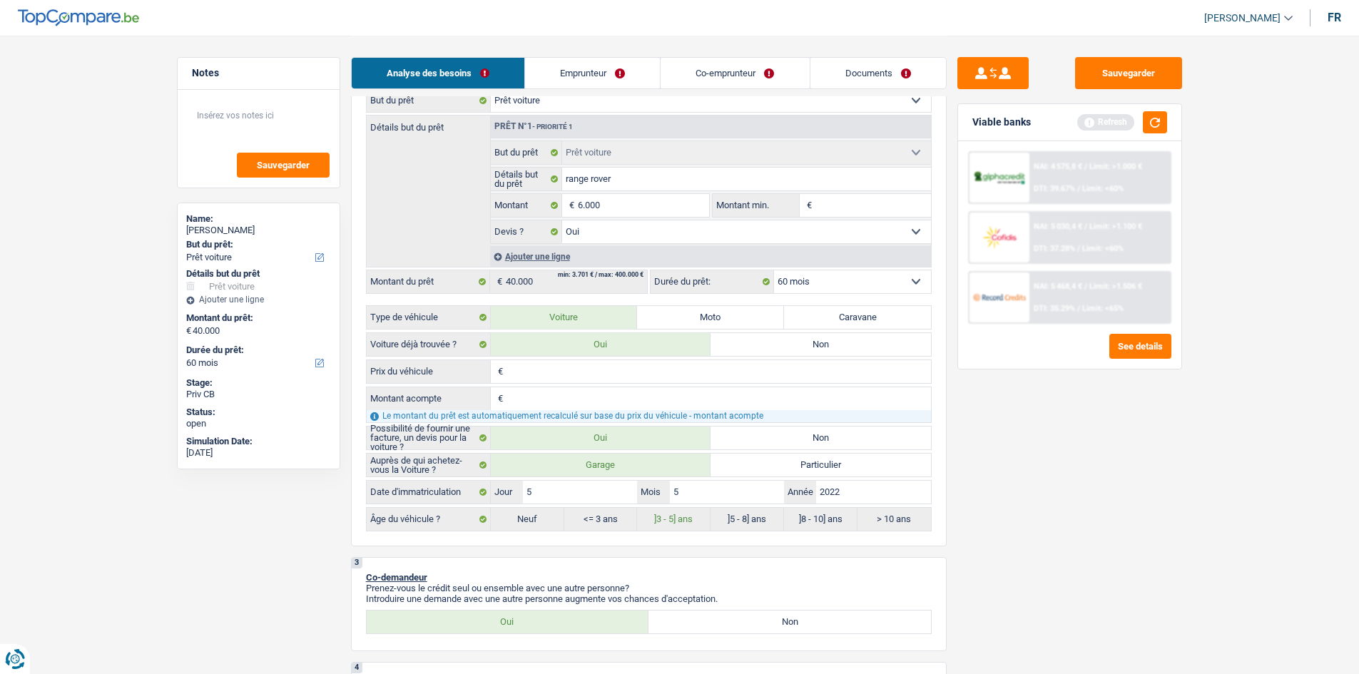
type input "6.000"
select select "42"
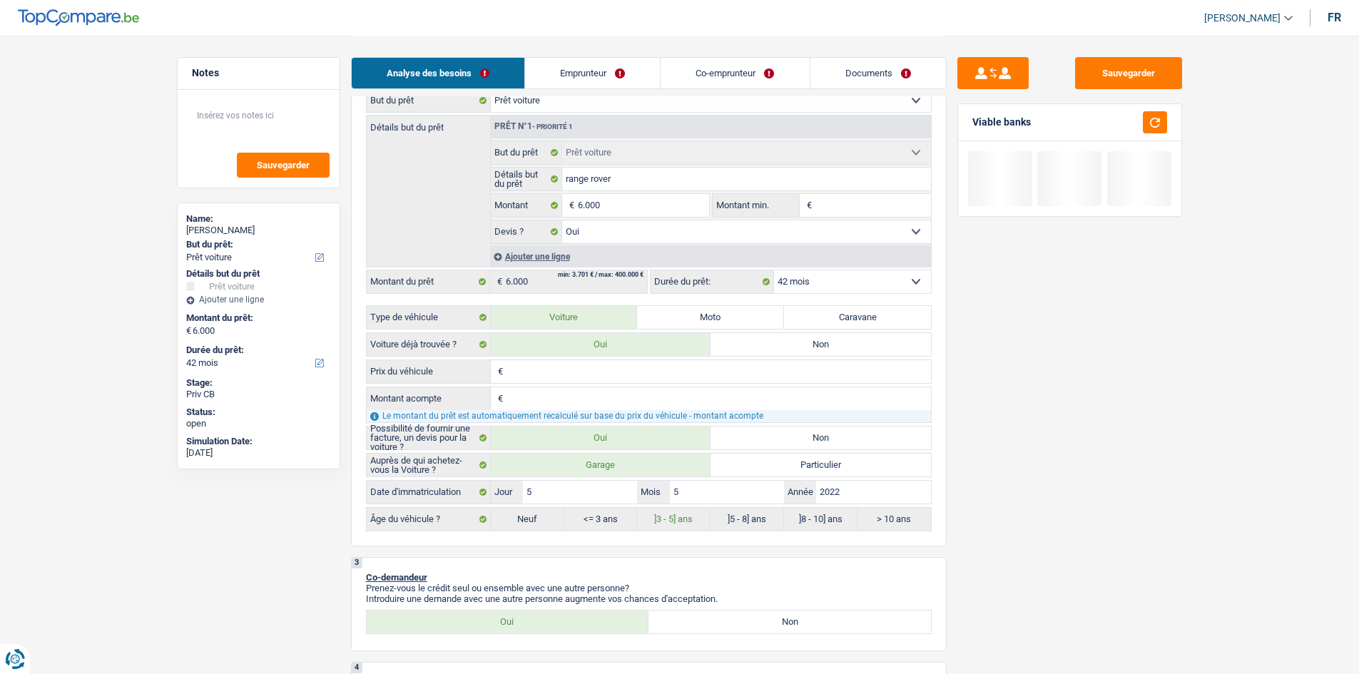
click at [646, 193] on fieldset "6.000 € Montant Tous les champs sont obligatoires. Veuillez fournir une réponse…" at bounding box center [600, 205] width 219 height 24
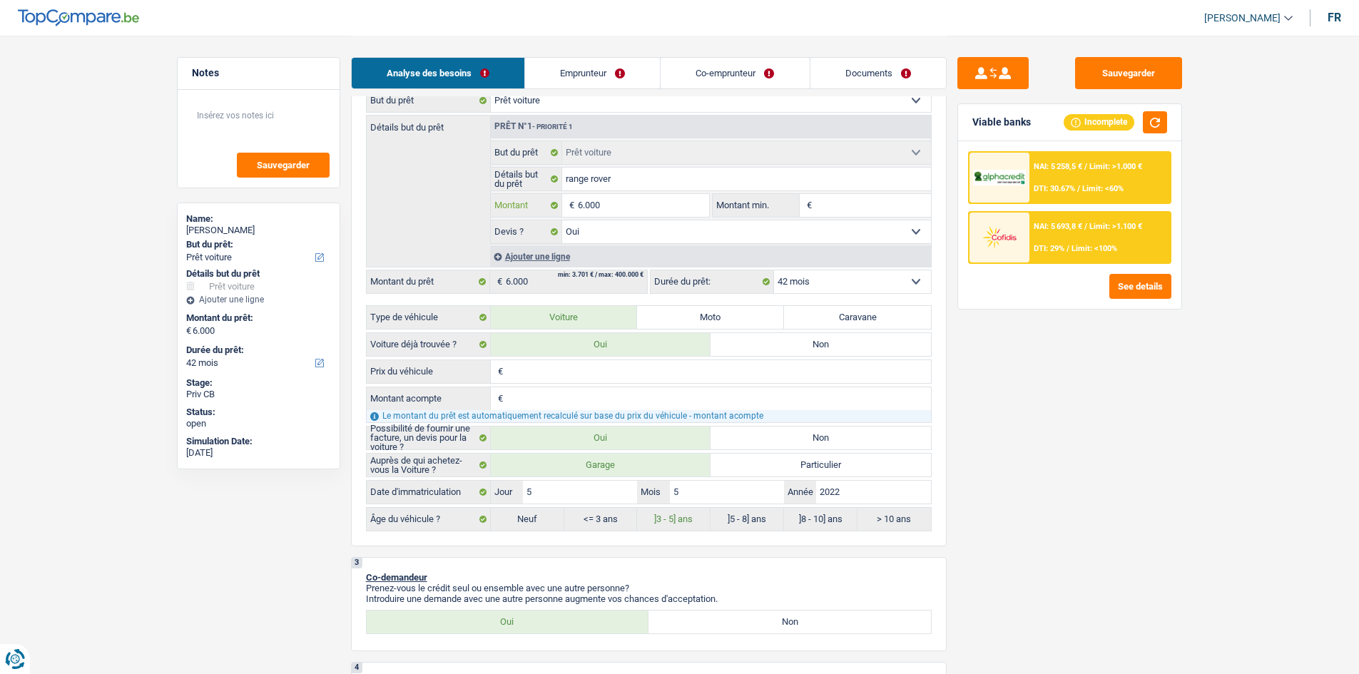
click at [638, 200] on input "6.000" at bounding box center [643, 205] width 131 height 23
type input "60.000"
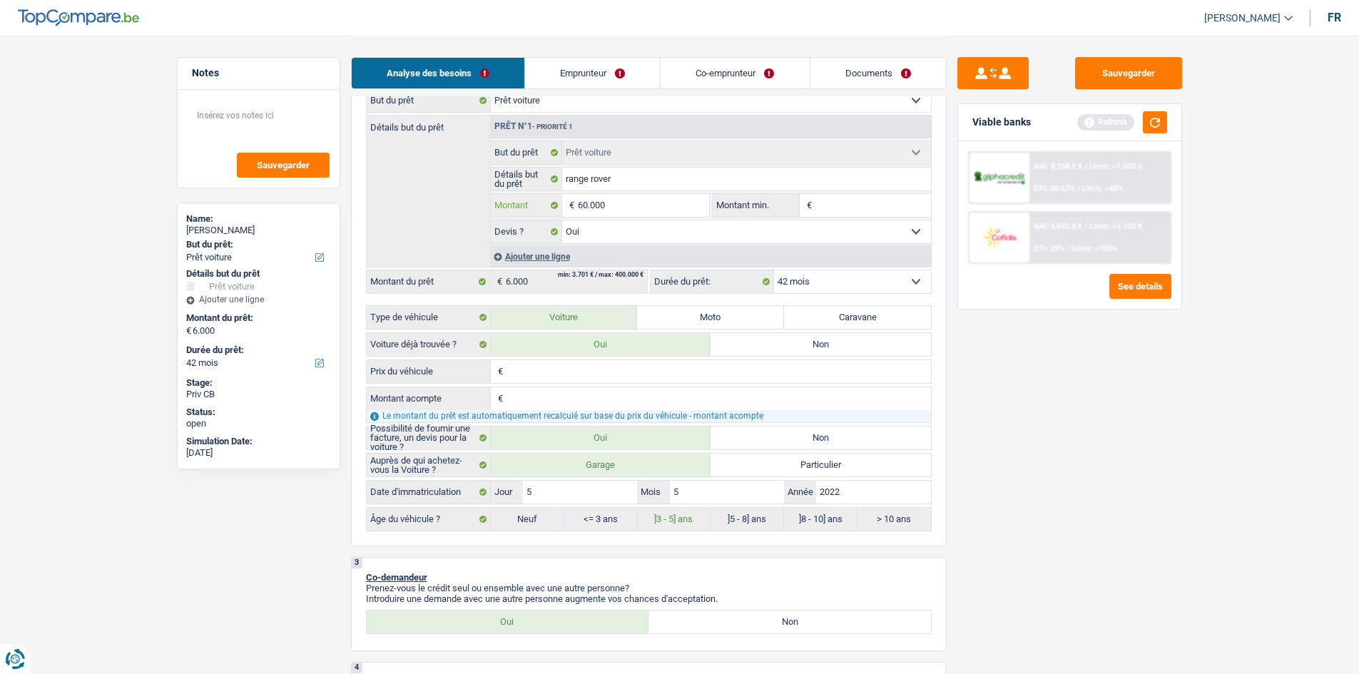
type input "60.000"
drag, startPoint x: 1319, startPoint y: 506, endPoint x: 976, endPoint y: 299, distance: 401.0
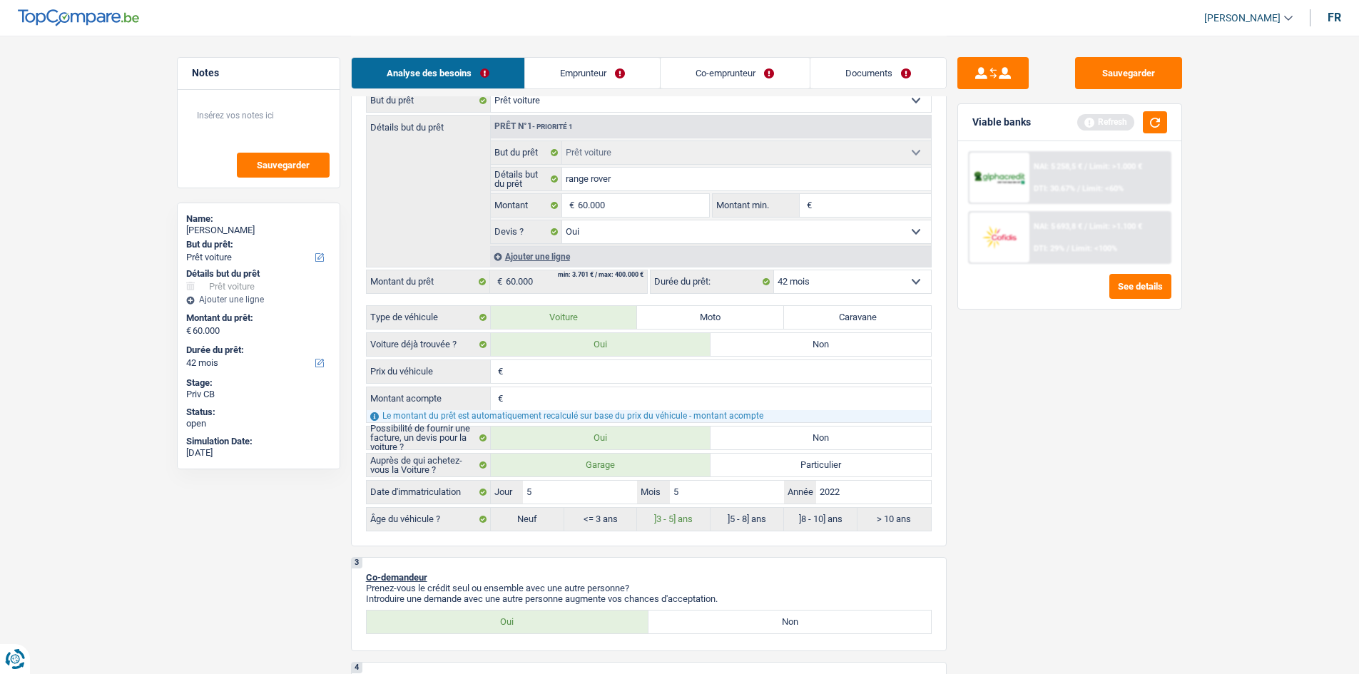
select select "60"
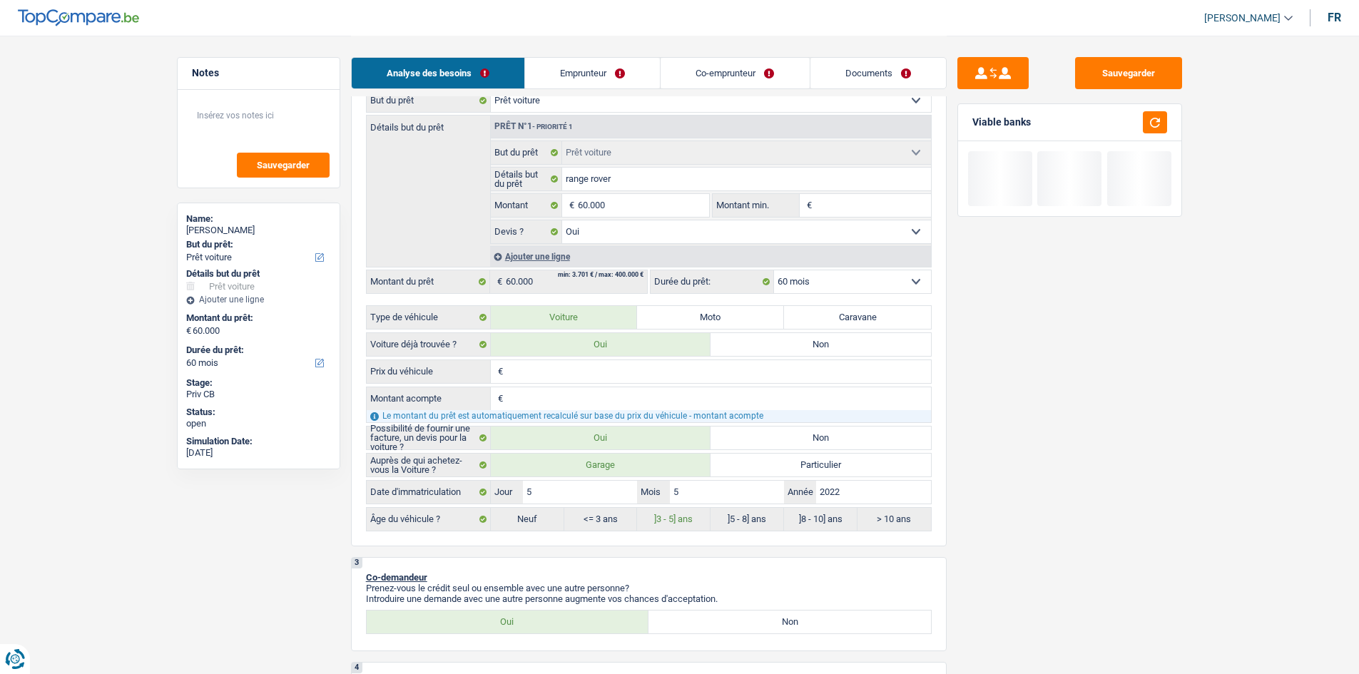
click at [839, 208] on input "Montant min." at bounding box center [873, 205] width 116 height 23
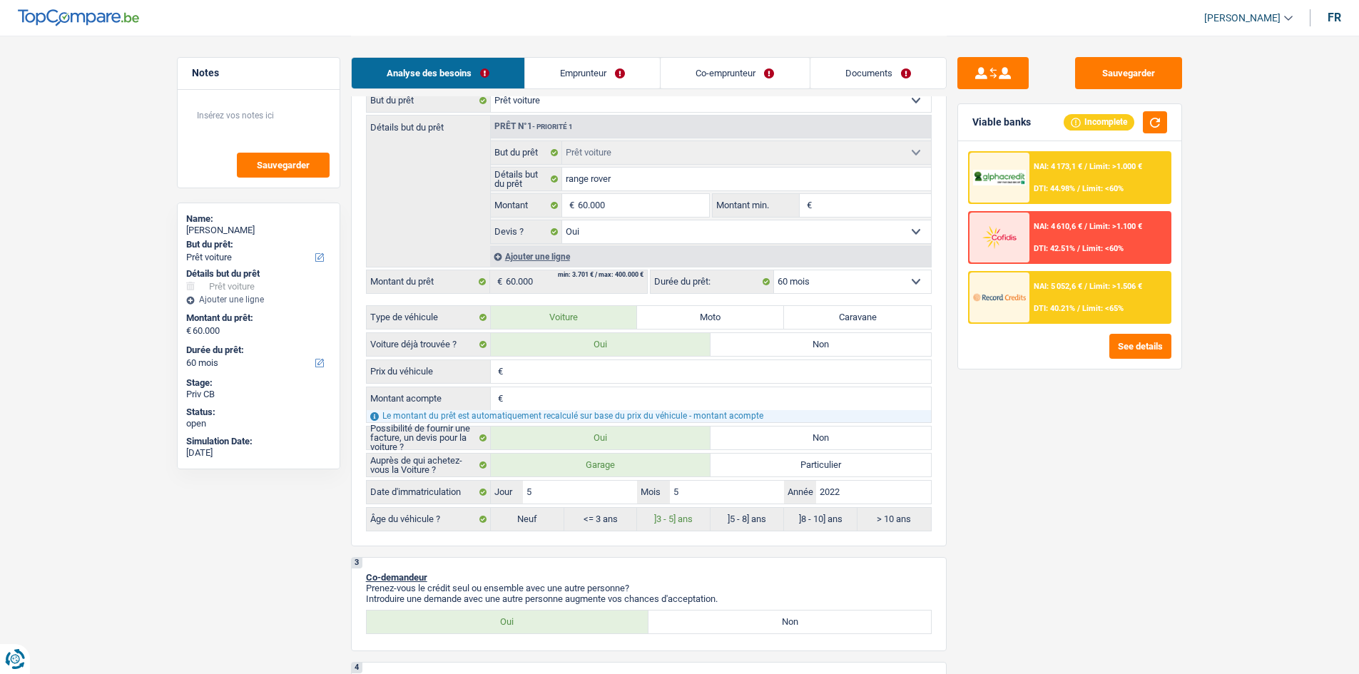
type input "4"
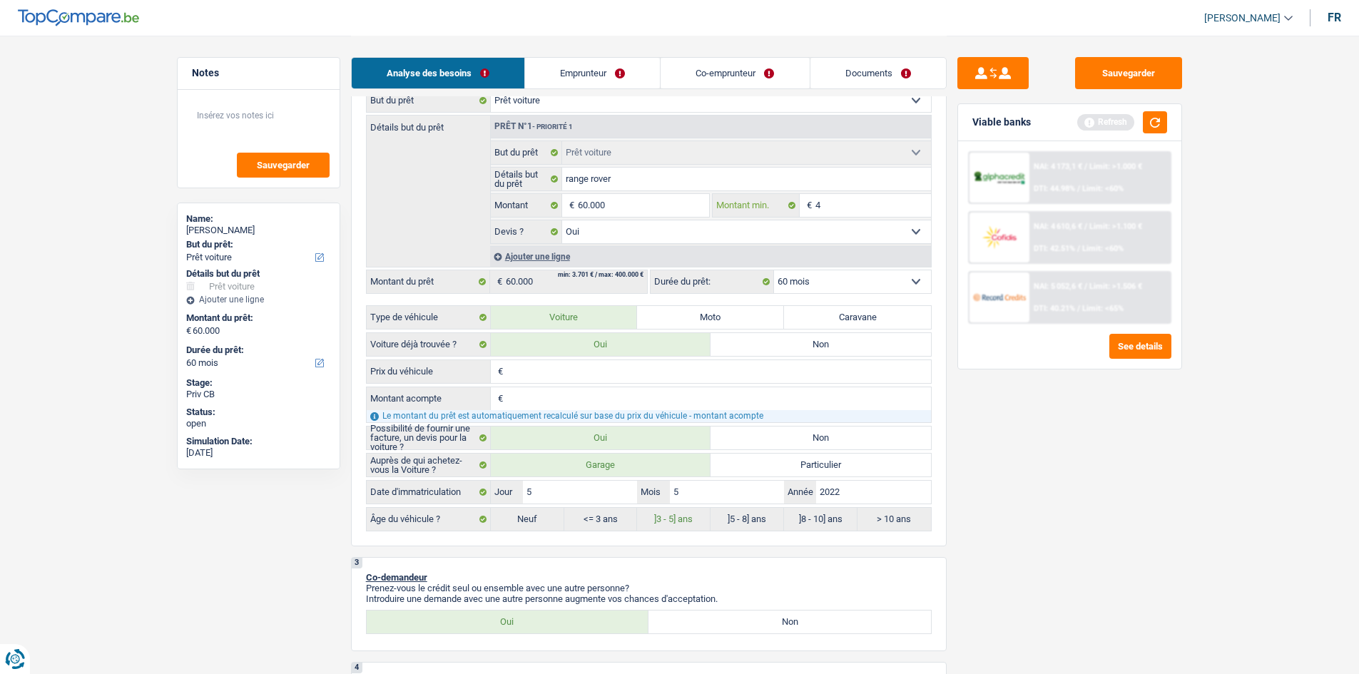
type input "40"
type input "400"
type input "4.000"
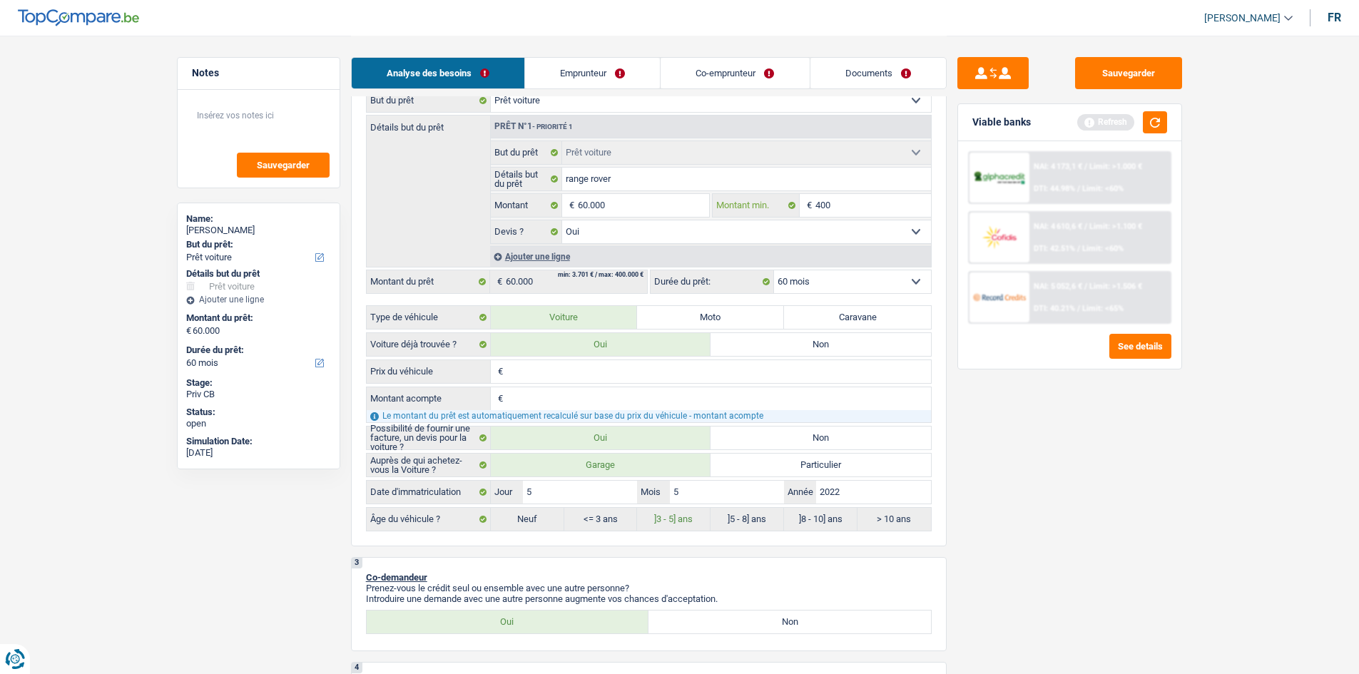
type input "4.000"
type input "40.000"
click at [1137, 384] on div "Sauvegarder Viable banks Refresh NAI: 4 173,1 € / Limit: >1.000 € DTI: 44.98% /…" at bounding box center [1069, 354] width 246 height 594
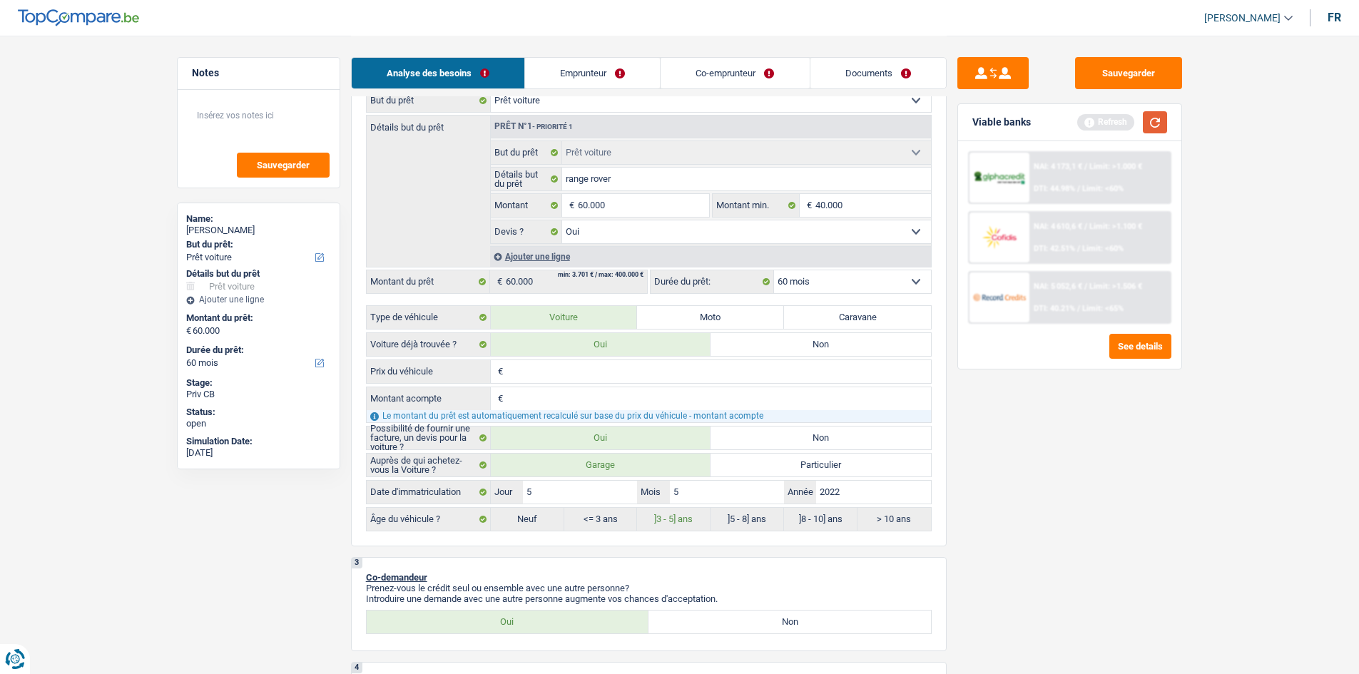
click at [1158, 126] on button "button" at bounding box center [1155, 122] width 24 height 22
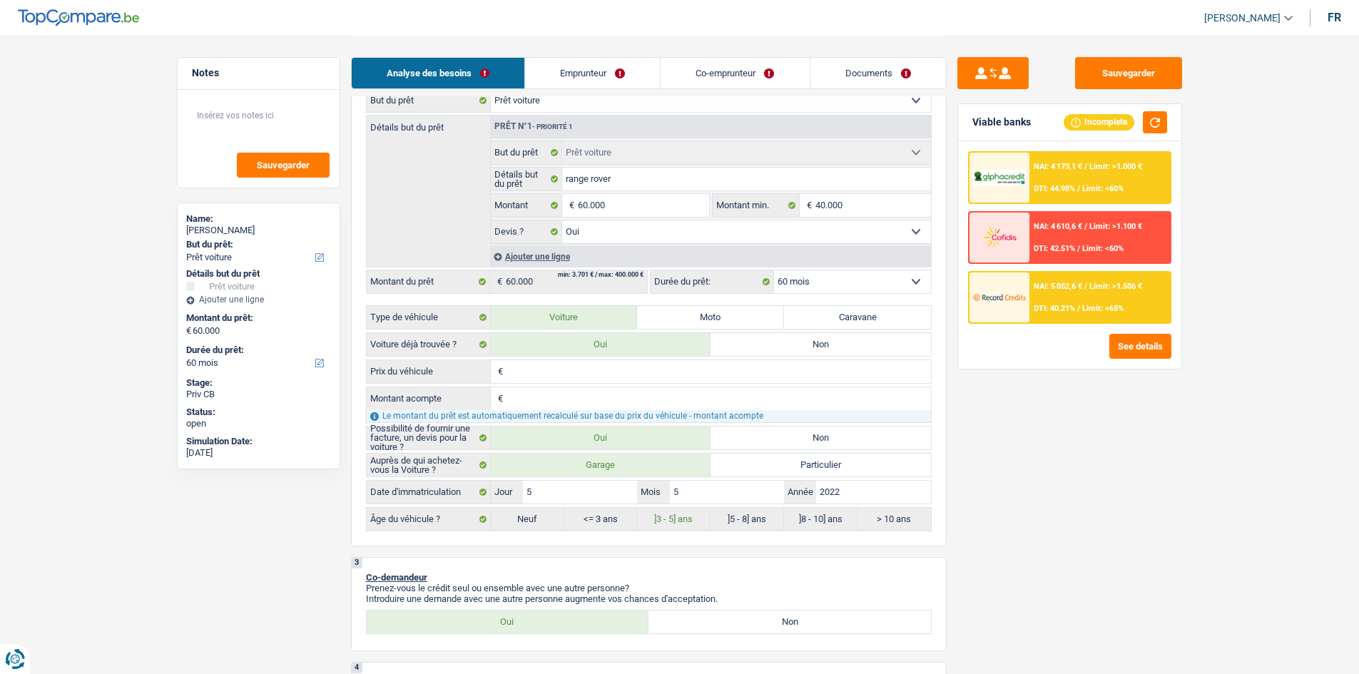
click at [891, 83] on link "Documents" at bounding box center [878, 73] width 136 height 31
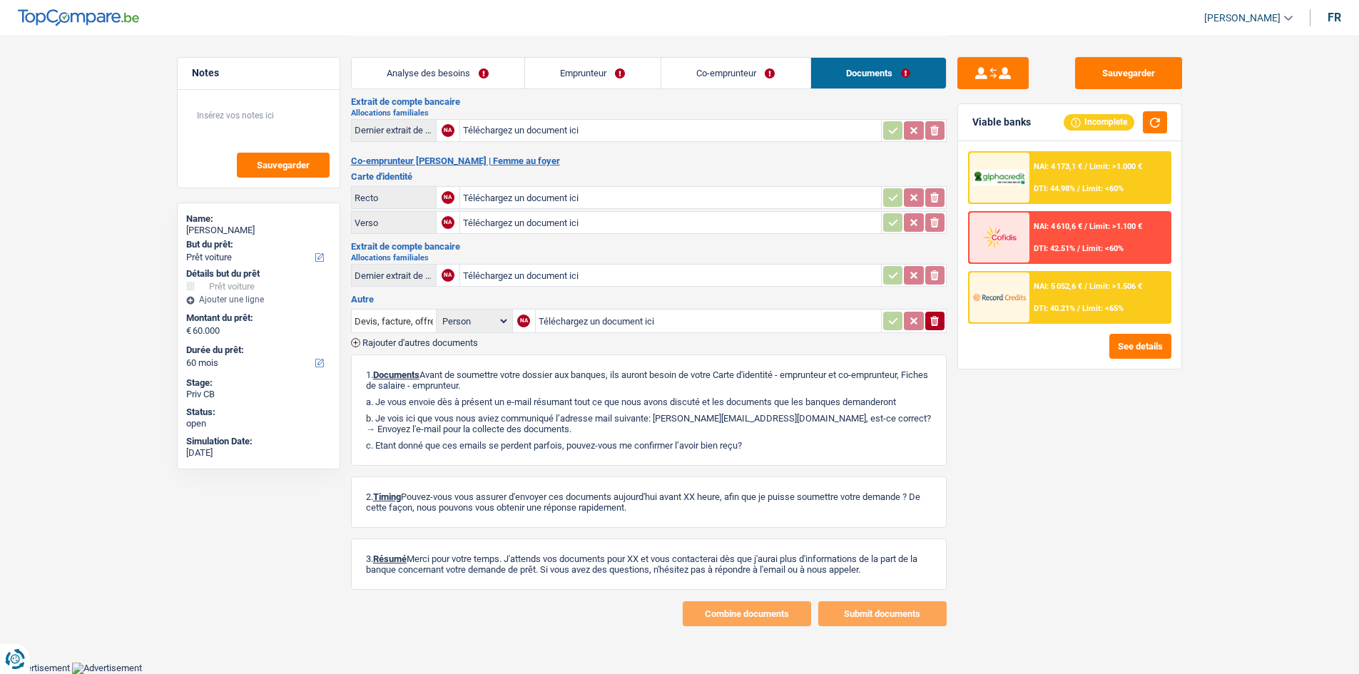
scroll to position [199, 0]
click at [756, 89] on div "Analyse des besoins Emprunteur Co-emprunteur Documents" at bounding box center [649, 66] width 596 height 61
click at [591, 86] on link "Emprunteur" at bounding box center [593, 73] width 136 height 31
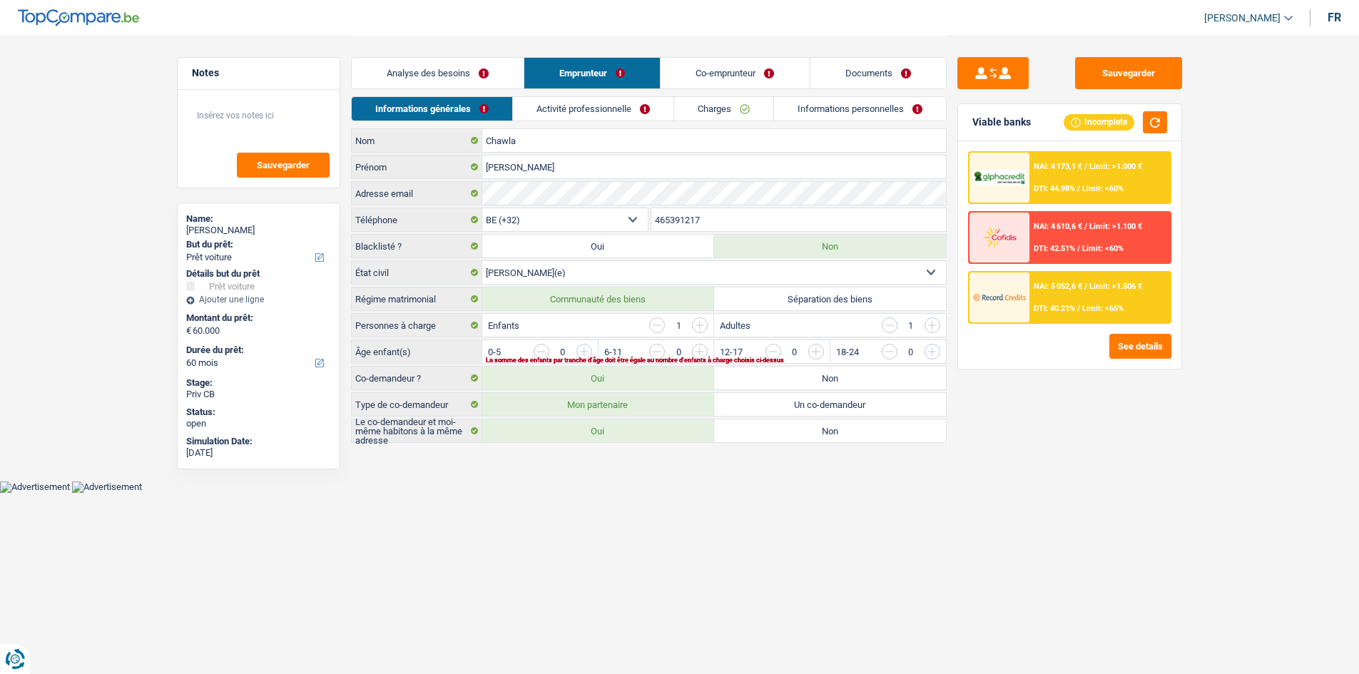
scroll to position [0, 0]
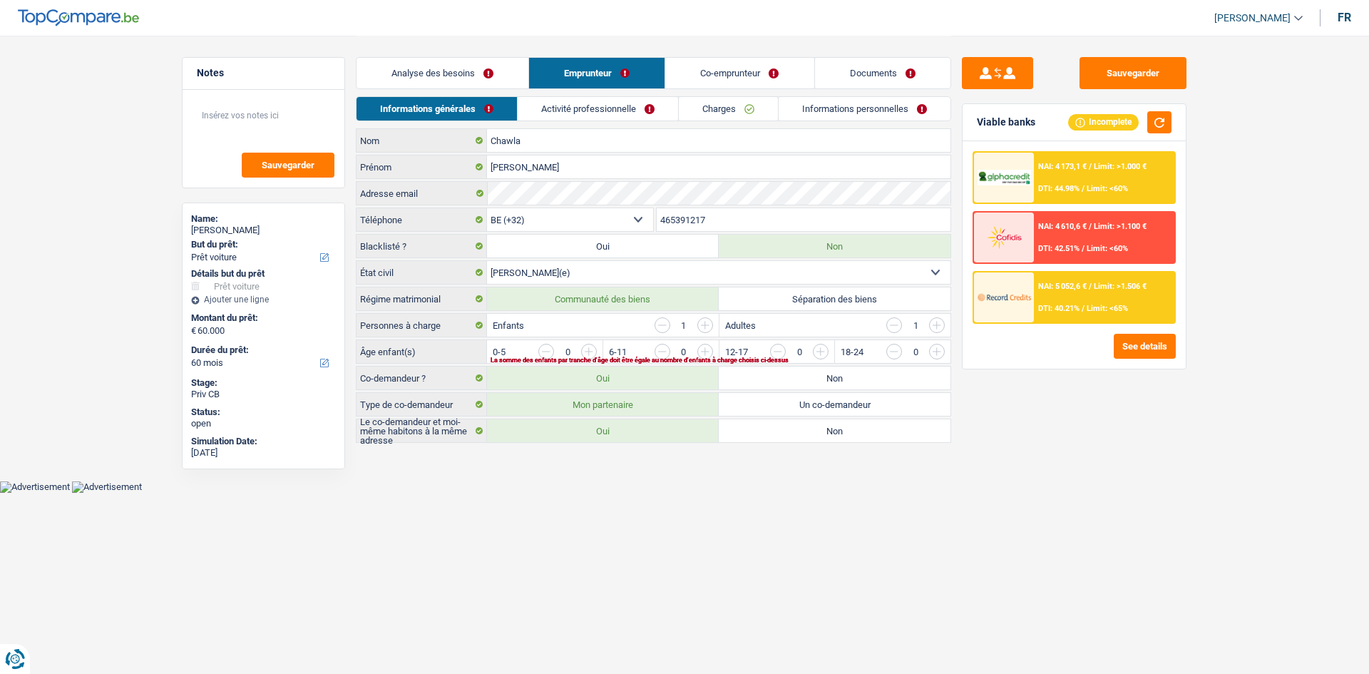
click at [430, 80] on link "Analyse des besoins" at bounding box center [443, 73] width 172 height 31
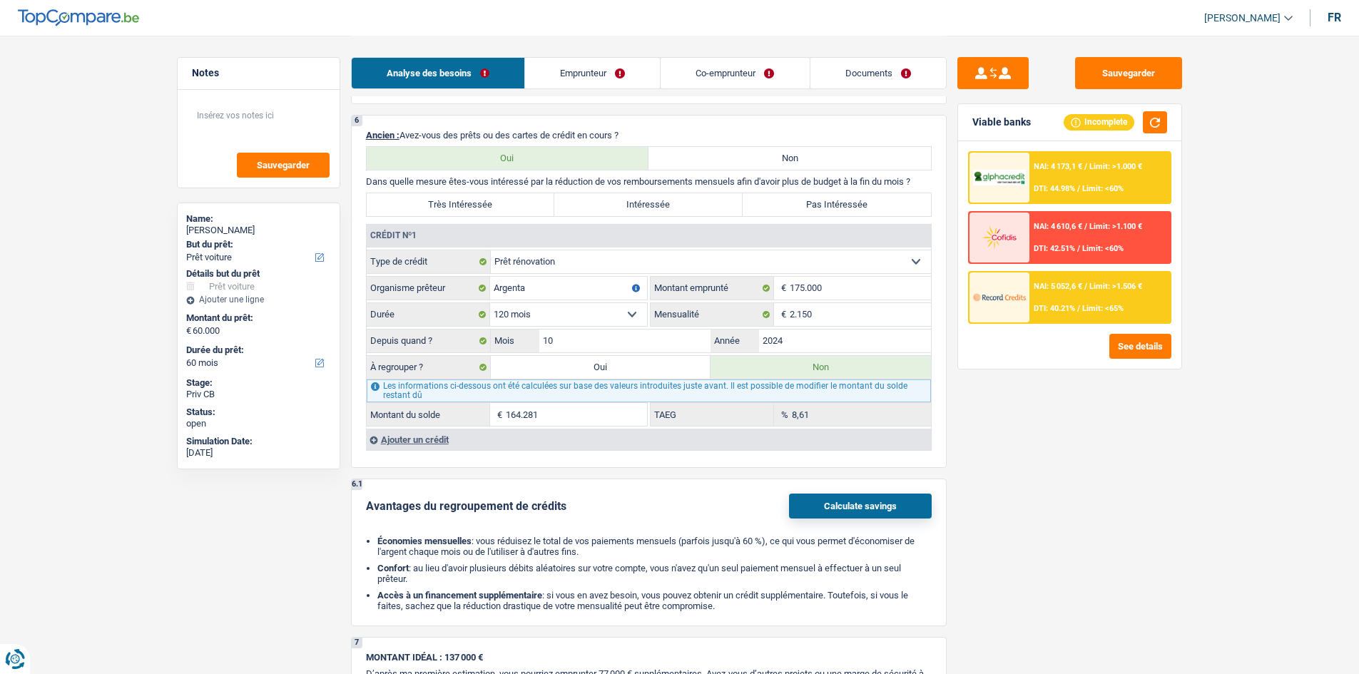
scroll to position [1287, 0]
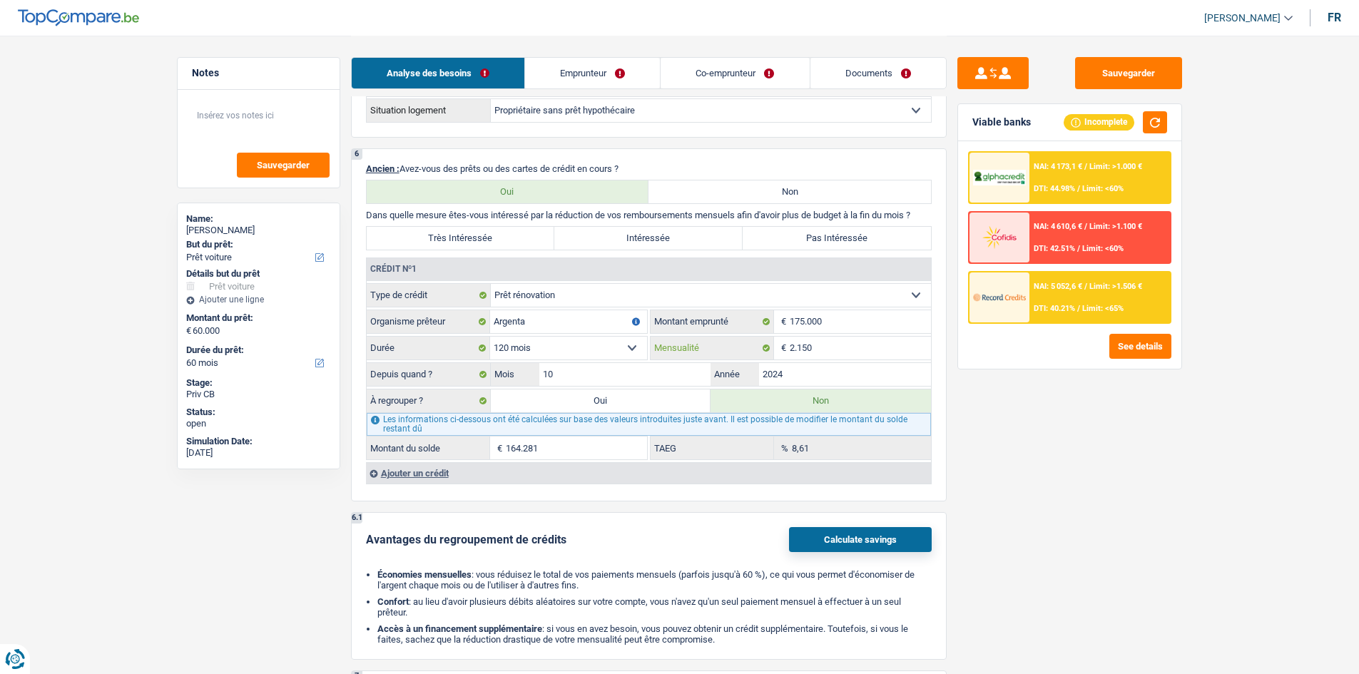
drag, startPoint x: 865, startPoint y: 357, endPoint x: 1127, endPoint y: 465, distance: 283.0
click at [865, 357] on input "2.150" at bounding box center [860, 348] width 141 height 23
type input "163.266"
click at [1039, 399] on div "Sauvegarder Viable banks Incomplete NAI: 4 173,1 € / Limit: >1.000 € DTI: 44.98…" at bounding box center [1069, 354] width 246 height 594
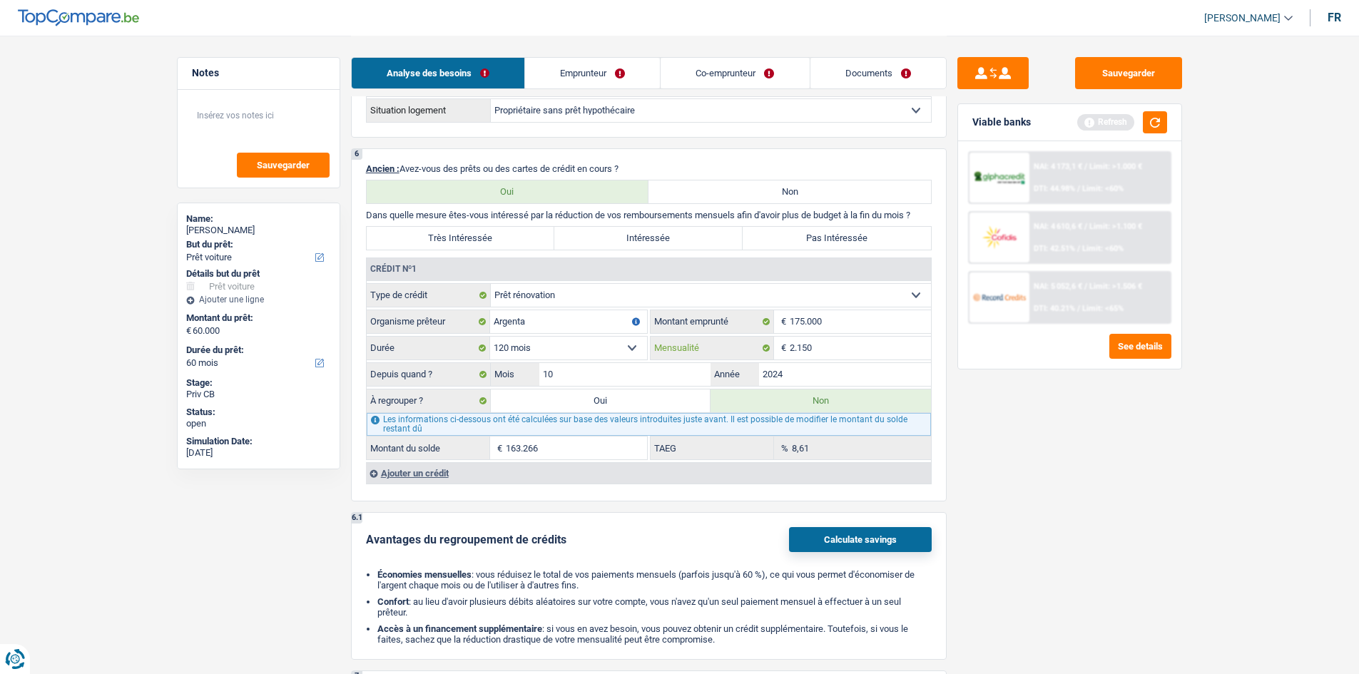
click at [869, 355] on input "2.150" at bounding box center [860, 348] width 141 height 23
click at [1070, 460] on div "Sauvegarder Viable banks Refresh NAI: 4 173,1 € / Limit: >1.000 € DTI: 44.98% /…" at bounding box center [1069, 354] width 246 height 594
drag, startPoint x: 835, startPoint y: 240, endPoint x: 1093, endPoint y: 496, distance: 363.1
click at [835, 240] on label "Pas Intéressée" at bounding box center [836, 238] width 188 height 23
click at [835, 240] on input "Pas Intéressée" at bounding box center [836, 238] width 188 height 23
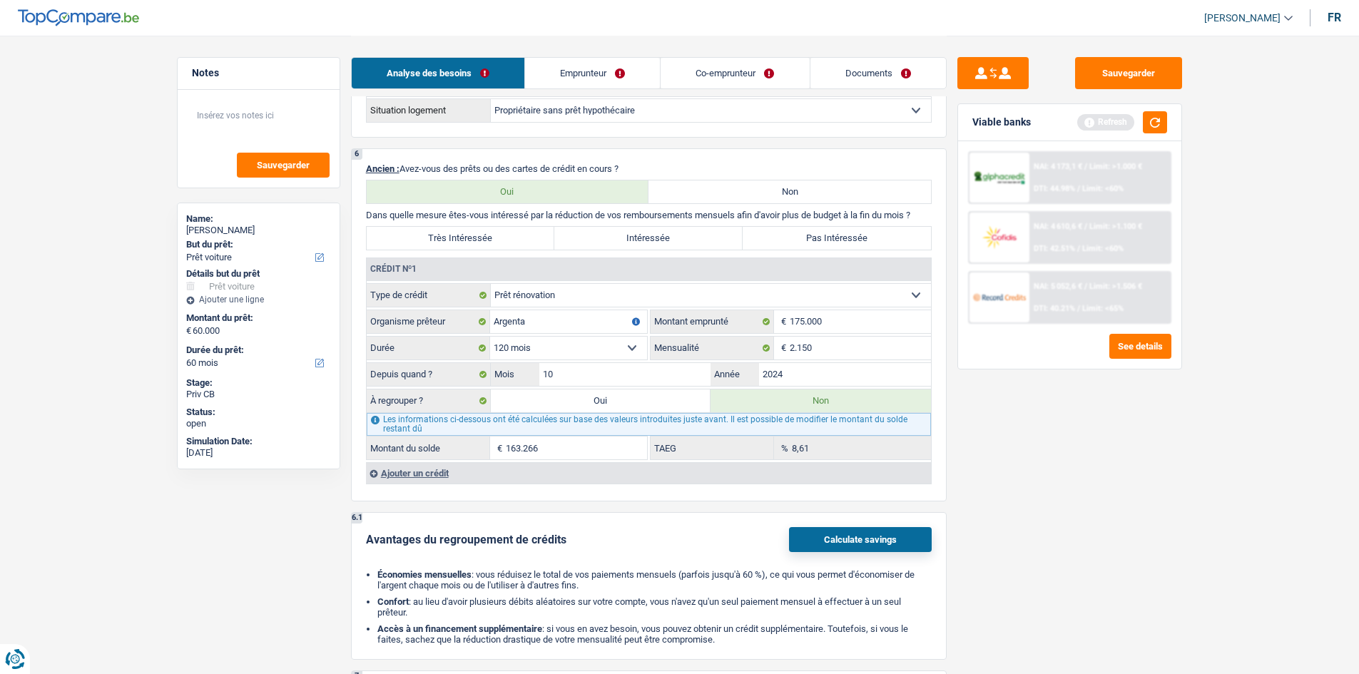
radio input "true"
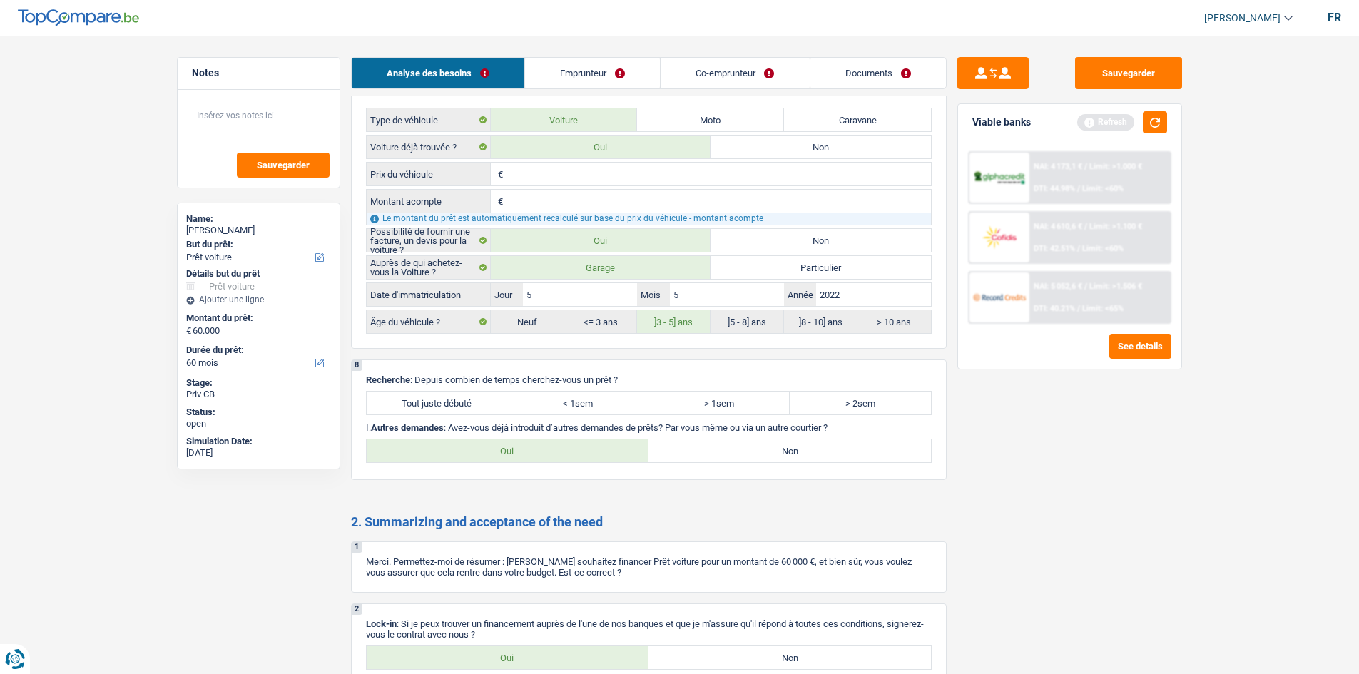
scroll to position [2284, 0]
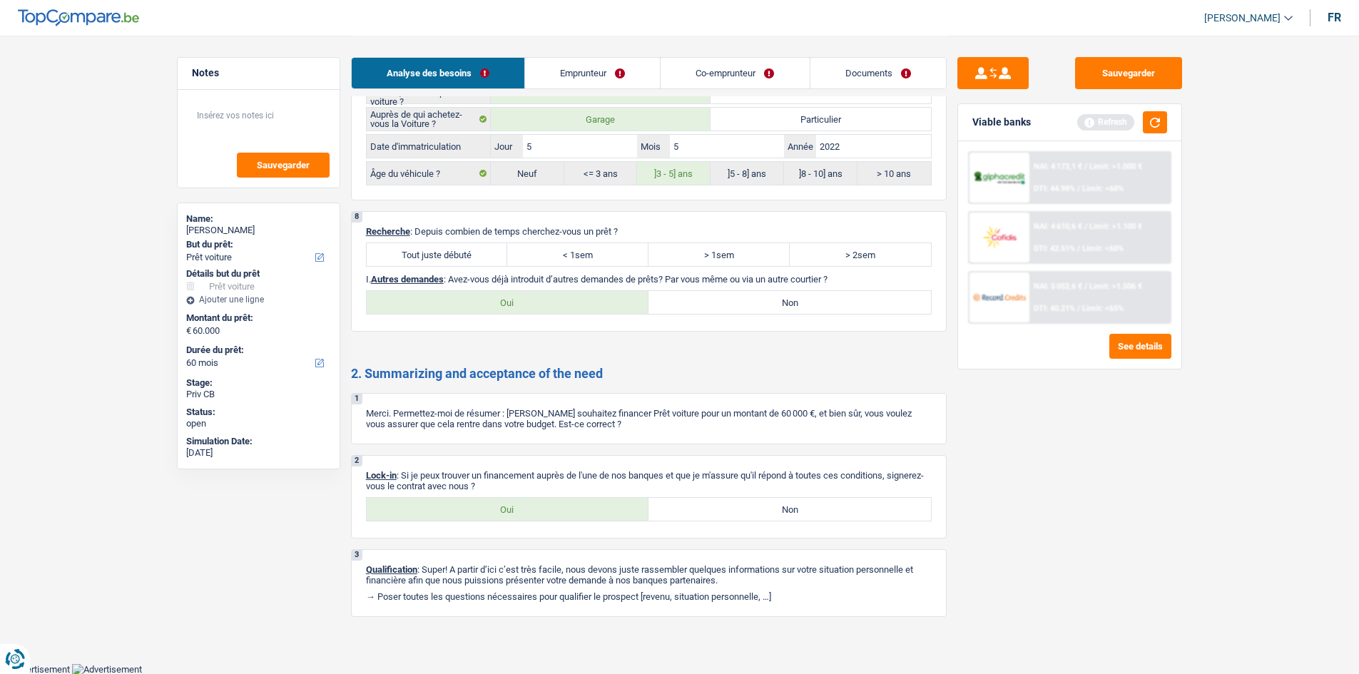
click at [468, 261] on label "Tout juste débuté" at bounding box center [437, 254] width 141 height 23
click at [468, 261] on input "Tout juste débuté" at bounding box center [437, 254] width 141 height 23
radio input "true"
click at [489, 512] on label "Oui" at bounding box center [508, 509] width 282 height 23
click at [489, 512] on input "Oui" at bounding box center [508, 509] width 282 height 23
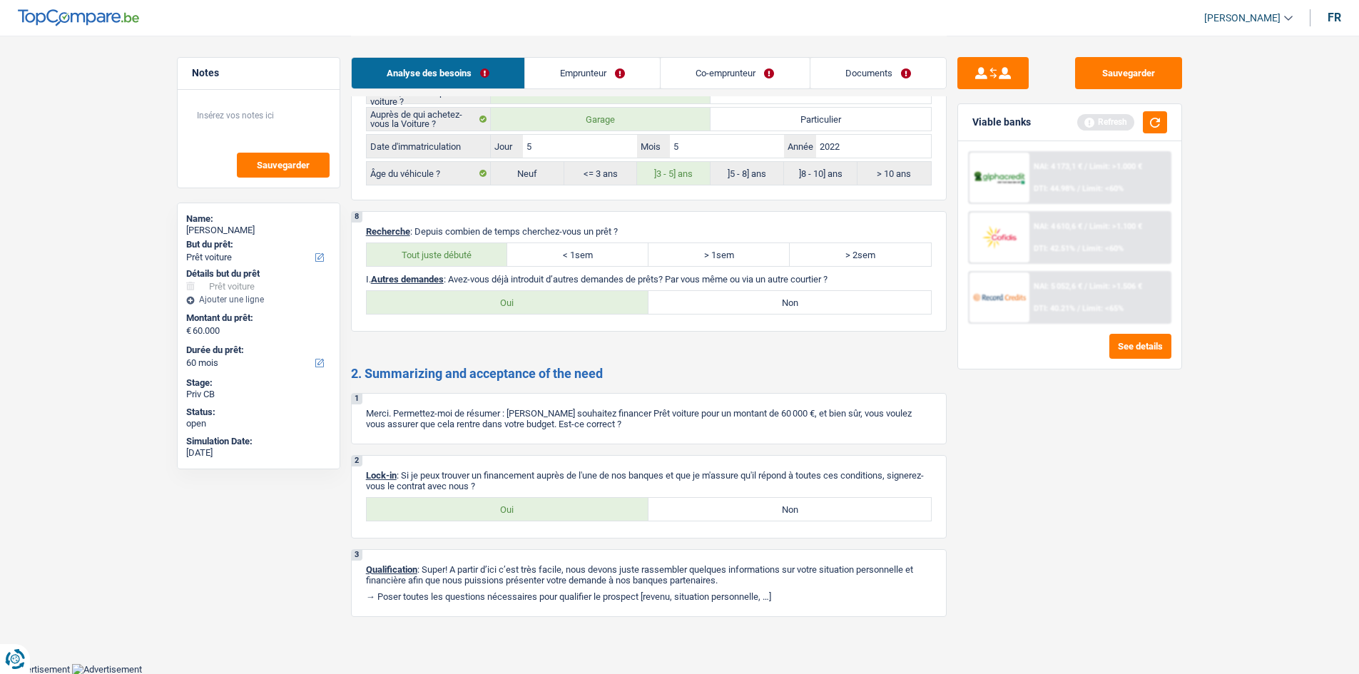
radio input "true"
drag, startPoint x: 1162, startPoint y: 126, endPoint x: 1170, endPoint y: 118, distance: 11.1
click at [1161, 126] on button "button" at bounding box center [1155, 122] width 24 height 22
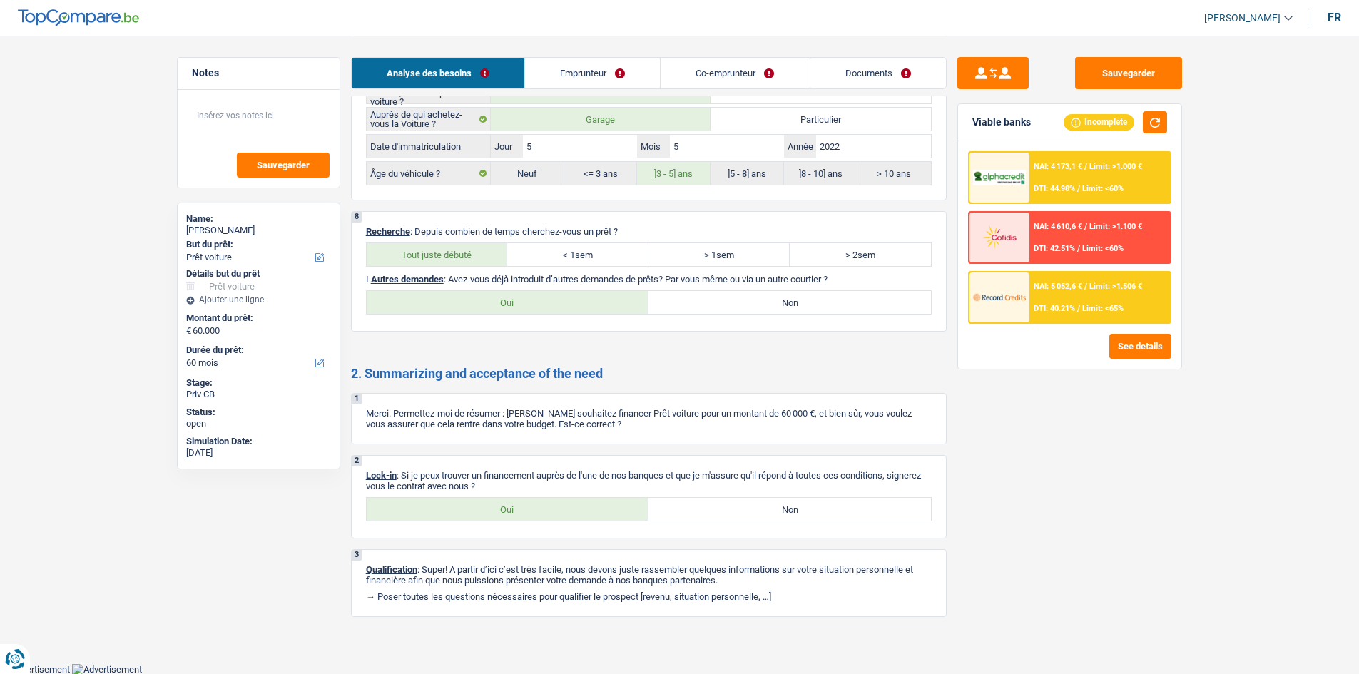
click at [724, 299] on label "Non" at bounding box center [789, 302] width 282 height 23
click at [724, 299] on input "Non" at bounding box center [789, 302] width 282 height 23
radio input "true"
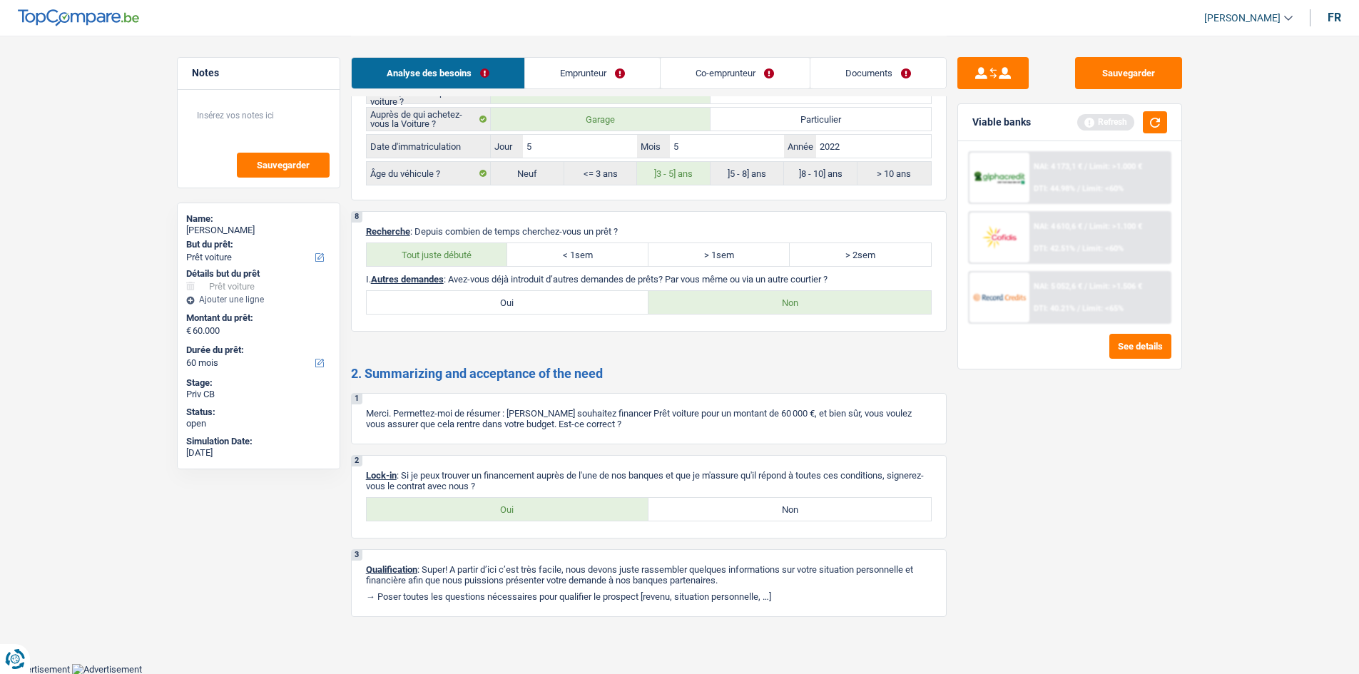
click at [591, 68] on link "Emprunteur" at bounding box center [592, 73] width 135 height 31
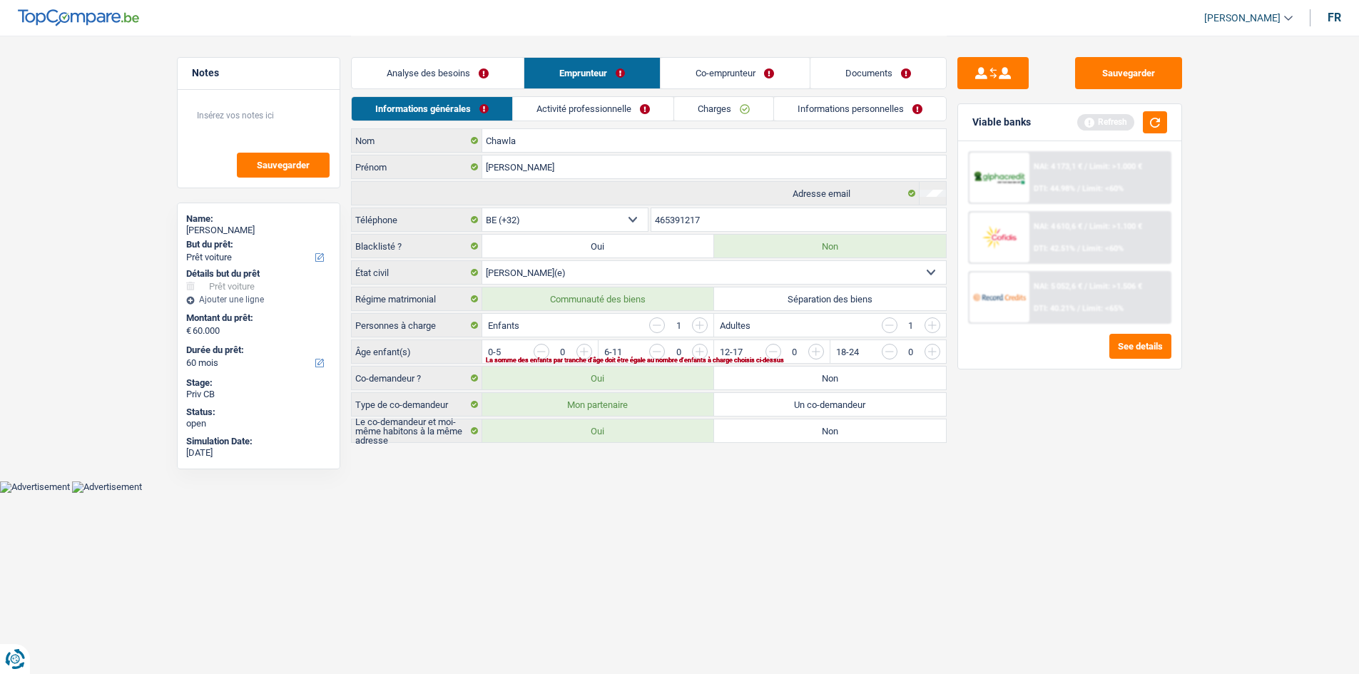
scroll to position [0, 0]
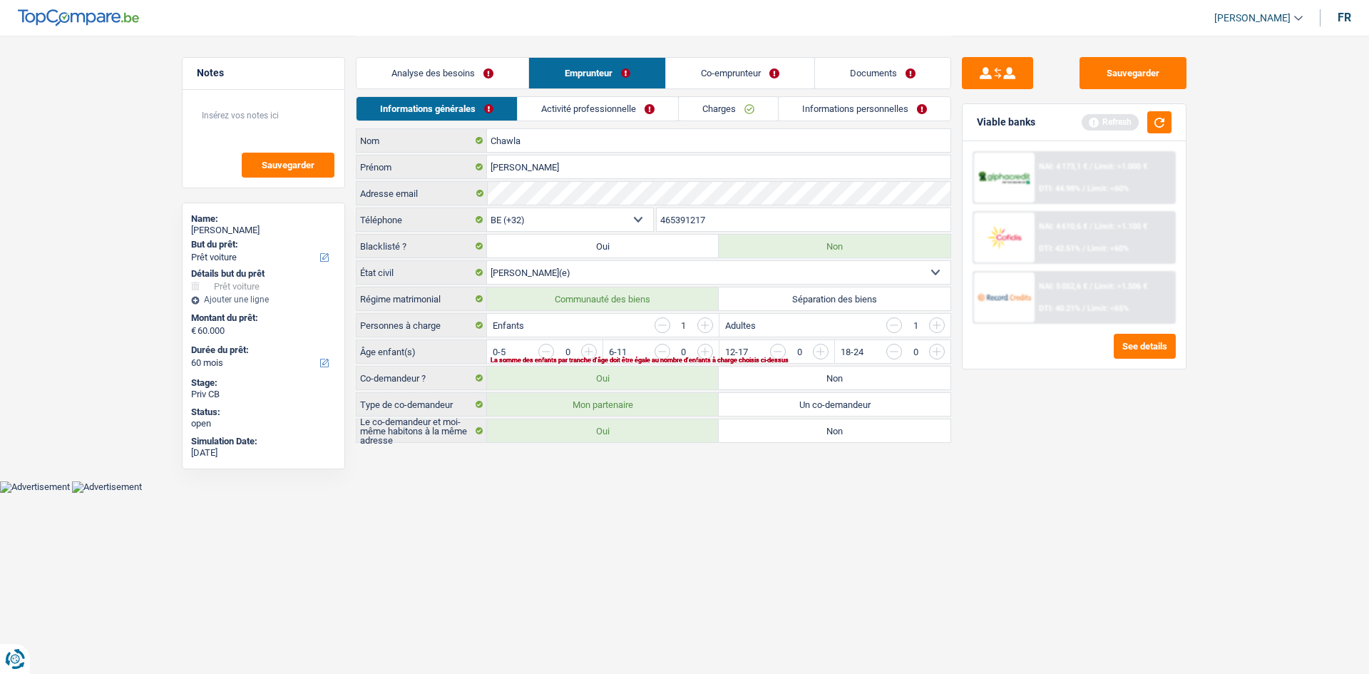
click at [827, 351] on input "button" at bounding box center [1110, 355] width 594 height 23
click at [615, 90] on div "Analyse des besoins Emprunteur Co-emprunteur Documents" at bounding box center [654, 66] width 596 height 61
click at [601, 104] on link "Activité professionnelle" at bounding box center [599, 109] width 160 height 24
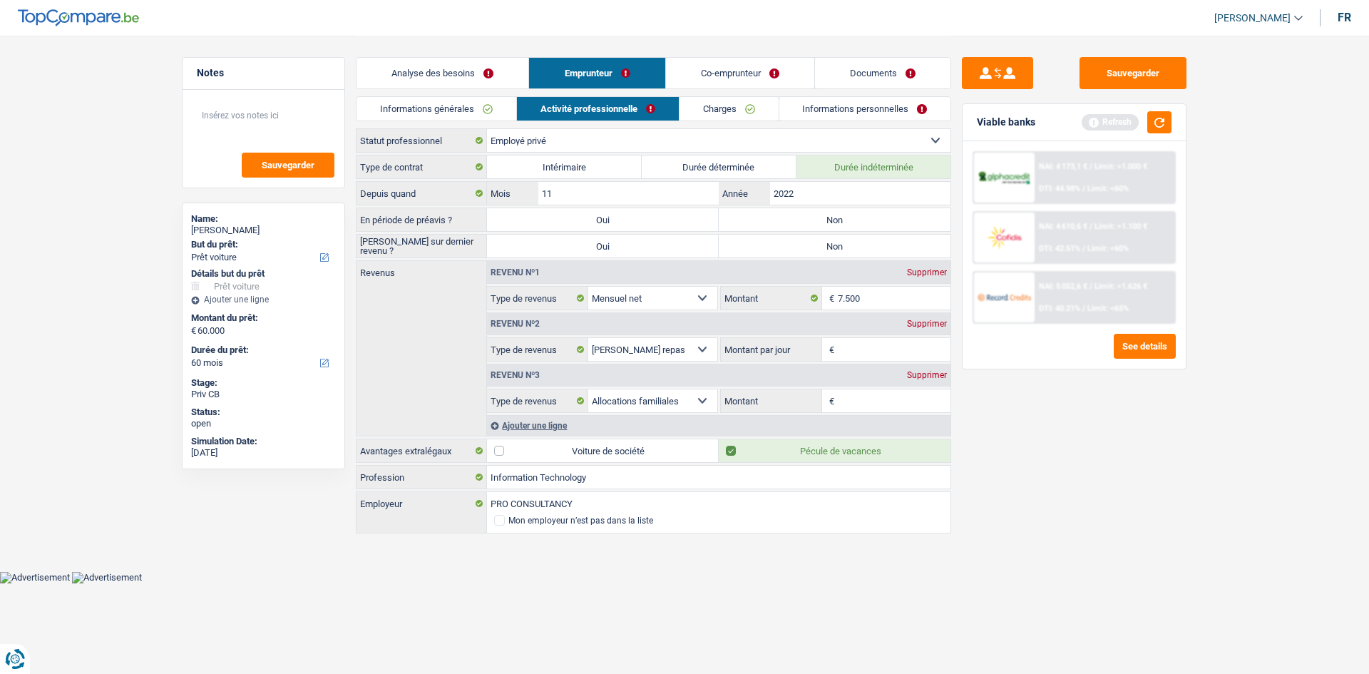
click at [757, 81] on link "Co-emprunteur" at bounding box center [740, 73] width 148 height 31
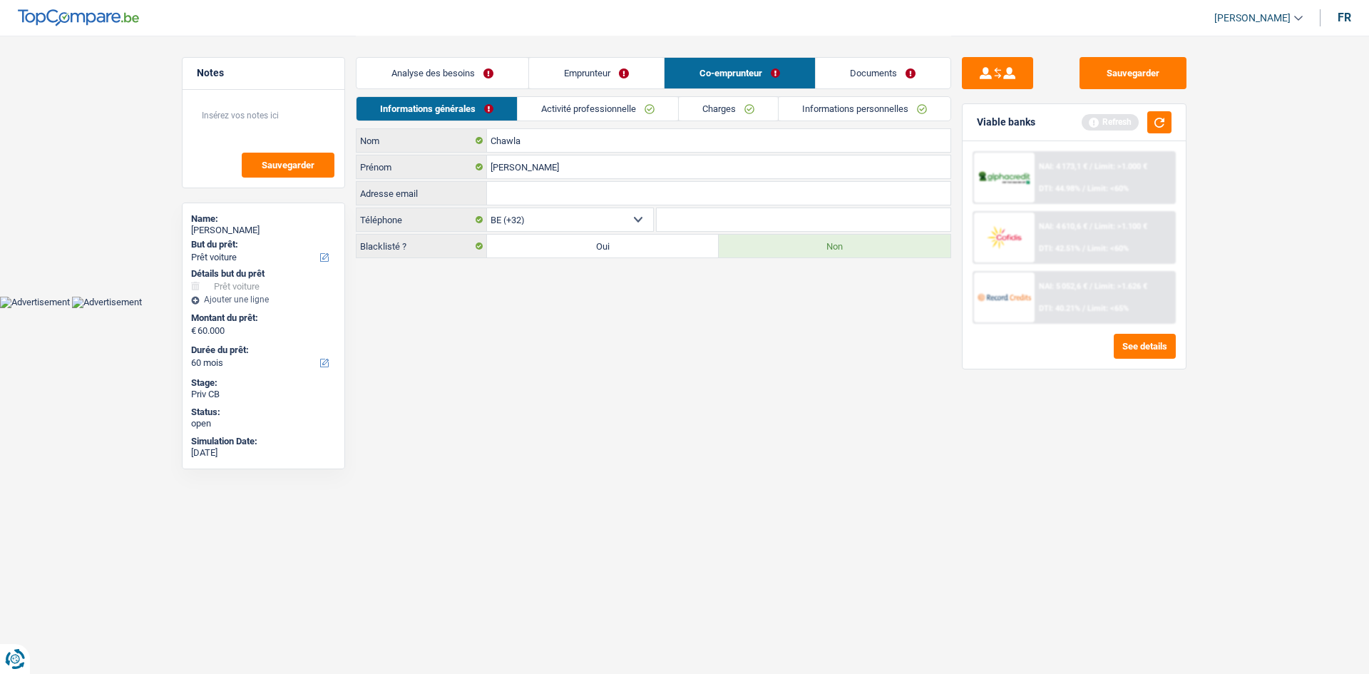
click at [628, 104] on link "Activité professionnelle" at bounding box center [598, 109] width 160 height 24
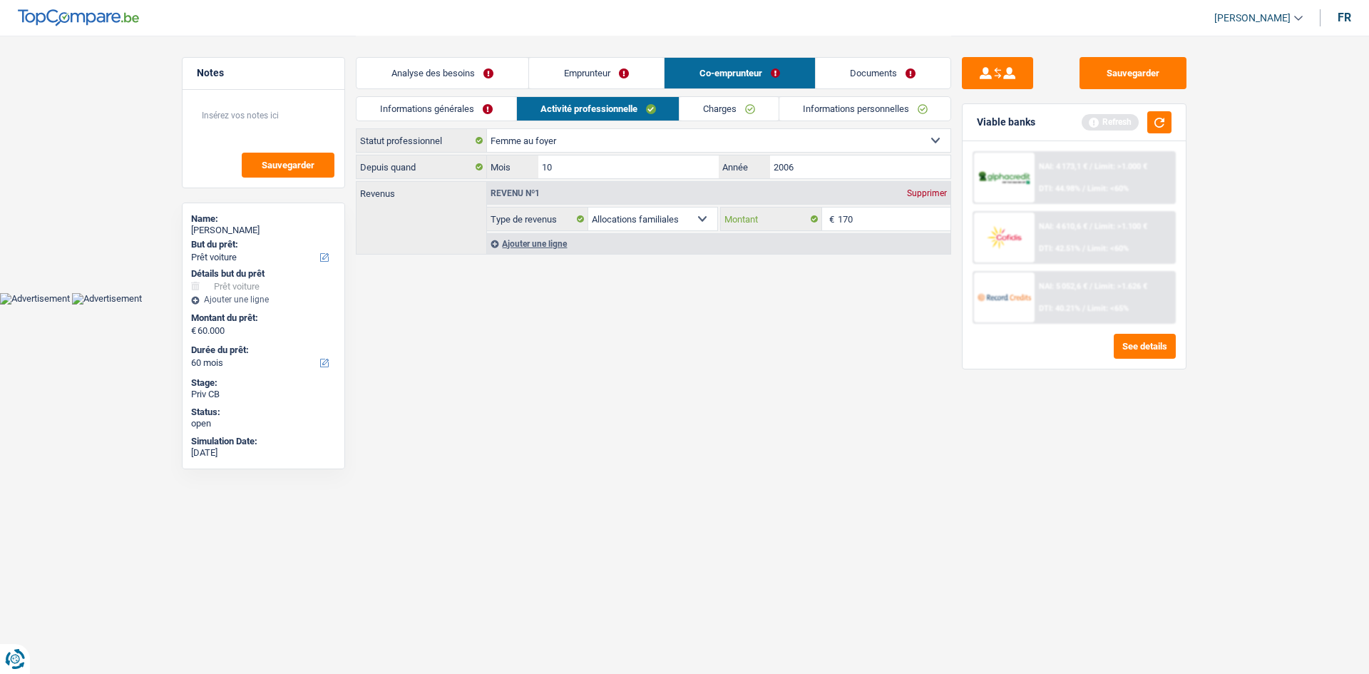
click at [884, 213] on input "170" at bounding box center [894, 219] width 113 height 23
click at [583, 68] on link "Emprunteur" at bounding box center [596, 73] width 135 height 31
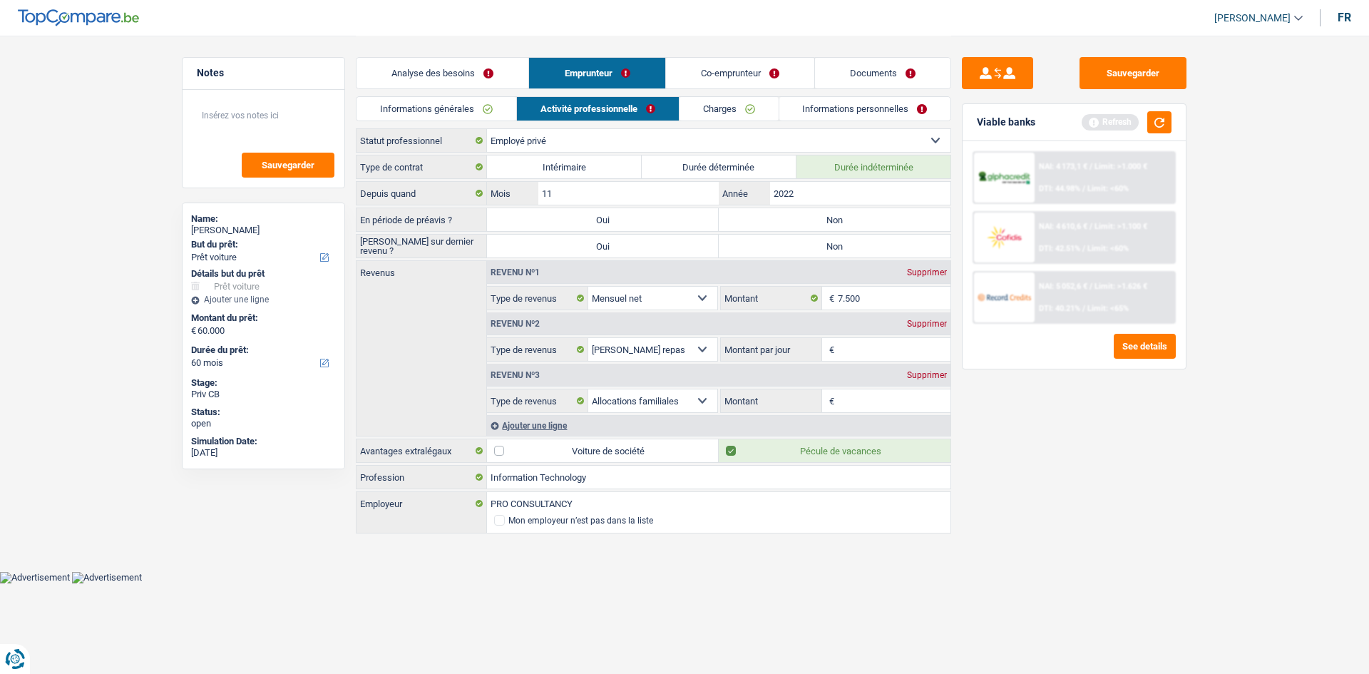
click at [849, 218] on label "Non" at bounding box center [835, 219] width 232 height 23
click at [849, 218] on input "Non" at bounding box center [835, 219] width 232 height 23
radio input "true"
click at [846, 240] on label "Non" at bounding box center [835, 246] width 232 height 23
click at [846, 240] on input "Non" at bounding box center [835, 246] width 232 height 23
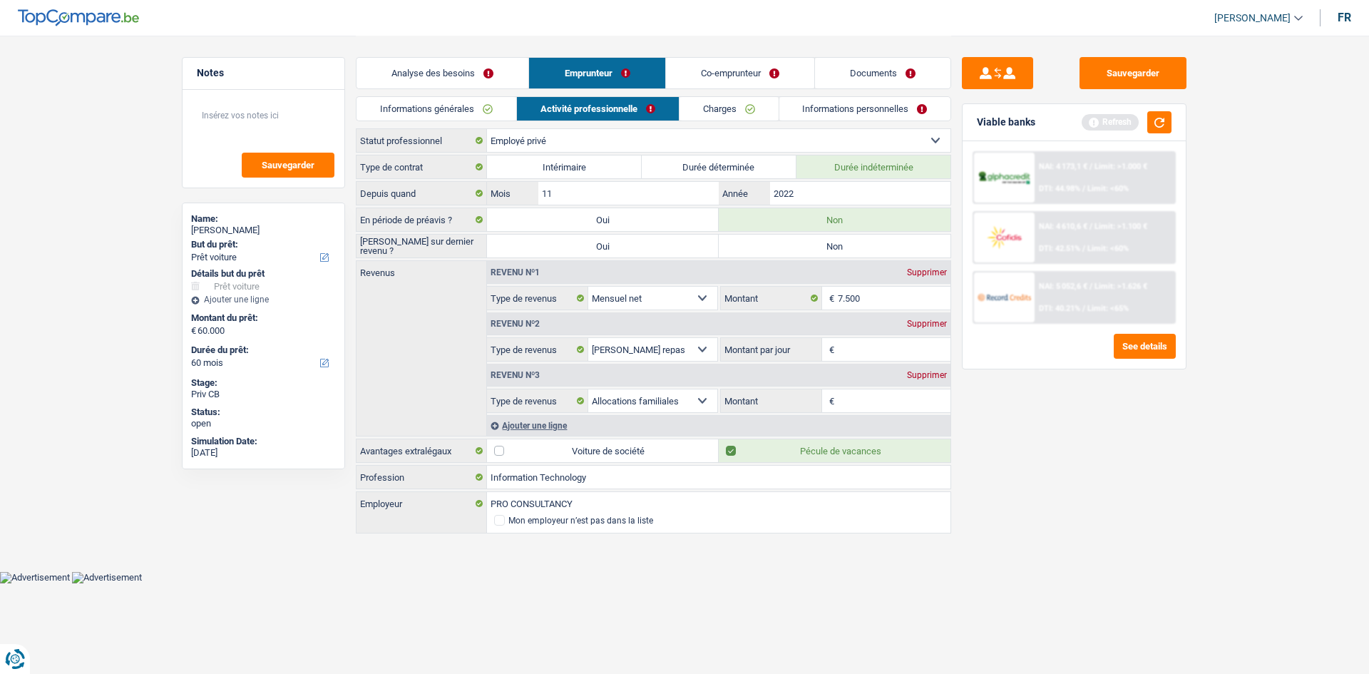
radio input "true"
click at [854, 200] on input "2022" at bounding box center [860, 193] width 180 height 23
click at [932, 376] on div "Supprimer" at bounding box center [927, 375] width 47 height 9
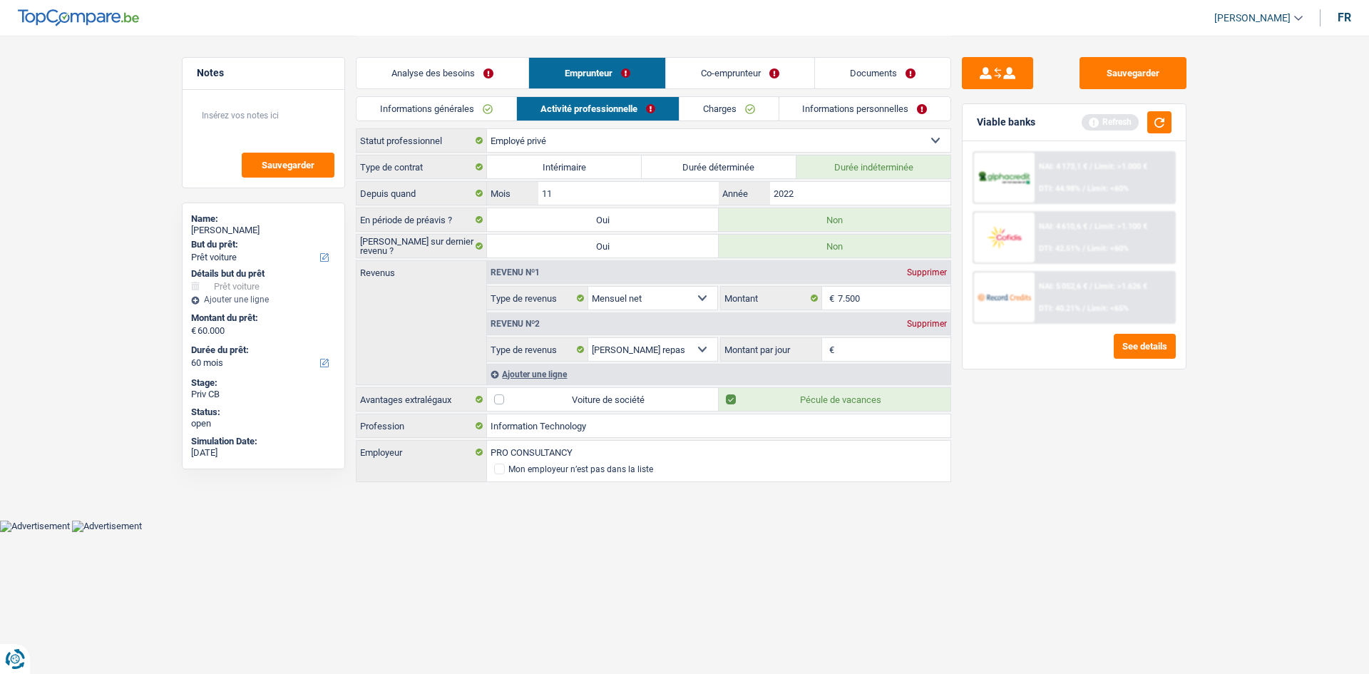
click at [892, 356] on input "Montant par jour" at bounding box center [894, 349] width 113 height 23
type input "8,0"
click at [1044, 499] on div "Sauvegarder Viable banks Refresh NAI: 4 173,1 € / Limit: >1.000 € DTI: 44.98% /…" at bounding box center [1074, 354] width 246 height 594
click at [724, 99] on link "Charges" at bounding box center [729, 109] width 99 height 24
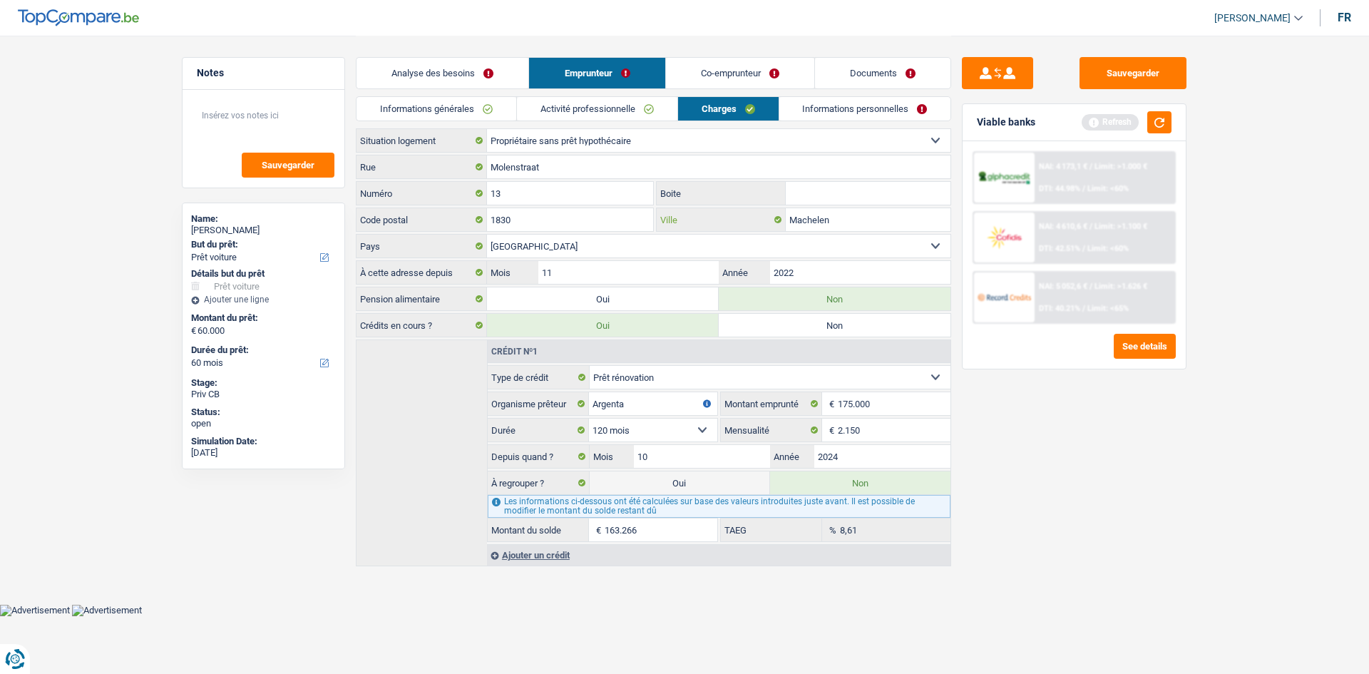
click at [857, 223] on input "Machelen" at bounding box center [868, 219] width 165 height 23
click at [1167, 522] on div "Sauvegarder Viable banks Refresh NAI: 4 173,1 € / Limit: >1.000 € DTI: 44.98% /…" at bounding box center [1074, 354] width 246 height 594
click at [877, 117] on link "Informations personnelles" at bounding box center [866, 109] width 172 height 24
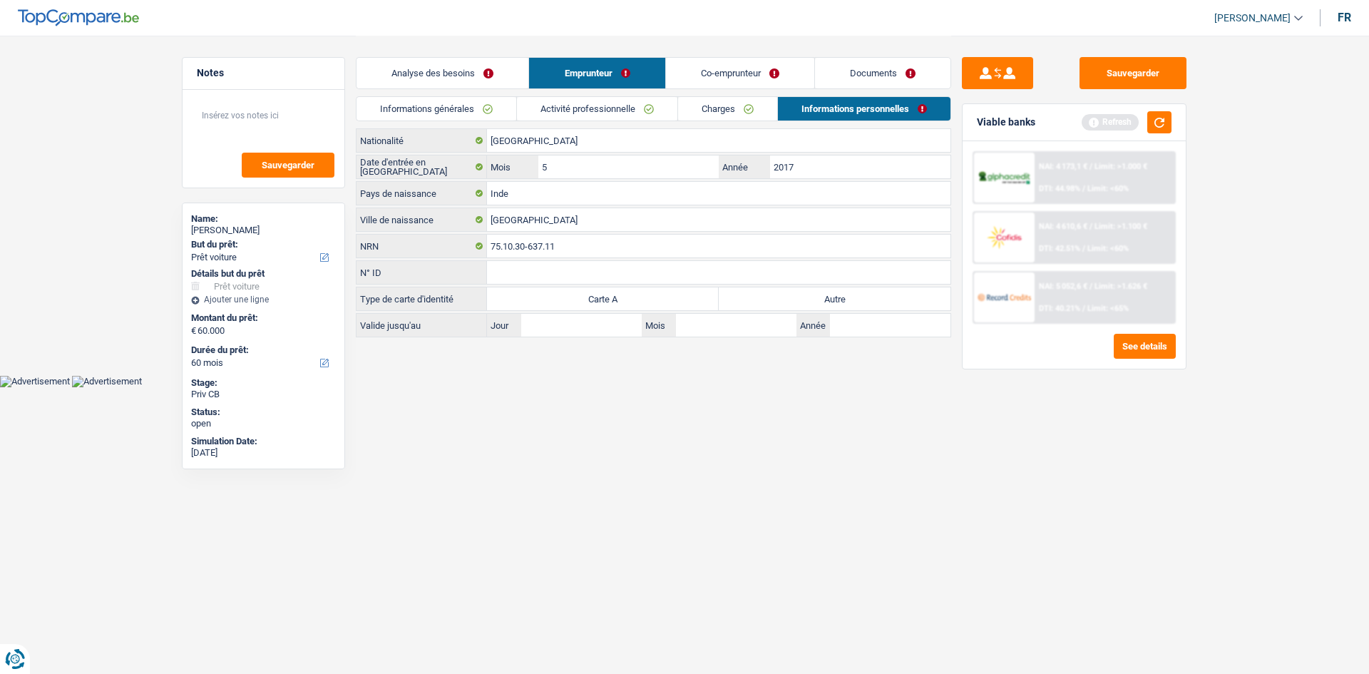
click at [837, 294] on label "Autre" at bounding box center [835, 298] width 232 height 23
click at [837, 294] on input "Autre" at bounding box center [835, 298] width 232 height 23
radio input "true"
click at [619, 173] on input "5" at bounding box center [628, 166] width 180 height 23
click at [690, 75] on link "Co-emprunteur" at bounding box center [740, 73] width 148 height 31
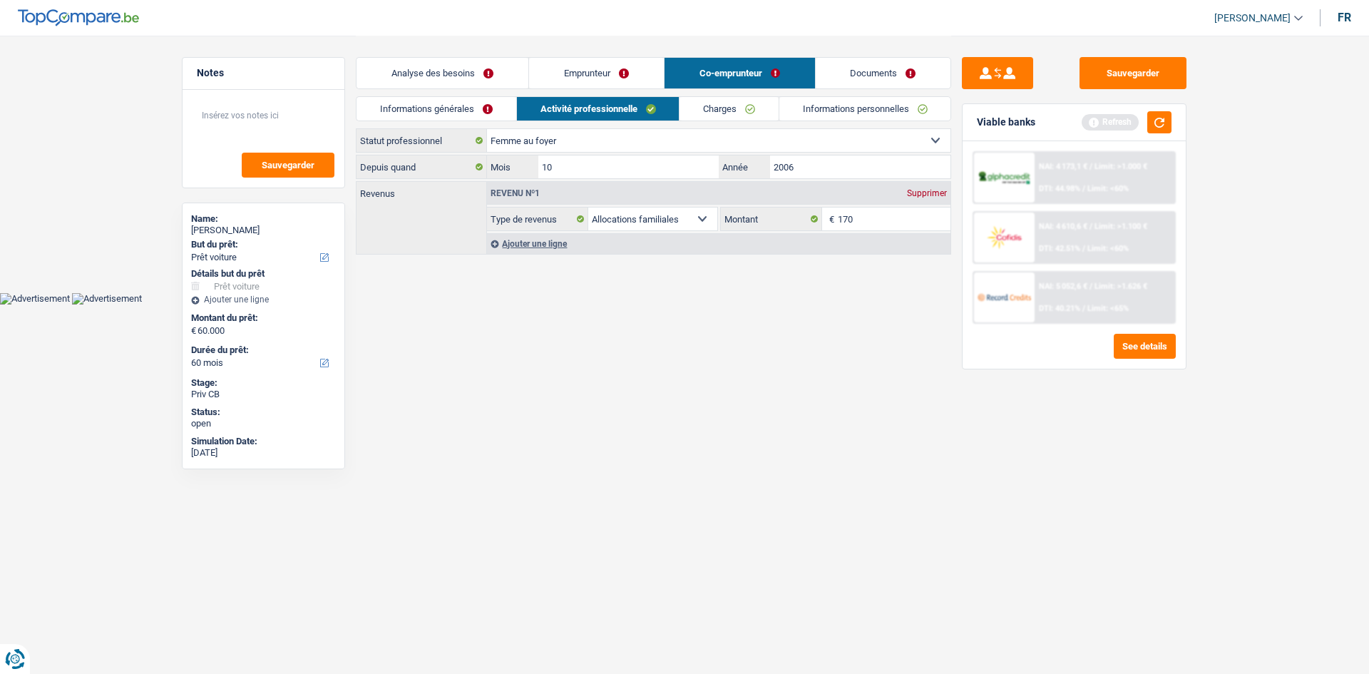
click at [483, 99] on link "Informations générales" at bounding box center [437, 109] width 160 height 24
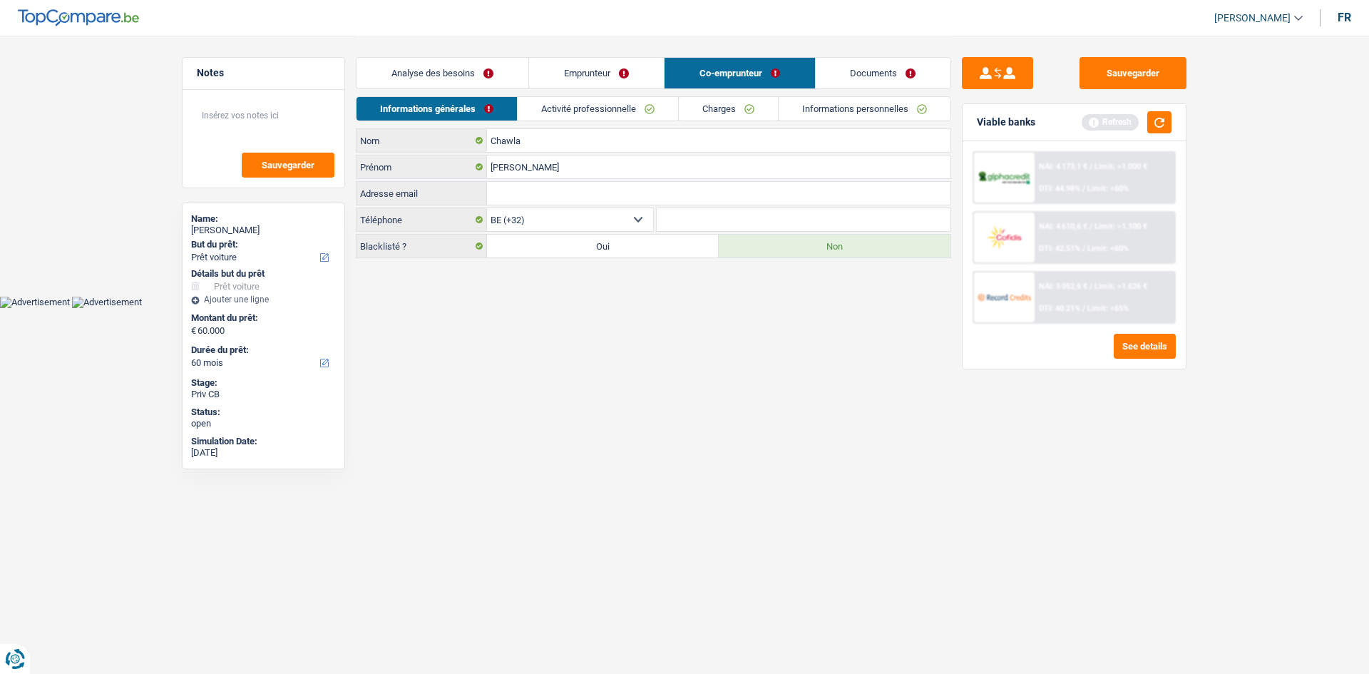
click at [584, 113] on link "Activité professionnelle" at bounding box center [598, 109] width 160 height 24
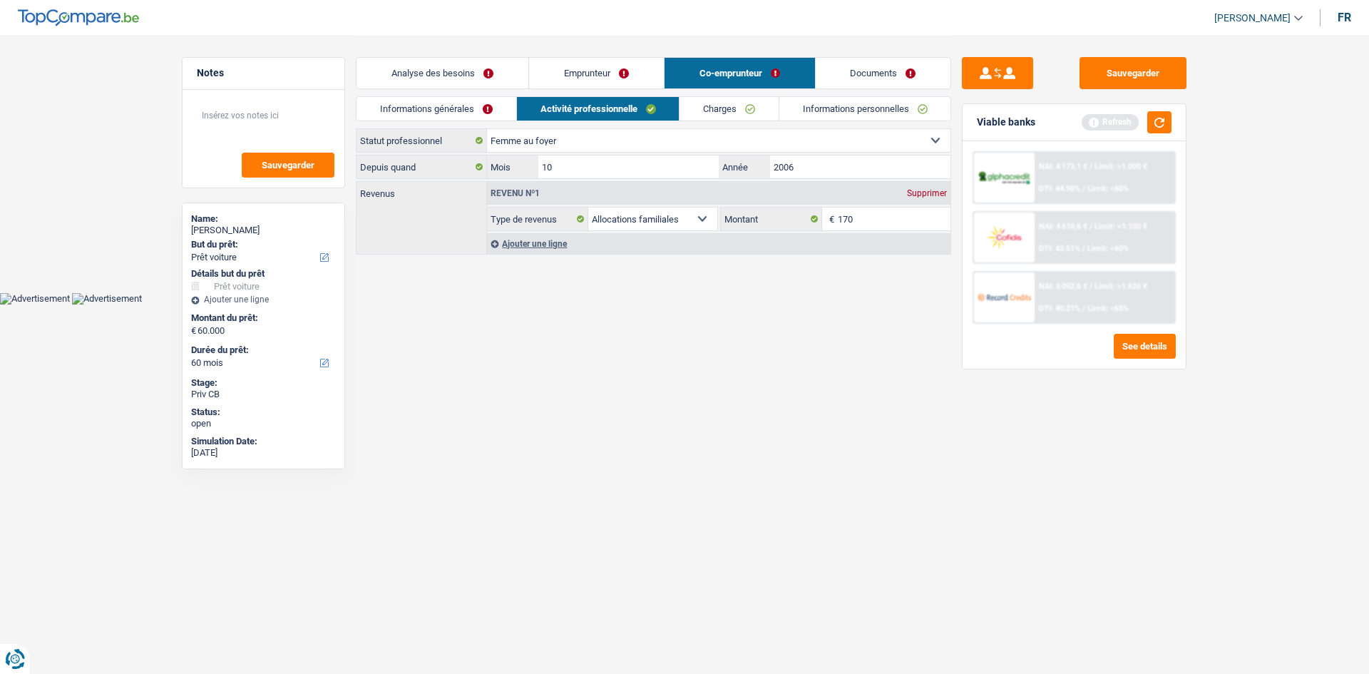
click at [457, 113] on link "Informations générales" at bounding box center [437, 109] width 160 height 24
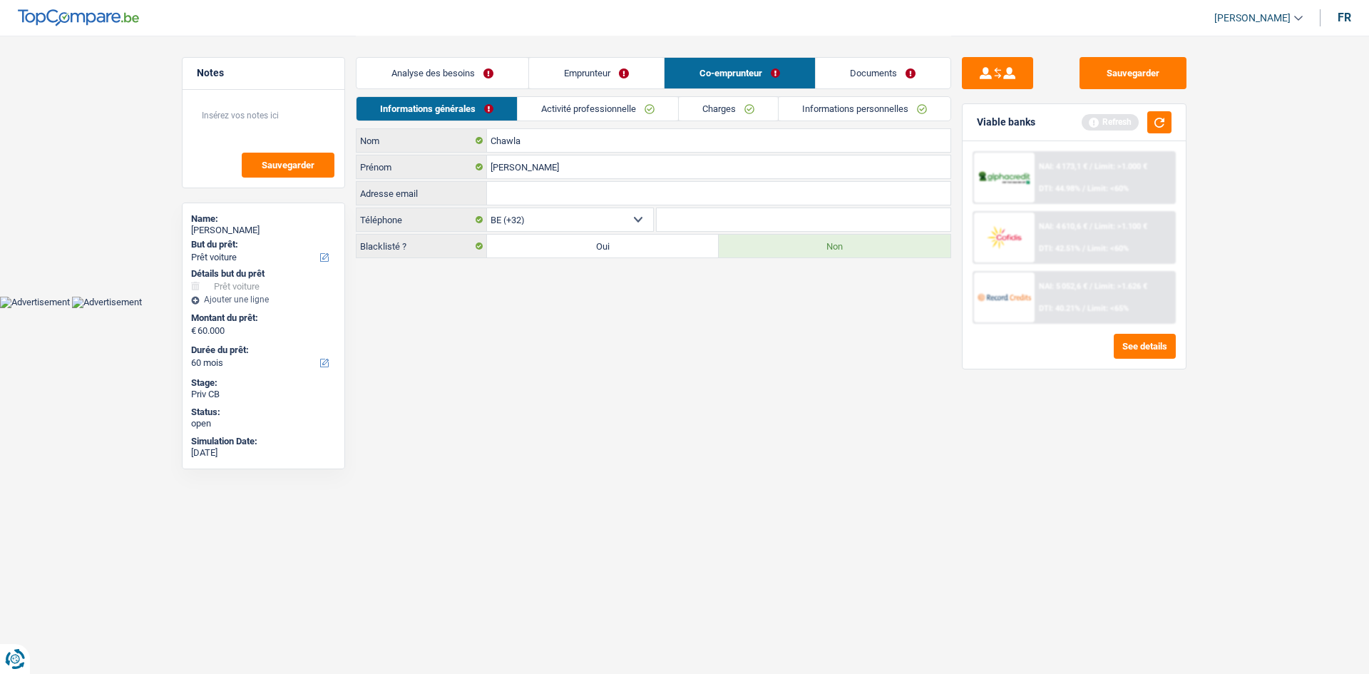
click at [598, 112] on link "Activité professionnelle" at bounding box center [598, 109] width 160 height 24
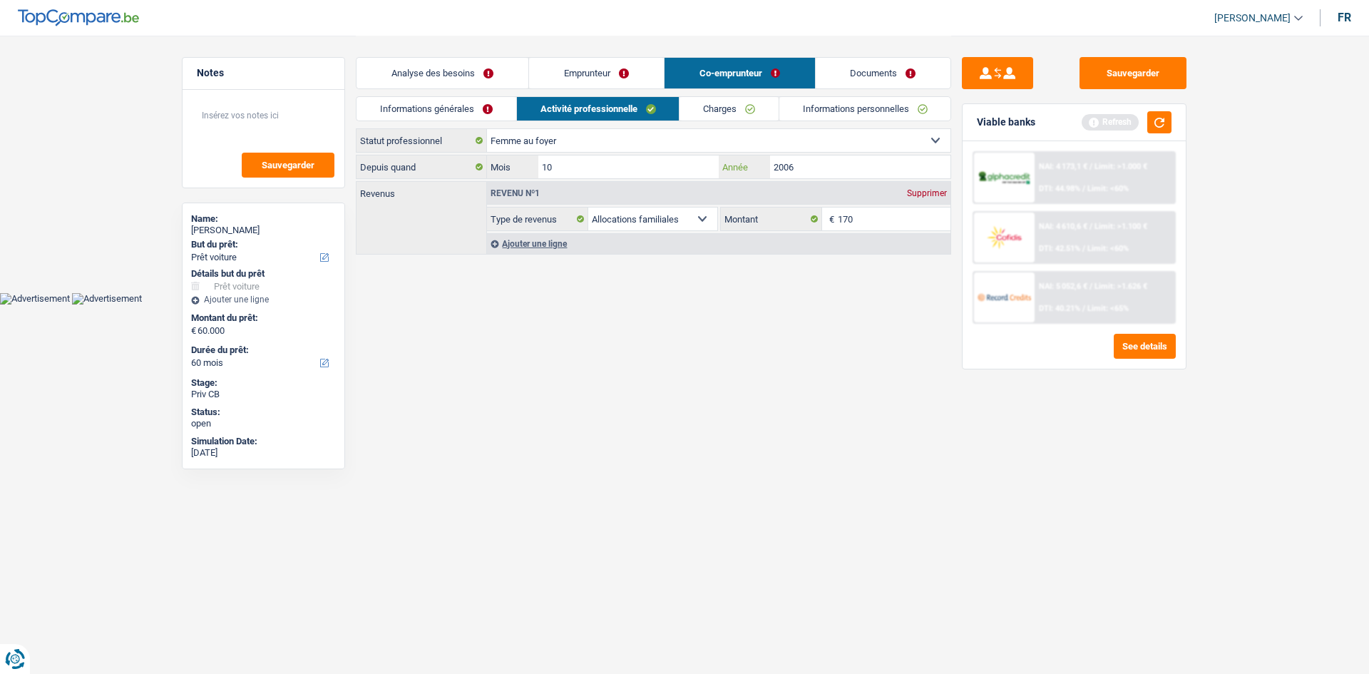
click at [812, 173] on input "2006" at bounding box center [860, 166] width 180 height 23
click at [745, 110] on link "Charges" at bounding box center [729, 109] width 99 height 24
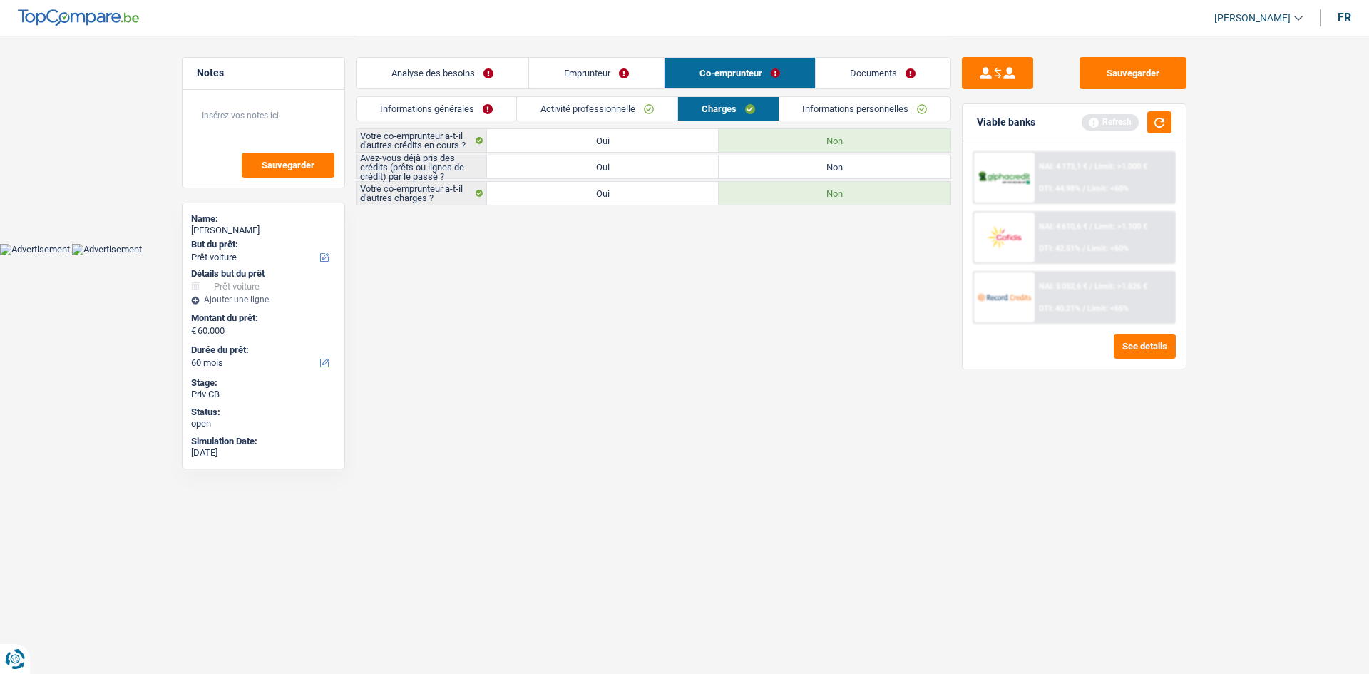
click at [633, 177] on label "Oui" at bounding box center [603, 166] width 232 height 23
click at [633, 177] on input "Oui" at bounding box center [603, 166] width 232 height 23
radio input "true"
click at [867, 110] on link "Informations personnelles" at bounding box center [866, 109] width 172 height 24
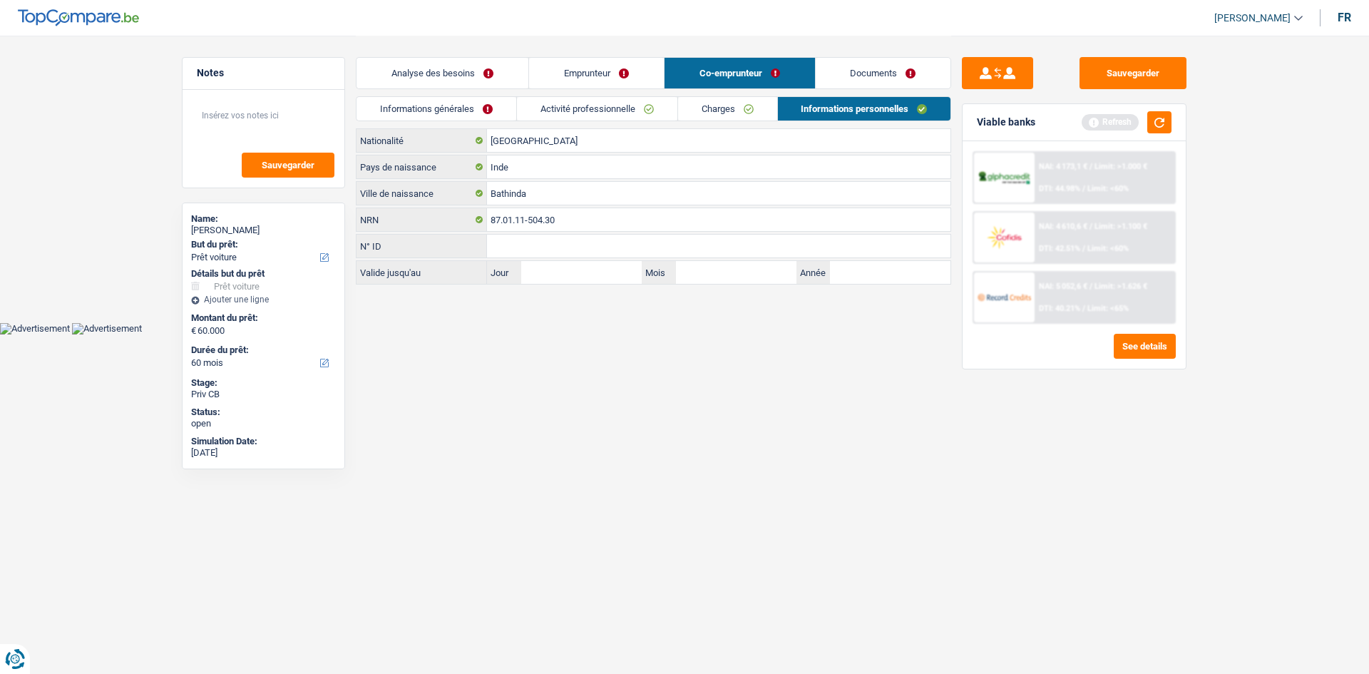
drag, startPoint x: 476, startPoint y: 101, endPoint x: 532, endPoint y: 91, distance: 57.4
click at [474, 101] on link "Informations générales" at bounding box center [437, 109] width 160 height 24
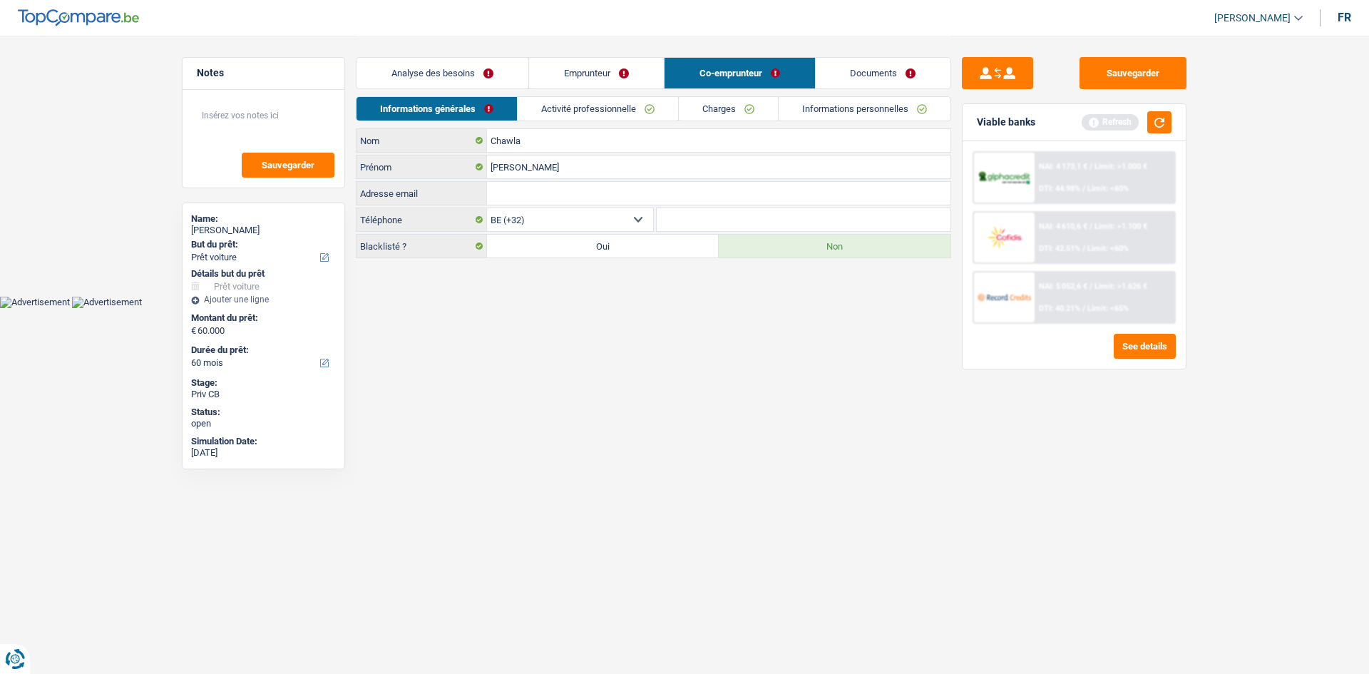
click at [574, 73] on link "Emprunteur" at bounding box center [596, 73] width 135 height 31
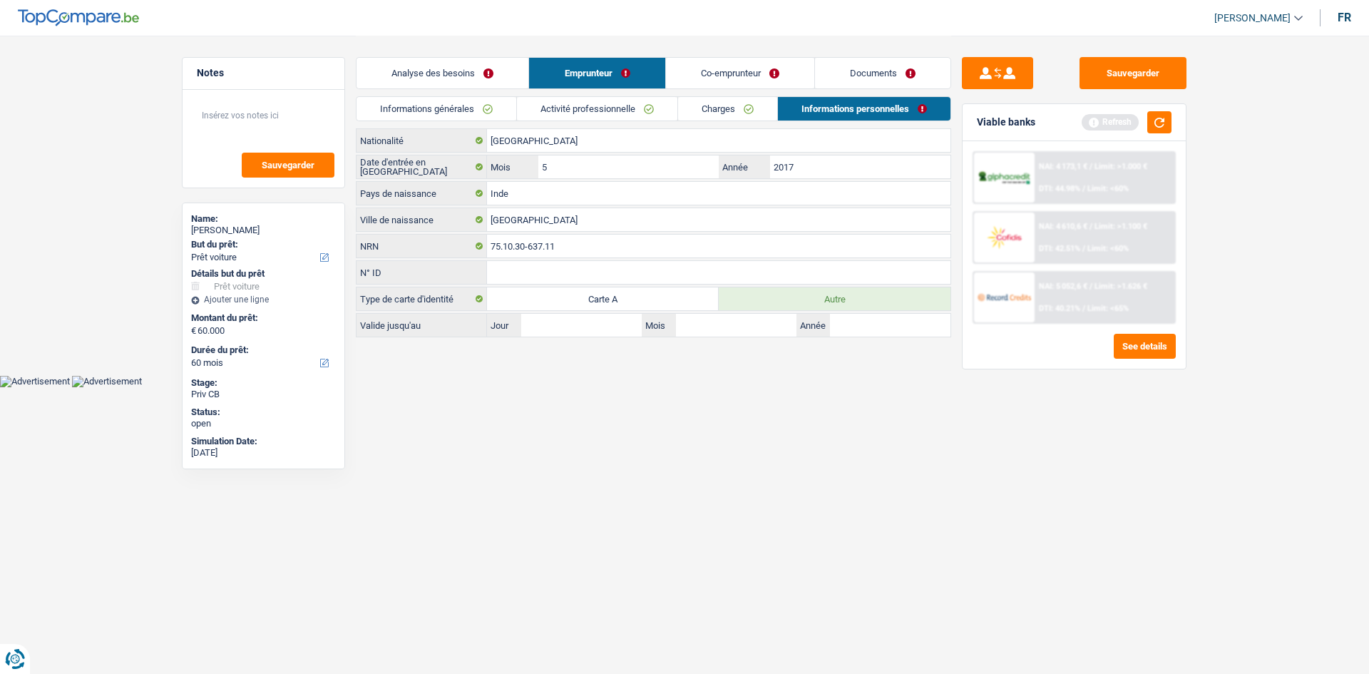
click at [468, 106] on link "Informations générales" at bounding box center [437, 109] width 160 height 24
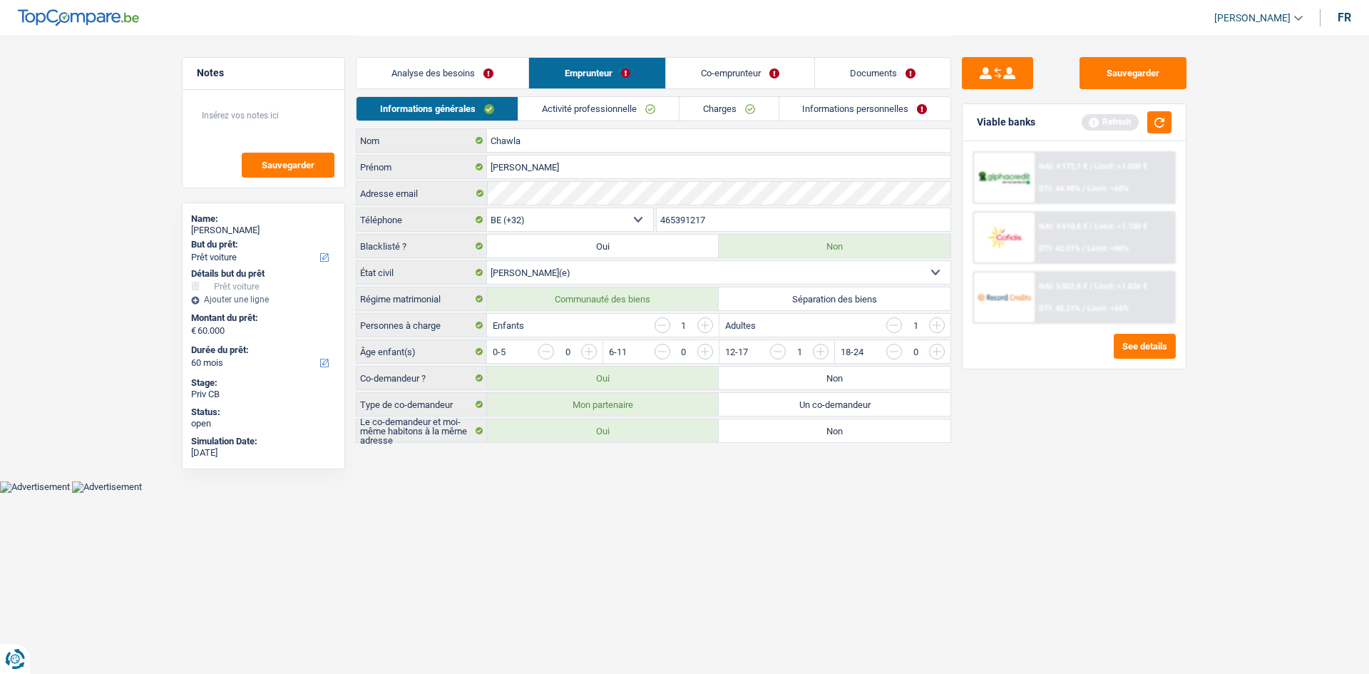
click at [756, 73] on link "Co-emprunteur" at bounding box center [740, 73] width 148 height 31
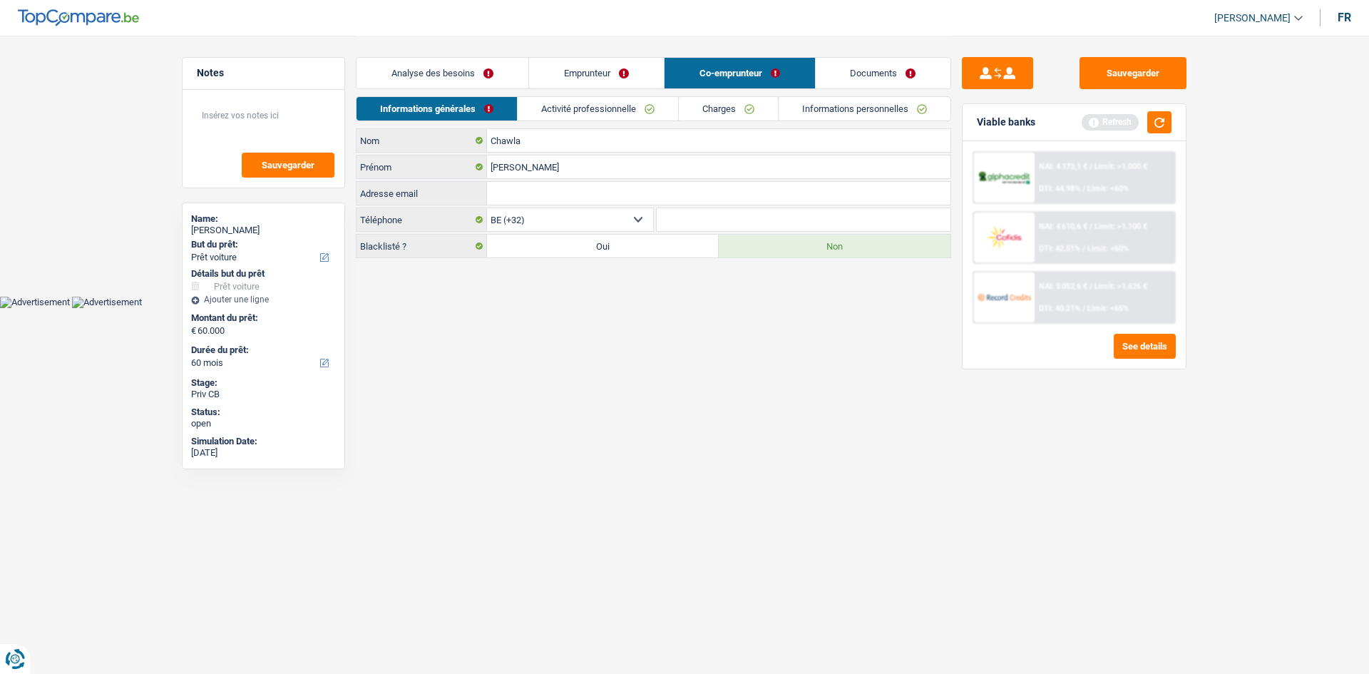
click at [750, 106] on link "Charges" at bounding box center [728, 109] width 99 height 24
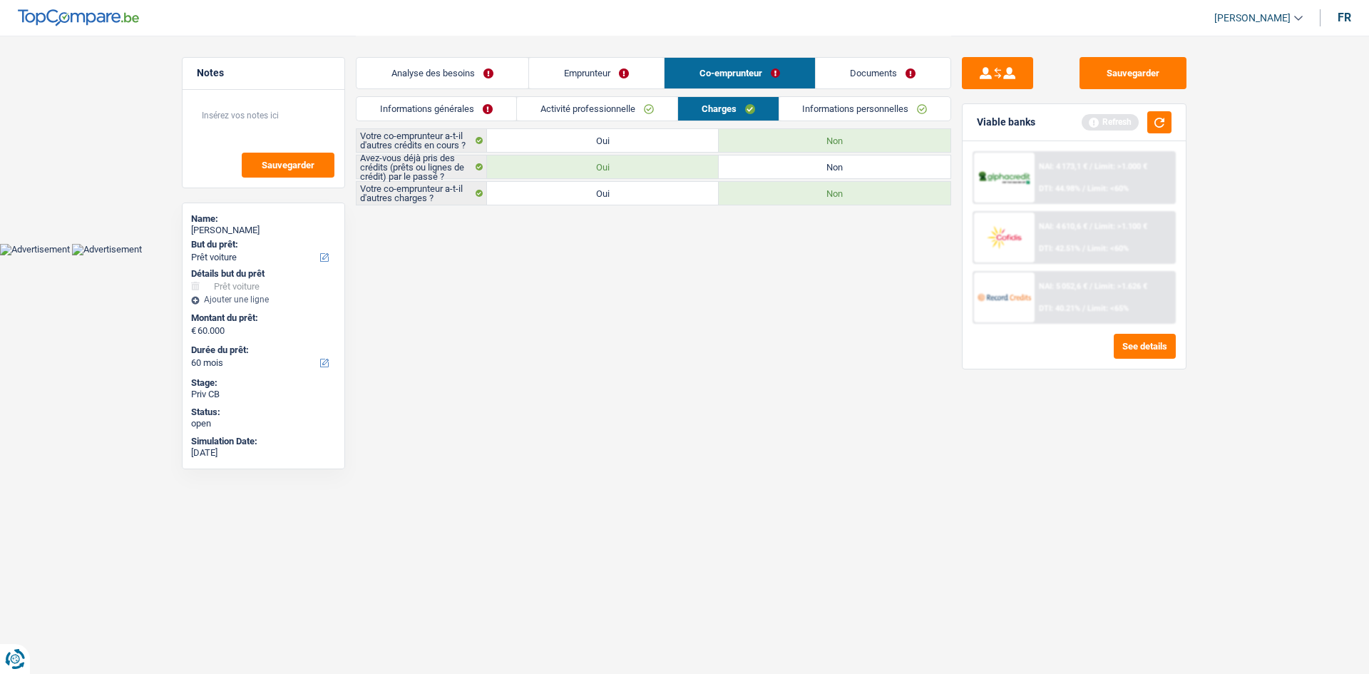
click at [832, 117] on link "Informations personnelles" at bounding box center [866, 109] width 172 height 24
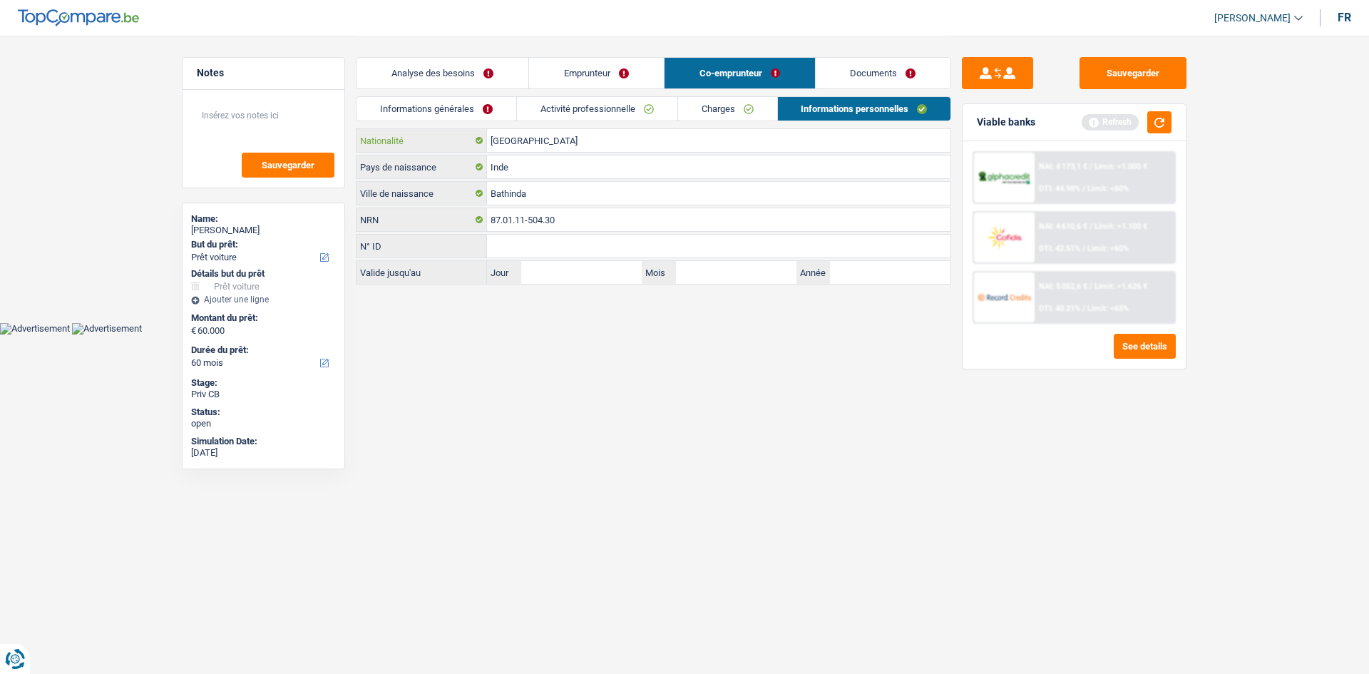
click at [574, 146] on input "[GEOGRAPHIC_DATA]" at bounding box center [719, 140] width 464 height 23
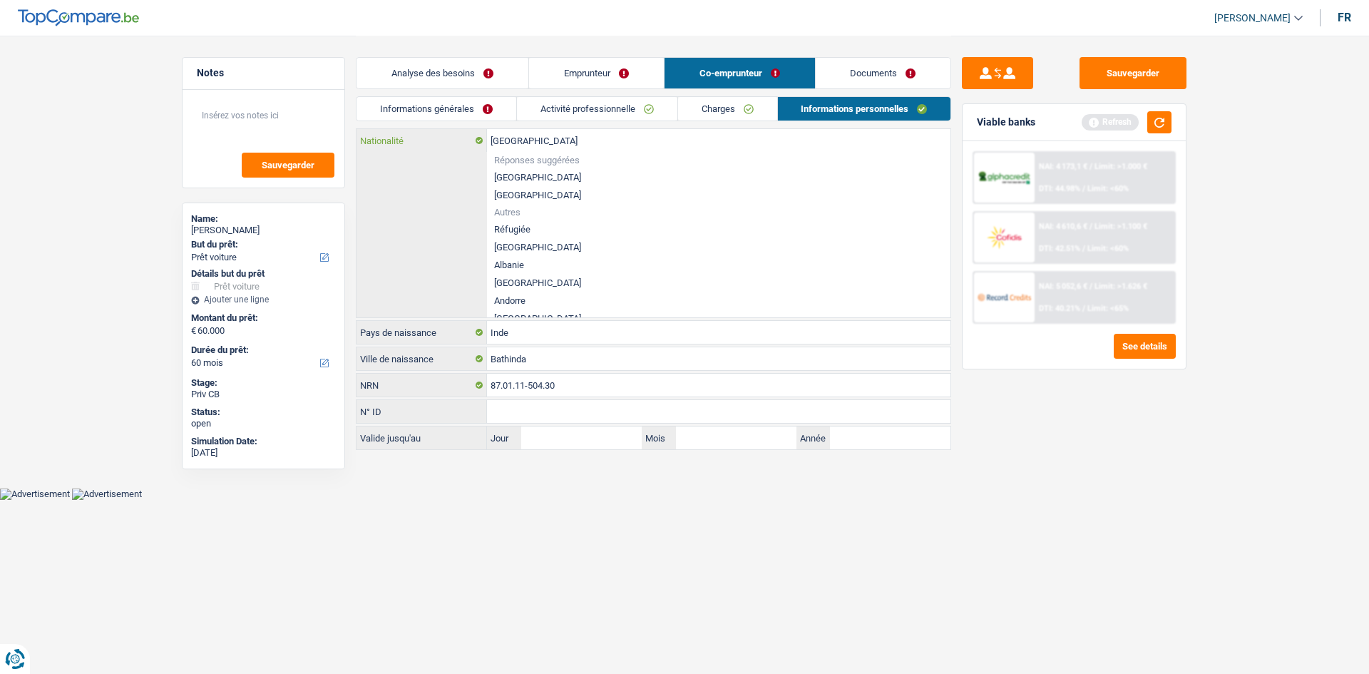
type input "Belgiqu"
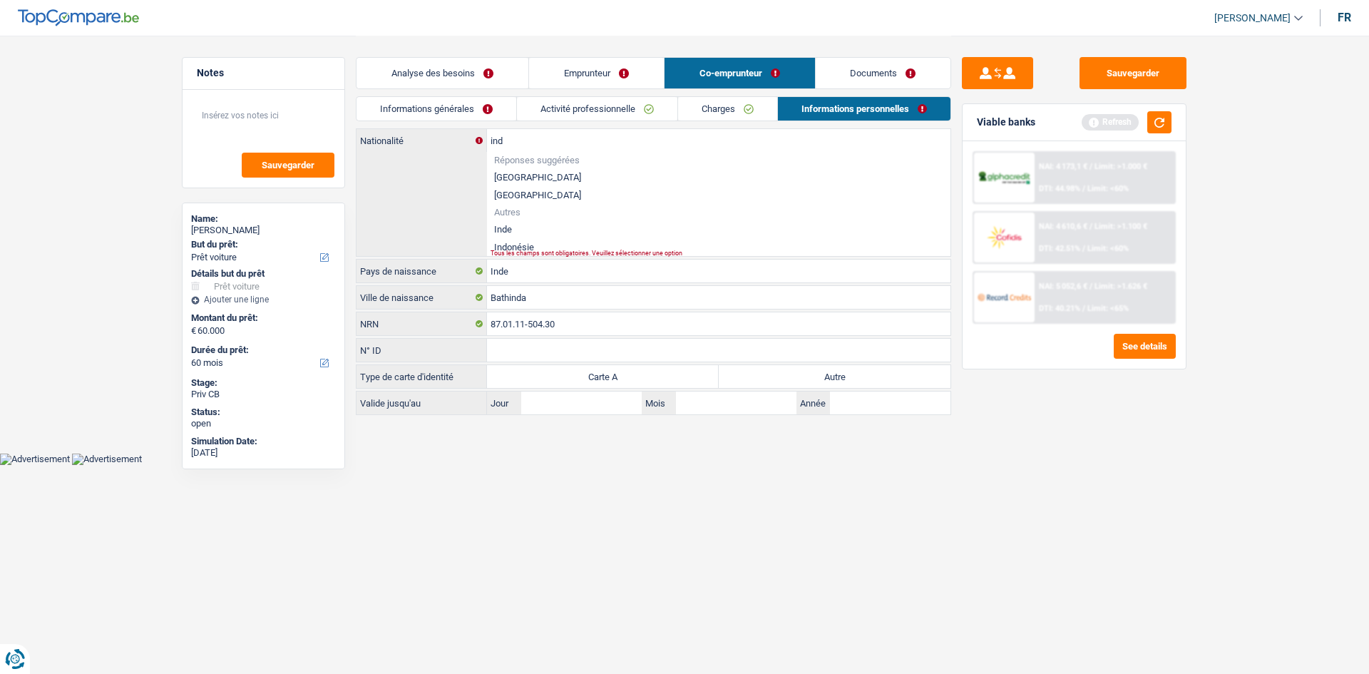
drag, startPoint x: 528, startPoint y: 231, endPoint x: 807, endPoint y: 154, distance: 289.3
click at [528, 231] on li "Inde" at bounding box center [719, 229] width 464 height 18
type input "Inde"
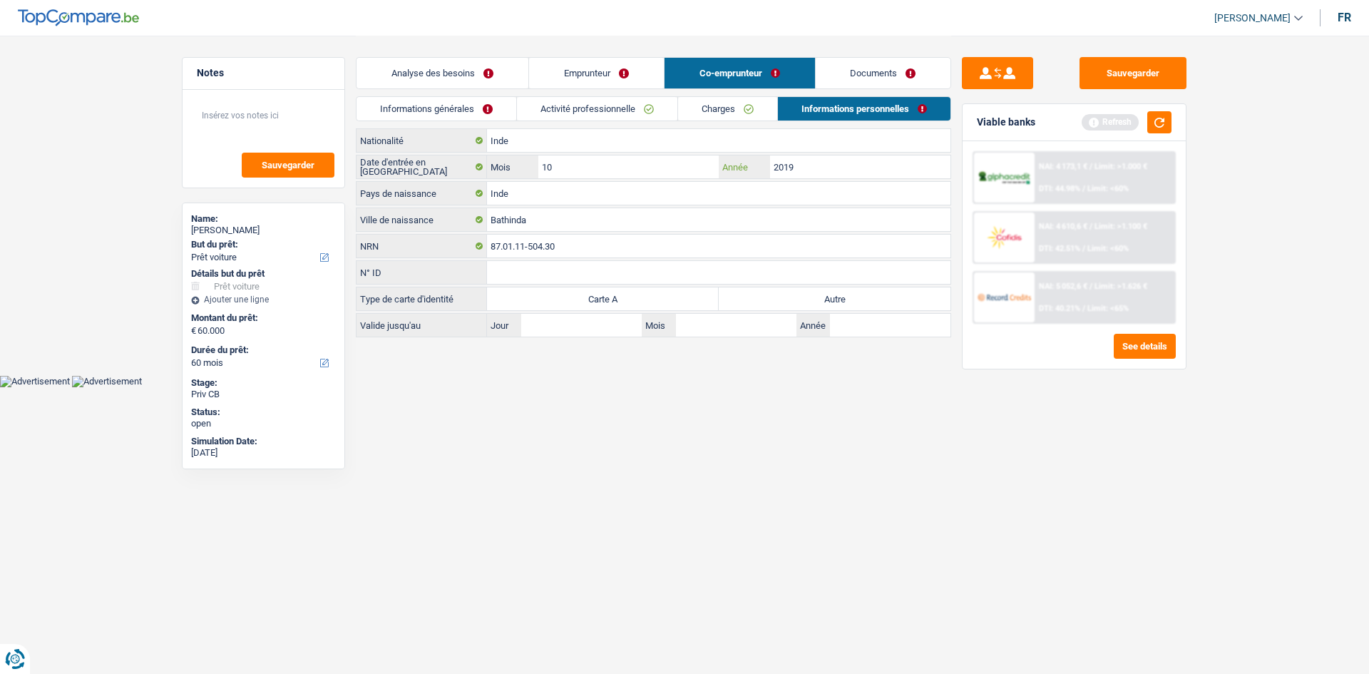
click at [812, 167] on input "2019" at bounding box center [860, 166] width 180 height 23
click at [874, 298] on label "Autre" at bounding box center [835, 298] width 232 height 23
click at [874, 298] on input "Autre" at bounding box center [835, 298] width 232 height 23
radio input "true"
click at [498, 74] on link "Analyse des besoins" at bounding box center [443, 73] width 172 height 31
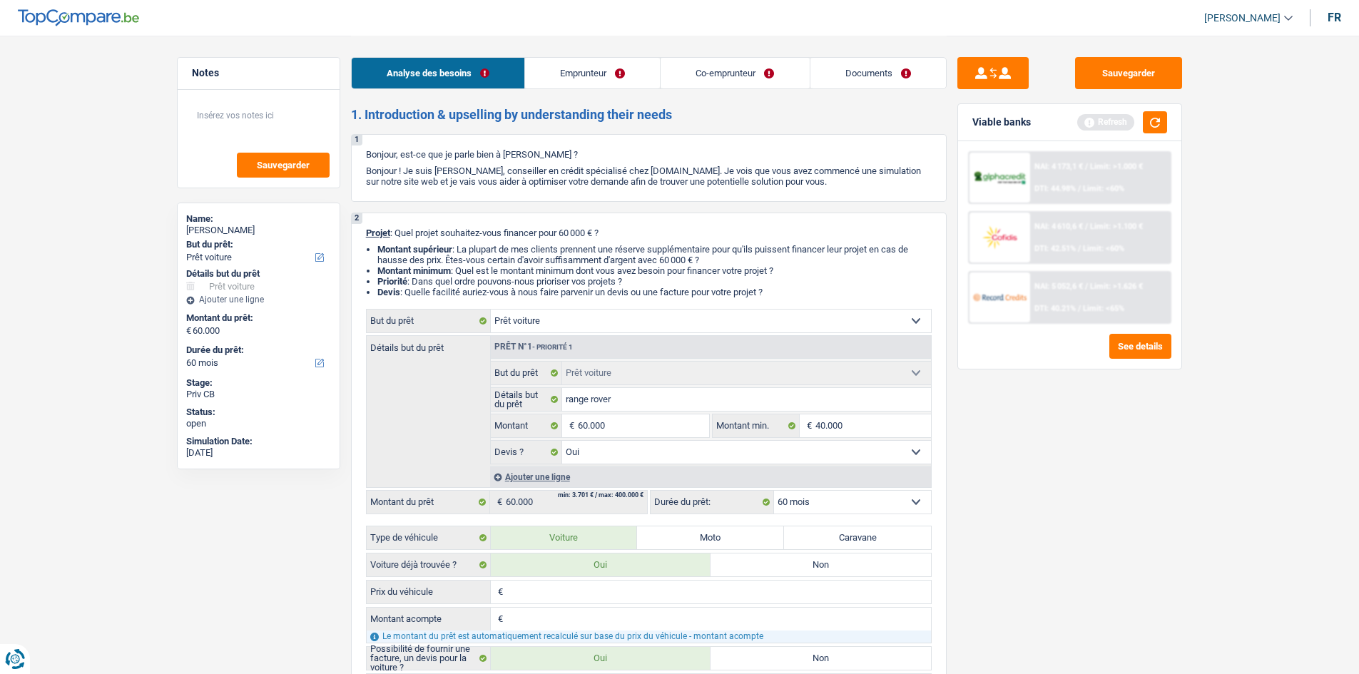
click at [1158, 108] on div "Viable banks Refresh" at bounding box center [1069, 122] width 223 height 37
click at [1155, 130] on button "button" at bounding box center [1155, 122] width 24 height 22
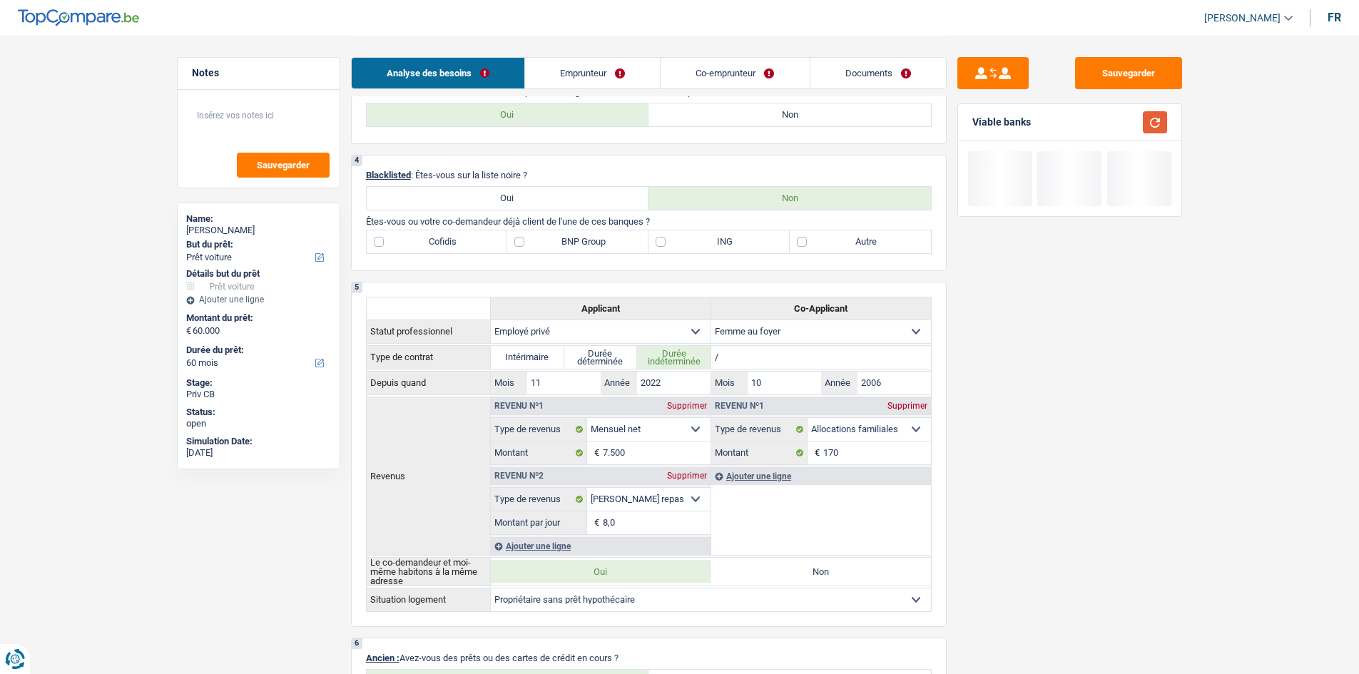
scroll to position [499, 0]
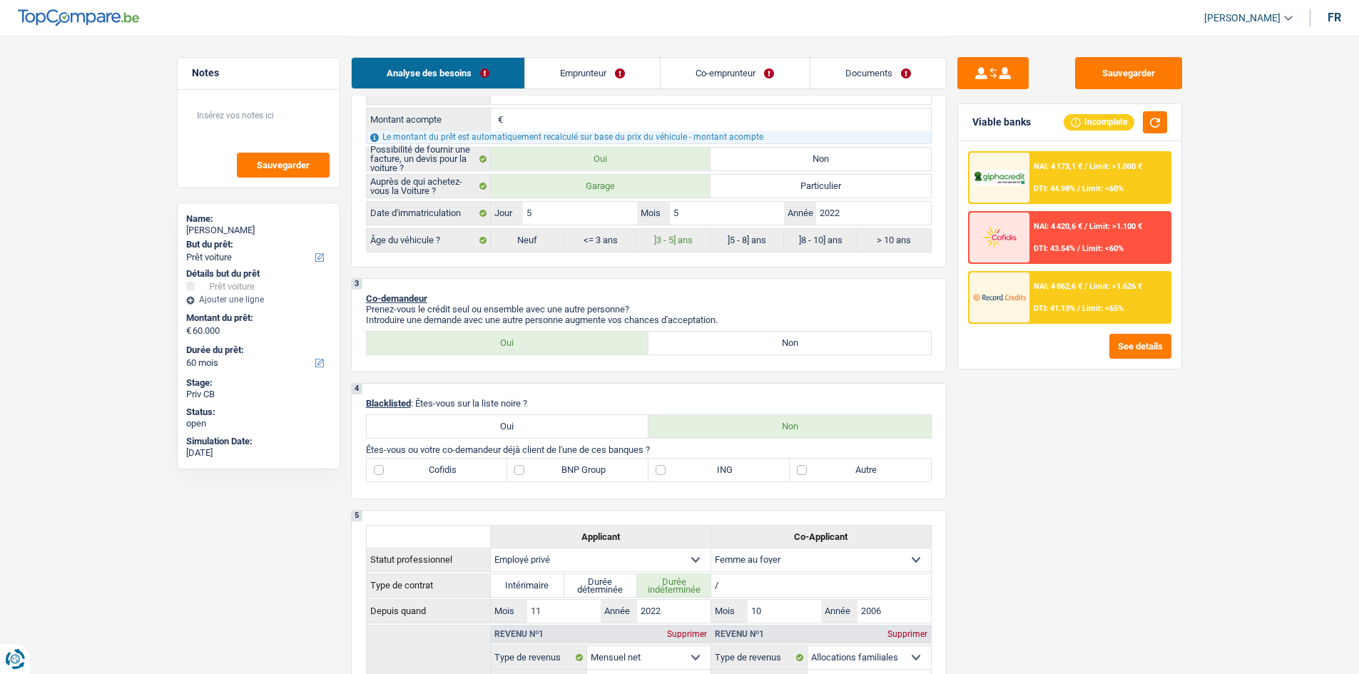
click at [1056, 286] on span "NAI: 4 862,6 €" at bounding box center [1057, 286] width 48 height 9
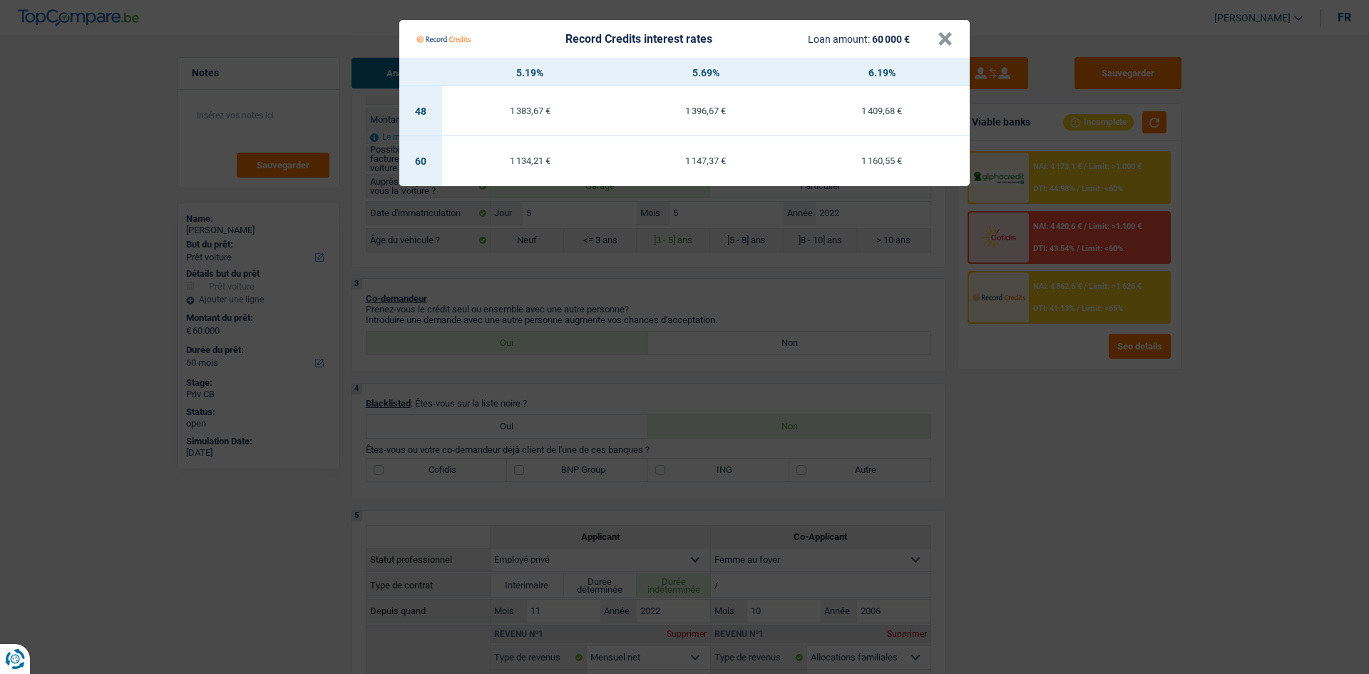
click at [1080, 540] on Credits "Record Credits interest rates Loan amount: 60 000 € × 5.19% 5.69% 6.19% 48 1 38…" at bounding box center [684, 337] width 1369 height 674
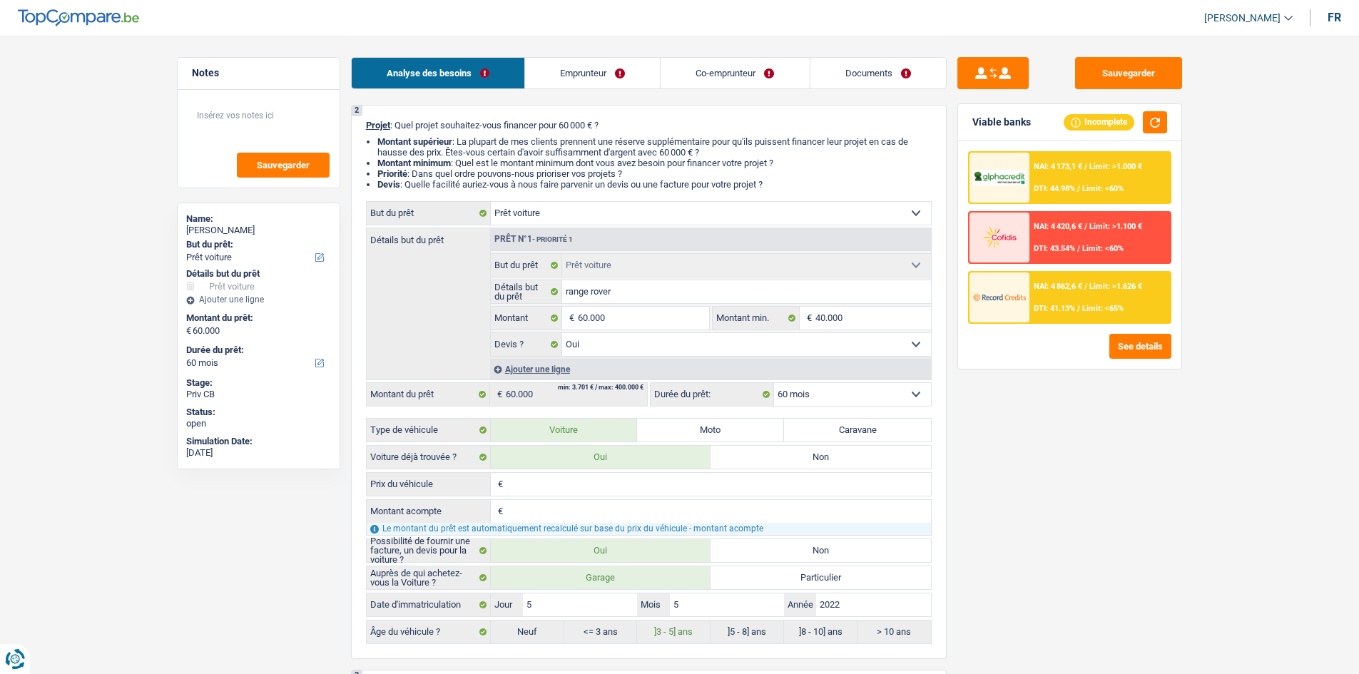
scroll to position [79, 0]
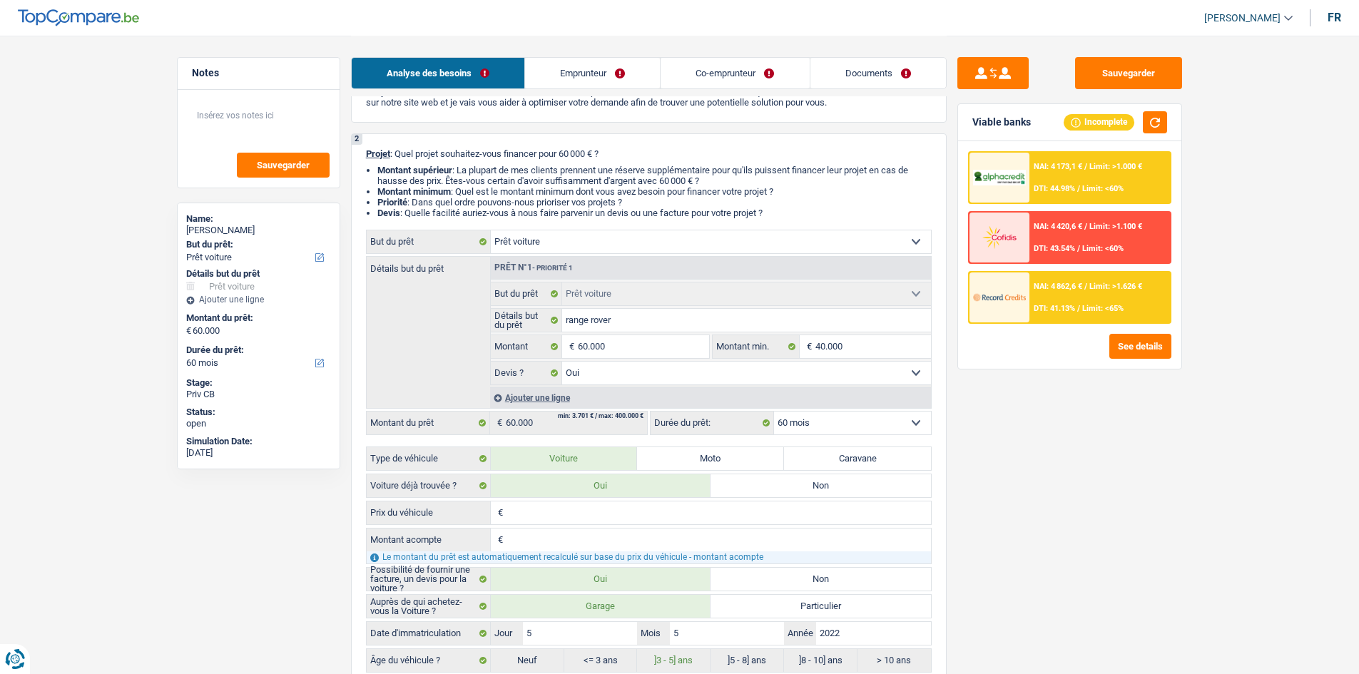
drag, startPoint x: 874, startPoint y: 79, endPoint x: 877, endPoint y: 108, distance: 28.7
click at [874, 79] on link "Documents" at bounding box center [878, 73] width 136 height 31
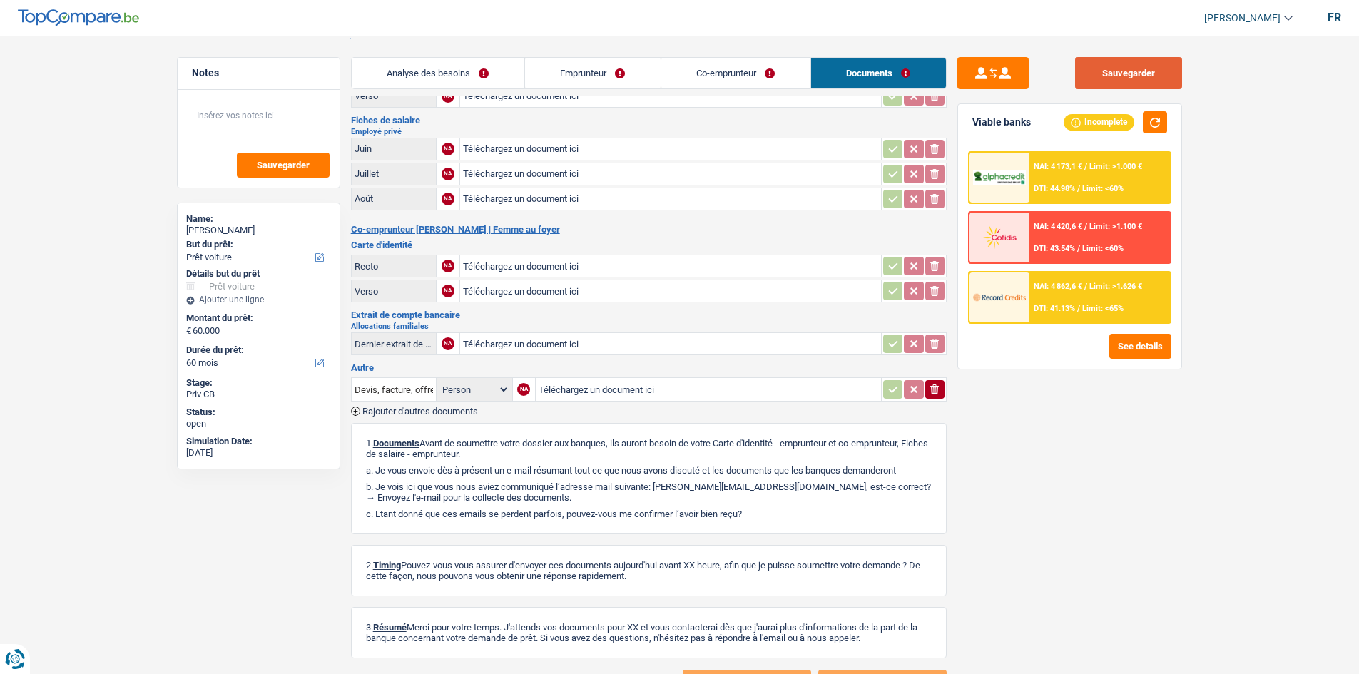
click at [1129, 76] on button "Sauvegarder" at bounding box center [1128, 73] width 107 height 32
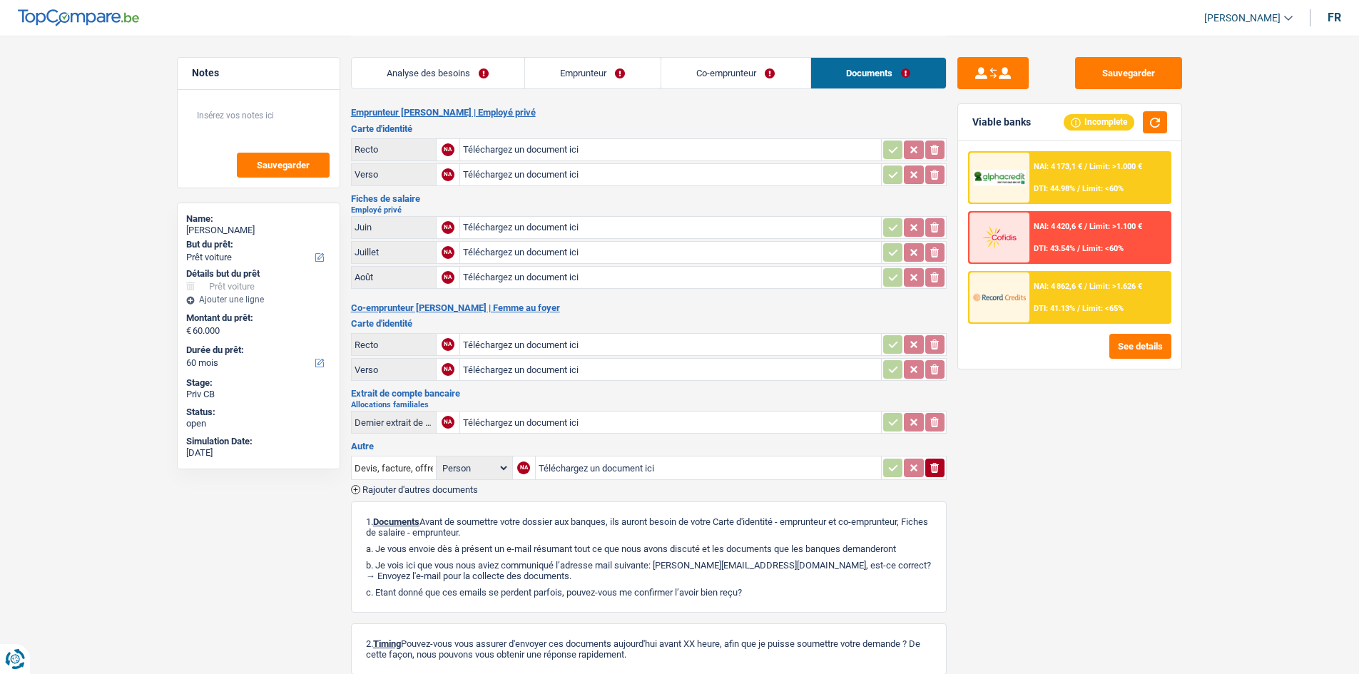
scroll to position [0, 0]
drag, startPoint x: 730, startPoint y: 84, endPoint x: 716, endPoint y: 91, distance: 15.6
click at [730, 84] on link "Co-emprunteur" at bounding box center [735, 73] width 149 height 31
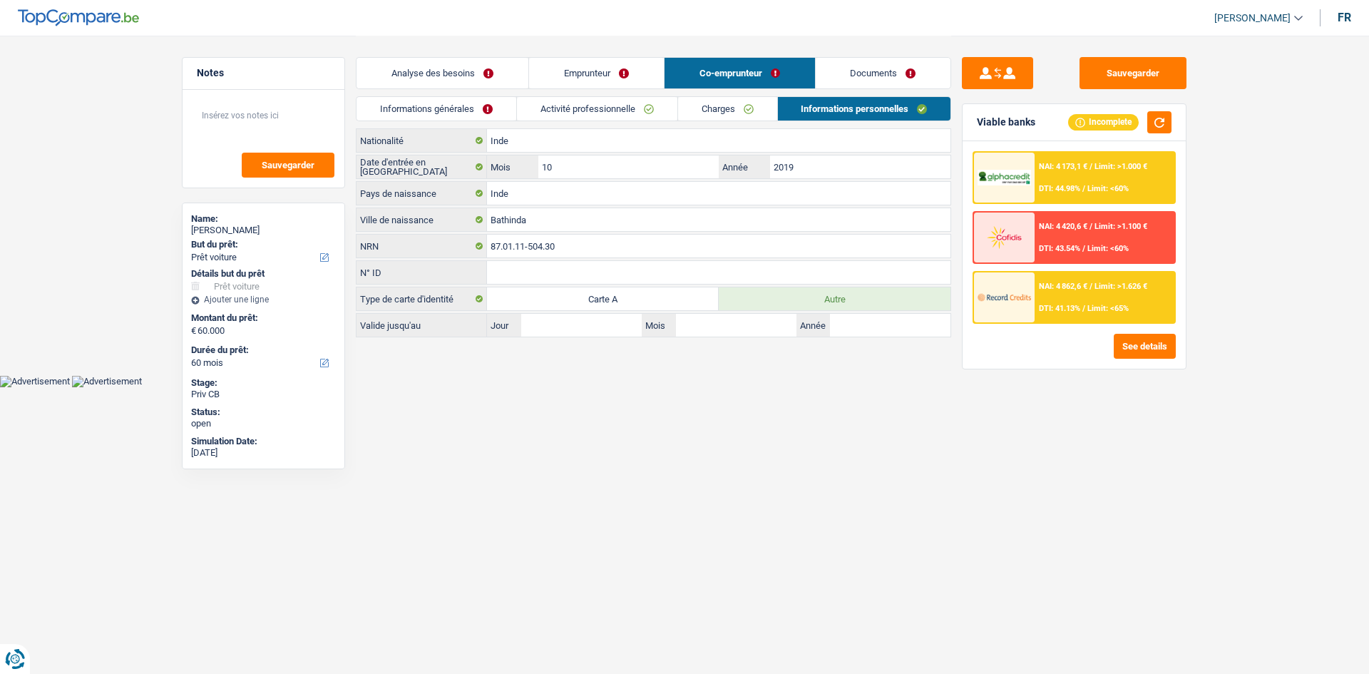
click at [708, 106] on link "Charges" at bounding box center [727, 109] width 99 height 24
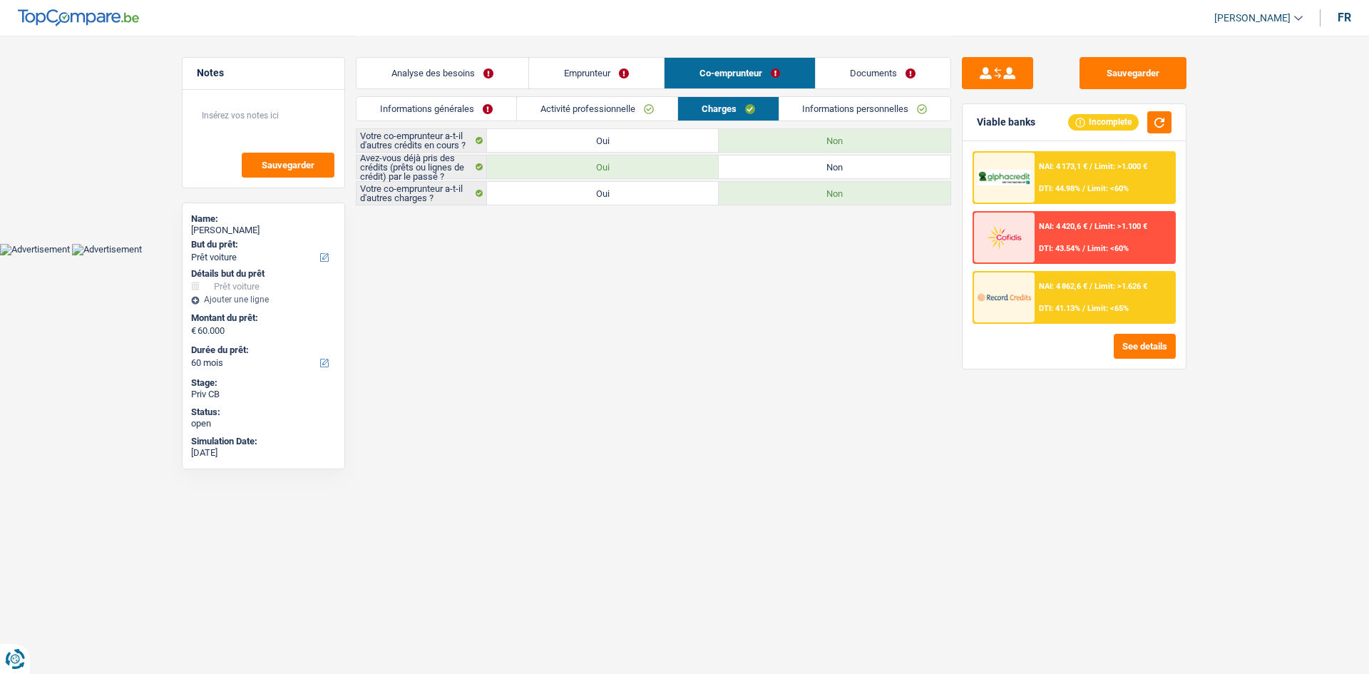
click at [927, 78] on link "Documents" at bounding box center [884, 73] width 136 height 31
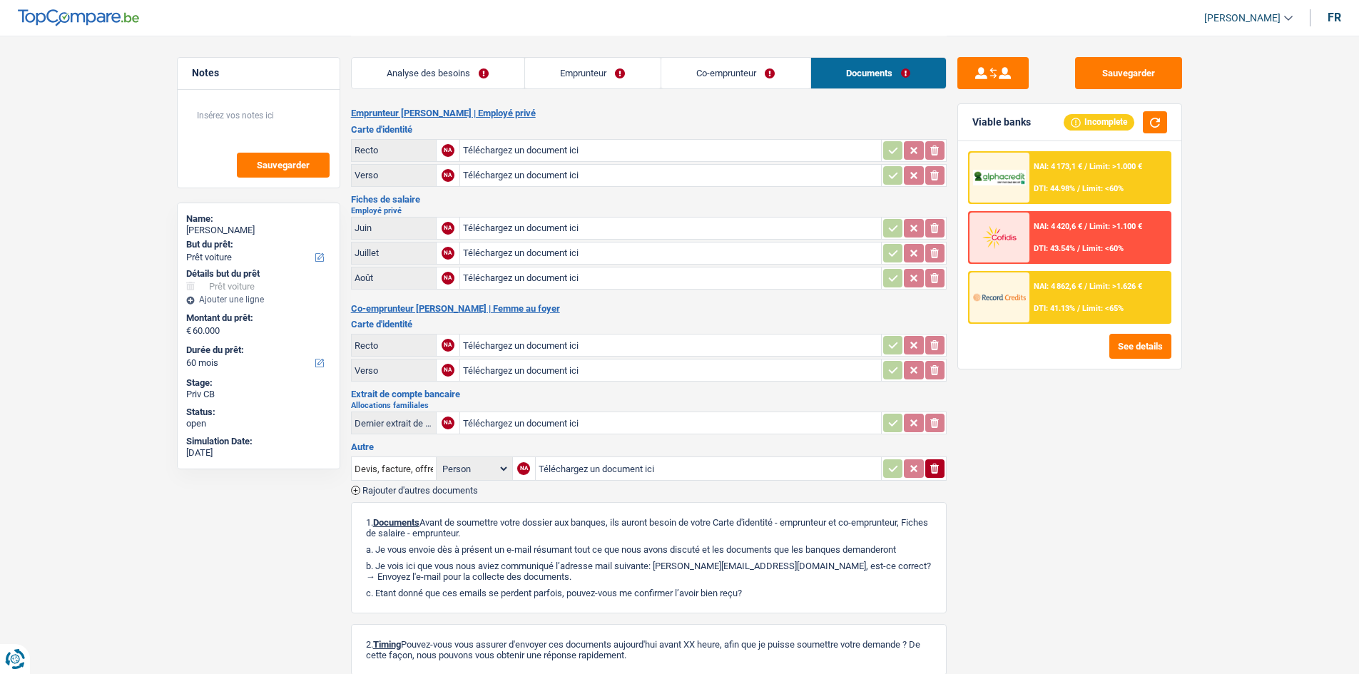
drag, startPoint x: 621, startPoint y: 88, endPoint x: 601, endPoint y: 98, distance: 22.3
click at [621, 88] on link "Emprunteur" at bounding box center [593, 73] width 136 height 31
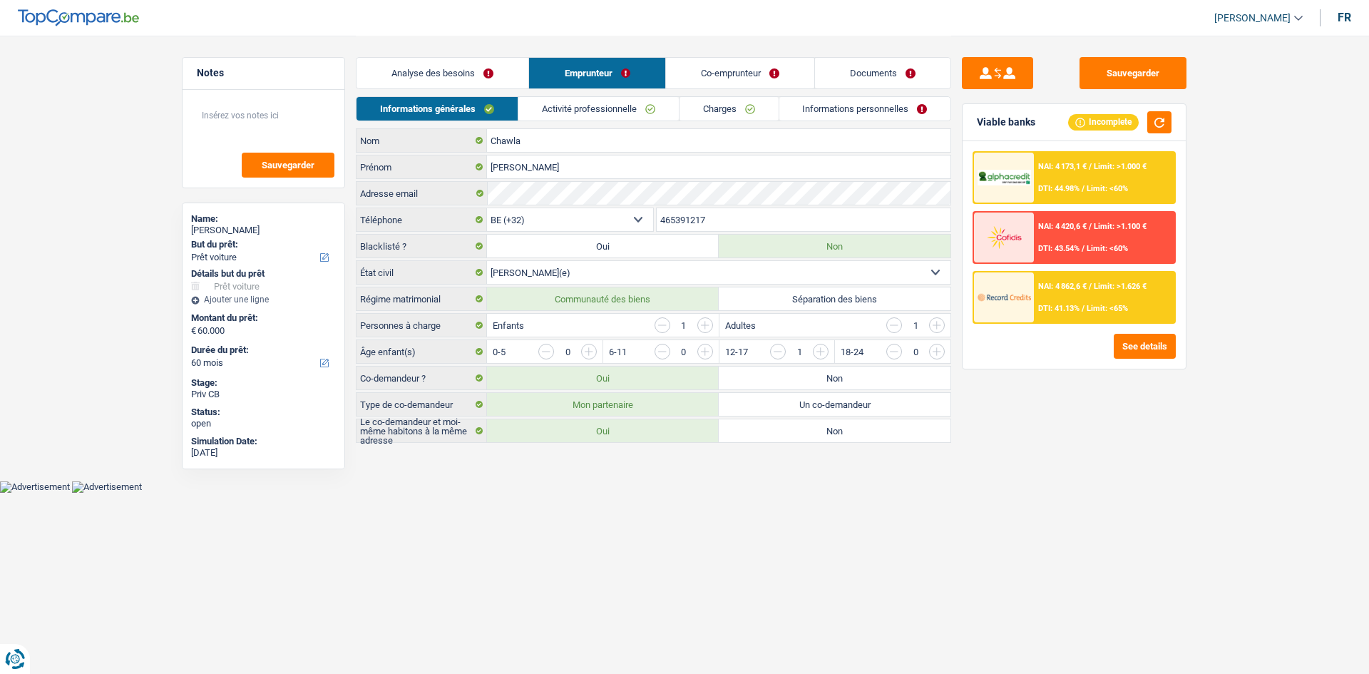
click at [489, 85] on link "Analyse des besoins" at bounding box center [443, 73] width 172 height 31
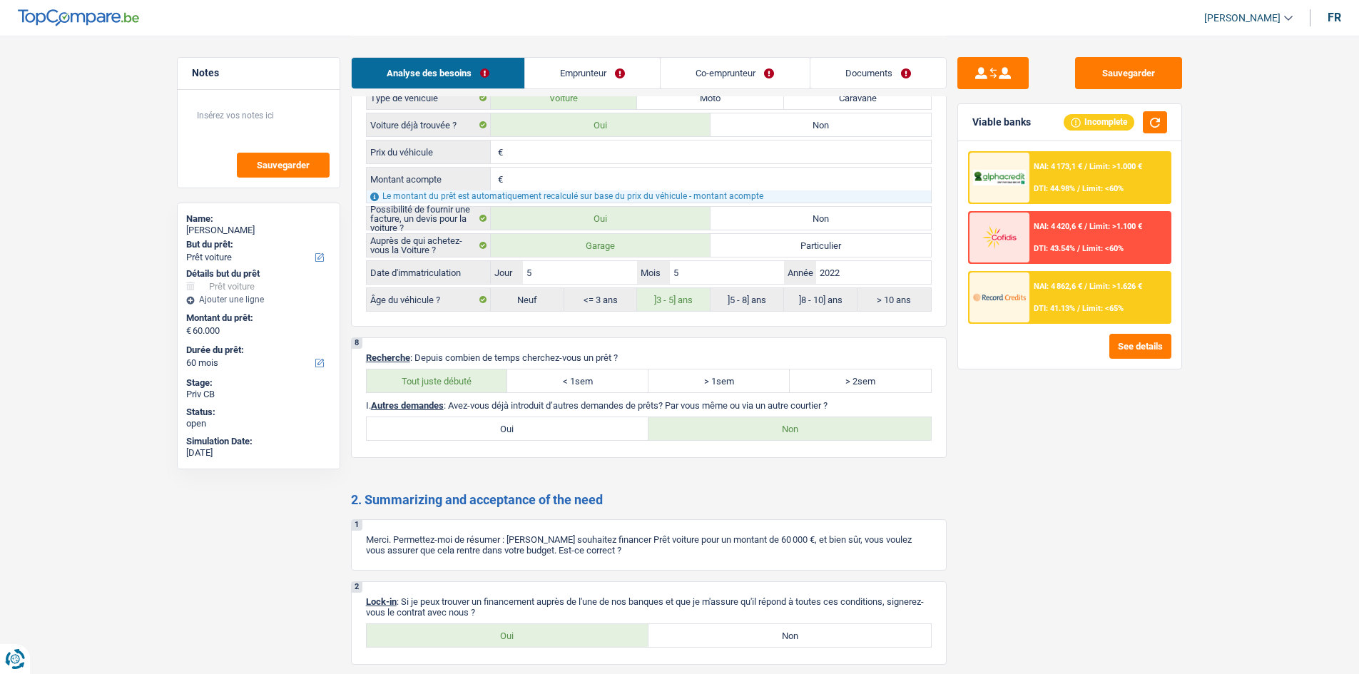
scroll to position [2140, 0]
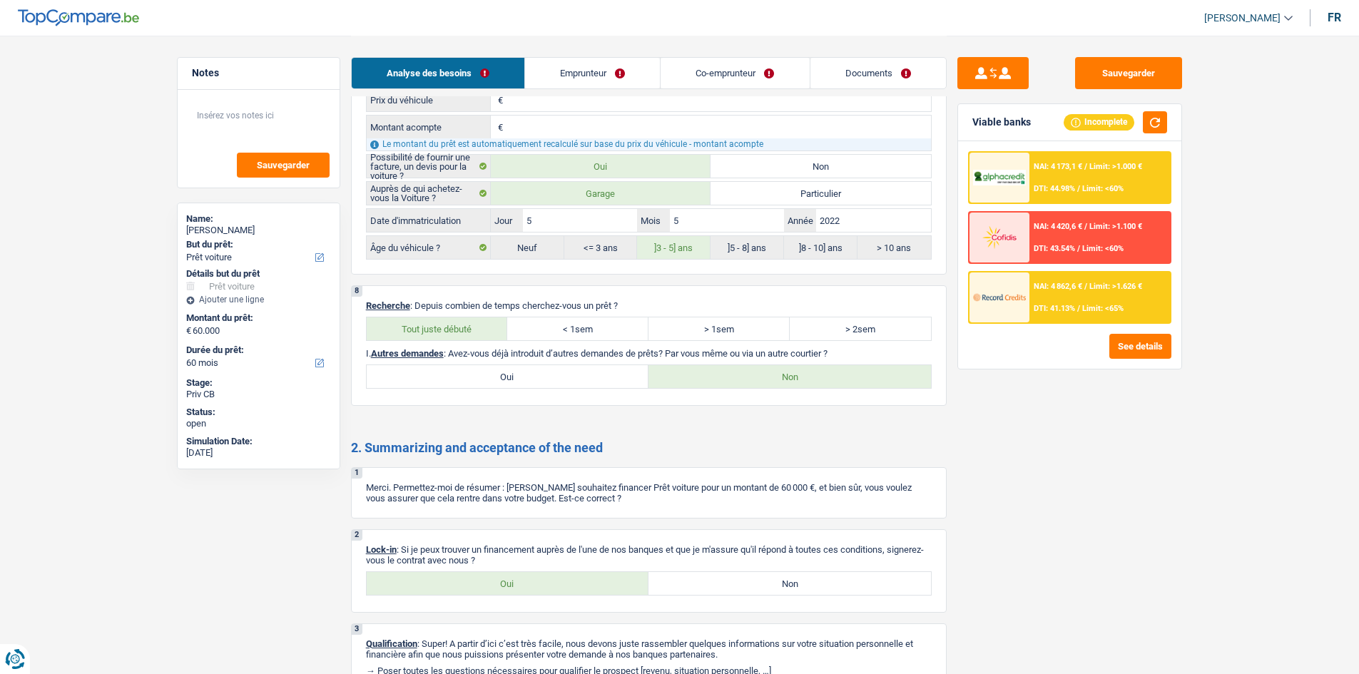
click at [588, 61] on link "Emprunteur" at bounding box center [592, 73] width 135 height 31
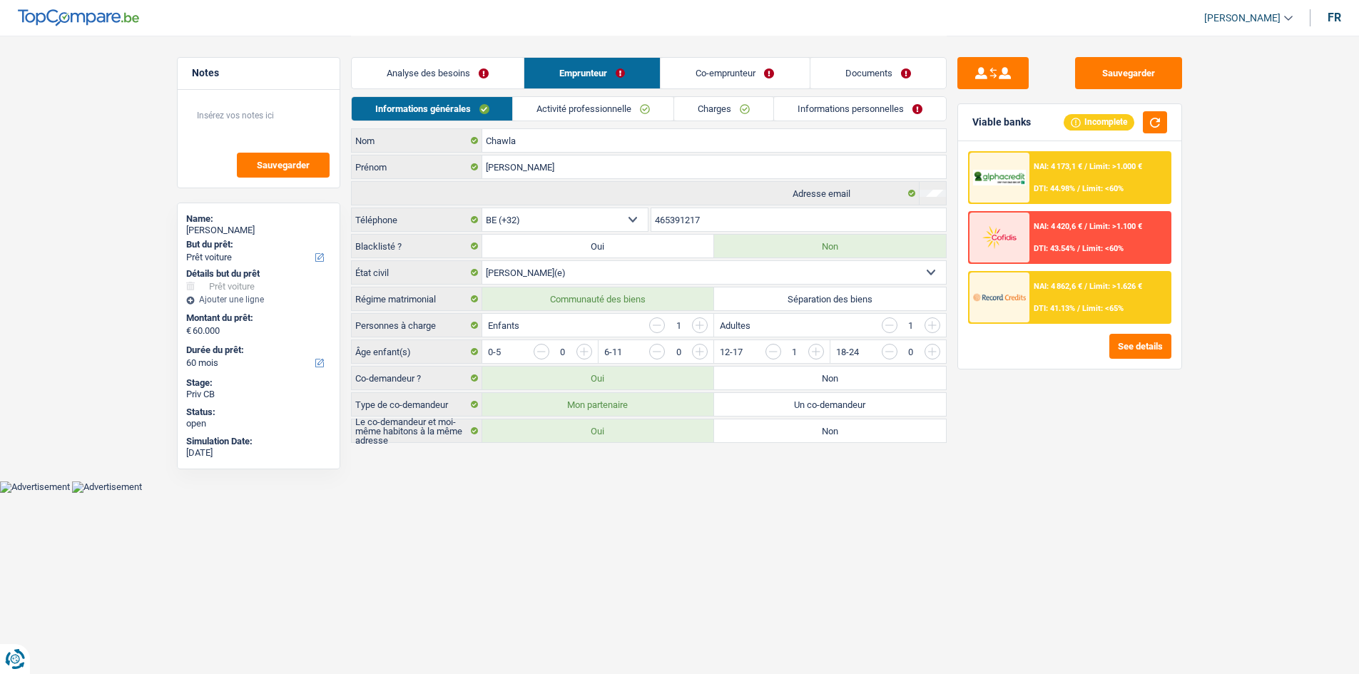
scroll to position [0, 0]
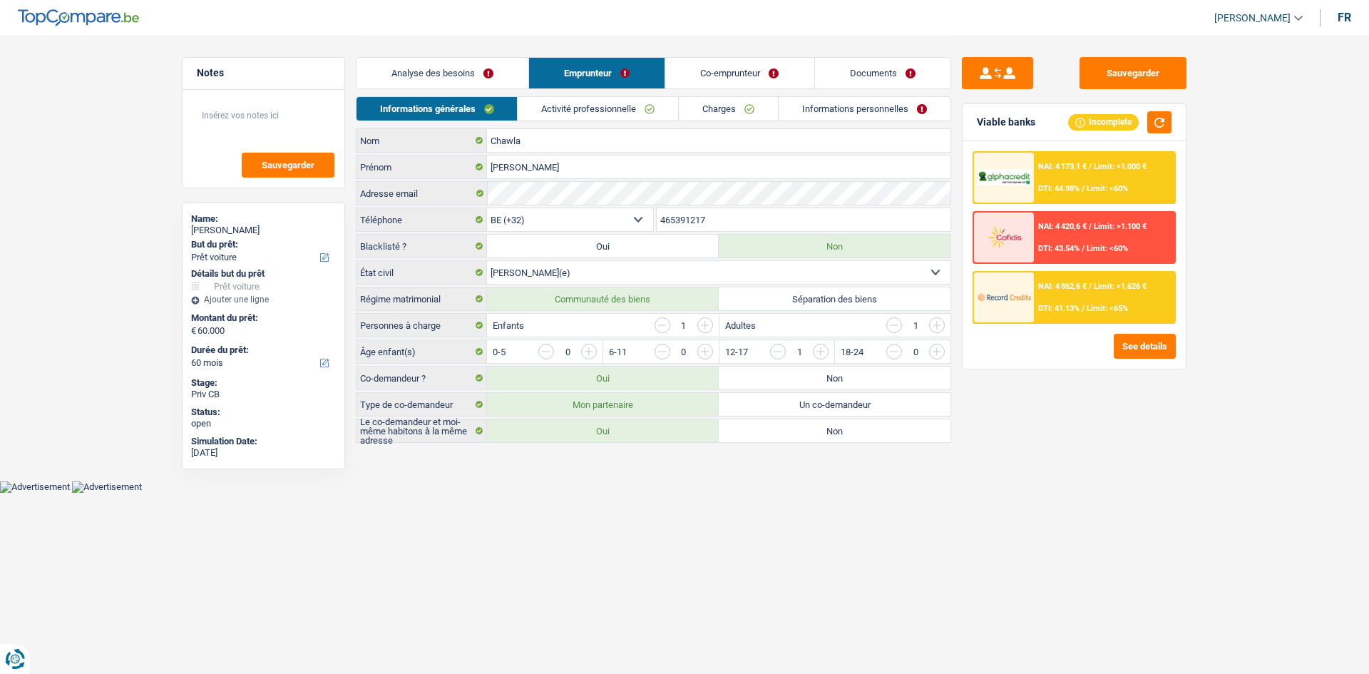
click at [715, 108] on link "Charges" at bounding box center [729, 109] width 99 height 24
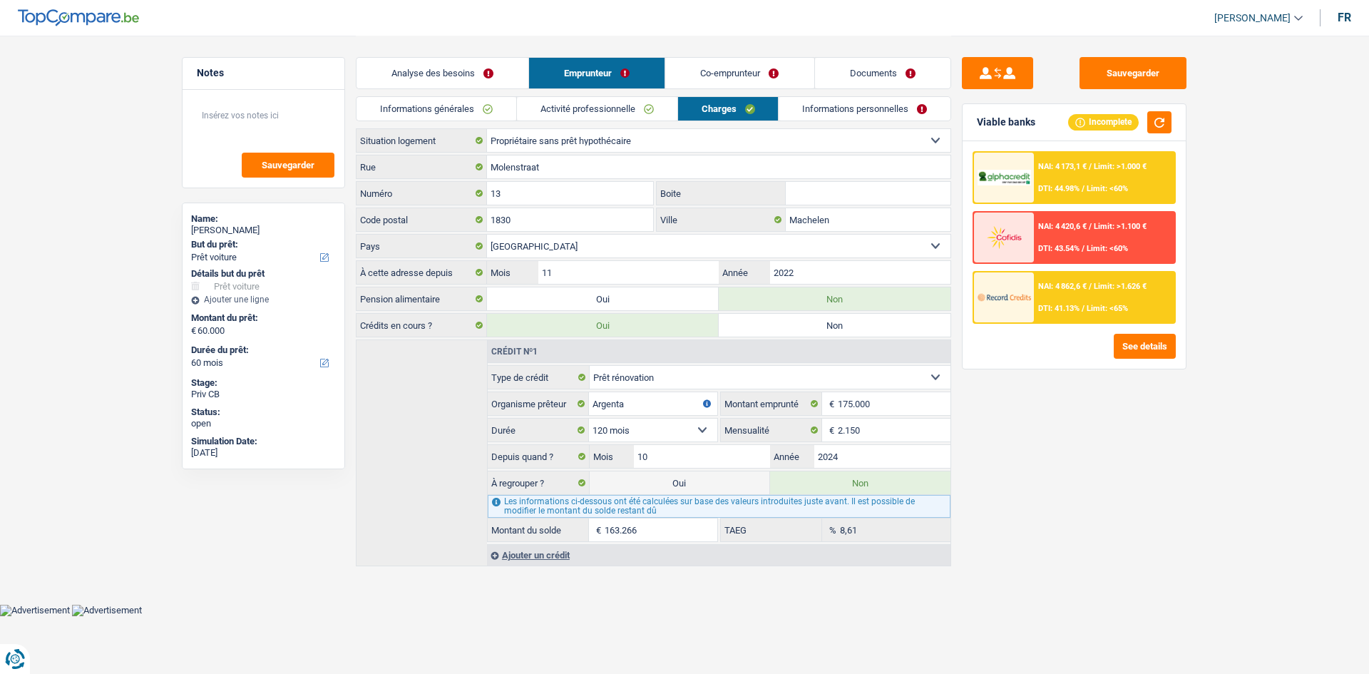
click at [820, 112] on link "Informations personnelles" at bounding box center [866, 109] width 172 height 24
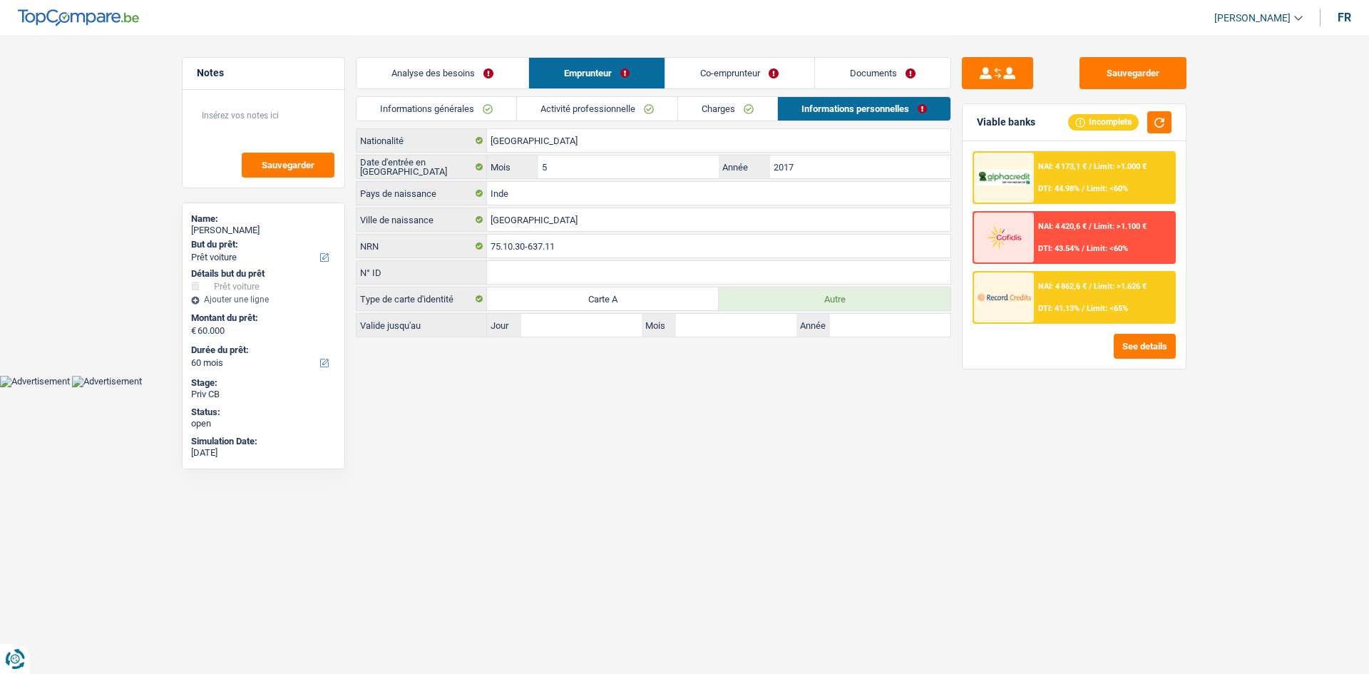
click at [747, 82] on link "Co-emprunteur" at bounding box center [740, 73] width 148 height 31
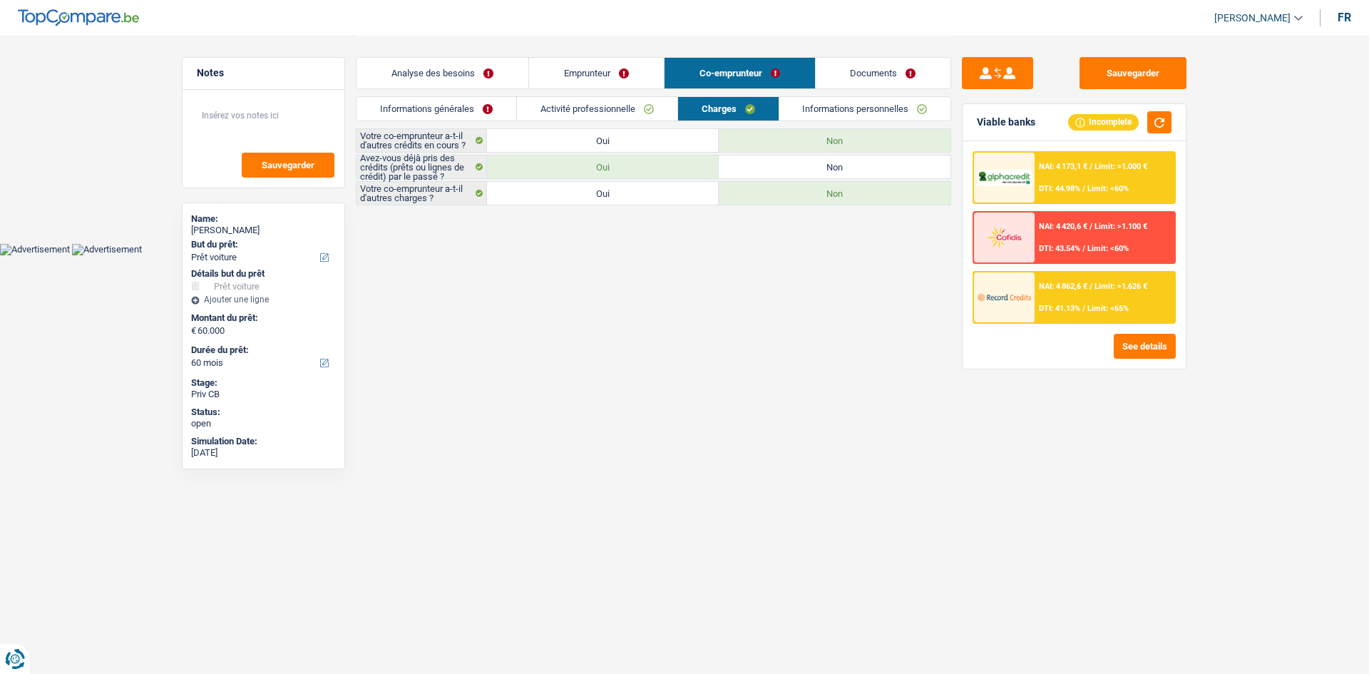
click at [830, 111] on link "Informations personnelles" at bounding box center [866, 109] width 172 height 24
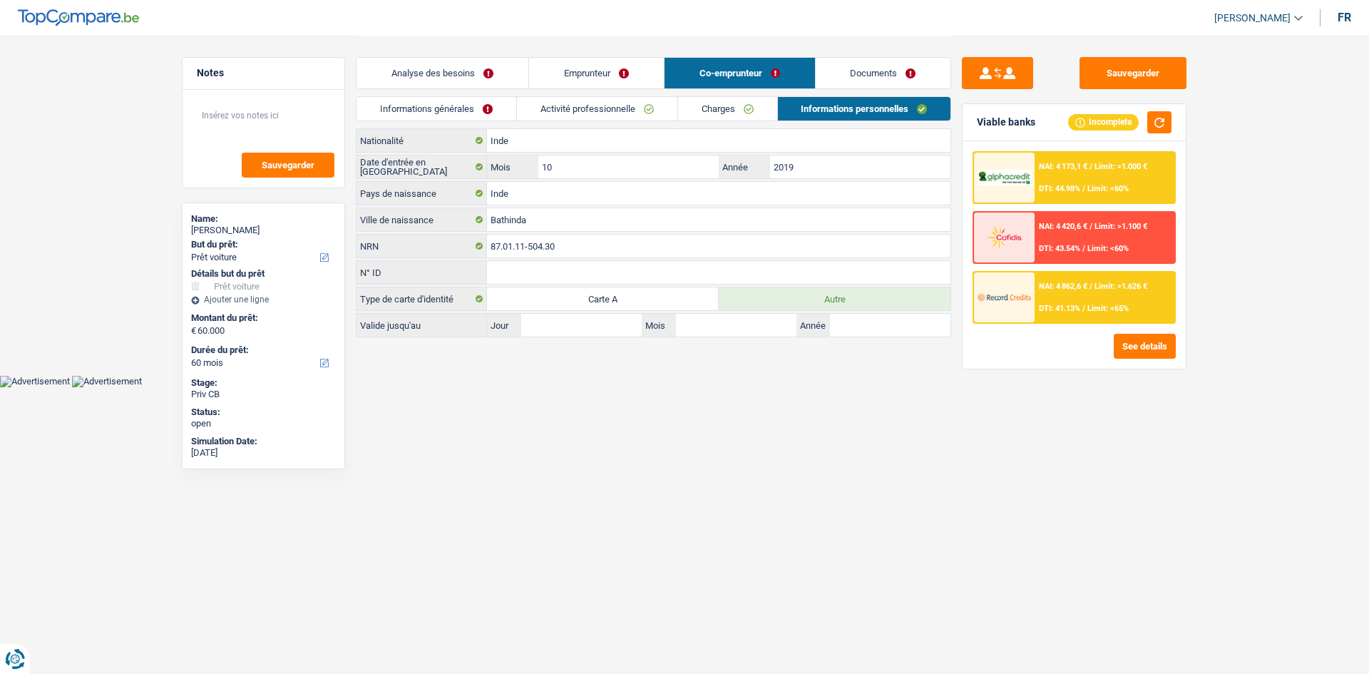
click at [873, 77] on link "Documents" at bounding box center [884, 73] width 136 height 31
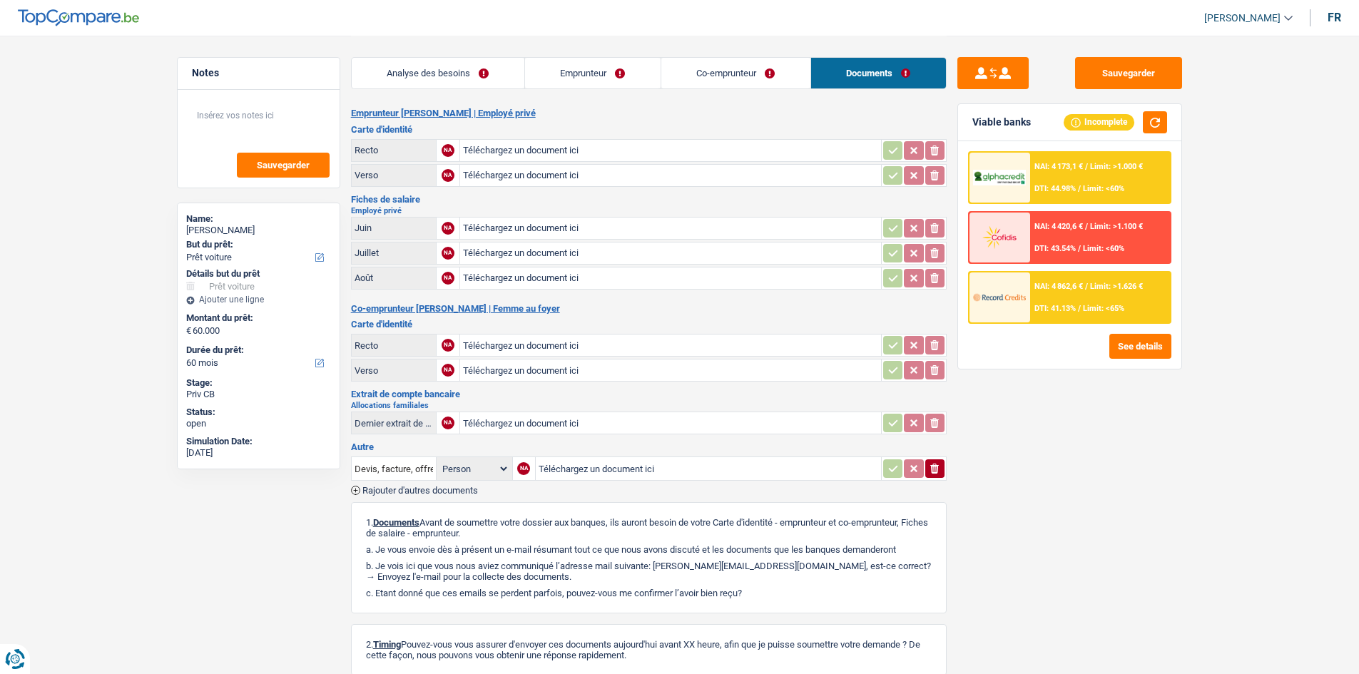
drag, startPoint x: 765, startPoint y: 74, endPoint x: 755, endPoint y: 93, distance: 22.0
click at [765, 73] on link "Co-emprunteur" at bounding box center [735, 73] width 149 height 31
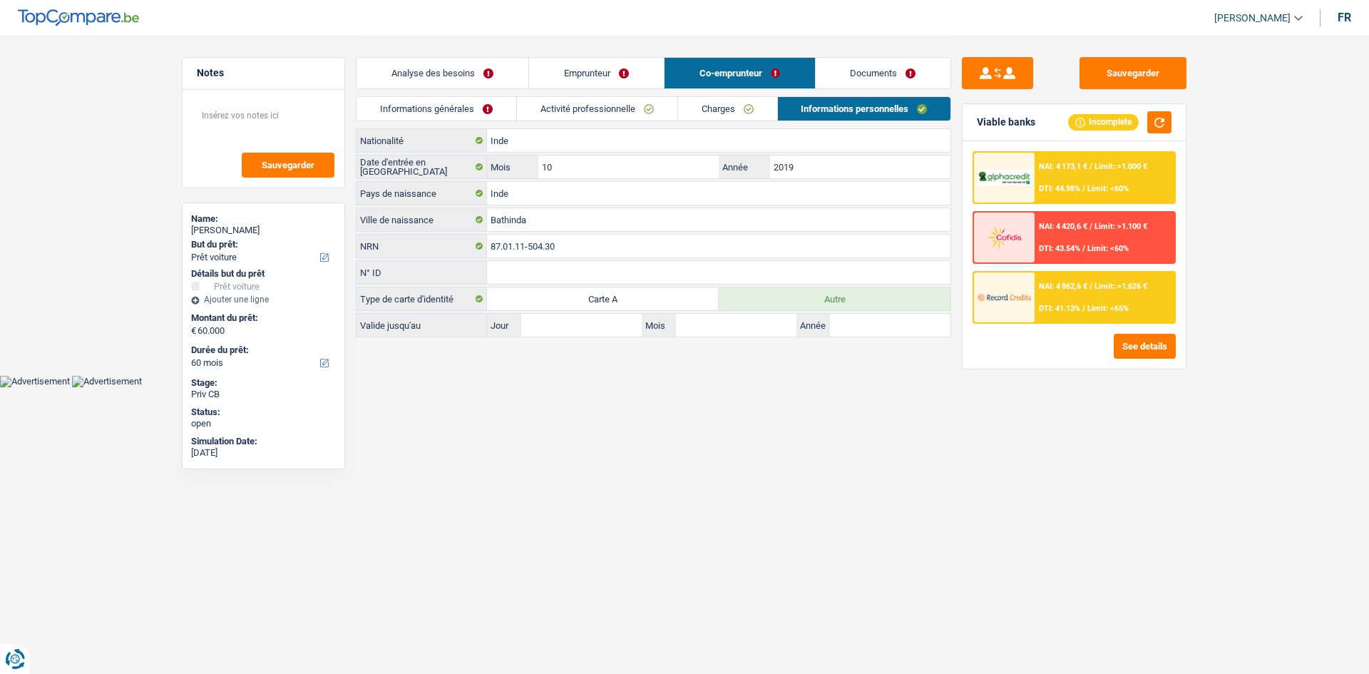
click at [753, 95] on div "Analyse des besoins Emprunteur Co-emprunteur Documents" at bounding box center [654, 66] width 596 height 61
drag, startPoint x: 742, startPoint y: 98, endPoint x: 726, endPoint y: 101, distance: 15.8
click at [742, 98] on link "Charges" at bounding box center [727, 109] width 99 height 24
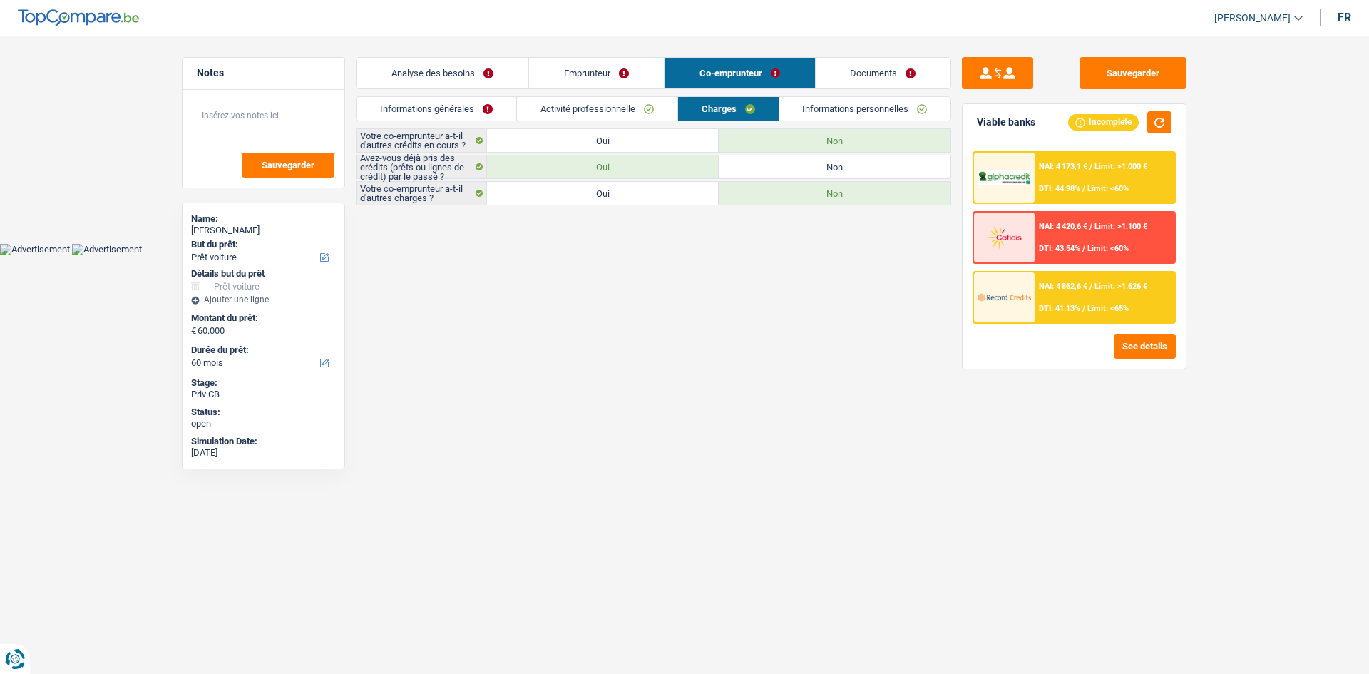
click at [608, 100] on link "Activité professionnelle" at bounding box center [597, 109] width 160 height 24
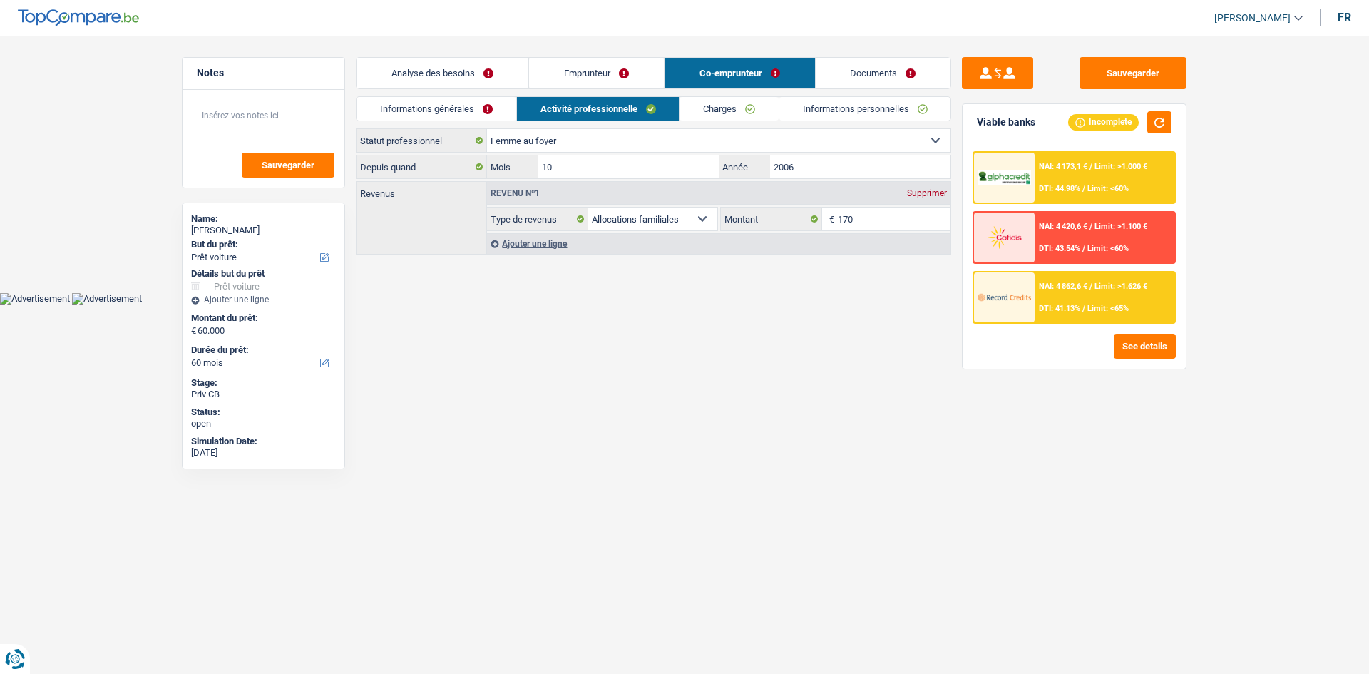
click at [444, 103] on link "Informations générales" at bounding box center [437, 109] width 160 height 24
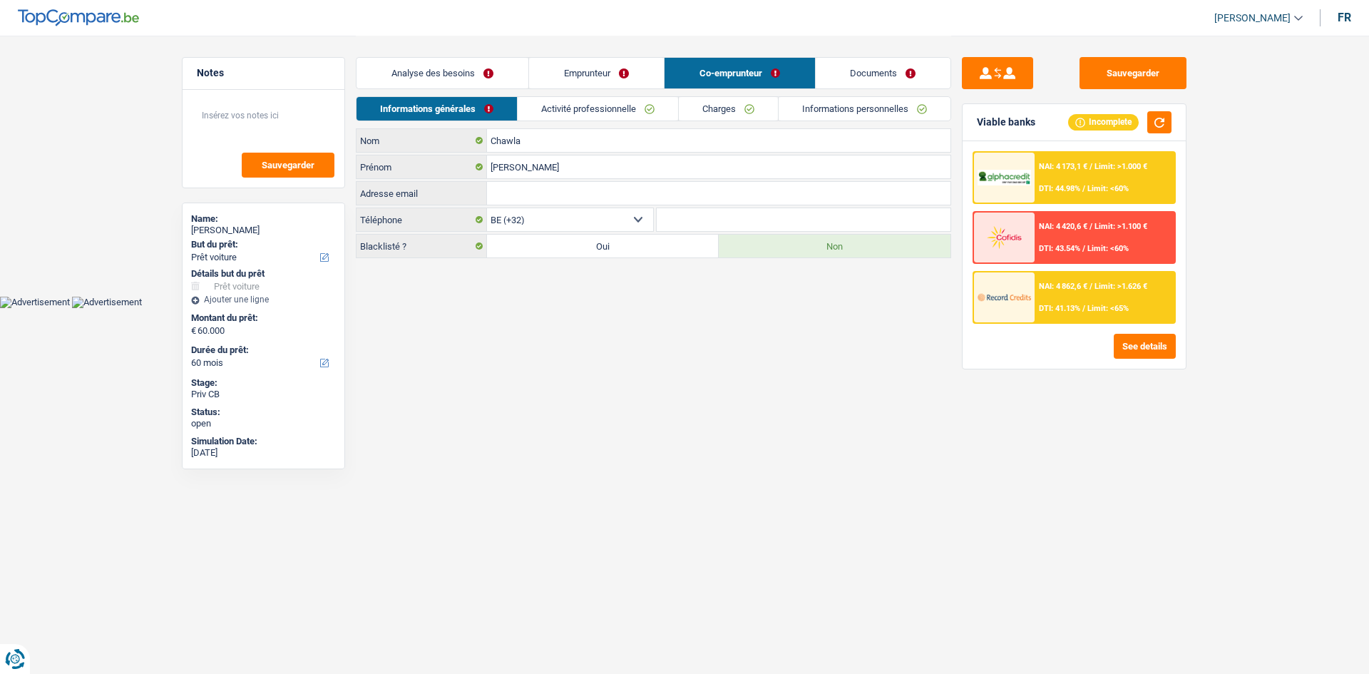
click at [555, 51] on div "Analyse des besoins Emprunteur Co-emprunteur Documents" at bounding box center [654, 66] width 596 height 61
click at [590, 68] on link "Emprunteur" at bounding box center [596, 73] width 135 height 31
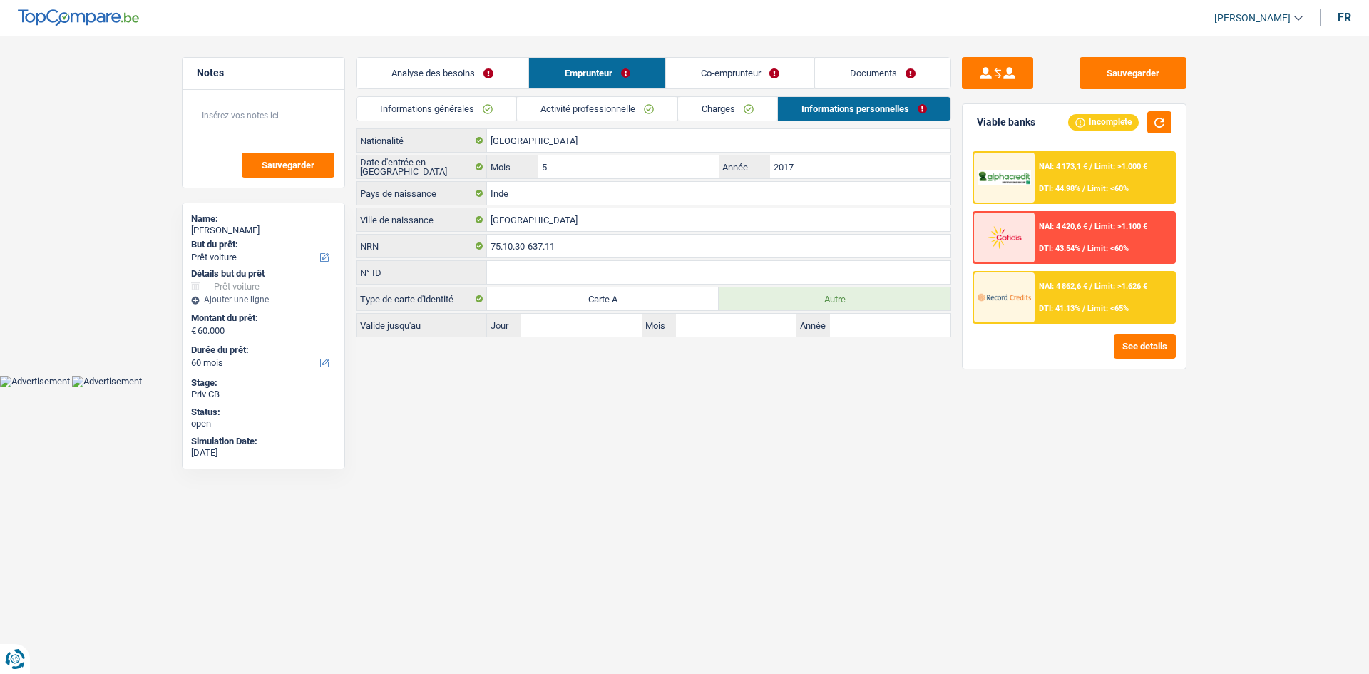
click at [592, 101] on link "Activité professionnelle" at bounding box center [597, 109] width 160 height 24
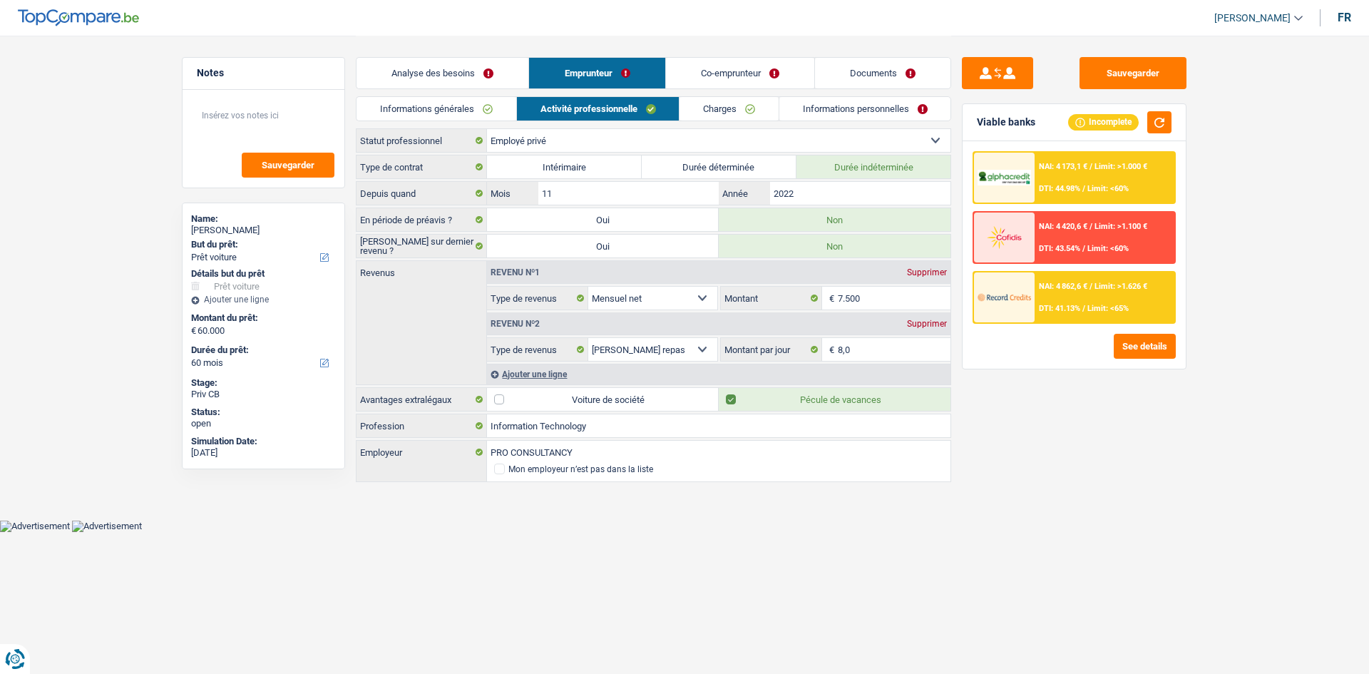
click at [727, 117] on link "Charges" at bounding box center [729, 109] width 99 height 24
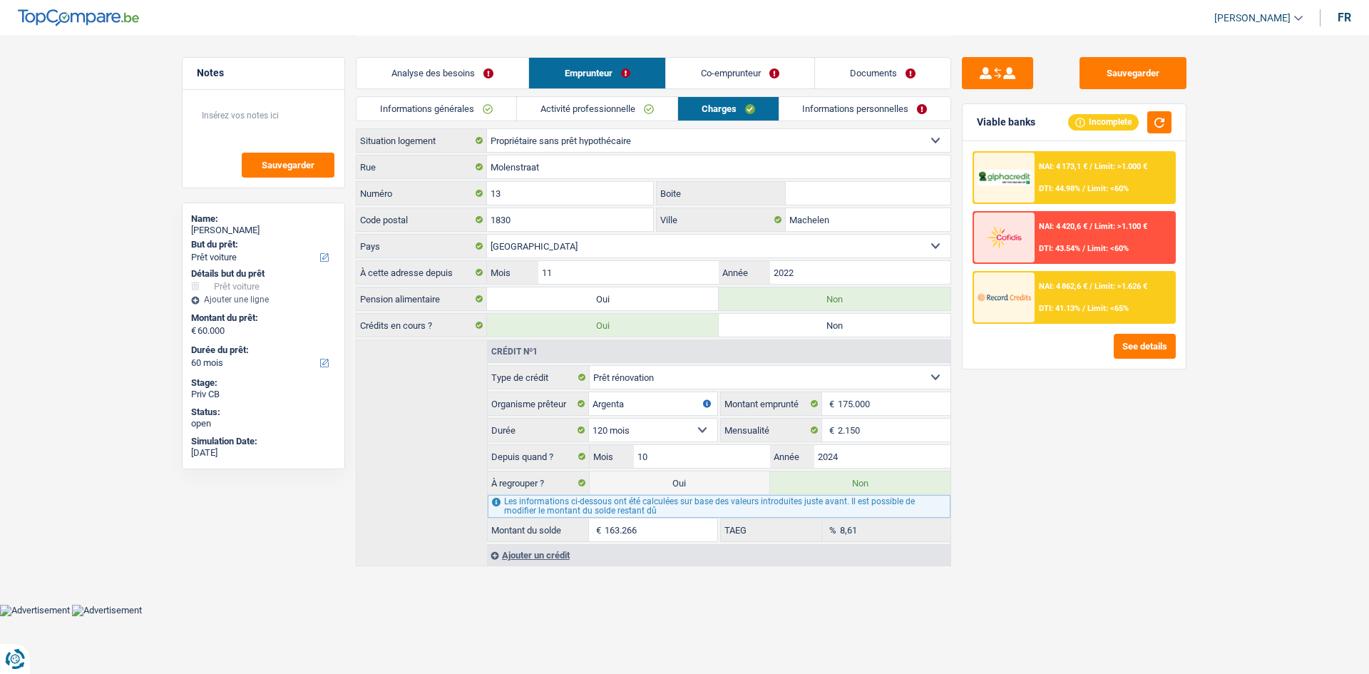
click at [489, 111] on link "Informations générales" at bounding box center [437, 109] width 160 height 24
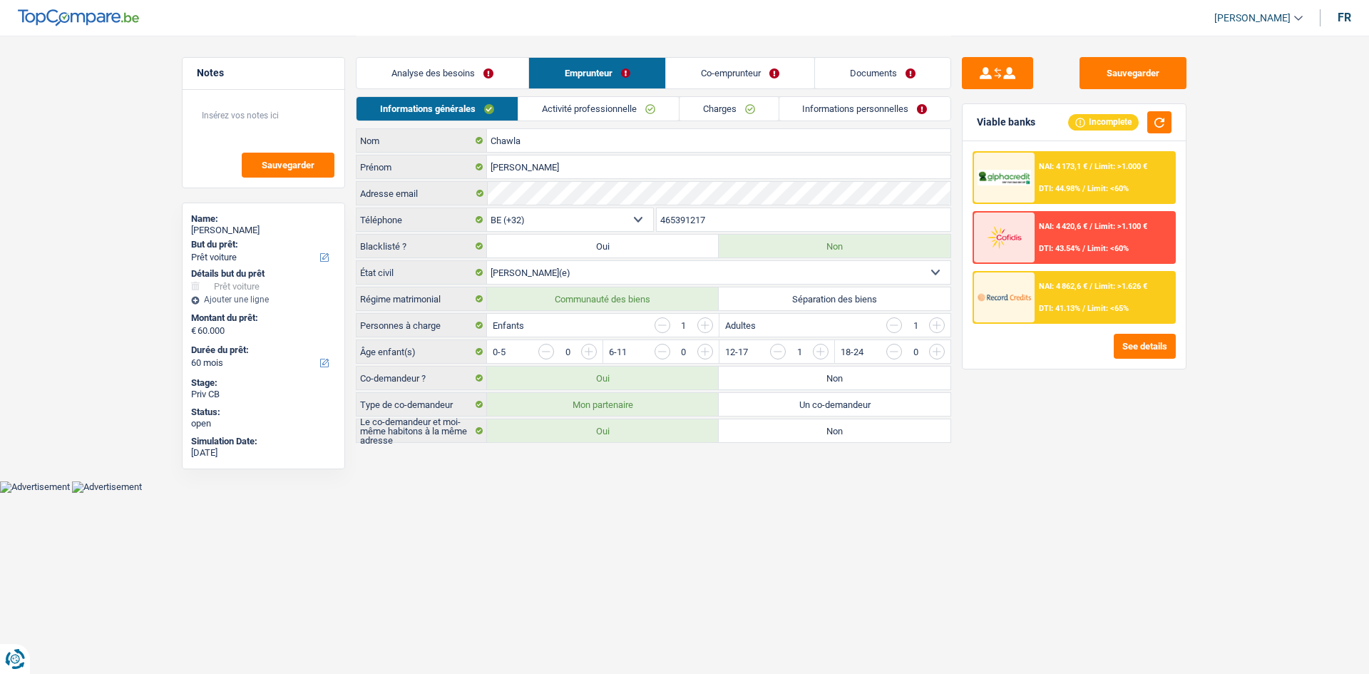
click at [496, 73] on link "Analyse des besoins" at bounding box center [443, 73] width 172 height 31
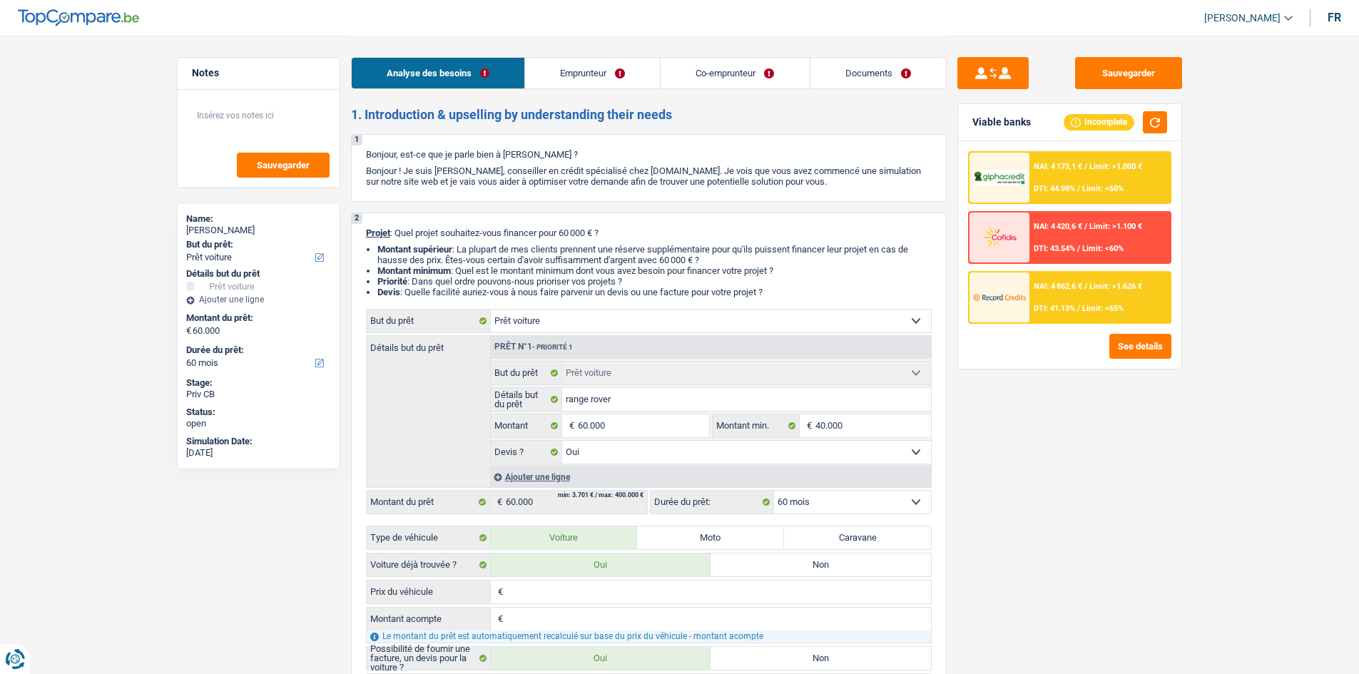
click at [1108, 280] on div "NAI: 4 862,6 € / Limit: >1.626 € DTI: 41.13% / Limit: <65%" at bounding box center [1099, 297] width 141 height 50
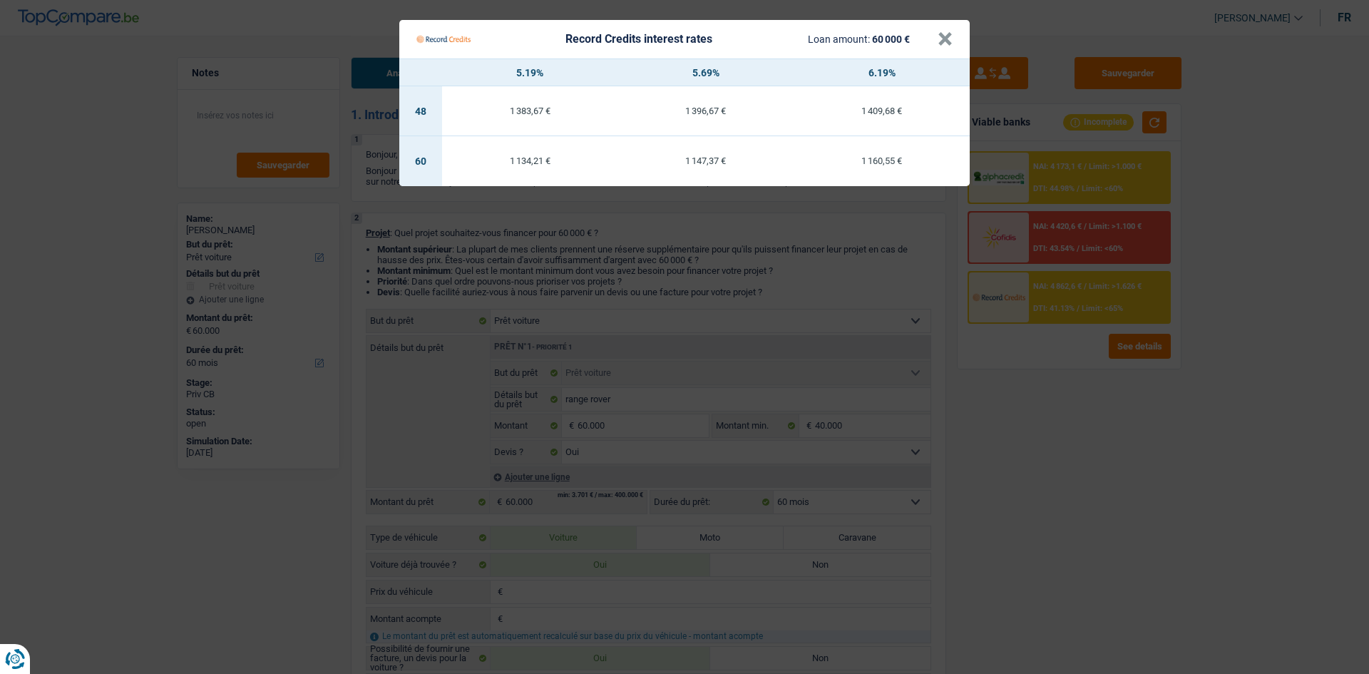
drag, startPoint x: 1240, startPoint y: 423, endPoint x: 1210, endPoint y: 366, distance: 64.8
click at [1254, 416] on Credits "Record Credits interest rates Loan amount: 60 000 € × 5.19% 5.69% 6.19% 48 1 38…" at bounding box center [684, 337] width 1369 height 674
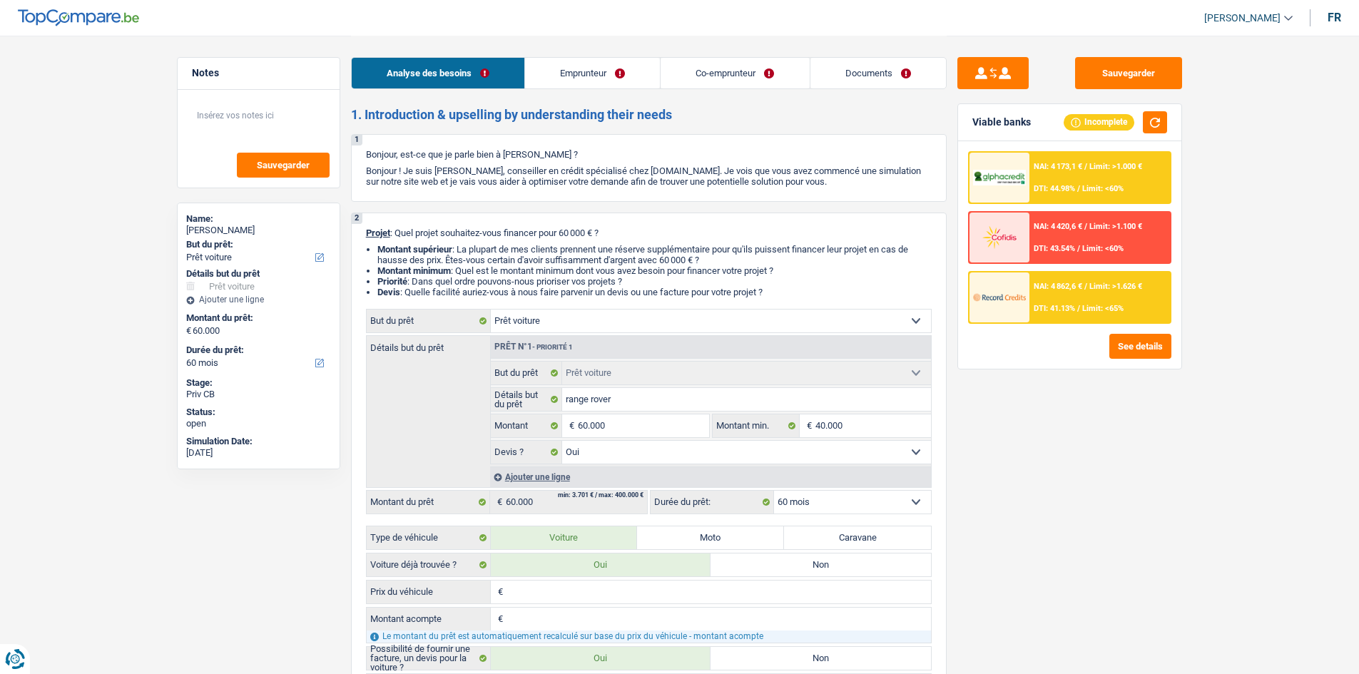
click at [1068, 168] on span "NAI: 4 173,1 €" at bounding box center [1057, 166] width 48 height 9
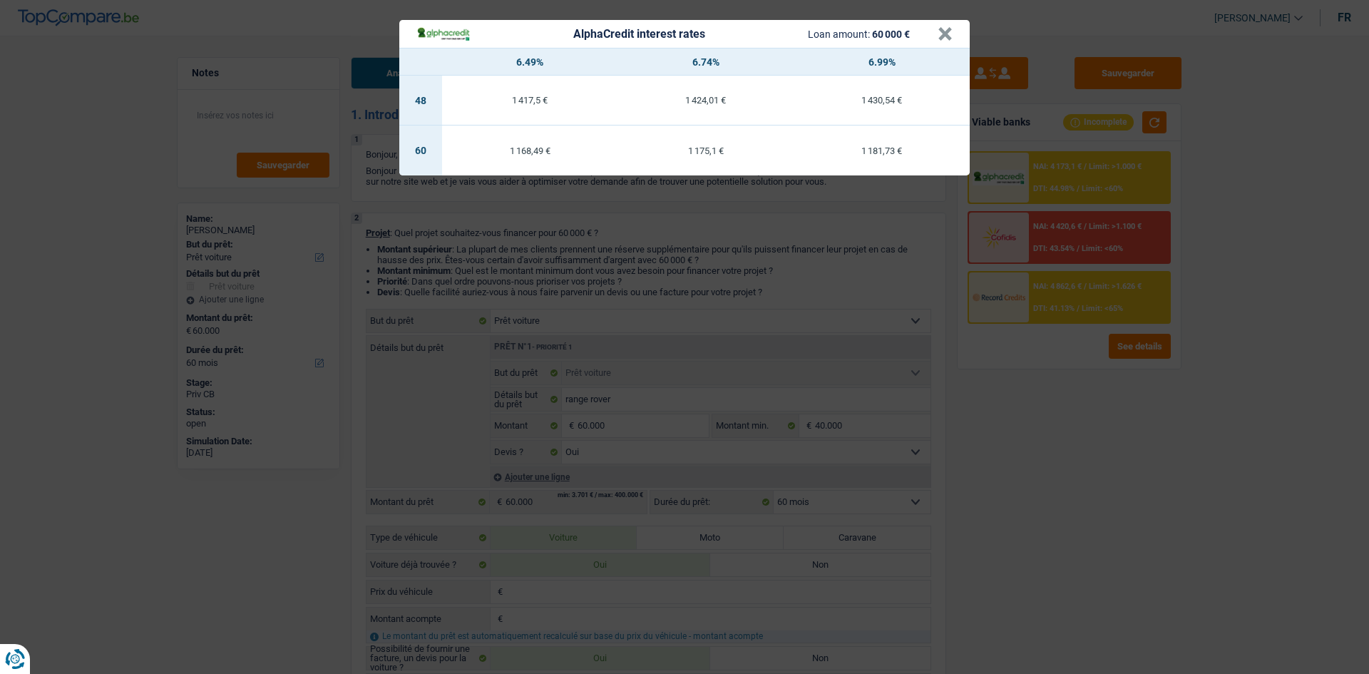
click at [1062, 305] on div "AlphaCredit interest rates Loan amount: 60 000 € × 6.49% 6.74% 6.99% 48 1 417,5…" at bounding box center [684, 337] width 1369 height 674
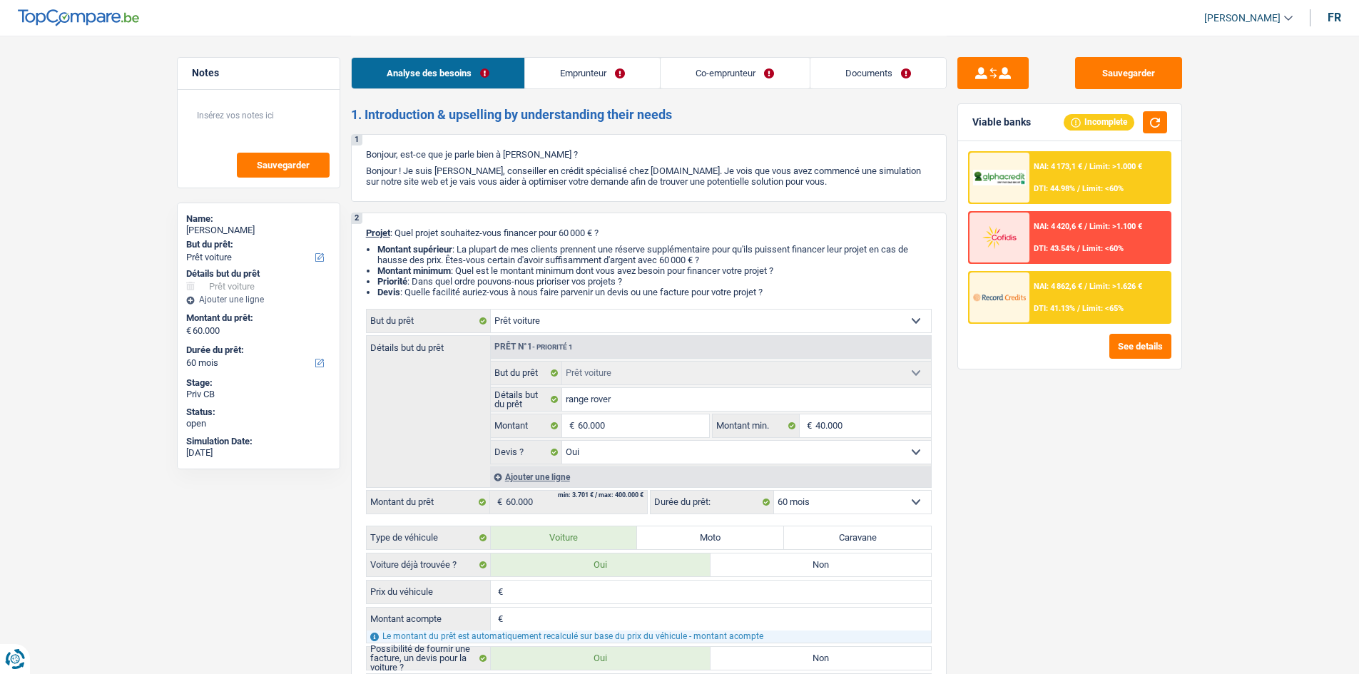
click at [1037, 316] on div "NAI: 4 862,6 € / Limit: >1.626 € DTI: 41.13% / Limit: <65%" at bounding box center [1099, 297] width 141 height 50
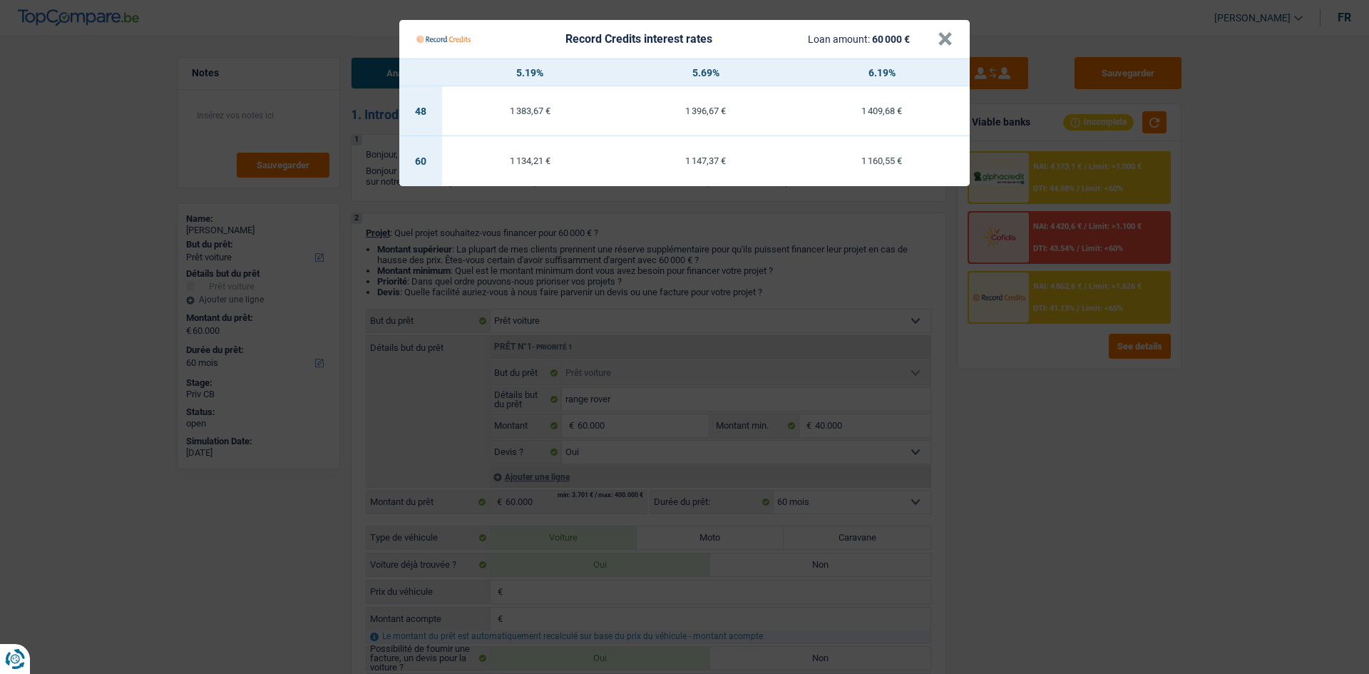
click at [1250, 479] on Credits "Record Credits interest rates Loan amount: 60 000 € × 5.19% 5.69% 6.19% 48 1 38…" at bounding box center [684, 337] width 1369 height 674
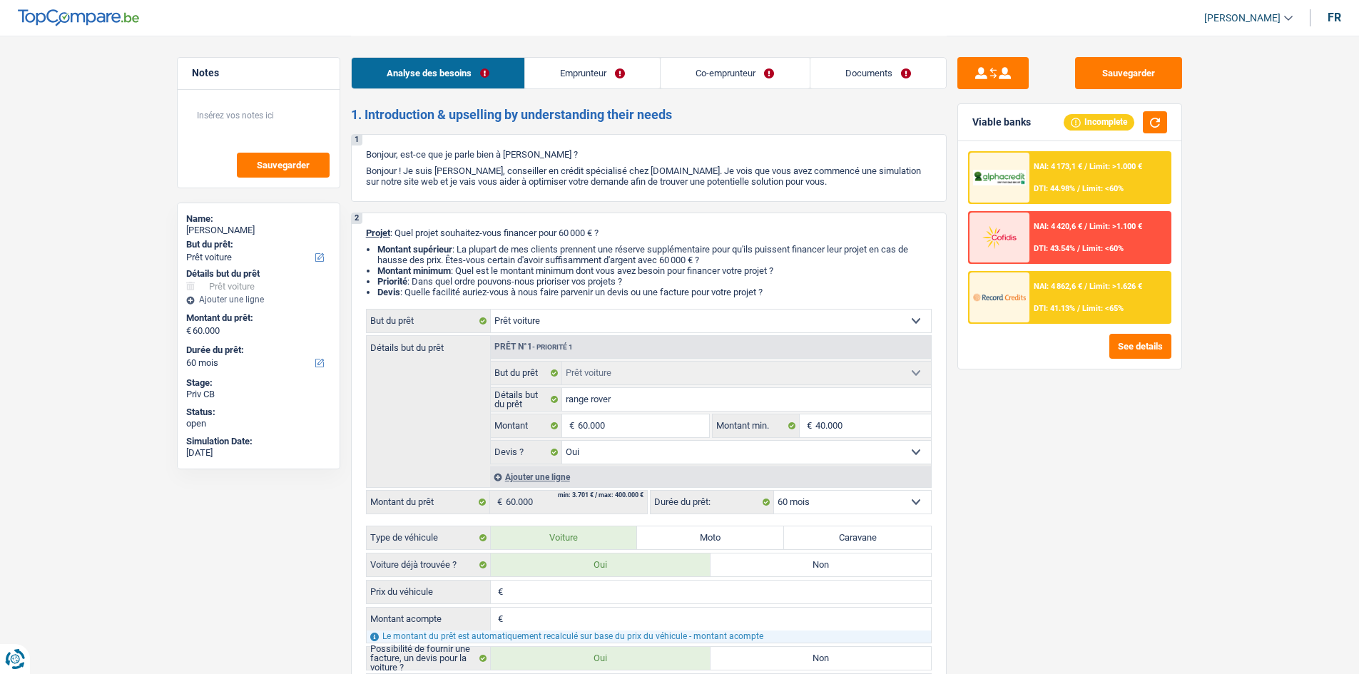
click at [894, 72] on link "Documents" at bounding box center [878, 73] width 136 height 31
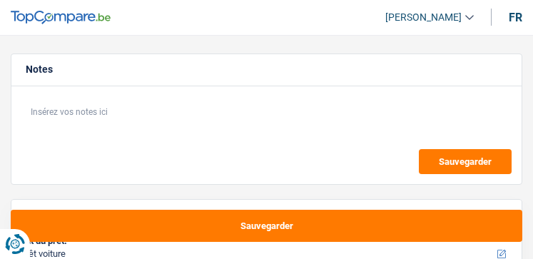
select select "car"
select select "48"
select select "car"
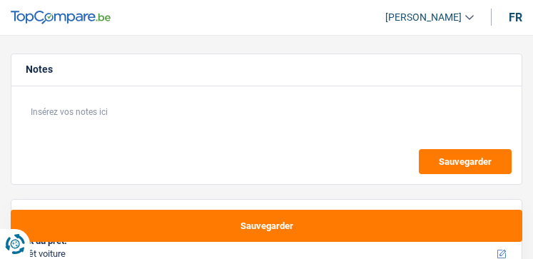
select select "48"
select select "invalid"
select select "mutualityIndemnity"
select select "disabilityPension"
select select "familyAllowances"
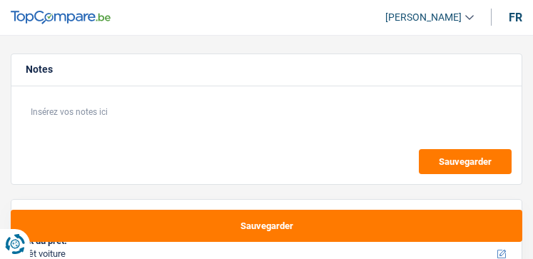
select select "rents"
select select "carLoan"
select select "84"
select select "car"
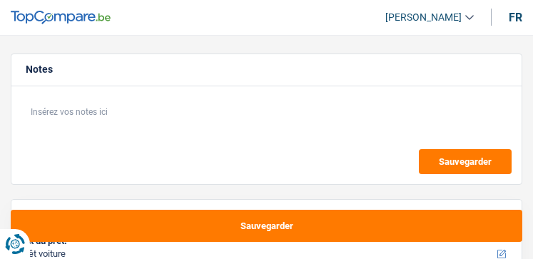
select select "48"
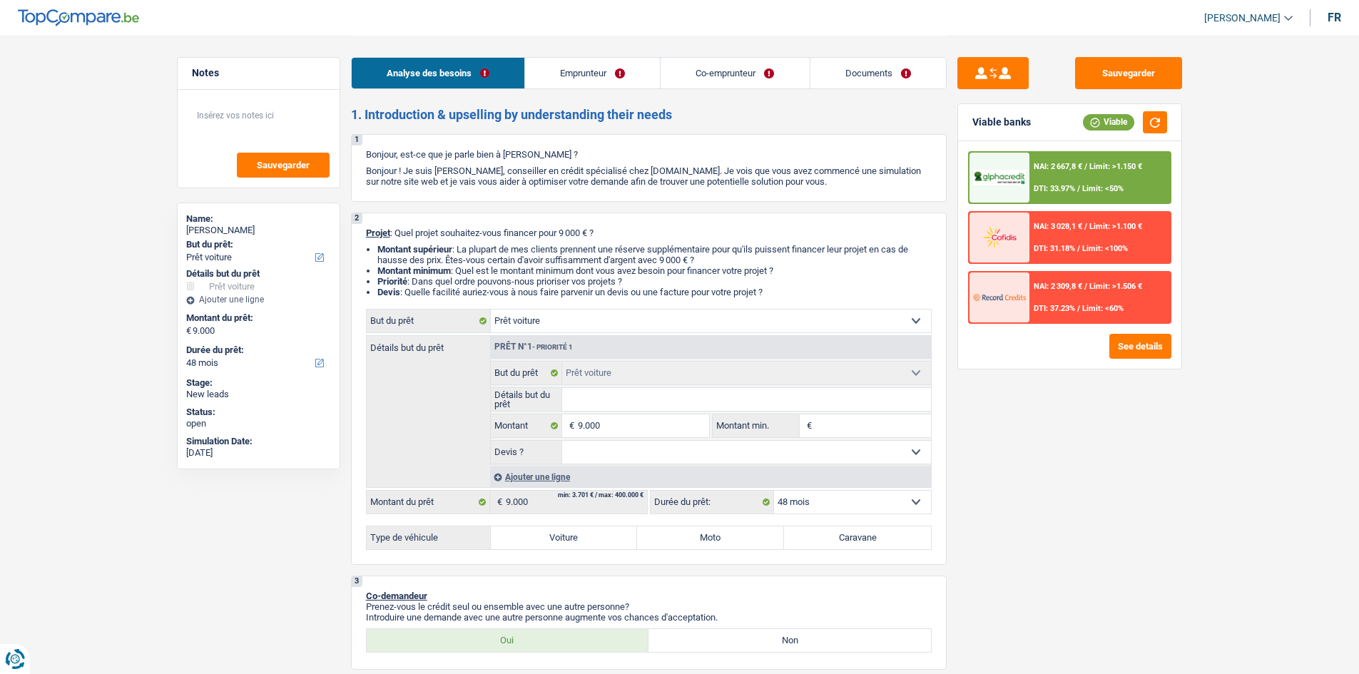
click at [532, 71] on link "Emprunteur" at bounding box center [592, 73] width 135 height 31
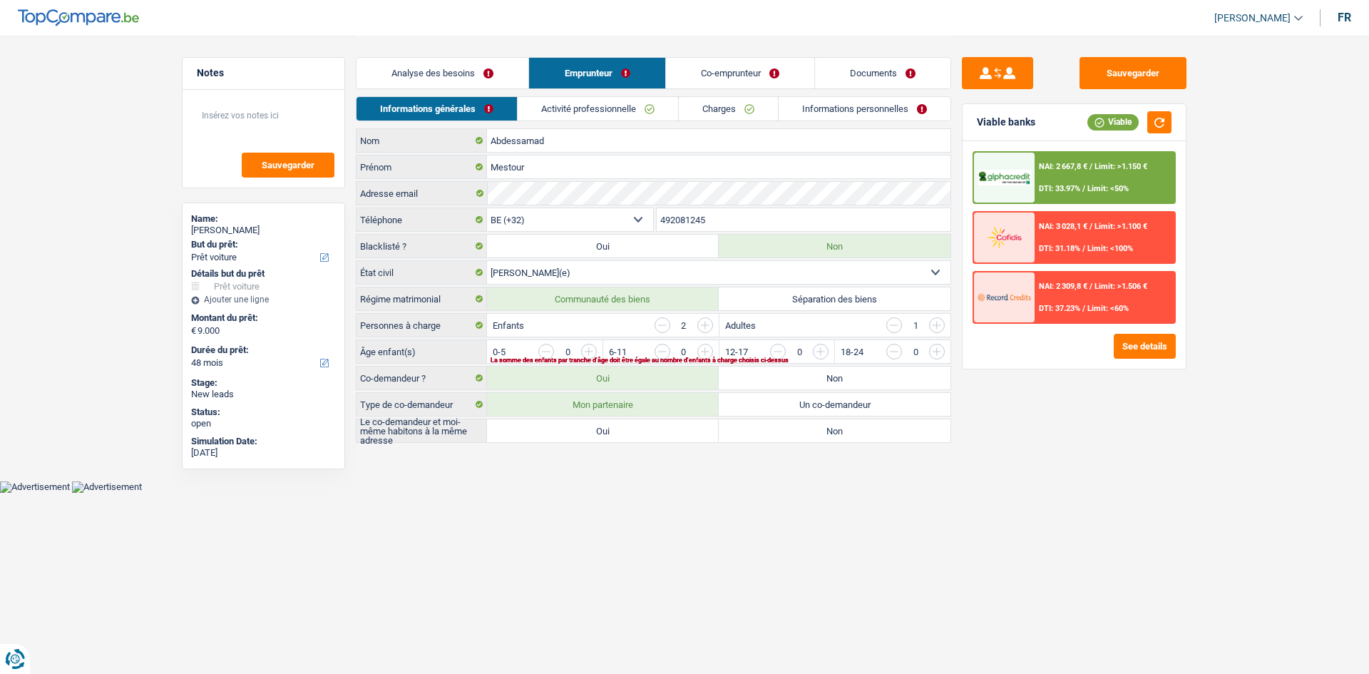
click at [494, 77] on link "Analyse des besoins" at bounding box center [443, 73] width 172 height 31
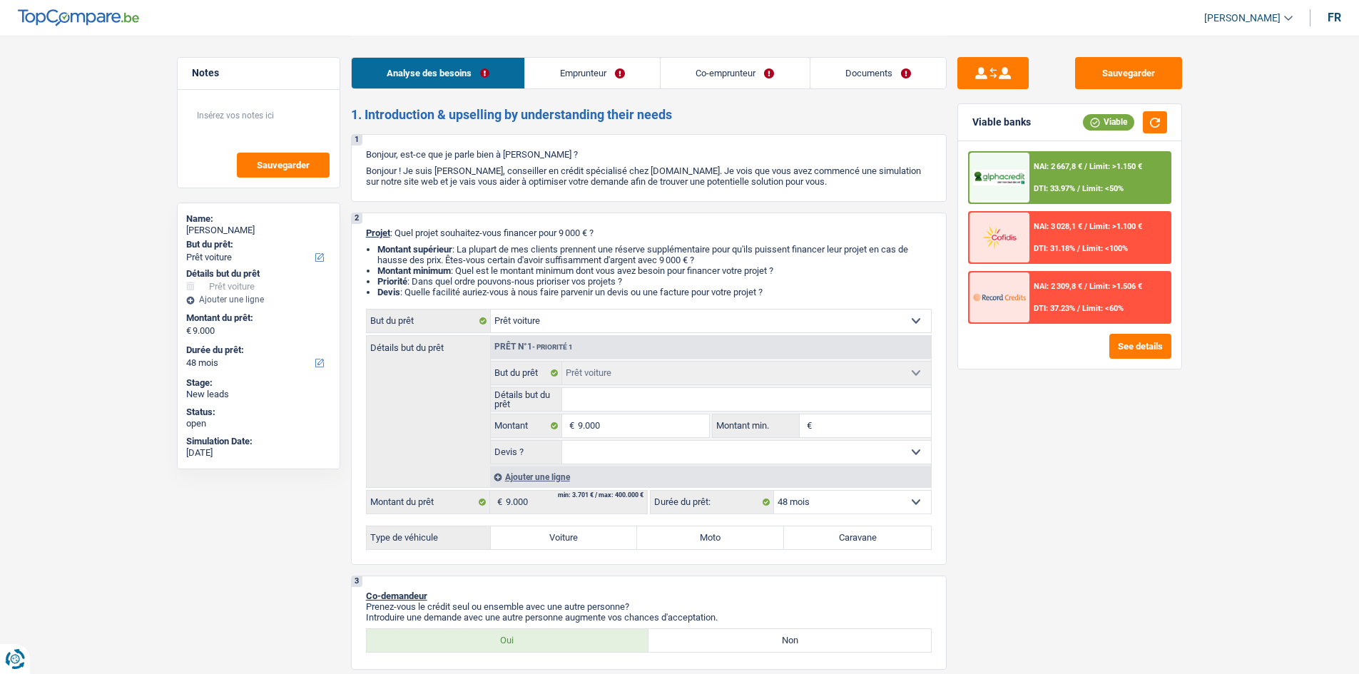
click at [532, 69] on link "Emprunteur" at bounding box center [592, 73] width 135 height 31
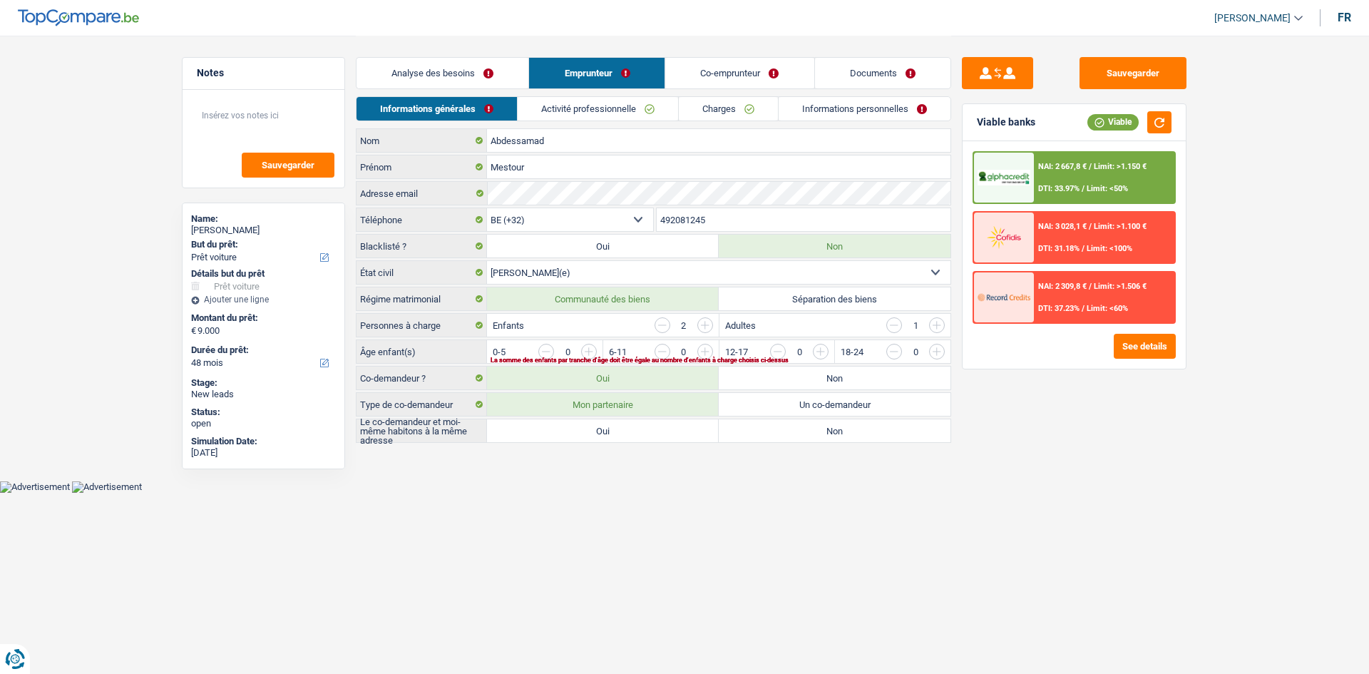
click at [457, 66] on link "Analyse des besoins" at bounding box center [443, 73] width 172 height 31
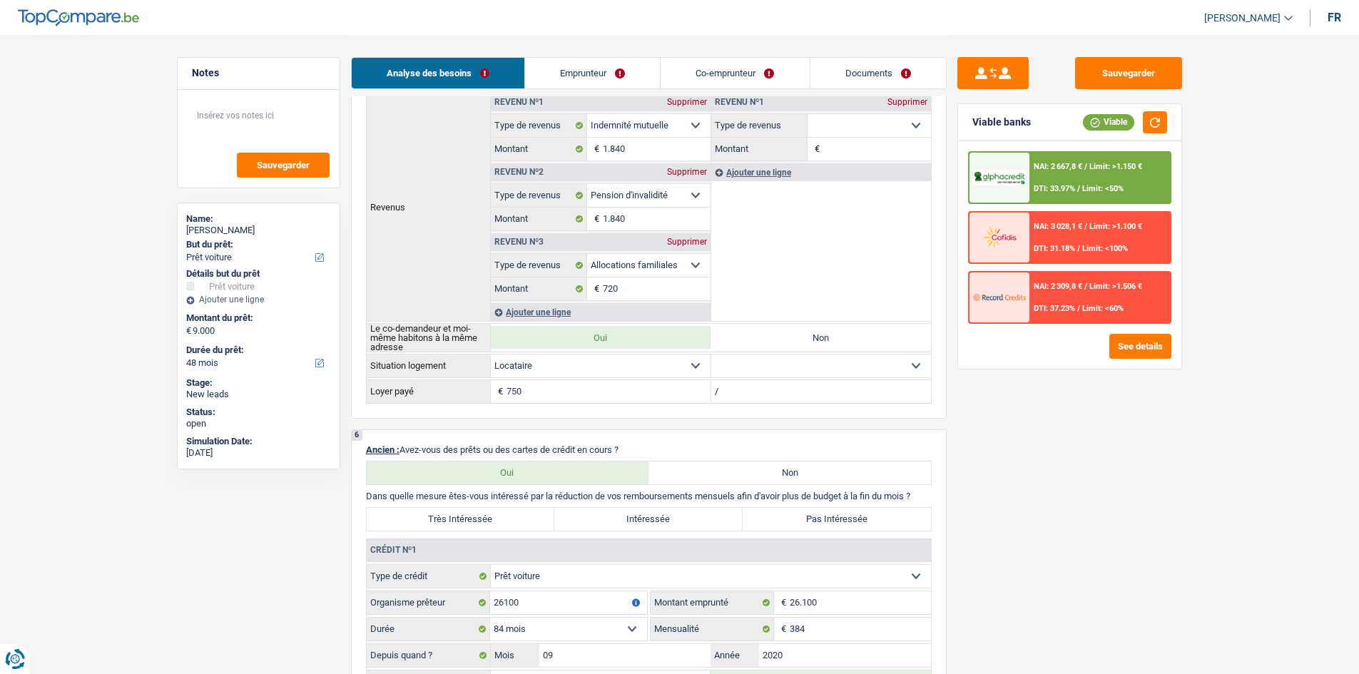
scroll to position [927, 0]
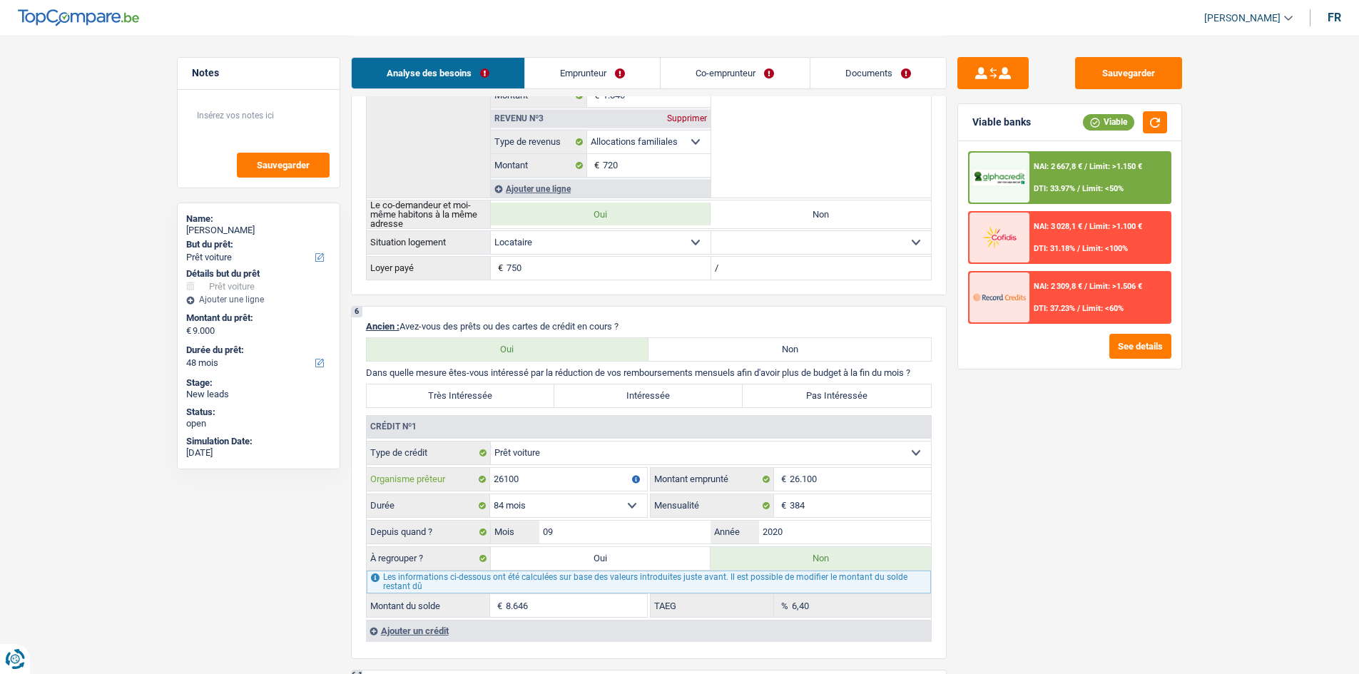
click at [532, 258] on input "26100" at bounding box center [568, 479] width 157 height 23
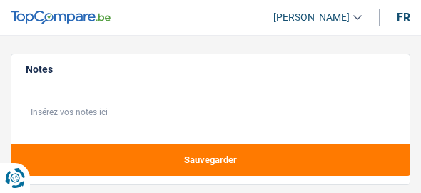
select select "120"
select select "student"
select select "120"
select select "student"
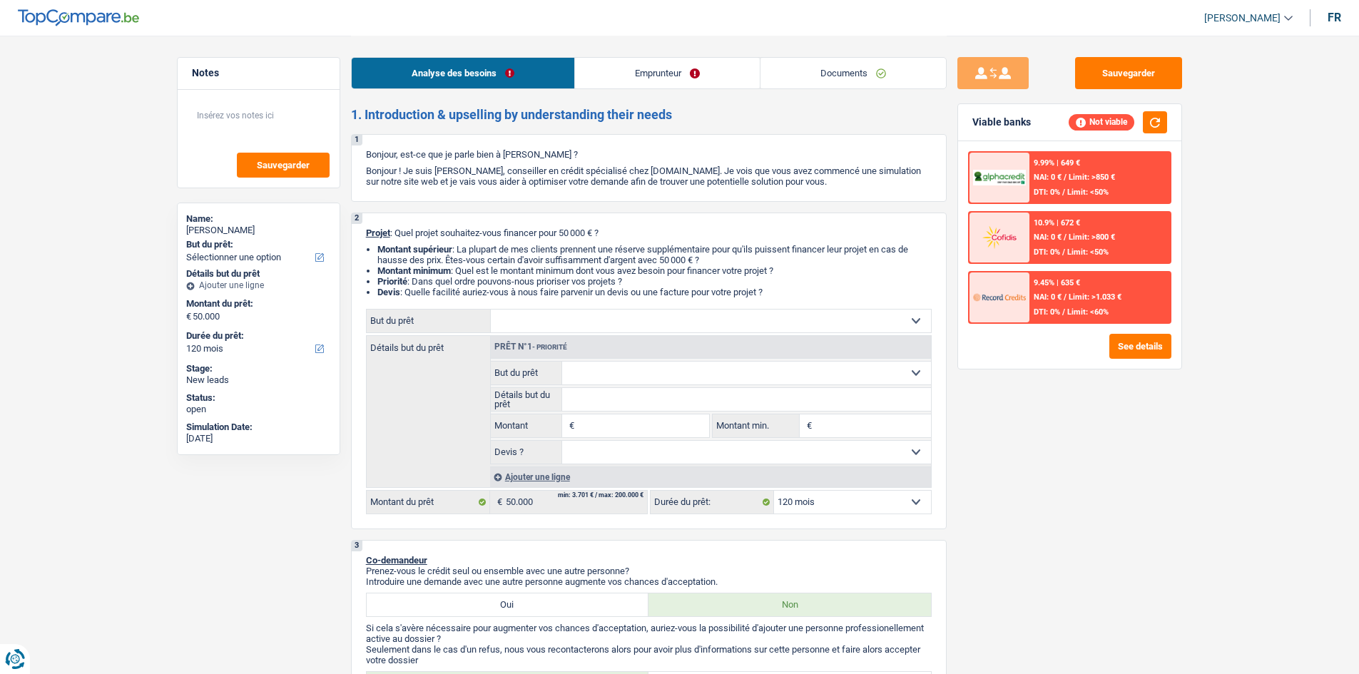
drag, startPoint x: 862, startPoint y: 63, endPoint x: 809, endPoint y: 87, distance: 58.1
click at [420, 63] on link "Documents" at bounding box center [852, 73] width 185 height 31
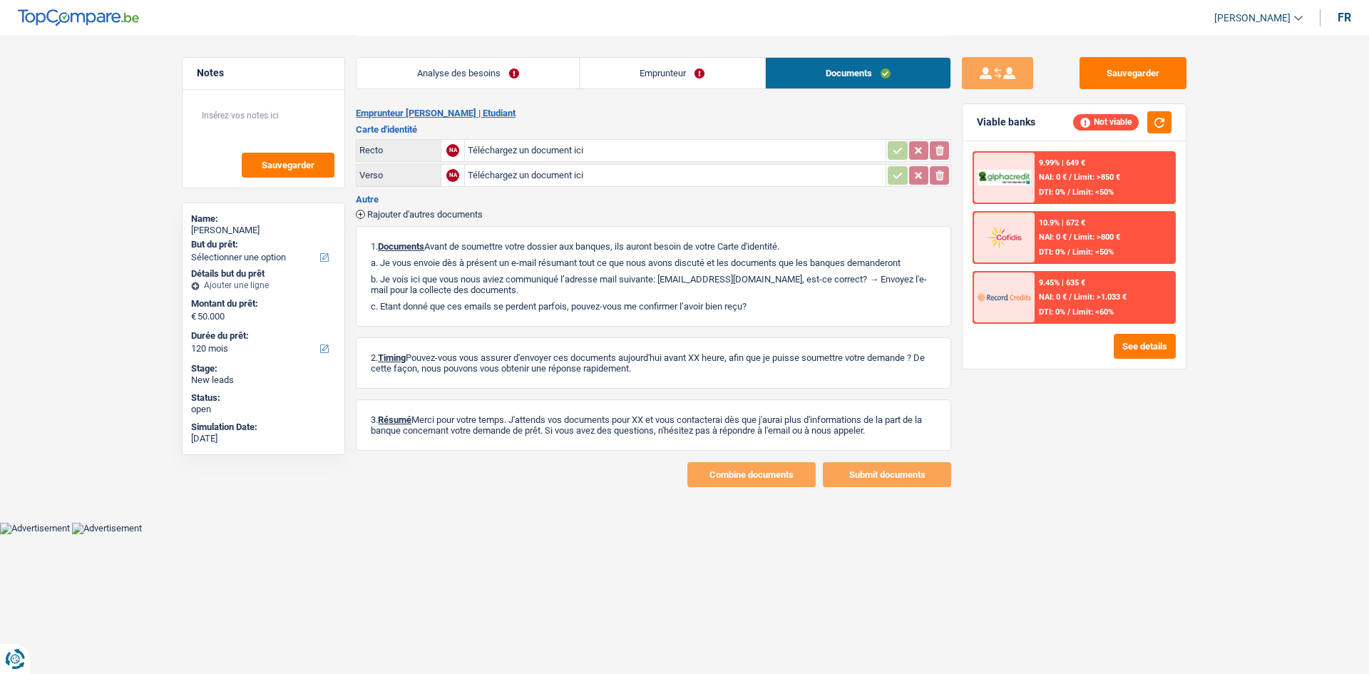
click at [420, 71] on link "Emprunteur" at bounding box center [672, 73] width 185 height 31
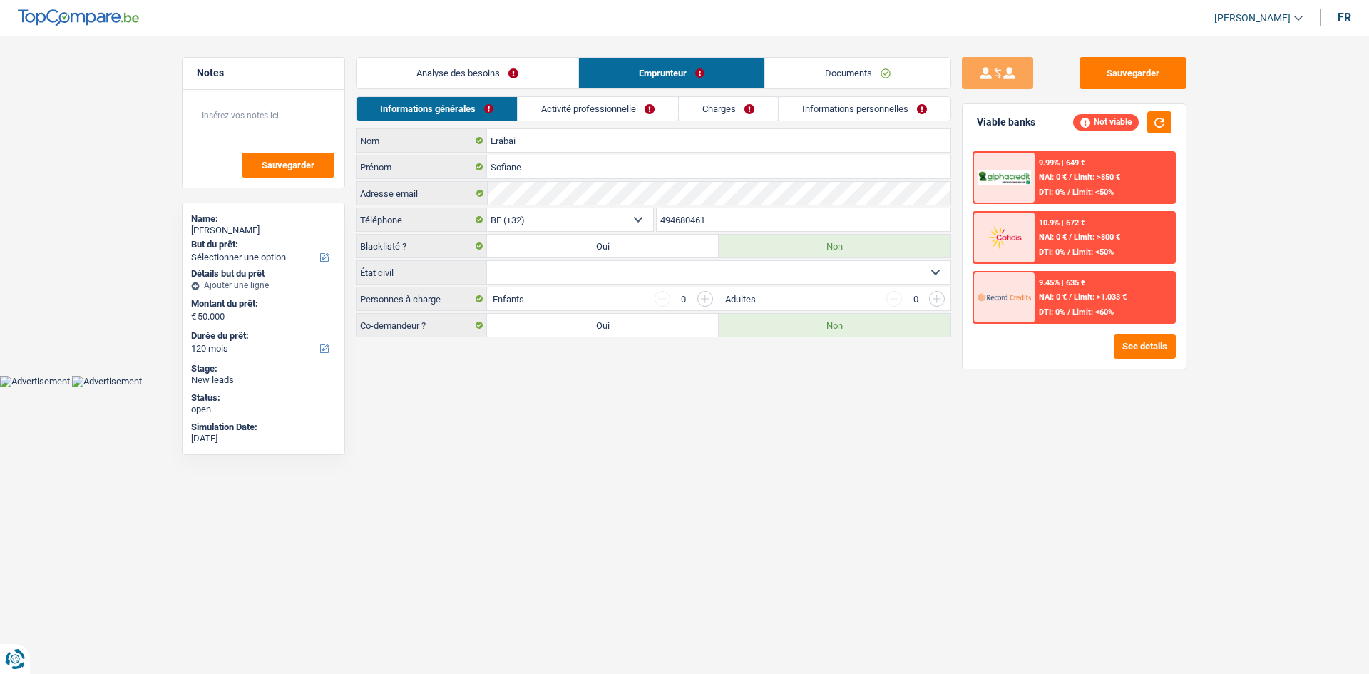
click at [420, 93] on div "Analyse des besoins Emprunteur Documents" at bounding box center [654, 66] width 596 height 61
click at [420, 121] on div "Informations générales Activité professionnelle Charges Informations personnell…" at bounding box center [654, 112] width 596 height 32
click at [420, 113] on link "Activité professionnelle" at bounding box center [598, 109] width 160 height 24
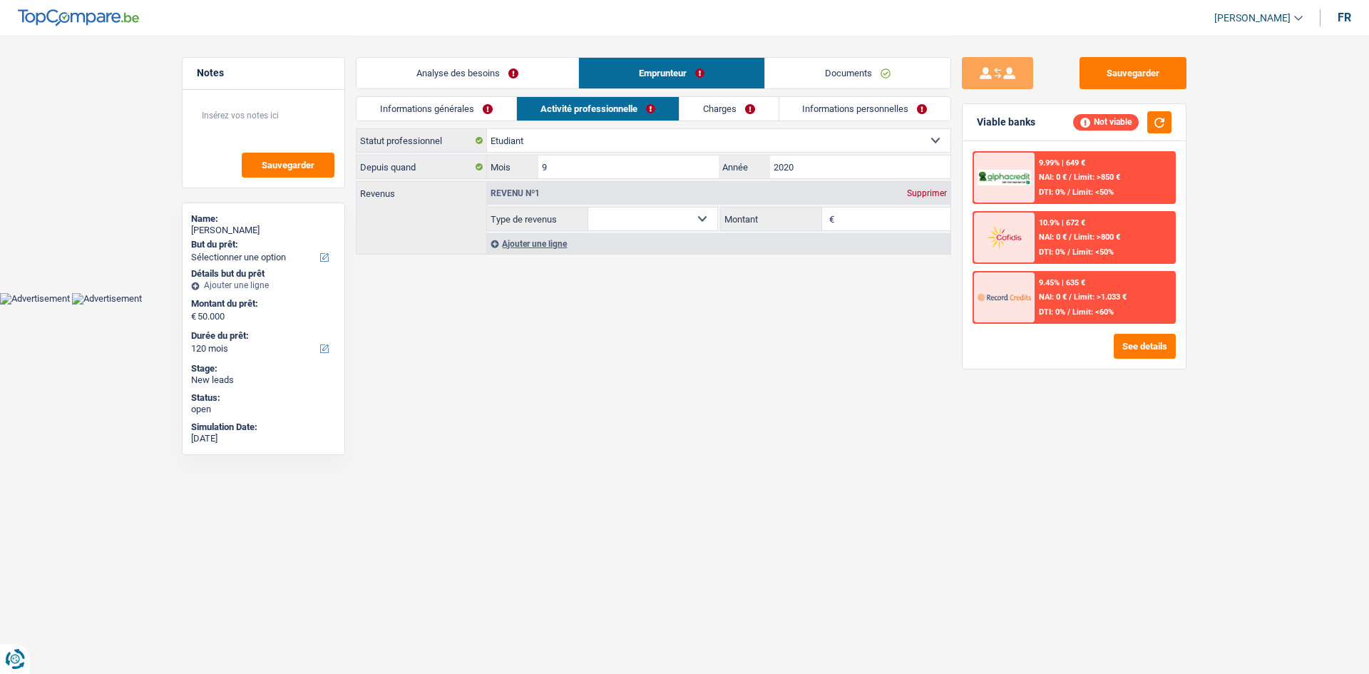
click at [420, 101] on link "Charges" at bounding box center [729, 109] width 99 height 24
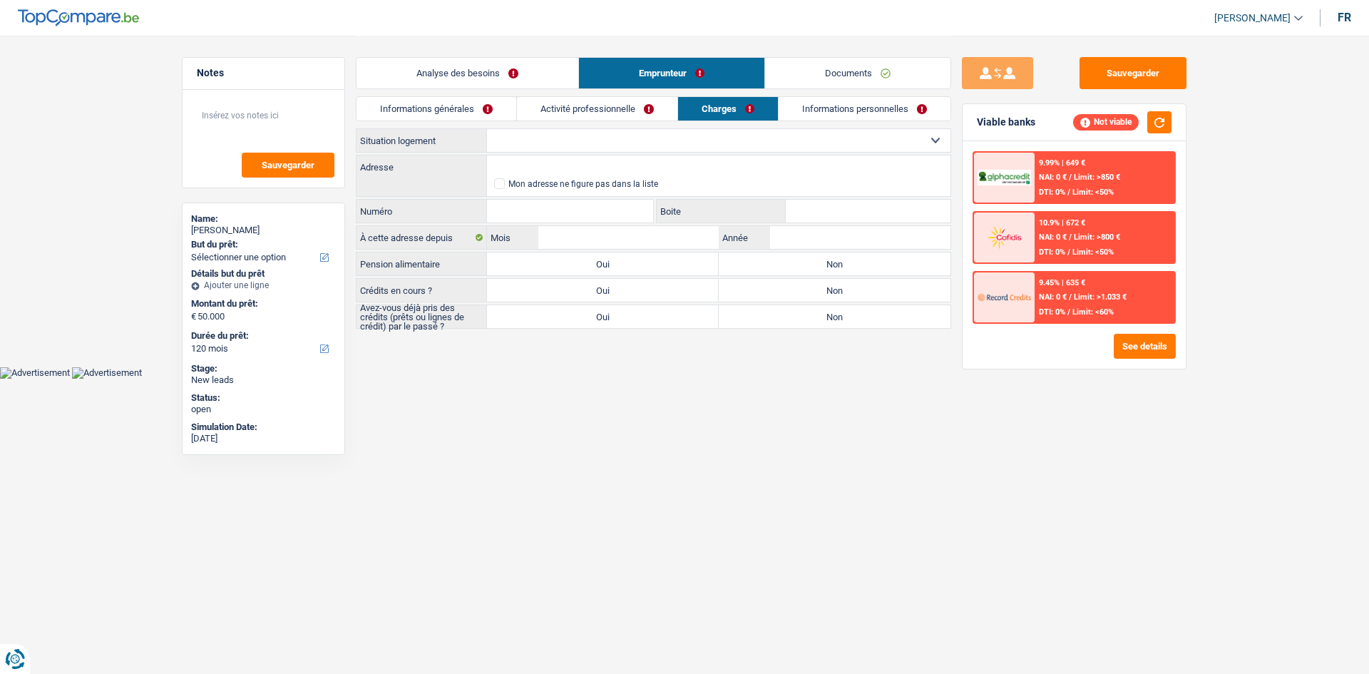
click at [420, 102] on link "Informations personnelles" at bounding box center [865, 109] width 172 height 24
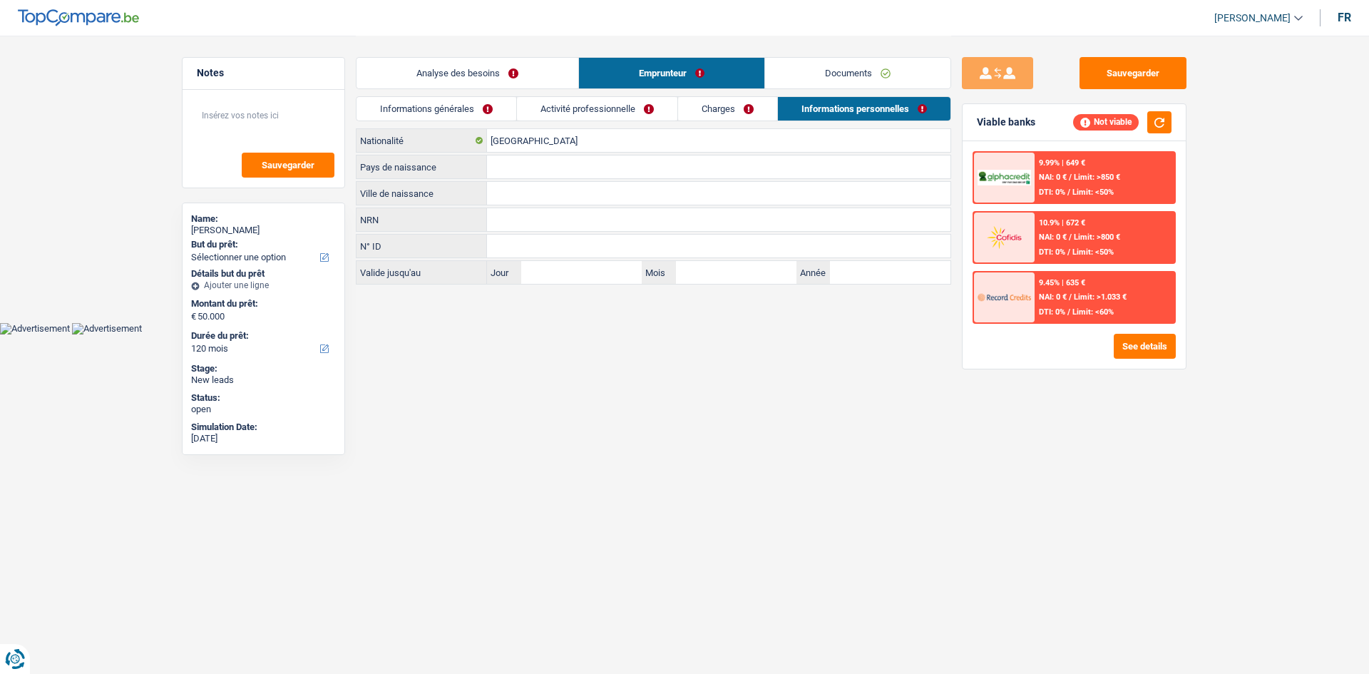
click at [420, 118] on link "Activité professionnelle" at bounding box center [597, 109] width 160 height 24
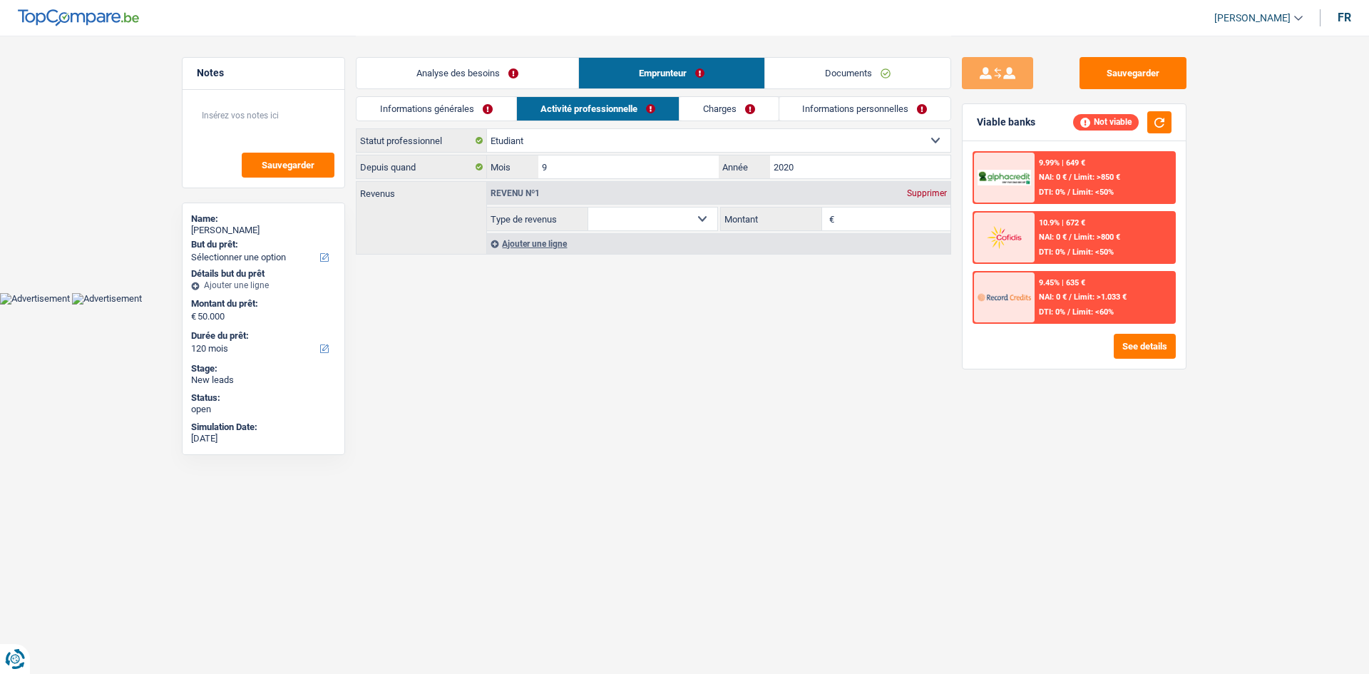
drag, startPoint x: 469, startPoint y: 121, endPoint x: 466, endPoint y: 101, distance: 19.6
click at [420, 121] on div "Informations générales Activité professionnelle Charges Informations personnell…" at bounding box center [654, 112] width 596 height 32
click at [420, 101] on link "Informations générales" at bounding box center [437, 109] width 160 height 24
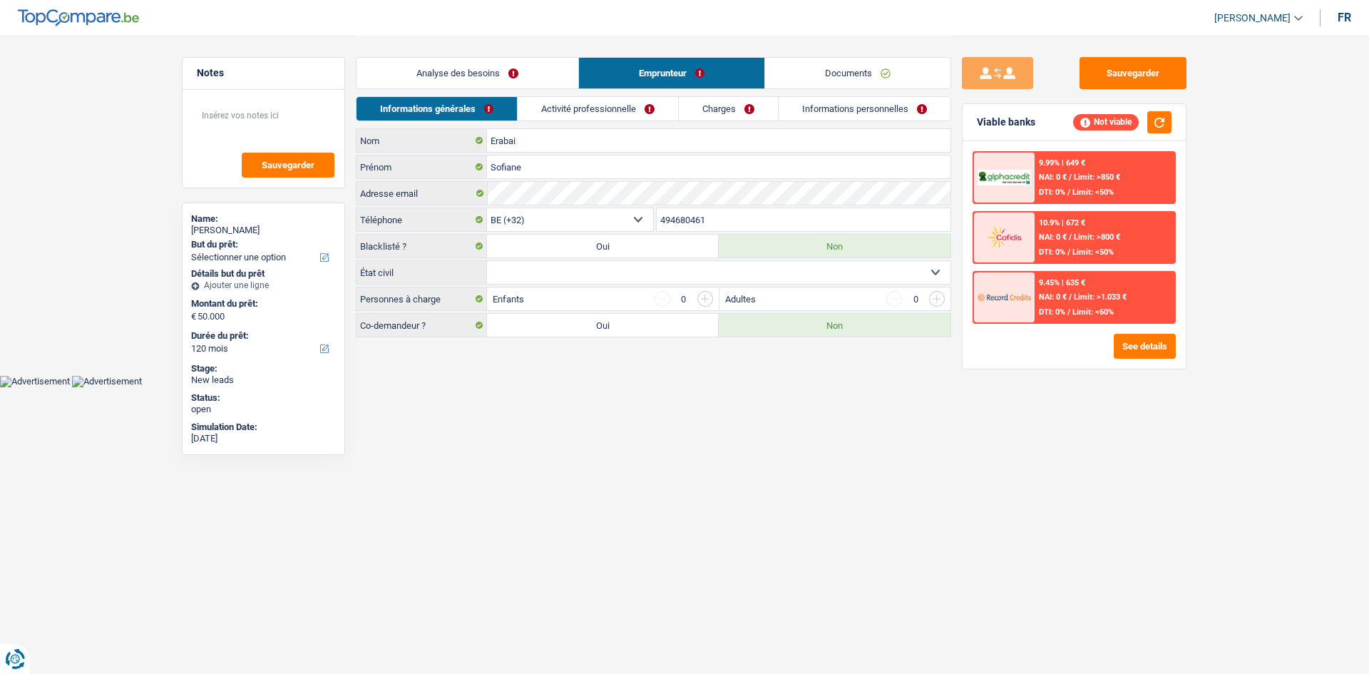
click at [420, 79] on link "Analyse des besoins" at bounding box center [468, 73] width 222 height 31
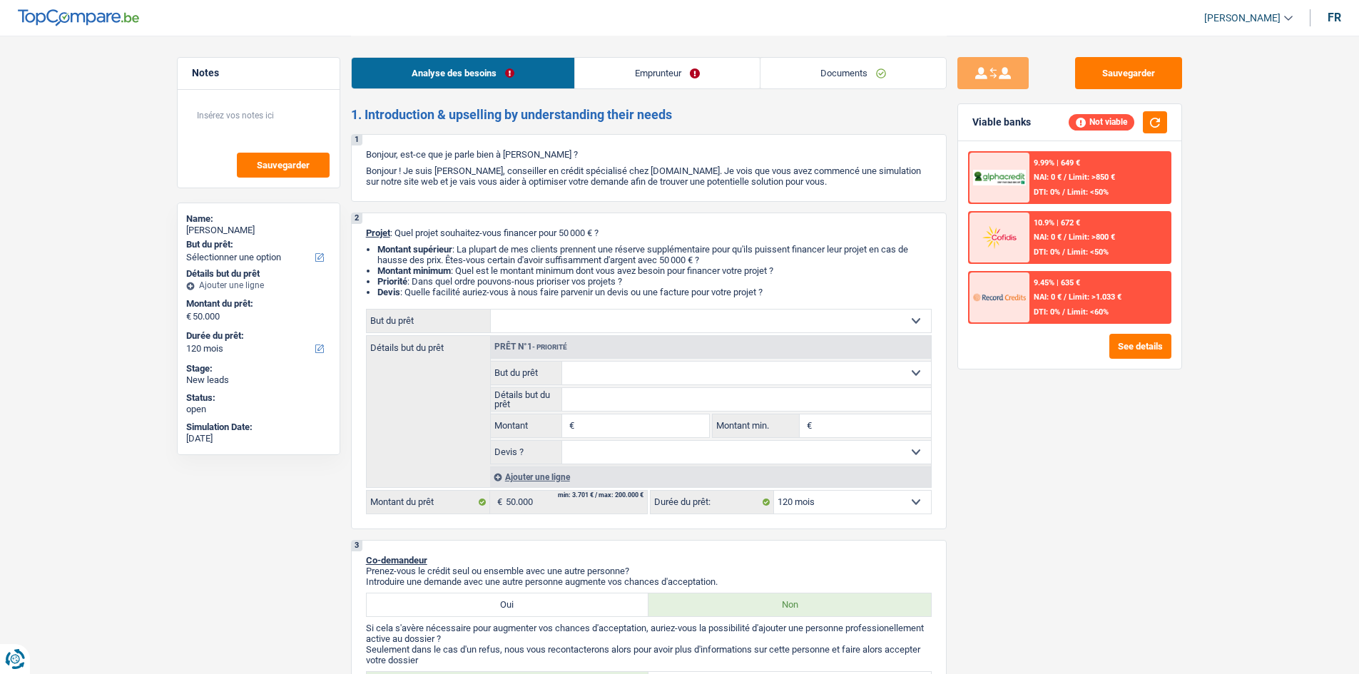
click at [420, 78] on link "Emprunteur" at bounding box center [667, 73] width 185 height 31
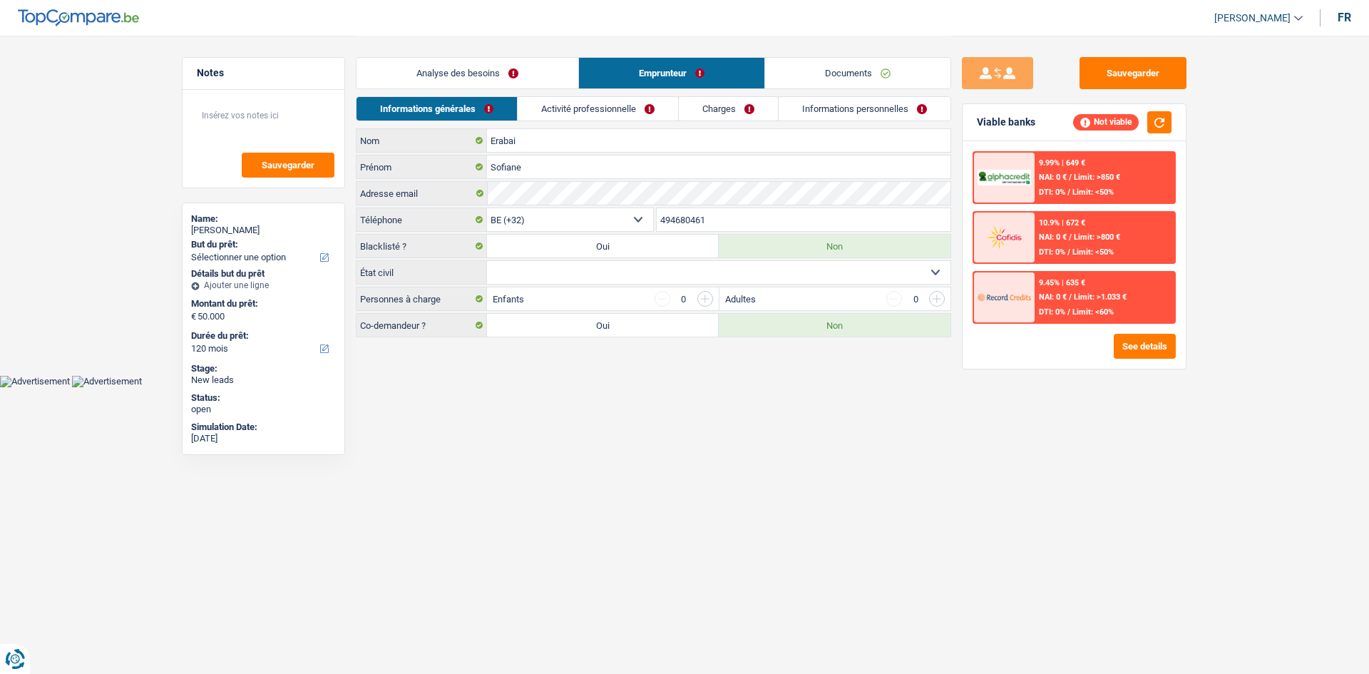
click at [420, 110] on link "Activité professionnelle" at bounding box center [598, 109] width 160 height 24
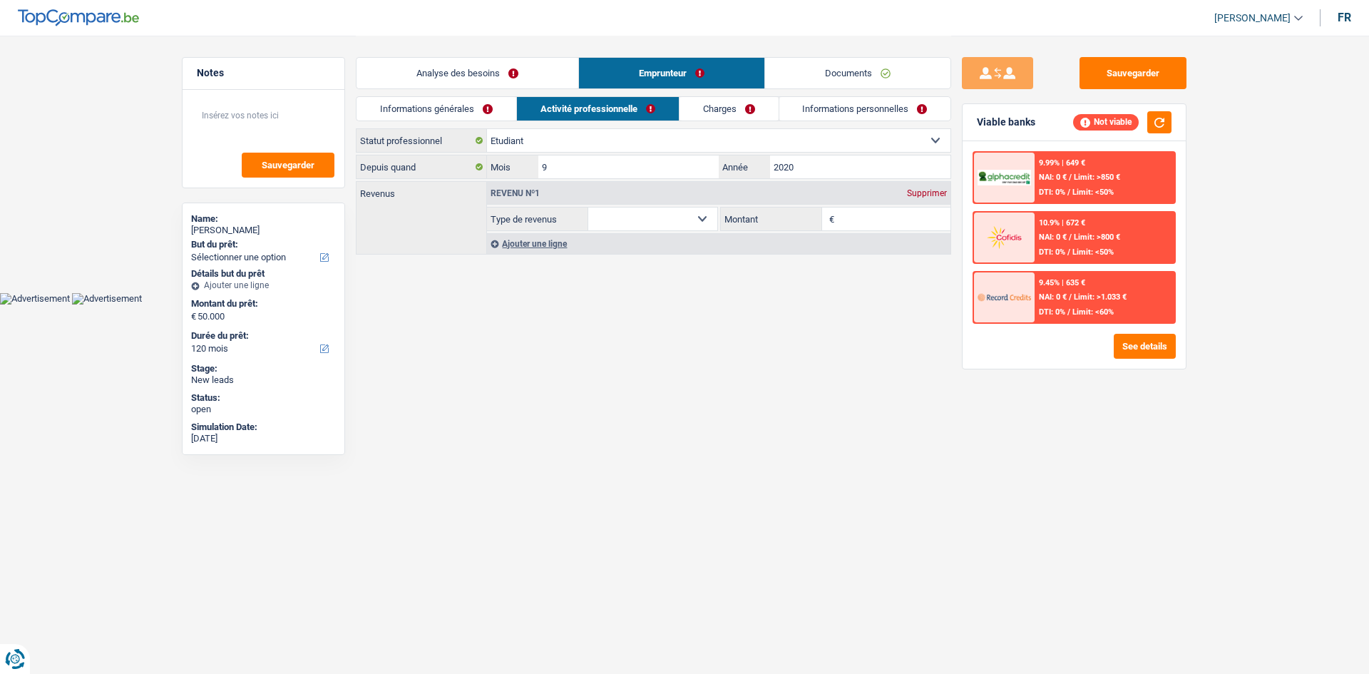
click at [420, 105] on link "Charges" at bounding box center [729, 109] width 99 height 24
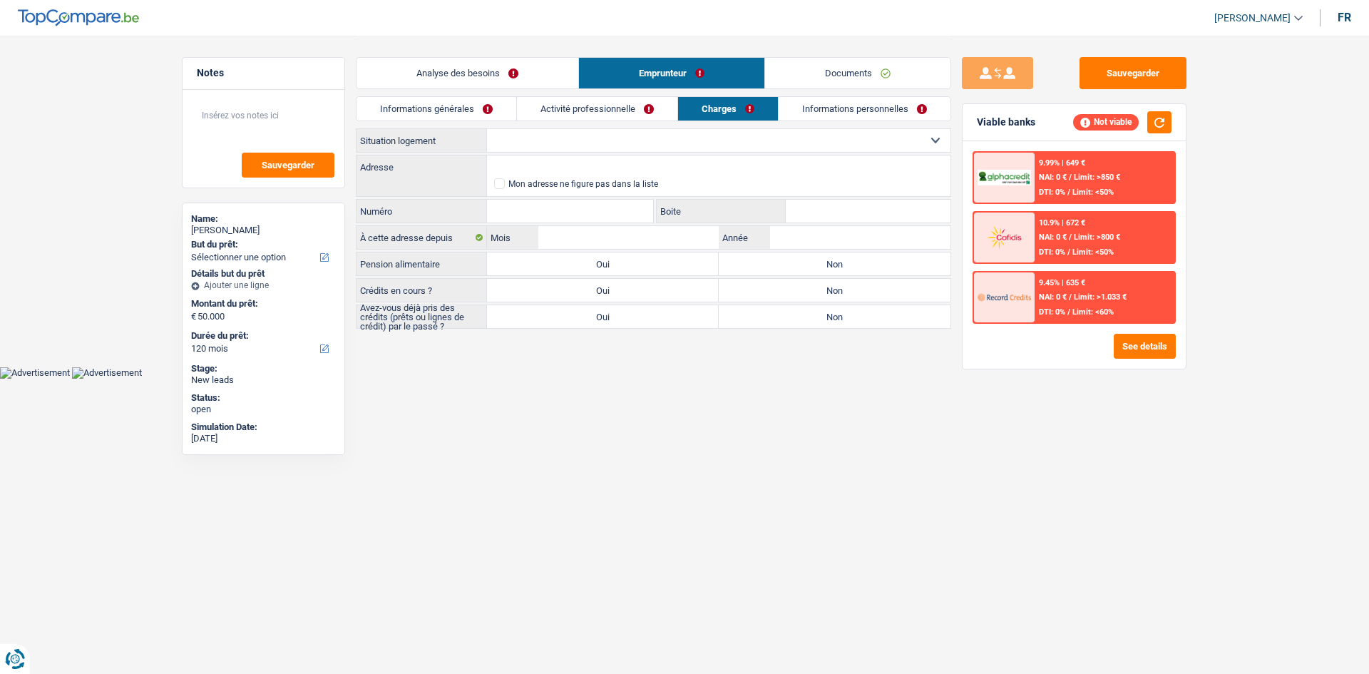
click at [420, 111] on link "Informations personnelles" at bounding box center [865, 109] width 172 height 24
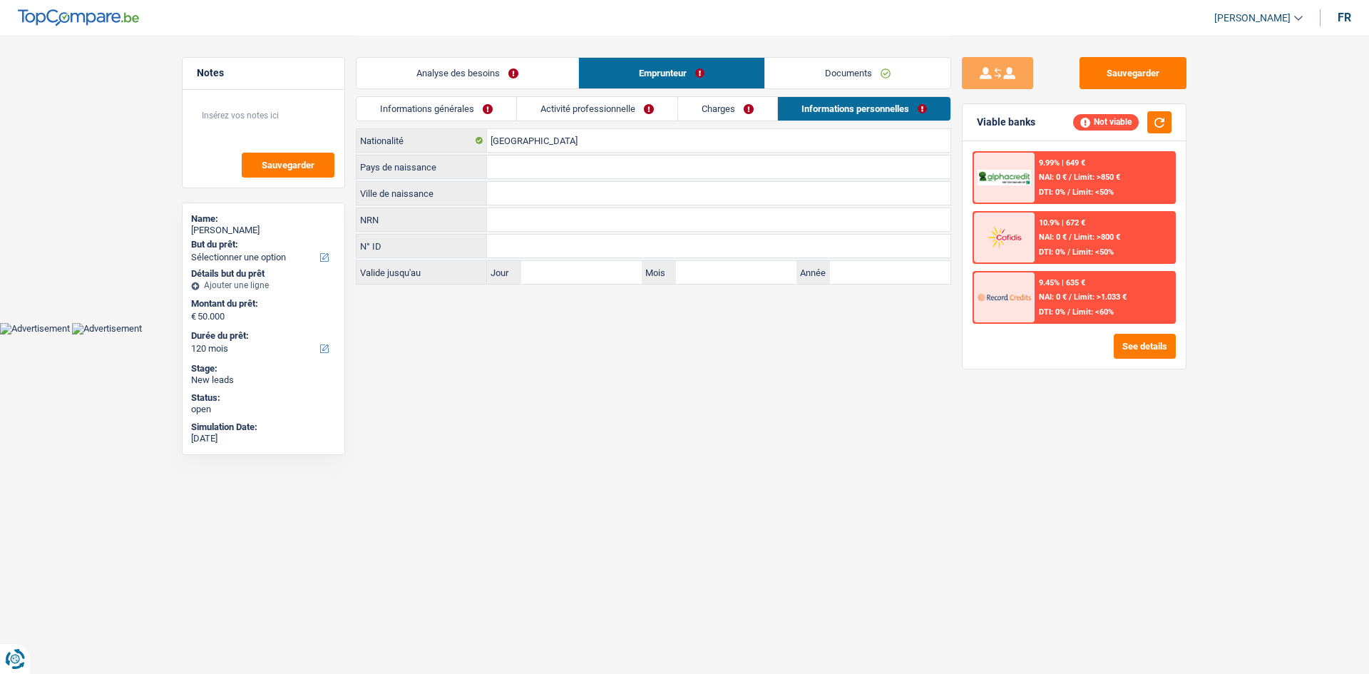
click at [420, 118] on link "Activité professionnelle" at bounding box center [597, 109] width 160 height 24
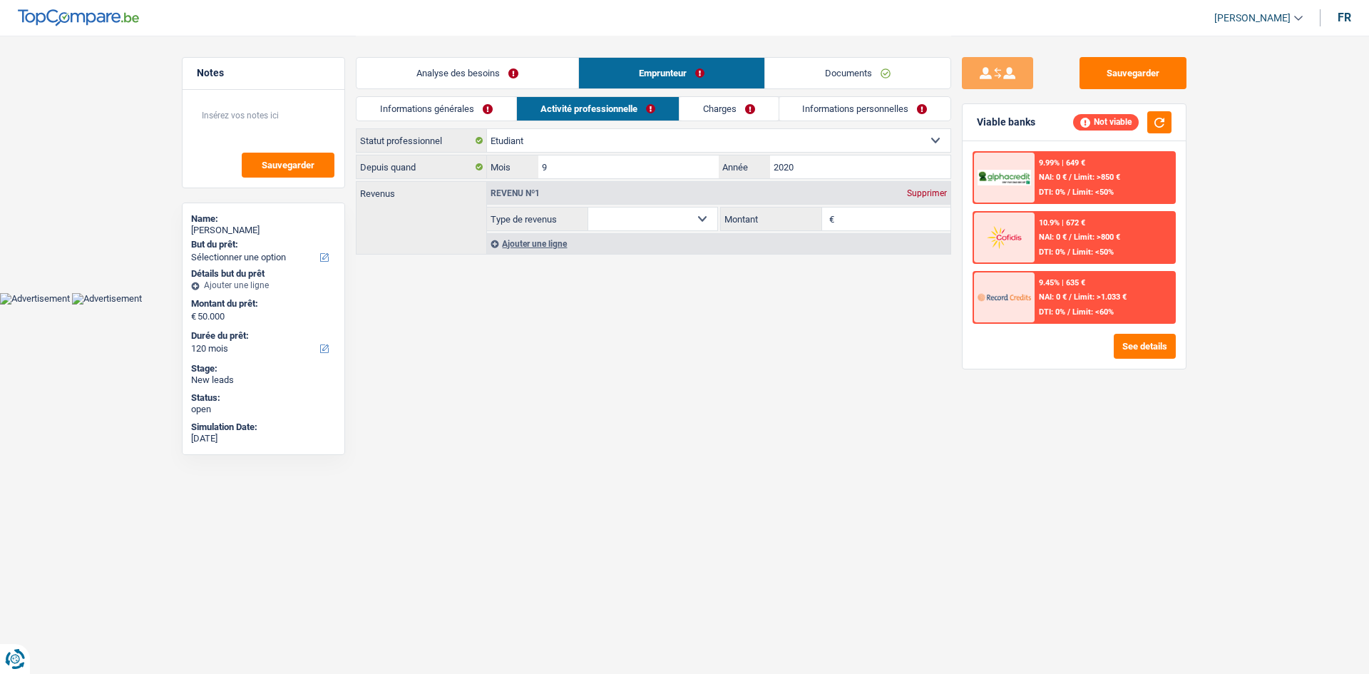
click at [420, 58] on link "Analyse des besoins" at bounding box center [468, 73] width 222 height 31
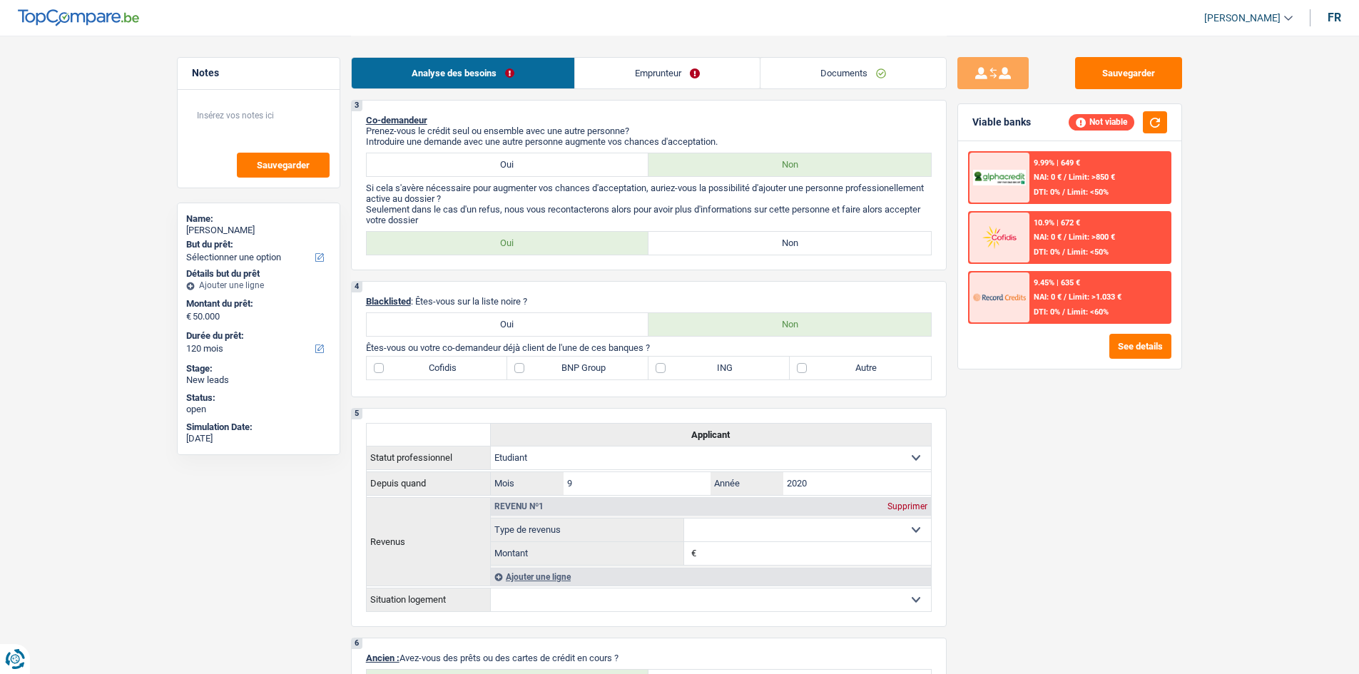
scroll to position [428, 0]
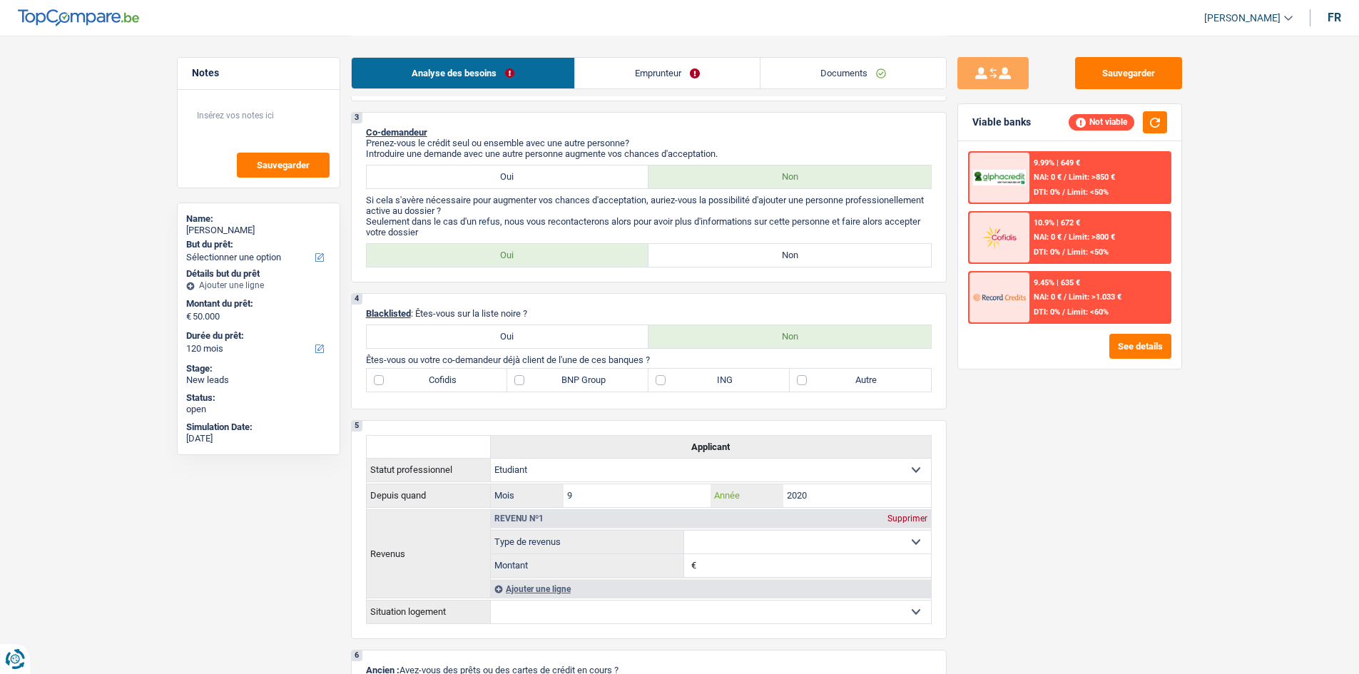
click at [420, 192] on input "2020" at bounding box center [857, 495] width 148 height 23
click at [420, 192] on div "Sauvegarder Viable banks Not viable 9.99% | 649 € NAI: 0 € / Limit: >850 € DTI:…" at bounding box center [1069, 354] width 246 height 594
click at [420, 74] on link "Emprunteur" at bounding box center [667, 73] width 185 height 31
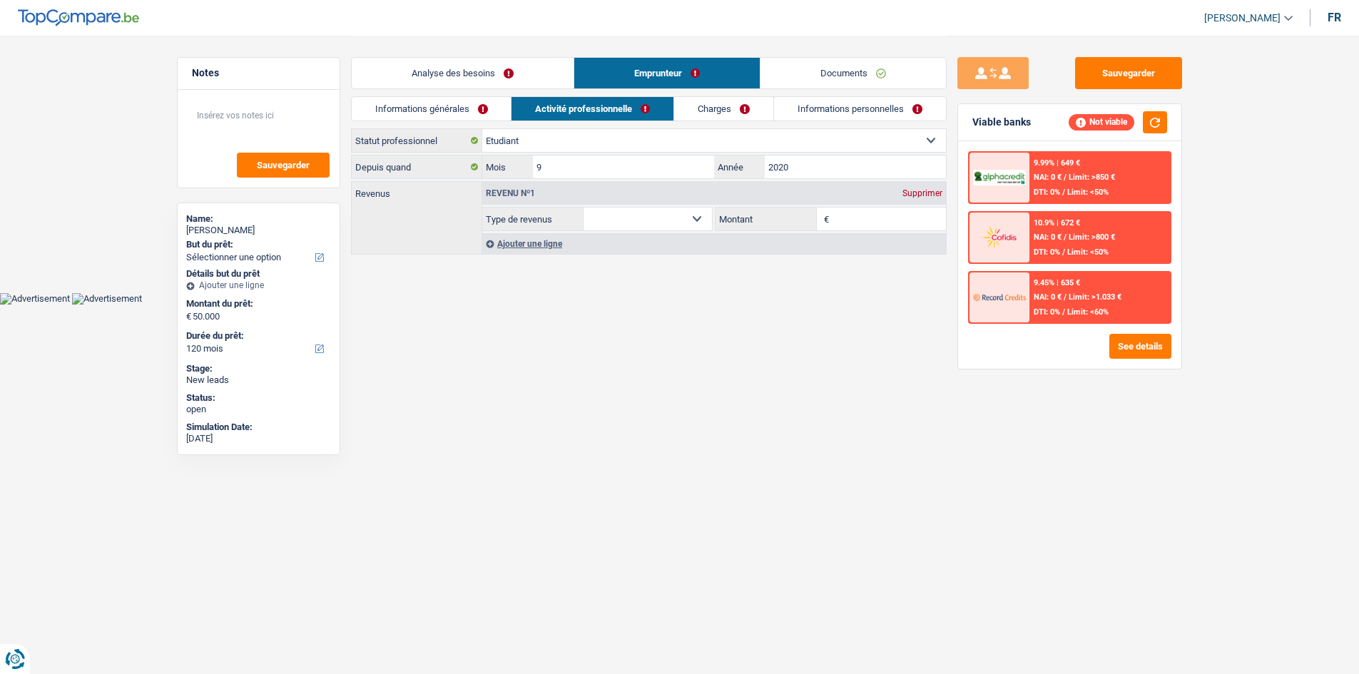
scroll to position [0, 0]
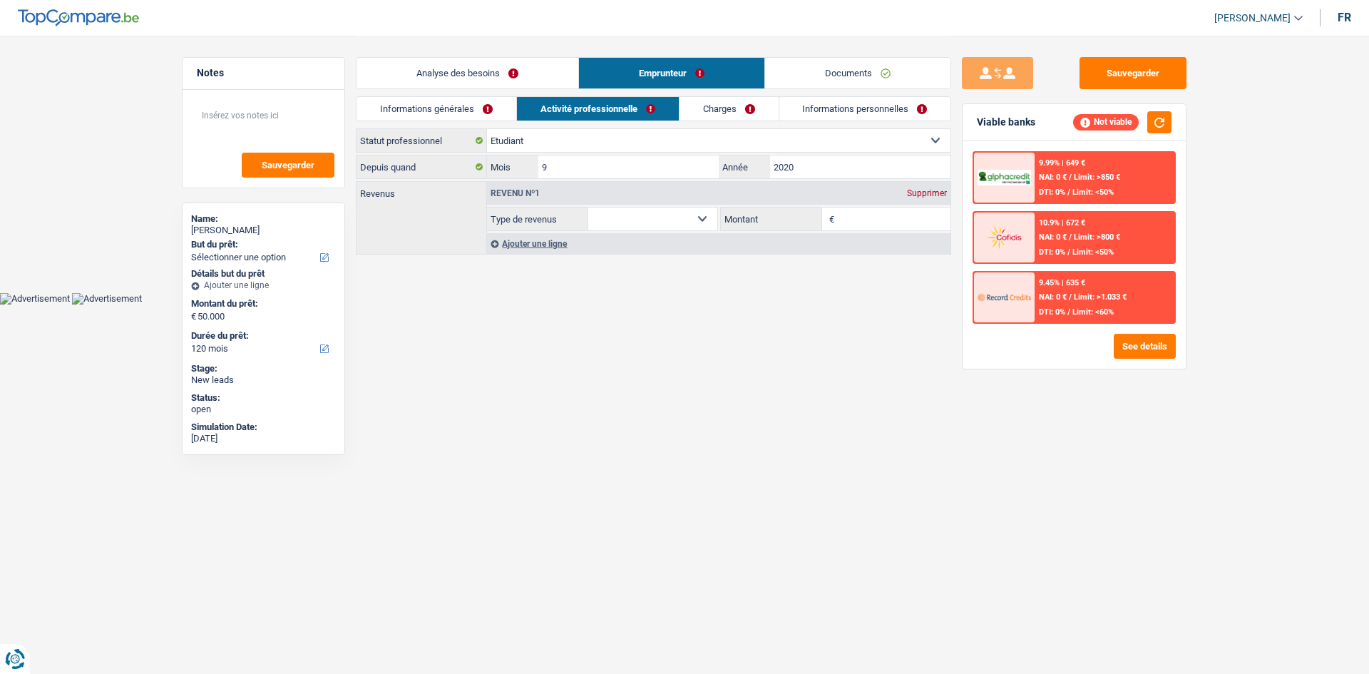
click at [420, 110] on link "Charges" at bounding box center [729, 109] width 99 height 24
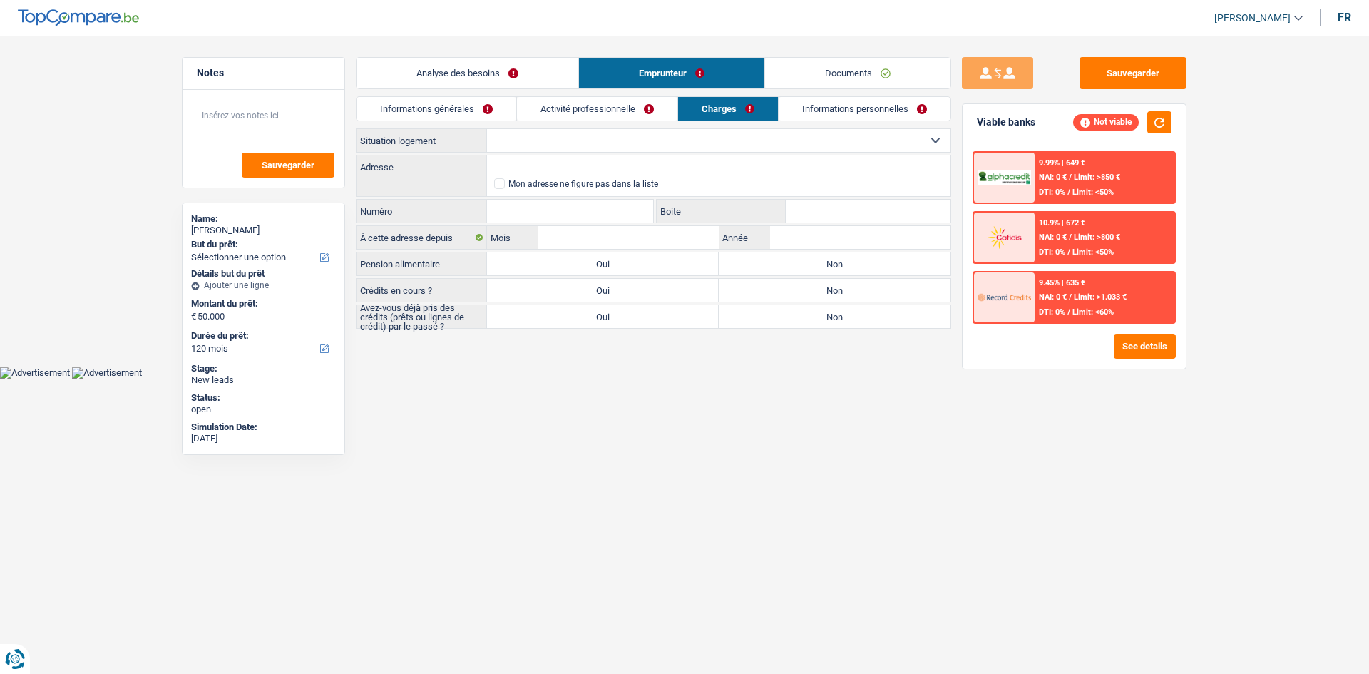
click at [420, 110] on link "Informations personnelles" at bounding box center [865, 109] width 172 height 24
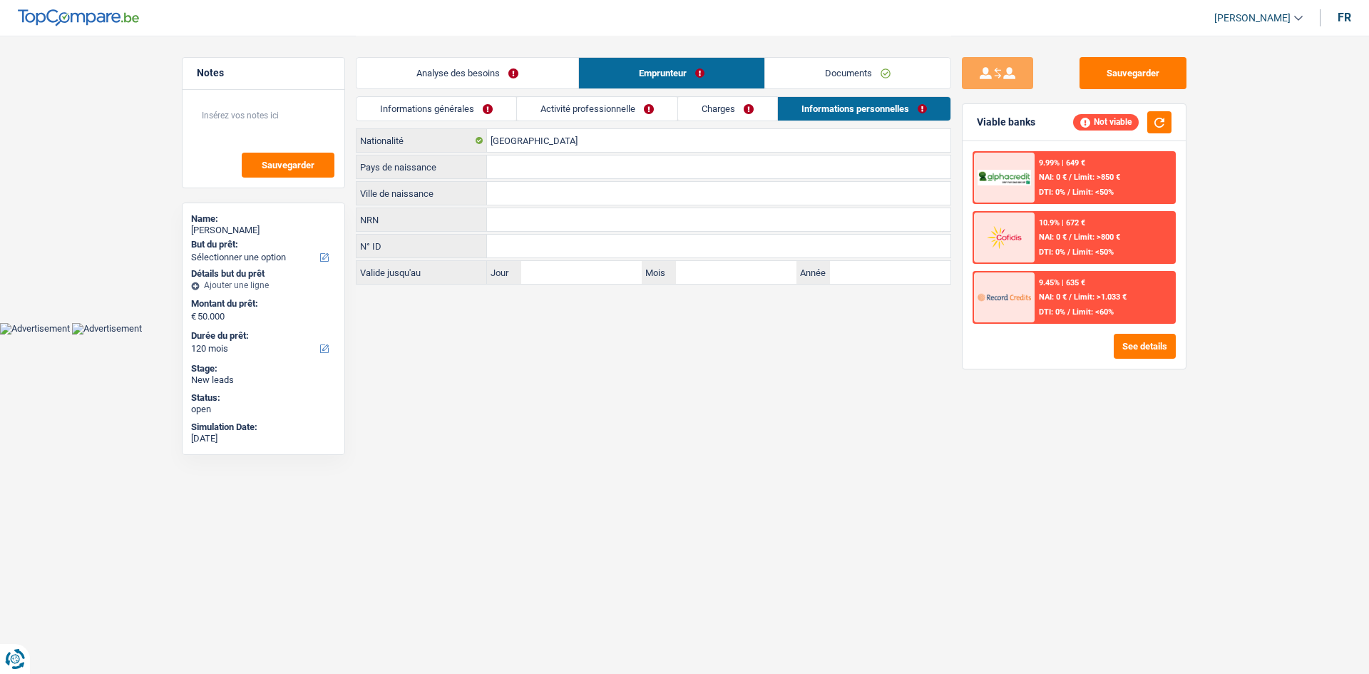
click at [420, 117] on link "Activité professionnelle" at bounding box center [597, 109] width 160 height 24
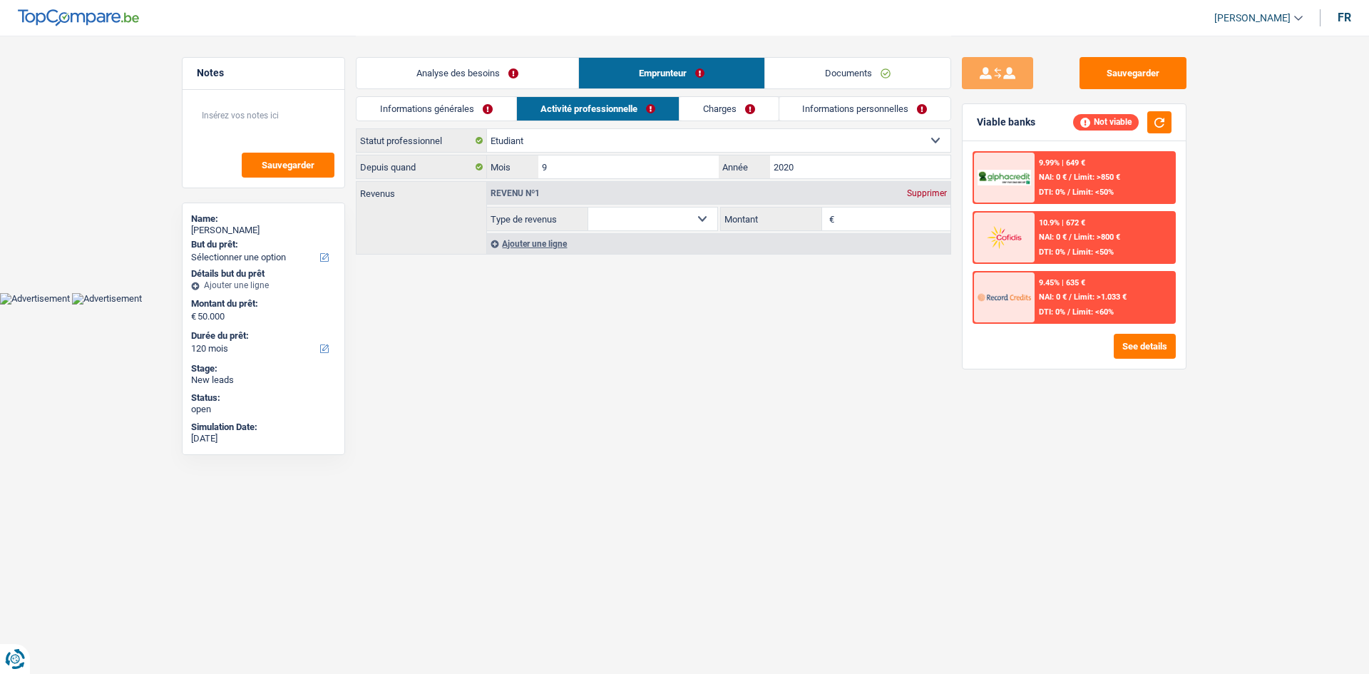
click at [420, 114] on link "Informations générales" at bounding box center [437, 109] width 160 height 24
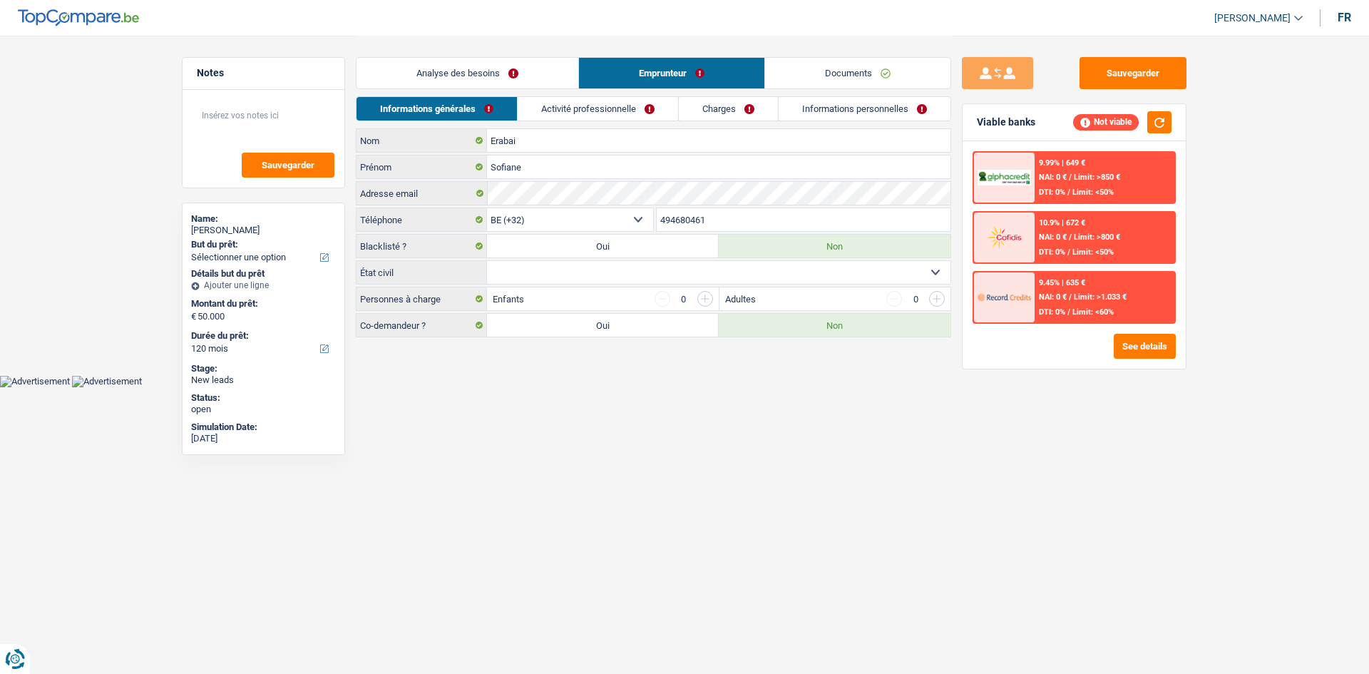
click at [420, 72] on link "Analyse des besoins" at bounding box center [468, 73] width 222 height 31
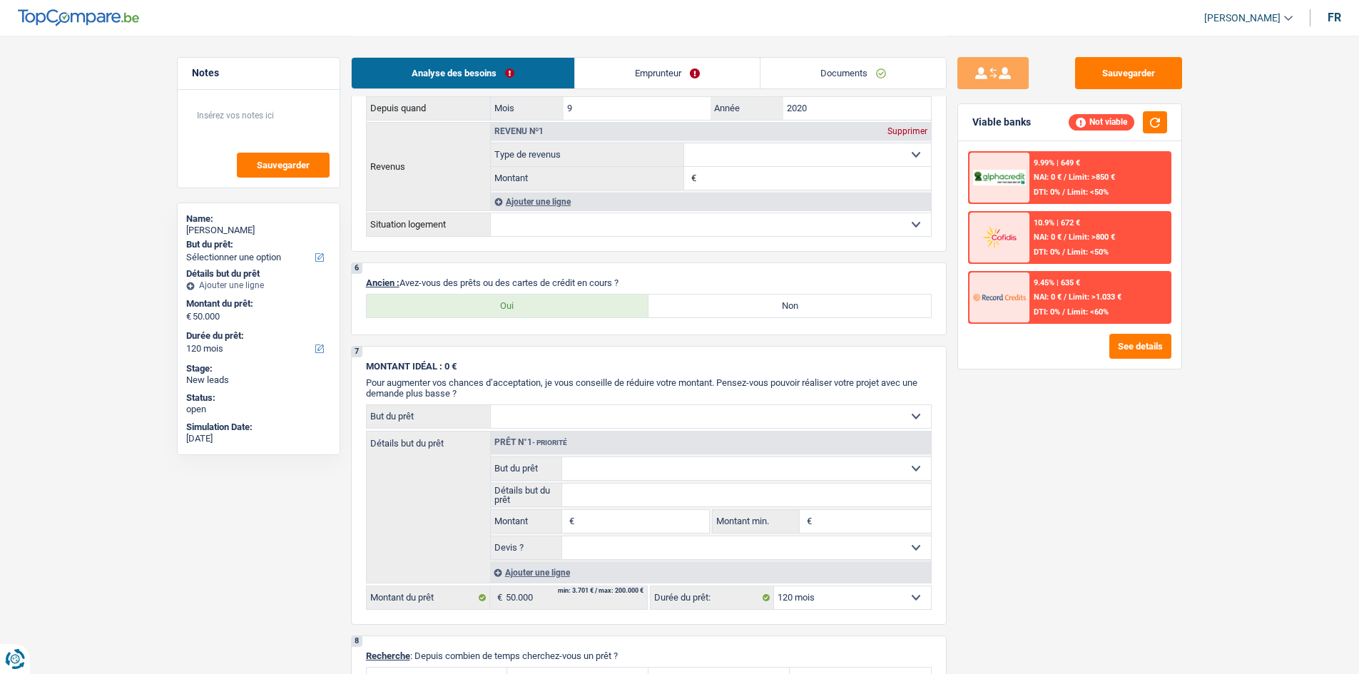
scroll to position [927, 0]
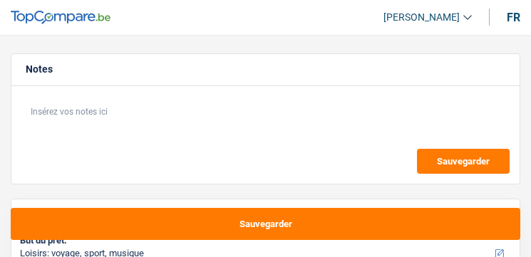
select select "hobbies"
select select "18"
select select "hobbies"
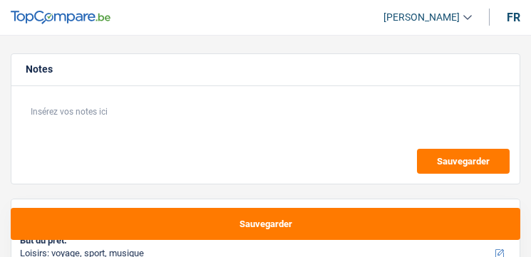
select select "18"
select select "publicEmployee"
select select "netSalary"
select select "mealVouchers"
select select "liveWithParents"
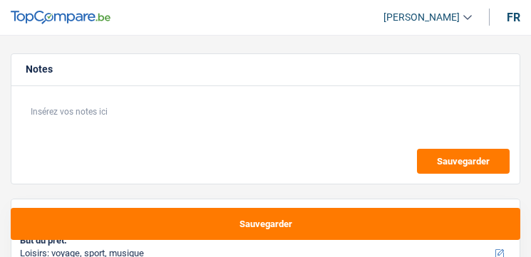
select select "hobbies"
select select "18"
select select "32"
select select "single"
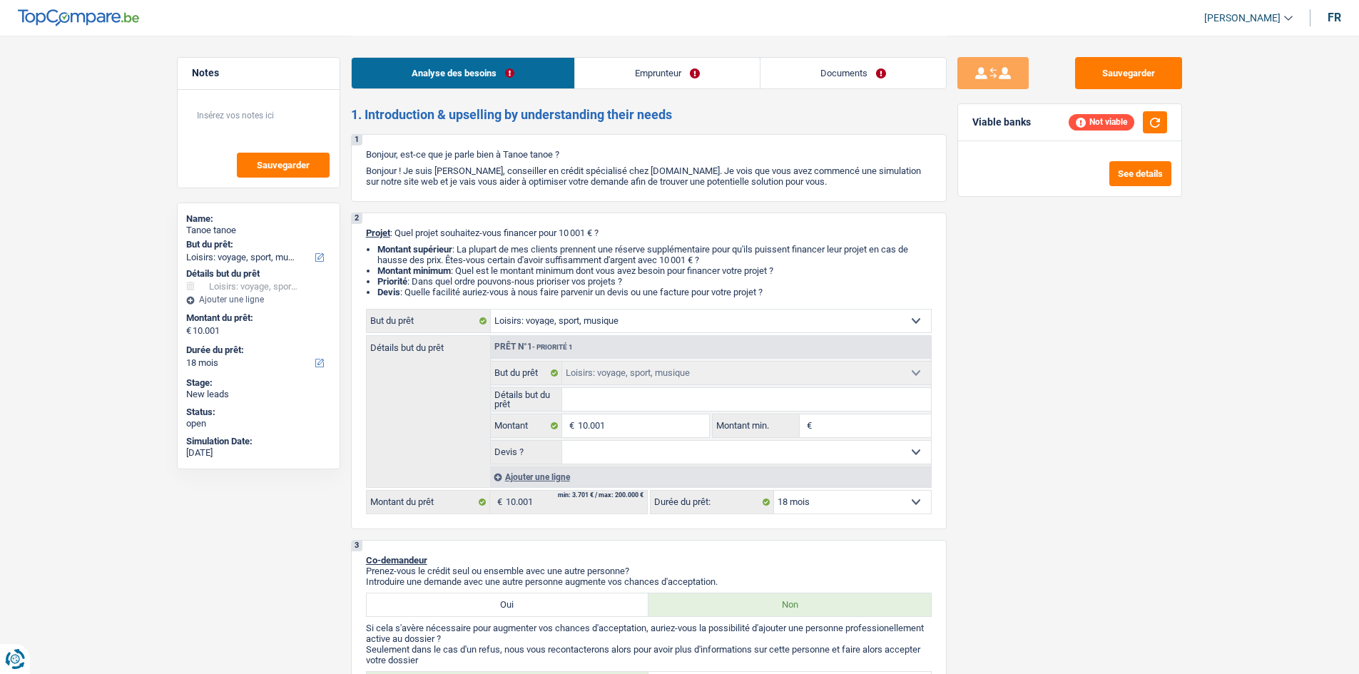
drag, startPoint x: 888, startPoint y: 78, endPoint x: 873, endPoint y: 93, distance: 21.2
click at [531, 78] on link "Documents" at bounding box center [852, 73] width 185 height 31
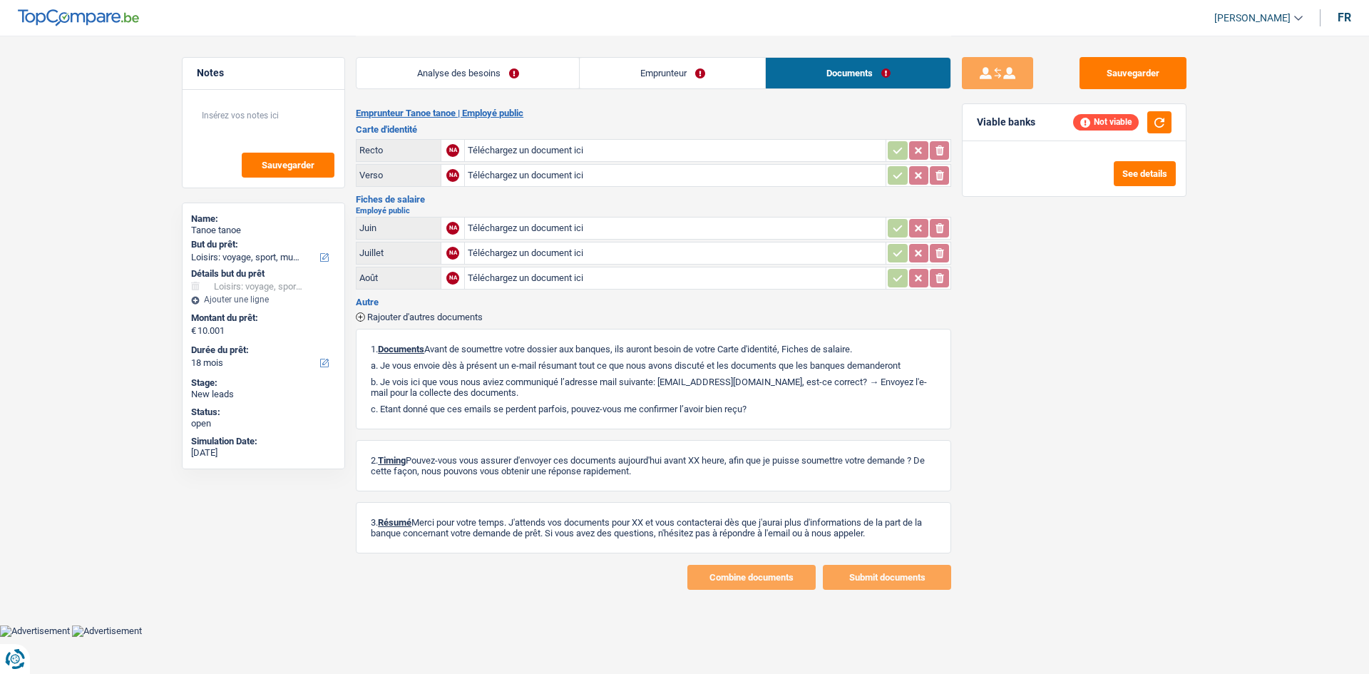
click at [531, 80] on link "Emprunteur" at bounding box center [672, 73] width 185 height 31
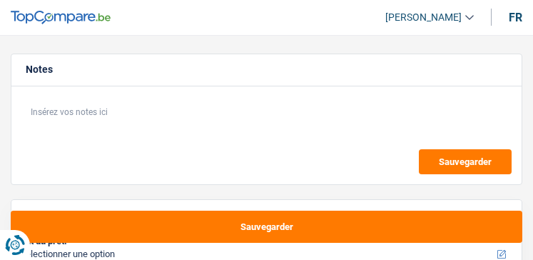
select select "60"
select select "independent"
select select "netSalary"
select select "liveWithParents"
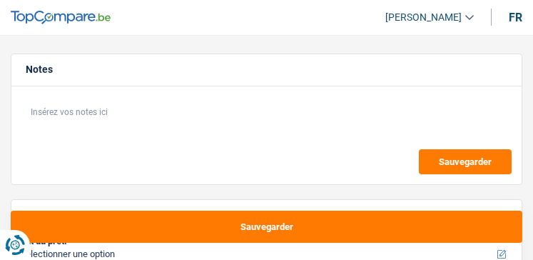
select select "60"
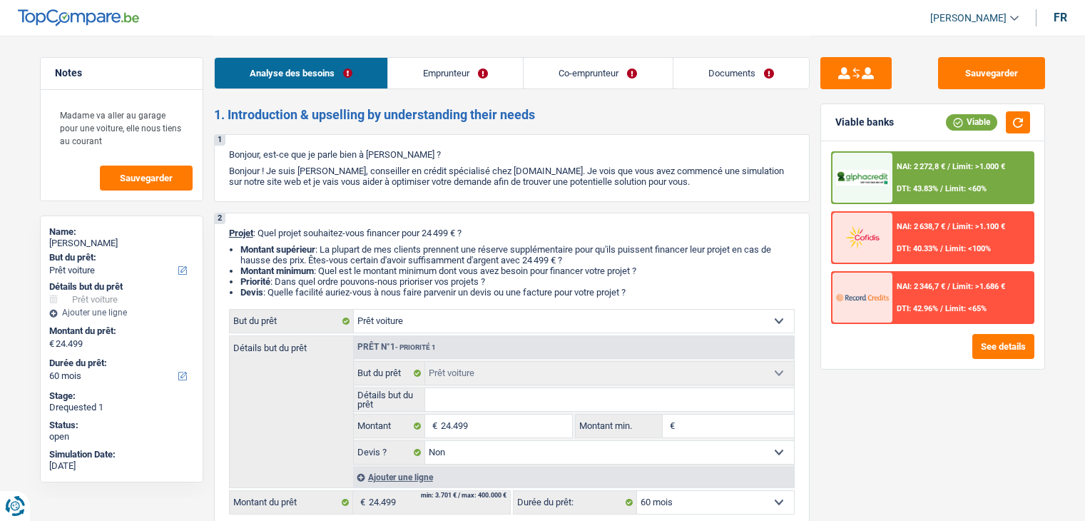
select select "car"
select select "60"
select select "car"
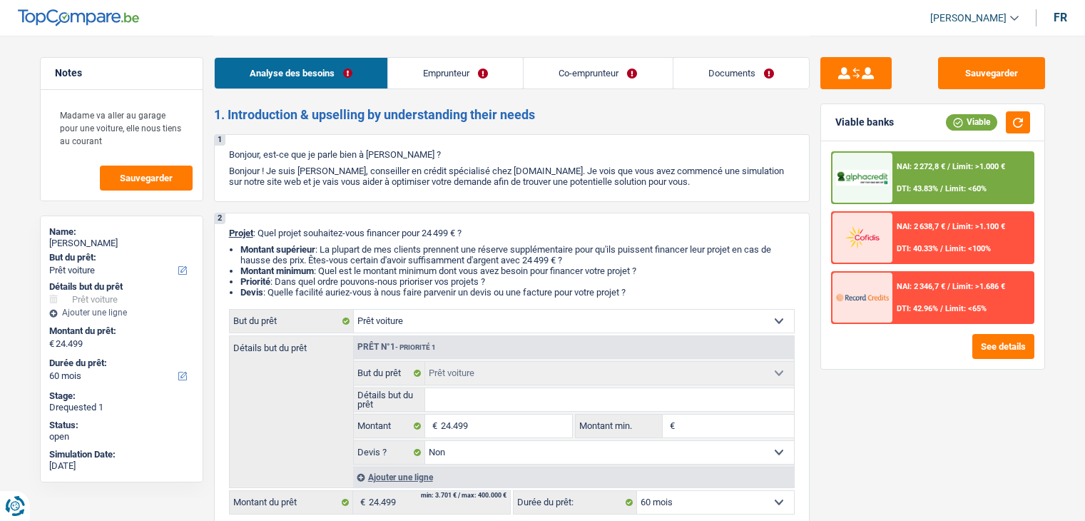
select select "false"
select select "60"
select select "publicEmployee"
select select "invalid"
select select "familyAllowances"
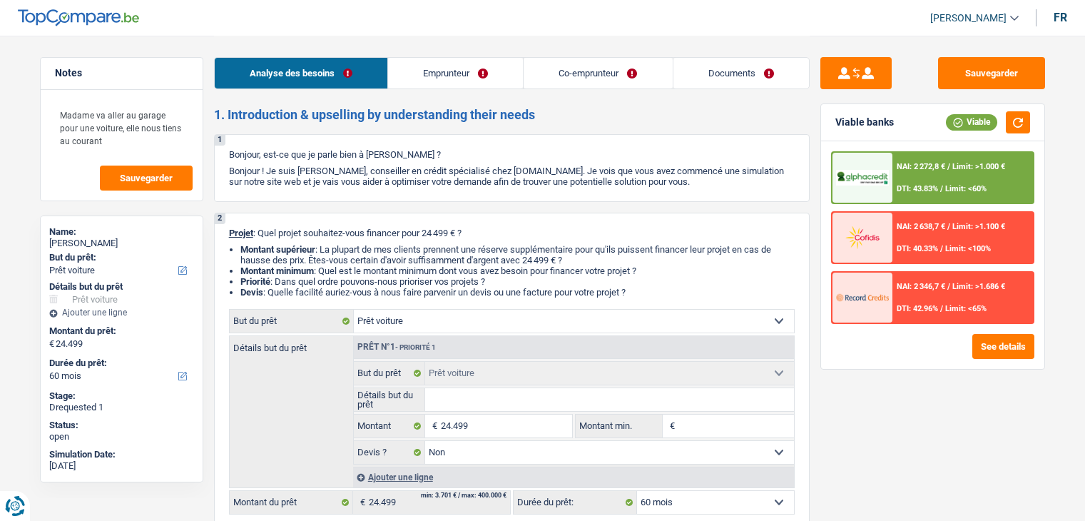
select select "netSalary"
select select "mealVouchers"
select select "disabilityPension"
select select "ownerWithMortgage"
select select "mortgage"
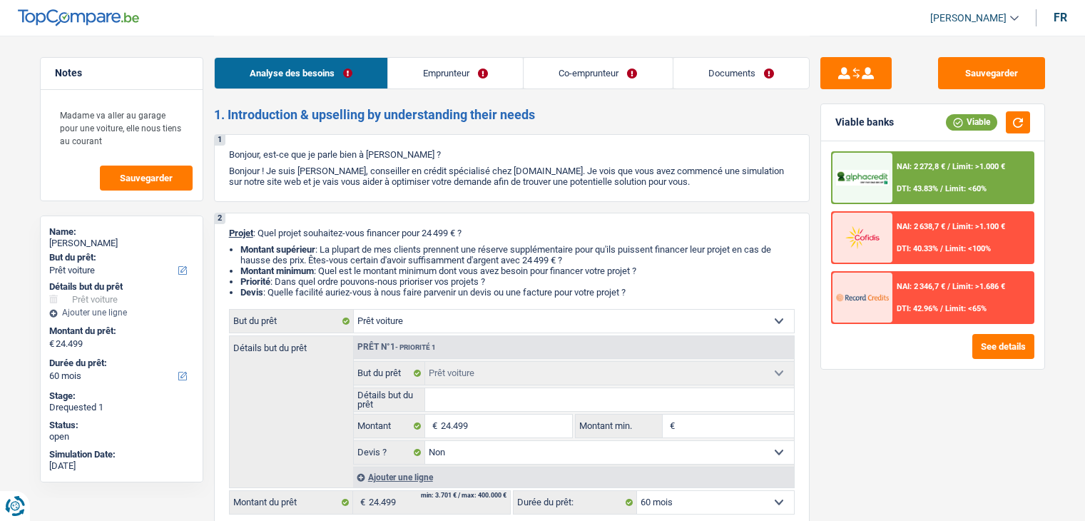
select select "300"
select select "carLoan"
select select "84"
select select "personalLoan"
select select "homeFurnishingOrRelocation"
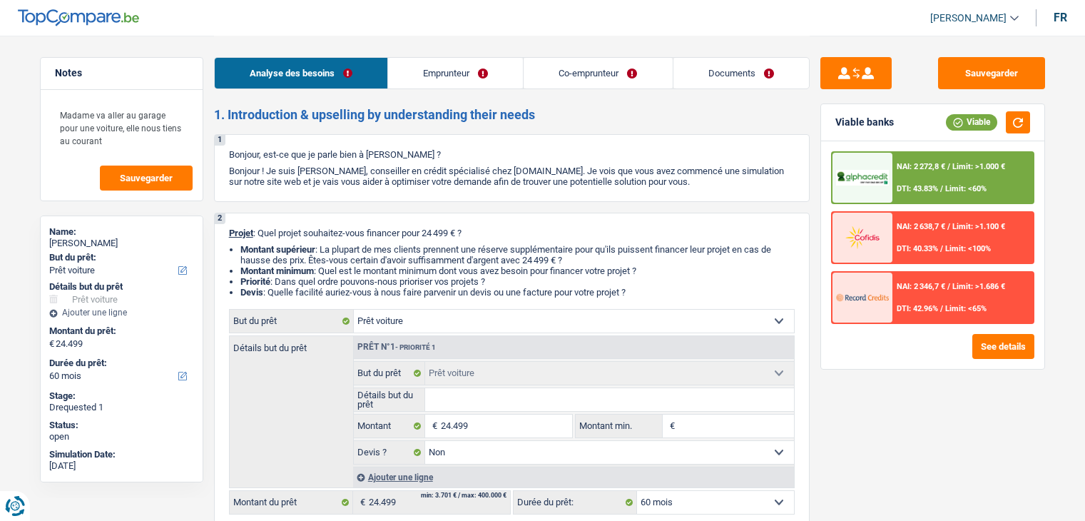
select select "120"
select select "car"
select select "false"
select select "60"
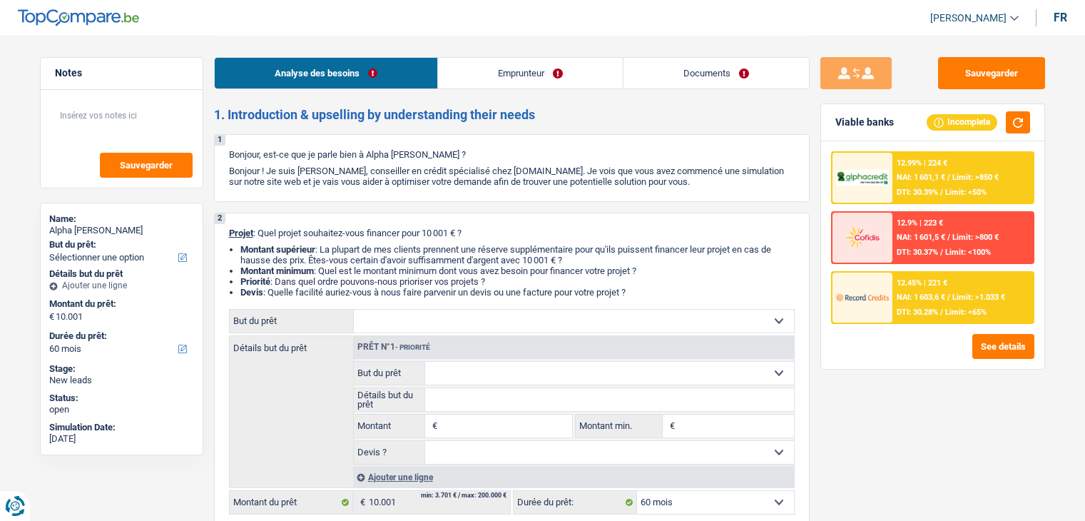
select select "60"
select select "privateEmployee"
select select "netSalary"
select select "mealVouchers"
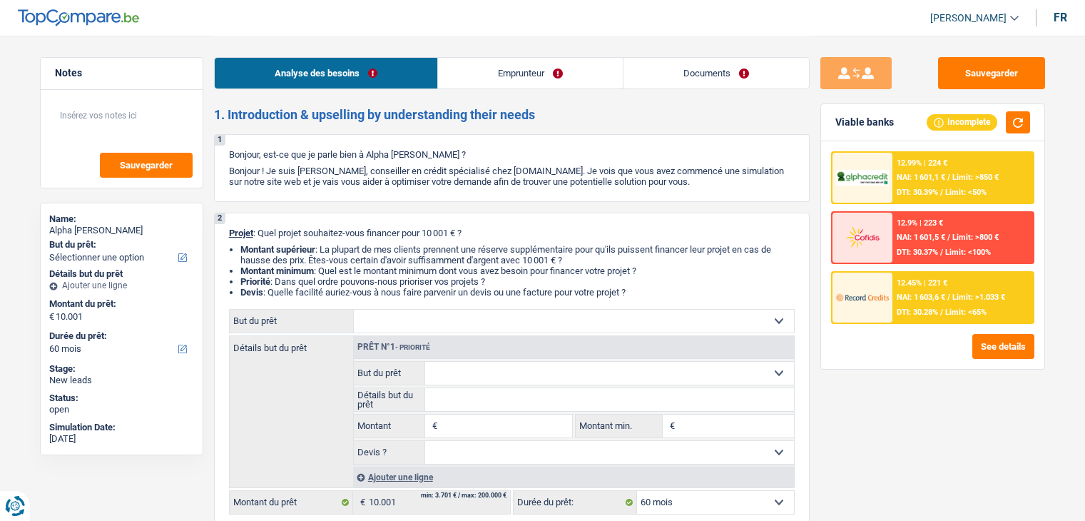
select select "rents"
select select "60"
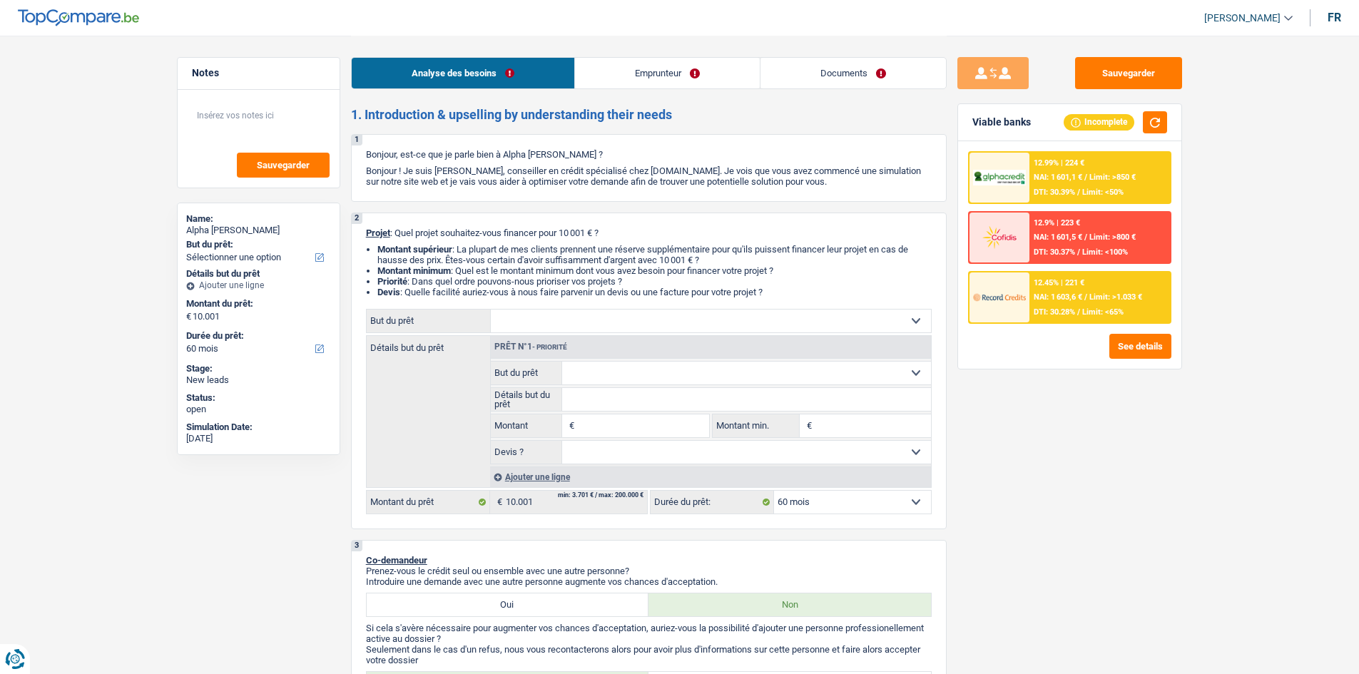
drag, startPoint x: 715, startPoint y: 63, endPoint x: 609, endPoint y: 128, distance: 124.5
click at [715, 63] on link "Emprunteur" at bounding box center [667, 73] width 185 height 31
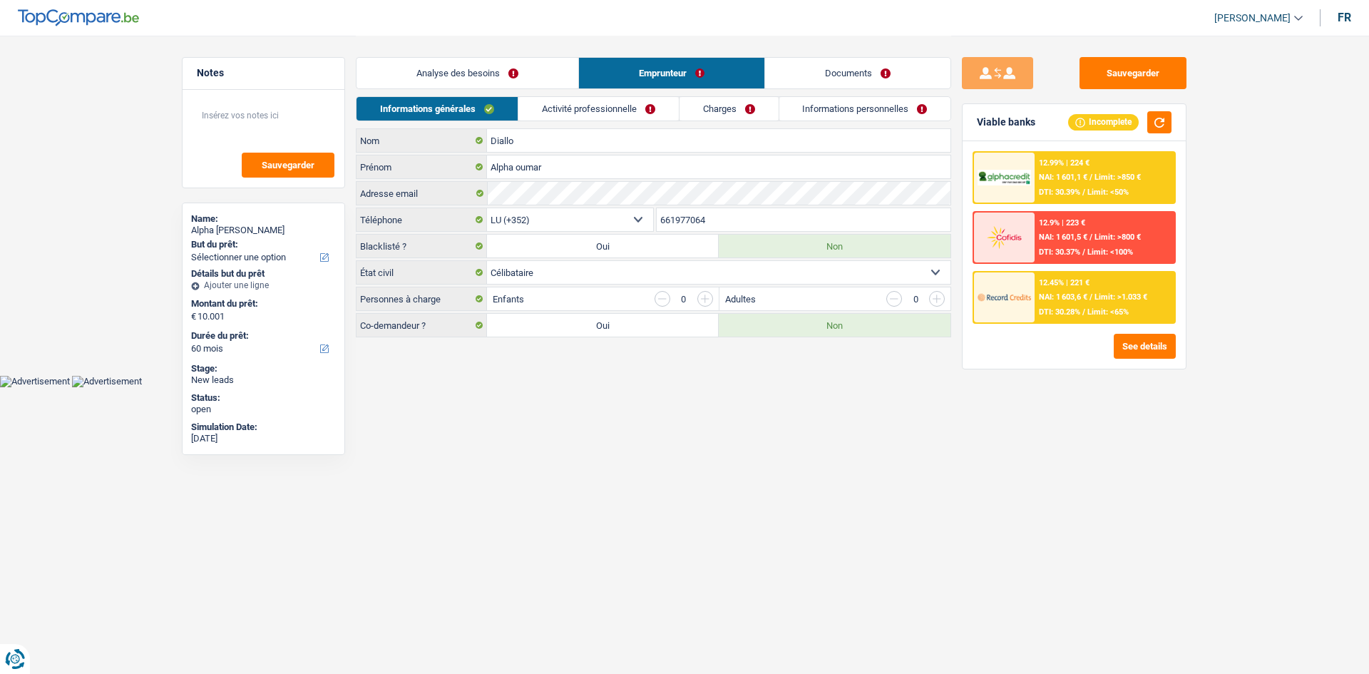
click at [627, 112] on link "Activité professionnelle" at bounding box center [599, 109] width 160 height 24
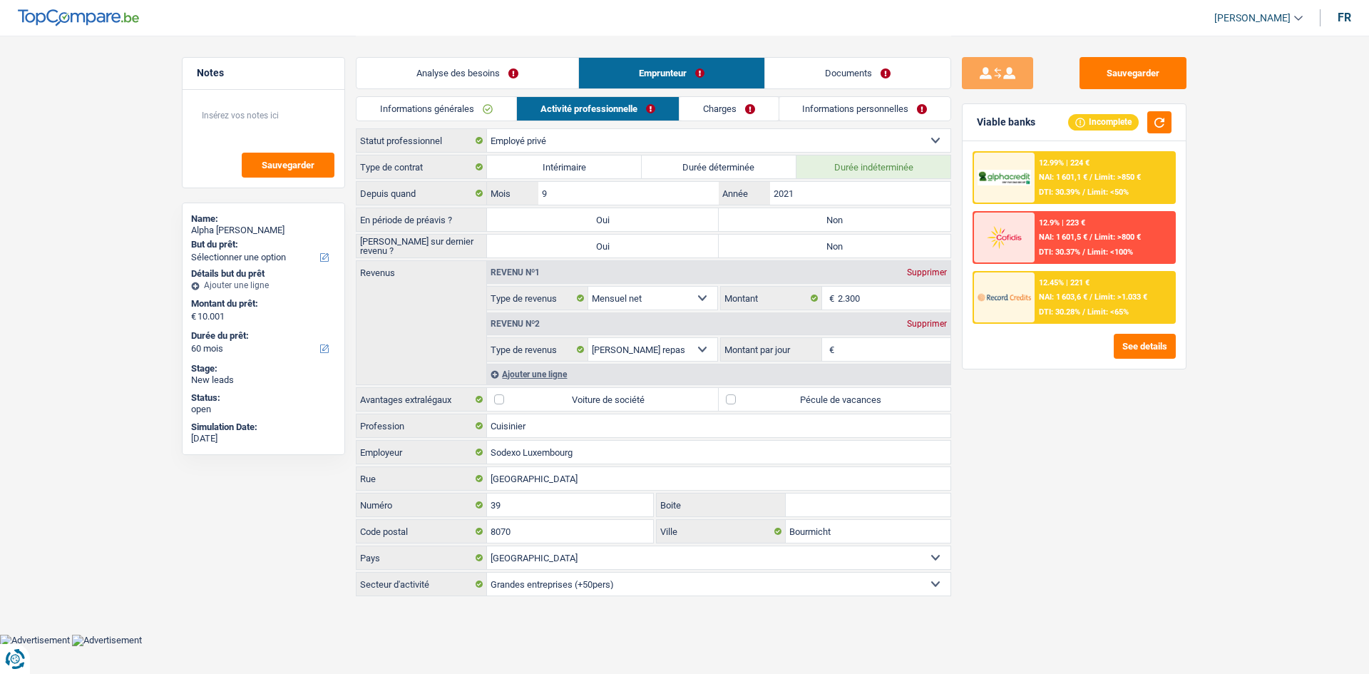
click at [820, 108] on link "Informations personnelles" at bounding box center [866, 109] width 172 height 24
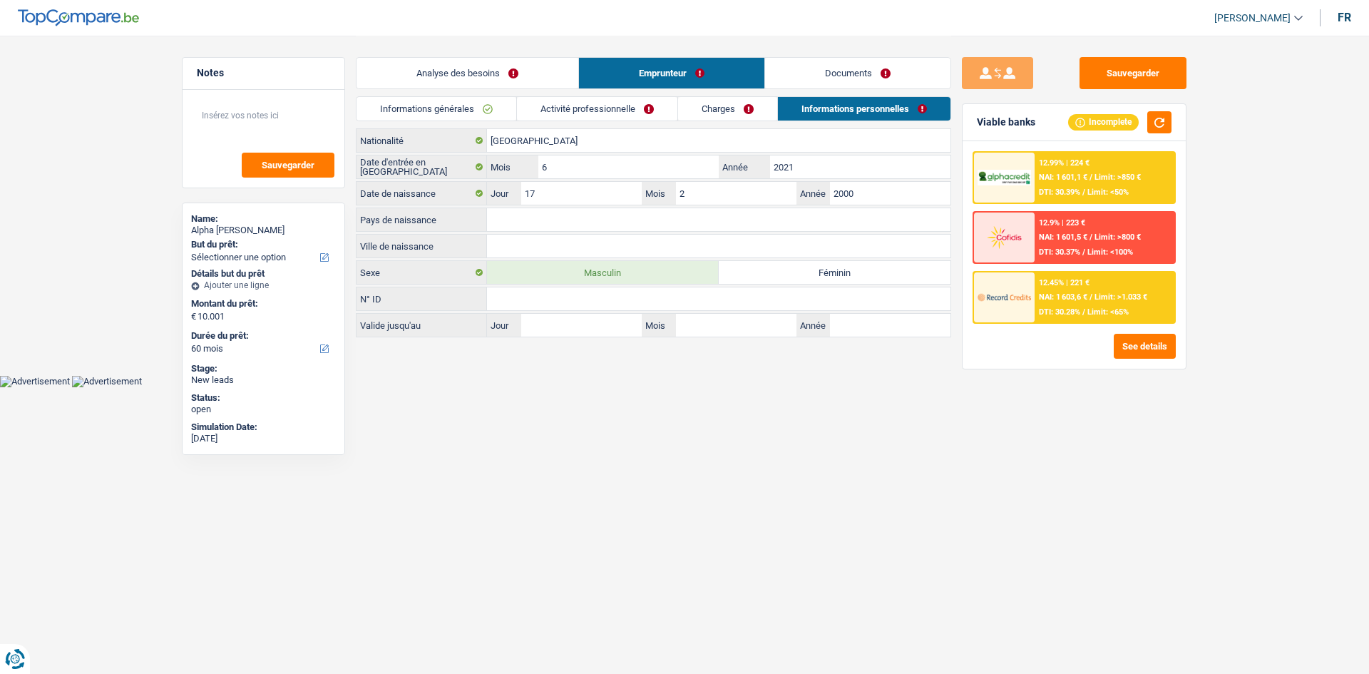
click at [764, 105] on link "Charges" at bounding box center [727, 109] width 99 height 24
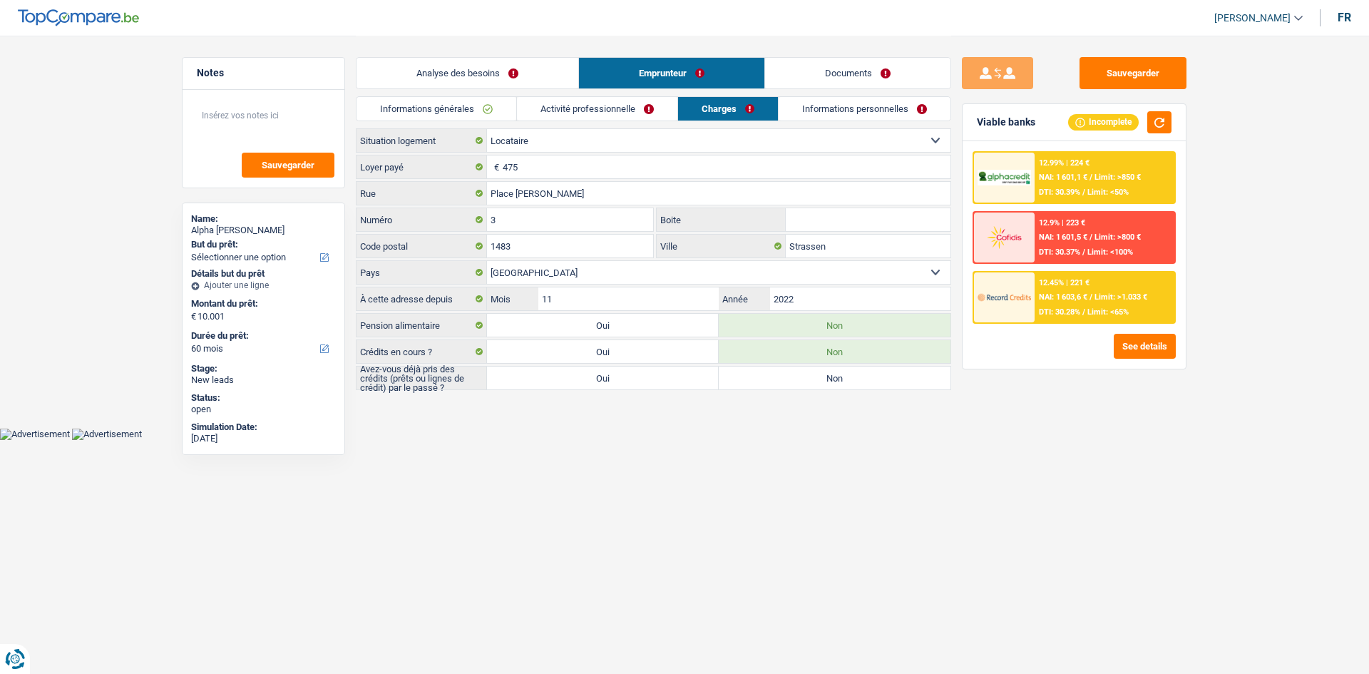
click at [864, 94] on div "Analyse des besoins Emprunteur Documents" at bounding box center [654, 66] width 596 height 61
click at [842, 115] on link "Informations personnelles" at bounding box center [865, 109] width 172 height 24
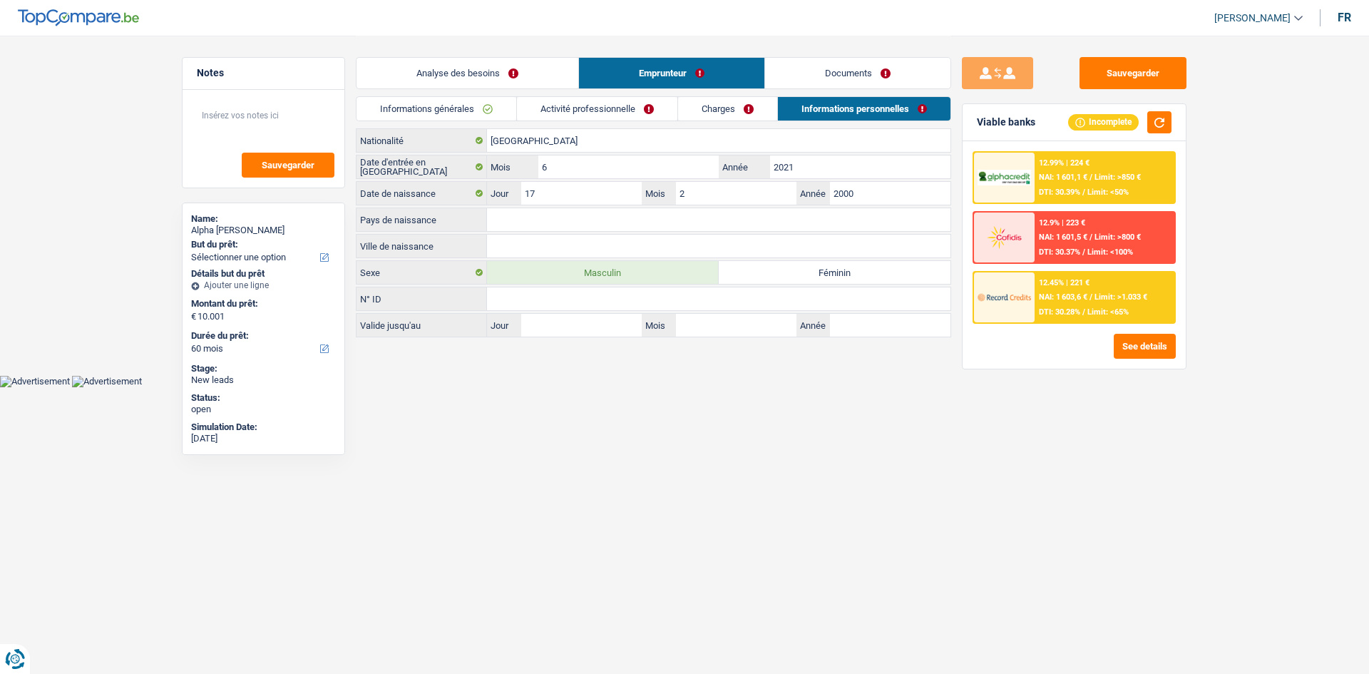
click at [622, 113] on link "Activité professionnelle" at bounding box center [597, 109] width 160 height 24
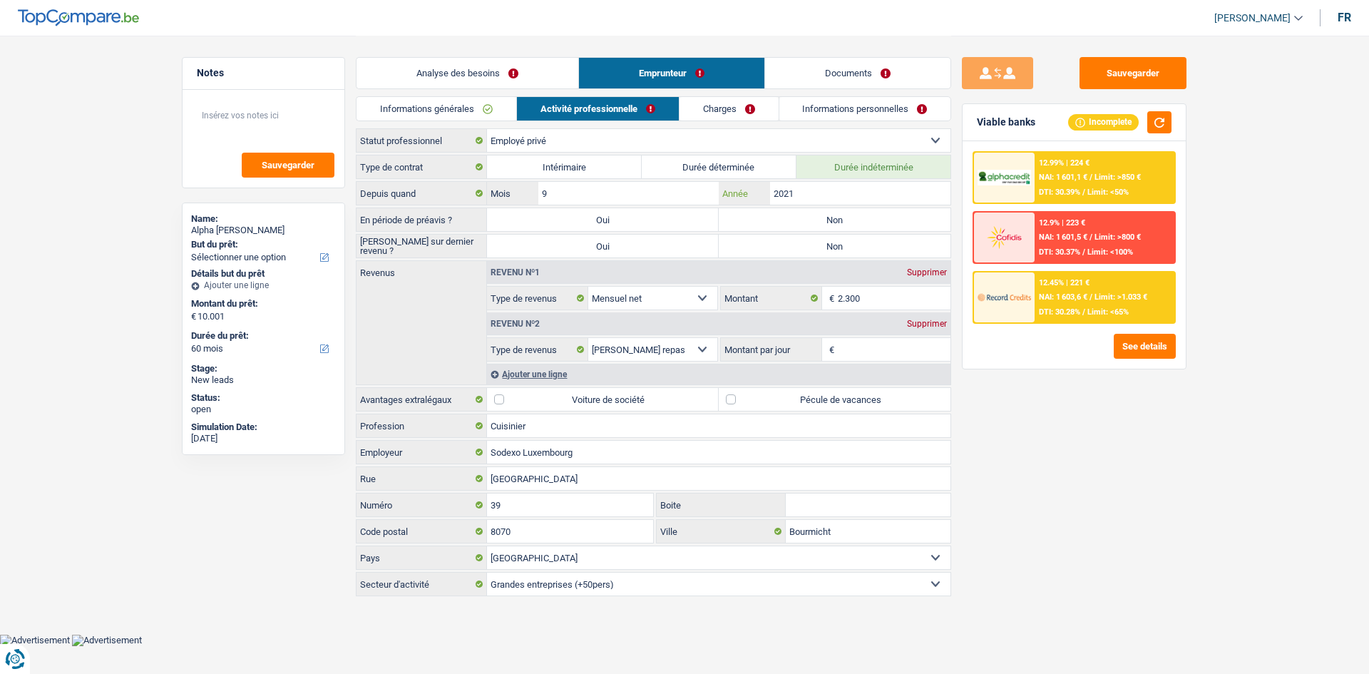
click at [880, 191] on input "2021" at bounding box center [860, 193] width 180 height 23
click at [889, 215] on label "Non" at bounding box center [835, 219] width 232 height 23
click at [889, 215] on input "Non" at bounding box center [835, 219] width 232 height 23
radio input "true"
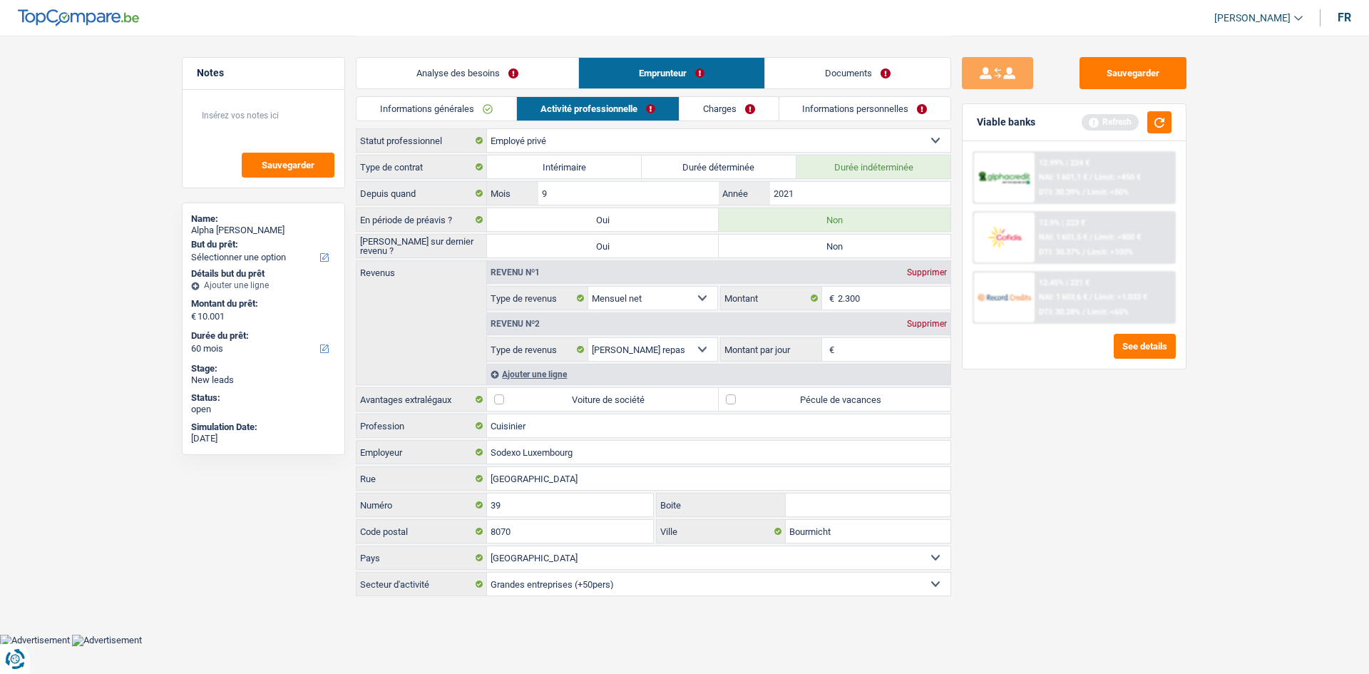
click at [856, 253] on label "Non" at bounding box center [835, 246] width 232 height 23
click at [856, 253] on input "Non" at bounding box center [835, 246] width 232 height 23
radio input "true"
click at [820, 200] on input "2021" at bounding box center [860, 193] width 180 height 23
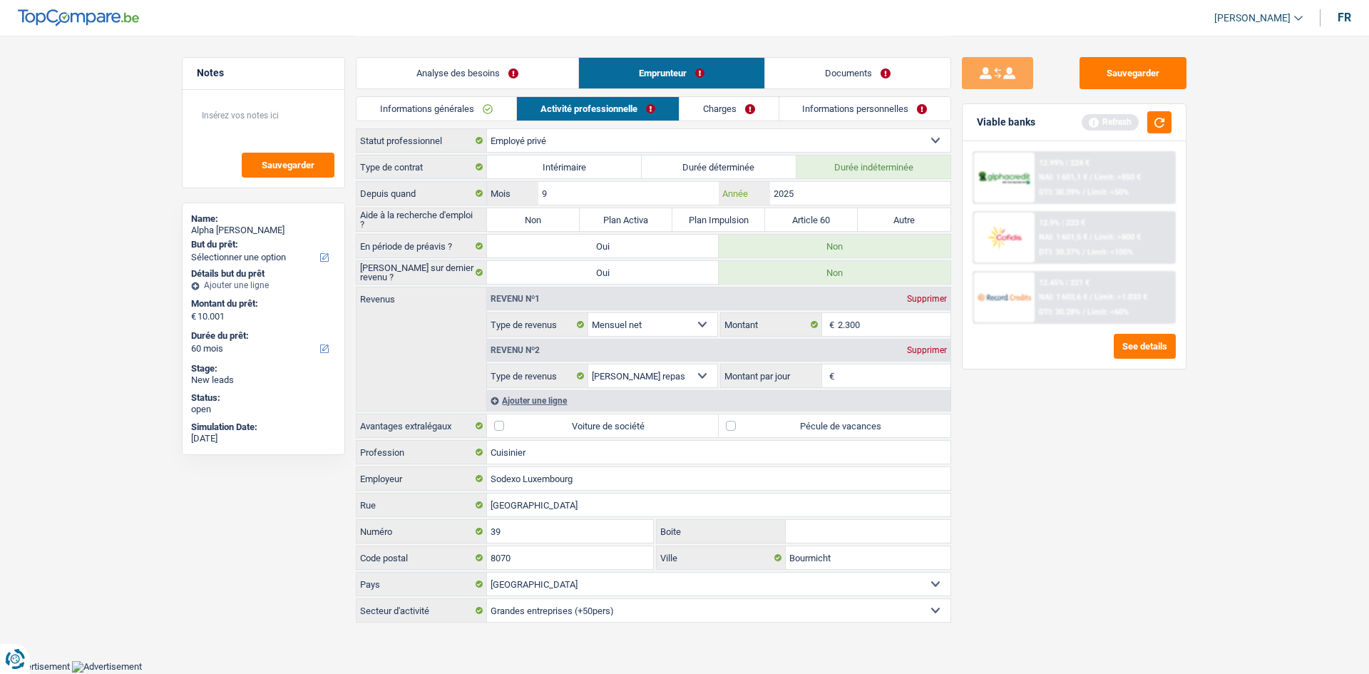
type input "2025"
click at [531, 212] on label "Non" at bounding box center [533, 219] width 93 height 23
click at [531, 212] on input "Non" at bounding box center [533, 219] width 93 height 23
radio input "true"
click at [569, 181] on div "Depuis quand 9 Mois / 2025 Année" at bounding box center [654, 193] width 596 height 24
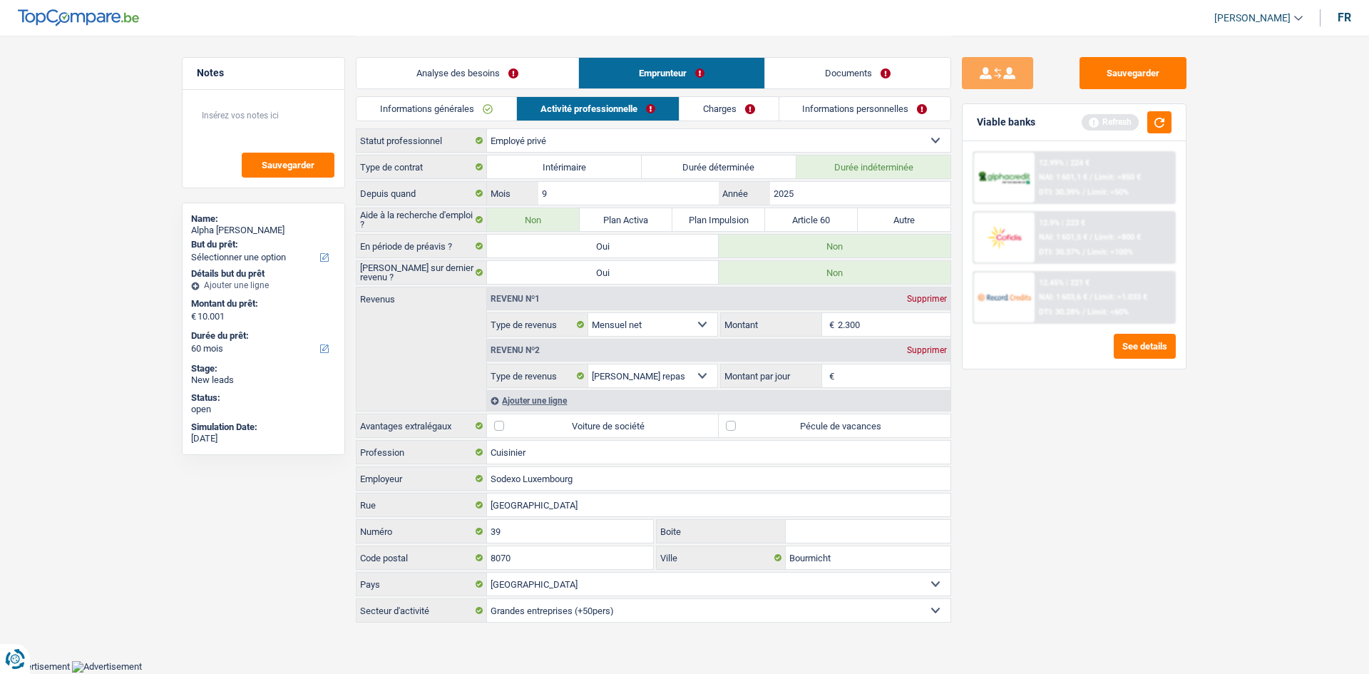
click at [603, 172] on label "Intérimaire" at bounding box center [564, 166] width 155 height 23
click at [603, 172] on input "Intérimaire" at bounding box center [564, 166] width 155 height 23
radio input "true"
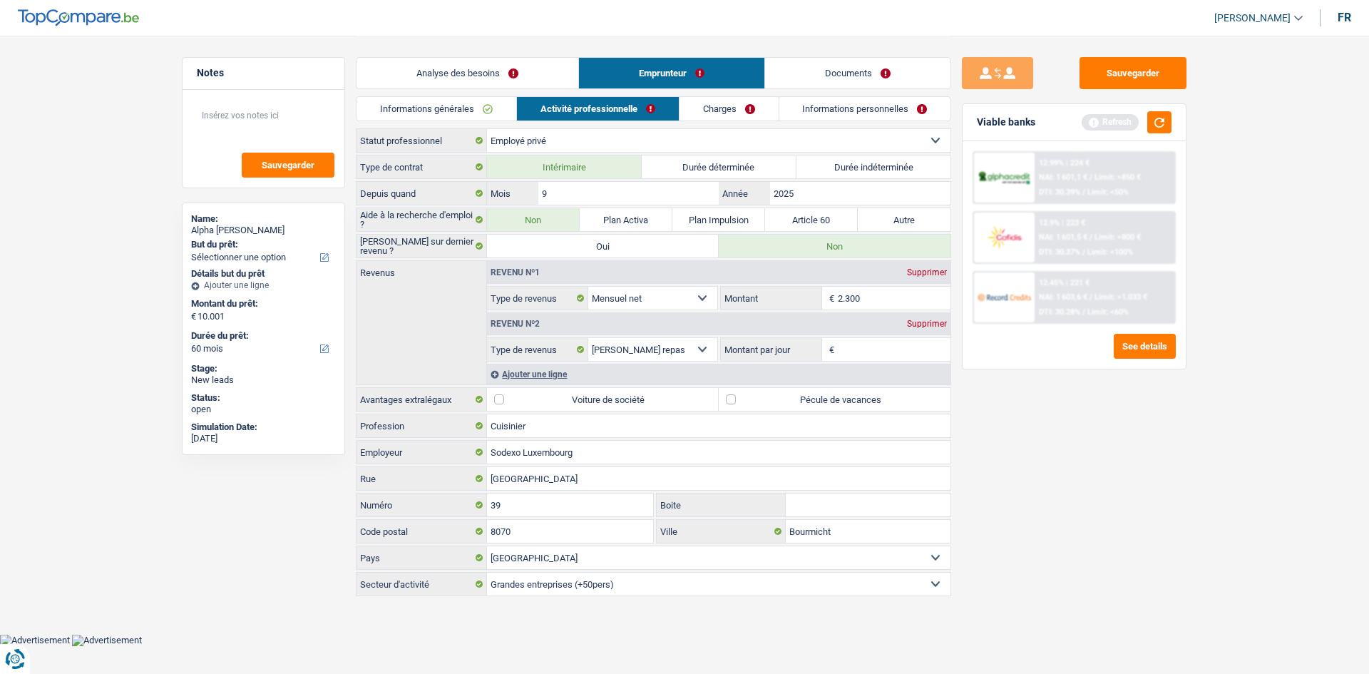
click at [912, 163] on label "Durée indéterminée" at bounding box center [874, 166] width 155 height 23
click at [912, 163] on input "Durée indéterminée" at bounding box center [874, 166] width 155 height 23
radio input "true"
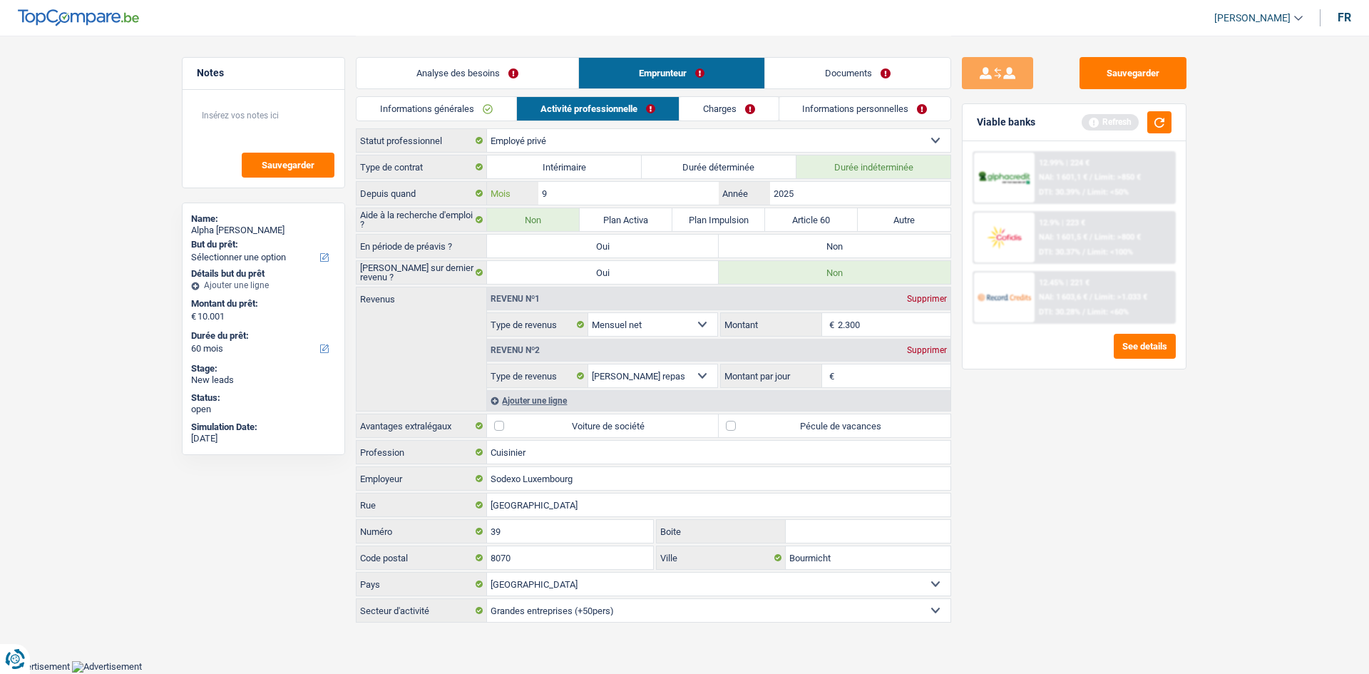
click at [623, 198] on input "9" at bounding box center [628, 193] width 180 height 23
click at [1013, 422] on div "Sauvegarder Viable banks Refresh 12.99% | 224 € NAI: 1 601,1 € / Limit: >850 € …" at bounding box center [1074, 354] width 246 height 594
